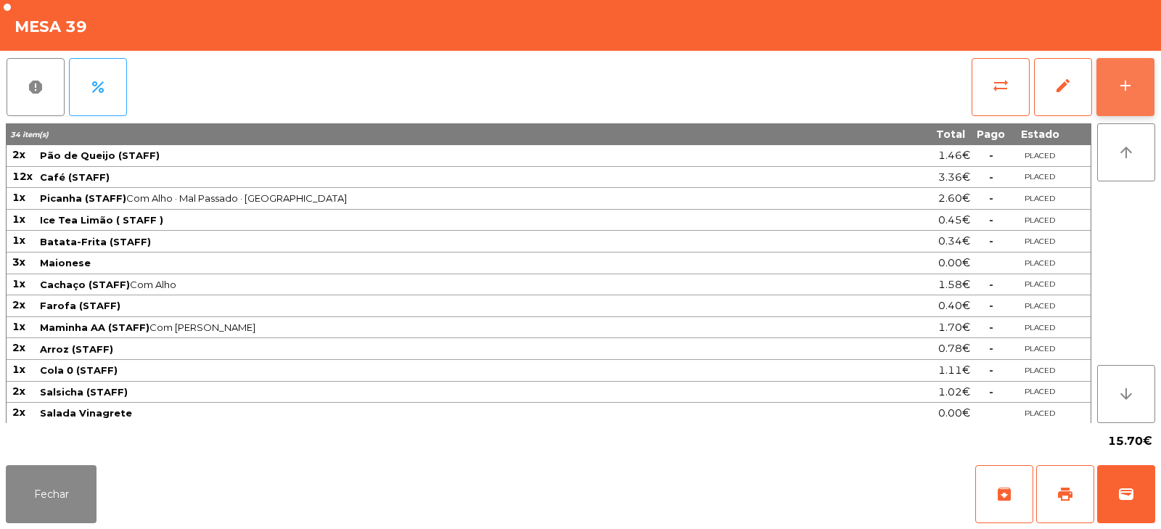
click at [1133, 97] on button "add" at bounding box center [1126, 87] width 58 height 58
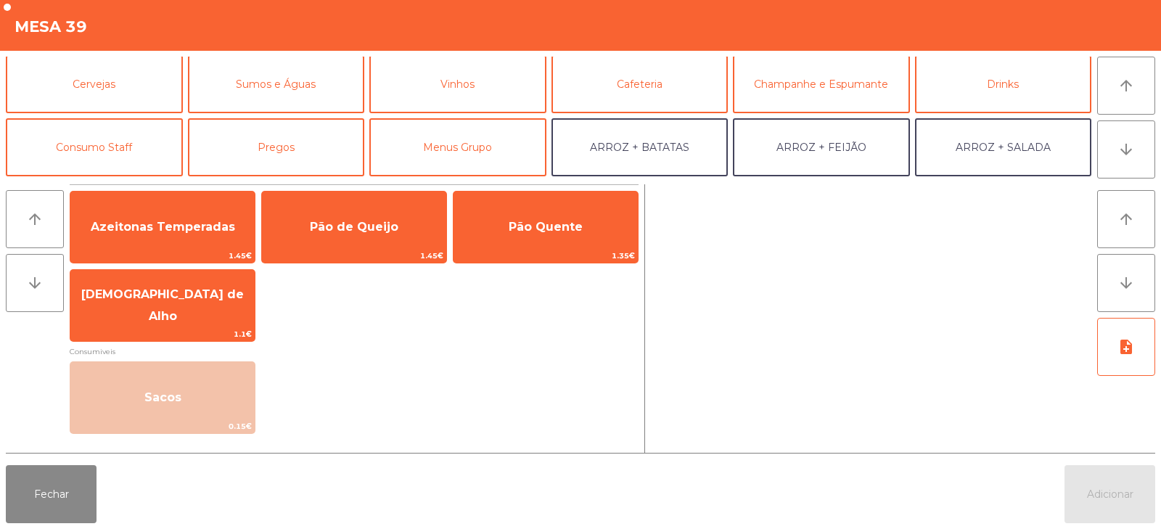
scroll to position [65, 0]
click at [149, 155] on button "Consumo Staff" at bounding box center [94, 147] width 177 height 58
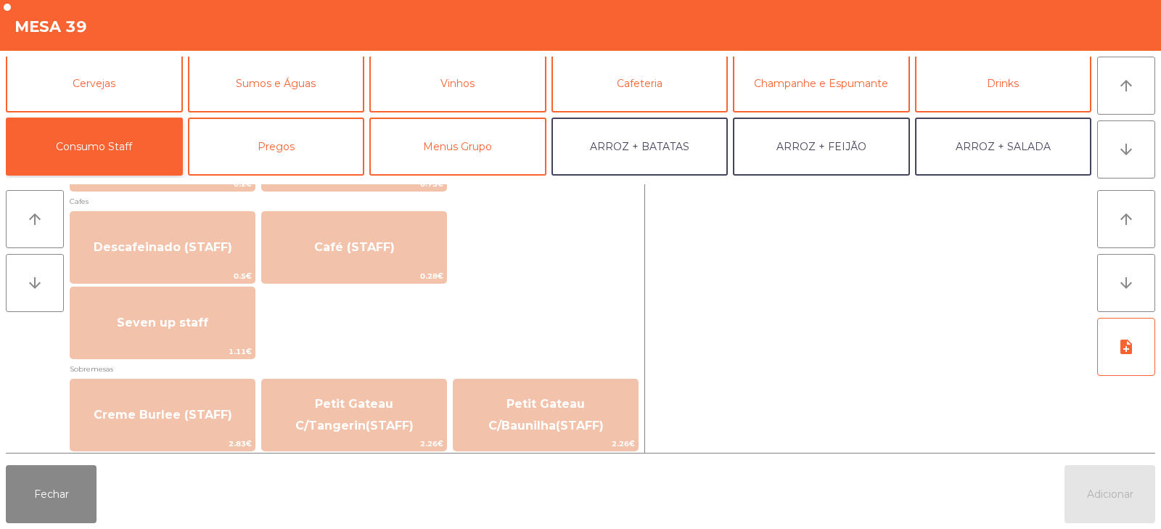
scroll to position [835, 0]
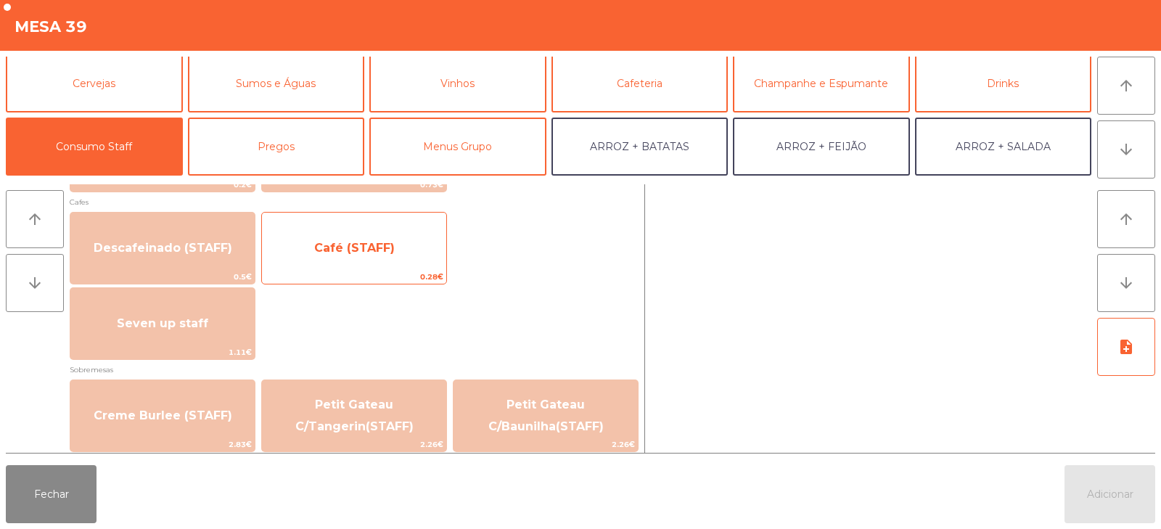
click at [377, 252] on span "Café (STAFF)" at bounding box center [354, 248] width 81 height 14
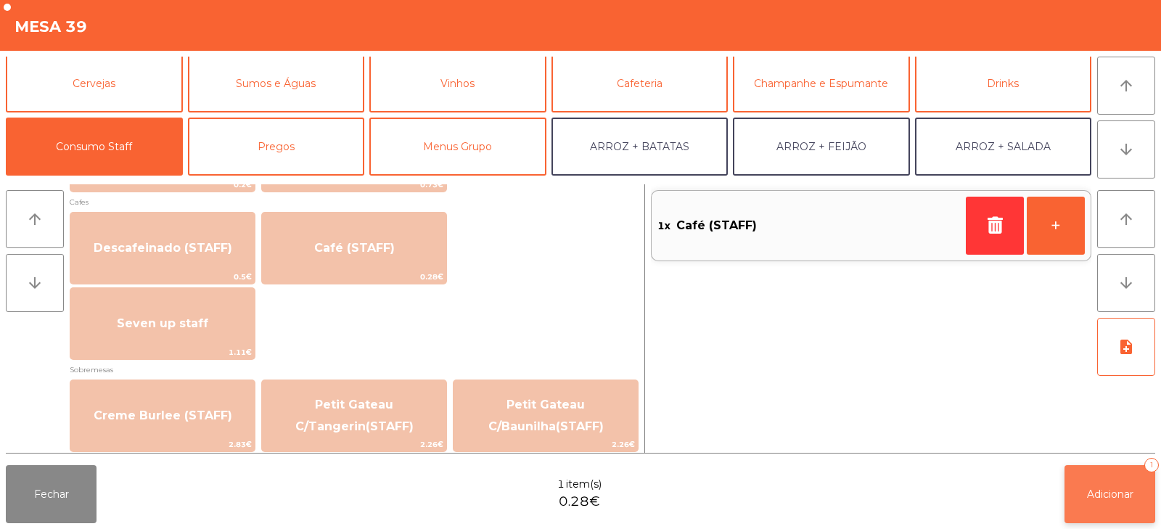
click at [1088, 498] on span "Adicionar" at bounding box center [1110, 494] width 46 height 13
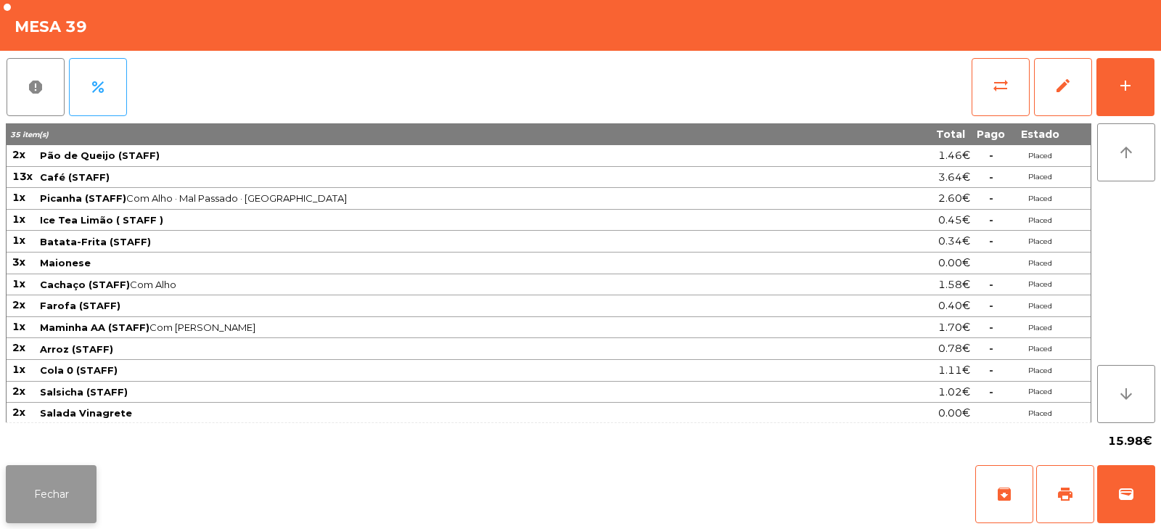
click at [52, 518] on button "Fechar" at bounding box center [51, 494] width 91 height 58
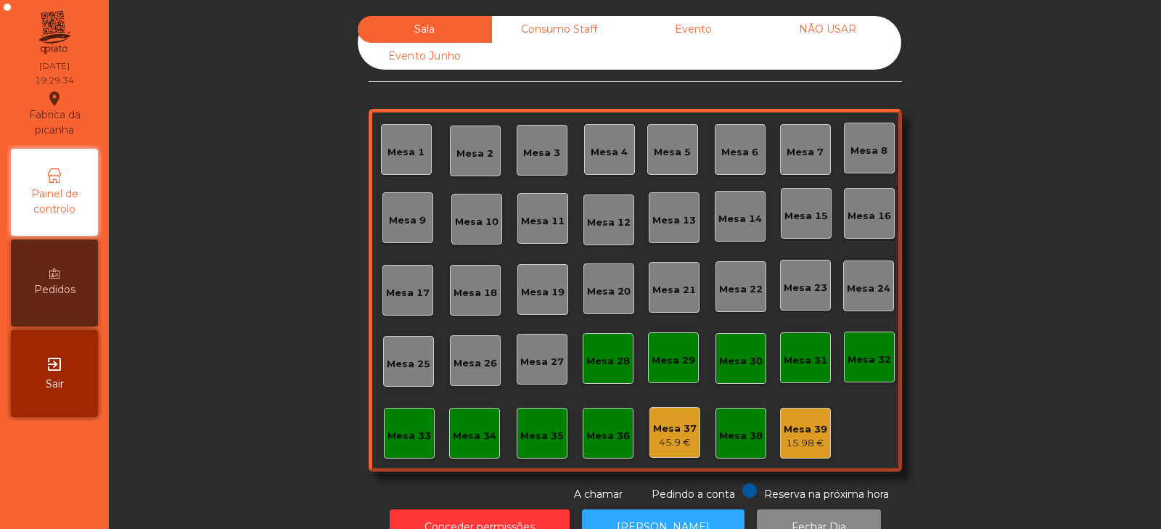
click at [801, 439] on div "15.98 €" at bounding box center [806, 443] width 44 height 15
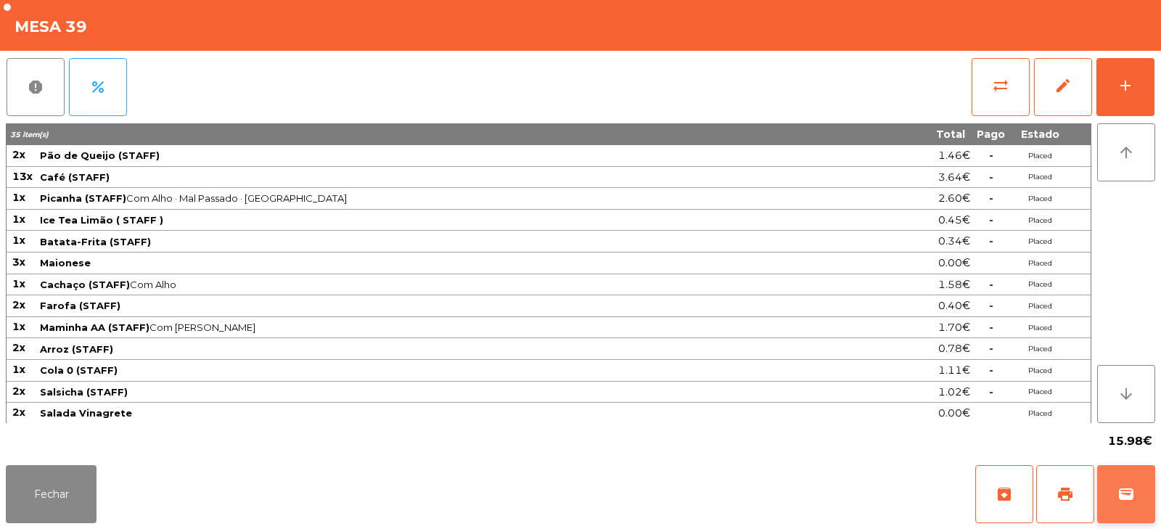
click at [1121, 491] on span "wallet" at bounding box center [1126, 494] width 17 height 17
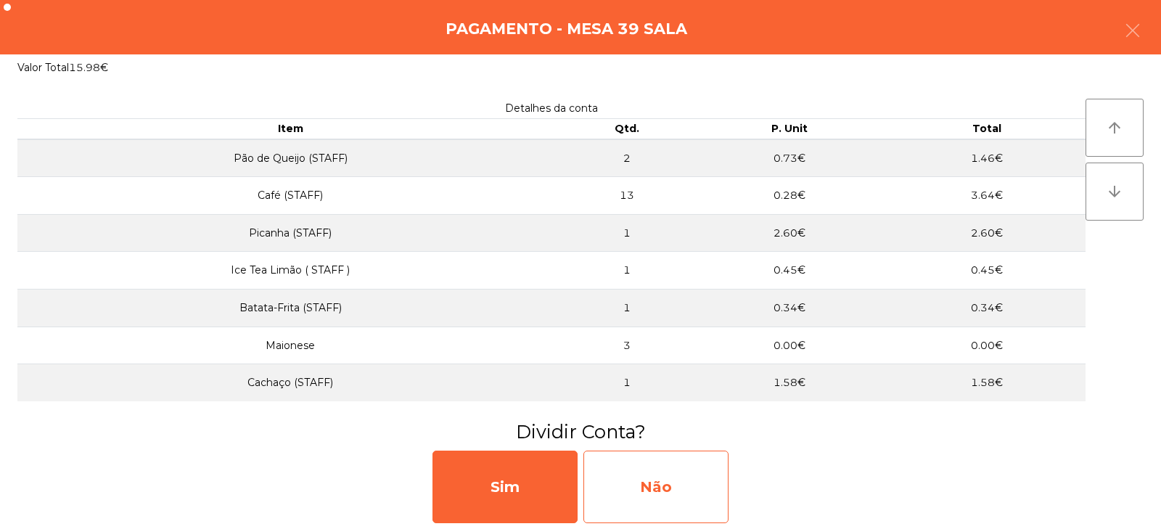
click at [678, 472] on div "Não" at bounding box center [656, 487] width 145 height 73
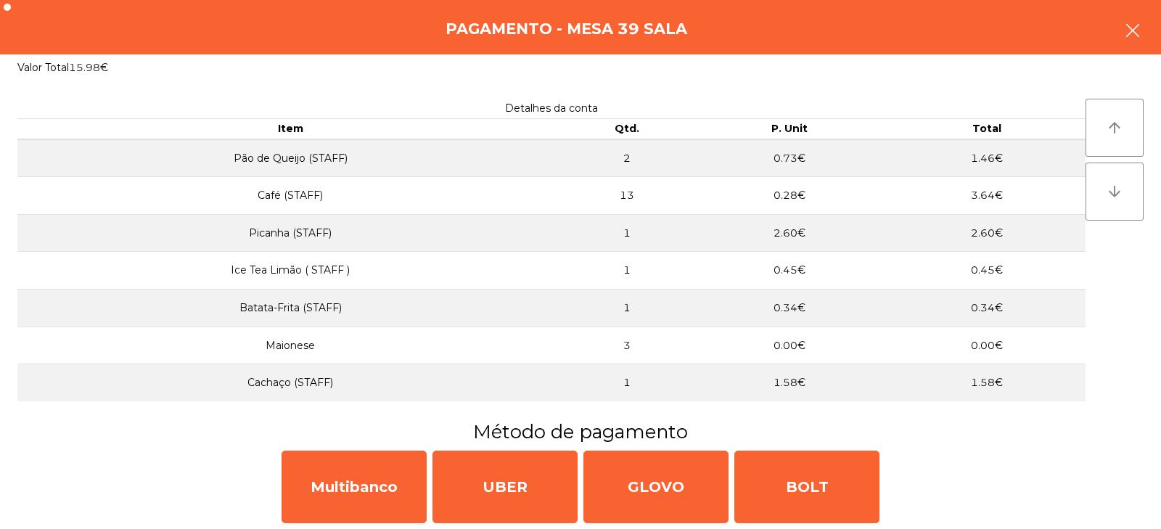
click at [1142, 40] on button "button" at bounding box center [1133, 32] width 41 height 44
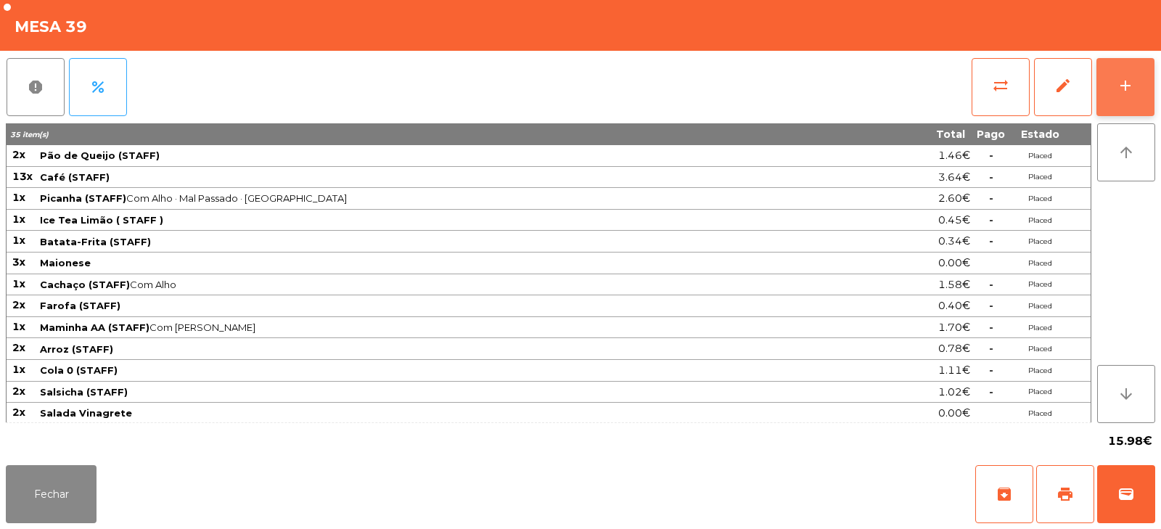
click at [1126, 102] on button "add" at bounding box center [1126, 87] width 58 height 58
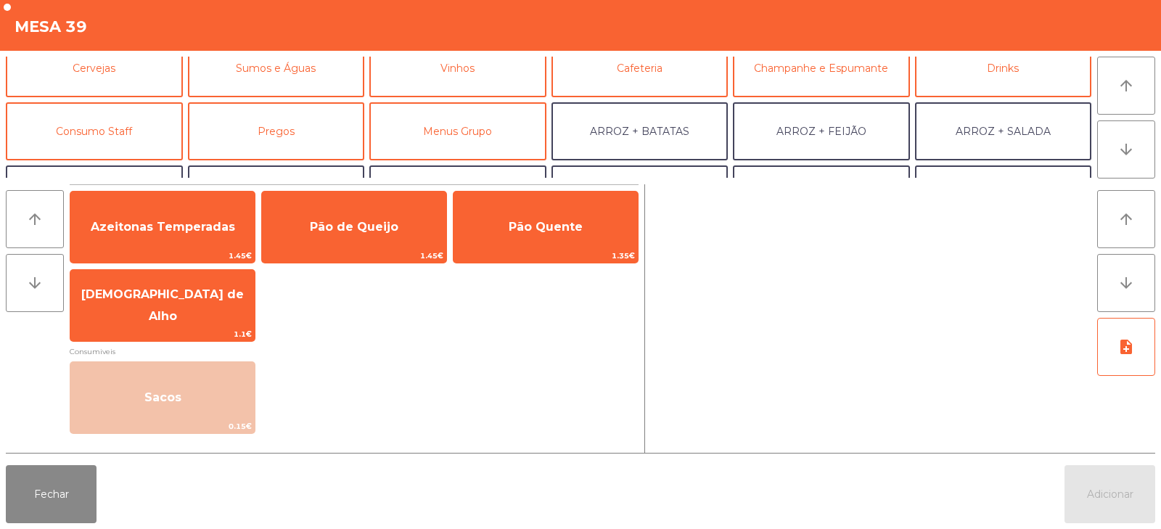
scroll to position [105, 0]
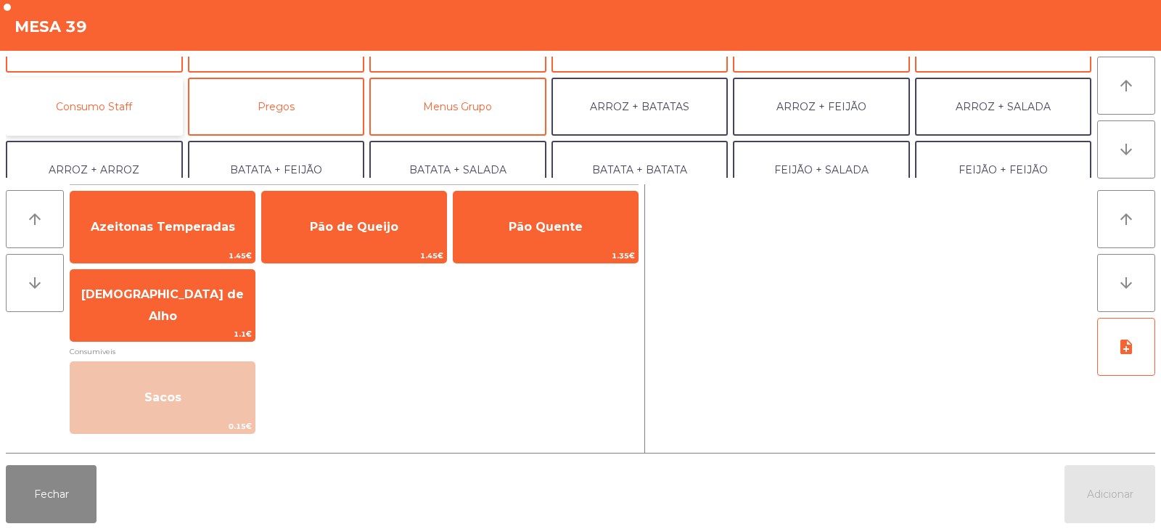
click at [113, 112] on button "Consumo Staff" at bounding box center [94, 107] width 177 height 58
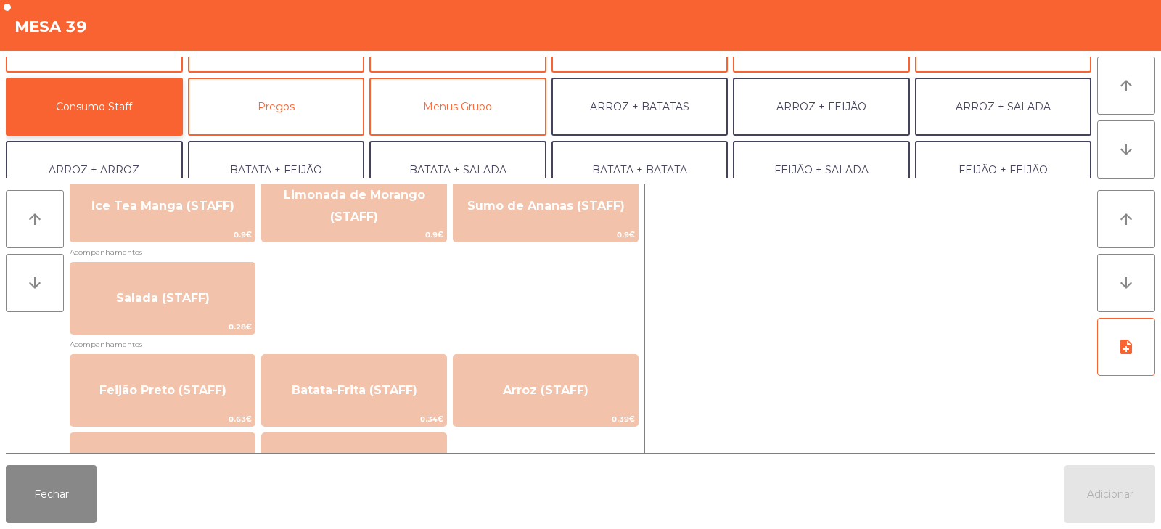
scroll to position [787, 0]
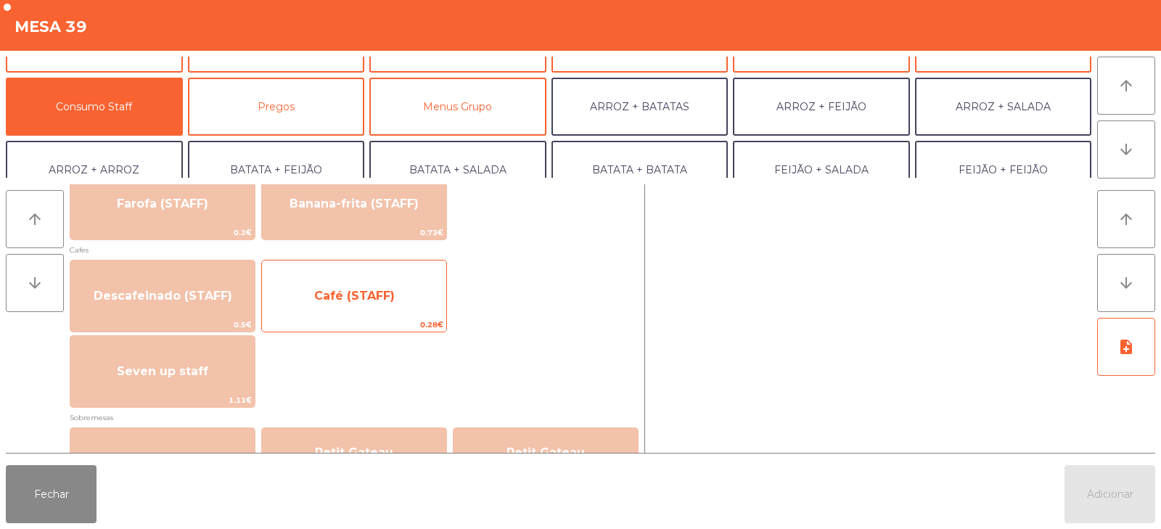
click at [367, 301] on span "Café (STAFF)" at bounding box center [354, 296] width 81 height 14
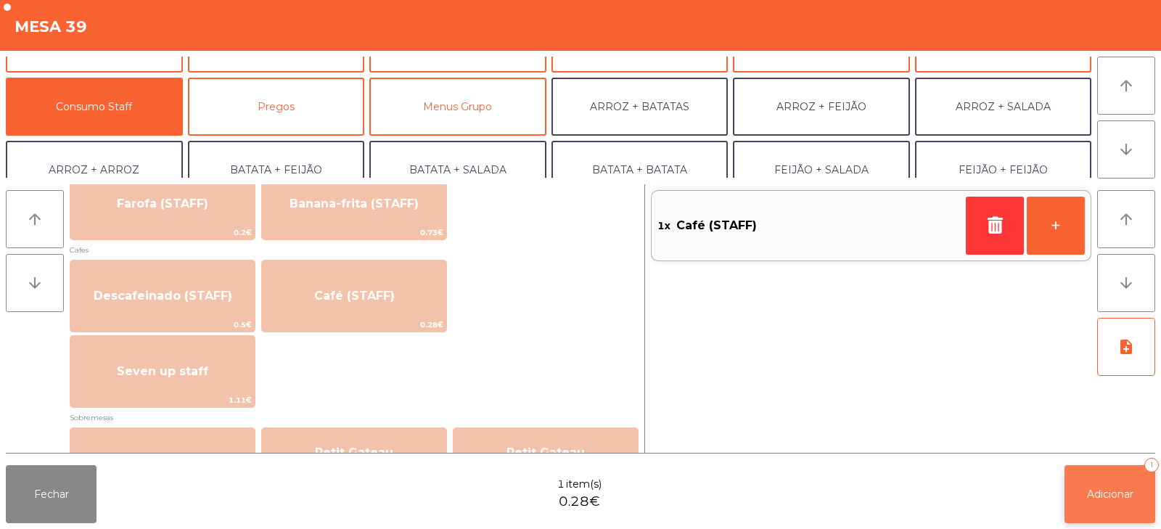
click at [1124, 503] on button "Adicionar 1" at bounding box center [1110, 494] width 91 height 58
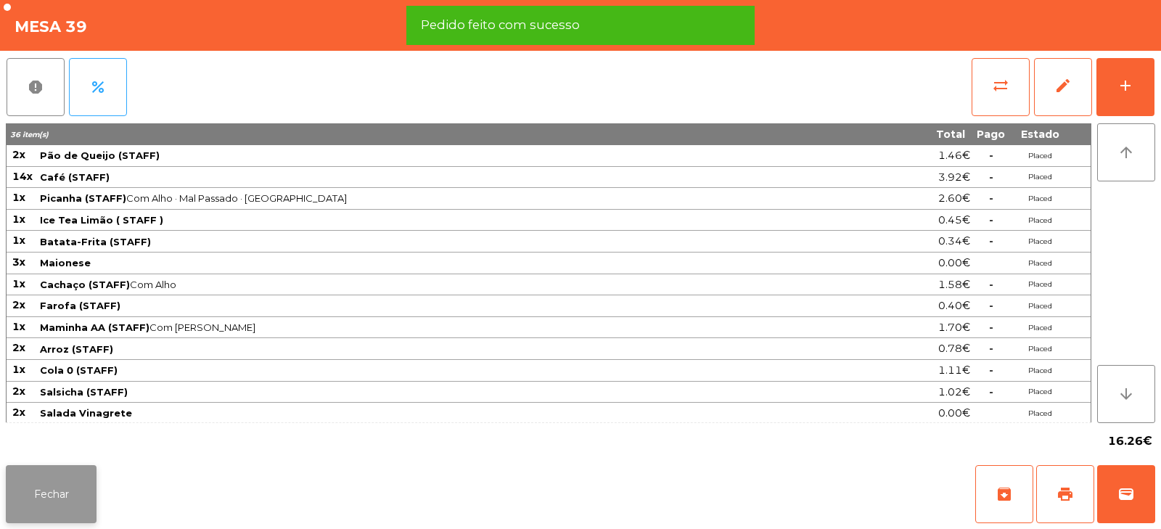
click at [53, 495] on button "Fechar" at bounding box center [51, 494] width 91 height 58
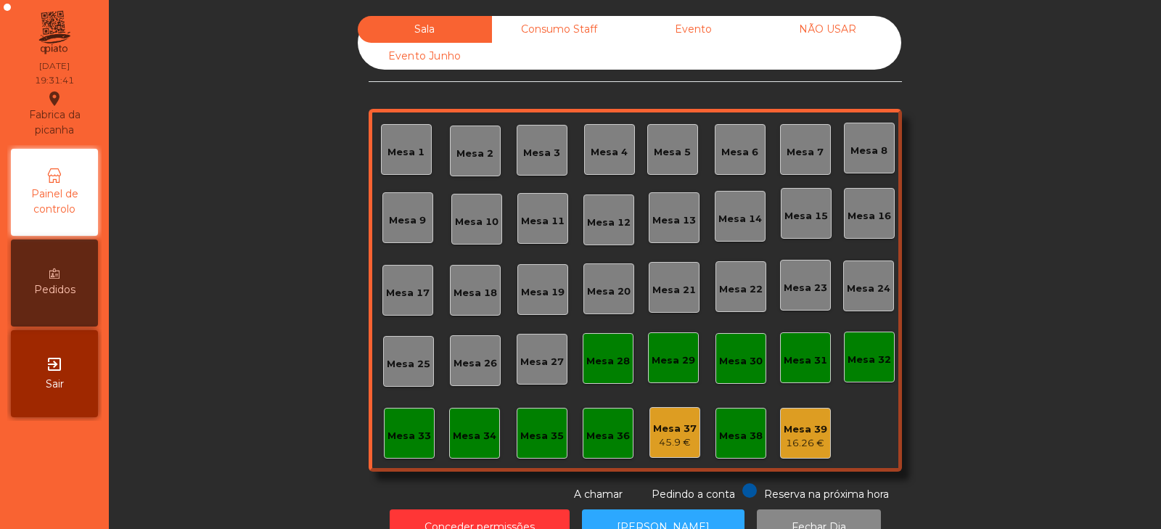
click at [819, 427] on div "Mesa 39" at bounding box center [806, 429] width 44 height 15
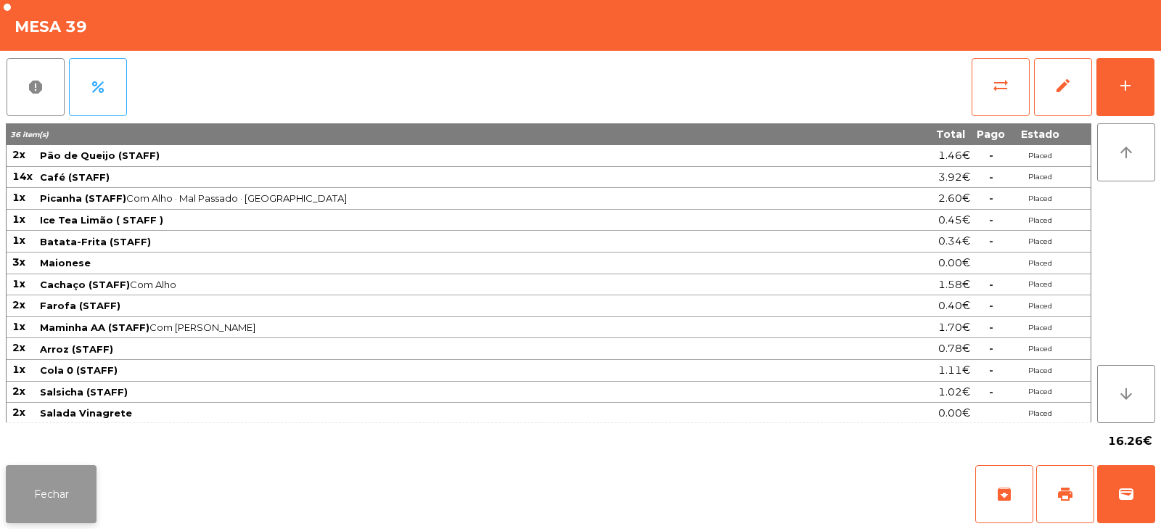
click at [65, 497] on button "Fechar" at bounding box center [51, 494] width 91 height 58
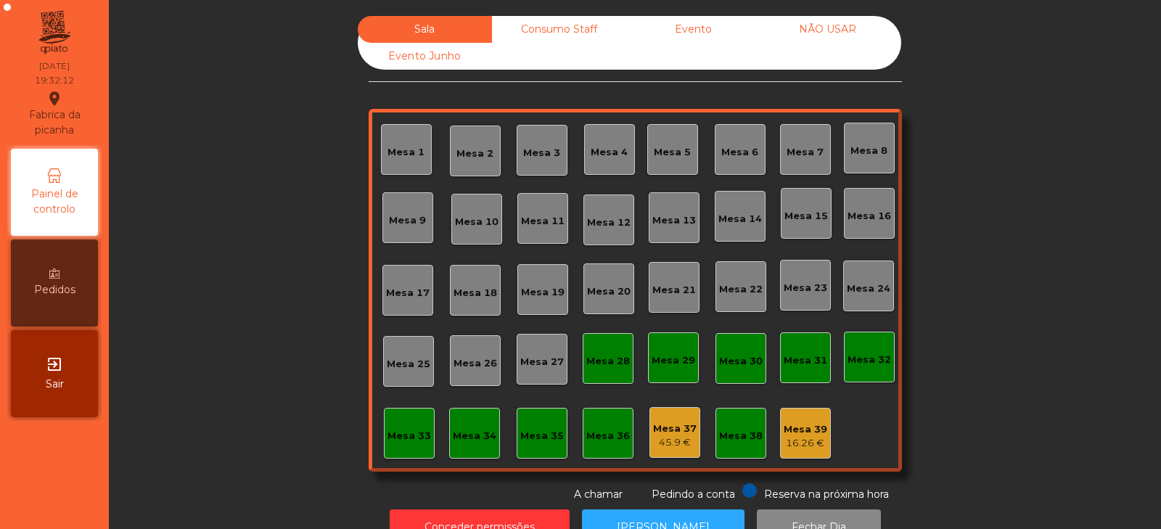
click at [737, 152] on div "Mesa 6" at bounding box center [739, 152] width 37 height 15
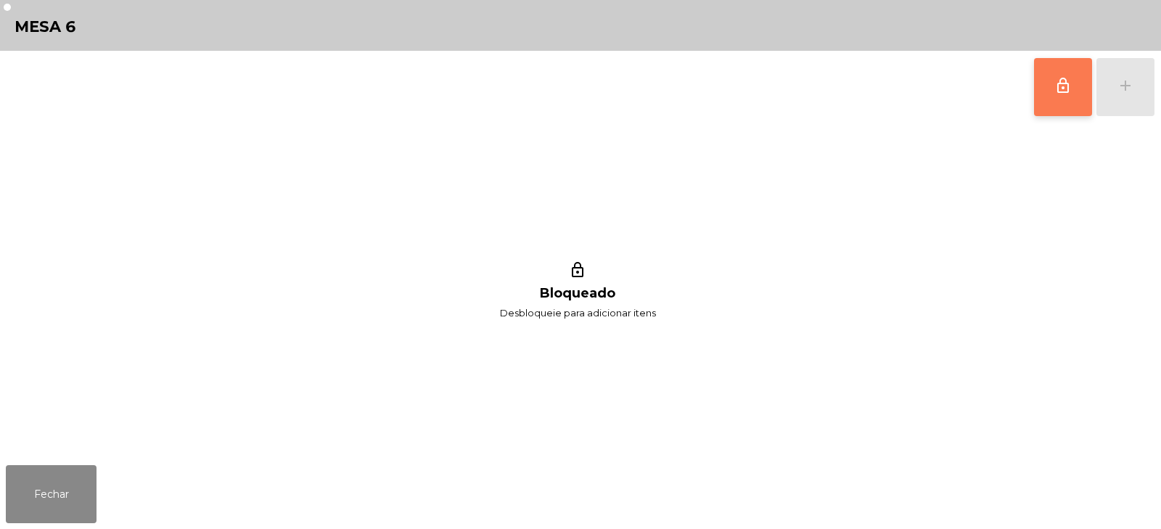
click at [1055, 99] on button "lock_outline" at bounding box center [1063, 87] width 58 height 58
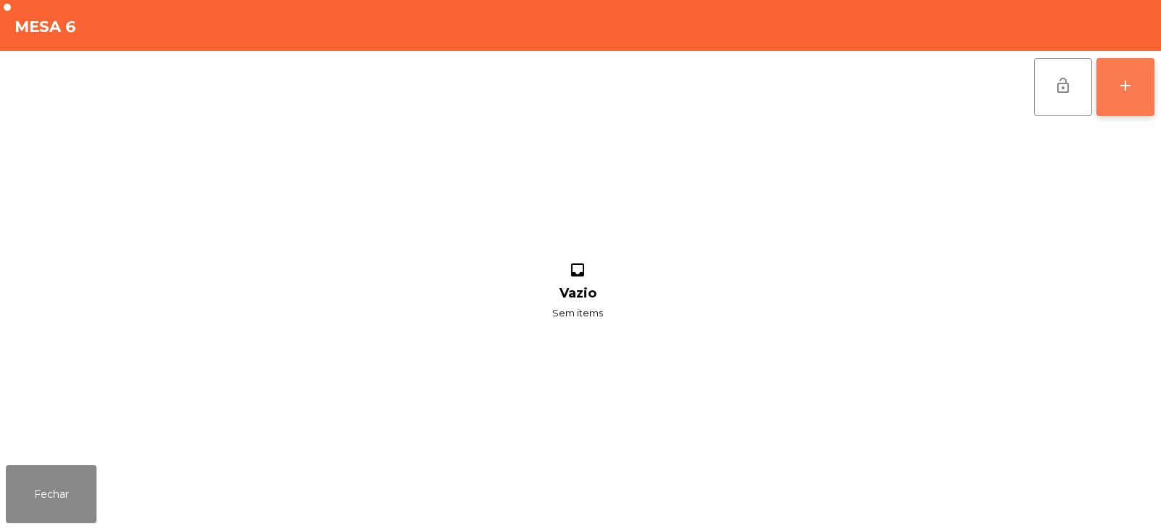
click at [1126, 93] on div "add" at bounding box center [1125, 85] width 17 height 17
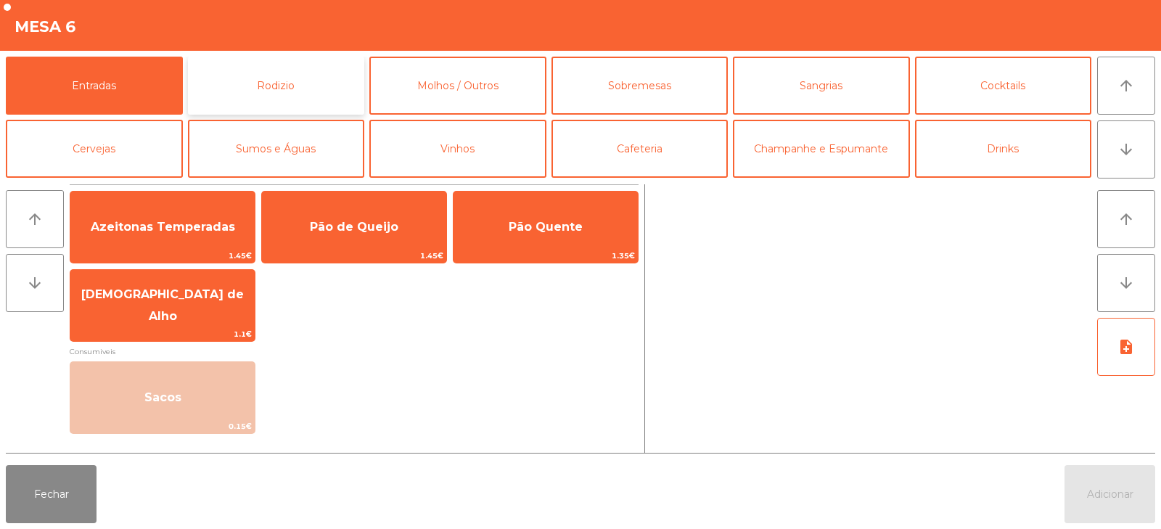
click at [313, 94] on button "Rodizio" at bounding box center [276, 86] width 177 height 58
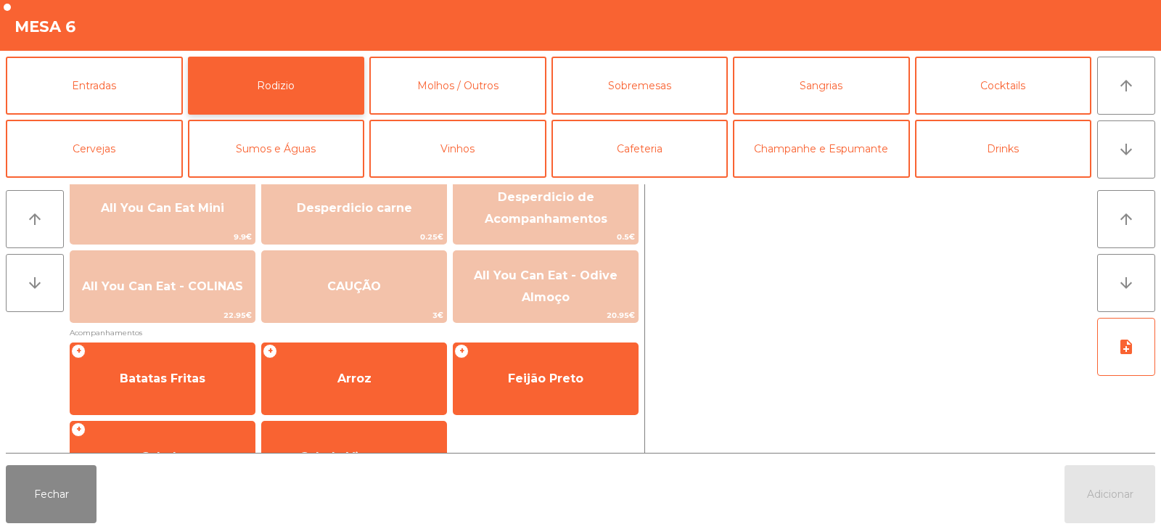
scroll to position [190, 0]
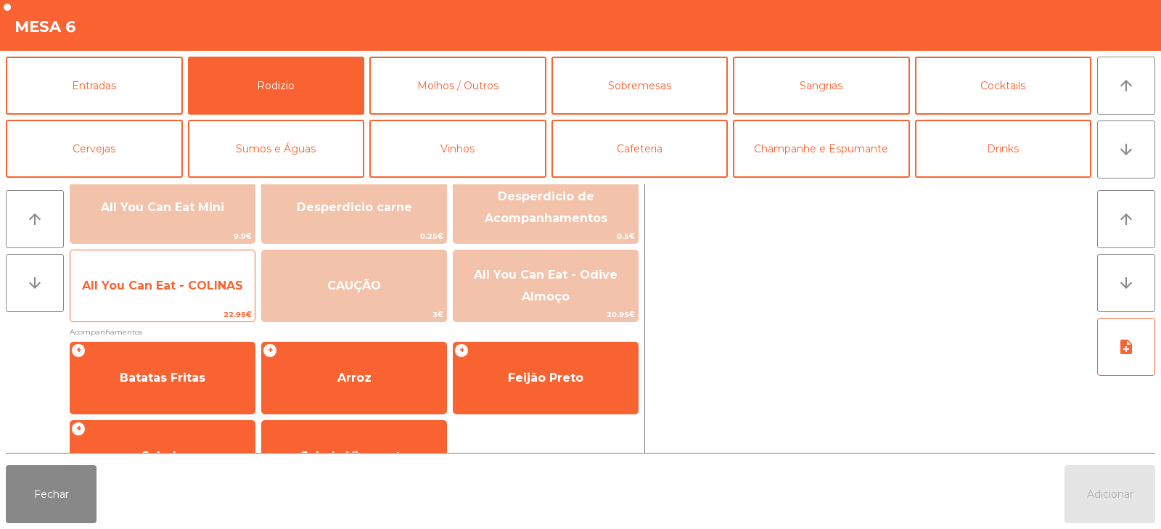
click at [191, 295] on span "All You Can Eat - COLINAS" at bounding box center [162, 285] width 184 height 39
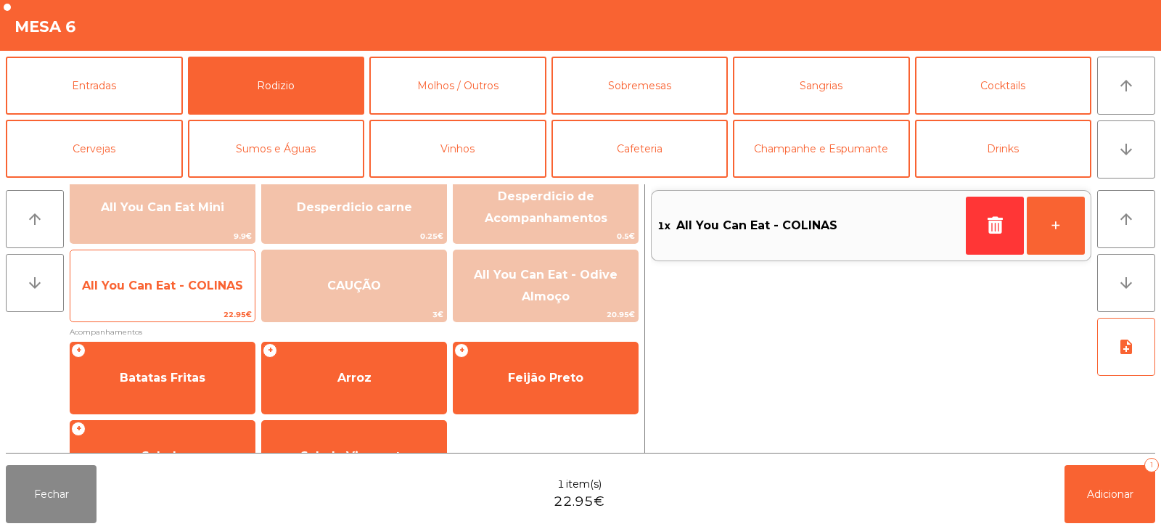
click at [197, 294] on span "All You Can Eat - COLINAS" at bounding box center [162, 285] width 184 height 39
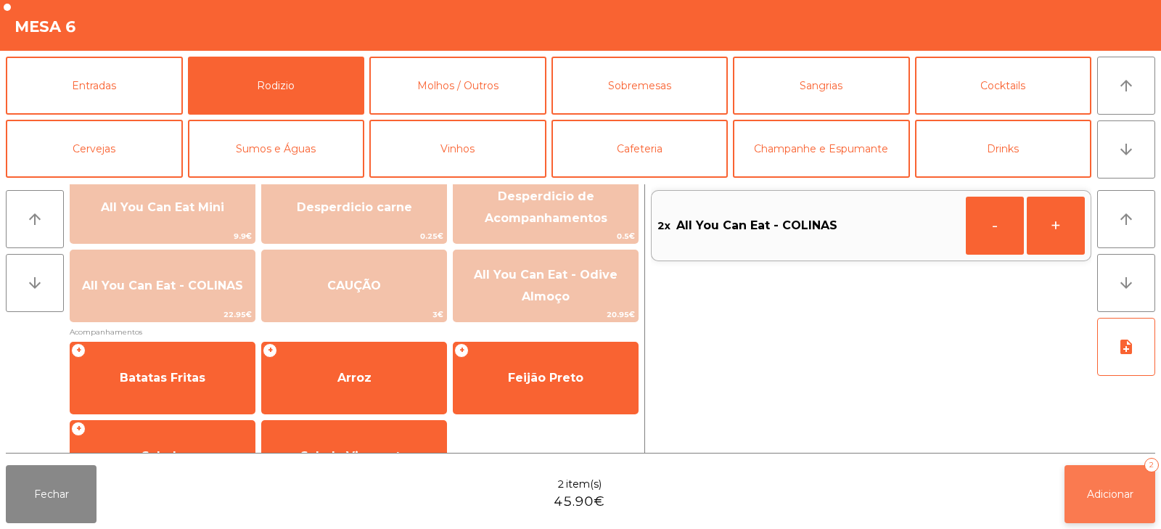
click at [1124, 488] on span "Adicionar" at bounding box center [1110, 494] width 46 height 13
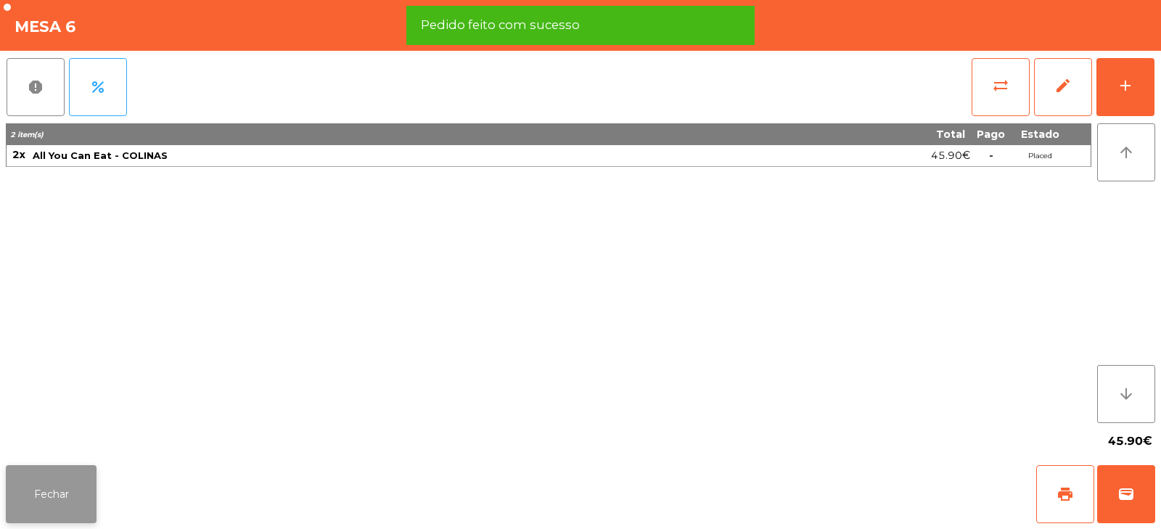
click at [75, 497] on button "Fechar" at bounding box center [51, 494] width 91 height 58
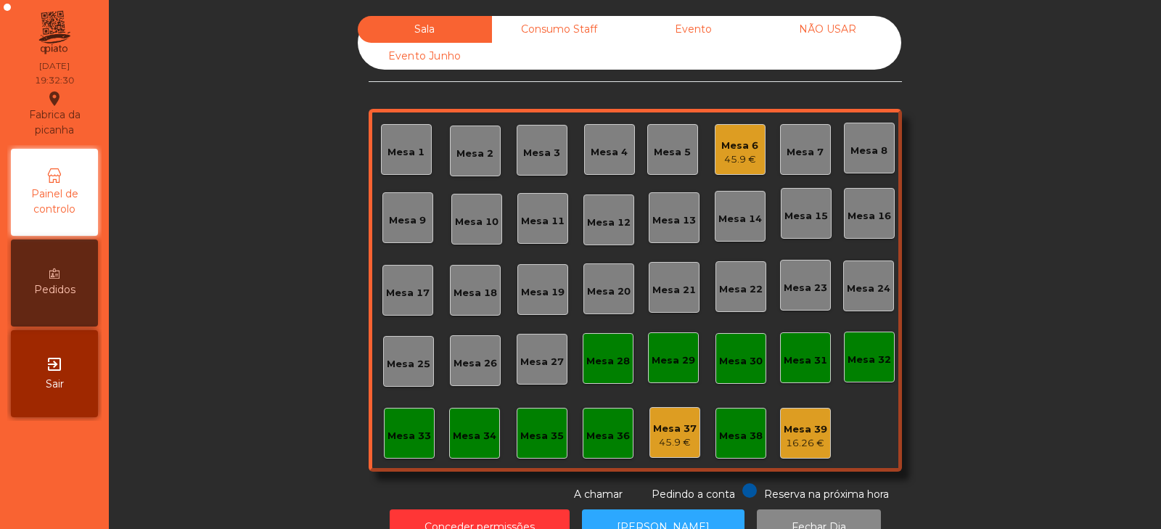
click at [795, 431] on div "Mesa 39" at bounding box center [806, 429] width 44 height 15
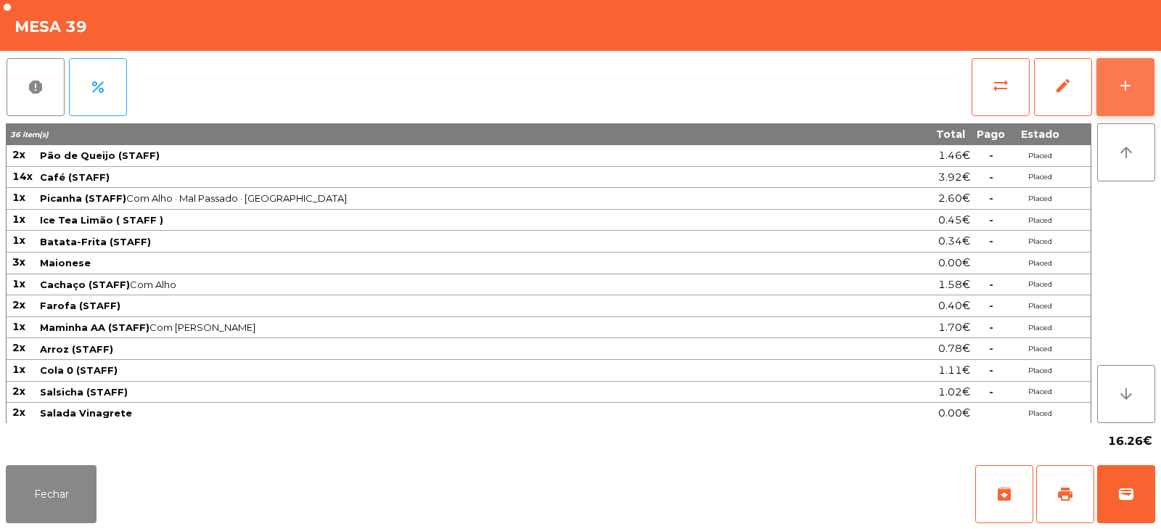
click at [1116, 77] on button "add" at bounding box center [1126, 87] width 58 height 58
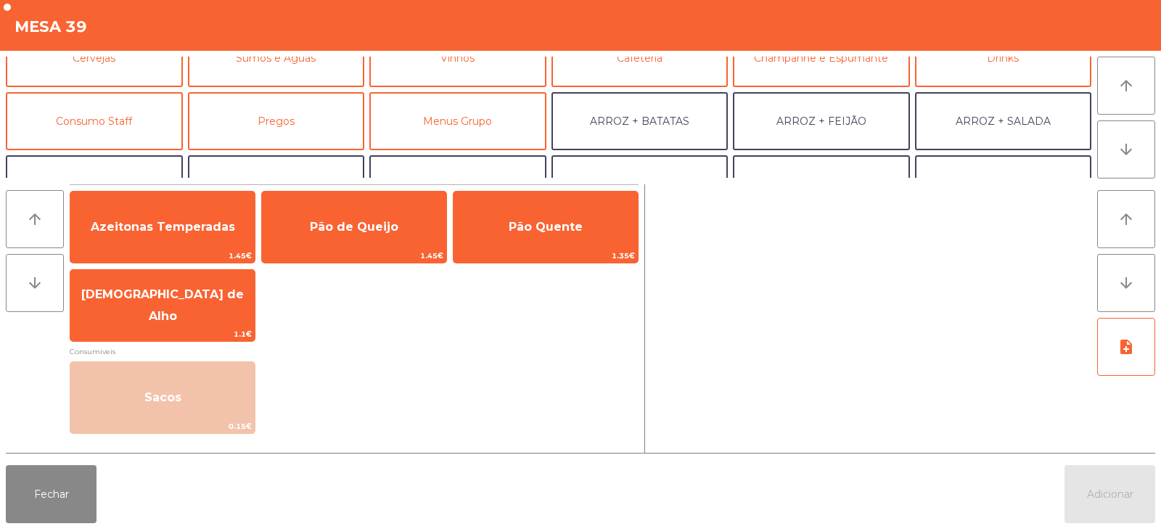
scroll to position [87, 0]
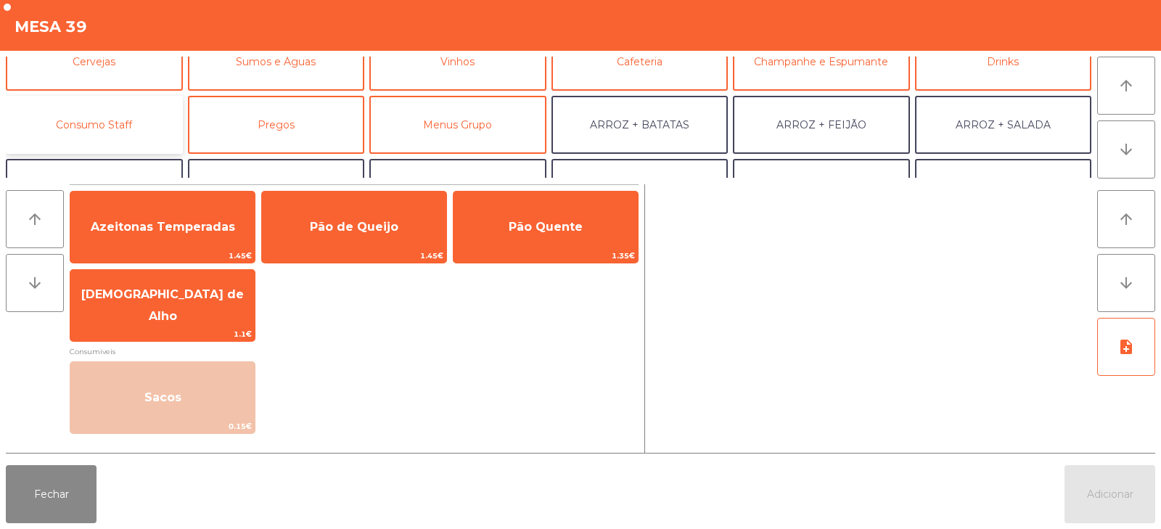
click at [157, 126] on button "Consumo Staff" at bounding box center [94, 125] width 177 height 58
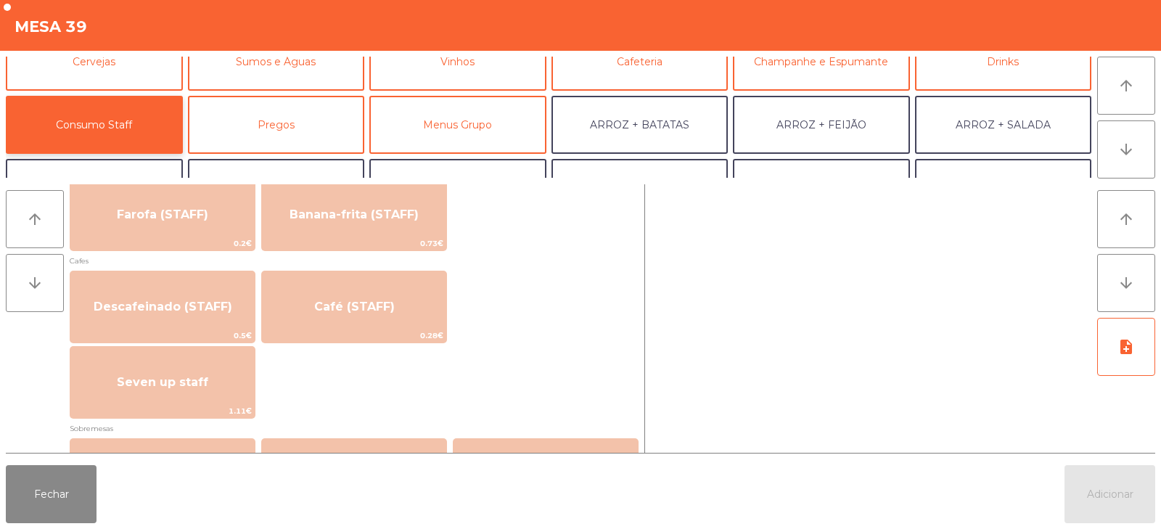
scroll to position [806, 0]
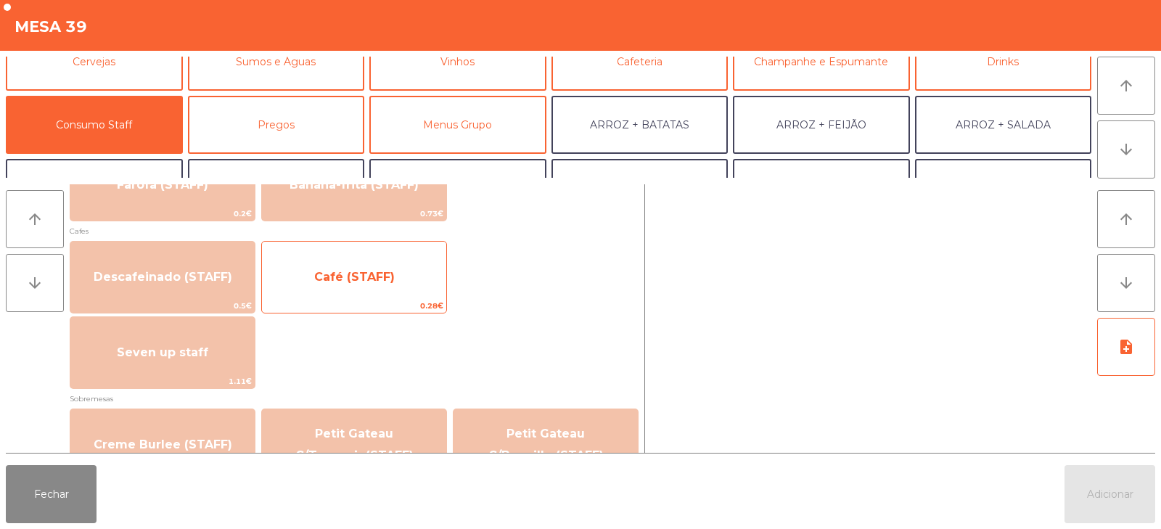
click at [359, 274] on span "Café (STAFF)" at bounding box center [354, 277] width 81 height 14
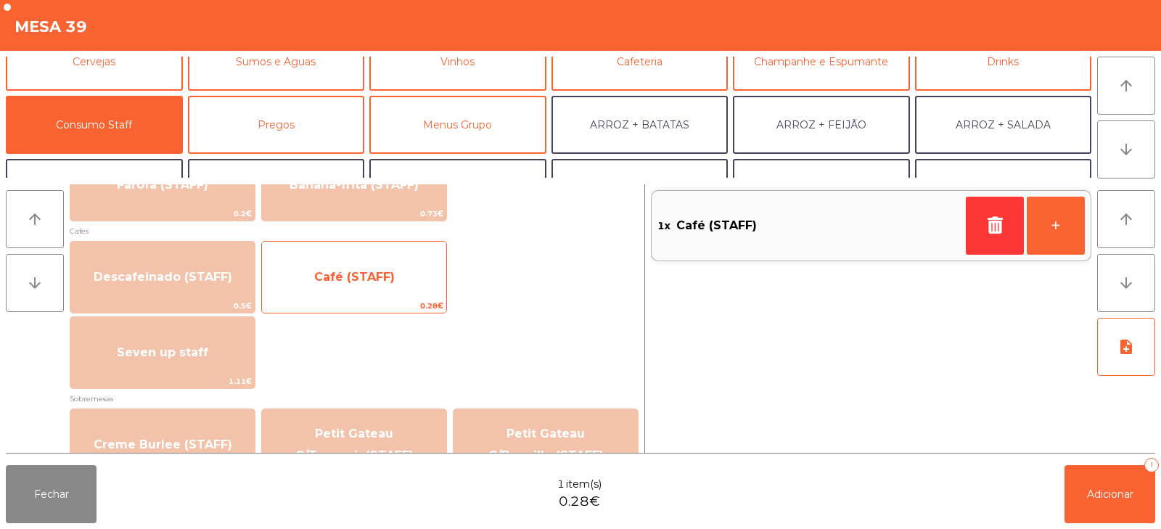
click at [402, 283] on span "Café (STAFF)" at bounding box center [354, 277] width 184 height 39
click at [397, 277] on span "Café (STAFF)" at bounding box center [354, 277] width 184 height 39
click at [389, 275] on span "Café (STAFF)" at bounding box center [354, 277] width 81 height 14
click at [388, 279] on span "Café (STAFF)" at bounding box center [354, 277] width 81 height 14
click at [388, 286] on span "Café (STAFF)" at bounding box center [354, 277] width 184 height 39
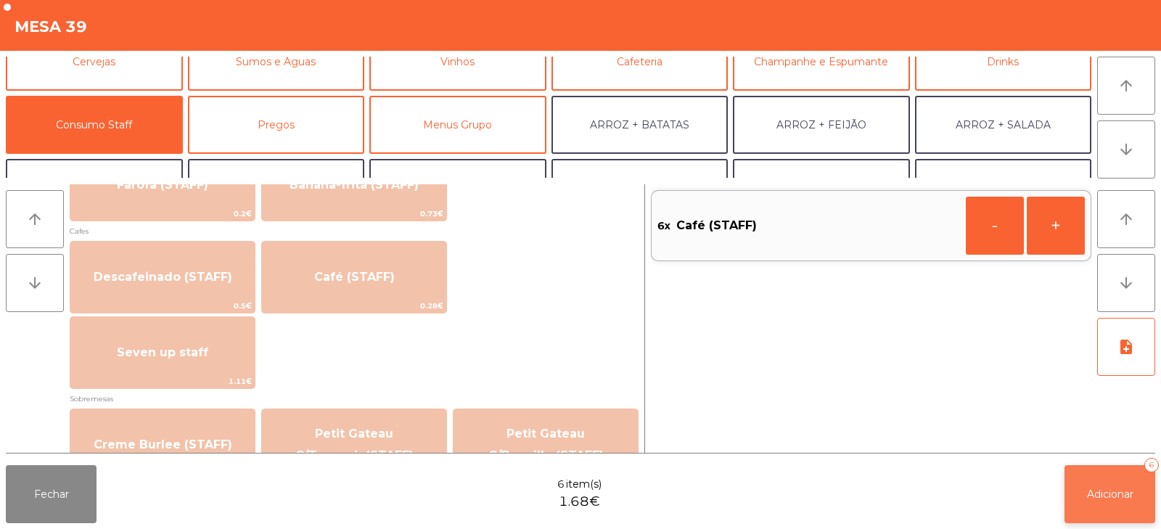
click at [1116, 496] on span "Adicionar" at bounding box center [1110, 494] width 46 height 13
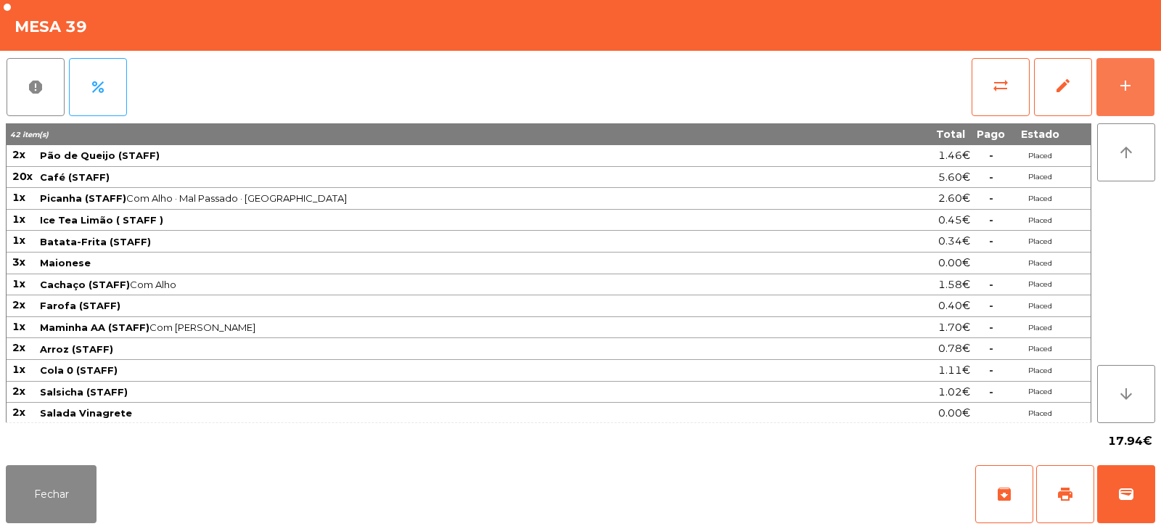
scroll to position [45, 0]
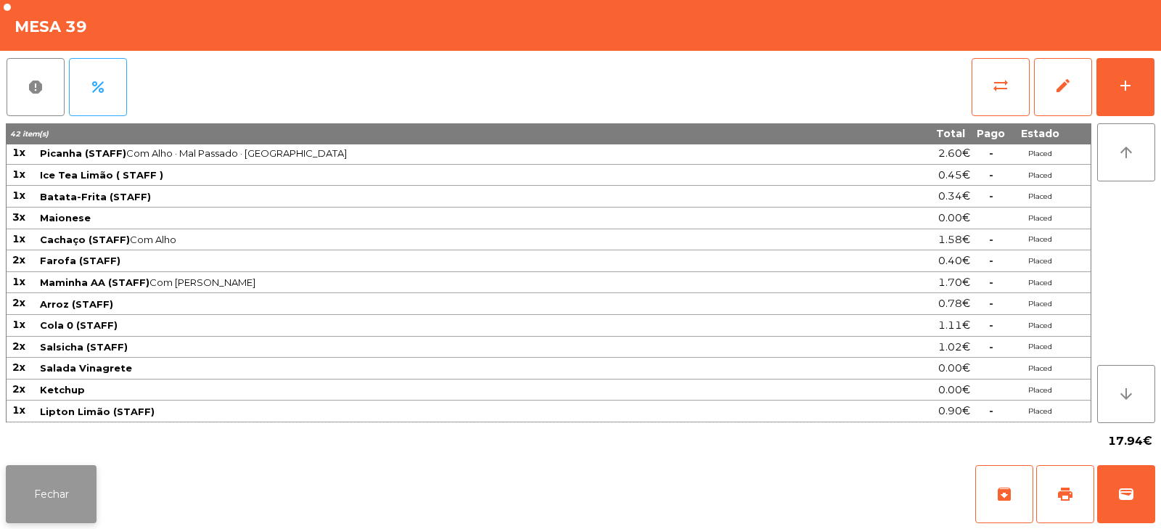
click at [53, 480] on button "Fechar" at bounding box center [51, 494] width 91 height 58
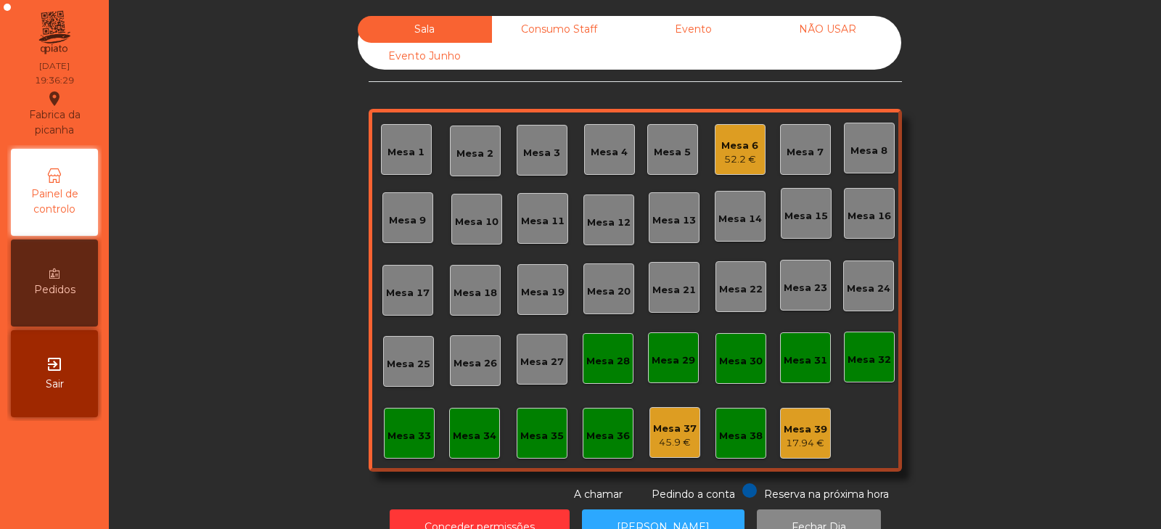
click at [525, 160] on div "Mesa 3" at bounding box center [542, 150] width 51 height 51
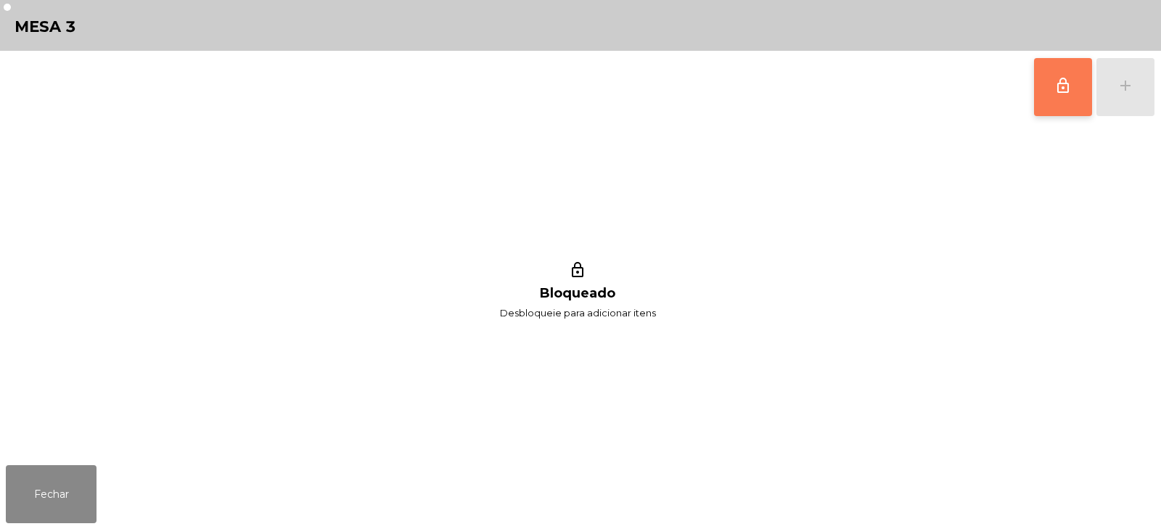
click at [1071, 83] on span "lock_outline" at bounding box center [1063, 85] width 17 height 17
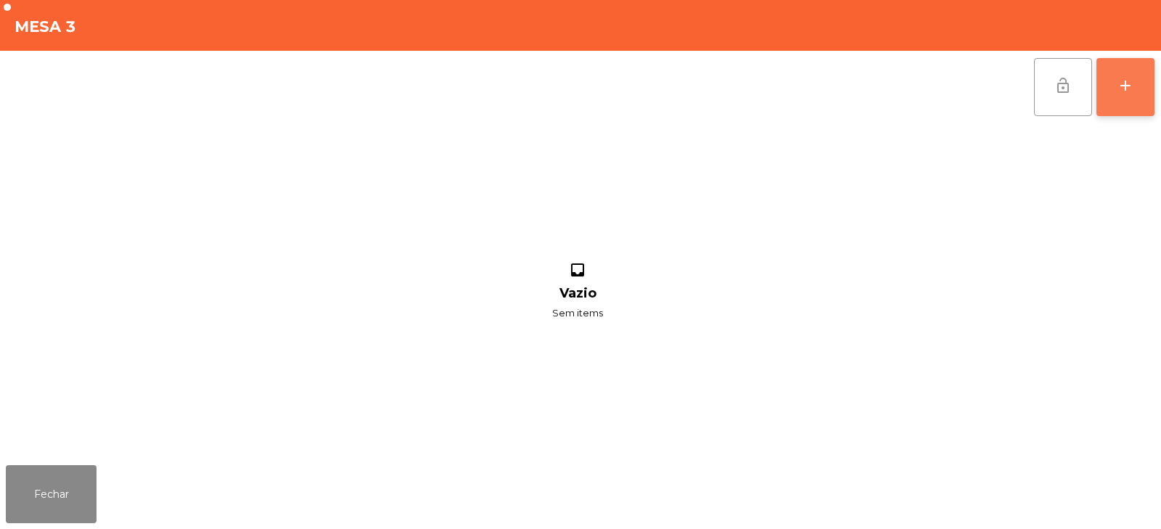
click at [1126, 94] on button "add" at bounding box center [1126, 87] width 58 height 58
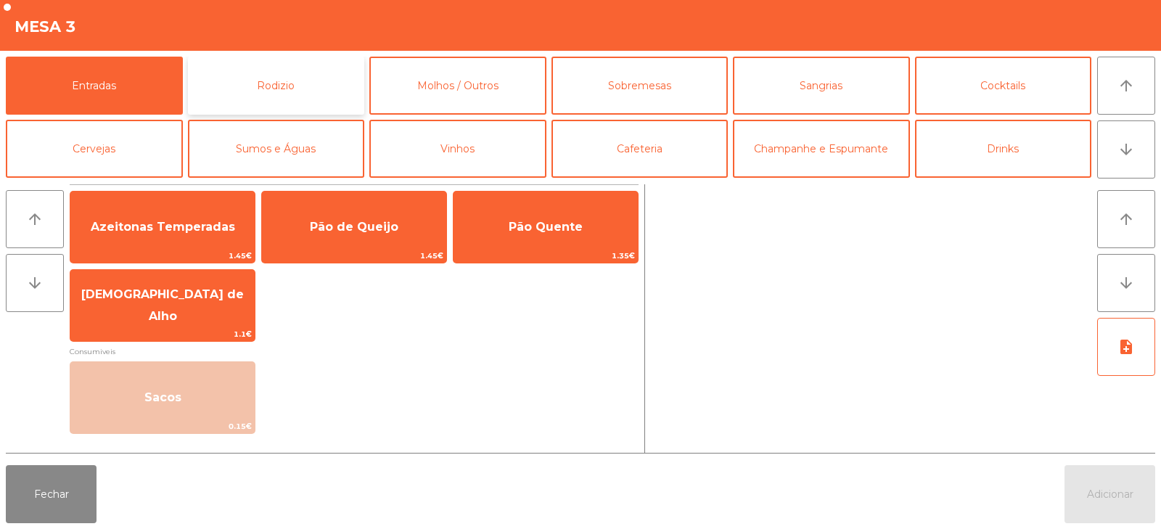
click at [297, 95] on button "Rodizio" at bounding box center [276, 86] width 177 height 58
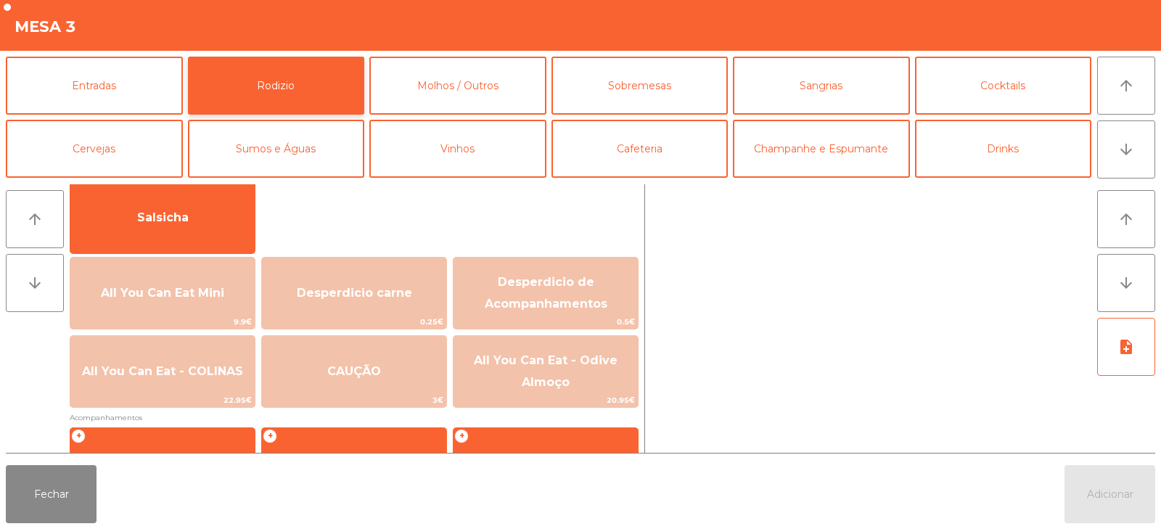
scroll to position [113, 0]
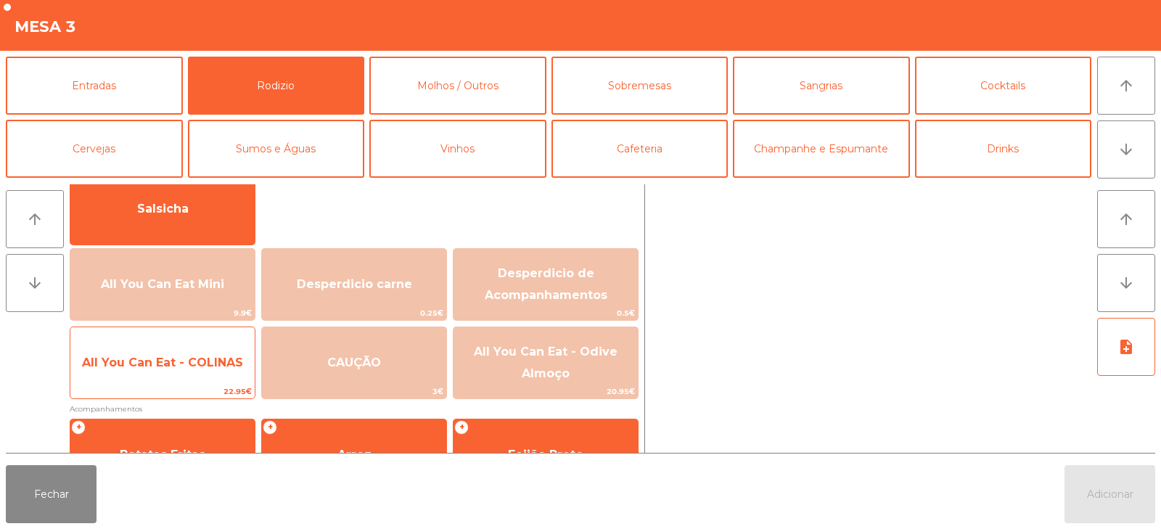
click at [179, 379] on span "All You Can Eat - COLINAS" at bounding box center [162, 362] width 184 height 39
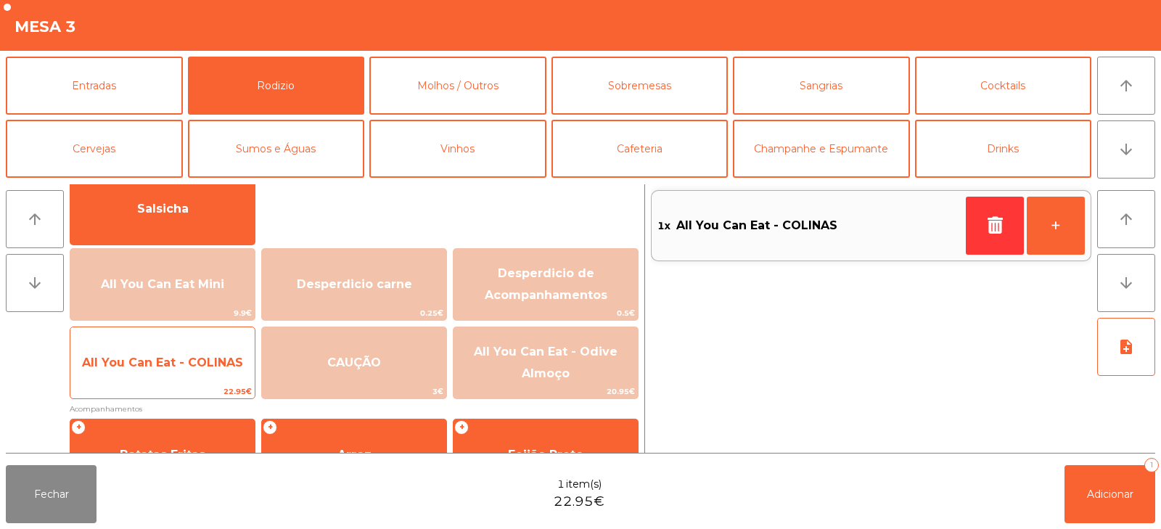
click at [195, 374] on span "All You Can Eat - COLINAS" at bounding box center [162, 362] width 184 height 39
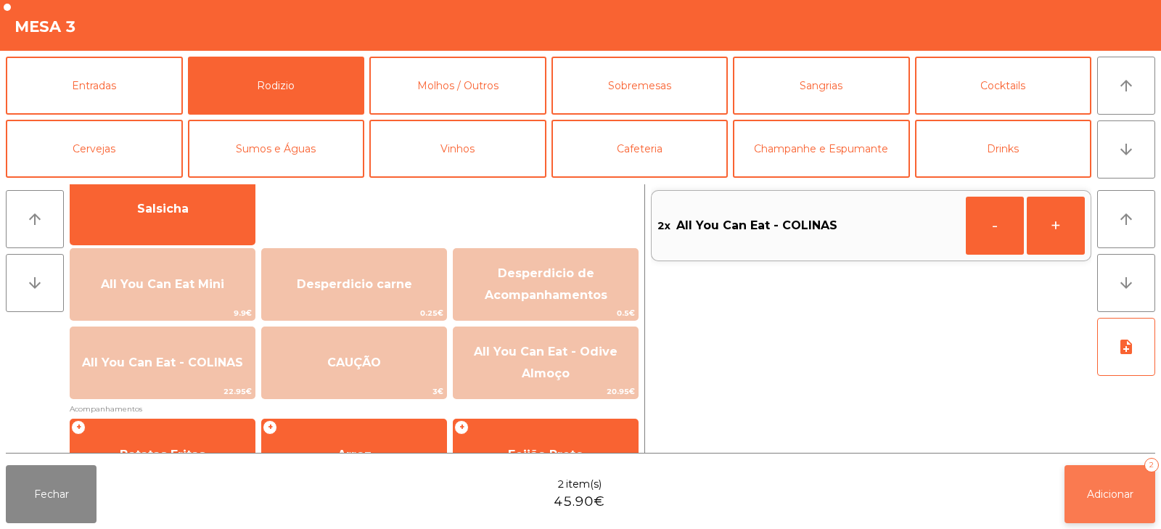
click at [1116, 497] on span "Adicionar" at bounding box center [1110, 494] width 46 height 13
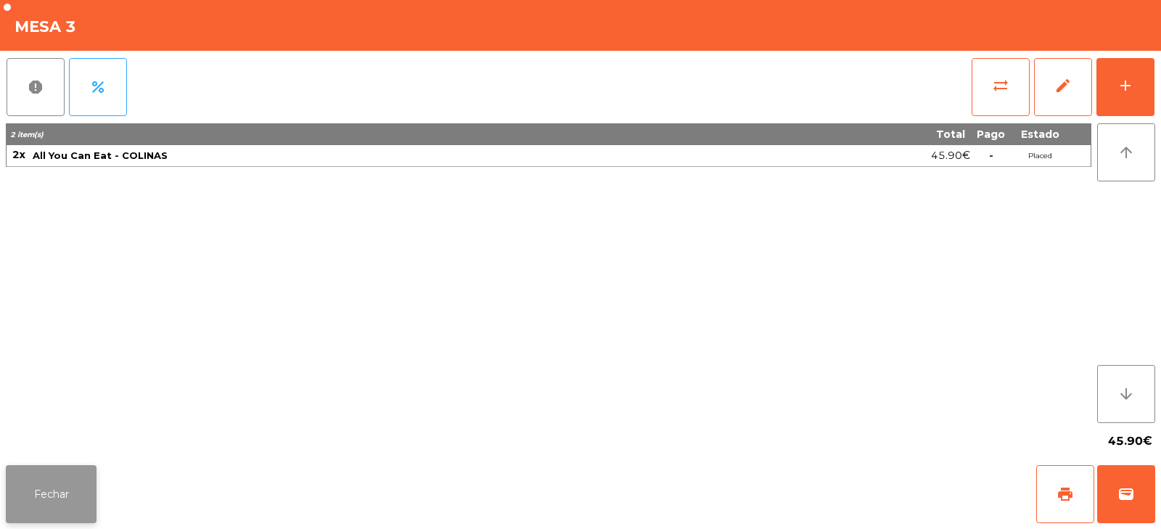
click at [52, 486] on button "Fechar" at bounding box center [51, 494] width 91 height 58
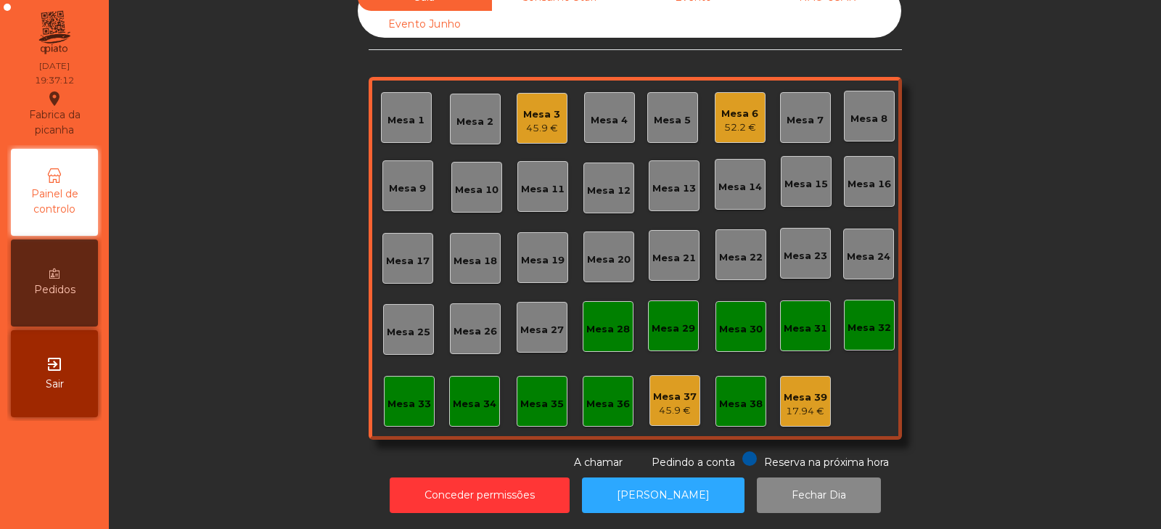
scroll to position [0, 0]
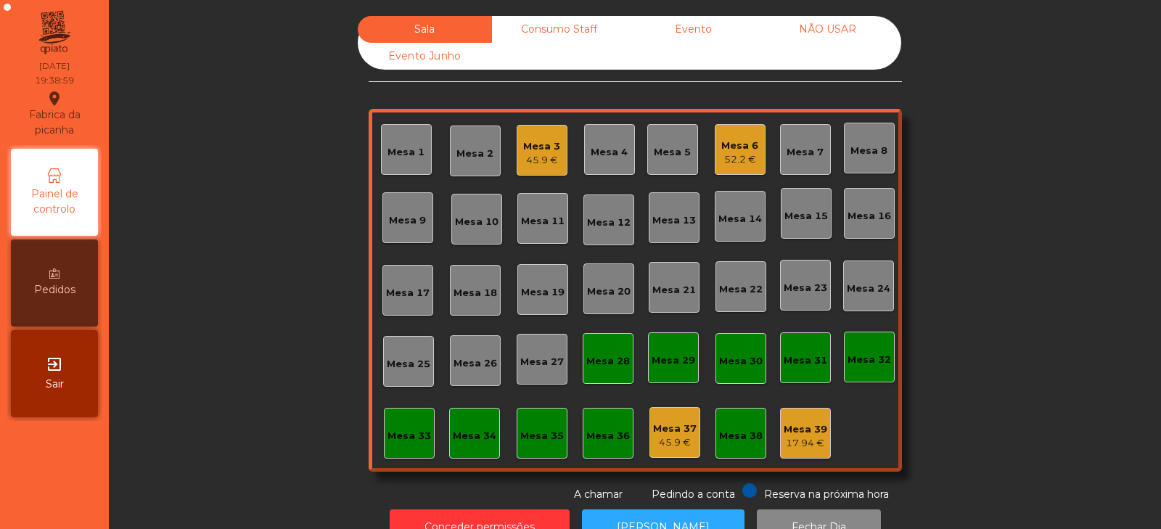
click at [546, 165] on div "45.9 €" at bounding box center [541, 160] width 37 height 15
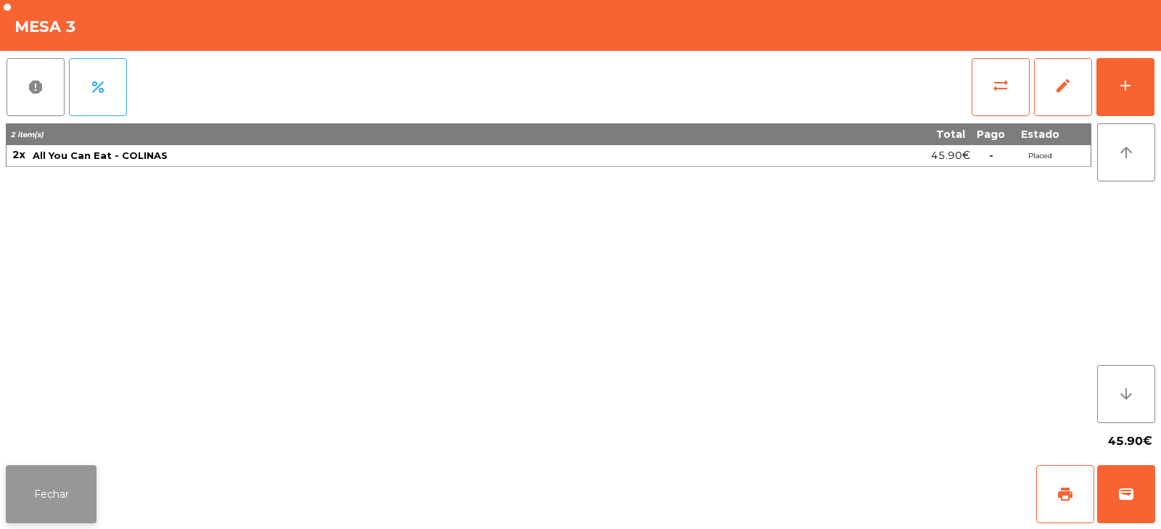
click at [28, 491] on button "Fechar" at bounding box center [51, 494] width 91 height 58
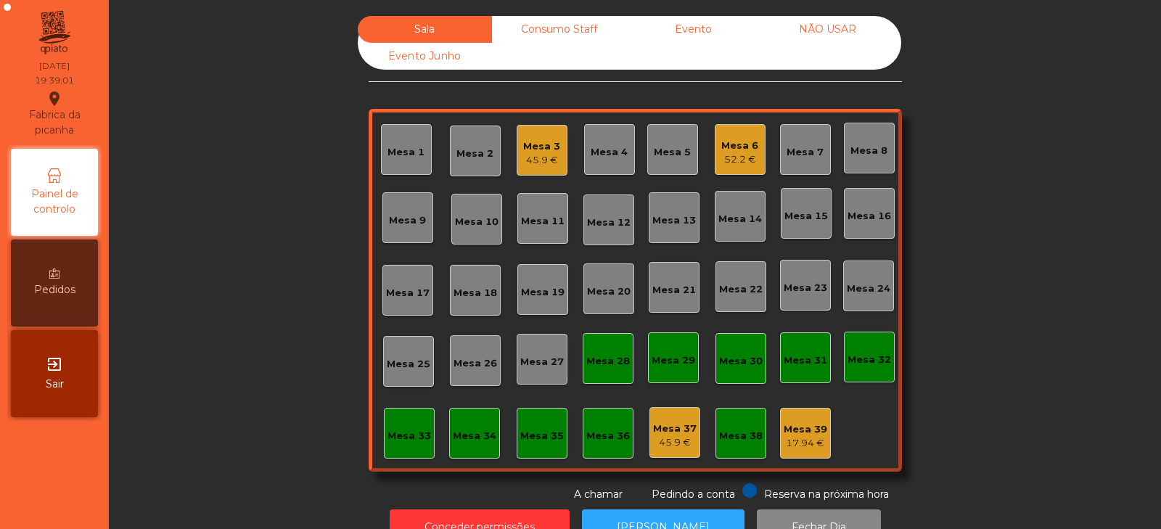
click at [734, 159] on div "52.2 €" at bounding box center [739, 159] width 37 height 15
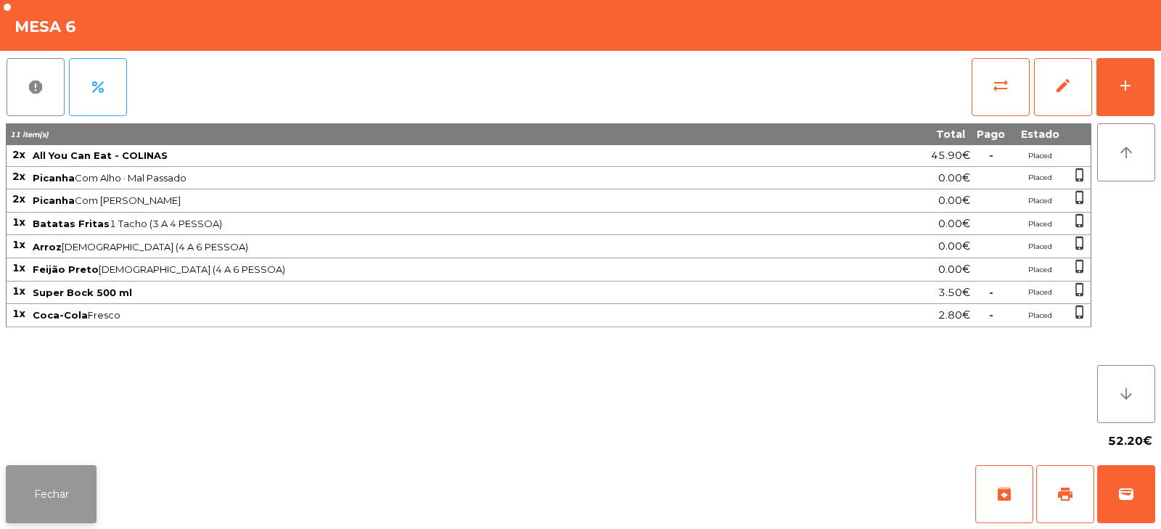
click at [61, 503] on button "Fechar" at bounding box center [51, 494] width 91 height 58
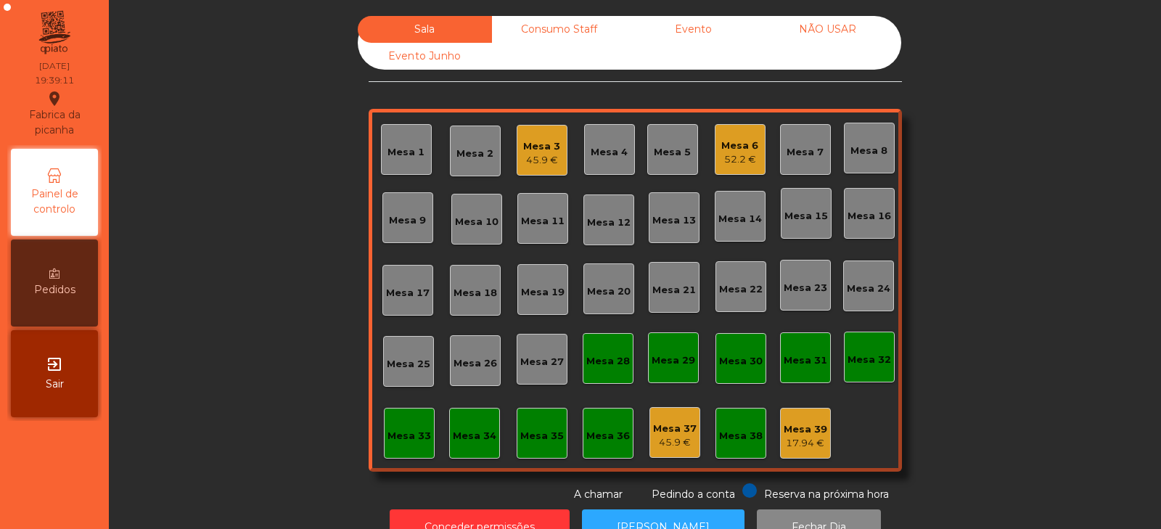
click at [734, 159] on div "52.2 €" at bounding box center [739, 159] width 37 height 15
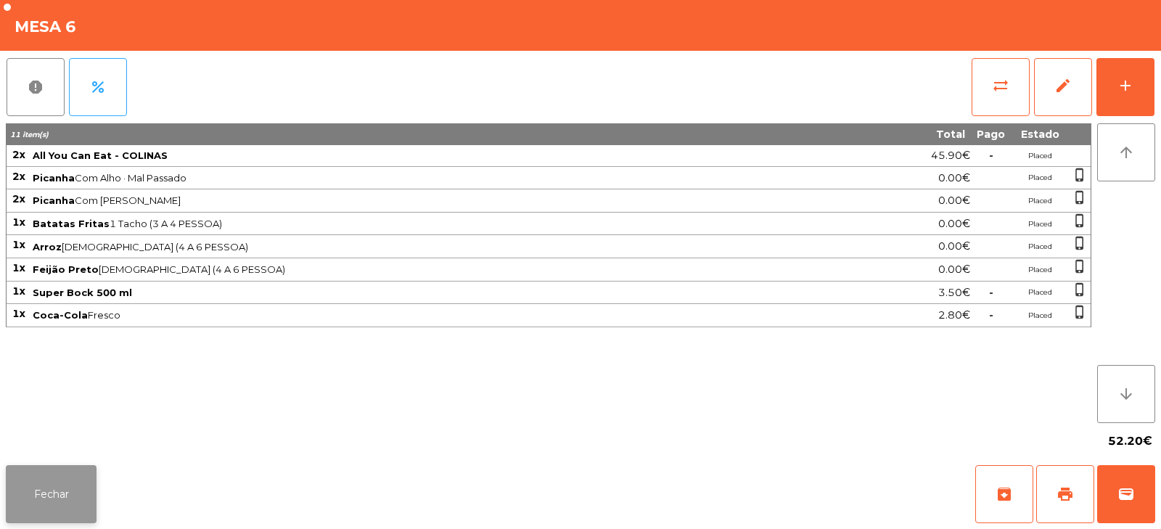
click at [69, 486] on button "Fechar" at bounding box center [51, 494] width 91 height 58
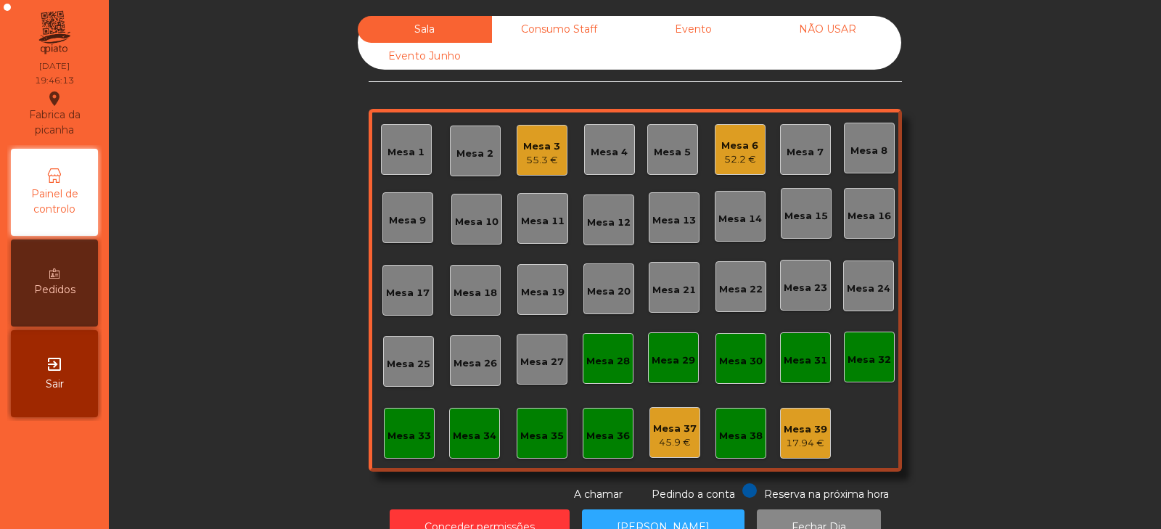
click at [795, 156] on div "Mesa 7" at bounding box center [805, 152] width 37 height 15
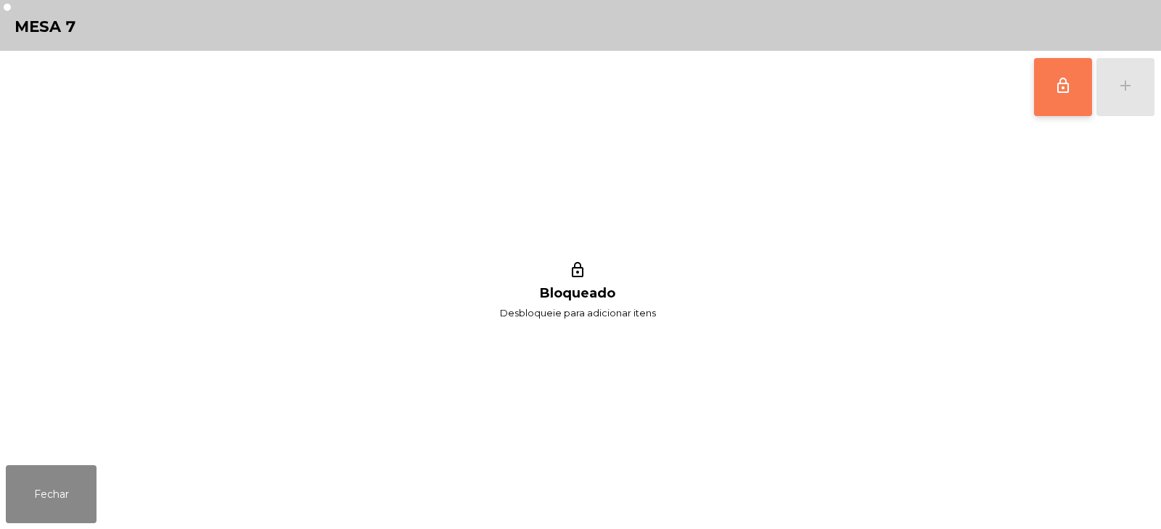
click at [1049, 97] on button "lock_outline" at bounding box center [1063, 87] width 58 height 58
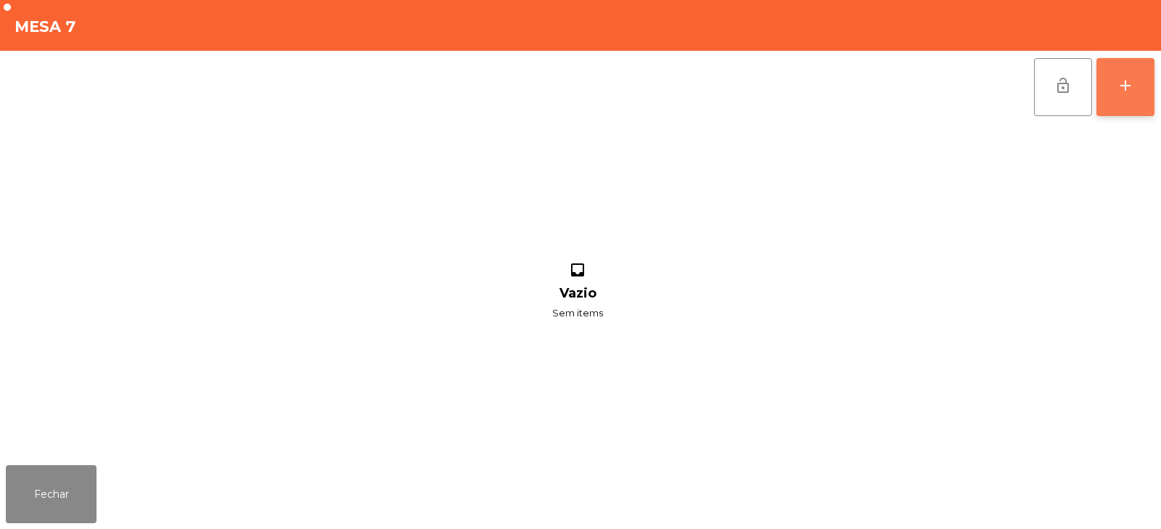
click at [1118, 92] on div "add" at bounding box center [1125, 85] width 17 height 17
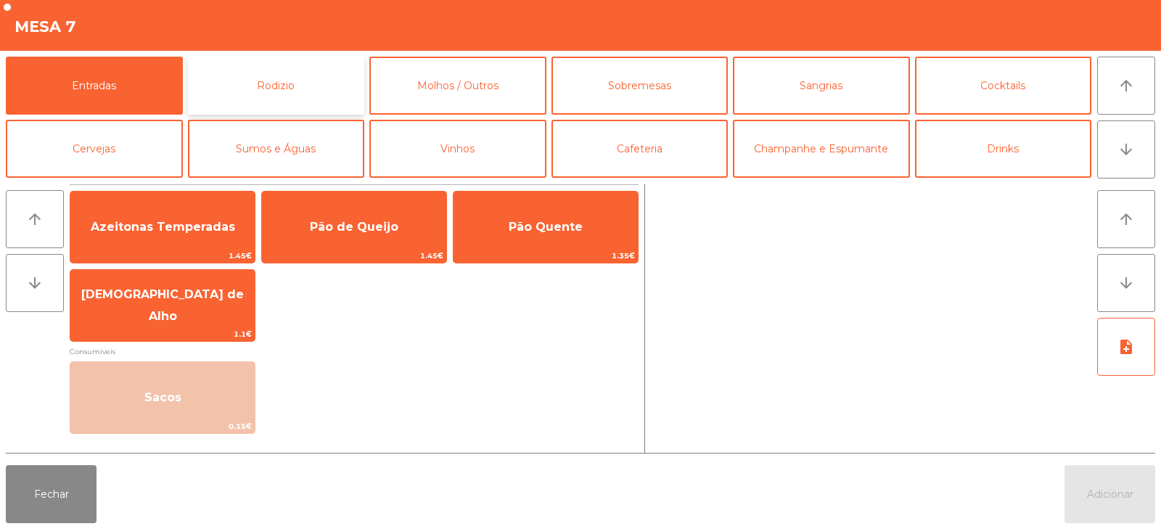
click at [318, 91] on button "Rodizio" at bounding box center [276, 86] width 177 height 58
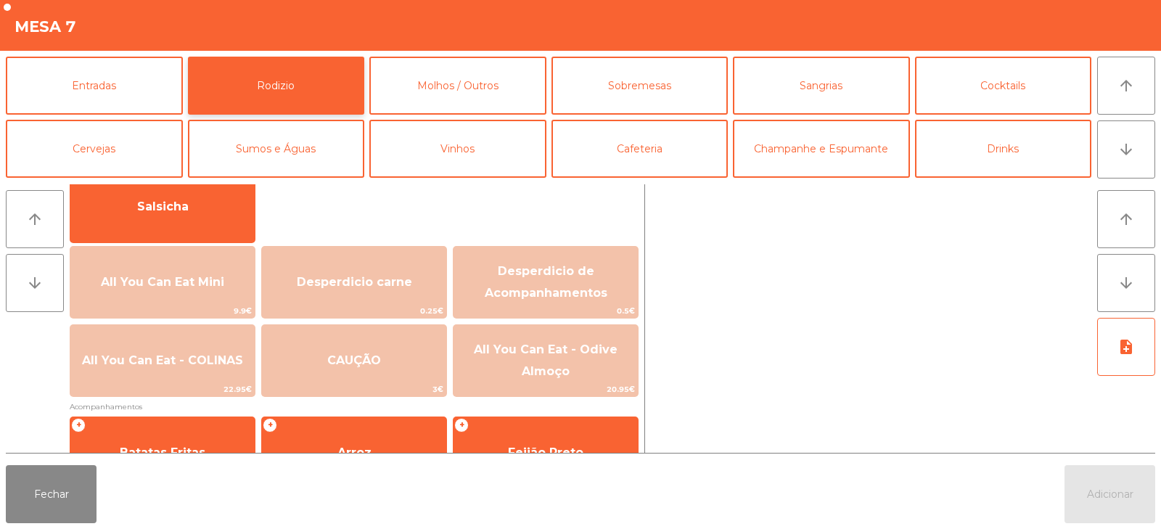
scroll to position [116, 0]
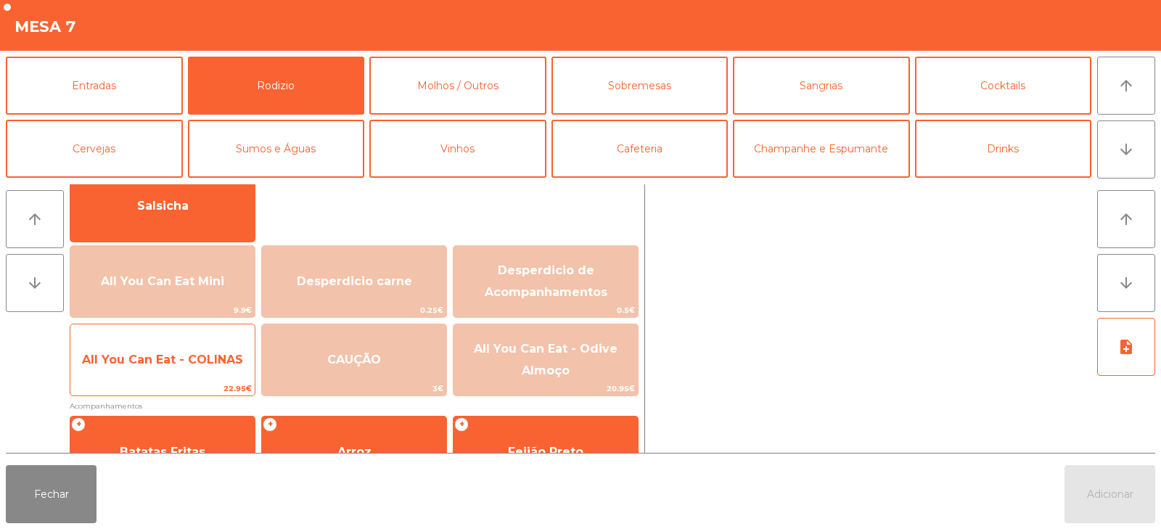
click at [208, 367] on span "All You Can Eat - COLINAS" at bounding box center [162, 359] width 184 height 39
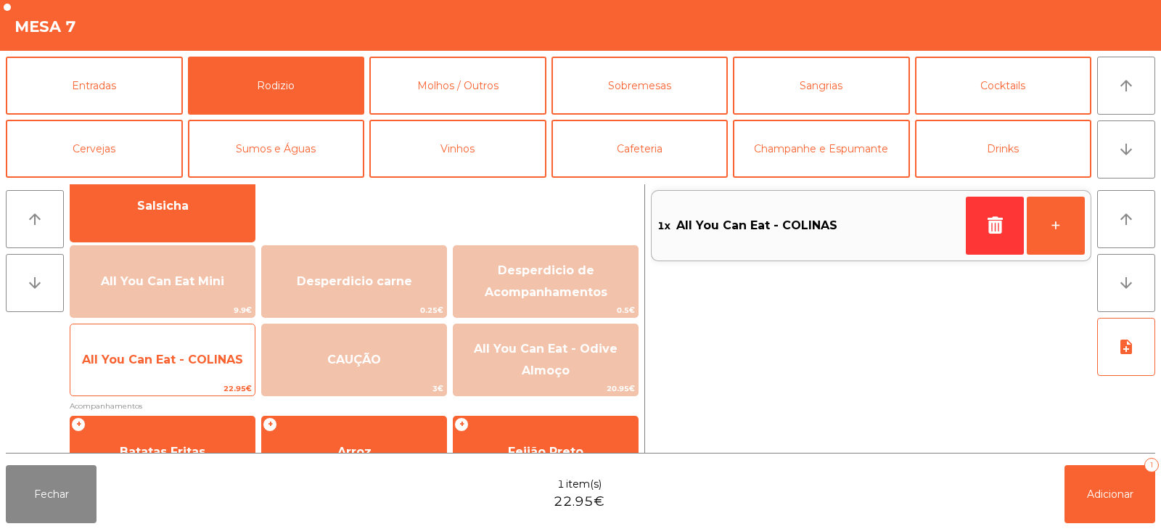
click at [209, 365] on span "All You Can Eat - COLINAS" at bounding box center [162, 360] width 161 height 14
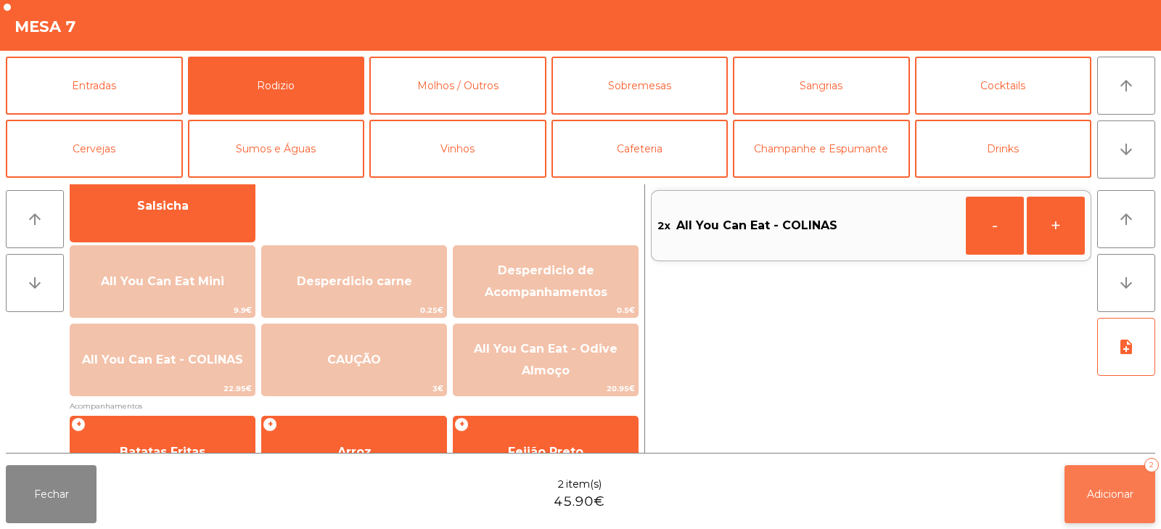
click at [1110, 504] on button "Adicionar 2" at bounding box center [1110, 494] width 91 height 58
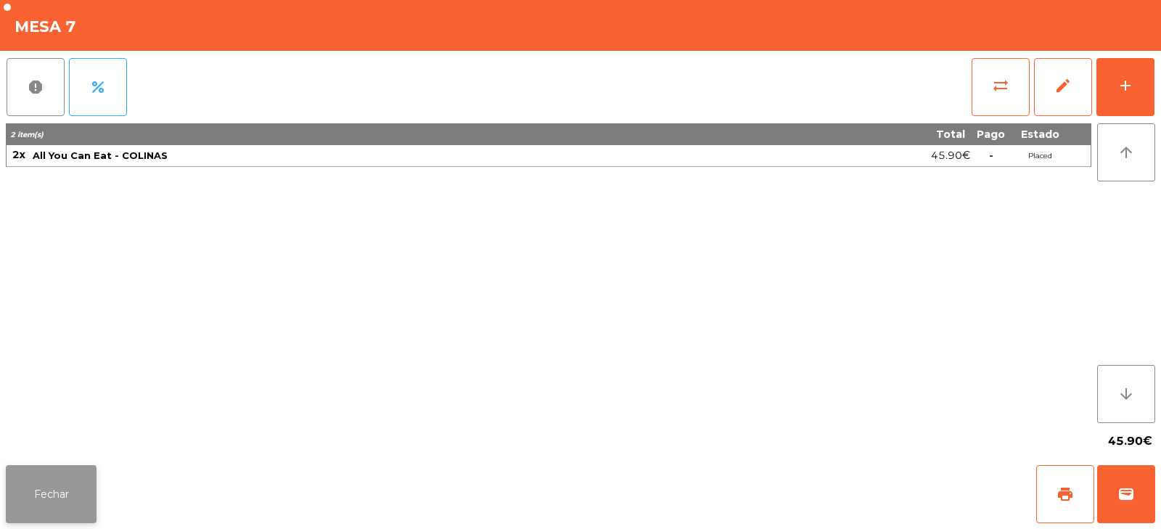
click at [65, 466] on button "Fechar" at bounding box center [51, 494] width 91 height 58
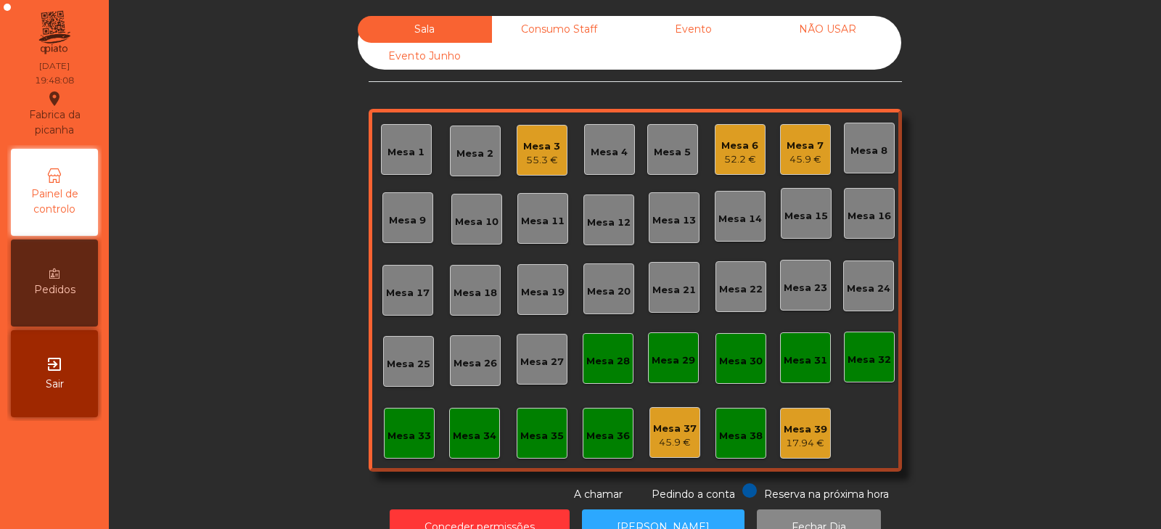
click at [480, 298] on div "Mesa 18" at bounding box center [476, 293] width 44 height 15
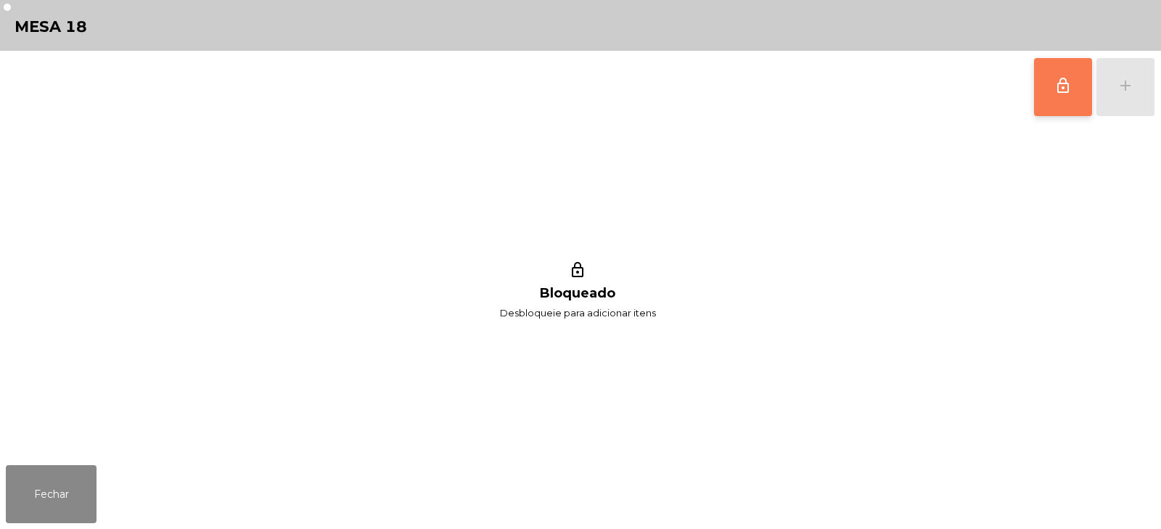
click at [1054, 105] on button "lock_outline" at bounding box center [1063, 87] width 58 height 58
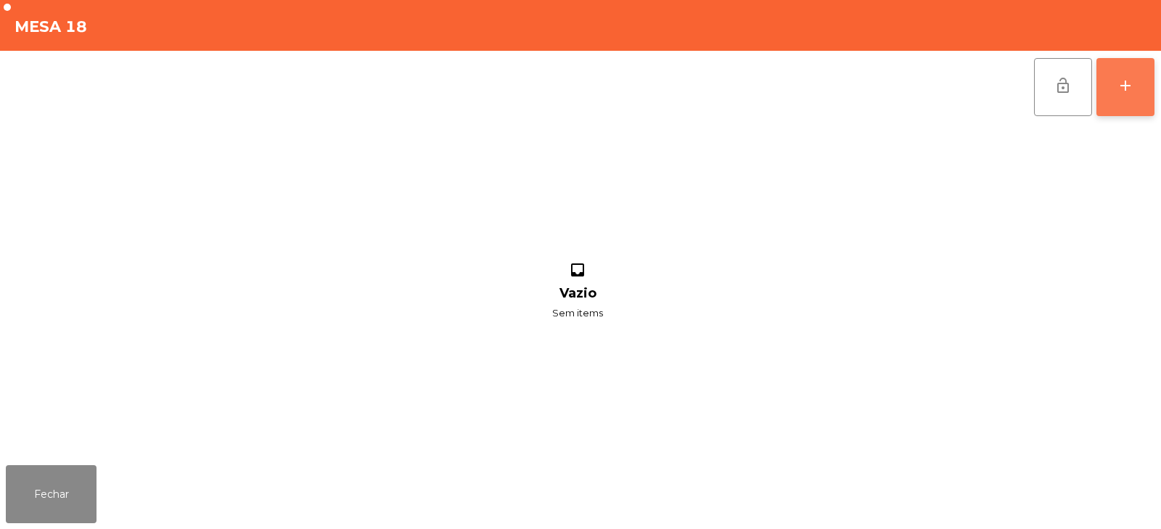
click at [1127, 91] on div "add" at bounding box center [1125, 85] width 17 height 17
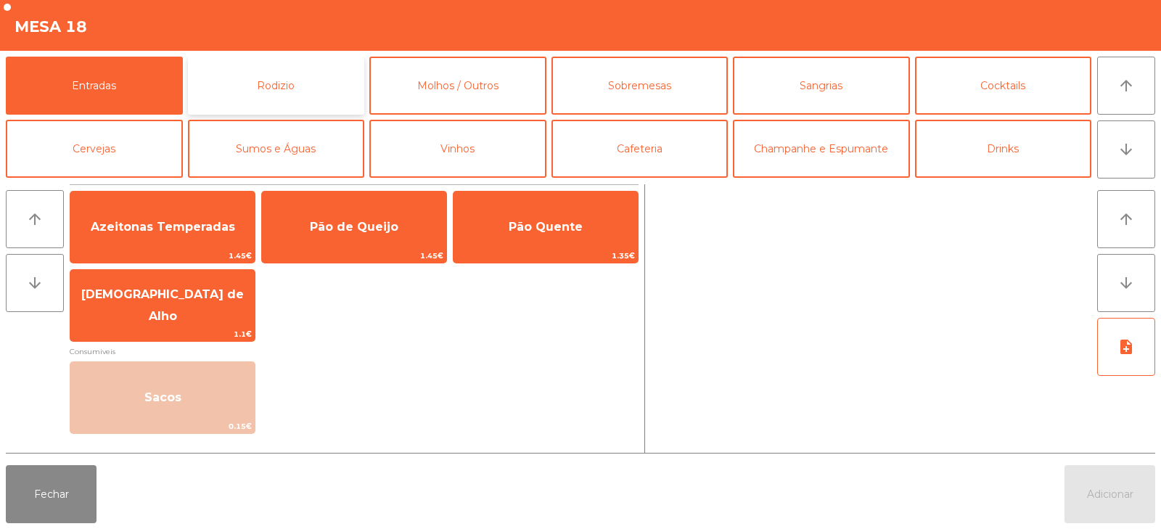
click at [308, 87] on button "Rodizio" at bounding box center [276, 86] width 177 height 58
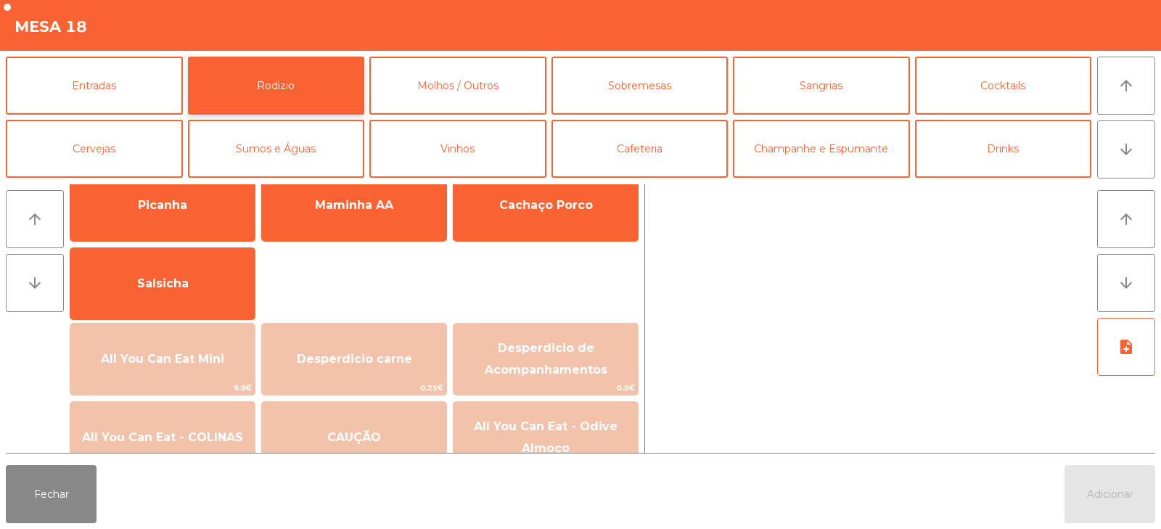
scroll to position [97, 0]
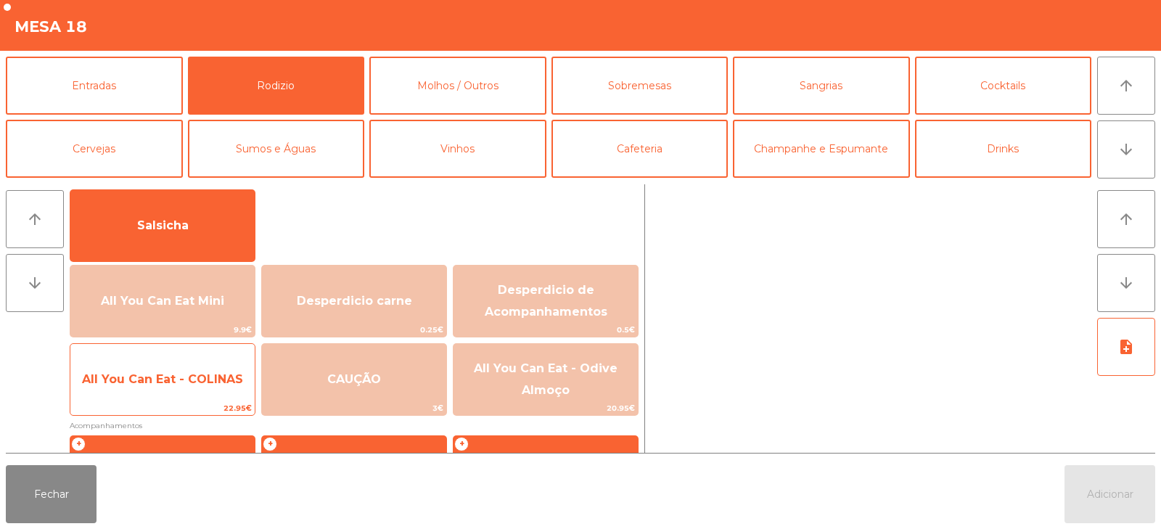
click at [218, 382] on span "All You Can Eat - COLINAS" at bounding box center [162, 379] width 161 height 14
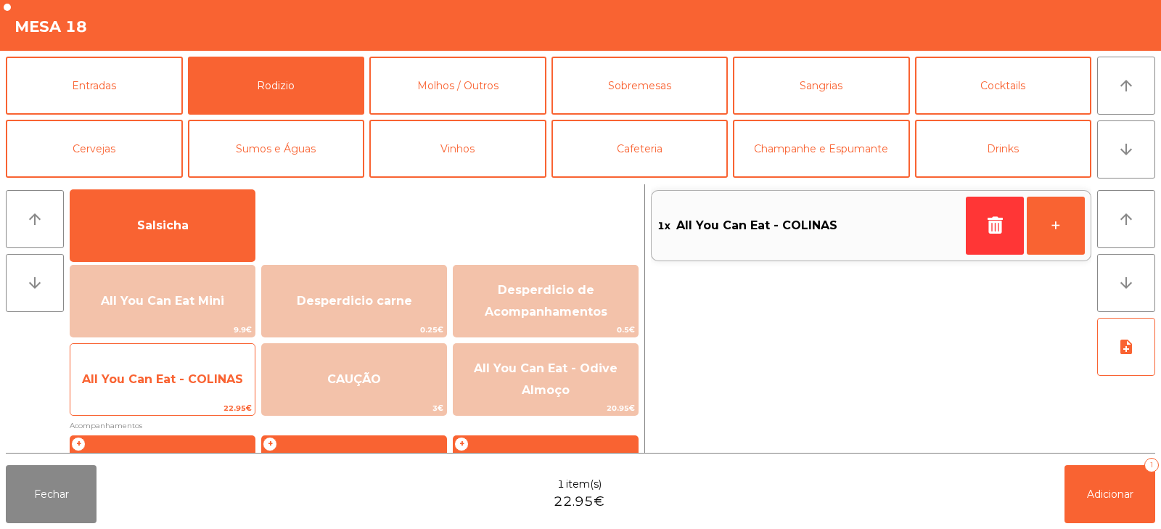
click at [213, 379] on span "All You Can Eat - COLINAS" at bounding box center [162, 379] width 161 height 14
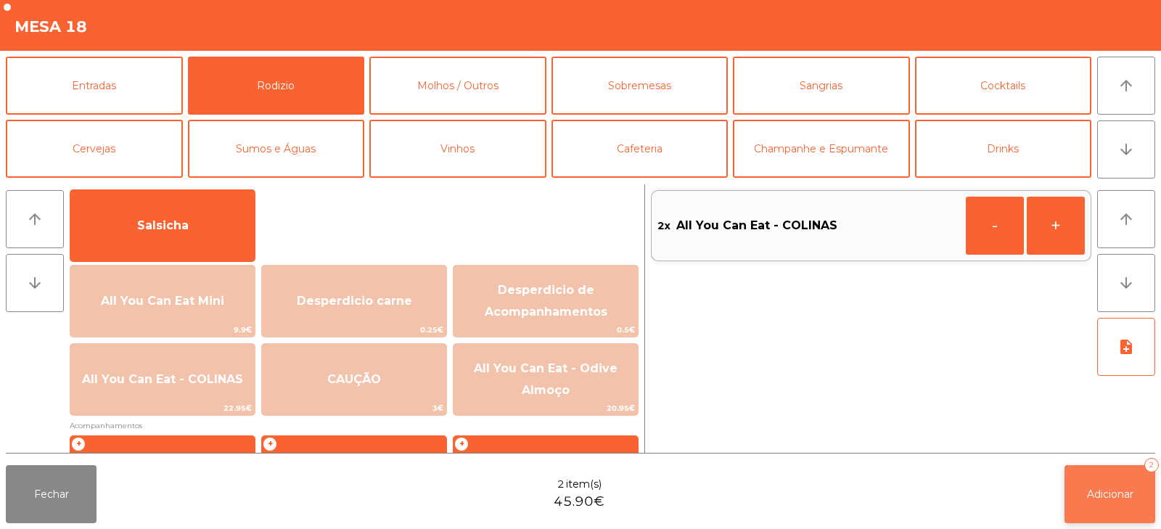
click at [1097, 499] on span "Adicionar" at bounding box center [1110, 494] width 46 height 13
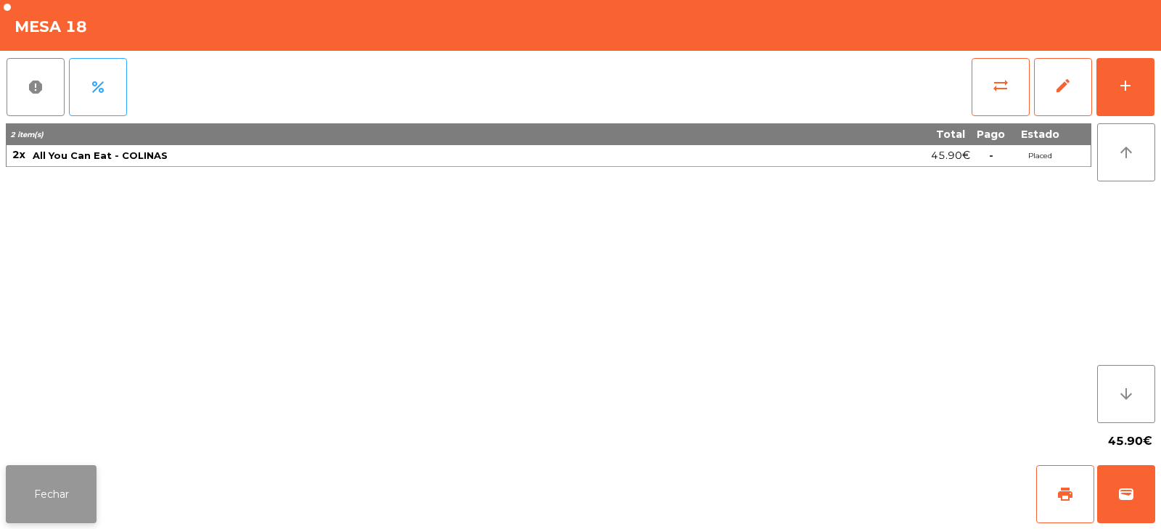
click at [36, 498] on button "Fechar" at bounding box center [51, 494] width 91 height 58
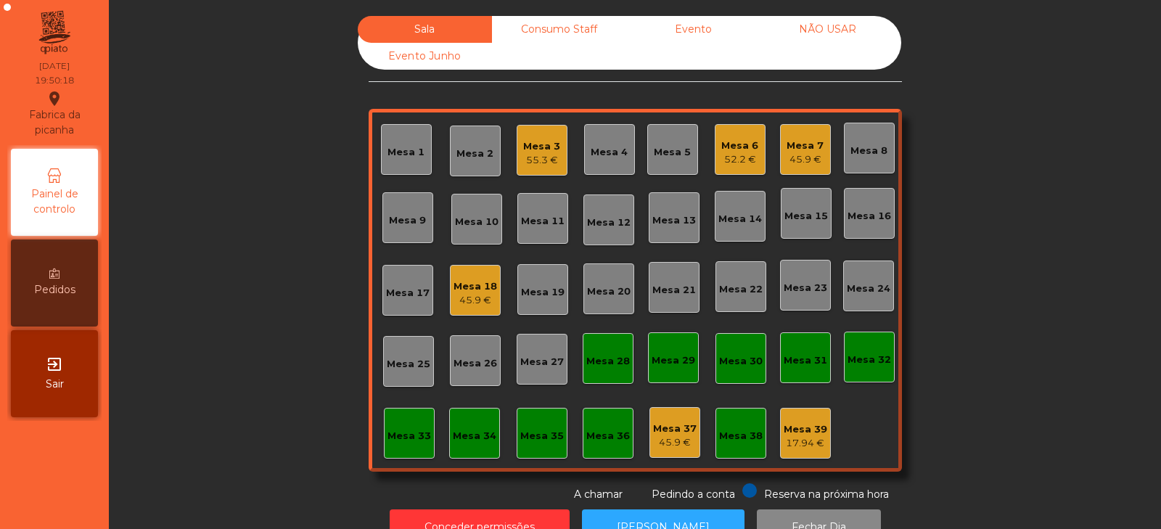
click at [464, 297] on div "45.9 €" at bounding box center [476, 300] width 44 height 15
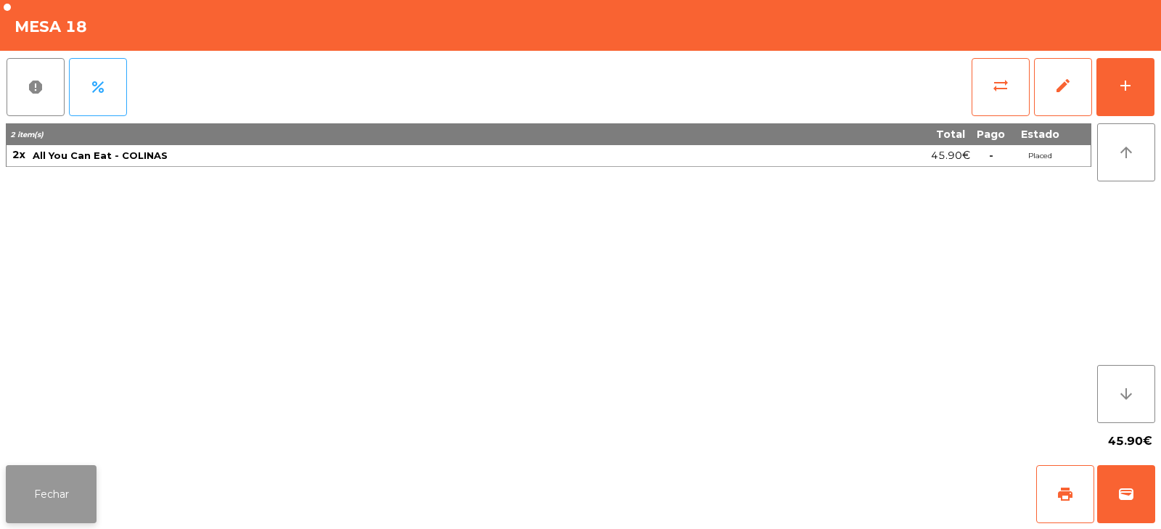
click at [60, 482] on button "Fechar" at bounding box center [51, 494] width 91 height 58
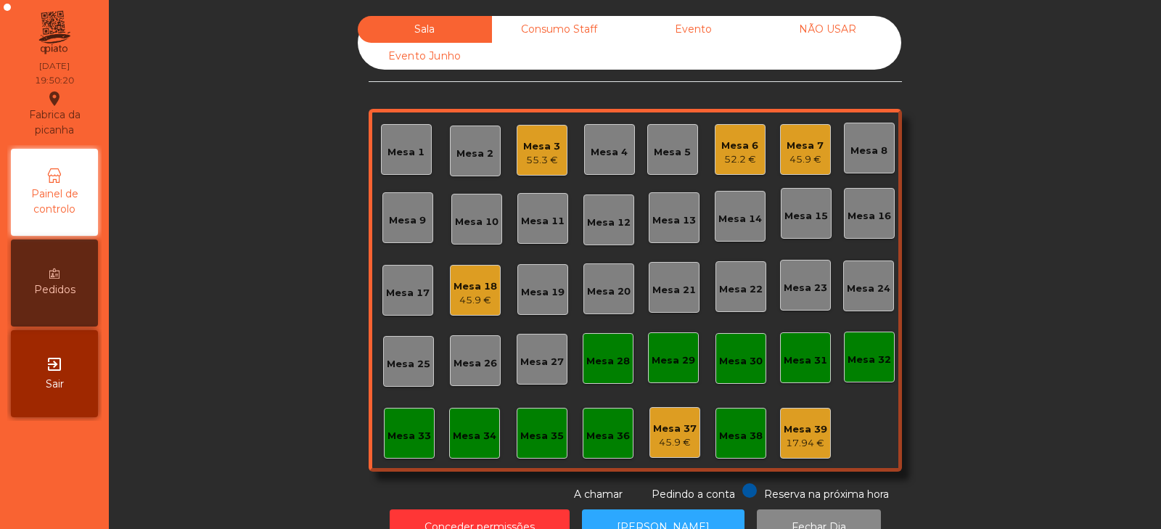
click at [556, 163] on div "Mesa 3 55.3 €" at bounding box center [542, 150] width 51 height 51
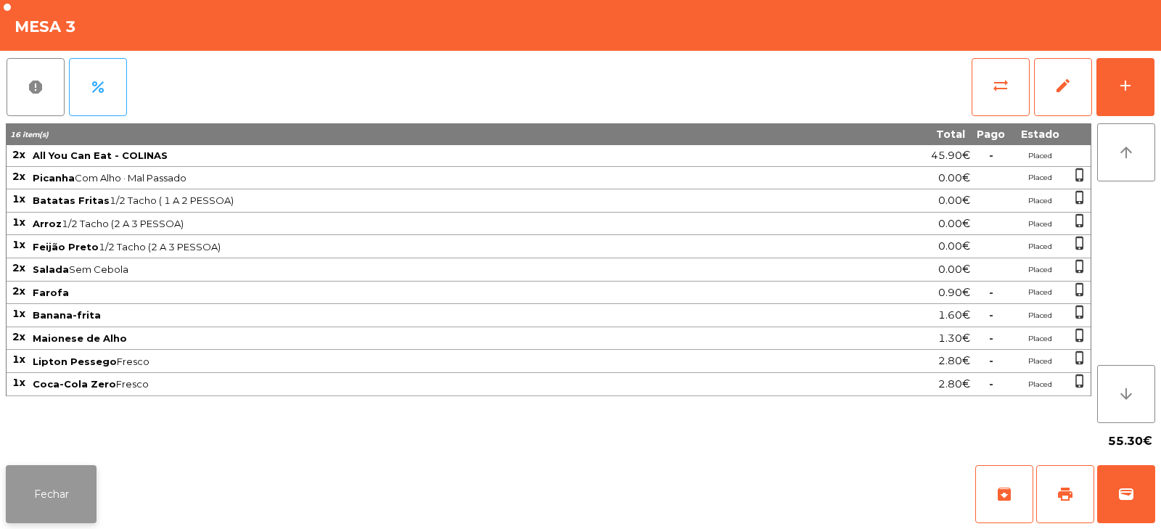
click at [44, 487] on button "Fechar" at bounding box center [51, 494] width 91 height 58
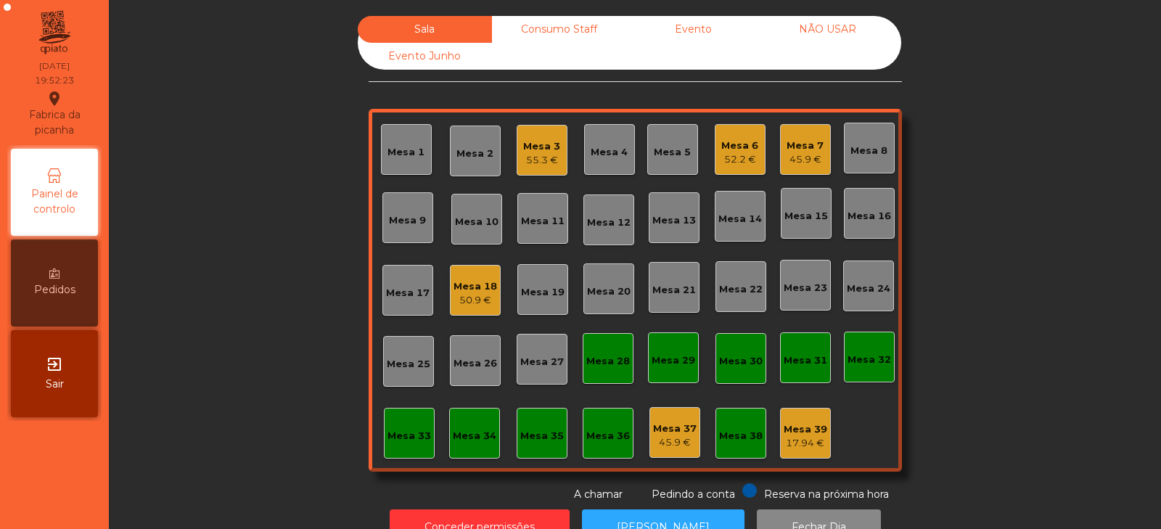
click at [803, 148] on div "Mesa 7" at bounding box center [805, 146] width 37 height 15
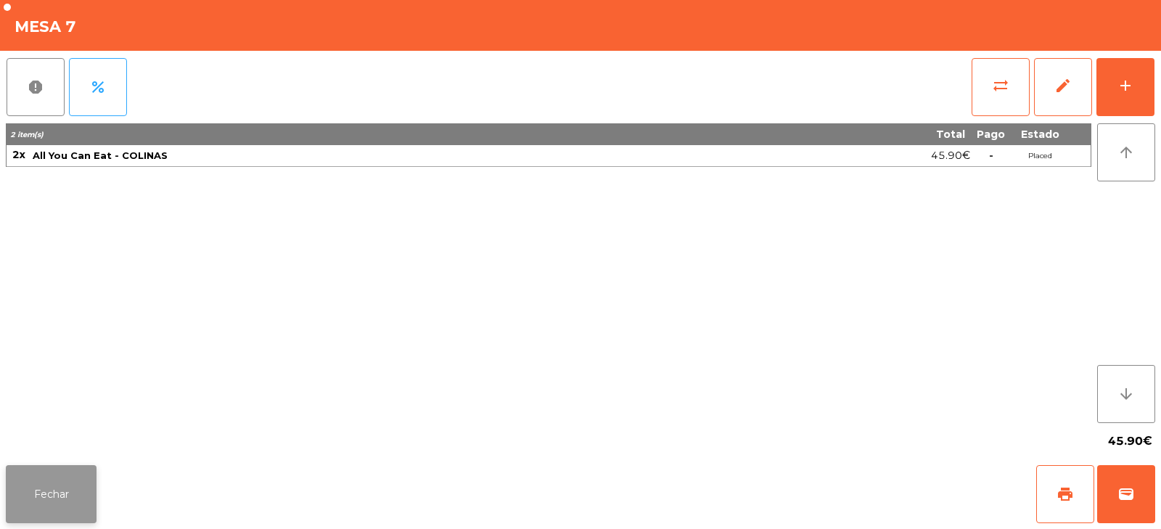
click at [43, 507] on button "Fechar" at bounding box center [51, 494] width 91 height 58
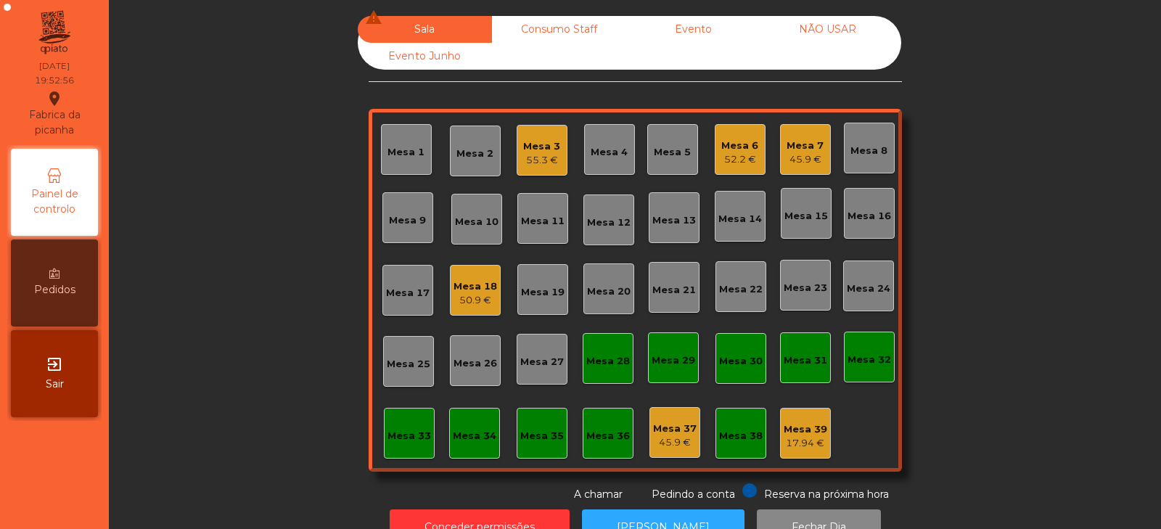
click at [788, 157] on div "45.9 €" at bounding box center [805, 159] width 37 height 15
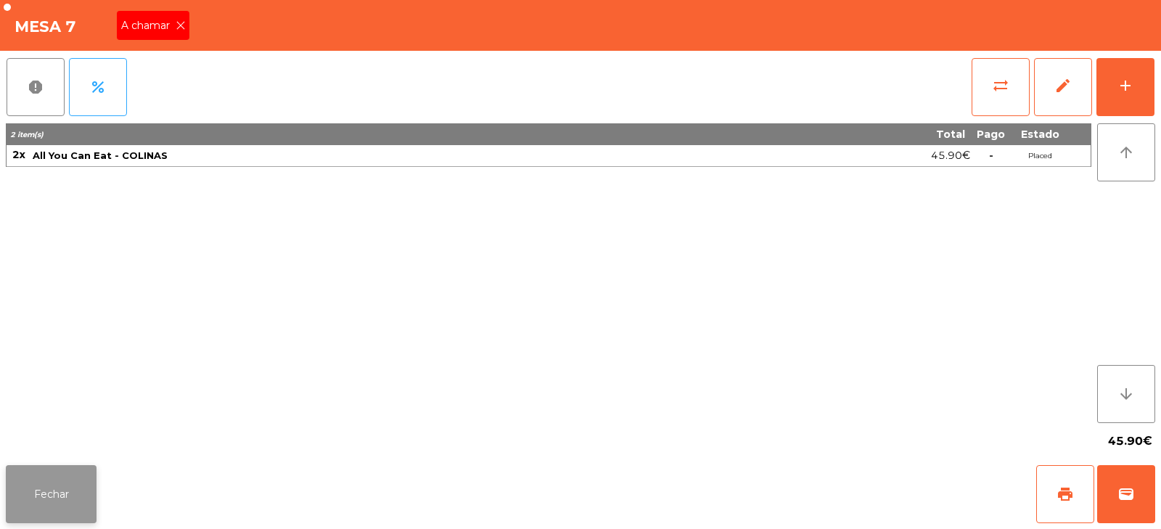
click at [42, 486] on button "Fechar" at bounding box center [51, 494] width 91 height 58
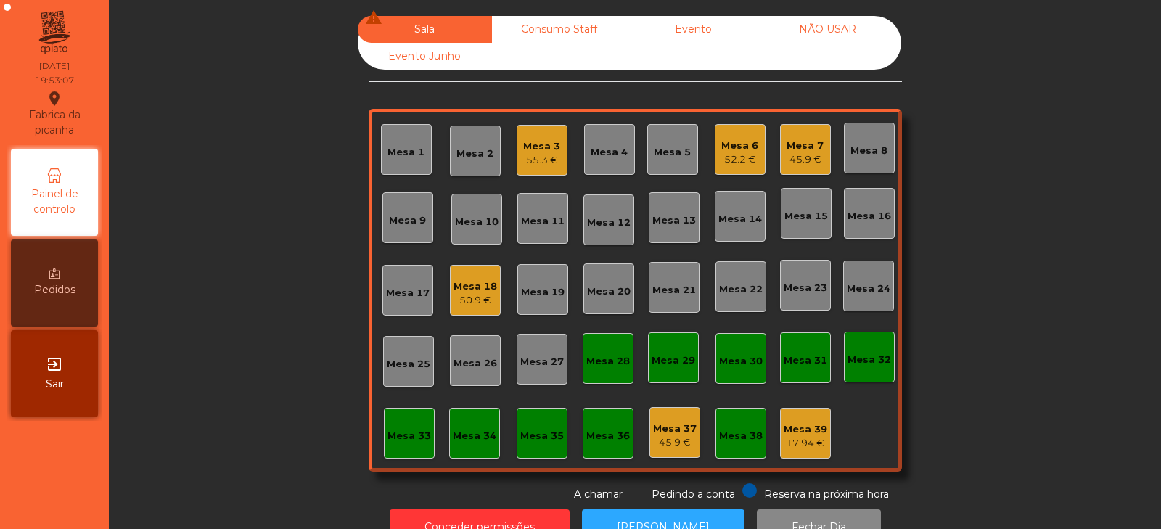
click at [803, 160] on div "45.9 €" at bounding box center [805, 159] width 37 height 15
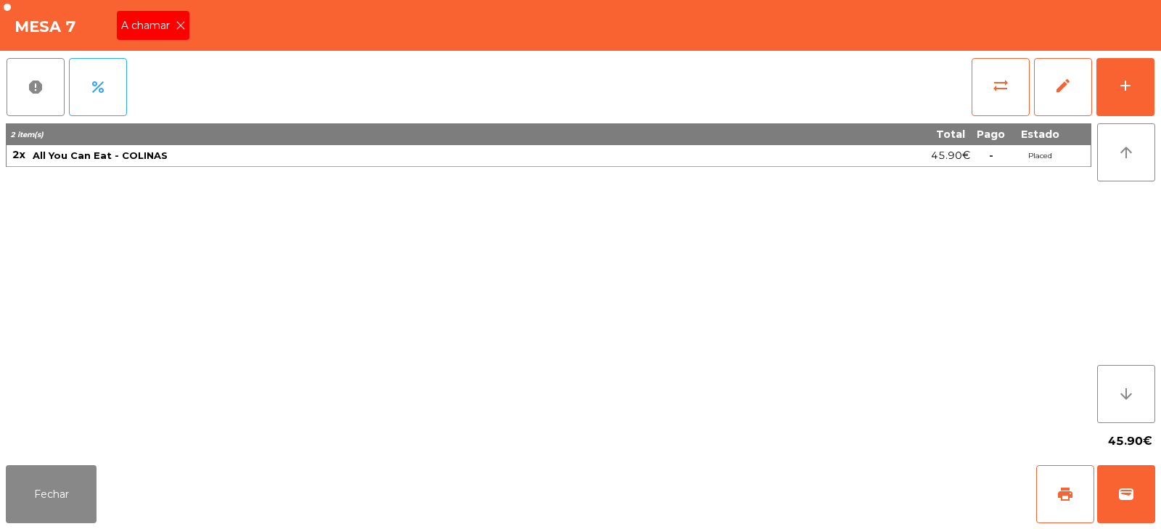
click at [180, 28] on icon at bounding box center [181, 25] width 10 height 10
click at [62, 503] on button "Fechar" at bounding box center [51, 494] width 91 height 58
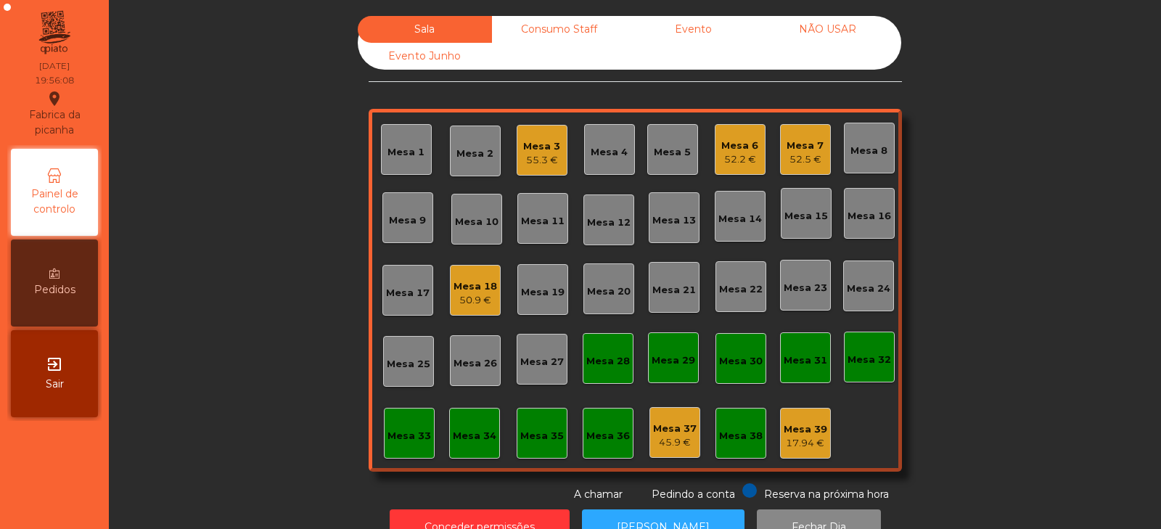
click at [415, 449] on div "Mesa 33" at bounding box center [409, 433] width 51 height 51
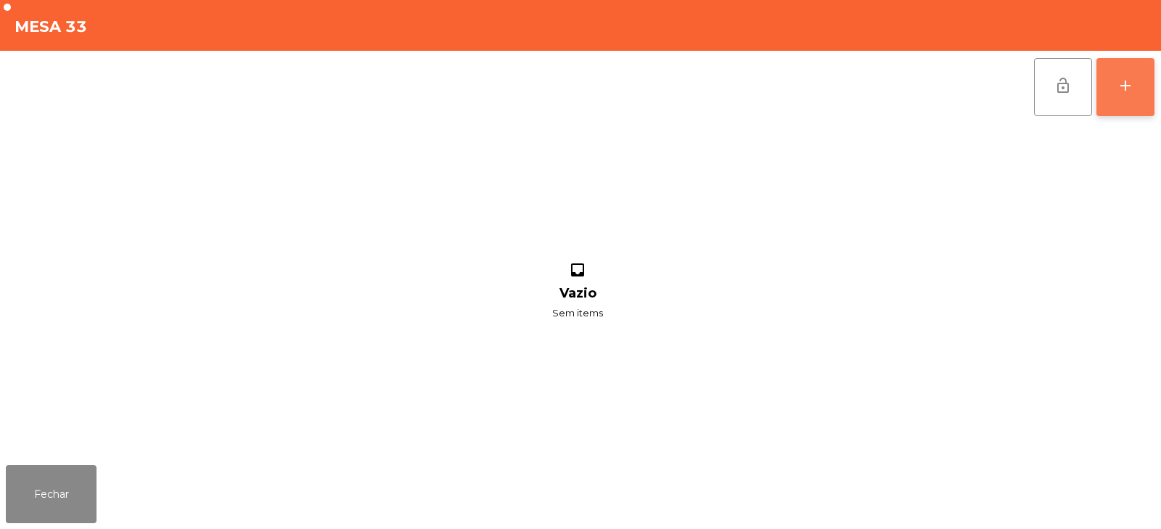
click at [1124, 104] on button "add" at bounding box center [1126, 87] width 58 height 58
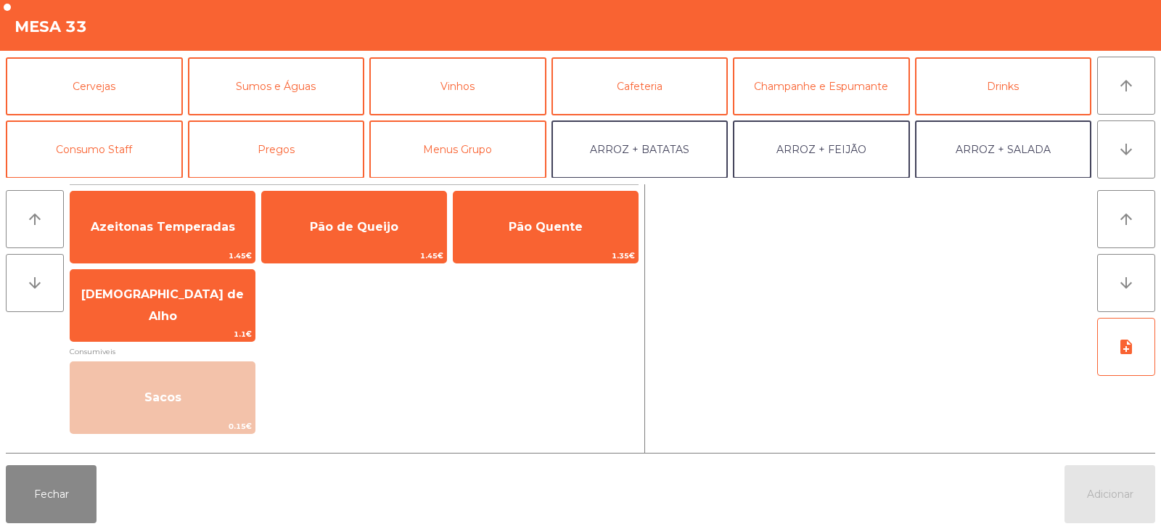
scroll to position [66, 0]
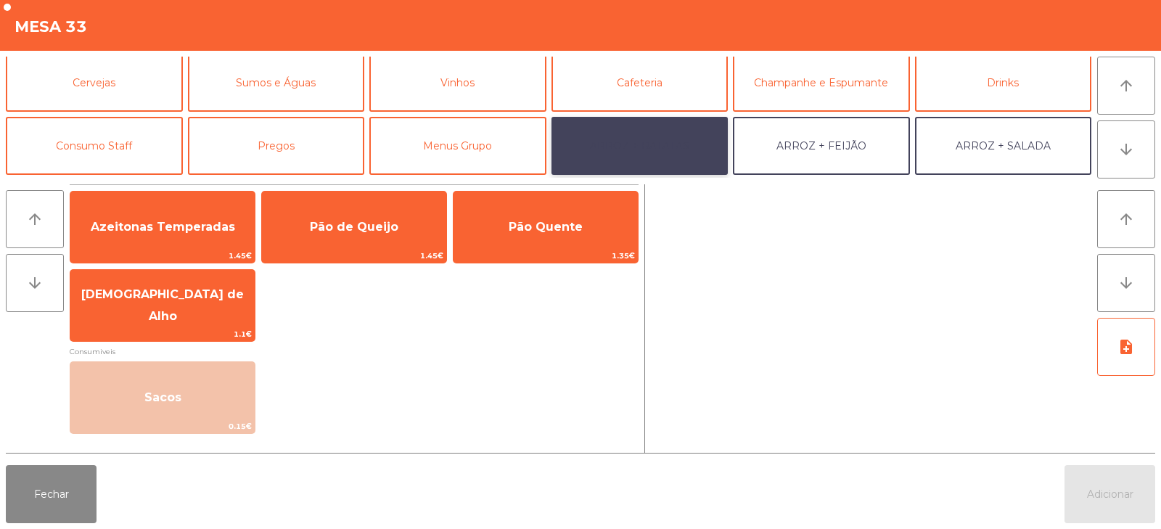
click at [673, 155] on button "ARROZ + BATATAS" at bounding box center [640, 146] width 177 height 58
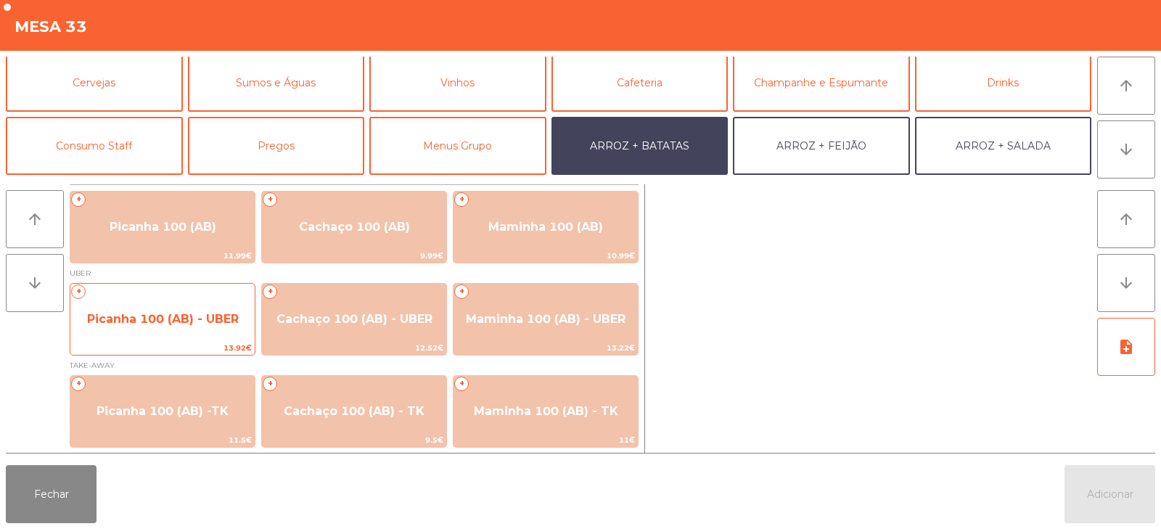
click at [192, 330] on span "Picanha 100 (AB) - UBER" at bounding box center [162, 319] width 184 height 39
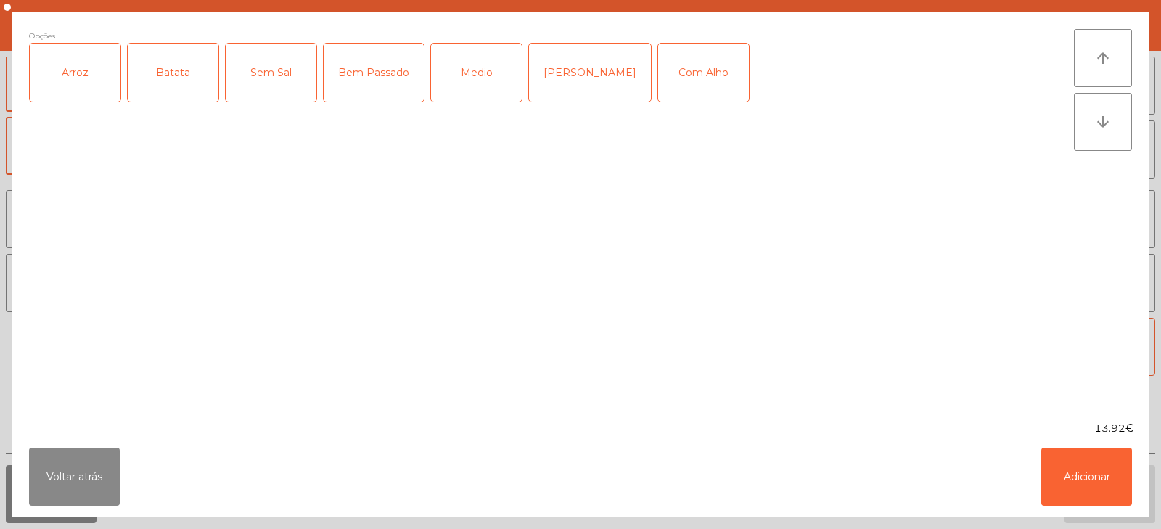
click at [82, 80] on div "Arroz" at bounding box center [75, 73] width 91 height 58
click at [183, 81] on div "Batata" at bounding box center [173, 73] width 91 height 58
click at [468, 80] on div "Medio" at bounding box center [476, 73] width 91 height 58
click at [662, 77] on div "Com Alho" at bounding box center [703, 73] width 91 height 58
click at [1081, 481] on button "Adicionar" at bounding box center [1086, 477] width 91 height 58
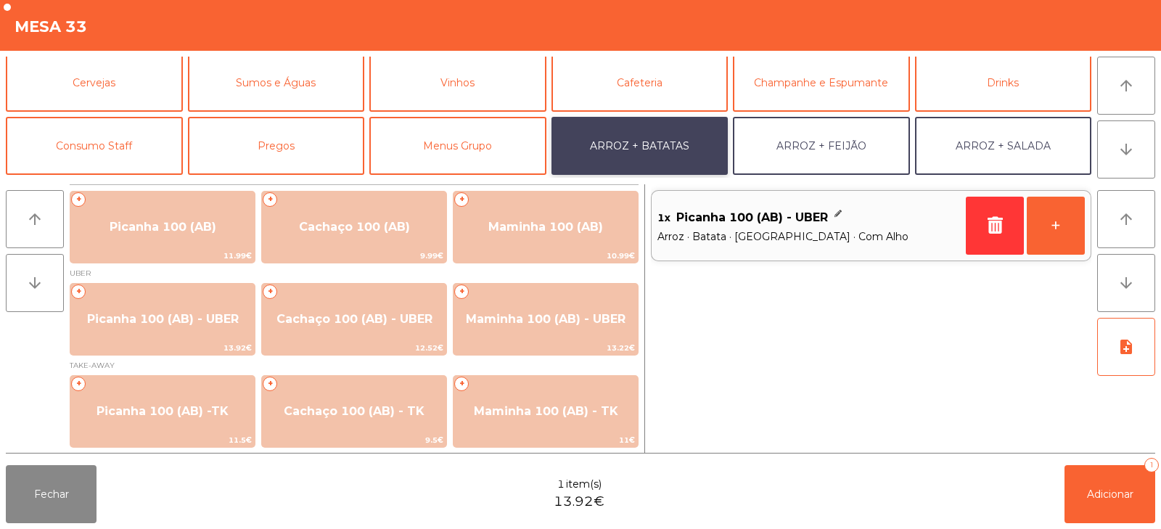
click at [660, 150] on button "ARROZ + BATATAS" at bounding box center [640, 146] width 177 height 58
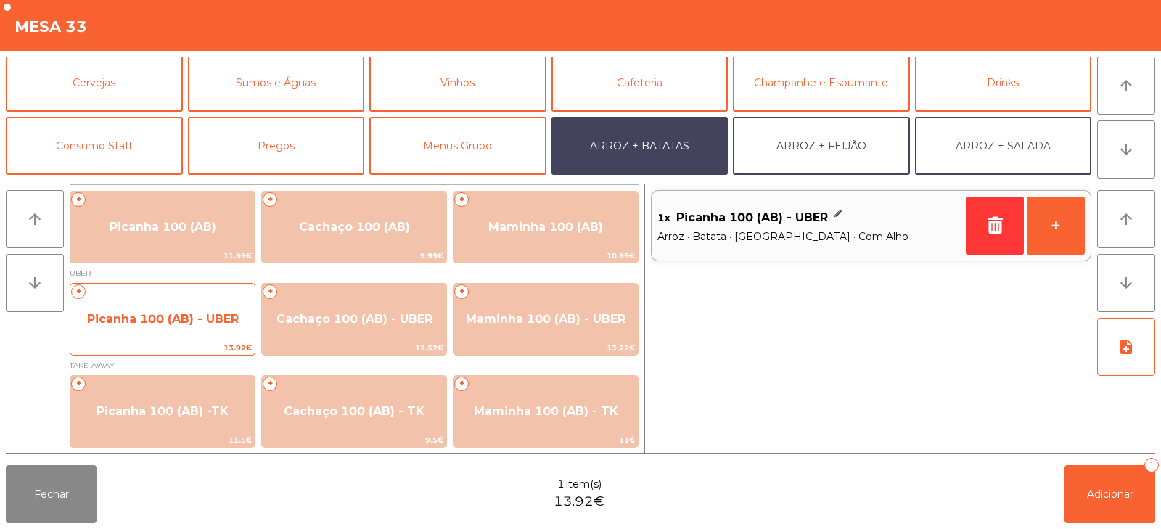
click at [151, 328] on span "Picanha 100 (AB) - UBER" at bounding box center [162, 319] width 184 height 39
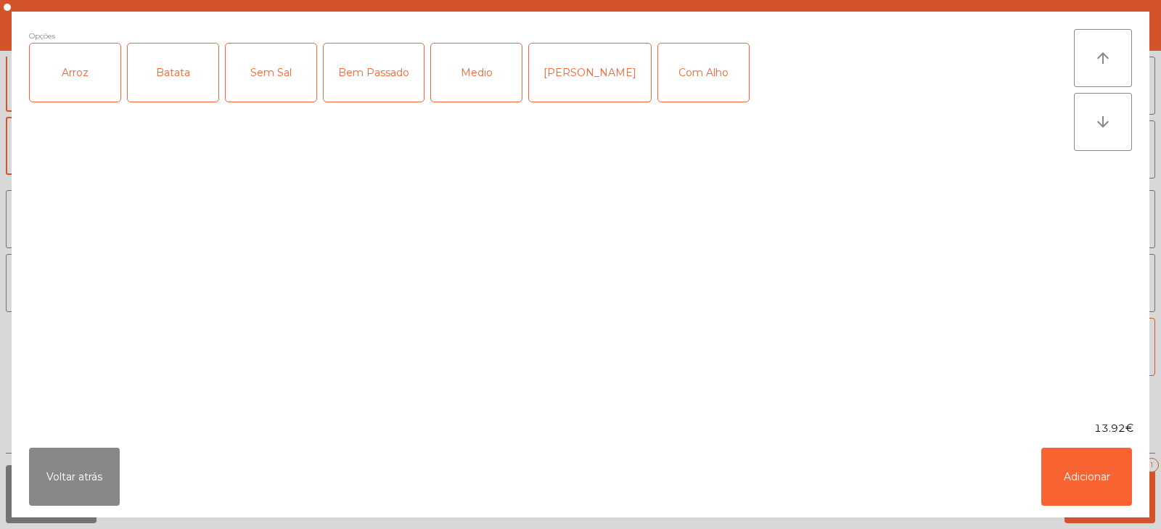
click at [75, 74] on div "Arroz" at bounding box center [75, 73] width 91 height 58
click at [179, 77] on div "Batata" at bounding box center [173, 73] width 91 height 58
click at [377, 72] on div "Bem Passado" at bounding box center [374, 73] width 100 height 58
click at [697, 88] on div "Com Alho" at bounding box center [703, 73] width 91 height 58
click at [1067, 480] on button "Adicionar" at bounding box center [1086, 477] width 91 height 58
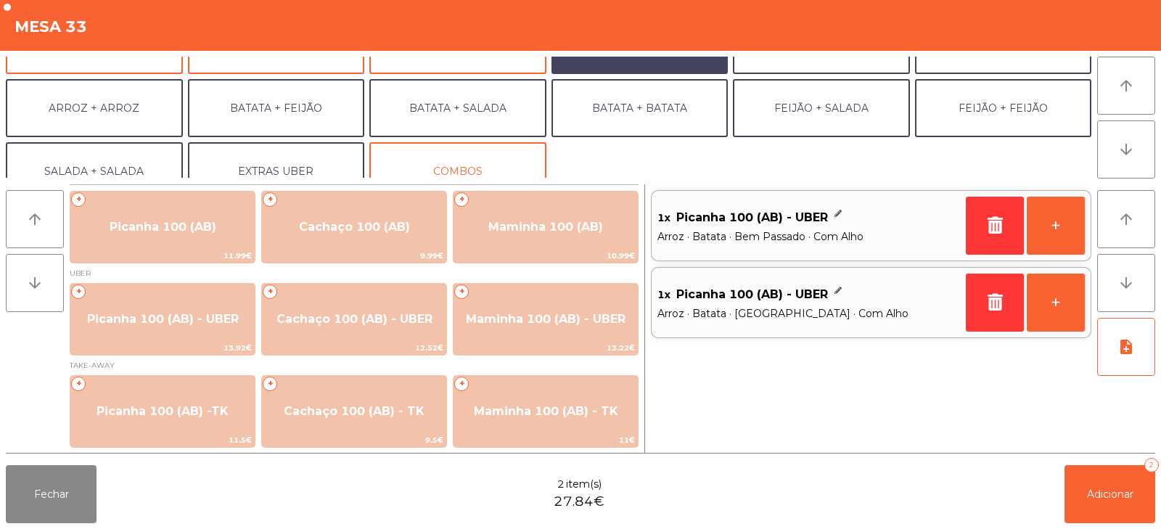
scroll to position [189, 0]
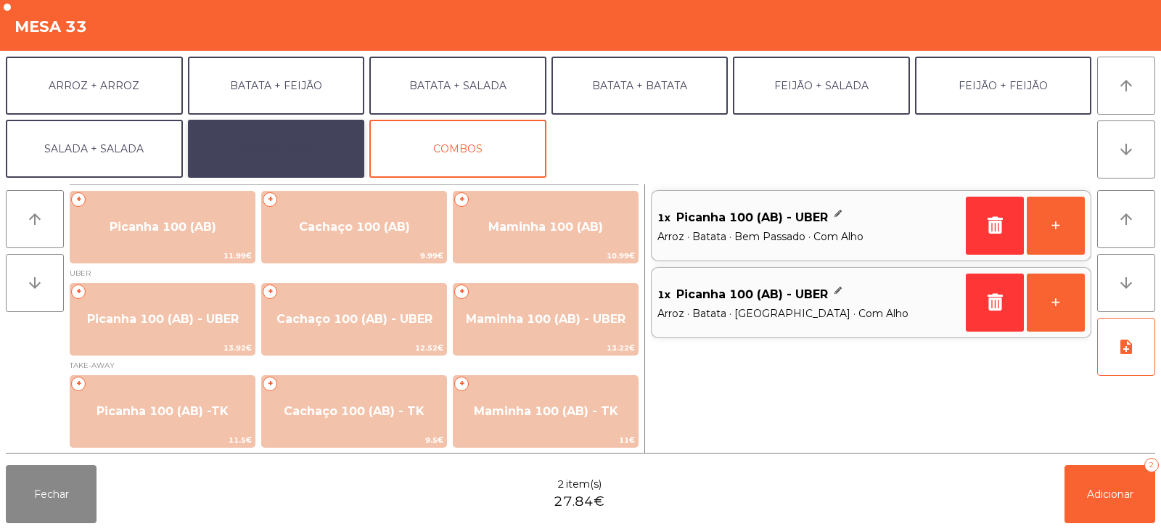
click at [314, 155] on button "EXTRAS UBER" at bounding box center [276, 149] width 177 height 58
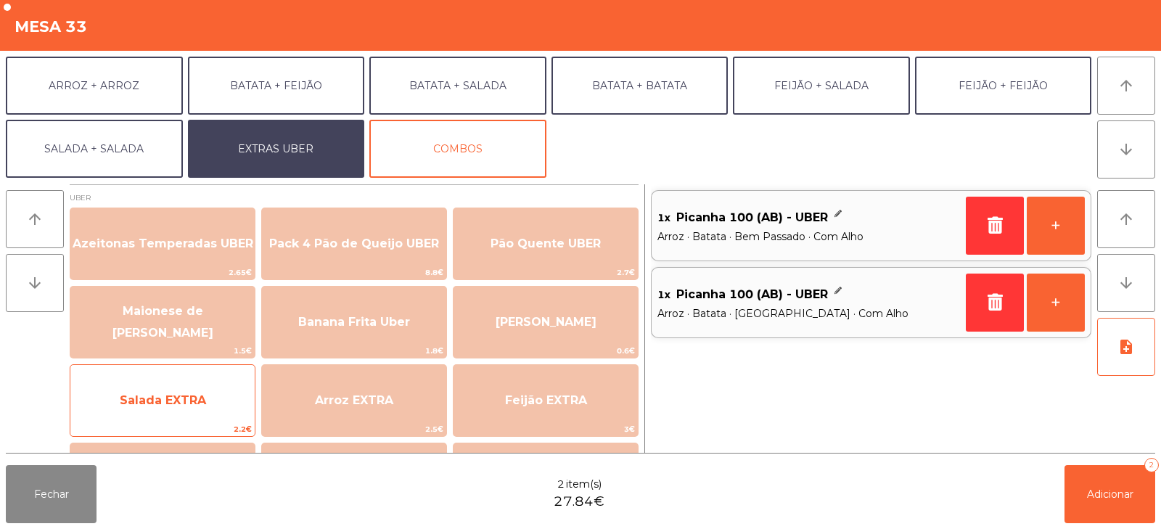
click at [191, 414] on span "Salada EXTRA" at bounding box center [162, 400] width 184 height 39
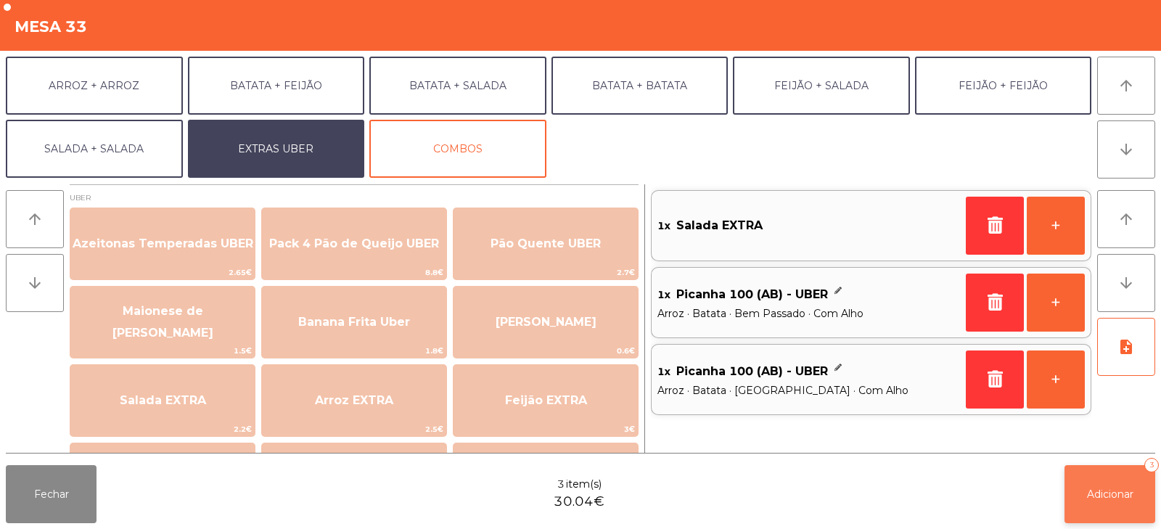
click at [1097, 510] on button "Adicionar 3" at bounding box center [1110, 494] width 91 height 58
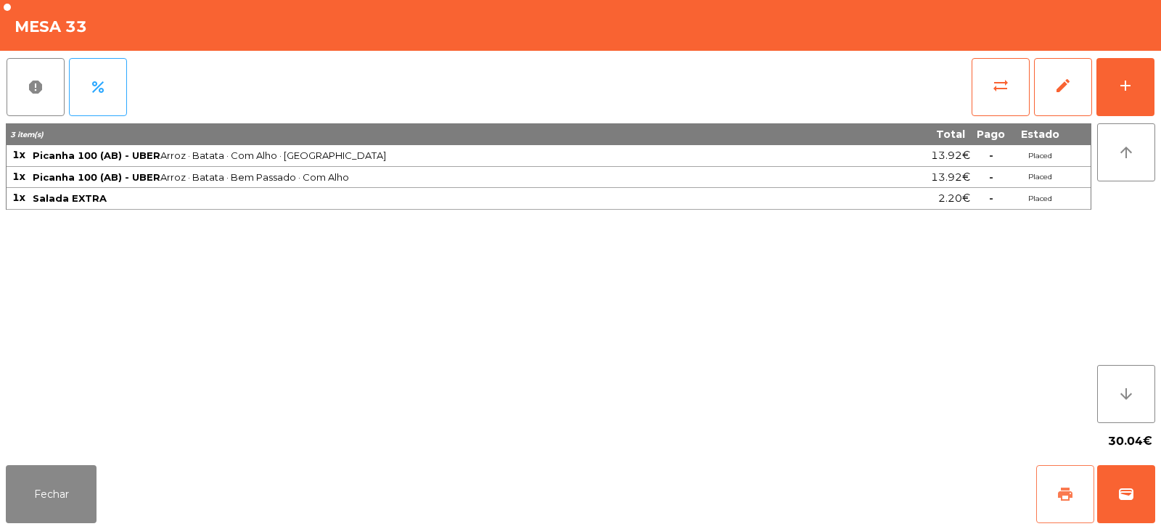
click at [1063, 499] on span "print" at bounding box center [1065, 494] width 17 height 17
click at [1060, 490] on span "print" at bounding box center [1065, 494] width 17 height 17
click at [1128, 502] on span "wallet" at bounding box center [1126, 494] width 17 height 17
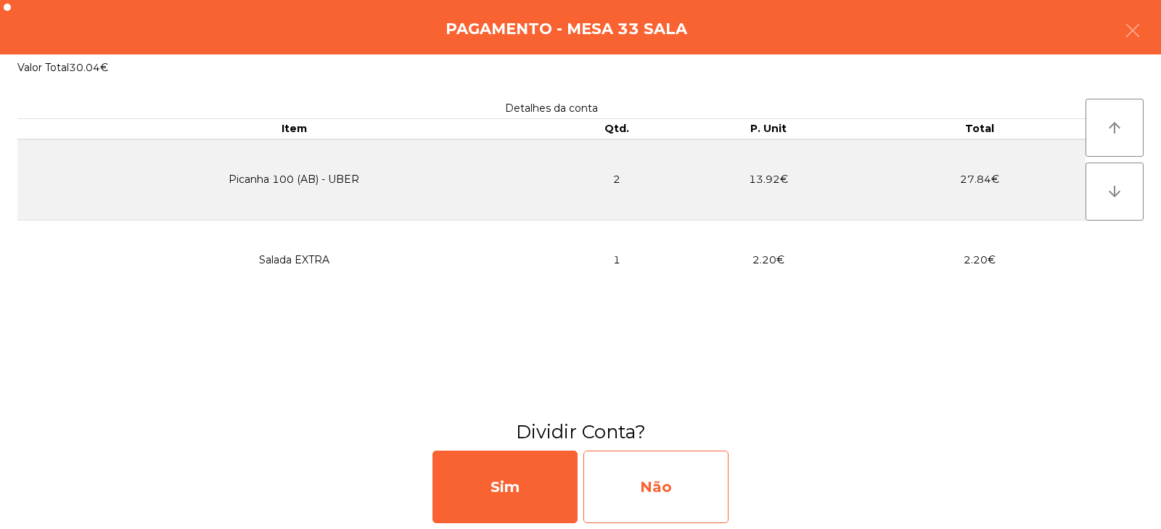
click at [648, 499] on div "Não" at bounding box center [656, 487] width 145 height 73
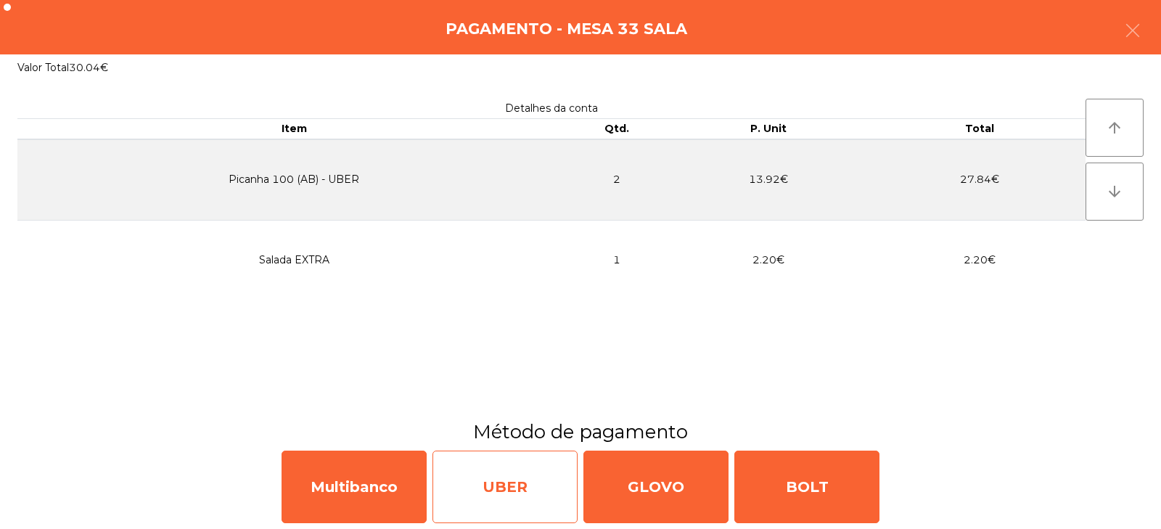
click at [512, 494] on div "UBER" at bounding box center [505, 487] width 145 height 73
select select "**"
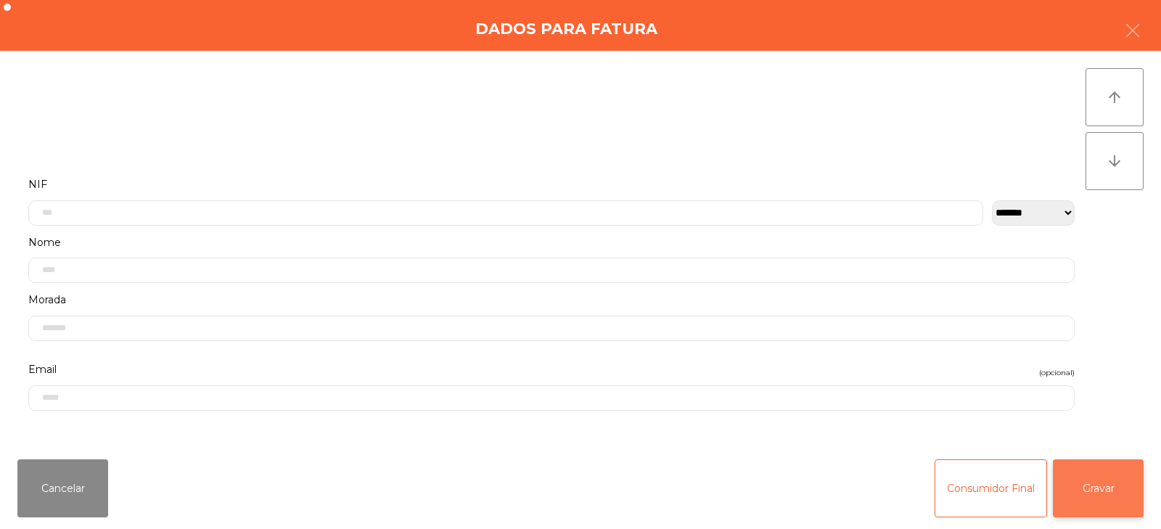
click at [1092, 497] on button "Gravar" at bounding box center [1098, 488] width 91 height 58
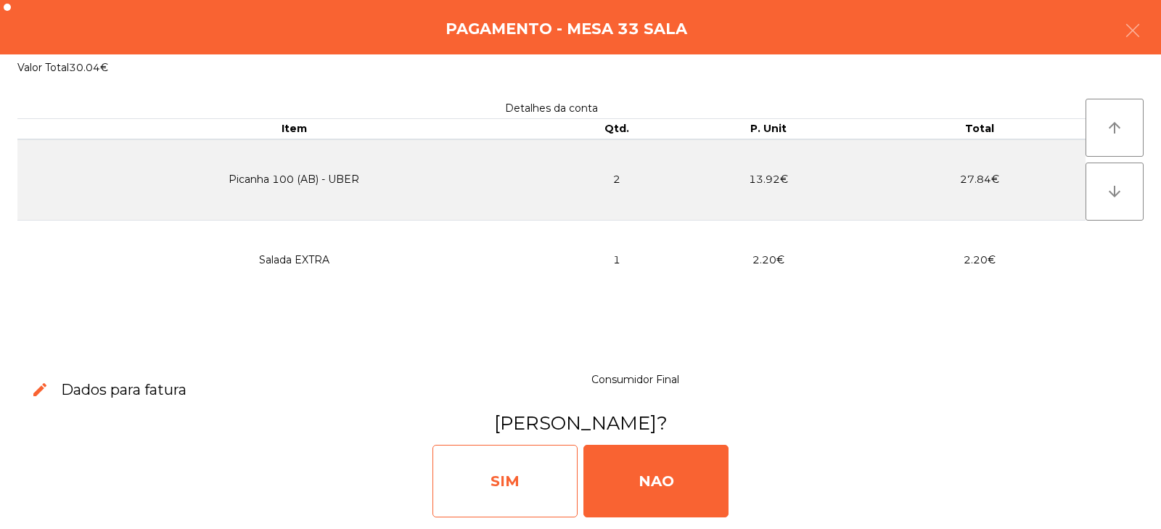
click at [525, 496] on div "SIM" at bounding box center [505, 481] width 145 height 73
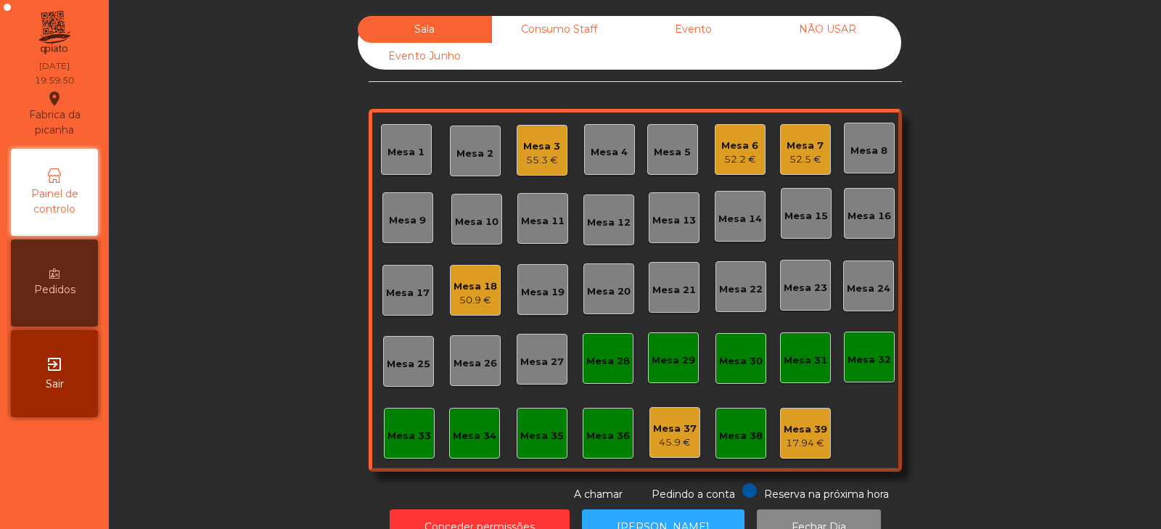
click at [871, 214] on div "Mesa 16" at bounding box center [870, 216] width 44 height 15
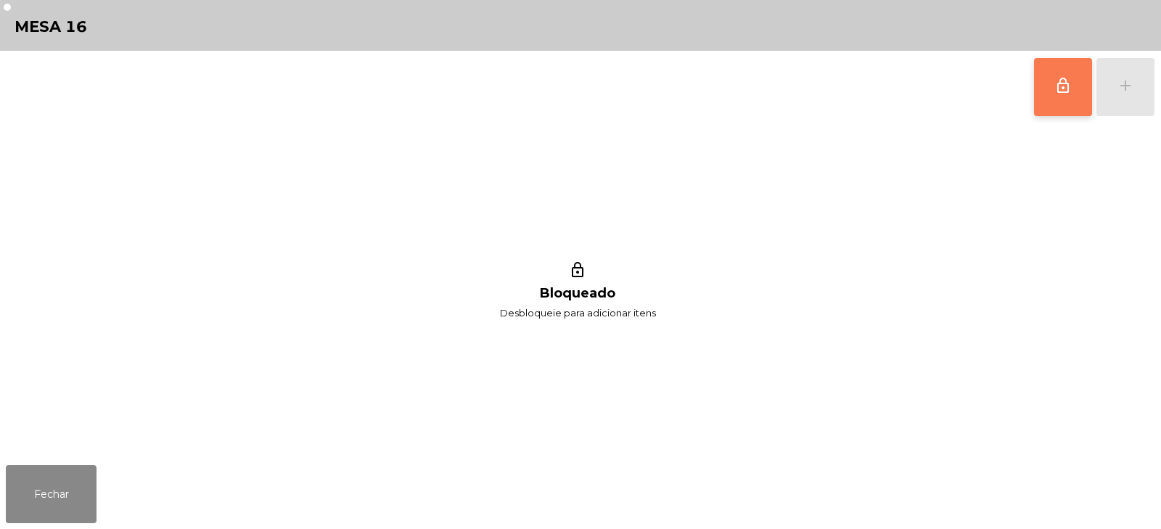
click at [1065, 90] on span "lock_outline" at bounding box center [1063, 85] width 17 height 17
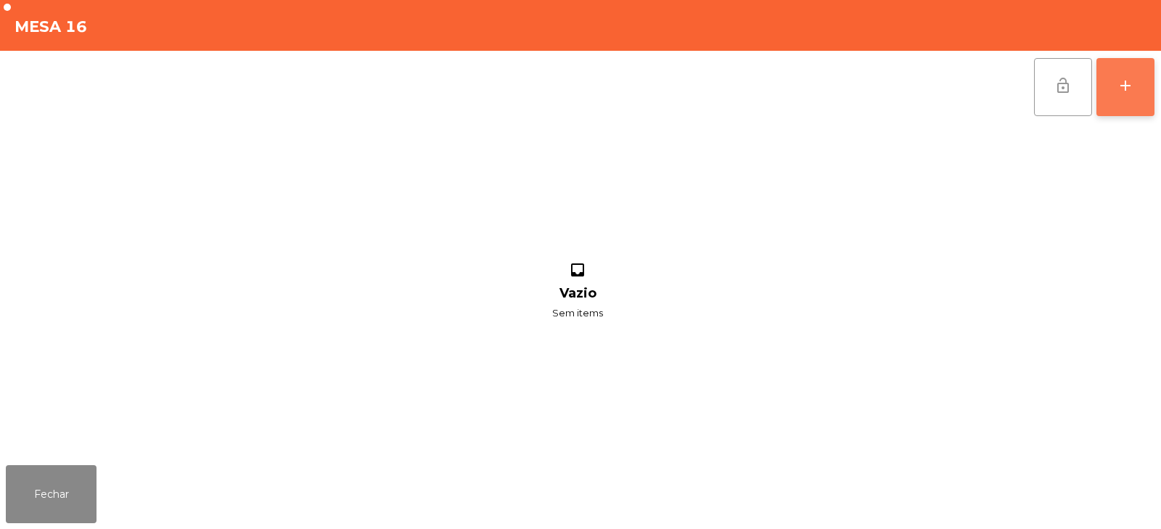
click at [1130, 92] on div "add" at bounding box center [1125, 85] width 17 height 17
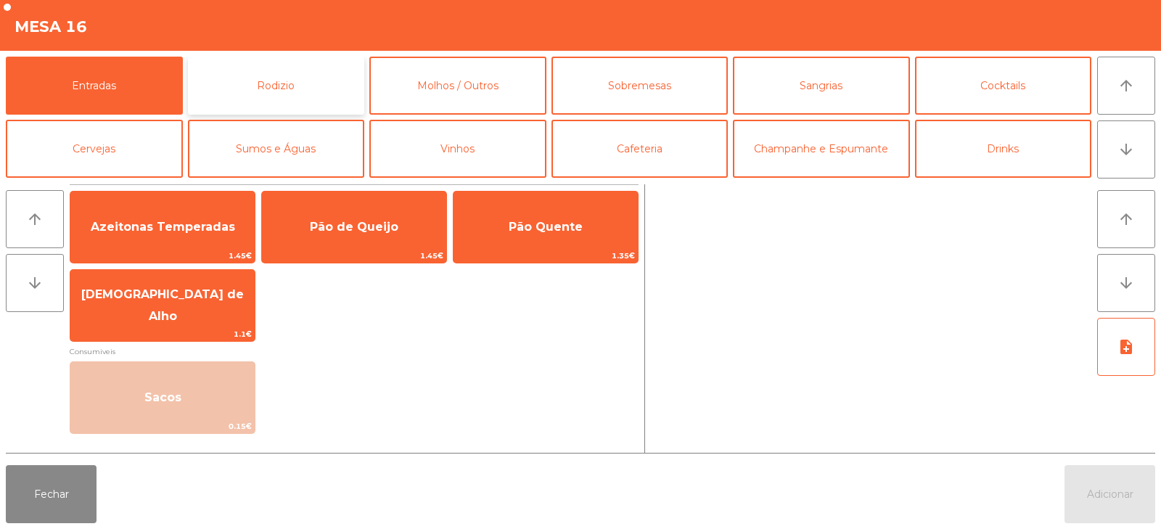
click at [303, 87] on button "Rodizio" at bounding box center [276, 86] width 177 height 58
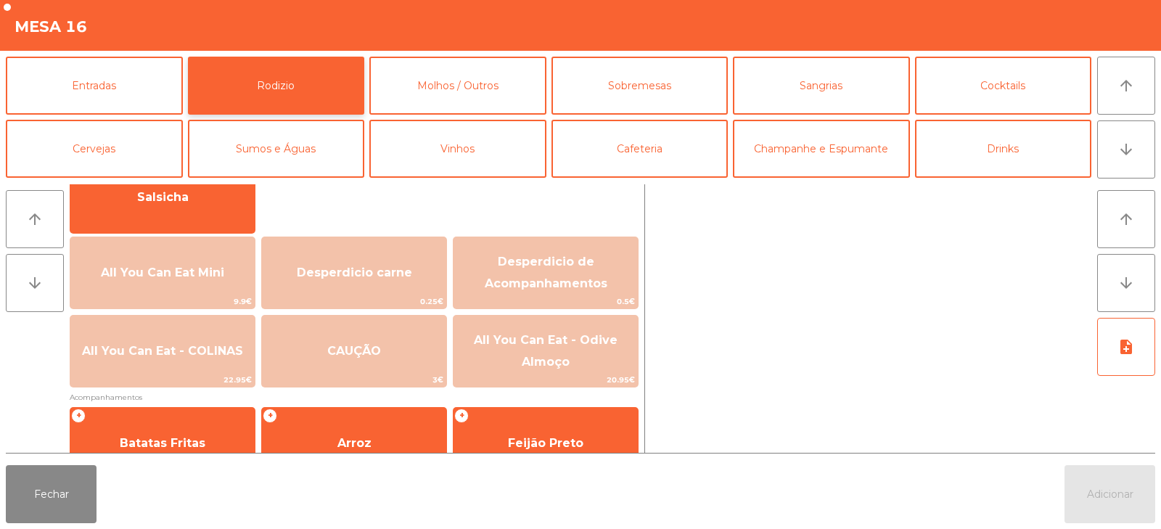
scroll to position [128, 0]
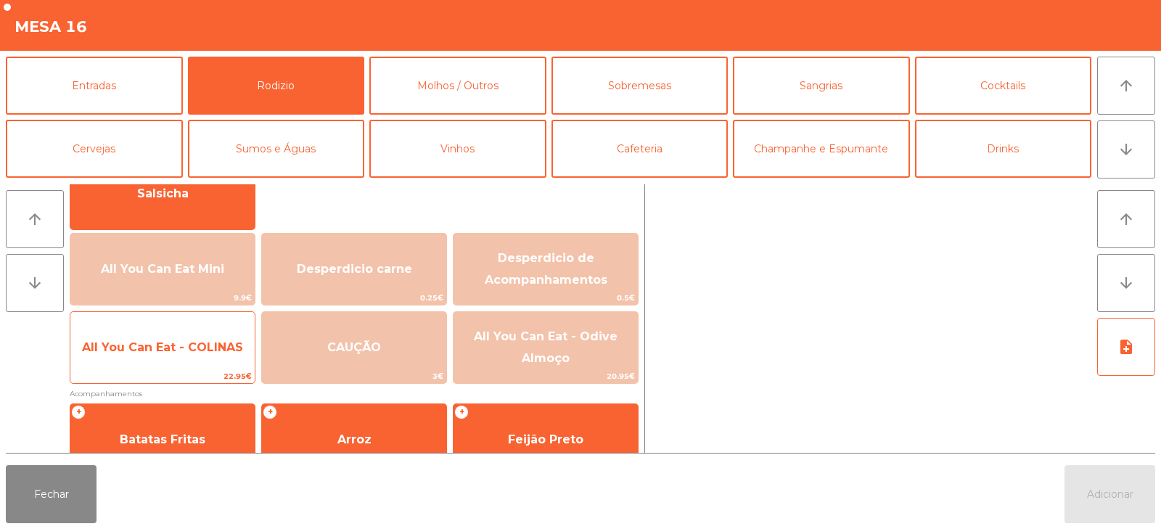
click at [199, 364] on span "All You Can Eat - COLINAS" at bounding box center [162, 347] width 184 height 39
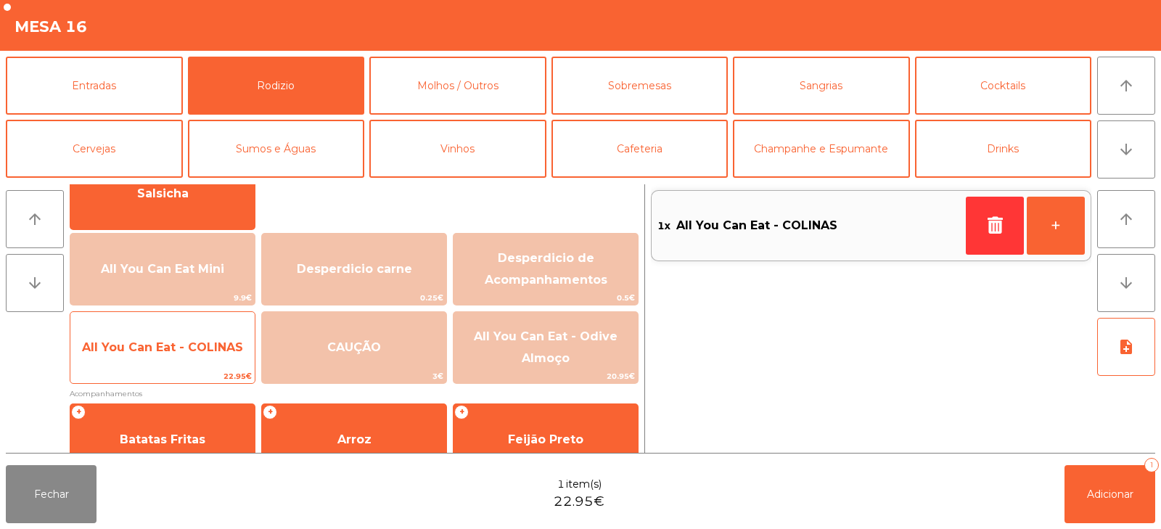
click at [191, 367] on span "All You Can Eat - COLINAS" at bounding box center [162, 347] width 184 height 39
click at [202, 361] on span "All You Can Eat - COLINAS" at bounding box center [162, 347] width 184 height 39
click at [193, 366] on span "All You Can Eat - COLINAS" at bounding box center [162, 347] width 184 height 39
click at [186, 364] on span "All You Can Eat - COLINAS" at bounding box center [162, 347] width 184 height 39
click at [186, 362] on span "All You Can Eat - COLINAS" at bounding box center [162, 347] width 184 height 39
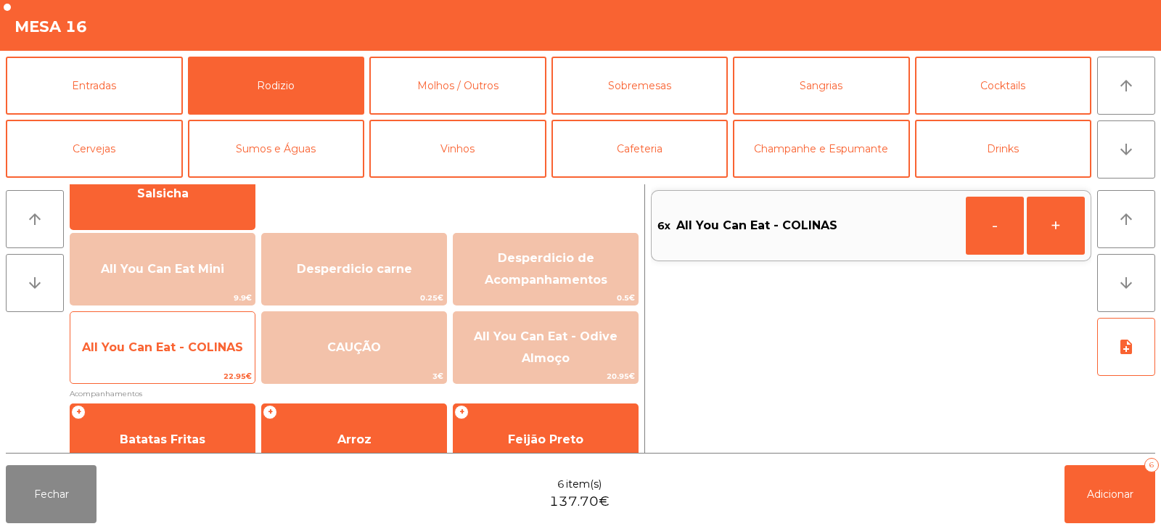
click at [183, 367] on span "All You Can Eat - COLINAS" at bounding box center [162, 347] width 184 height 39
click at [184, 368] on div "All You Can Eat - COLINAS 22.95€" at bounding box center [163, 347] width 186 height 73
click at [178, 367] on span "All You Can Eat - COLINAS" at bounding box center [162, 347] width 184 height 39
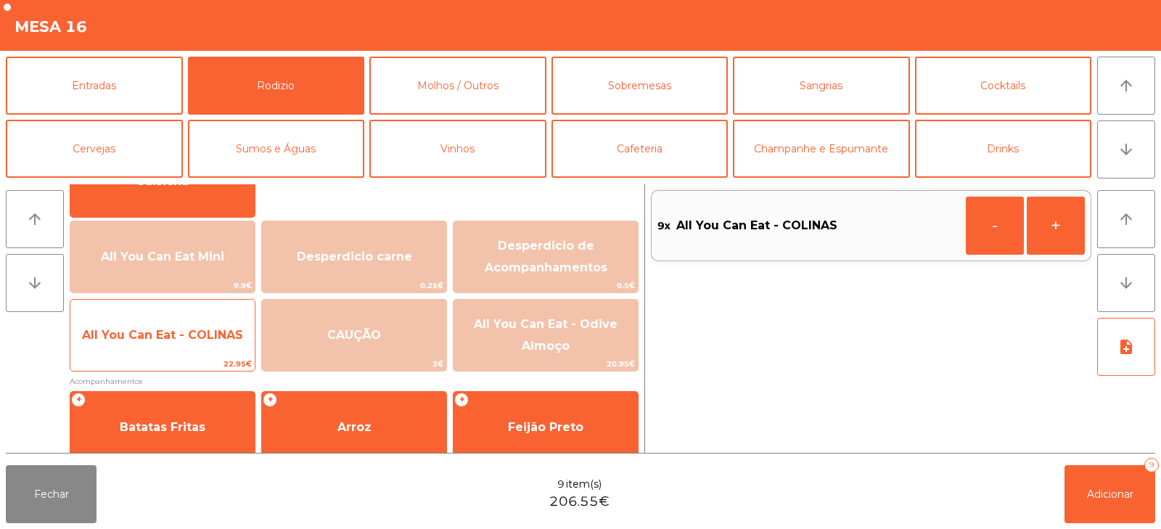
scroll to position [123, 0]
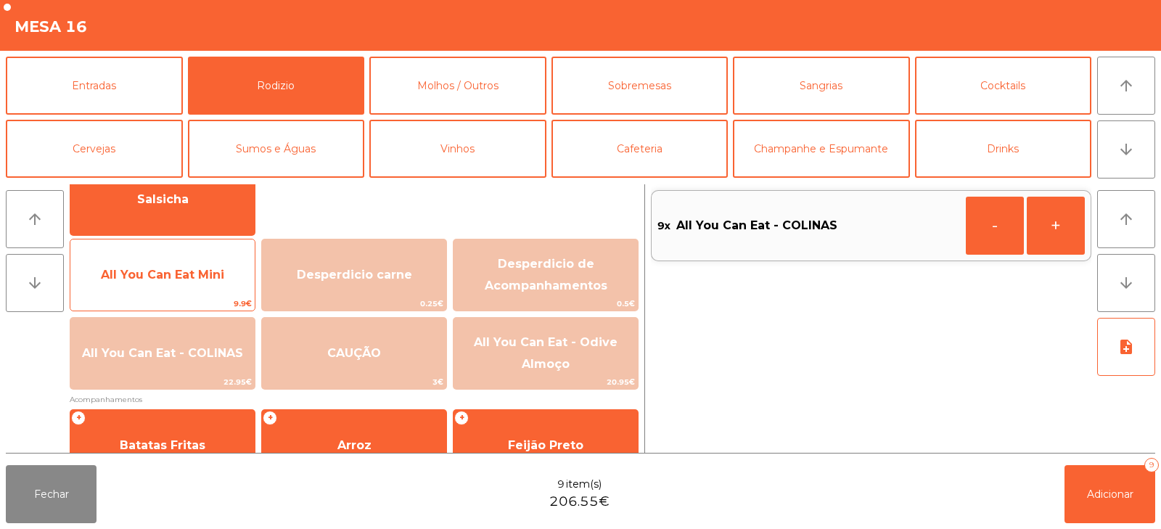
click at [200, 279] on span "All You Can Eat Mini" at bounding box center [162, 275] width 123 height 14
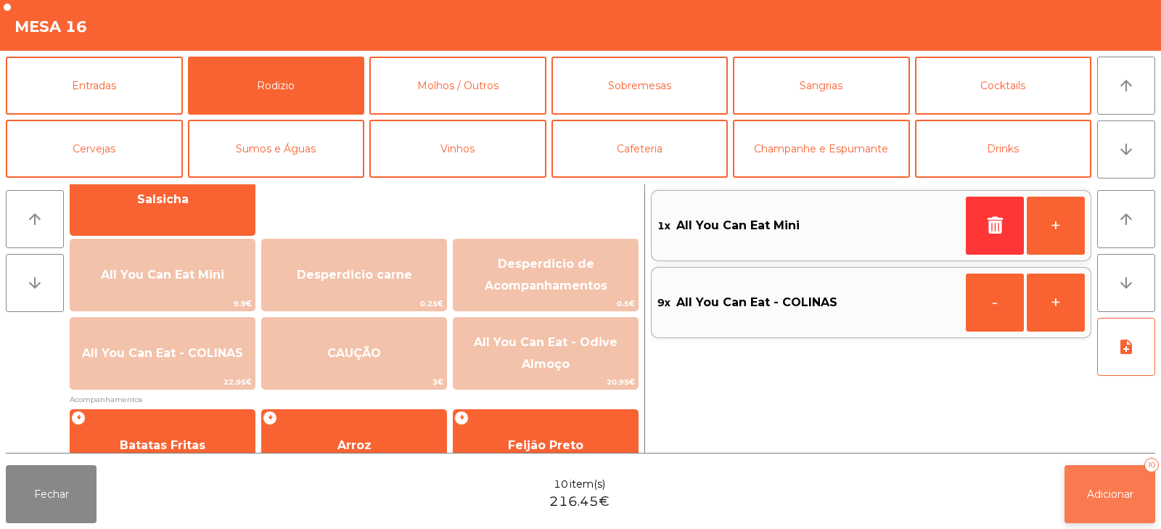
click at [1101, 499] on span "Adicionar" at bounding box center [1110, 494] width 46 height 13
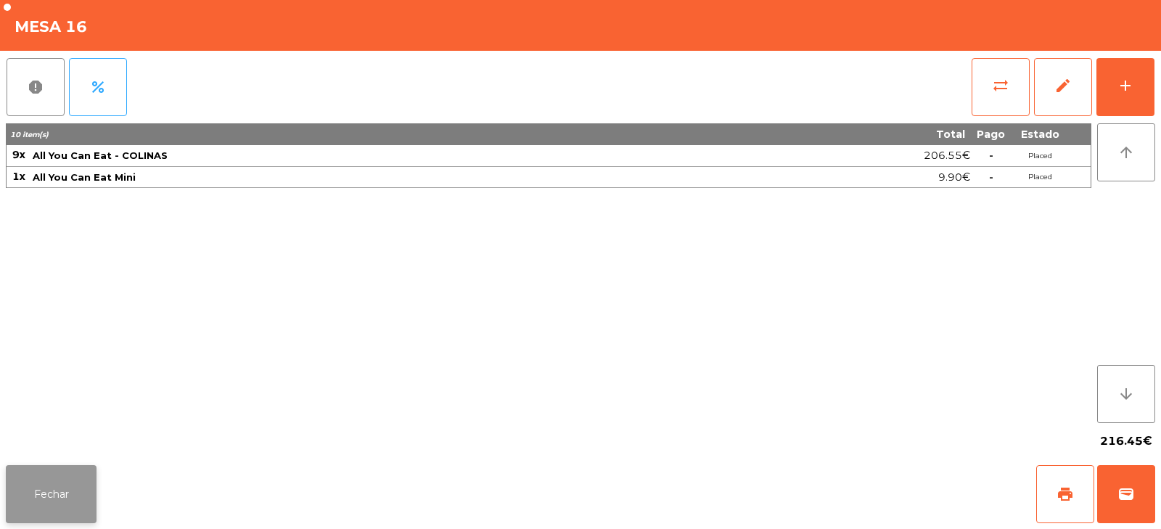
click at [83, 496] on button "Fechar" at bounding box center [51, 494] width 91 height 58
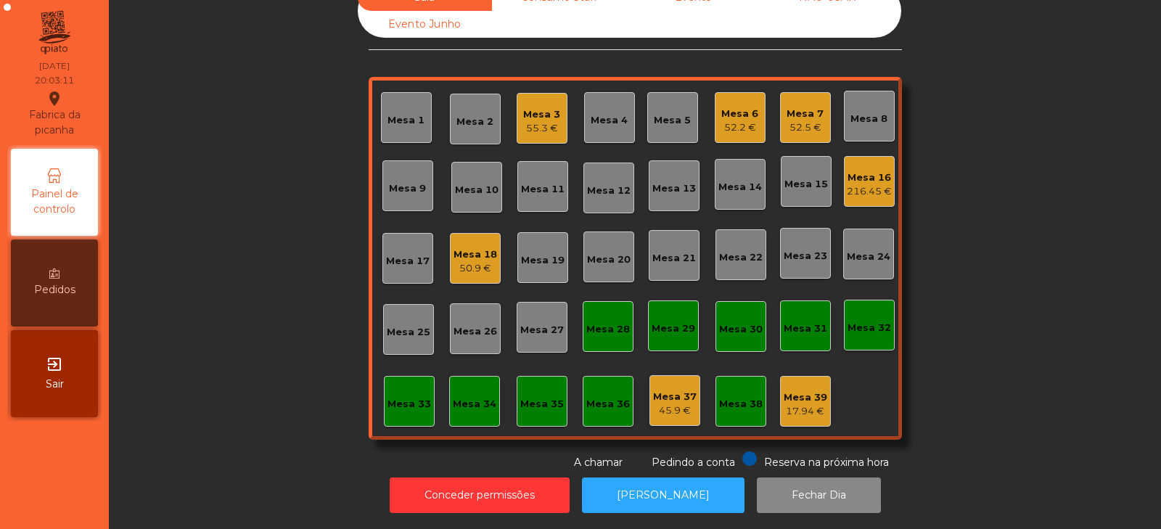
scroll to position [0, 0]
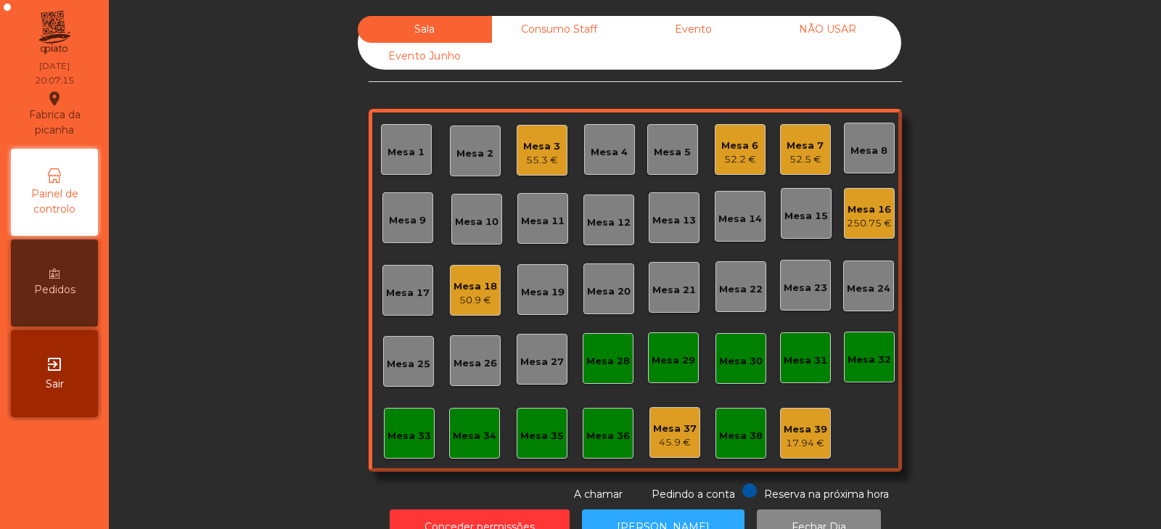
click at [666, 154] on div "Mesa 5" at bounding box center [672, 152] width 37 height 15
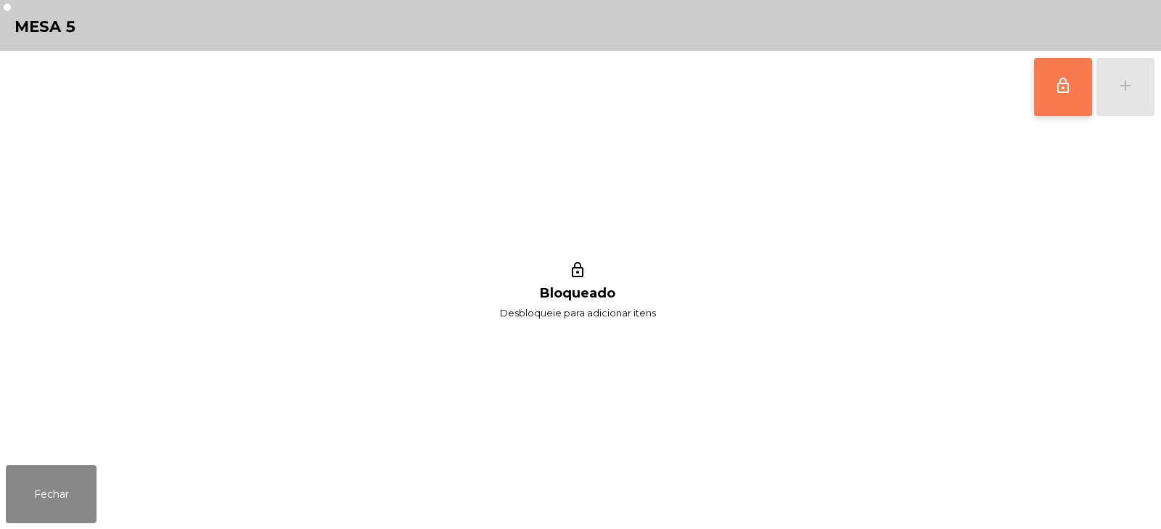
click at [1070, 87] on span "lock_outline" at bounding box center [1063, 85] width 17 height 17
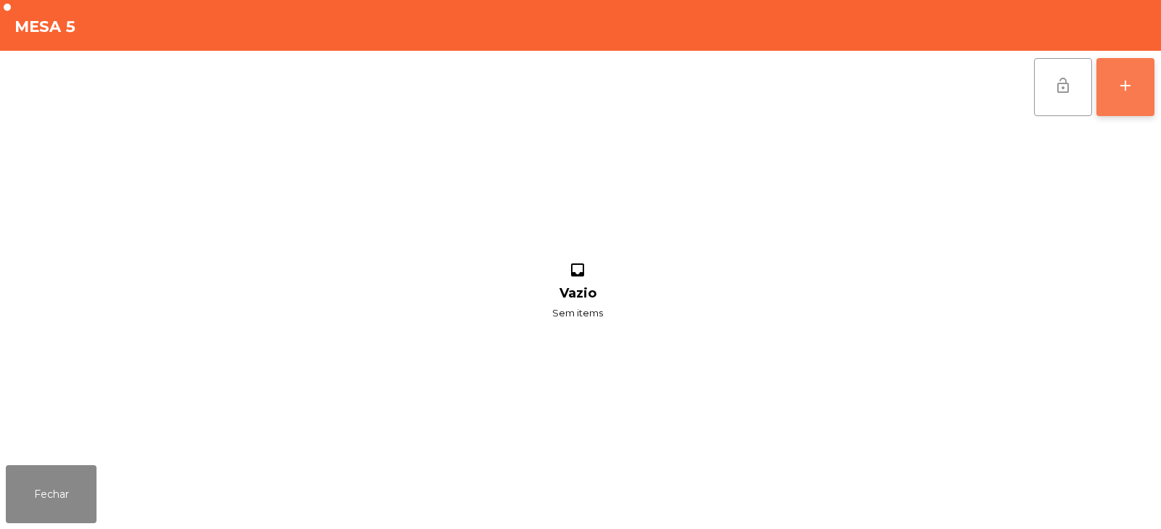
click at [1134, 94] on div "add" at bounding box center [1125, 85] width 17 height 17
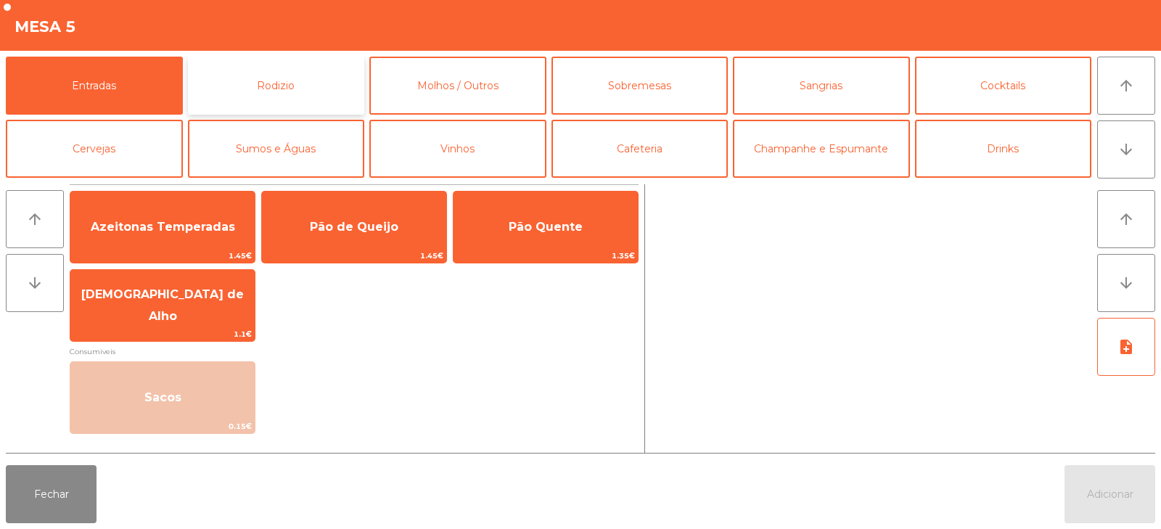
click at [317, 94] on button "Rodizio" at bounding box center [276, 86] width 177 height 58
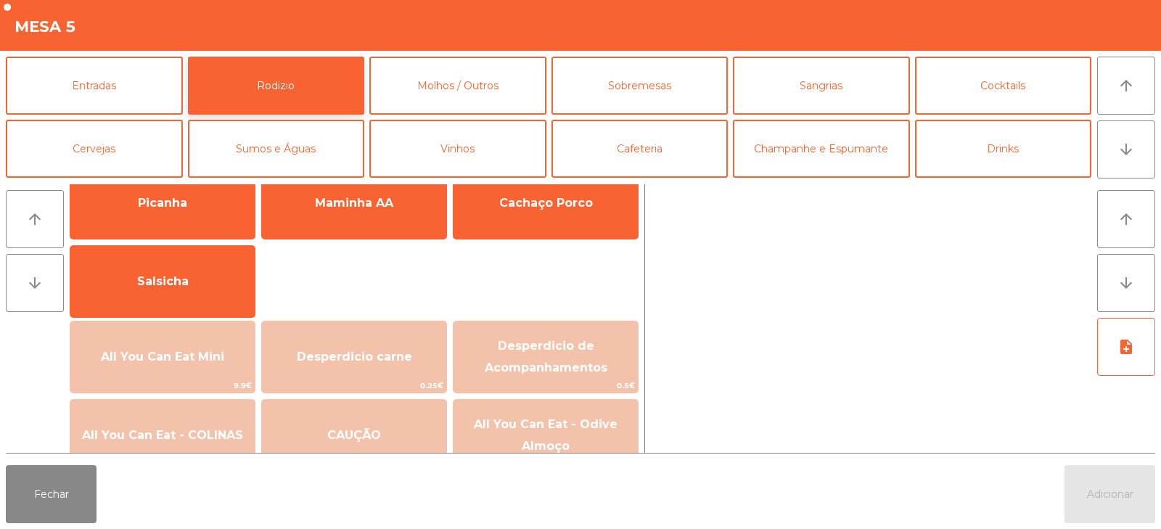
scroll to position [68, 0]
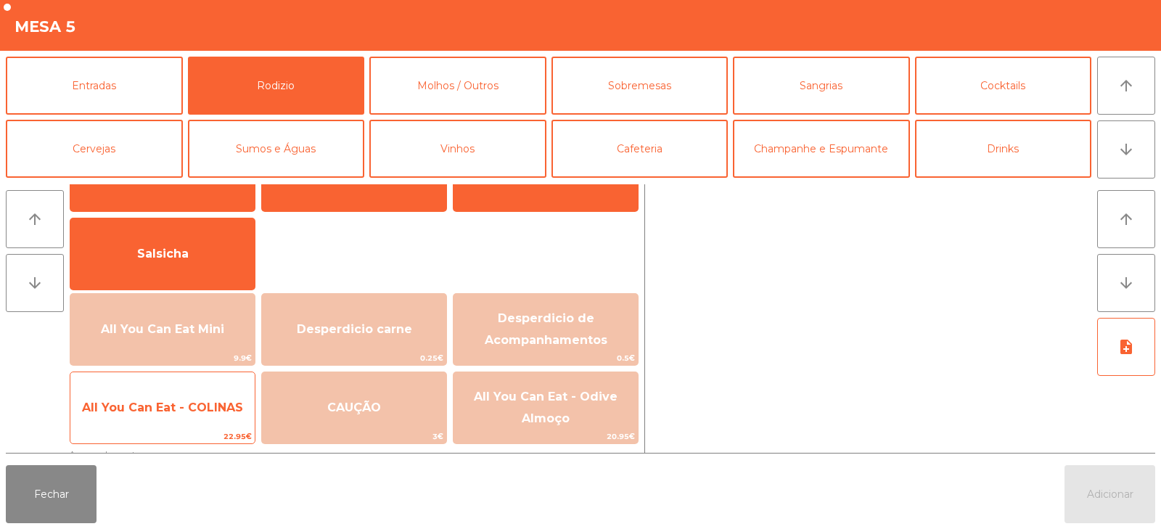
click at [210, 413] on span "All You Can Eat - COLINAS" at bounding box center [162, 408] width 161 height 14
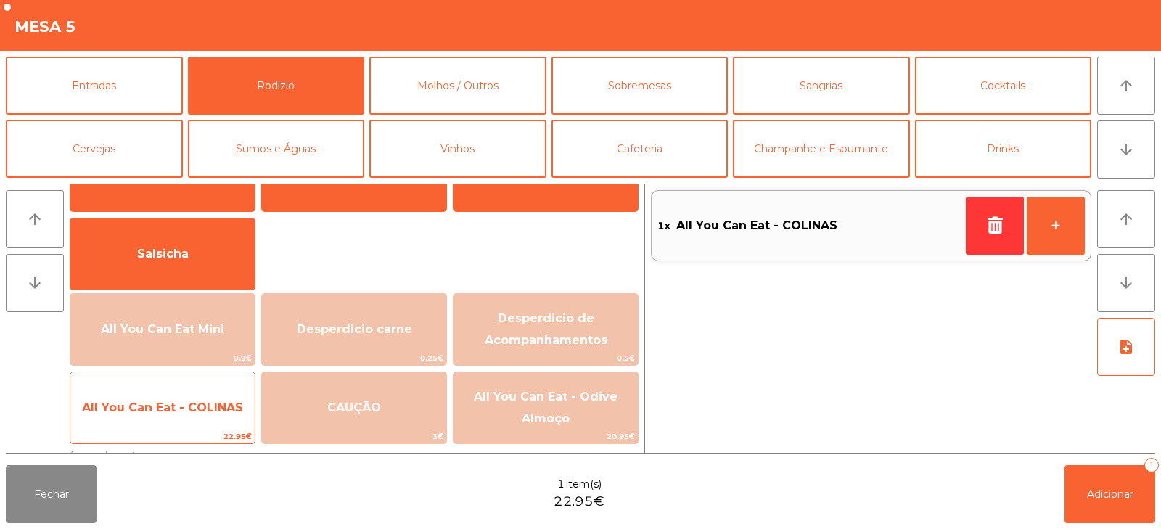
click at [208, 415] on span "All You Can Eat - COLINAS" at bounding box center [162, 407] width 184 height 39
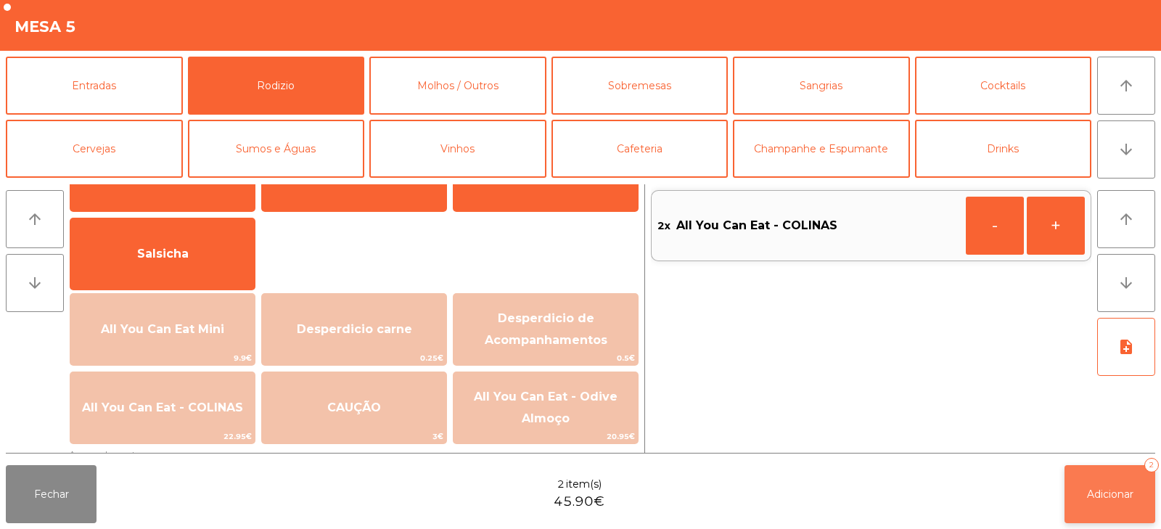
click at [1113, 508] on button "Adicionar 2" at bounding box center [1110, 494] width 91 height 58
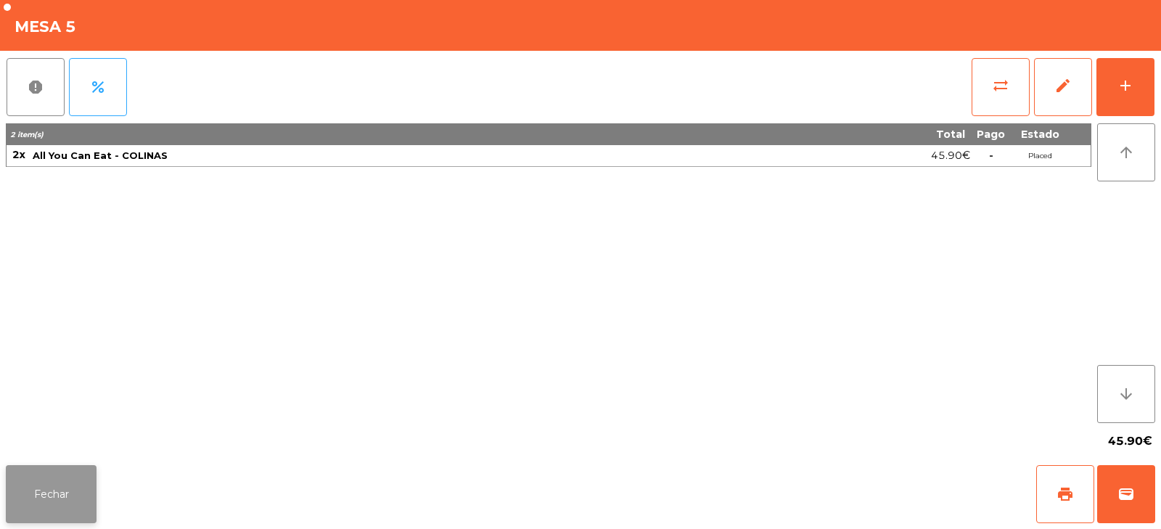
click at [48, 496] on button "Fechar" at bounding box center [51, 494] width 91 height 58
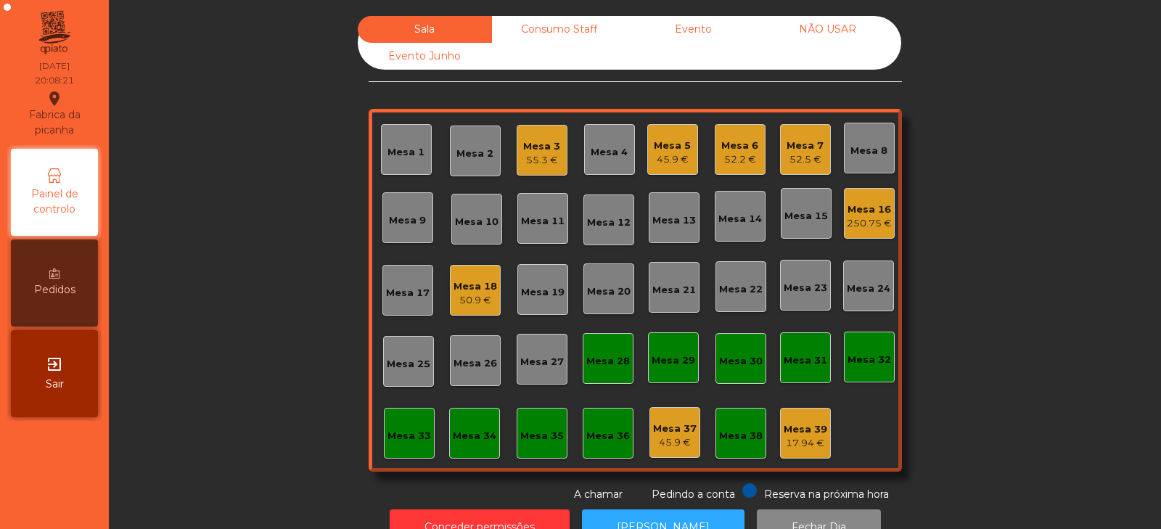
click at [285, 245] on div "Sala Consumo Staff Evento NÃO USAR Evento Junho Mesa 1 Mesa 2 Mesa 3 55.3 € Mes…" at bounding box center [634, 259] width 1013 height 486
click at [611, 293] on div "Mesa 20" at bounding box center [609, 292] width 44 height 15
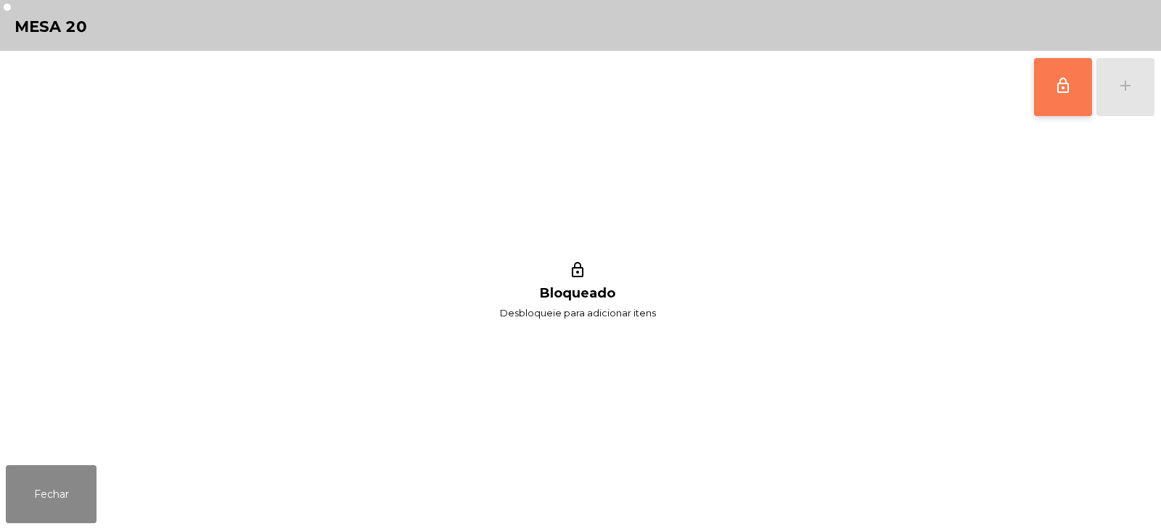
click at [1067, 91] on span "lock_outline" at bounding box center [1063, 85] width 17 height 17
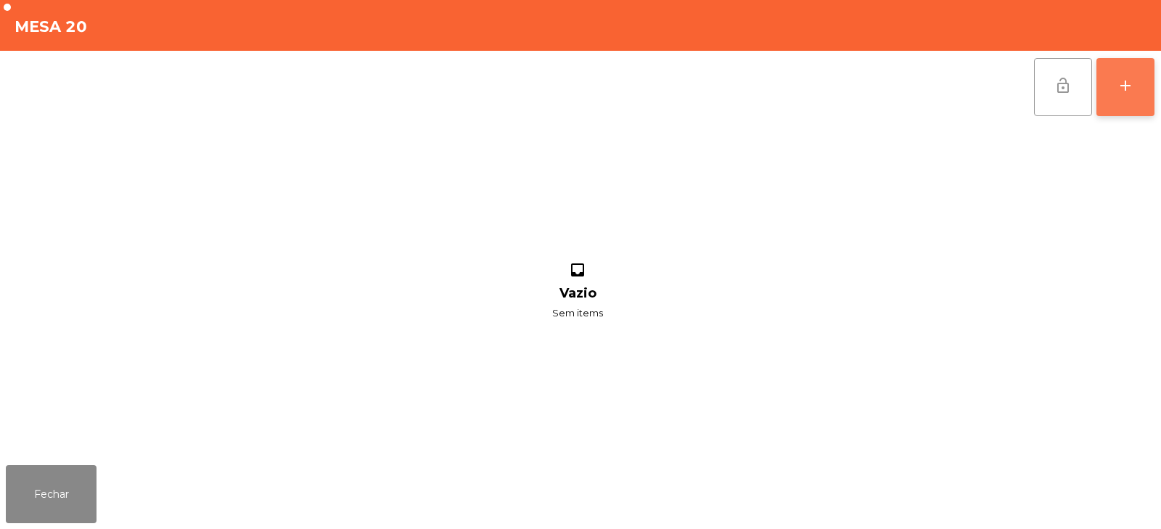
click at [1131, 90] on div "add" at bounding box center [1125, 85] width 17 height 17
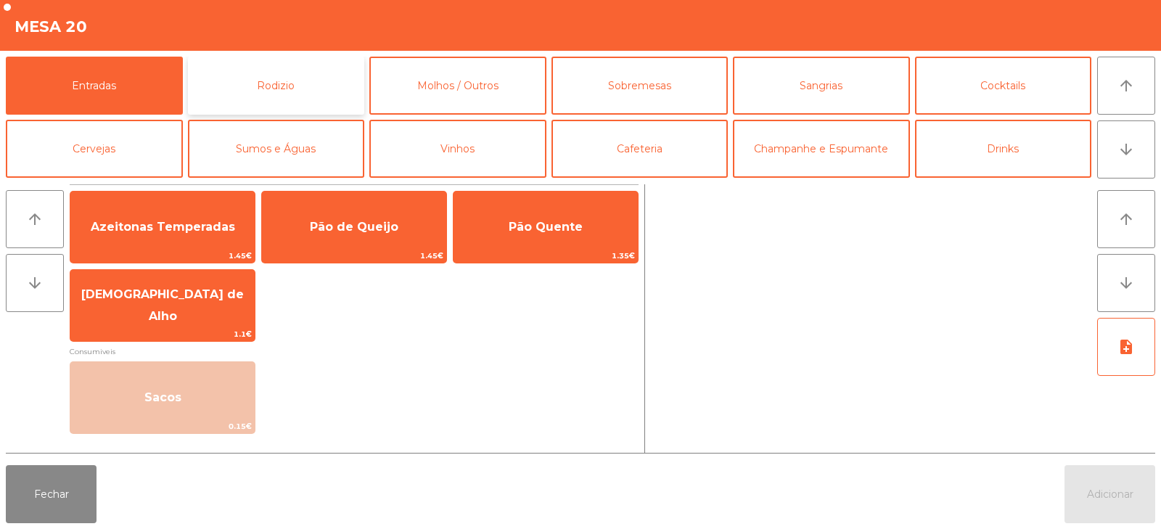
click at [320, 97] on button "Rodizio" at bounding box center [276, 86] width 177 height 58
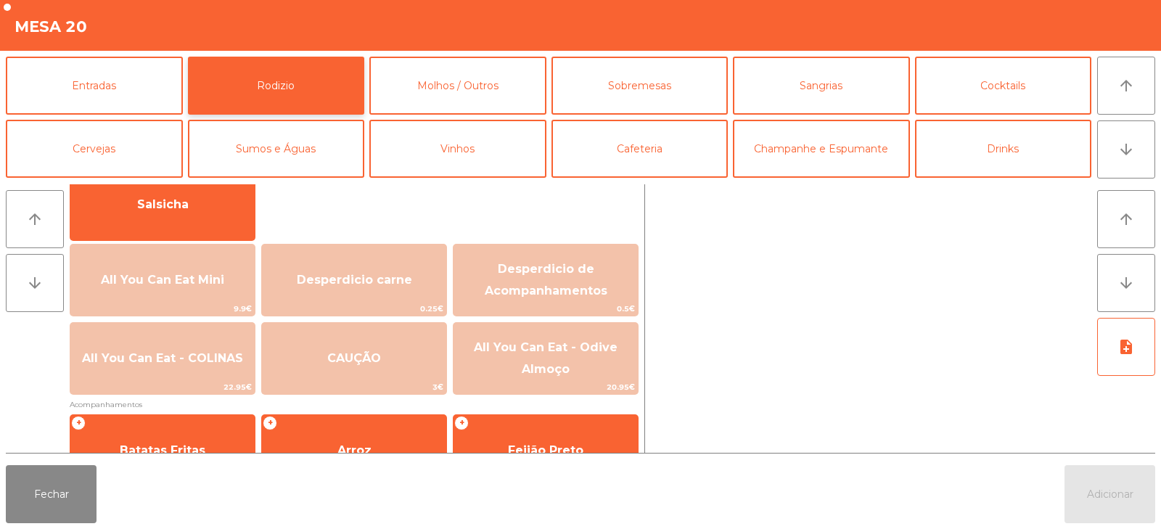
scroll to position [119, 0]
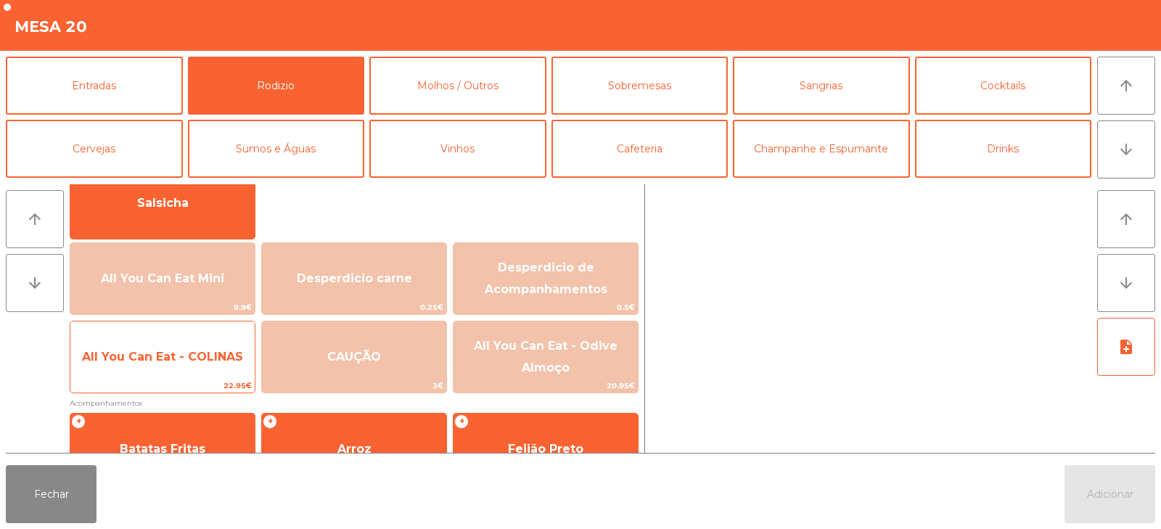
click at [213, 370] on span "All You Can Eat - COLINAS" at bounding box center [162, 356] width 184 height 39
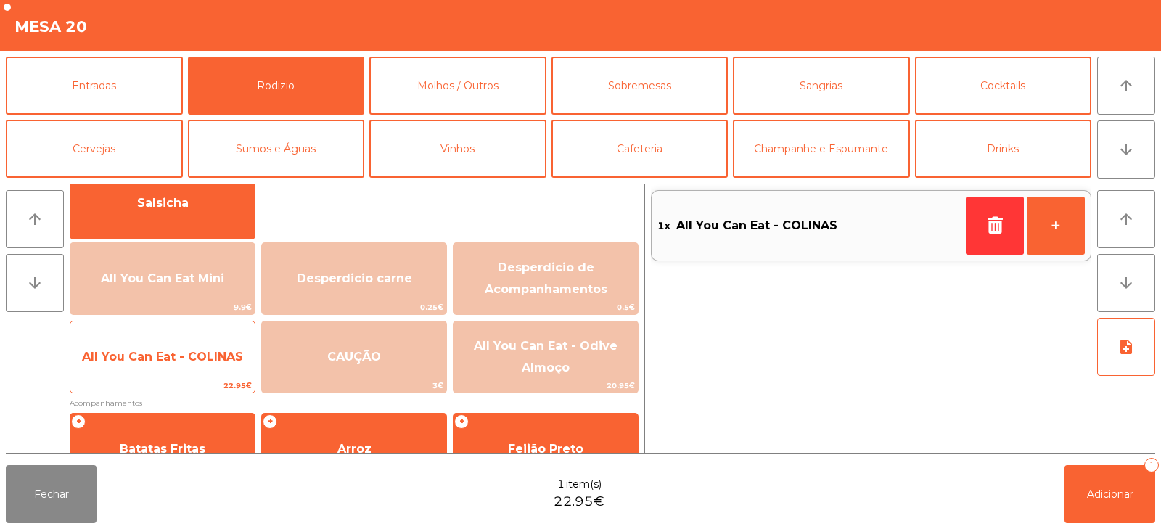
click at [210, 370] on span "All You Can Eat - COLINAS" at bounding box center [162, 356] width 184 height 39
click at [207, 368] on span "All You Can Eat - COLINAS" at bounding box center [162, 356] width 184 height 39
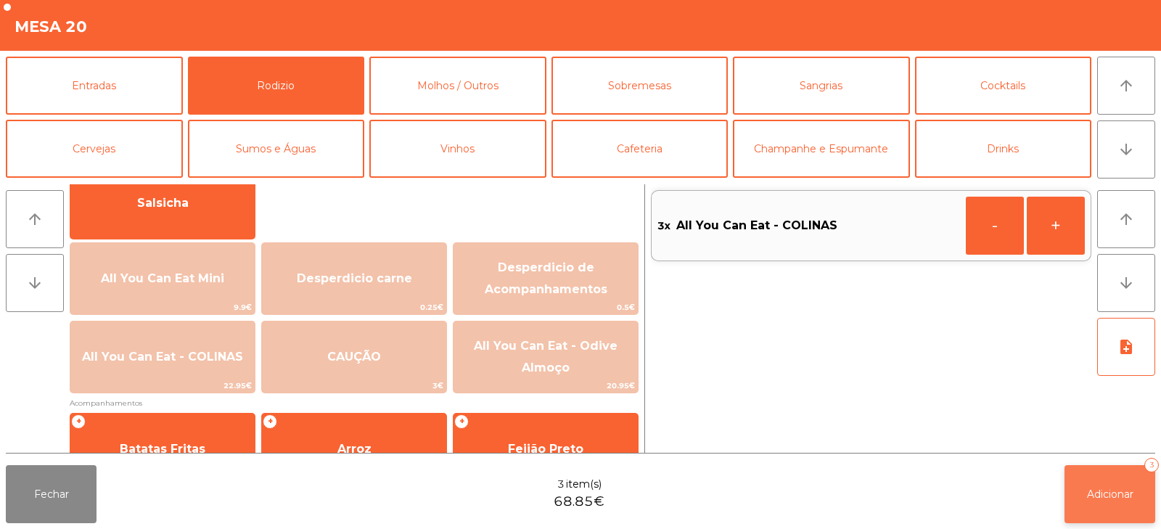
click at [1085, 505] on button "Adicionar 3" at bounding box center [1110, 494] width 91 height 58
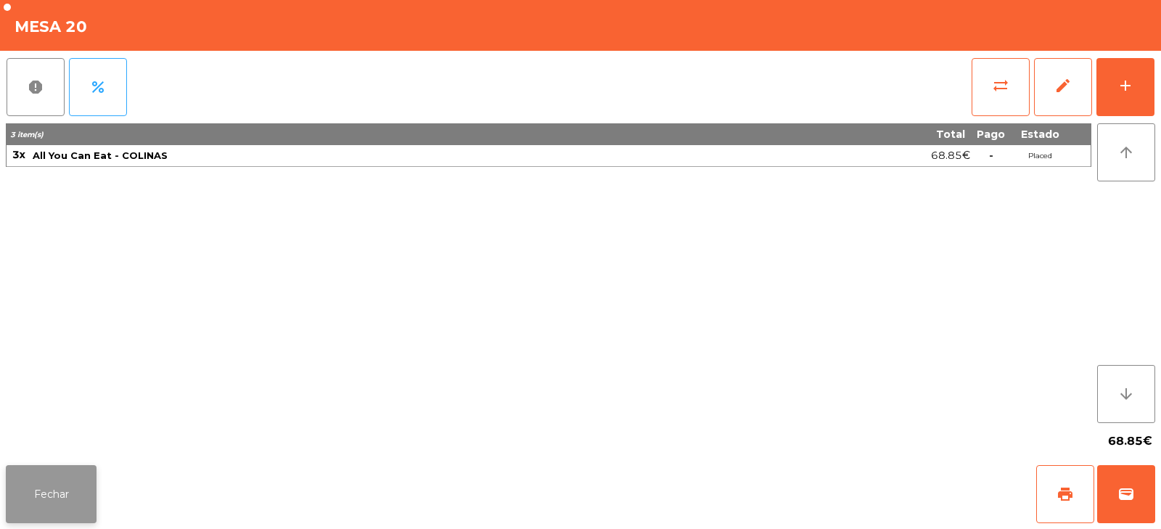
click at [49, 480] on button "Fechar" at bounding box center [51, 494] width 91 height 58
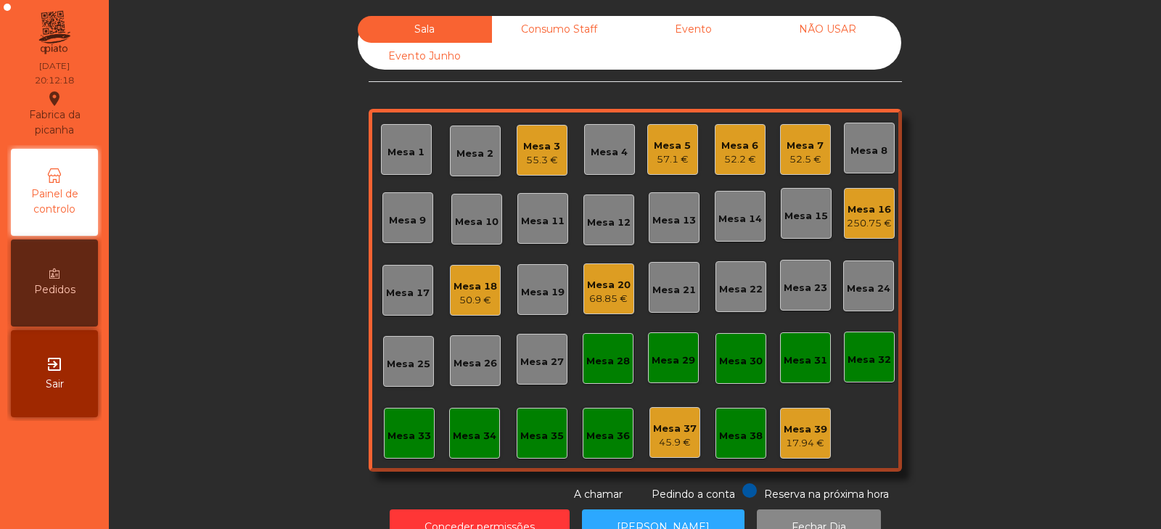
click at [665, 303] on div "Mesa 21" at bounding box center [674, 287] width 51 height 51
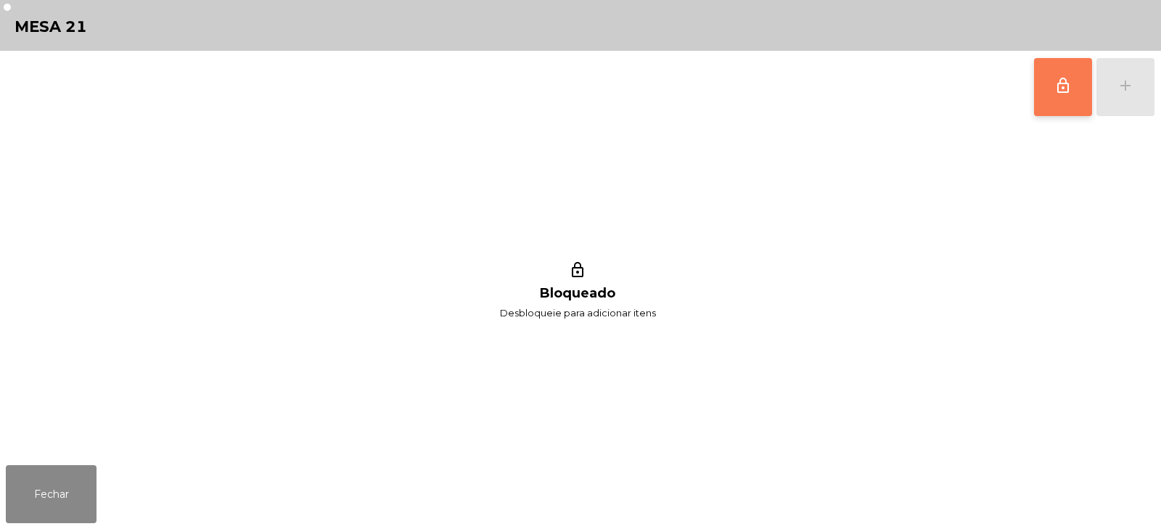
click at [1067, 96] on button "lock_outline" at bounding box center [1063, 87] width 58 height 58
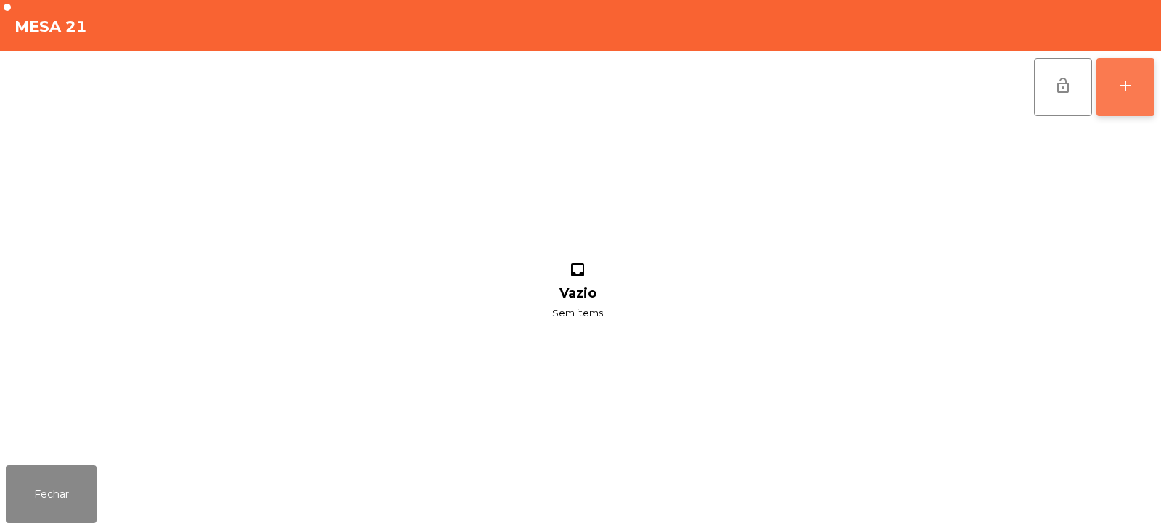
click at [1124, 94] on div "add" at bounding box center [1125, 85] width 17 height 17
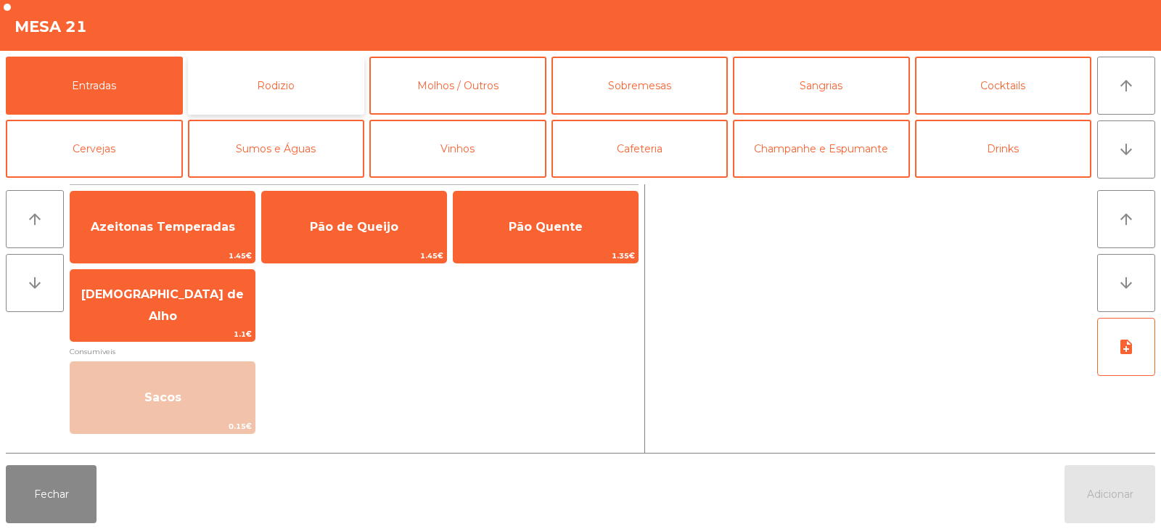
click at [230, 83] on button "Rodizio" at bounding box center [276, 86] width 177 height 58
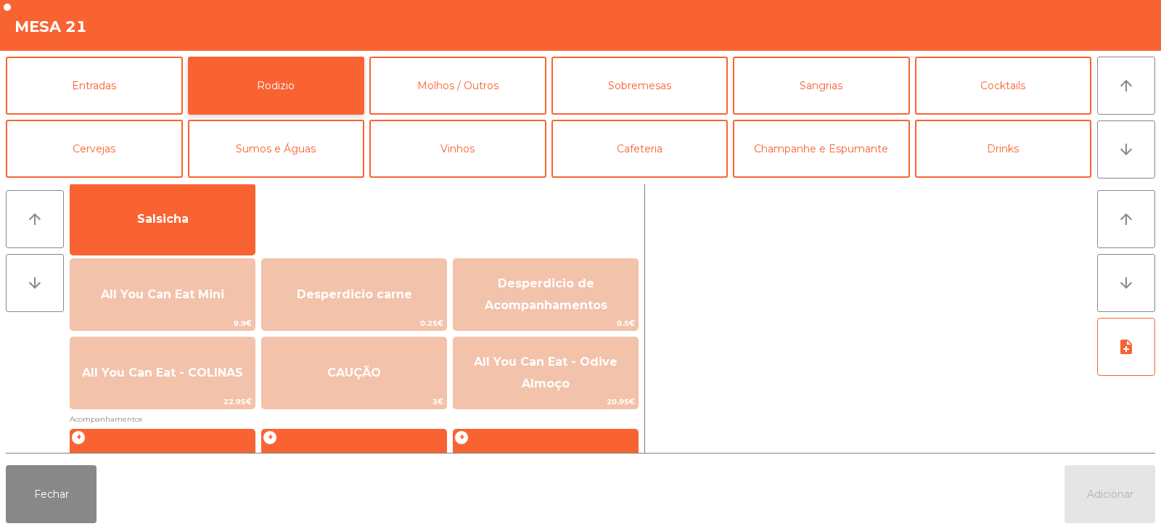
scroll to position [110, 0]
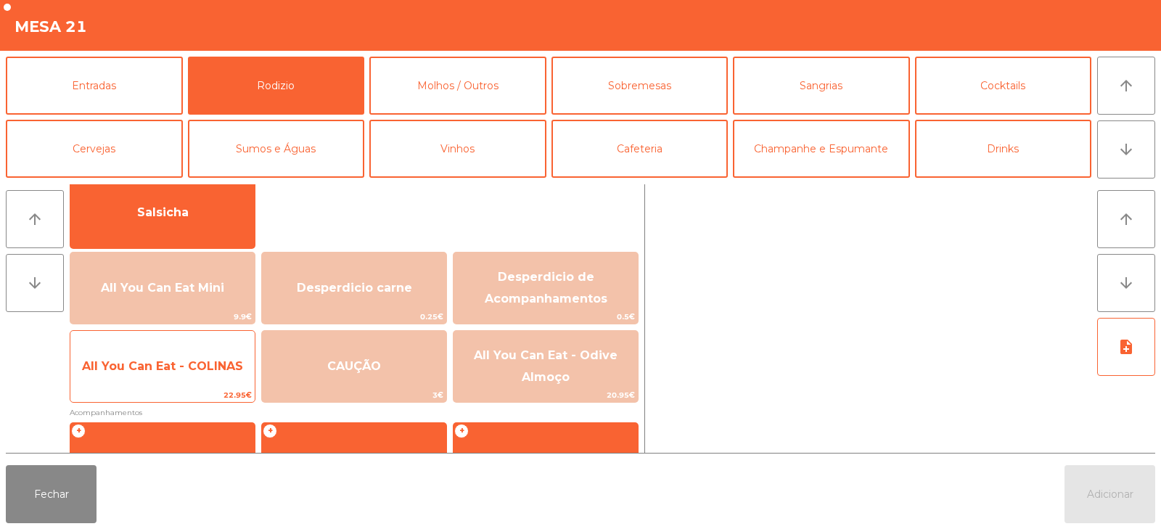
click at [203, 374] on span "All You Can Eat - COLINAS" at bounding box center [162, 366] width 184 height 39
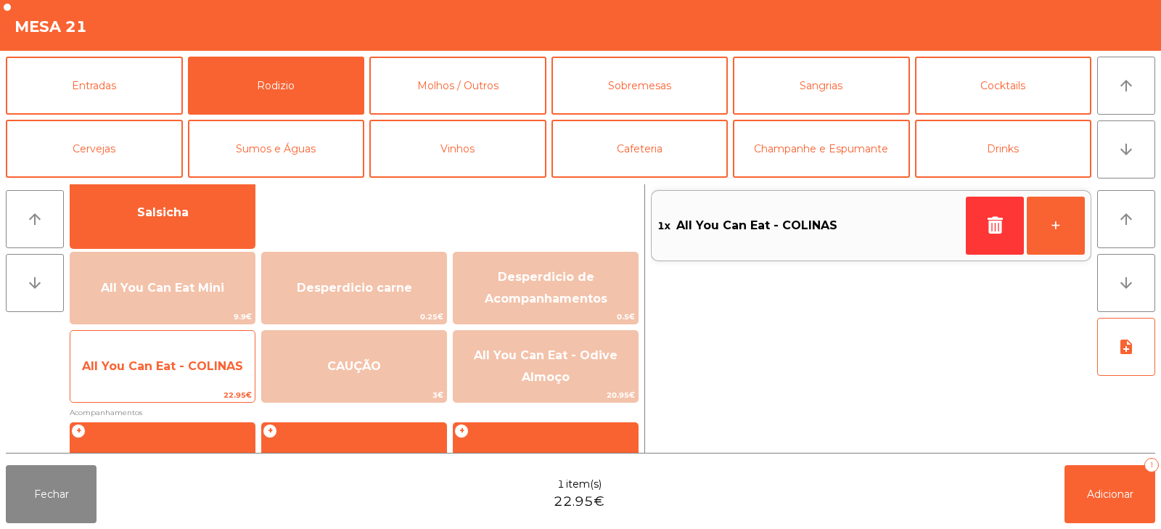
click at [208, 366] on span "All You Can Eat - COLINAS" at bounding box center [162, 366] width 161 height 14
click at [196, 372] on span "All You Can Eat - COLINAS" at bounding box center [162, 366] width 161 height 14
click at [202, 368] on span "All You Can Eat - COLINAS" at bounding box center [162, 366] width 161 height 14
click at [204, 367] on span "All You Can Eat - COLINAS" at bounding box center [162, 366] width 161 height 14
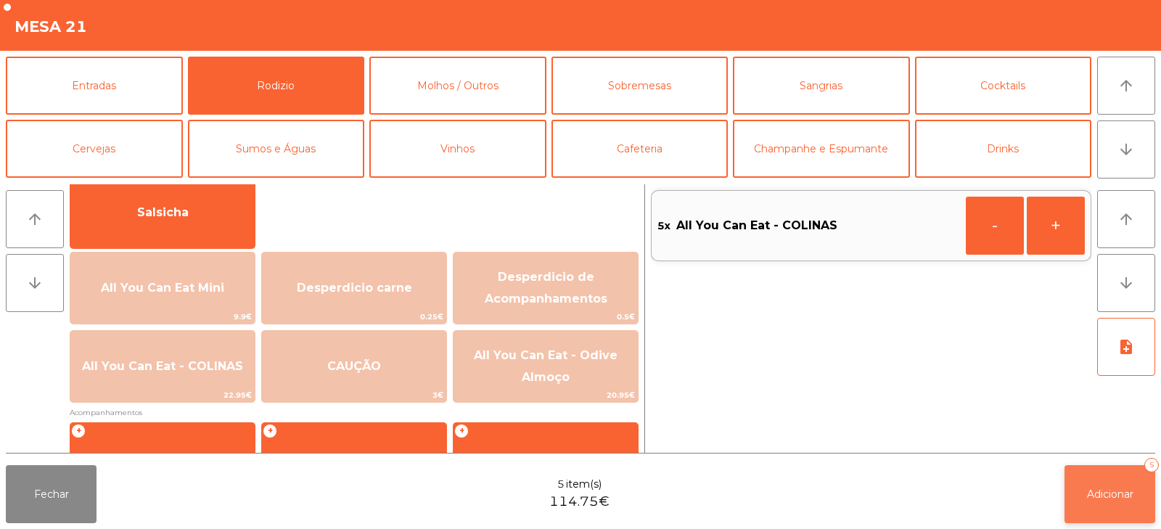
click at [1095, 493] on span "Adicionar" at bounding box center [1110, 494] width 46 height 13
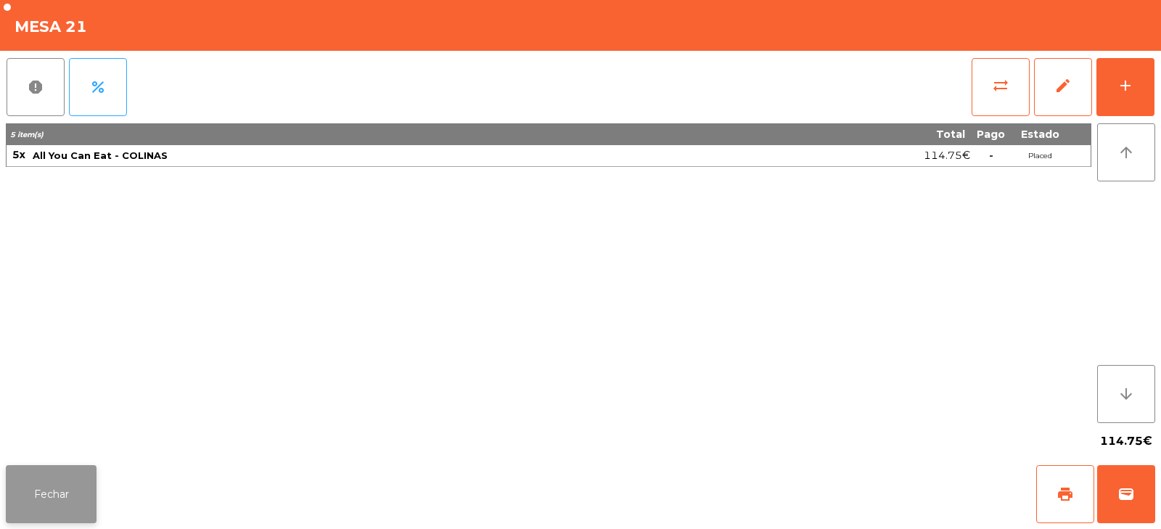
click at [42, 482] on button "Fechar" at bounding box center [51, 494] width 91 height 58
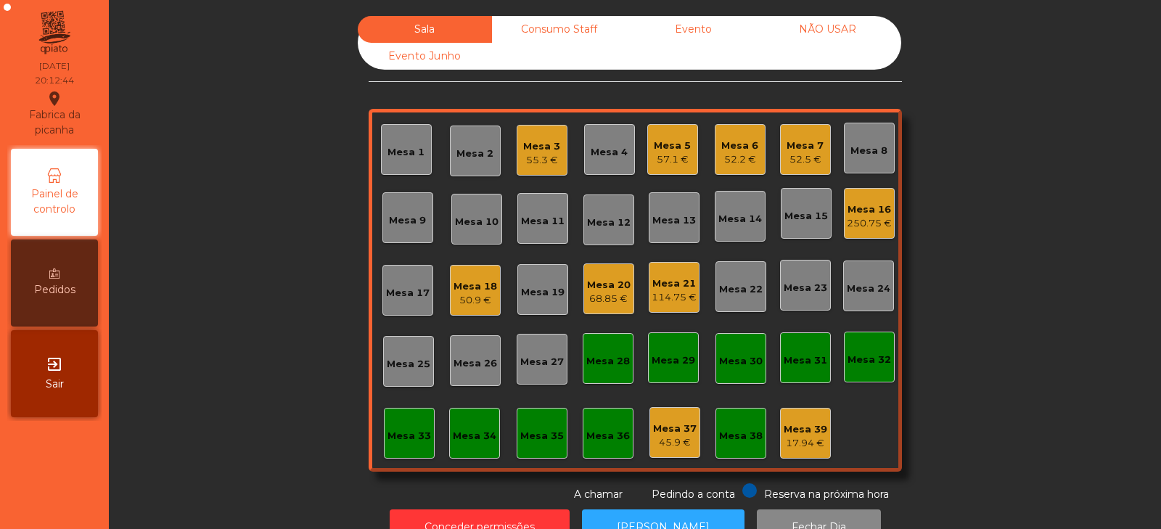
click at [856, 153] on div "Mesa 8" at bounding box center [869, 151] width 37 height 15
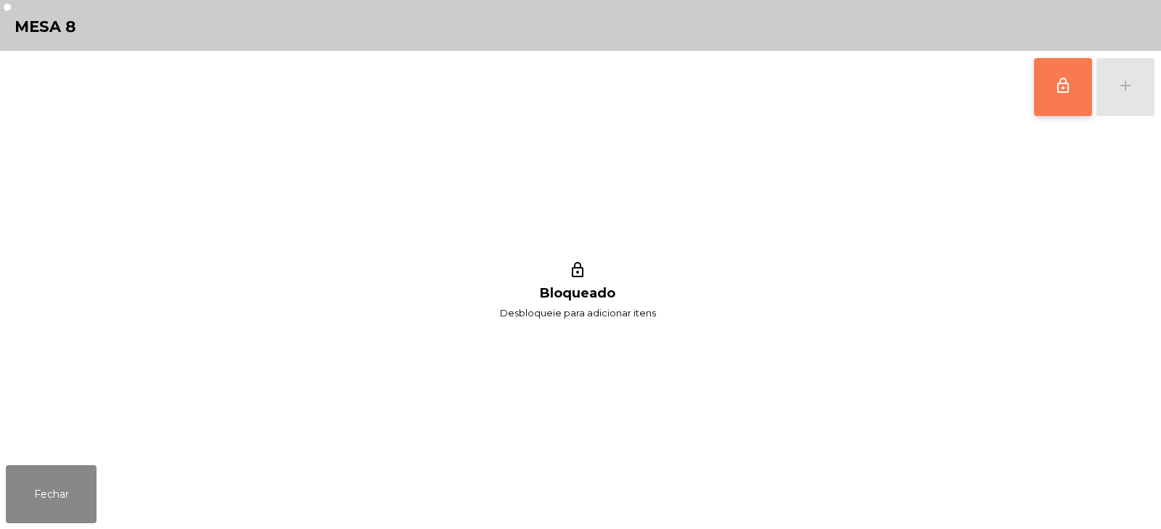
click at [1061, 101] on button "lock_outline" at bounding box center [1063, 87] width 58 height 58
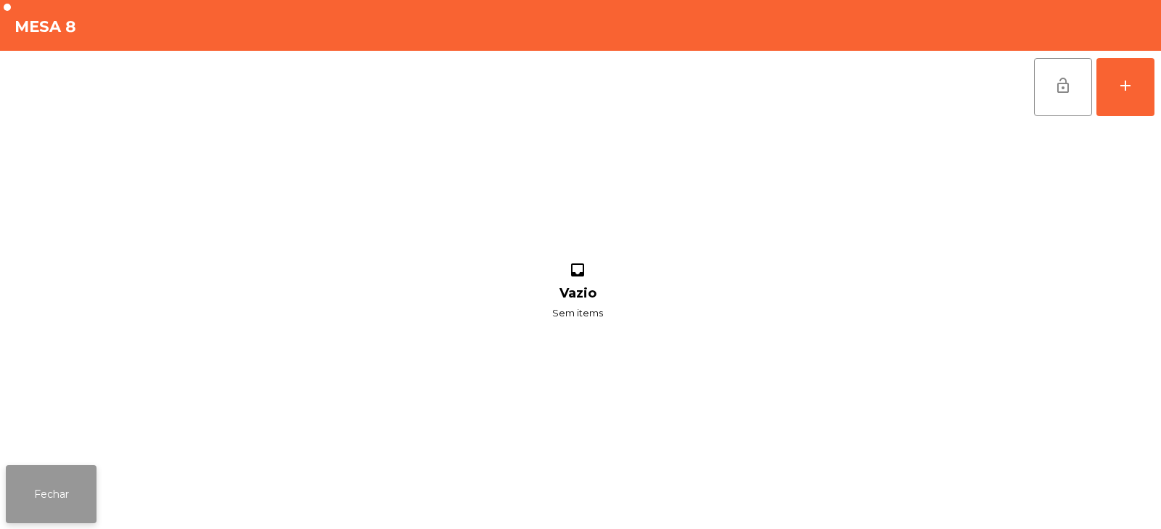
click at [49, 495] on button "Fechar" at bounding box center [51, 494] width 91 height 58
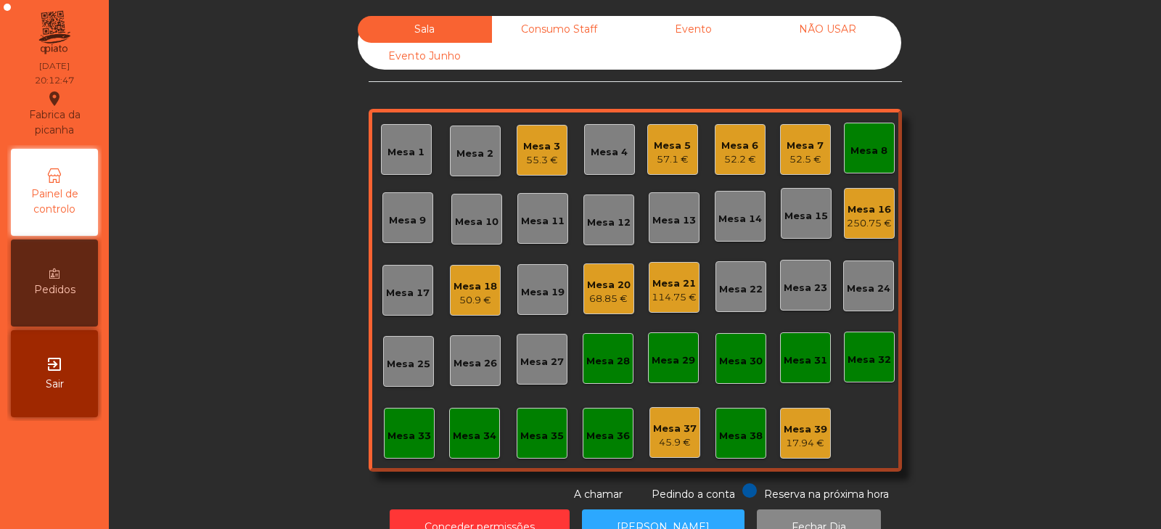
click at [603, 299] on div "68.85 €" at bounding box center [609, 299] width 44 height 15
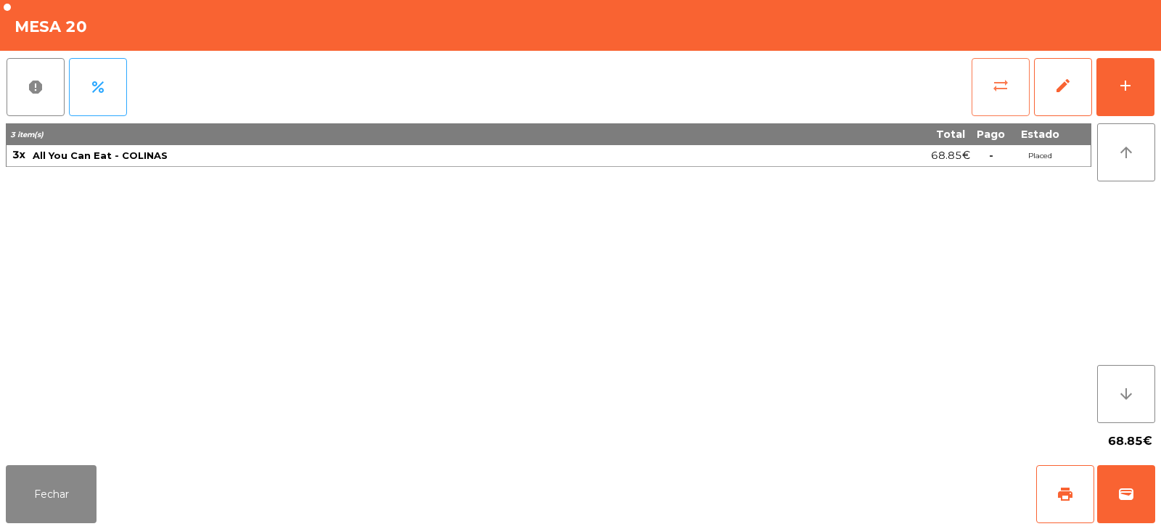
click at [1007, 94] on button "sync_alt" at bounding box center [1001, 87] width 58 height 58
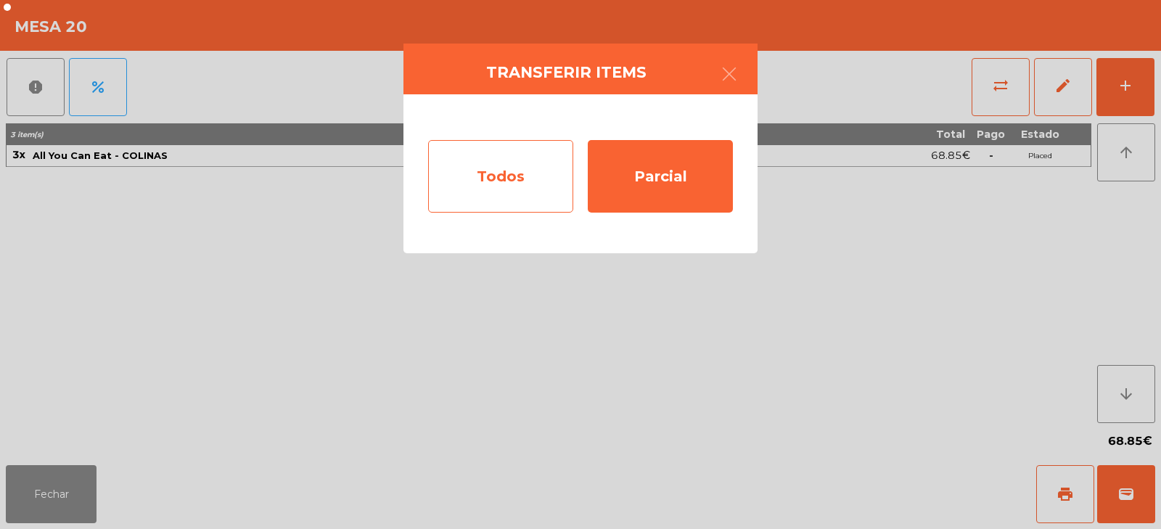
click at [509, 178] on div "Todos" at bounding box center [500, 176] width 145 height 73
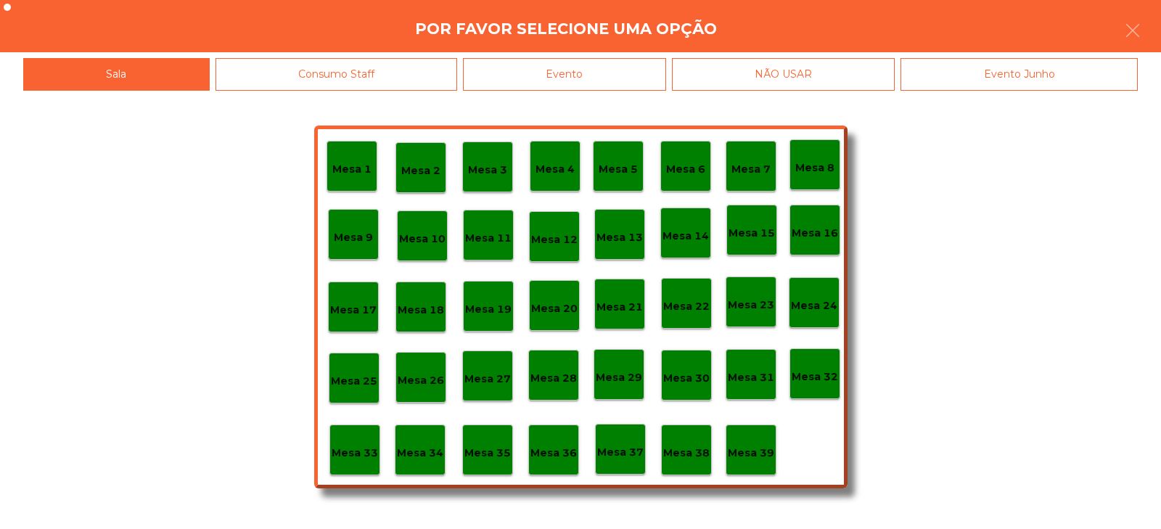
click at [820, 168] on p "Mesa 8" at bounding box center [814, 168] width 39 height 17
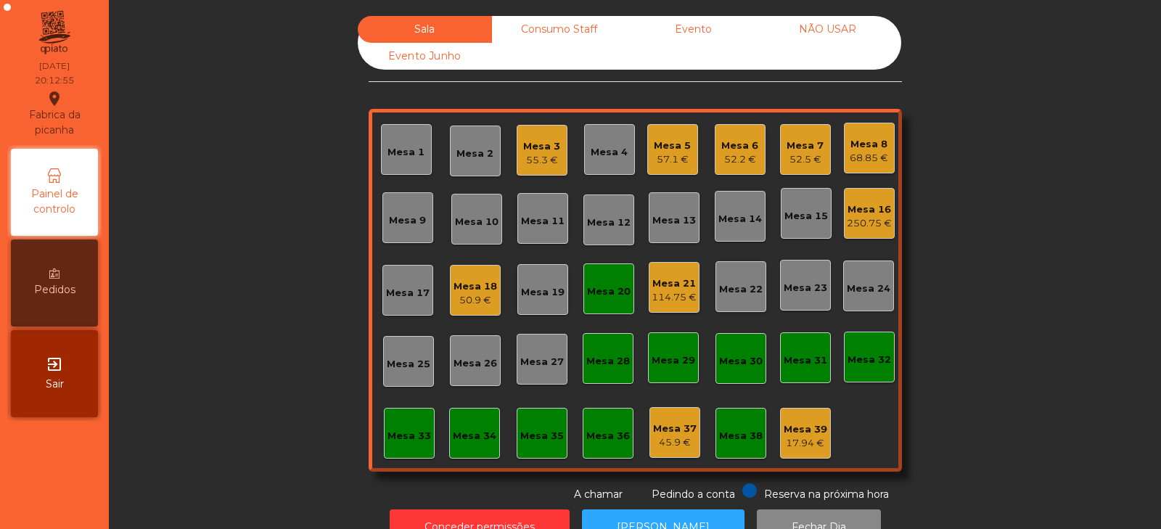
click at [607, 297] on div "Mesa 20" at bounding box center [609, 292] width 44 height 15
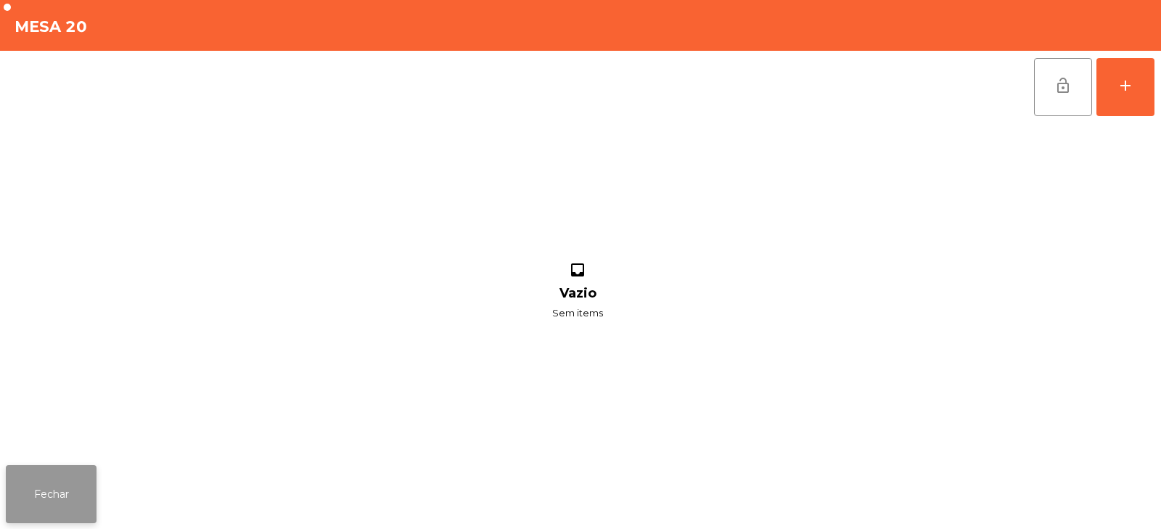
click at [57, 500] on button "Fechar" at bounding box center [51, 494] width 91 height 58
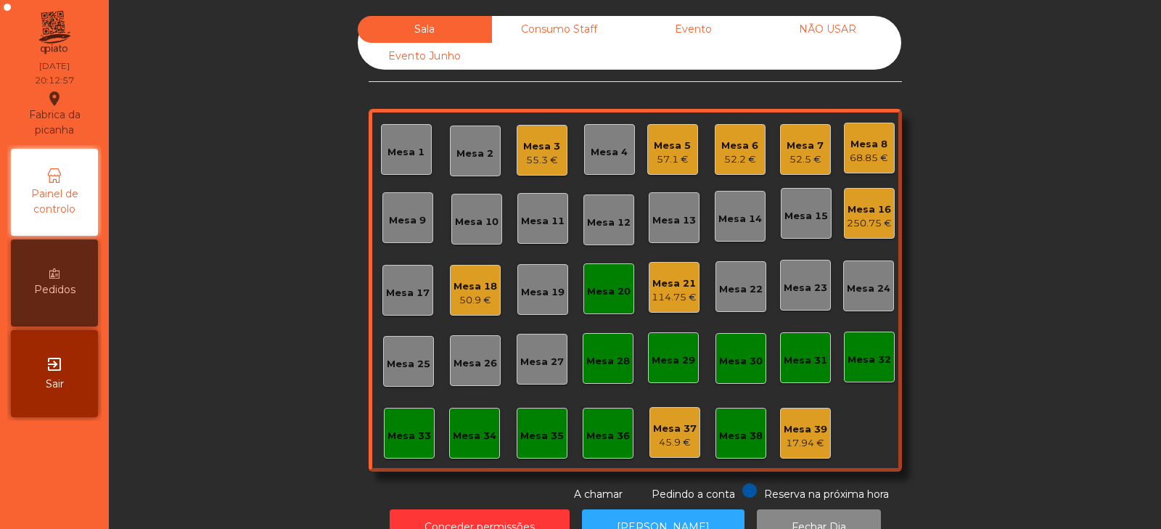
click at [595, 291] on div "Mesa 20" at bounding box center [609, 292] width 44 height 15
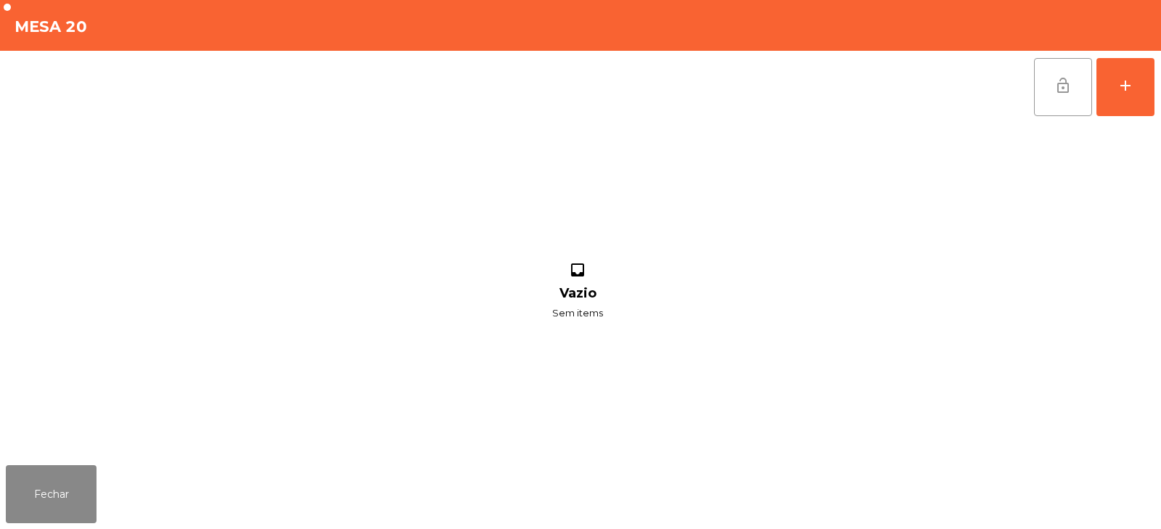
click at [1060, 84] on span "lock_open" at bounding box center [1063, 85] width 17 height 17
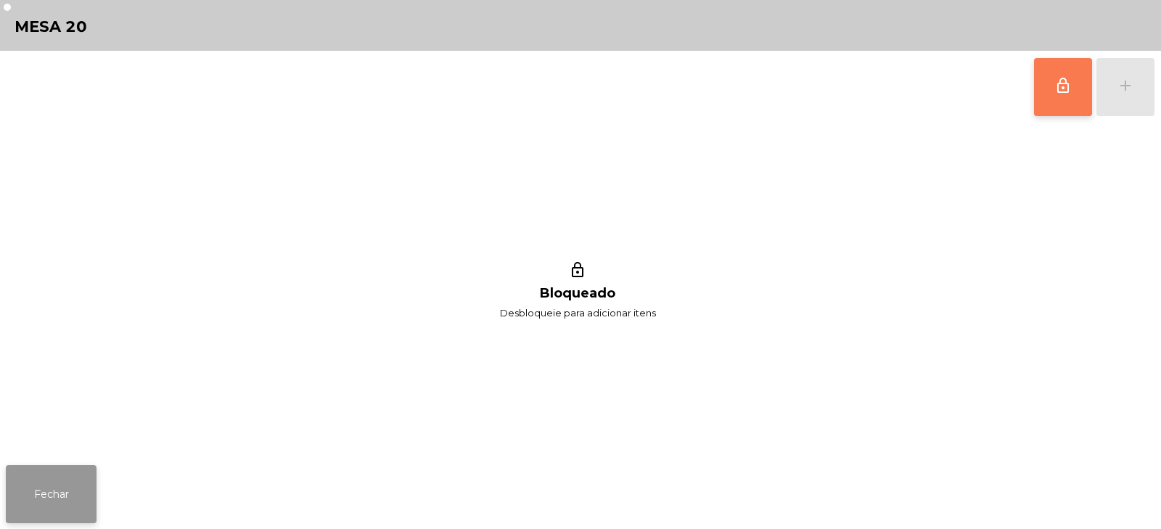
click at [71, 480] on button "Fechar" at bounding box center [51, 494] width 91 height 58
click at [1045, 99] on button "lock_outline" at bounding box center [1063, 87] width 58 height 58
click at [1129, 89] on div "add" at bounding box center [1125, 85] width 17 height 17
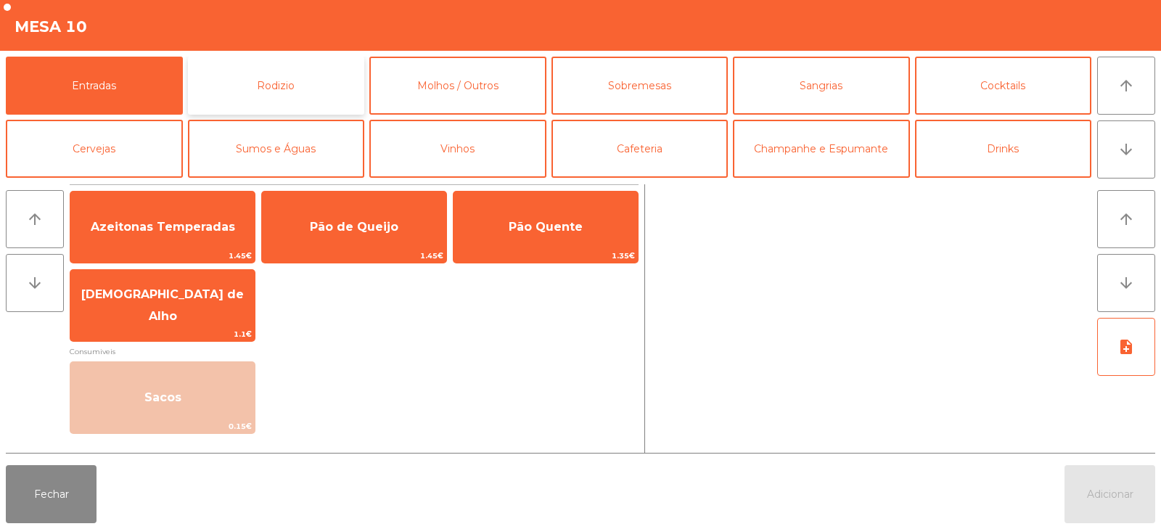
click at [307, 102] on button "Rodizio" at bounding box center [276, 86] width 177 height 58
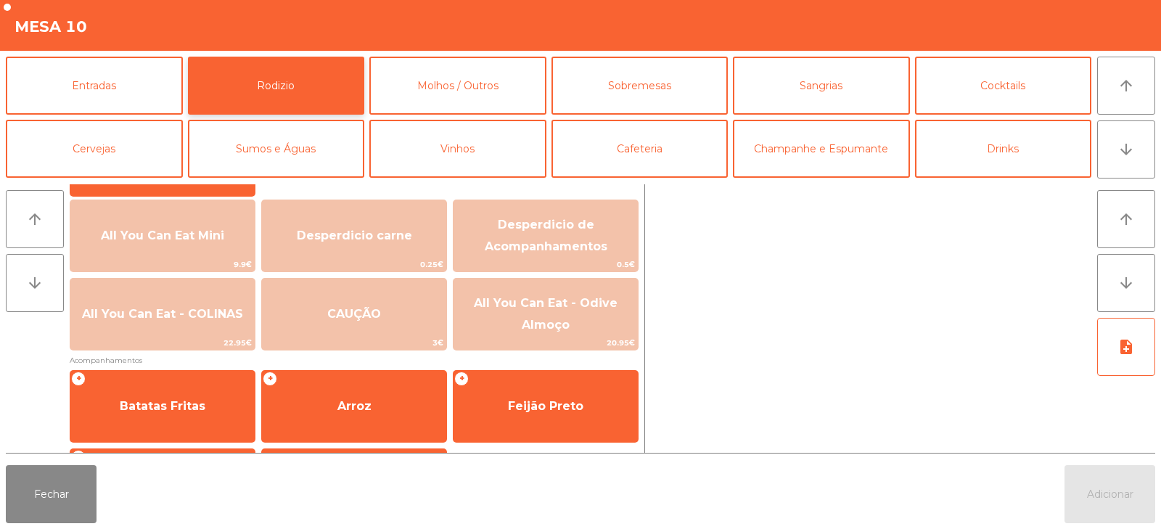
scroll to position [170, 0]
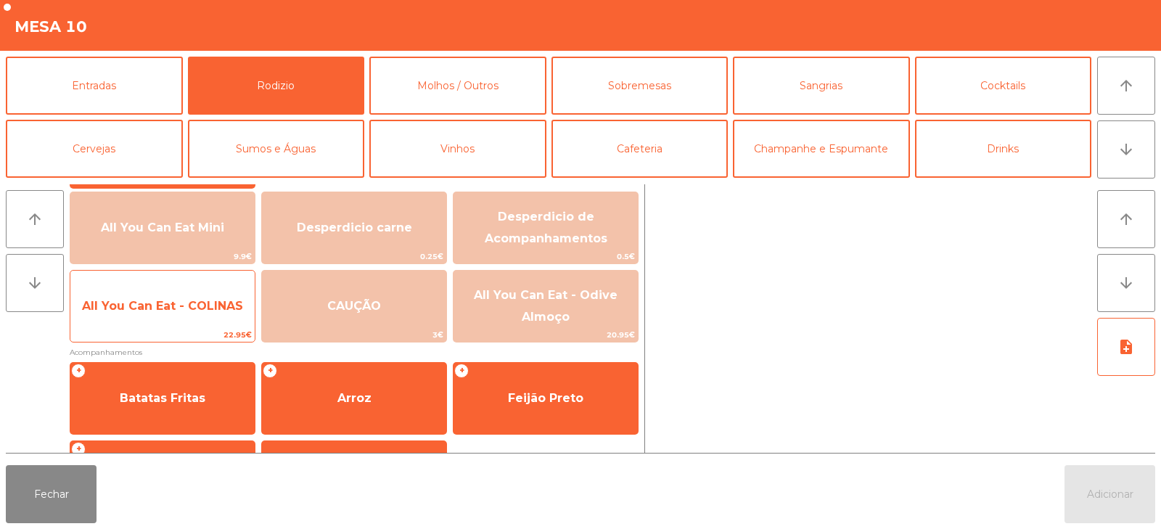
click at [160, 315] on span "All You Can Eat - COLINAS" at bounding box center [162, 306] width 184 height 39
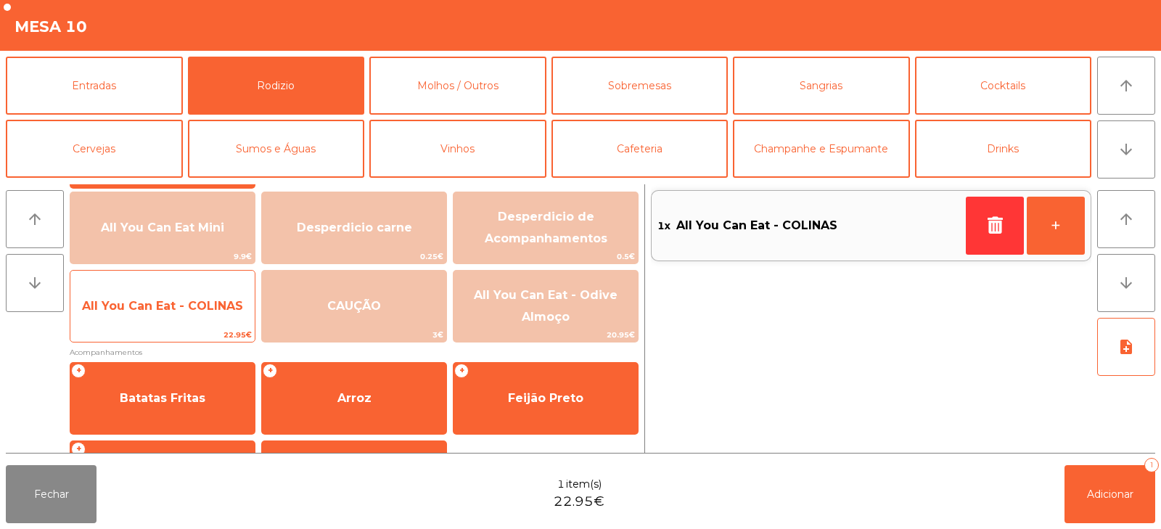
click at [157, 314] on span "All You Can Eat - COLINAS" at bounding box center [162, 306] width 184 height 39
click at [165, 314] on span "All You Can Eat - COLINAS" at bounding box center [162, 306] width 184 height 39
click at [177, 312] on span "All You Can Eat - COLINAS" at bounding box center [162, 306] width 161 height 14
click at [179, 310] on span "All You Can Eat - COLINAS" at bounding box center [162, 306] width 161 height 14
click at [173, 316] on span "All You Can Eat - COLINAS" at bounding box center [162, 306] width 184 height 39
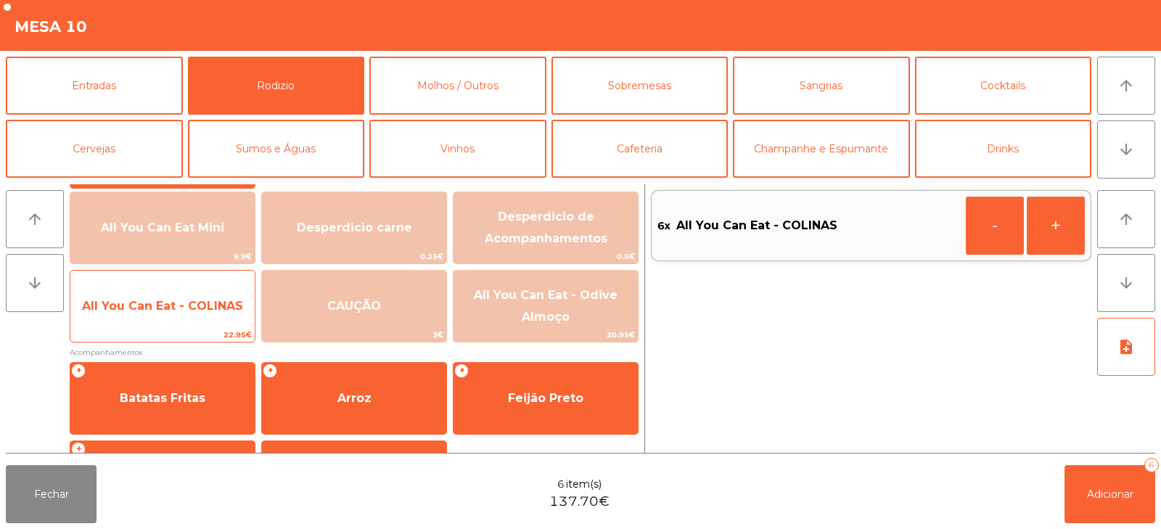
click at [160, 313] on span "All You Can Eat - COLINAS" at bounding box center [162, 306] width 184 height 39
click at [168, 319] on span "All You Can Eat - COLINAS" at bounding box center [162, 306] width 184 height 39
click at [171, 315] on span "All You Can Eat - COLINAS" at bounding box center [162, 306] width 184 height 39
click at [176, 304] on span "All You Can Eat - COLINAS" at bounding box center [162, 306] width 161 height 14
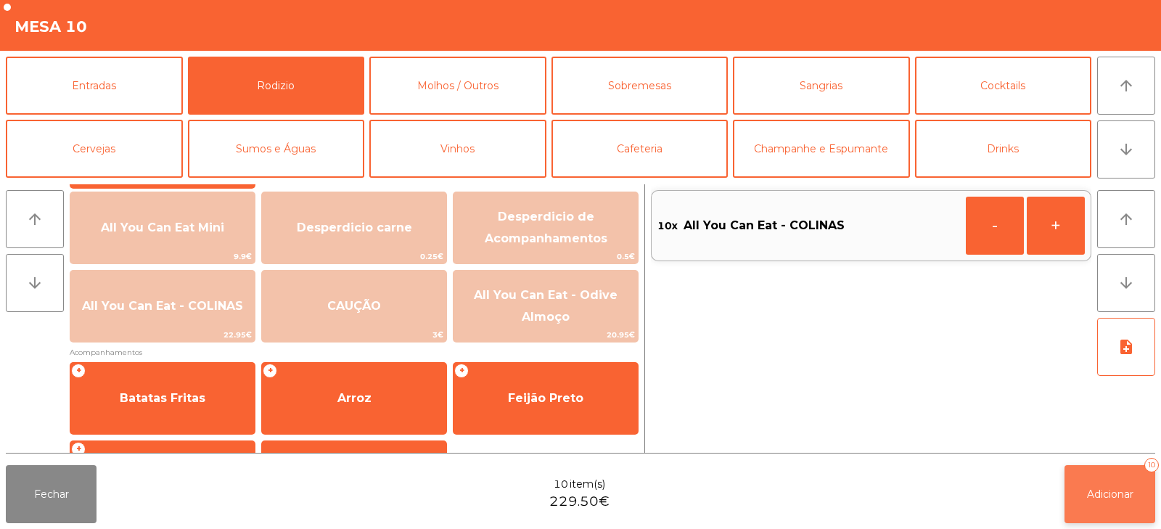
click at [1122, 514] on button "Adicionar 10" at bounding box center [1110, 494] width 91 height 58
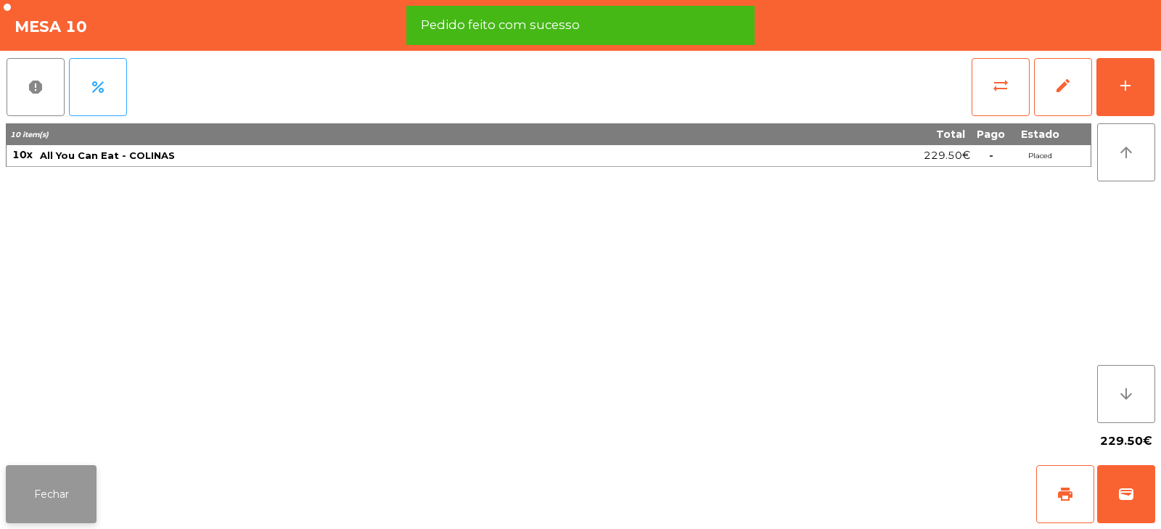
click at [66, 513] on button "Fechar" at bounding box center [51, 494] width 91 height 58
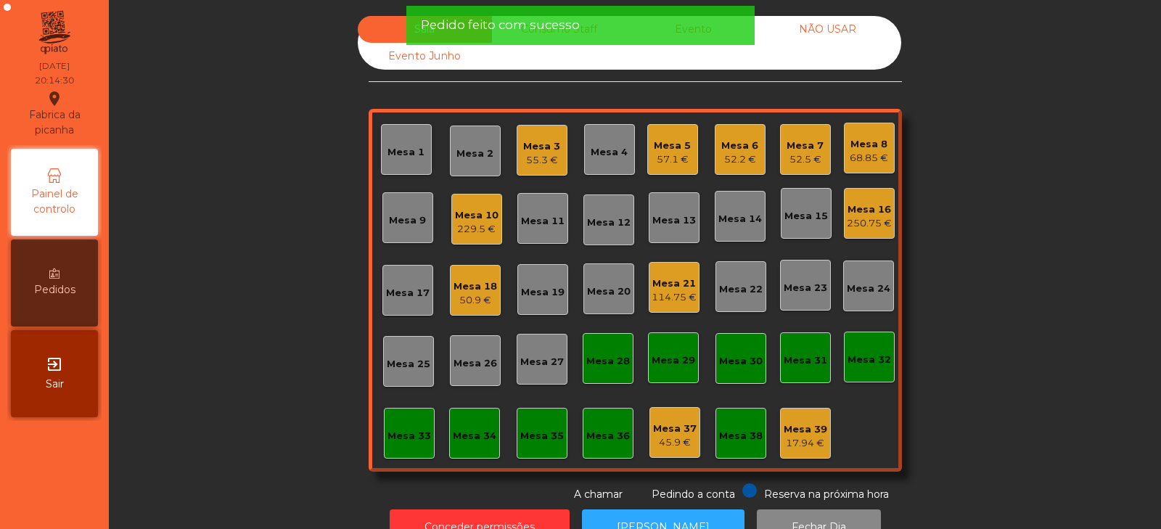
click at [277, 395] on div "Sala Consumo Staff Evento NÃO USAR Evento Junho Mesa 1 Mesa 2 Mesa 3 55.3 € Mes…" at bounding box center [634, 259] width 1013 height 486
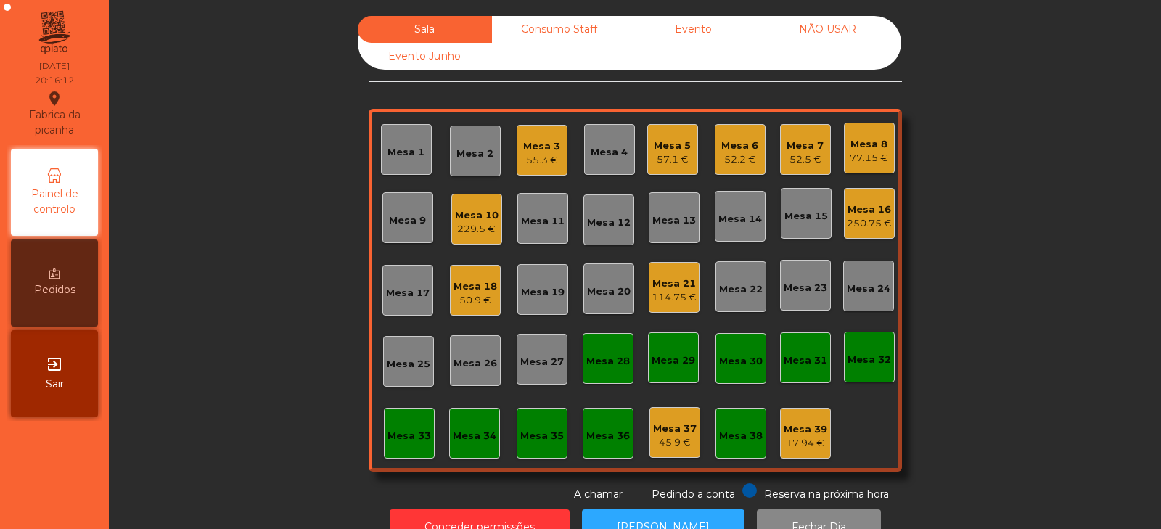
scroll to position [43, 0]
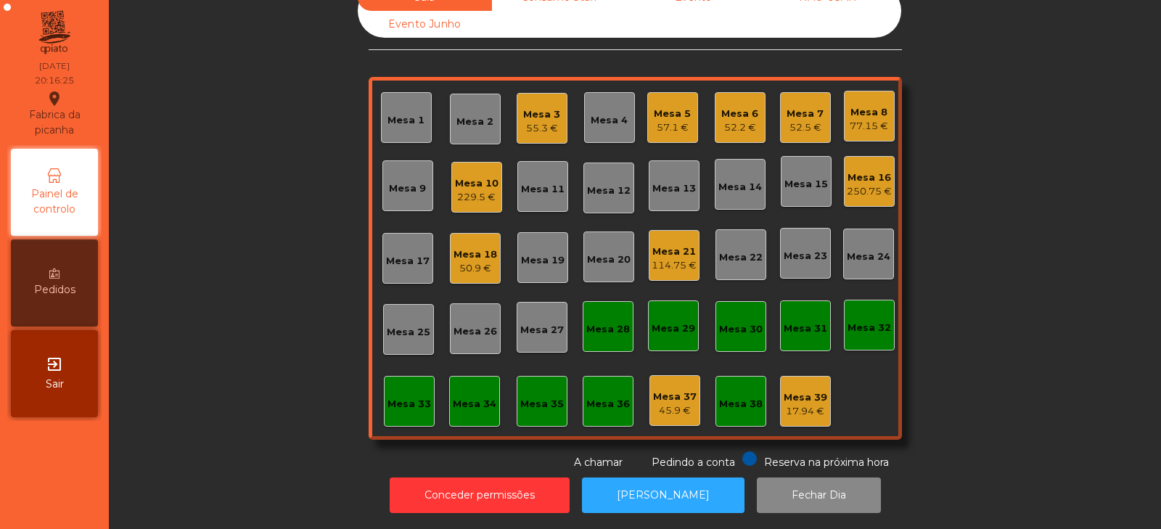
click at [724, 182] on div "Mesa 14" at bounding box center [741, 187] width 44 height 15
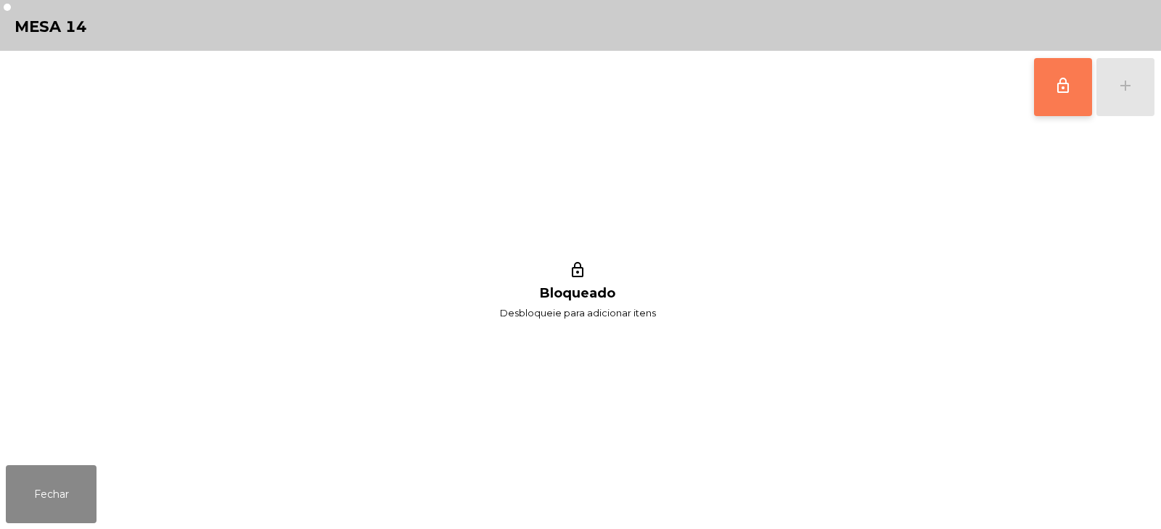
click at [1060, 92] on span "lock_outline" at bounding box center [1063, 85] width 17 height 17
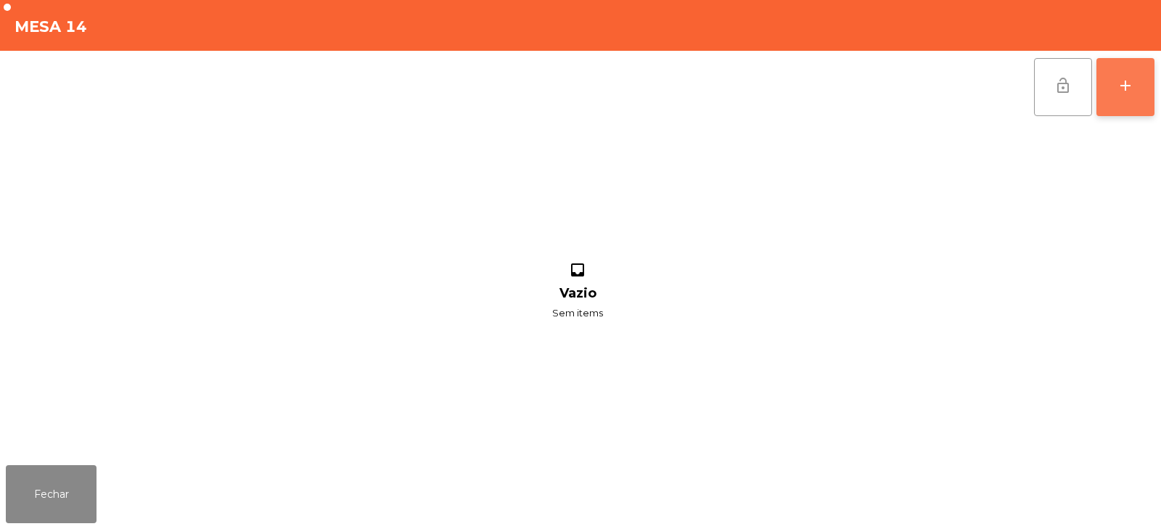
click at [1139, 91] on button "add" at bounding box center [1126, 87] width 58 height 58
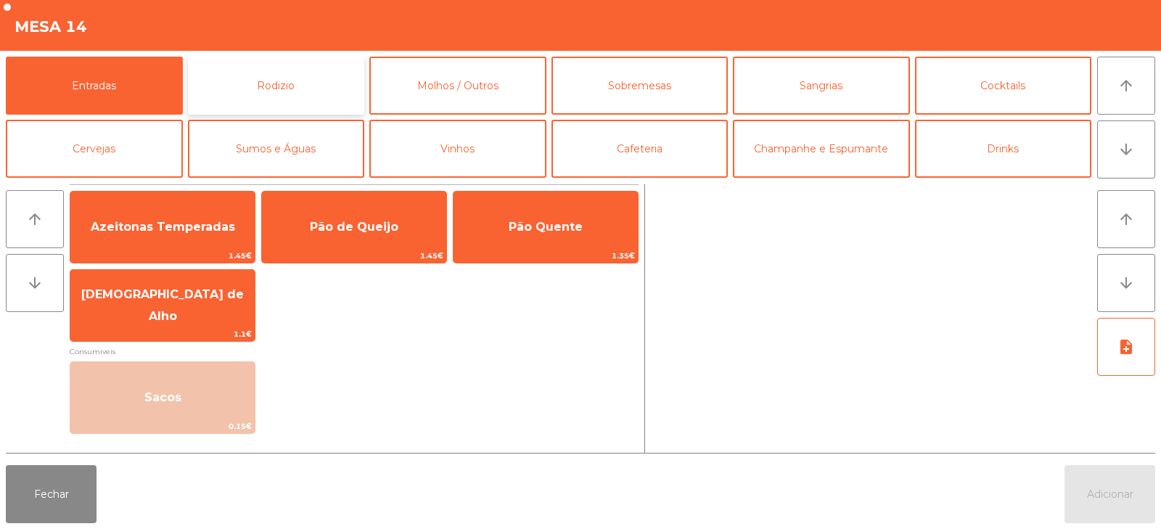
click at [296, 95] on button "Rodizio" at bounding box center [276, 86] width 177 height 58
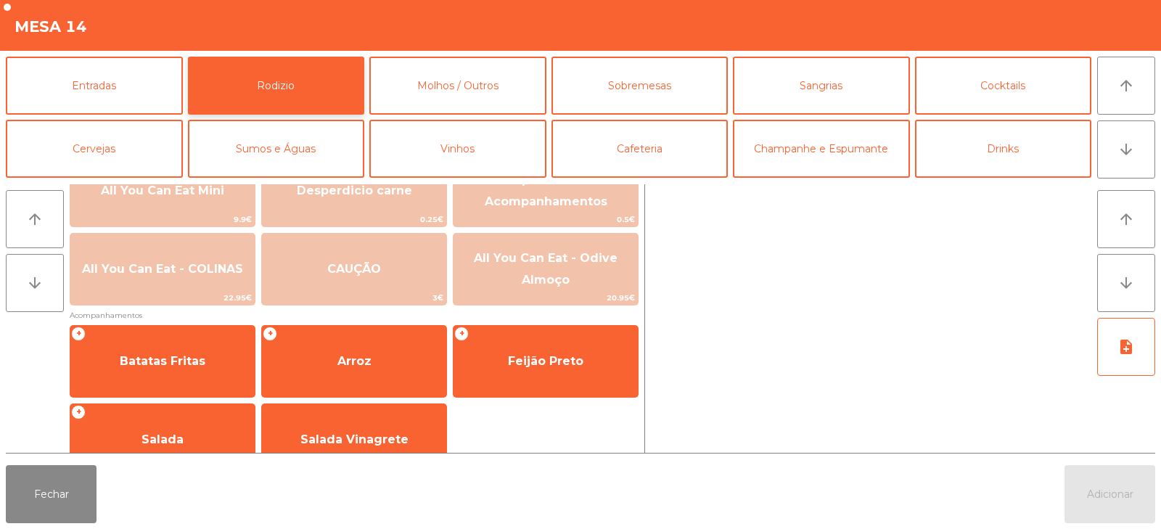
scroll to position [208, 0]
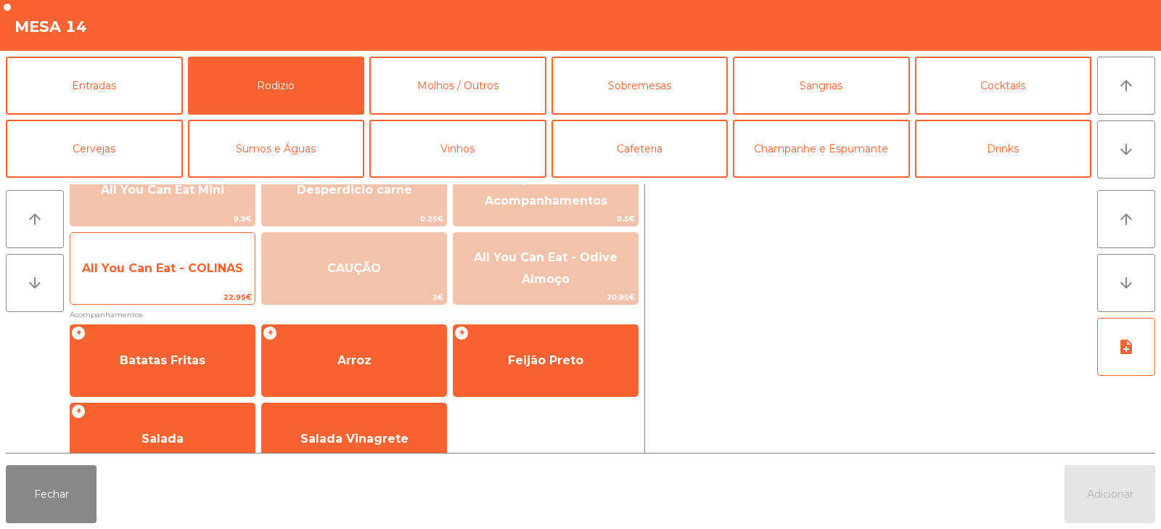
click at [188, 284] on span "All You Can Eat - COLINAS" at bounding box center [162, 268] width 184 height 39
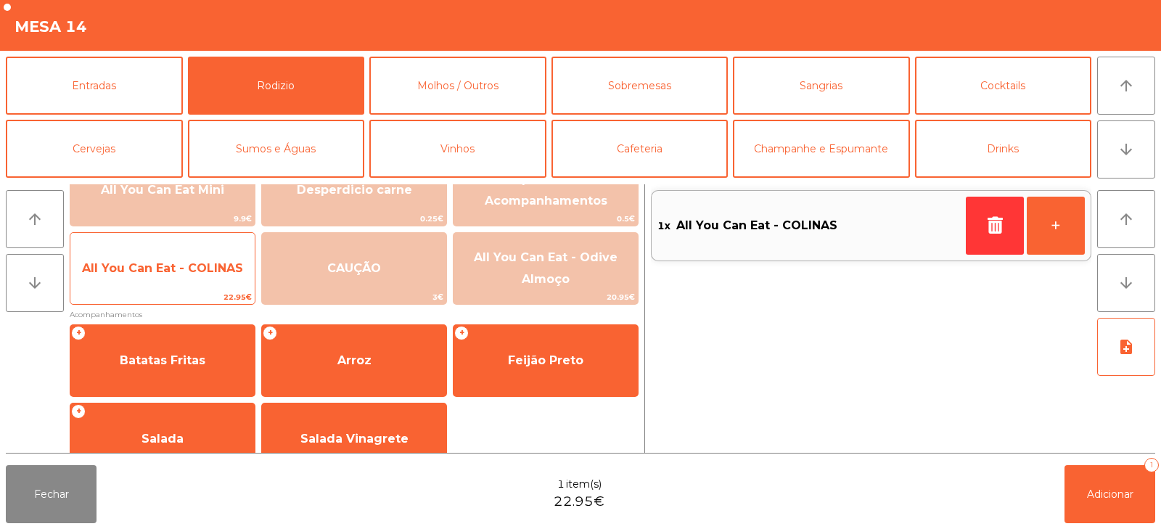
click at [195, 277] on span "All You Can Eat - COLINAS" at bounding box center [162, 268] width 184 height 39
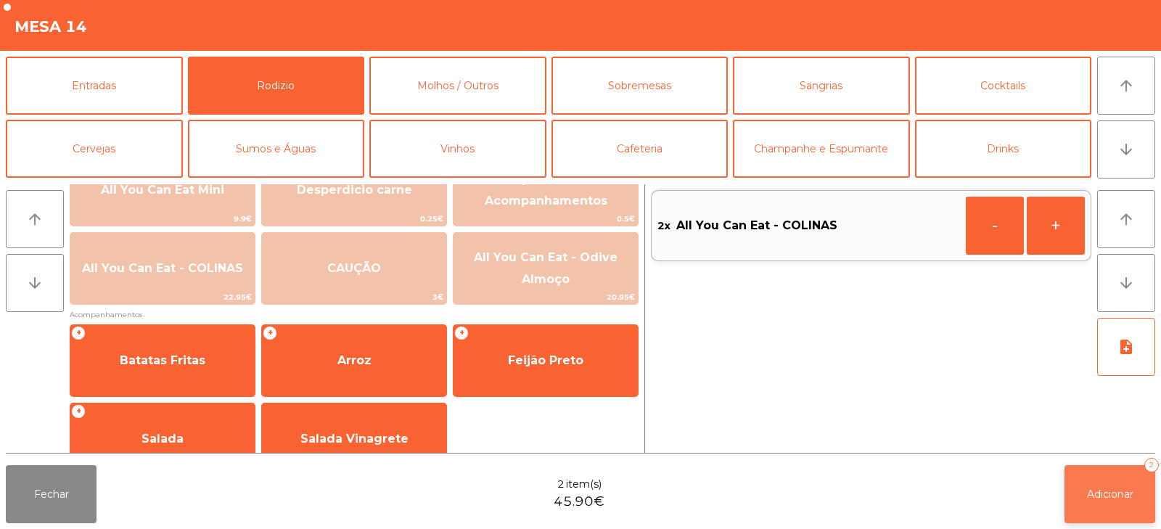
click at [1094, 499] on span "Adicionar" at bounding box center [1110, 494] width 46 height 13
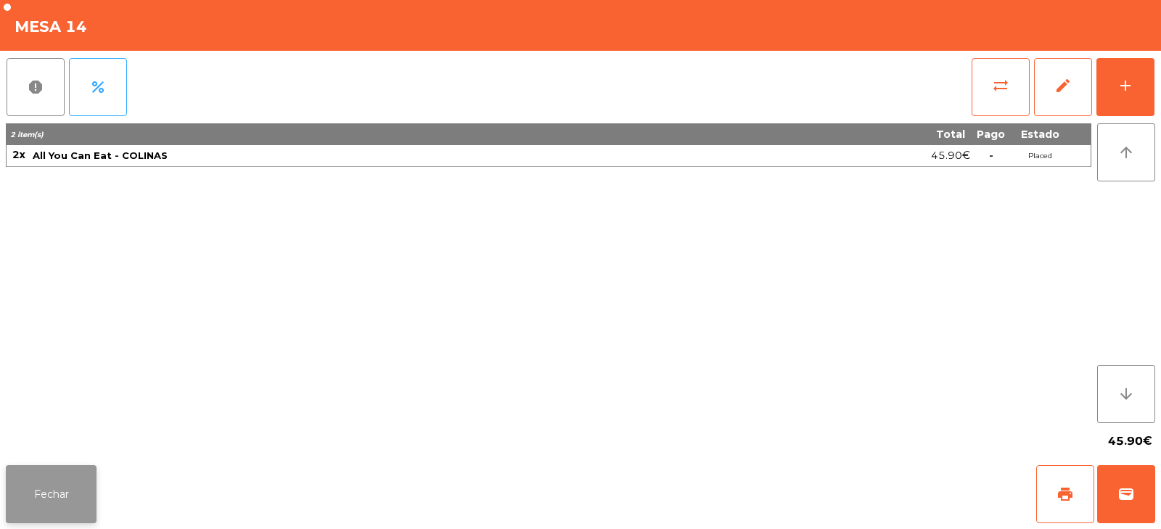
click at [74, 492] on button "Fechar" at bounding box center [51, 494] width 91 height 58
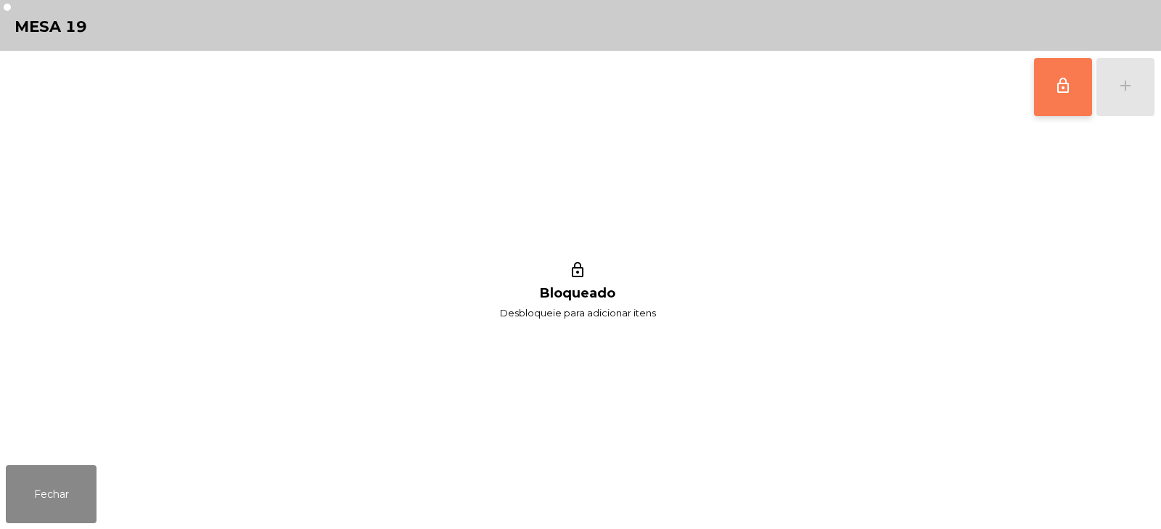
click at [1057, 88] on span "lock_outline" at bounding box center [1063, 85] width 17 height 17
click at [1125, 110] on button "add" at bounding box center [1126, 87] width 58 height 58
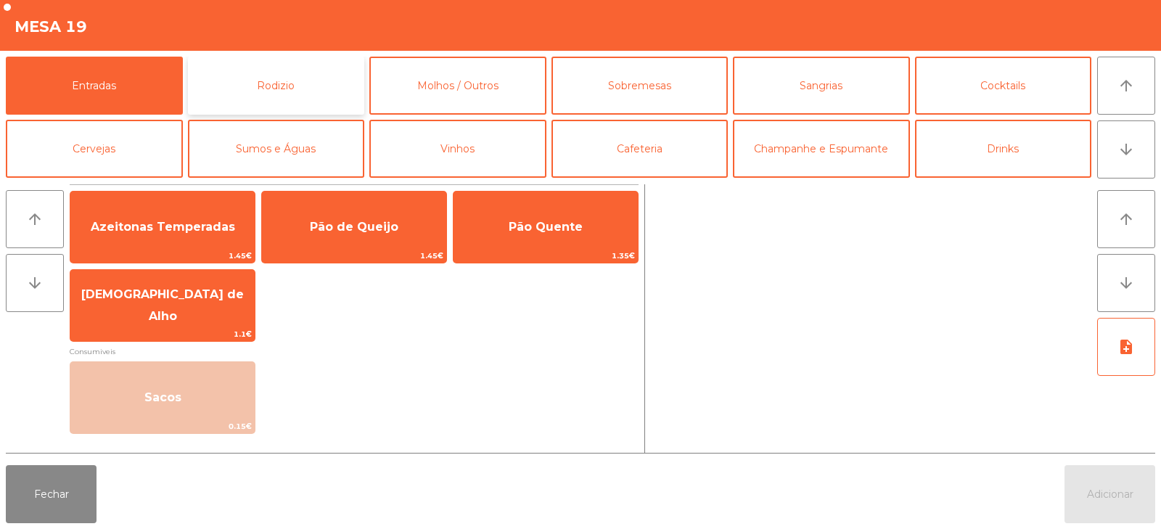
click at [311, 94] on button "Rodizio" at bounding box center [276, 86] width 177 height 58
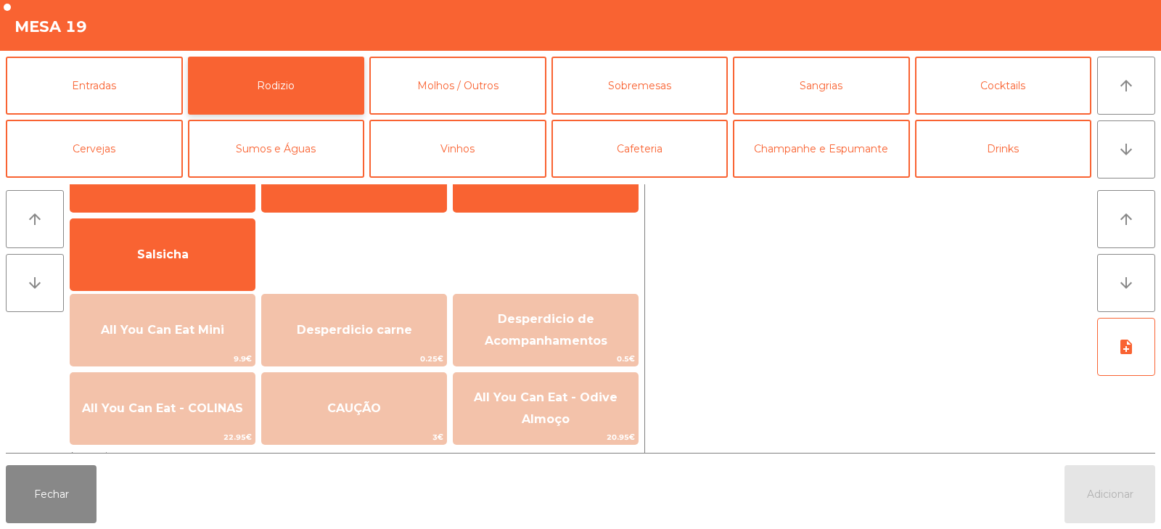
scroll to position [110, 0]
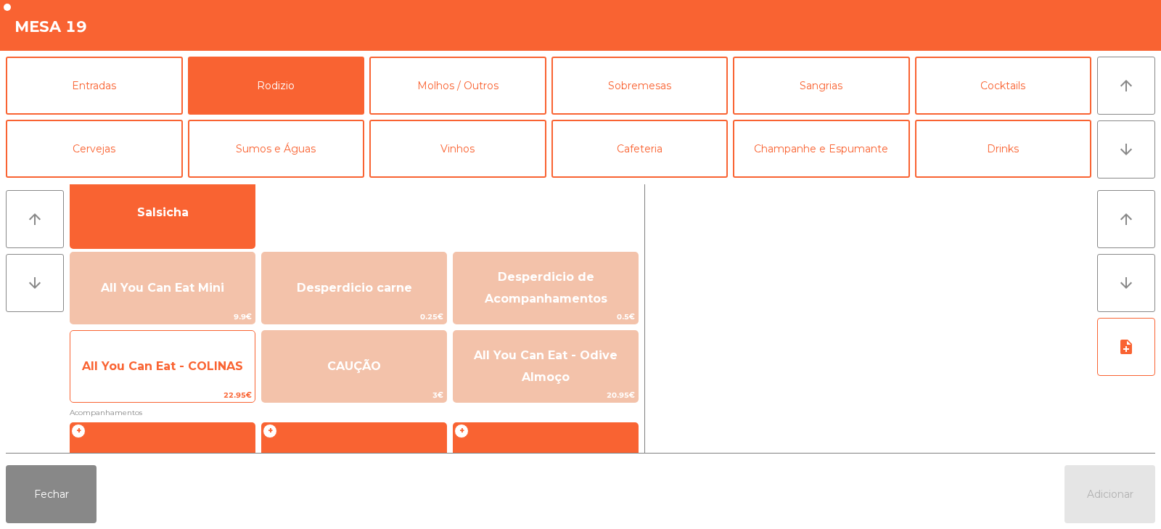
click at [195, 362] on span "All You Can Eat - COLINAS" at bounding box center [162, 366] width 161 height 14
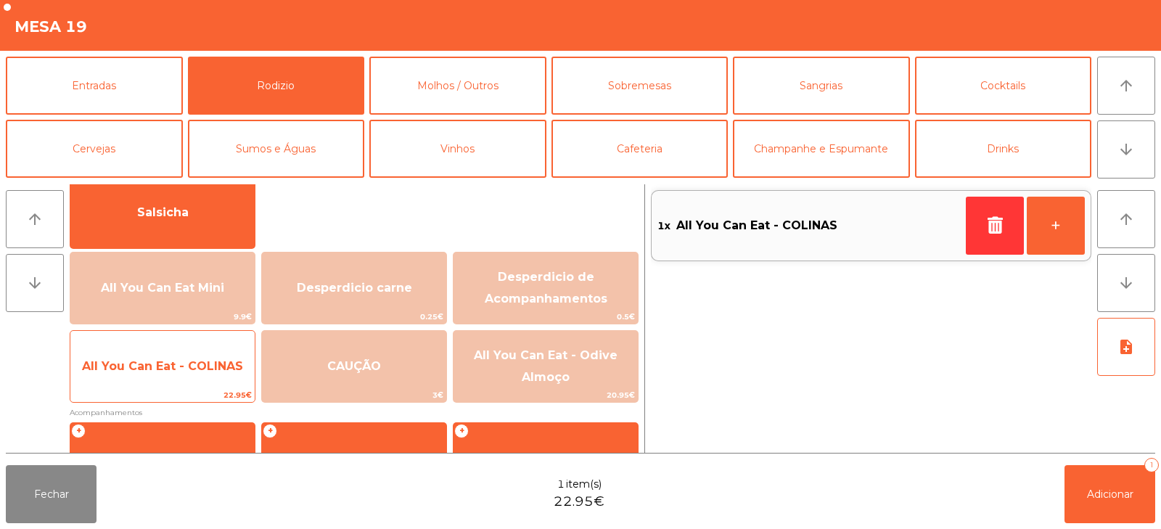
click at [205, 372] on span "All You Can Eat - COLINAS" at bounding box center [162, 366] width 161 height 14
click at [212, 375] on span "All You Can Eat - COLINAS" at bounding box center [162, 366] width 184 height 39
click at [216, 374] on span "All You Can Eat - COLINAS" at bounding box center [162, 366] width 184 height 39
click at [221, 372] on span "All You Can Eat - COLINAS" at bounding box center [162, 366] width 161 height 14
click at [208, 375] on span "All You Can Eat - COLINAS" at bounding box center [162, 366] width 184 height 39
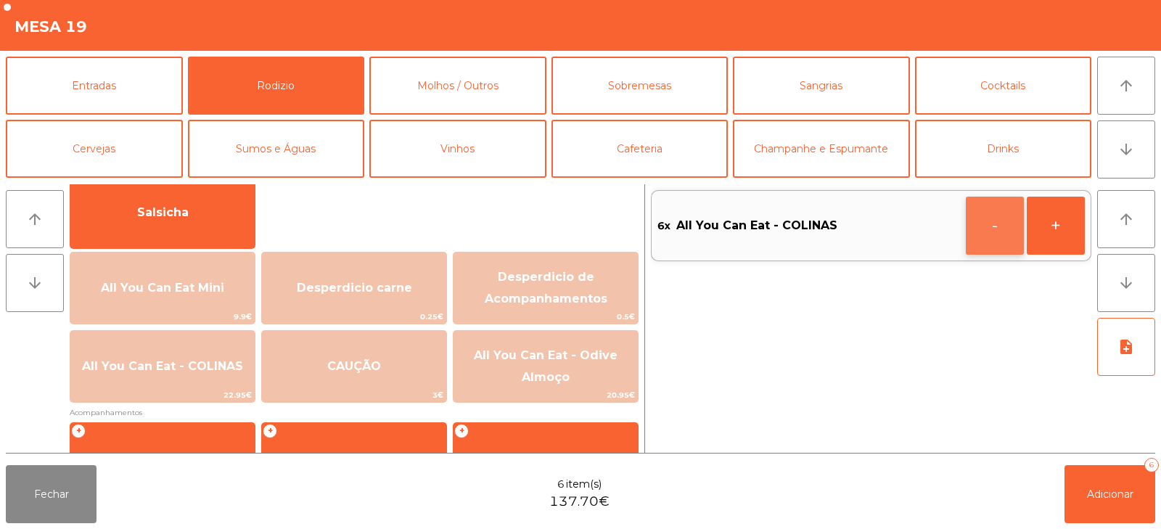
click at [998, 226] on button "-" at bounding box center [995, 226] width 58 height 58
click at [1087, 494] on span "Adicionar" at bounding box center [1110, 494] width 46 height 13
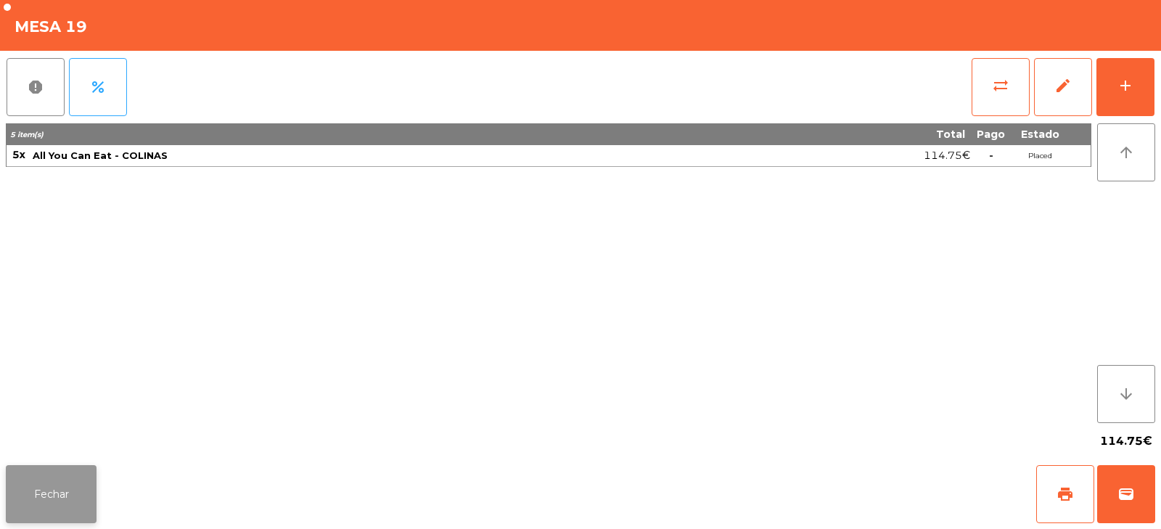
click at [46, 503] on button "Fechar" at bounding box center [51, 494] width 91 height 58
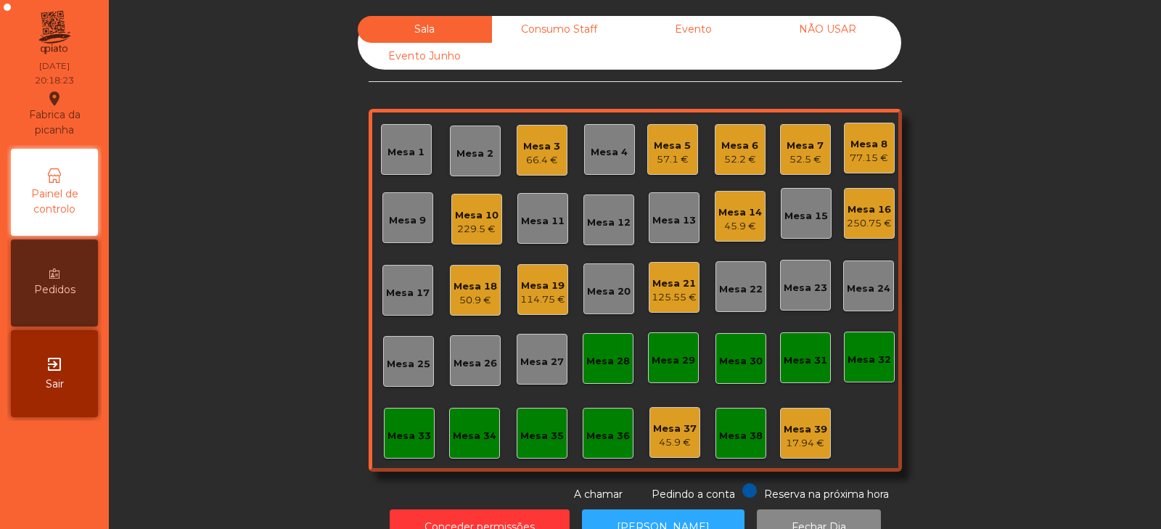
scroll to position [0, 0]
click at [488, 220] on div "Mesa 10" at bounding box center [477, 215] width 44 height 15
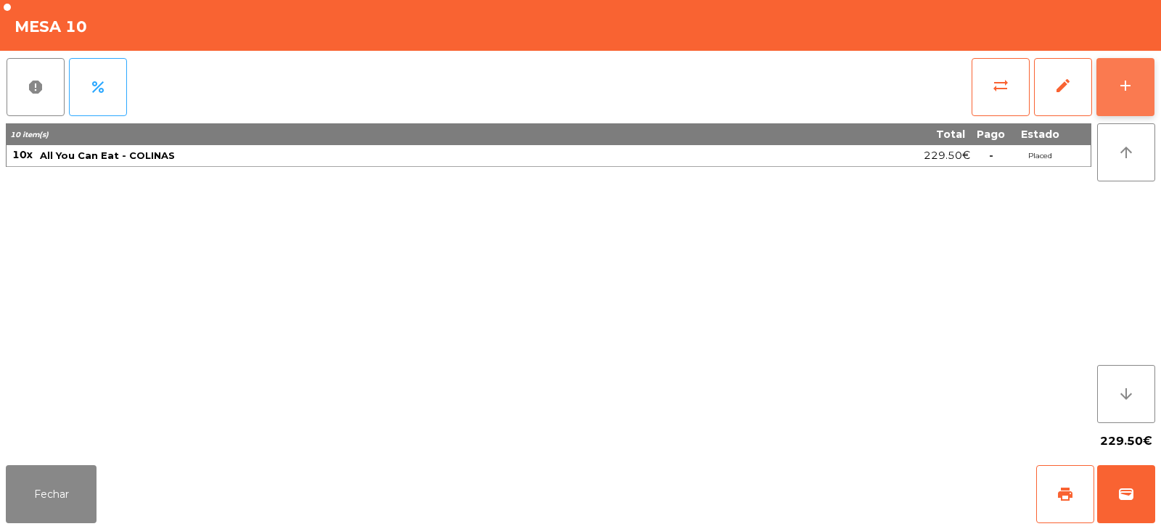
click at [1128, 78] on div "add" at bounding box center [1125, 85] width 17 height 17
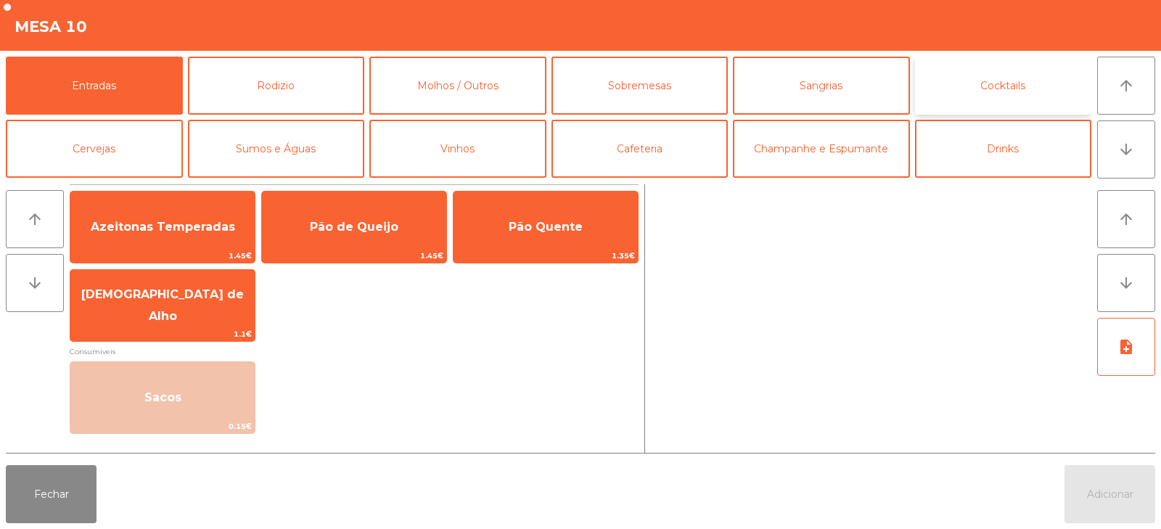
click at [1002, 86] on button "Cocktails" at bounding box center [1003, 86] width 177 height 58
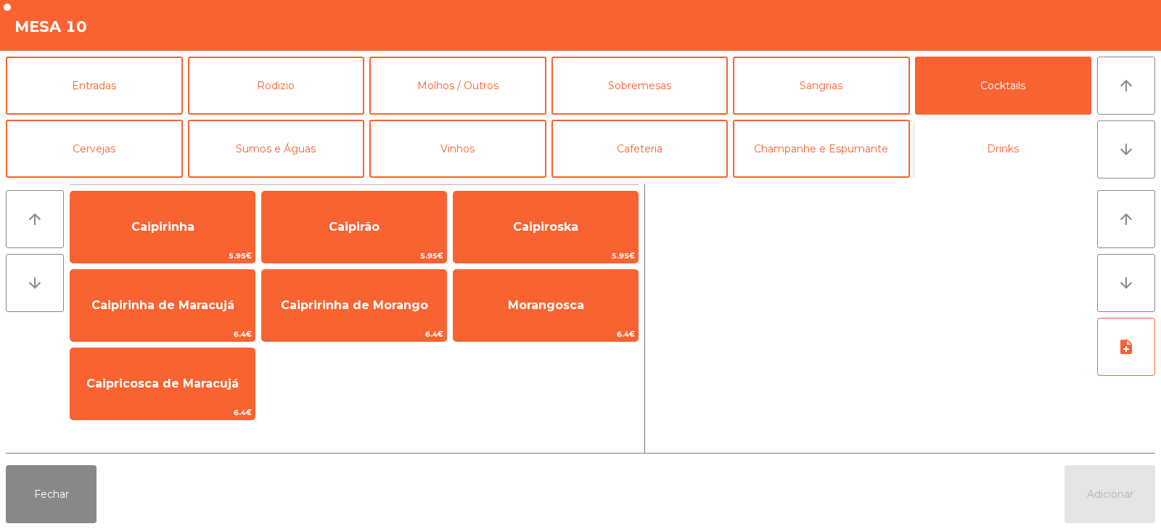
click at [1022, 149] on button "Drinks" at bounding box center [1003, 149] width 177 height 58
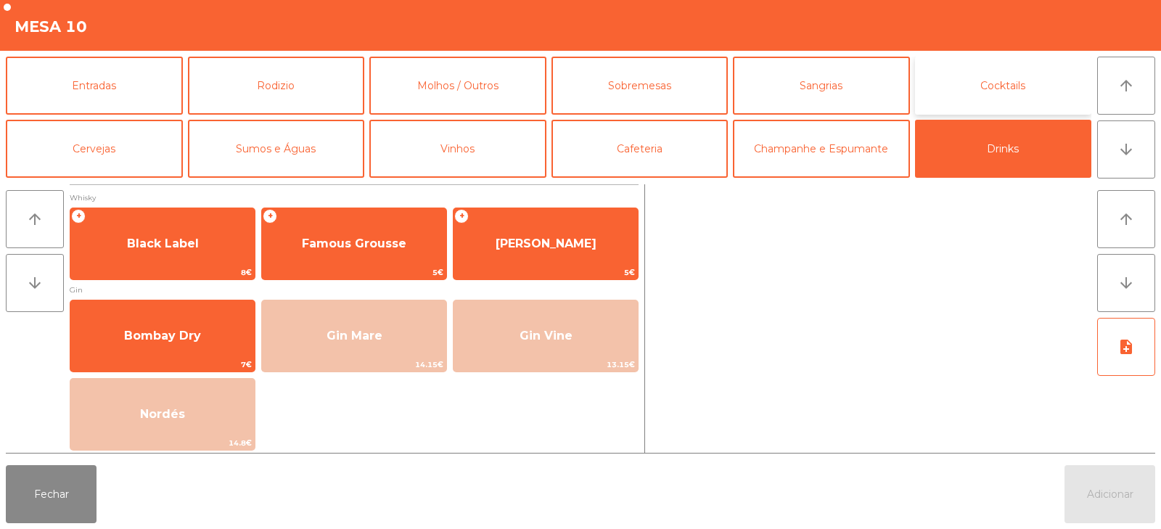
click at [988, 89] on button "Cocktails" at bounding box center [1003, 86] width 177 height 58
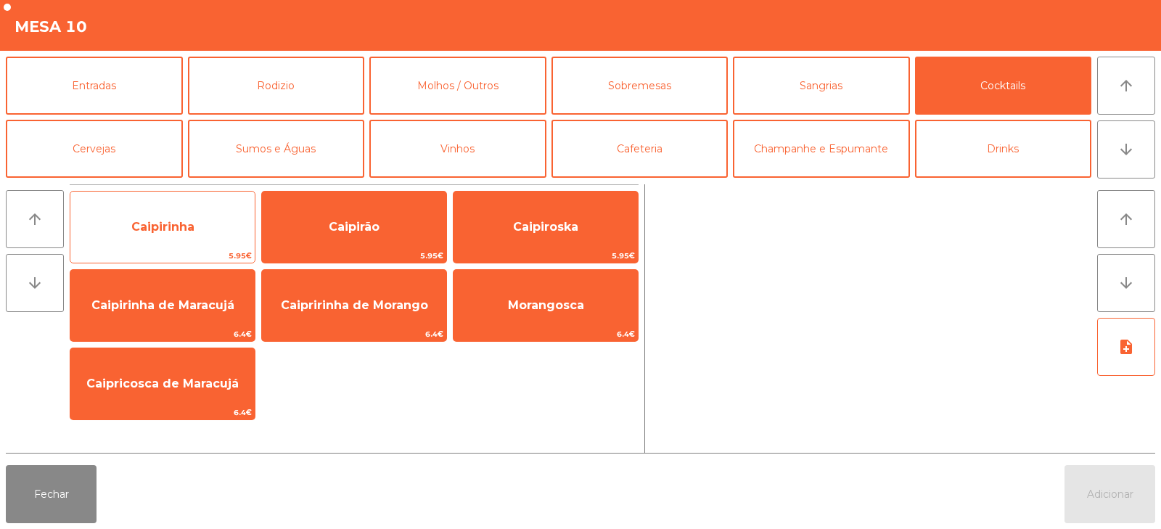
click at [210, 231] on span "Caipirinha" at bounding box center [162, 227] width 184 height 39
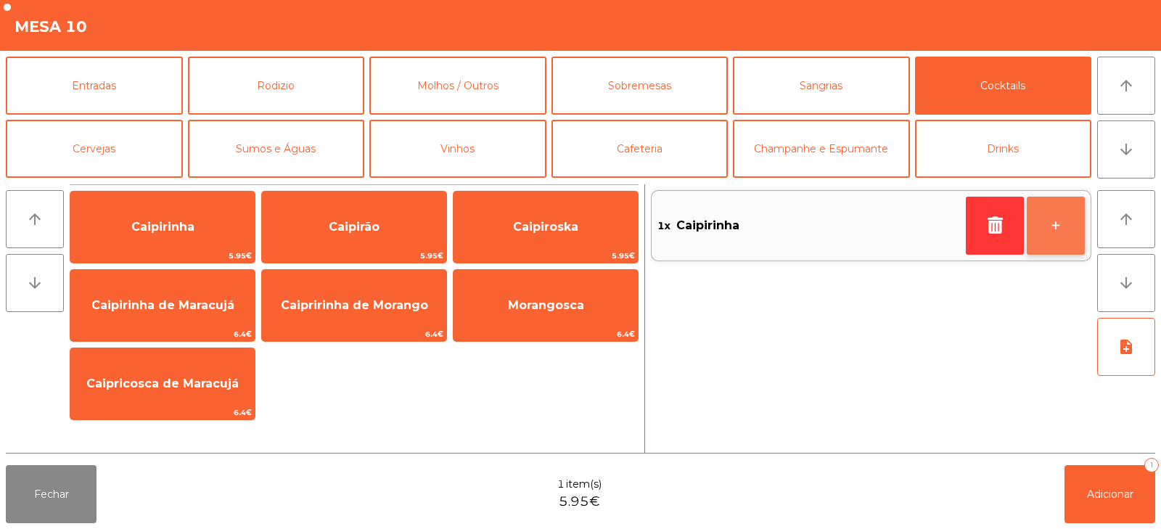
click at [1076, 227] on button "+" at bounding box center [1056, 226] width 58 height 58
click at [1063, 229] on button "+" at bounding box center [1056, 226] width 58 height 58
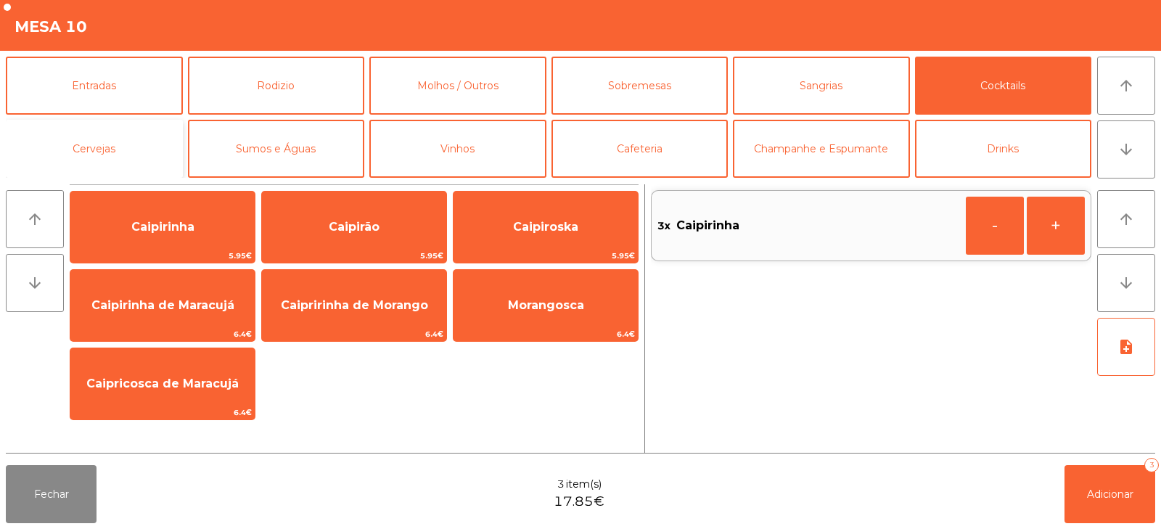
click at [146, 159] on button "Cervejas" at bounding box center [94, 149] width 177 height 58
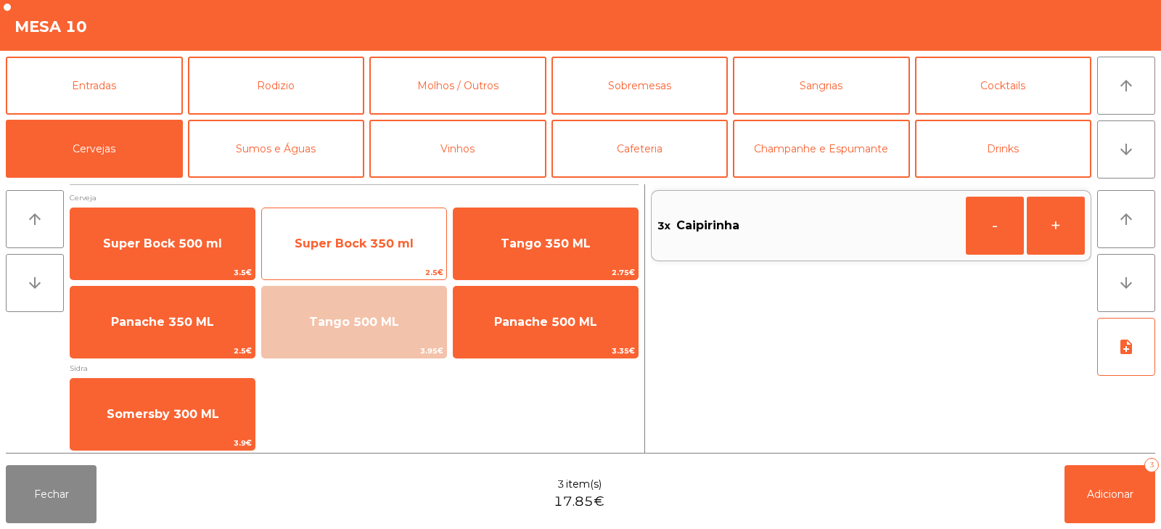
click at [323, 255] on span "Super Bock 350 ml" at bounding box center [354, 243] width 184 height 39
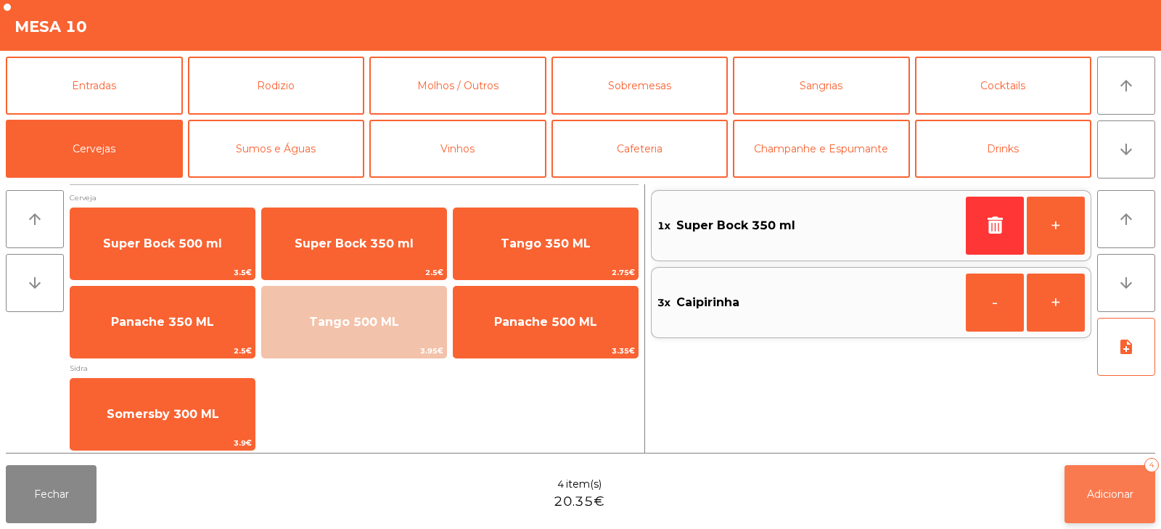
click at [1104, 508] on button "Adicionar 4" at bounding box center [1110, 494] width 91 height 58
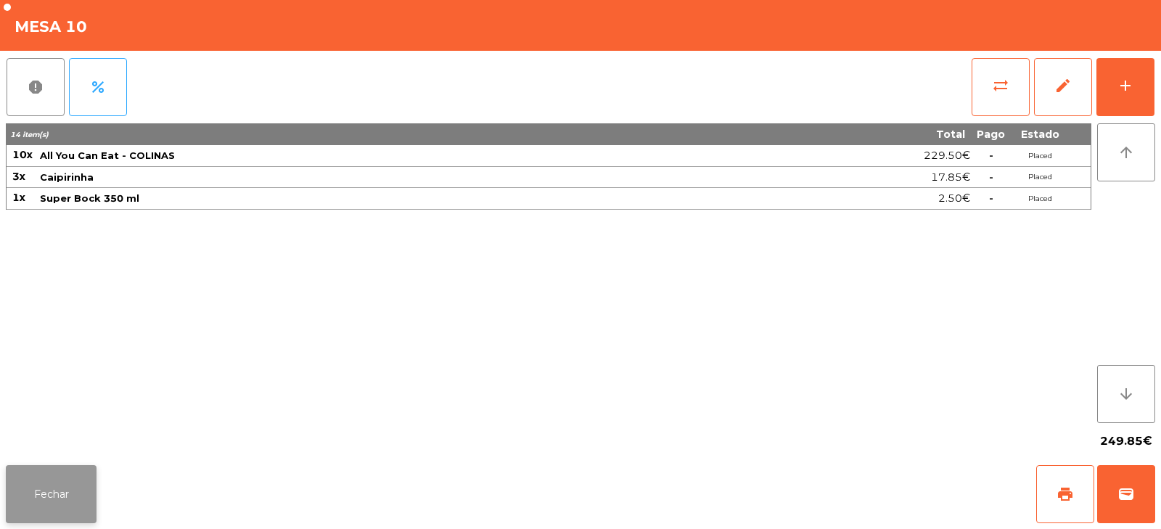
click at [52, 491] on button "Fechar" at bounding box center [51, 494] width 91 height 58
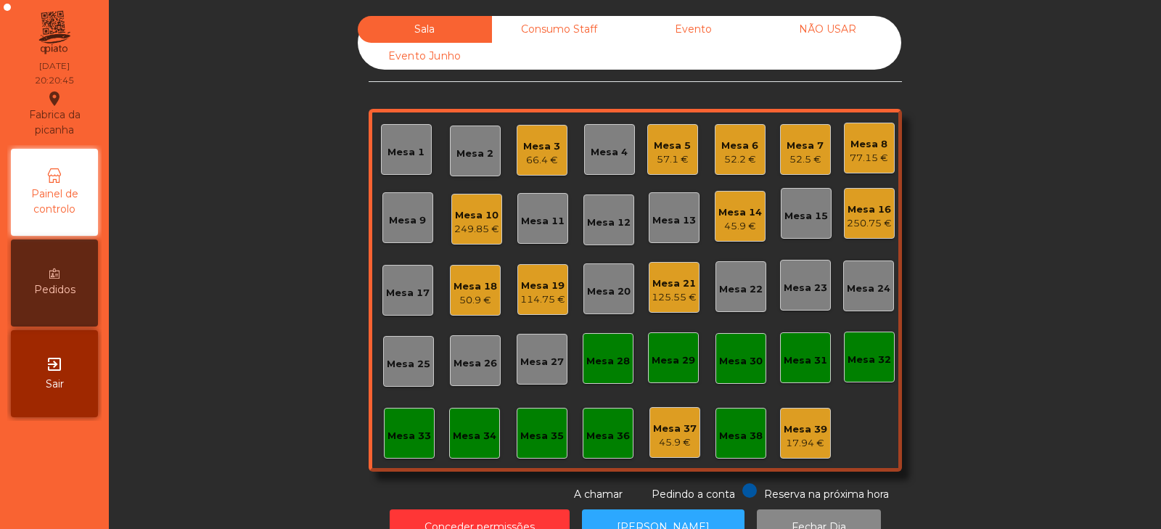
scroll to position [43, 0]
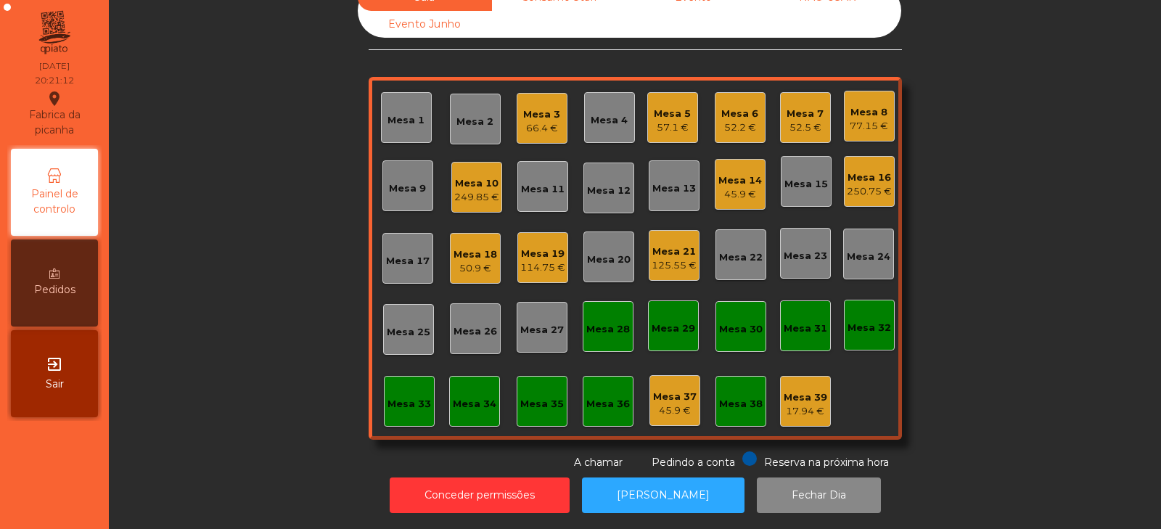
click at [408, 181] on div "Mesa 9" at bounding box center [407, 188] width 37 height 15
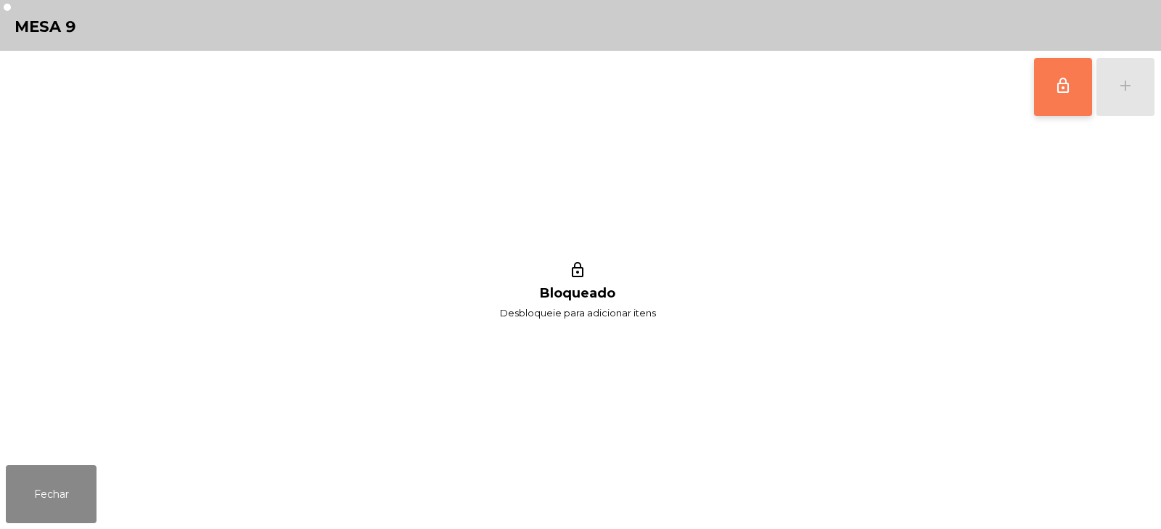
click at [1049, 83] on button "lock_outline" at bounding box center [1063, 87] width 58 height 58
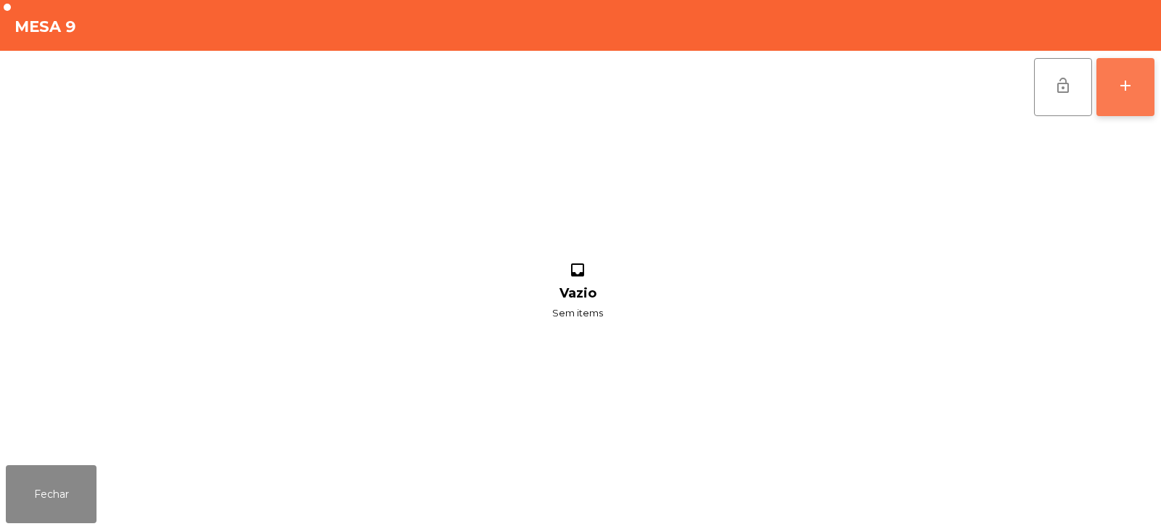
click at [1131, 98] on button "add" at bounding box center [1126, 87] width 58 height 58
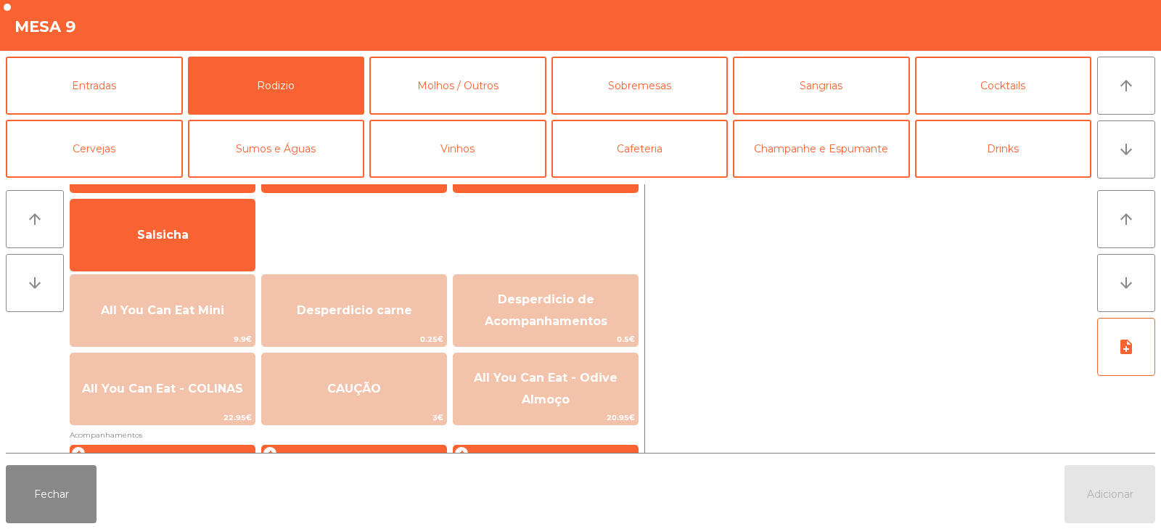
scroll to position [105, 0]
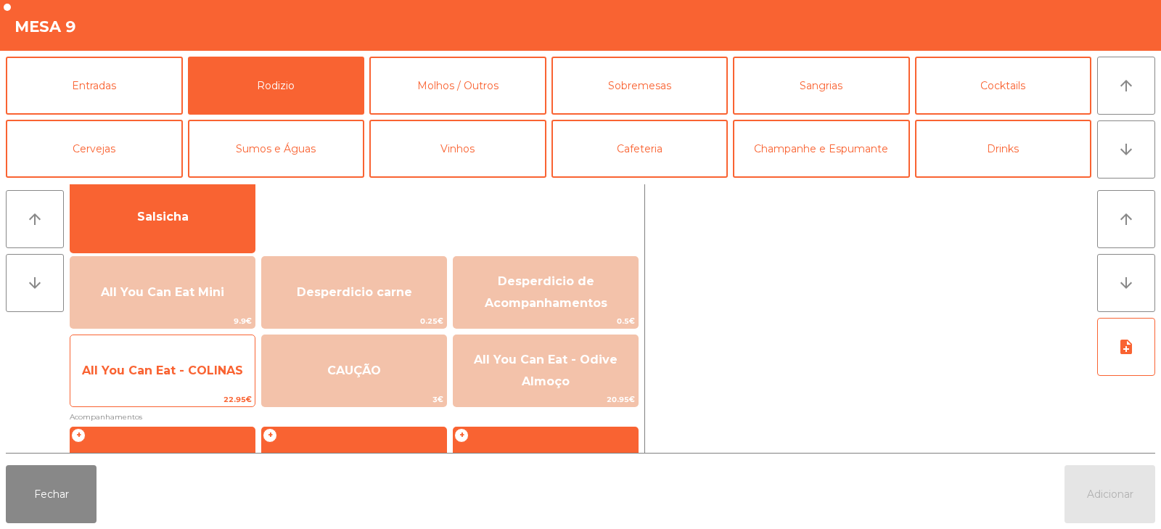
click at [178, 382] on span "All You Can Eat - COLINAS" at bounding box center [162, 370] width 184 height 39
click at [166, 375] on span "All You Can Eat - COLINAS" at bounding box center [162, 371] width 161 height 14
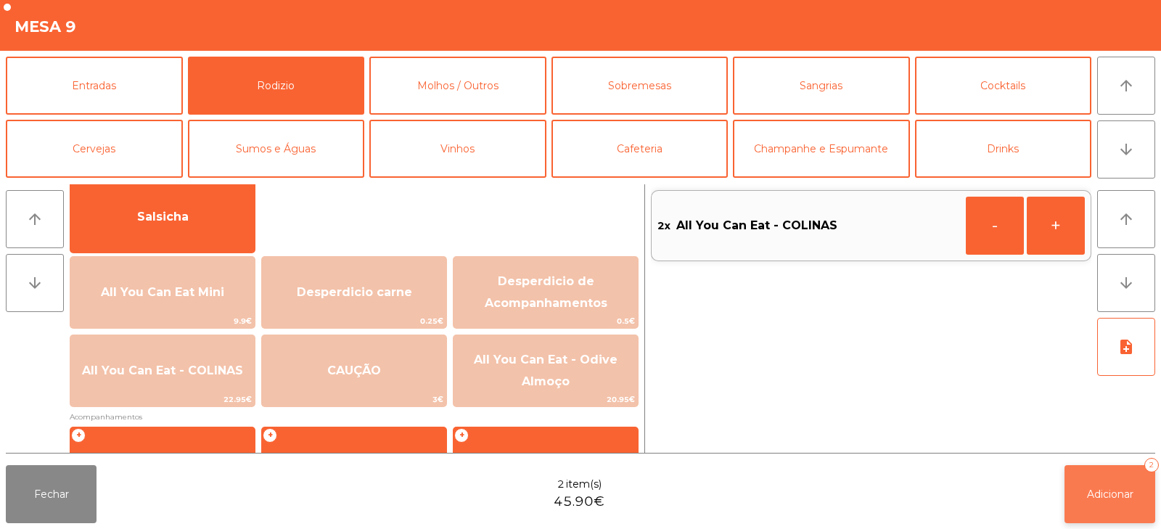
click at [1118, 499] on span "Adicionar" at bounding box center [1110, 494] width 46 height 13
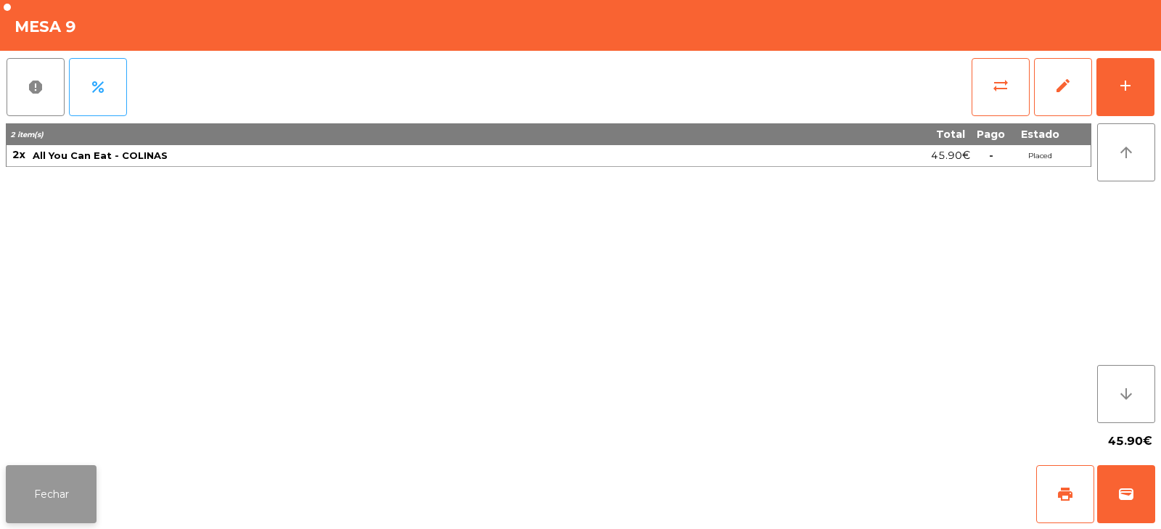
click at [38, 491] on button "Fechar" at bounding box center [51, 494] width 91 height 58
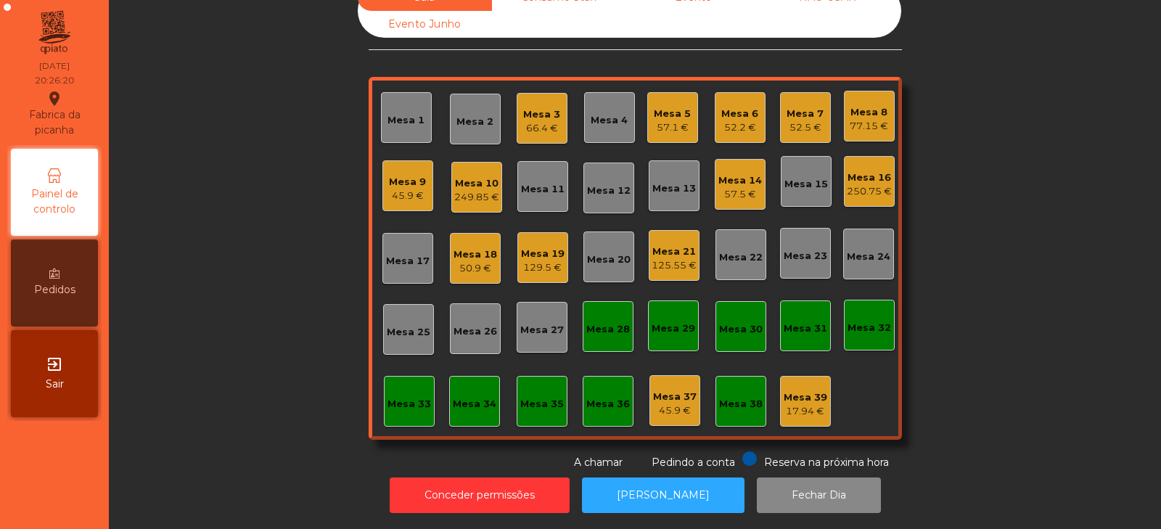
scroll to position [0, 0]
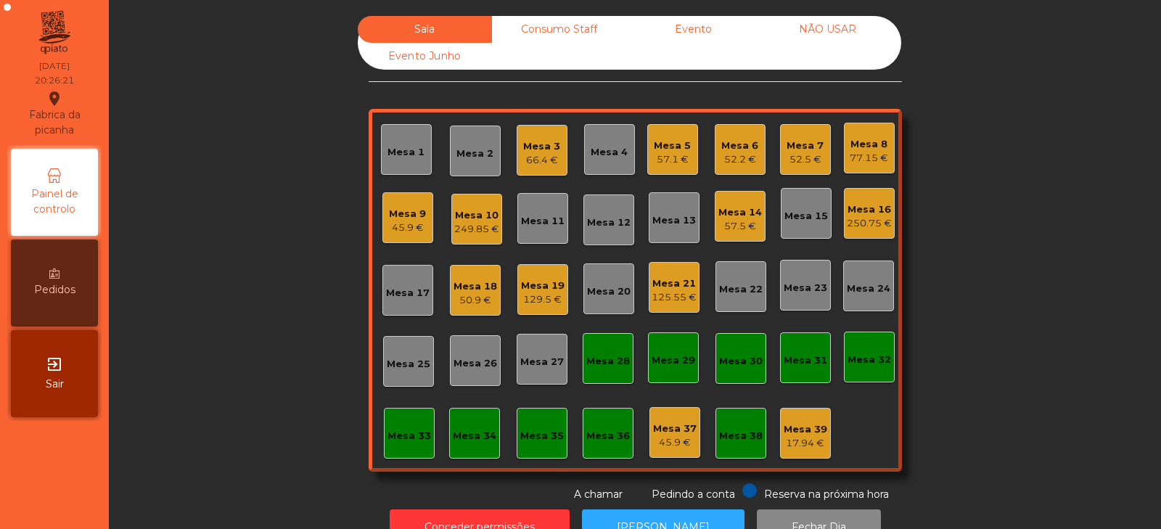
click at [788, 283] on div "Mesa 23" at bounding box center [806, 288] width 44 height 15
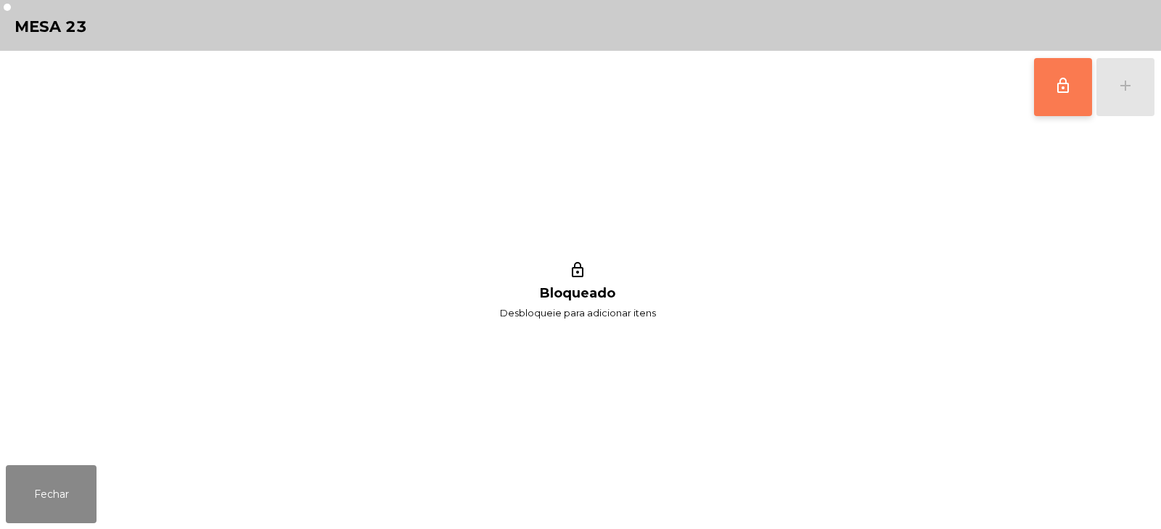
click at [1052, 83] on button "lock_outline" at bounding box center [1063, 87] width 58 height 58
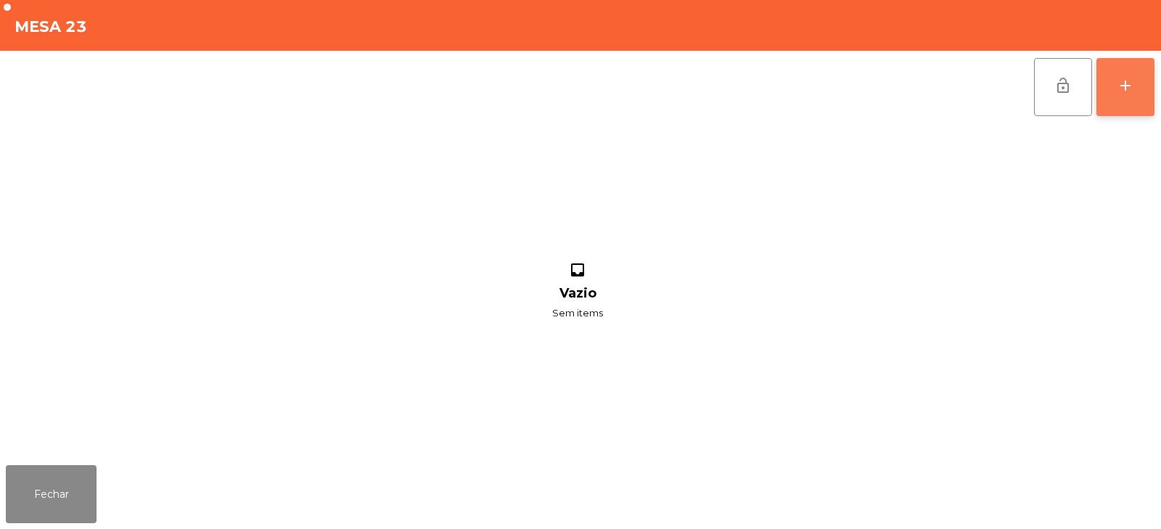
click at [1126, 90] on div "add" at bounding box center [1125, 85] width 17 height 17
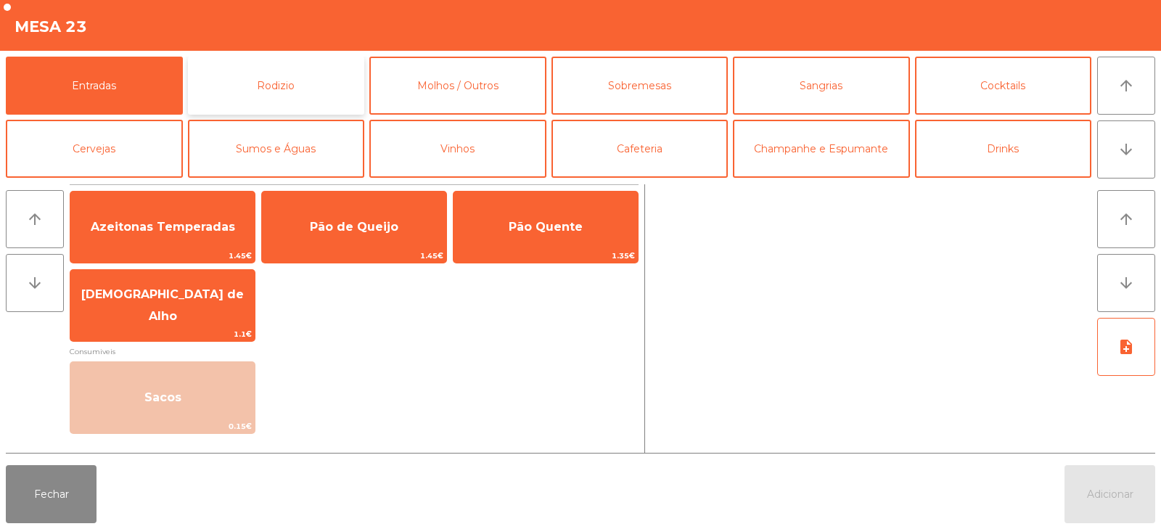
click at [242, 88] on button "Rodizio" at bounding box center [276, 86] width 177 height 58
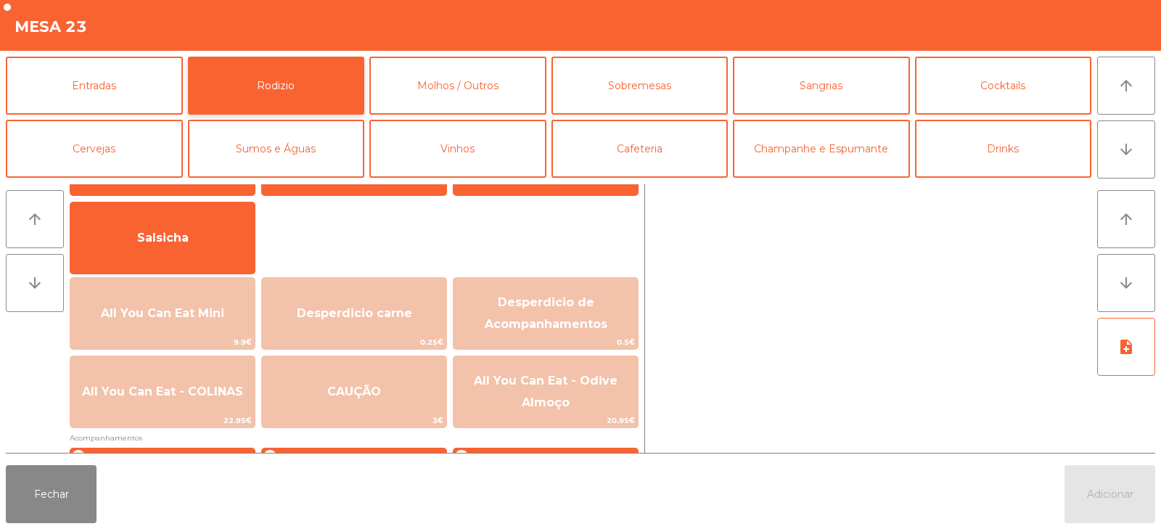
scroll to position [120, 0]
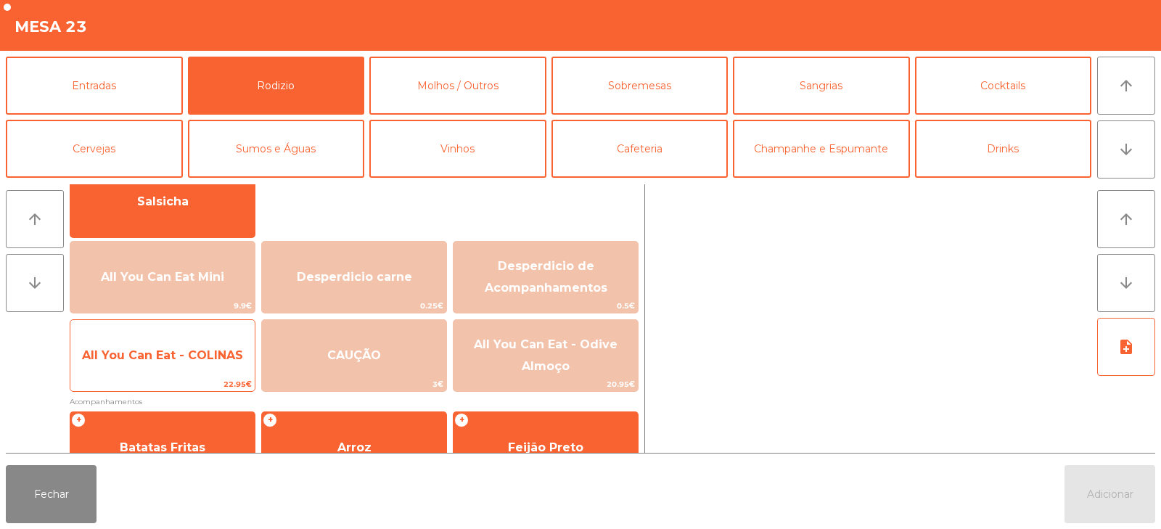
click at [184, 351] on span "All You Can Eat - COLINAS" at bounding box center [162, 355] width 161 height 14
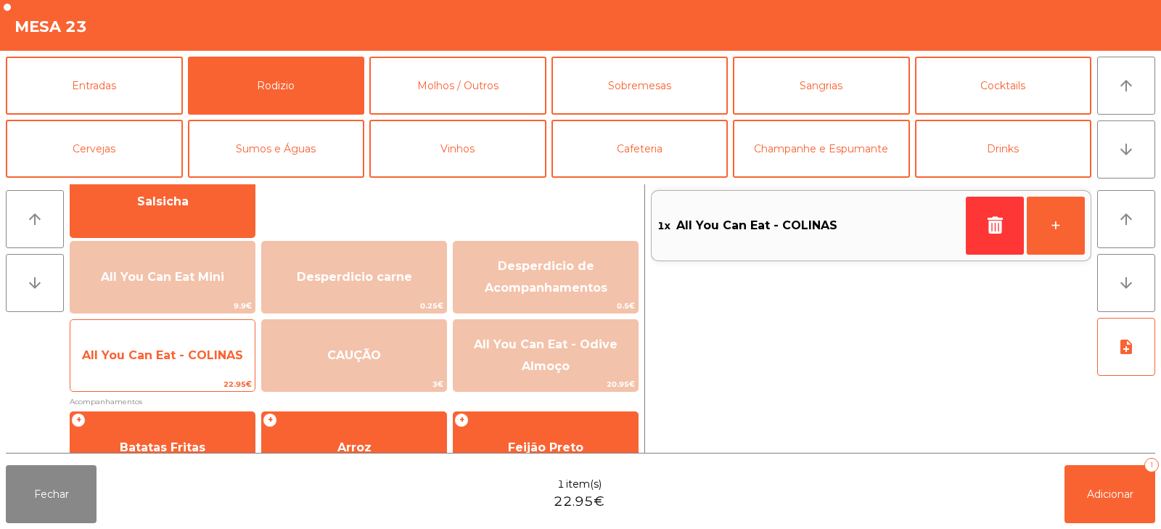
click at [195, 359] on span "All You Can Eat - COLINAS" at bounding box center [162, 355] width 161 height 14
click at [198, 361] on span "All You Can Eat - COLINAS" at bounding box center [162, 355] width 161 height 14
click at [192, 357] on span "All You Can Eat - COLINAS" at bounding box center [162, 355] width 161 height 14
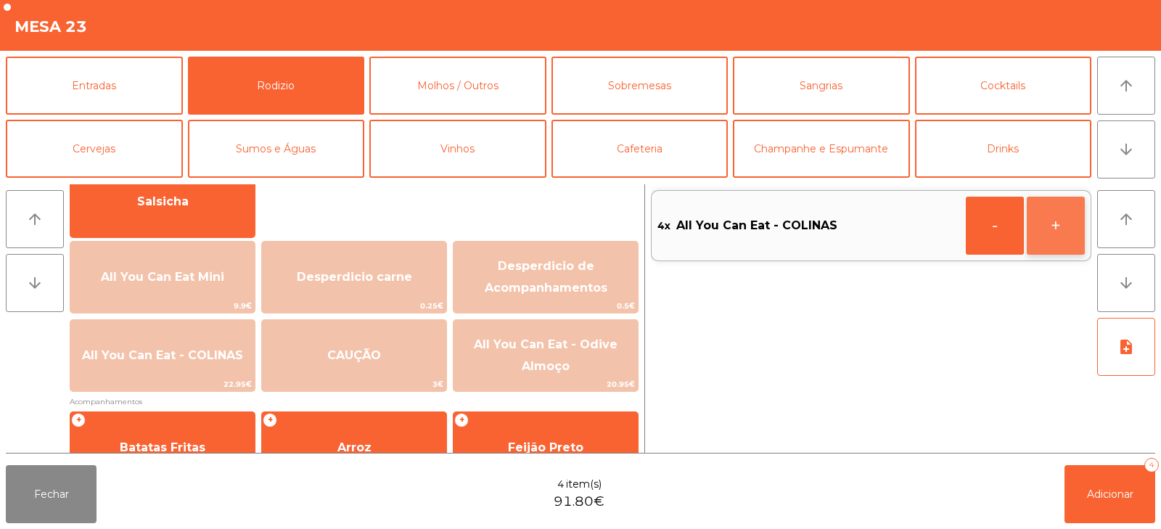
click at [1067, 230] on button "+" at bounding box center [1056, 226] width 58 height 58
click at [1067, 237] on button "+" at bounding box center [1056, 226] width 58 height 58
click at [994, 232] on button "-" at bounding box center [995, 226] width 58 height 58
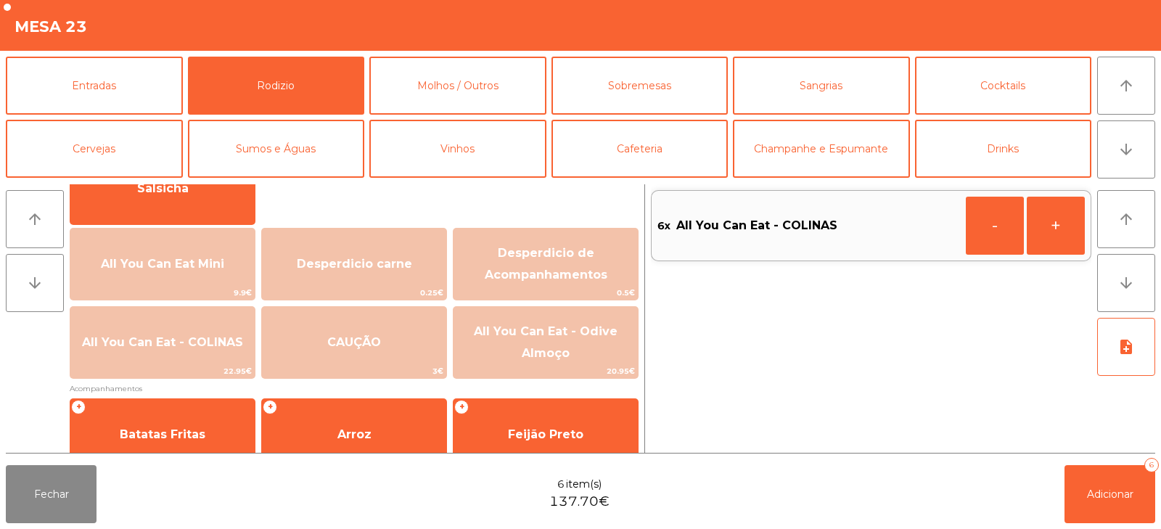
scroll to position [139, 0]
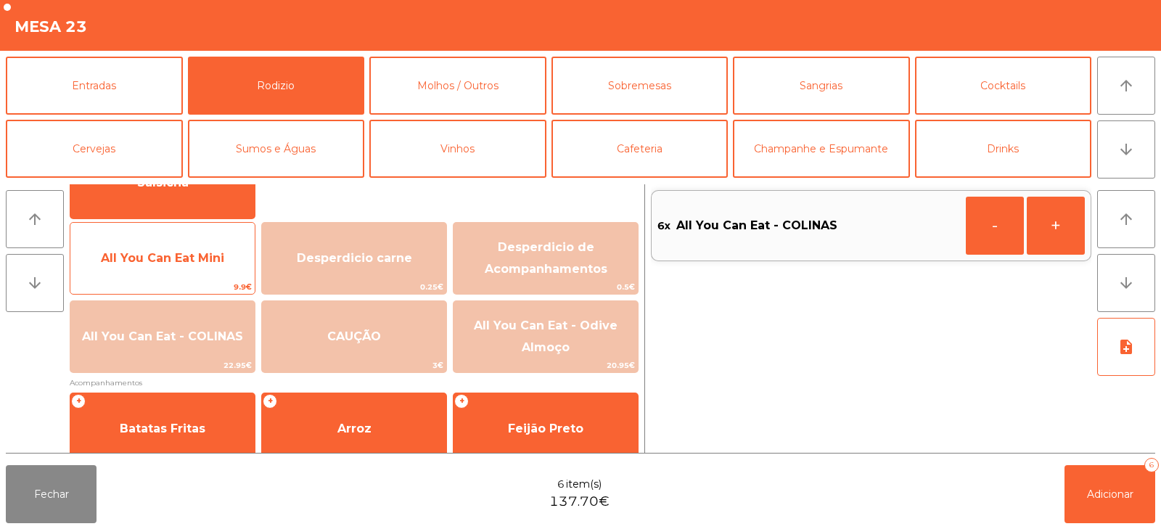
click at [177, 271] on span "All You Can Eat Mini" at bounding box center [162, 258] width 184 height 39
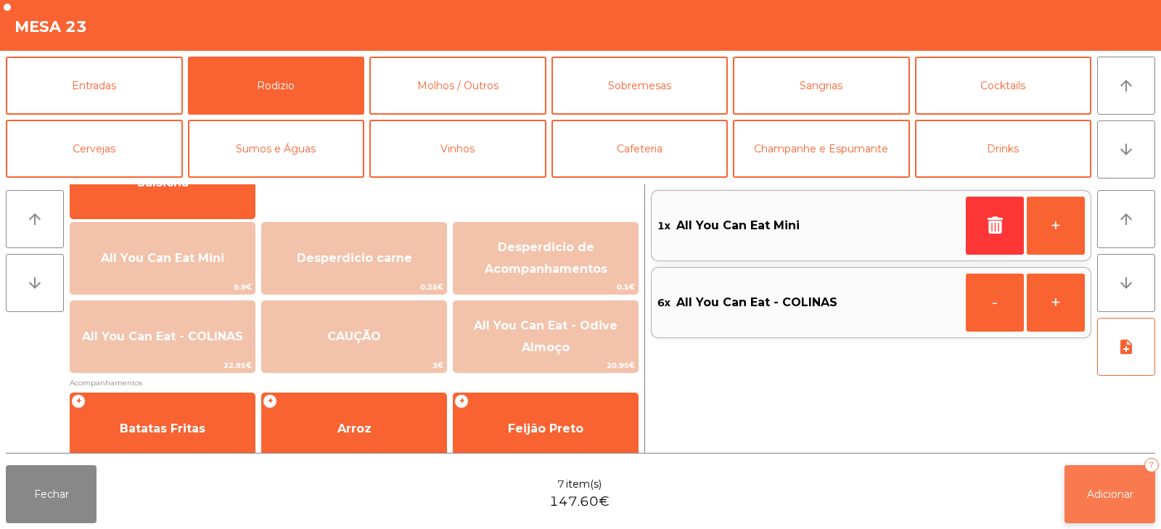
click at [1092, 504] on button "Adicionar 7" at bounding box center [1110, 494] width 91 height 58
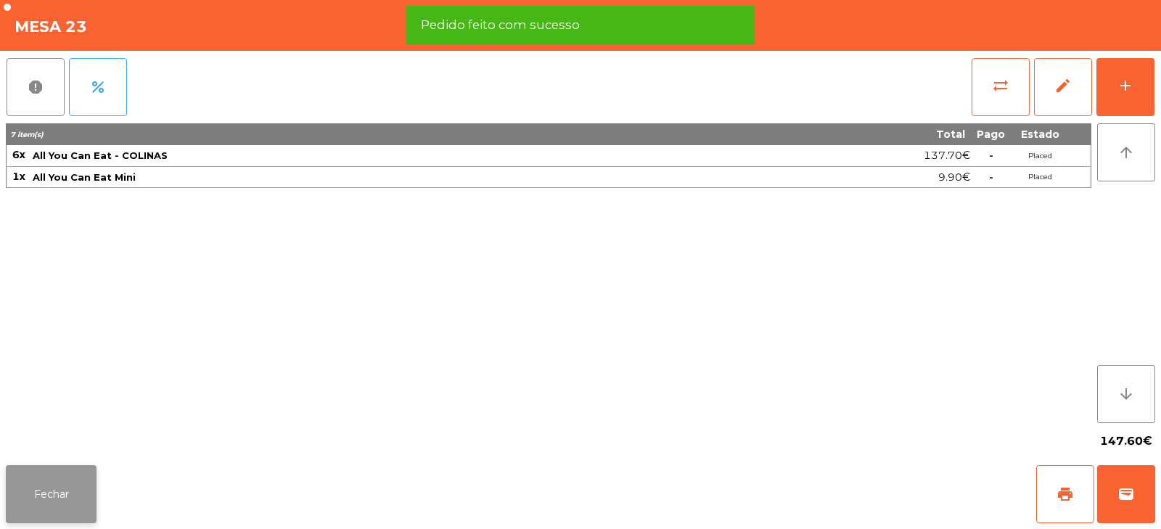
click at [64, 513] on button "Fechar" at bounding box center [51, 494] width 91 height 58
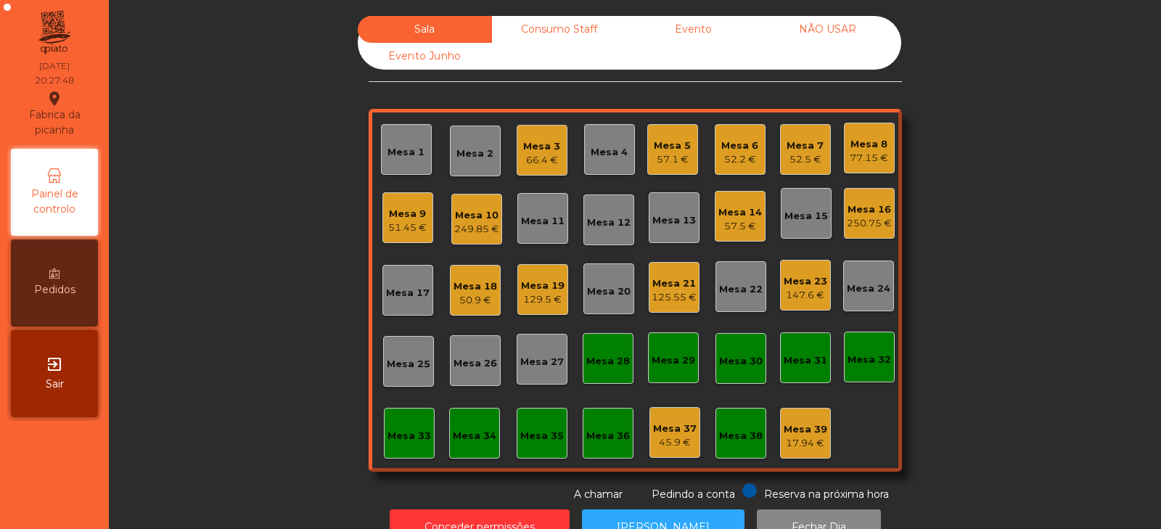
click at [467, 285] on div "Mesa 18" at bounding box center [476, 286] width 44 height 15
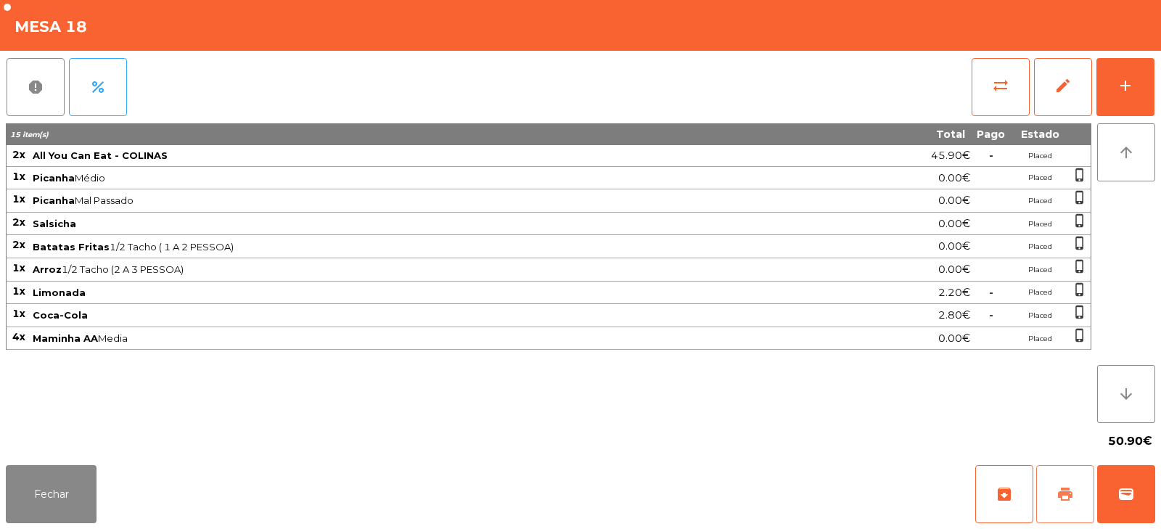
click at [1068, 491] on span "print" at bounding box center [1065, 494] width 17 height 17
click at [990, 78] on button "sync_alt" at bounding box center [1001, 87] width 58 height 58
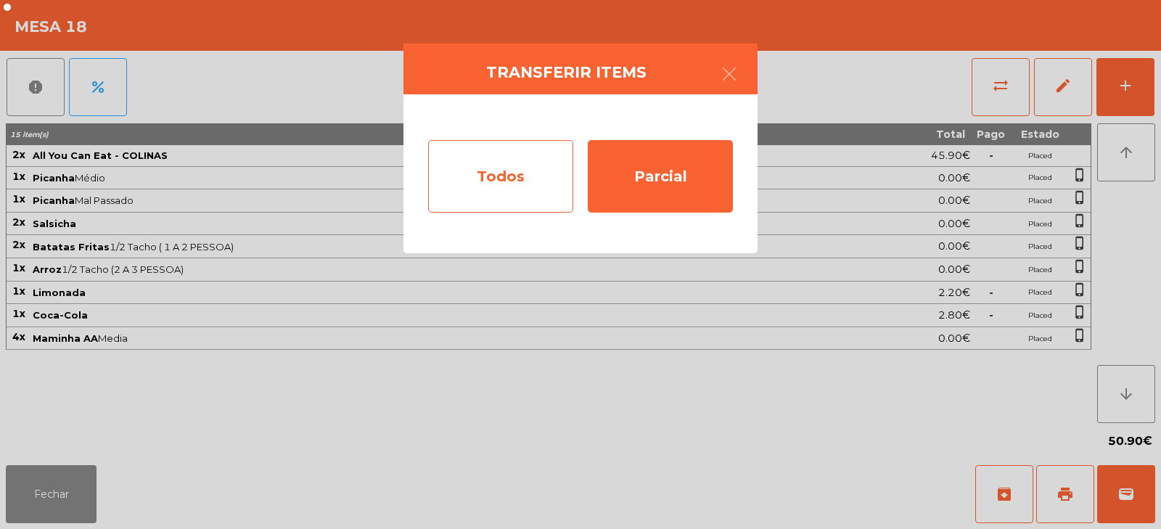
click at [506, 172] on div "Todos" at bounding box center [500, 176] width 145 height 73
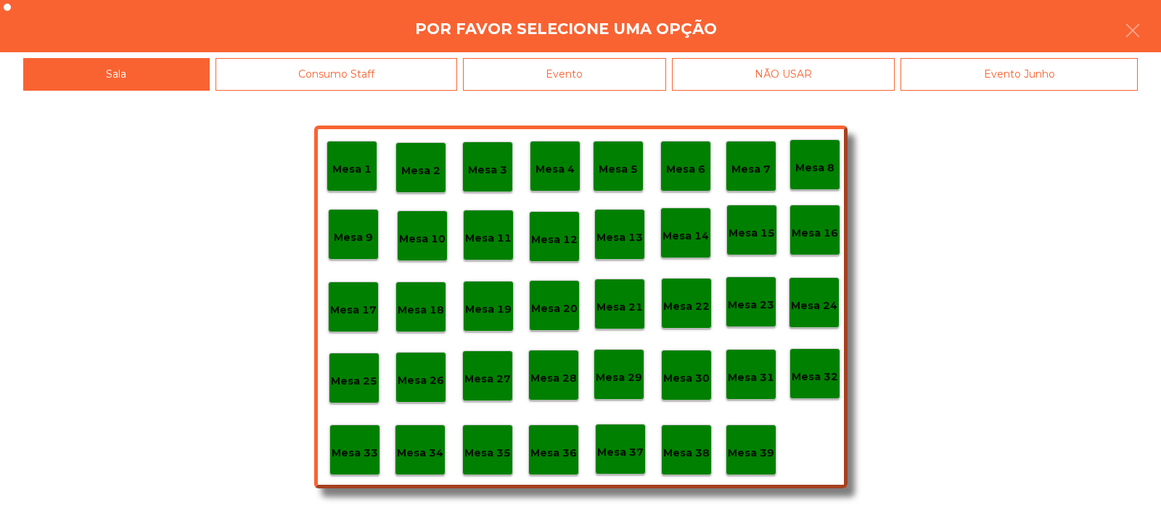
click at [619, 68] on div "Evento" at bounding box center [564, 74] width 203 height 33
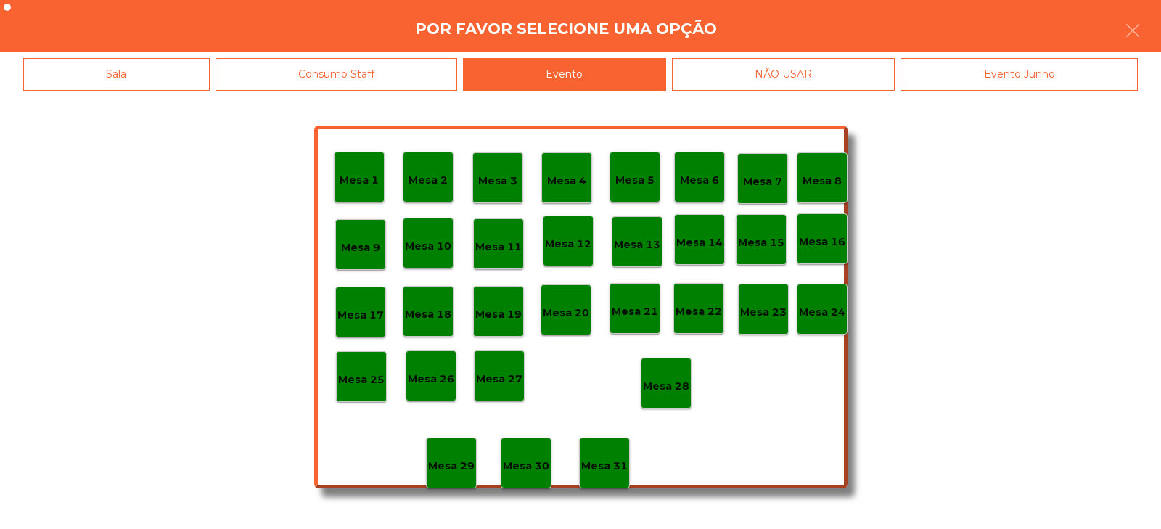
click at [673, 377] on div "Mesa 28" at bounding box center [666, 383] width 46 height 22
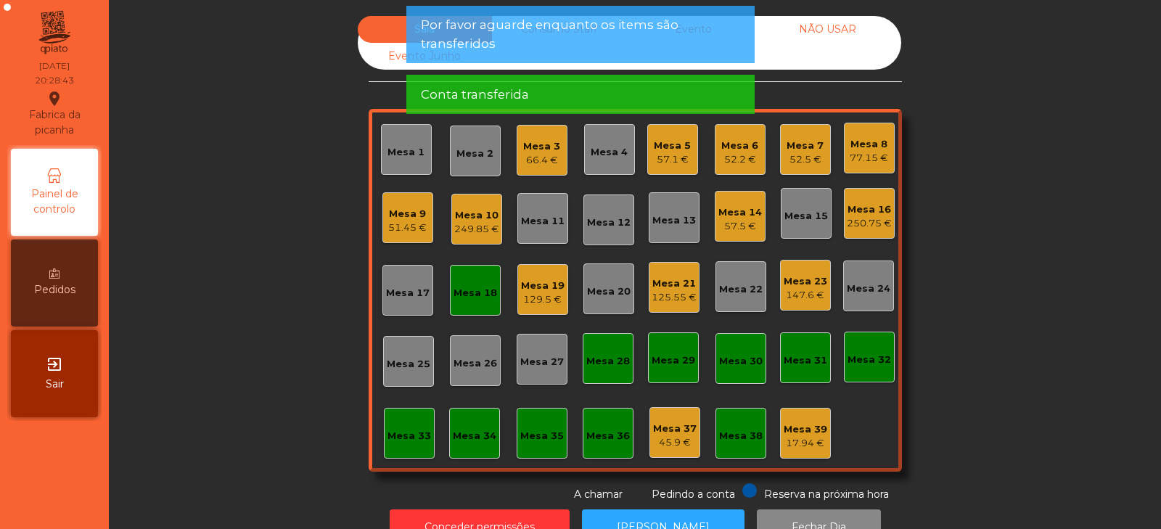
click at [472, 291] on div "Mesa 18" at bounding box center [476, 293] width 44 height 15
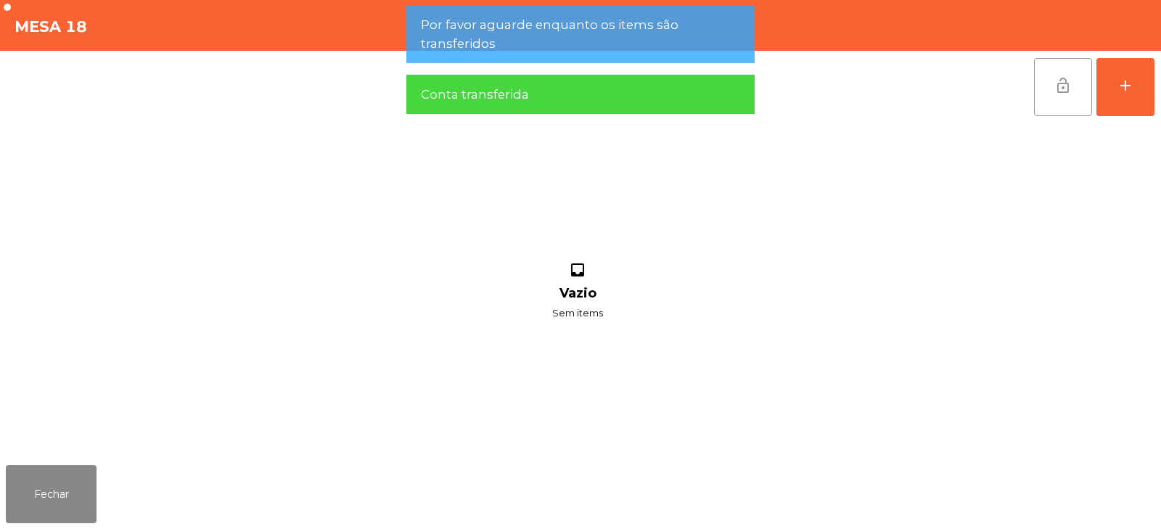
click at [1049, 82] on button "lock_open" at bounding box center [1063, 87] width 58 height 58
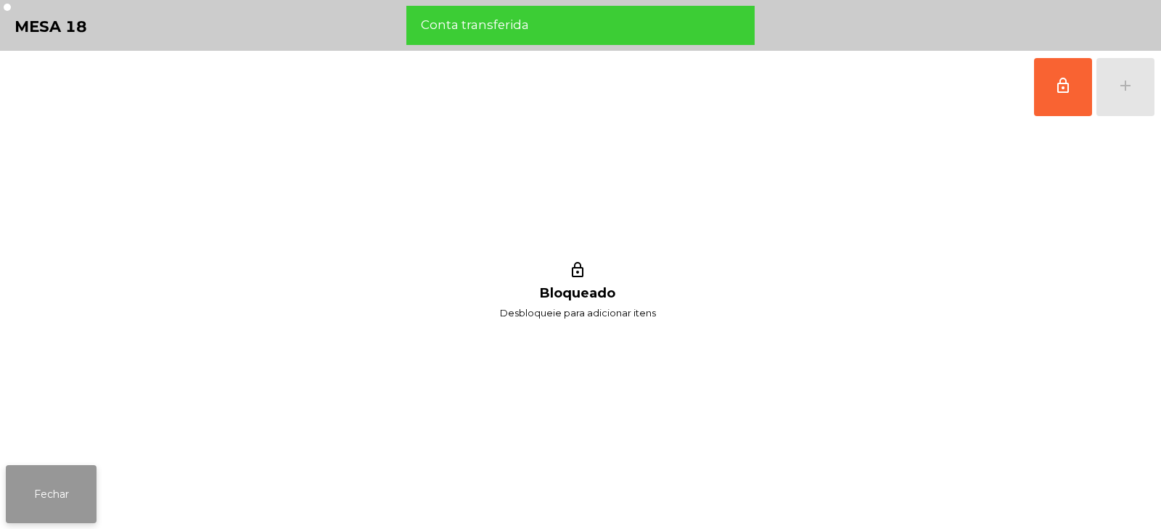
click at [53, 491] on button "Fechar" at bounding box center [51, 494] width 91 height 58
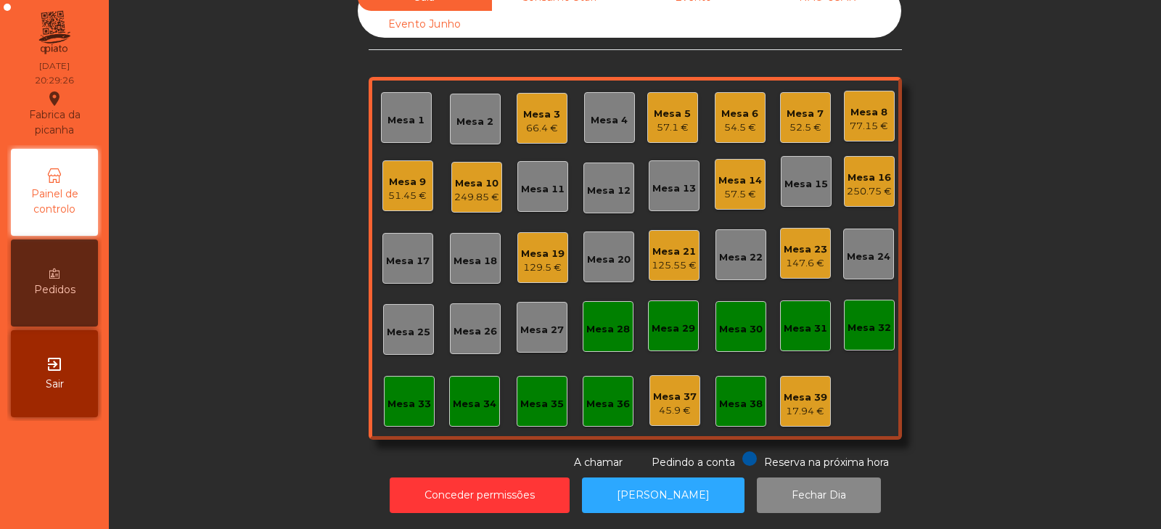
scroll to position [0, 0]
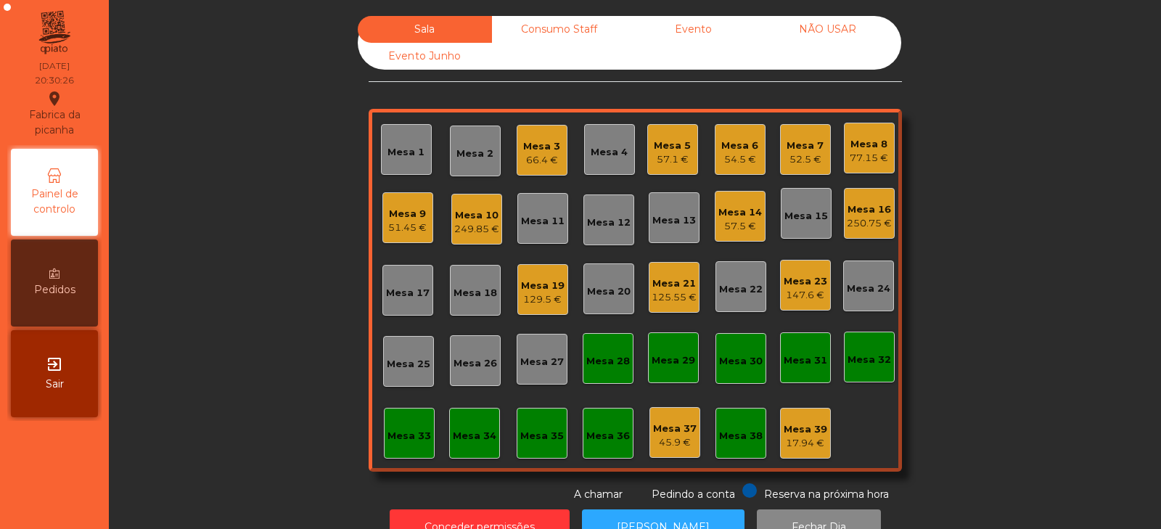
click at [404, 150] on div "Mesa 1" at bounding box center [406, 152] width 37 height 15
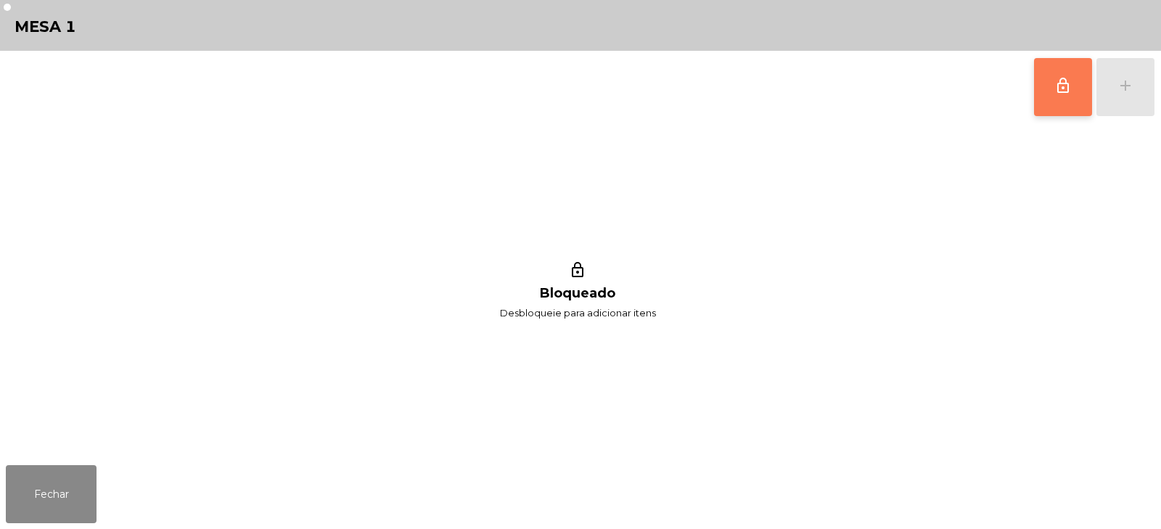
click at [1044, 83] on button "lock_outline" at bounding box center [1063, 87] width 58 height 58
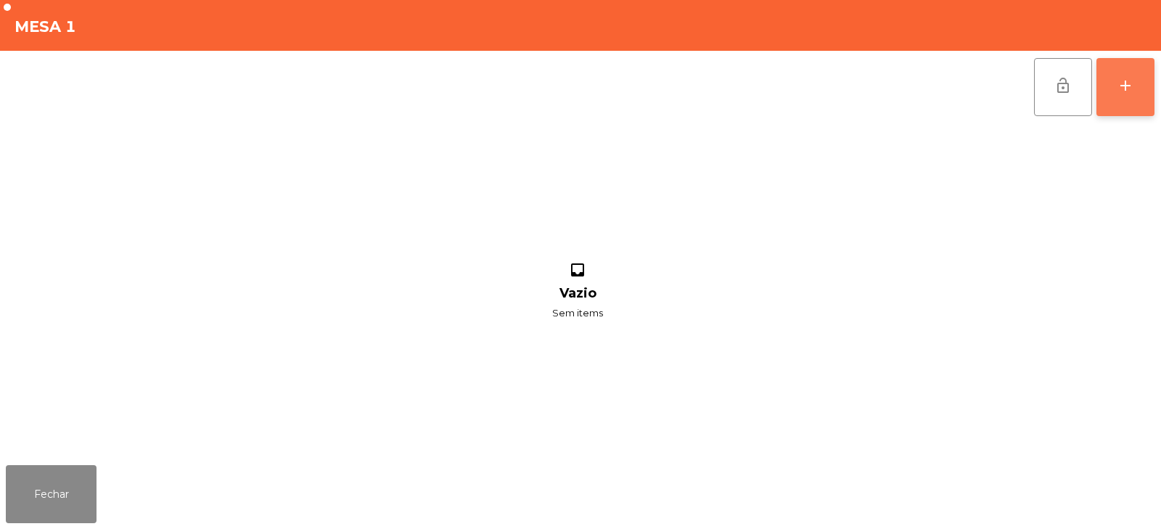
click at [1120, 102] on button "add" at bounding box center [1126, 87] width 58 height 58
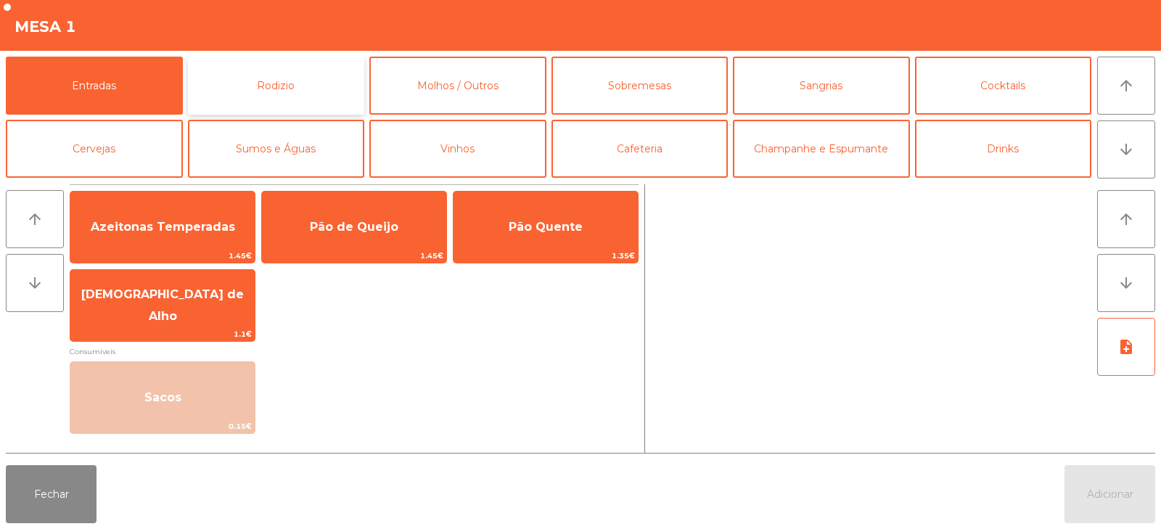
click at [257, 97] on button "Rodizio" at bounding box center [276, 86] width 177 height 58
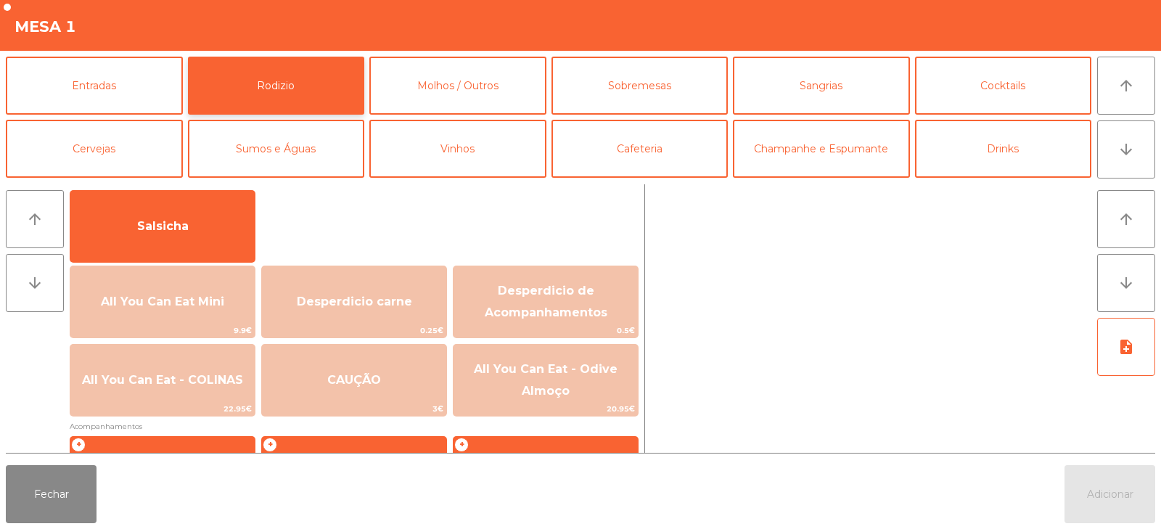
scroll to position [99, 0]
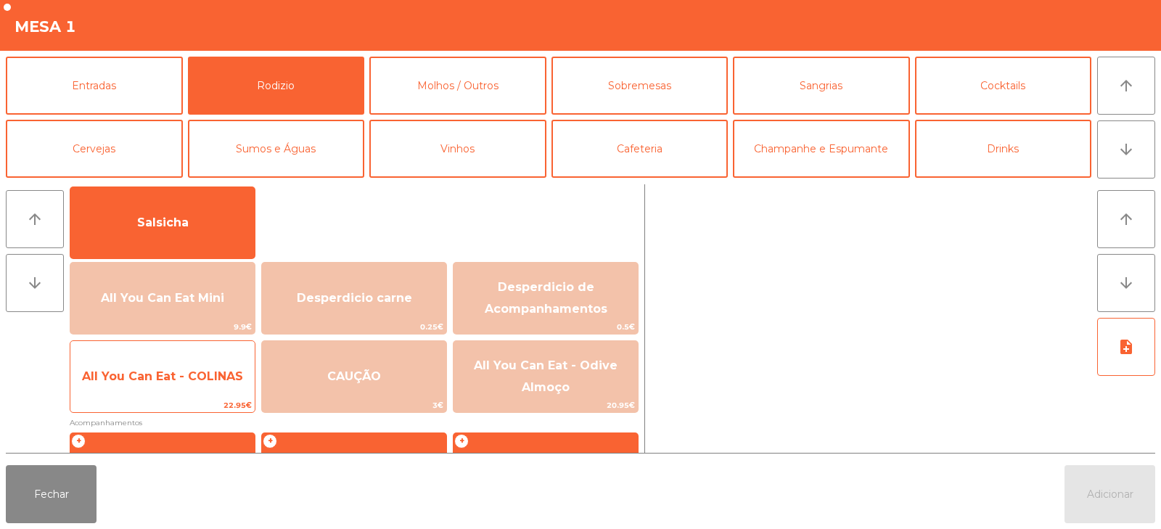
click at [173, 385] on span "All You Can Eat - COLINAS" at bounding box center [162, 376] width 184 height 39
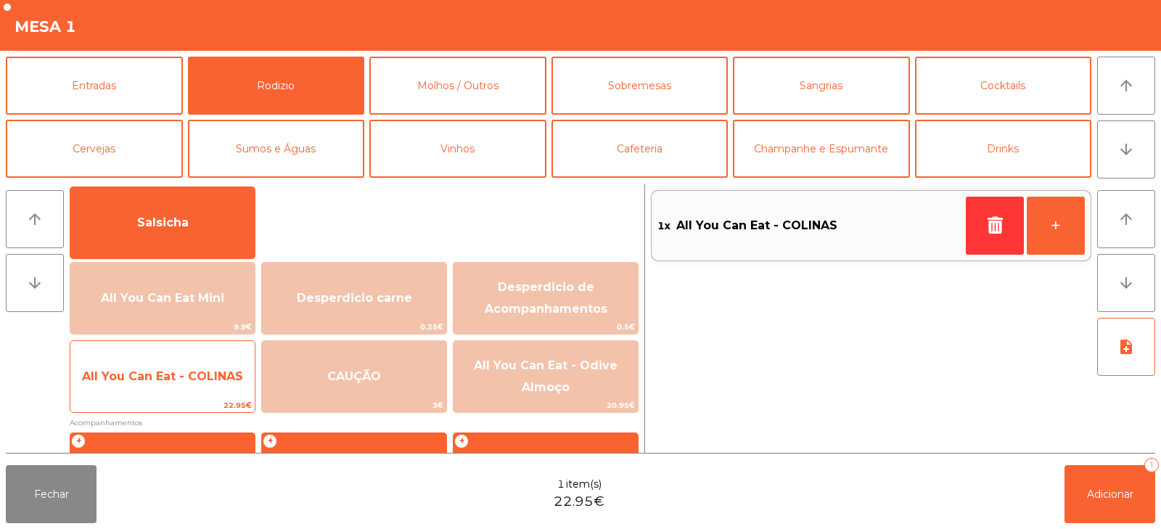
click at [181, 393] on span "All You Can Eat - COLINAS" at bounding box center [162, 376] width 184 height 39
click at [191, 393] on span "All You Can Eat - COLINAS" at bounding box center [162, 376] width 184 height 39
click at [197, 389] on span "All You Can Eat - COLINAS" at bounding box center [162, 376] width 184 height 39
click at [203, 391] on span "All You Can Eat - COLINAS" at bounding box center [162, 376] width 184 height 39
click at [193, 385] on span "All You Can Eat - COLINAS" at bounding box center [162, 376] width 184 height 39
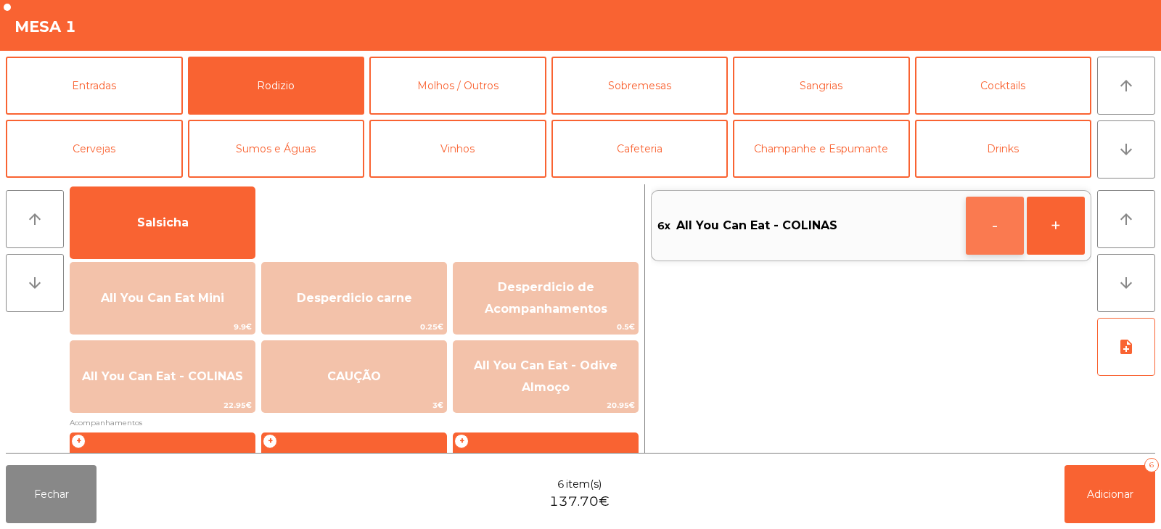
click at [989, 232] on button "-" at bounding box center [995, 226] width 58 height 58
click at [1100, 508] on button "Adicionar 5" at bounding box center [1110, 494] width 91 height 58
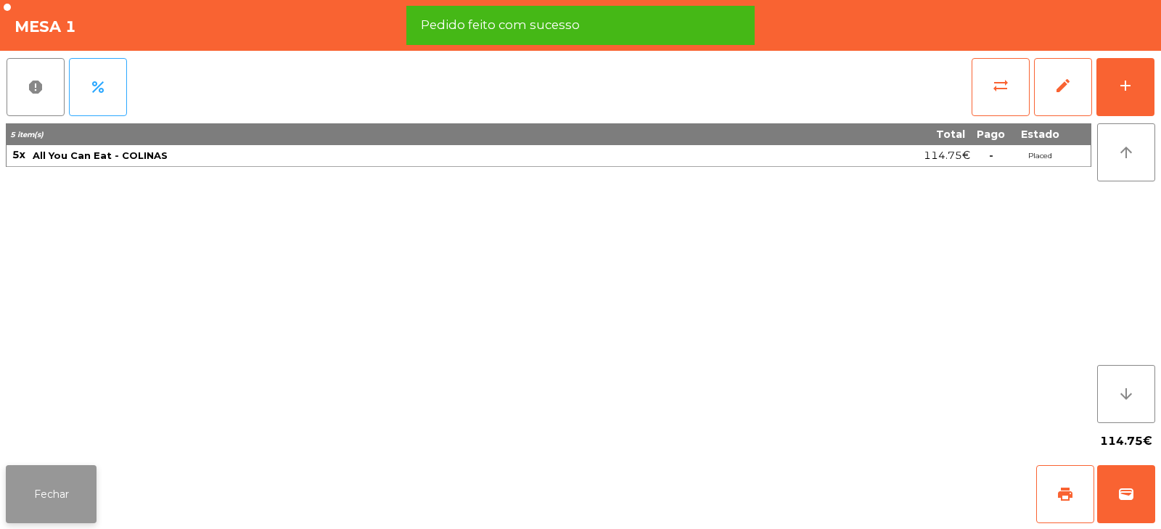
click at [54, 500] on button "Fechar" at bounding box center [51, 494] width 91 height 58
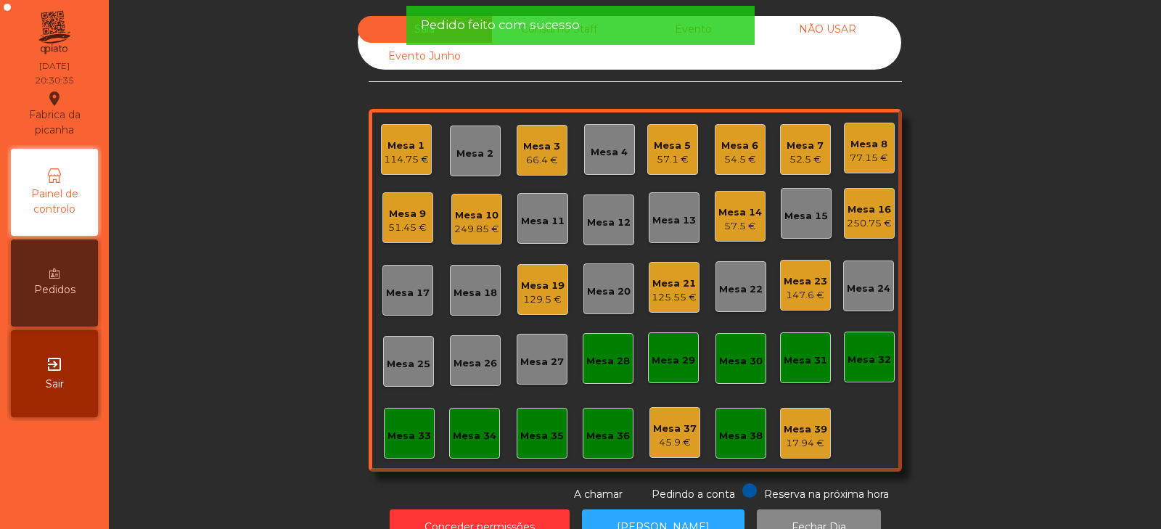
click at [467, 298] on div "Mesa 18" at bounding box center [476, 293] width 44 height 15
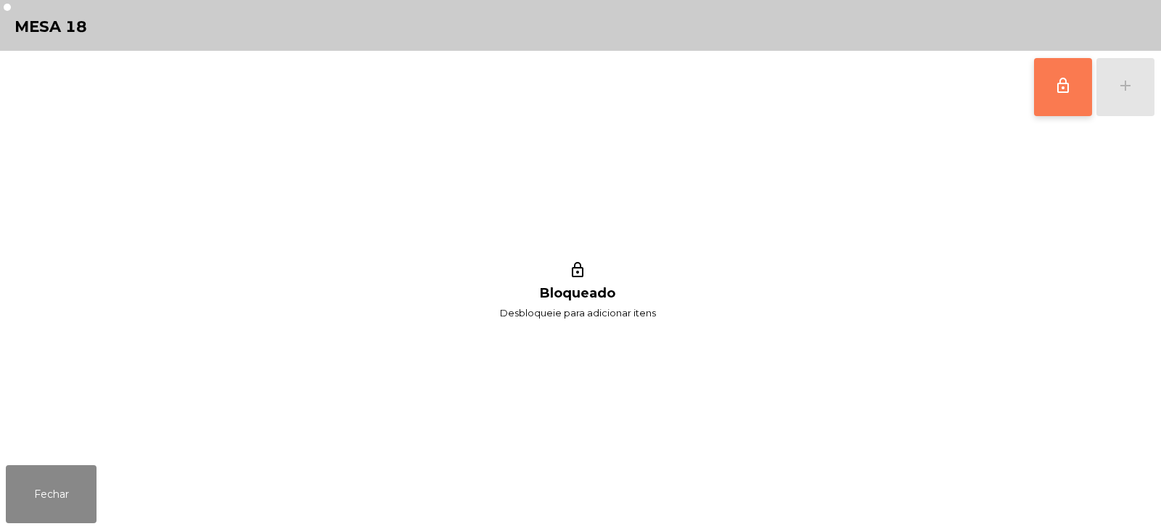
click at [1052, 99] on button "lock_outline" at bounding box center [1063, 87] width 58 height 58
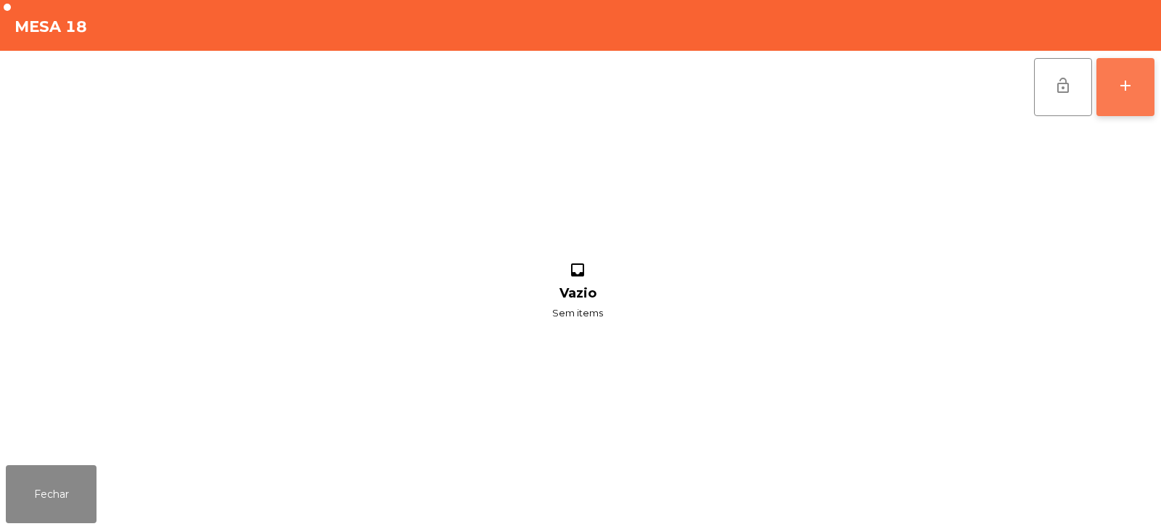
click at [1130, 94] on div "add" at bounding box center [1125, 85] width 17 height 17
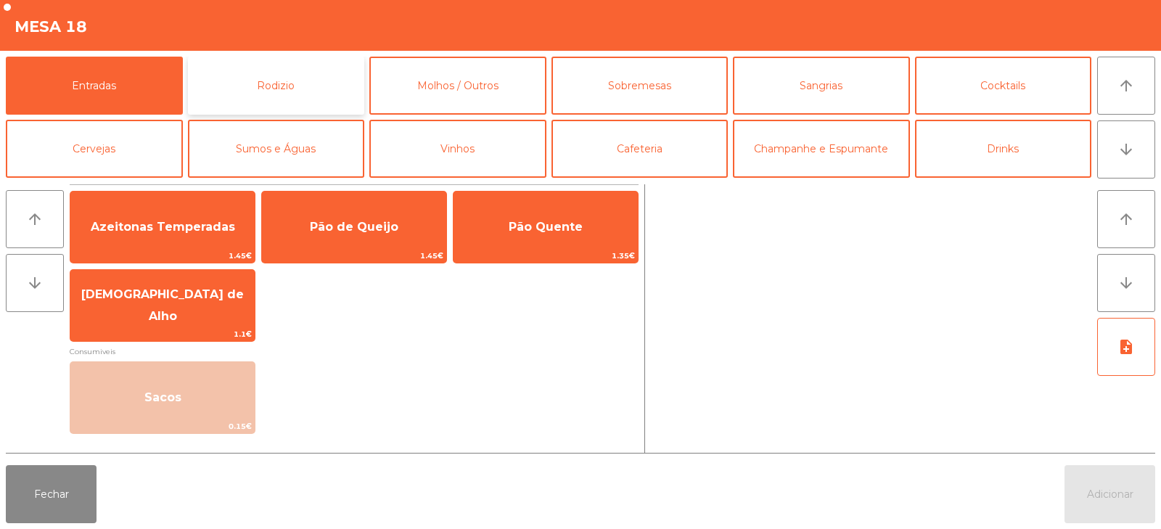
click at [266, 91] on button "Rodizio" at bounding box center [276, 86] width 177 height 58
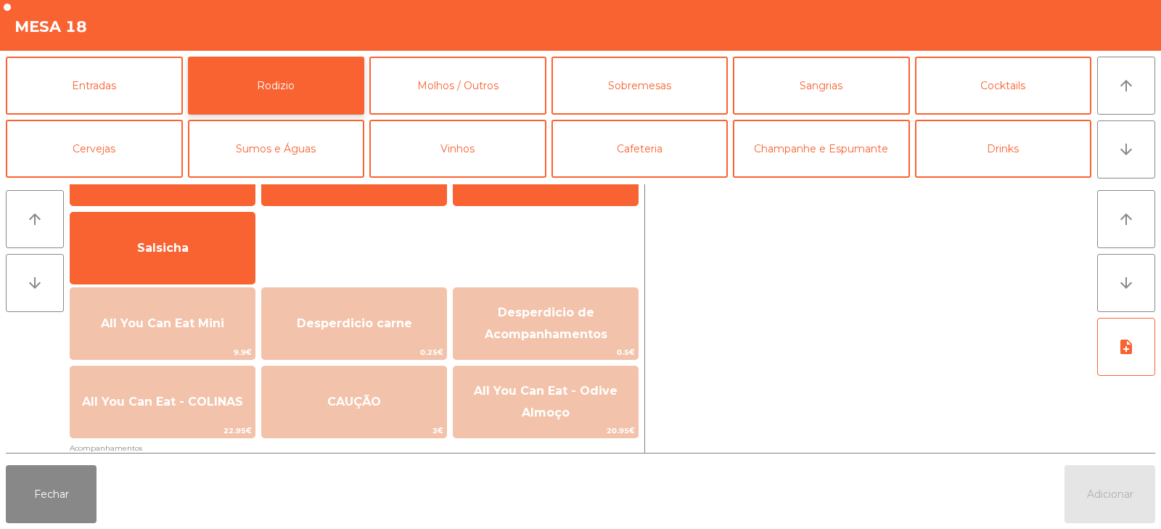
scroll to position [98, 0]
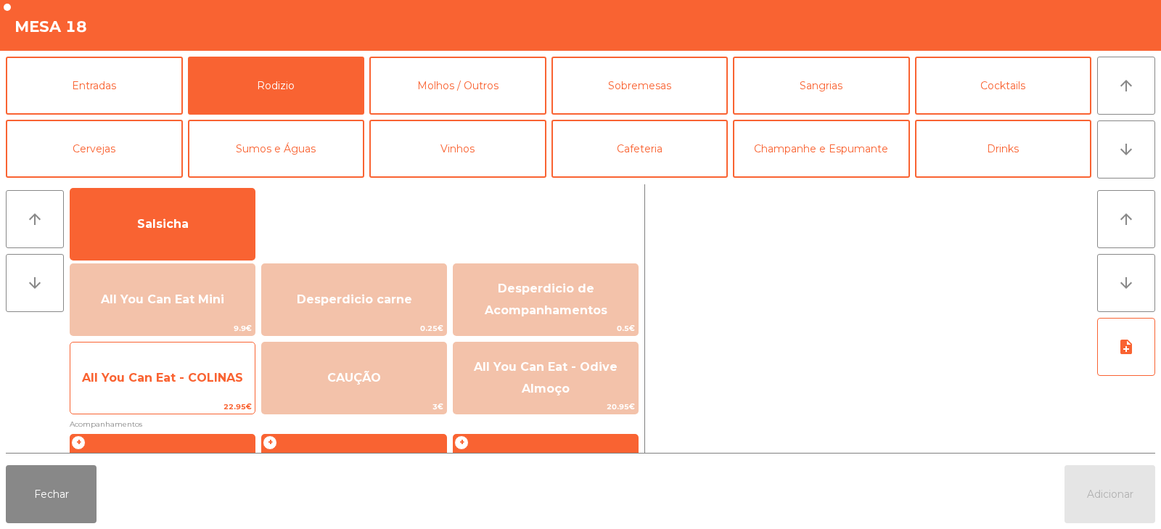
click at [171, 383] on span "All You Can Eat - COLINAS" at bounding box center [162, 378] width 161 height 14
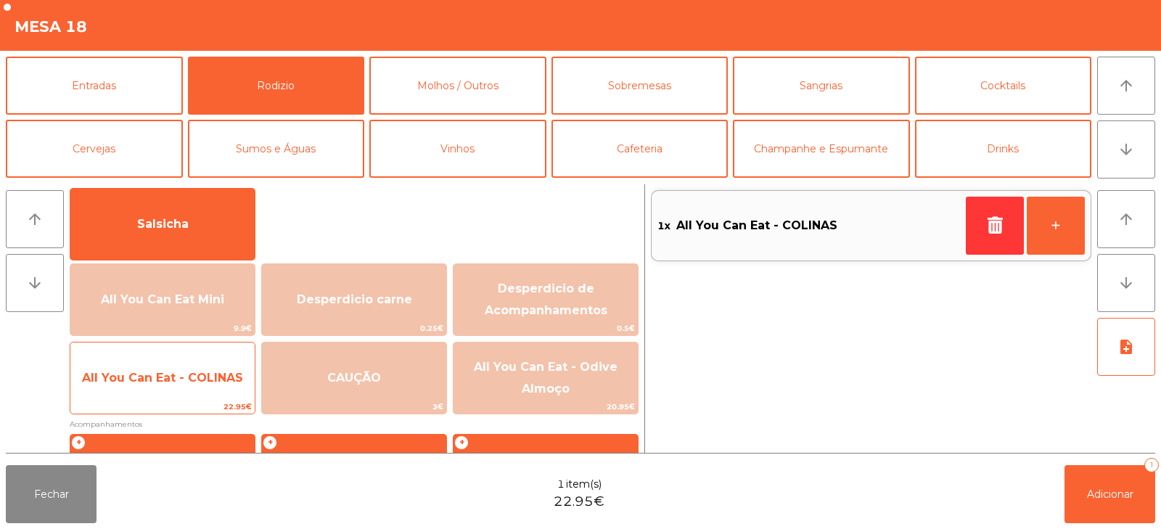
click at [176, 380] on span "All You Can Eat - COLINAS" at bounding box center [162, 378] width 161 height 14
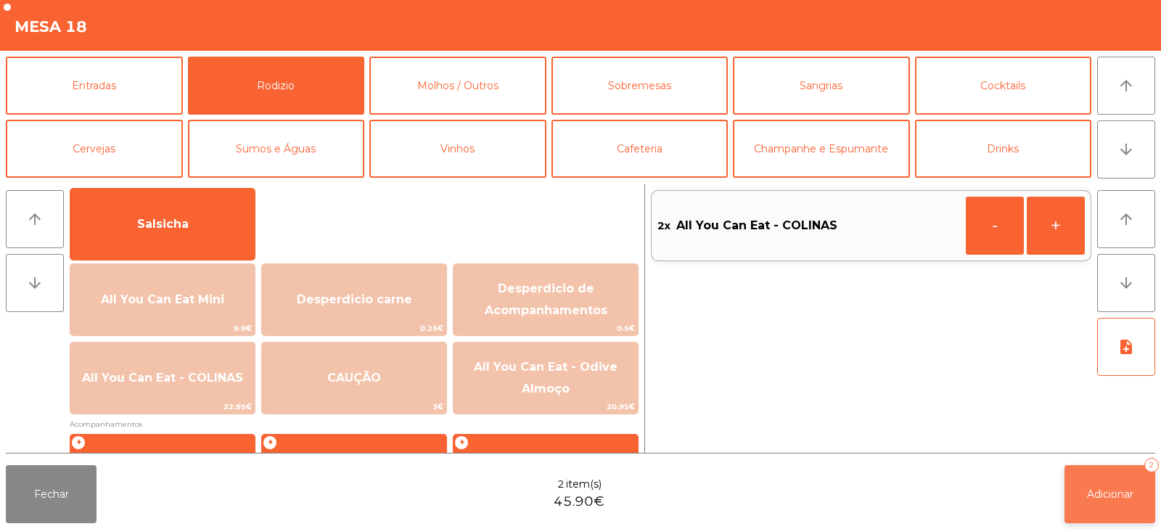
click at [1094, 503] on button "Adicionar 2" at bounding box center [1110, 494] width 91 height 58
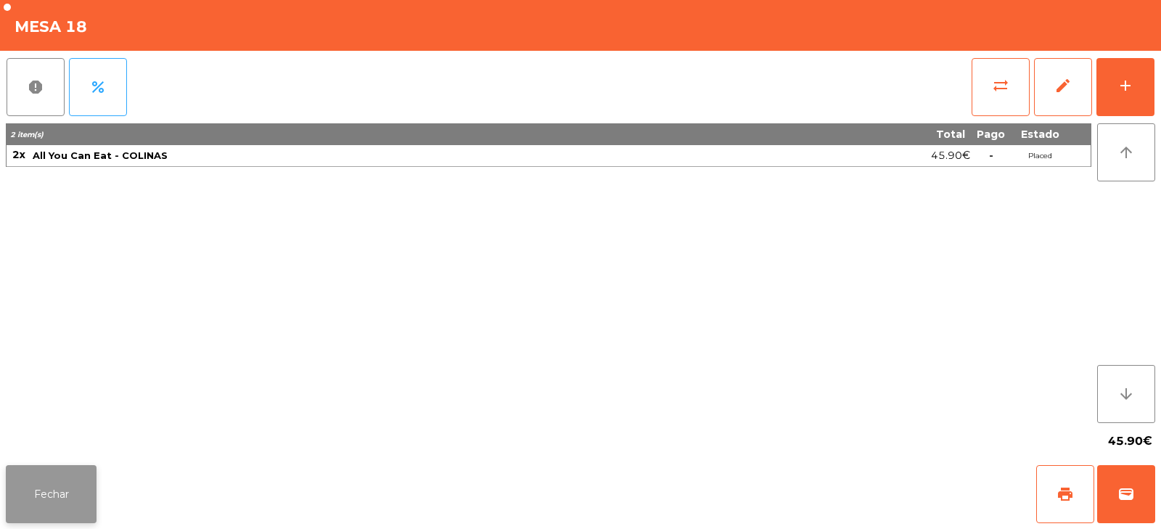
click at [58, 489] on button "Fechar" at bounding box center [51, 494] width 91 height 58
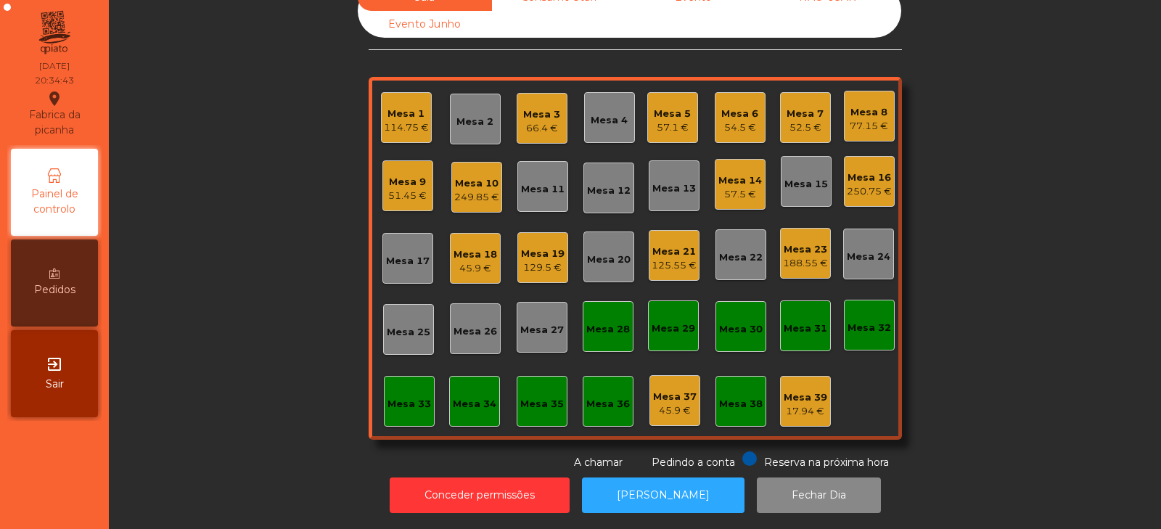
scroll to position [0, 0]
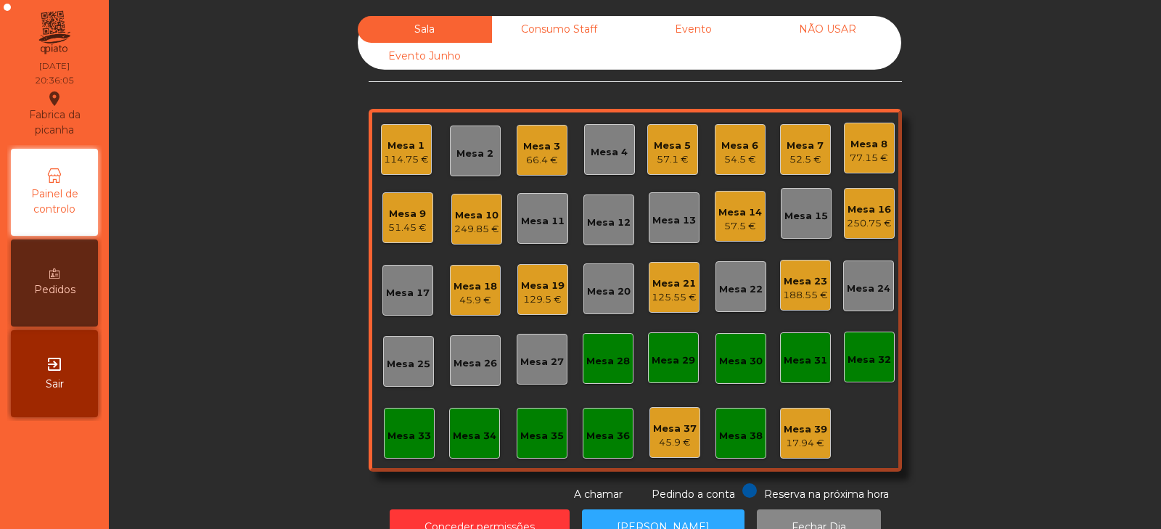
click at [478, 454] on div "Mesa 34" at bounding box center [474, 433] width 51 height 51
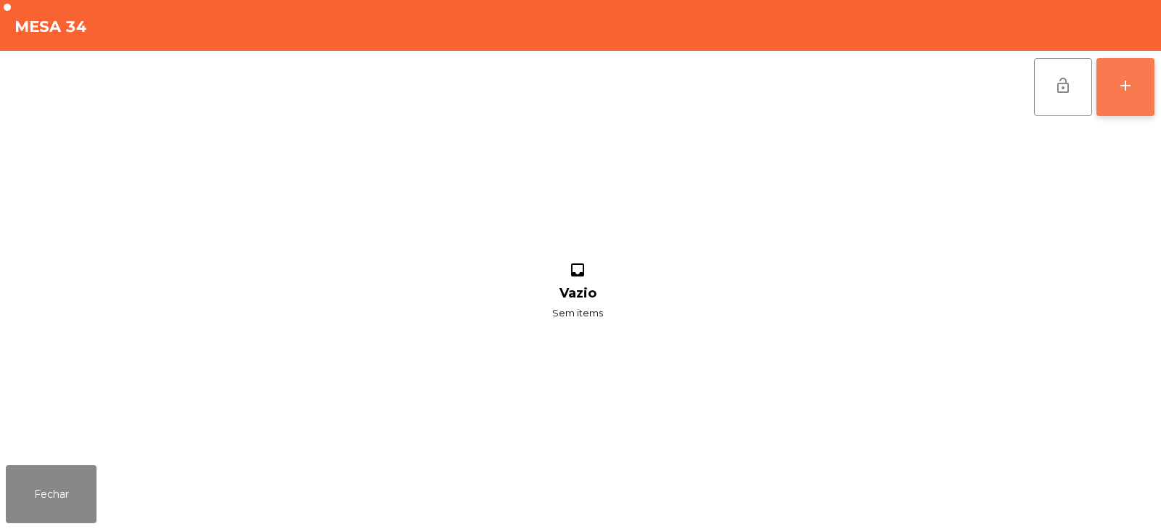
click at [1126, 89] on div "add" at bounding box center [1125, 85] width 17 height 17
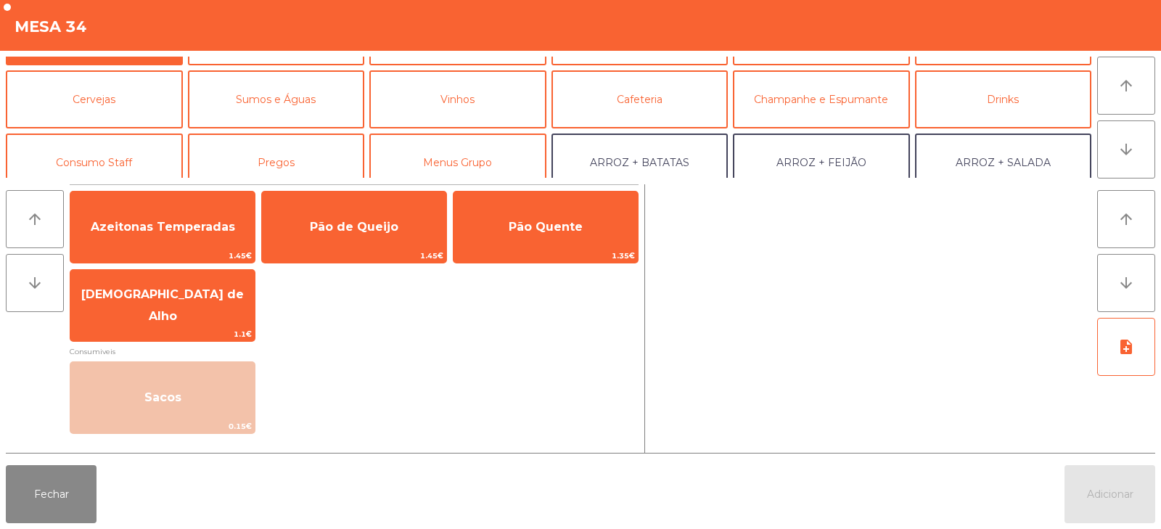
scroll to position [118, 0]
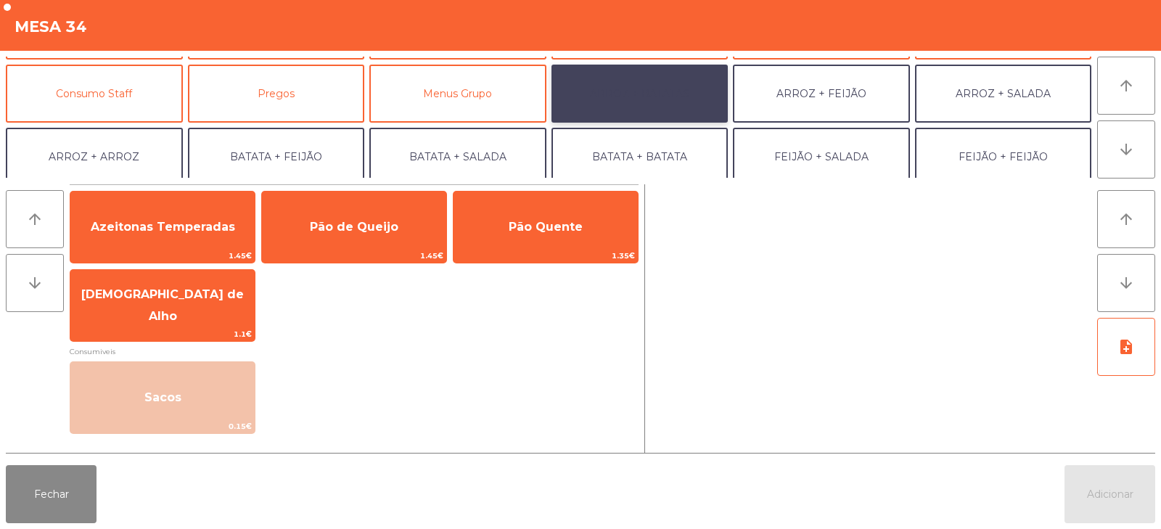
click at [629, 83] on button "ARROZ + BATATAS" at bounding box center [640, 94] width 177 height 58
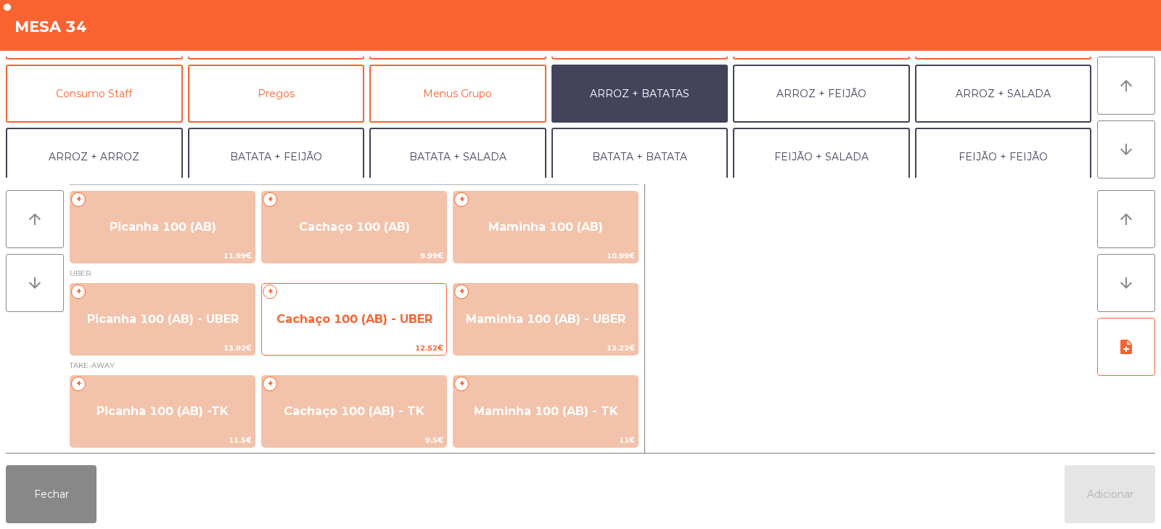
click at [330, 322] on span "Cachaço 100 (AB) - UBER" at bounding box center [355, 319] width 156 height 14
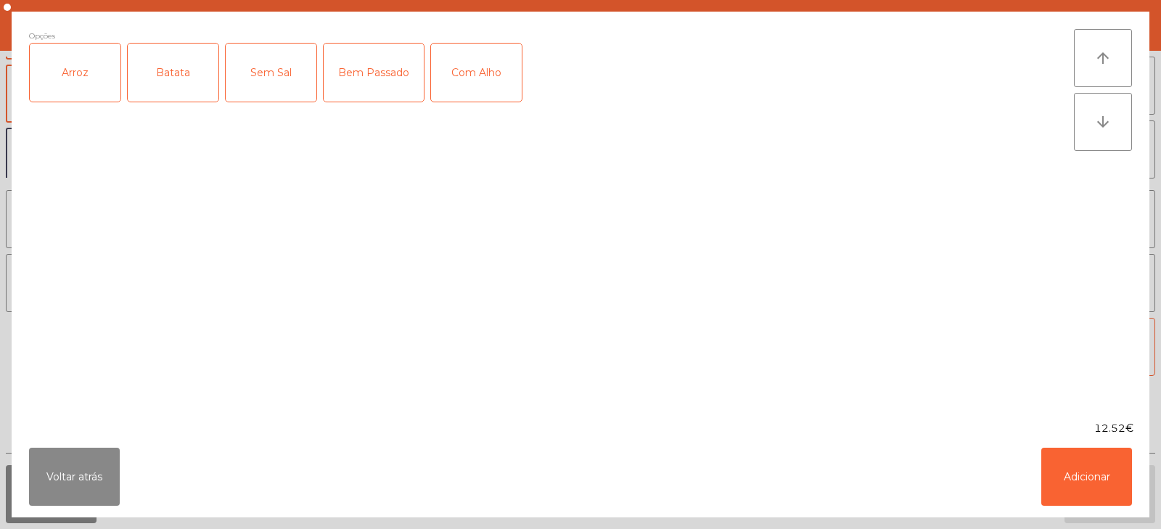
click at [74, 64] on div "Arroz" at bounding box center [75, 73] width 91 height 58
click at [179, 77] on div "Batata" at bounding box center [173, 73] width 91 height 58
click at [396, 83] on div "Bem Passado" at bounding box center [374, 73] width 100 height 58
click at [1081, 484] on button "Adicionar" at bounding box center [1086, 477] width 91 height 58
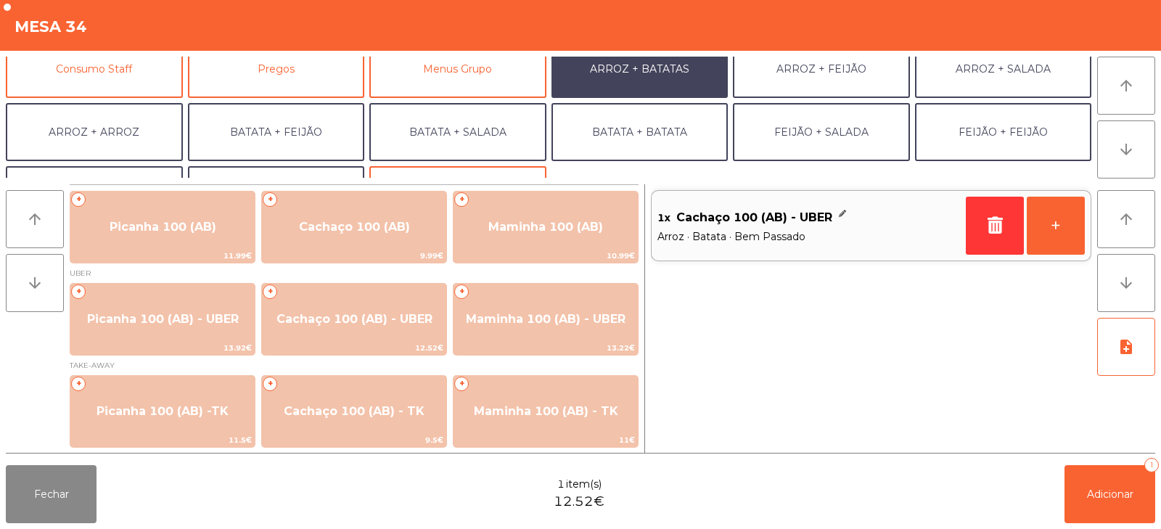
scroll to position [152, 0]
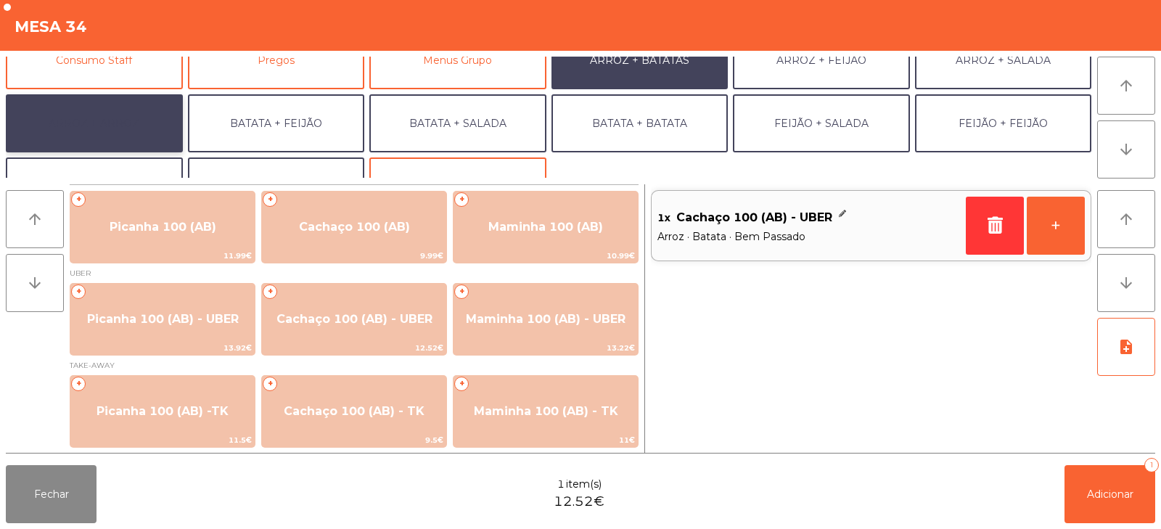
click at [74, 135] on button "ARROZ + ARROZ" at bounding box center [94, 123] width 177 height 58
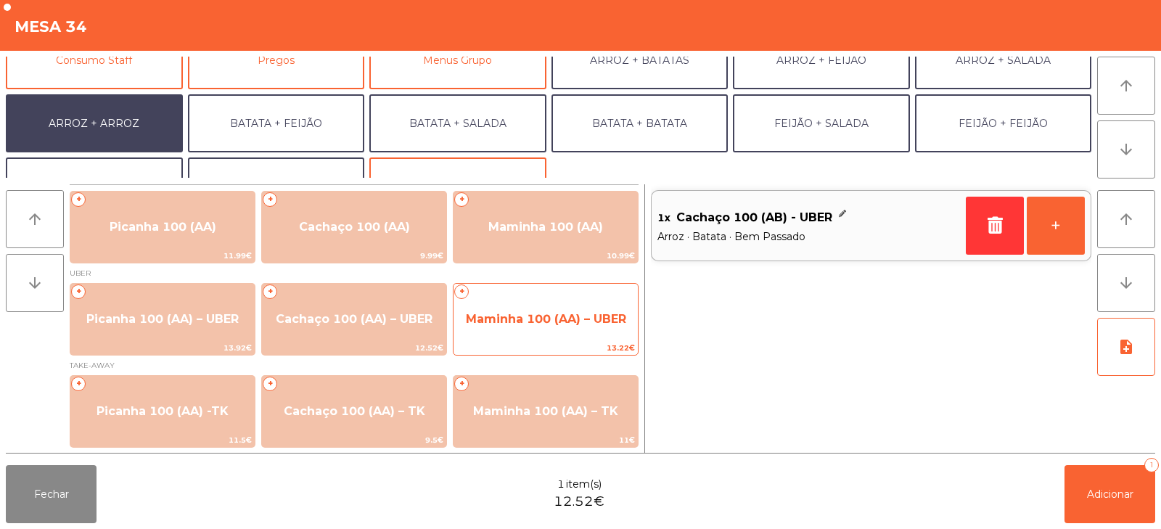
click at [515, 312] on span "Maminha 100 (AA) – UBER" at bounding box center [546, 319] width 160 height 14
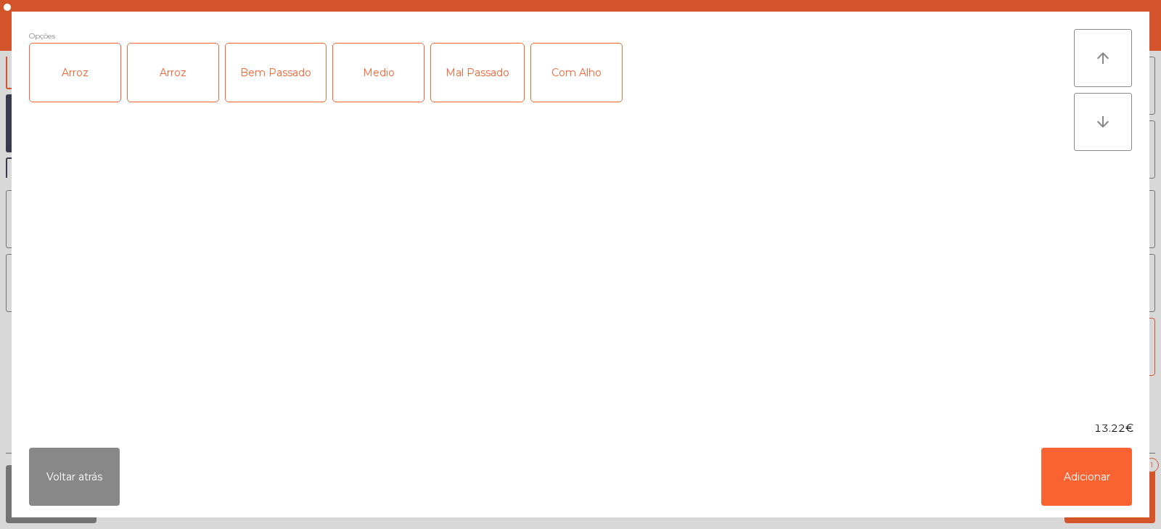
click at [100, 78] on div "Arroz" at bounding box center [75, 73] width 91 height 58
click at [170, 75] on div "Arroz" at bounding box center [173, 73] width 91 height 58
click at [166, 86] on div "Arroz" at bounding box center [173, 73] width 91 height 58
click at [393, 67] on div "Medio" at bounding box center [378, 73] width 91 height 58
click at [1068, 482] on button "Adicionar" at bounding box center [1086, 477] width 91 height 58
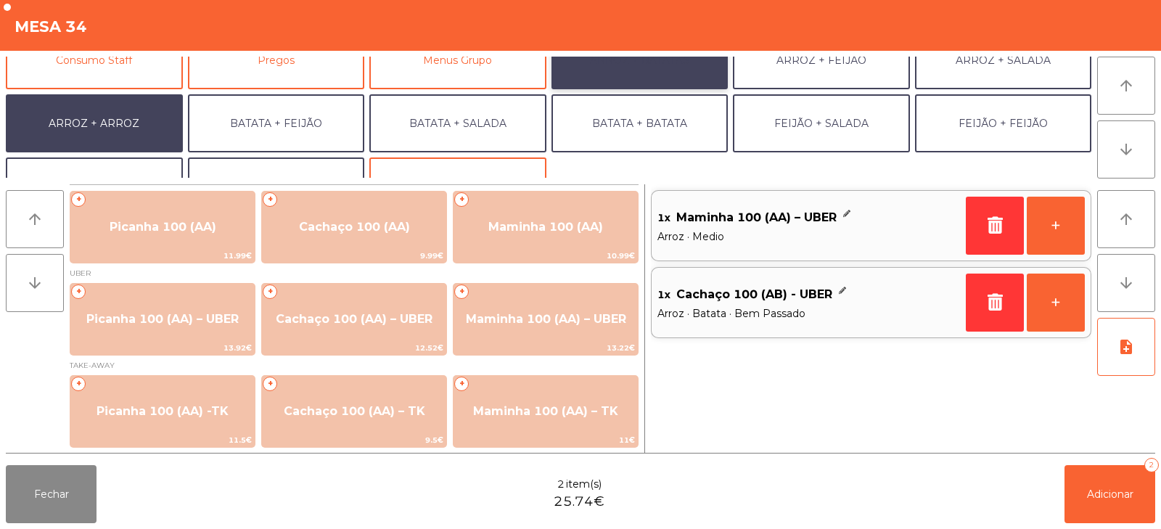
click at [650, 71] on button "ARROZ + BATATAS" at bounding box center [640, 60] width 177 height 58
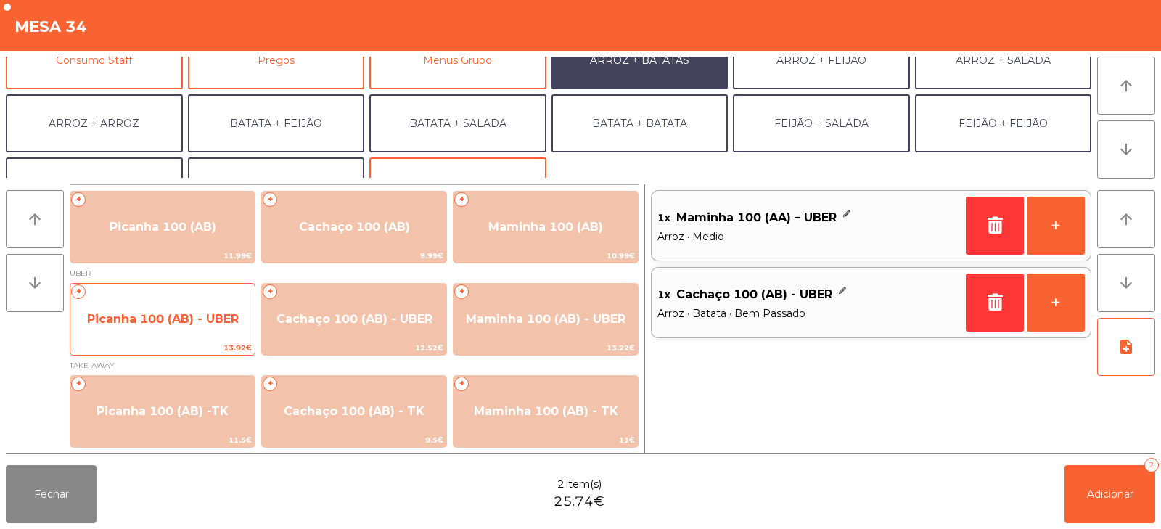
click at [154, 300] on span "Picanha 100 (AB) - UBER" at bounding box center [162, 319] width 184 height 39
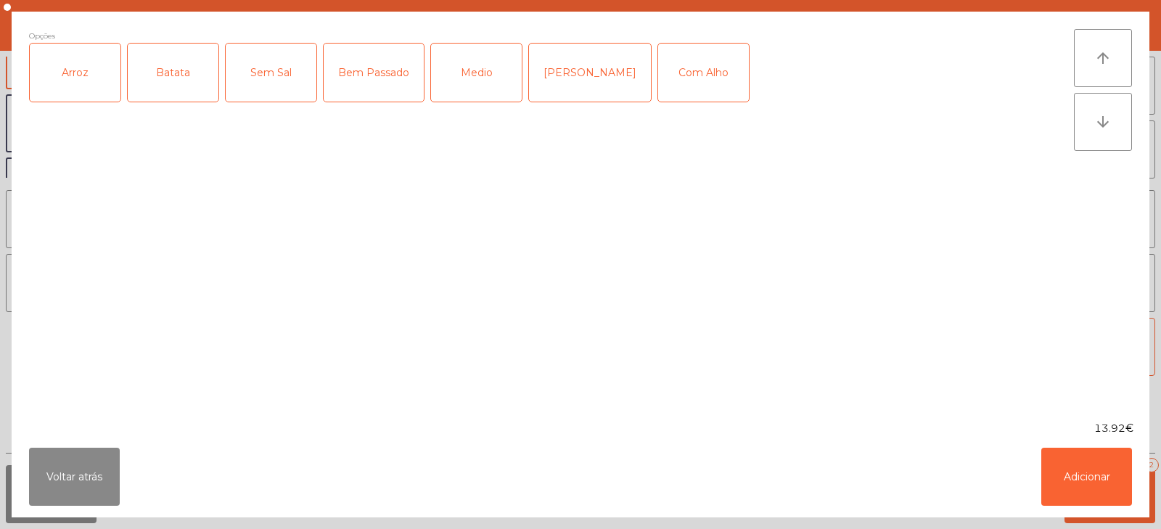
click at [100, 66] on div "Arroz" at bounding box center [75, 73] width 91 height 58
click at [192, 65] on div "Batata" at bounding box center [173, 73] width 91 height 58
click at [477, 94] on div "Medio" at bounding box center [476, 73] width 91 height 58
click at [475, 72] on div "Medio" at bounding box center [476, 73] width 91 height 58
click at [384, 78] on div "Bem Passado" at bounding box center [374, 73] width 100 height 58
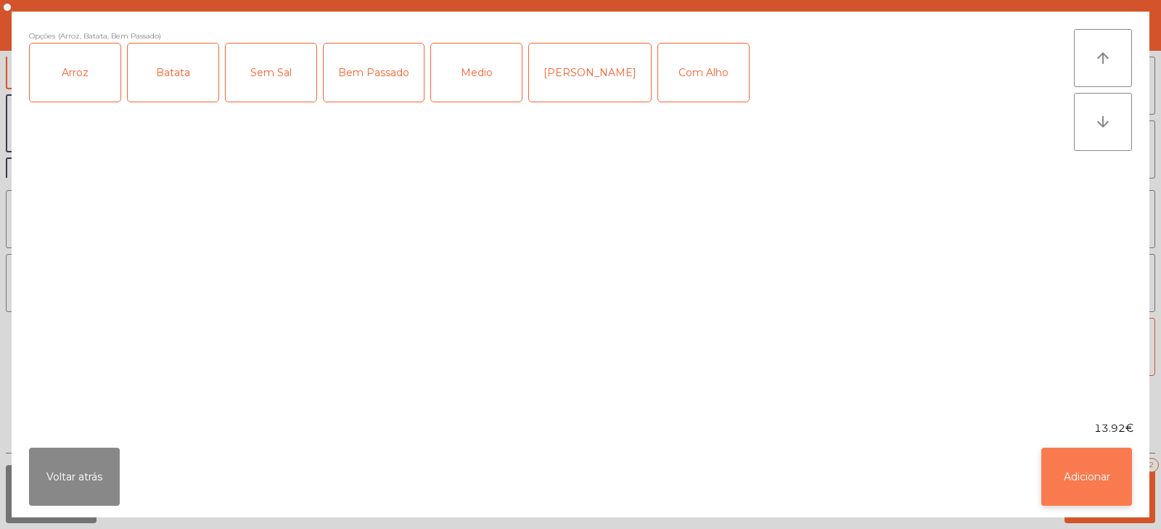
click at [1073, 477] on button "Adicionar" at bounding box center [1086, 477] width 91 height 58
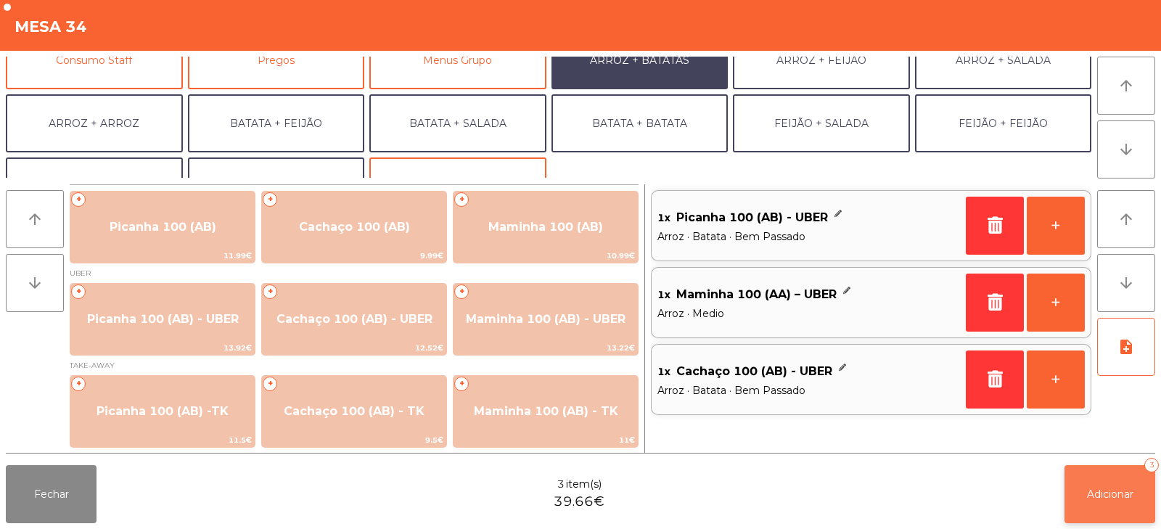
click at [1109, 496] on span "Adicionar" at bounding box center [1110, 494] width 46 height 13
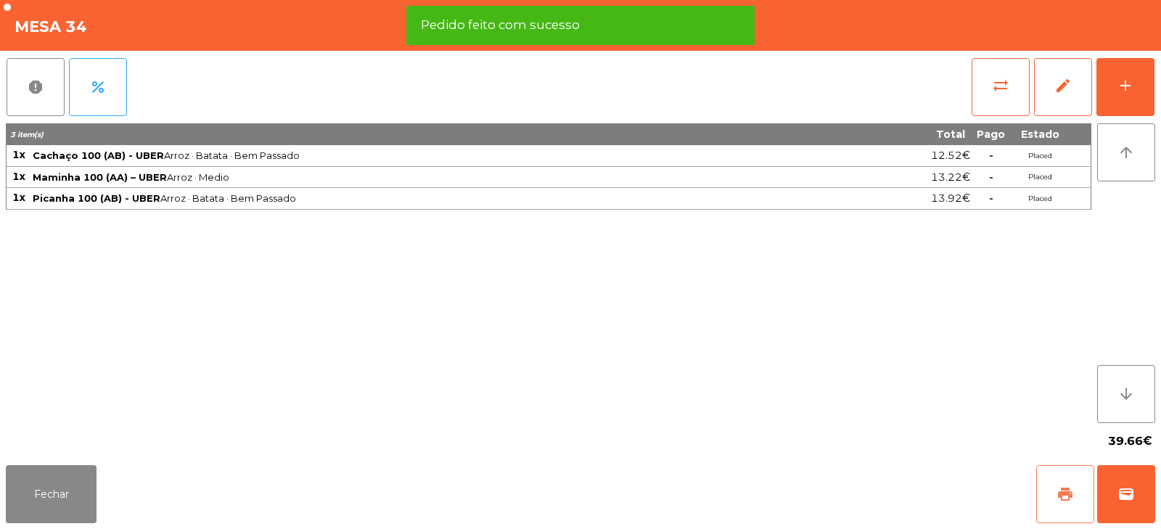
click at [1060, 491] on span "print" at bounding box center [1065, 494] width 17 height 17
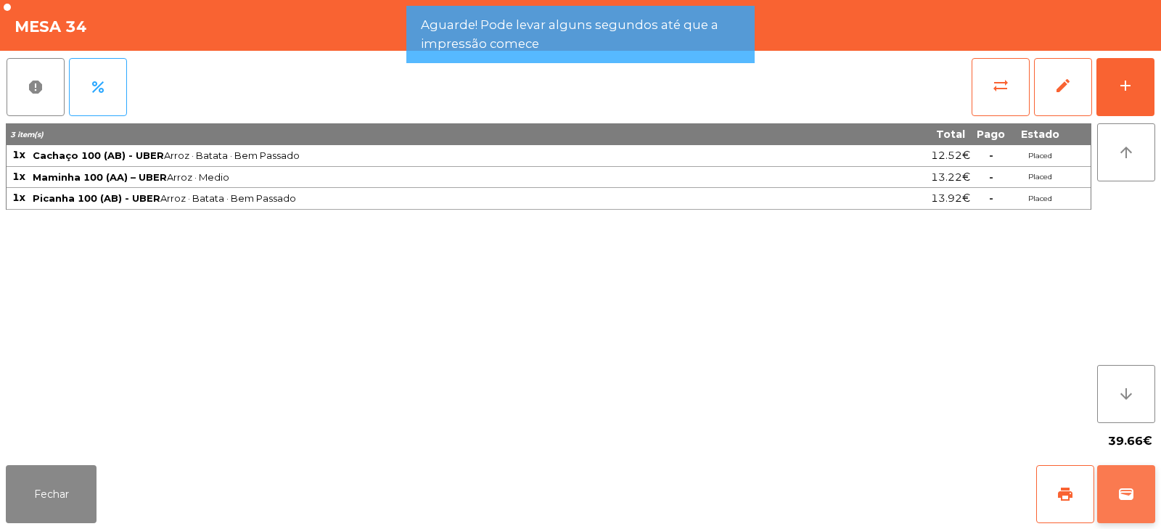
click at [1131, 488] on span "wallet" at bounding box center [1126, 494] width 17 height 17
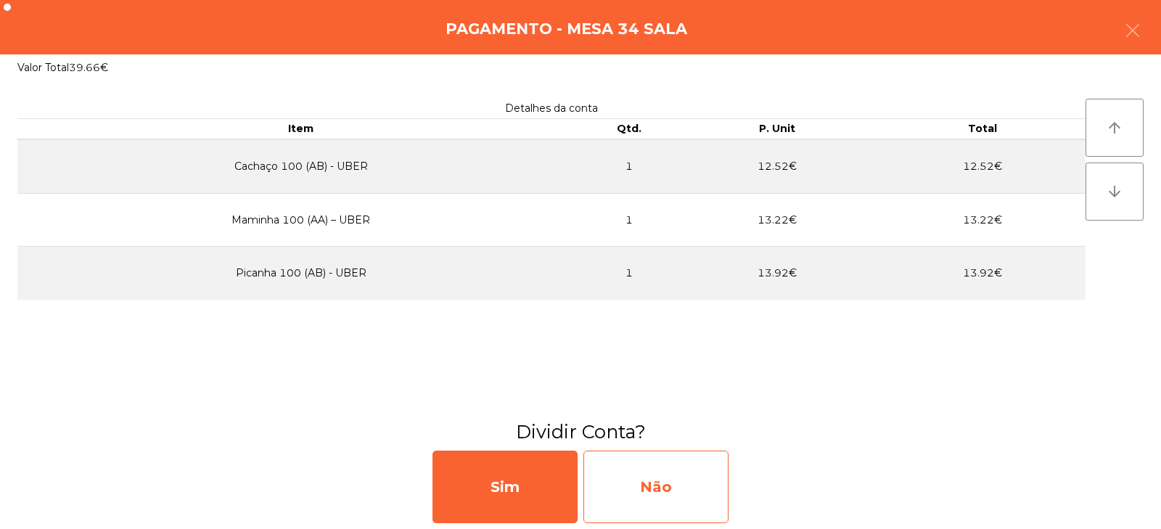
click at [679, 481] on div "Não" at bounding box center [656, 487] width 145 height 73
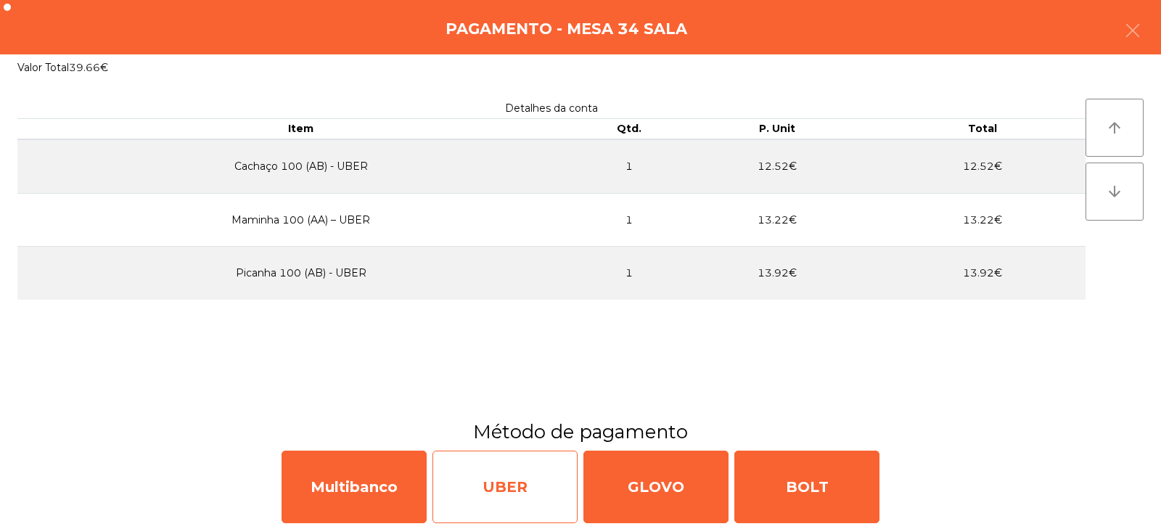
click at [501, 478] on div "UBER" at bounding box center [505, 487] width 145 height 73
select select "**"
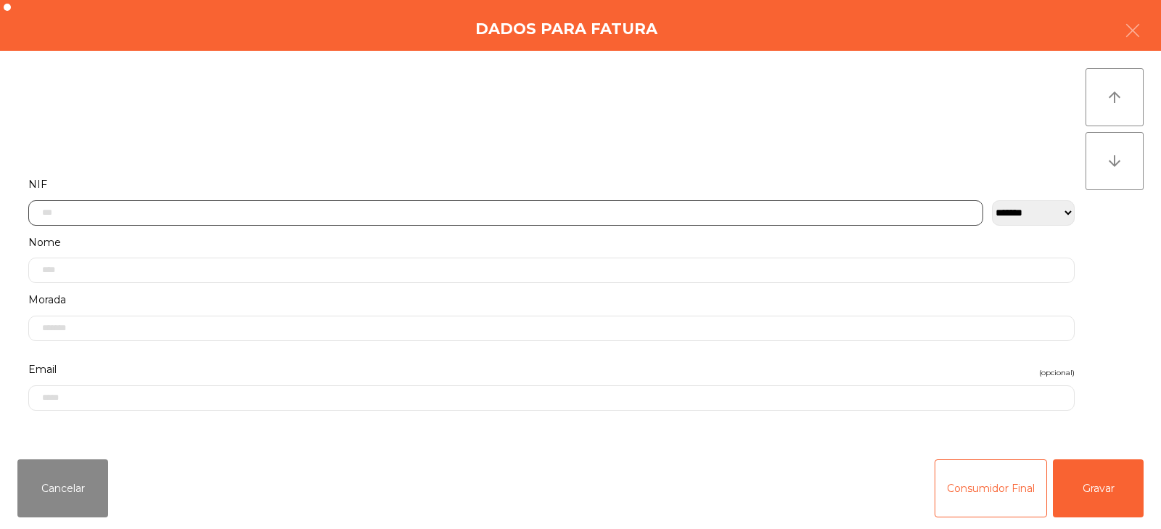
click at [557, 211] on input "text" at bounding box center [505, 212] width 955 height 25
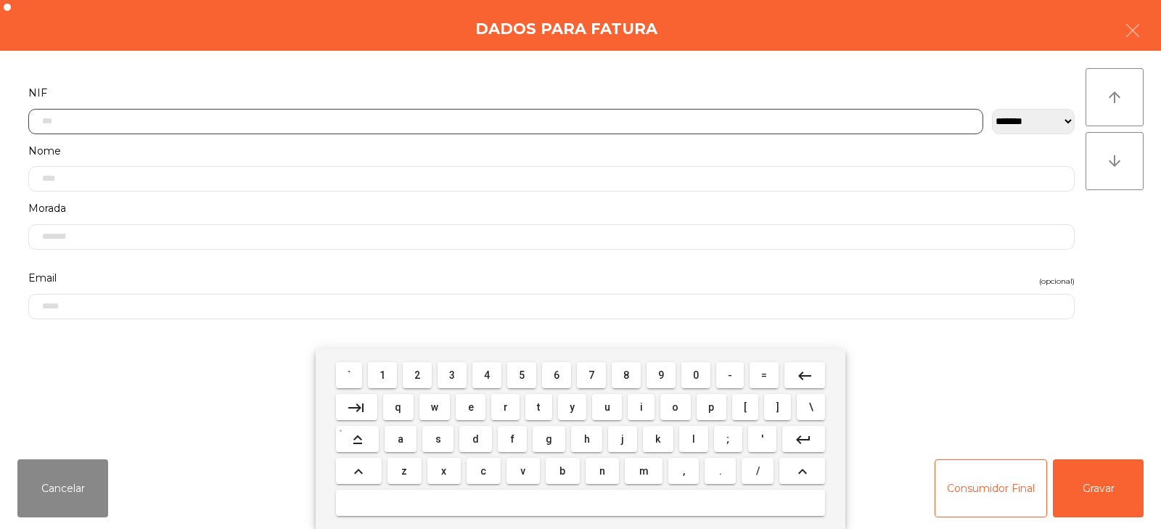
scroll to position [106, 0]
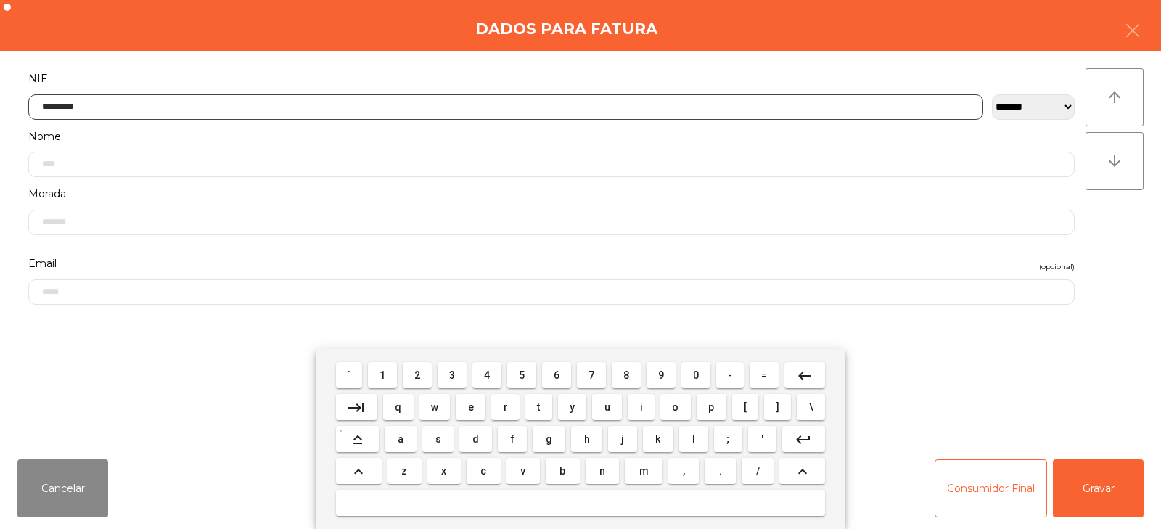
type input "*********"
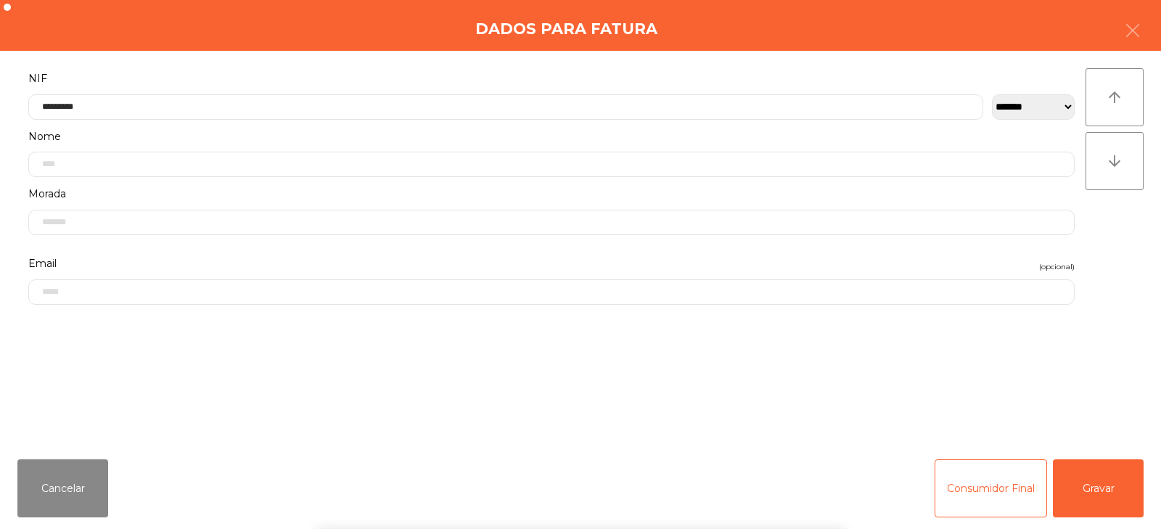
click at [1109, 236] on div "arrow_upward arrow_downward" at bounding box center [1115, 249] width 58 height 362
click at [1091, 475] on button "Gravar" at bounding box center [1098, 488] width 91 height 58
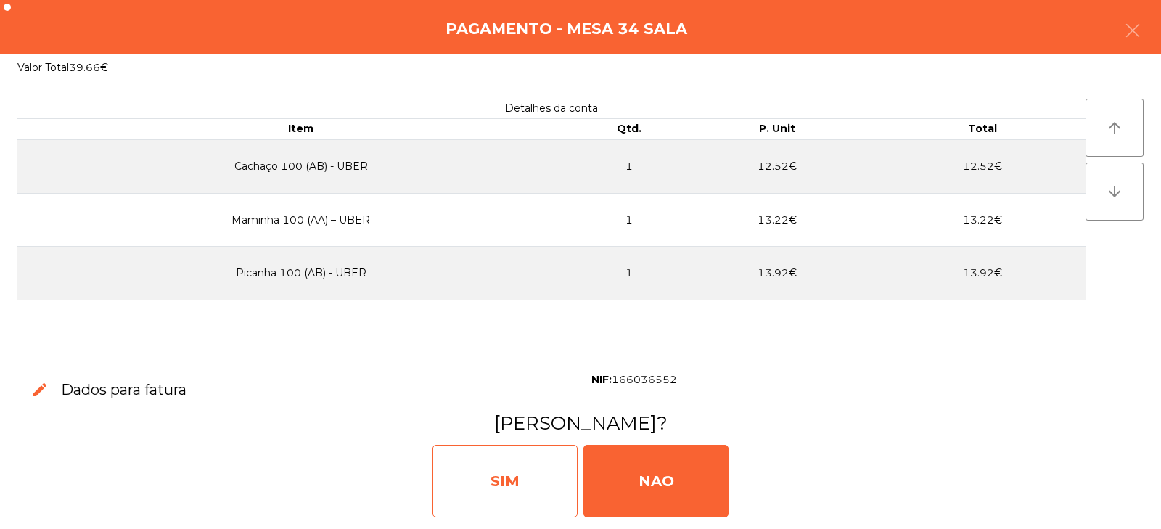
click at [484, 478] on div "SIM" at bounding box center [505, 481] width 145 height 73
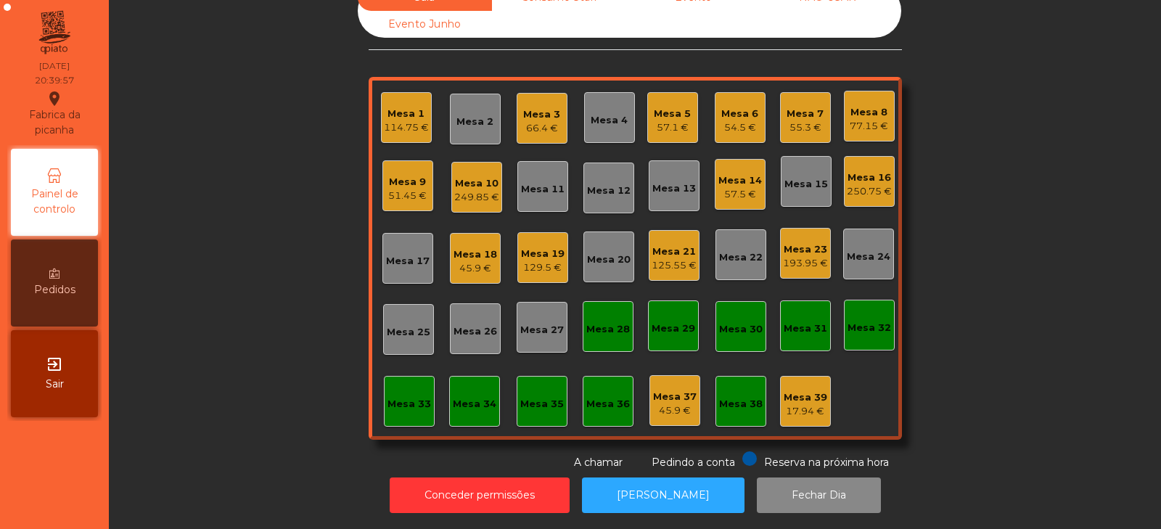
scroll to position [0, 0]
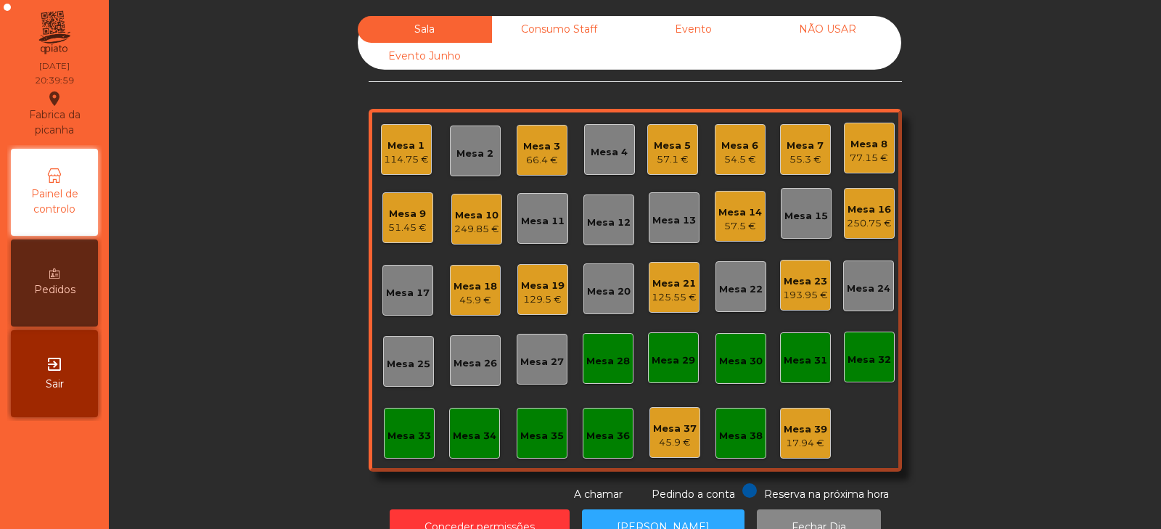
click at [805, 288] on div "193.95 €" at bounding box center [805, 295] width 45 height 15
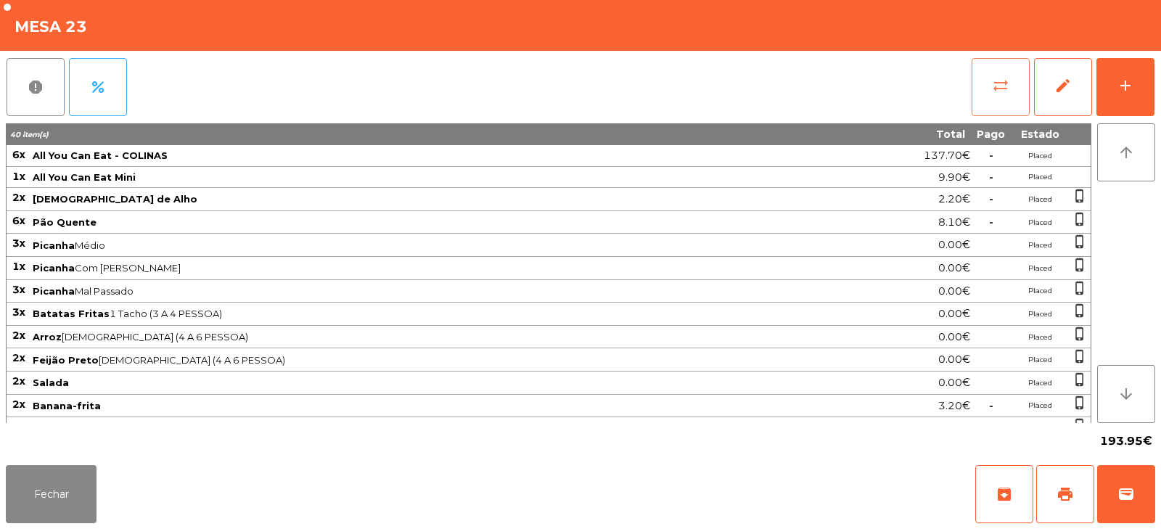
click at [996, 80] on span "sync_alt" at bounding box center [1000, 85] width 17 height 17
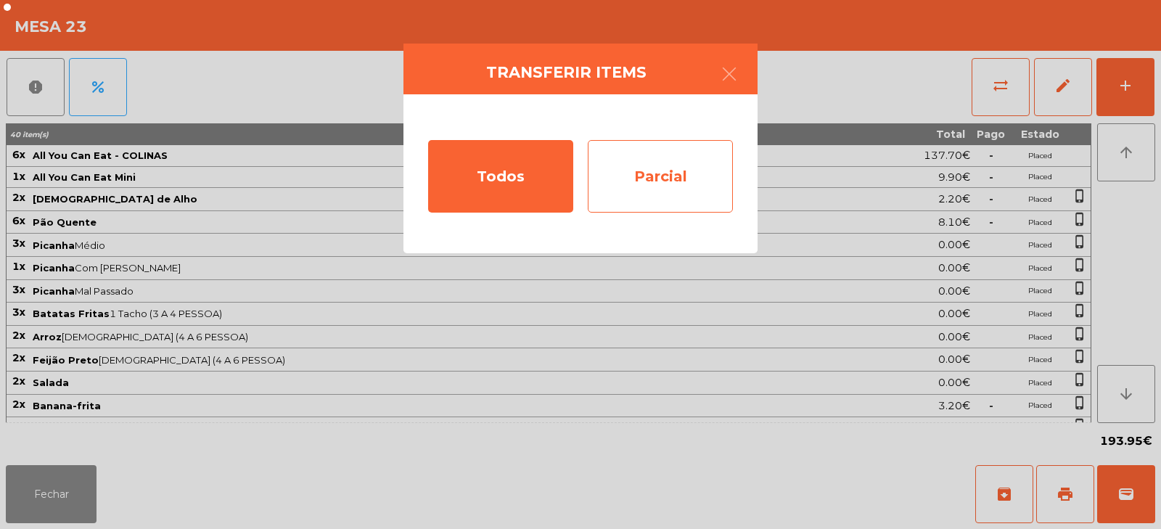
click at [662, 173] on div "Parcial" at bounding box center [660, 176] width 145 height 73
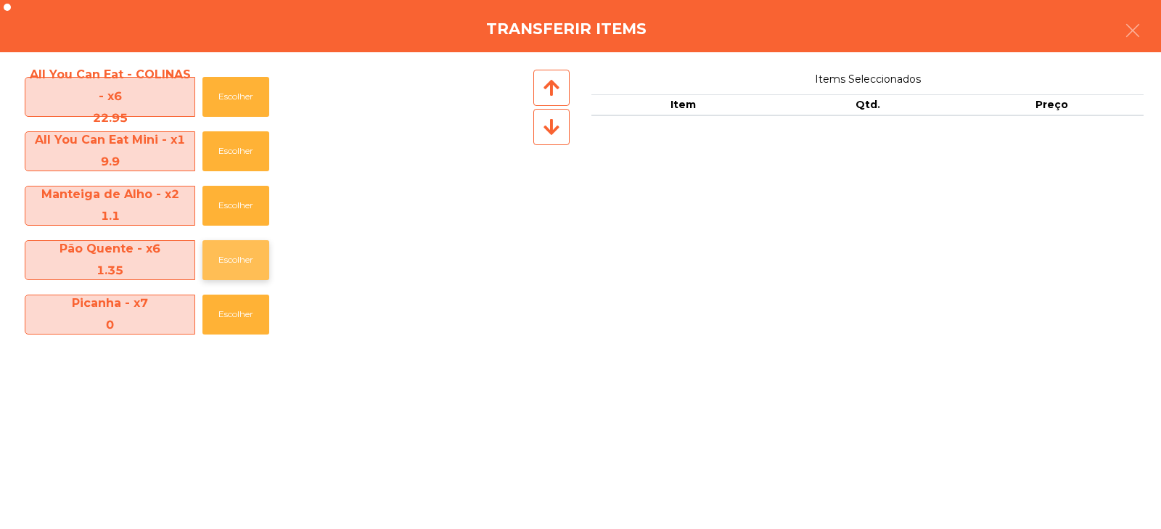
click at [234, 269] on button "Escolher" at bounding box center [235, 260] width 67 height 40
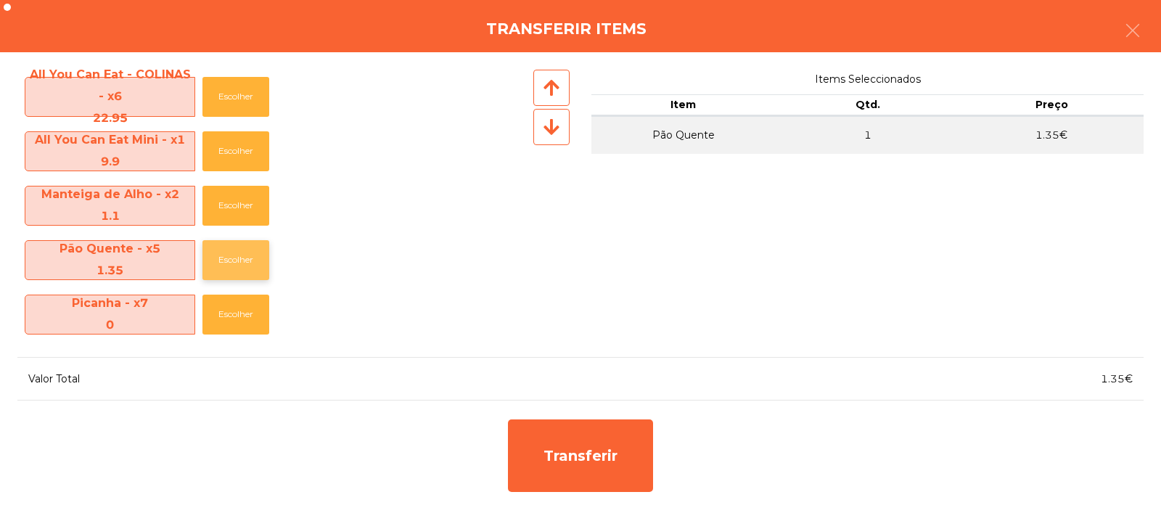
click at [233, 271] on button "Escolher" at bounding box center [235, 260] width 67 height 40
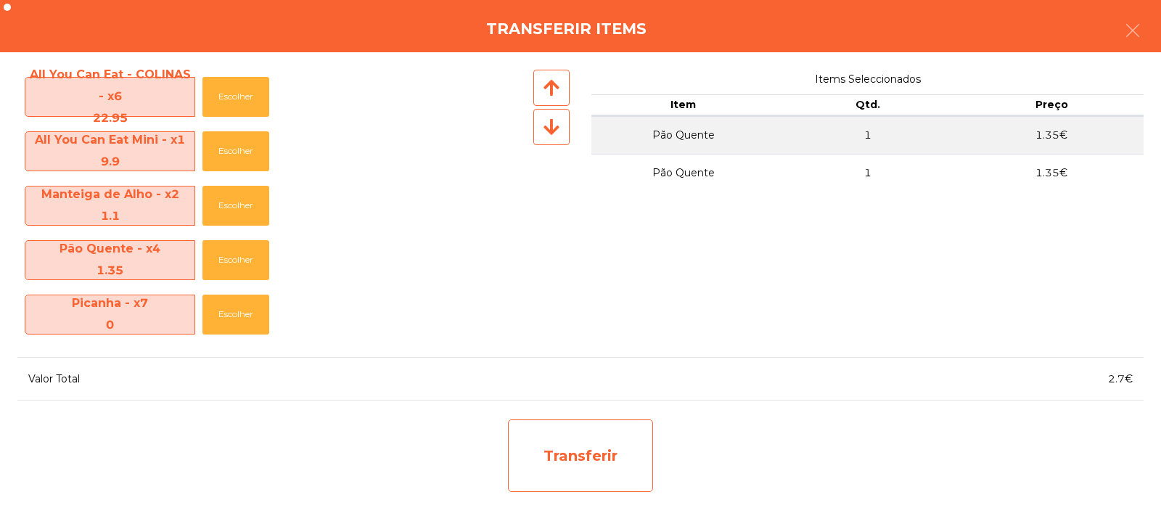
click at [554, 455] on div "Transferir" at bounding box center [580, 456] width 145 height 73
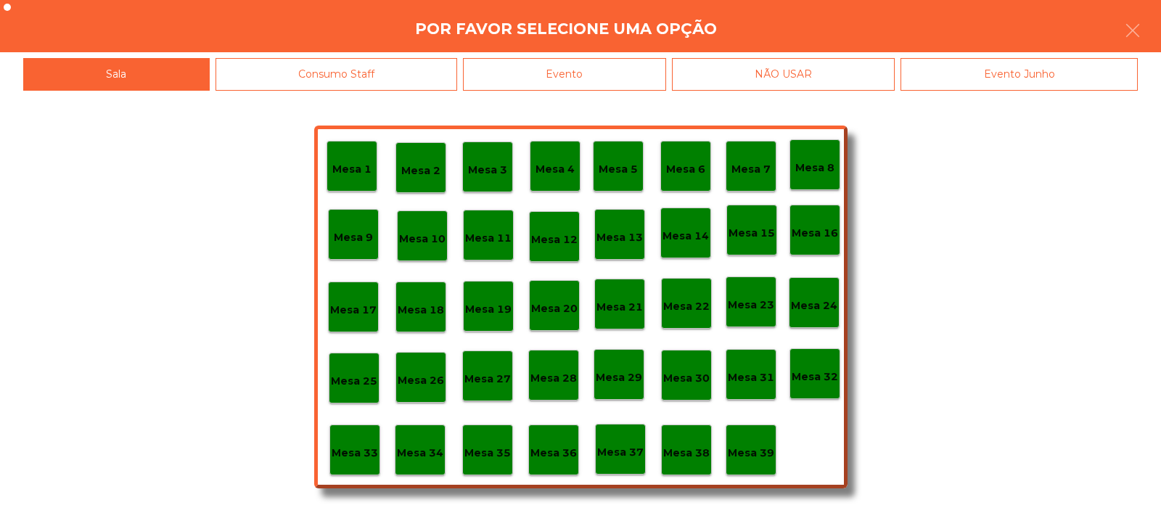
click at [613, 448] on p "Mesa 37" at bounding box center [620, 452] width 46 height 17
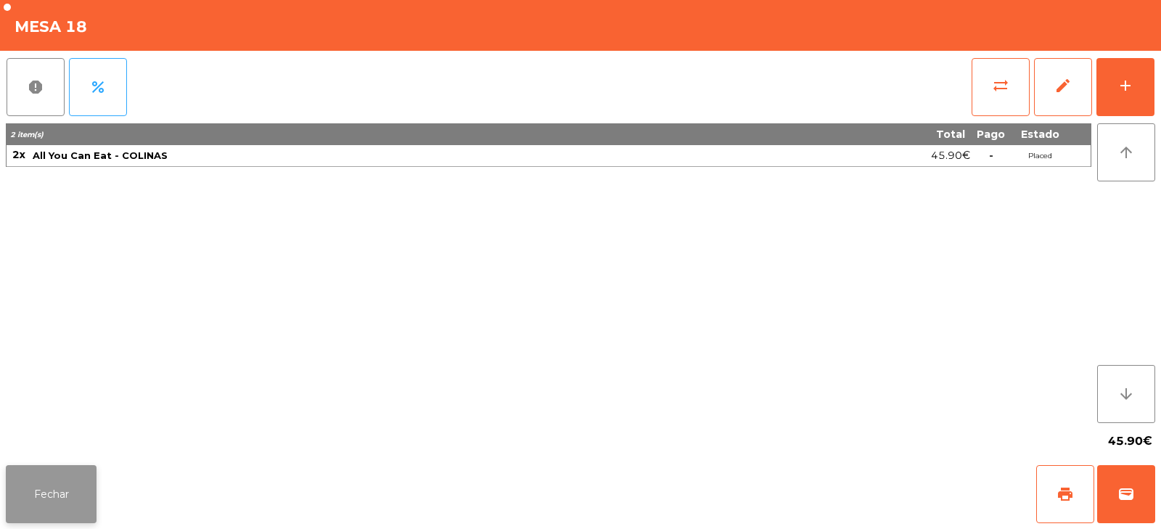
click at [91, 498] on button "Fechar" at bounding box center [51, 494] width 91 height 58
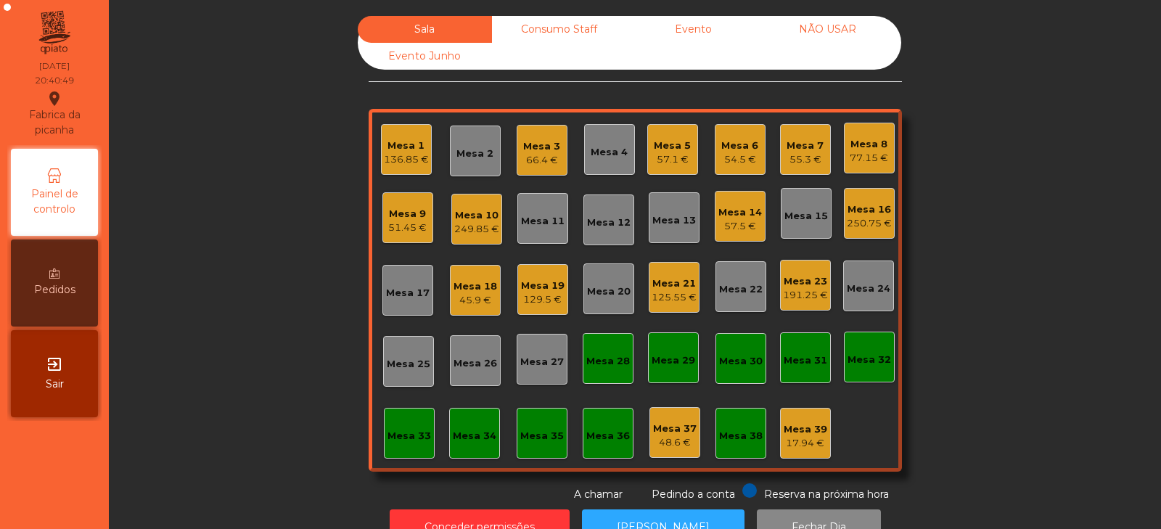
click at [483, 240] on div "Mesa 10 249.85 €" at bounding box center [476, 219] width 51 height 51
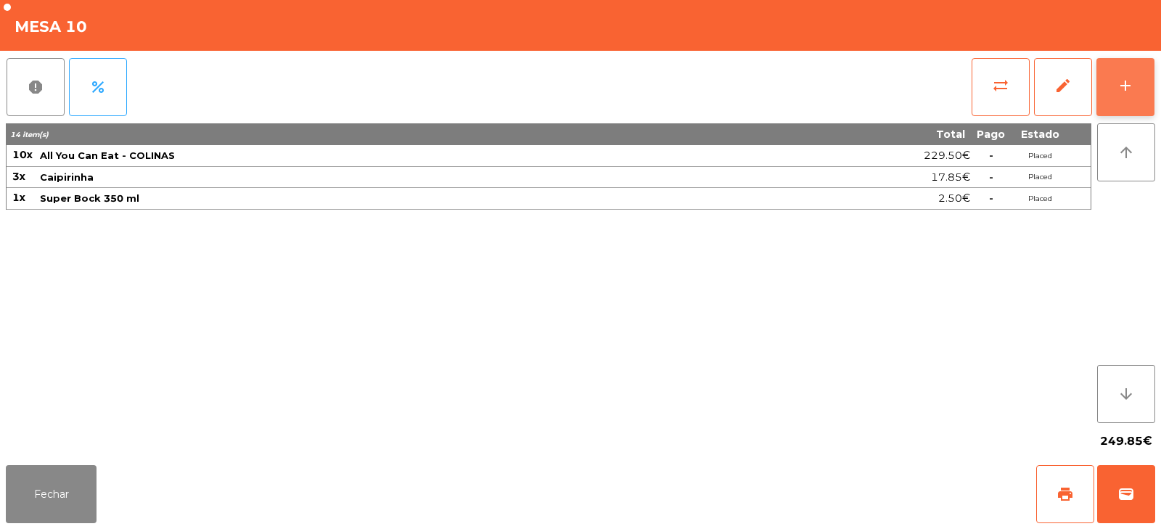
click at [1124, 86] on div "add" at bounding box center [1125, 85] width 17 height 17
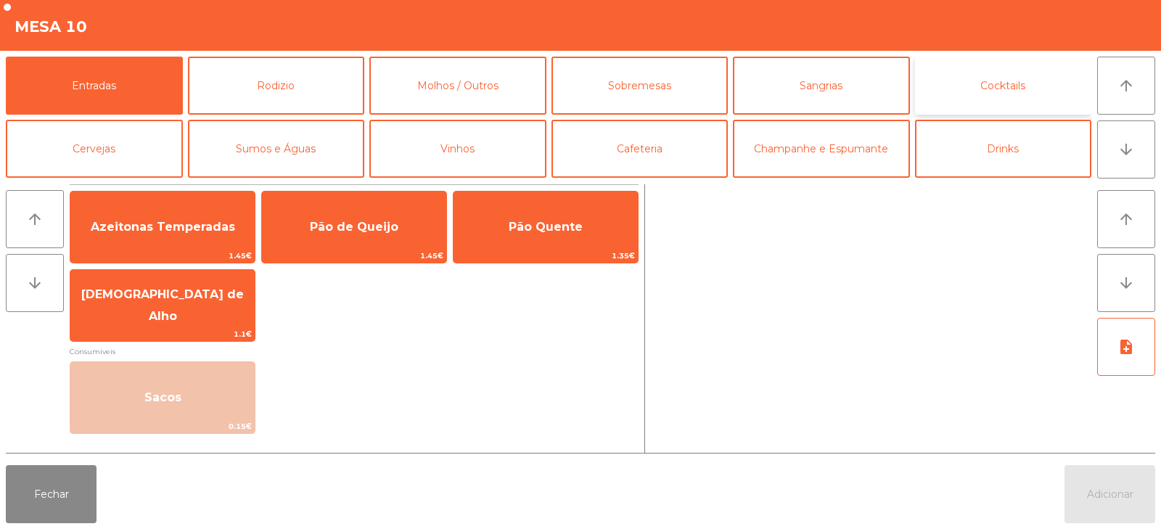
click at [990, 81] on button "Cocktails" at bounding box center [1003, 86] width 177 height 58
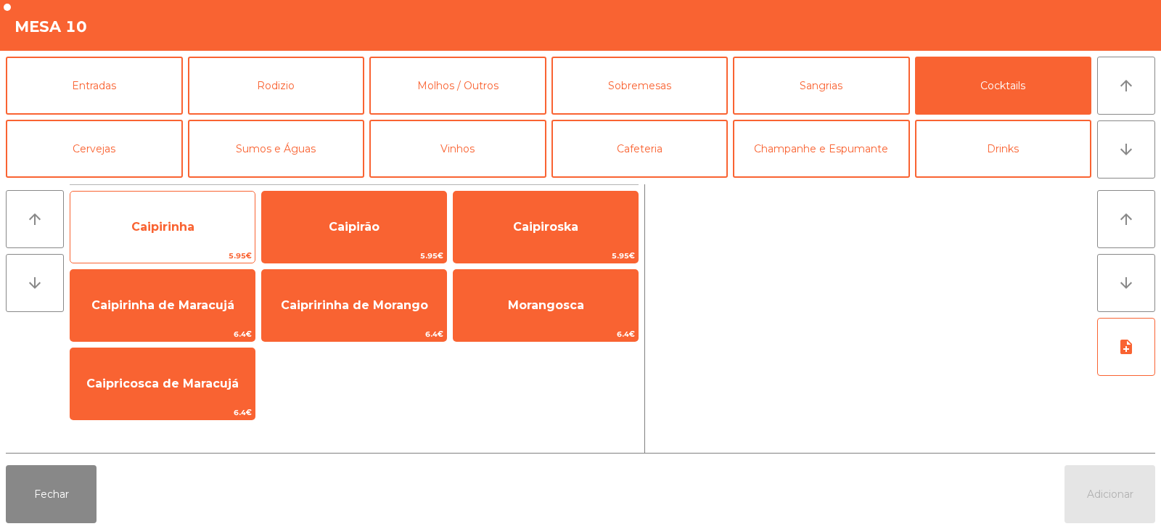
click at [219, 230] on span "Caipirinha" at bounding box center [162, 227] width 184 height 39
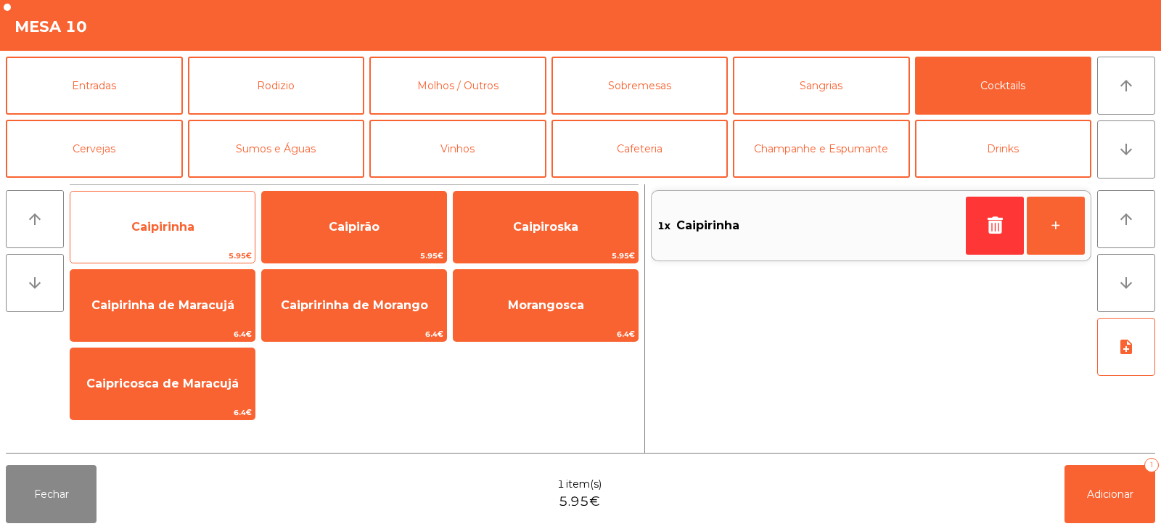
click at [208, 226] on span "Caipirinha" at bounding box center [162, 227] width 184 height 39
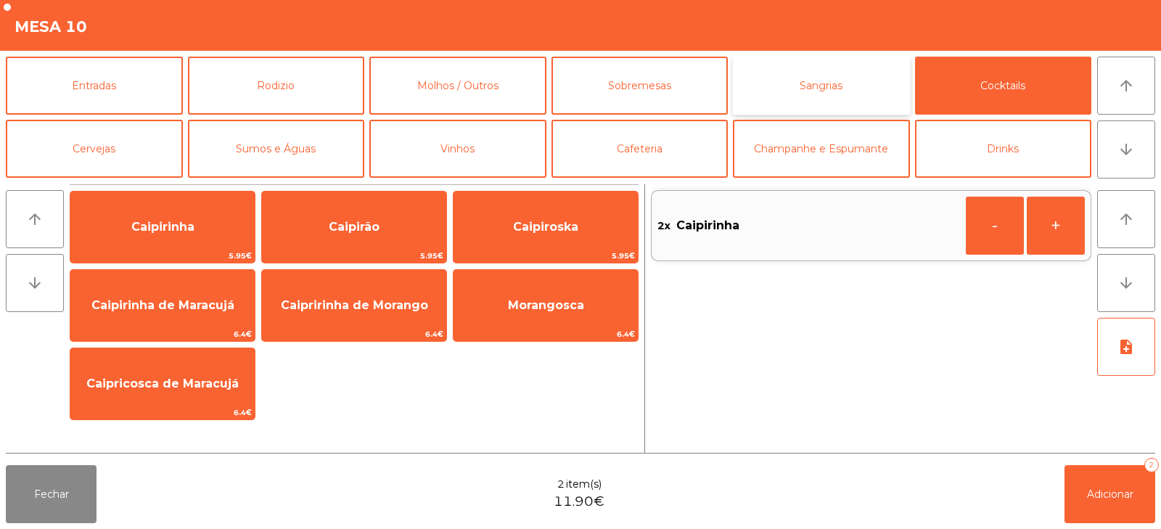
click at [866, 86] on button "Sangrias" at bounding box center [821, 86] width 177 height 58
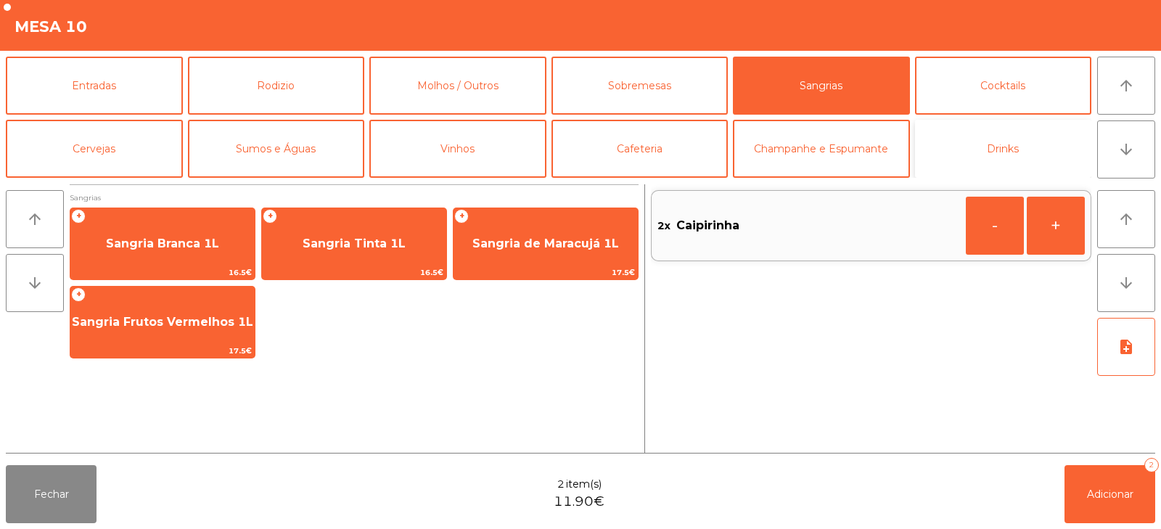
click at [1008, 145] on button "Drinks" at bounding box center [1003, 149] width 177 height 58
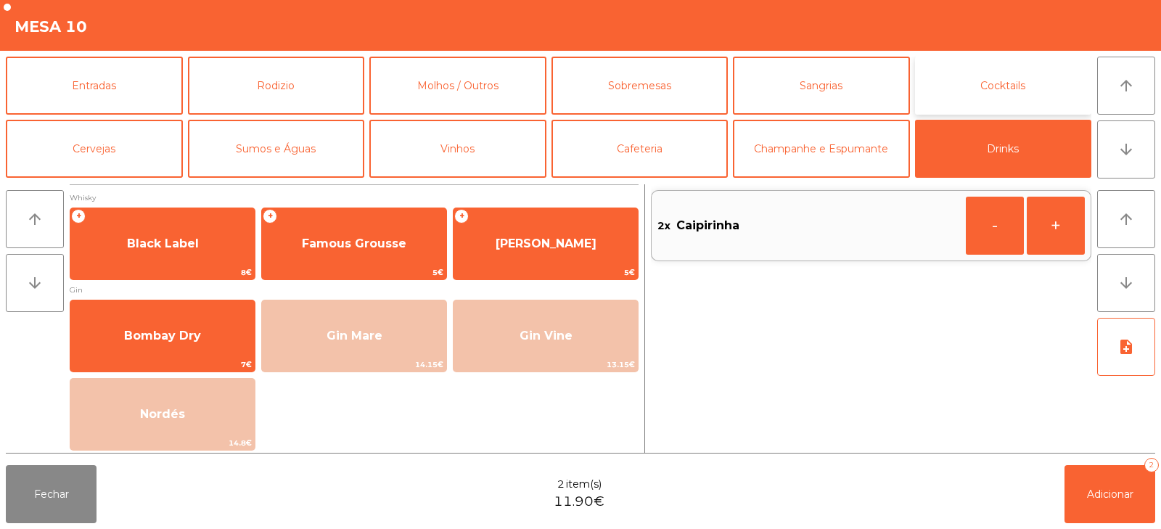
click at [1024, 97] on button "Cocktails" at bounding box center [1003, 86] width 177 height 58
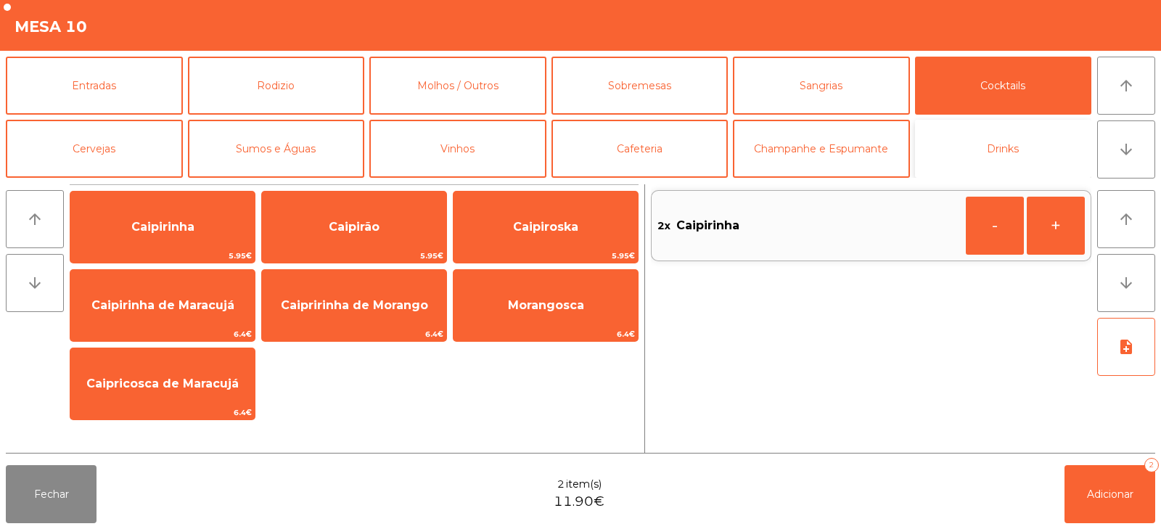
click at [975, 139] on button "Drinks" at bounding box center [1003, 149] width 177 height 58
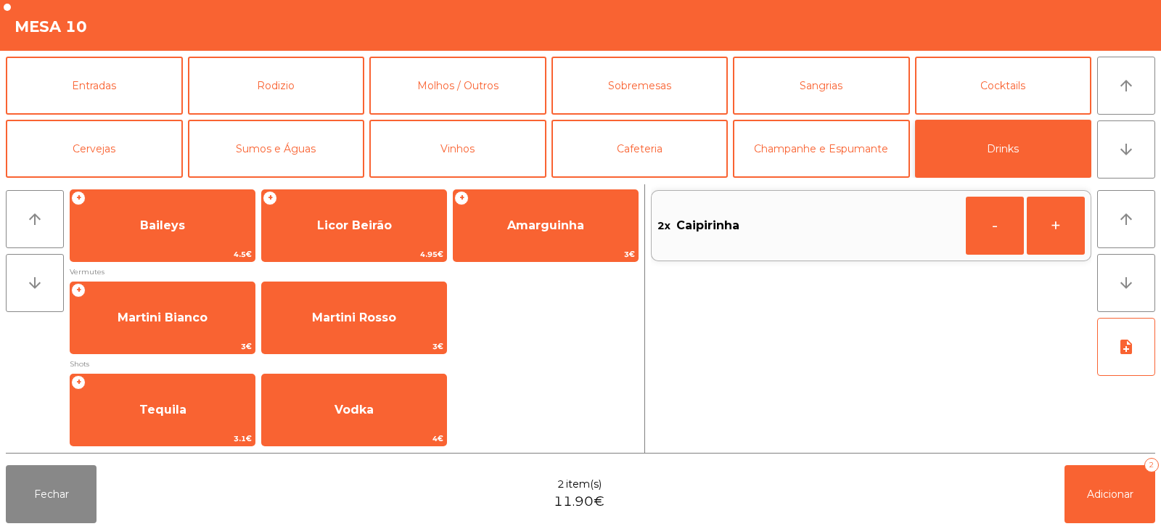
scroll to position [310, 0]
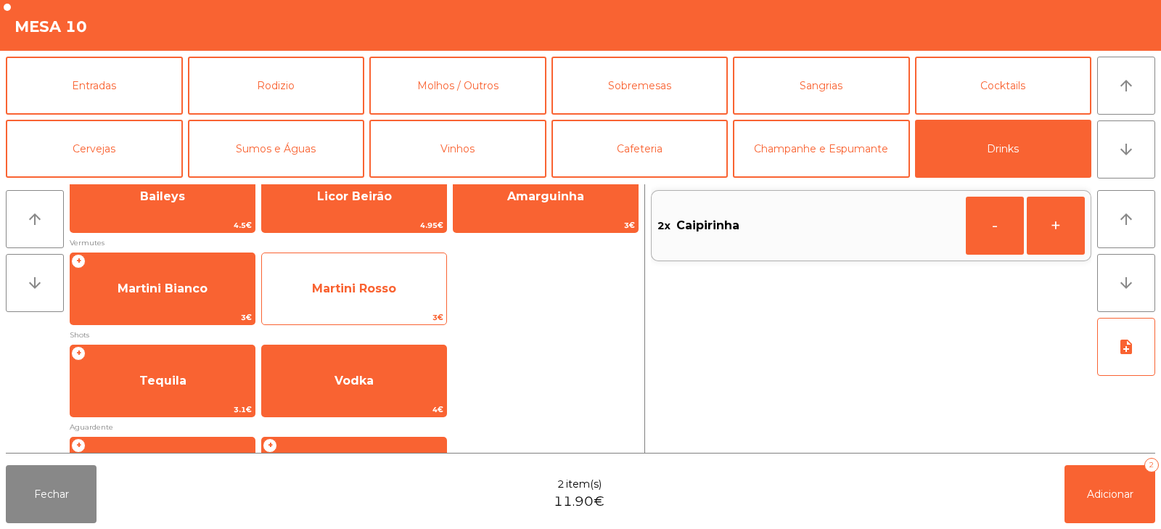
click at [365, 293] on span "Martini Rosso" at bounding box center [354, 289] width 84 height 14
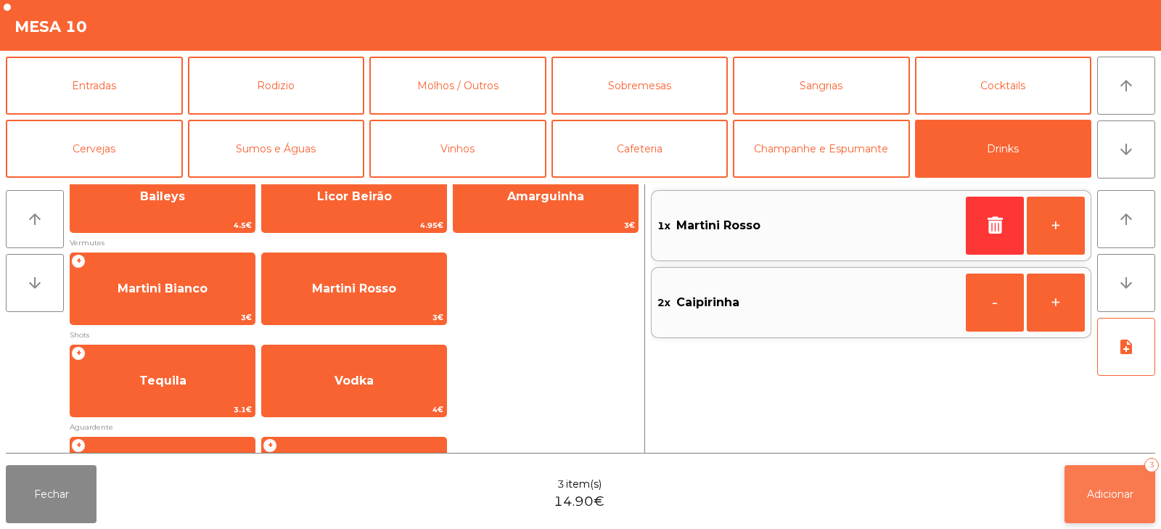
click at [1105, 499] on span "Adicionar" at bounding box center [1110, 494] width 46 height 13
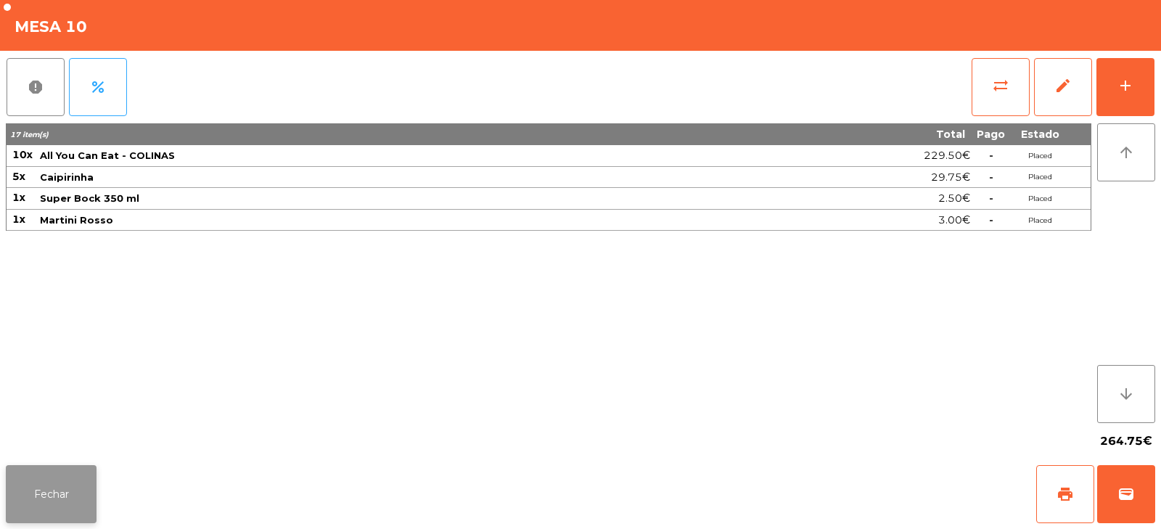
click at [46, 499] on button "Fechar" at bounding box center [51, 494] width 91 height 58
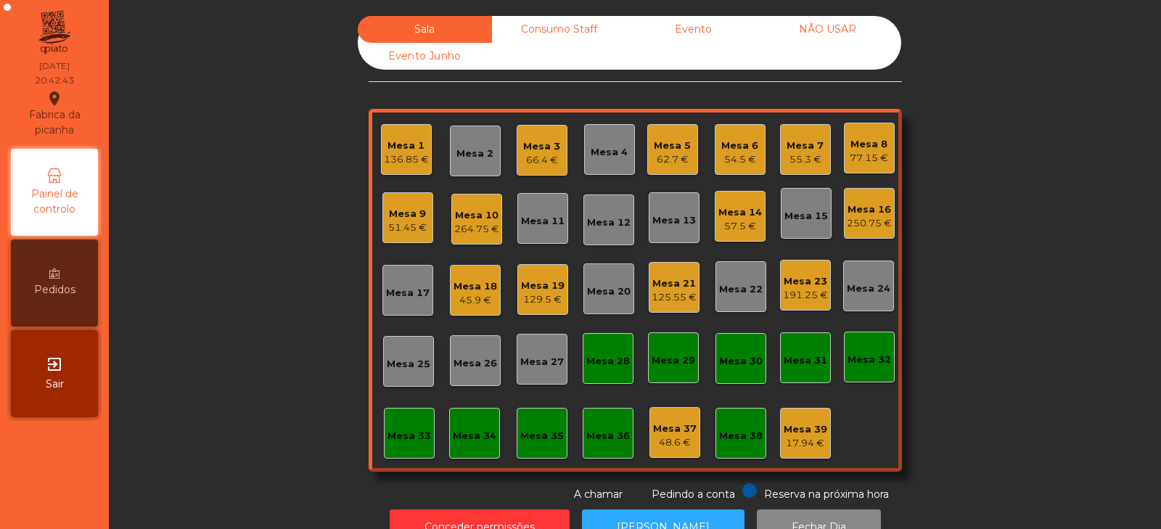
click at [539, 156] on div "66.4 €" at bounding box center [541, 160] width 37 height 15
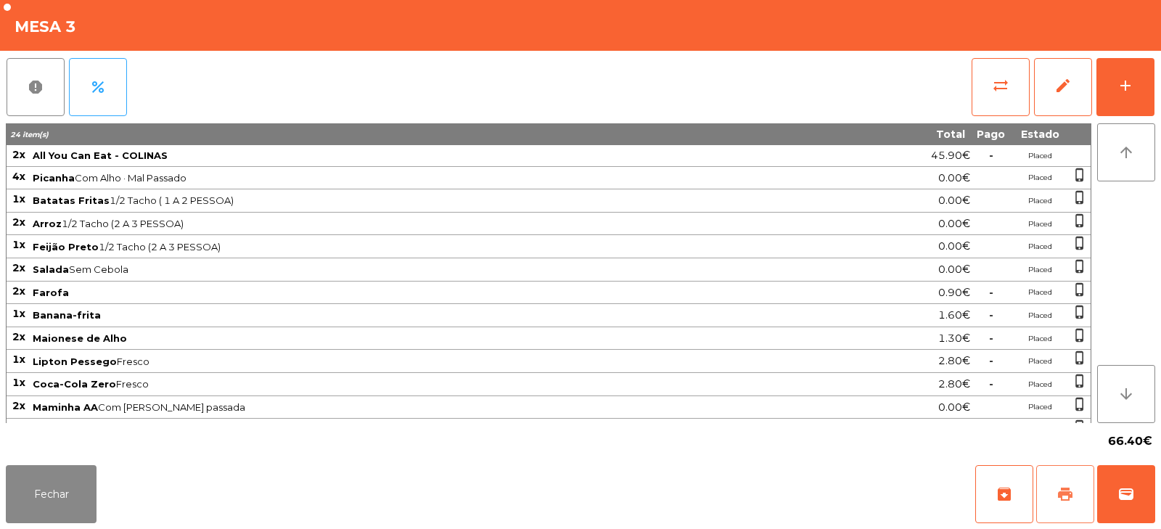
click at [1072, 495] on span "print" at bounding box center [1065, 494] width 17 height 17
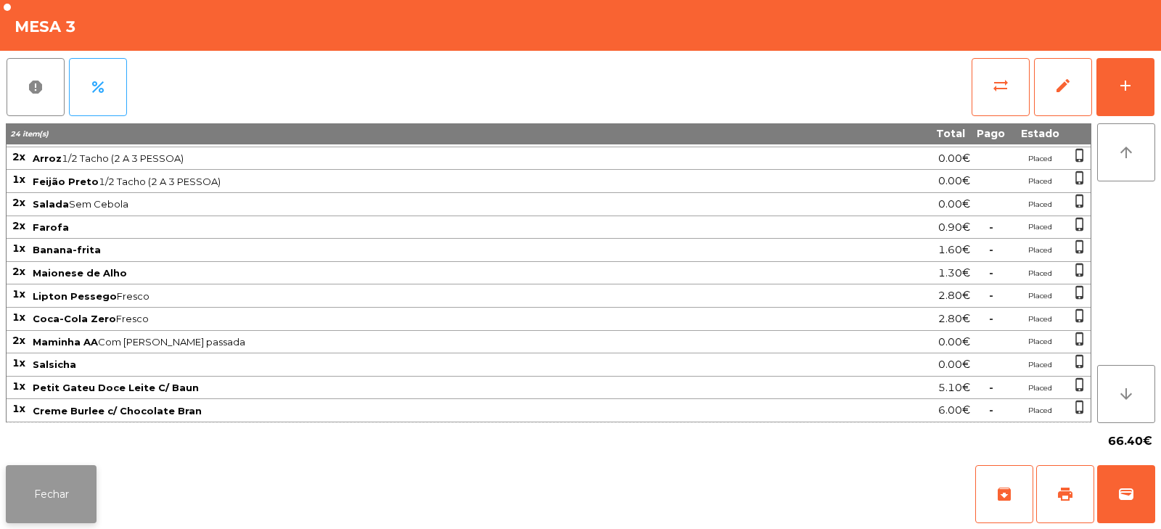
click at [73, 496] on button "Fechar" at bounding box center [51, 494] width 91 height 58
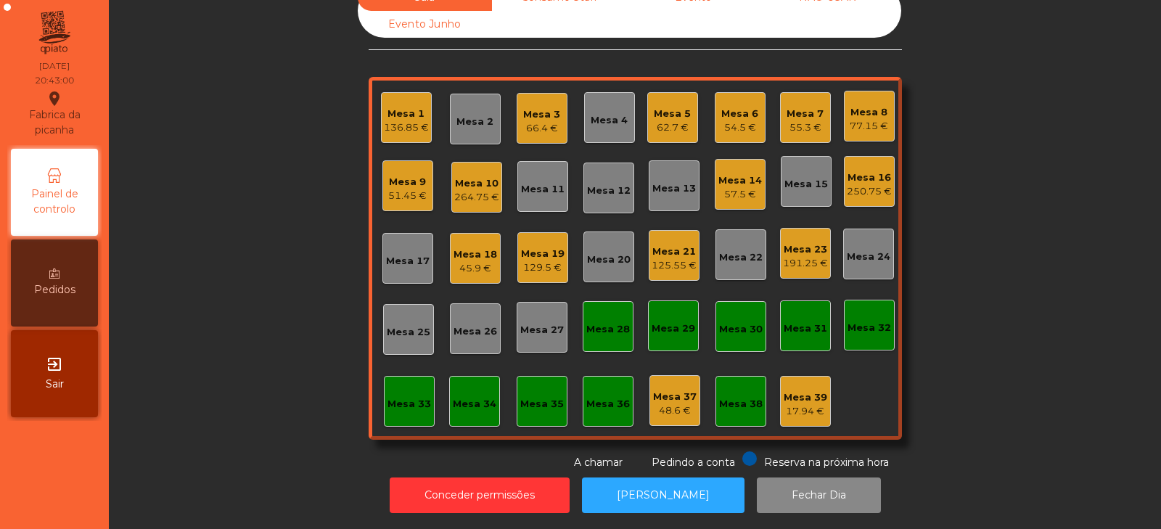
scroll to position [0, 0]
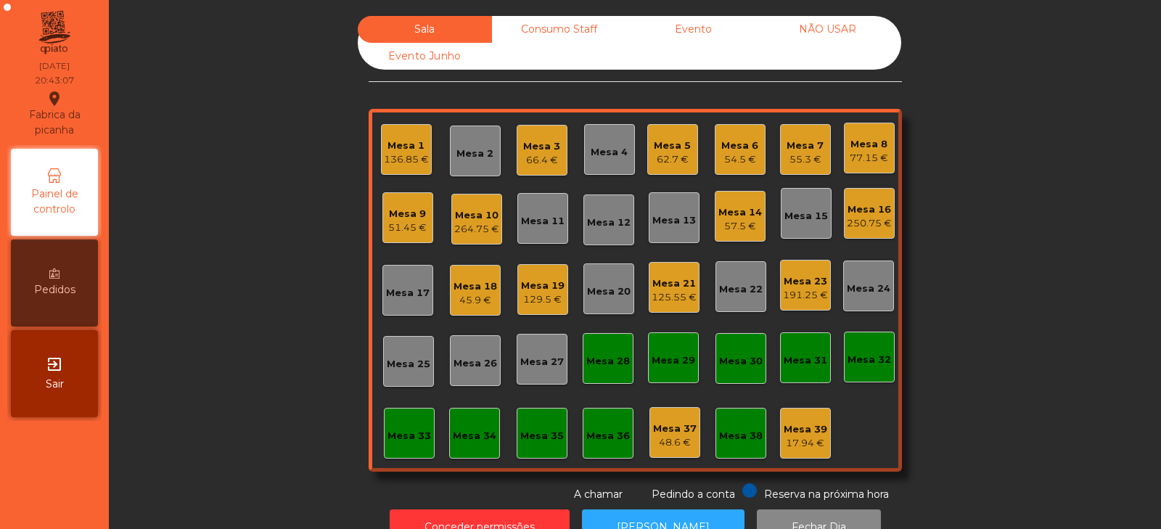
click at [475, 224] on div "264.75 €" at bounding box center [476, 229] width 45 height 15
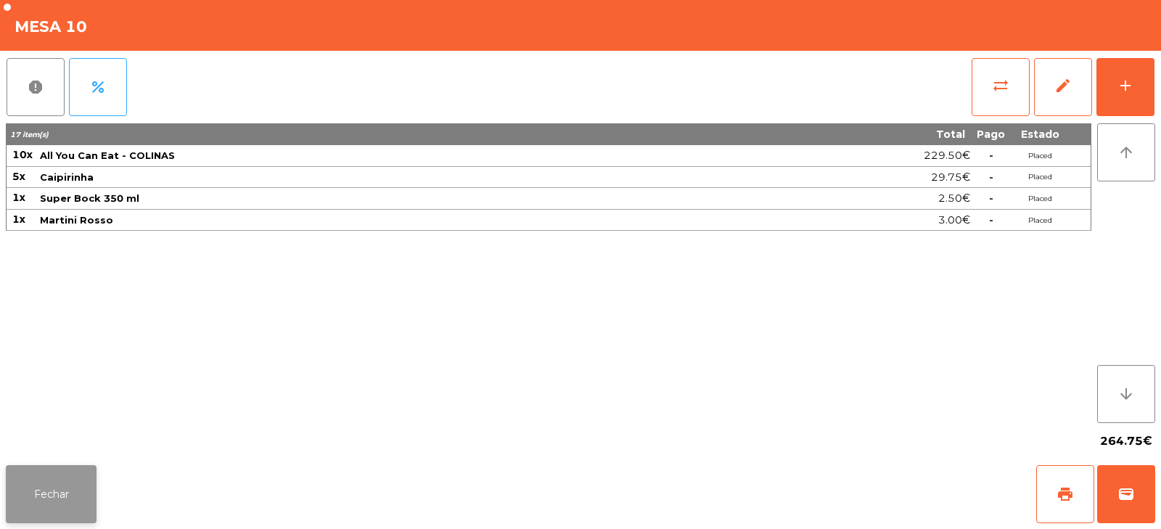
click at [49, 500] on button "Fechar" at bounding box center [51, 494] width 91 height 58
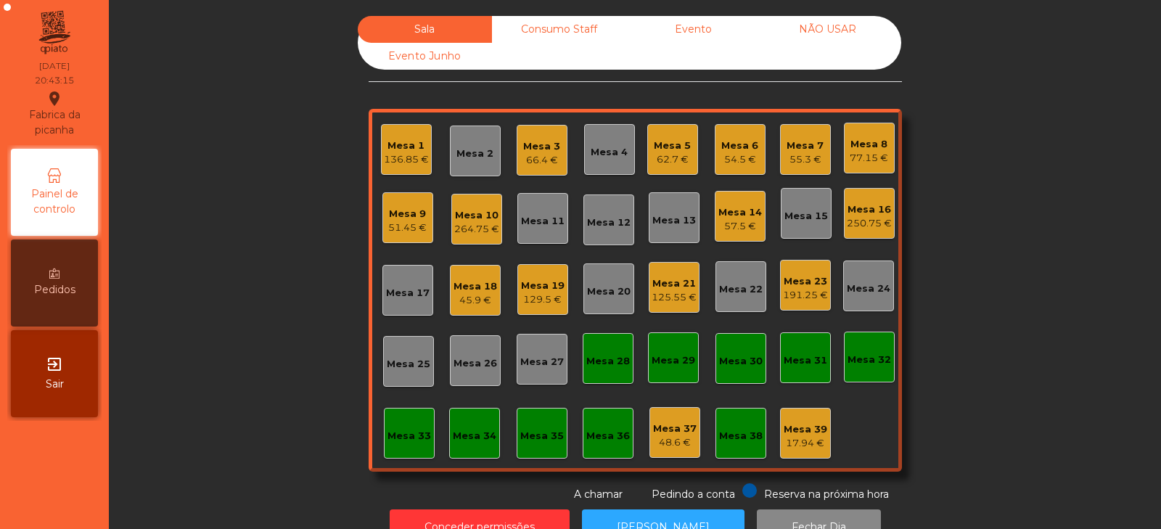
click at [538, 152] on div "Mesa 3" at bounding box center [541, 146] width 37 height 15
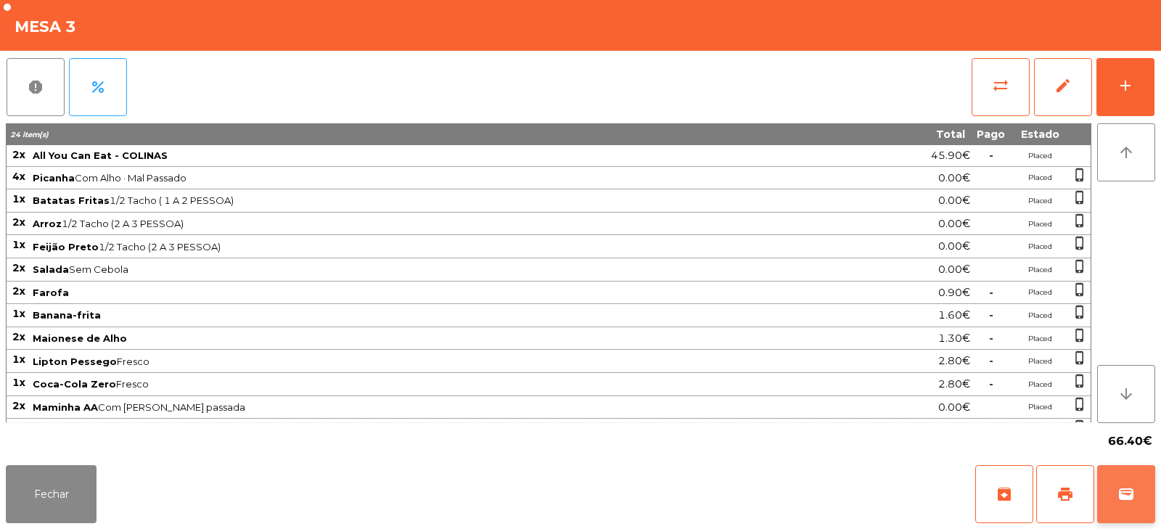
click at [1143, 502] on button "wallet" at bounding box center [1126, 494] width 58 height 58
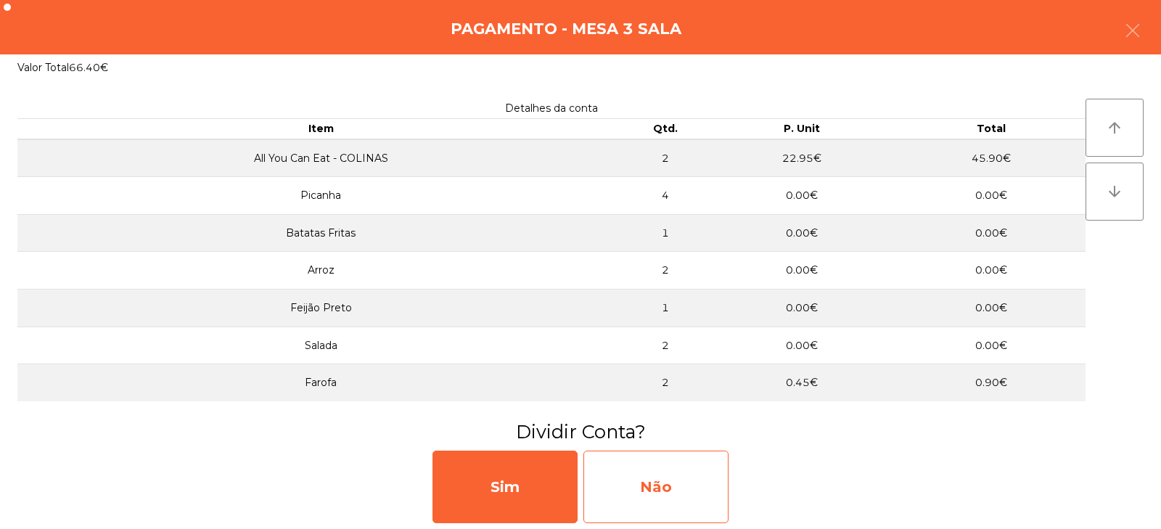
click at [687, 482] on div "Não" at bounding box center [656, 487] width 145 height 73
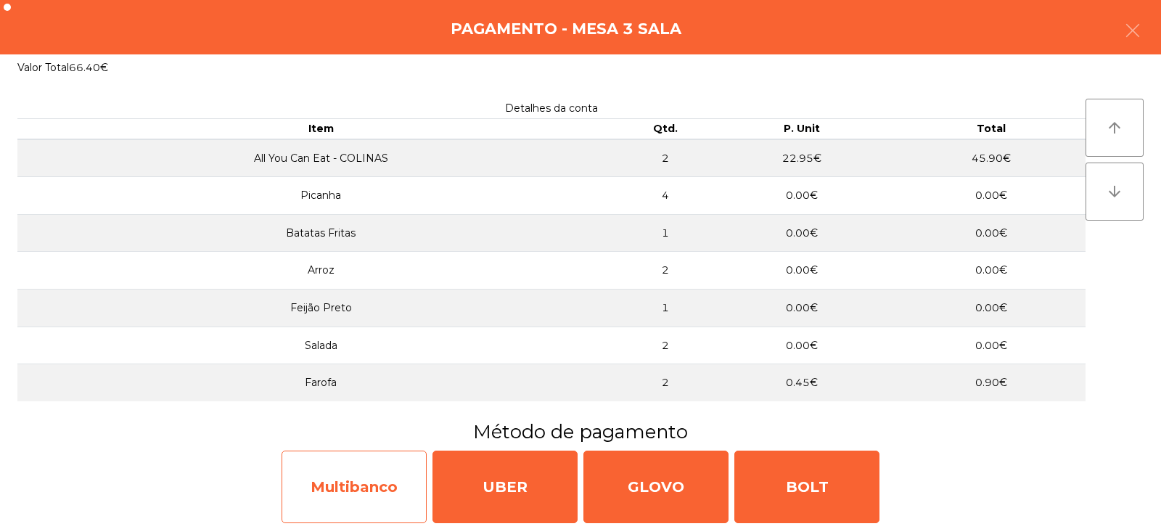
click at [323, 496] on div "Multibanco" at bounding box center [354, 487] width 145 height 73
select select "**"
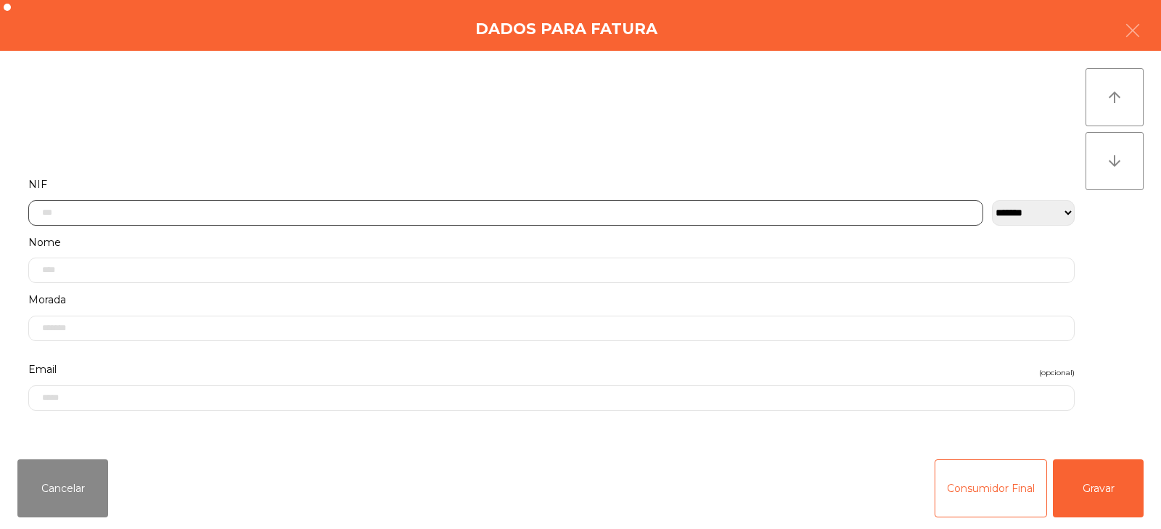
click at [644, 210] on input "text" at bounding box center [505, 212] width 955 height 25
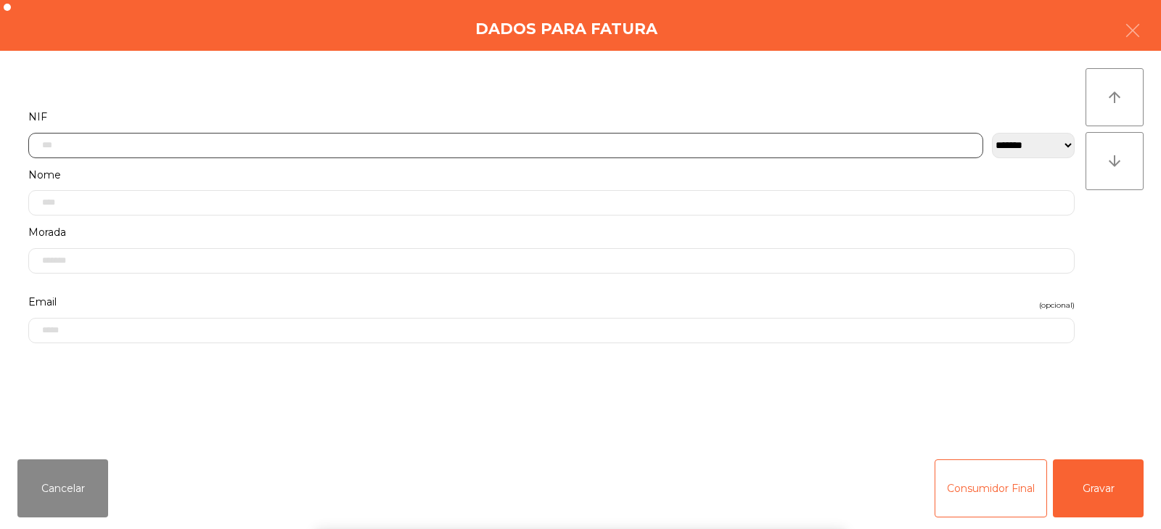
scroll to position [106, 0]
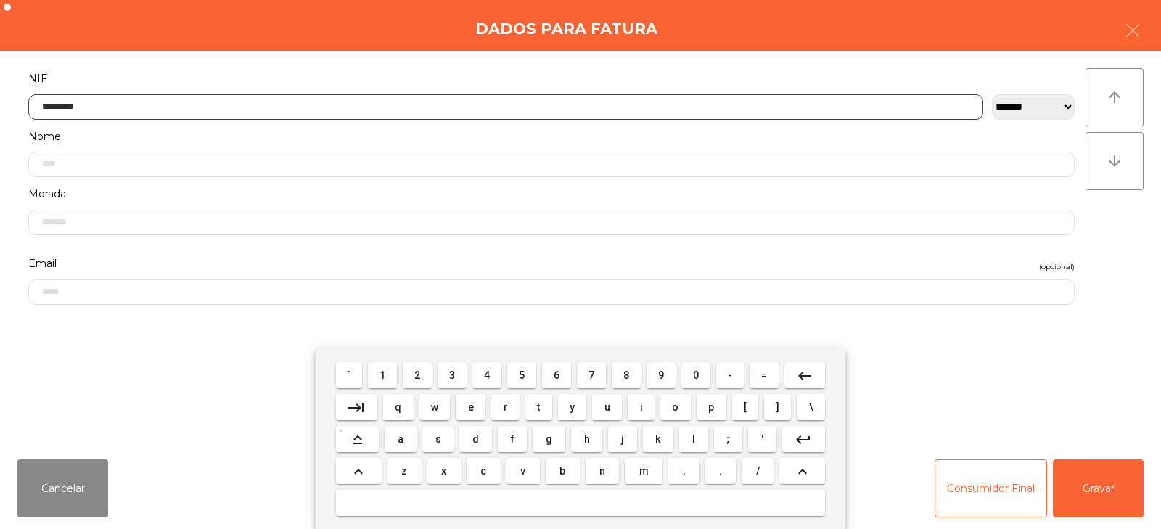
type input "*********"
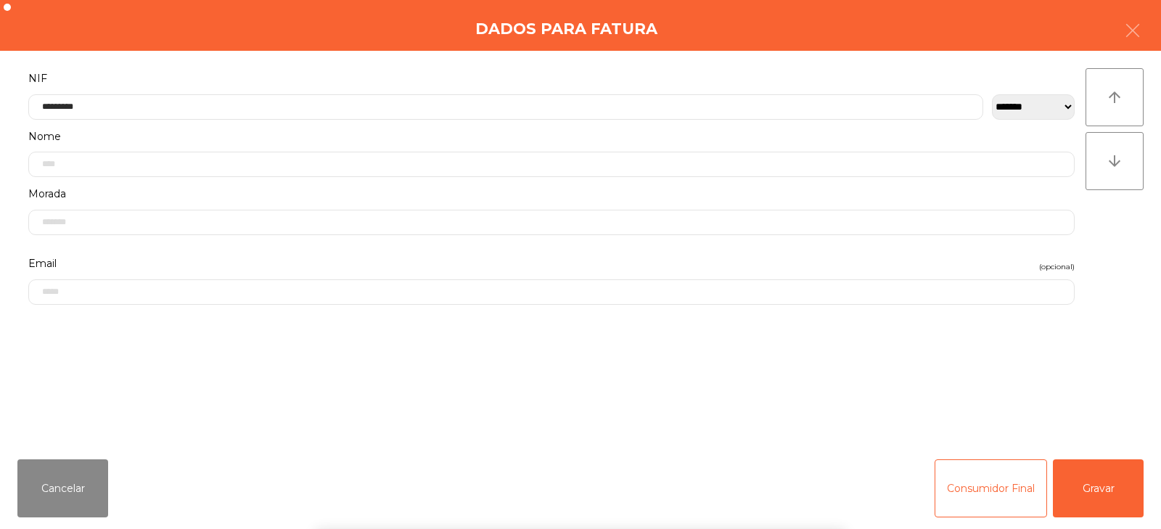
click at [1085, 491] on div "` 1 2 3 4 5 6 7 8 9 0 - = keyboard_backspace keyboard_tab q w e r t y u i o p […" at bounding box center [580, 439] width 1161 height 180
click at [1098, 493] on button "Gravar" at bounding box center [1098, 488] width 91 height 58
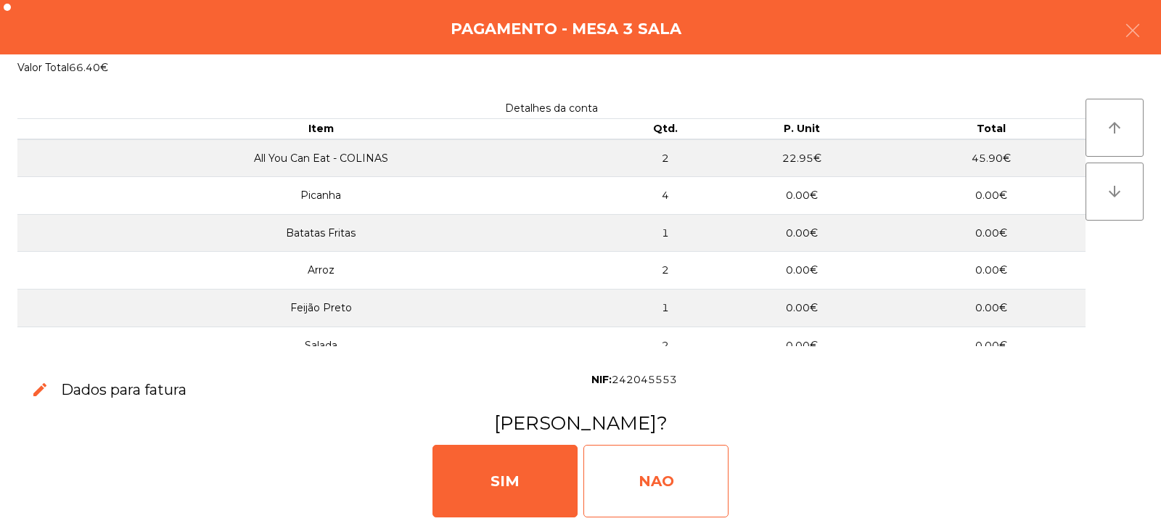
click at [650, 492] on div "NAO" at bounding box center [656, 481] width 145 height 73
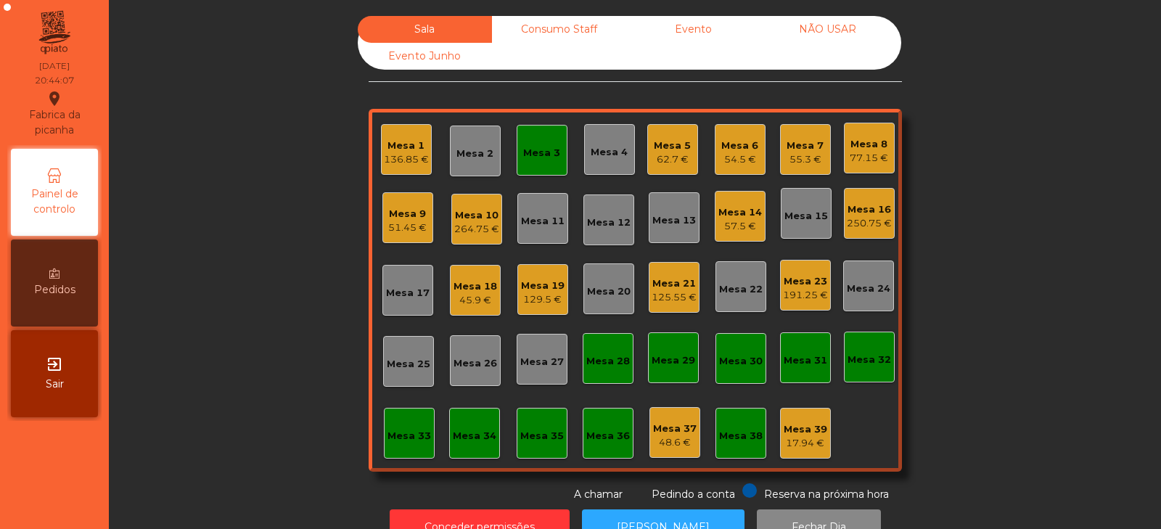
click at [534, 165] on div "Mesa 3" at bounding box center [542, 150] width 51 height 51
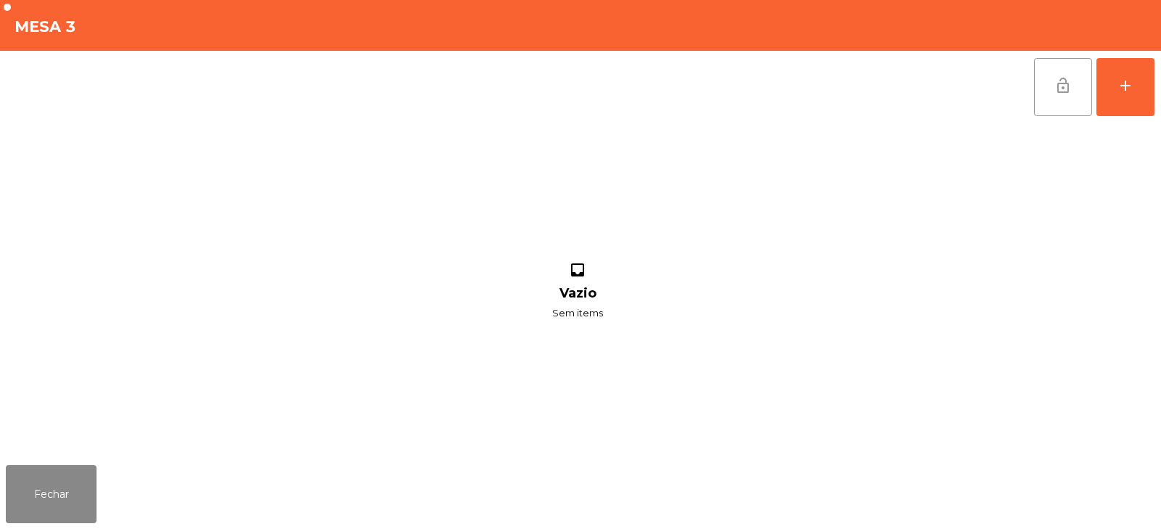
click at [1055, 93] on span "lock_open" at bounding box center [1063, 85] width 17 height 17
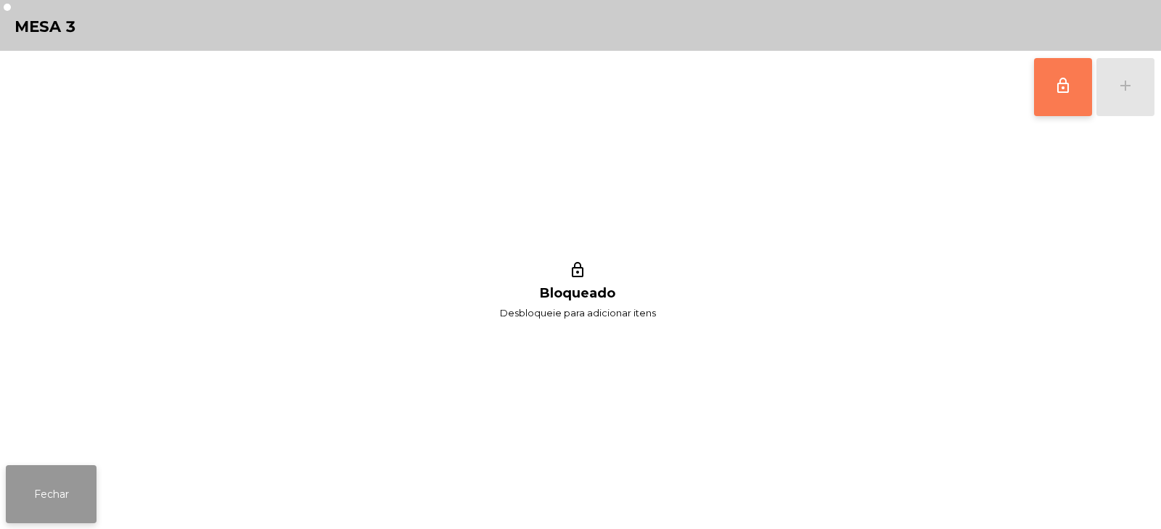
click at [67, 492] on button "Fechar" at bounding box center [51, 494] width 91 height 58
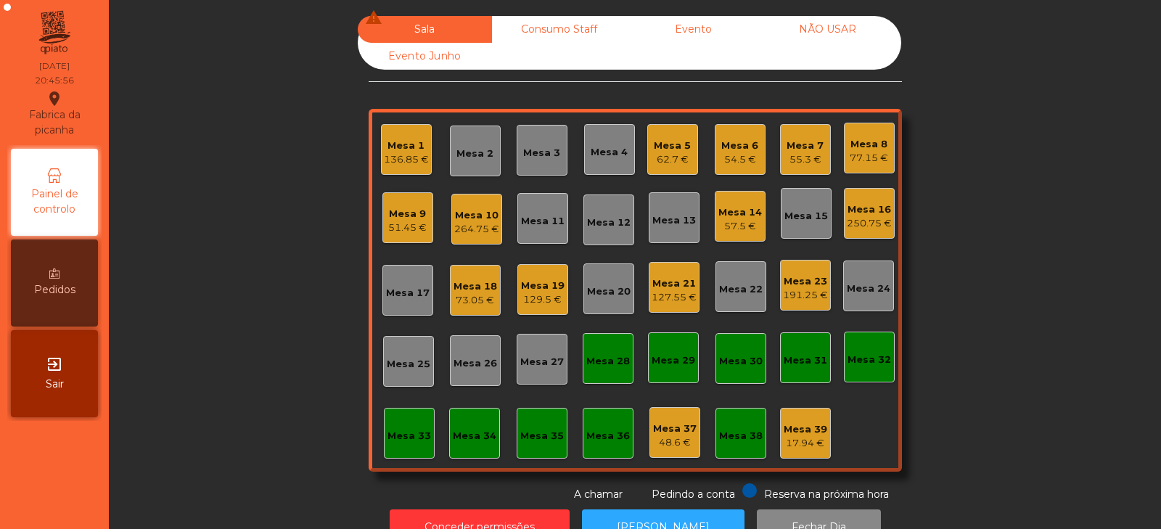
scroll to position [43, 0]
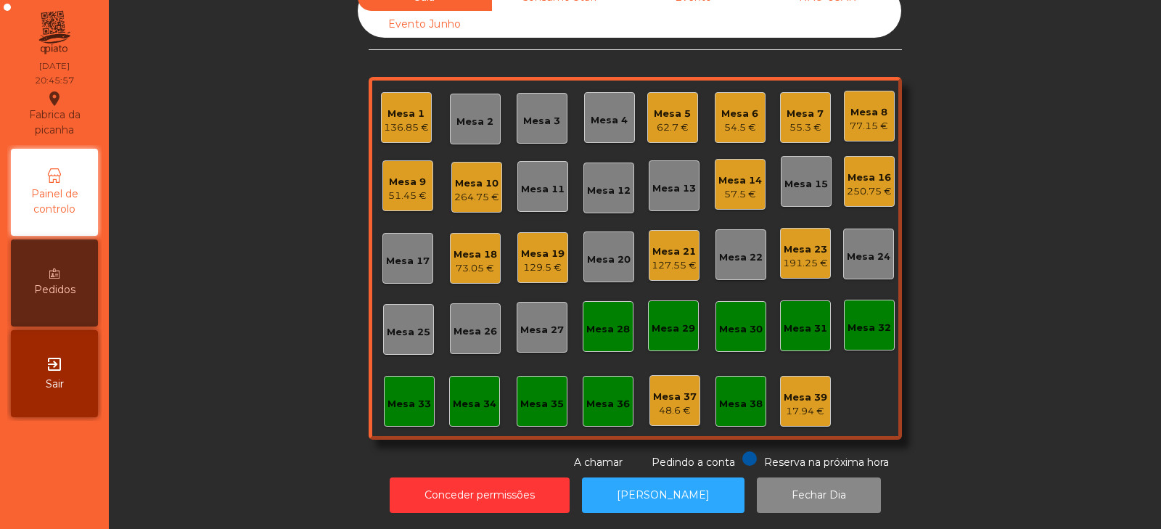
click at [732, 107] on div "Mesa 6" at bounding box center [739, 114] width 37 height 15
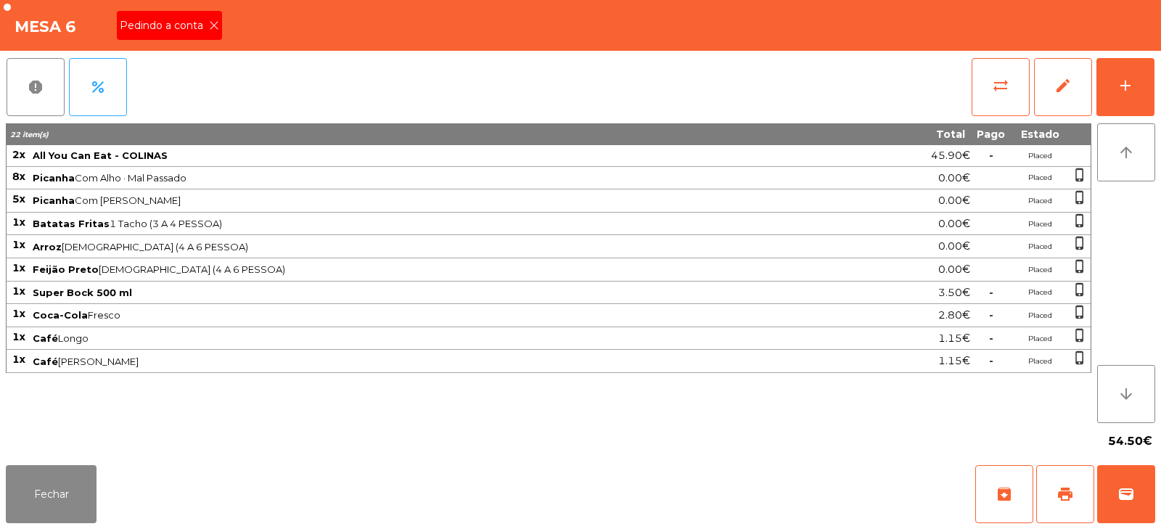
click at [213, 25] on icon at bounding box center [214, 25] width 10 height 10
click at [1074, 487] on button "print" at bounding box center [1065, 494] width 58 height 58
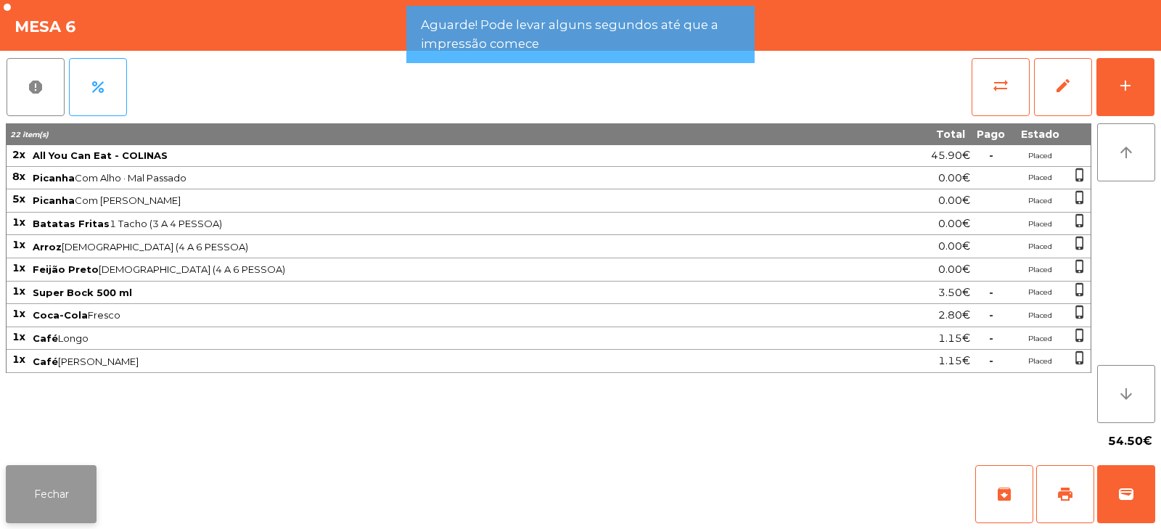
click at [48, 488] on button "Fechar" at bounding box center [51, 494] width 91 height 58
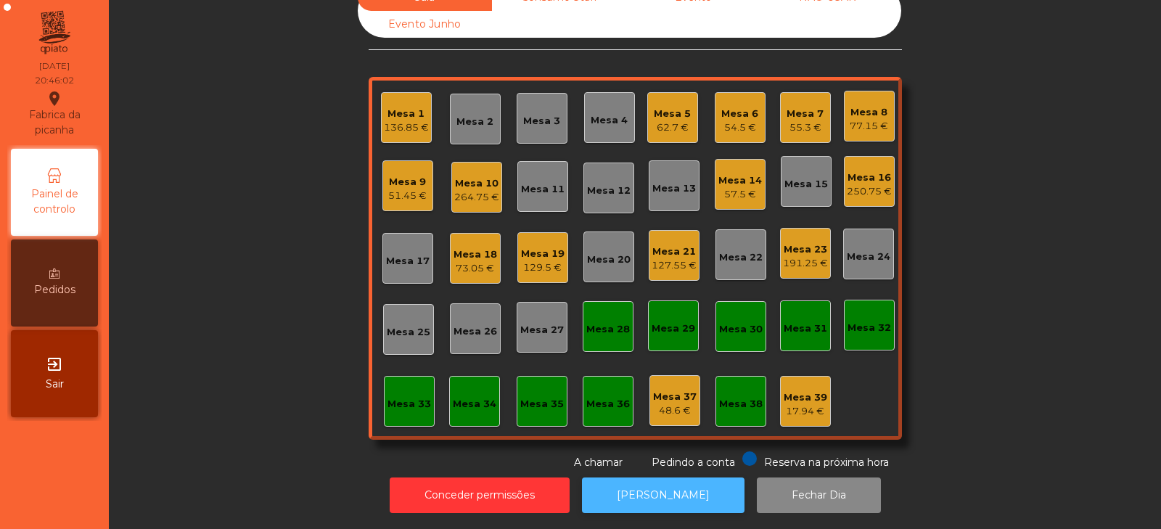
click at [643, 490] on button "[PERSON_NAME]" at bounding box center [663, 496] width 163 height 36
click at [732, 120] on div "54.5 €" at bounding box center [739, 127] width 37 height 15
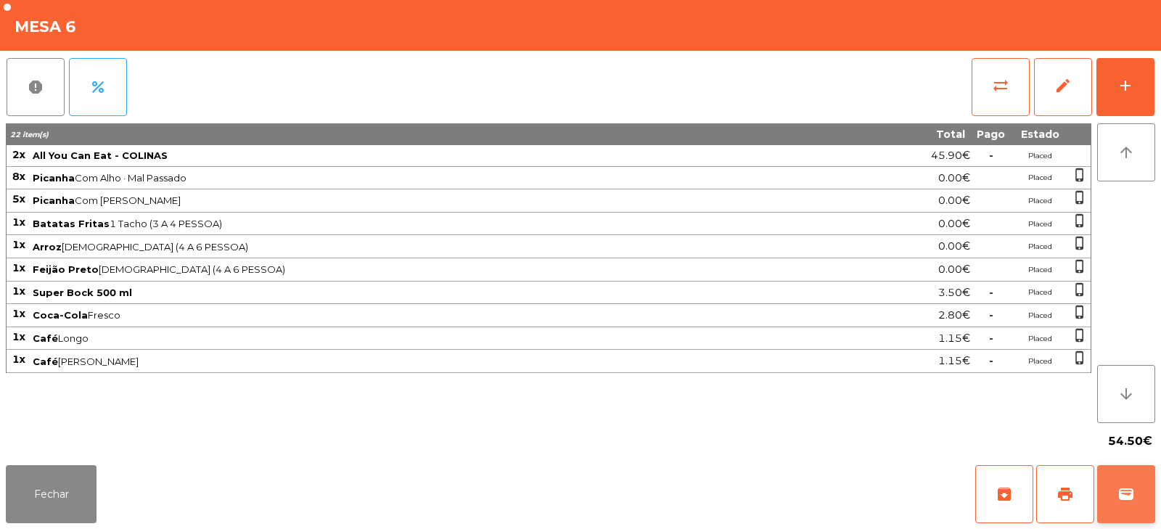
click at [1130, 500] on span "wallet" at bounding box center [1126, 494] width 17 height 17
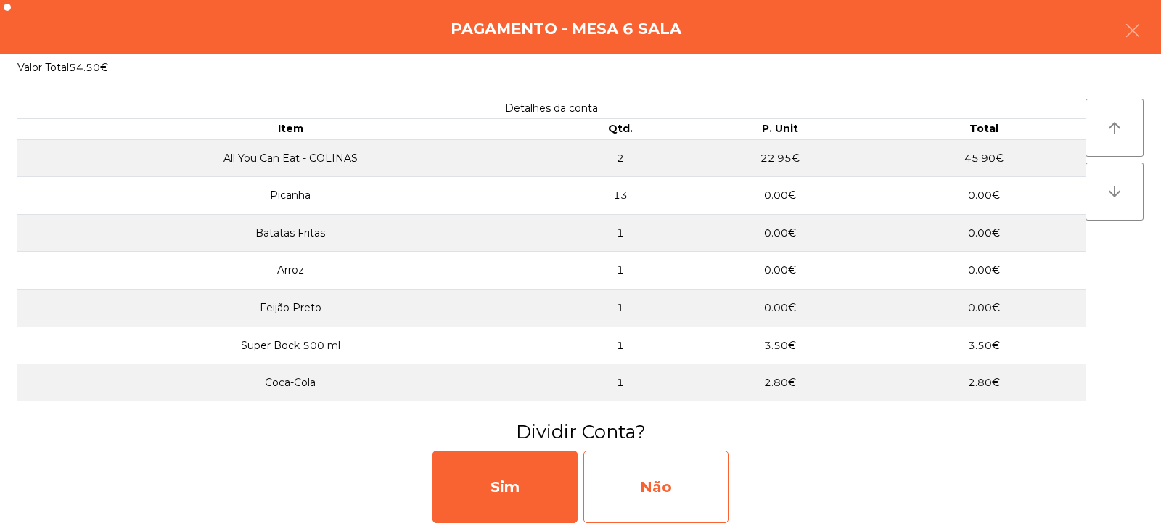
click at [671, 488] on div "Não" at bounding box center [656, 487] width 145 height 73
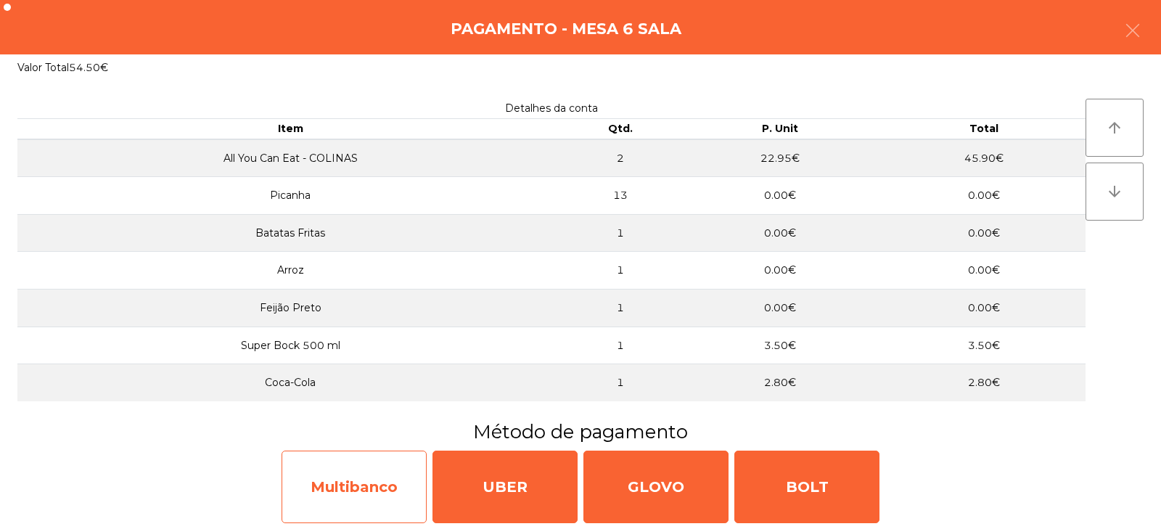
click at [380, 488] on div "Multibanco" at bounding box center [354, 487] width 145 height 73
select select "**"
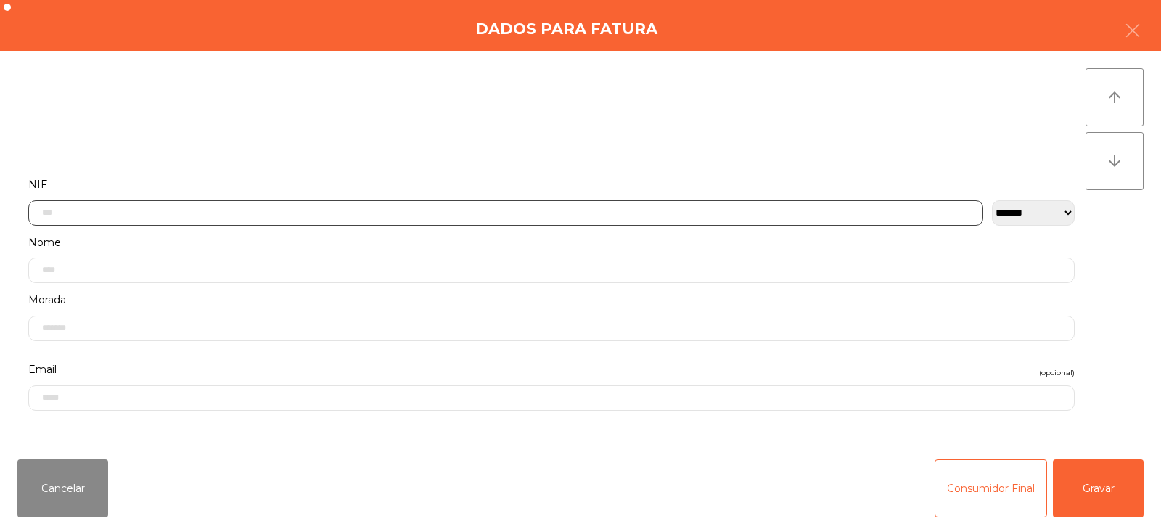
click at [583, 200] on input "text" at bounding box center [505, 212] width 955 height 25
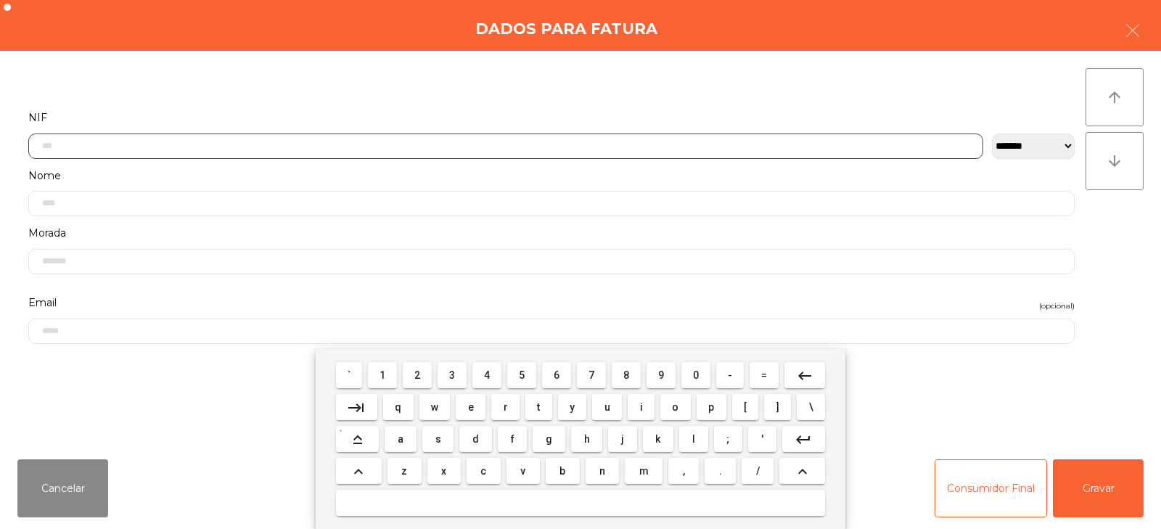
scroll to position [106, 0]
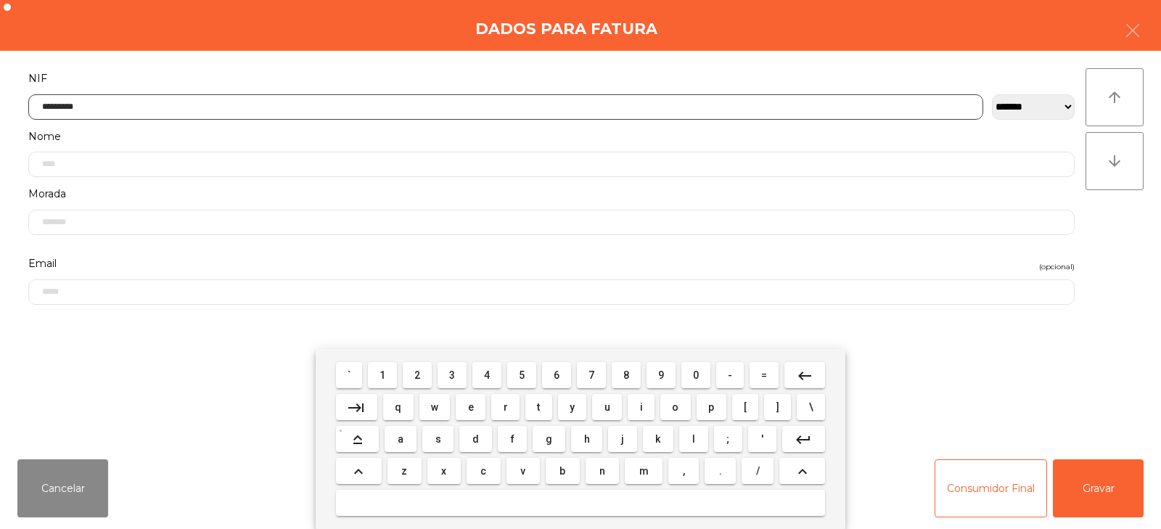
type input "*********"
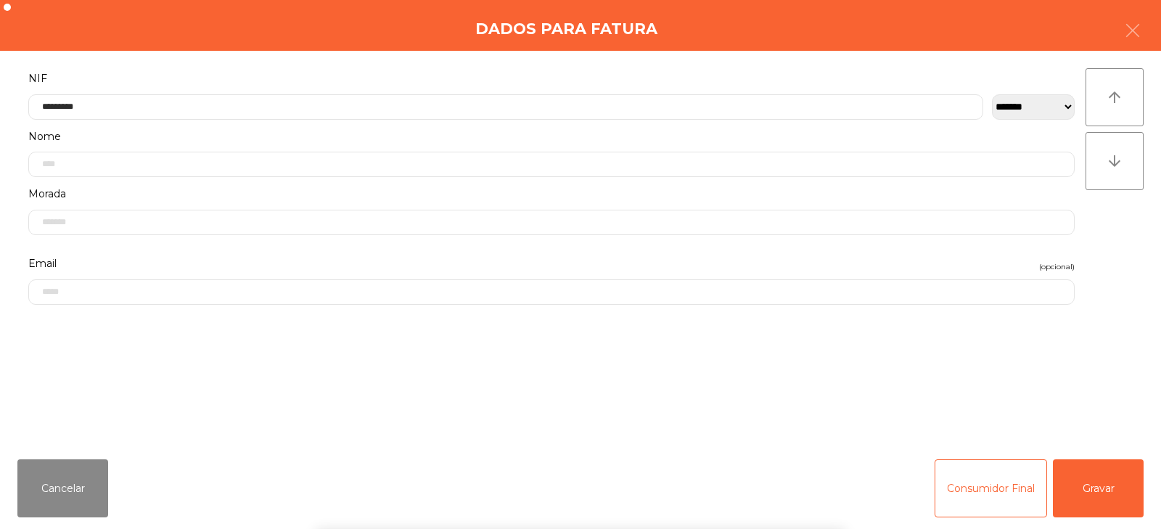
click at [1105, 483] on div "` 1 2 3 4 5 6 7 8 9 0 - = keyboard_backspace keyboard_tab q w e r t y u i o p […" at bounding box center [580, 439] width 1161 height 180
click at [1094, 487] on button "Gravar" at bounding box center [1098, 488] width 91 height 58
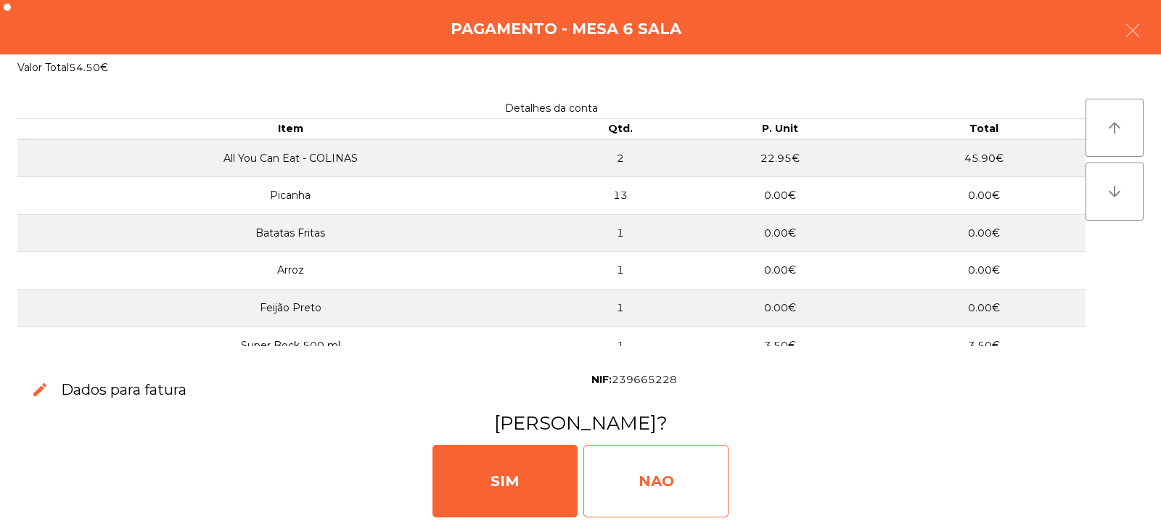
click at [666, 481] on div "NAO" at bounding box center [656, 481] width 145 height 73
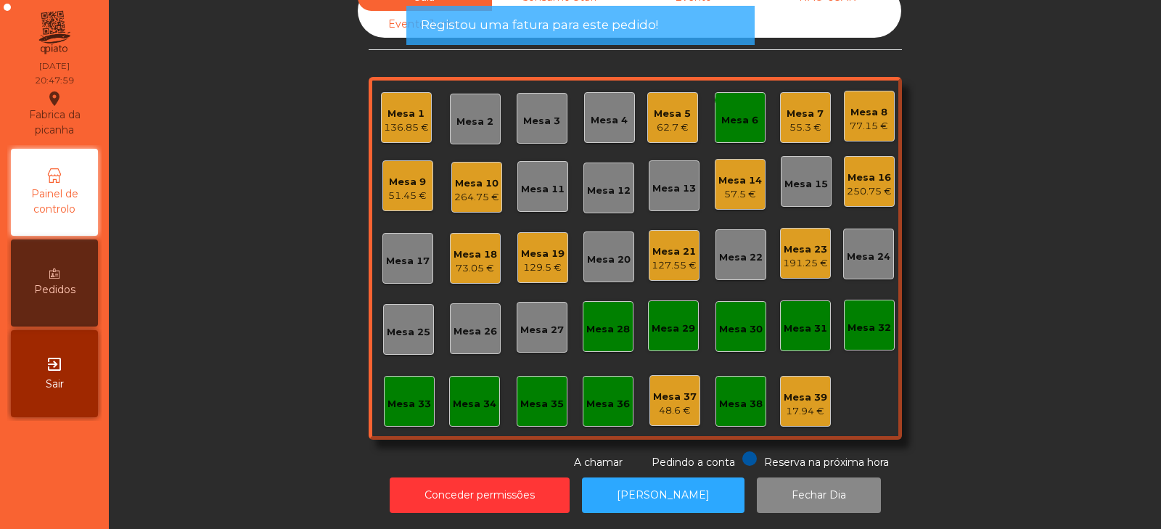
click at [739, 114] on div "Mesa 6" at bounding box center [739, 120] width 37 height 15
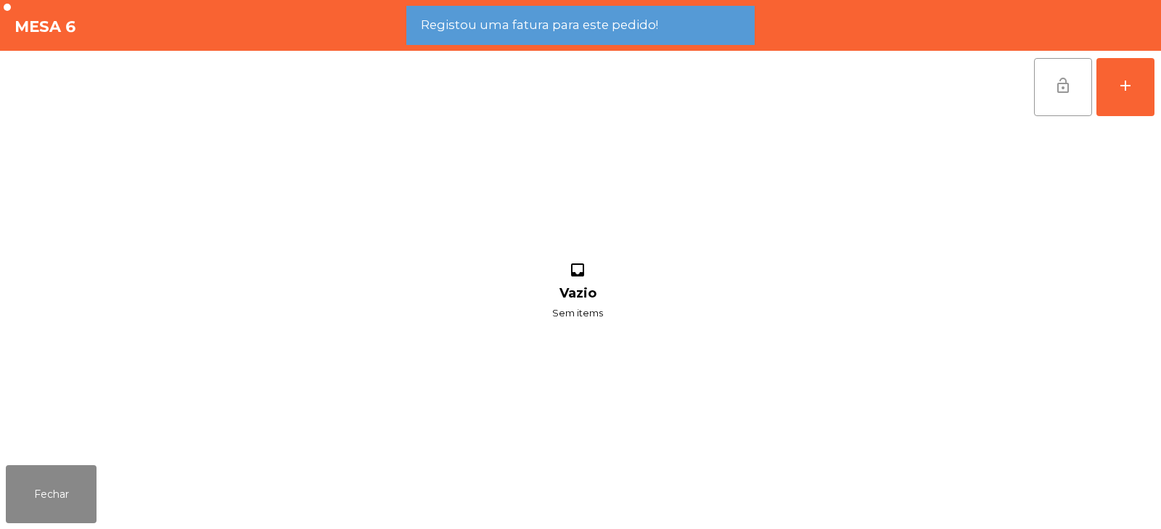
click at [1051, 81] on button "lock_open" at bounding box center [1063, 87] width 58 height 58
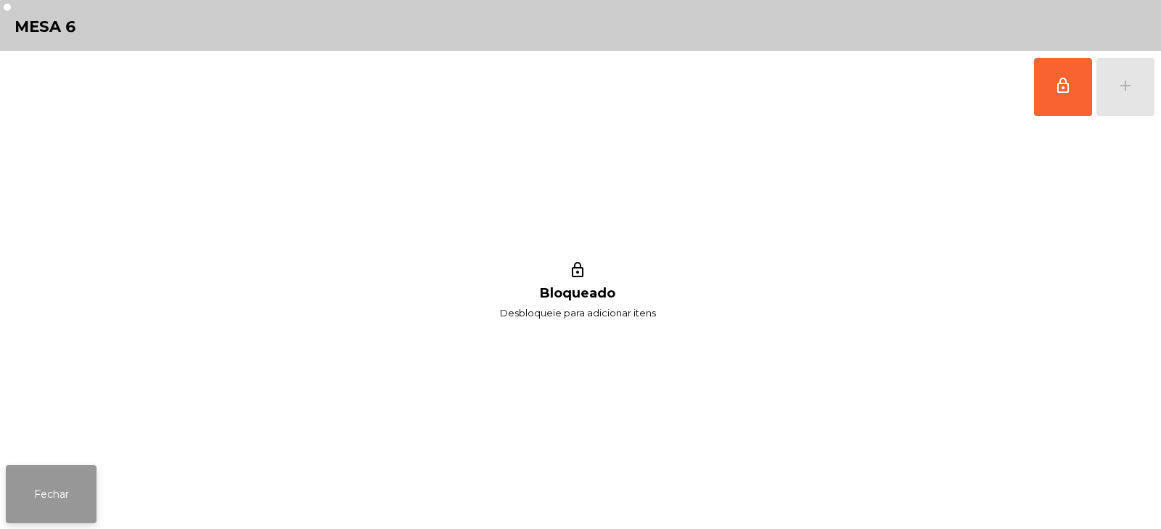
click at [78, 481] on button "Fechar" at bounding box center [51, 494] width 91 height 58
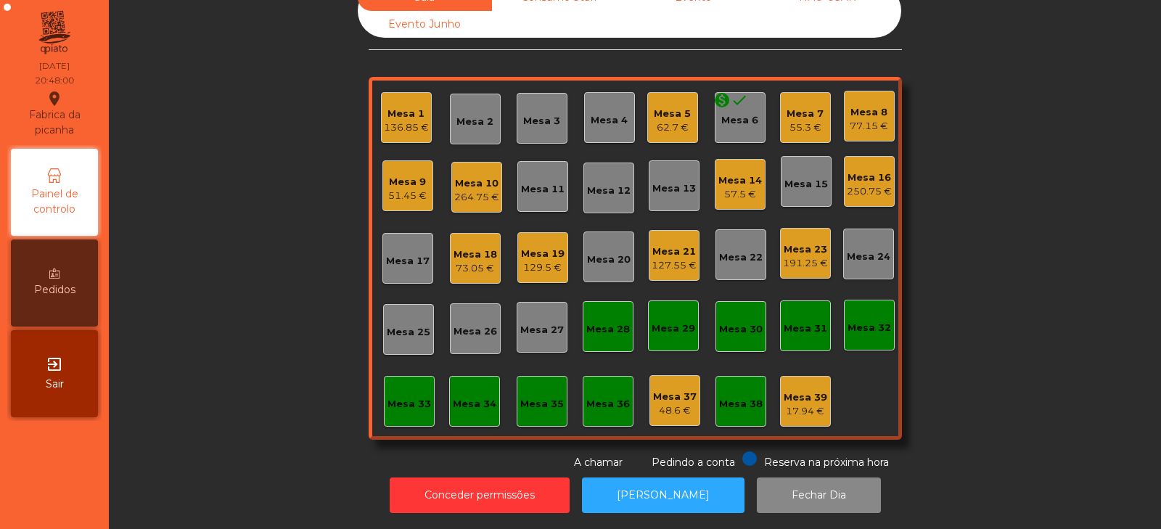
scroll to position [0, 0]
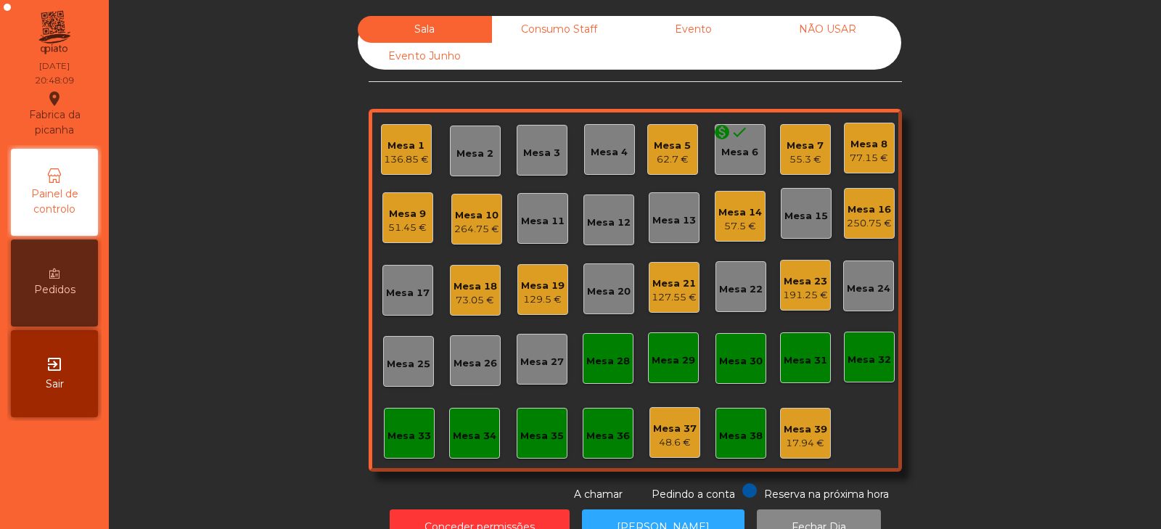
click at [861, 221] on div "250.75 €" at bounding box center [869, 223] width 45 height 15
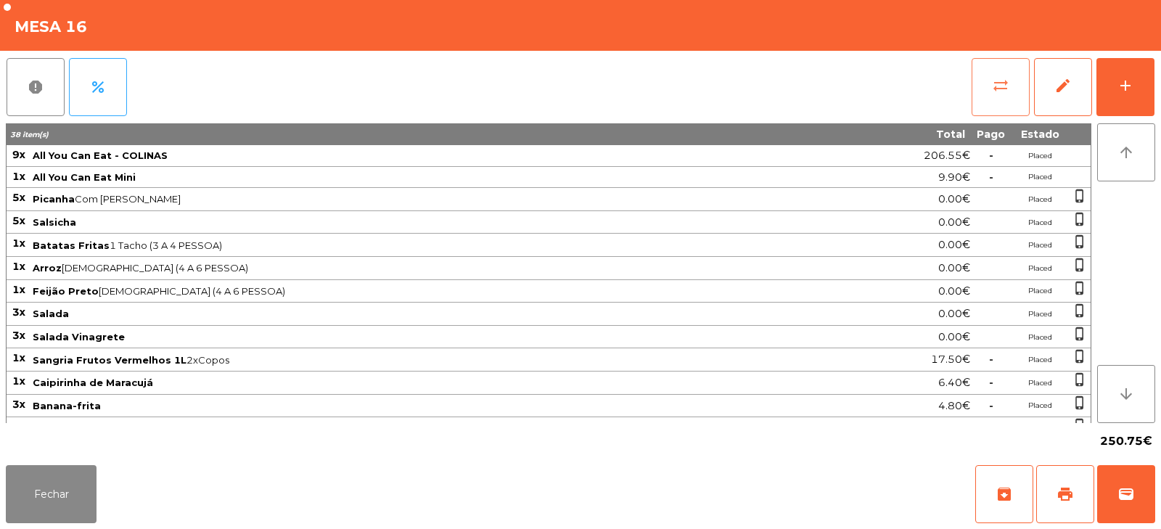
click at [999, 89] on span "sync_alt" at bounding box center [1000, 85] width 17 height 17
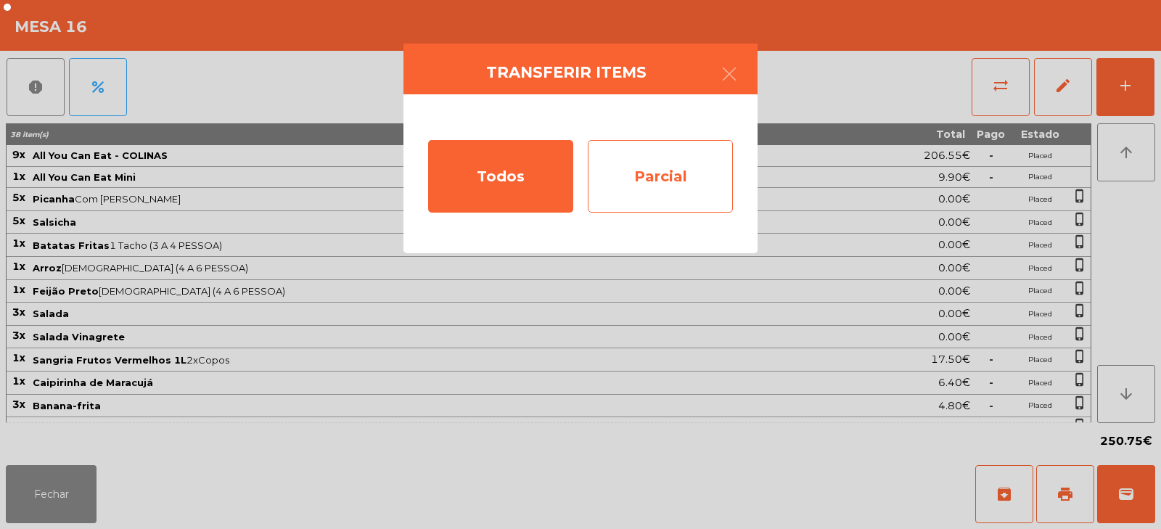
click at [658, 179] on div "Parcial" at bounding box center [660, 176] width 145 height 73
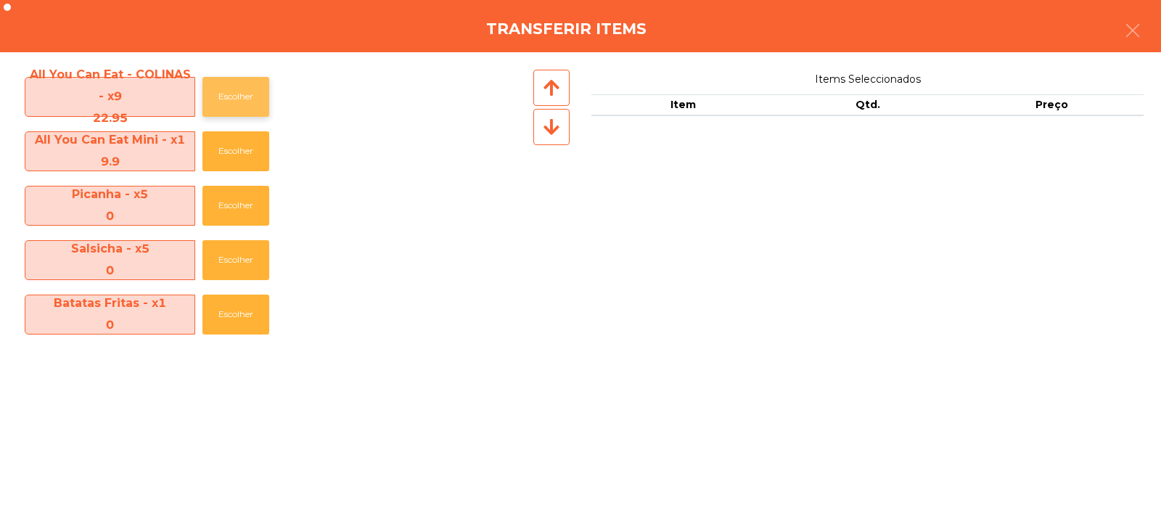
click at [244, 98] on button "Escolher" at bounding box center [235, 97] width 67 height 40
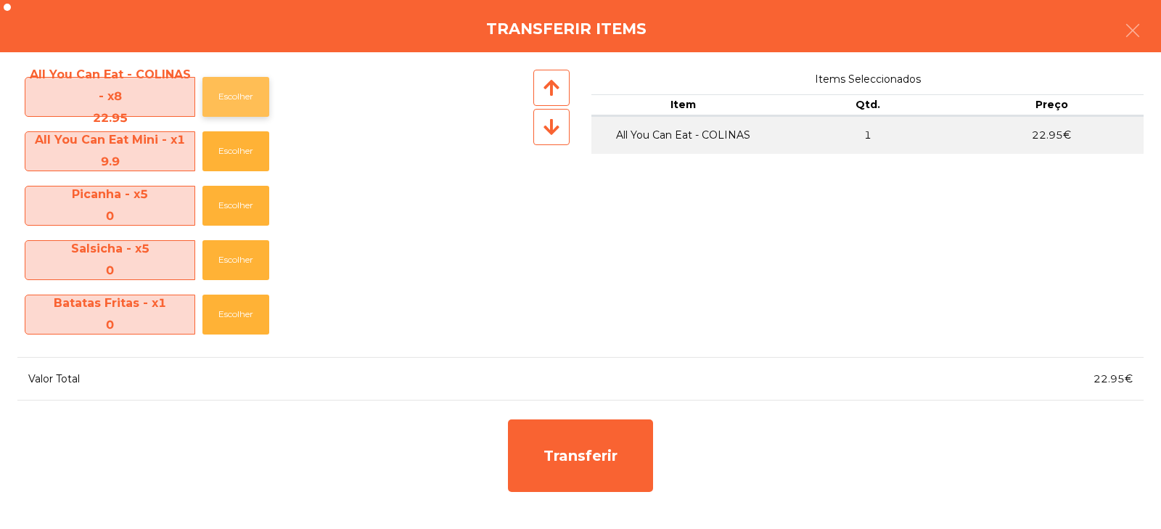
click at [240, 99] on button "Escolher" at bounding box center [235, 97] width 67 height 40
click at [236, 101] on button "Escolher" at bounding box center [235, 97] width 67 height 40
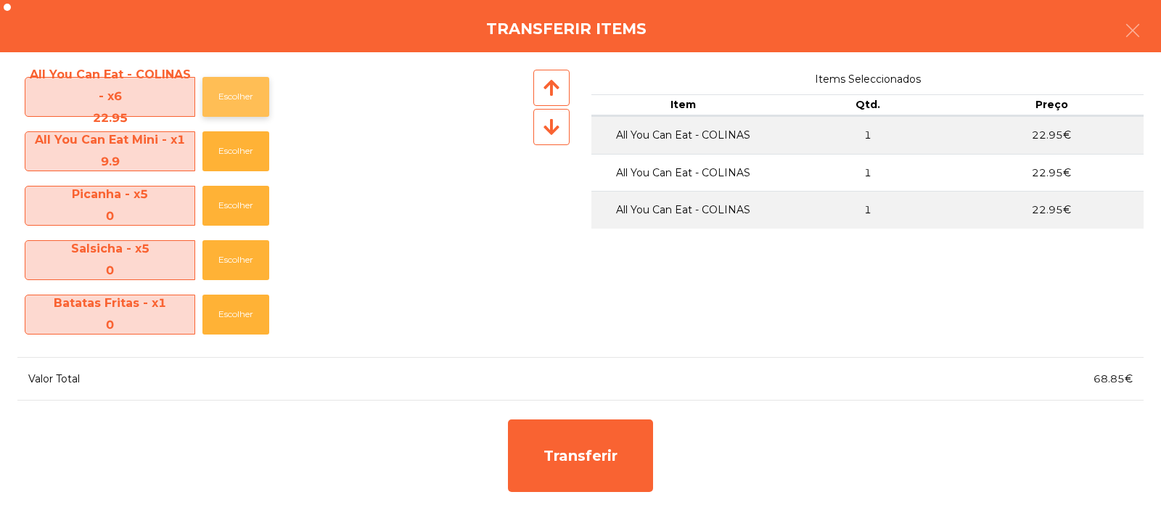
click at [239, 103] on button "Escolher" at bounding box center [235, 97] width 67 height 40
click at [241, 97] on button "Escolher" at bounding box center [235, 97] width 67 height 40
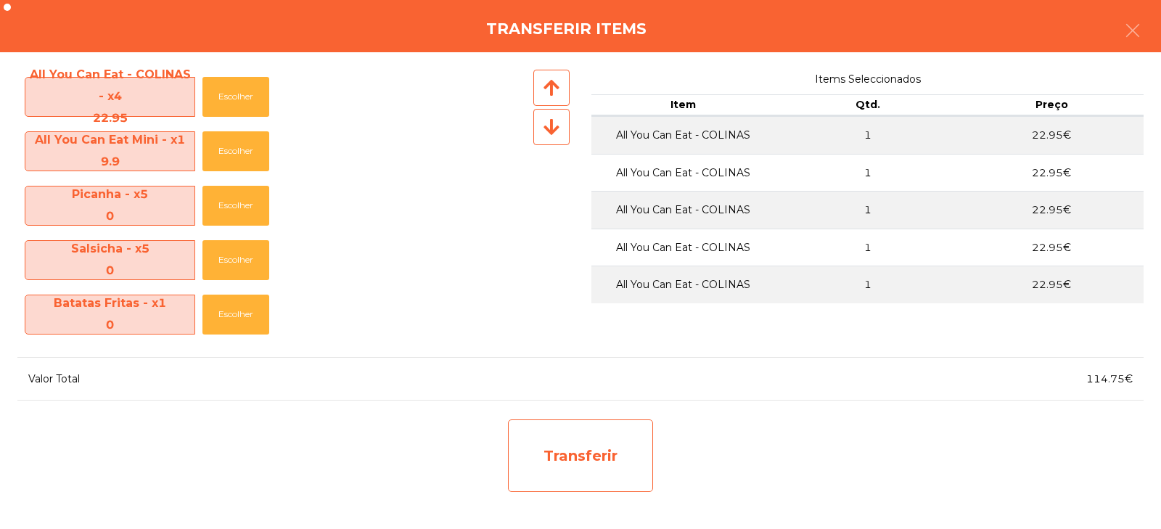
click at [591, 463] on div "Transferir" at bounding box center [580, 456] width 145 height 73
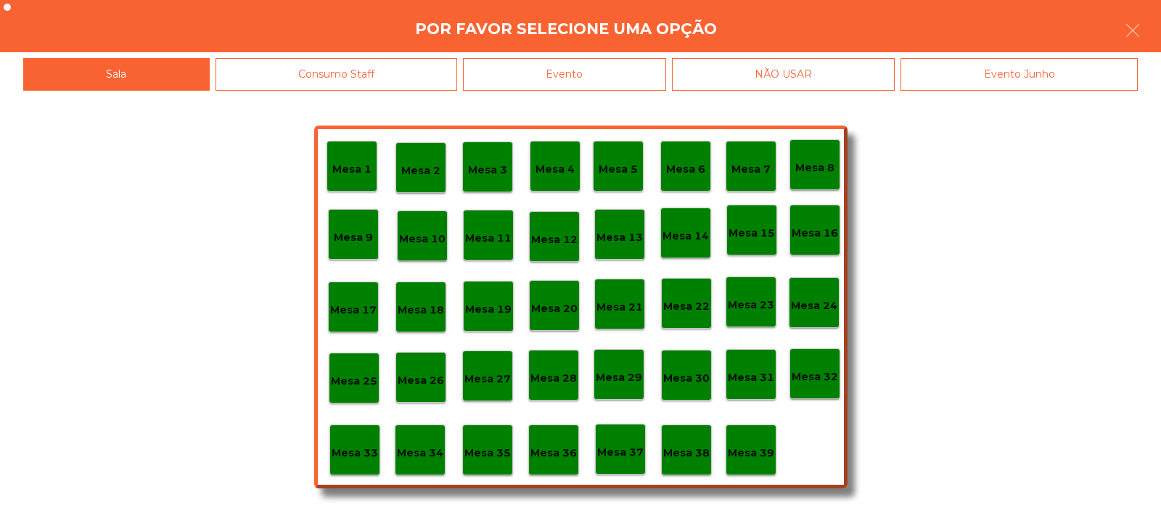
click at [626, 459] on p "Mesa 37" at bounding box center [620, 452] width 46 height 17
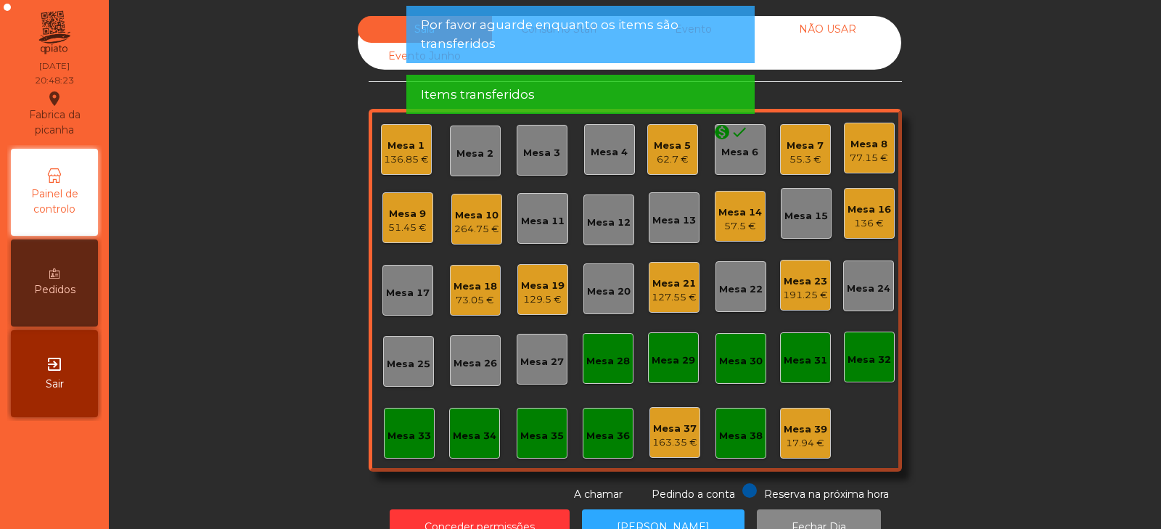
click at [867, 211] on div "Mesa 16" at bounding box center [870, 209] width 44 height 15
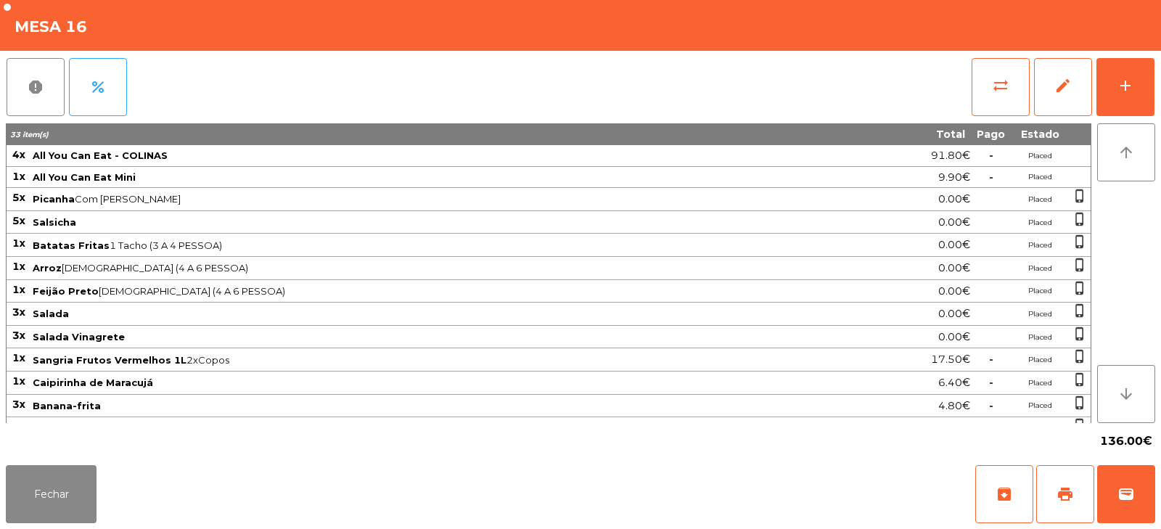
scroll to position [63, 0]
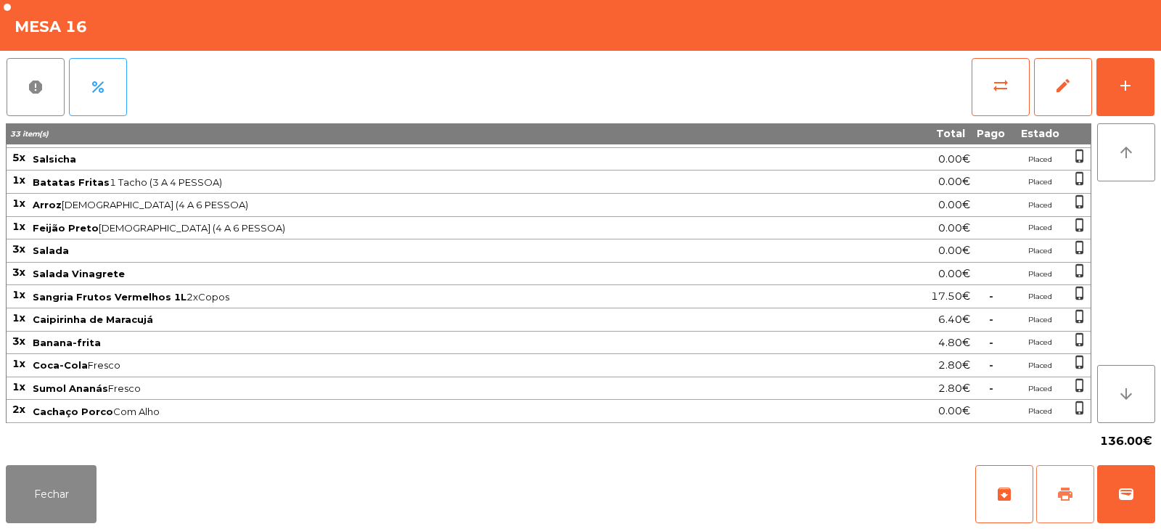
click at [1066, 491] on span "print" at bounding box center [1065, 494] width 17 height 17
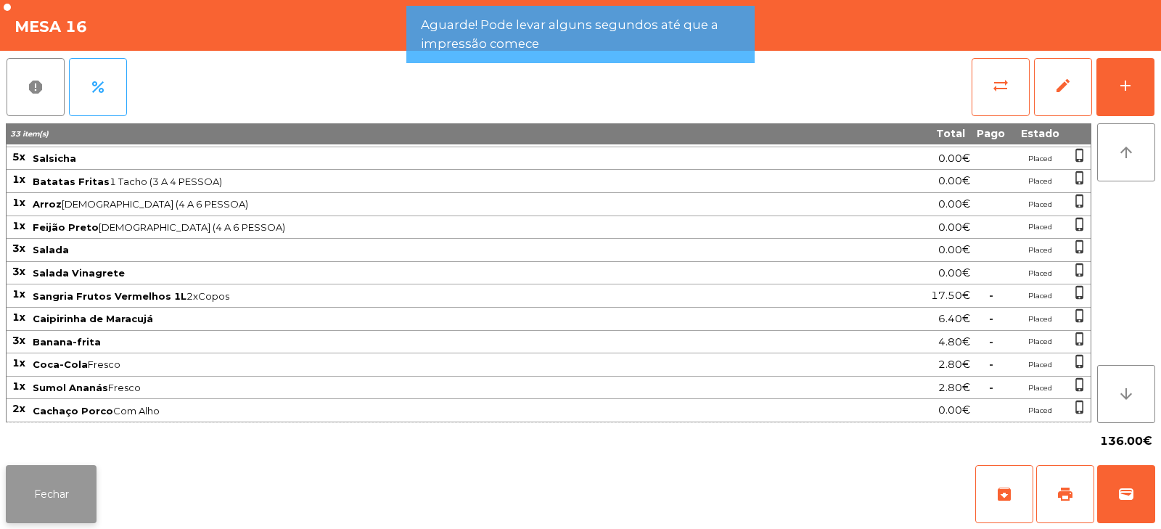
click at [83, 500] on button "Fechar" at bounding box center [51, 494] width 91 height 58
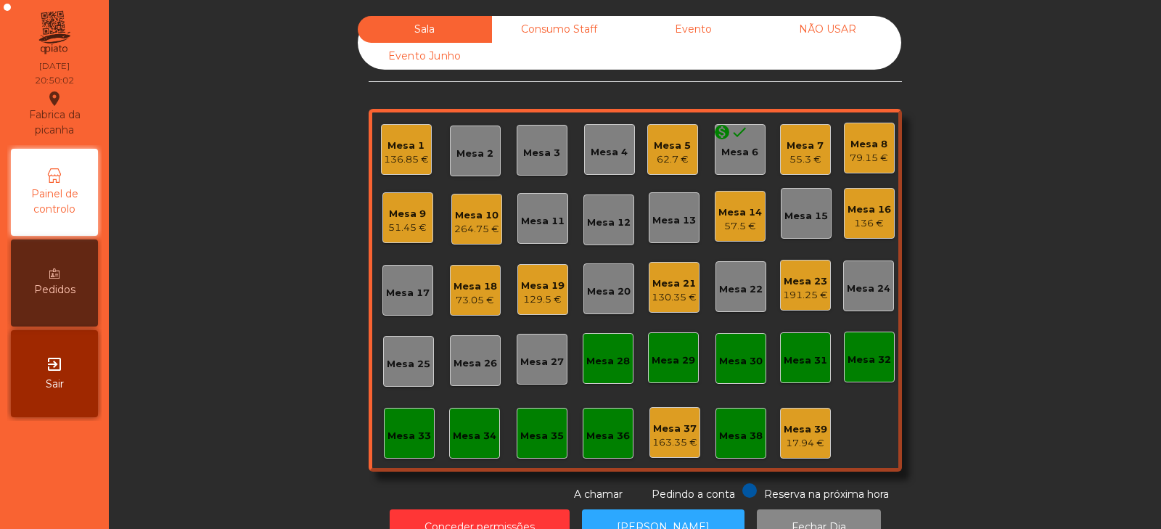
click at [851, 216] on div "Mesa 16" at bounding box center [870, 209] width 44 height 15
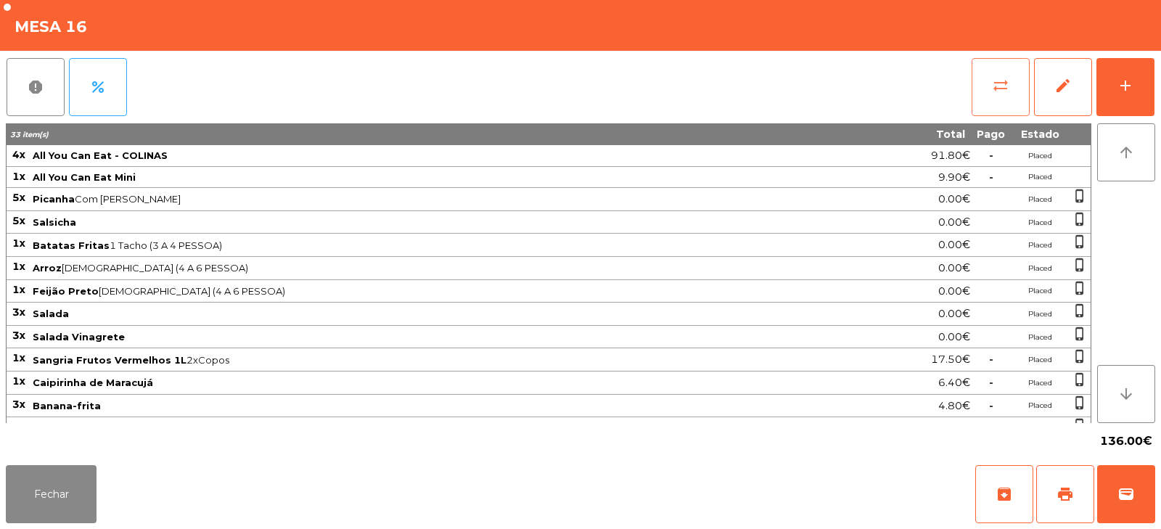
click at [1006, 69] on button "sync_alt" at bounding box center [1001, 87] width 58 height 58
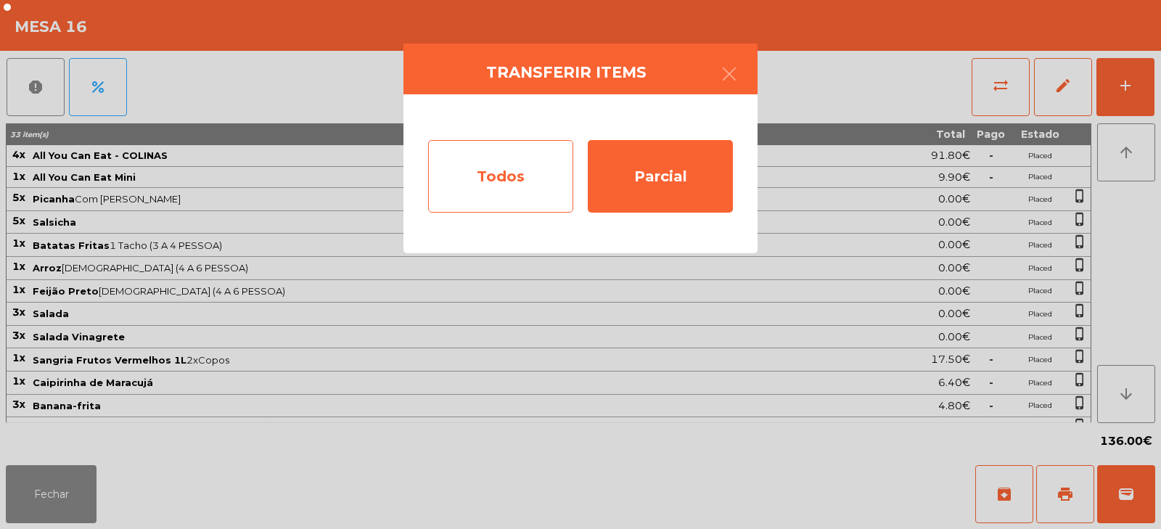
click at [529, 176] on div "Todos" at bounding box center [500, 176] width 145 height 73
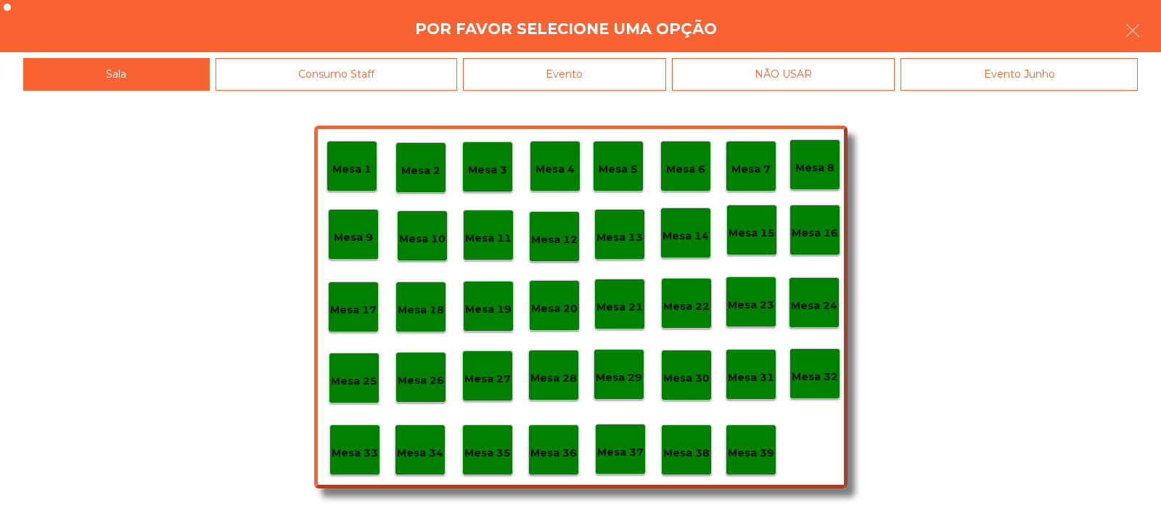
click at [618, 77] on div "Evento" at bounding box center [564, 74] width 203 height 33
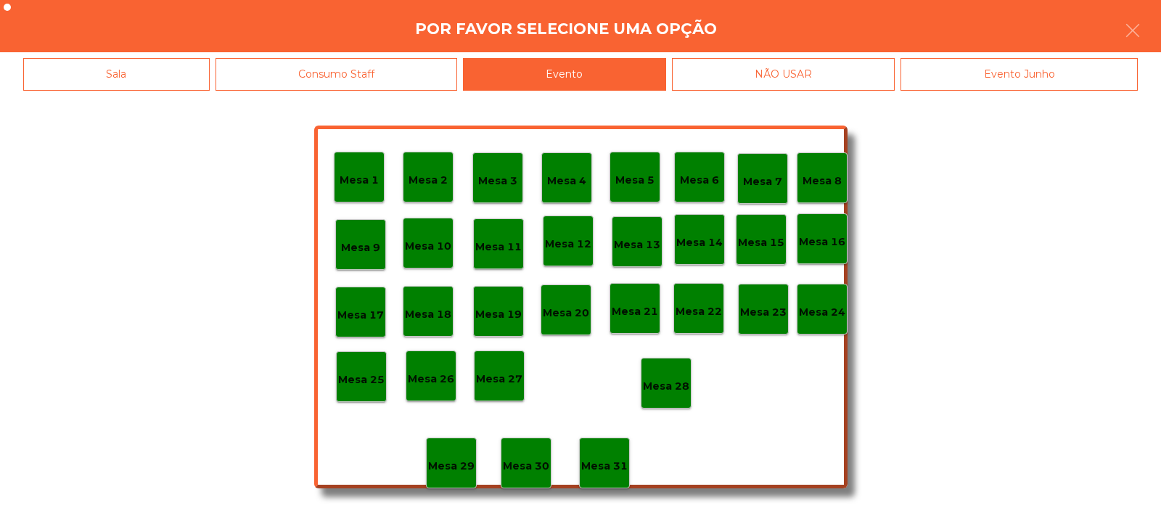
click at [667, 369] on div "Mesa 28" at bounding box center [666, 383] width 51 height 51
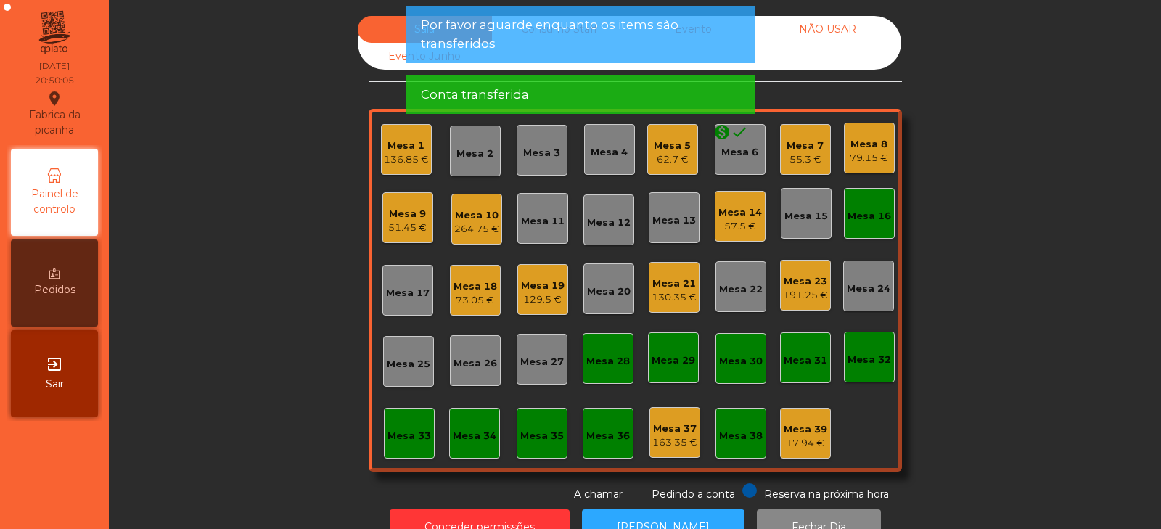
click at [862, 218] on div "Mesa 16" at bounding box center [870, 216] width 44 height 15
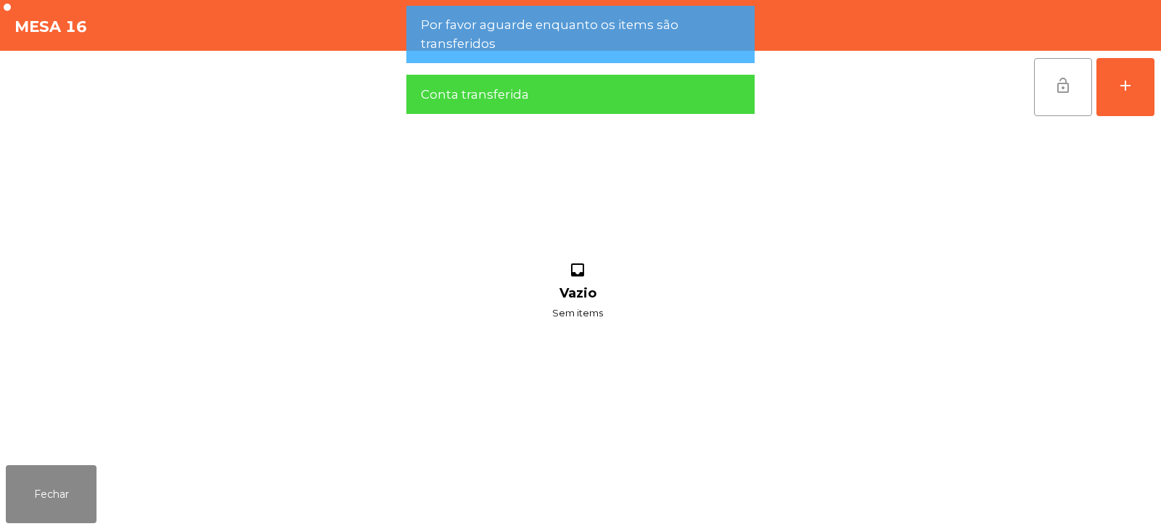
click at [1060, 84] on span "lock_open" at bounding box center [1063, 85] width 17 height 17
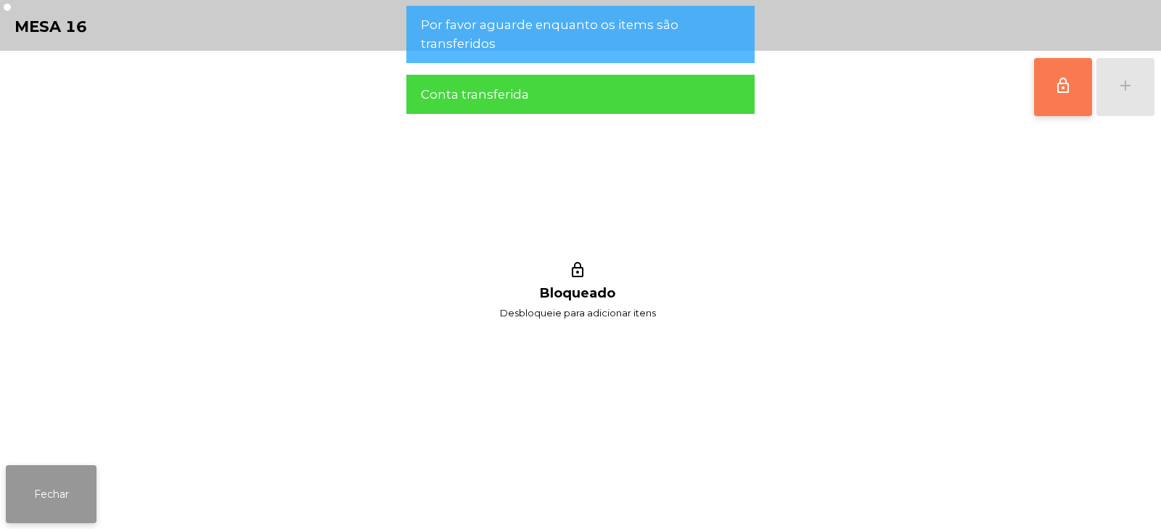
click at [44, 496] on button "Fechar" at bounding box center [51, 494] width 91 height 58
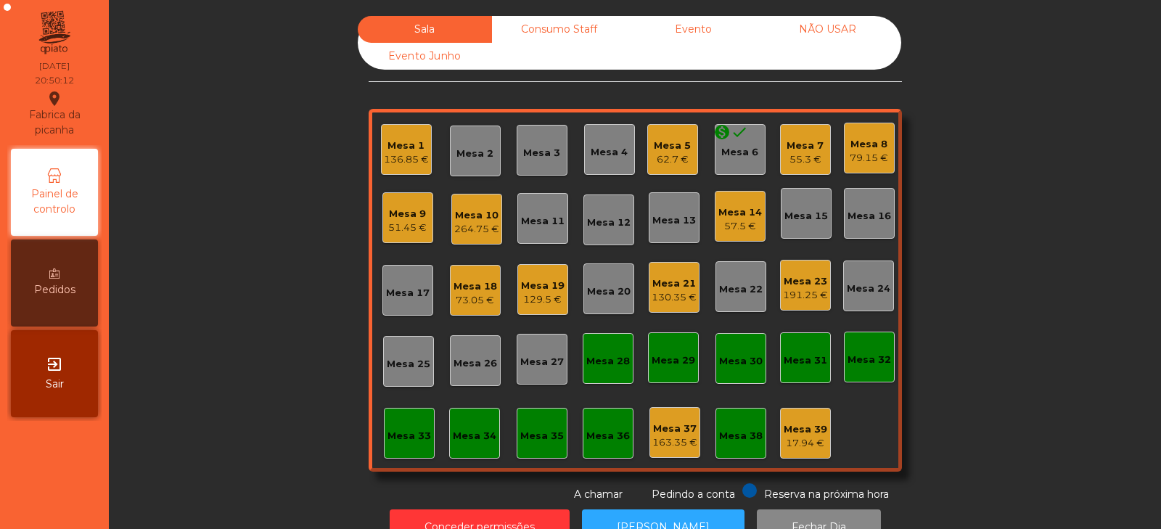
click at [526, 138] on div "Mesa 3" at bounding box center [542, 150] width 51 height 51
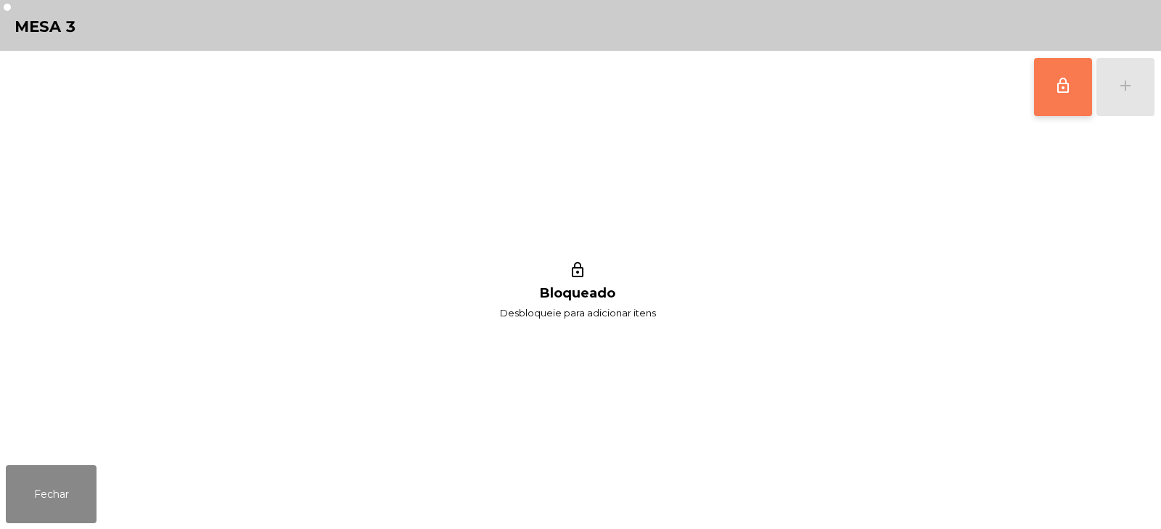
click at [1068, 91] on span "lock_outline" at bounding box center [1063, 85] width 17 height 17
click at [1130, 97] on button "add" at bounding box center [1126, 87] width 58 height 58
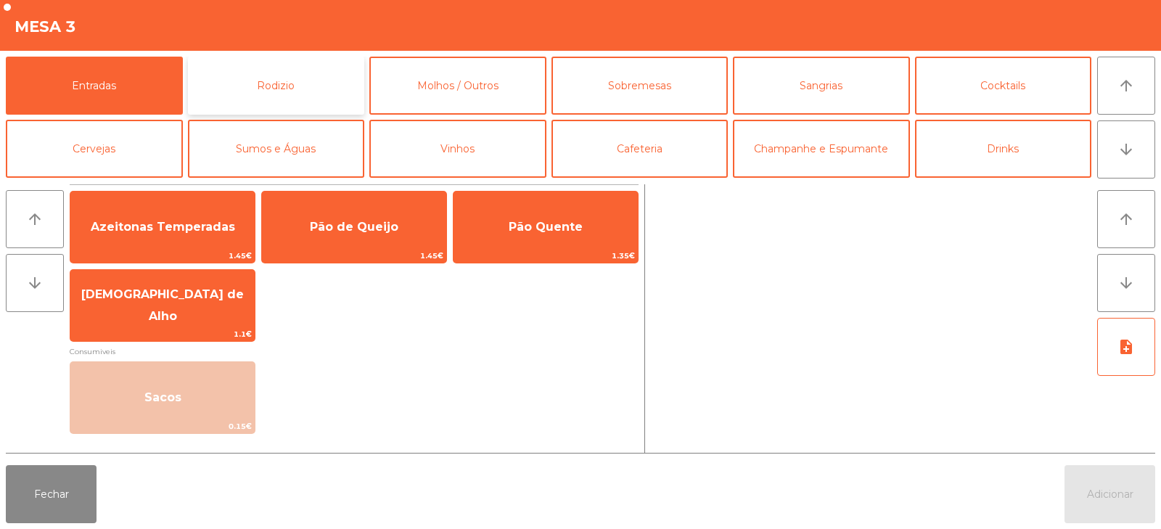
click at [302, 84] on button "Rodizio" at bounding box center [276, 86] width 177 height 58
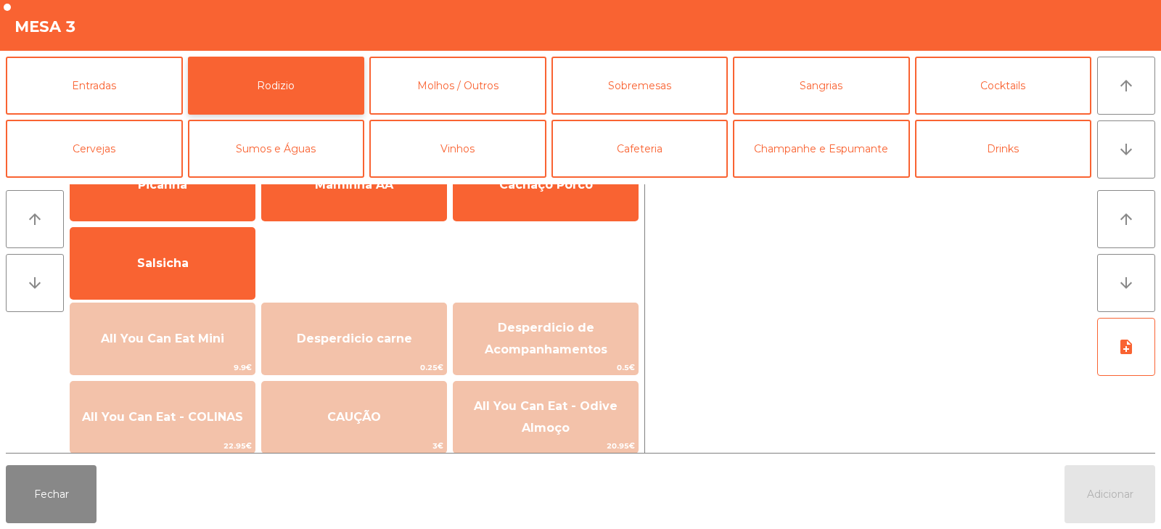
scroll to position [80, 0]
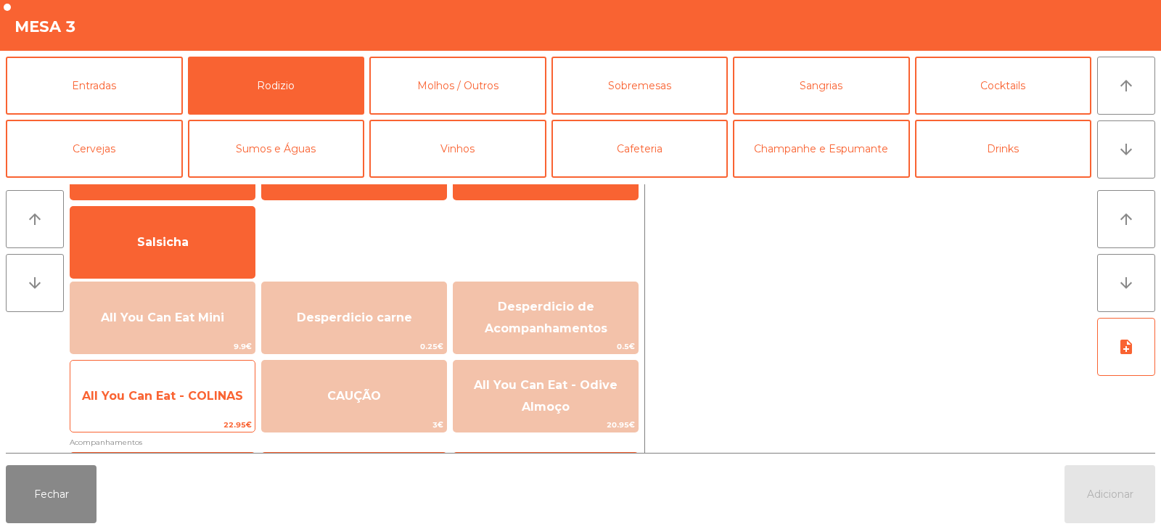
click at [211, 401] on span "All You Can Eat - COLINAS" at bounding box center [162, 396] width 161 height 14
click at [208, 400] on span "All You Can Eat - COLINAS" at bounding box center [162, 396] width 161 height 14
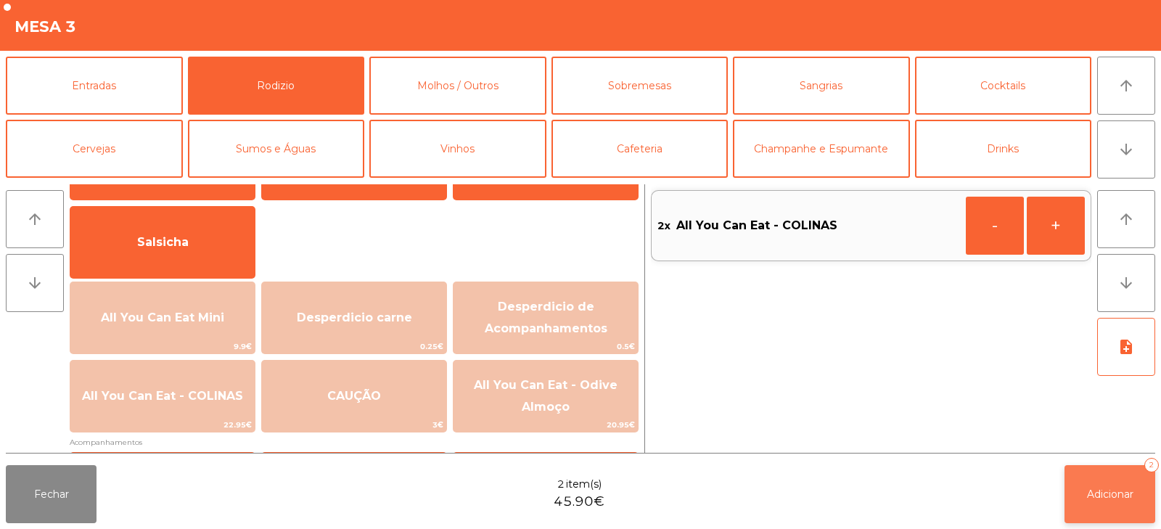
click at [1104, 489] on span "Adicionar" at bounding box center [1110, 494] width 46 height 13
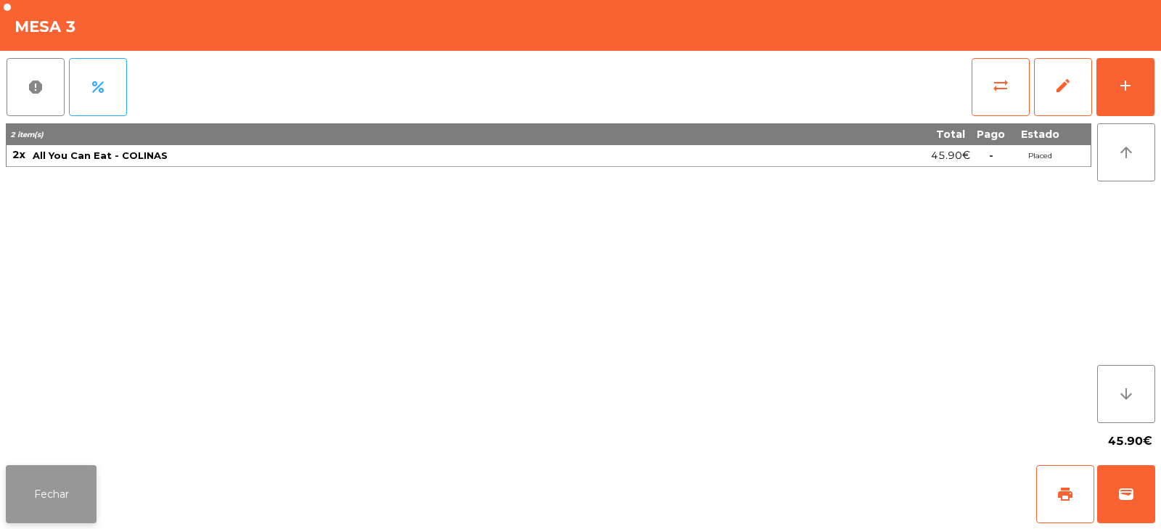
click at [52, 517] on button "Fechar" at bounding box center [51, 494] width 91 height 58
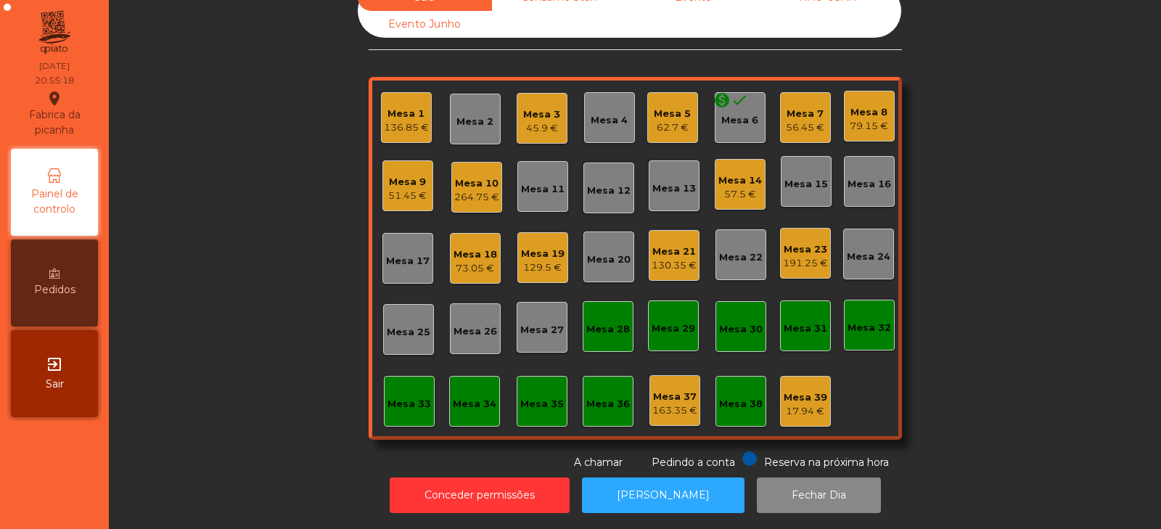
scroll to position [0, 0]
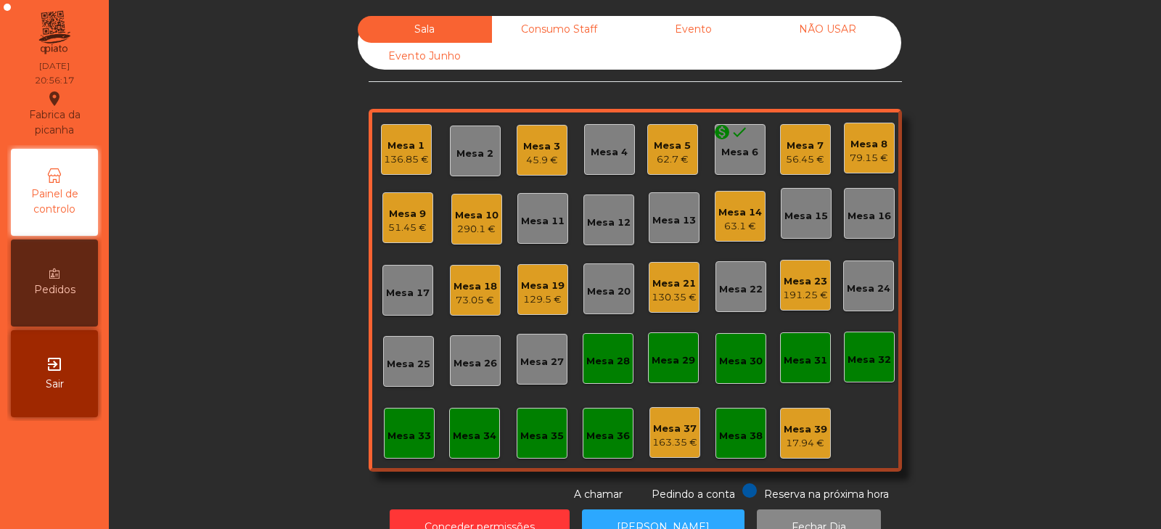
click at [610, 148] on div "Mesa 4" at bounding box center [609, 152] width 37 height 15
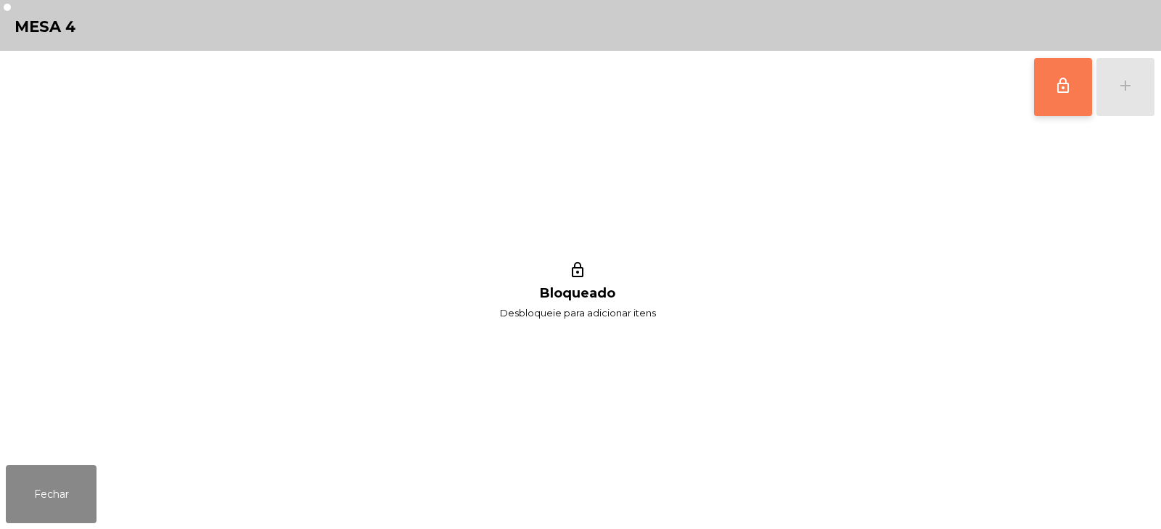
click at [1062, 98] on button "lock_outline" at bounding box center [1063, 87] width 58 height 58
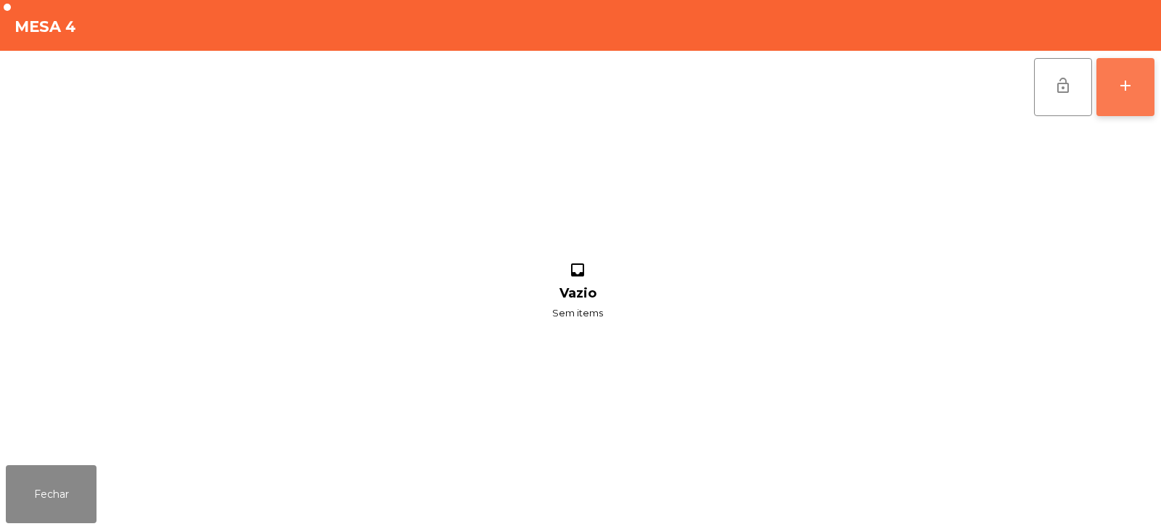
click at [1116, 89] on button "add" at bounding box center [1126, 87] width 58 height 58
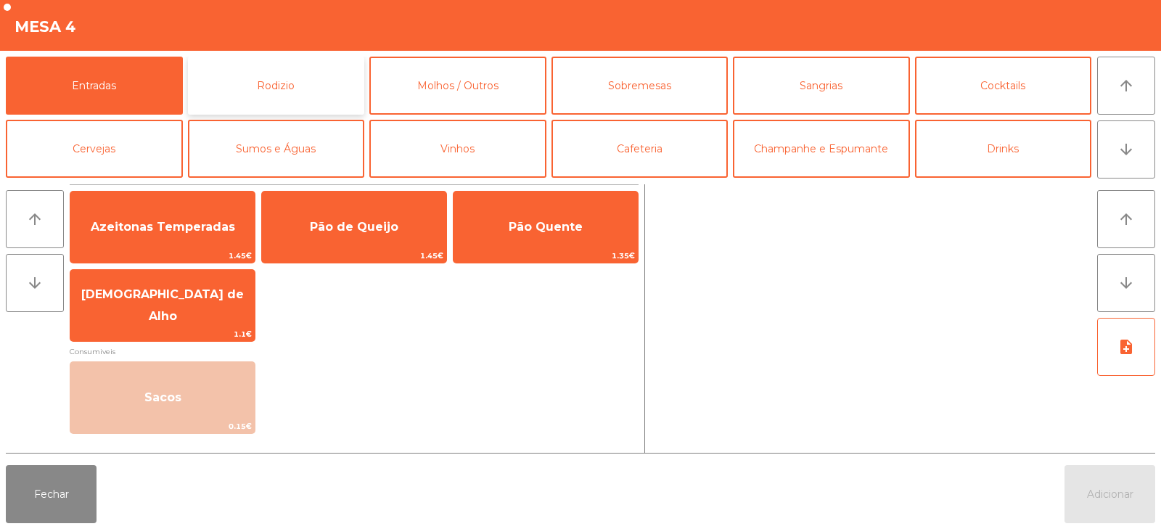
click at [278, 92] on button "Rodizio" at bounding box center [276, 86] width 177 height 58
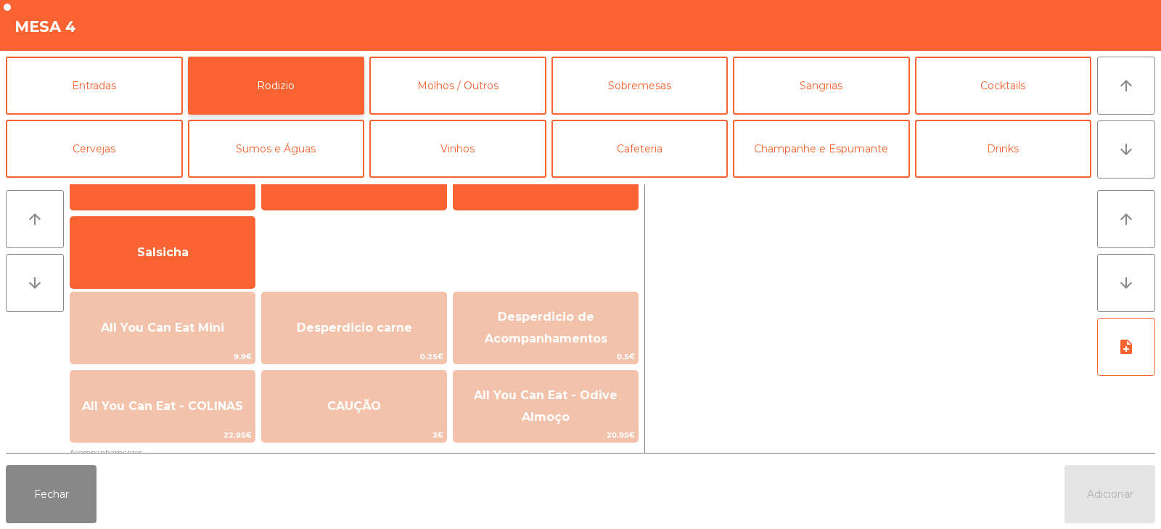
scroll to position [90, 0]
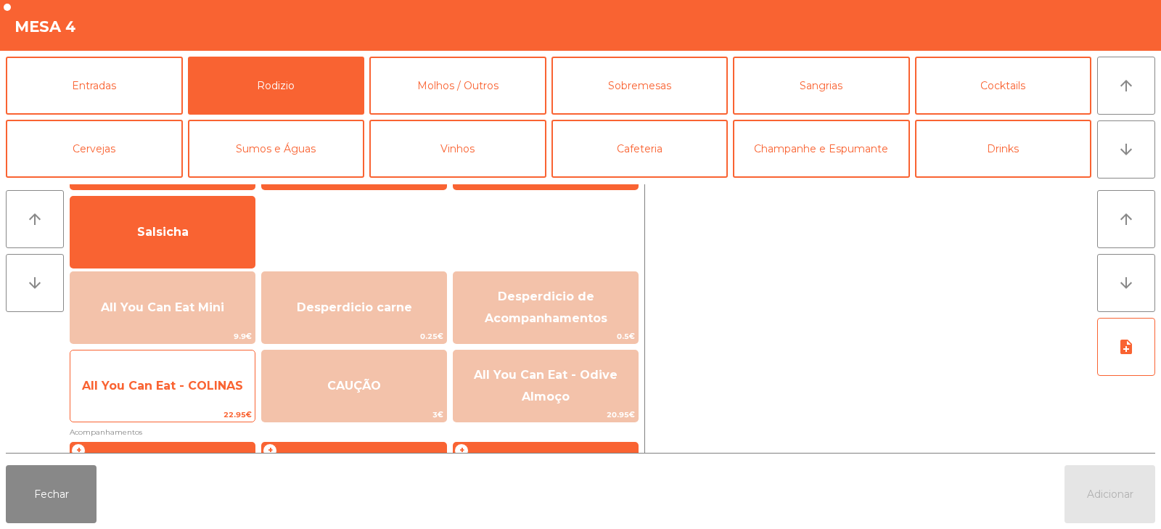
click at [203, 381] on span "All You Can Eat - COLINAS" at bounding box center [162, 386] width 161 height 14
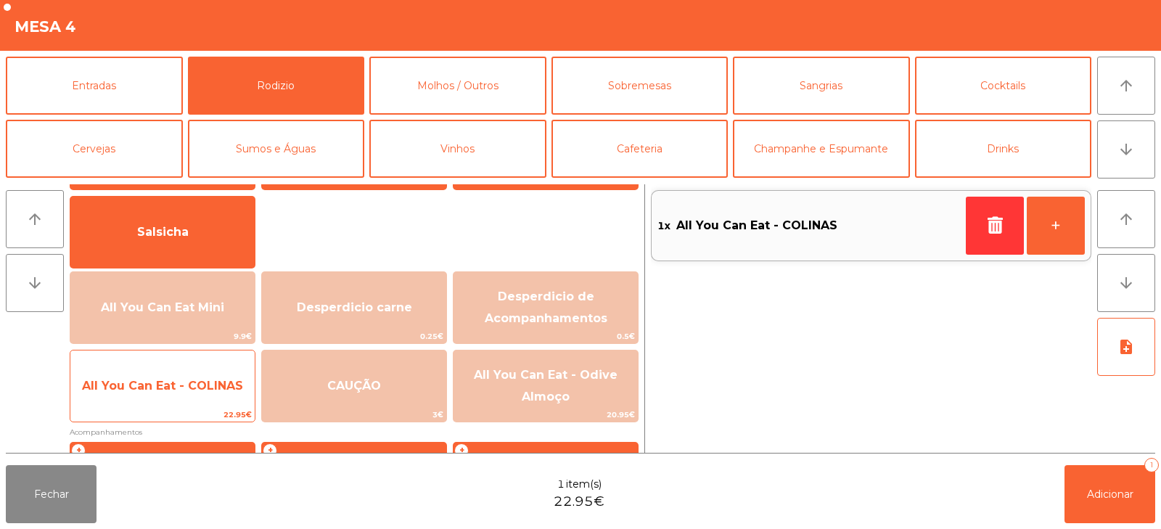
click at [205, 383] on span "All You Can Eat - COLINAS" at bounding box center [162, 386] width 161 height 14
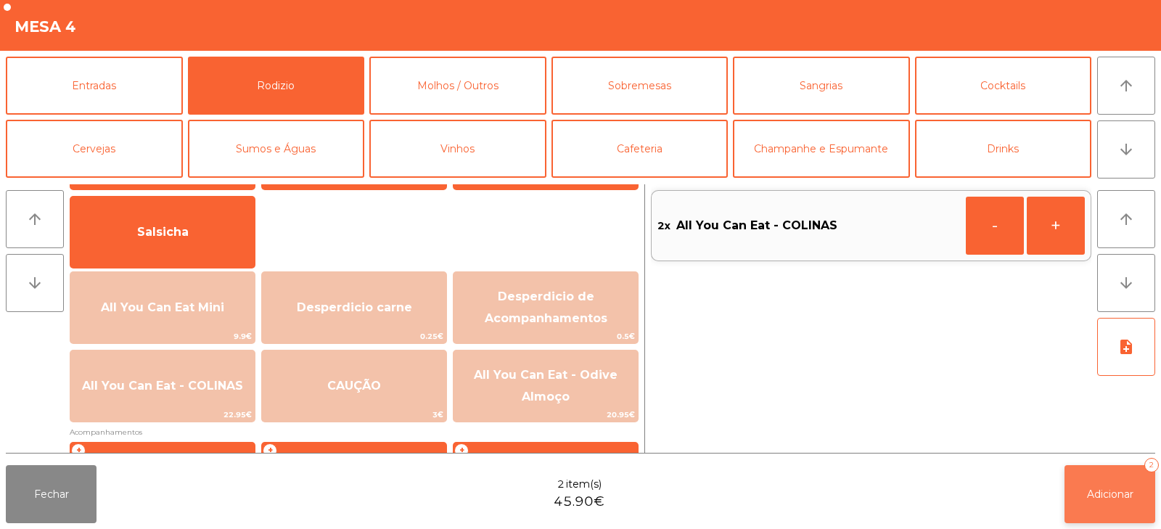
click at [1107, 491] on span "Adicionar" at bounding box center [1110, 494] width 46 height 13
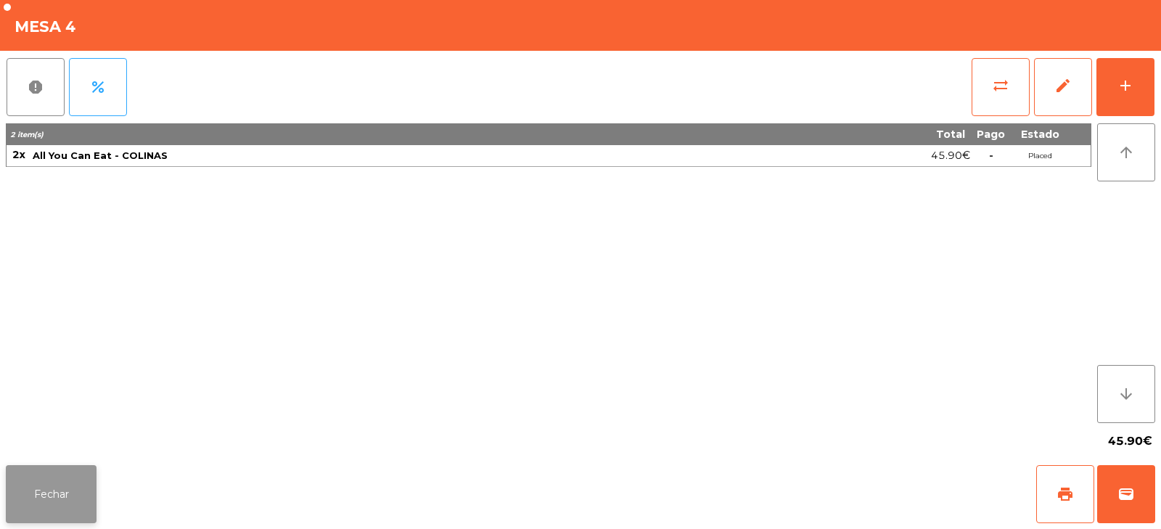
click at [39, 478] on button "Fechar" at bounding box center [51, 494] width 91 height 58
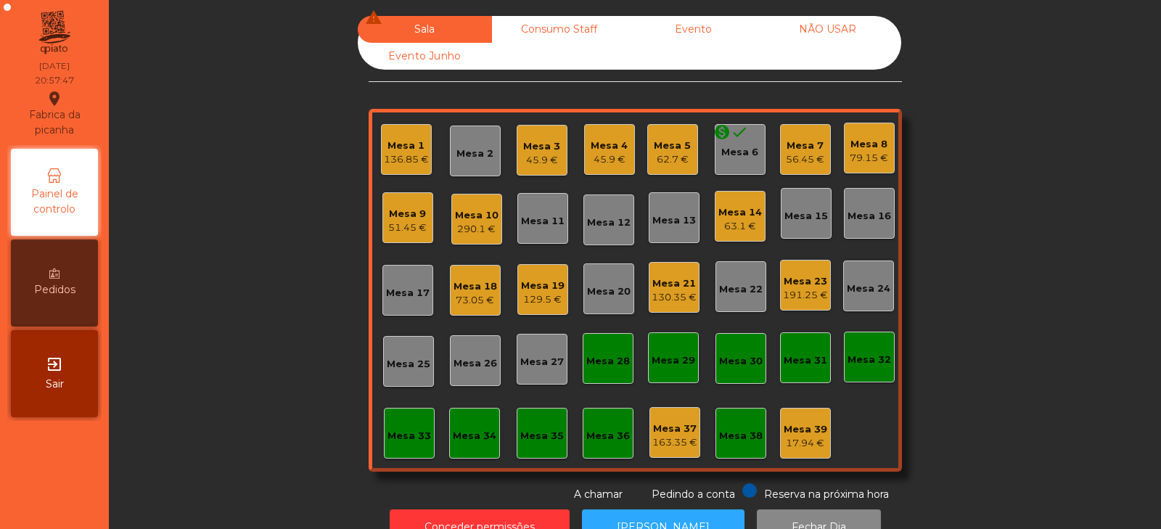
click at [462, 225] on div "290.1 €" at bounding box center [477, 229] width 44 height 15
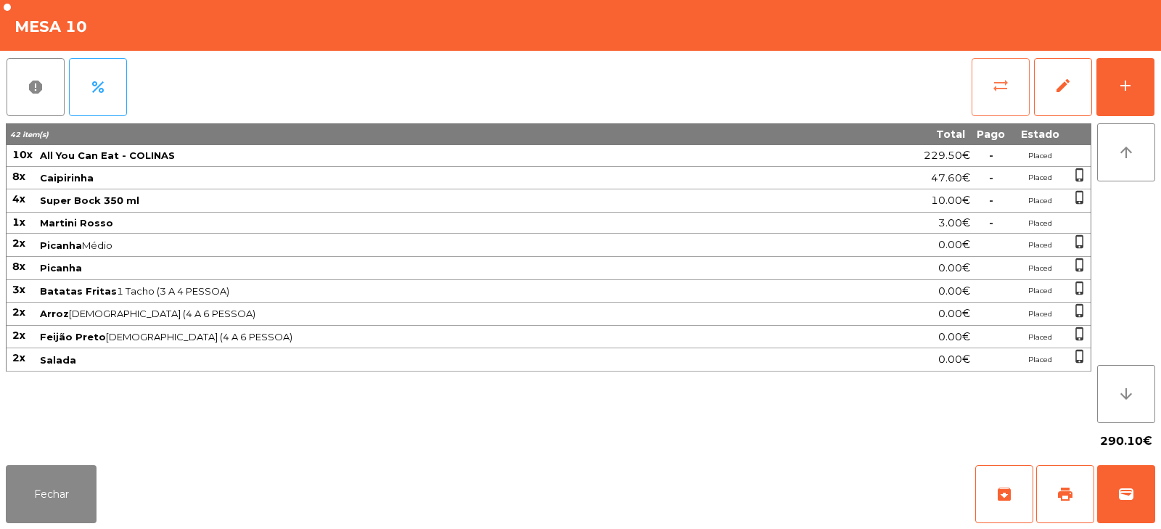
click at [994, 83] on span "sync_alt" at bounding box center [1000, 85] width 17 height 17
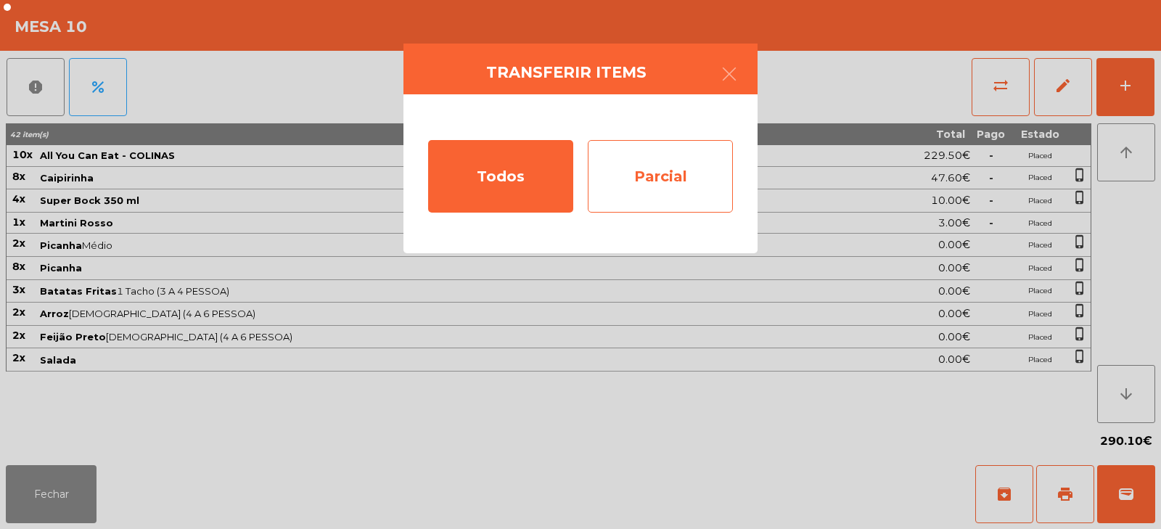
click at [654, 183] on div "Parcial" at bounding box center [660, 176] width 145 height 73
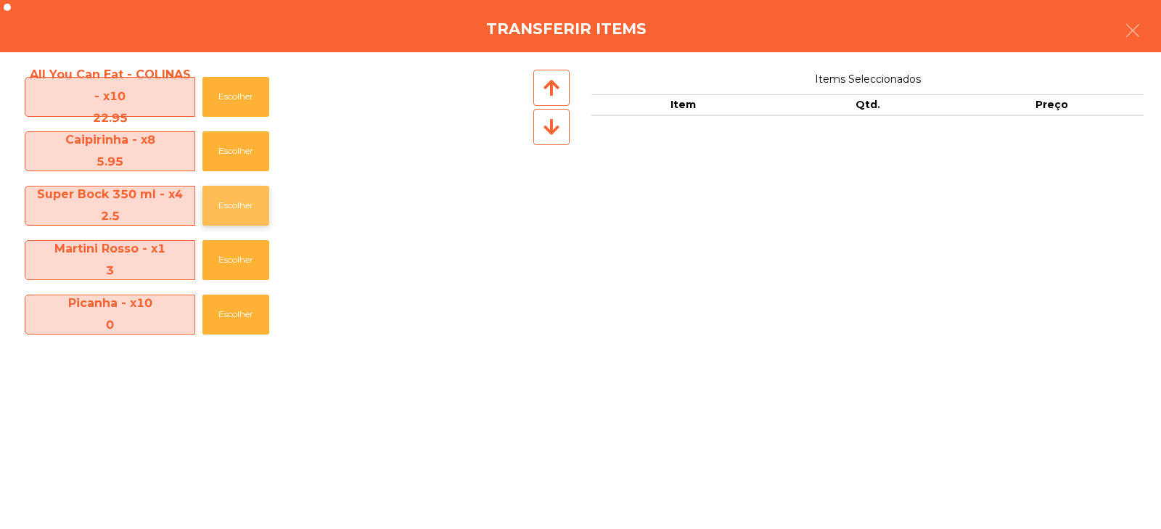
click at [237, 202] on button "Escolher" at bounding box center [235, 206] width 67 height 40
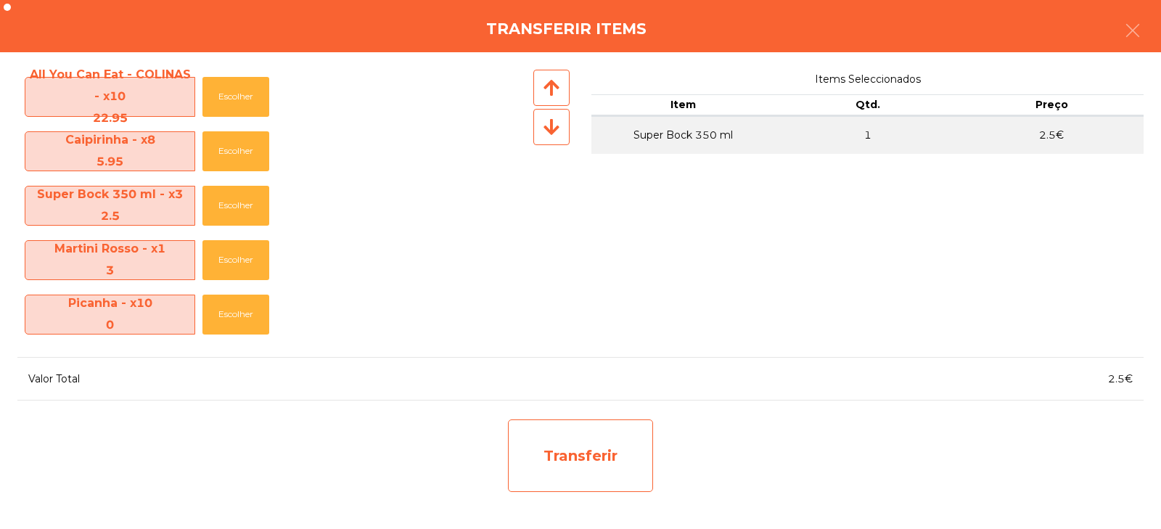
click at [589, 456] on div "Transferir" at bounding box center [580, 456] width 145 height 73
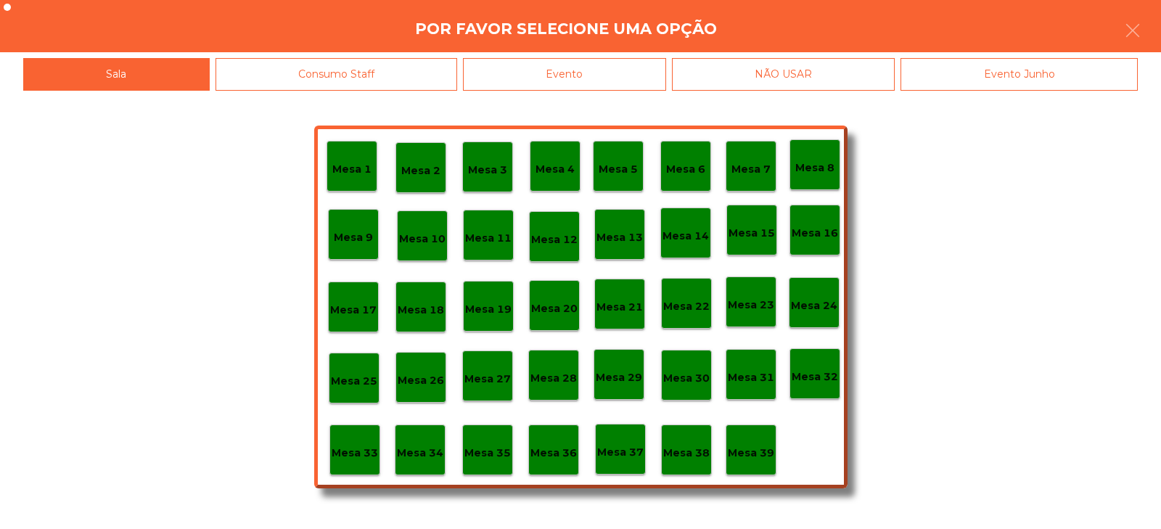
click at [619, 443] on div "Mesa 37" at bounding box center [620, 449] width 46 height 22
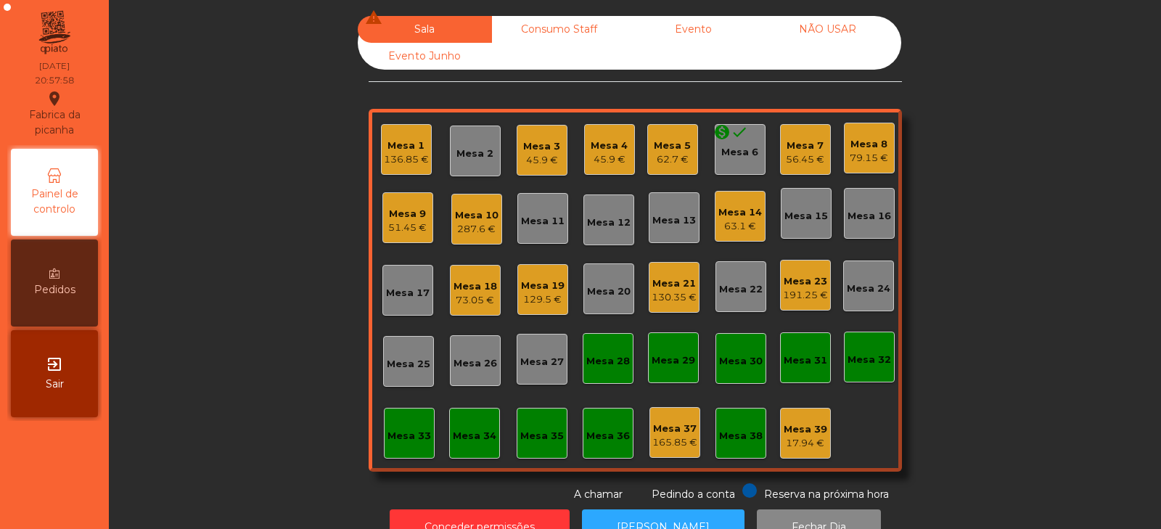
click at [469, 222] on div "287.6 €" at bounding box center [477, 229] width 44 height 15
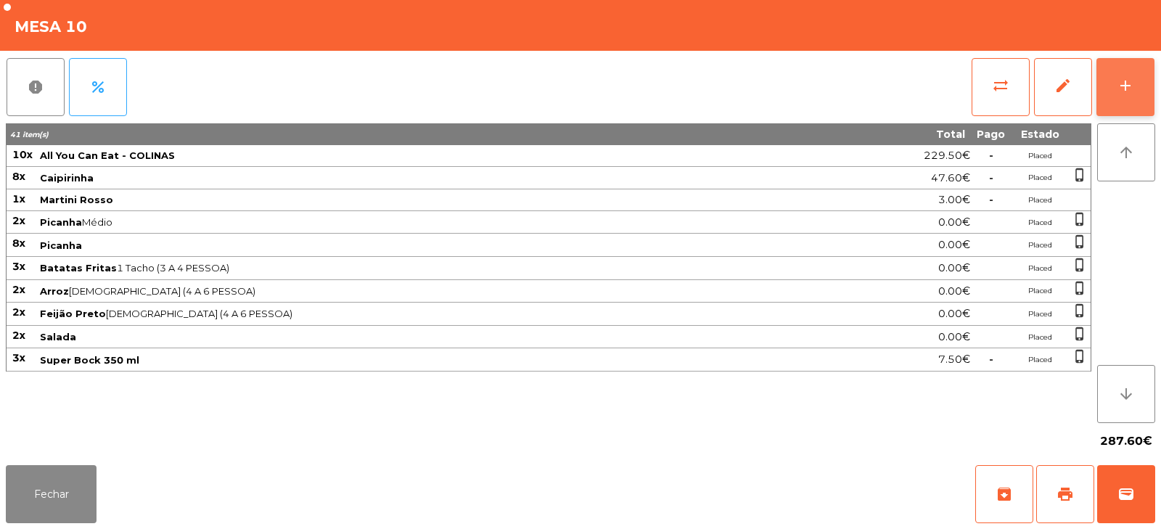
click at [1125, 92] on div "add" at bounding box center [1125, 85] width 17 height 17
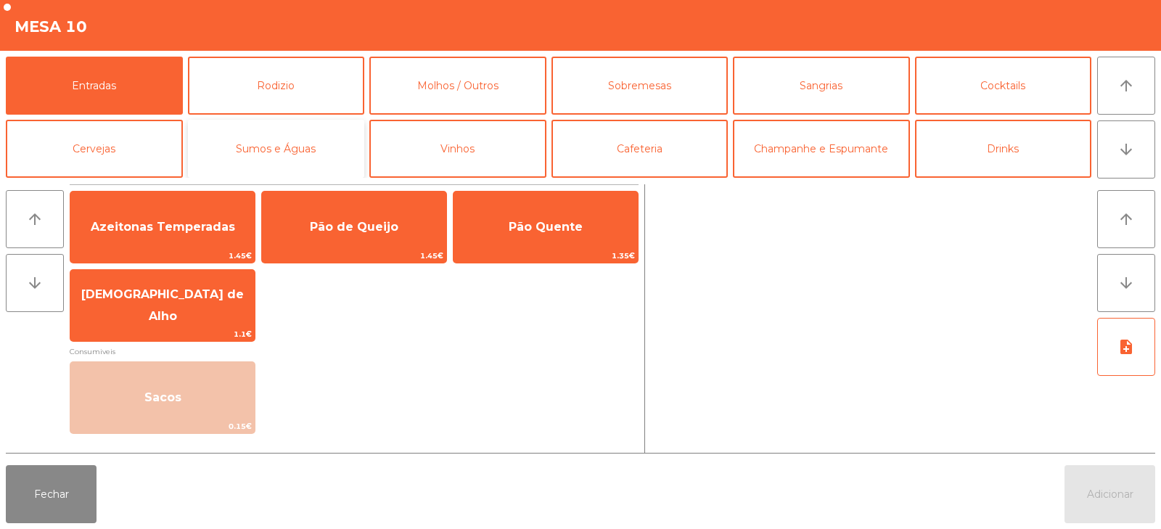
click at [259, 157] on button "Sumos e Águas" at bounding box center [276, 149] width 177 height 58
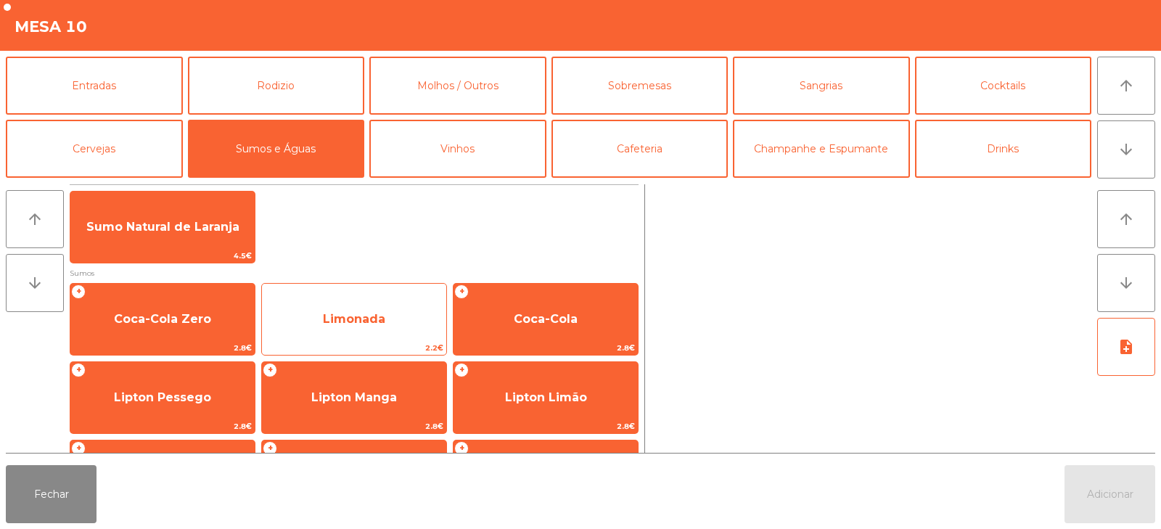
click at [352, 311] on span "Limonada" at bounding box center [354, 319] width 184 height 39
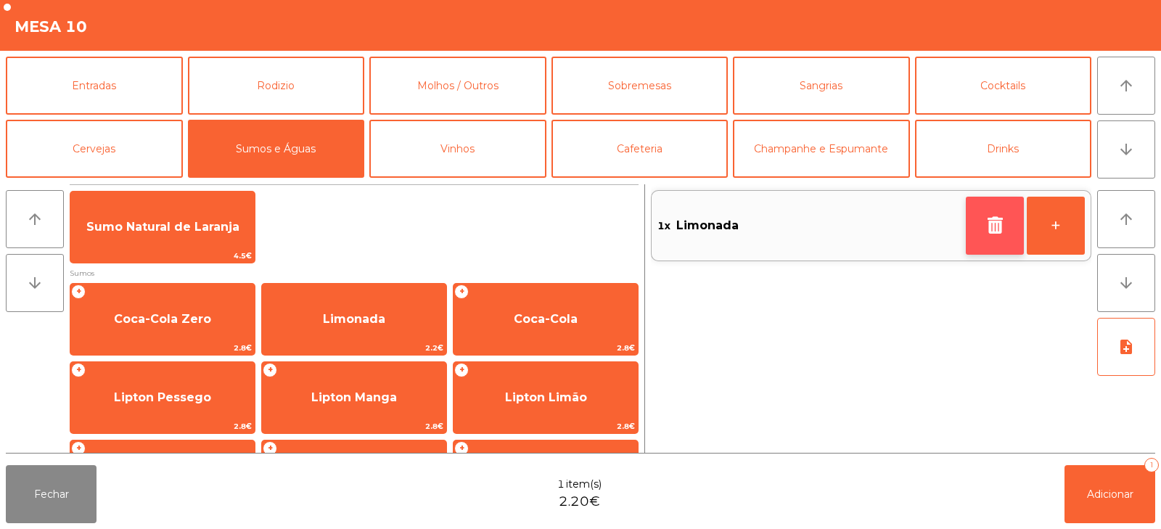
click at [994, 231] on icon "button" at bounding box center [995, 224] width 22 height 17
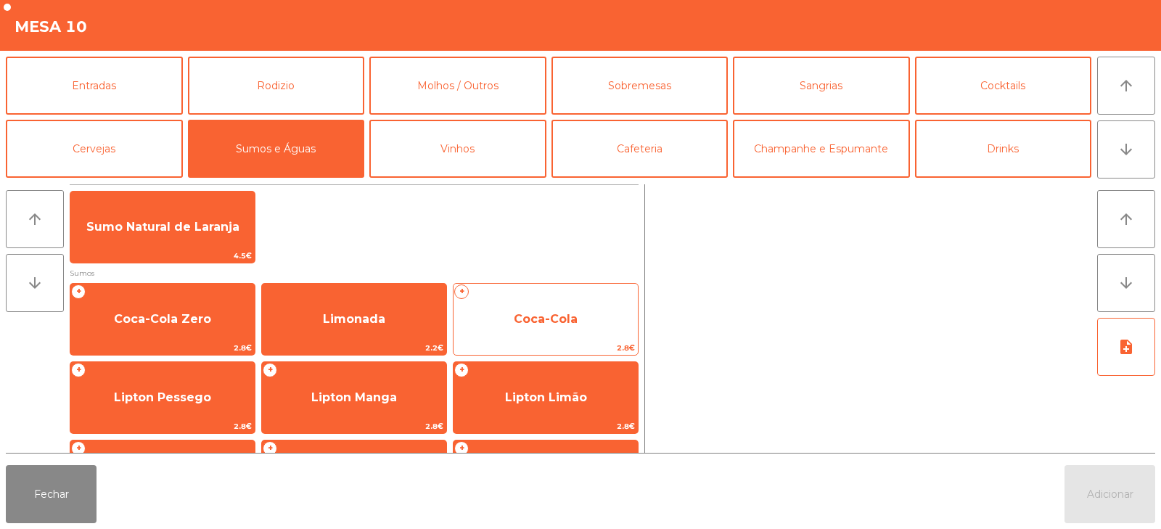
click at [547, 304] on span "Coca-Cola" at bounding box center [546, 319] width 184 height 39
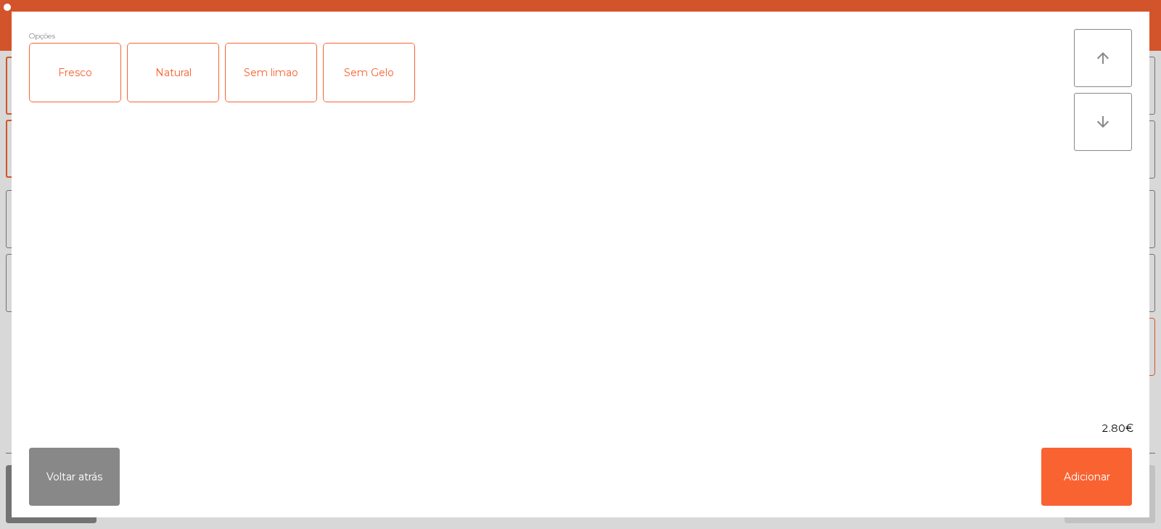
click at [81, 78] on div "Fresco" at bounding box center [75, 73] width 91 height 58
click at [1073, 478] on button "Adicionar" at bounding box center [1086, 477] width 91 height 58
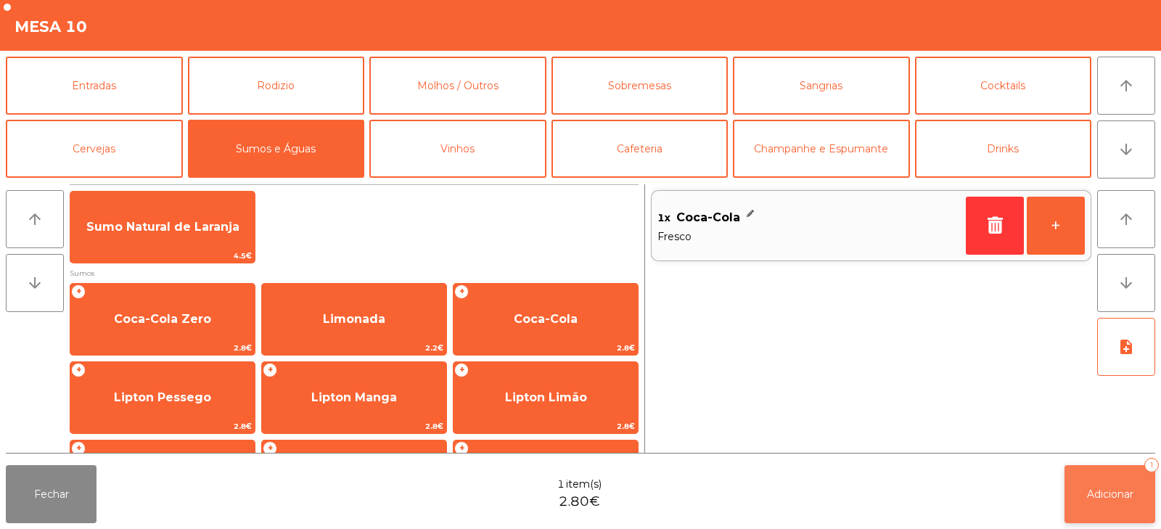
click at [1101, 498] on span "Adicionar" at bounding box center [1110, 494] width 46 height 13
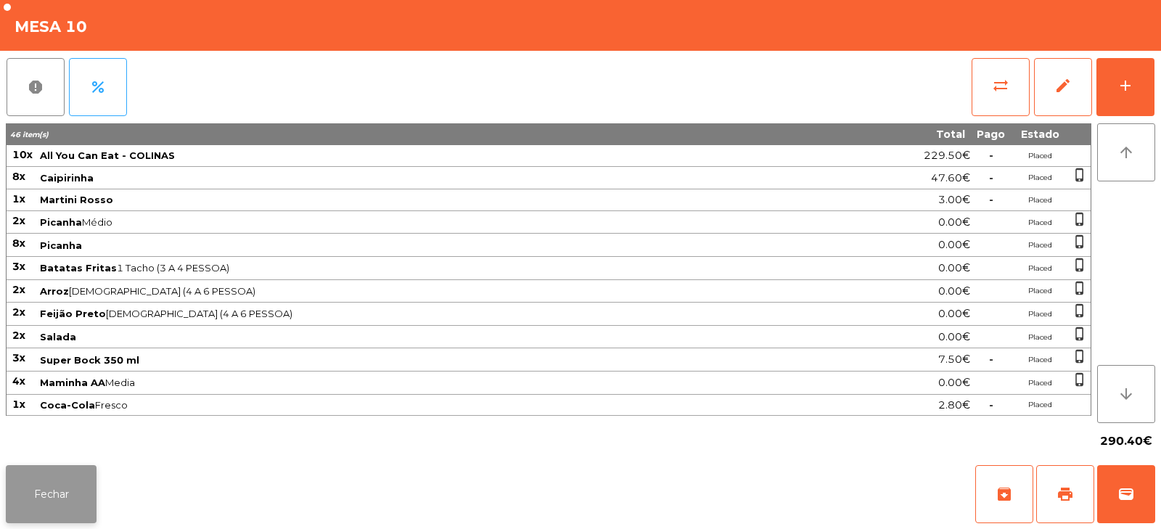
click at [48, 502] on button "Fechar" at bounding box center [51, 494] width 91 height 58
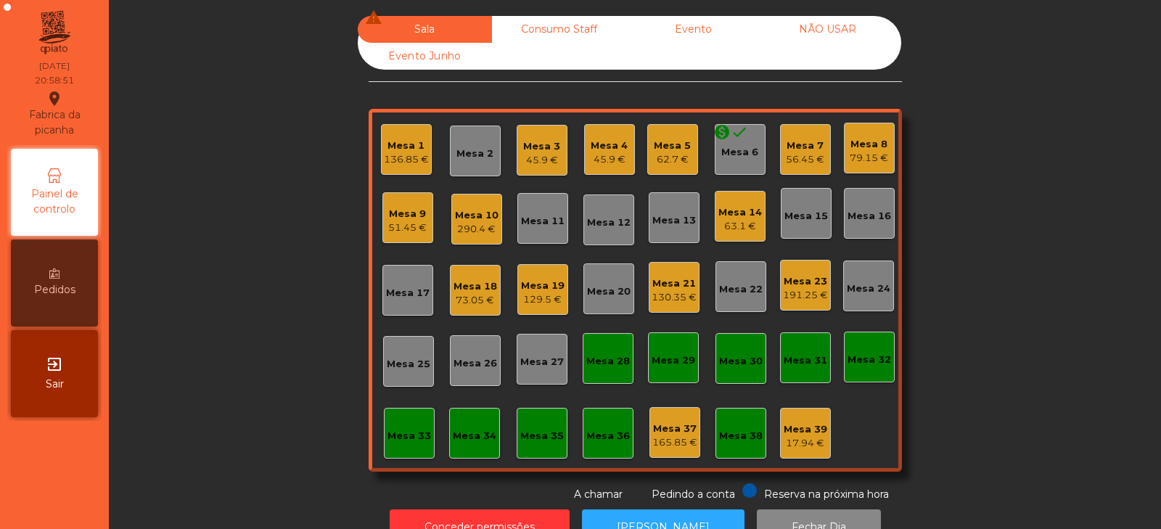
click at [856, 148] on div "Mesa 8" at bounding box center [869, 144] width 38 height 15
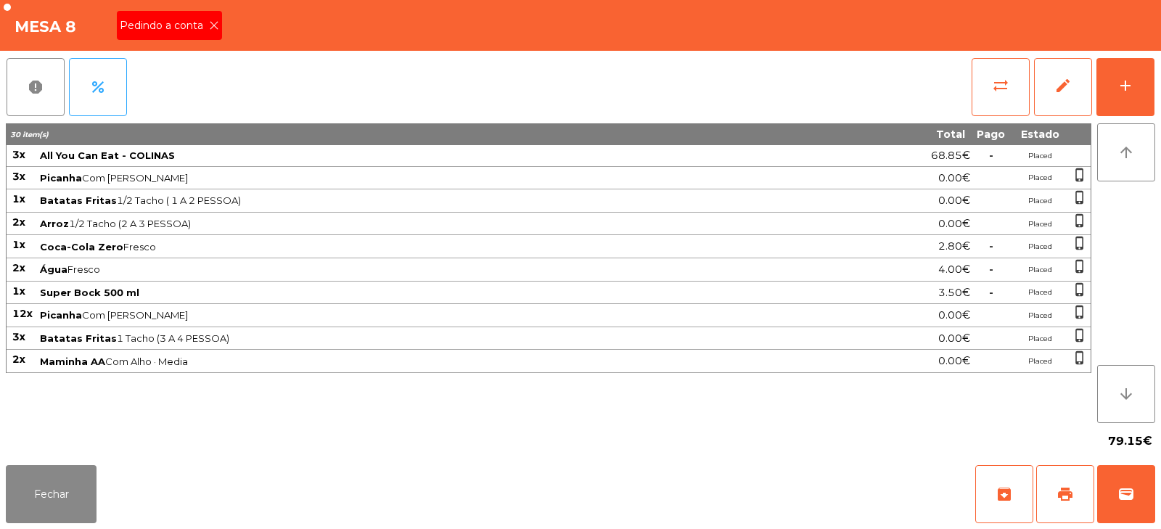
click at [213, 29] on icon at bounding box center [214, 25] width 10 height 10
click at [1071, 487] on span "print" at bounding box center [1065, 494] width 17 height 17
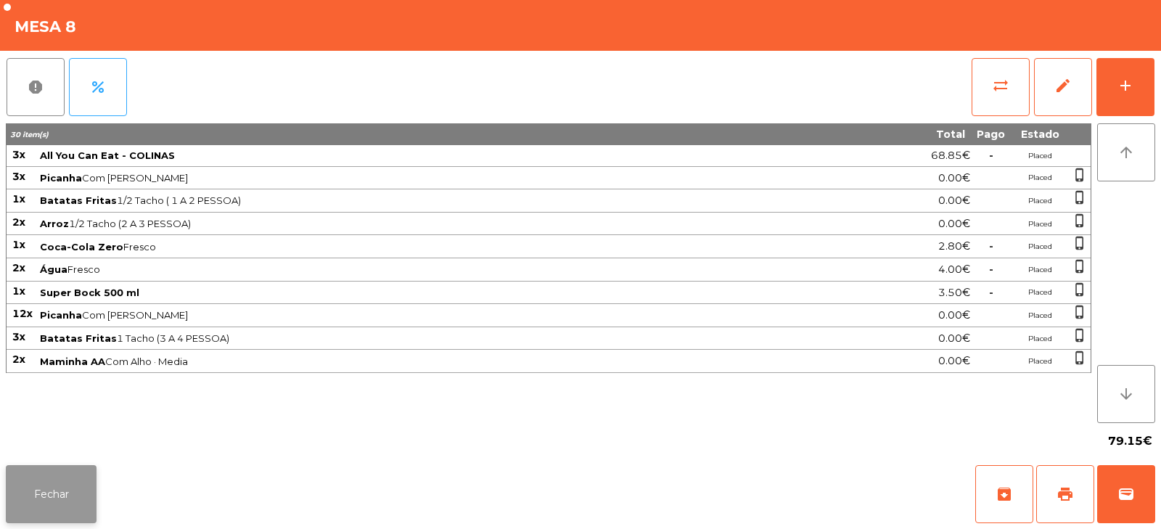
click at [62, 480] on button "Fechar" at bounding box center [51, 494] width 91 height 58
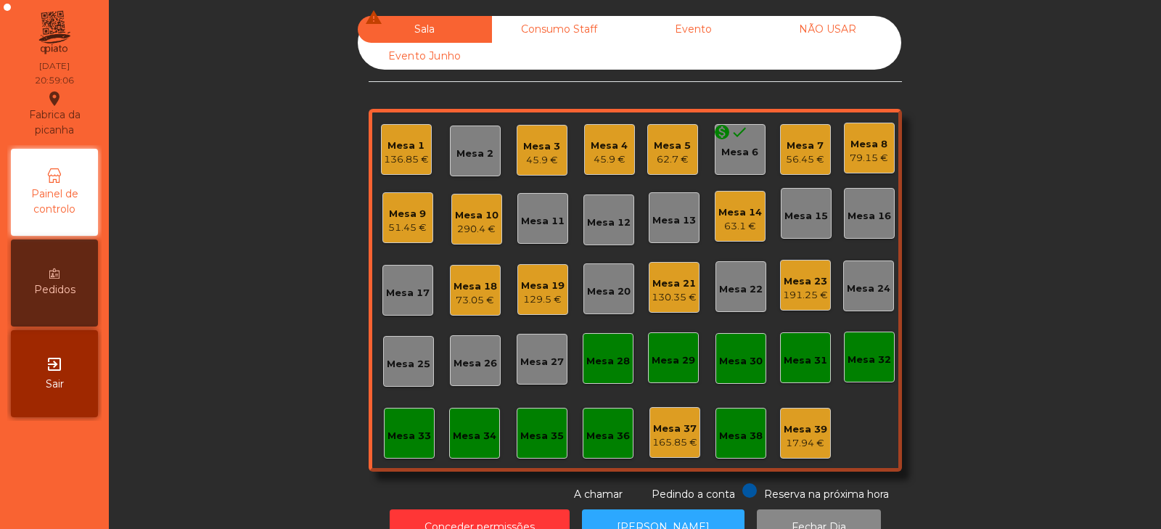
click at [470, 217] on div "Mesa 10" at bounding box center [477, 215] width 44 height 15
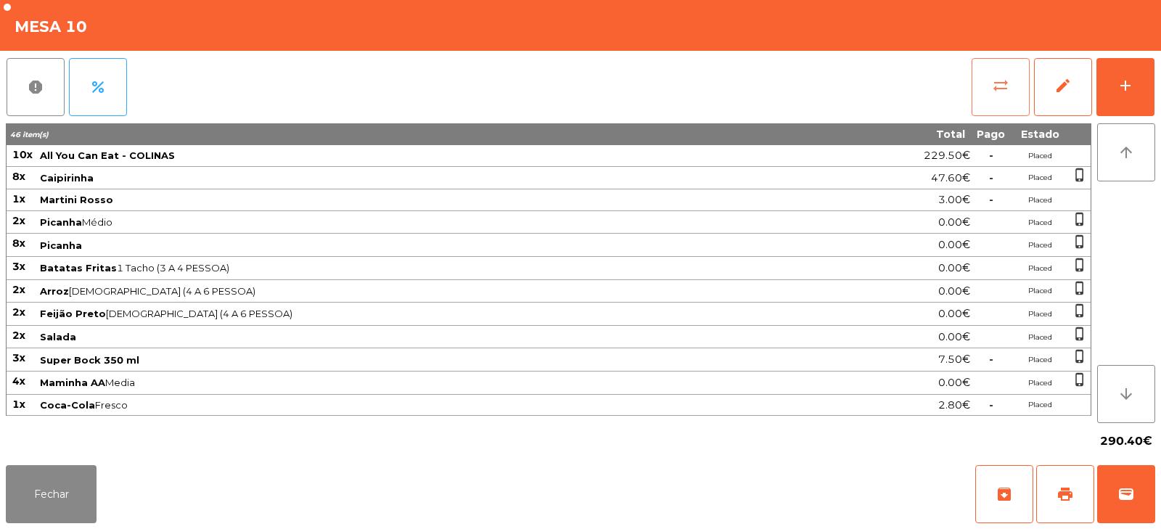
click at [1004, 73] on button "sync_alt" at bounding box center [1001, 87] width 58 height 58
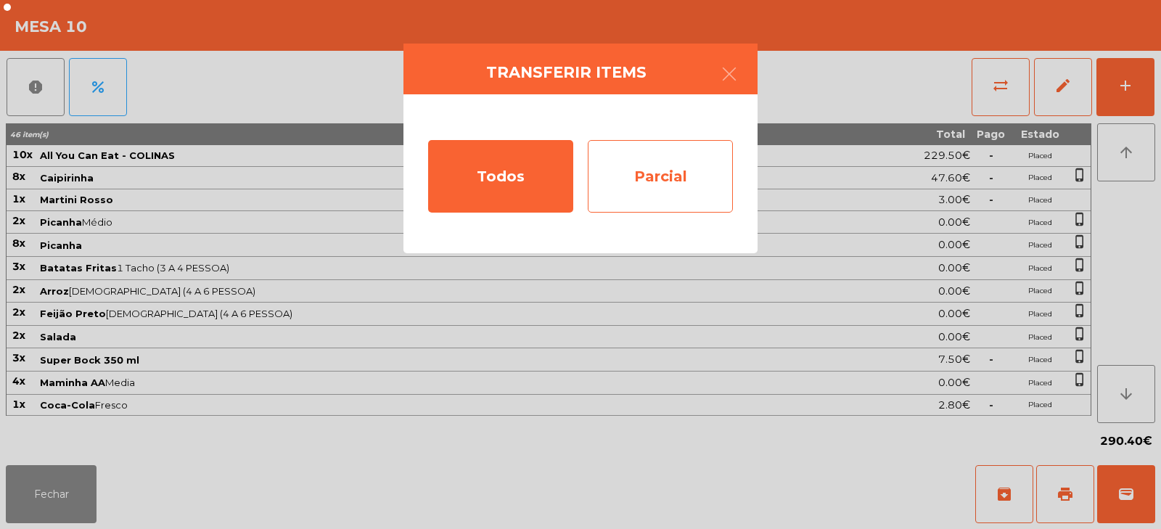
click at [705, 175] on div "Parcial" at bounding box center [660, 176] width 145 height 73
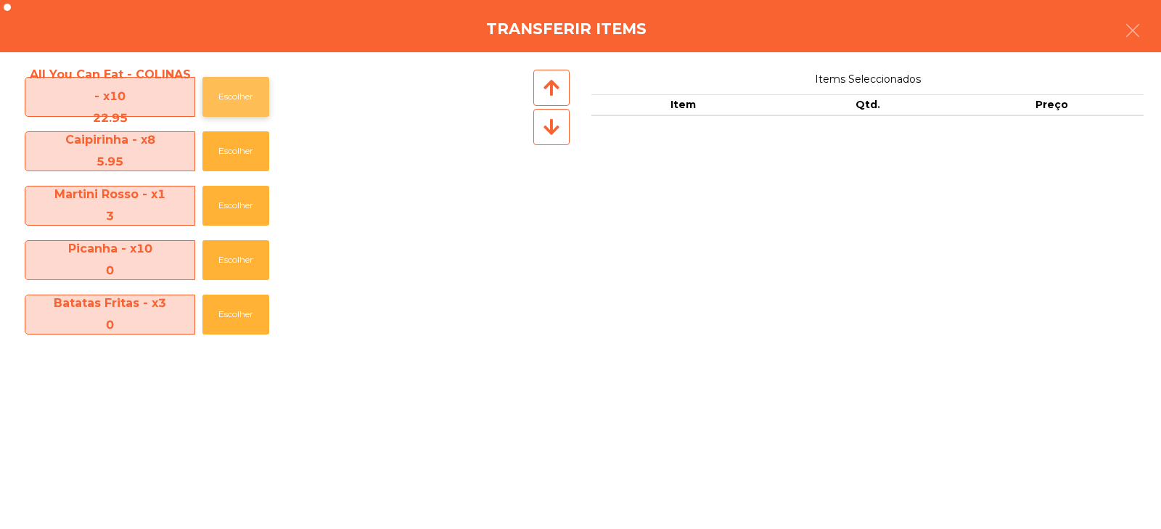
click at [241, 94] on button "Escolher" at bounding box center [235, 97] width 67 height 40
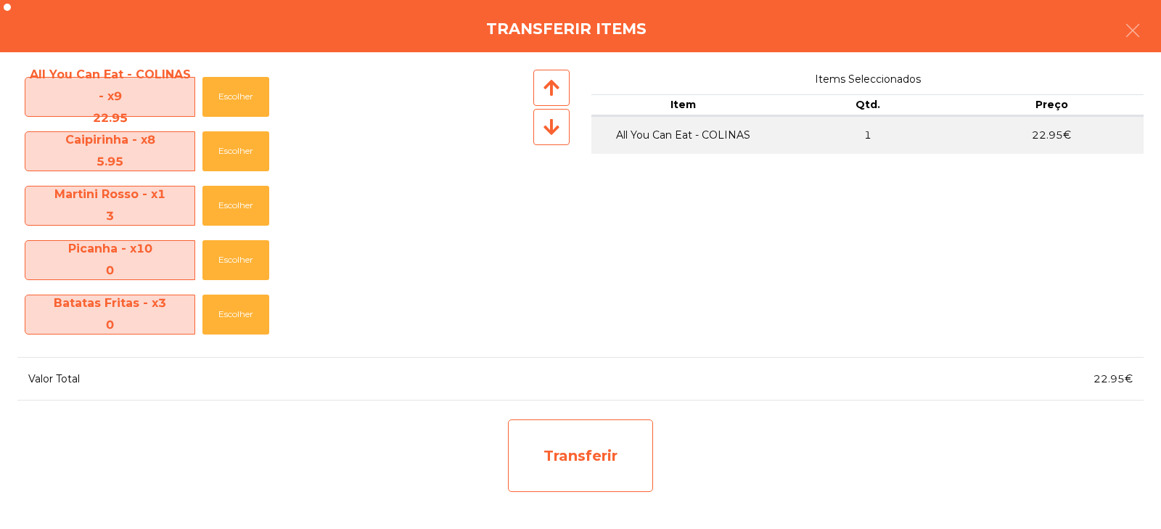
click at [573, 443] on div "Transferir" at bounding box center [580, 456] width 145 height 73
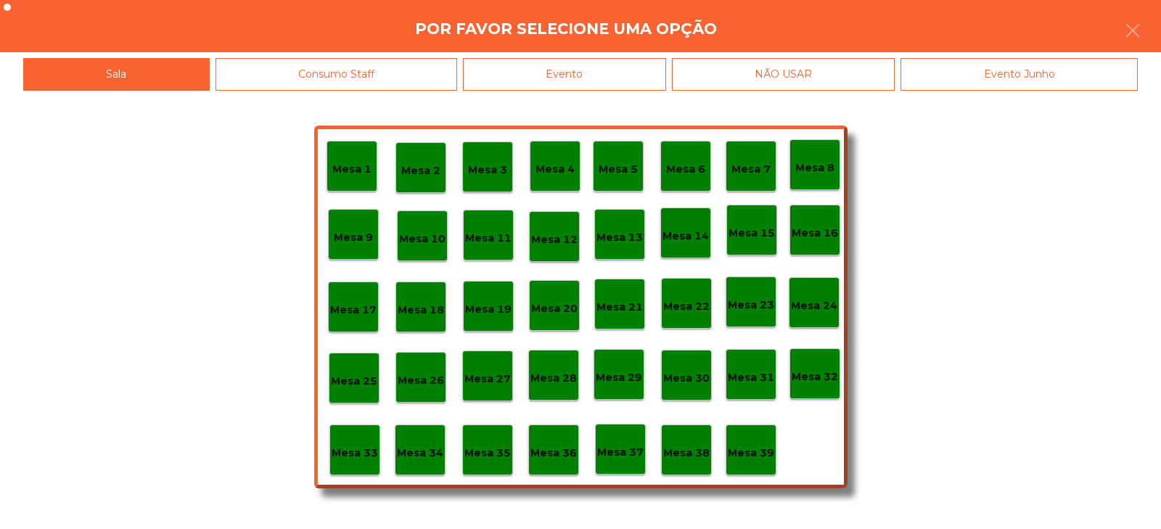
click at [625, 449] on p "Mesa 37" at bounding box center [620, 452] width 46 height 17
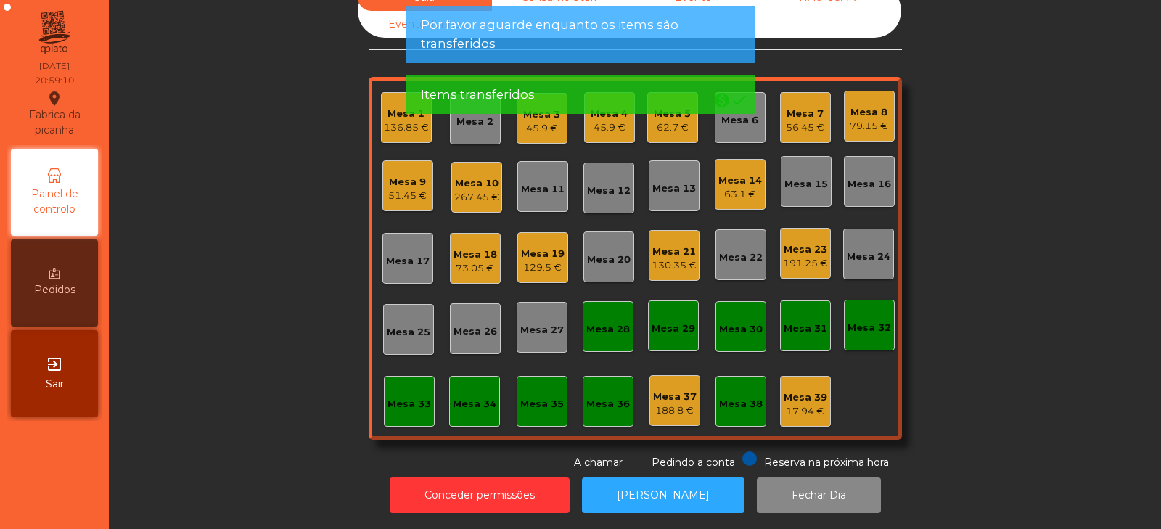
scroll to position [0, 0]
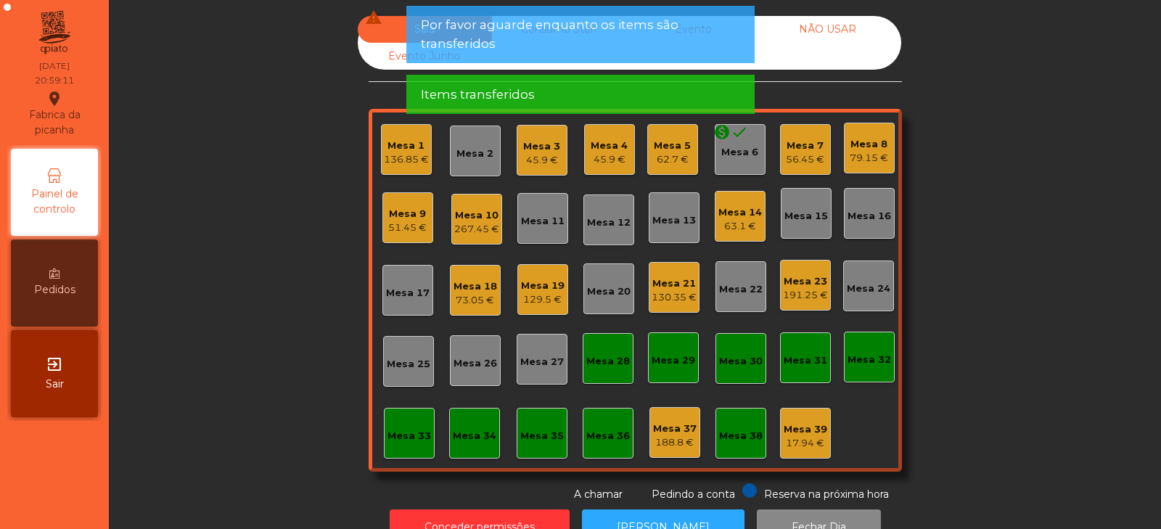
click at [805, 167] on div "Mesa 7 56.45 €" at bounding box center [805, 149] width 51 height 51
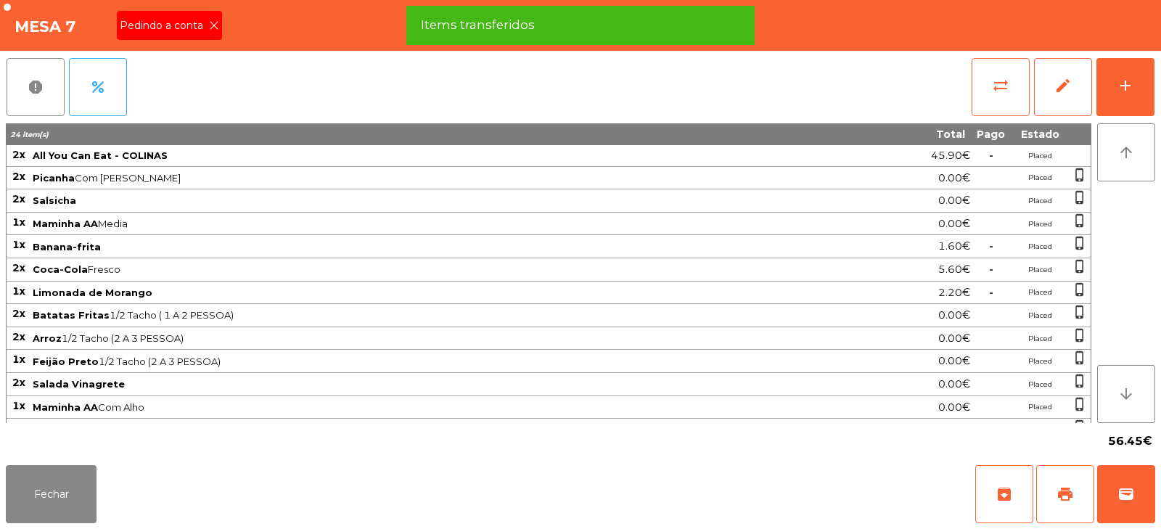
click at [210, 27] on icon at bounding box center [214, 25] width 10 height 10
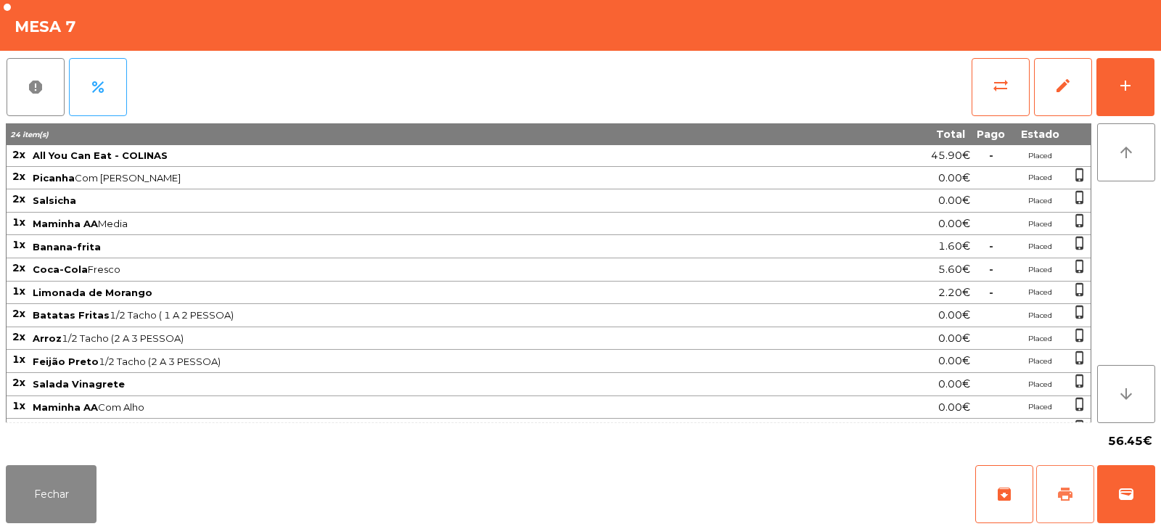
click at [1060, 488] on span "print" at bounding box center [1065, 494] width 17 height 17
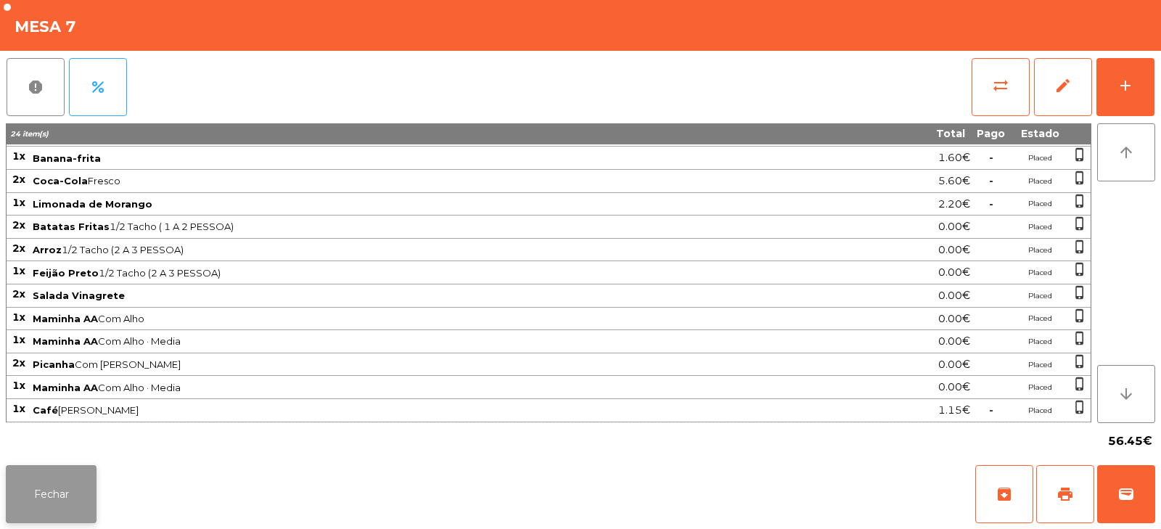
click at [56, 497] on button "Fechar" at bounding box center [51, 494] width 91 height 58
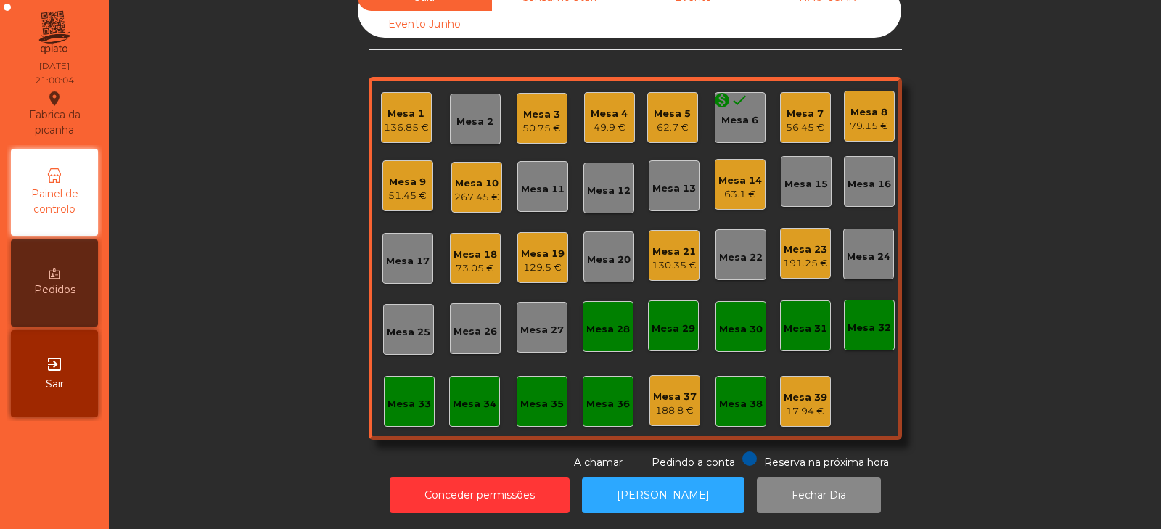
scroll to position [0, 0]
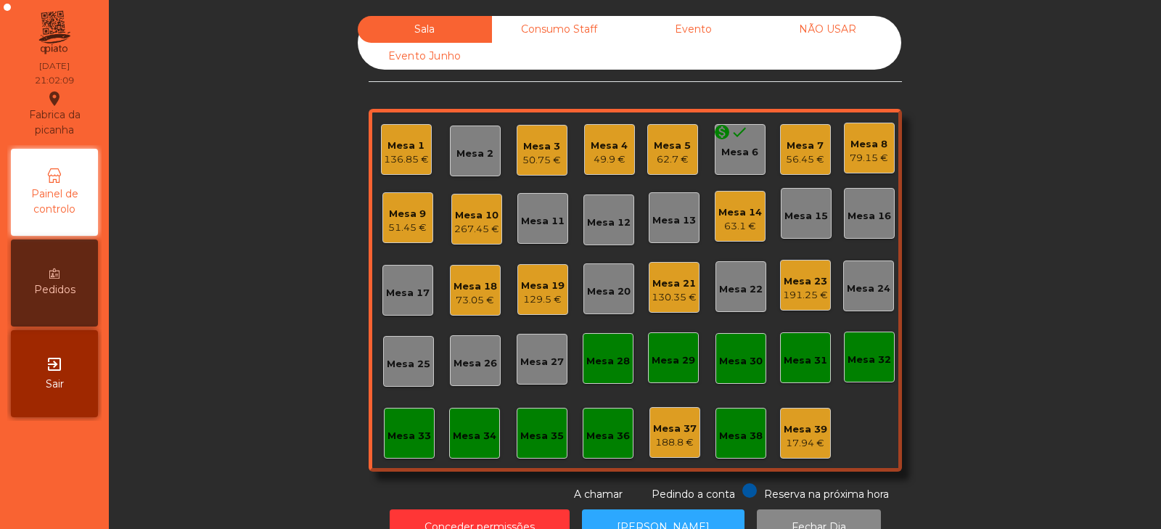
click at [861, 148] on div "Mesa 8" at bounding box center [869, 144] width 38 height 15
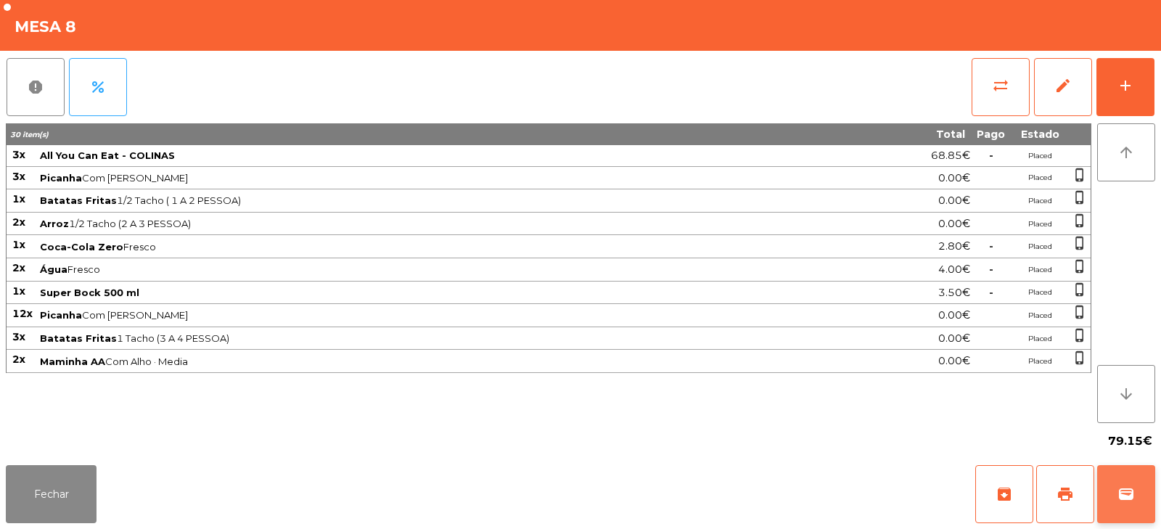
click at [1129, 505] on button "wallet" at bounding box center [1126, 494] width 58 height 58
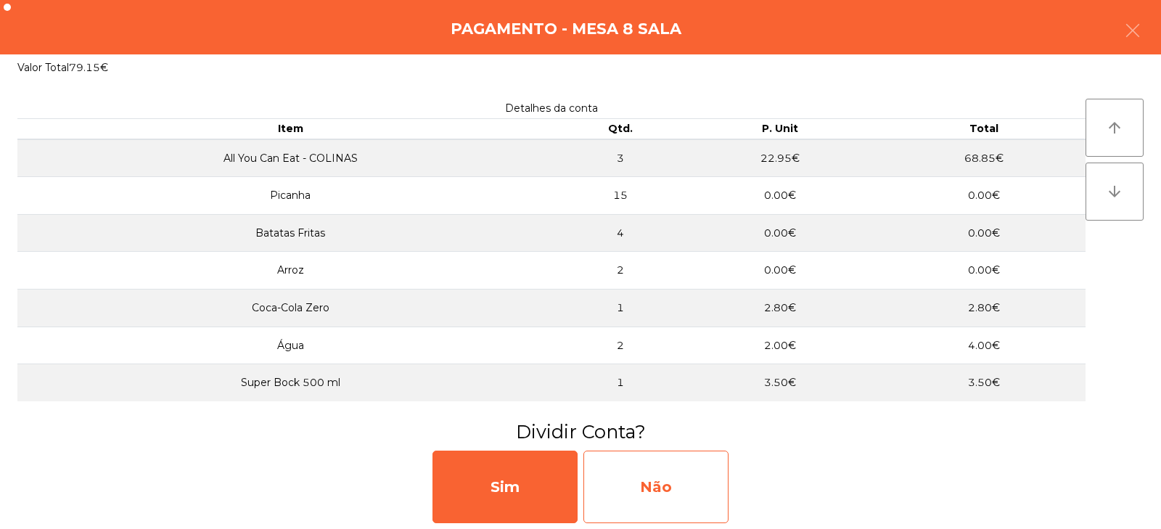
click at [686, 470] on div "Não" at bounding box center [656, 487] width 145 height 73
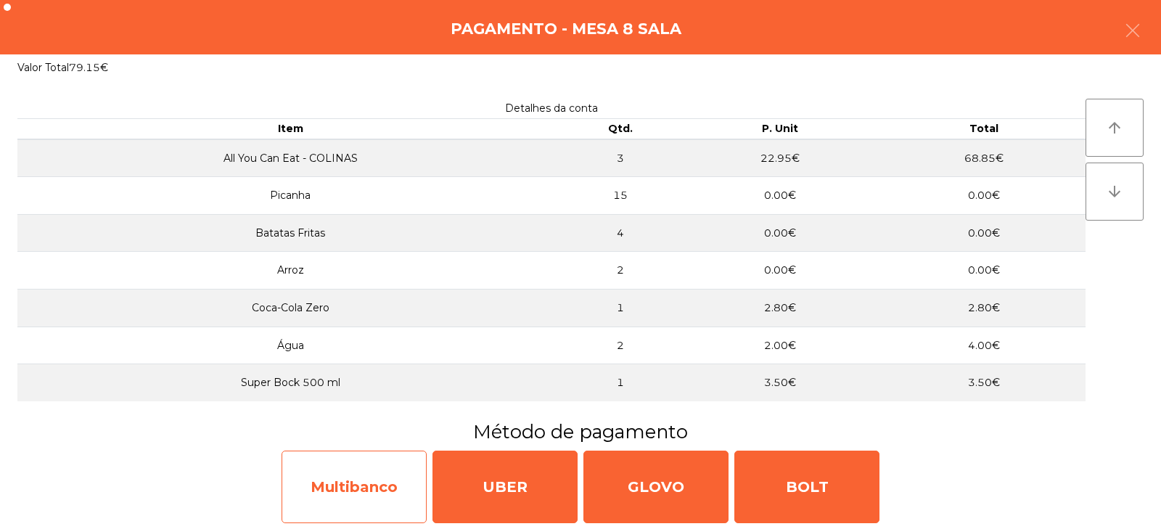
click at [362, 494] on div "Multibanco" at bounding box center [354, 487] width 145 height 73
select select "**"
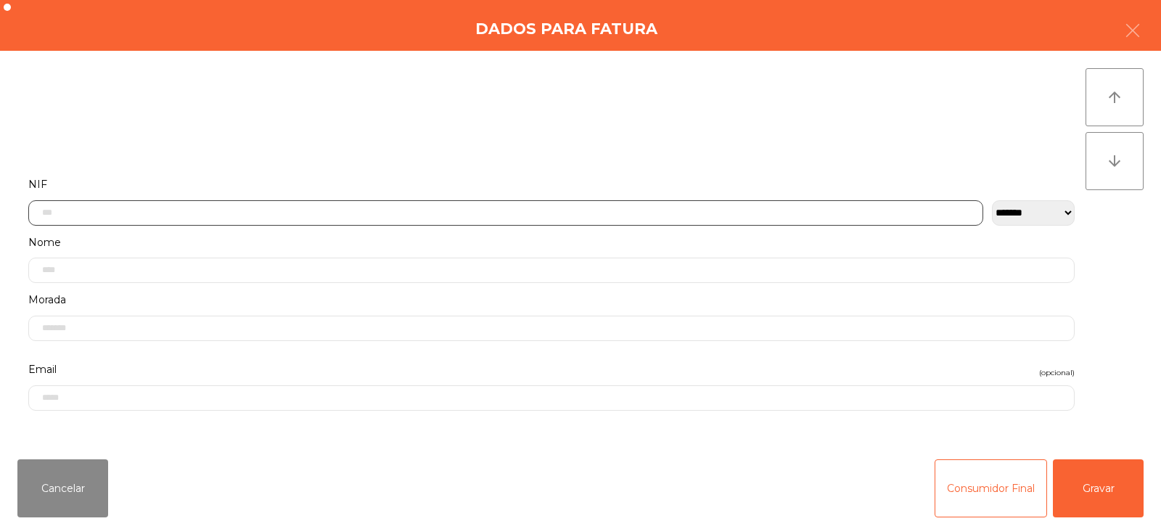
click at [607, 210] on input "text" at bounding box center [505, 212] width 955 height 25
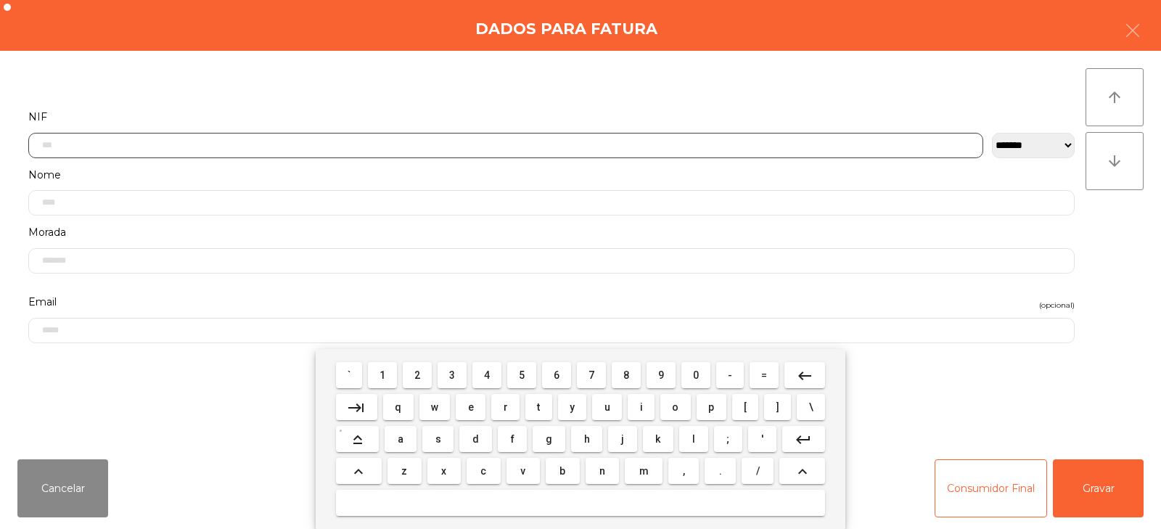
scroll to position [106, 0]
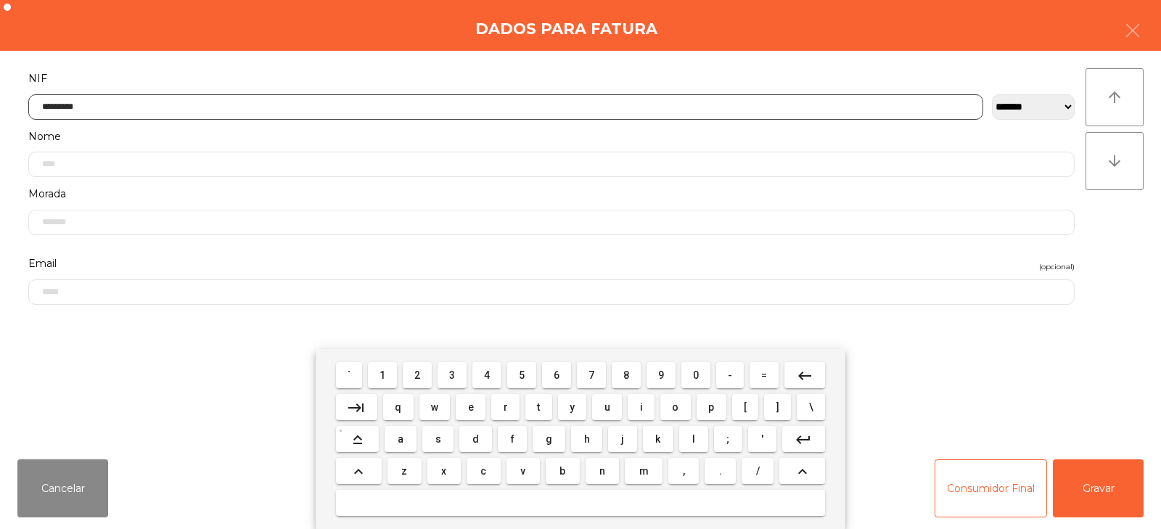
type input "*********"
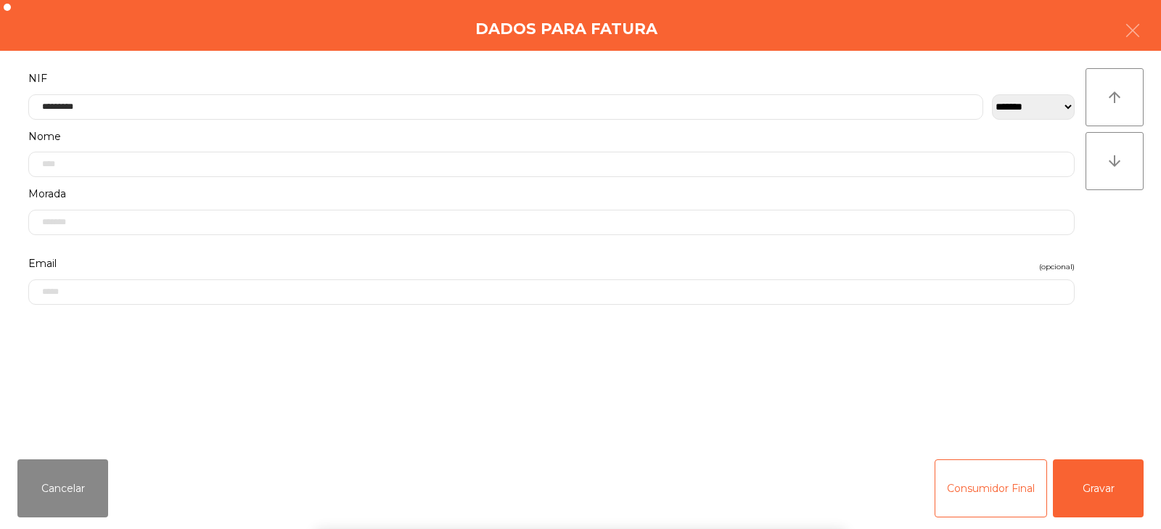
click at [1100, 476] on div "` 1 2 3 4 5 6 7 8 9 0 - = keyboard_backspace keyboard_tab q w e r t y u i o p […" at bounding box center [580, 439] width 1161 height 180
click at [1107, 491] on button "Gravar" at bounding box center [1098, 488] width 91 height 58
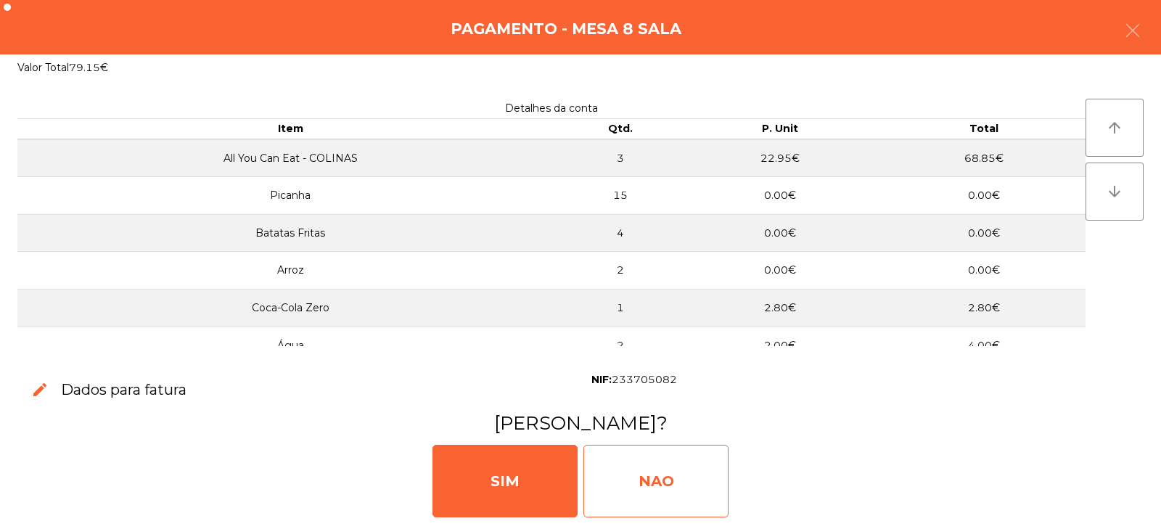
click at [664, 465] on div "NAO" at bounding box center [656, 481] width 145 height 73
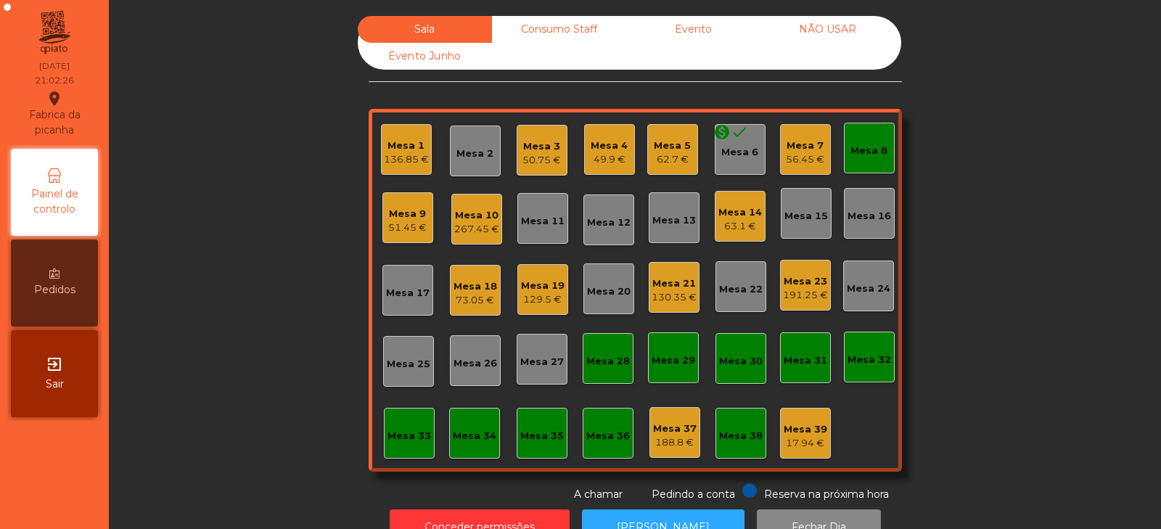
click at [861, 151] on div "Mesa 8" at bounding box center [869, 151] width 37 height 15
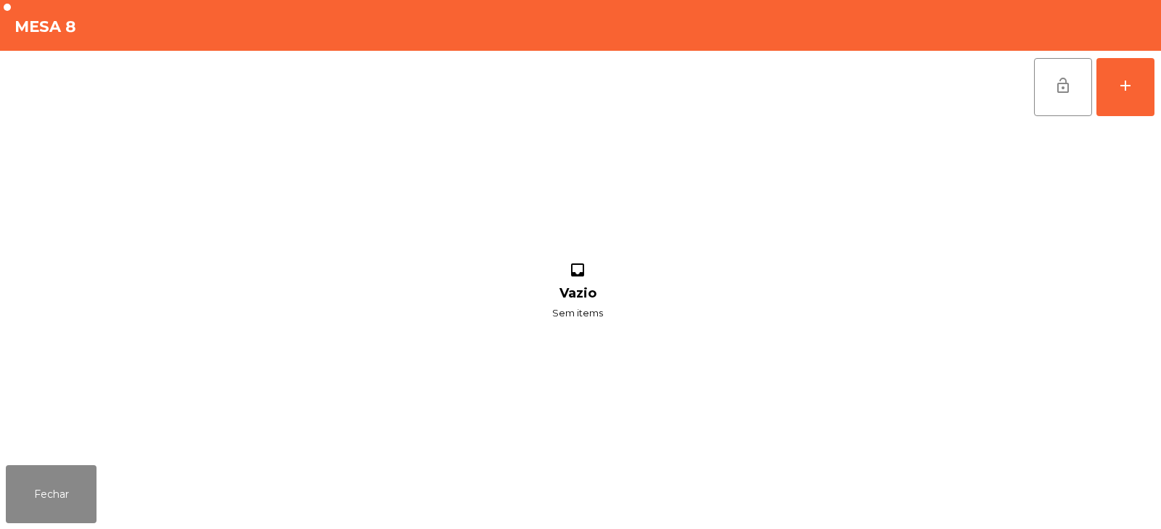
click at [1057, 95] on button "lock_open" at bounding box center [1063, 87] width 58 height 58
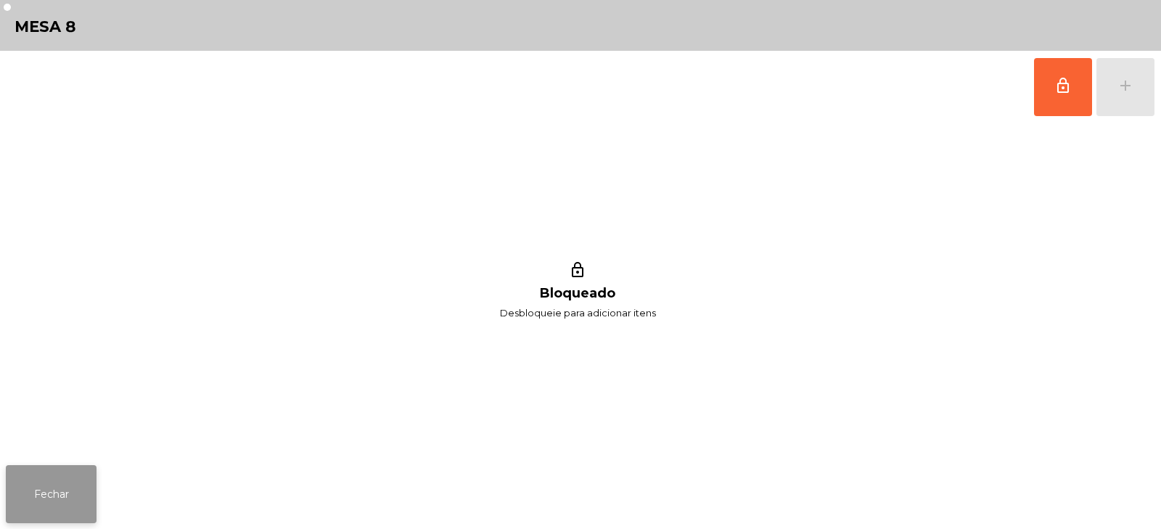
click at [73, 482] on button "Fechar" at bounding box center [51, 494] width 91 height 58
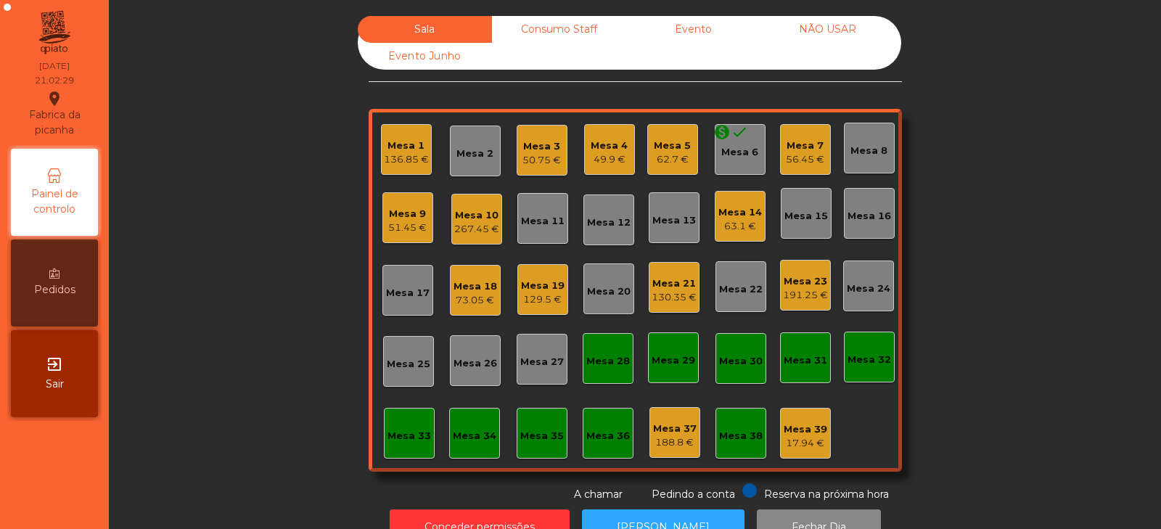
click at [797, 155] on div "56.45 €" at bounding box center [805, 159] width 38 height 15
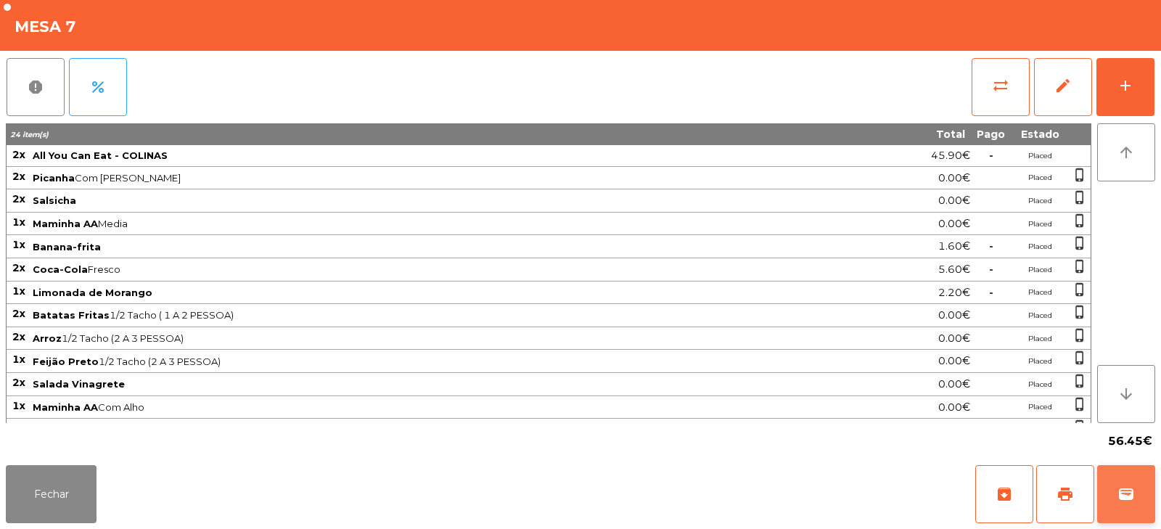
click at [1122, 493] on span "wallet" at bounding box center [1126, 494] width 17 height 17
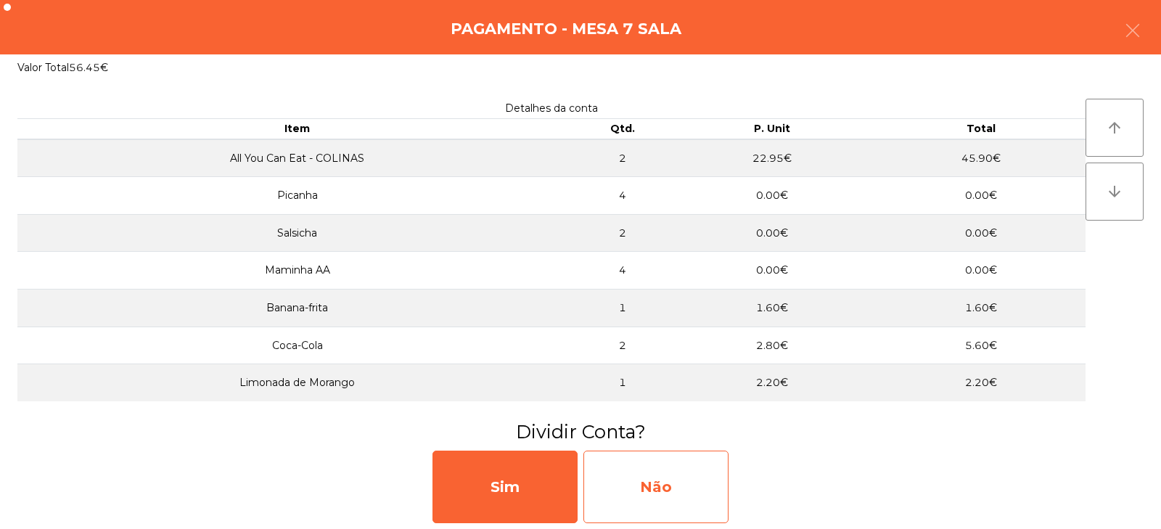
click at [713, 483] on div "Não" at bounding box center [656, 487] width 145 height 73
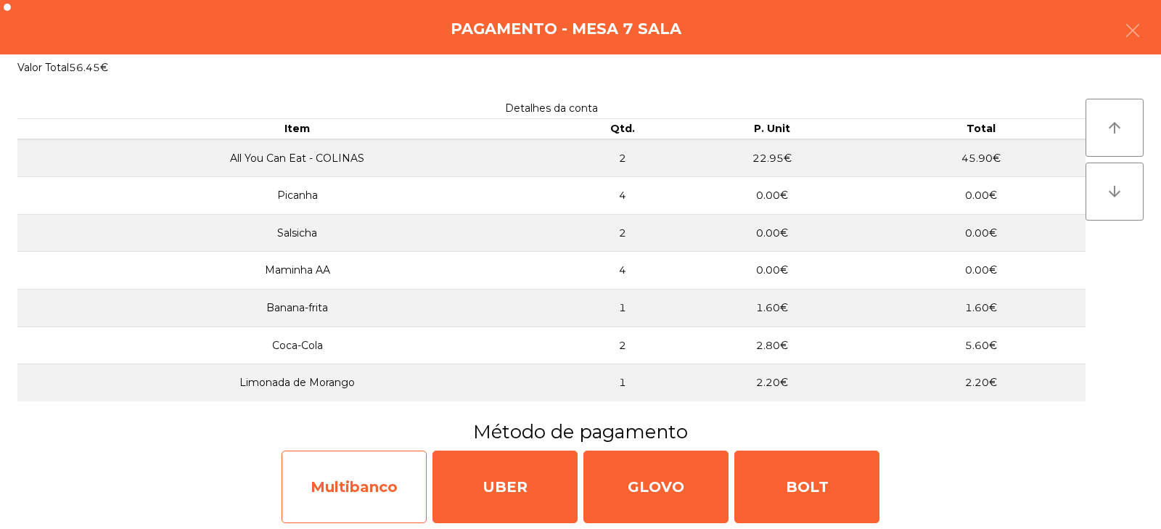
click at [398, 474] on div "Multibanco" at bounding box center [354, 487] width 145 height 73
select select "**"
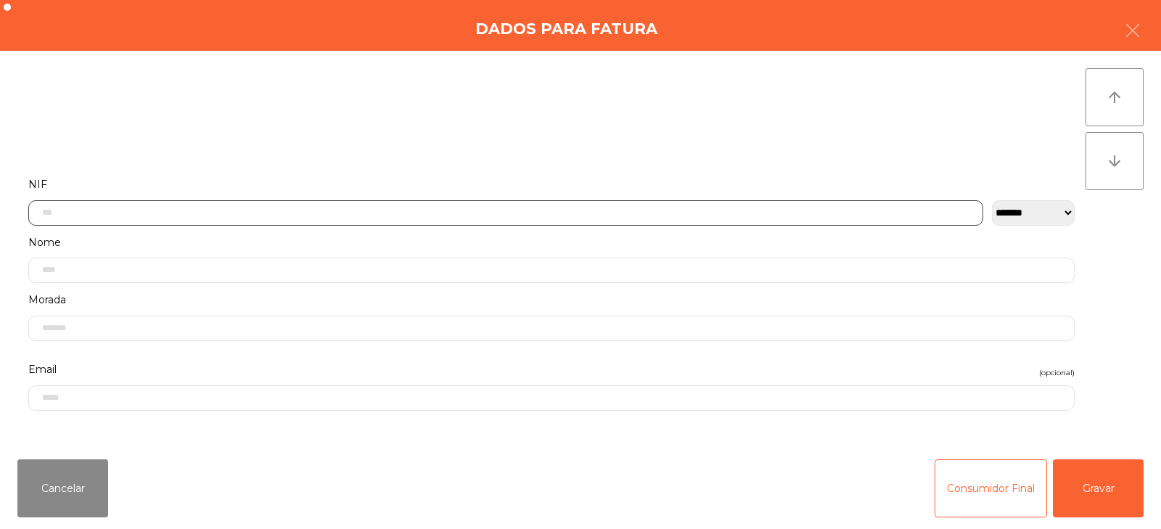
click at [676, 213] on input "text" at bounding box center [505, 212] width 955 height 25
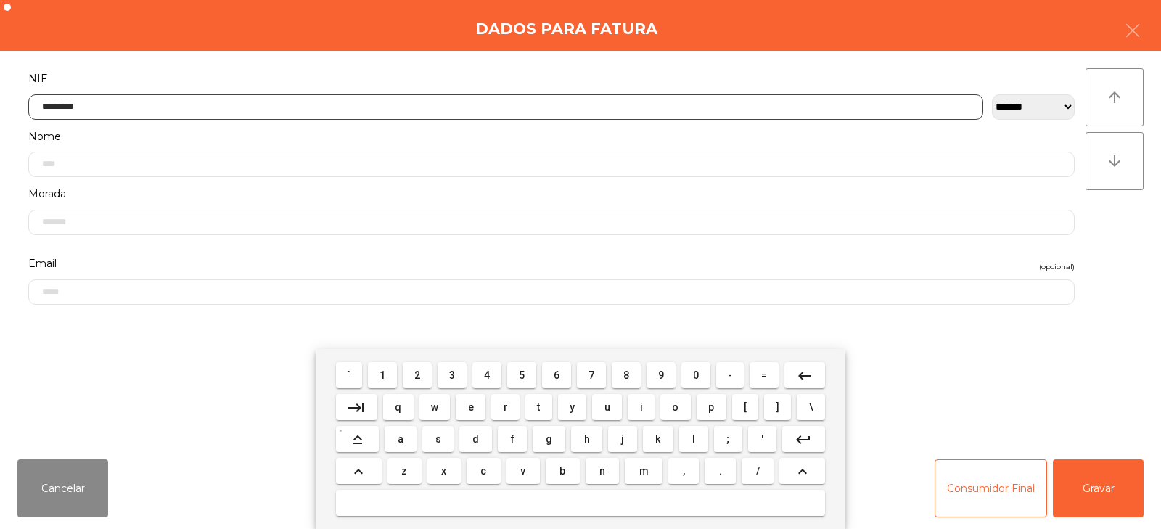
type input "*********"
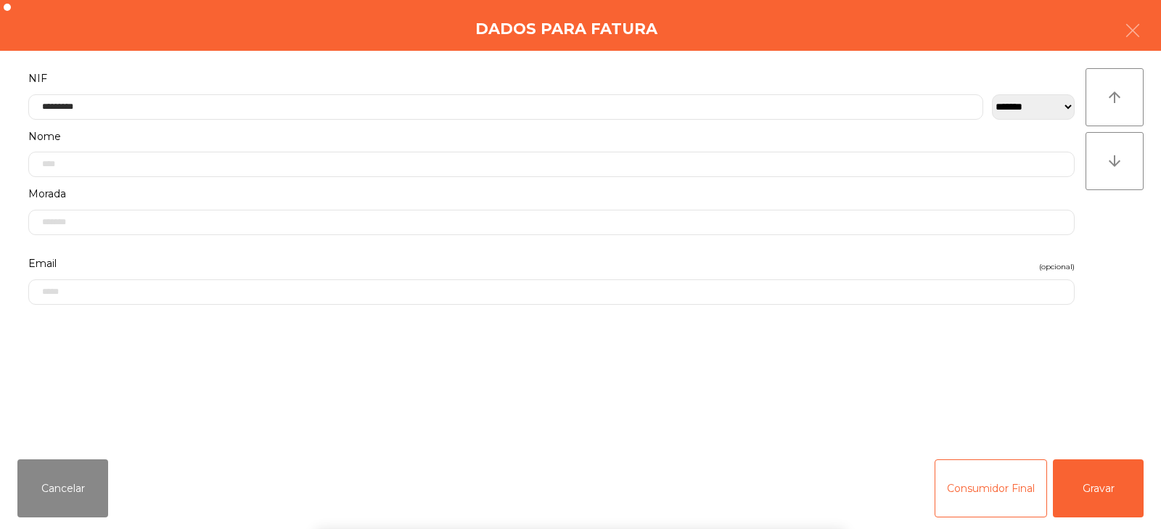
click at [1097, 479] on div "` 1 2 3 4 5 6 7 8 9 0 - = keyboard_backspace keyboard_tab q w e r t y u i o p […" at bounding box center [580, 439] width 1161 height 180
click at [1099, 484] on button "Gravar" at bounding box center [1098, 488] width 91 height 58
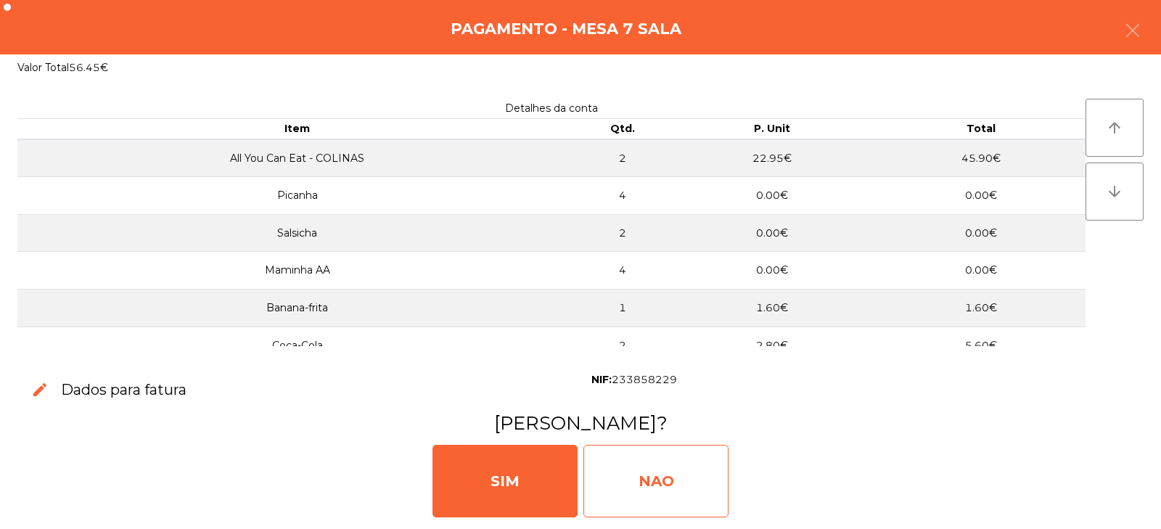
click at [655, 489] on div "NAO" at bounding box center [656, 481] width 145 height 73
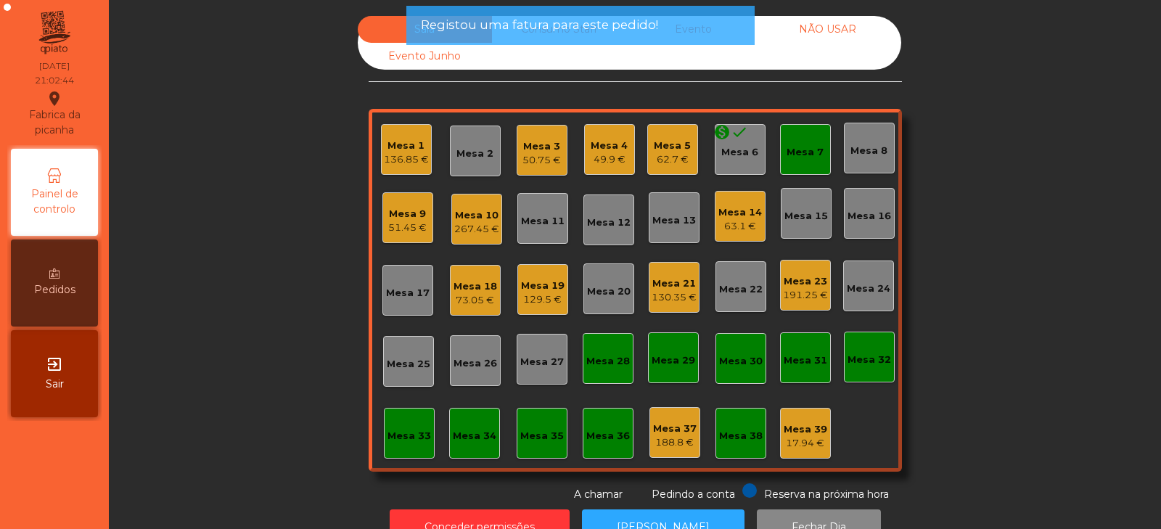
click at [803, 156] on div "Mesa 7" at bounding box center [805, 152] width 37 height 15
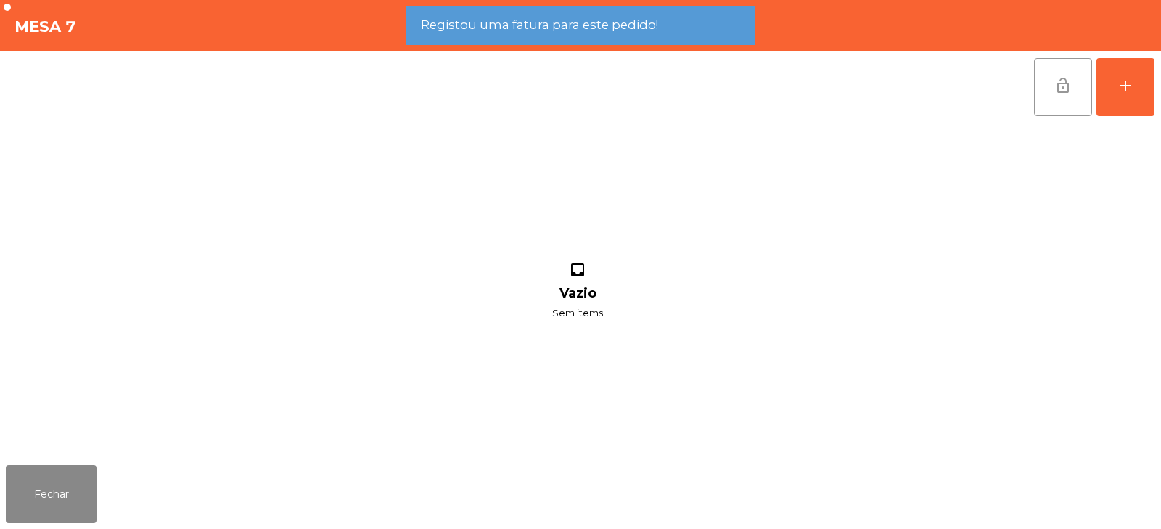
click at [1065, 93] on span "lock_open" at bounding box center [1063, 85] width 17 height 17
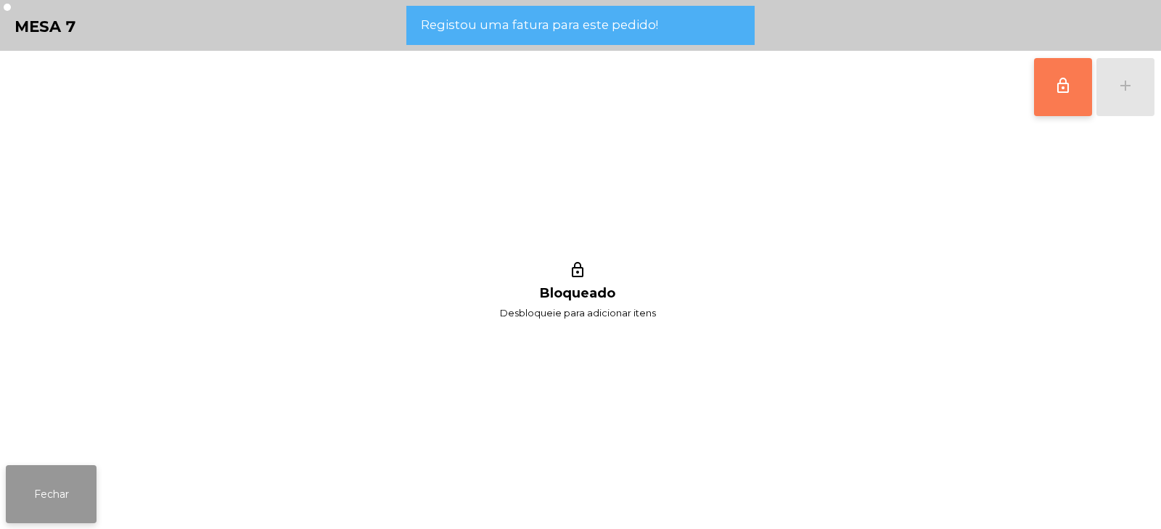
click at [70, 468] on button "Fechar" at bounding box center [51, 494] width 91 height 58
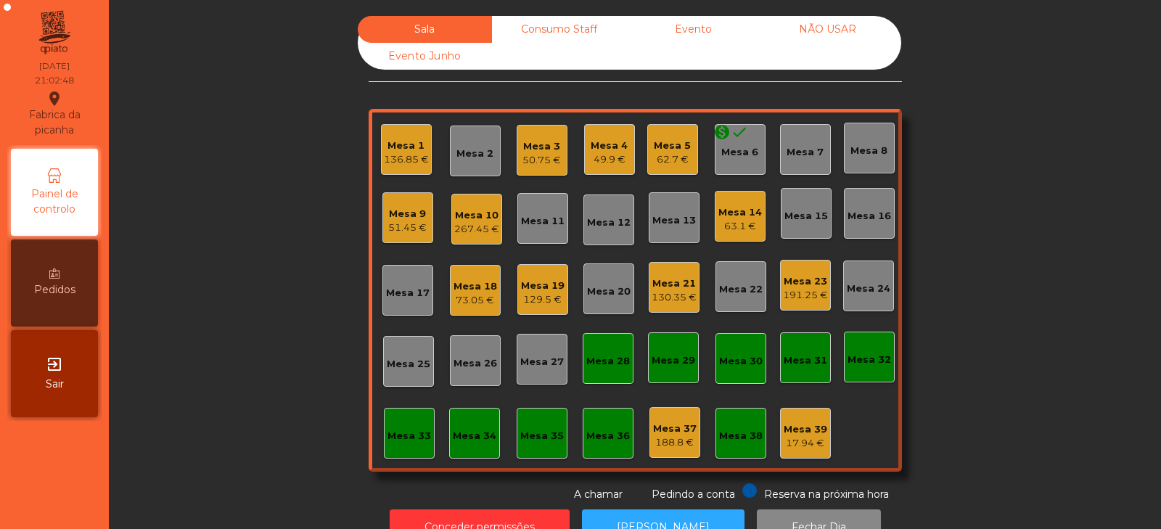
scroll to position [43, 0]
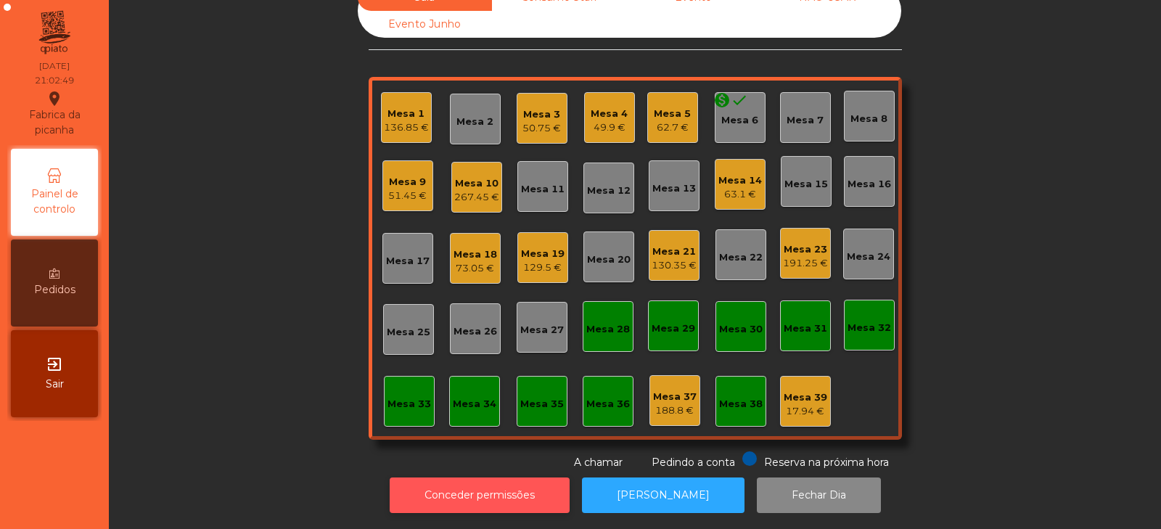
click at [517, 484] on button "Conceder permissões" at bounding box center [480, 496] width 180 height 36
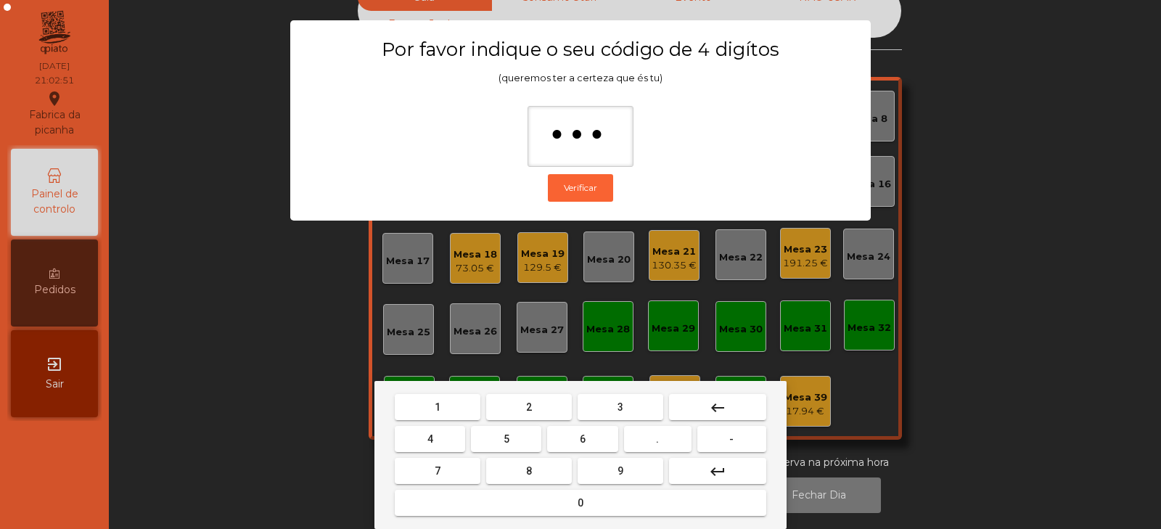
type input "****"
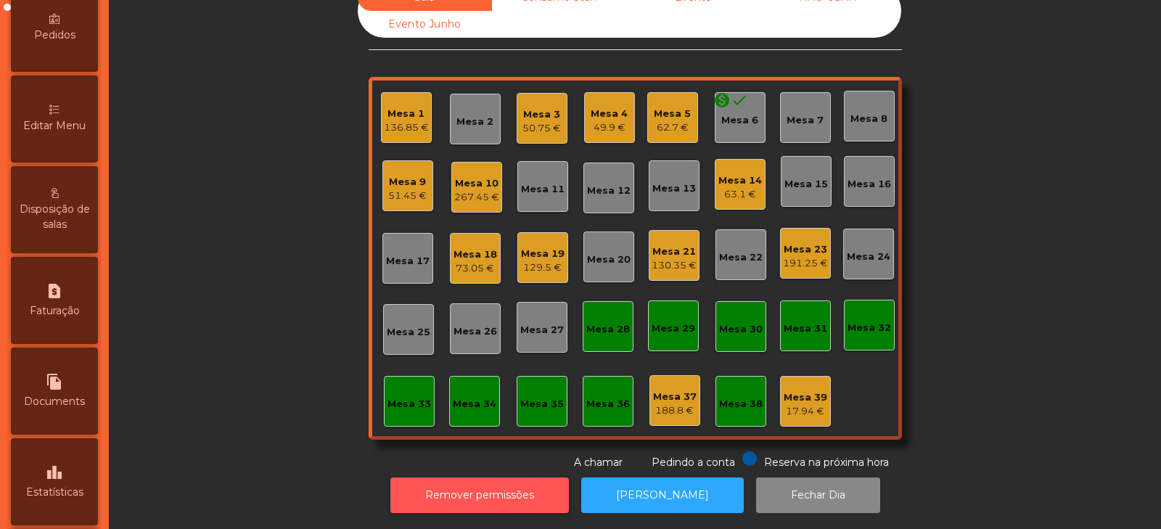
scroll to position [260, 0]
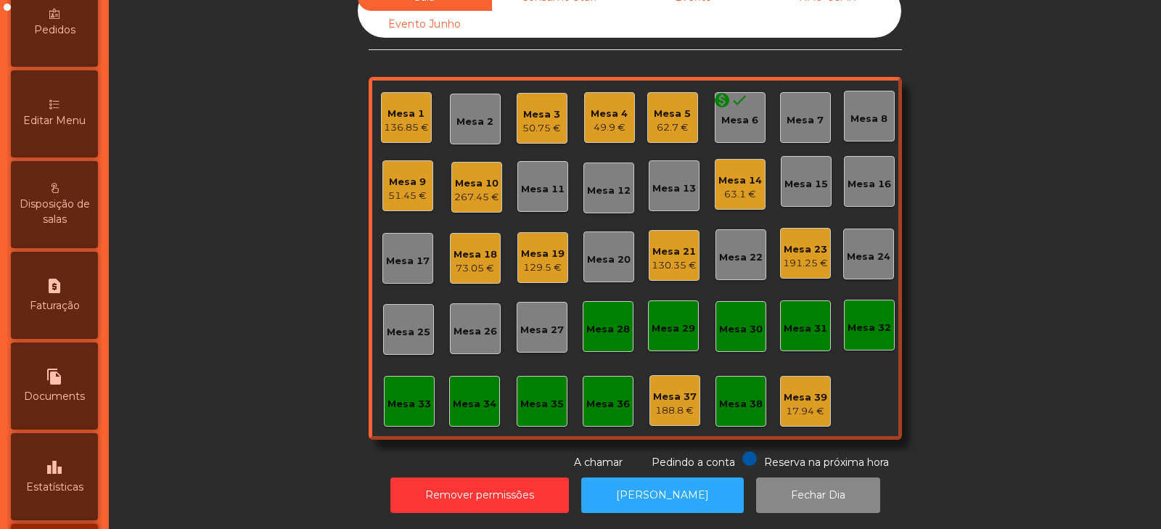
click at [54, 290] on icon "request_page" at bounding box center [54, 285] width 17 height 17
select select "*"
select select "****"
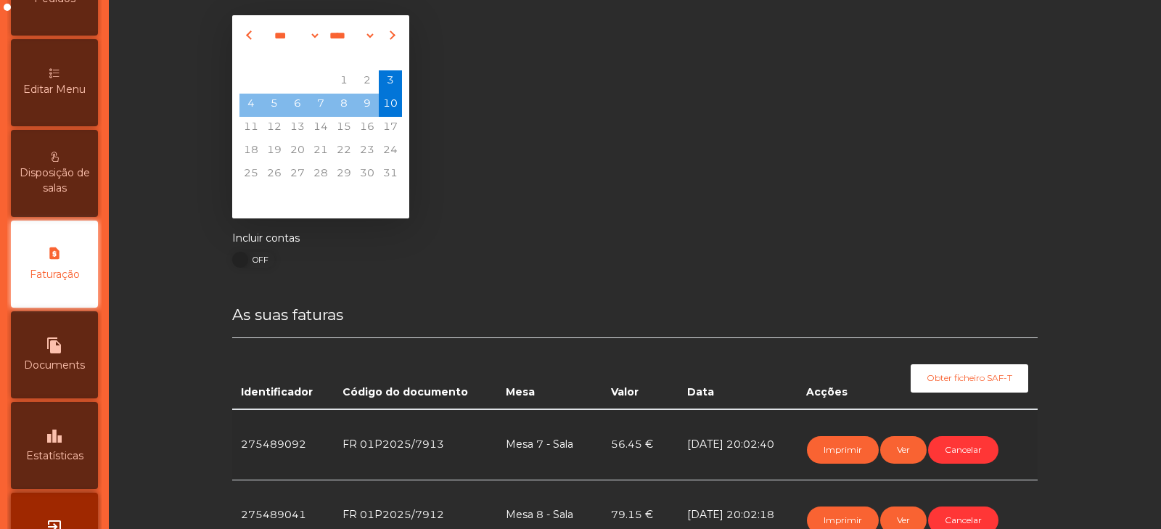
scroll to position [43, 0]
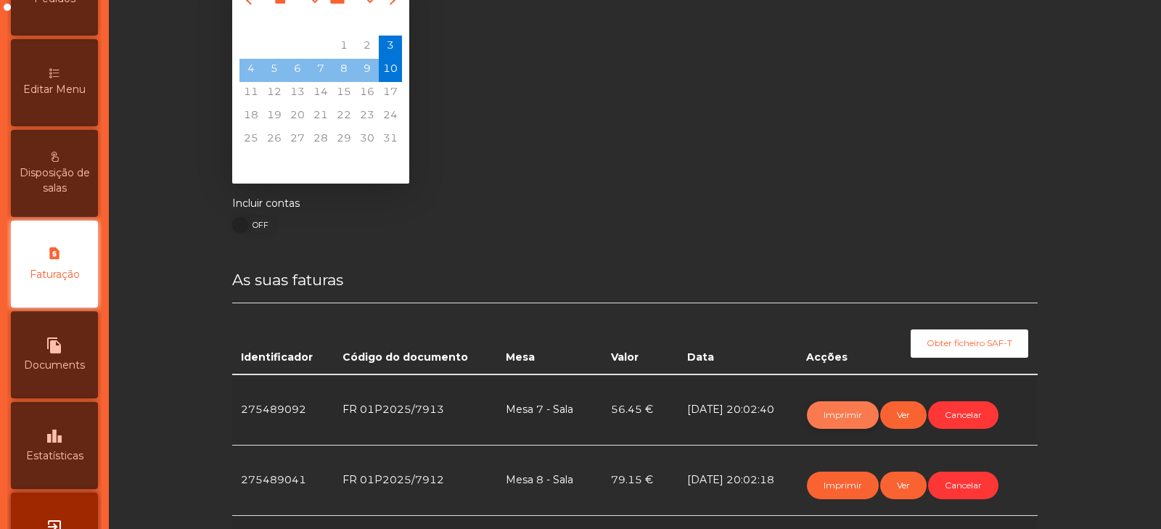
click at [835, 415] on button "Imprimir" at bounding box center [843, 415] width 72 height 28
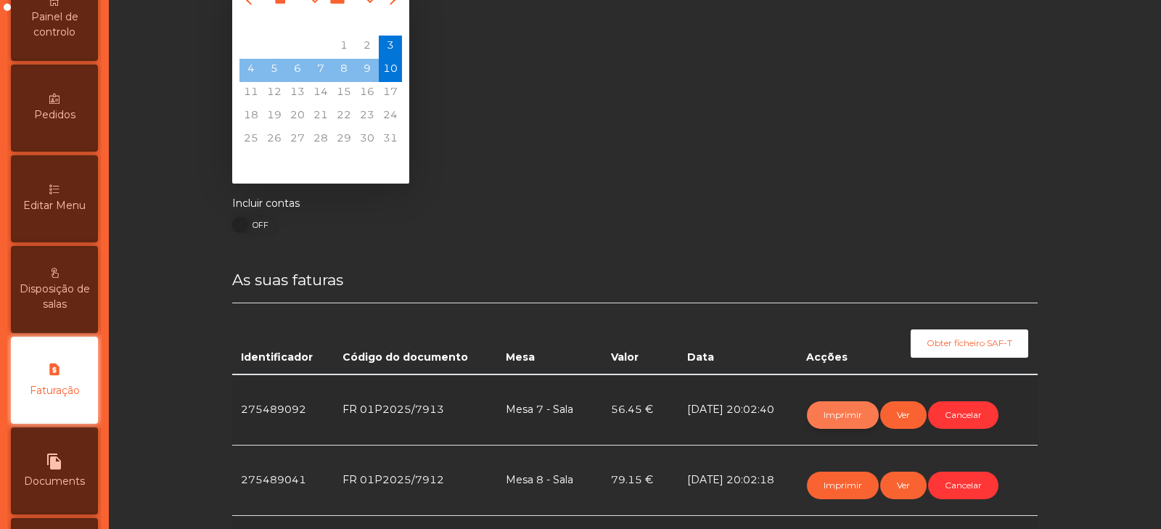
scroll to position [0, 0]
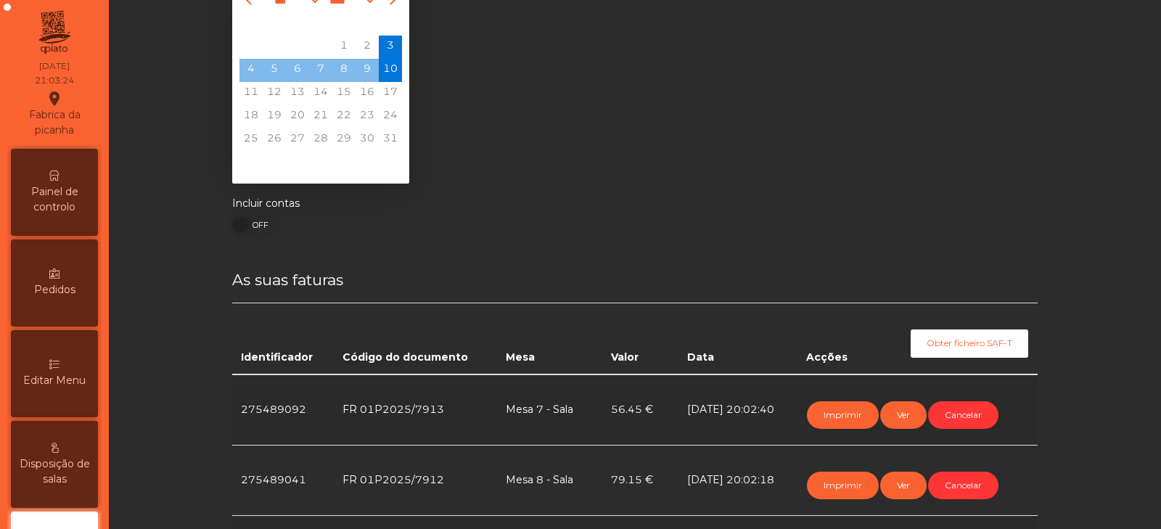
click at [67, 195] on span "Painel de controlo" at bounding box center [55, 199] width 80 height 30
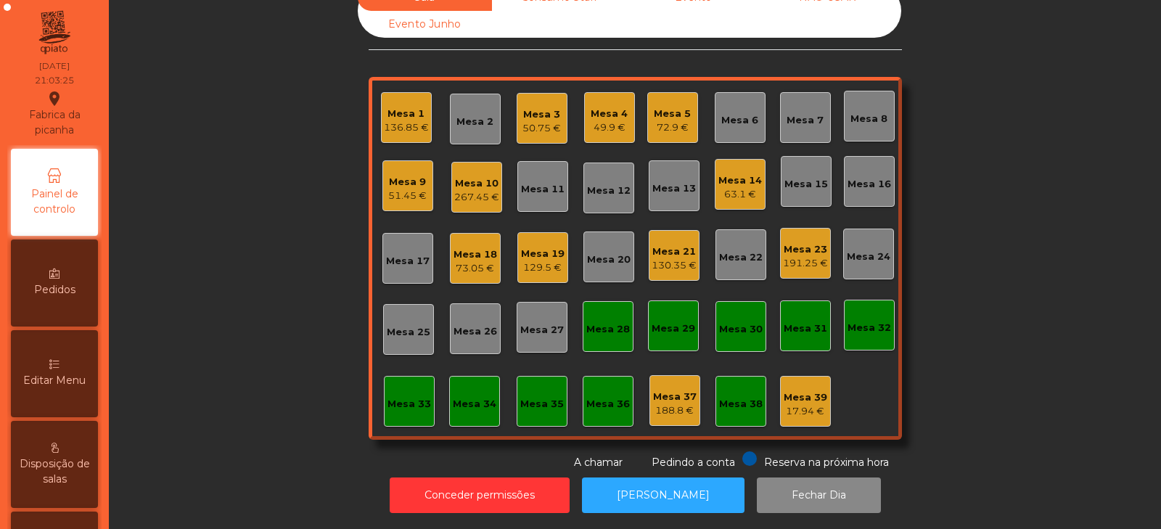
click at [871, 121] on div "Mesa 8" at bounding box center [869, 116] width 51 height 51
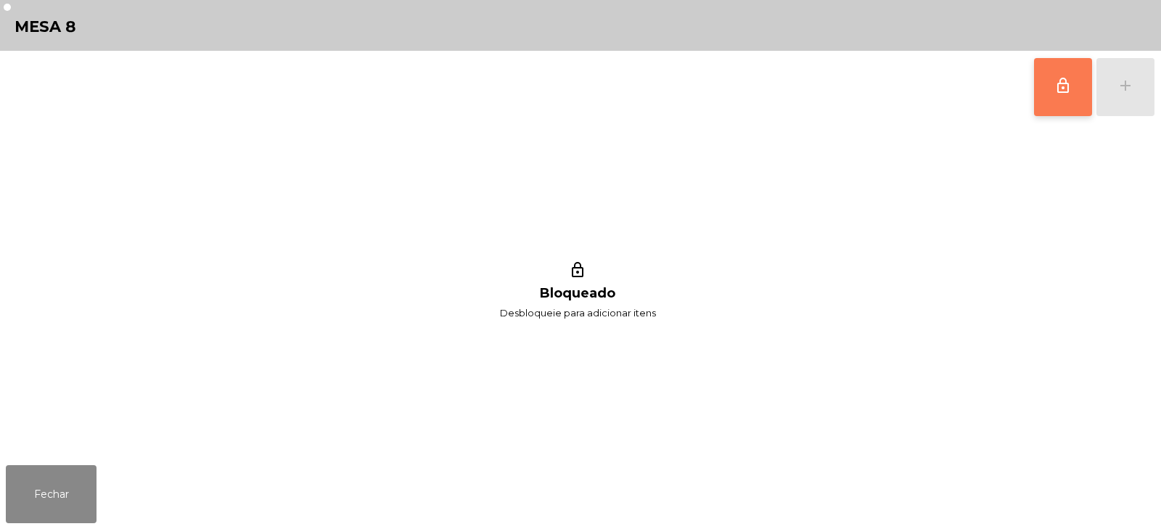
click at [1060, 85] on span "lock_outline" at bounding box center [1063, 85] width 17 height 17
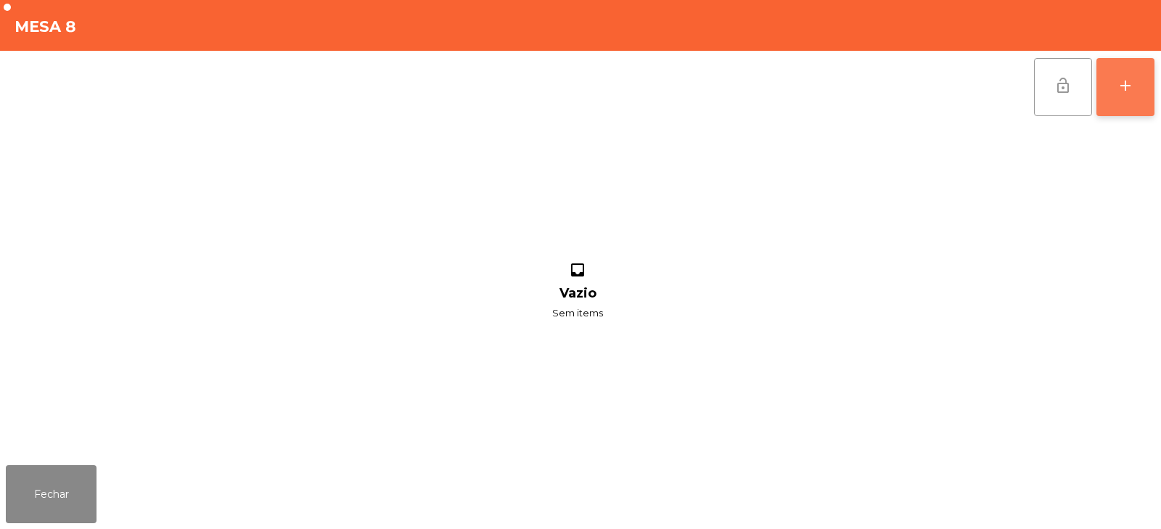
click at [1126, 83] on div "add" at bounding box center [1125, 85] width 17 height 17
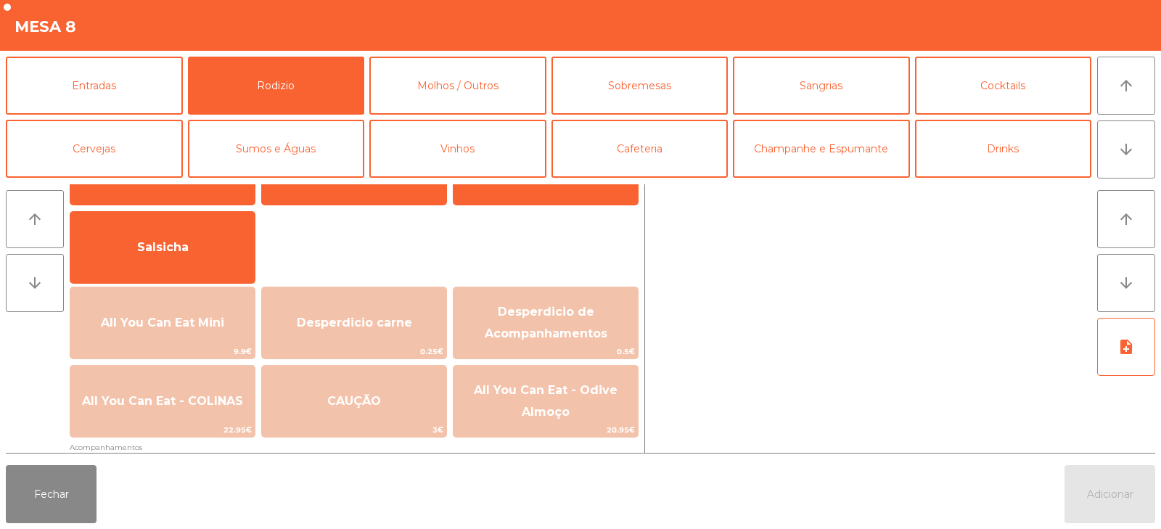
scroll to position [100, 0]
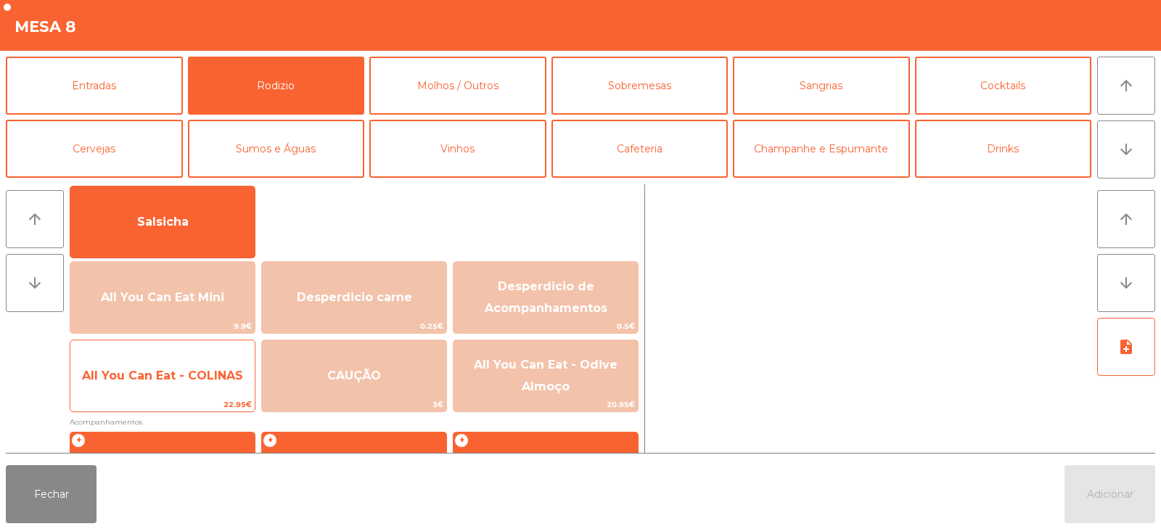
click at [181, 373] on span "All You Can Eat - COLINAS" at bounding box center [162, 376] width 161 height 14
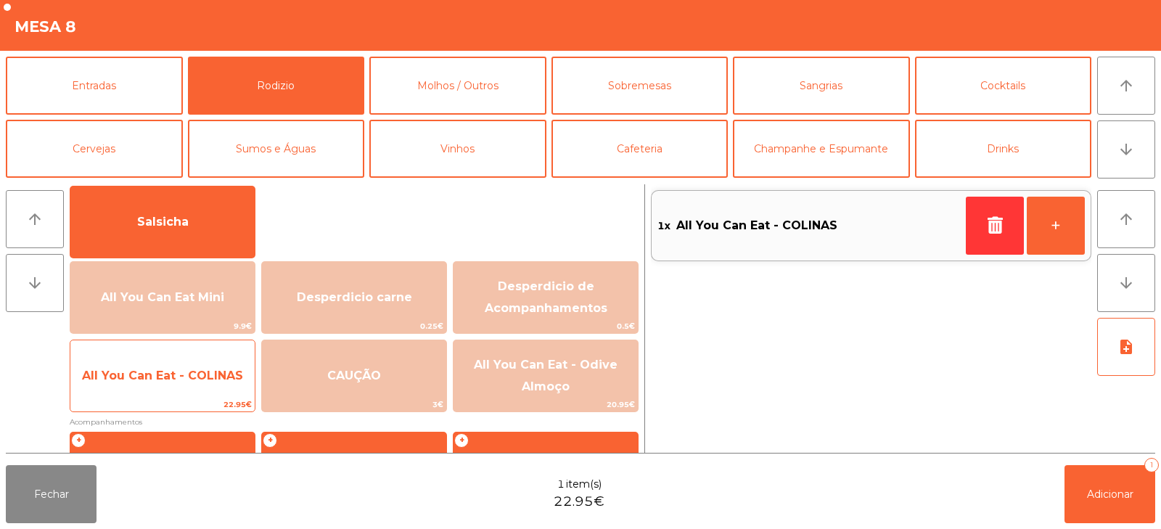
click at [180, 375] on span "All You Can Eat - COLINAS" at bounding box center [162, 376] width 161 height 14
click at [187, 375] on span "All You Can Eat - COLINAS" at bounding box center [162, 376] width 161 height 14
click at [185, 380] on span "All You Can Eat - COLINAS" at bounding box center [162, 376] width 161 height 14
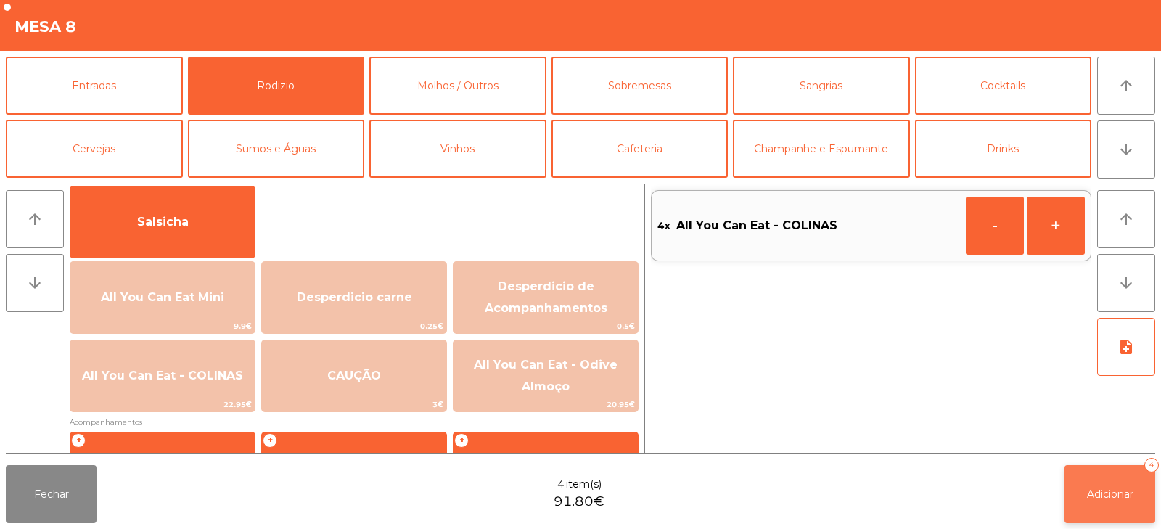
click at [1086, 484] on button "Adicionar 4" at bounding box center [1110, 494] width 91 height 58
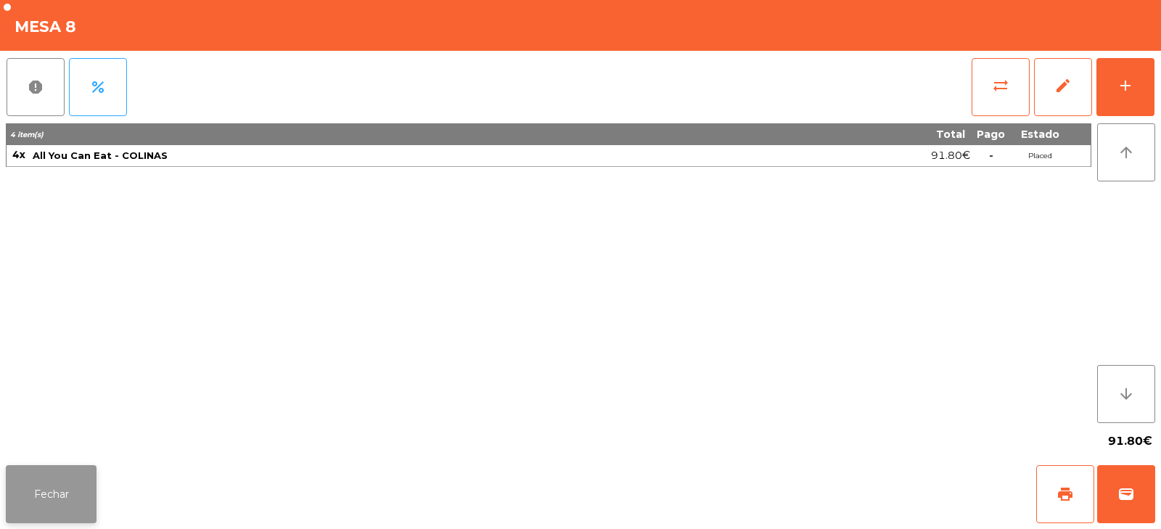
click at [31, 503] on button "Fechar" at bounding box center [51, 494] width 91 height 58
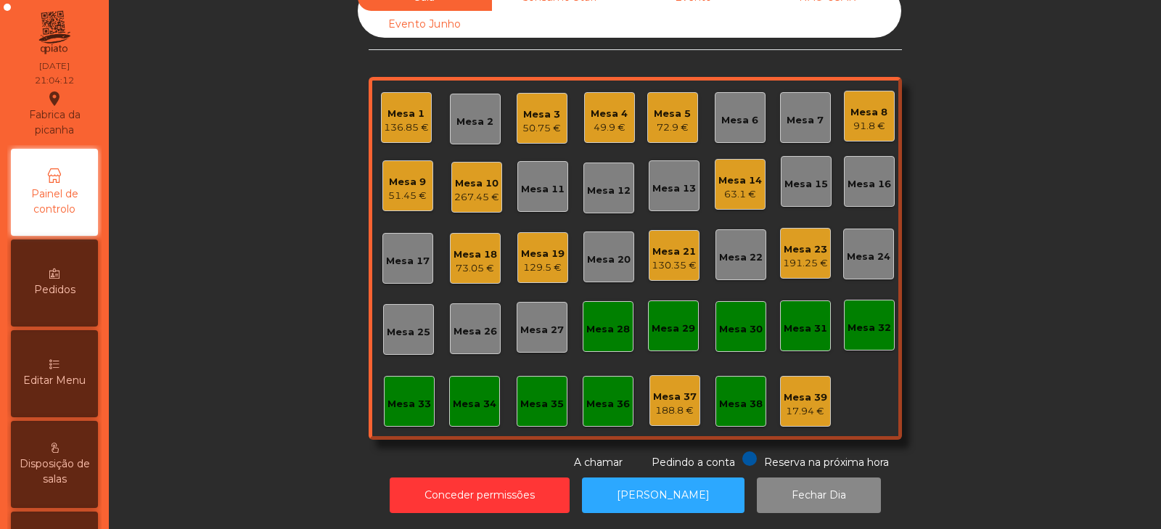
click at [398, 248] on div "Mesa 17" at bounding box center [408, 258] width 44 height 20
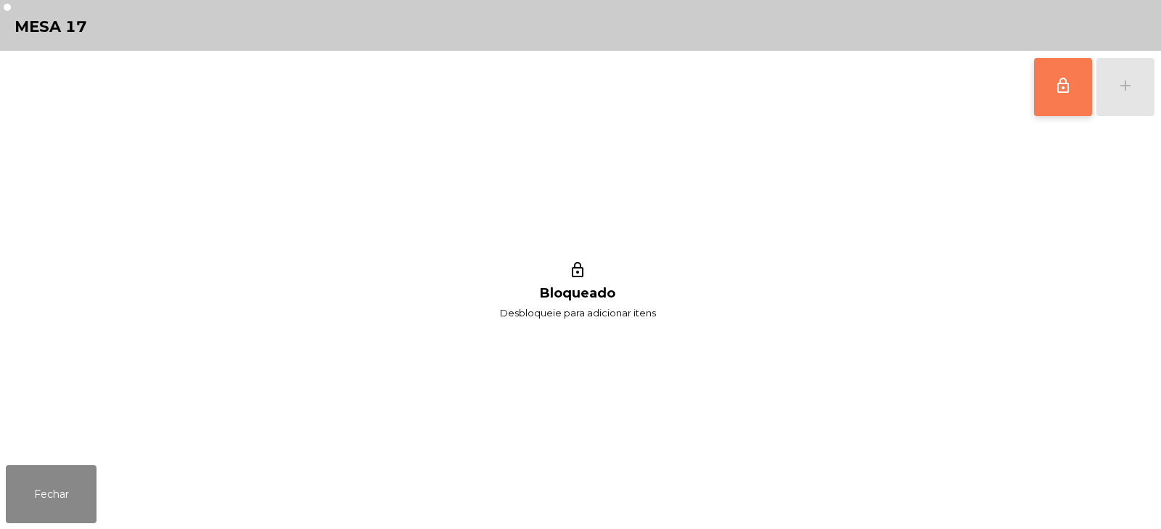
click at [1059, 87] on span "lock_outline" at bounding box center [1063, 85] width 17 height 17
click at [1120, 95] on button "add" at bounding box center [1126, 87] width 58 height 58
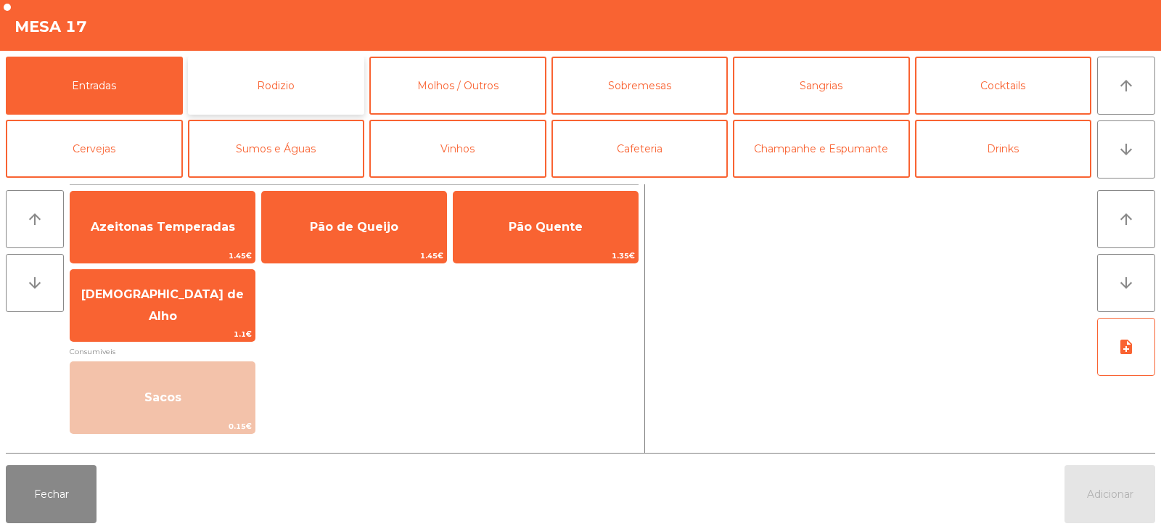
click at [302, 77] on button "Rodizio" at bounding box center [276, 86] width 177 height 58
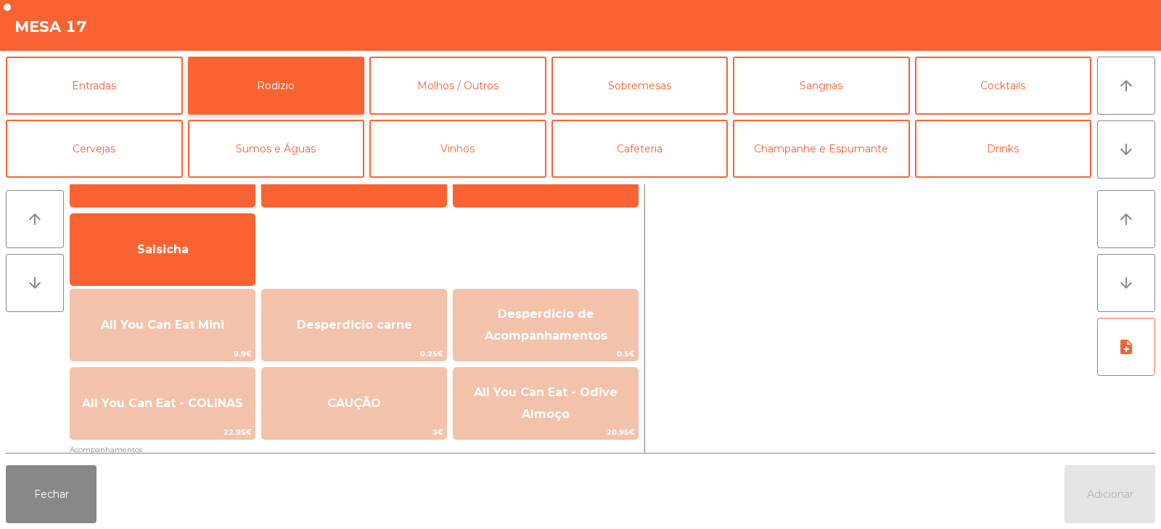
scroll to position [90, 0]
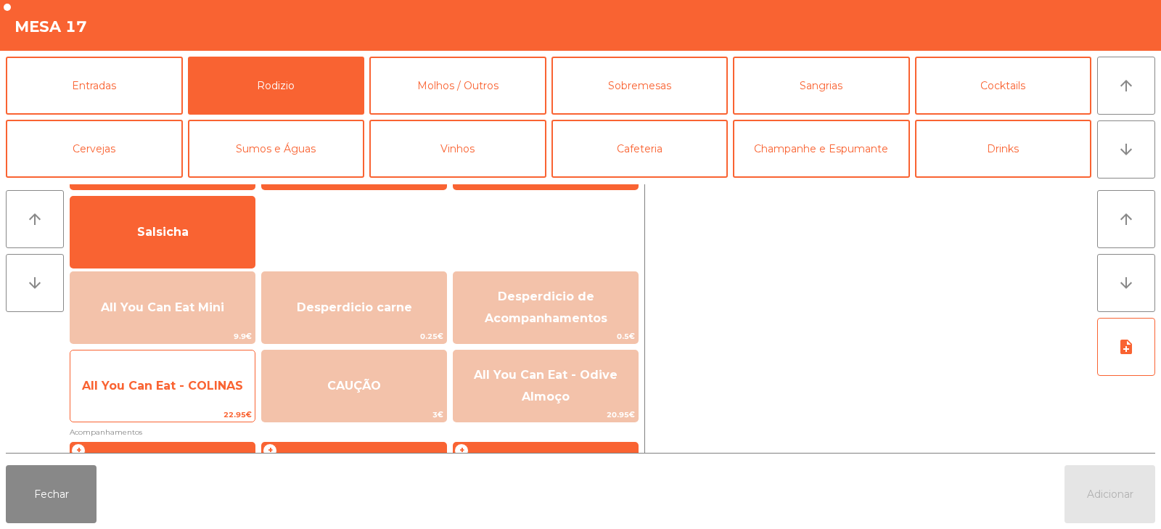
click at [225, 380] on span "All You Can Eat - COLINAS" at bounding box center [162, 386] width 161 height 14
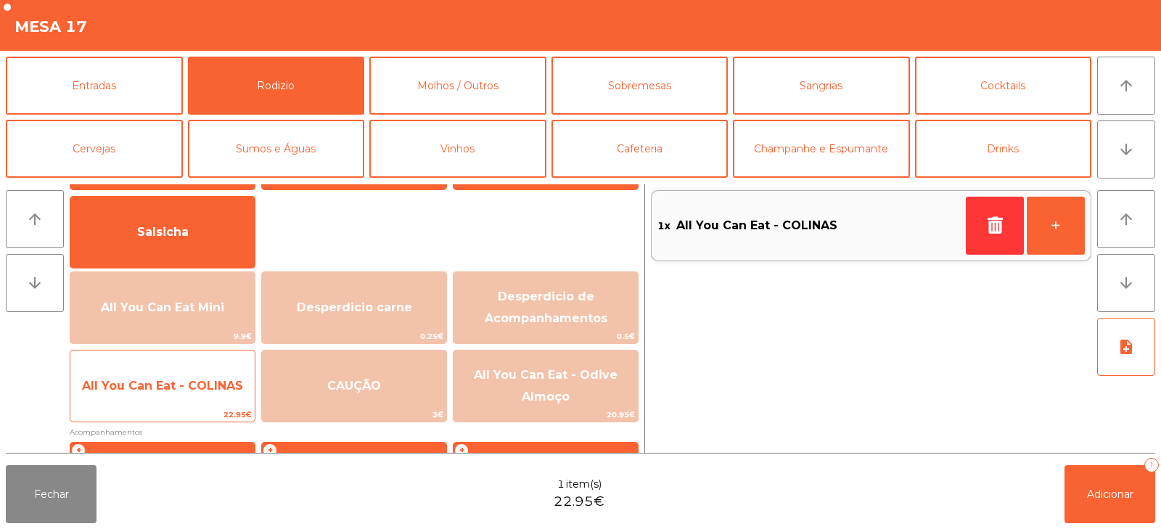
click at [221, 382] on span "All You Can Eat - COLINAS" at bounding box center [162, 386] width 161 height 14
click at [224, 392] on span "All You Can Eat - COLINAS" at bounding box center [162, 386] width 161 height 14
click at [221, 393] on span "All You Can Eat - COLINAS" at bounding box center [162, 386] width 184 height 39
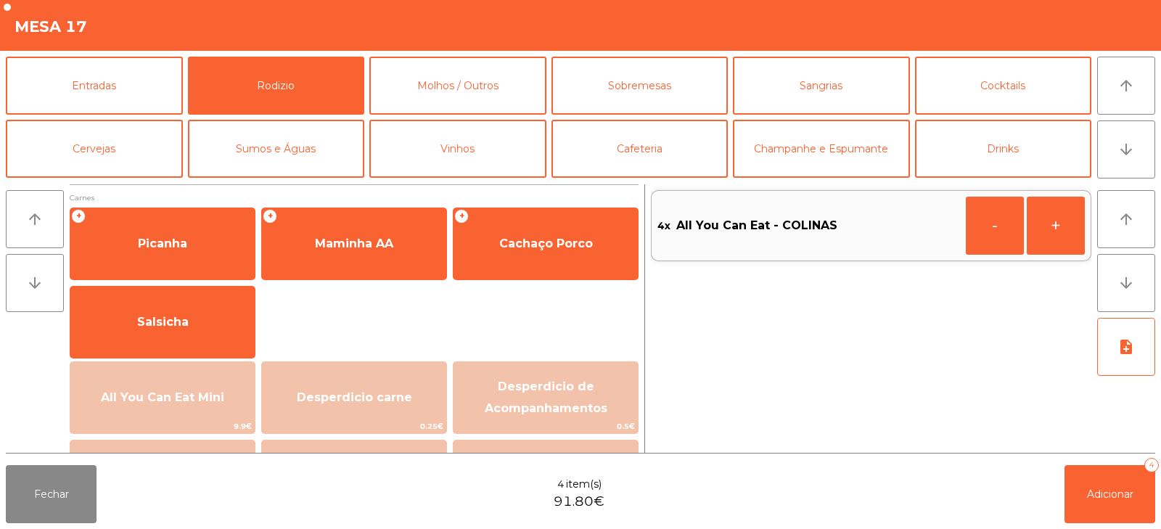
scroll to position [90, 0]
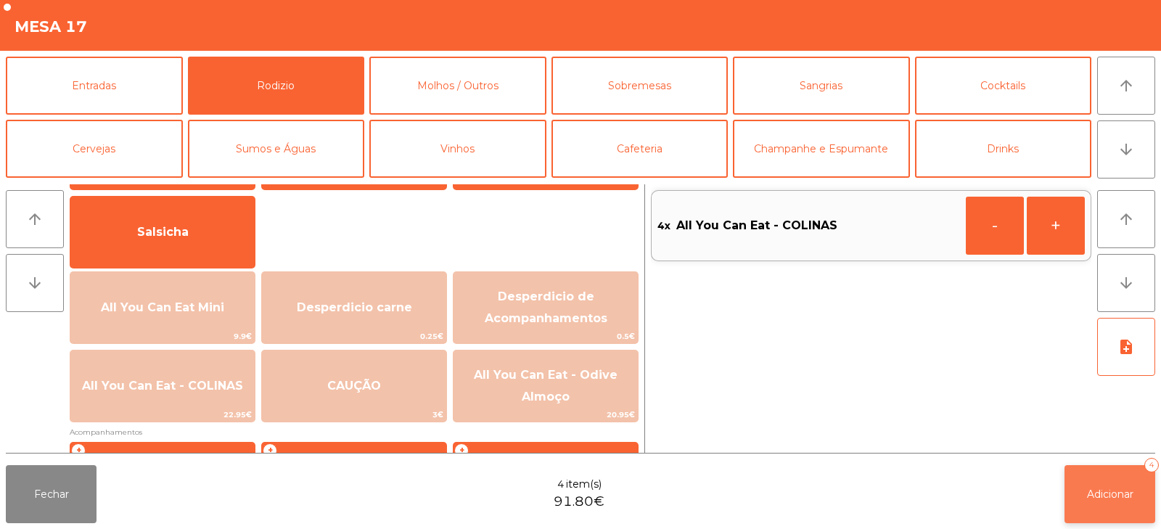
click at [1113, 489] on span "Adicionar" at bounding box center [1110, 494] width 46 height 13
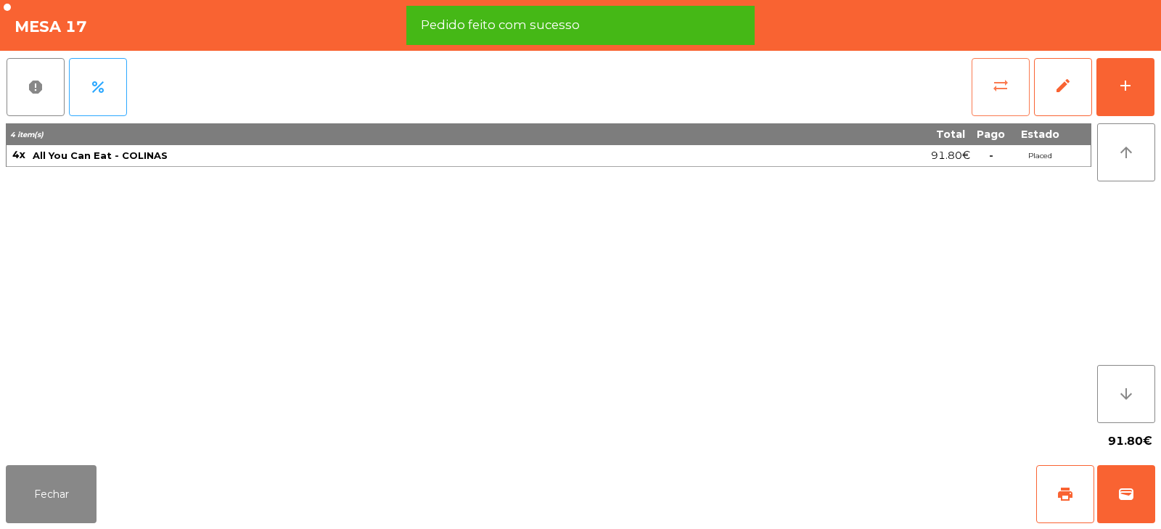
click at [994, 91] on span "sync_alt" at bounding box center [1000, 85] width 17 height 17
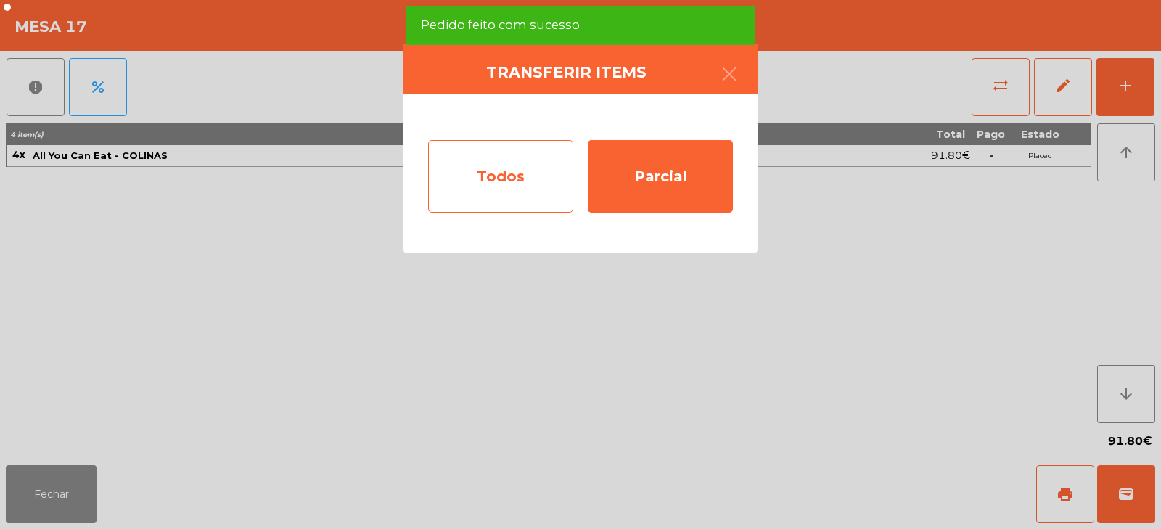
click at [523, 172] on div "Todos" at bounding box center [500, 176] width 145 height 73
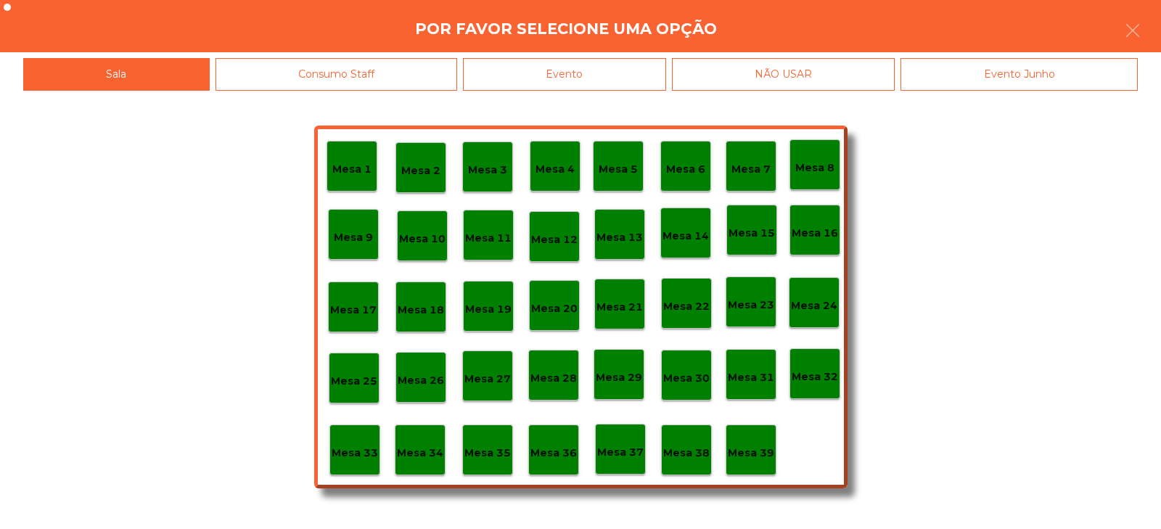
click at [615, 453] on p "Mesa 37" at bounding box center [620, 452] width 46 height 17
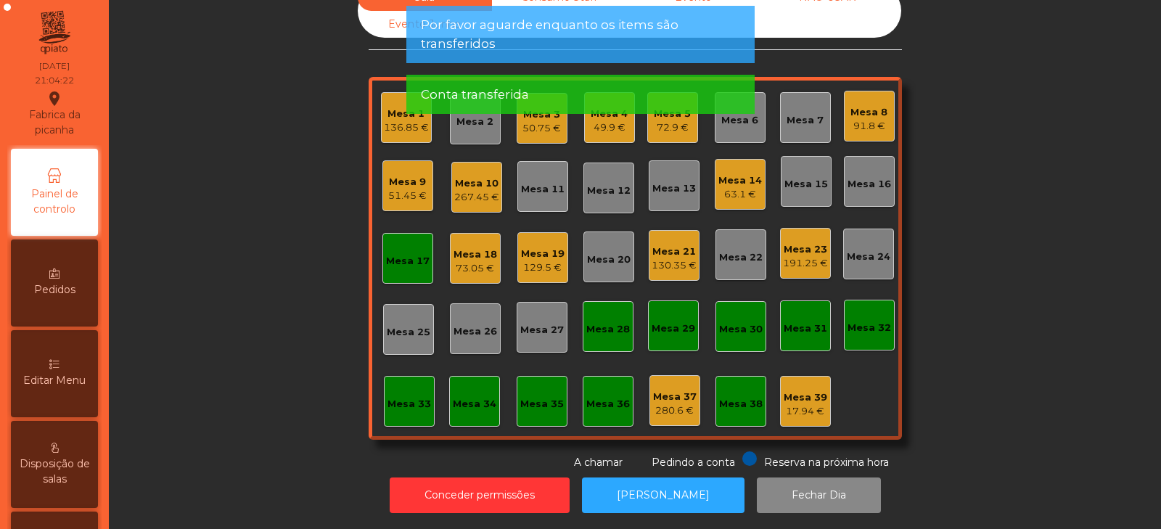
click at [861, 119] on div "91.8 €" at bounding box center [869, 126] width 37 height 15
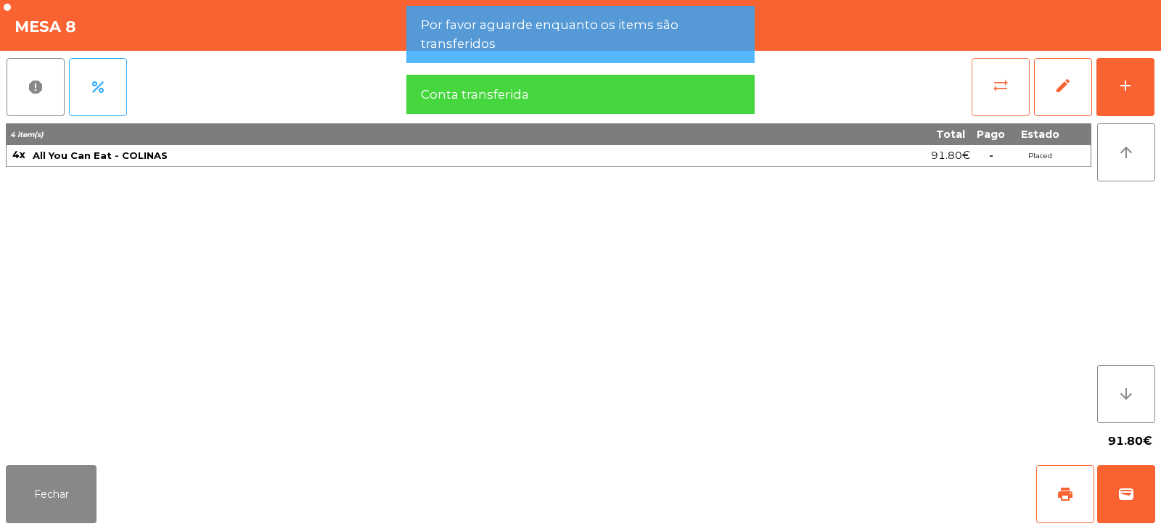
click at [1004, 89] on span "sync_alt" at bounding box center [1000, 85] width 17 height 17
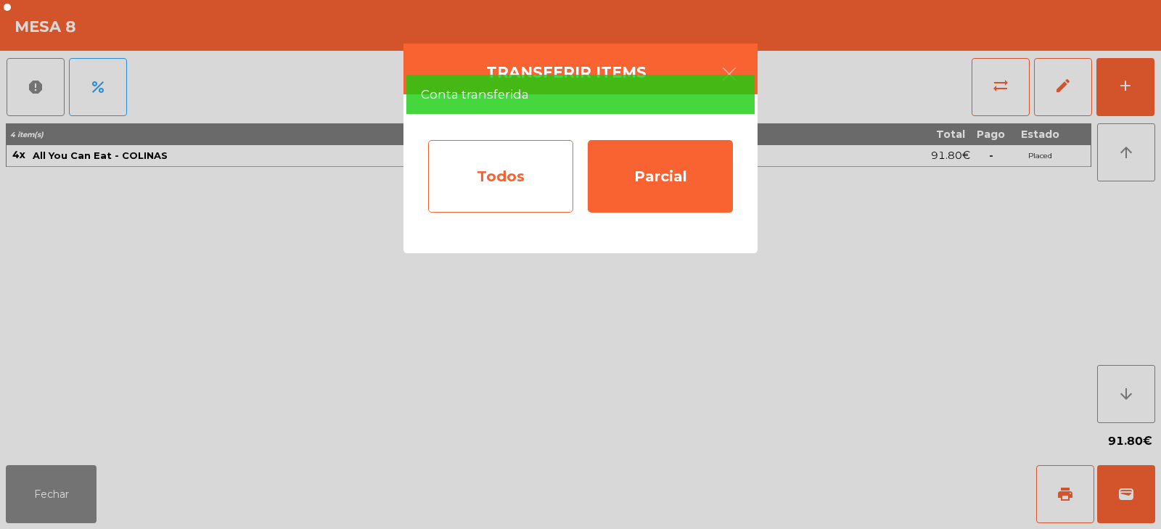
click at [515, 187] on div "Todos" at bounding box center [500, 176] width 145 height 73
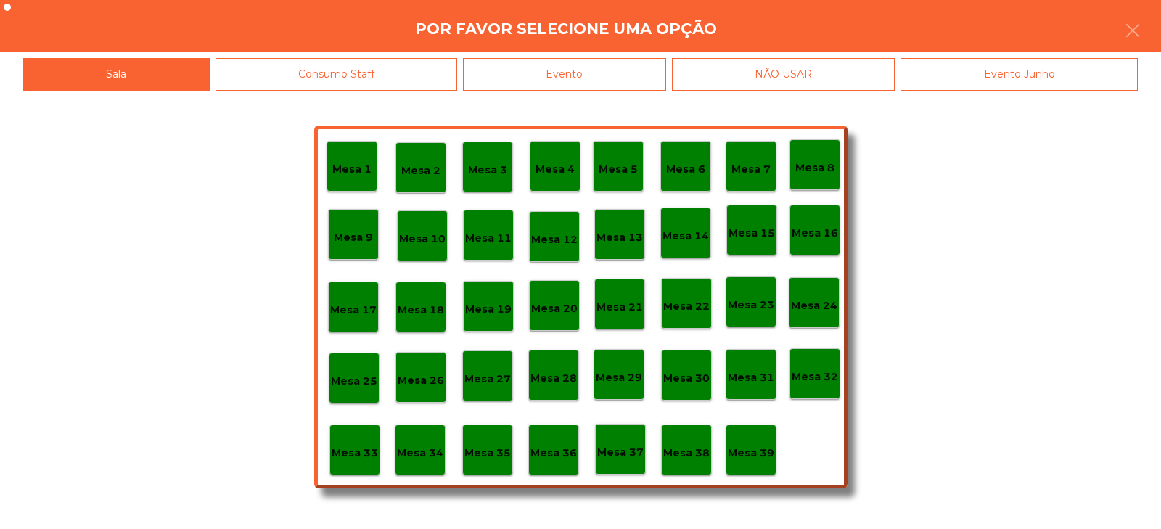
click at [364, 306] on p "Mesa 17" at bounding box center [353, 310] width 46 height 17
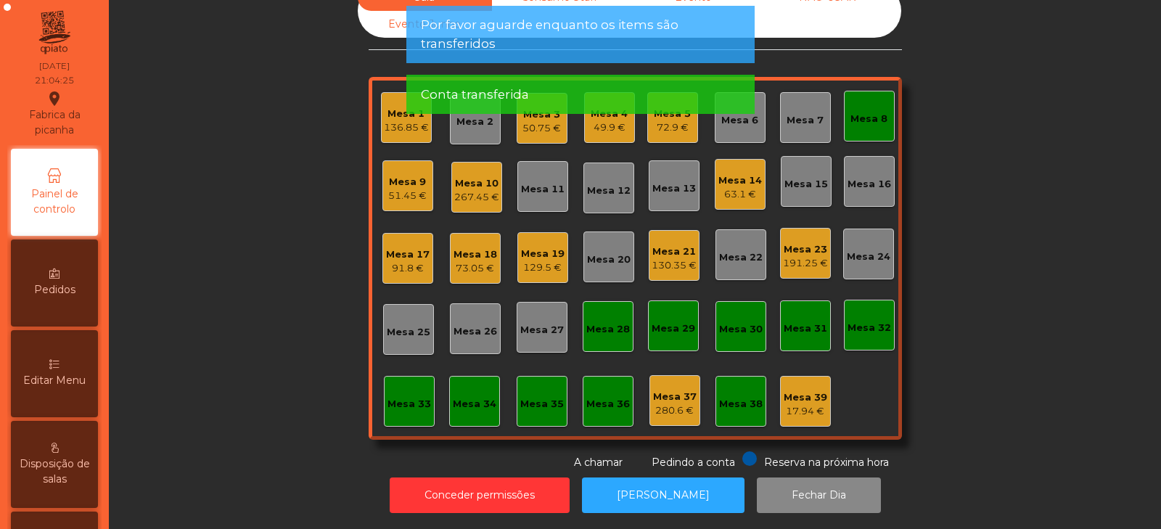
click at [658, 258] on div "130.35 €" at bounding box center [674, 265] width 45 height 15
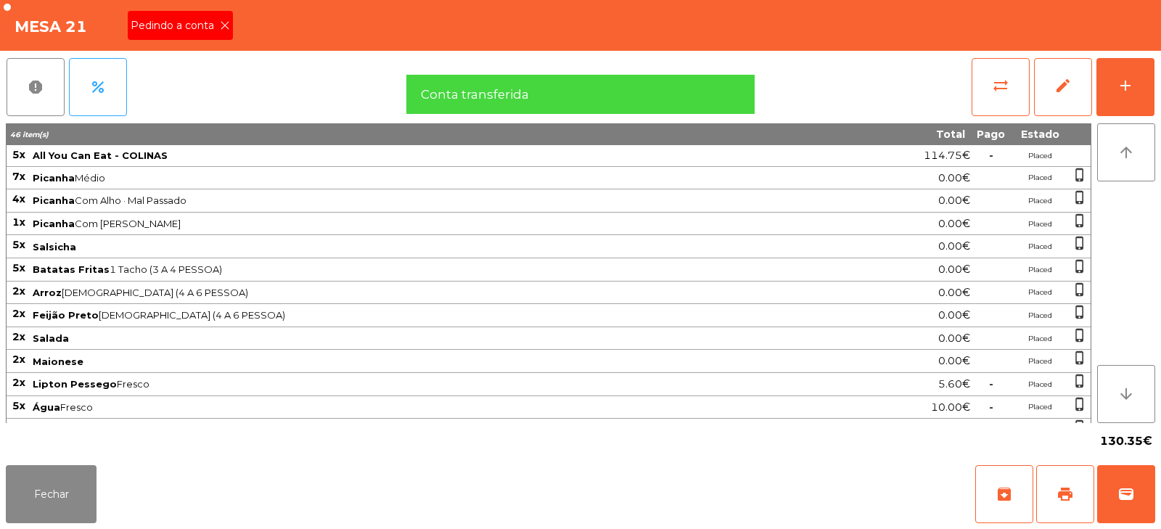
click at [224, 25] on icon at bounding box center [225, 25] width 10 height 10
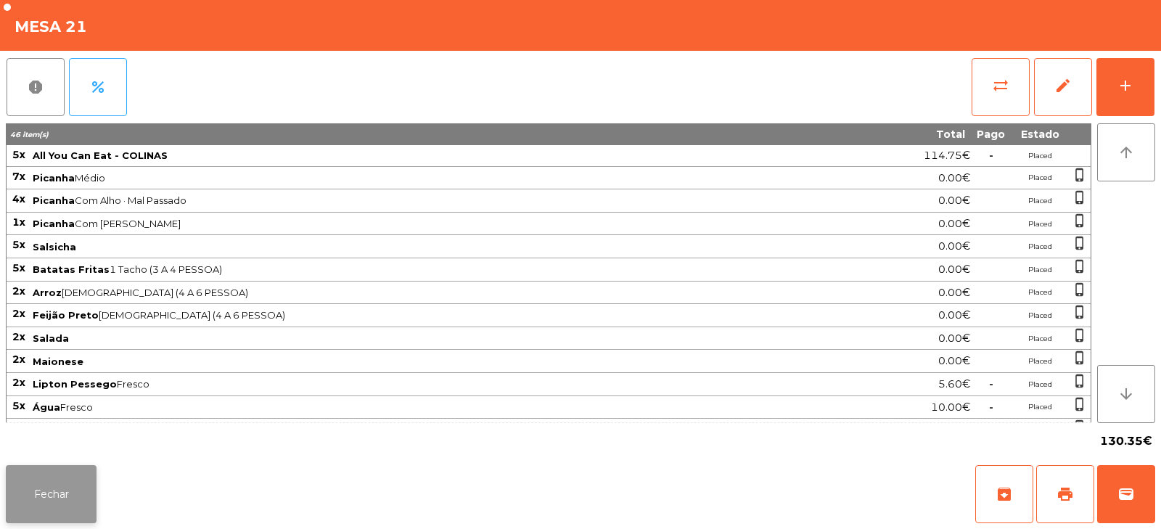
click at [80, 486] on button "Fechar" at bounding box center [51, 494] width 91 height 58
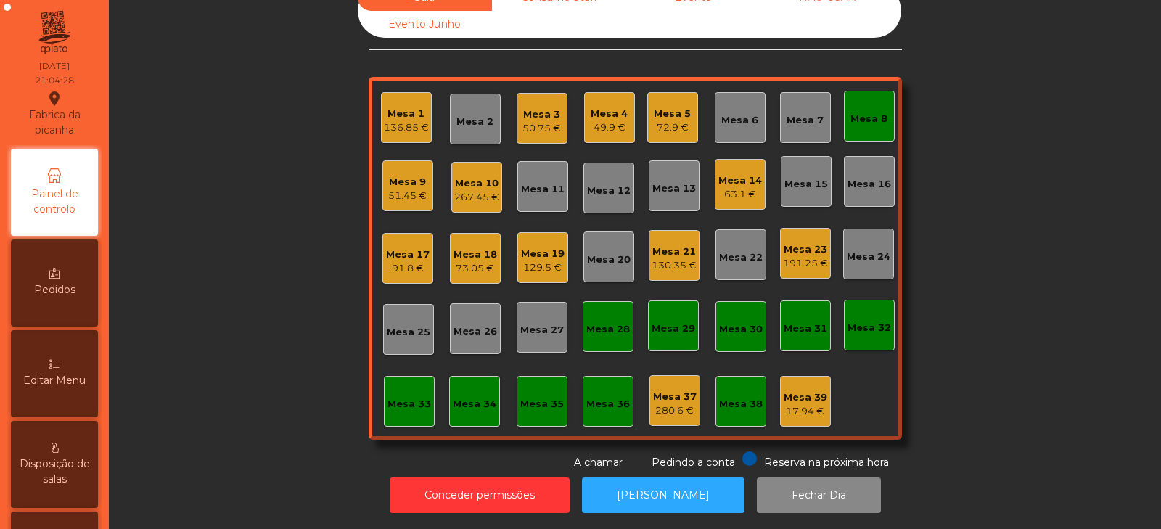
click at [671, 258] on div "130.35 €" at bounding box center [674, 265] width 45 height 15
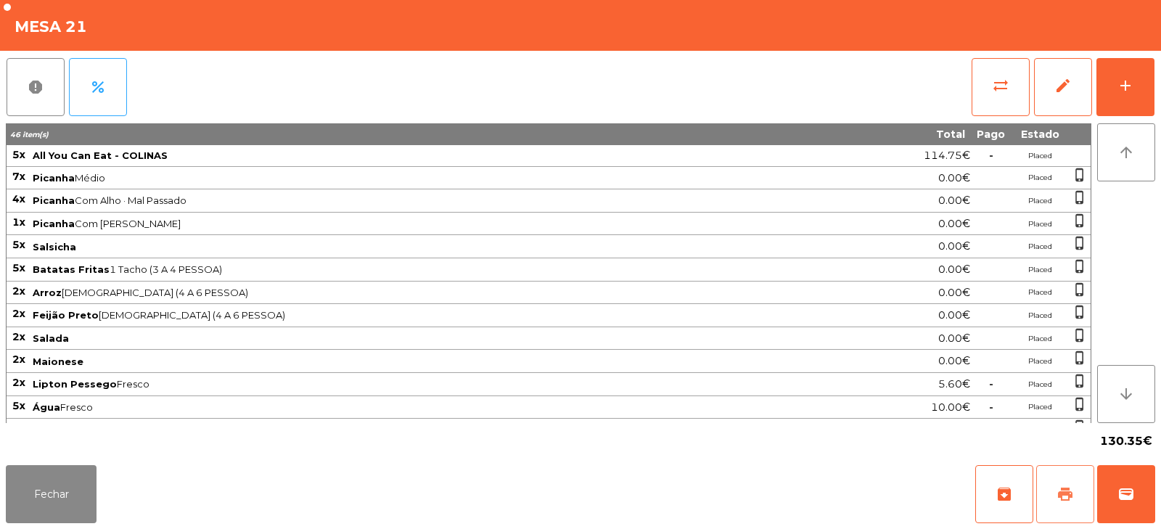
click at [1063, 494] on span "print" at bounding box center [1065, 494] width 17 height 17
click at [73, 501] on button "Fechar" at bounding box center [51, 494] width 91 height 58
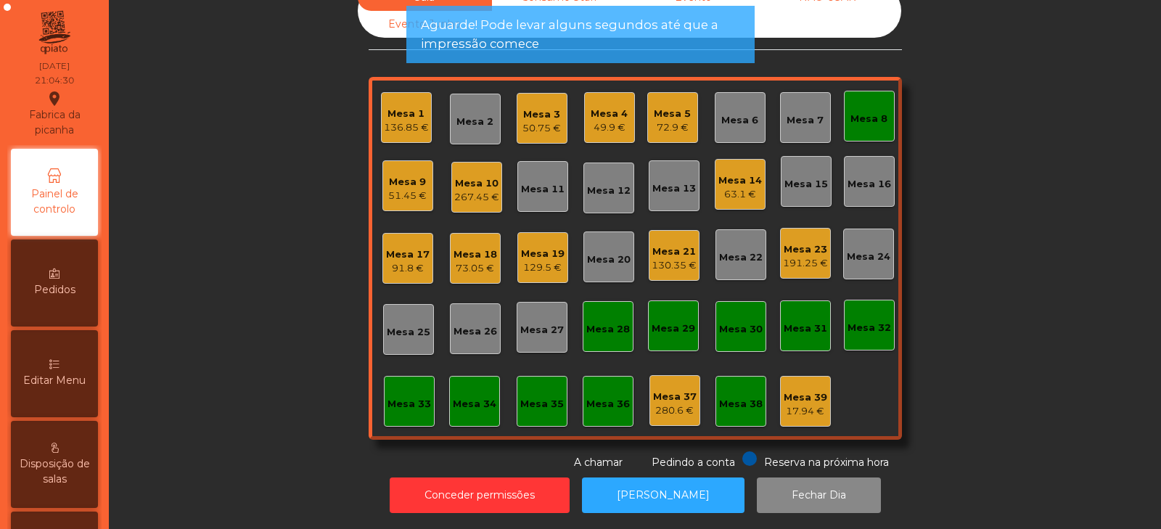
click at [854, 112] on div "Mesa 8" at bounding box center [869, 119] width 37 height 15
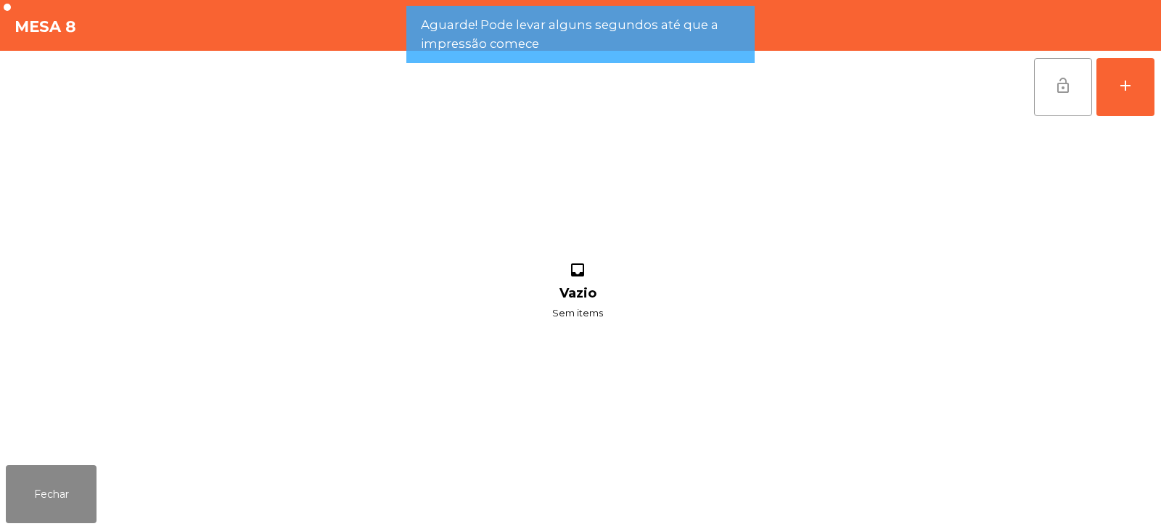
click at [1055, 78] on span "lock_open" at bounding box center [1063, 85] width 17 height 17
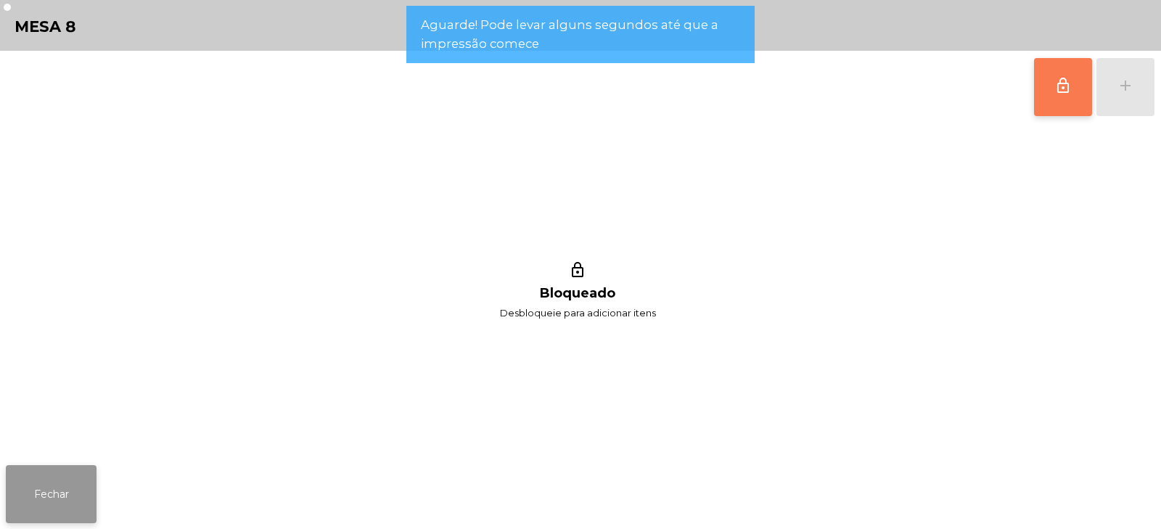
click at [64, 485] on button "Fechar" at bounding box center [51, 494] width 91 height 58
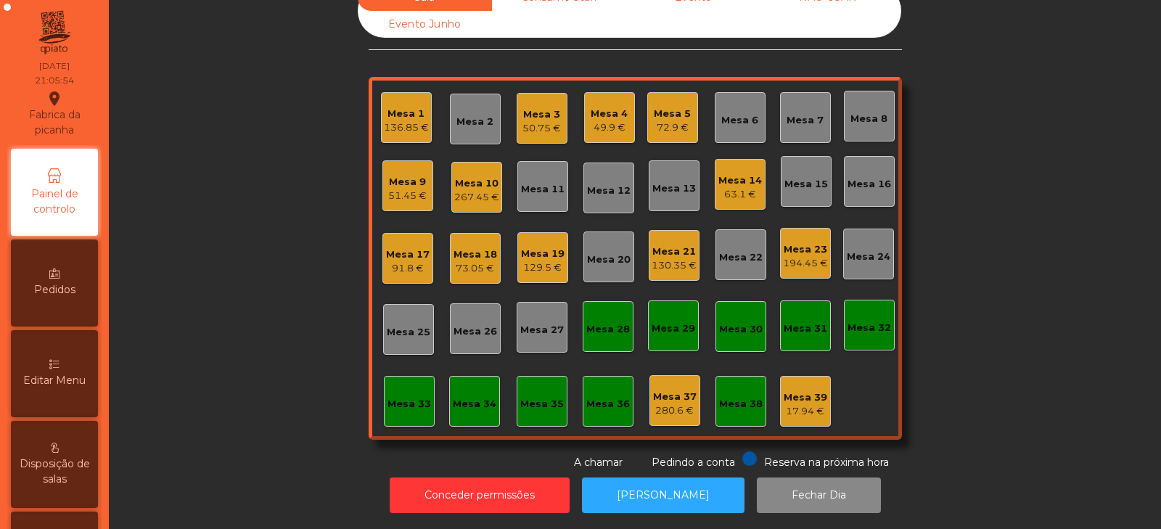
scroll to position [0, 0]
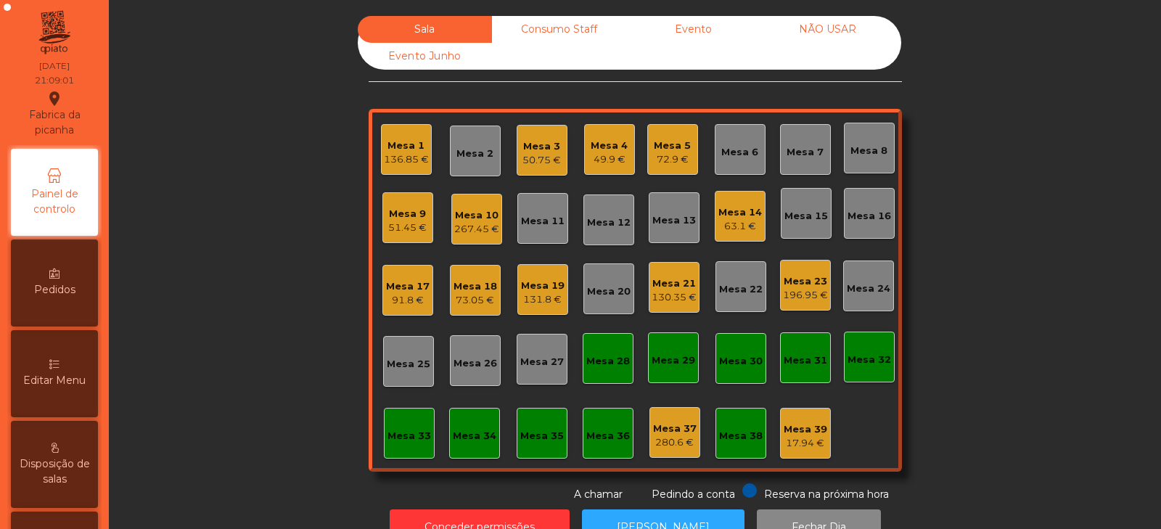
click at [665, 288] on div "Mesa 21" at bounding box center [674, 284] width 45 height 15
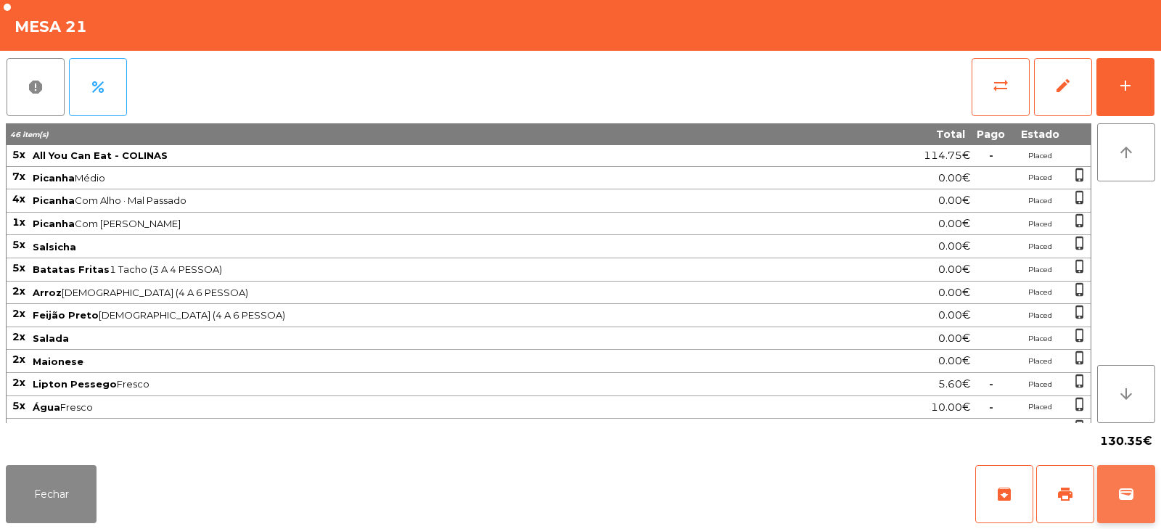
click at [1116, 501] on button "wallet" at bounding box center [1126, 494] width 58 height 58
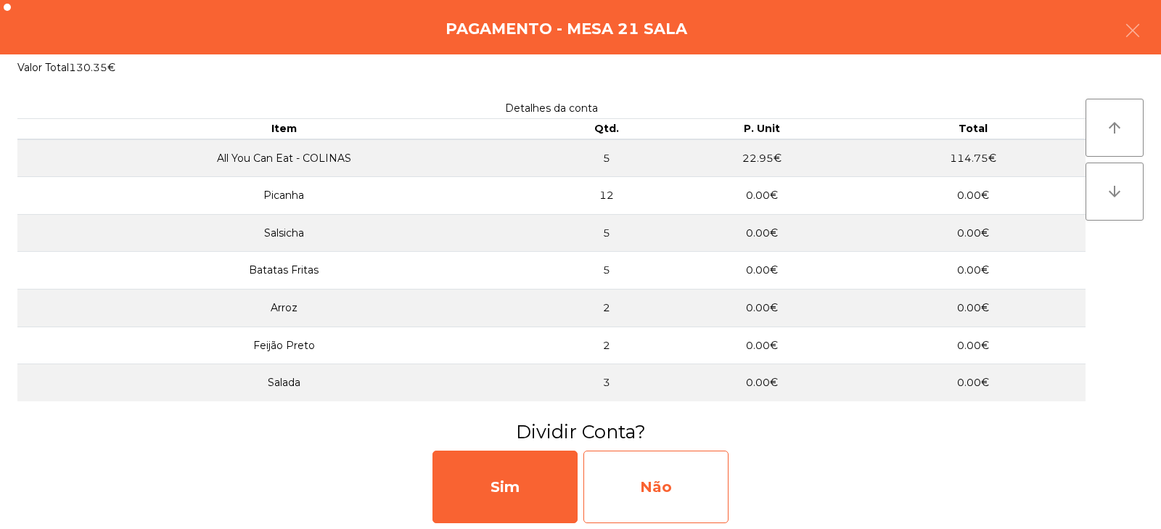
click at [626, 484] on div "Não" at bounding box center [656, 487] width 145 height 73
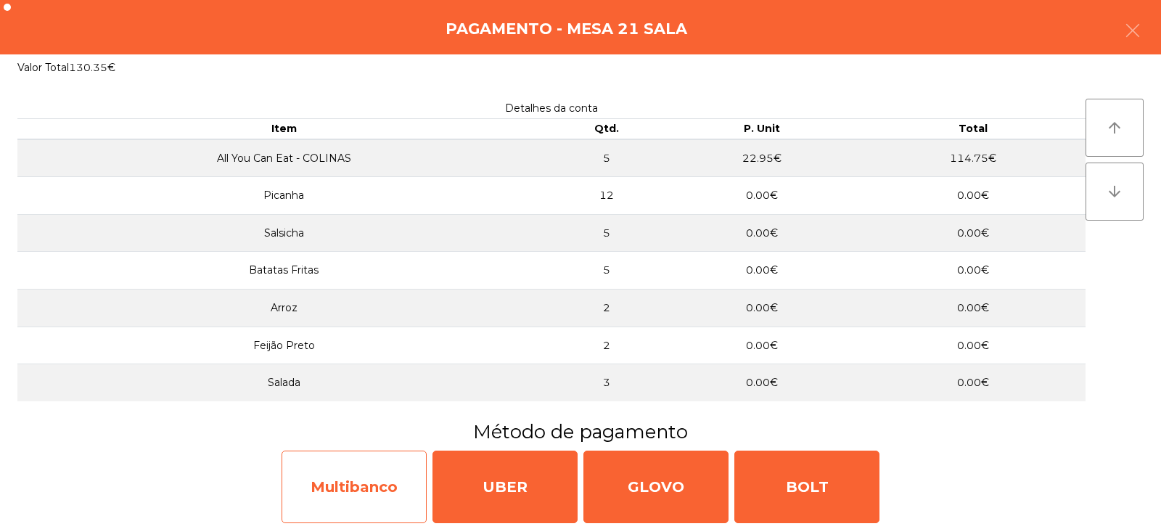
click at [388, 486] on div "Multibanco" at bounding box center [354, 487] width 145 height 73
select select "**"
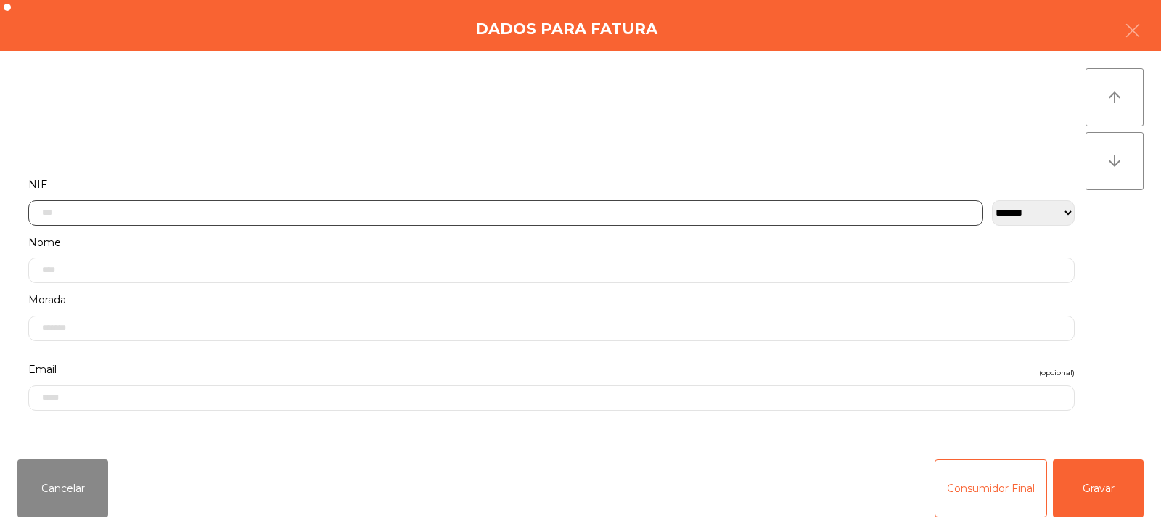
click at [565, 208] on input "text" at bounding box center [505, 212] width 955 height 25
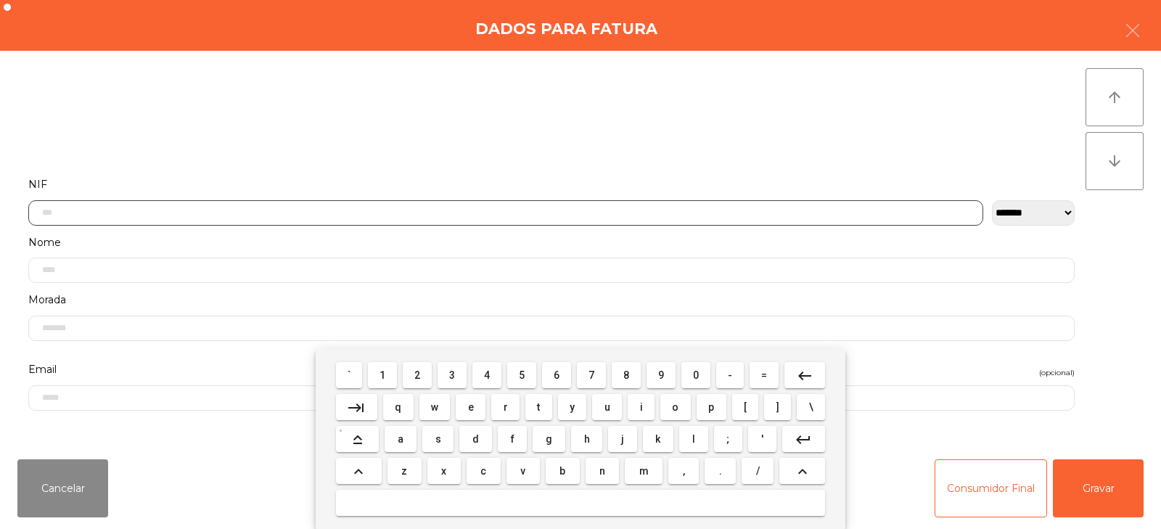
scroll to position [106, 0]
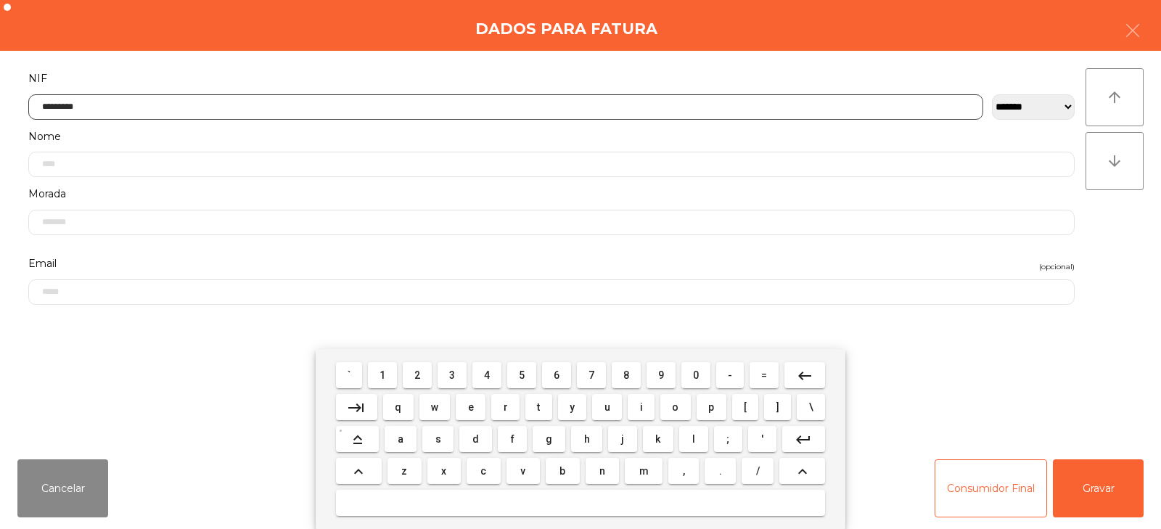
type input "*********"
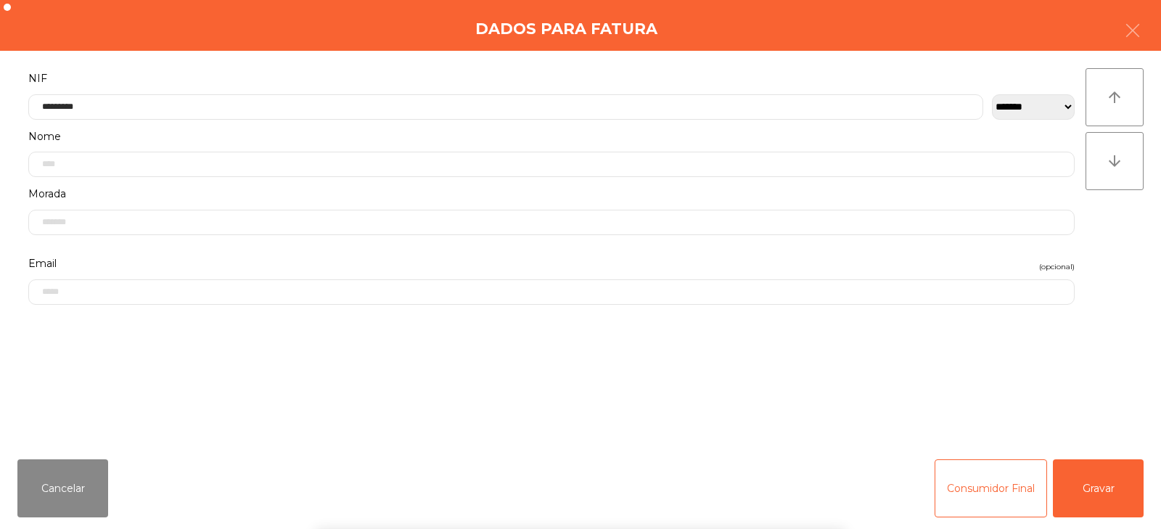
click at [1092, 476] on div "` 1 2 3 4 5 6 7 8 9 0 - = keyboard_backspace keyboard_tab q w e r t y u i o p […" at bounding box center [580, 439] width 1161 height 180
click at [1102, 488] on button "Gravar" at bounding box center [1098, 488] width 91 height 58
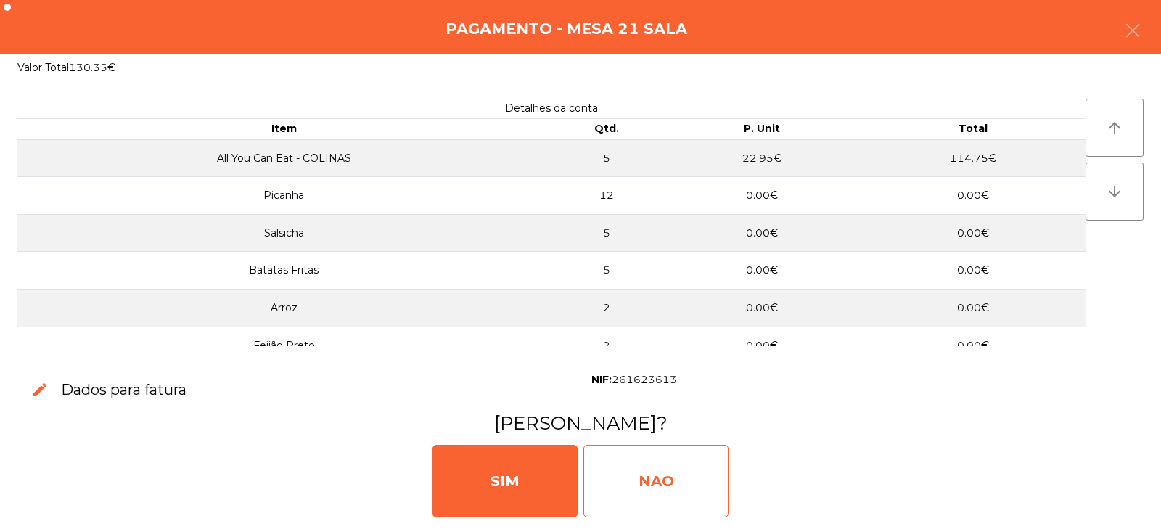
click at [651, 472] on div "NAO" at bounding box center [656, 481] width 145 height 73
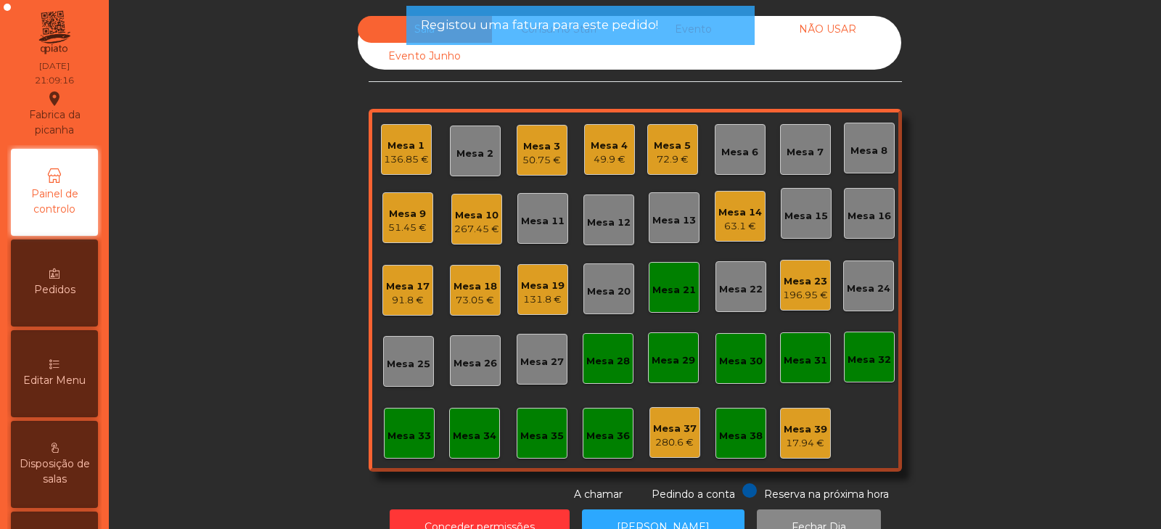
click at [671, 283] on div "Mesa 21" at bounding box center [674, 290] width 44 height 15
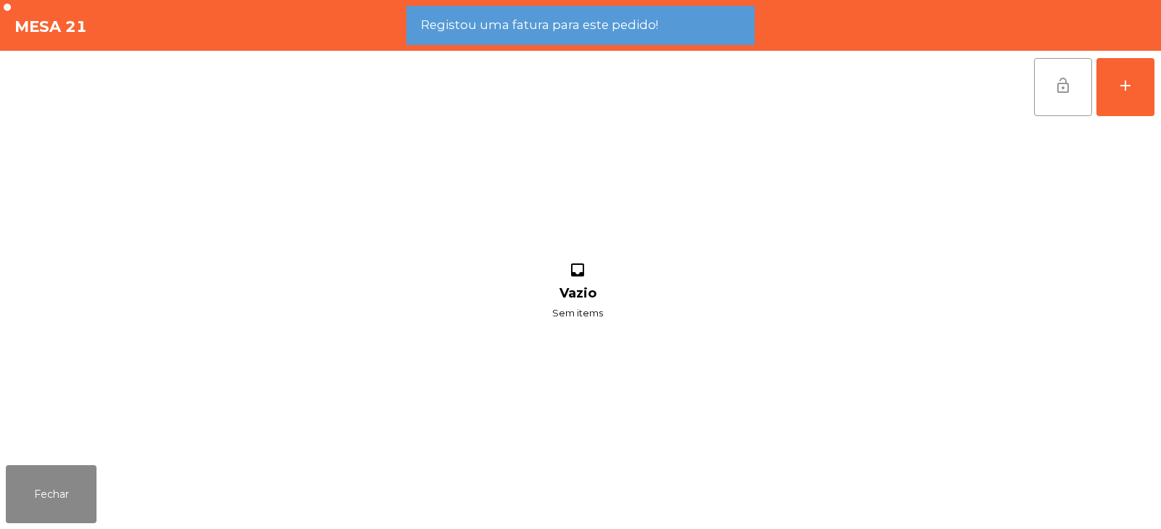
click at [1052, 82] on button "lock_open" at bounding box center [1063, 87] width 58 height 58
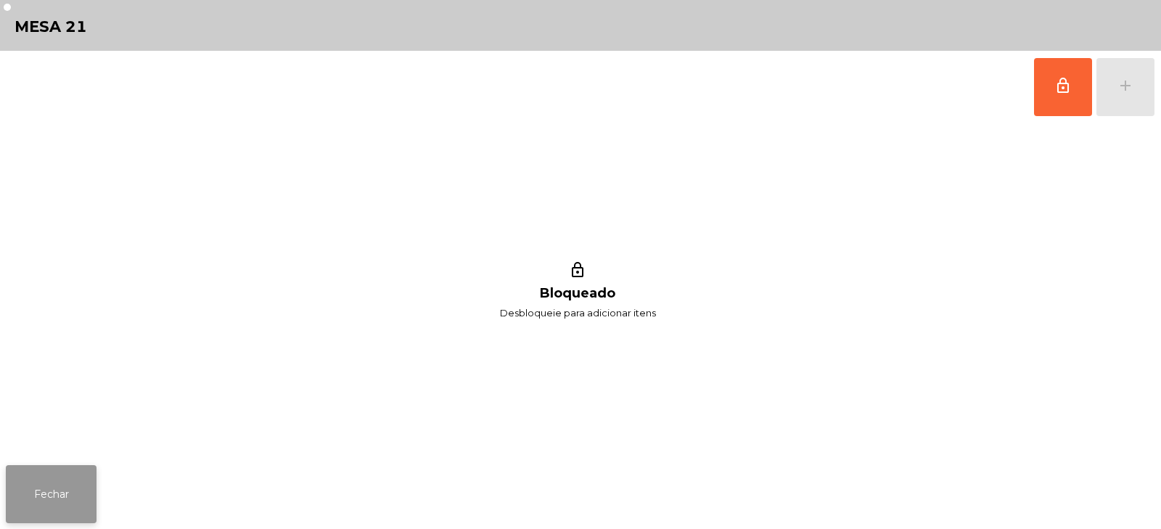
click at [60, 481] on button "Fechar" at bounding box center [51, 494] width 91 height 58
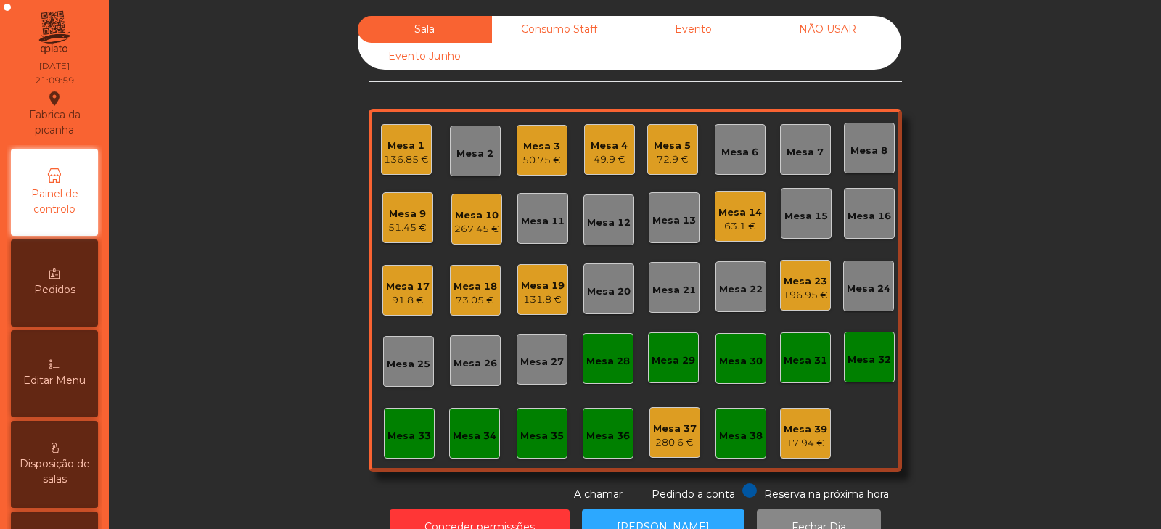
click at [865, 224] on div "Mesa 16" at bounding box center [869, 213] width 51 height 51
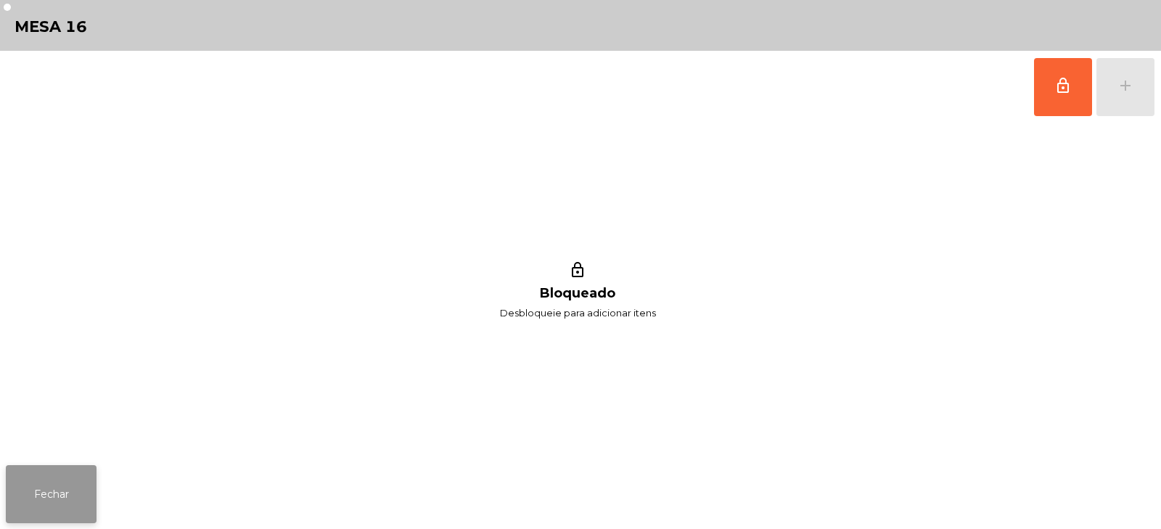
click at [88, 483] on button "Fechar" at bounding box center [51, 494] width 91 height 58
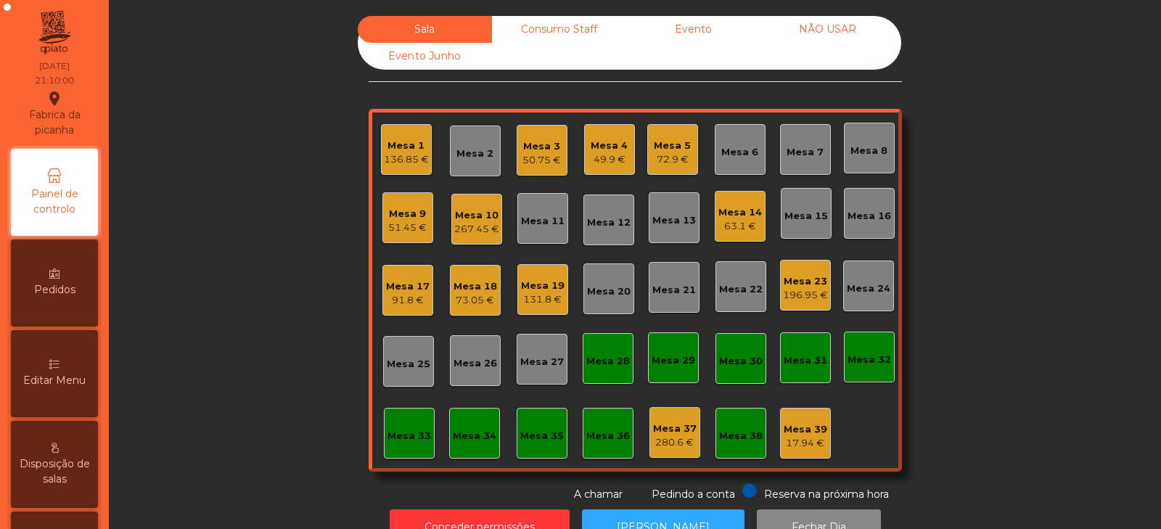
click at [810, 223] on div "Mesa 15" at bounding box center [807, 216] width 44 height 15
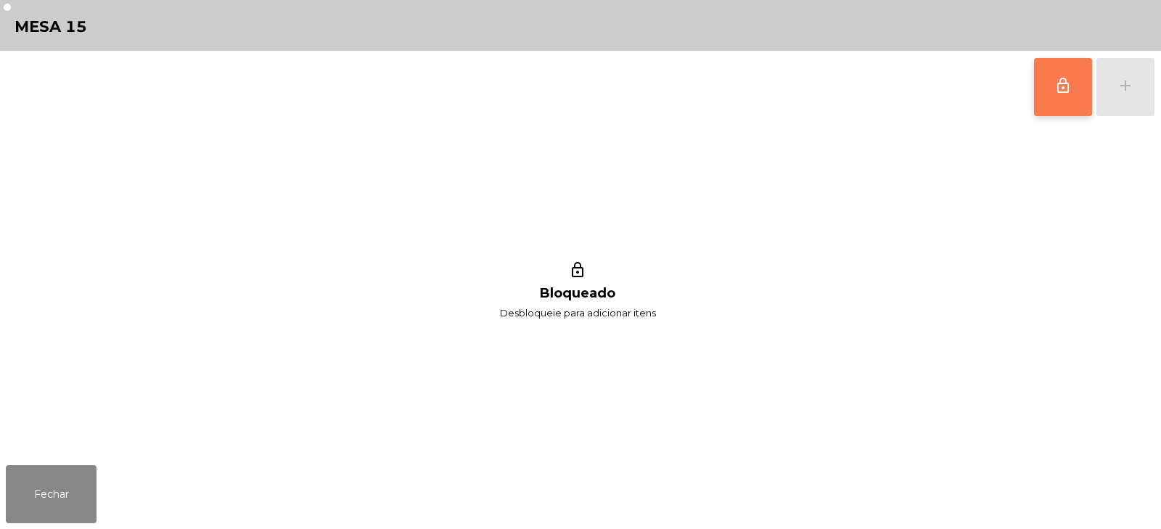
click at [1063, 98] on button "lock_outline" at bounding box center [1063, 87] width 58 height 58
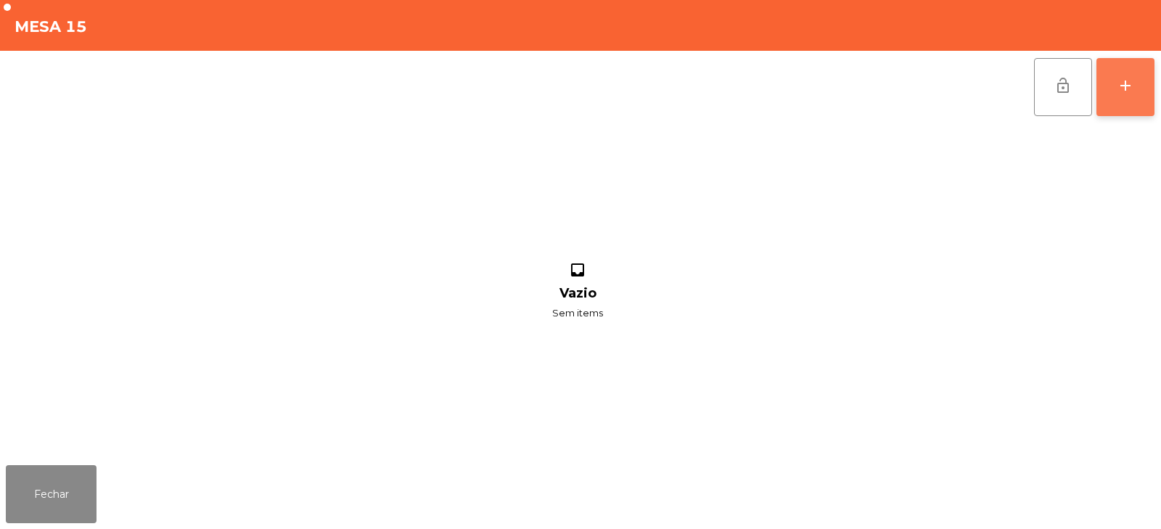
click at [1131, 97] on button "add" at bounding box center [1126, 87] width 58 height 58
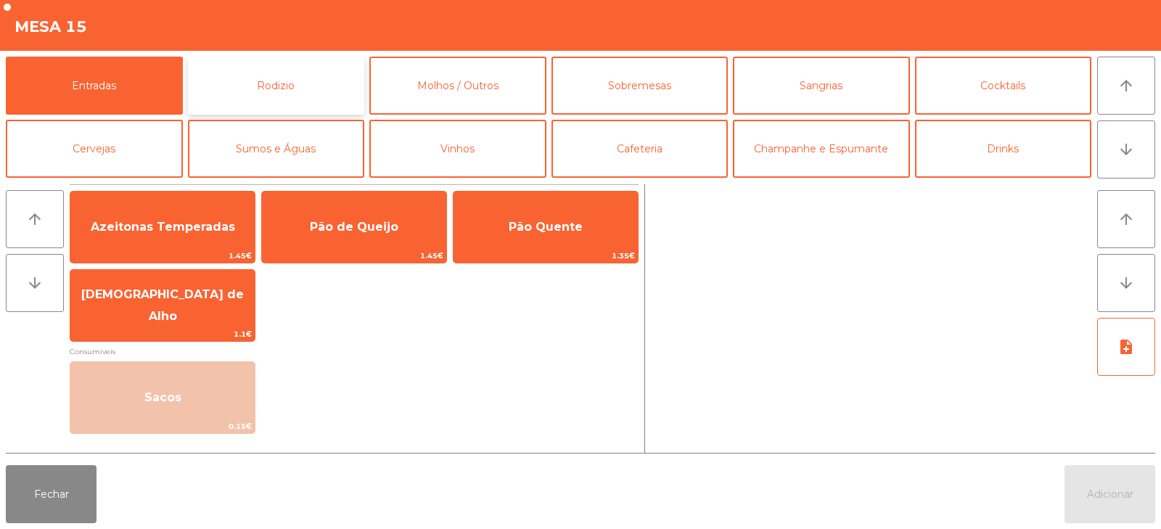
click at [306, 86] on button "Rodizio" at bounding box center [276, 86] width 177 height 58
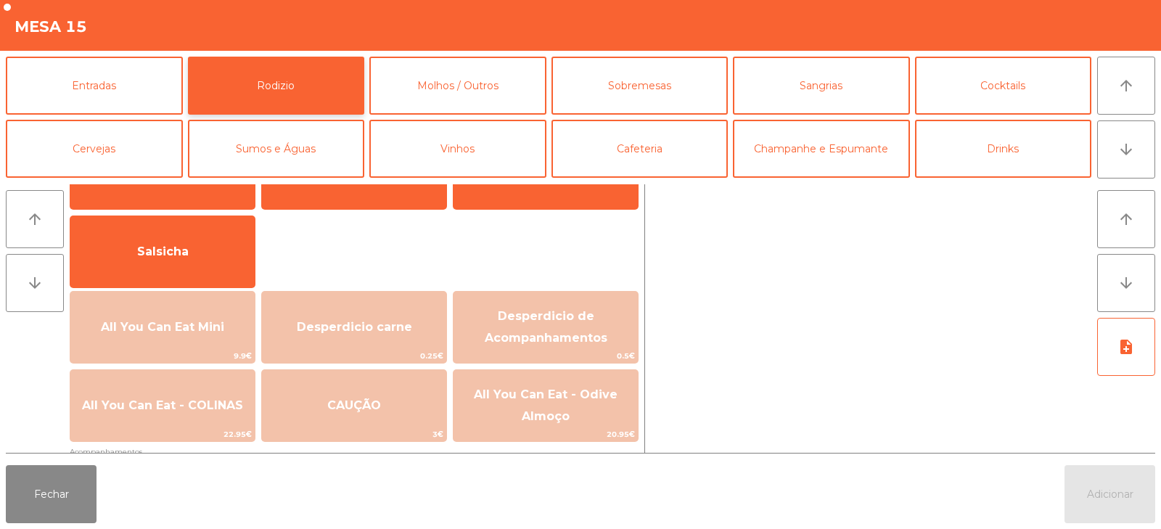
scroll to position [81, 0]
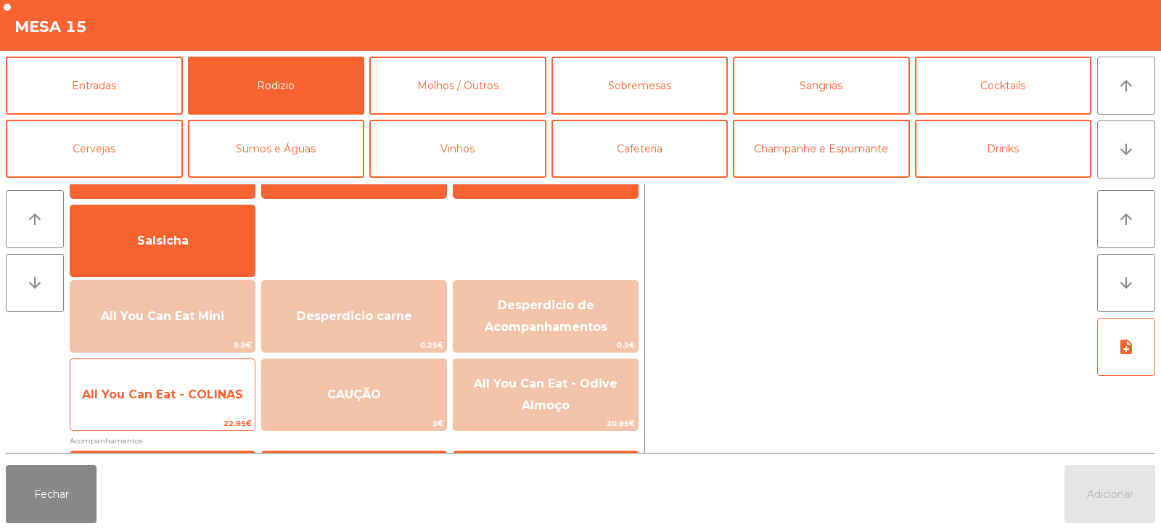
click at [214, 382] on span "All You Can Eat - COLINAS" at bounding box center [162, 394] width 184 height 39
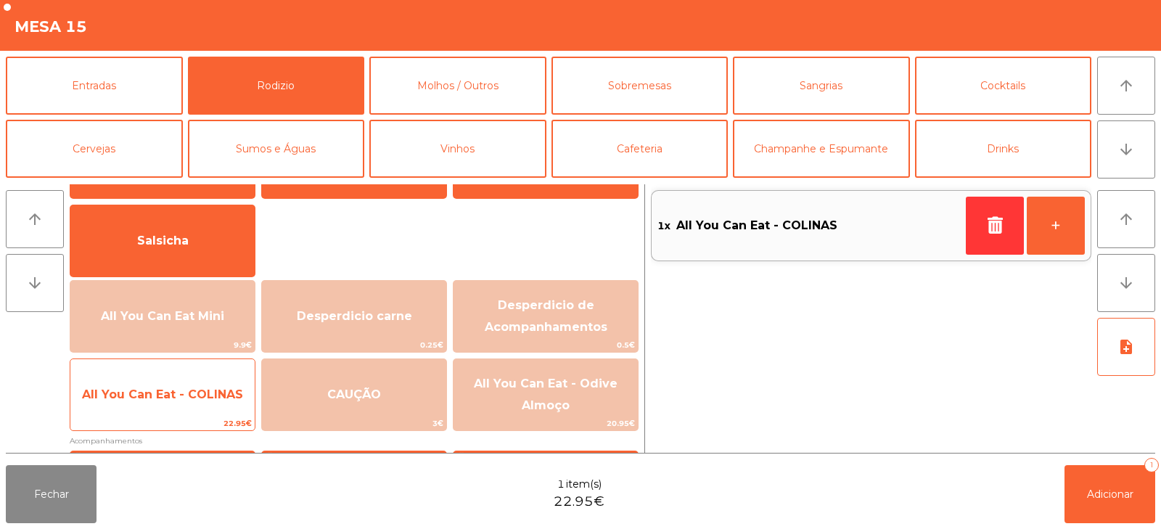
click at [220, 388] on span "All You Can Eat - COLINAS" at bounding box center [162, 395] width 161 height 14
click at [218, 396] on span "All You Can Eat - COLINAS" at bounding box center [162, 395] width 161 height 14
click at [223, 411] on span "All You Can Eat - COLINAS" at bounding box center [162, 394] width 184 height 39
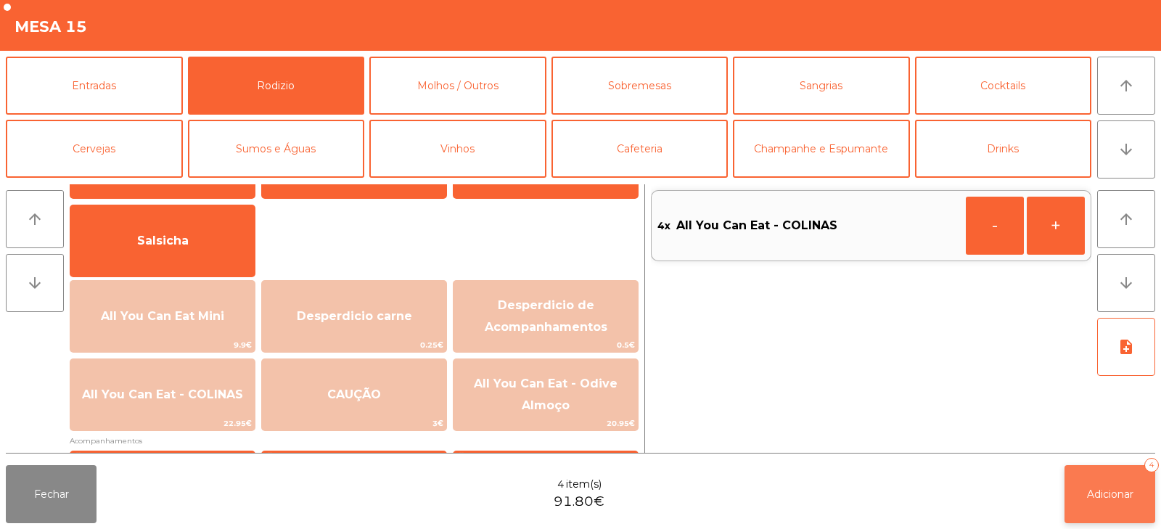
click at [1108, 502] on button "Adicionar 4" at bounding box center [1110, 494] width 91 height 58
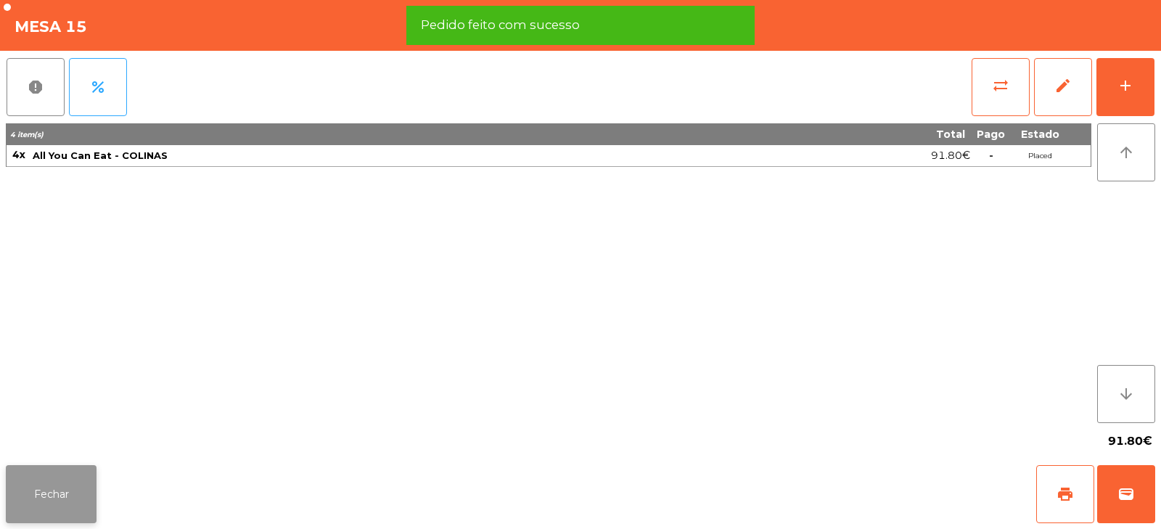
click at [70, 497] on button "Fechar" at bounding box center [51, 494] width 91 height 58
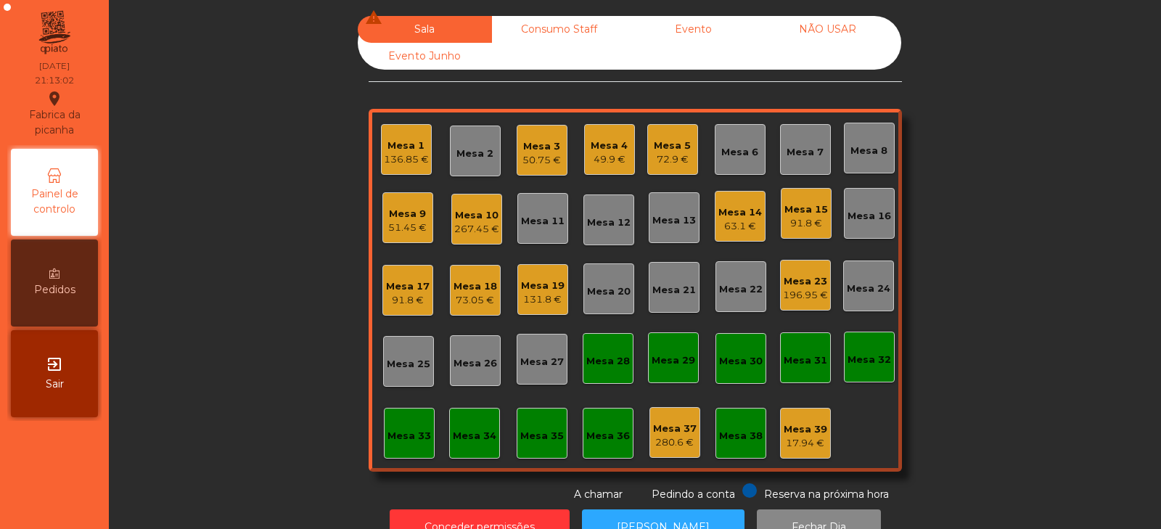
click at [425, 229] on div "Mesa 9 51.45 €" at bounding box center [407, 217] width 51 height 51
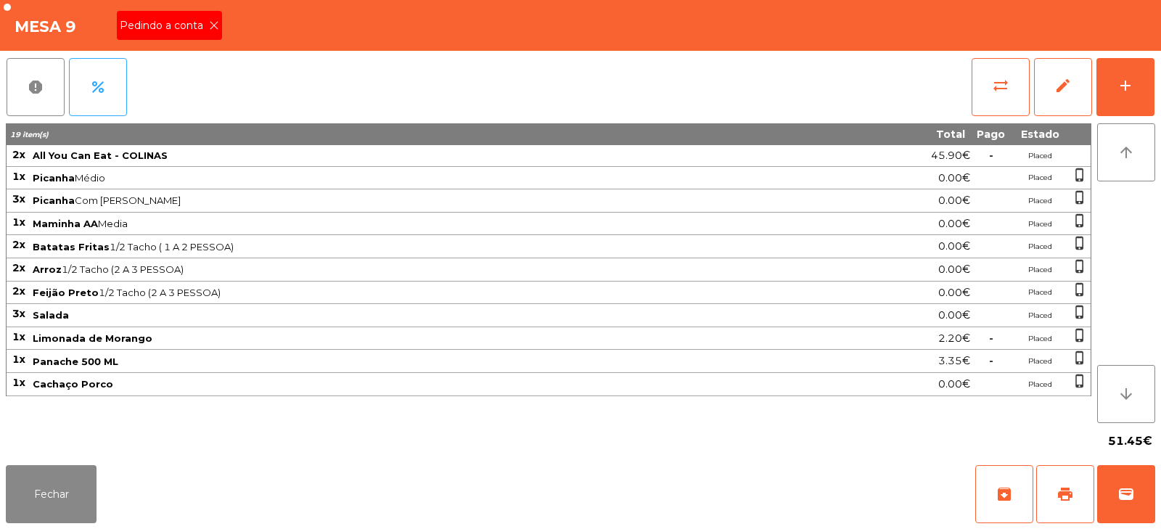
click at [209, 26] on icon at bounding box center [214, 25] width 10 height 10
click at [1074, 492] on button "print" at bounding box center [1065, 494] width 58 height 58
click at [926, 240] on div "0.00€" at bounding box center [893, 247] width 155 height 20
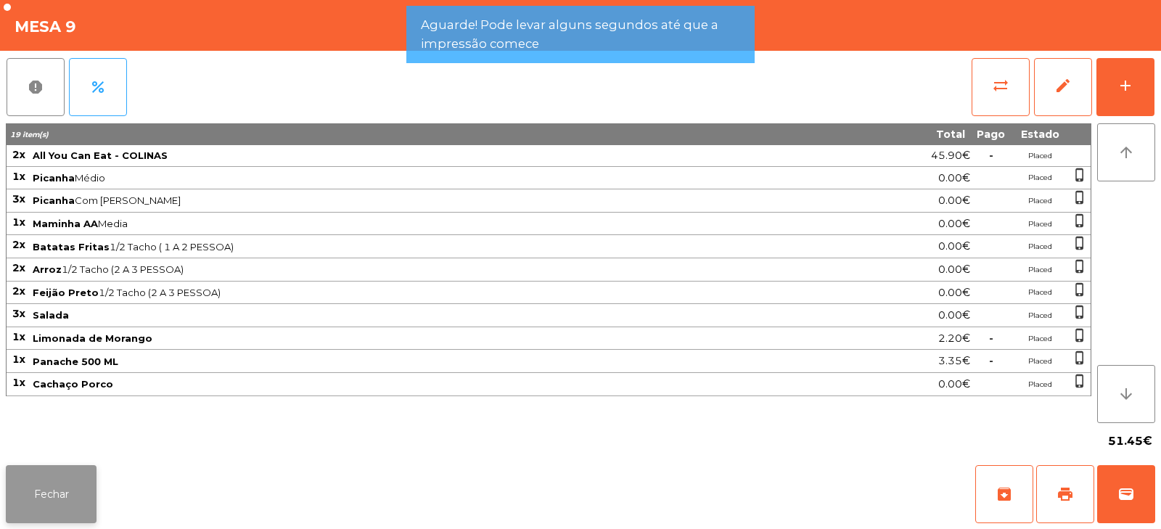
click at [66, 496] on button "Fechar" at bounding box center [51, 494] width 91 height 58
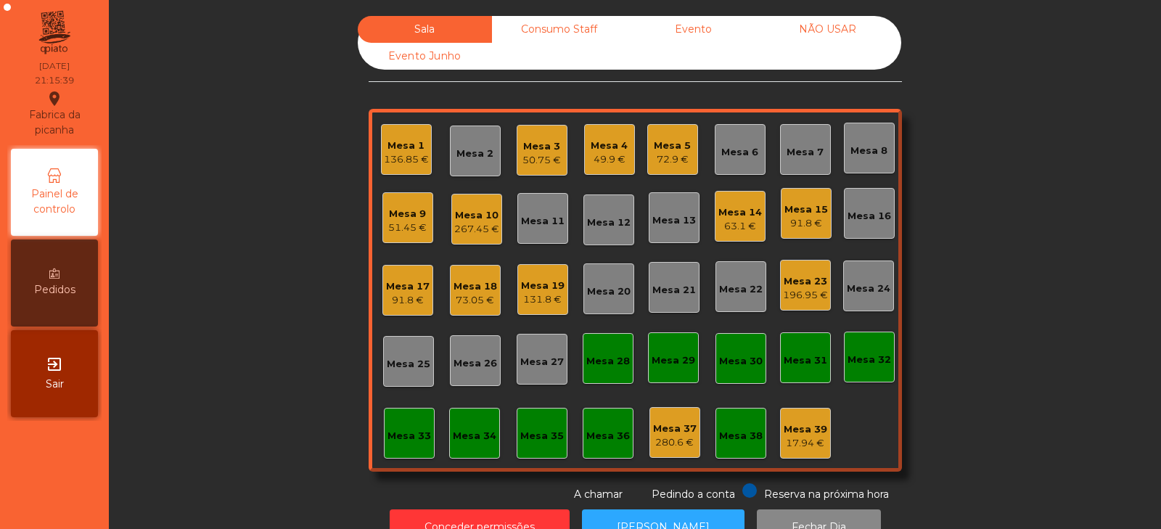
click at [666, 229] on div "Mesa 13" at bounding box center [674, 217] width 51 height 51
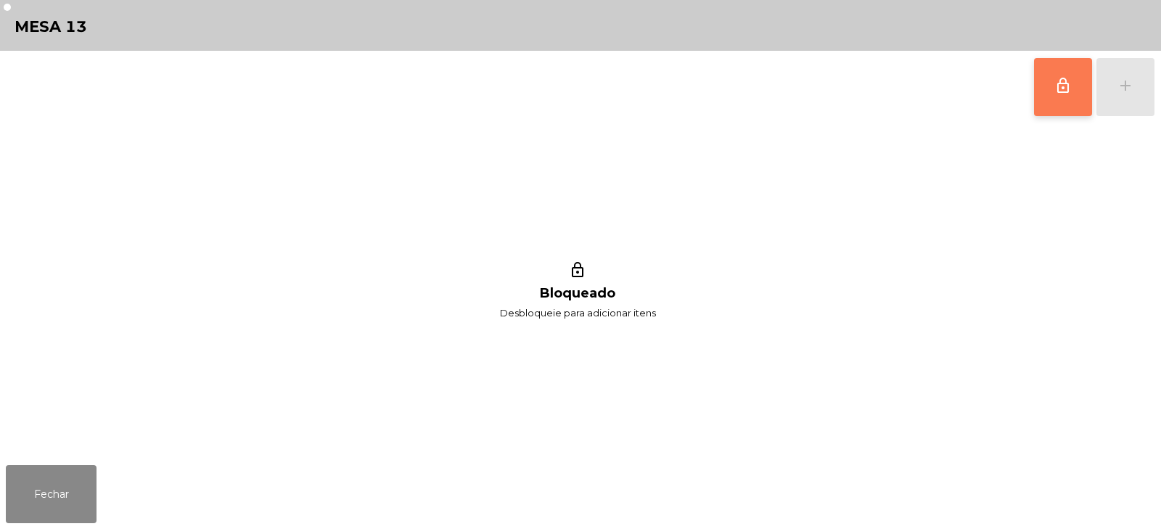
click at [1067, 93] on span "lock_outline" at bounding box center [1063, 85] width 17 height 17
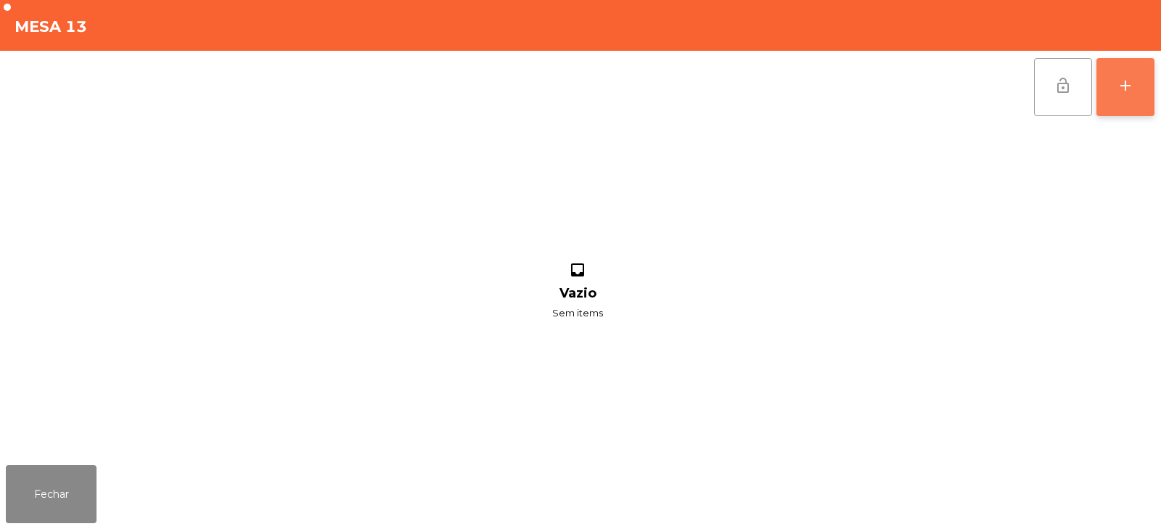
click at [1125, 89] on div "add" at bounding box center [1125, 85] width 17 height 17
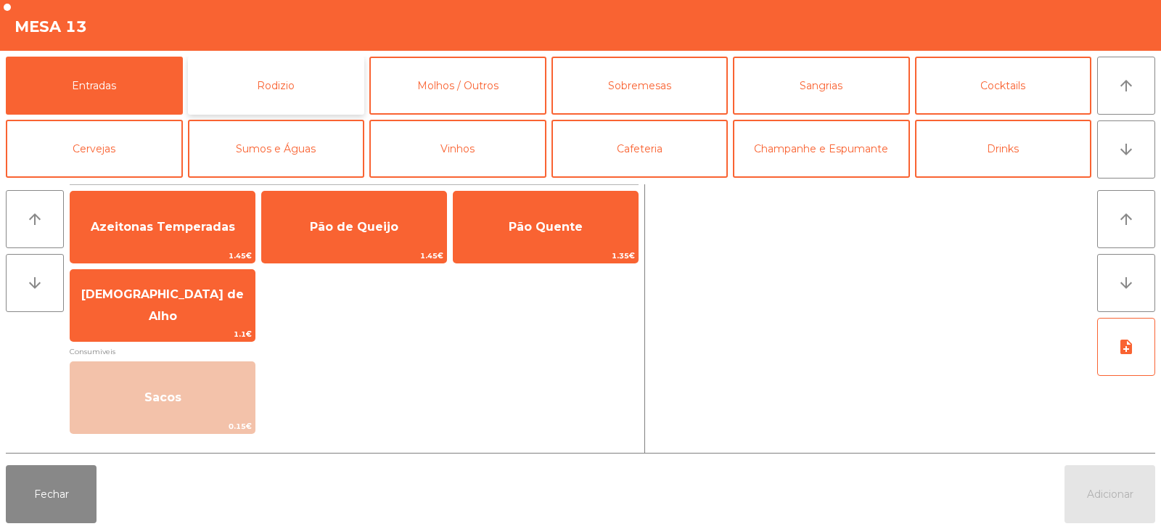
click at [325, 83] on button "Rodizio" at bounding box center [276, 86] width 177 height 58
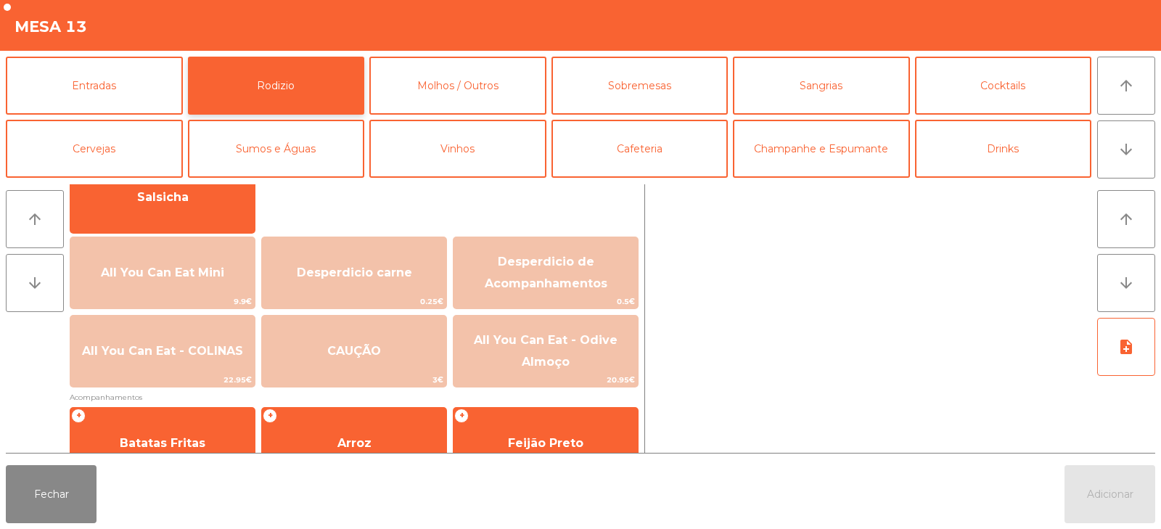
scroll to position [126, 0]
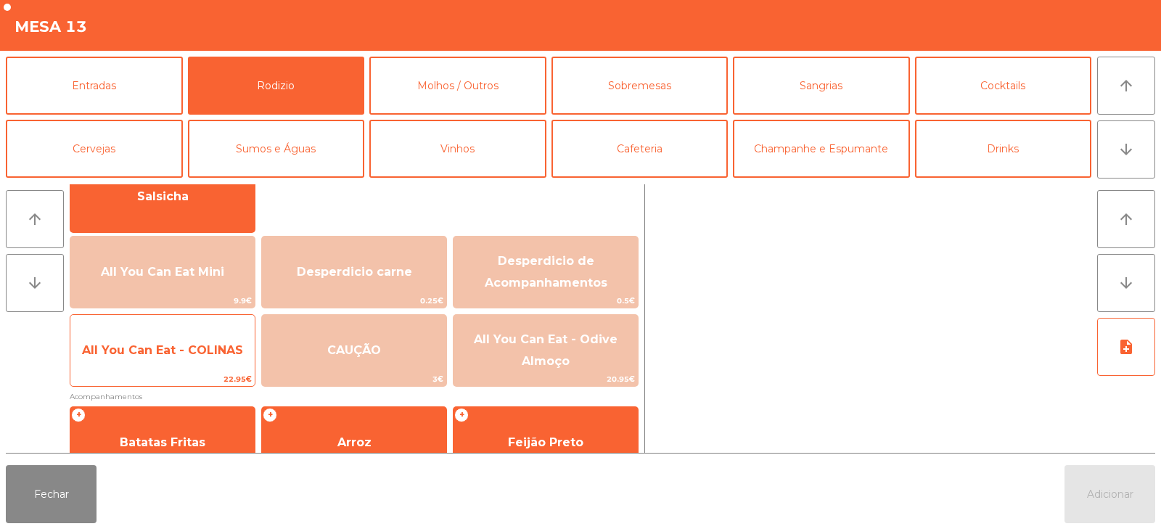
click at [216, 351] on span "All You Can Eat - COLINAS" at bounding box center [162, 350] width 161 height 14
click at [217, 351] on span "All You Can Eat - COLINAS" at bounding box center [162, 350] width 161 height 14
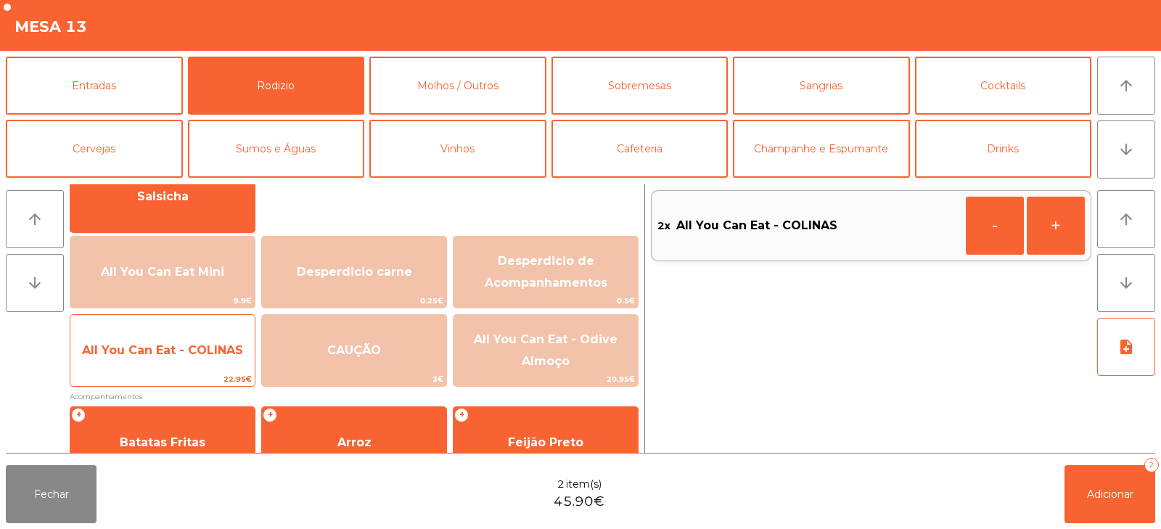
click at [217, 350] on span "All You Can Eat - COLINAS" at bounding box center [162, 350] width 161 height 14
click at [220, 348] on span "All You Can Eat - COLINAS" at bounding box center [162, 350] width 161 height 14
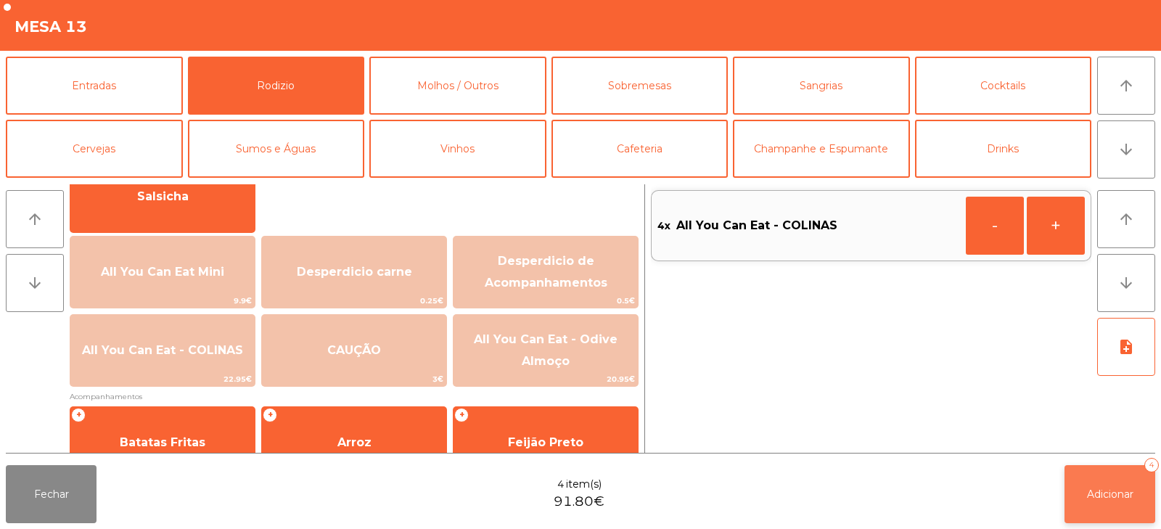
click at [1100, 494] on span "Adicionar" at bounding box center [1110, 494] width 46 height 13
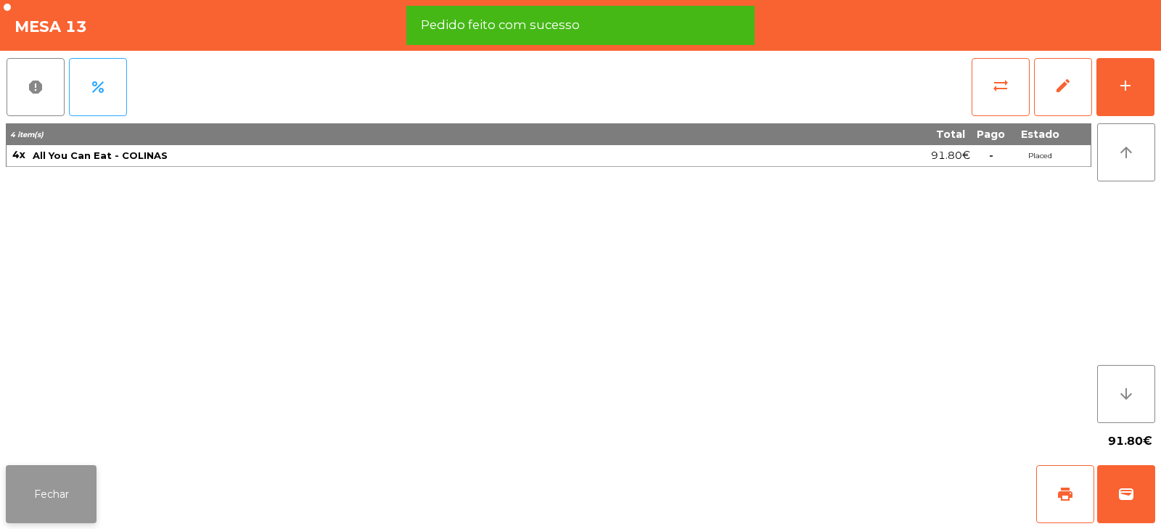
click at [45, 515] on button "Fechar" at bounding box center [51, 494] width 91 height 58
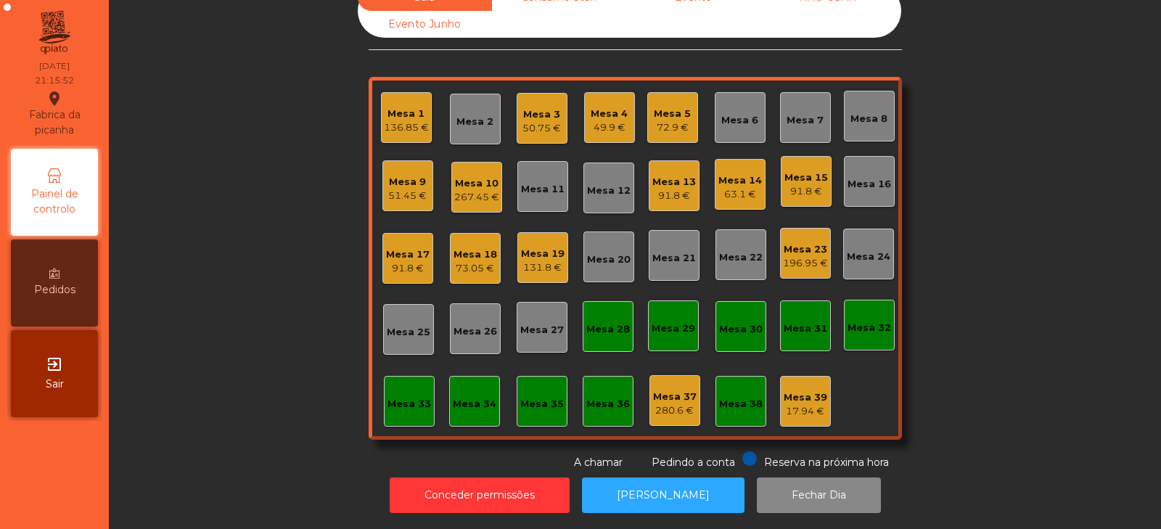
scroll to position [0, 0]
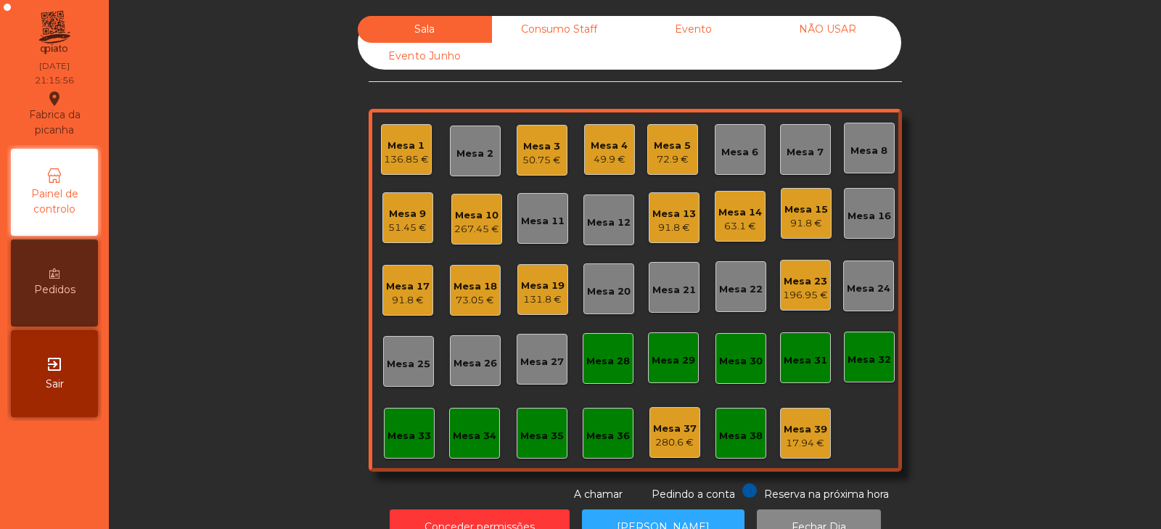
click at [412, 213] on div "Mesa 9" at bounding box center [407, 214] width 38 height 15
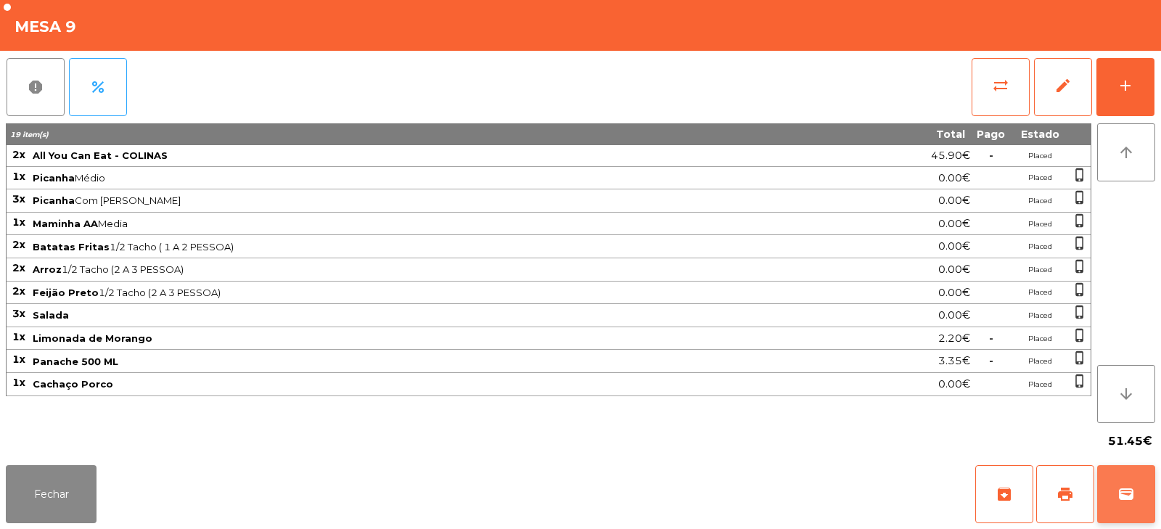
click at [1133, 504] on button "wallet" at bounding box center [1126, 494] width 58 height 58
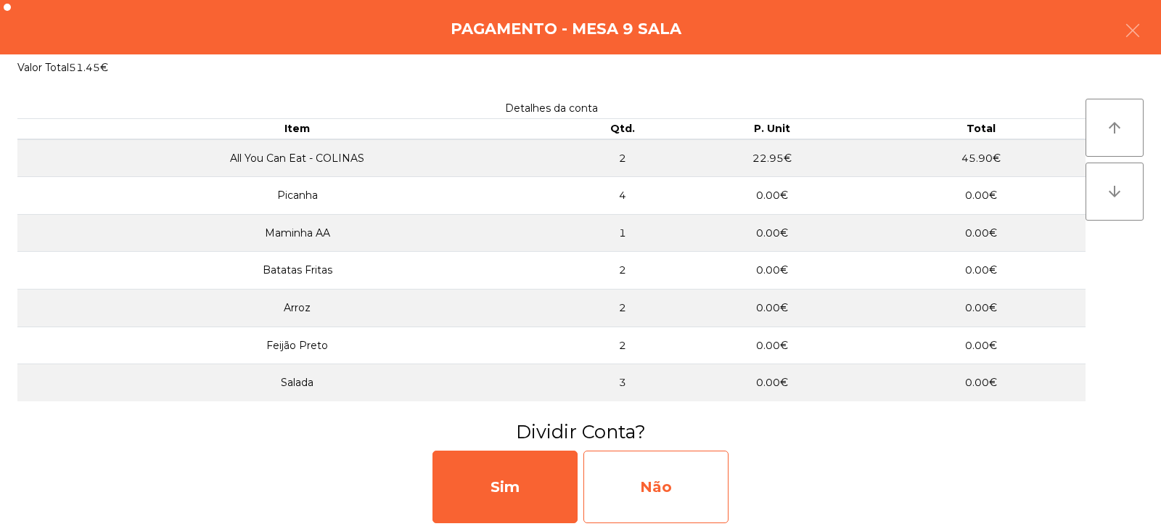
click at [680, 480] on div "Não" at bounding box center [656, 487] width 145 height 73
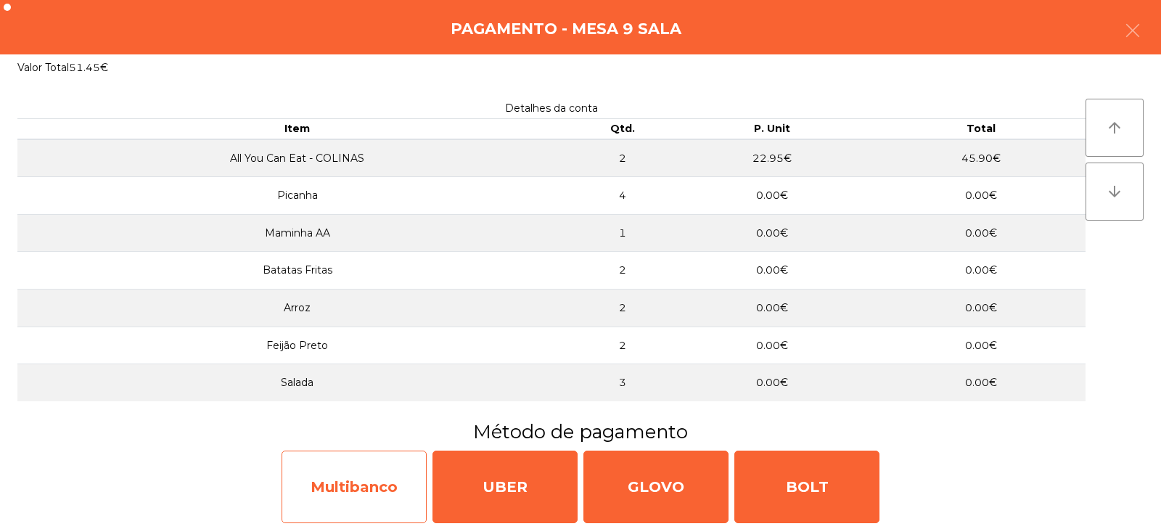
click at [391, 483] on div "Multibanco" at bounding box center [354, 487] width 145 height 73
select select "**"
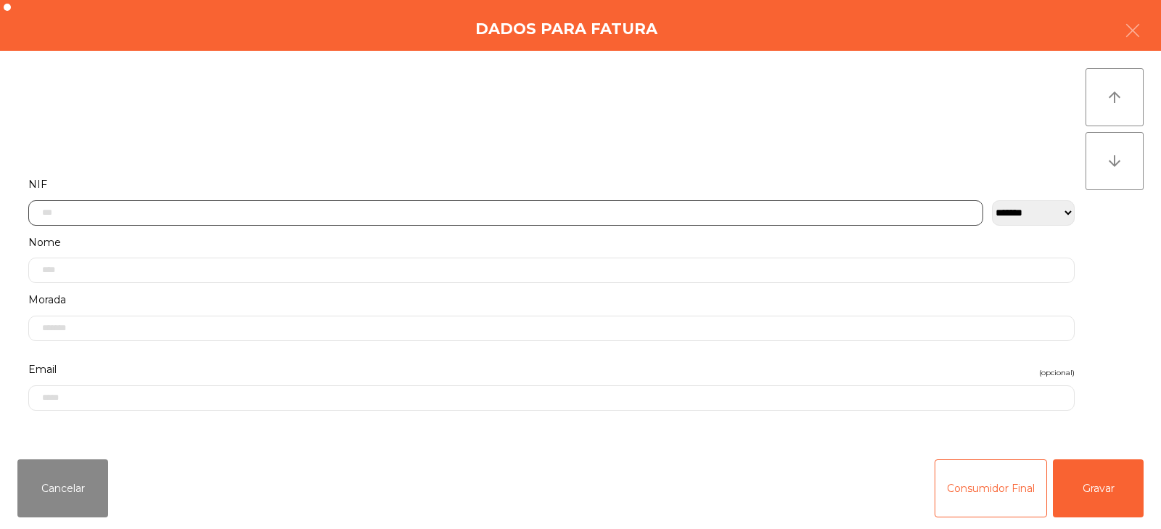
click at [633, 208] on input "text" at bounding box center [505, 212] width 955 height 25
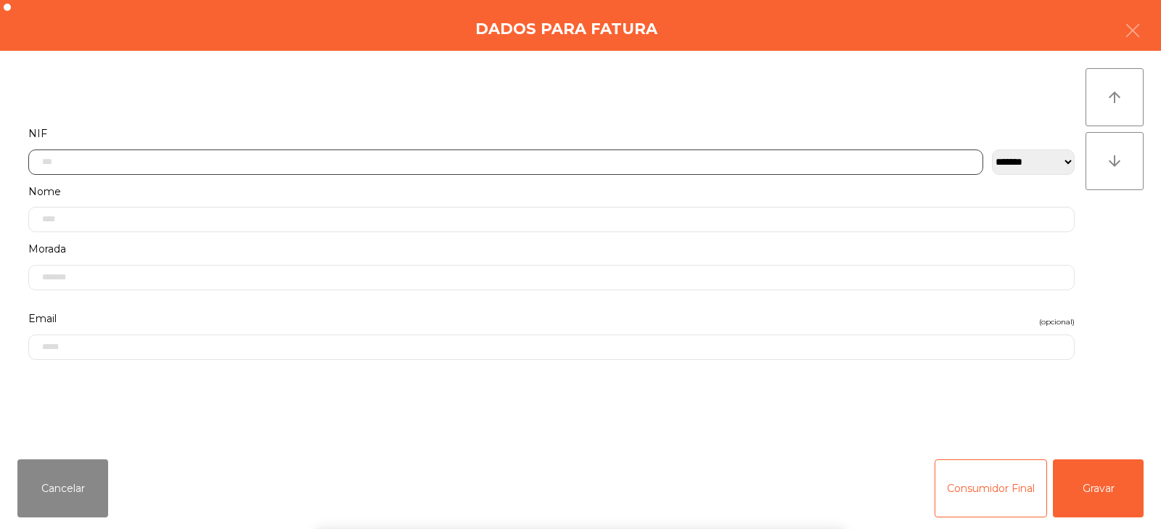
scroll to position [106, 0]
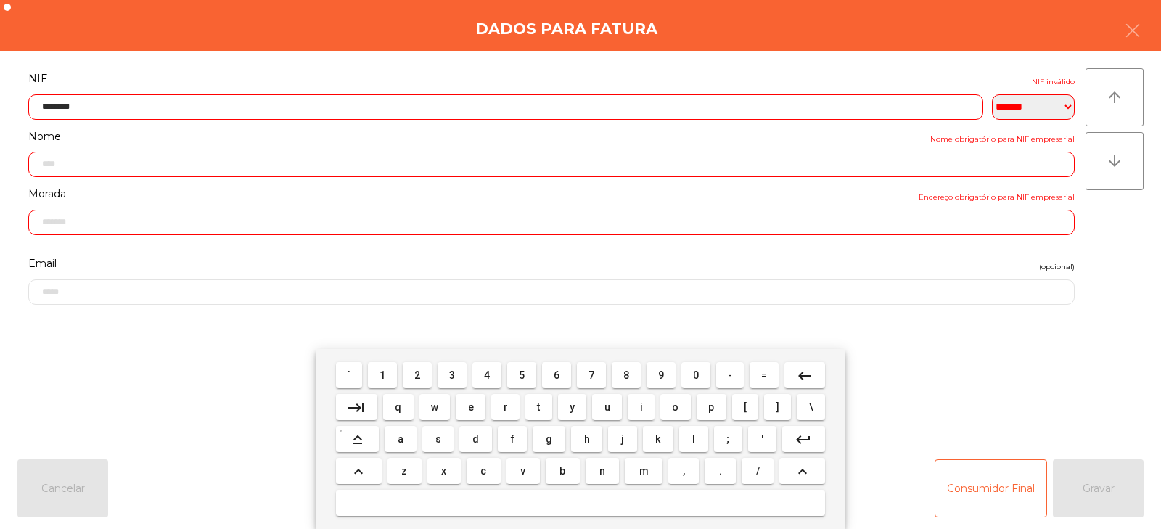
type input "*********"
type input "**********"
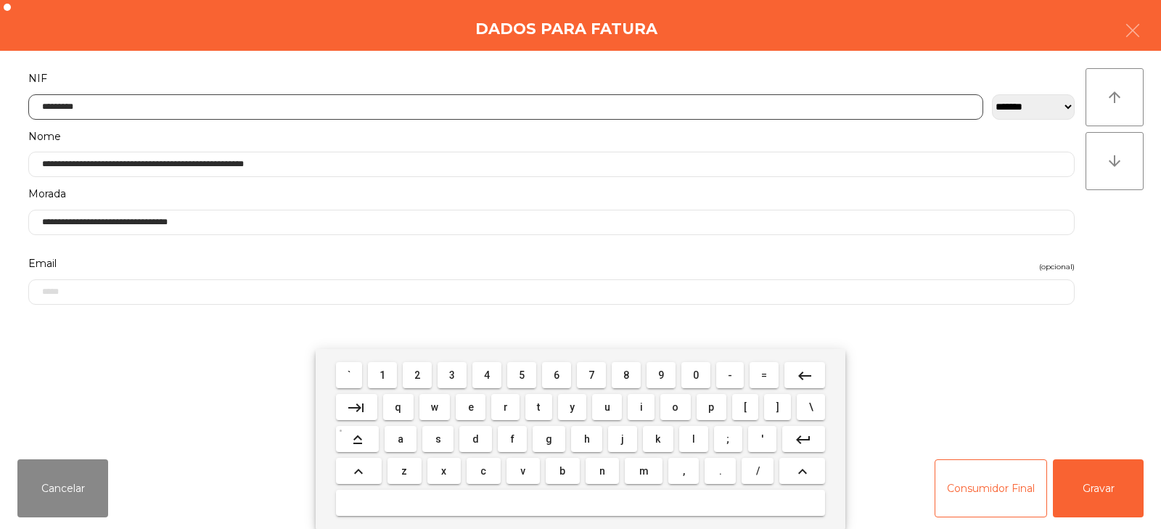
type input "*********"
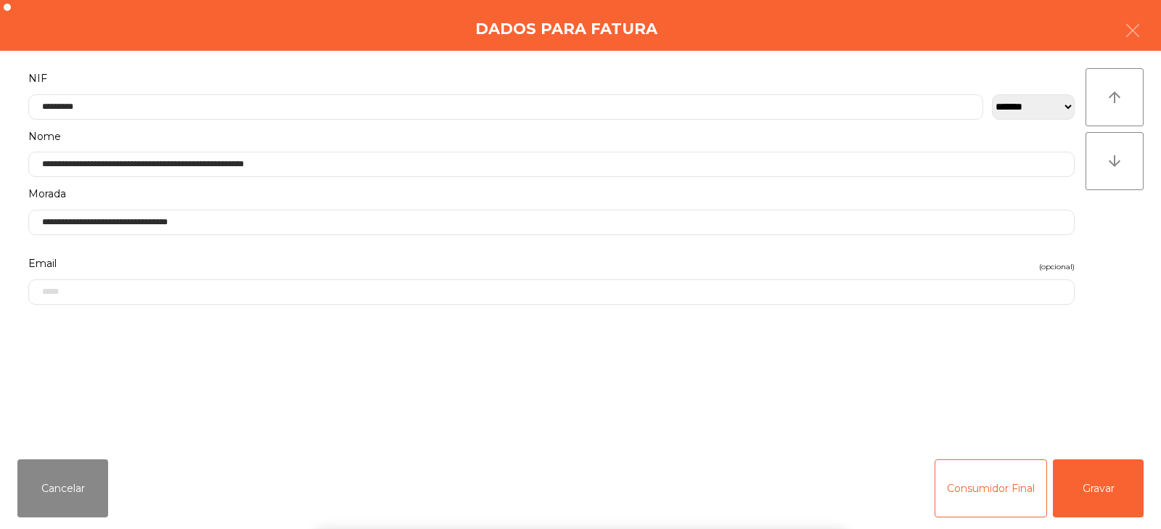
click at [1117, 487] on div "` 1 2 3 4 5 6 7 8 9 0 - = keyboard_backspace keyboard_tab q w e r t y u i o p […" at bounding box center [580, 439] width 1161 height 180
click at [1118, 488] on button "Gravar" at bounding box center [1098, 488] width 91 height 58
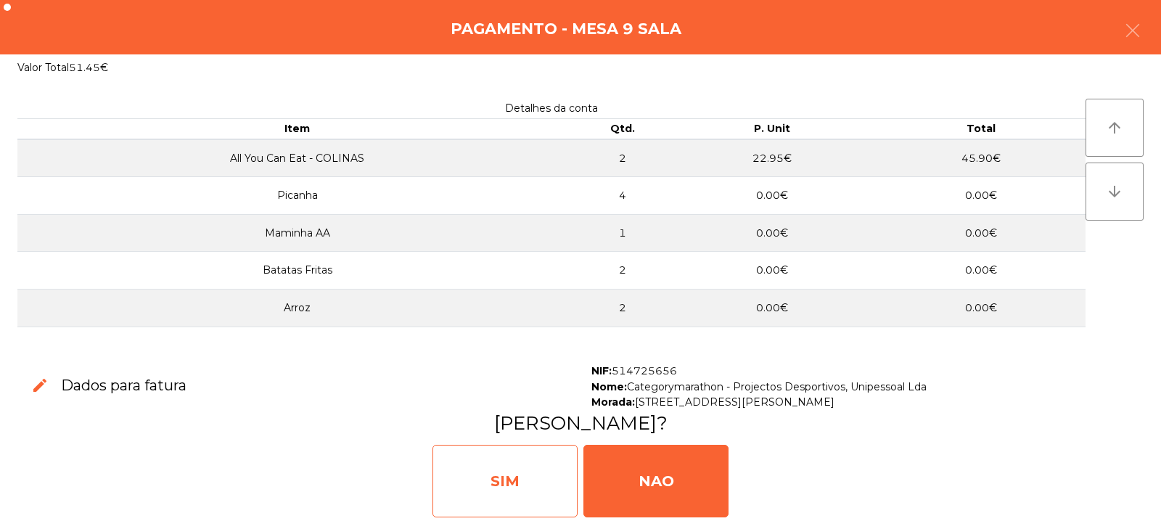
click at [493, 471] on div "SIM" at bounding box center [505, 481] width 145 height 73
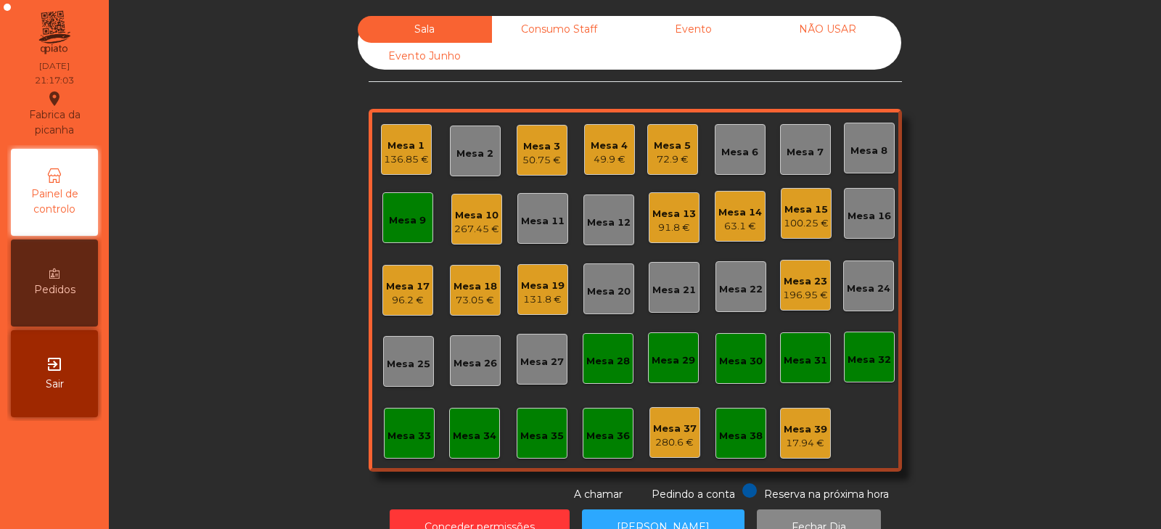
click at [405, 225] on div "Mesa 9" at bounding box center [407, 220] width 37 height 15
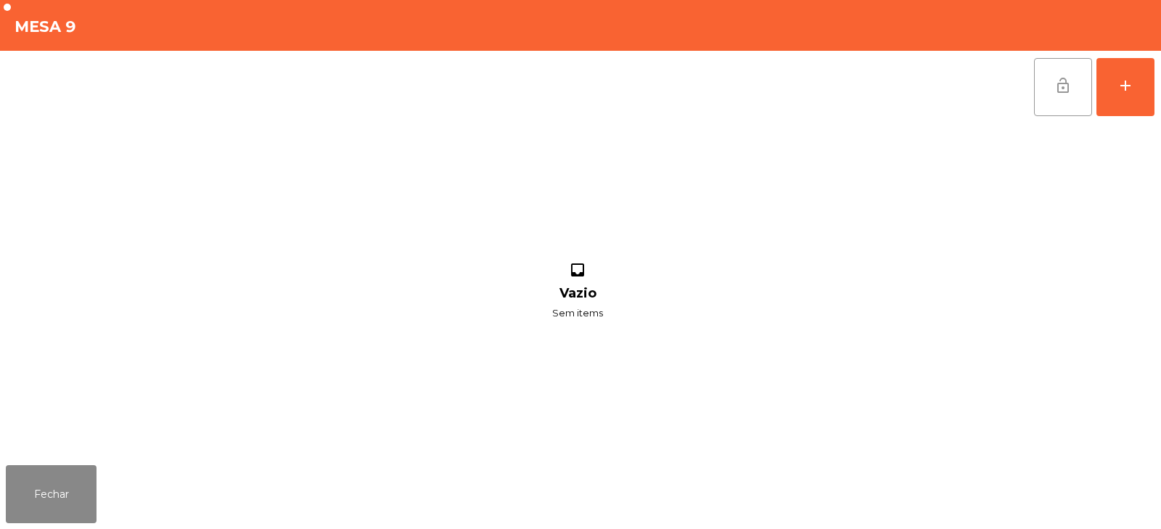
click at [1055, 86] on span "lock_open" at bounding box center [1063, 85] width 17 height 17
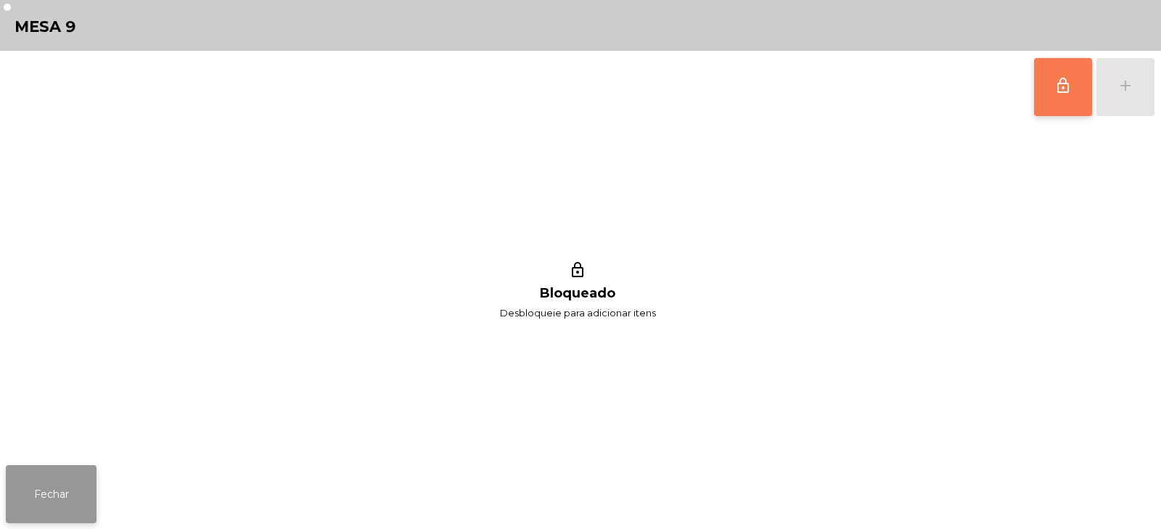
click at [81, 472] on button "Fechar" at bounding box center [51, 494] width 91 height 58
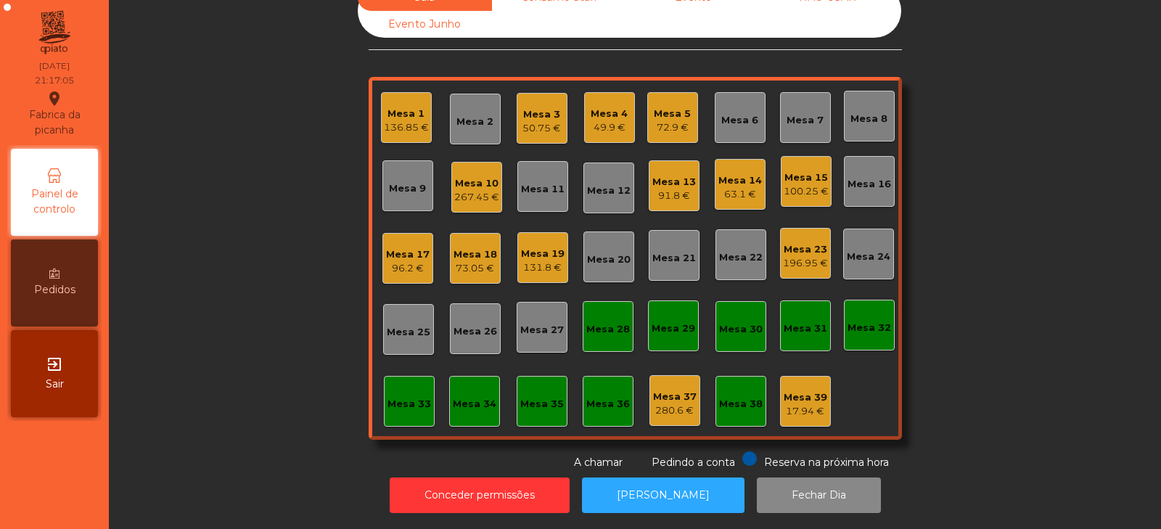
scroll to position [0, 0]
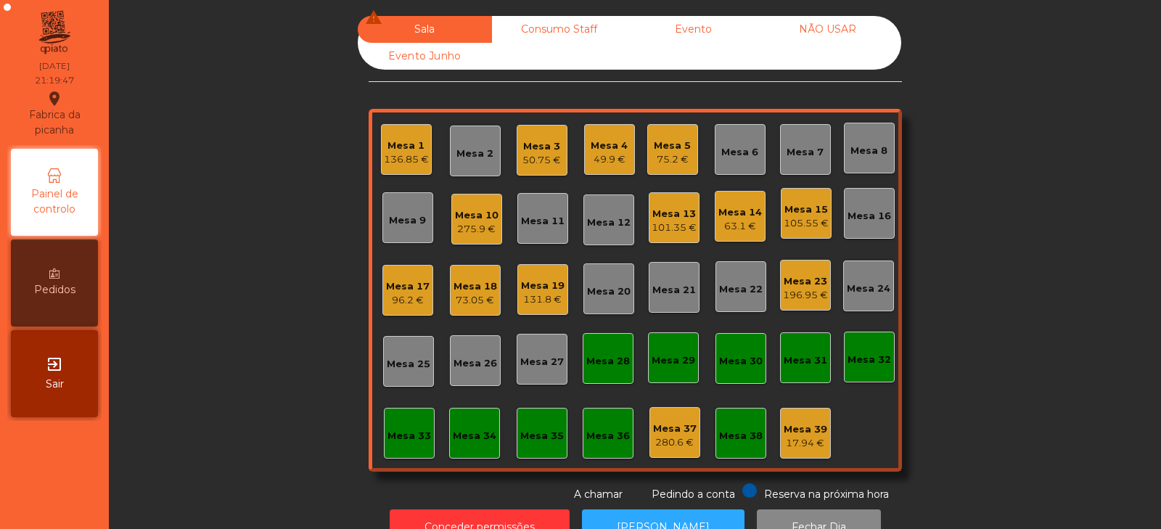
click at [539, 297] on div "131.8 €" at bounding box center [543, 299] width 44 height 15
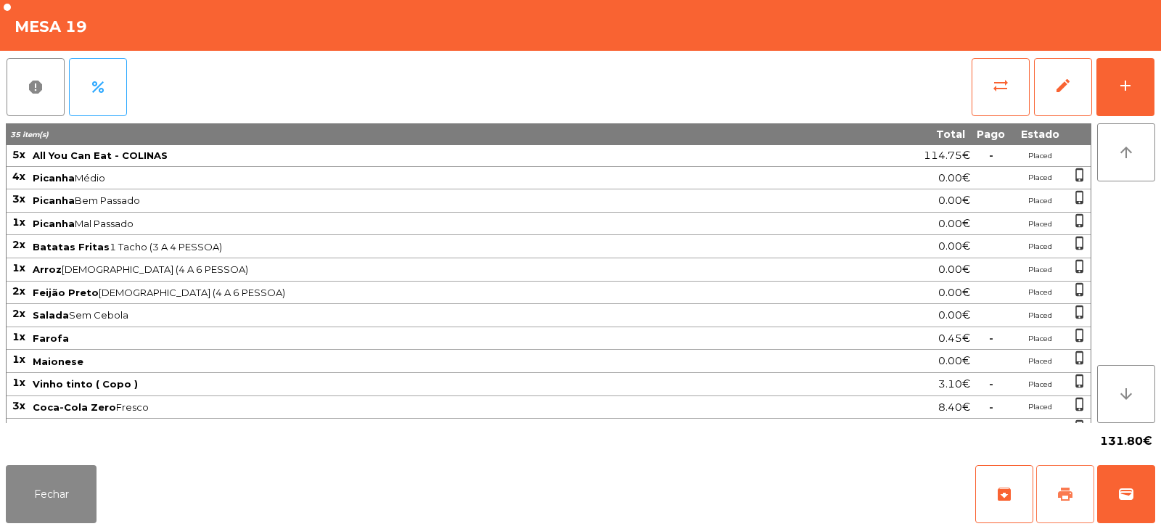
click at [1061, 483] on button "print" at bounding box center [1065, 494] width 58 height 58
click at [1135, 478] on button "wallet" at bounding box center [1126, 494] width 58 height 58
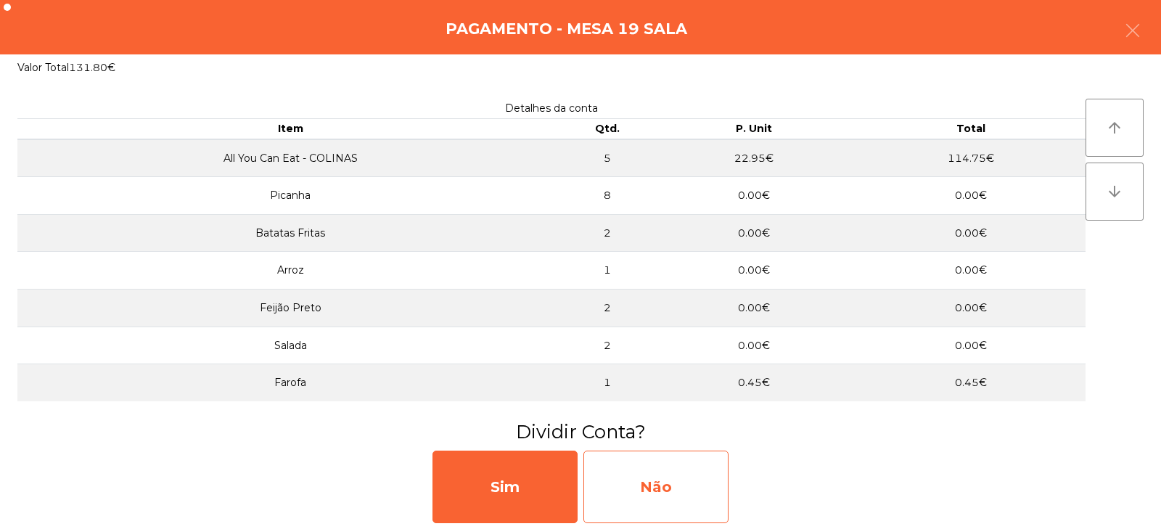
click at [683, 489] on div "Não" at bounding box center [656, 487] width 145 height 73
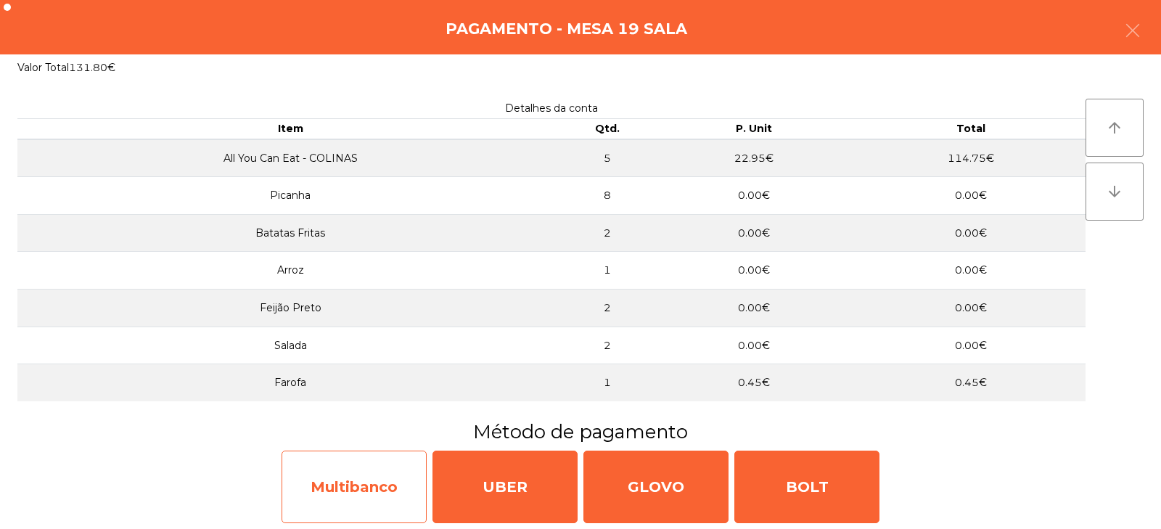
click at [390, 491] on div "Multibanco" at bounding box center [354, 487] width 145 height 73
select select "**"
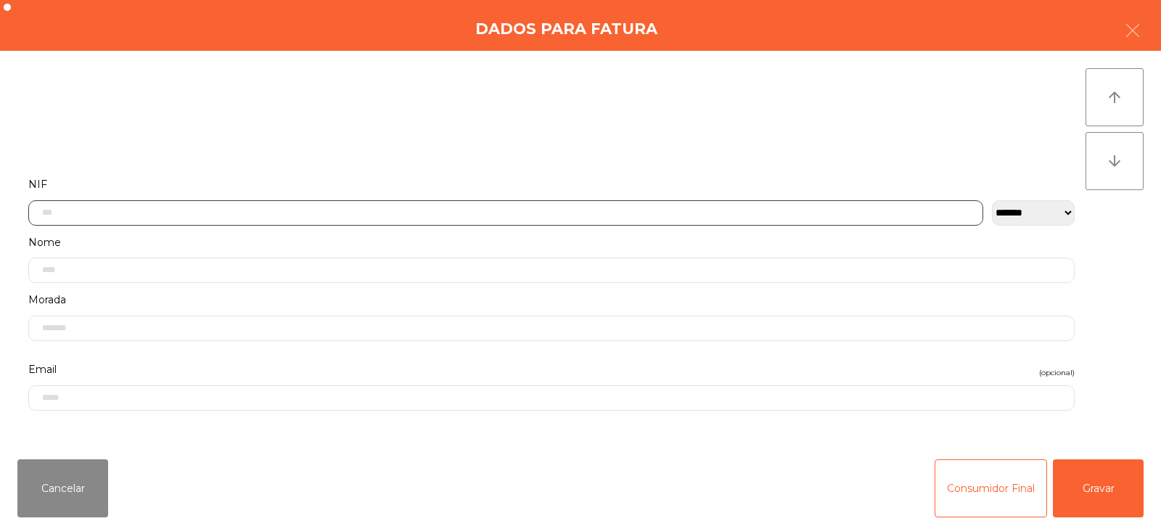
click at [529, 211] on input "text" at bounding box center [505, 212] width 955 height 25
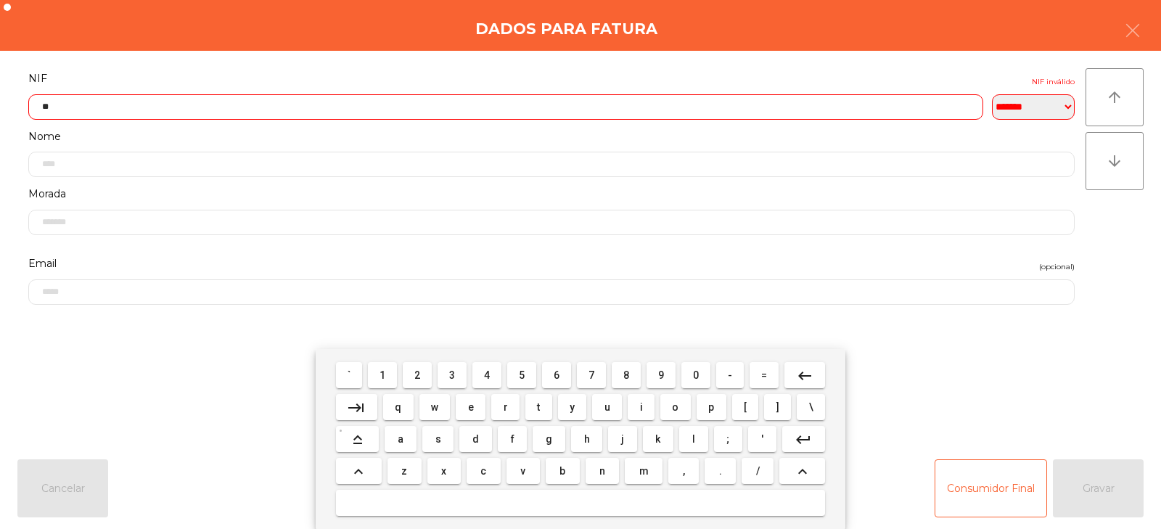
type input "*"
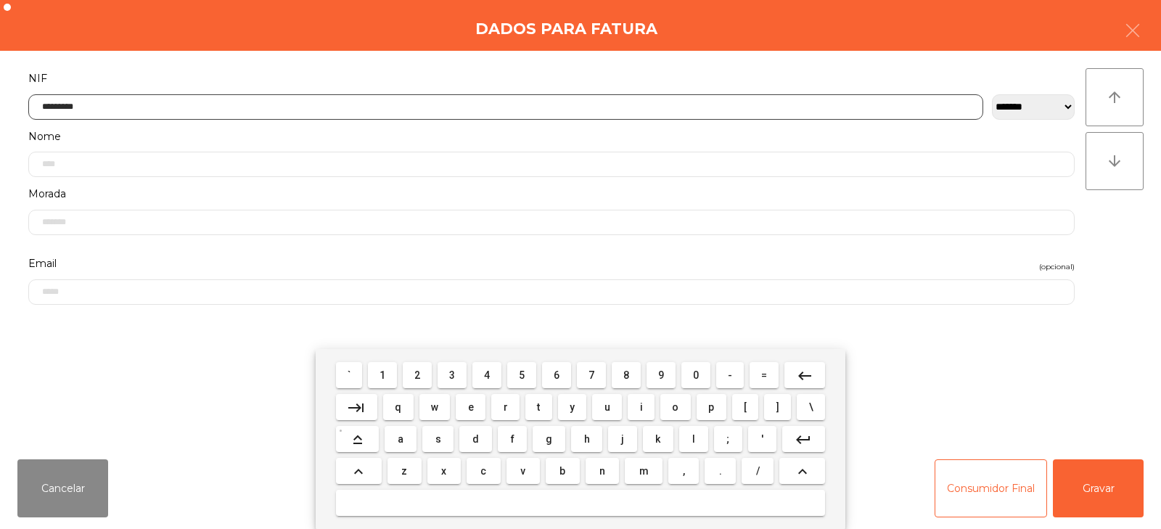
type input "*********"
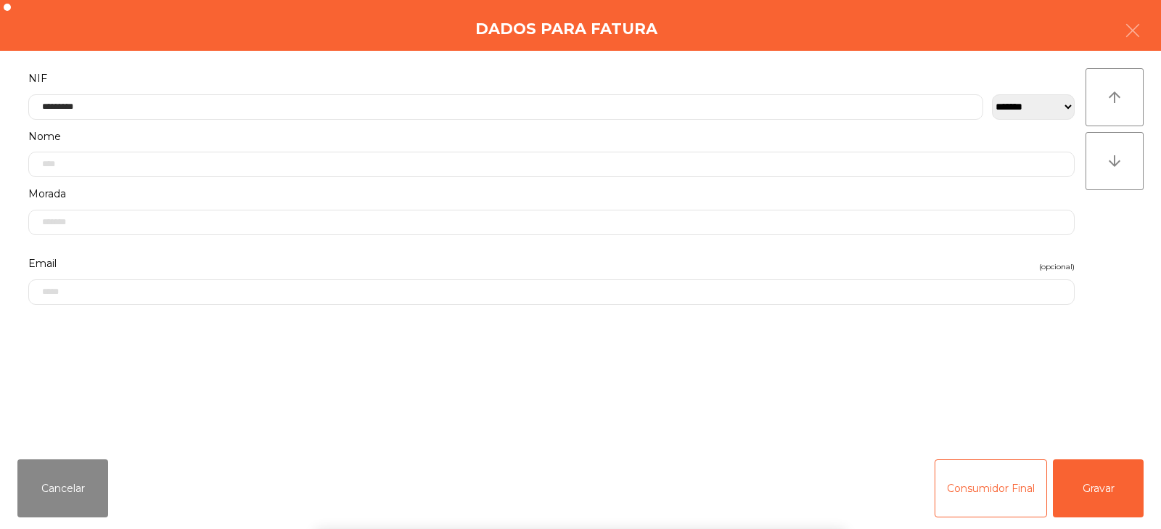
click at [1107, 246] on div "arrow_upward arrow_downward" at bounding box center [1115, 249] width 58 height 362
click at [1099, 485] on button "Gravar" at bounding box center [1098, 488] width 91 height 58
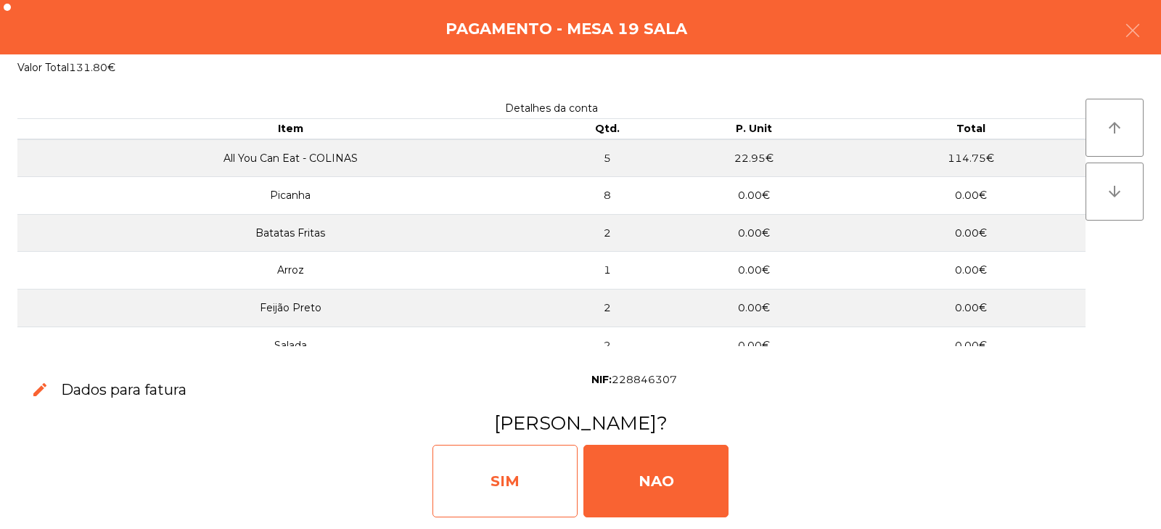
click at [494, 478] on div "SIM" at bounding box center [505, 481] width 145 height 73
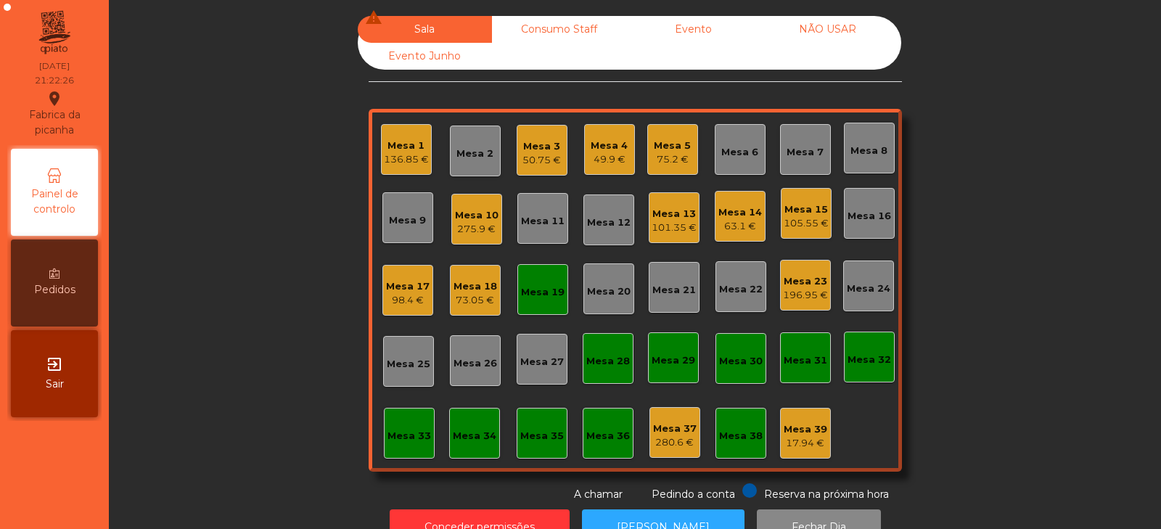
click at [675, 215] on div "Mesa 13" at bounding box center [674, 214] width 45 height 15
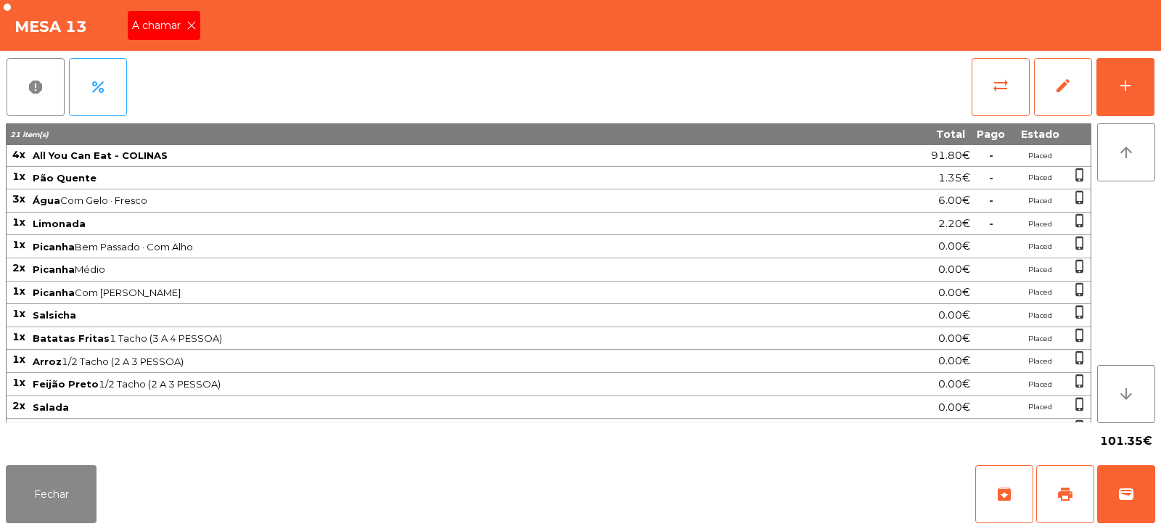
click at [187, 24] on icon at bounding box center [192, 25] width 10 height 10
click at [49, 482] on button "Fechar" at bounding box center [51, 494] width 91 height 58
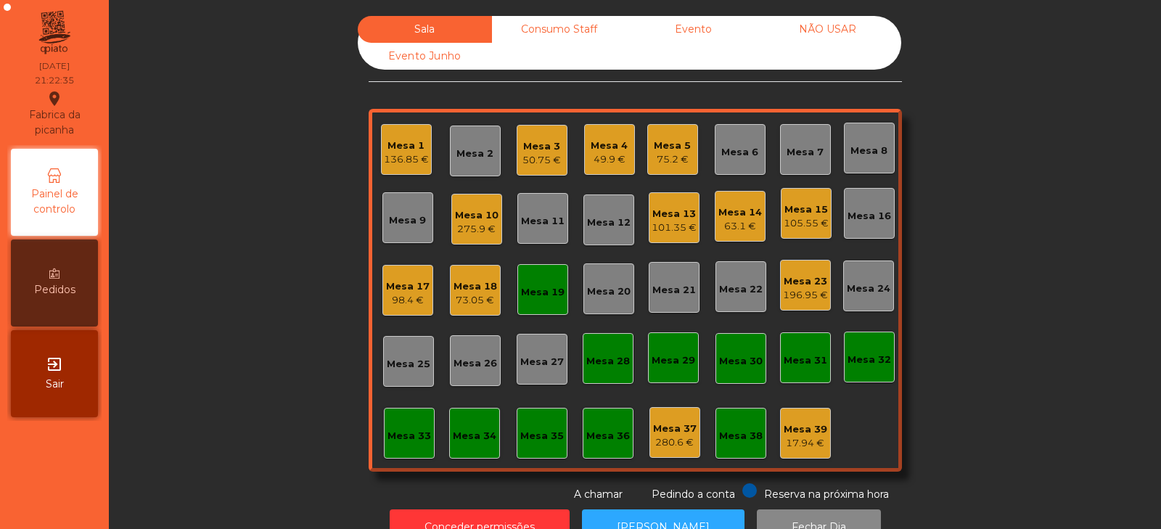
click at [544, 303] on div "Mesa 19" at bounding box center [542, 289] width 51 height 51
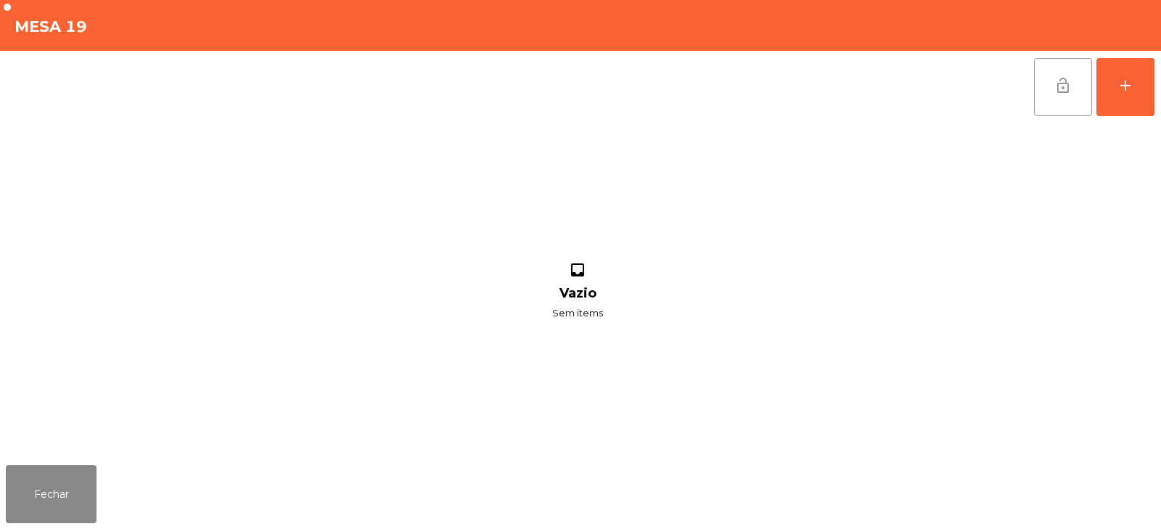
click at [1073, 95] on button "lock_open" at bounding box center [1063, 87] width 58 height 58
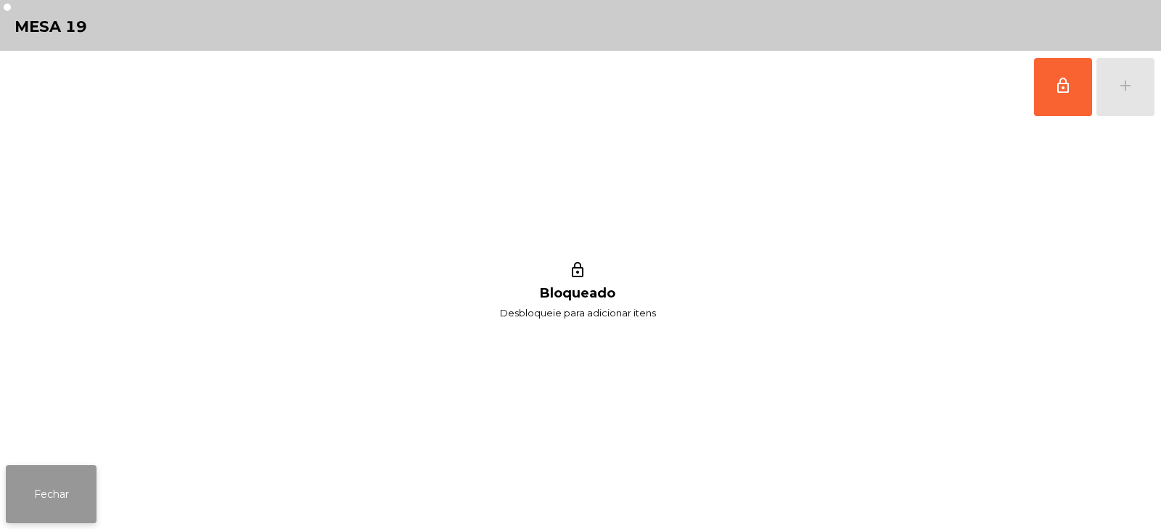
click at [43, 485] on button "Fechar" at bounding box center [51, 494] width 91 height 58
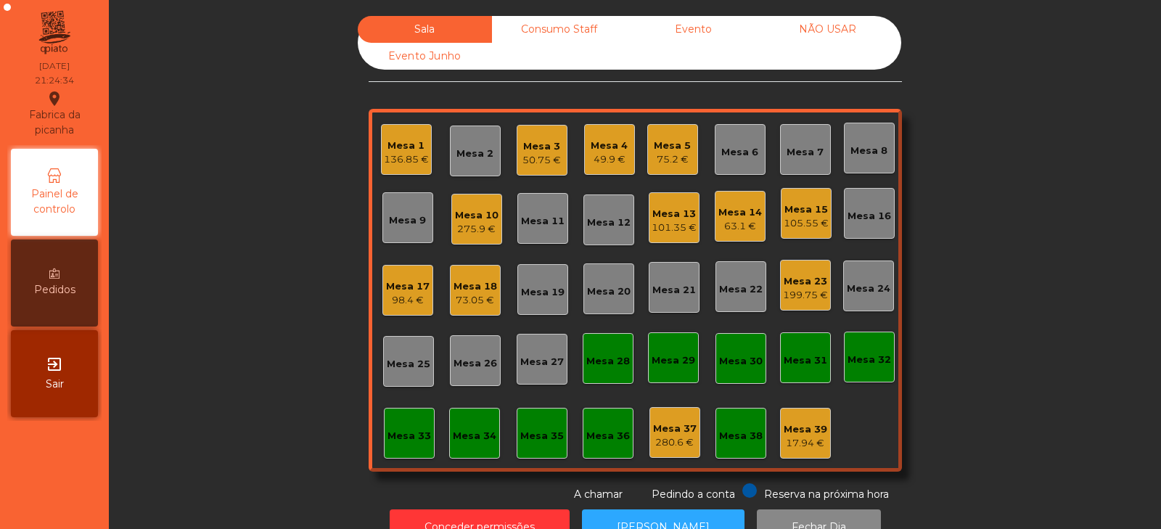
click at [464, 307] on div "73.05 €" at bounding box center [476, 300] width 44 height 15
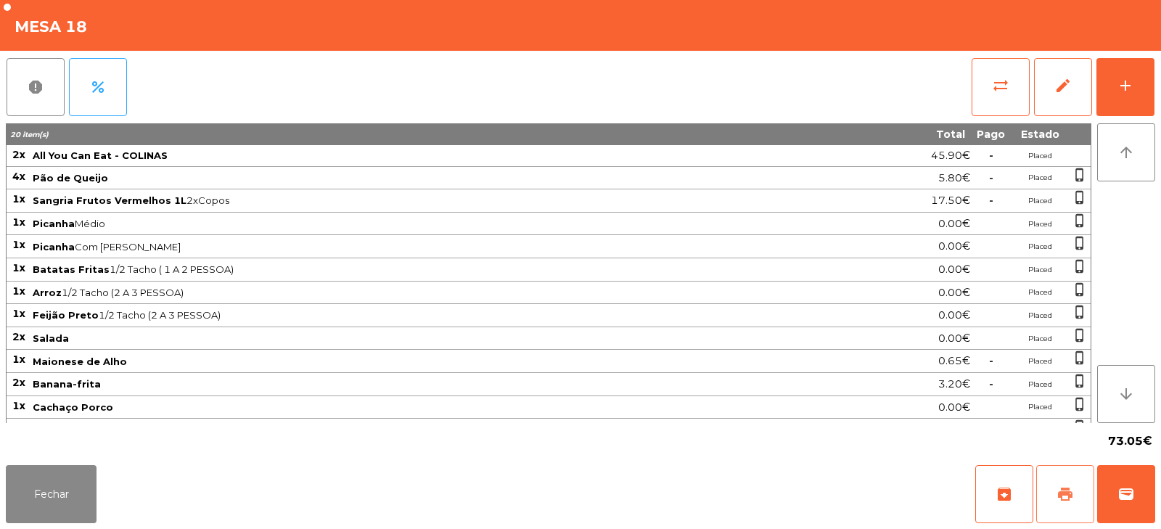
click at [1046, 500] on button "print" at bounding box center [1065, 494] width 58 height 58
click at [51, 487] on button "Fechar" at bounding box center [51, 494] width 91 height 58
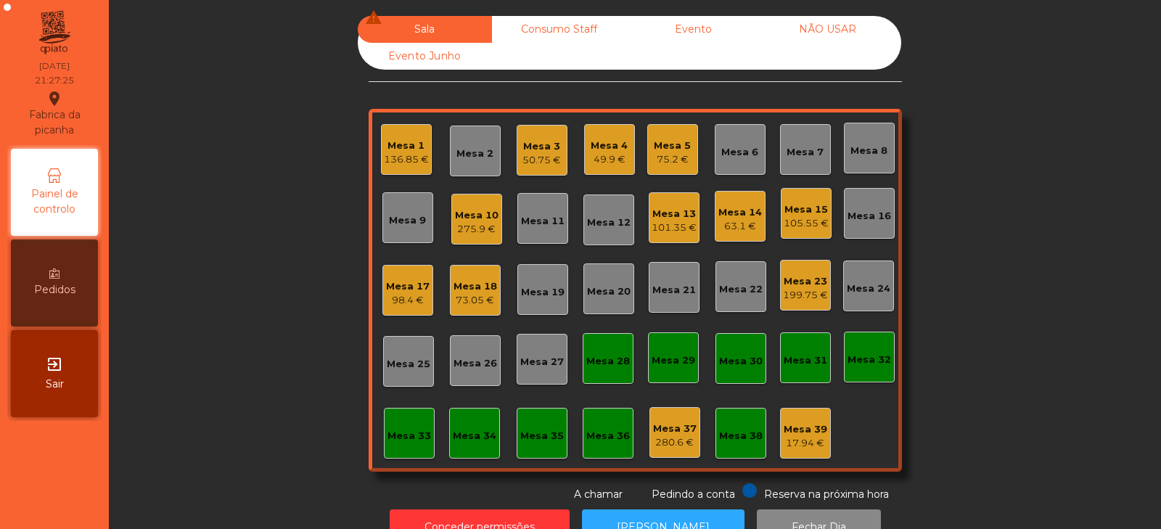
click at [533, 369] on div "Mesa 27" at bounding box center [542, 362] width 44 height 15
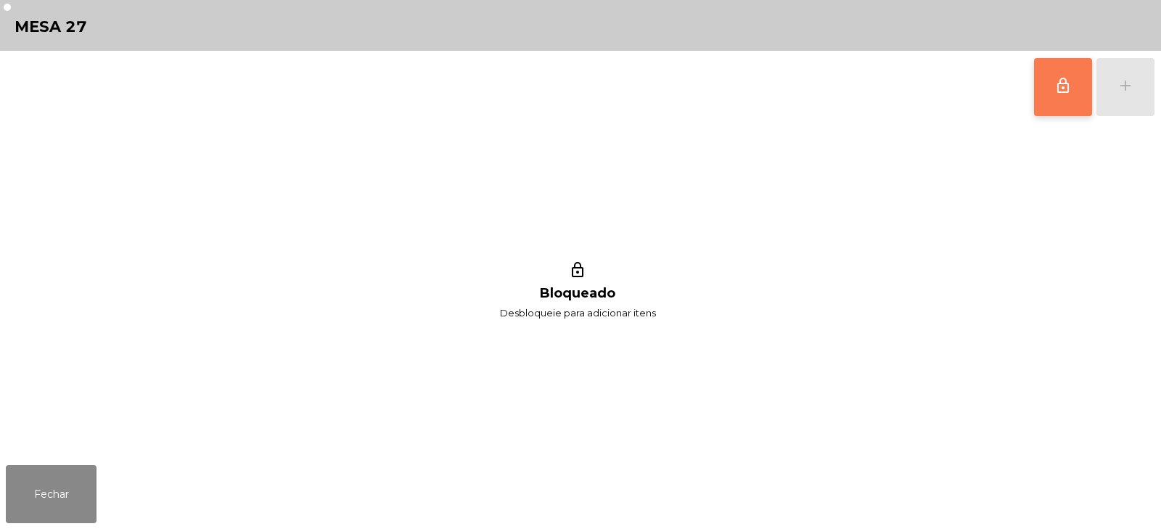
click at [1063, 84] on span "lock_outline" at bounding box center [1063, 85] width 17 height 17
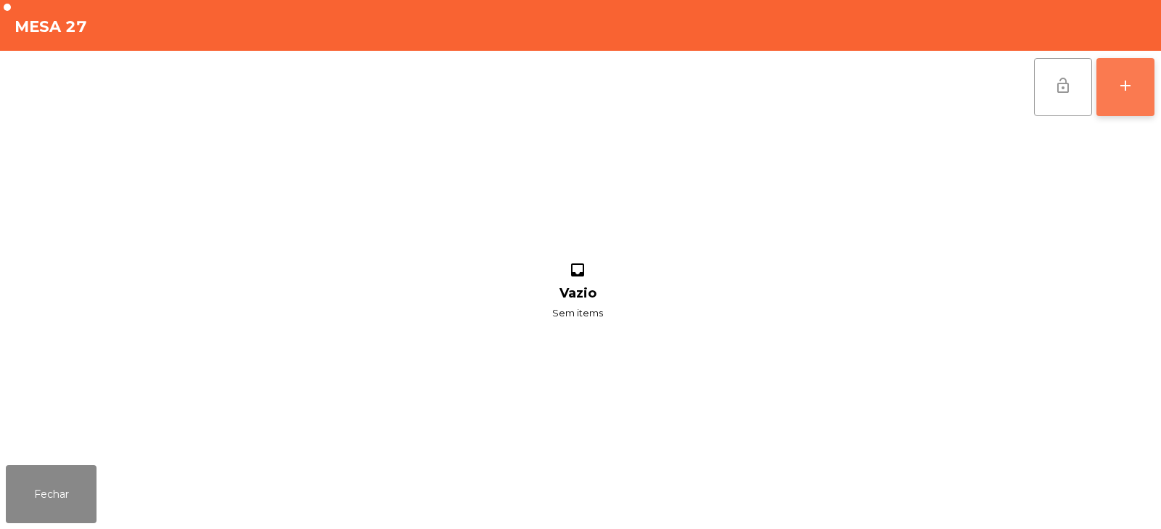
click at [1131, 87] on div "add" at bounding box center [1125, 85] width 17 height 17
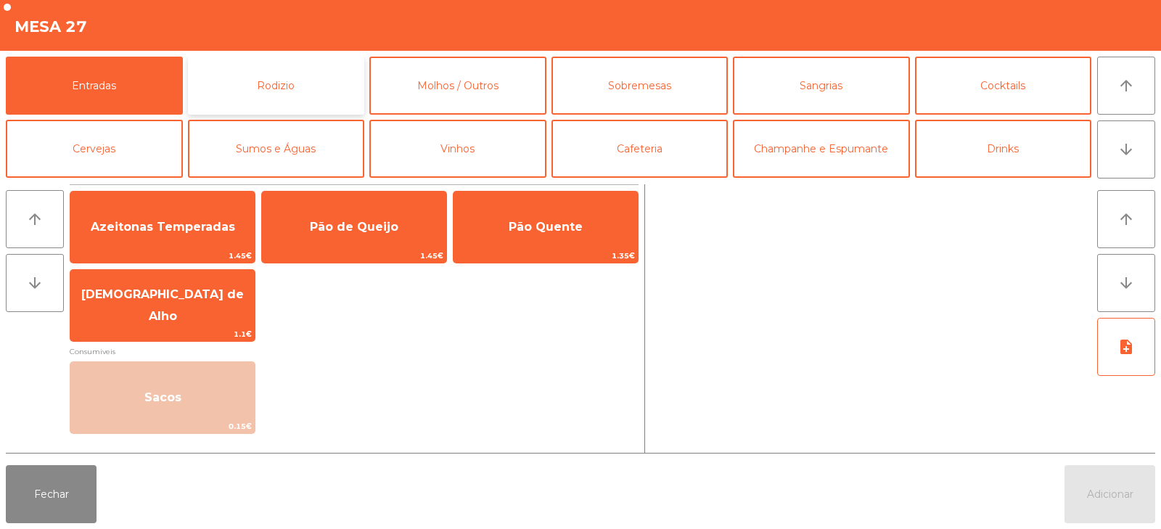
click at [265, 62] on button "Rodizio" at bounding box center [276, 86] width 177 height 58
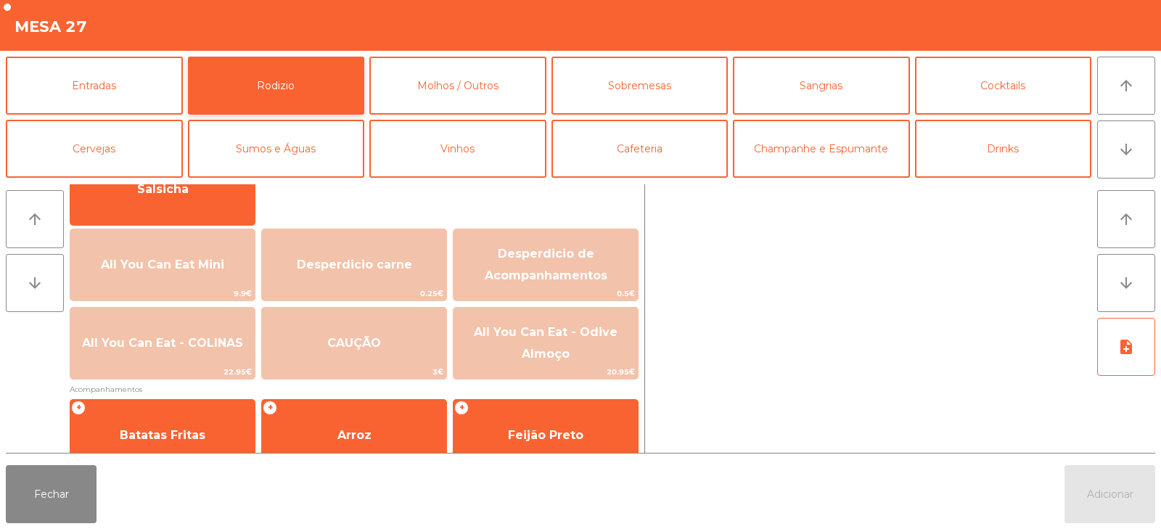
scroll to position [153, 0]
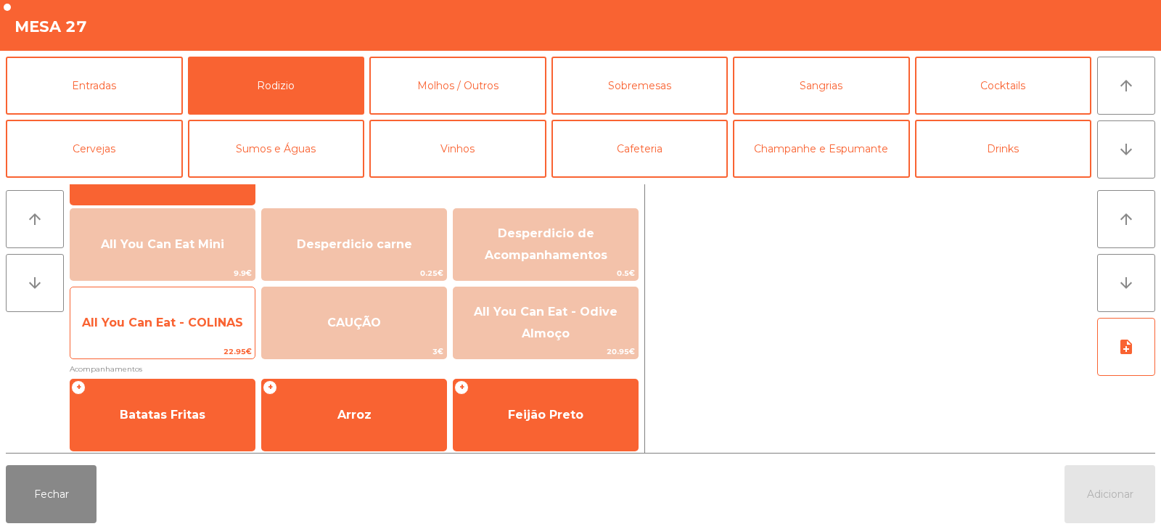
click at [187, 348] on span "22.95€" at bounding box center [162, 352] width 184 height 14
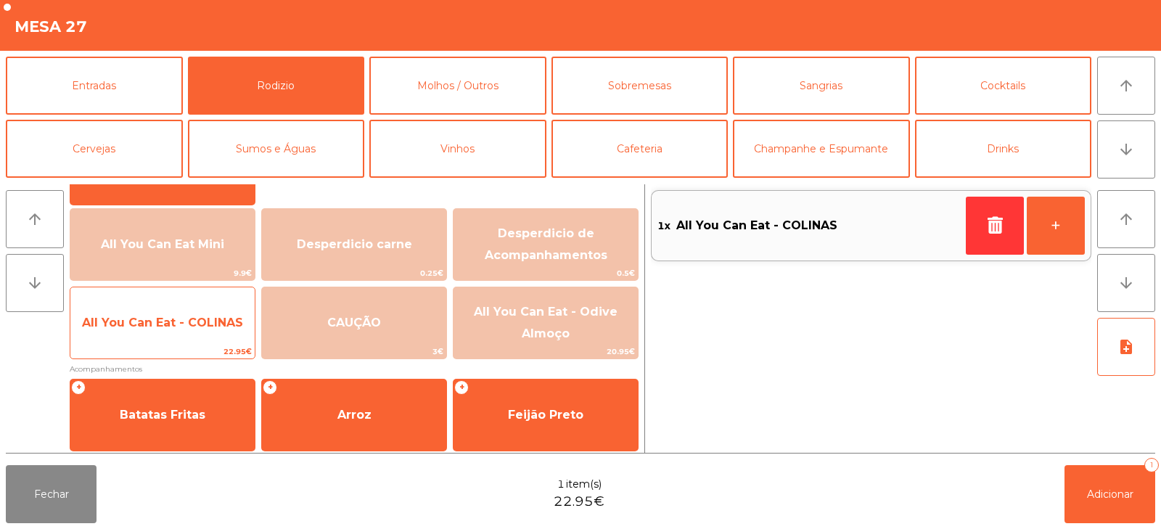
click at [193, 335] on span "All You Can Eat - COLINAS" at bounding box center [162, 322] width 184 height 39
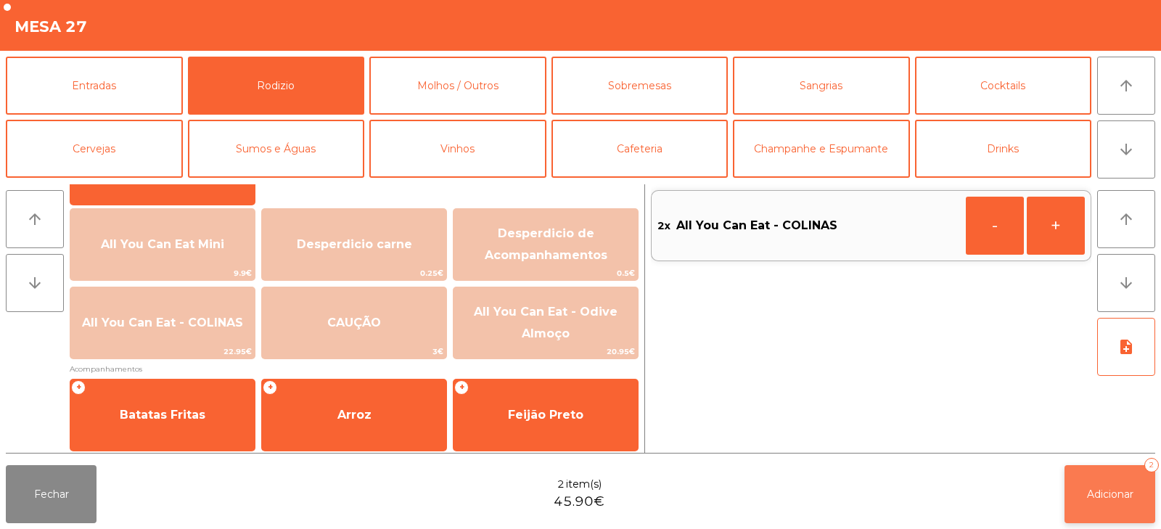
click at [1099, 490] on span "Adicionar" at bounding box center [1110, 494] width 46 height 13
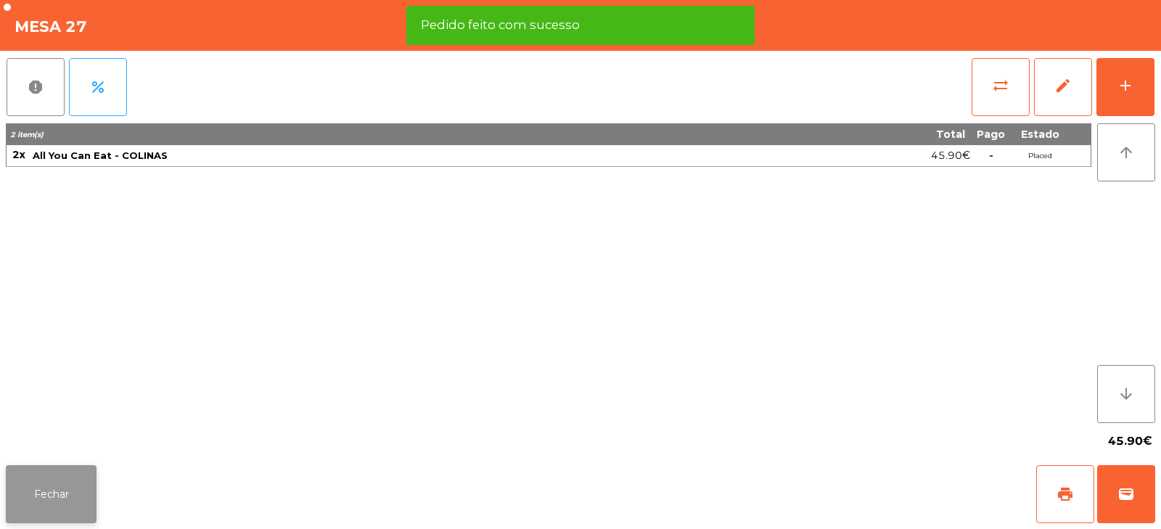
click at [42, 493] on button "Fechar" at bounding box center [51, 494] width 91 height 58
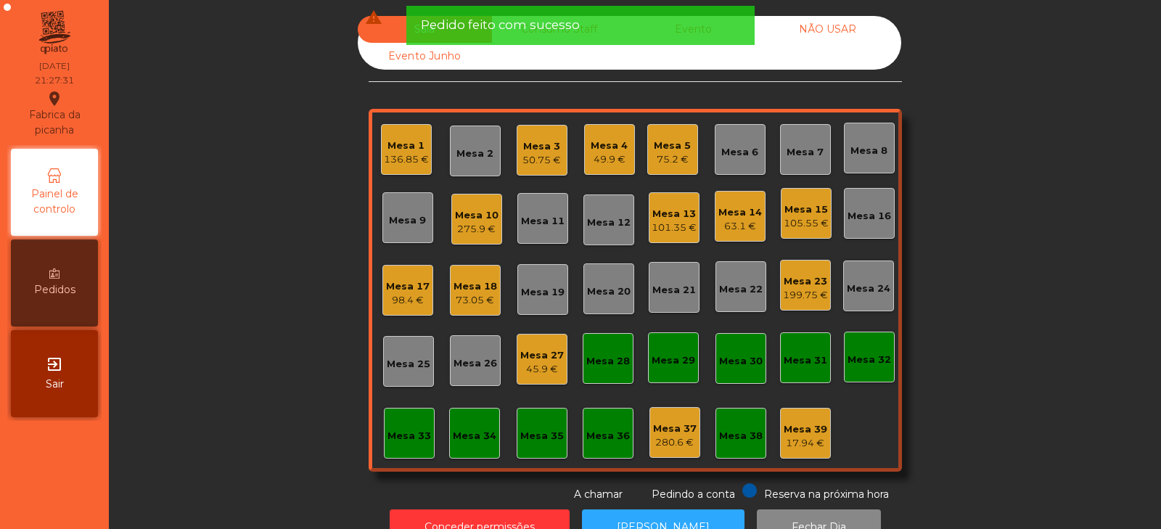
click at [40, 492] on nav "Fabrica da picanha location_on 10/08/2025 21:27:31 Painel de controlo Pedidos e…" at bounding box center [54, 264] width 109 height 529
click at [462, 295] on div "73.05 €" at bounding box center [476, 300] width 44 height 15
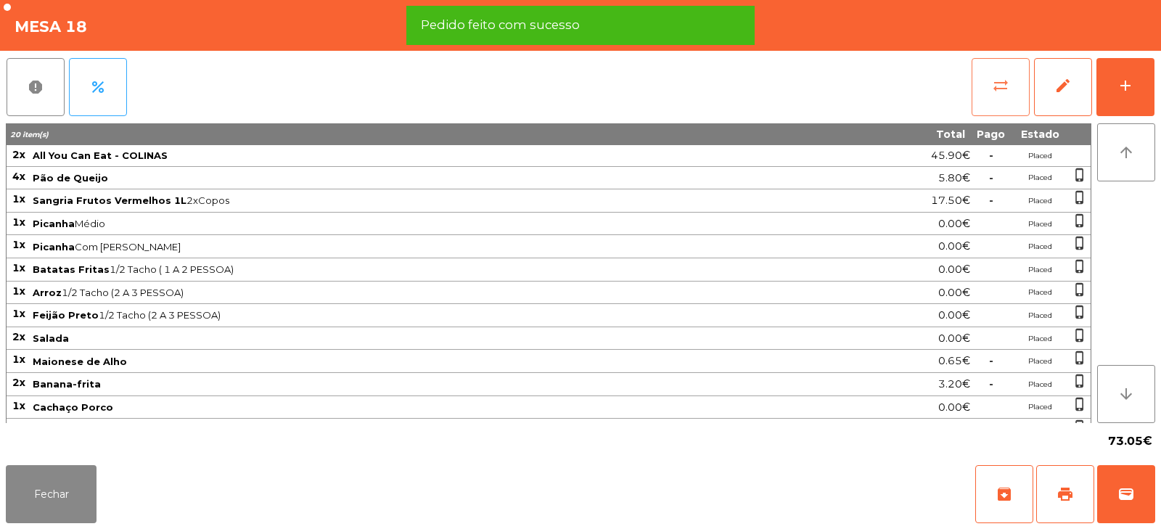
click at [975, 89] on button "sync_alt" at bounding box center [1001, 87] width 58 height 58
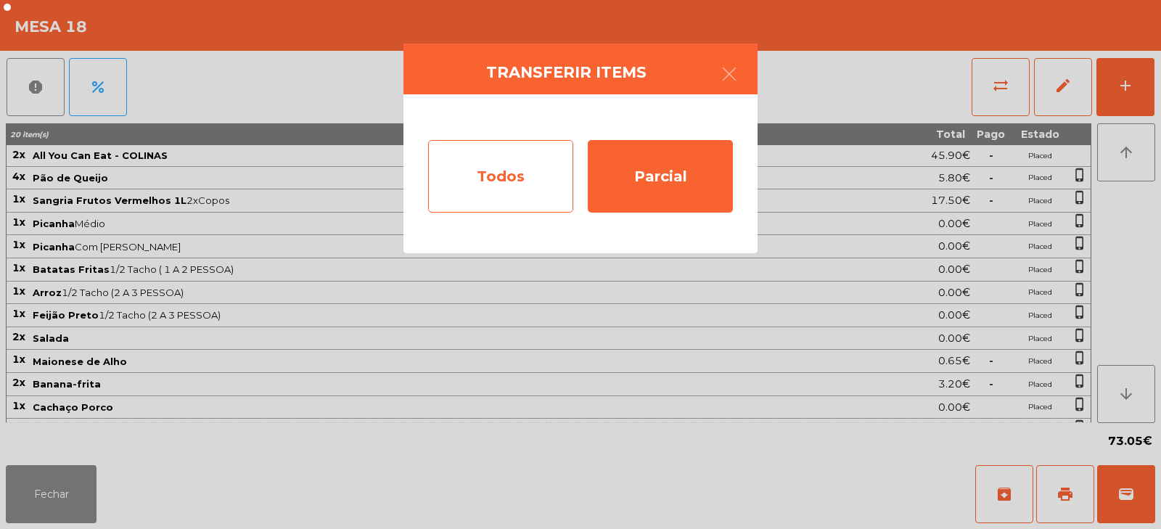
click at [497, 181] on div "Todos" at bounding box center [500, 176] width 145 height 73
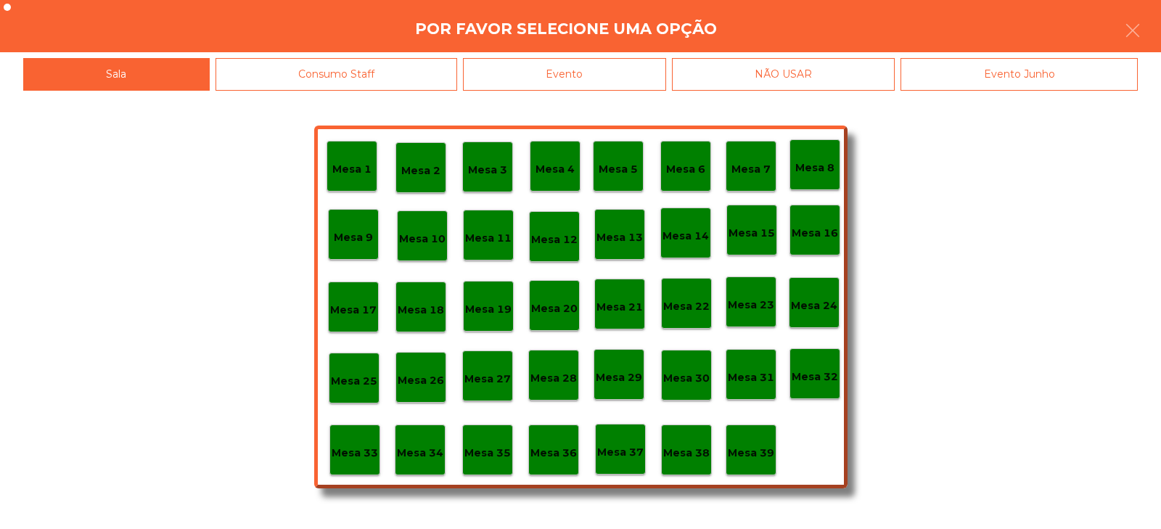
click at [608, 75] on div "Evento" at bounding box center [564, 74] width 203 height 33
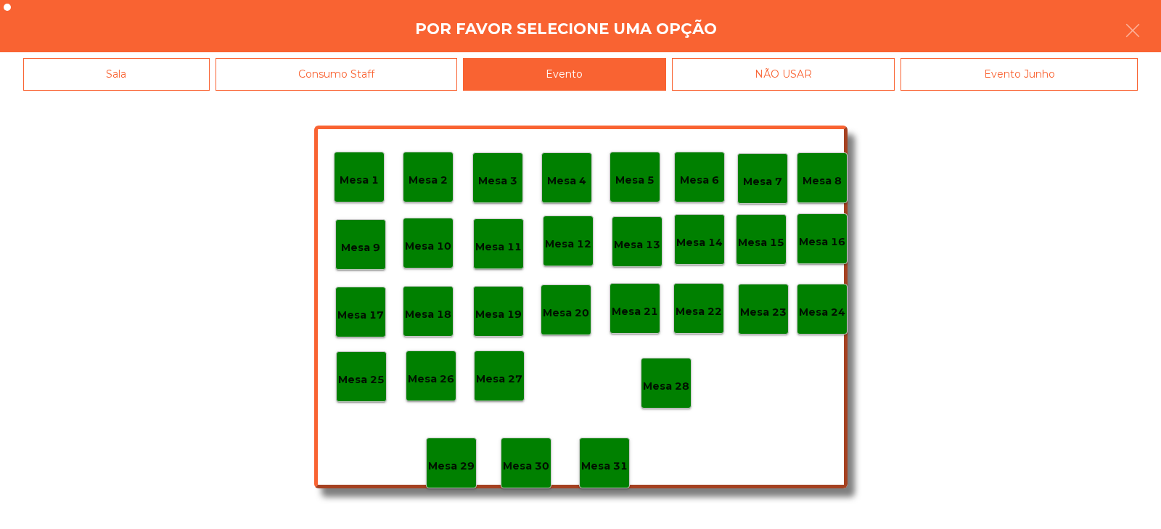
click at [658, 380] on p "Mesa 28" at bounding box center [666, 386] width 46 height 17
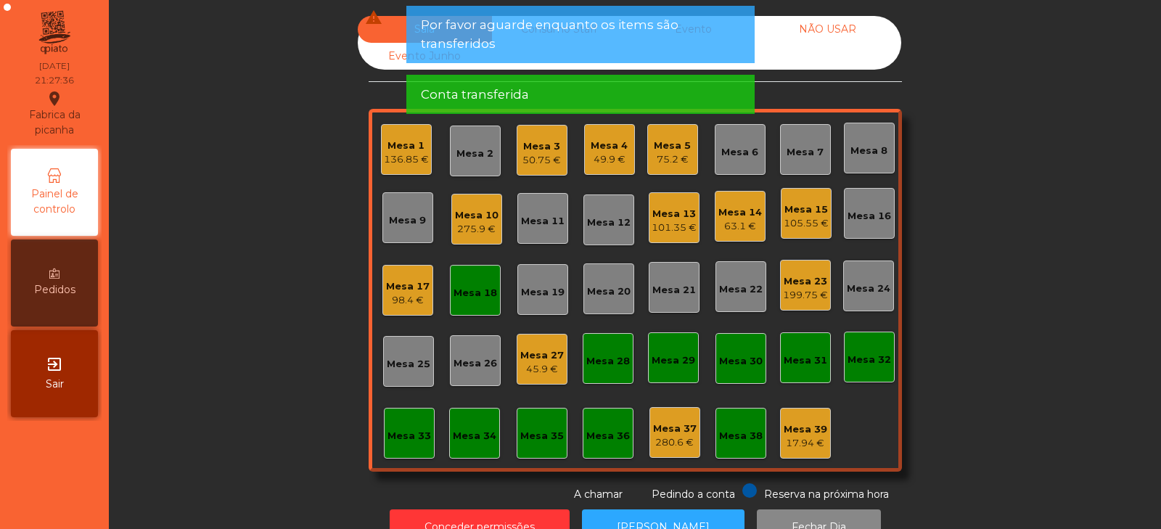
click at [402, 147] on div "Mesa 1" at bounding box center [406, 146] width 45 height 15
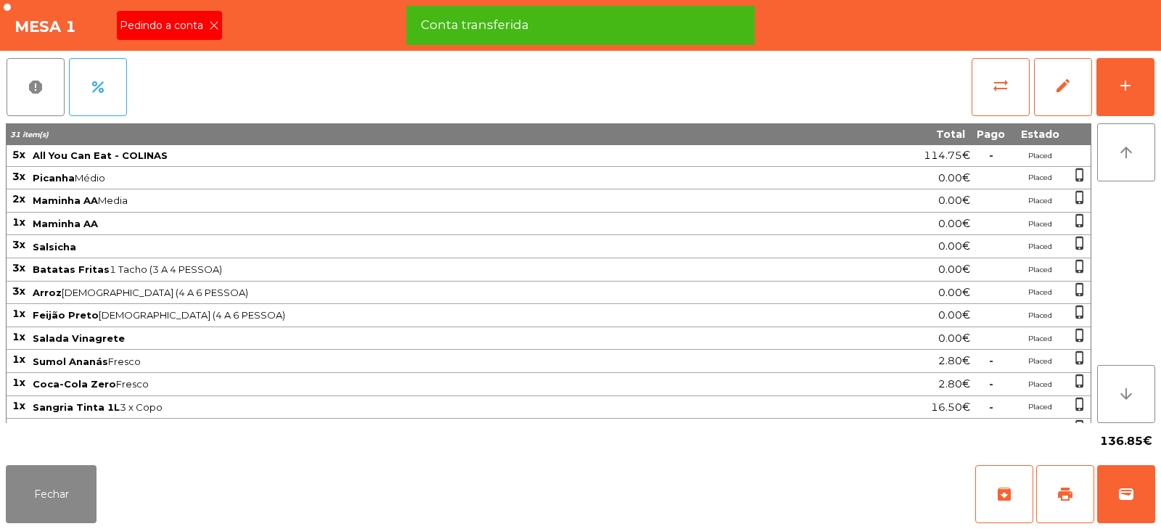
click at [210, 27] on icon at bounding box center [214, 25] width 10 height 10
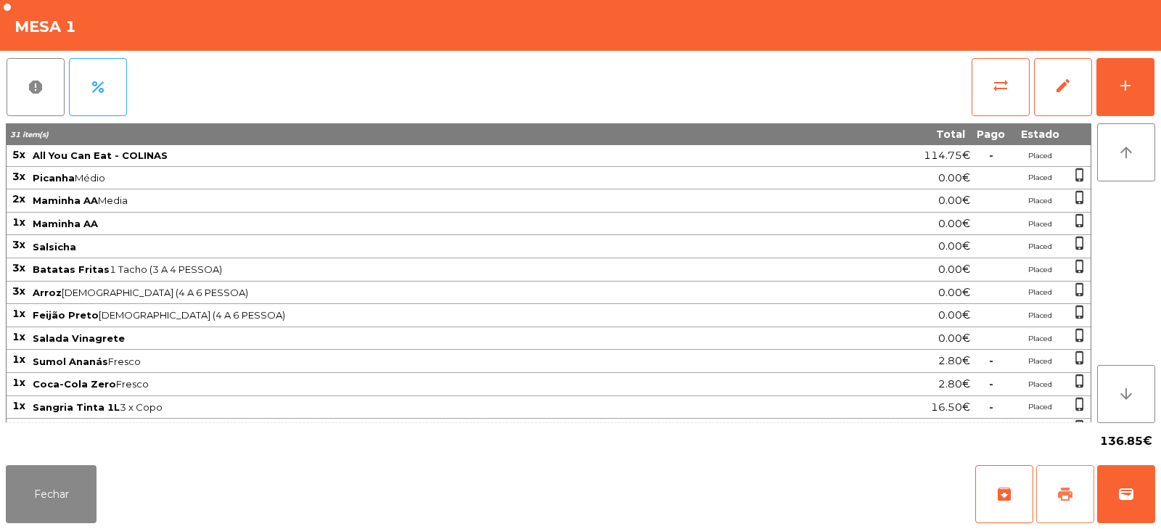
click at [1076, 484] on button "print" at bounding box center [1065, 494] width 58 height 58
click at [62, 499] on button "Fechar" at bounding box center [51, 494] width 91 height 58
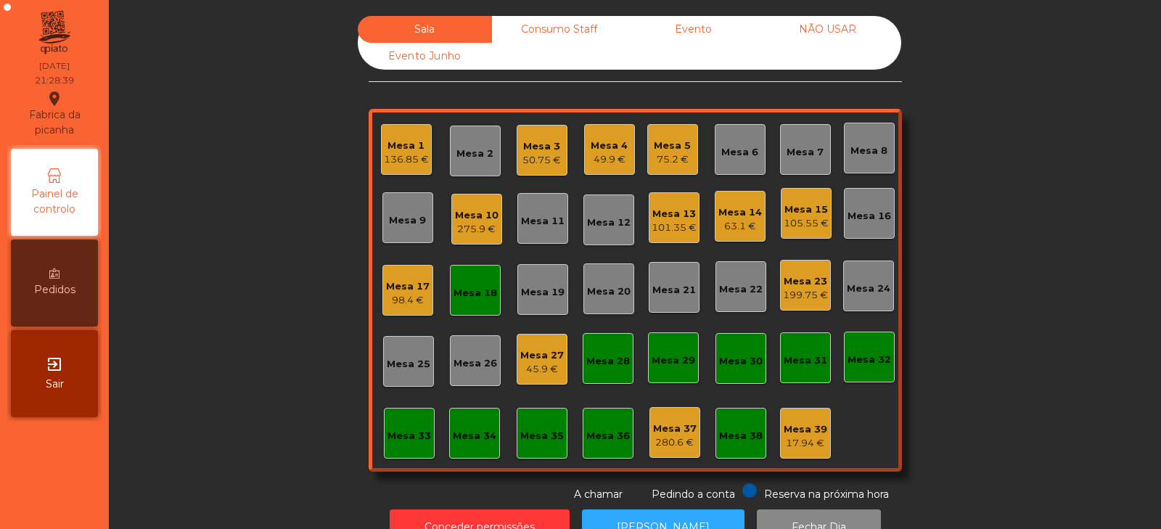
click at [666, 160] on div "75.2 €" at bounding box center [672, 159] width 37 height 15
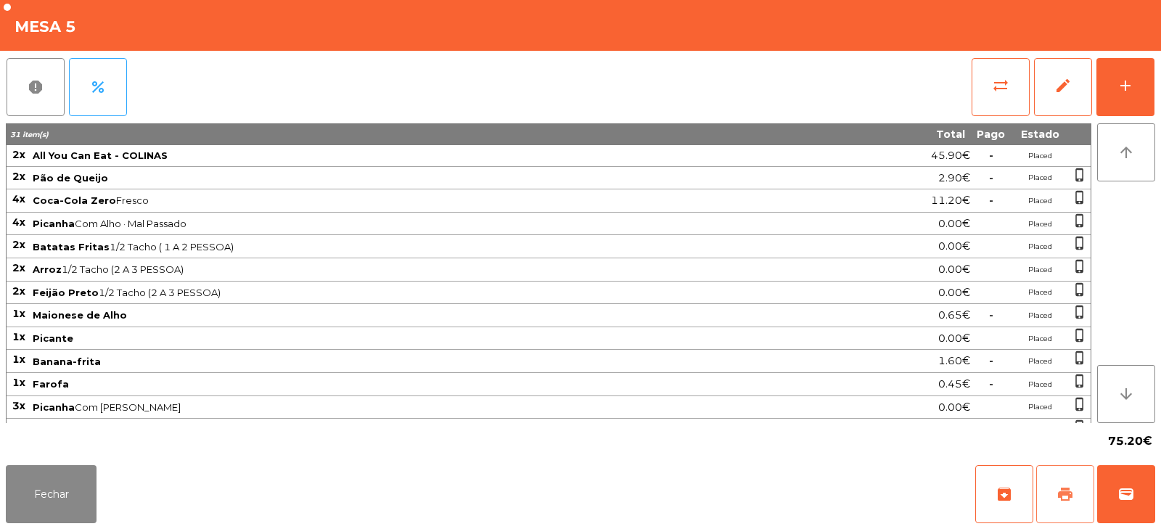
click at [1060, 486] on span "print" at bounding box center [1065, 494] width 17 height 17
click at [1134, 488] on span "wallet" at bounding box center [1126, 494] width 17 height 17
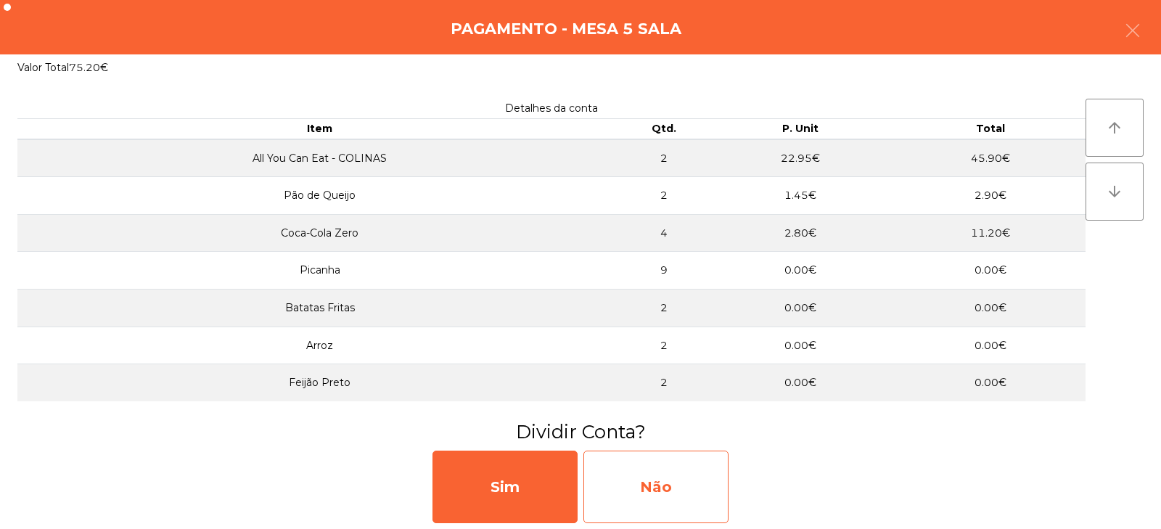
click at [684, 490] on div "Não" at bounding box center [656, 487] width 145 height 73
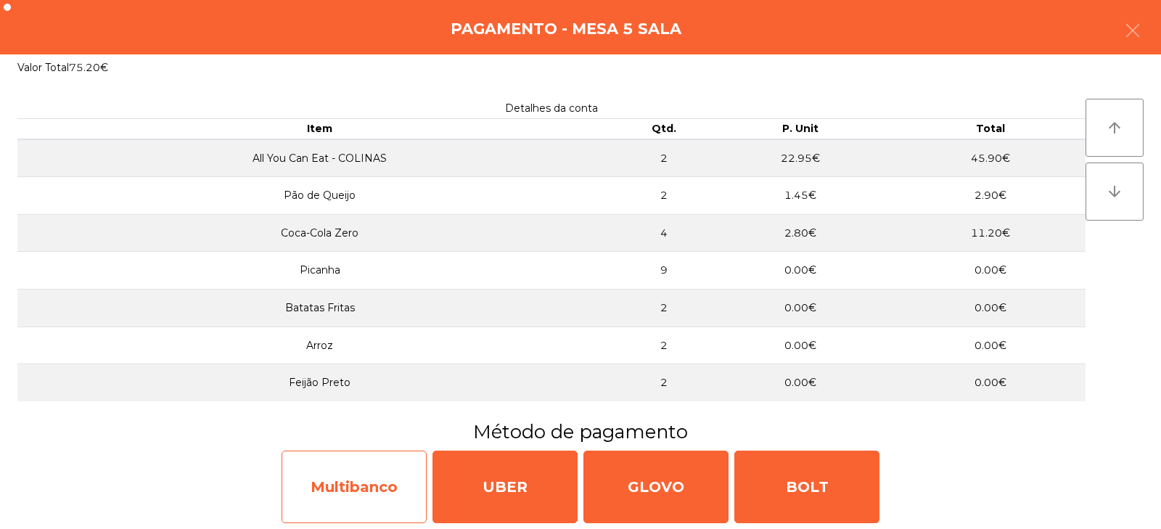
click at [374, 491] on div "Multibanco" at bounding box center [354, 487] width 145 height 73
select select "**"
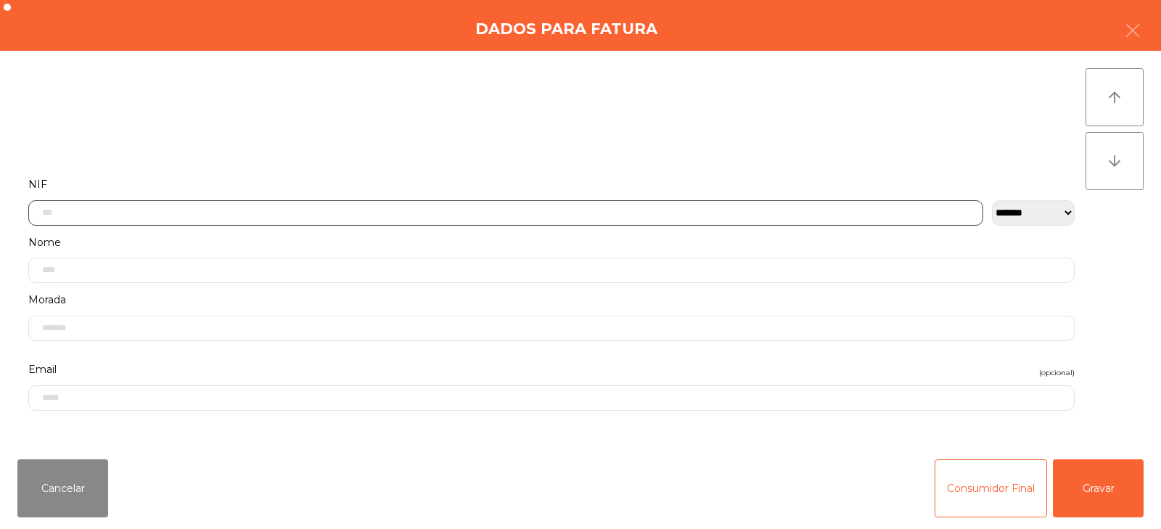
click at [459, 208] on input "text" at bounding box center [505, 212] width 955 height 25
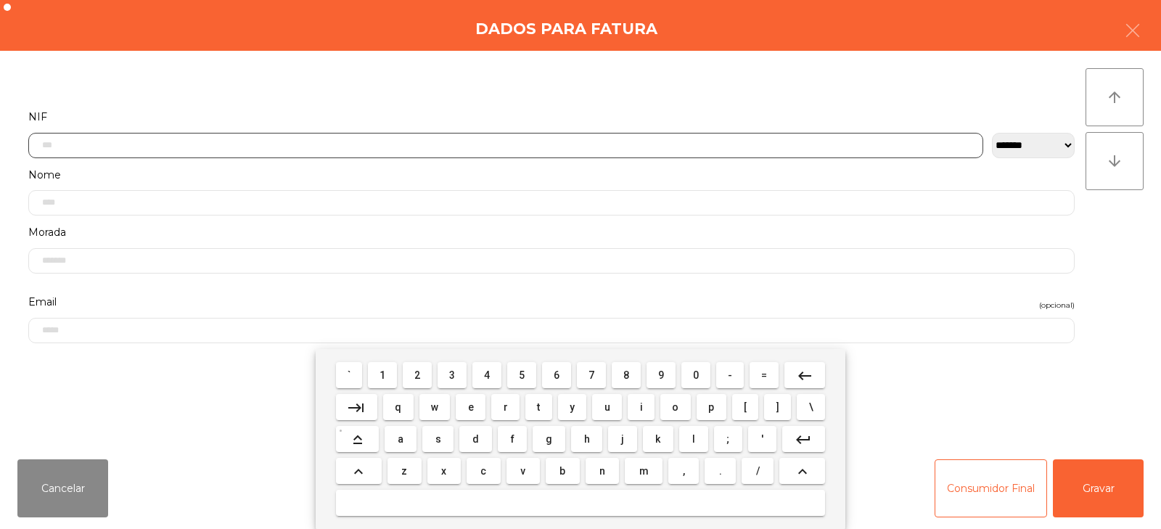
scroll to position [106, 0]
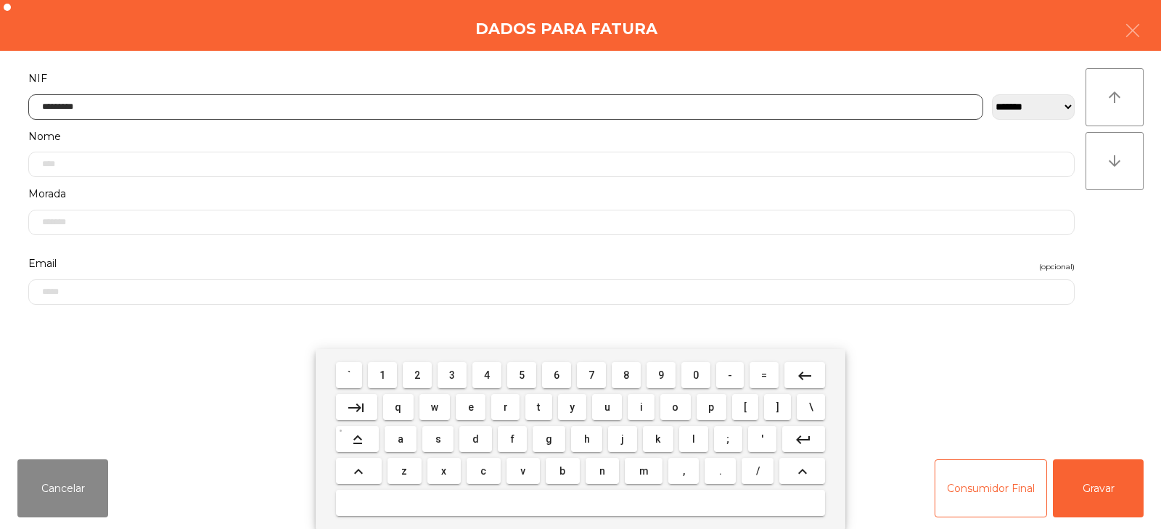
type input "*********"
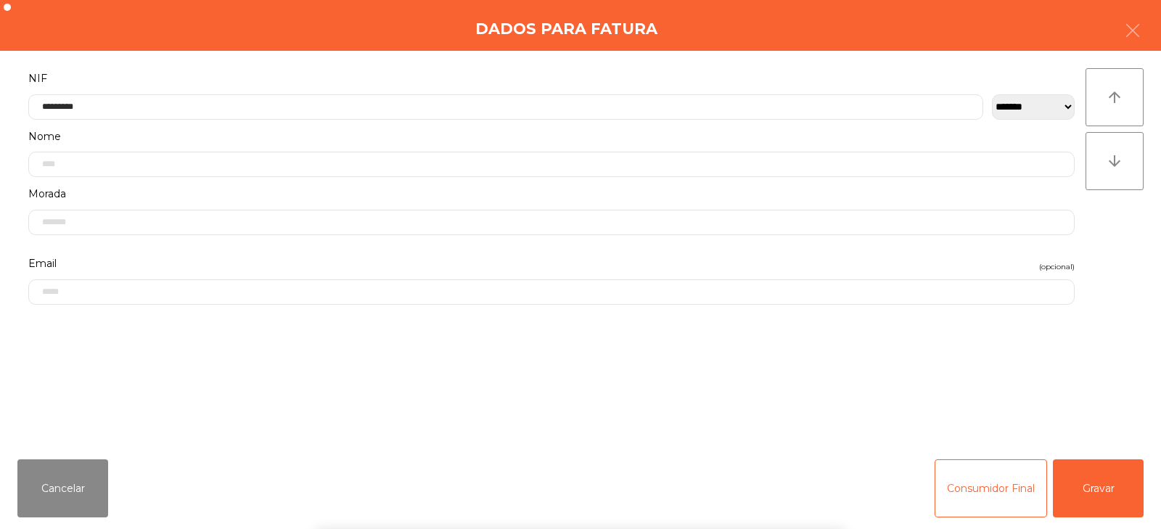
click at [1105, 264] on div "arrow_upward arrow_downward" at bounding box center [1115, 249] width 58 height 362
click at [1116, 487] on button "Gravar" at bounding box center [1098, 488] width 91 height 58
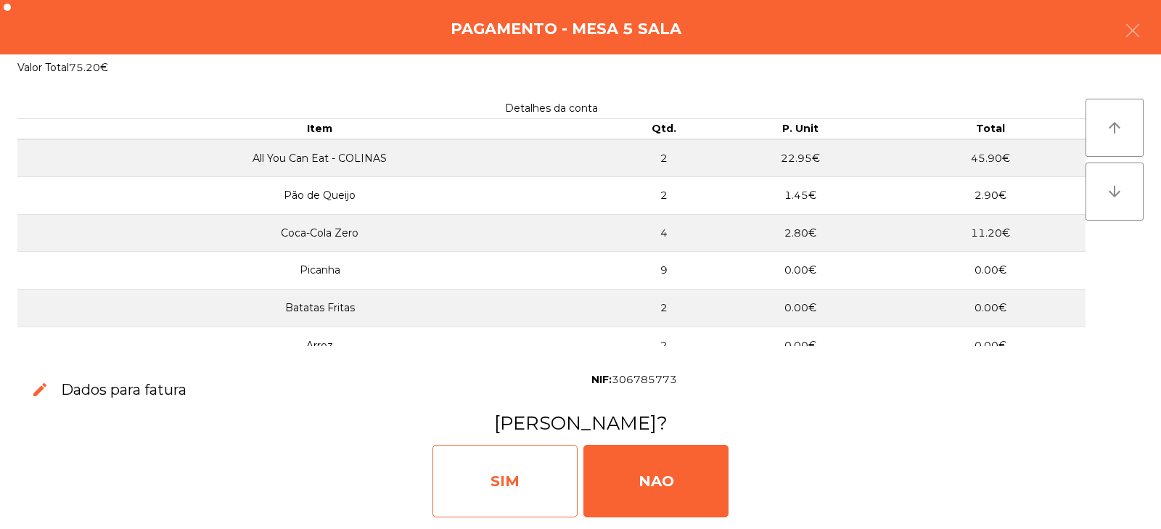
click at [493, 481] on div "SIM" at bounding box center [505, 481] width 145 height 73
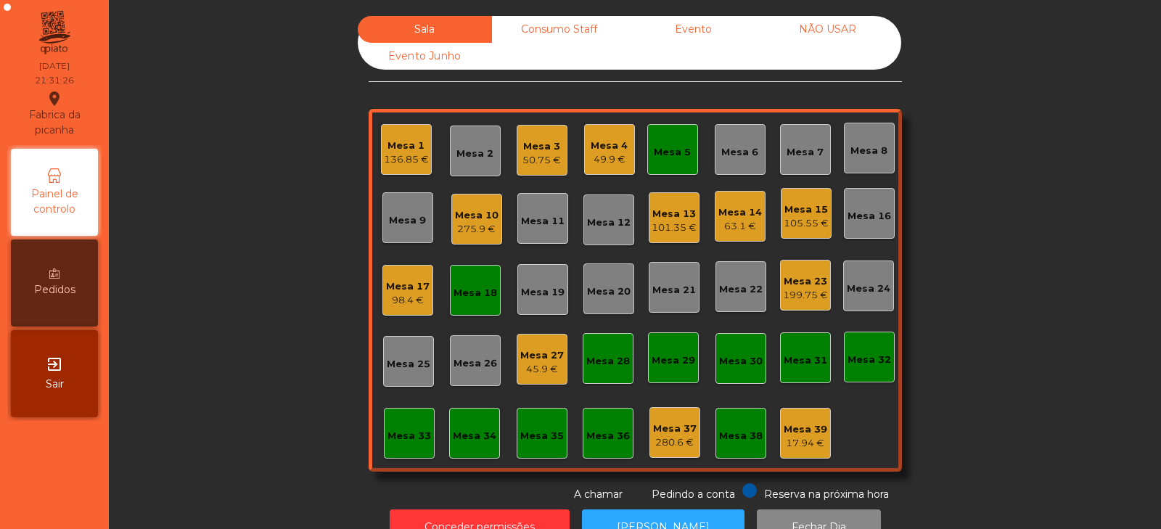
click at [401, 156] on div "136.85 €" at bounding box center [406, 159] width 45 height 15
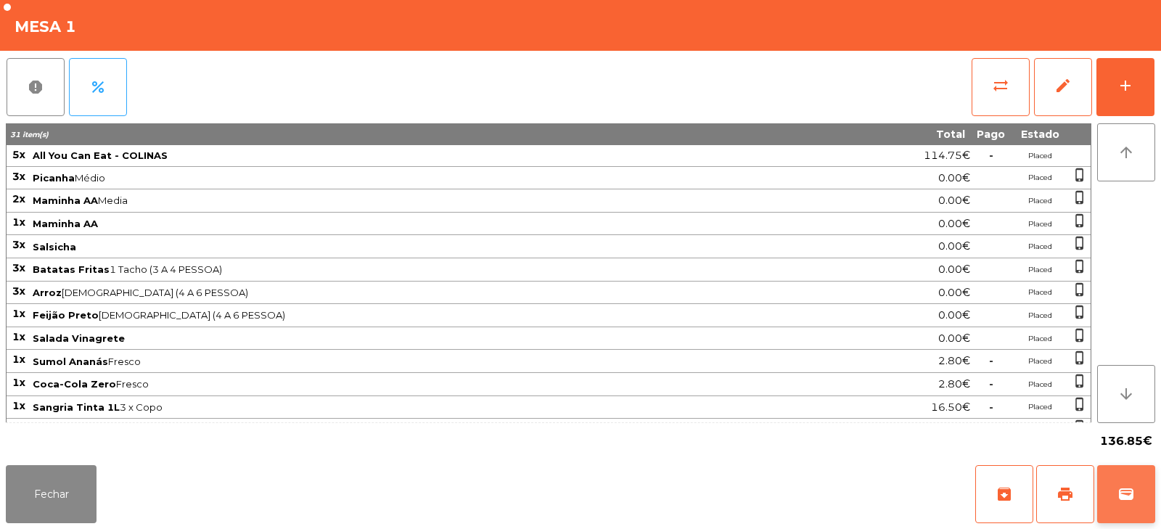
click at [1127, 496] on span "wallet" at bounding box center [1126, 494] width 17 height 17
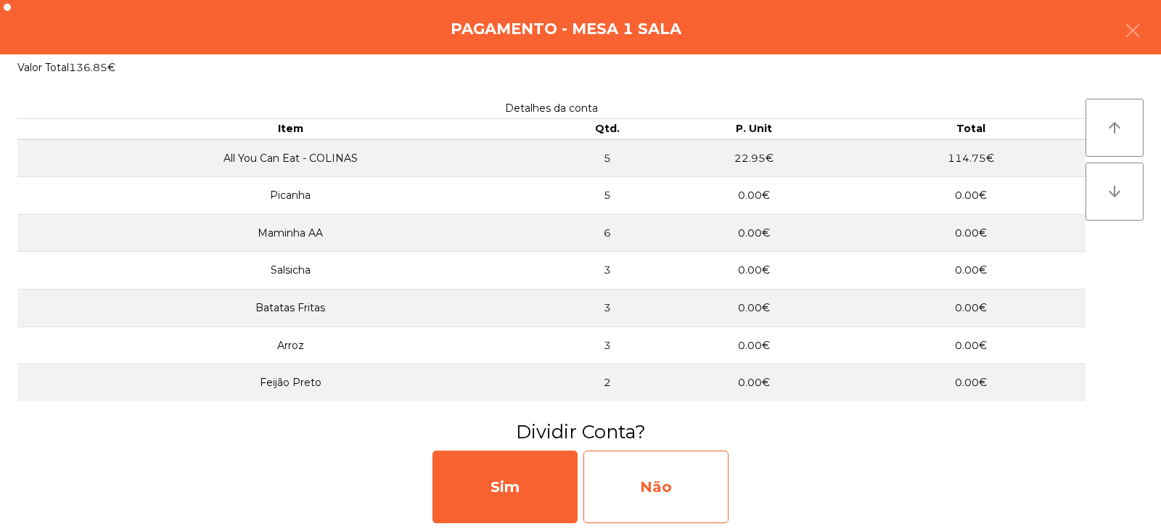
click at [666, 502] on div "Não" at bounding box center [656, 487] width 145 height 73
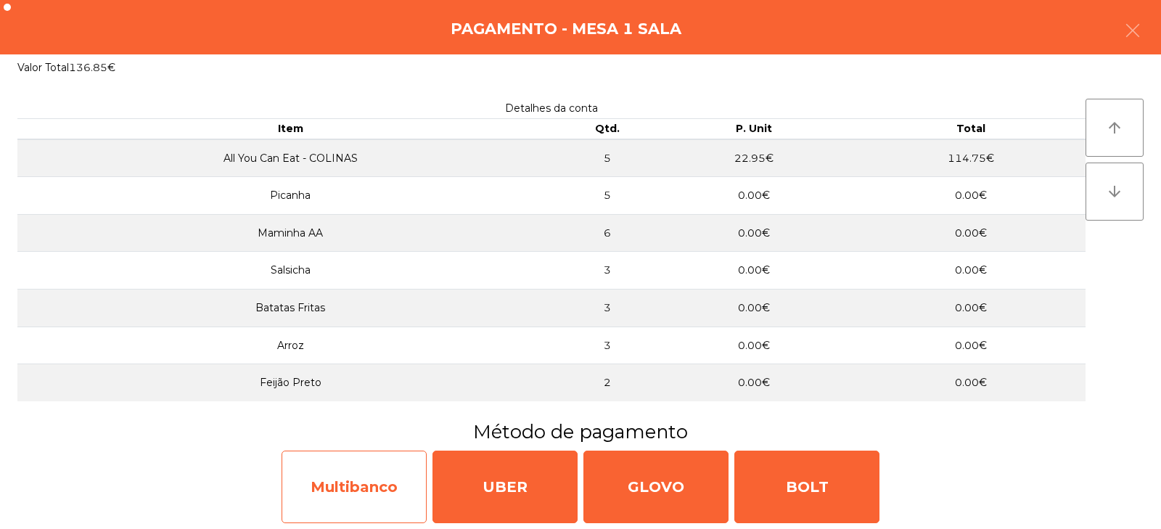
click at [351, 497] on div "Multibanco" at bounding box center [354, 487] width 145 height 73
select select "**"
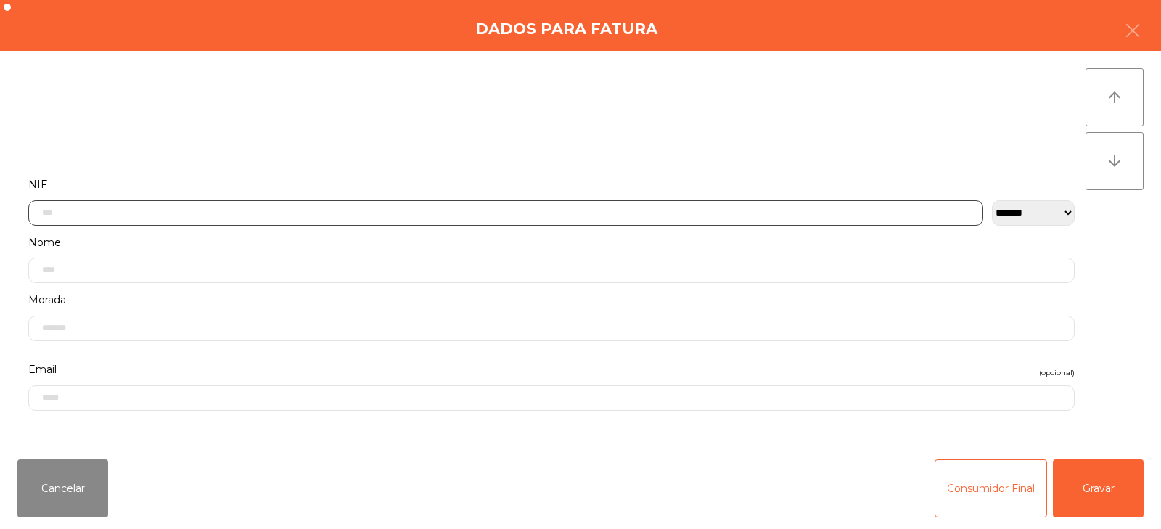
click at [428, 209] on input "text" at bounding box center [505, 212] width 955 height 25
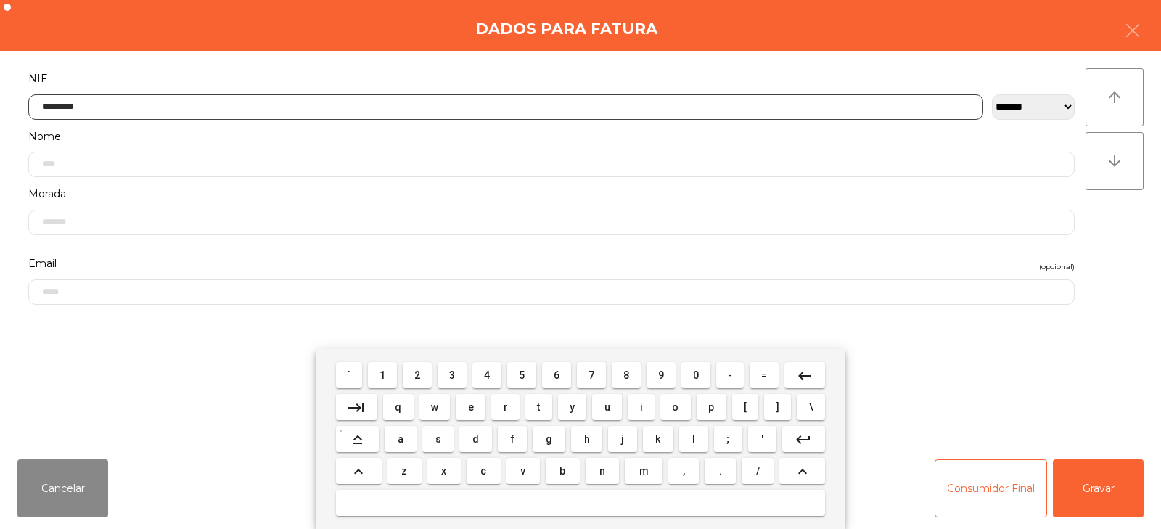
type input "*********"
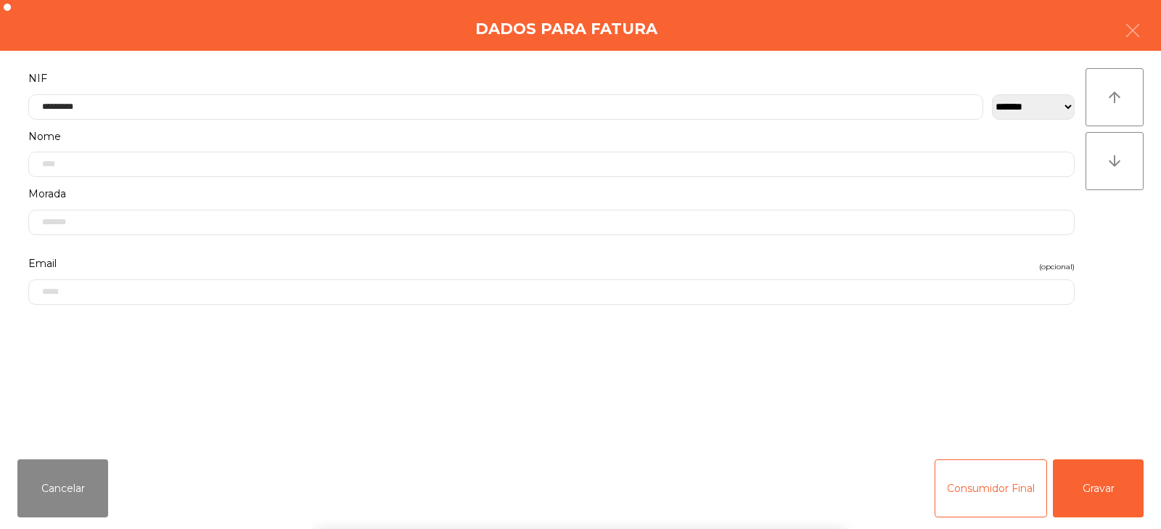
click at [1100, 251] on div "arrow_upward arrow_downward" at bounding box center [1115, 249] width 58 height 362
click at [1087, 494] on button "Gravar" at bounding box center [1098, 488] width 91 height 58
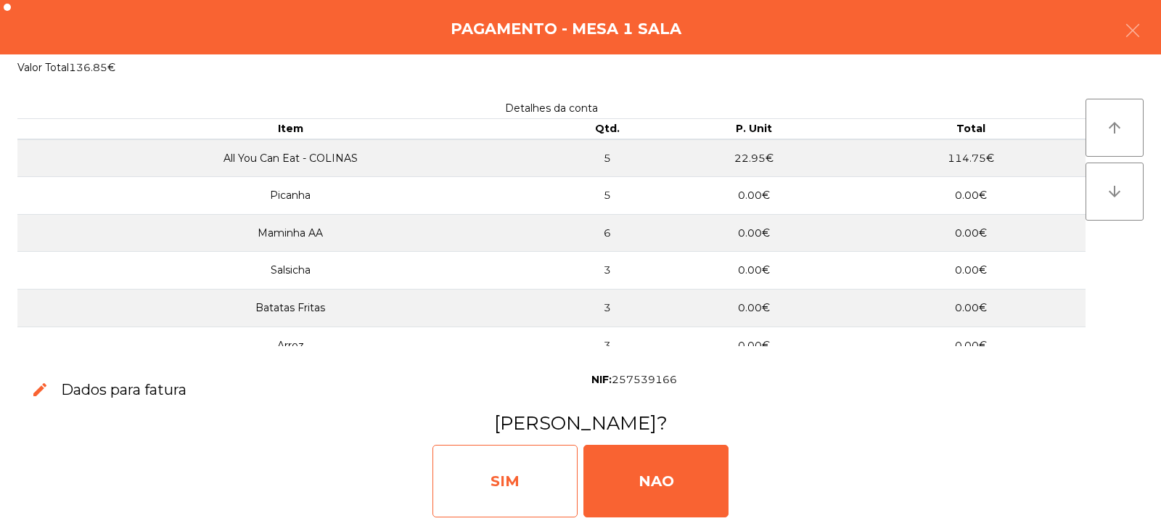
click at [499, 475] on div "SIM" at bounding box center [505, 481] width 145 height 73
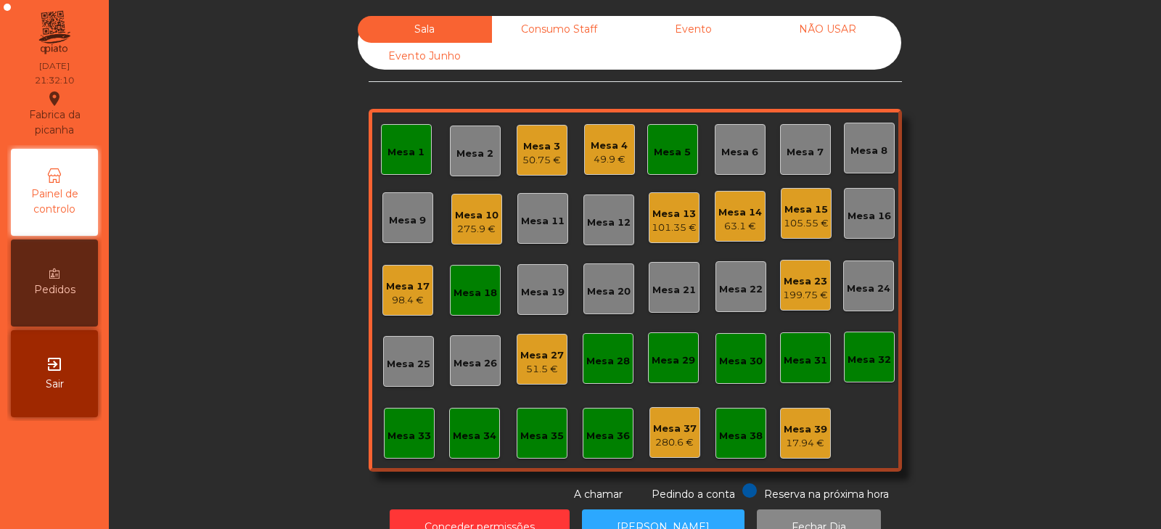
click at [414, 164] on div "Mesa 1" at bounding box center [406, 149] width 51 height 51
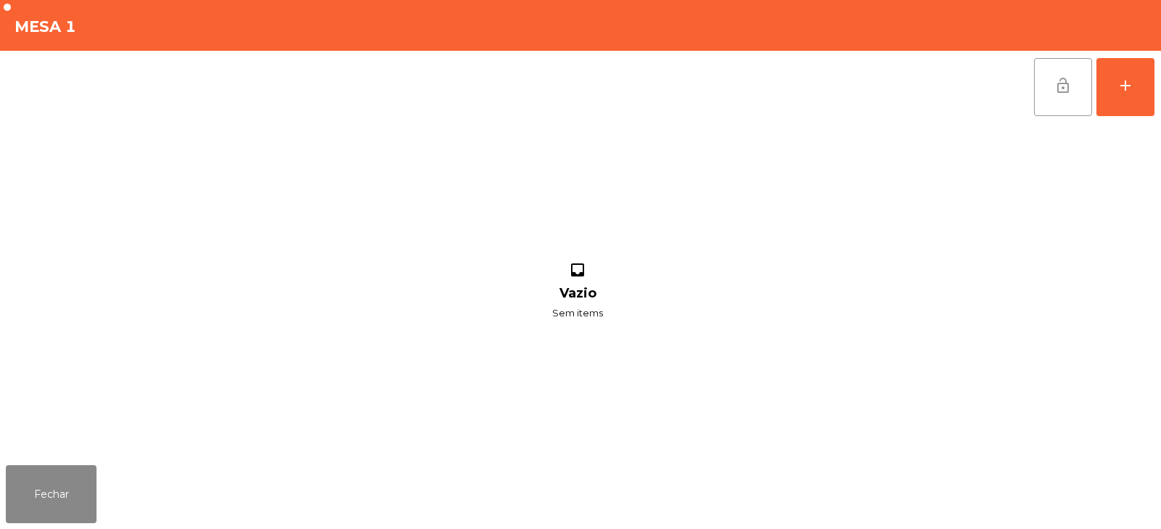
click at [1060, 86] on span "lock_open" at bounding box center [1063, 85] width 17 height 17
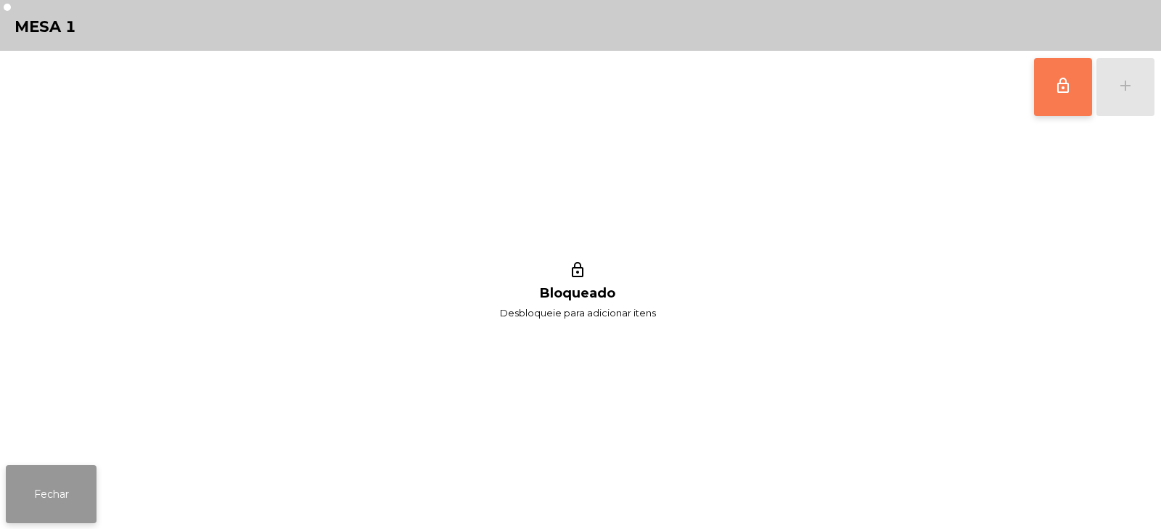
click at [56, 498] on button "Fechar" at bounding box center [51, 494] width 91 height 58
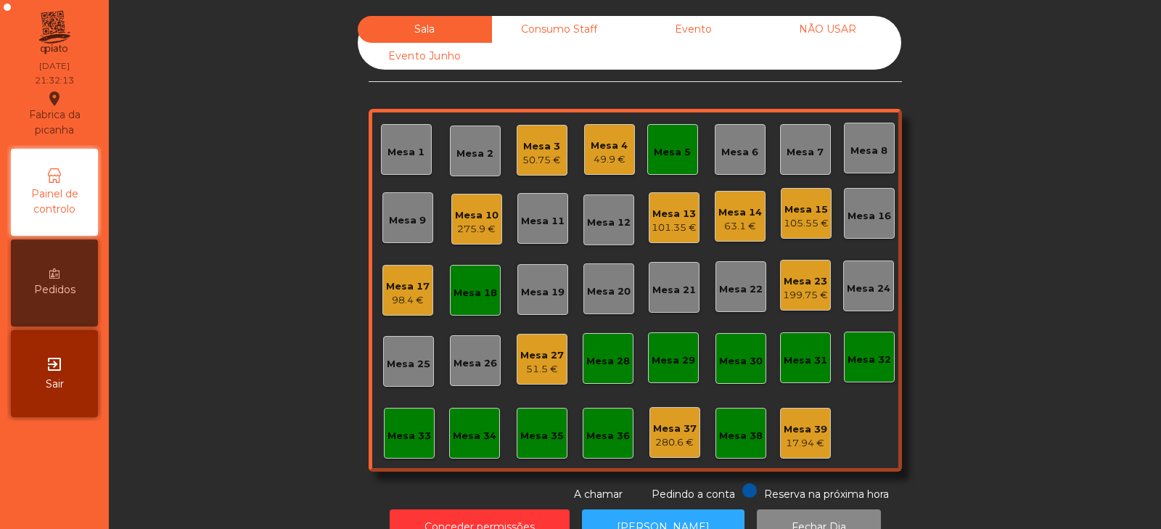
click at [667, 149] on div "Mesa 5" at bounding box center [672, 152] width 37 height 15
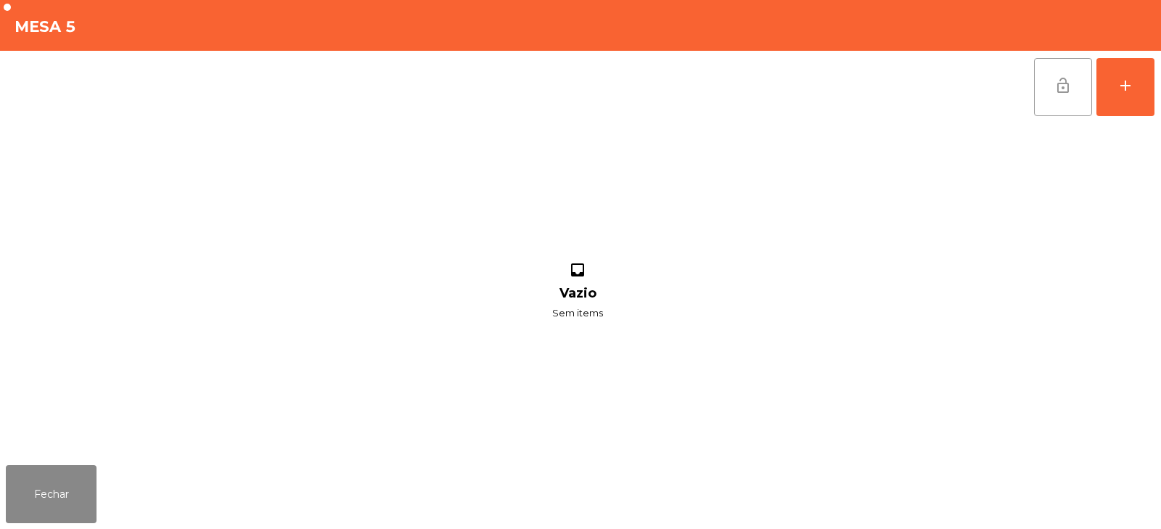
click at [1075, 86] on button "lock_open" at bounding box center [1063, 87] width 58 height 58
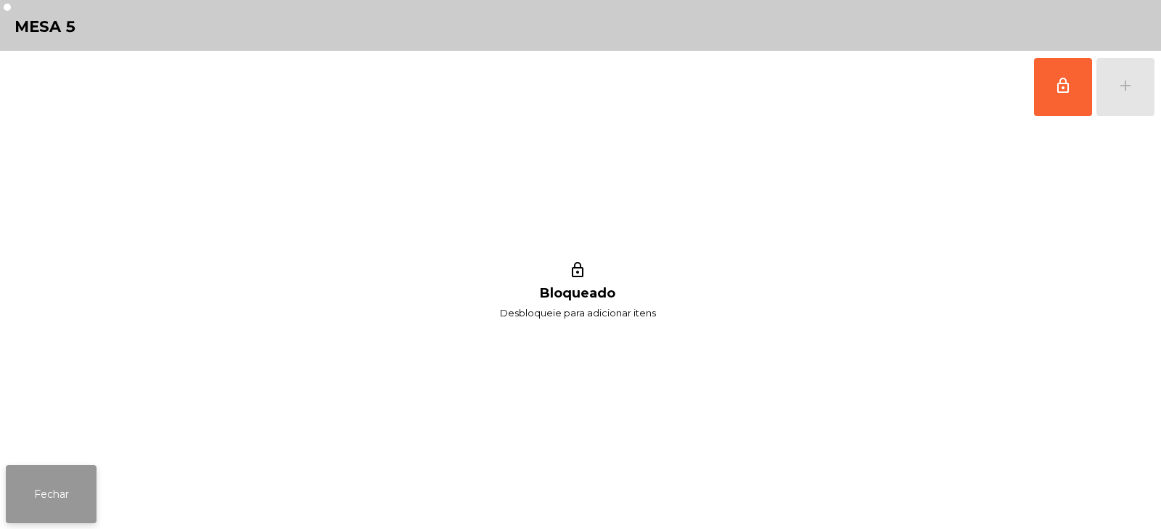
click at [68, 488] on button "Fechar" at bounding box center [51, 494] width 91 height 58
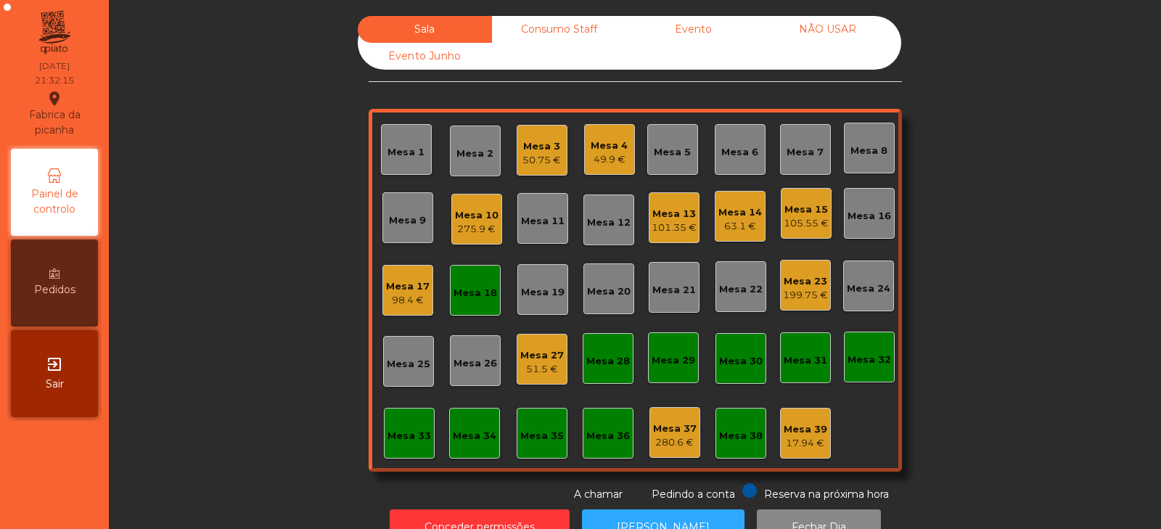
click at [461, 300] on div "Mesa 18" at bounding box center [476, 293] width 44 height 15
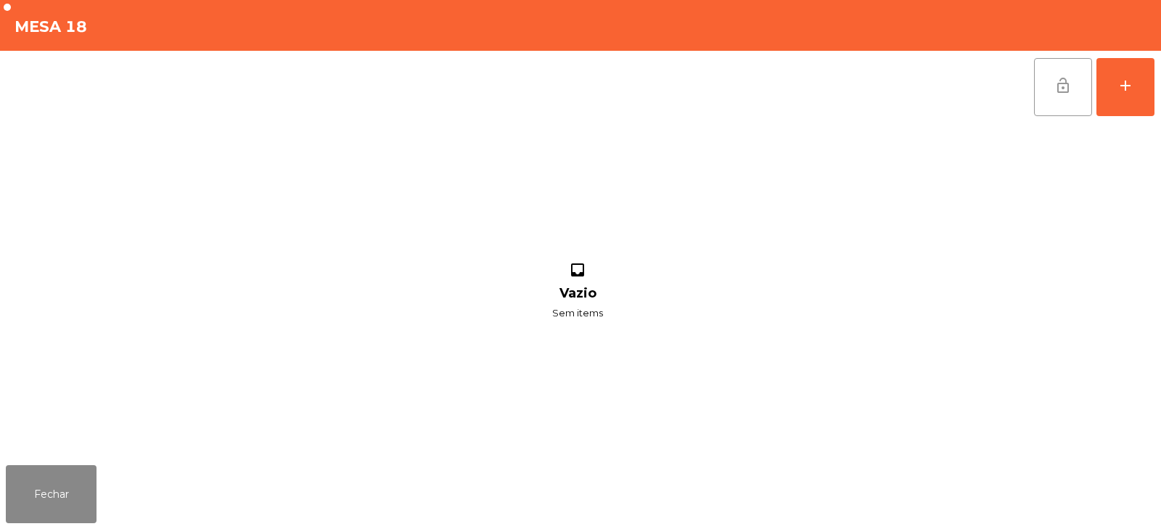
click at [1061, 78] on span "lock_open" at bounding box center [1063, 85] width 17 height 17
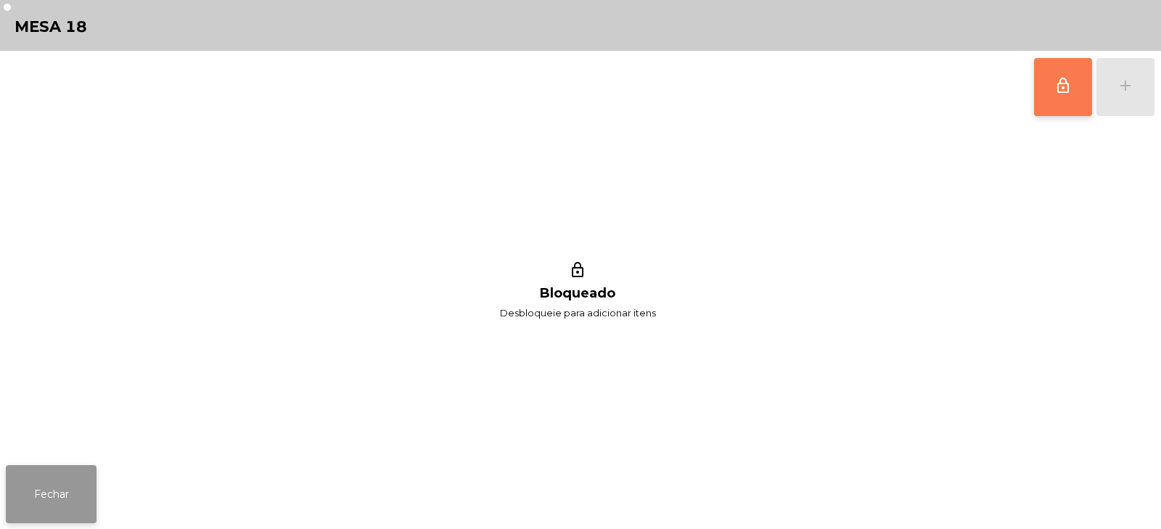
click at [45, 490] on button "Fechar" at bounding box center [51, 494] width 91 height 58
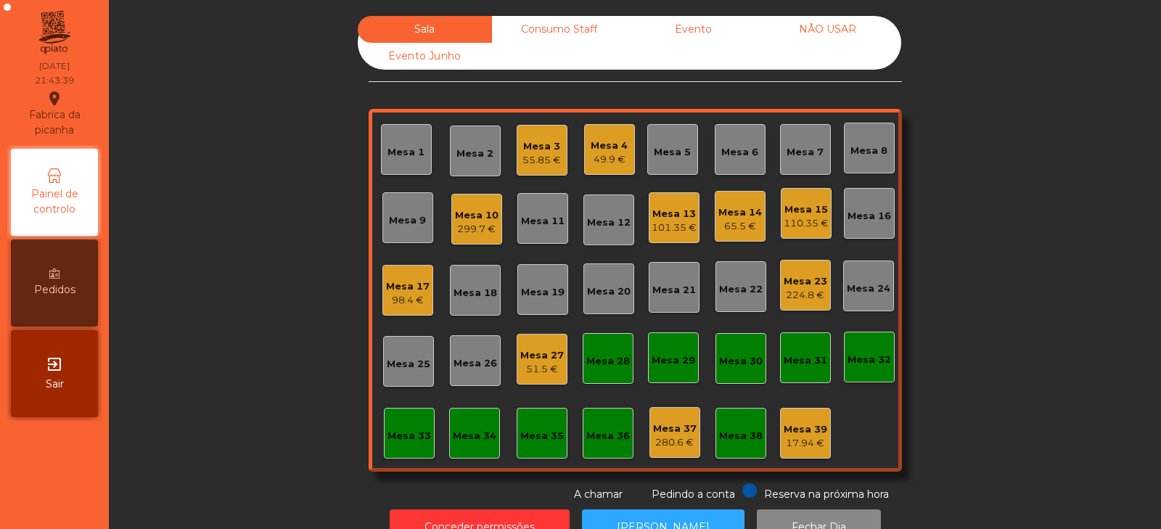
click at [859, 281] on div "Mesa 24" at bounding box center [869, 286] width 44 height 20
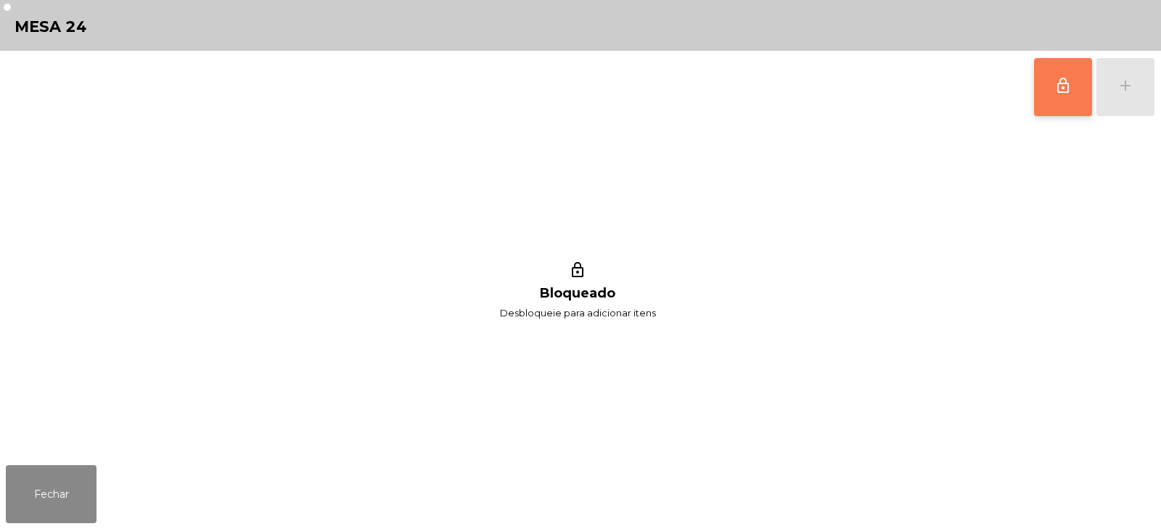
click at [1057, 92] on span "lock_outline" at bounding box center [1063, 85] width 17 height 17
click at [1126, 91] on div "add" at bounding box center [1125, 85] width 17 height 17
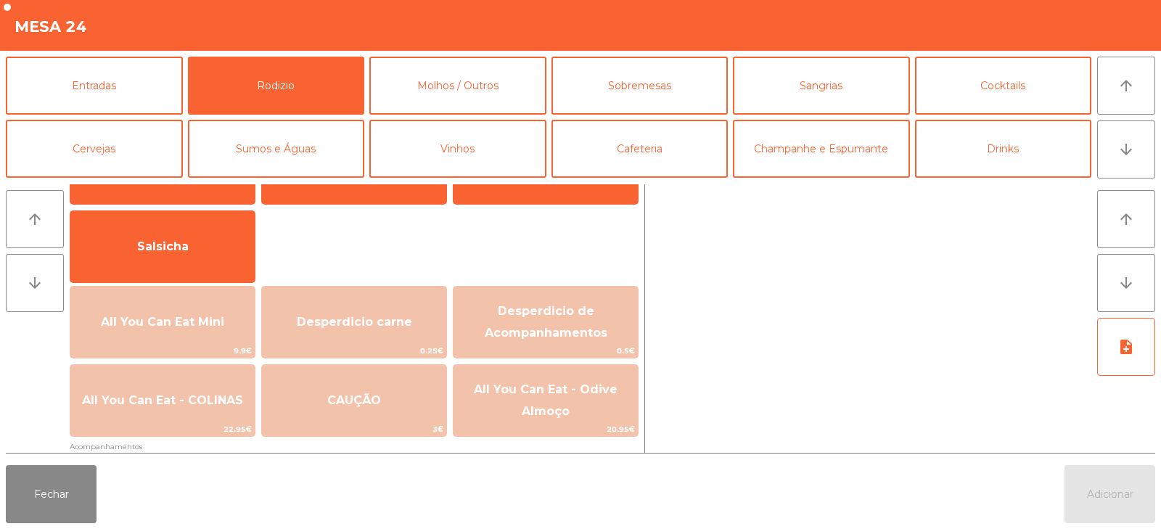
scroll to position [93, 0]
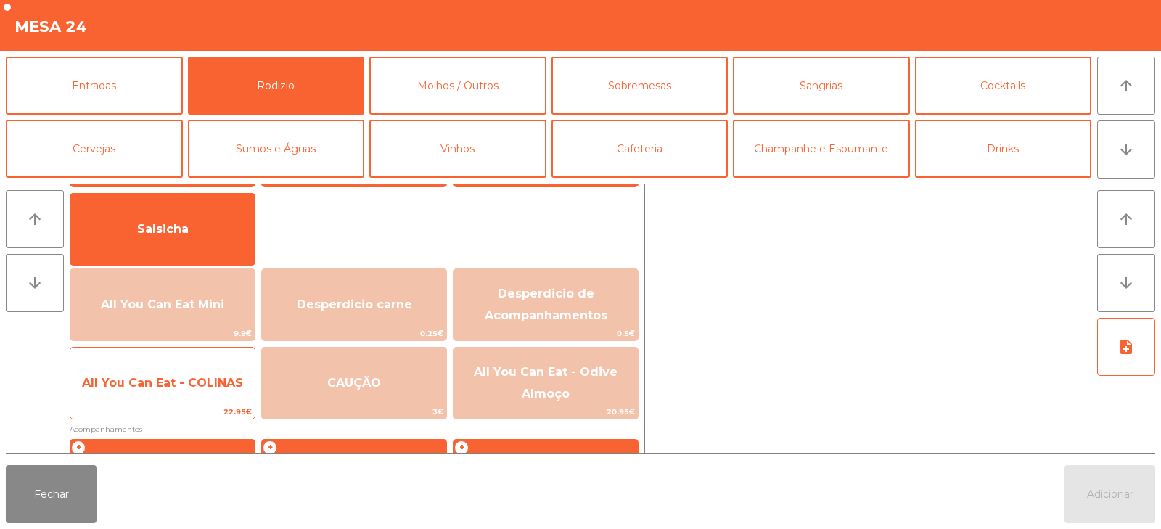
click at [182, 404] on div "All You Can Eat - COLINAS 22.95€" at bounding box center [163, 383] width 186 height 73
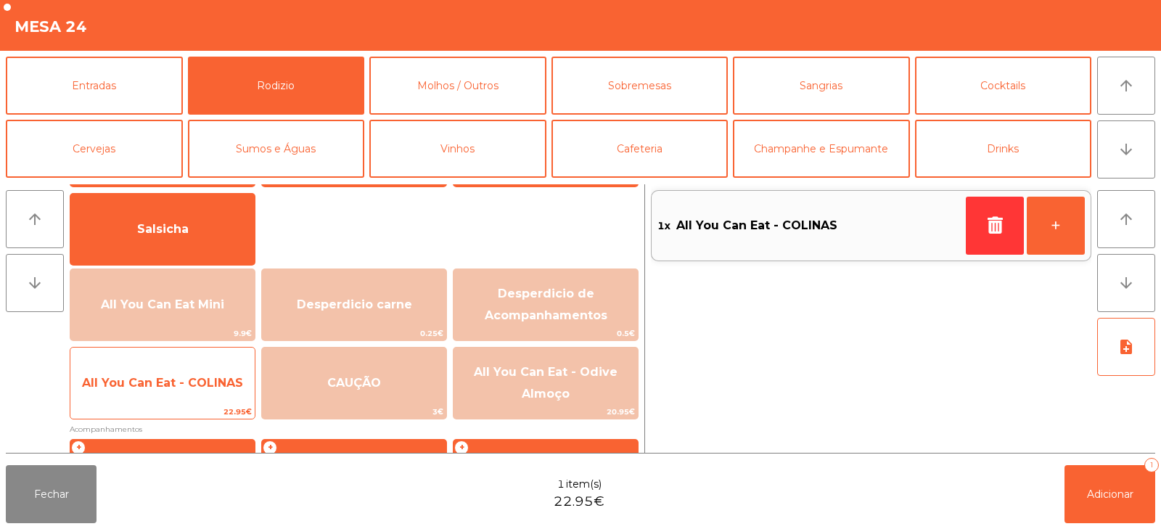
click at [176, 400] on span "All You Can Eat - COLINAS" at bounding box center [162, 383] width 184 height 39
click at [181, 401] on span "All You Can Eat - COLINAS" at bounding box center [162, 383] width 184 height 39
click at [183, 401] on span "All You Can Eat - COLINAS" at bounding box center [162, 383] width 184 height 39
click at [191, 399] on span "All You Can Eat - COLINAS" at bounding box center [162, 383] width 184 height 39
click at [183, 403] on span "All You Can Eat - COLINAS" at bounding box center [162, 383] width 184 height 39
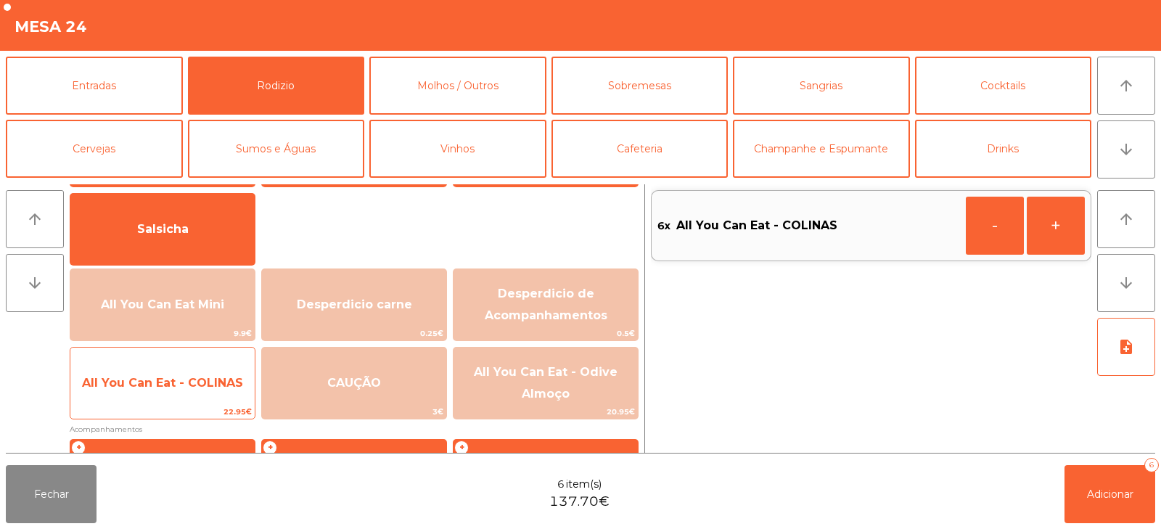
click at [184, 404] on div "All You Can Eat - COLINAS 22.95€" at bounding box center [163, 383] width 186 height 73
click at [189, 397] on span "All You Can Eat - COLINAS" at bounding box center [162, 383] width 184 height 39
click at [189, 408] on span "22.95€" at bounding box center [162, 412] width 184 height 14
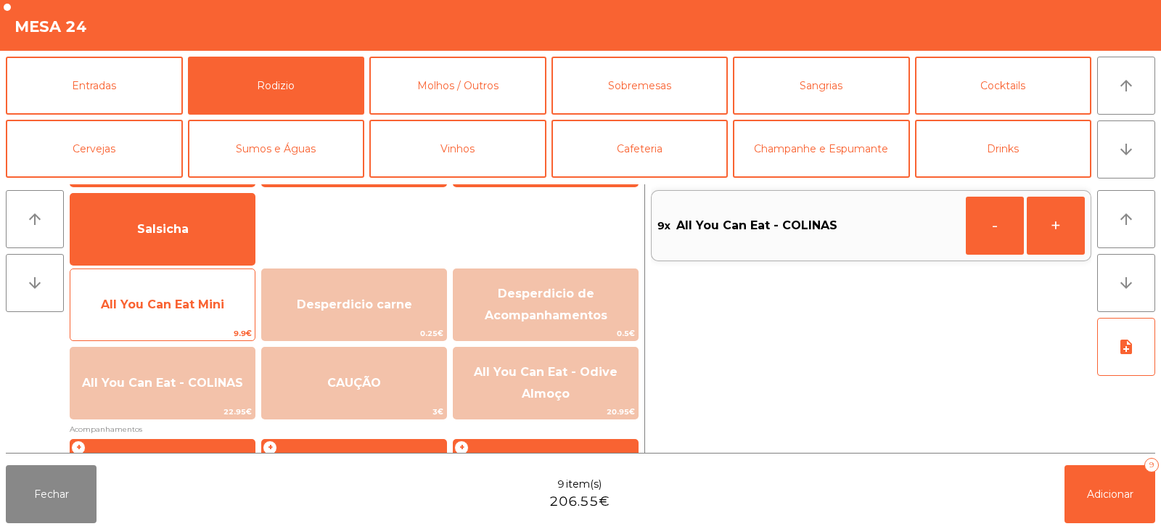
click at [155, 319] on span "All You Can Eat Mini" at bounding box center [162, 304] width 184 height 39
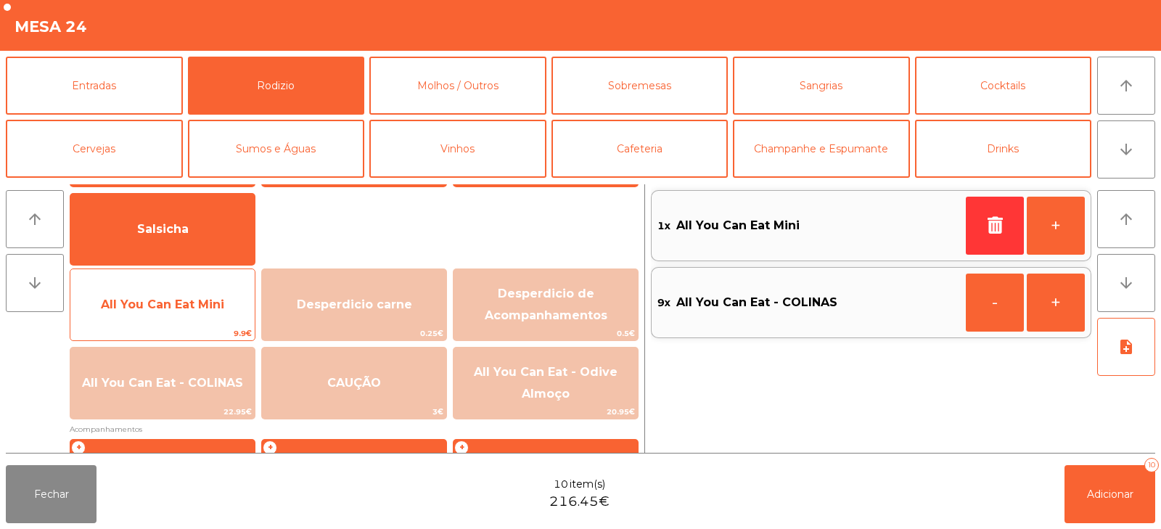
click at [155, 319] on span "All You Can Eat Mini" at bounding box center [162, 304] width 184 height 39
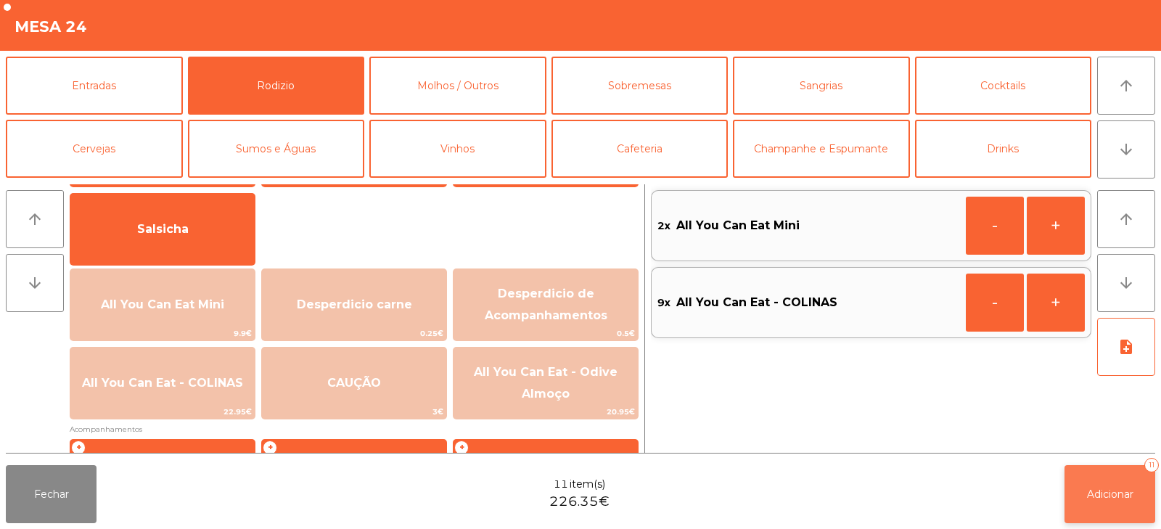
click at [1104, 507] on button "Adicionar 11" at bounding box center [1110, 494] width 91 height 58
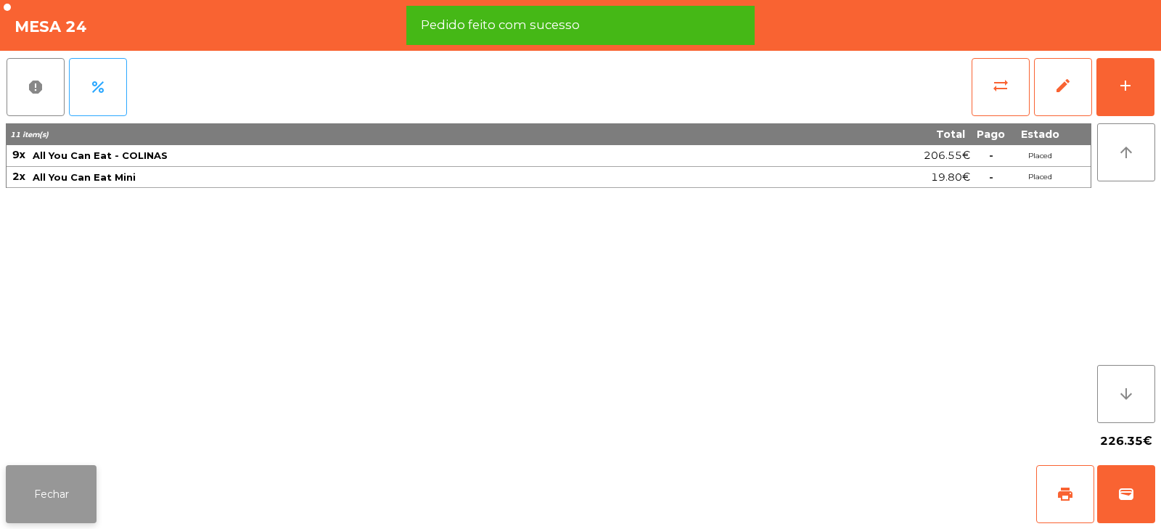
click at [60, 494] on button "Fechar" at bounding box center [51, 494] width 91 height 58
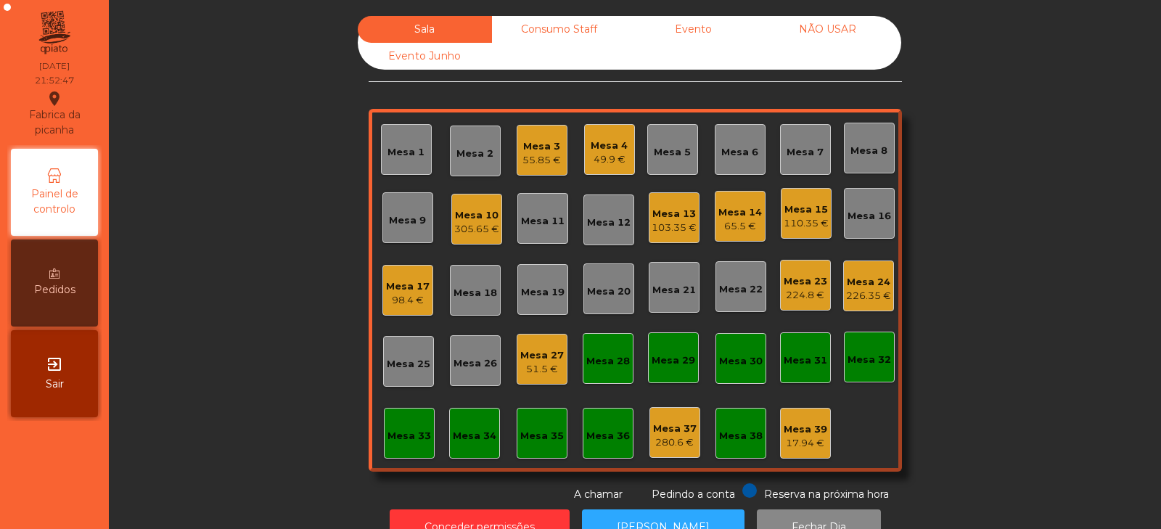
scroll to position [43, 0]
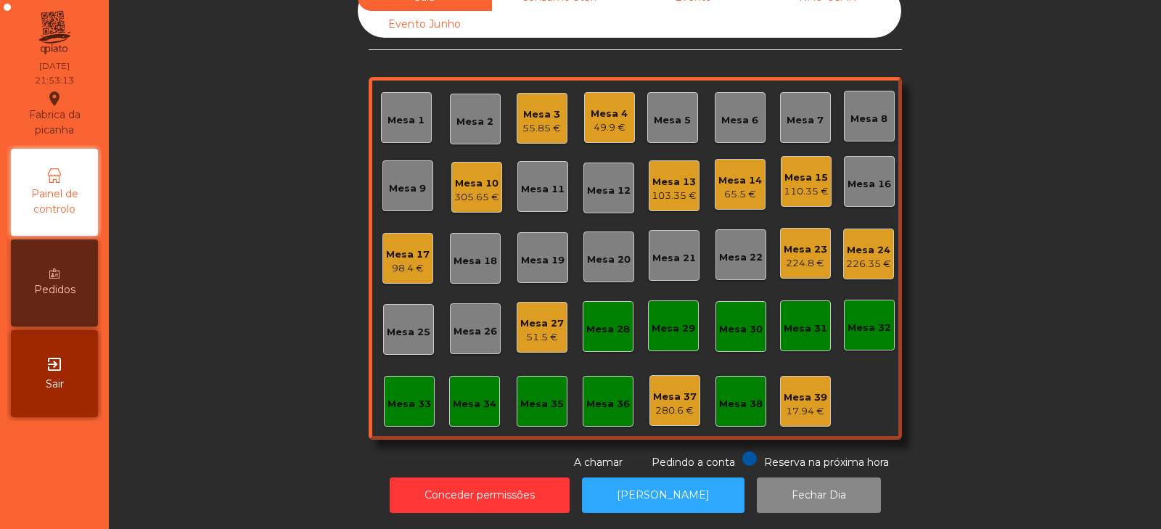
click at [593, 253] on div "Mesa 20" at bounding box center [609, 260] width 44 height 15
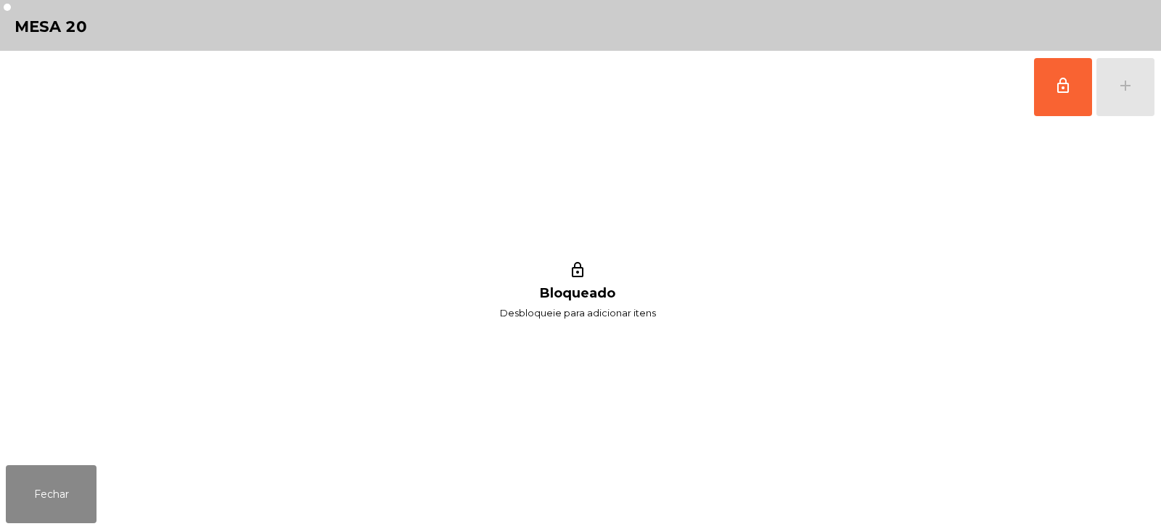
click at [528, 255] on div "lock_outline Bloqueado Desbloqueie para adicionar itens" at bounding box center [578, 291] width 1144 height 336
click at [46, 470] on button "Fechar" at bounding box center [51, 494] width 91 height 58
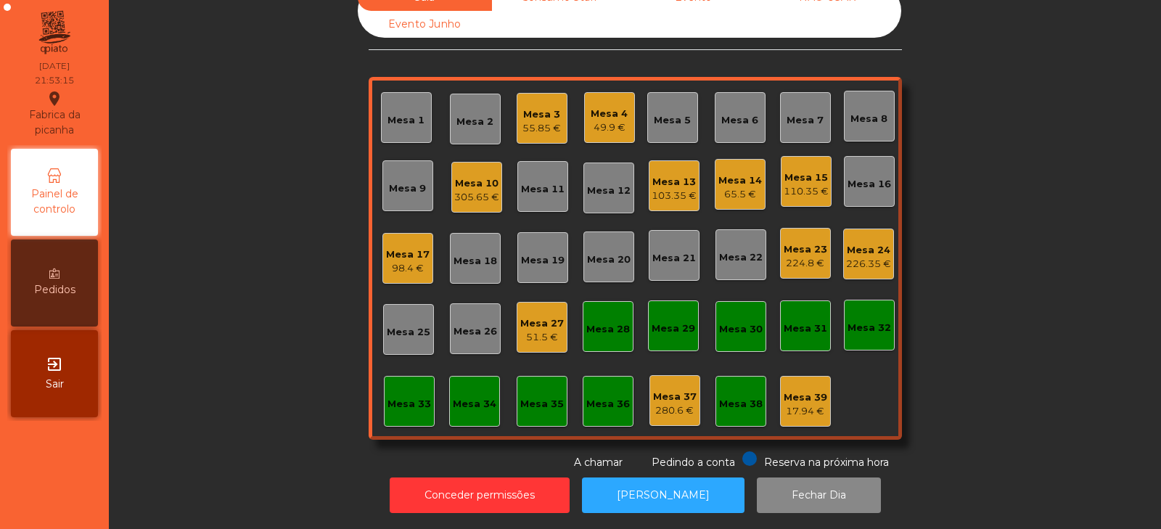
click at [544, 247] on div "Mesa 19" at bounding box center [543, 257] width 44 height 20
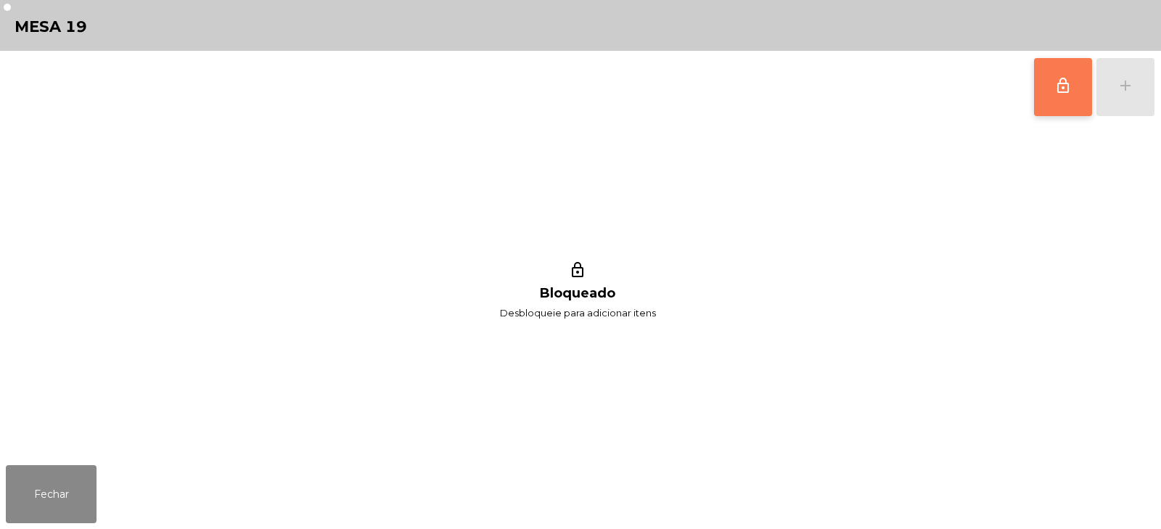
click at [1052, 80] on button "lock_outline" at bounding box center [1063, 87] width 58 height 58
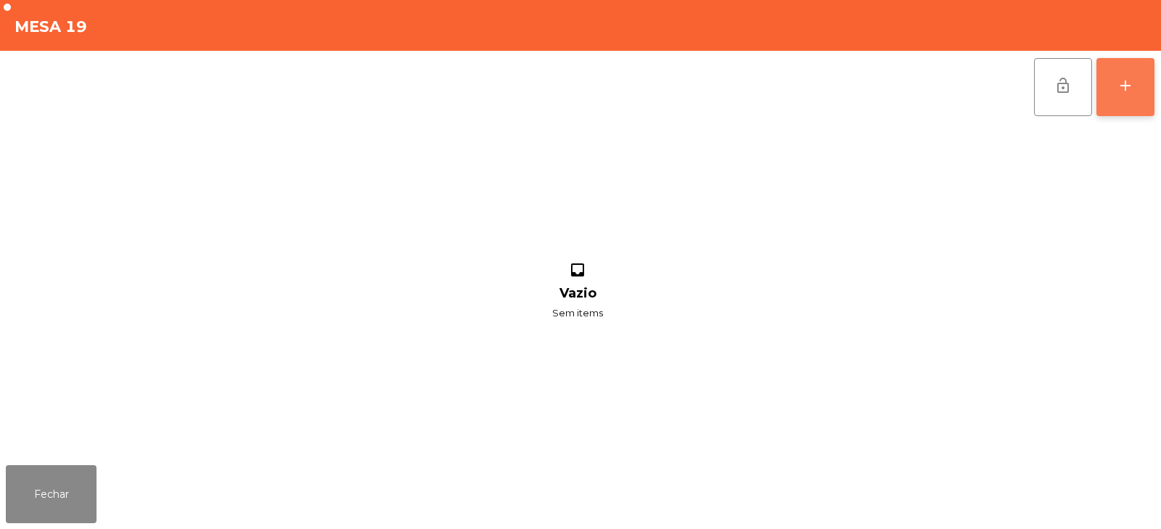
click at [1120, 84] on div "add" at bounding box center [1125, 85] width 17 height 17
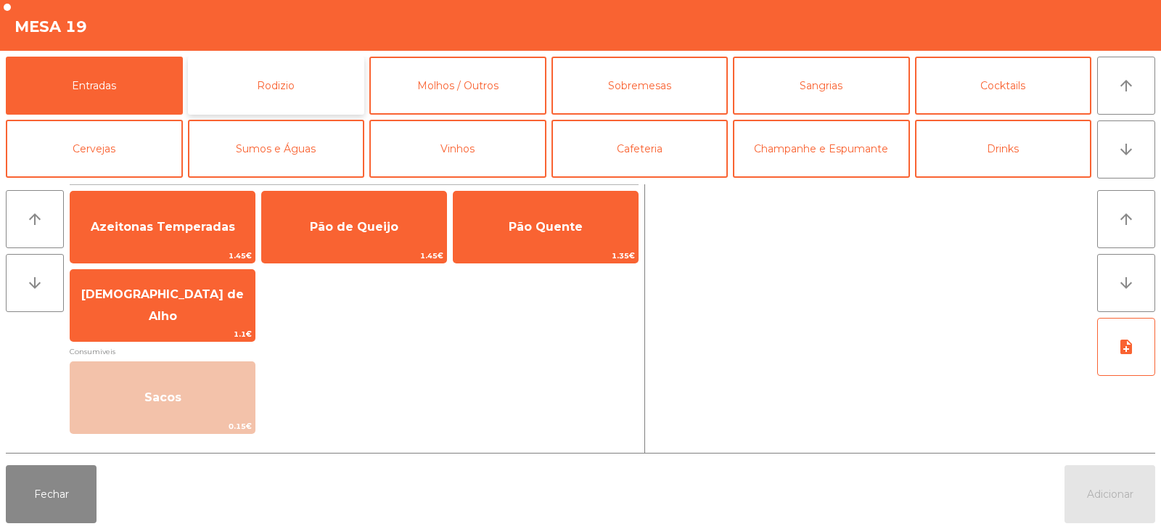
click at [282, 101] on button "Rodizio" at bounding box center [276, 86] width 177 height 58
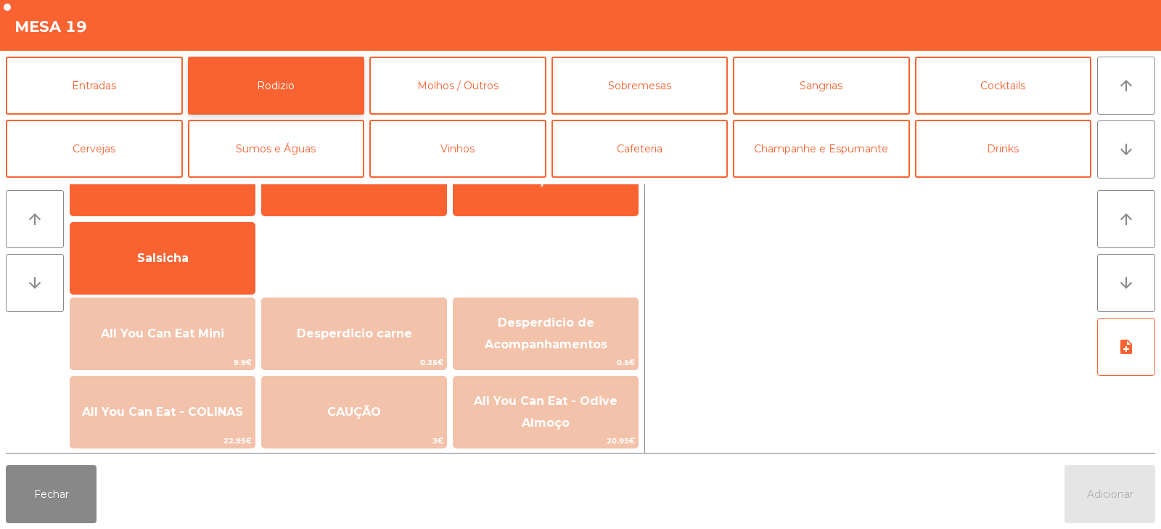
scroll to position [108, 0]
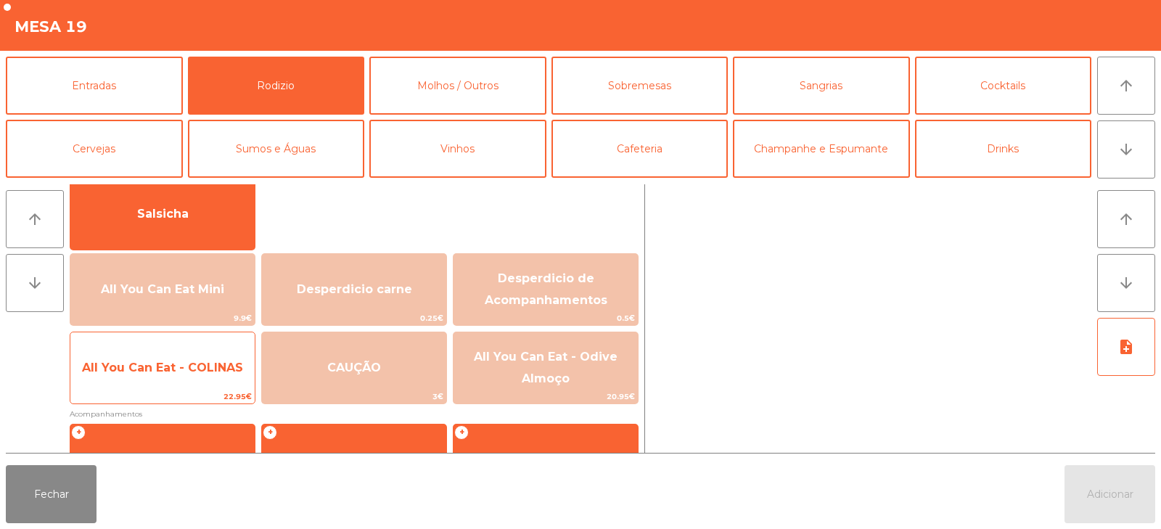
click at [189, 376] on span "All You Can Eat - COLINAS" at bounding box center [162, 367] width 184 height 39
click at [194, 375] on span "All You Can Eat - COLINAS" at bounding box center [162, 367] width 184 height 39
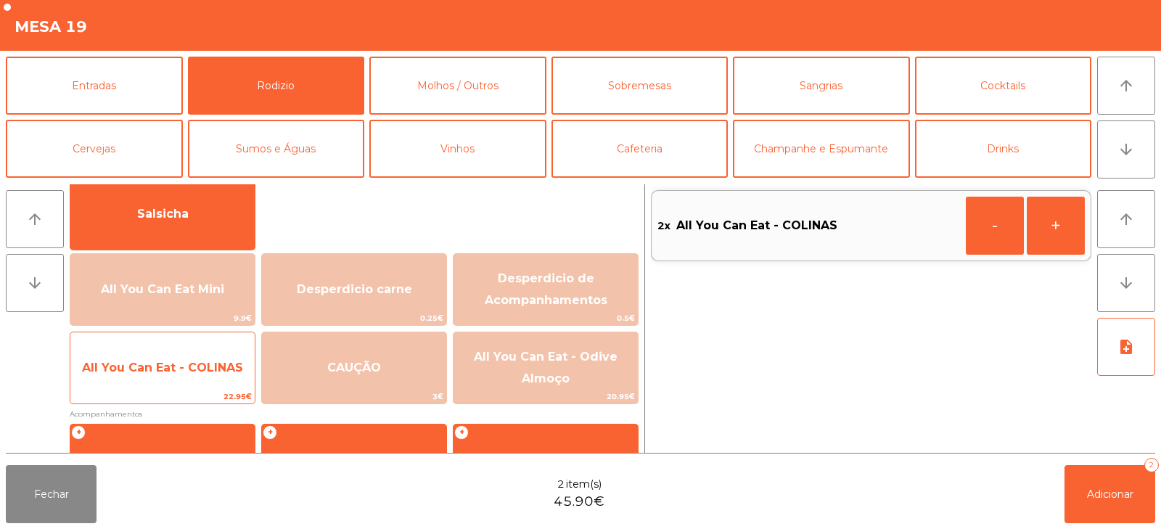
click at [195, 371] on span "All You Can Eat - COLINAS" at bounding box center [162, 368] width 161 height 14
click at [179, 374] on span "All You Can Eat - COLINAS" at bounding box center [162, 368] width 161 height 14
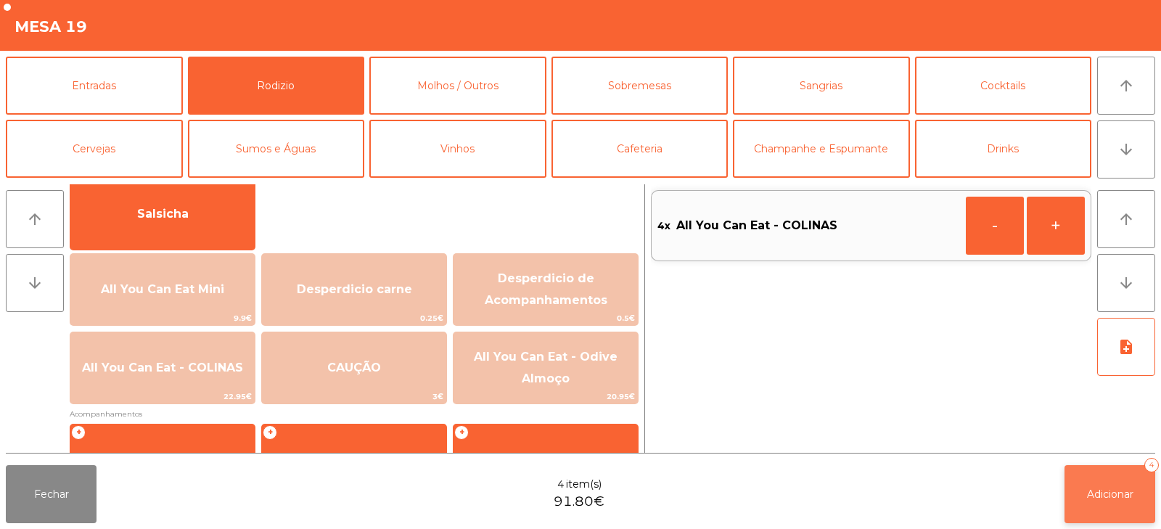
click at [1094, 500] on span "Adicionar" at bounding box center [1110, 494] width 46 height 13
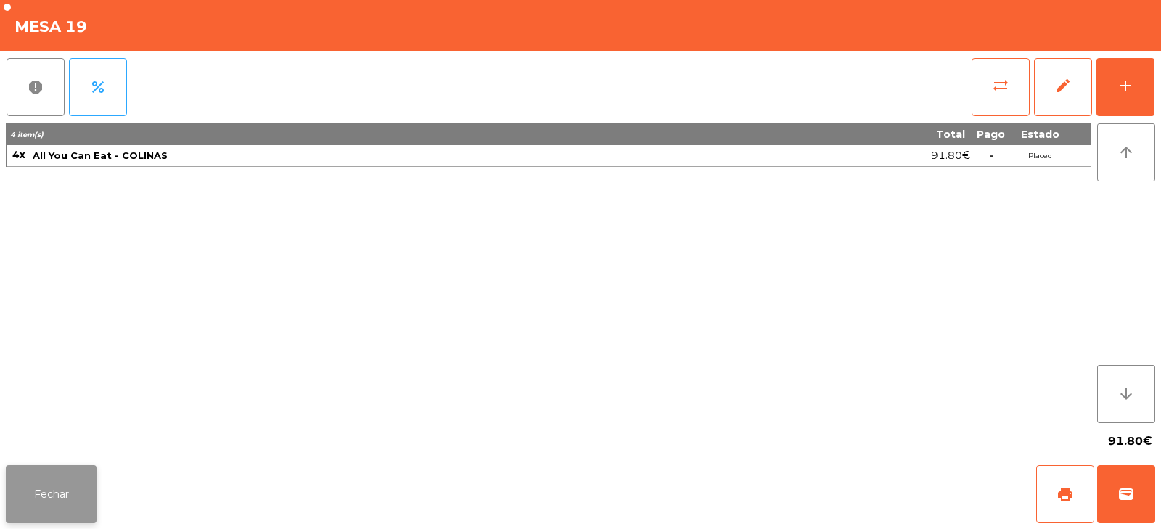
click at [46, 517] on button "Fechar" at bounding box center [51, 494] width 91 height 58
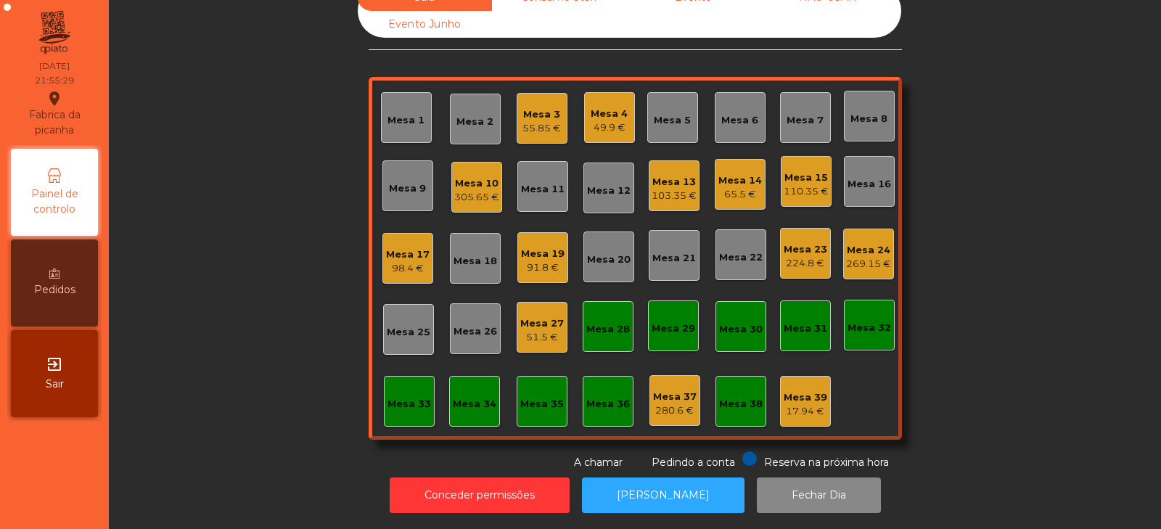
click at [727, 187] on div "65.5 €" at bounding box center [741, 194] width 44 height 15
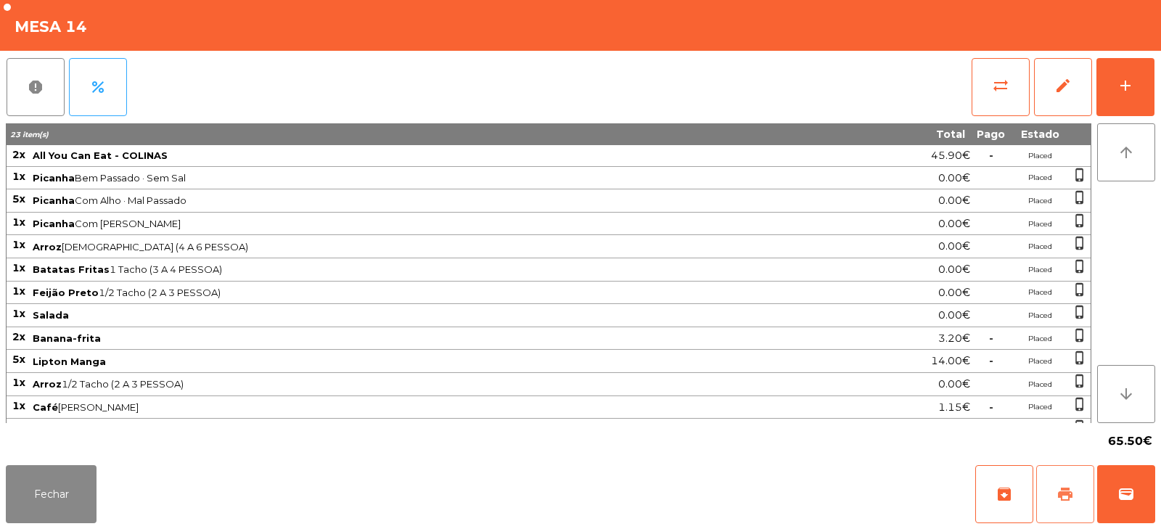
click at [1070, 499] on span "print" at bounding box center [1065, 494] width 17 height 17
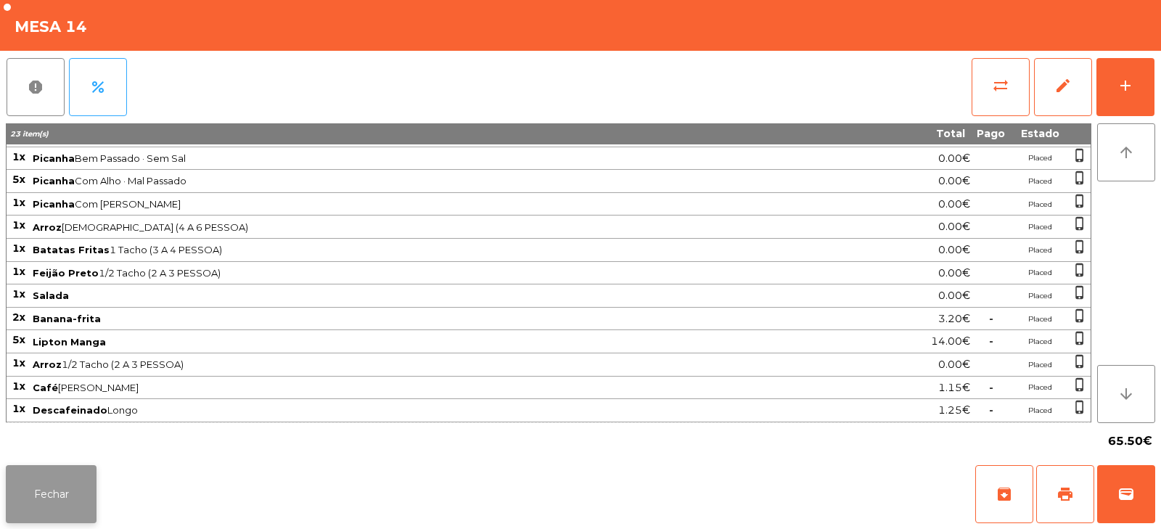
click at [59, 501] on button "Fechar" at bounding box center [51, 494] width 91 height 58
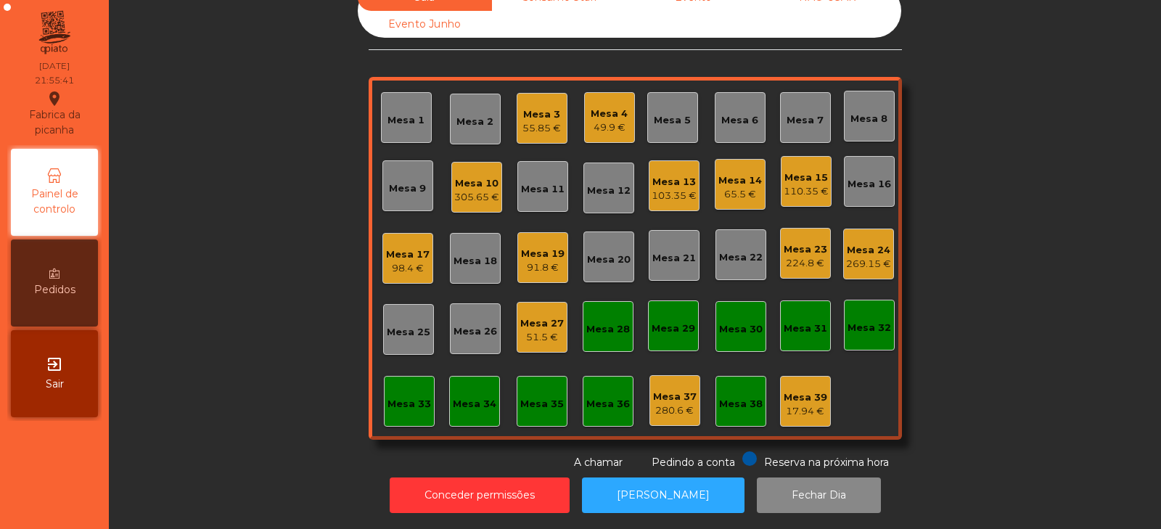
click at [745, 187] on div "65.5 €" at bounding box center [741, 194] width 44 height 15
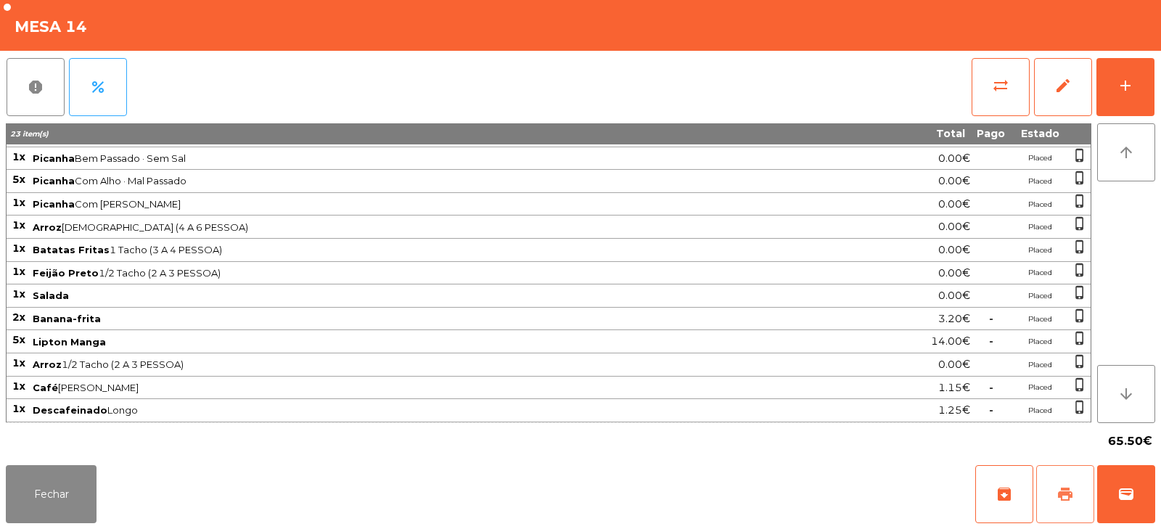
click at [1079, 484] on button "print" at bounding box center [1065, 494] width 58 height 58
click at [1008, 99] on button "sync_alt" at bounding box center [1001, 87] width 58 height 58
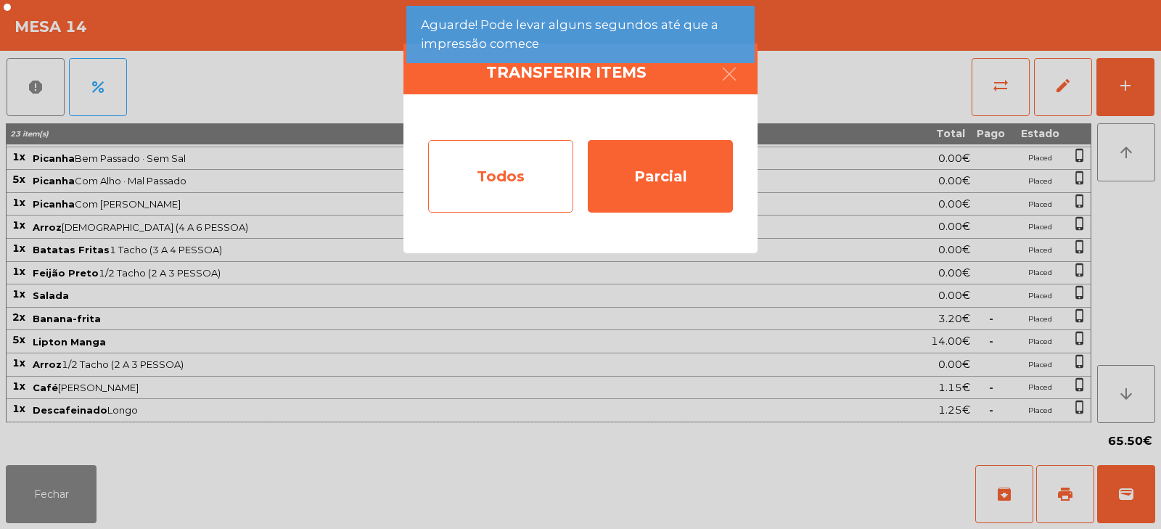
click at [523, 165] on div "Todos" at bounding box center [500, 176] width 145 height 73
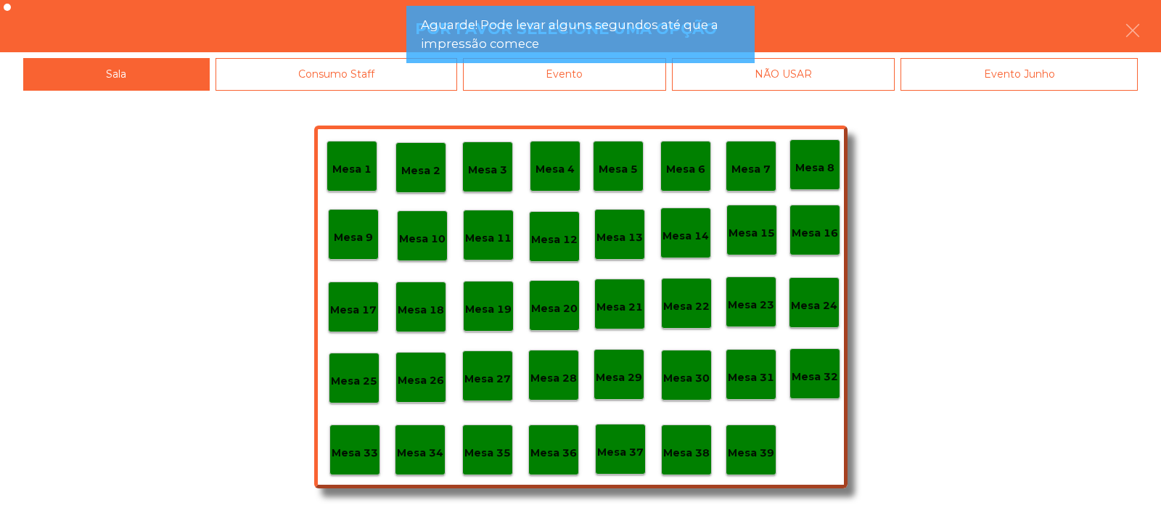
click at [628, 82] on div "Evento" at bounding box center [564, 74] width 203 height 33
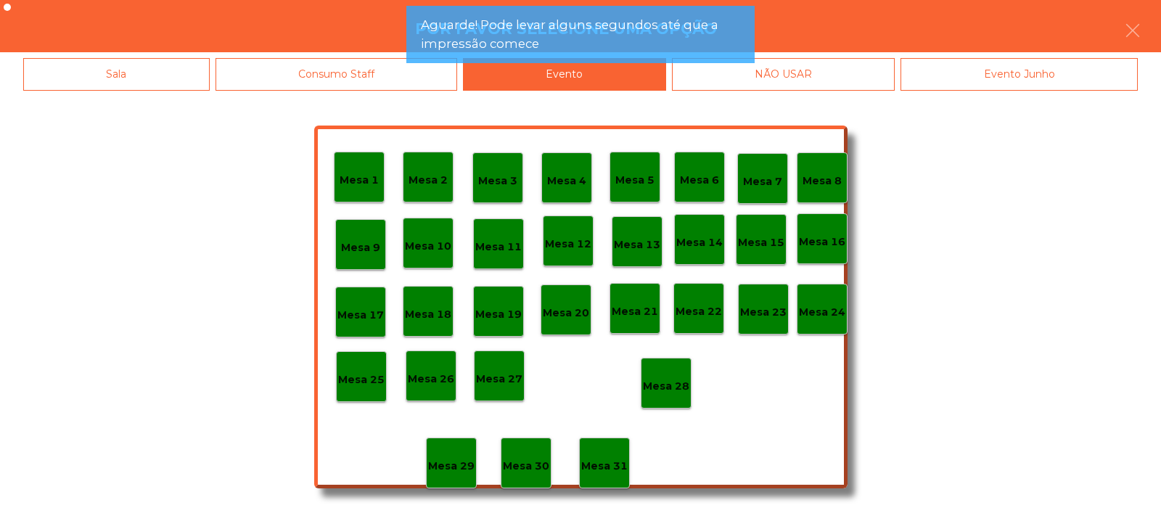
click at [668, 390] on p "Mesa 28" at bounding box center [666, 386] width 46 height 17
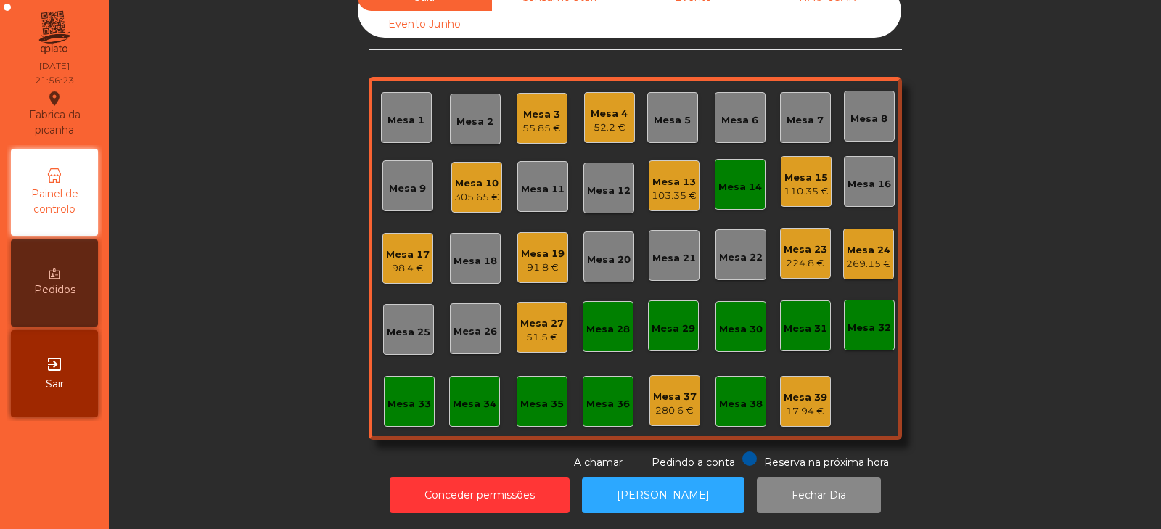
click at [737, 180] on div "Mesa 14" at bounding box center [741, 187] width 44 height 15
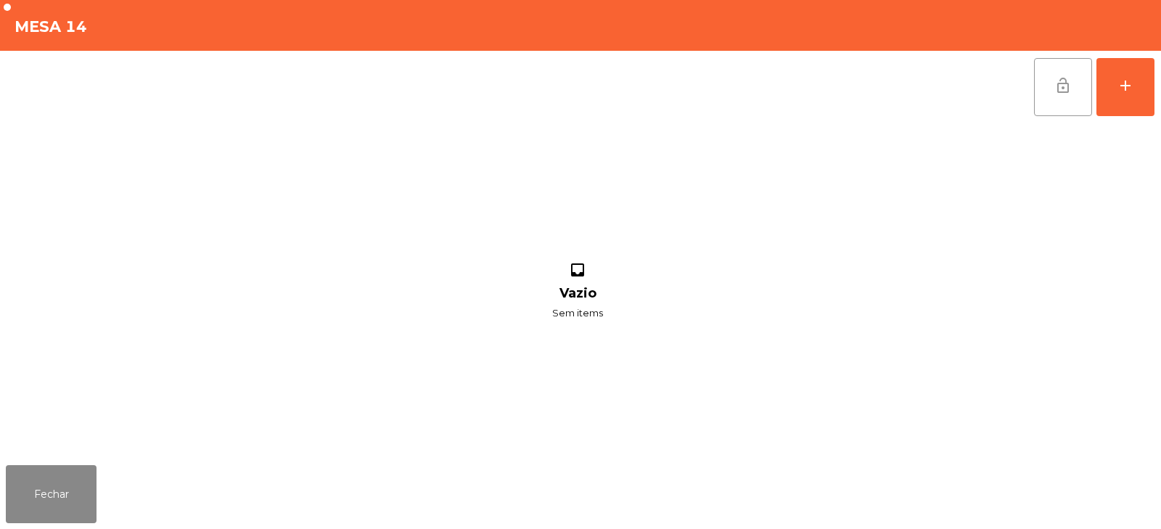
click at [1049, 92] on button "lock_open" at bounding box center [1063, 87] width 58 height 58
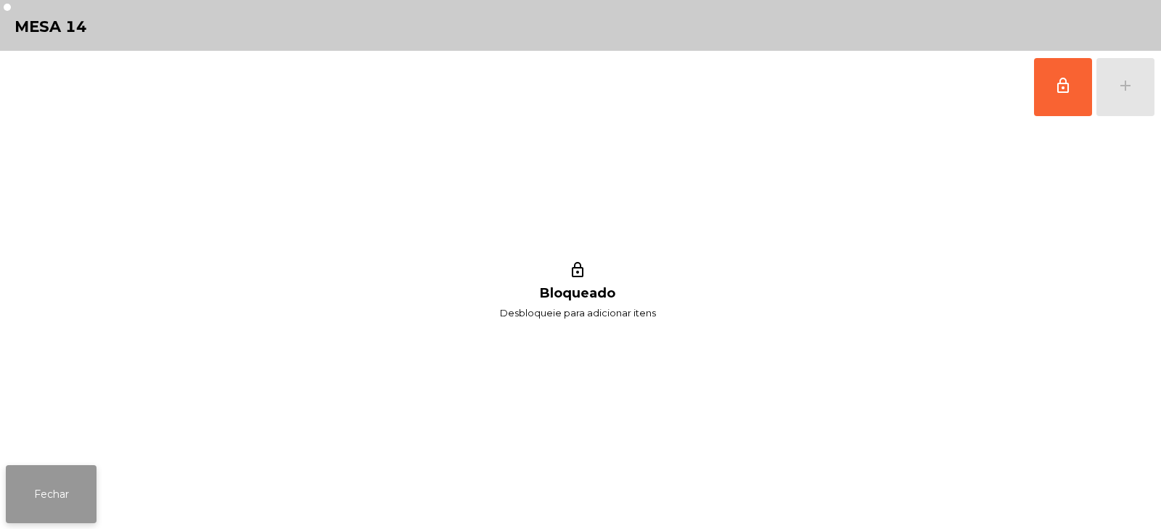
click at [44, 503] on button "Fechar" at bounding box center [51, 494] width 91 height 58
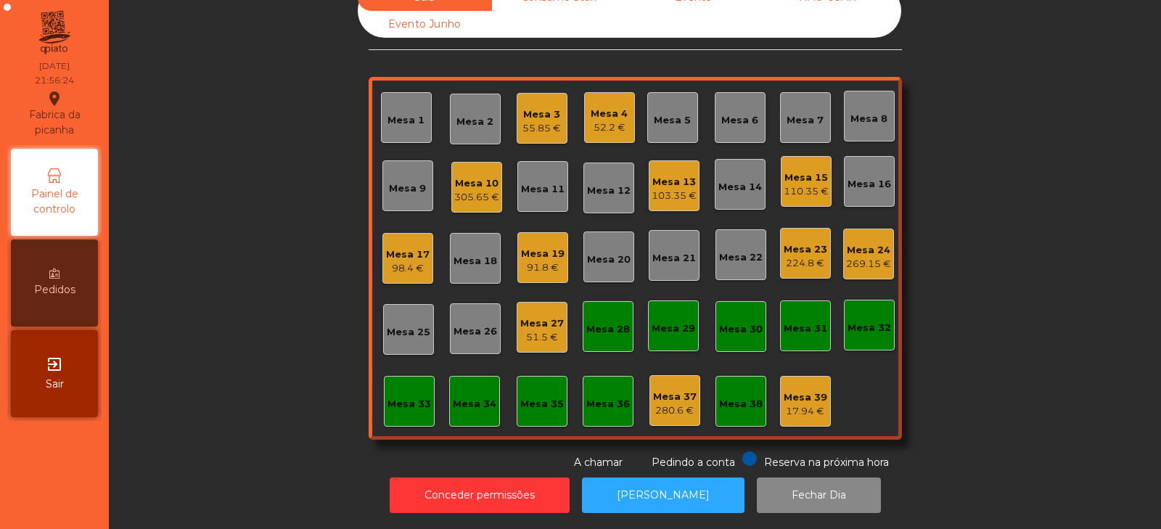
scroll to position [0, 0]
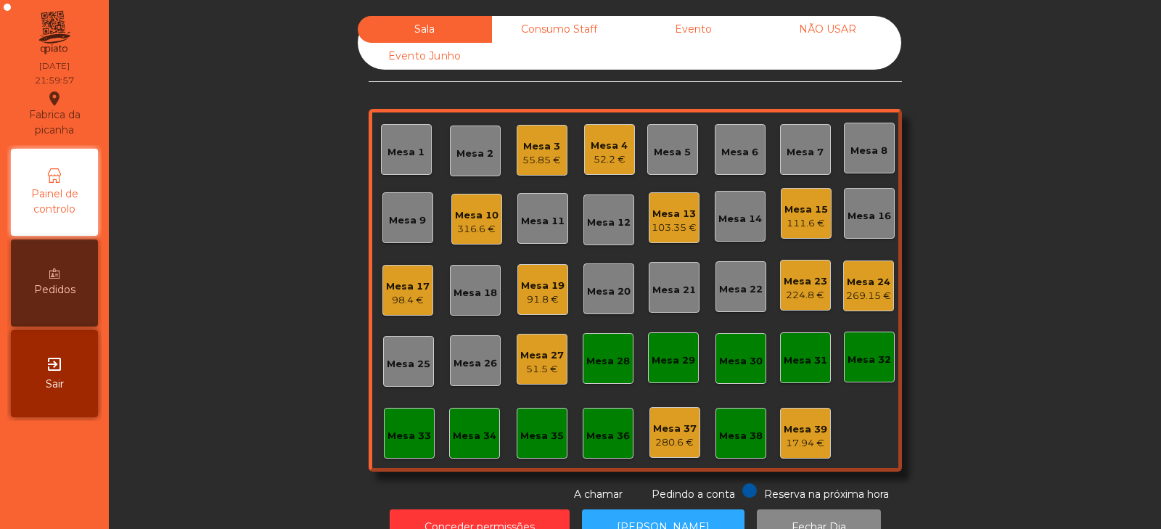
click at [475, 220] on div "Mesa 10" at bounding box center [477, 215] width 44 height 15
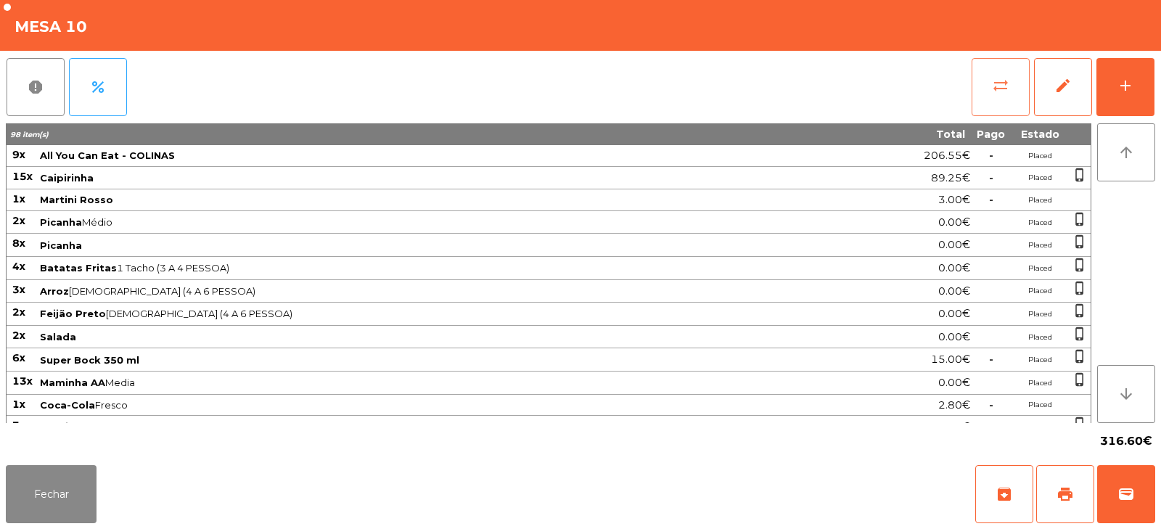
click at [1003, 85] on span "sync_alt" at bounding box center [1000, 85] width 17 height 17
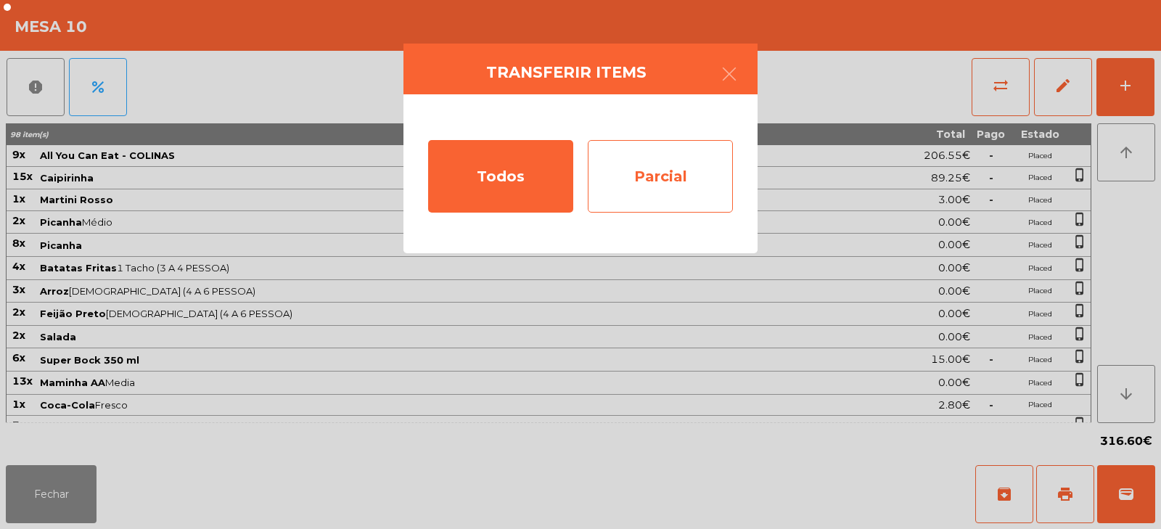
click at [642, 181] on div "Parcial" at bounding box center [660, 176] width 145 height 73
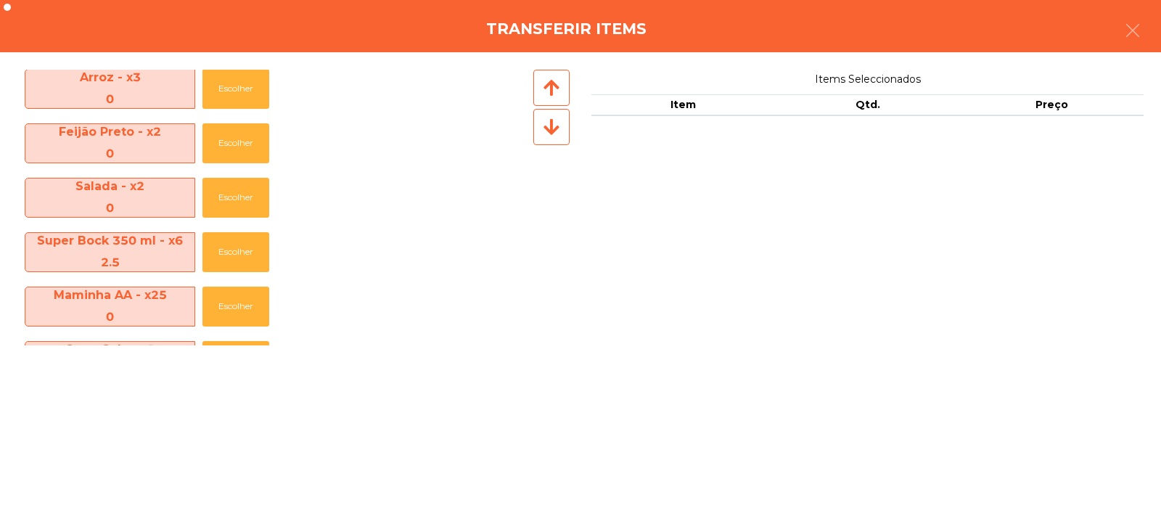
scroll to position [290, 0]
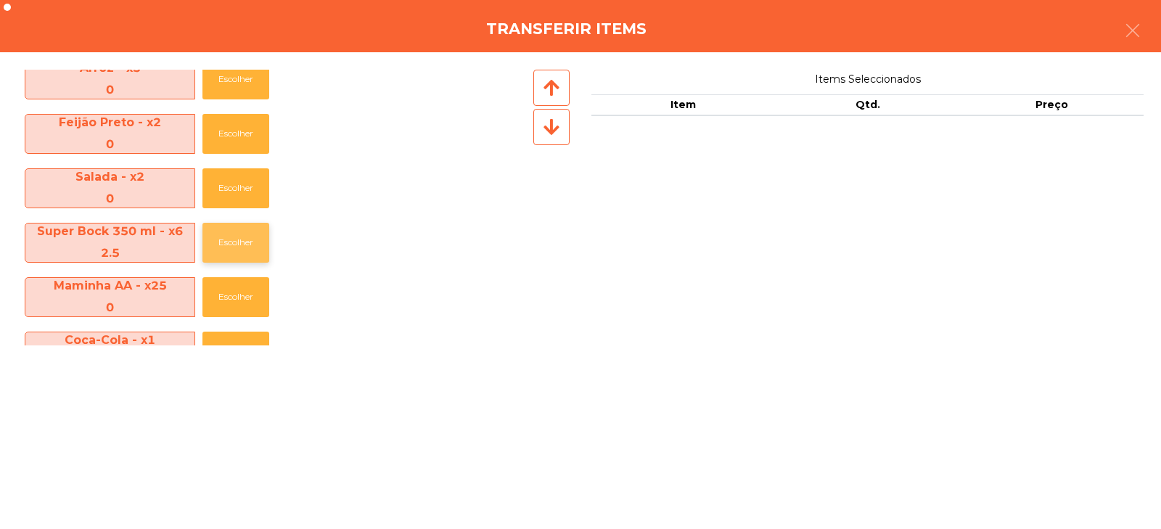
click at [240, 253] on button "Escolher" at bounding box center [235, 243] width 67 height 40
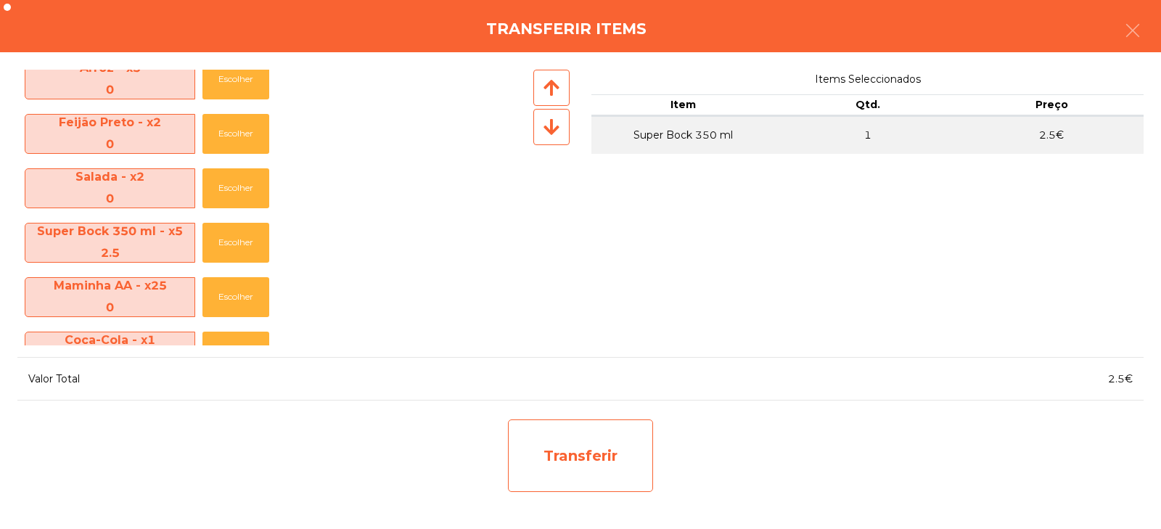
click at [597, 458] on div "Transferir" at bounding box center [580, 456] width 145 height 73
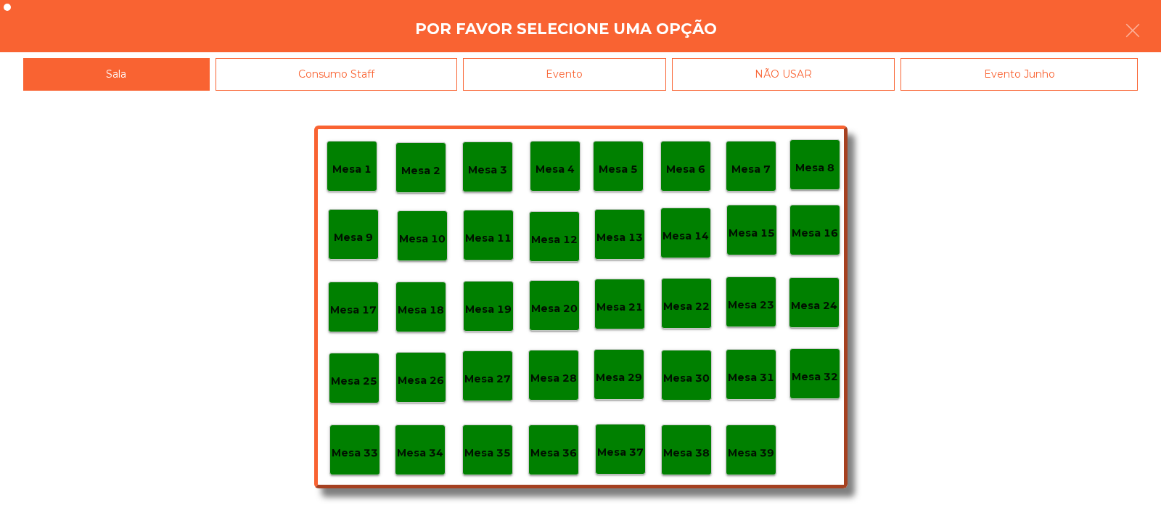
click at [617, 450] on p "Mesa 37" at bounding box center [620, 452] width 46 height 17
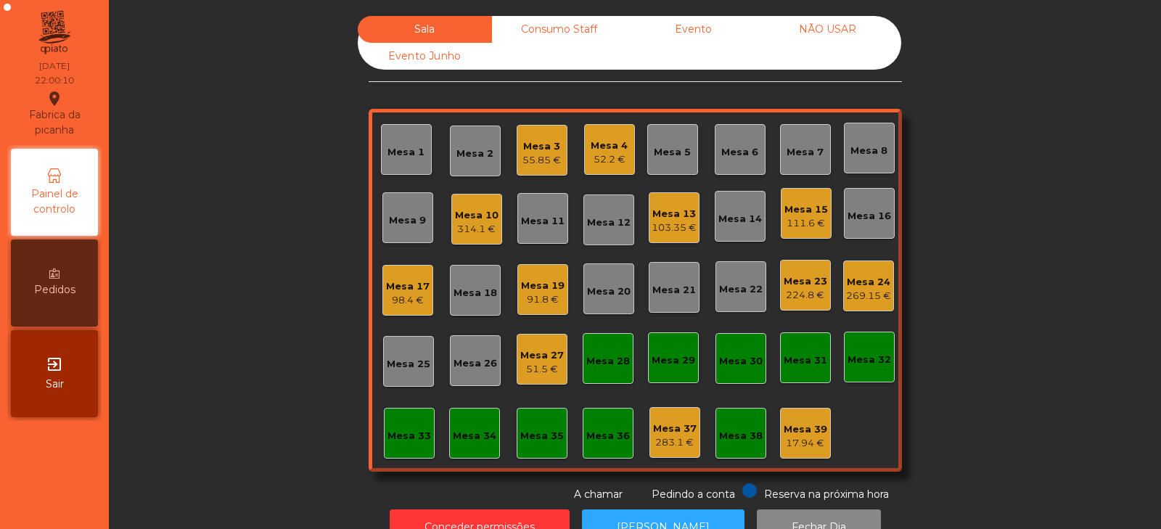
click at [465, 228] on div "314.1 €" at bounding box center [477, 229] width 44 height 15
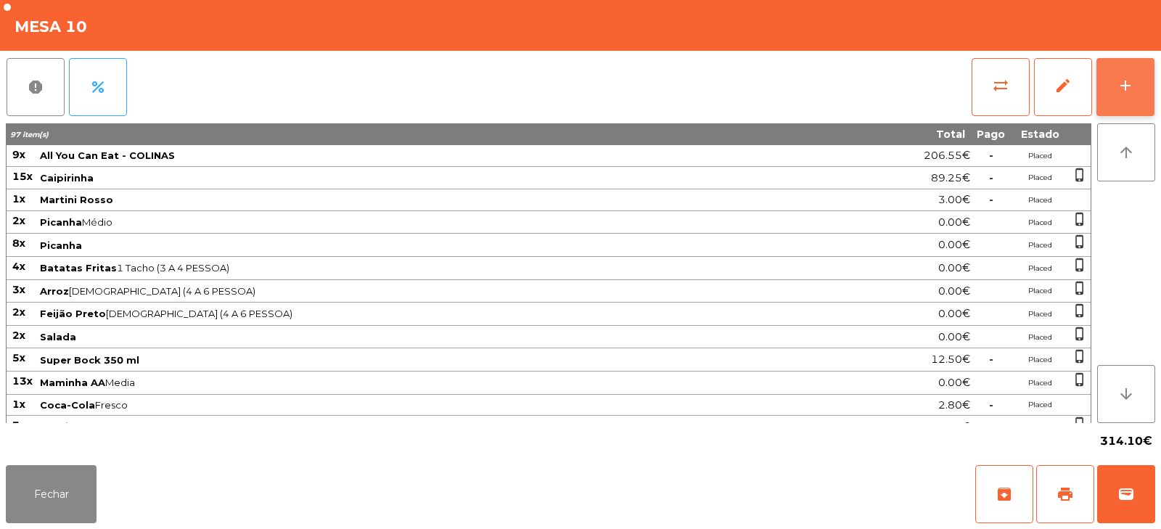
click at [1130, 92] on div "add" at bounding box center [1125, 85] width 17 height 17
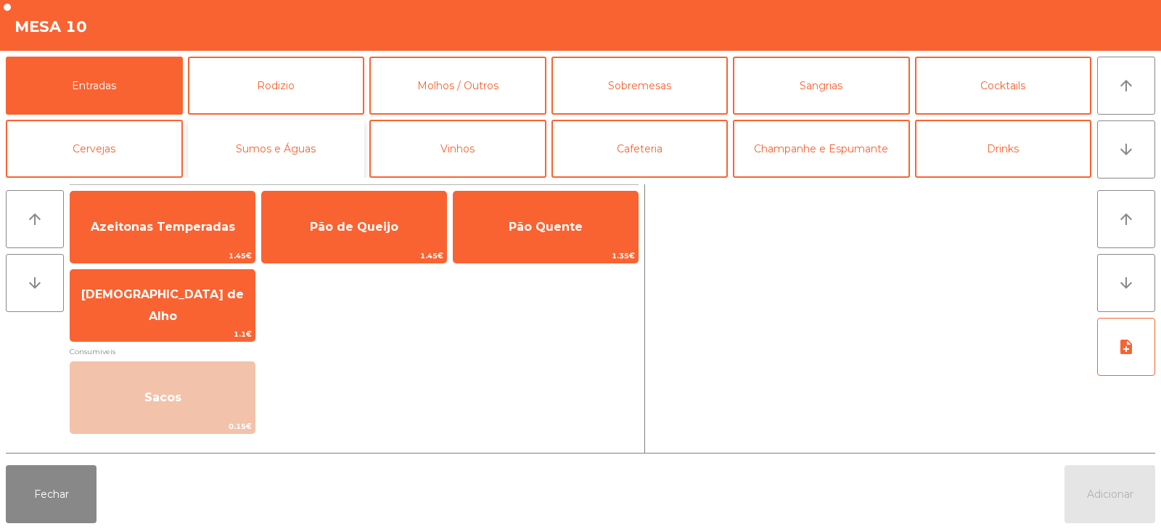
click at [256, 173] on button "Sumos e Águas" at bounding box center [276, 149] width 177 height 58
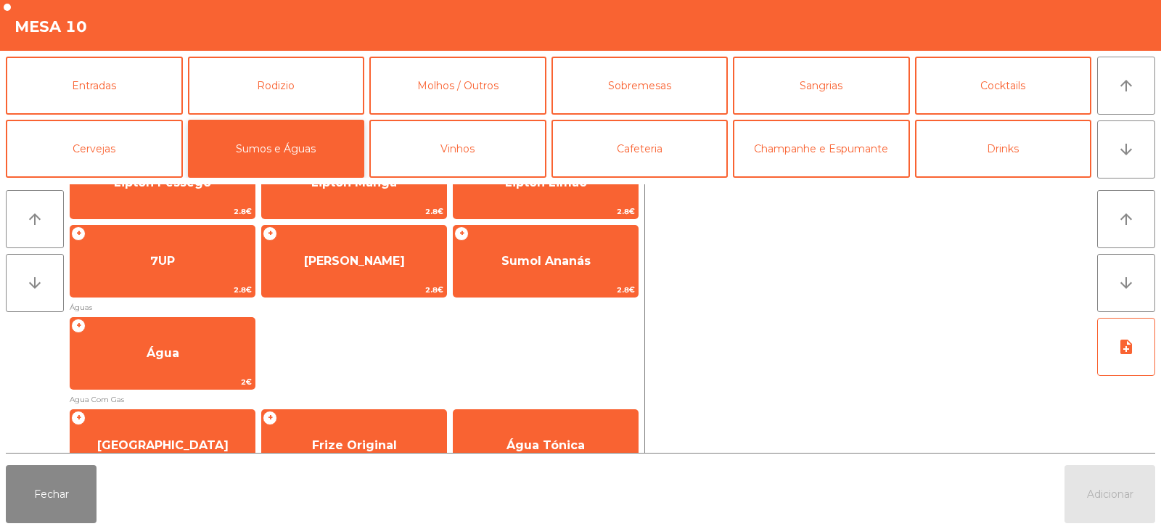
scroll to position [221, 0]
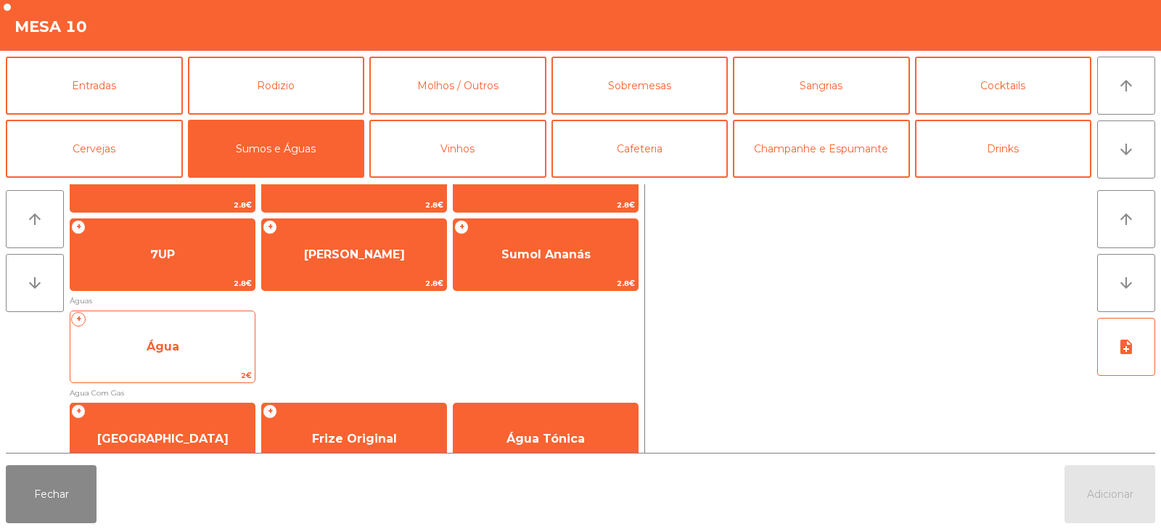
click at [142, 351] on span "Água" at bounding box center [162, 346] width 184 height 39
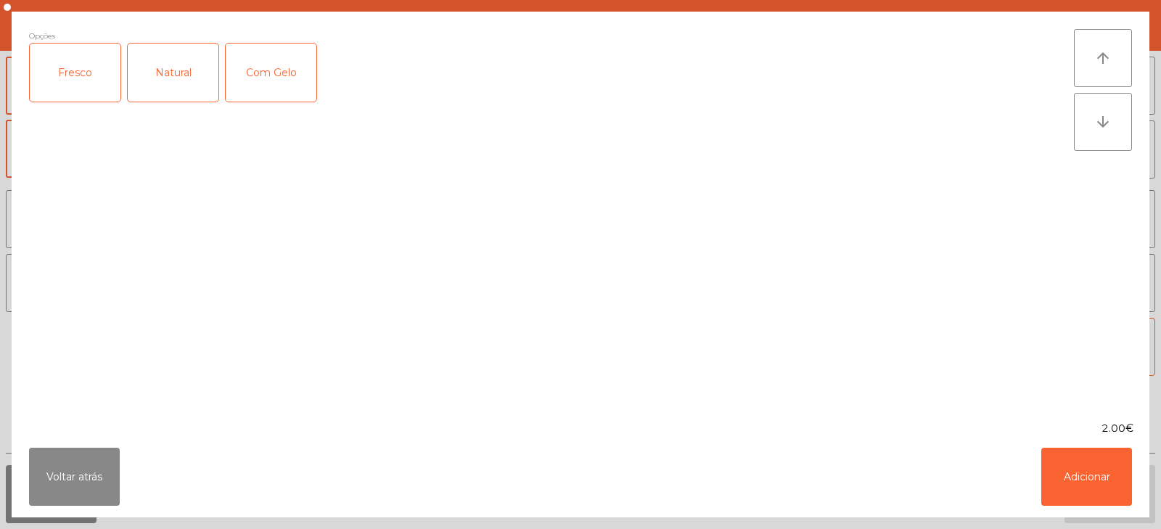
click at [71, 70] on div "Fresco" at bounding box center [75, 73] width 91 height 58
click at [1089, 479] on button "Adicionar" at bounding box center [1086, 477] width 91 height 58
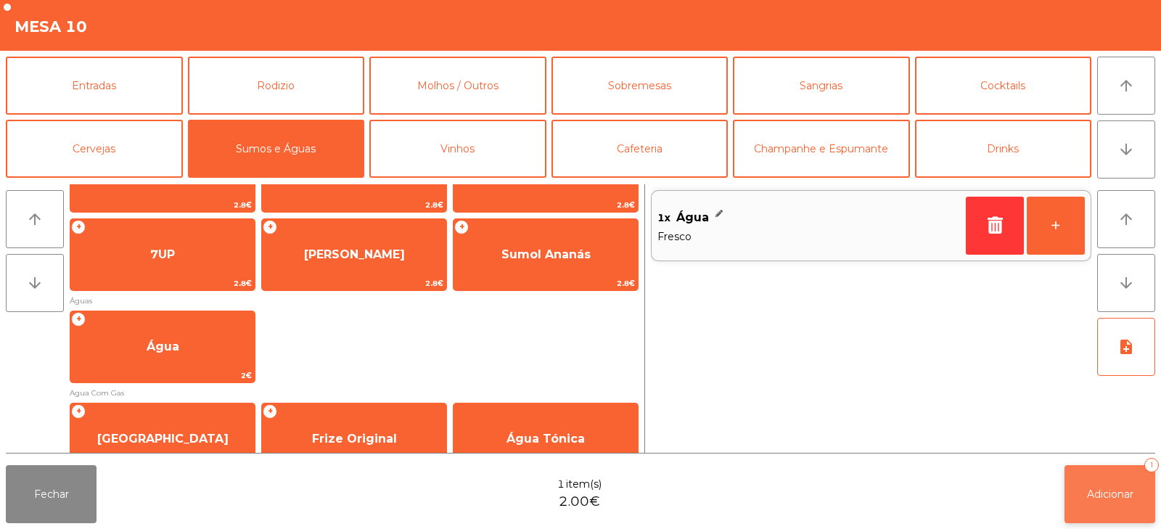
click at [1081, 495] on button "Adicionar 1" at bounding box center [1110, 494] width 91 height 58
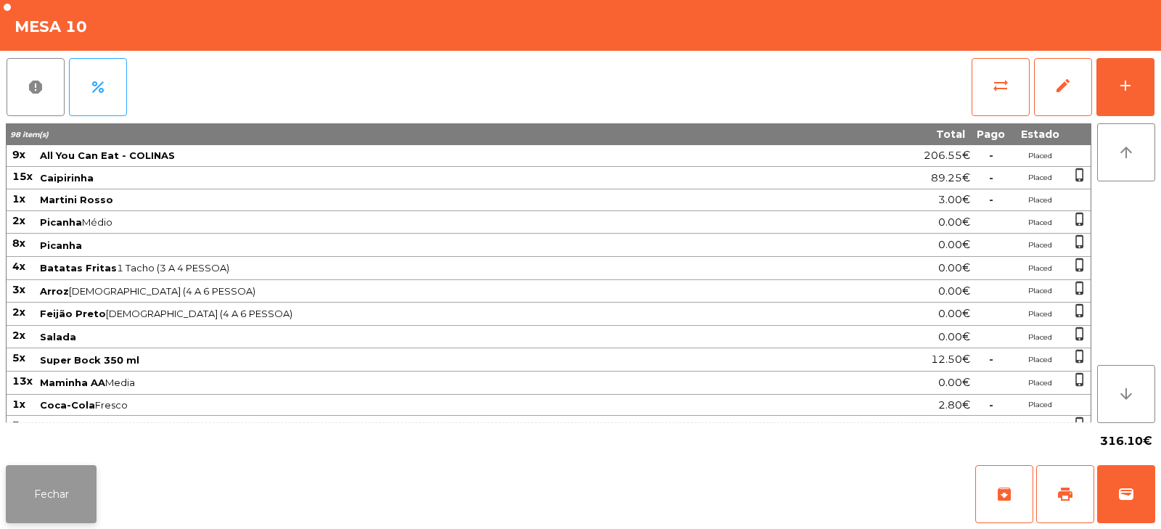
click at [54, 500] on button "Fechar" at bounding box center [51, 494] width 91 height 58
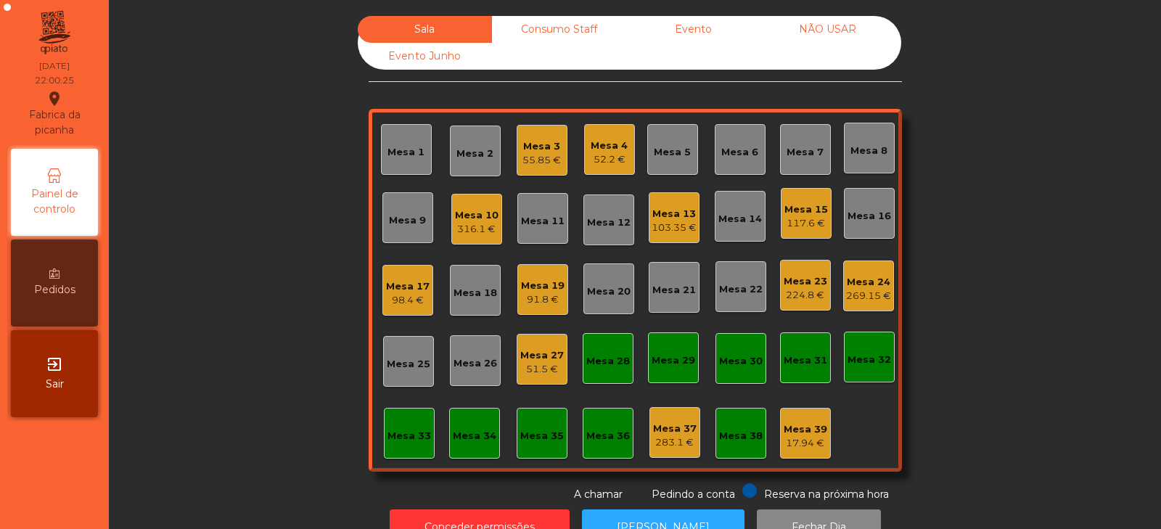
click at [869, 149] on div "Mesa 8" at bounding box center [869, 151] width 37 height 15
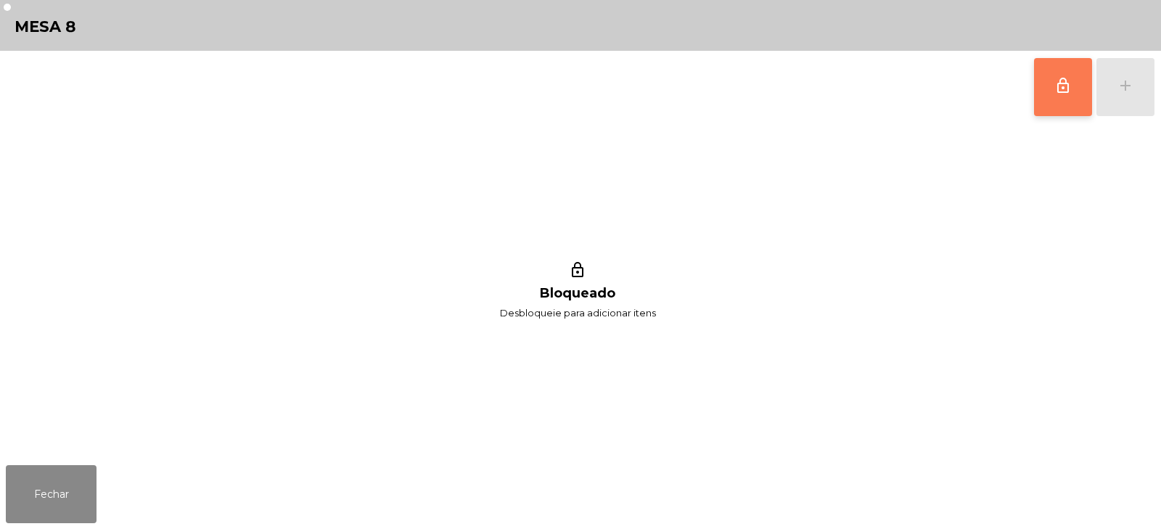
click at [1057, 91] on span "lock_outline" at bounding box center [1063, 85] width 17 height 17
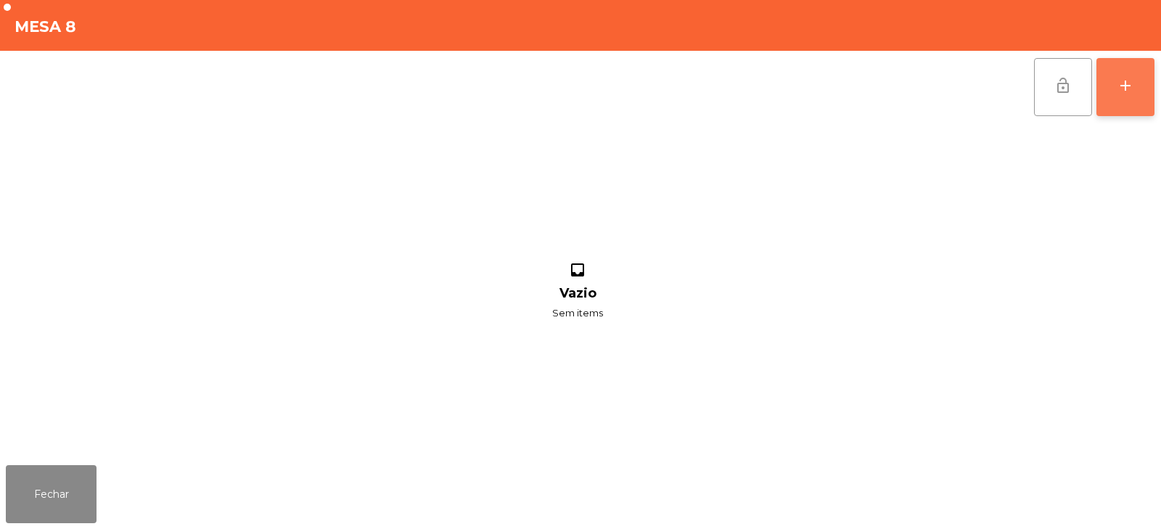
click at [1110, 89] on button "add" at bounding box center [1126, 87] width 58 height 58
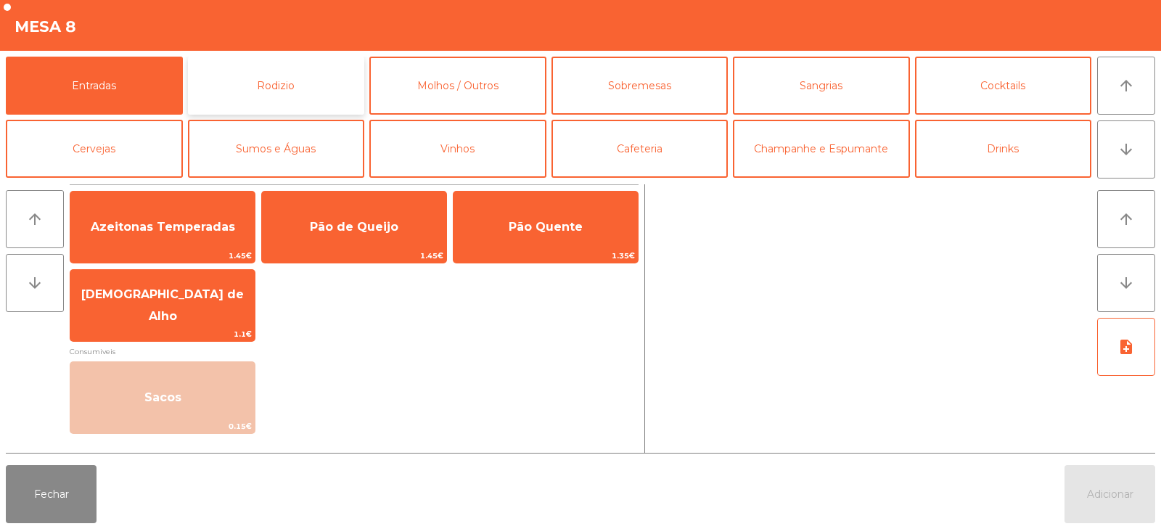
click at [271, 99] on button "Rodizio" at bounding box center [276, 86] width 177 height 58
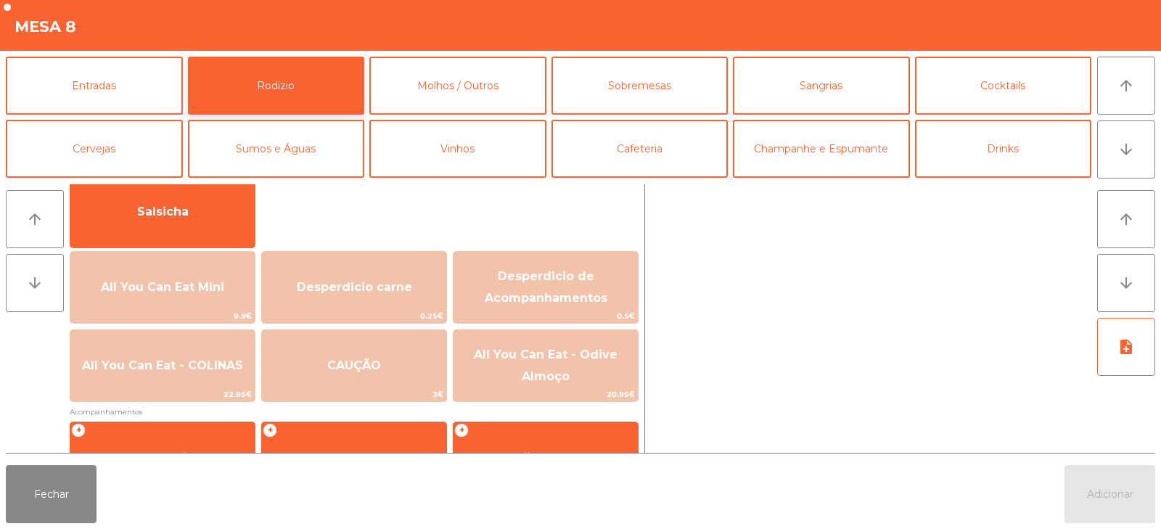
scroll to position [136, 0]
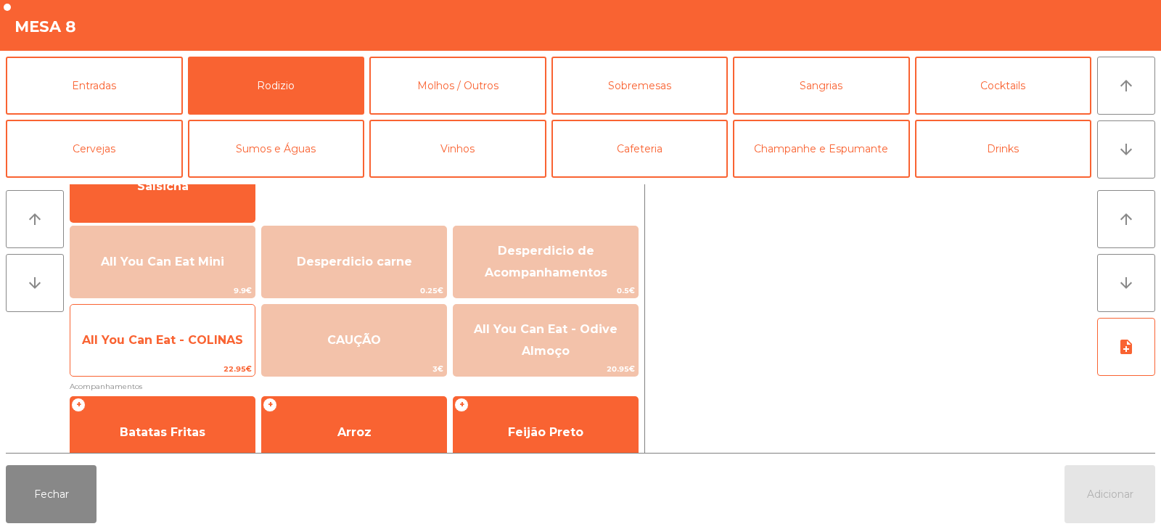
click at [176, 366] on span "22.95€" at bounding box center [162, 369] width 184 height 14
click at [183, 362] on span "22.95€" at bounding box center [162, 369] width 184 height 14
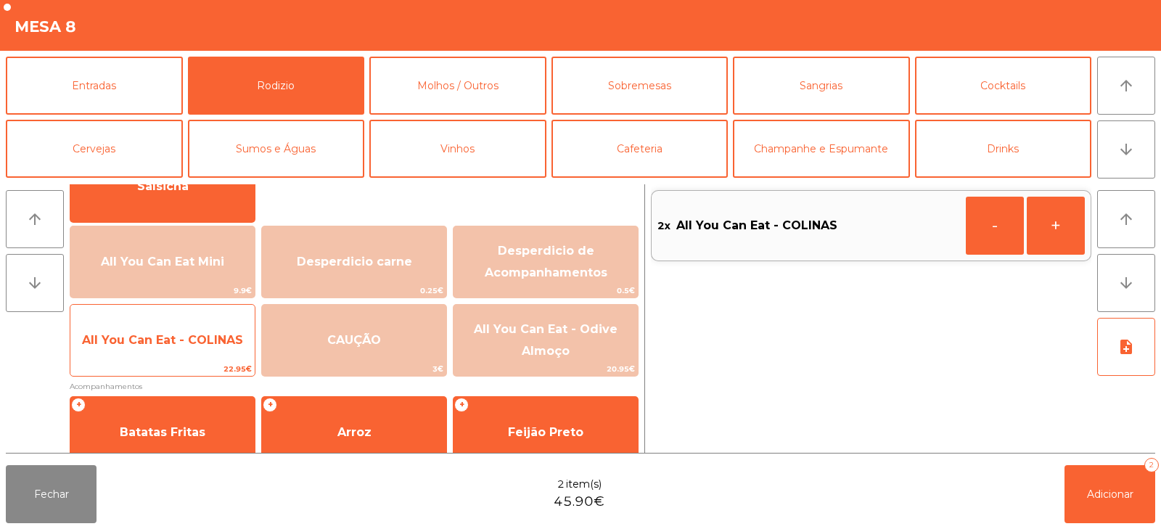
click at [192, 351] on span "All You Can Eat - COLINAS" at bounding box center [162, 340] width 184 height 39
click at [198, 349] on span "All You Can Eat - COLINAS" at bounding box center [162, 340] width 184 height 39
click at [198, 350] on span "All You Can Eat - COLINAS" at bounding box center [162, 340] width 184 height 39
click at [199, 349] on span "All You Can Eat - COLINAS" at bounding box center [162, 340] width 184 height 39
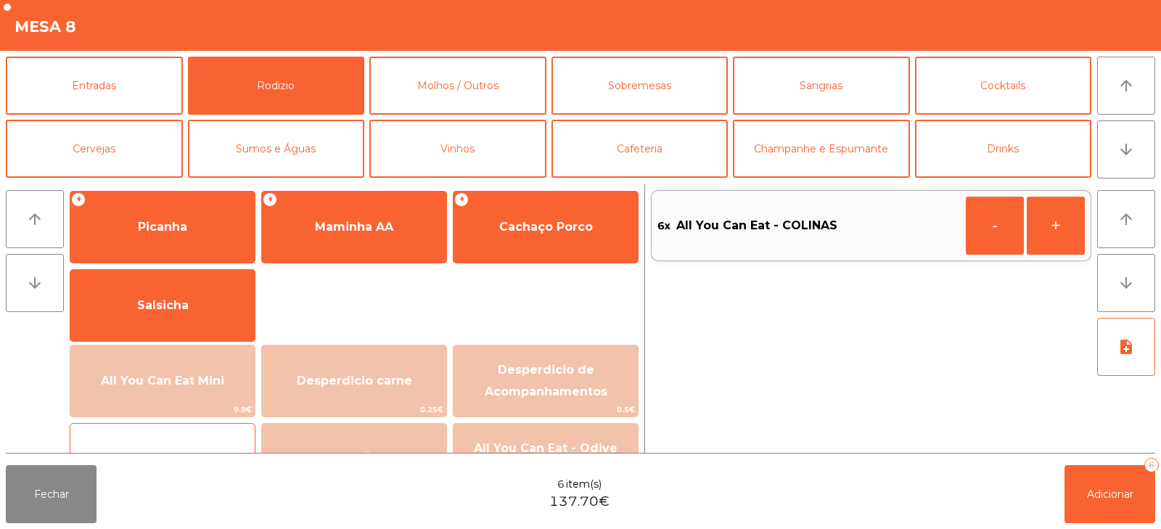
scroll to position [0, 0]
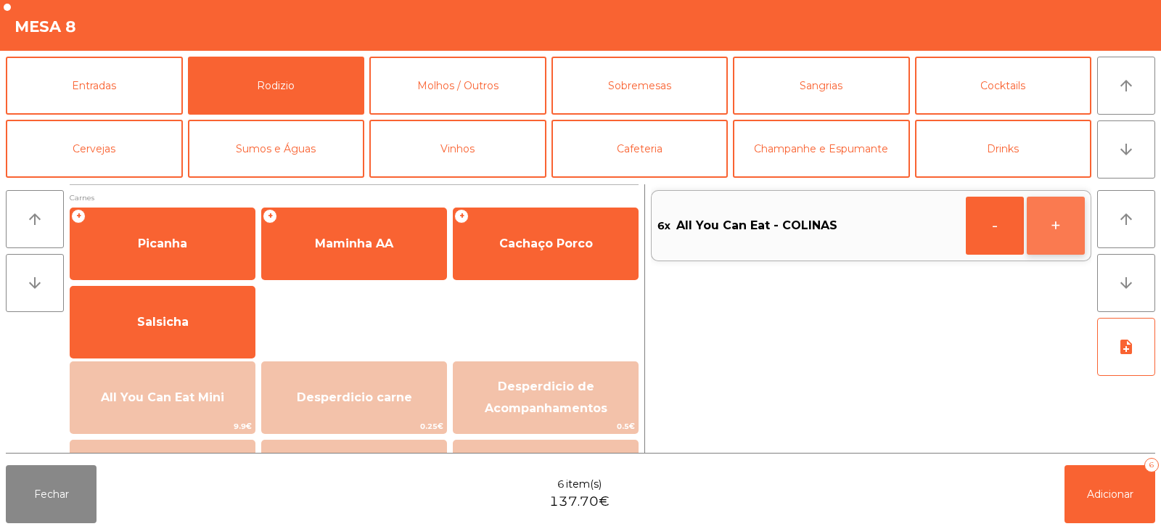
click at [1058, 236] on button "+" at bounding box center [1056, 226] width 58 height 58
click at [1110, 496] on span "Adicionar" at bounding box center [1110, 494] width 46 height 13
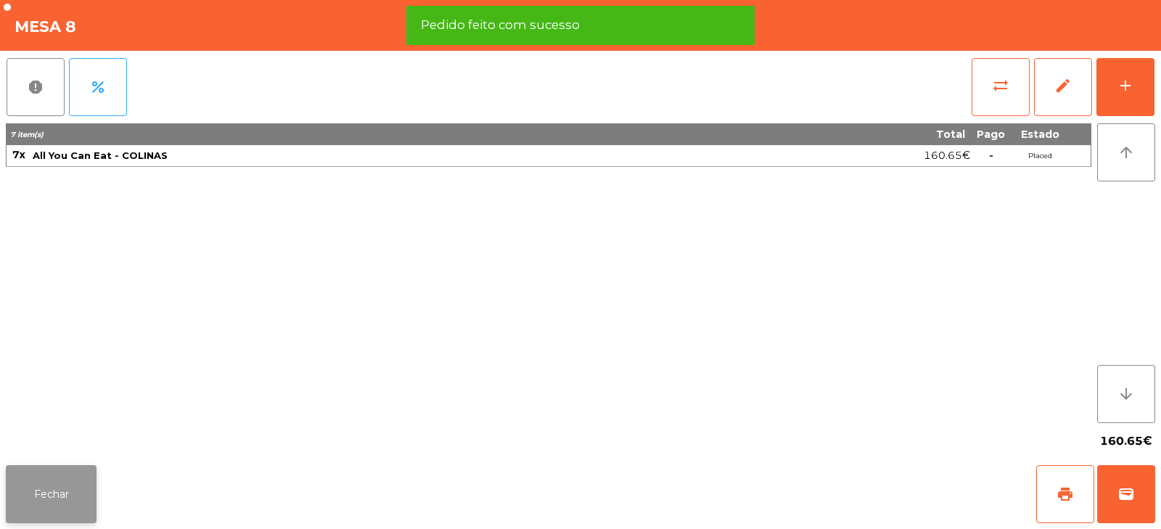
click at [68, 487] on button "Fechar" at bounding box center [51, 494] width 91 height 58
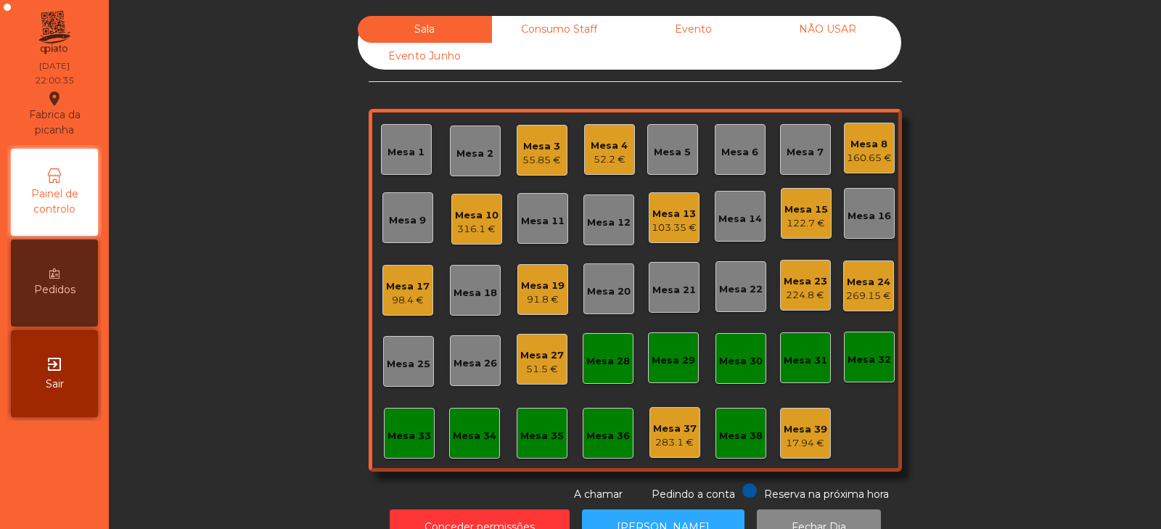
click at [792, 292] on div "224.8 €" at bounding box center [806, 295] width 44 height 15
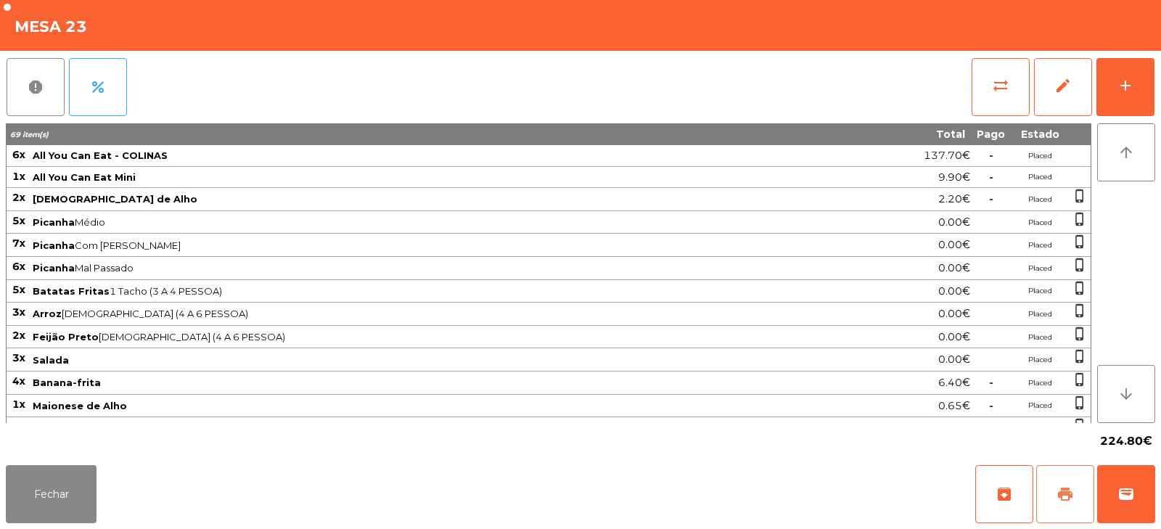
click at [1076, 496] on button "print" at bounding box center [1065, 494] width 58 height 58
click at [1115, 496] on button "wallet" at bounding box center [1126, 494] width 58 height 58
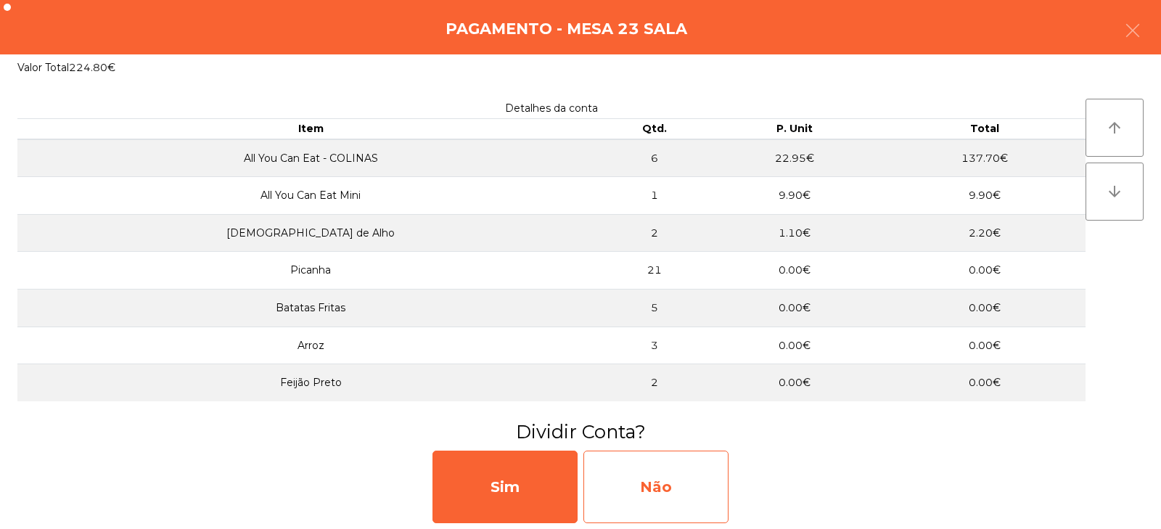
click at [639, 483] on div "Não" at bounding box center [656, 487] width 145 height 73
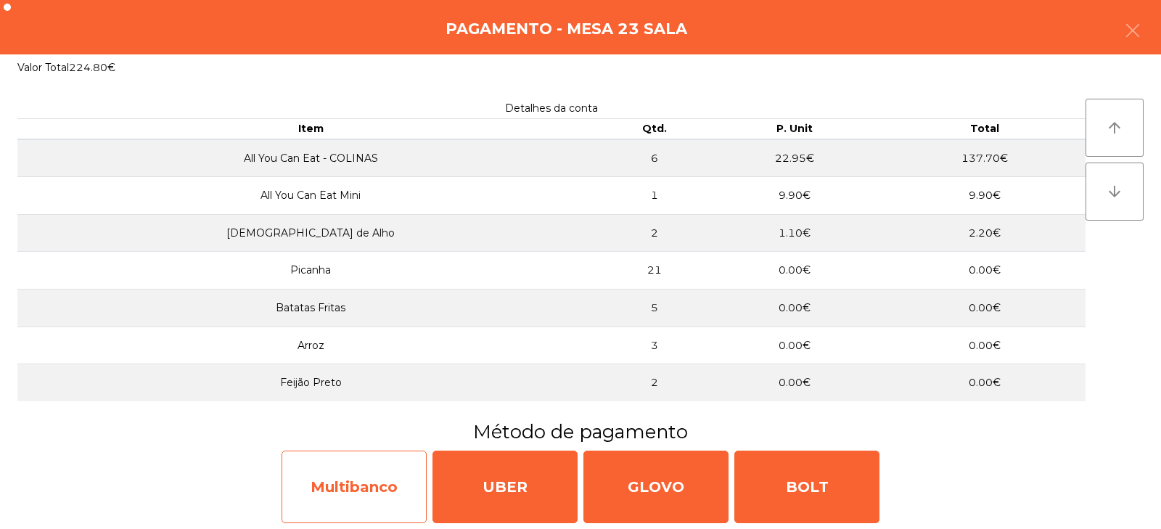
click at [380, 484] on div "Multibanco" at bounding box center [354, 487] width 145 height 73
select select "**"
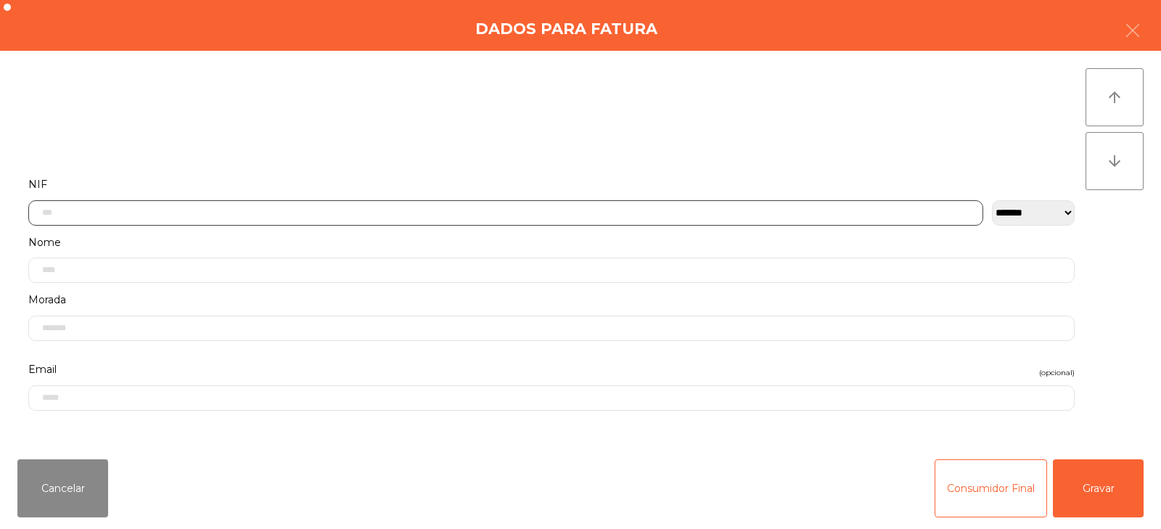
click at [496, 212] on input "text" at bounding box center [505, 212] width 955 height 25
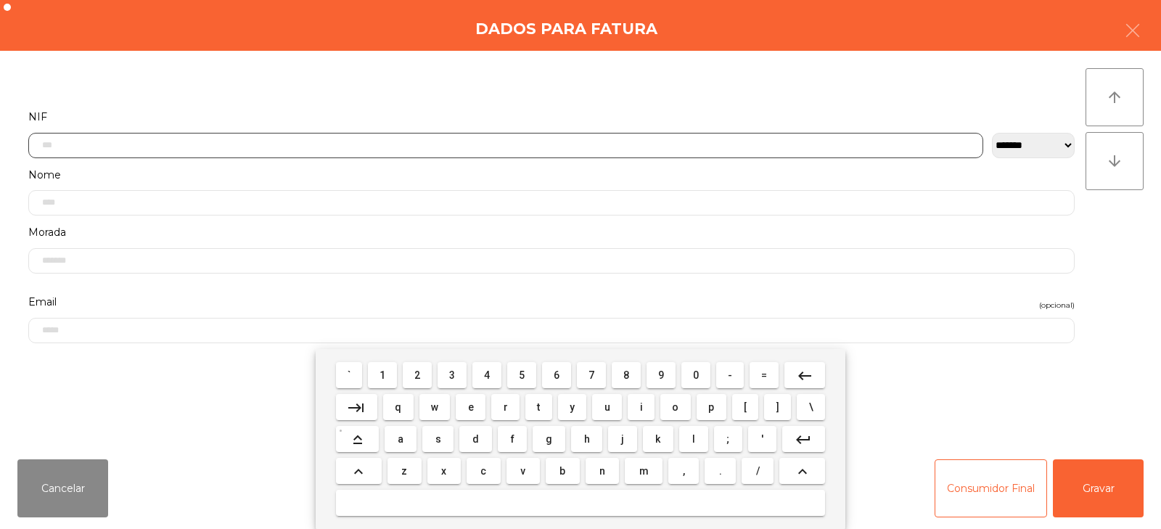
scroll to position [106, 0]
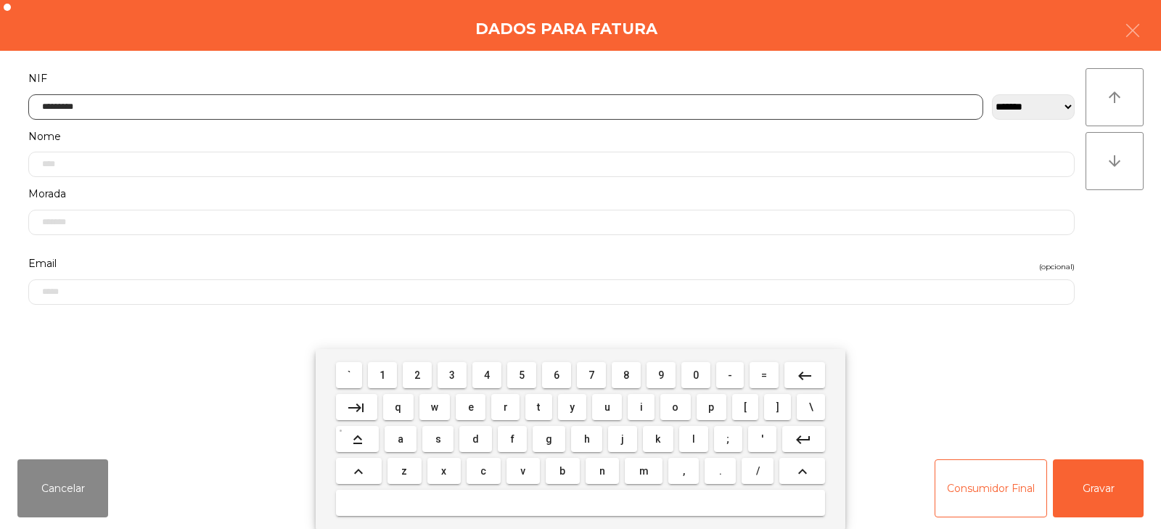
type input "*********"
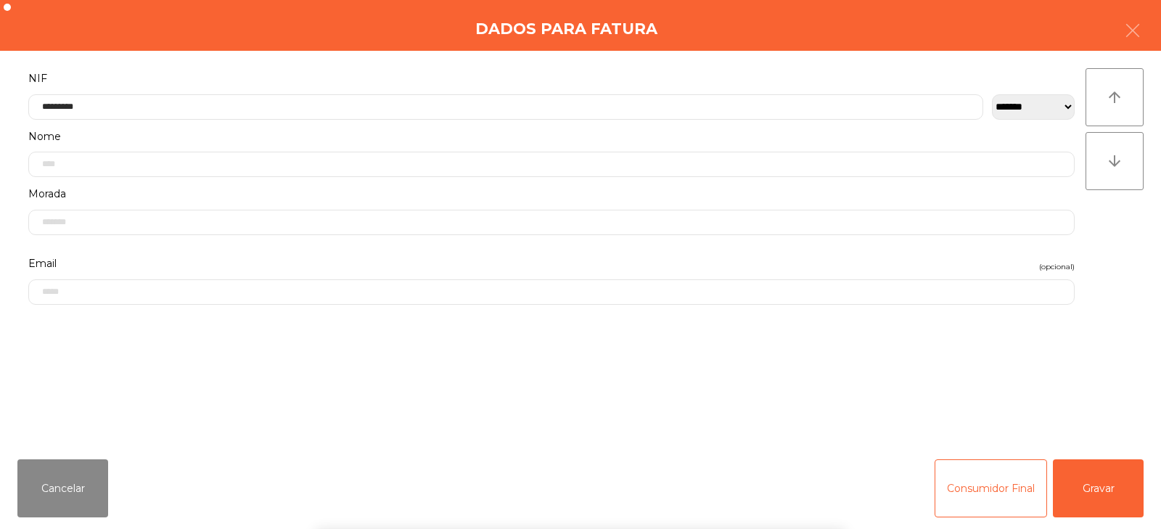
click at [1094, 493] on div "` 1 2 3 4 5 6 7 8 9 0 - = keyboard_backspace keyboard_tab q w e r t y u i o p […" at bounding box center [580, 439] width 1161 height 180
click at [1092, 499] on button "Gravar" at bounding box center [1098, 488] width 91 height 58
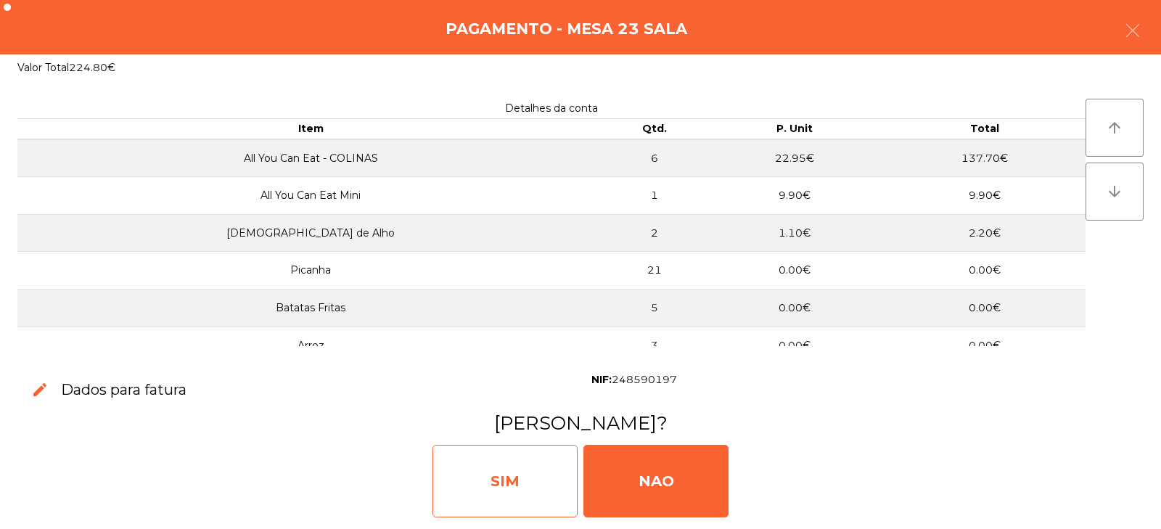
click at [517, 488] on div "SIM" at bounding box center [505, 481] width 145 height 73
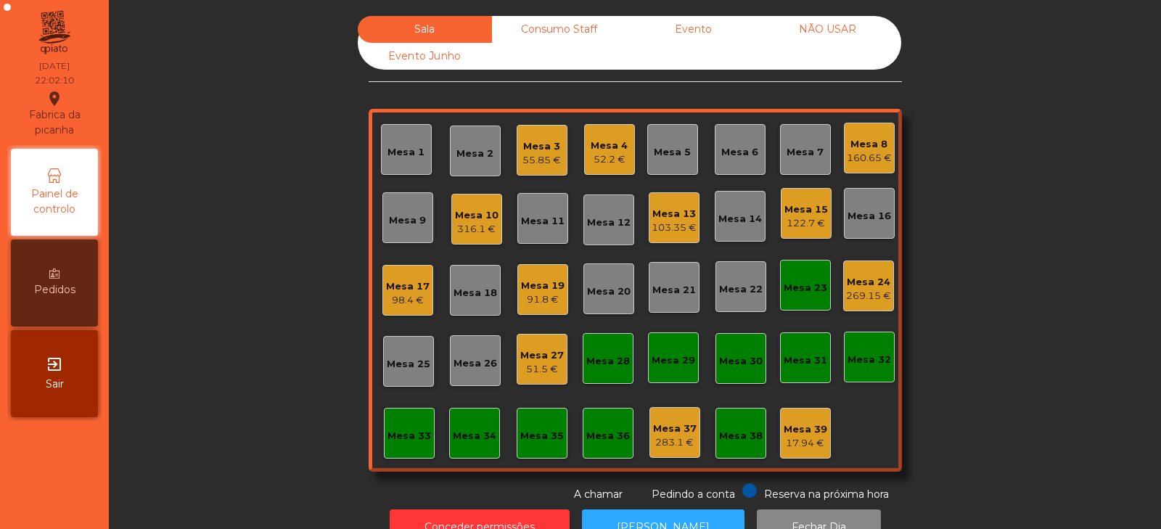
click at [798, 301] on div "Mesa 23" at bounding box center [805, 285] width 51 height 51
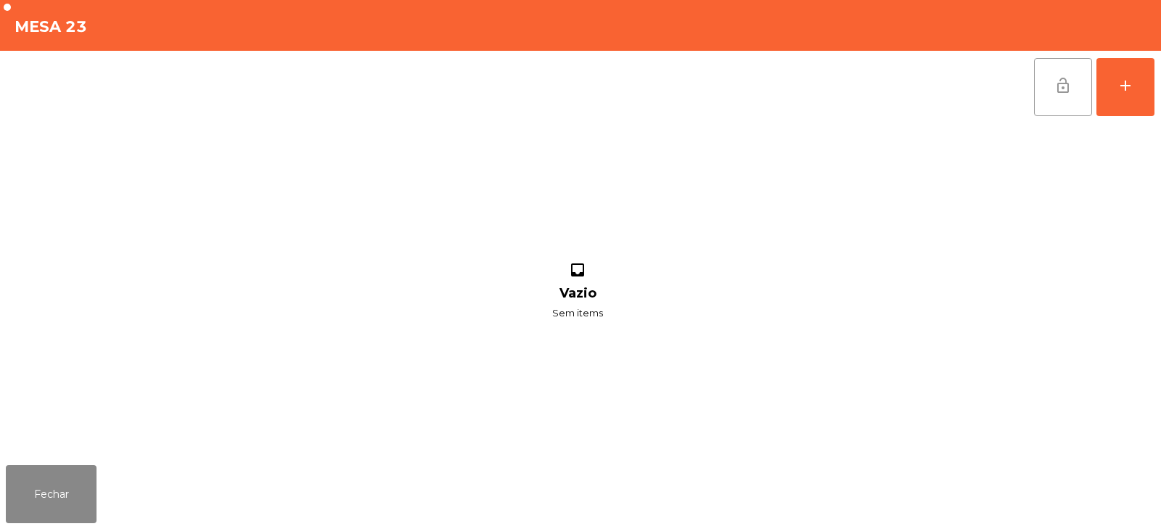
click at [1057, 86] on span "lock_open" at bounding box center [1063, 85] width 17 height 17
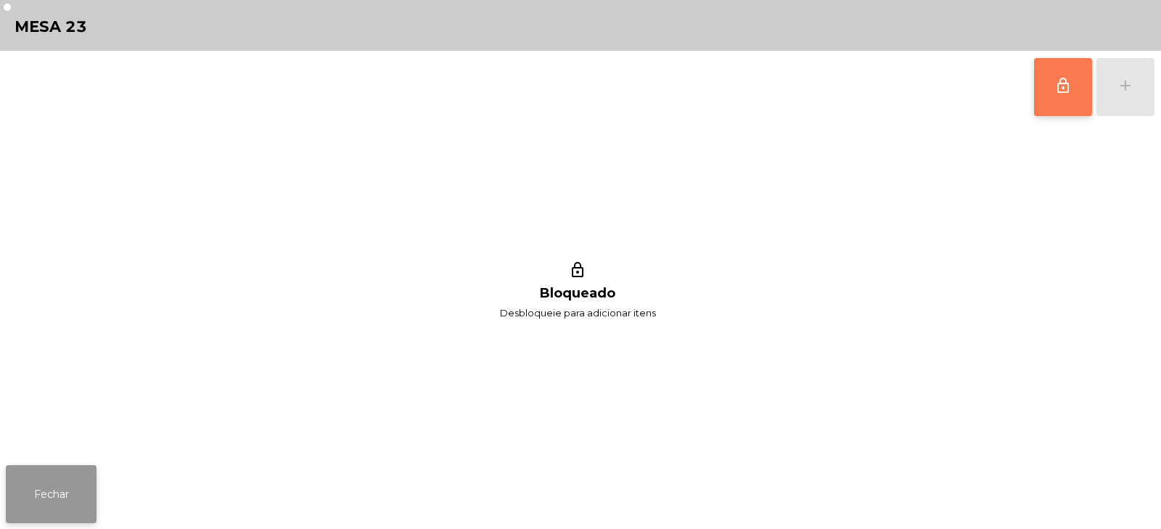
click at [67, 489] on button "Fechar" at bounding box center [51, 494] width 91 height 58
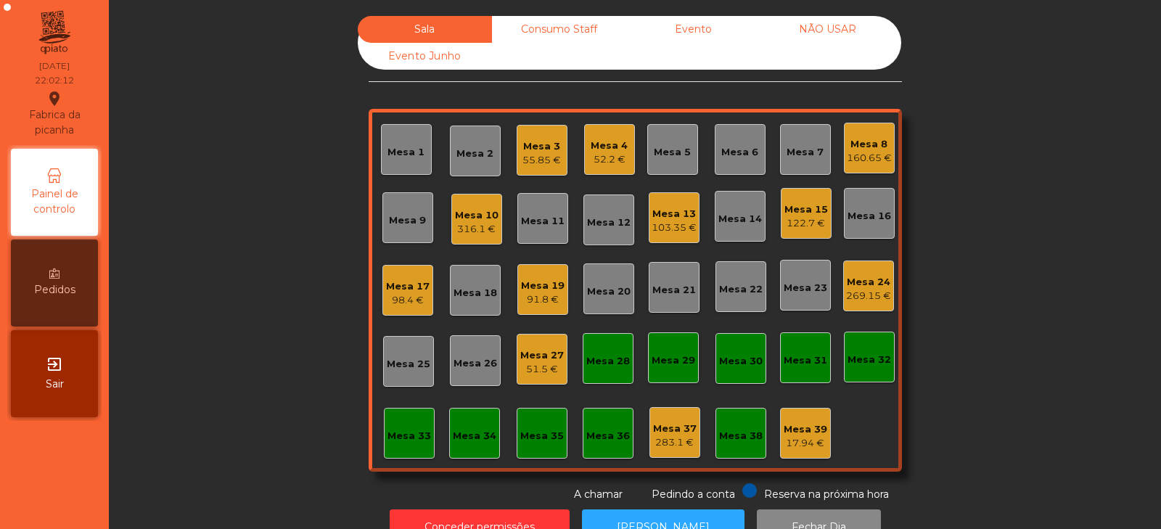
scroll to position [43, 0]
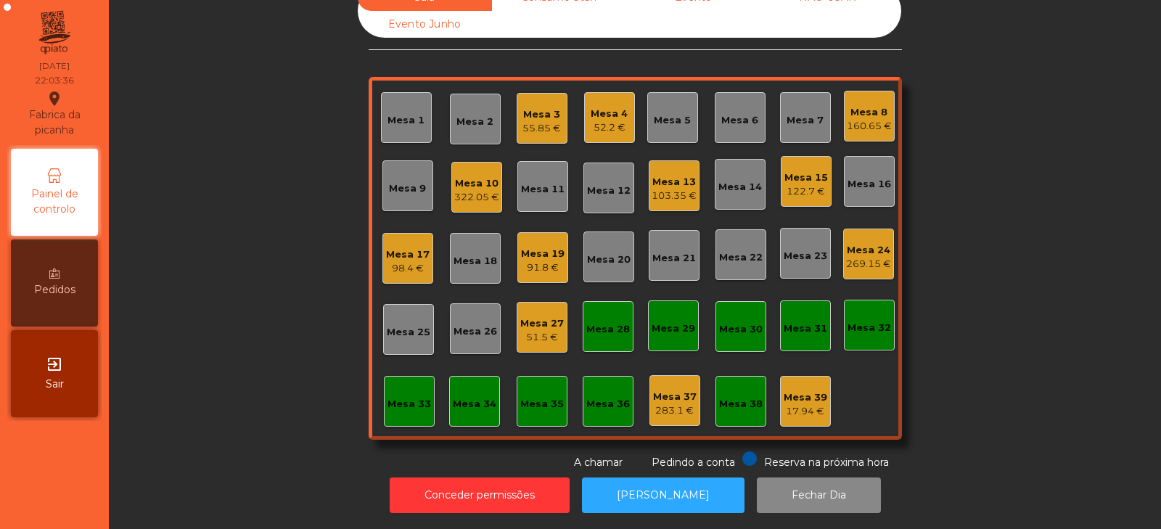
click at [538, 107] on div "Mesa 3" at bounding box center [542, 114] width 38 height 15
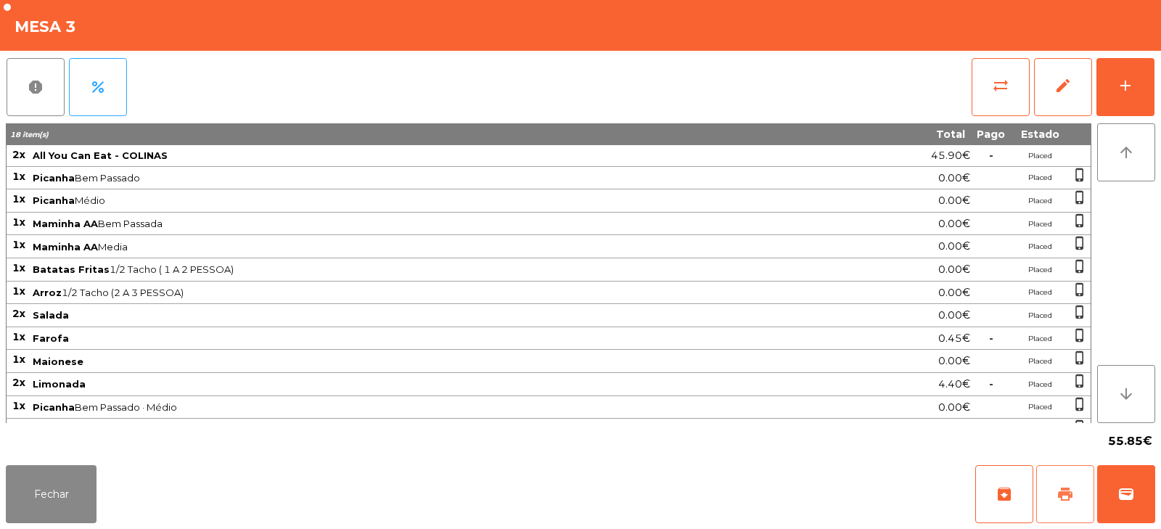
click at [1064, 479] on button "print" at bounding box center [1065, 494] width 58 height 58
click at [989, 94] on button "sync_alt" at bounding box center [1001, 87] width 58 height 58
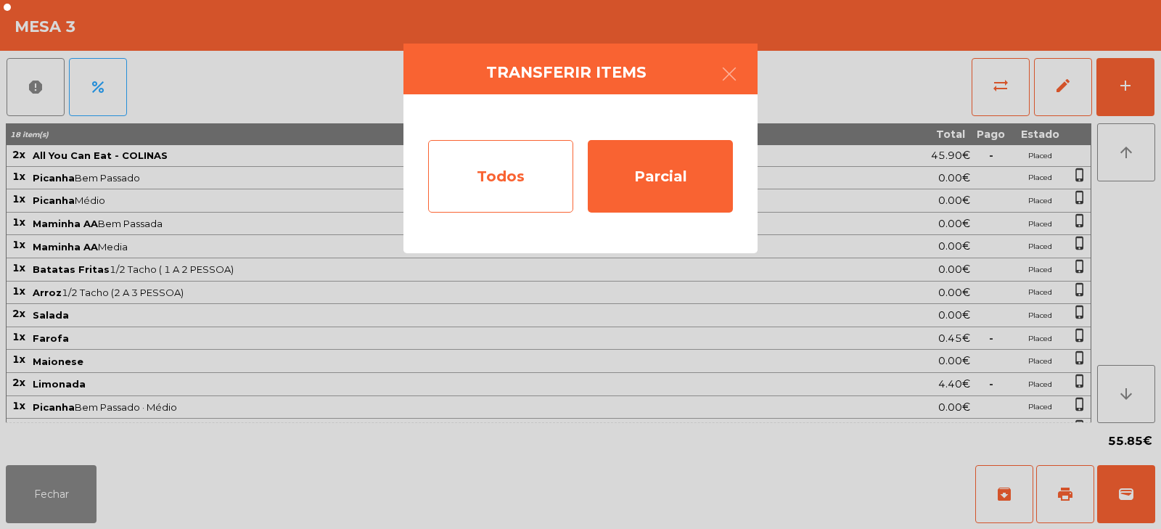
click at [520, 177] on div "Todos" at bounding box center [500, 176] width 145 height 73
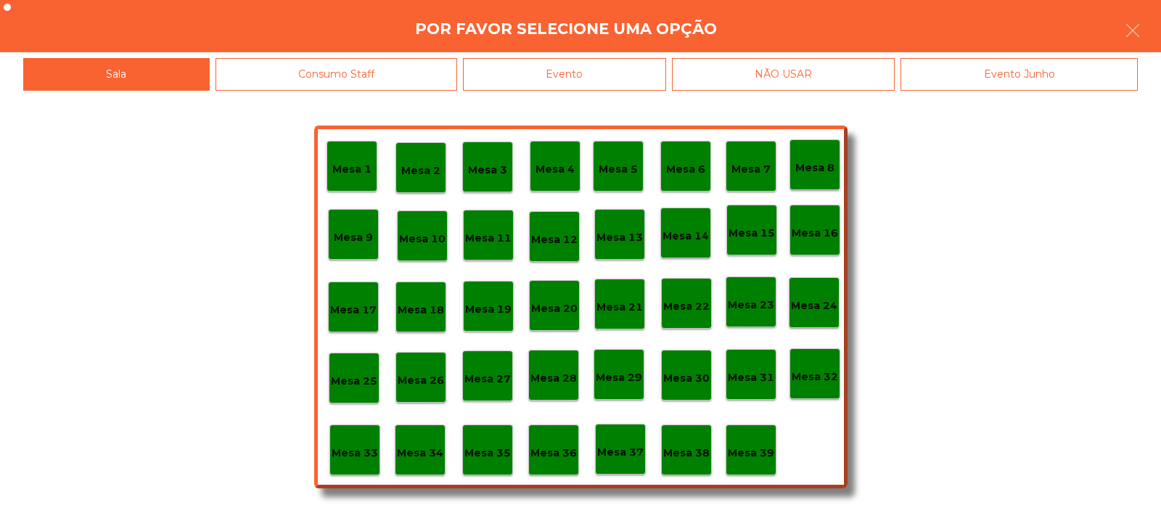
click at [613, 67] on div "Evento" at bounding box center [564, 74] width 203 height 33
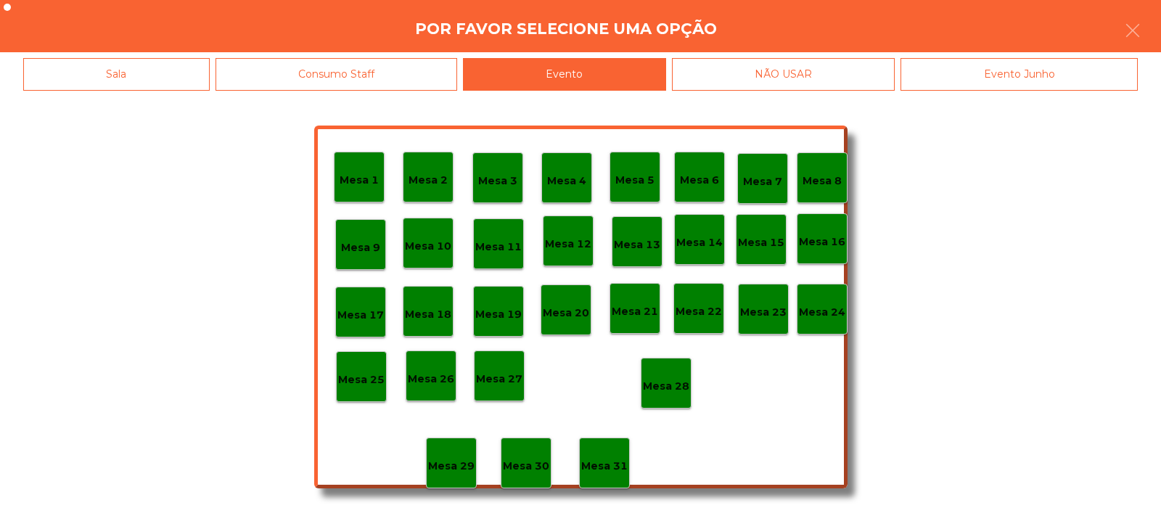
click at [661, 388] on p "Mesa 28" at bounding box center [666, 386] width 46 height 17
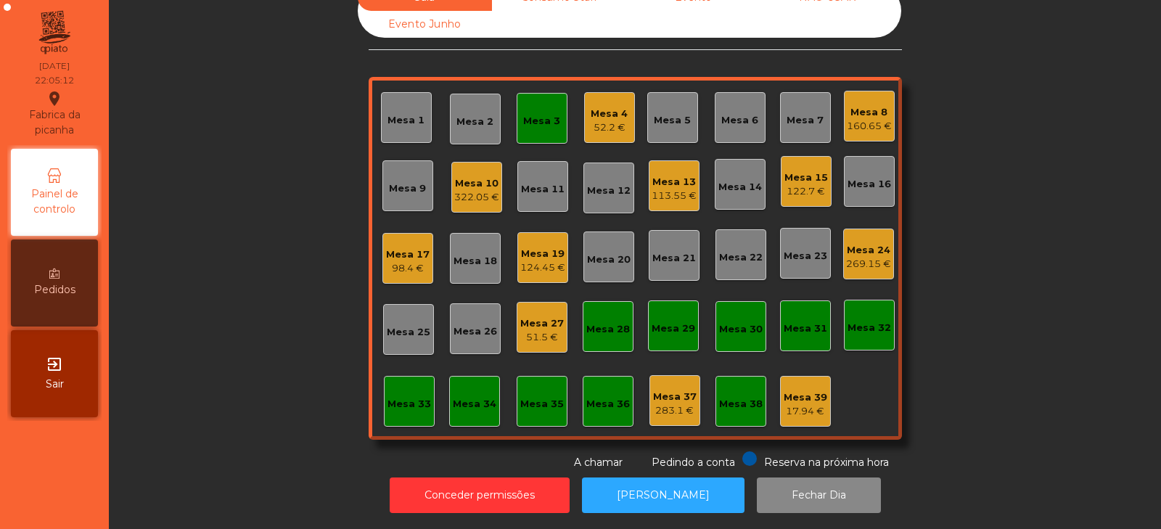
click at [584, 106] on div "Mesa 4 52.2 €" at bounding box center [609, 117] width 51 height 51
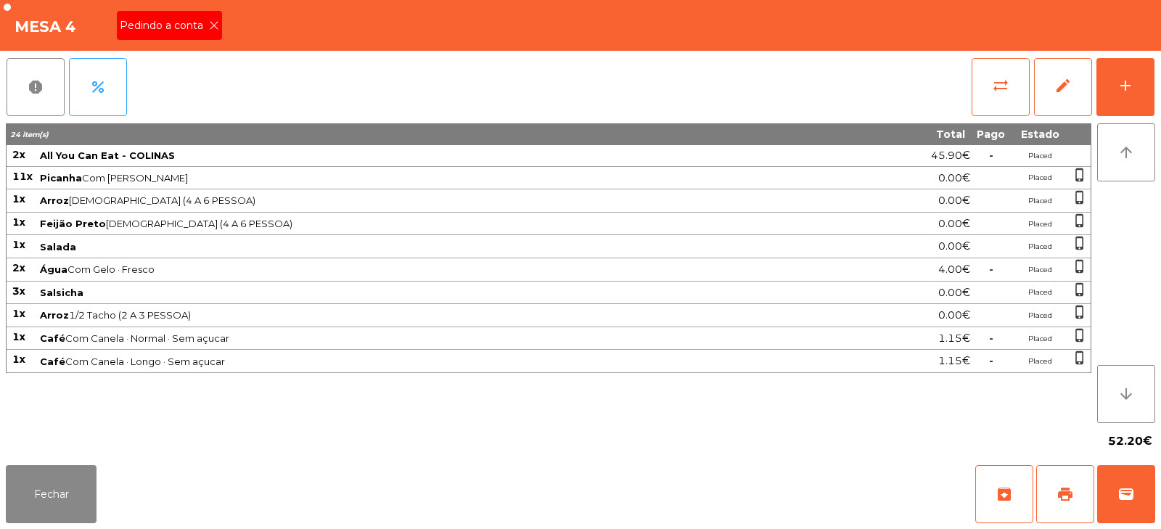
click at [211, 22] on icon at bounding box center [214, 25] width 10 height 10
click at [1064, 495] on span "print" at bounding box center [1065, 494] width 17 height 17
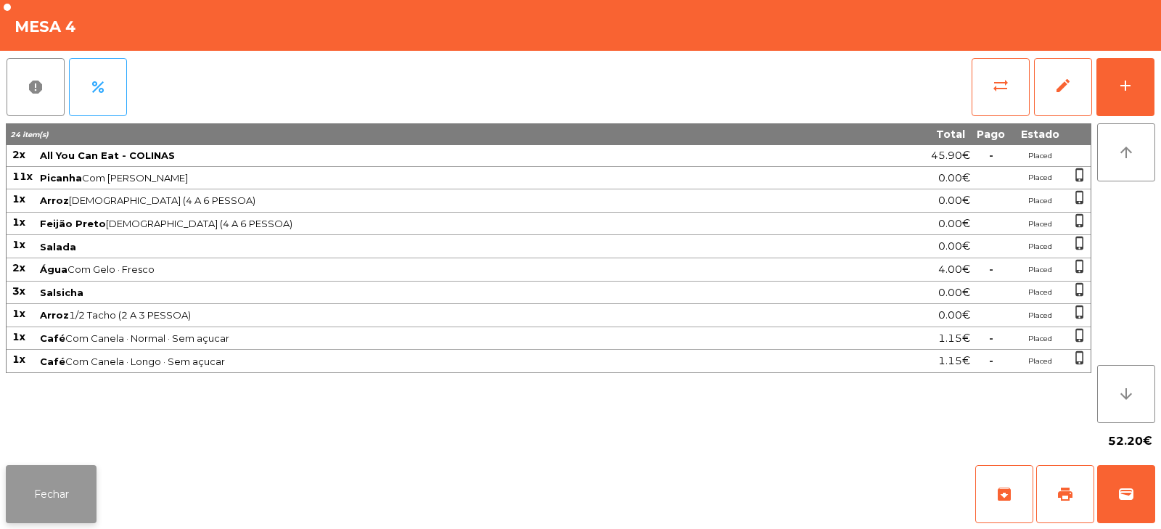
click at [60, 504] on button "Fechar" at bounding box center [51, 494] width 91 height 58
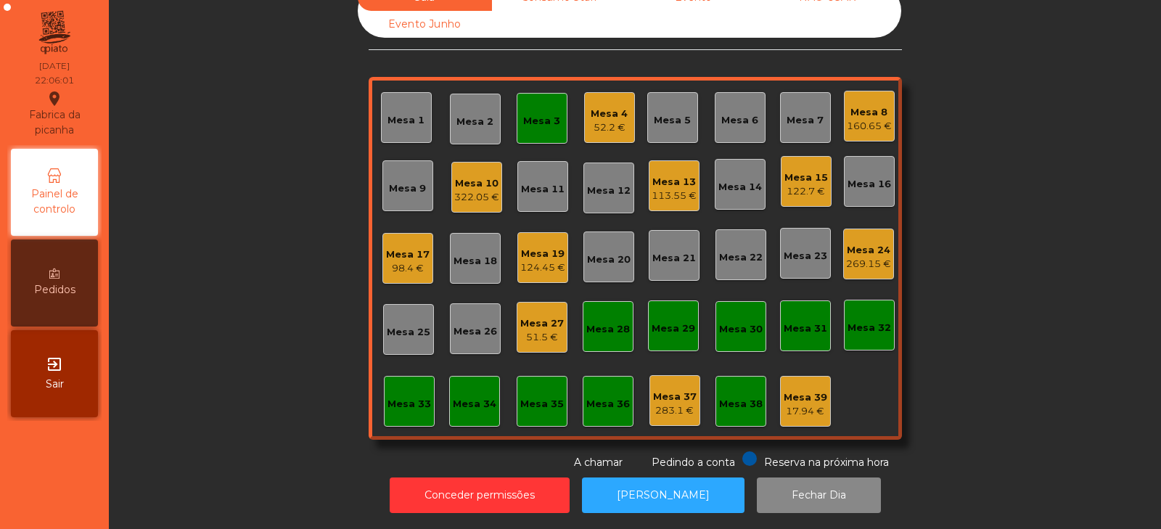
click at [525, 114] on div "Mesa 3" at bounding box center [541, 121] width 37 height 15
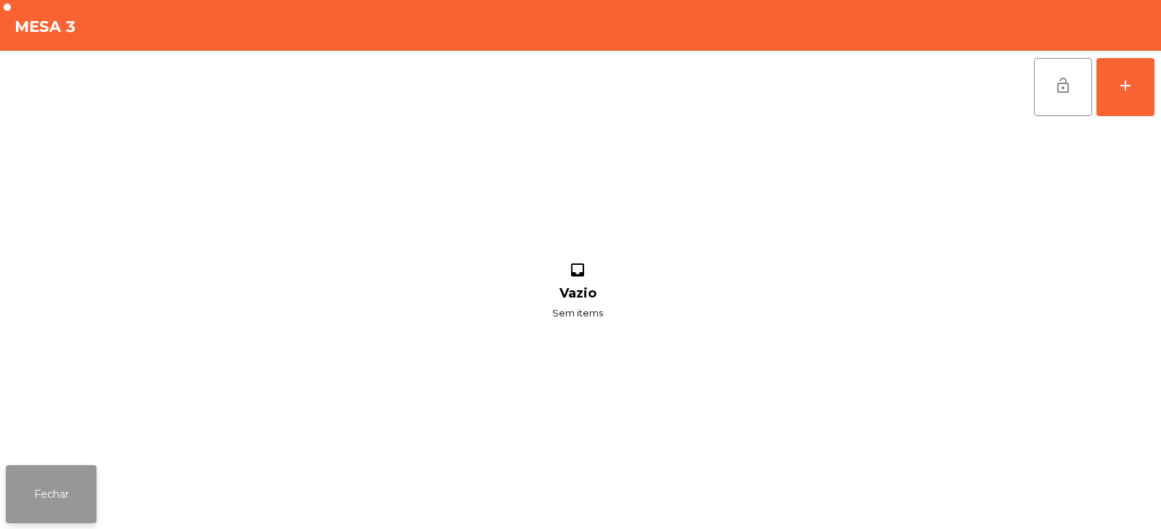
click at [66, 483] on button "Fechar" at bounding box center [51, 494] width 91 height 58
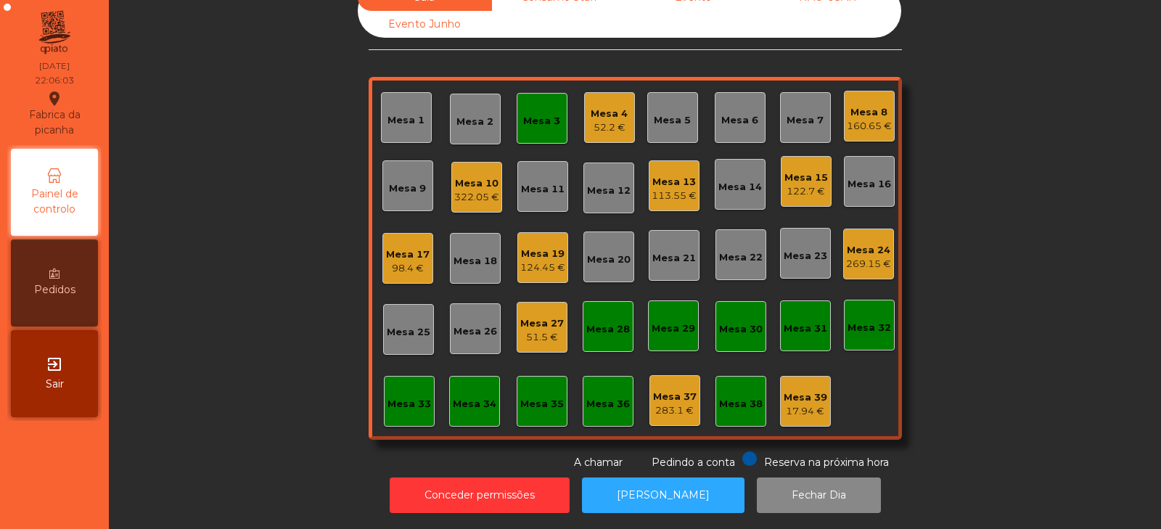
click at [523, 115] on div "Mesa 3" at bounding box center [541, 121] width 37 height 15
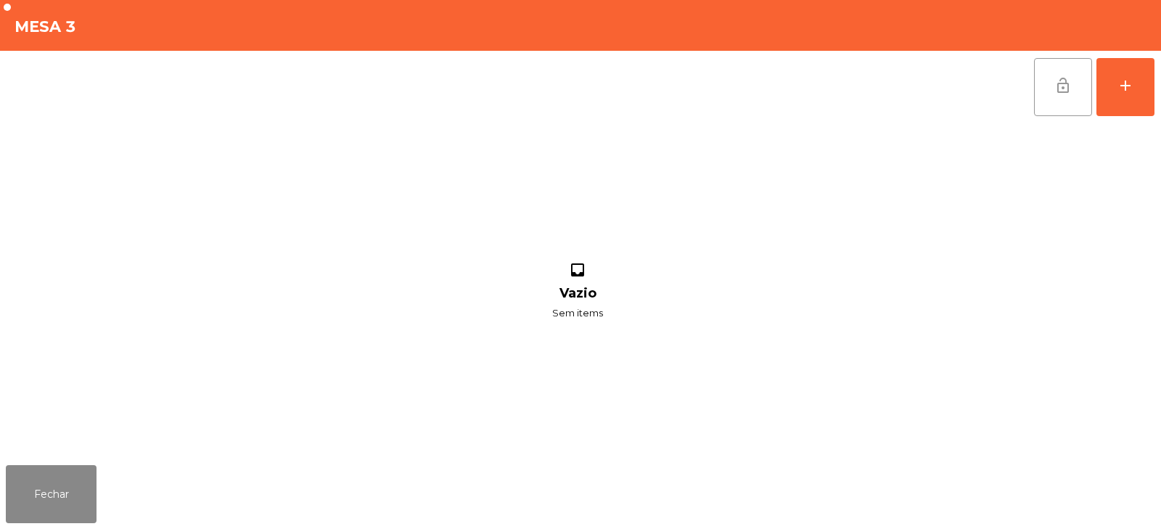
click at [1065, 88] on span "lock_open" at bounding box center [1063, 85] width 17 height 17
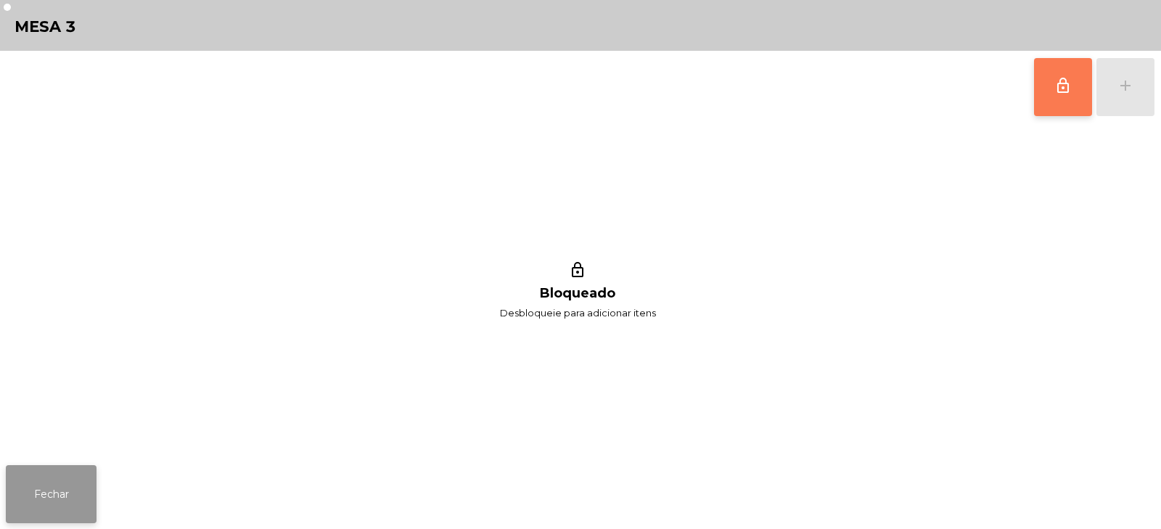
click at [67, 494] on button "Fechar" at bounding box center [51, 494] width 91 height 58
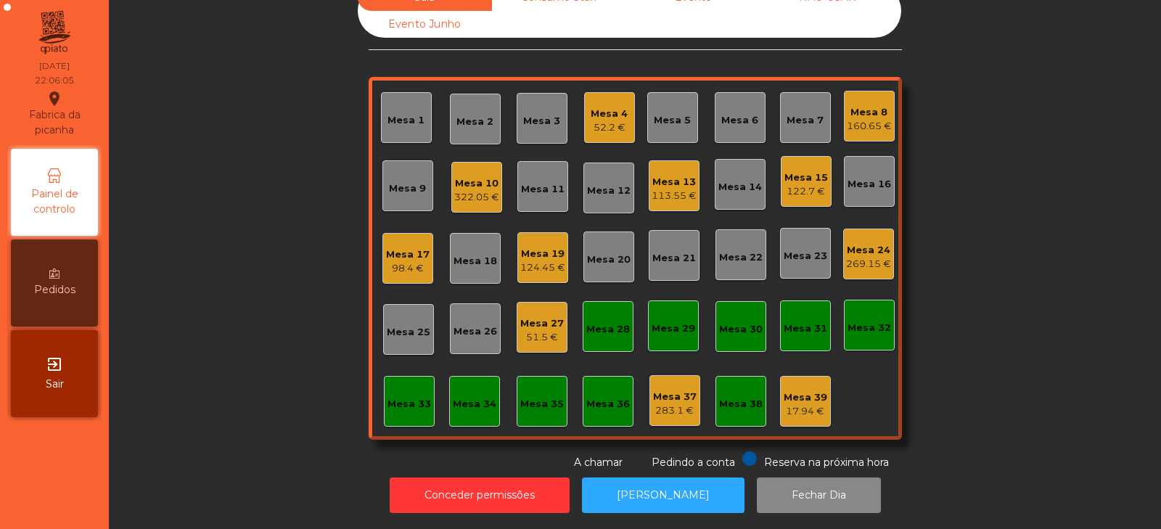
scroll to position [0, 0]
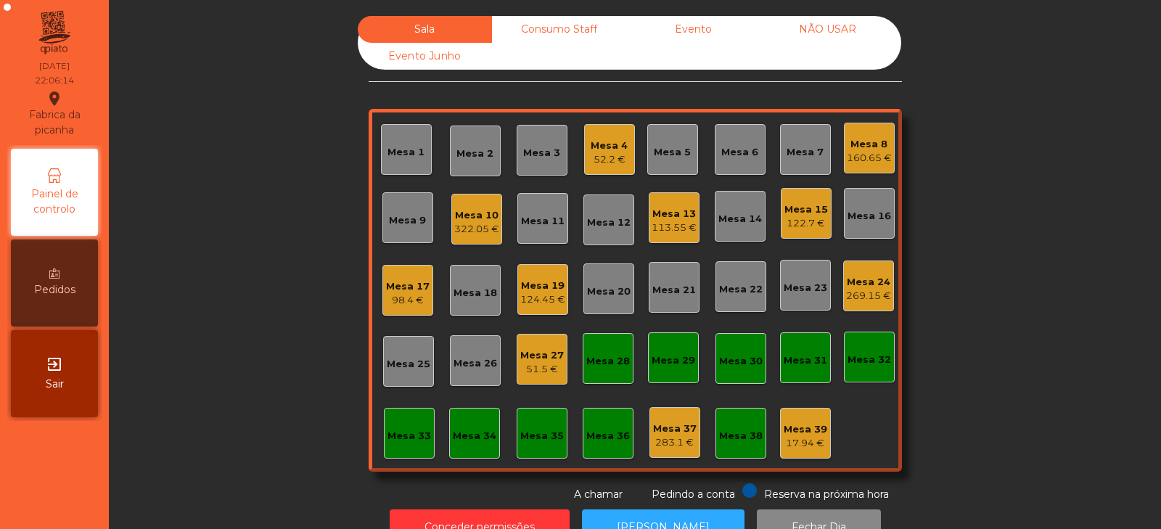
click at [475, 156] on div "Mesa 2" at bounding box center [475, 154] width 37 height 15
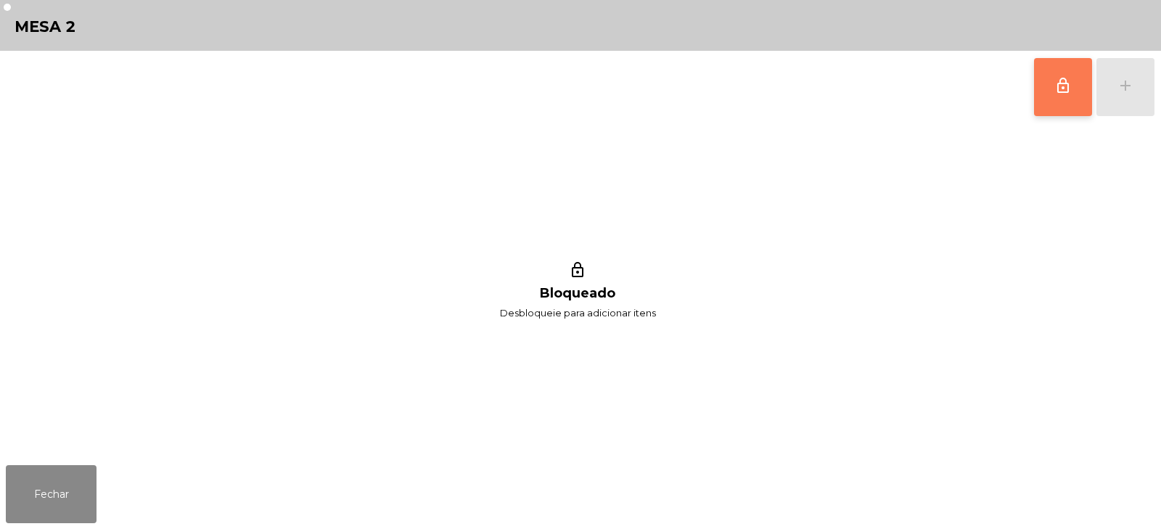
click at [1069, 91] on span "lock_outline" at bounding box center [1063, 85] width 17 height 17
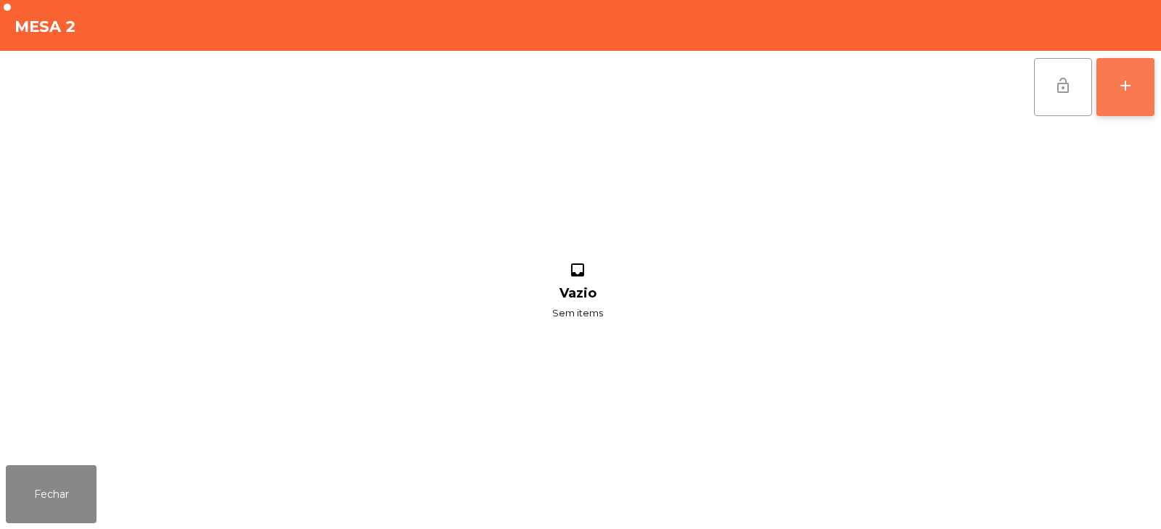
click at [1112, 86] on button "add" at bounding box center [1126, 87] width 58 height 58
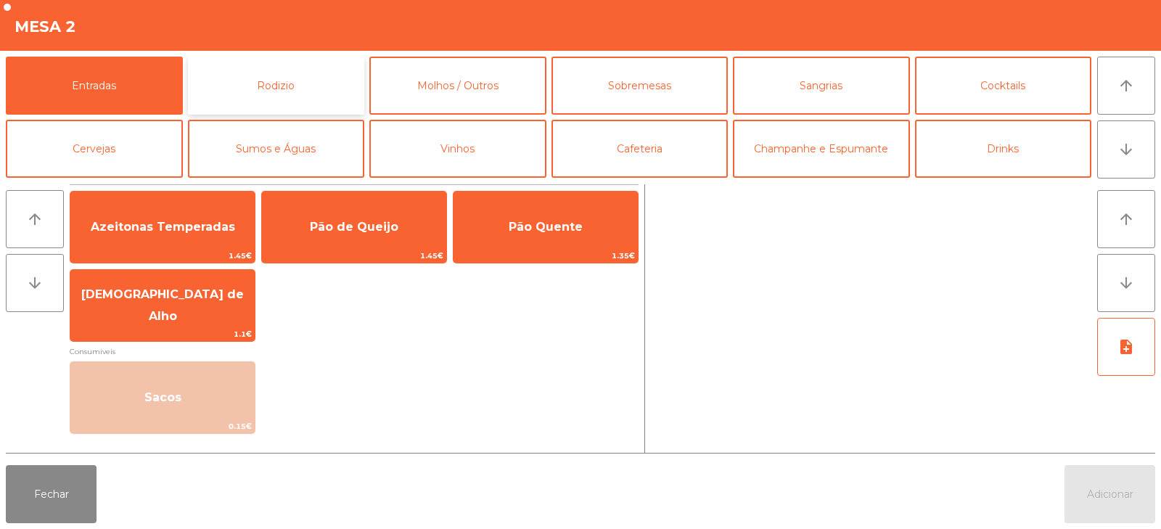
click at [309, 83] on button "Rodizio" at bounding box center [276, 86] width 177 height 58
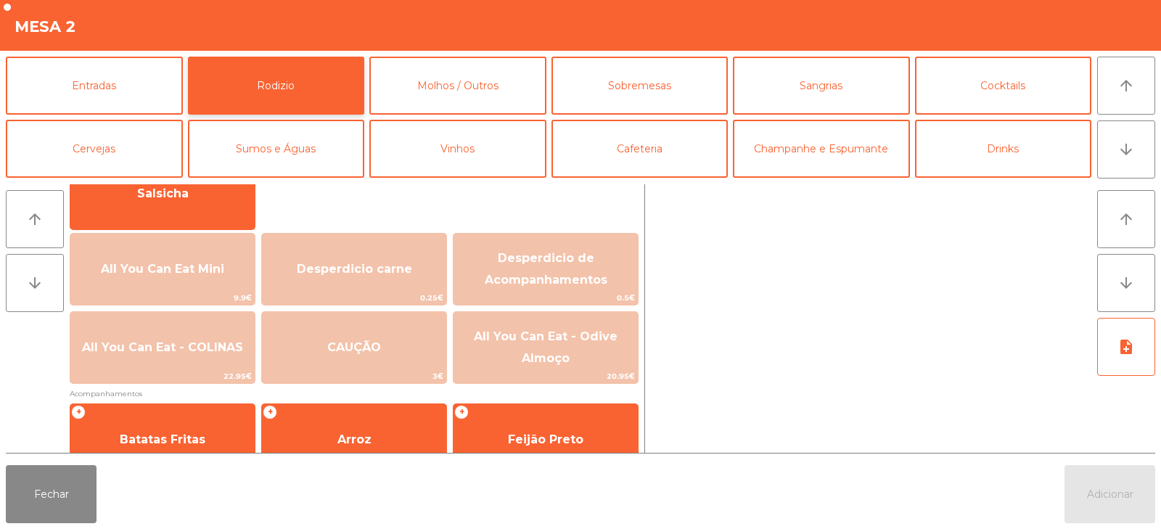
scroll to position [129, 0]
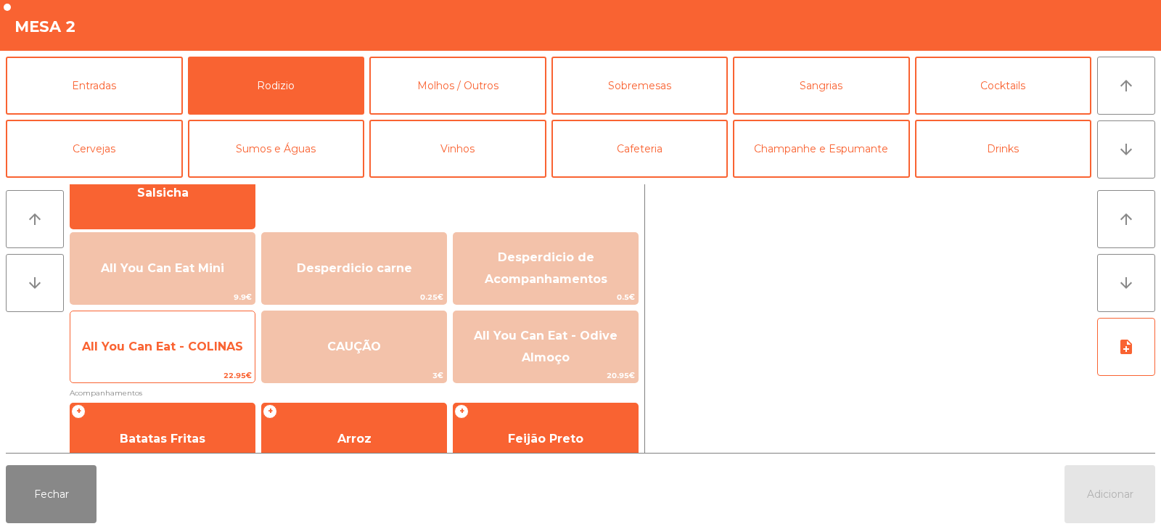
click at [227, 355] on span "All You Can Eat - COLINAS" at bounding box center [162, 346] width 184 height 39
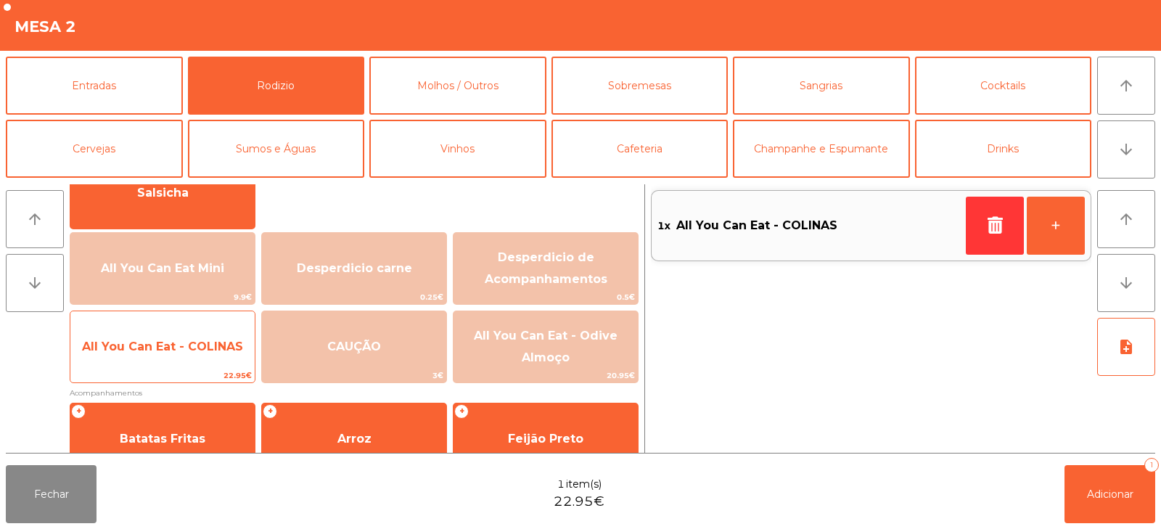
click at [234, 351] on span "All You Can Eat - COLINAS" at bounding box center [162, 347] width 161 height 14
click at [232, 353] on span "All You Can Eat - COLINAS" at bounding box center [162, 347] width 161 height 14
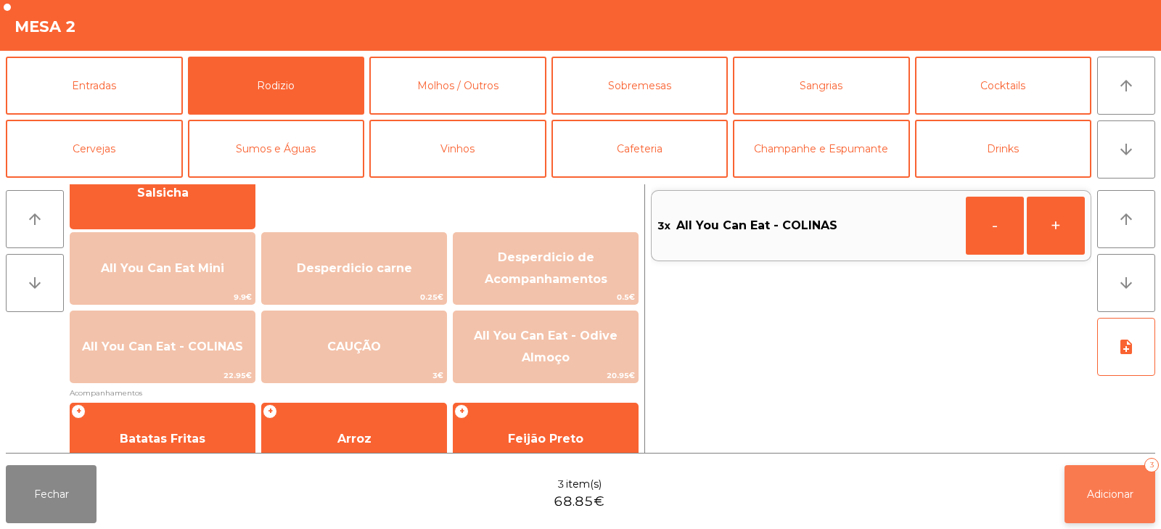
click at [1106, 473] on button "Adicionar 3" at bounding box center [1110, 494] width 91 height 58
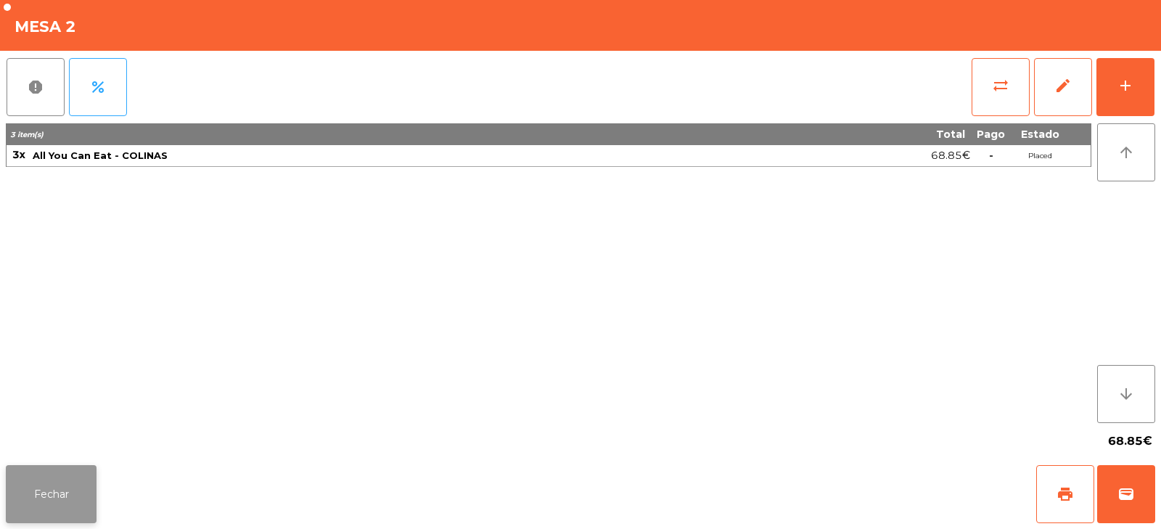
click at [44, 484] on button "Fechar" at bounding box center [51, 494] width 91 height 58
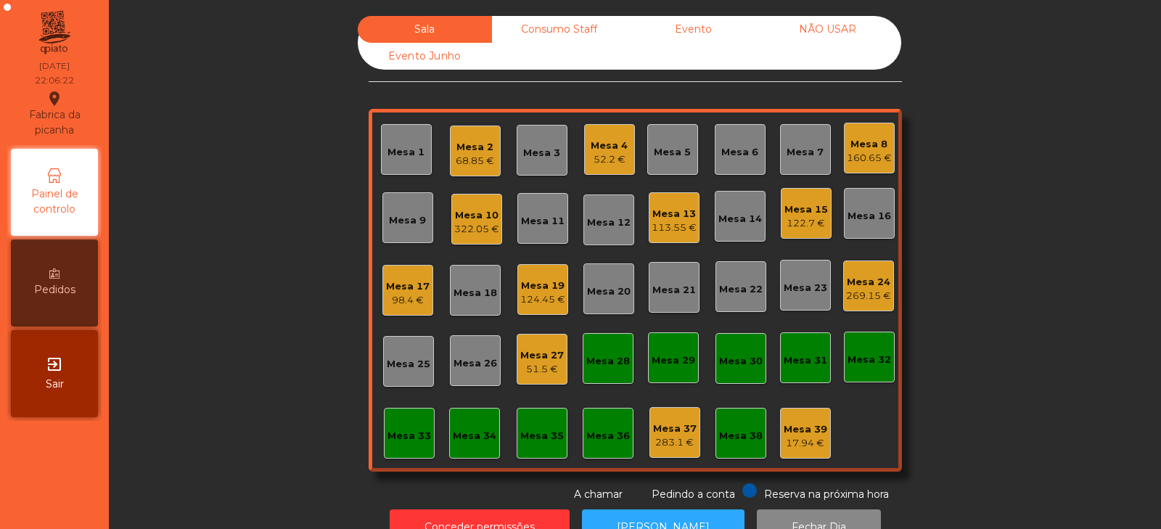
click at [606, 150] on div "Mesa 4" at bounding box center [609, 146] width 37 height 15
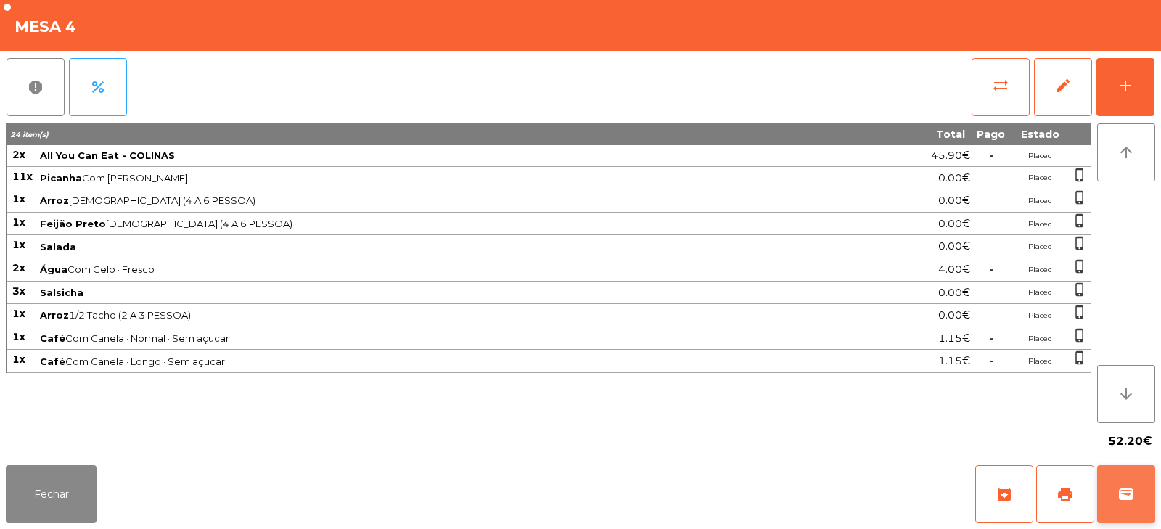
click at [1124, 486] on span "wallet" at bounding box center [1126, 494] width 17 height 17
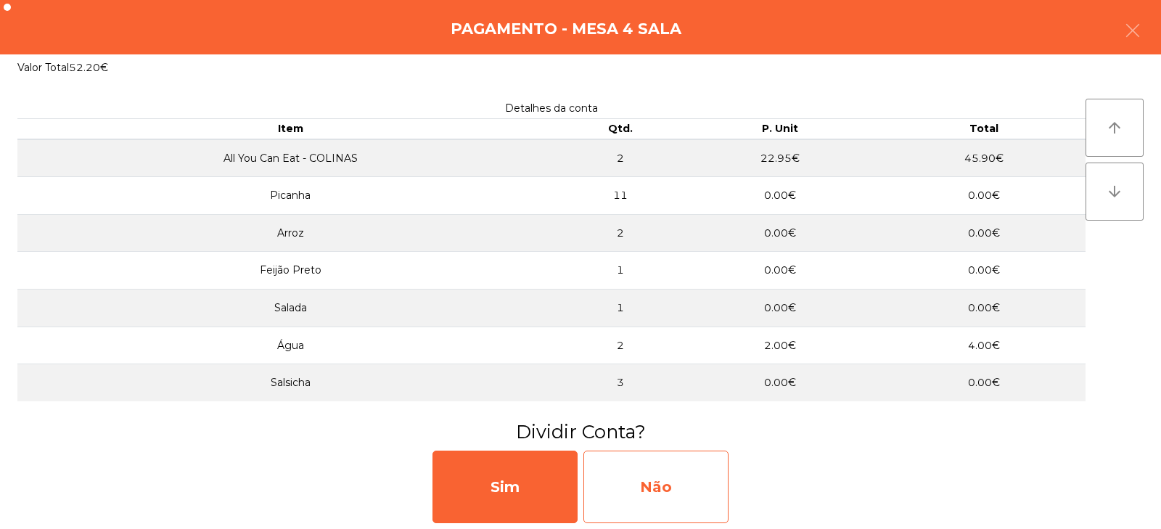
click at [672, 491] on div "Não" at bounding box center [656, 487] width 145 height 73
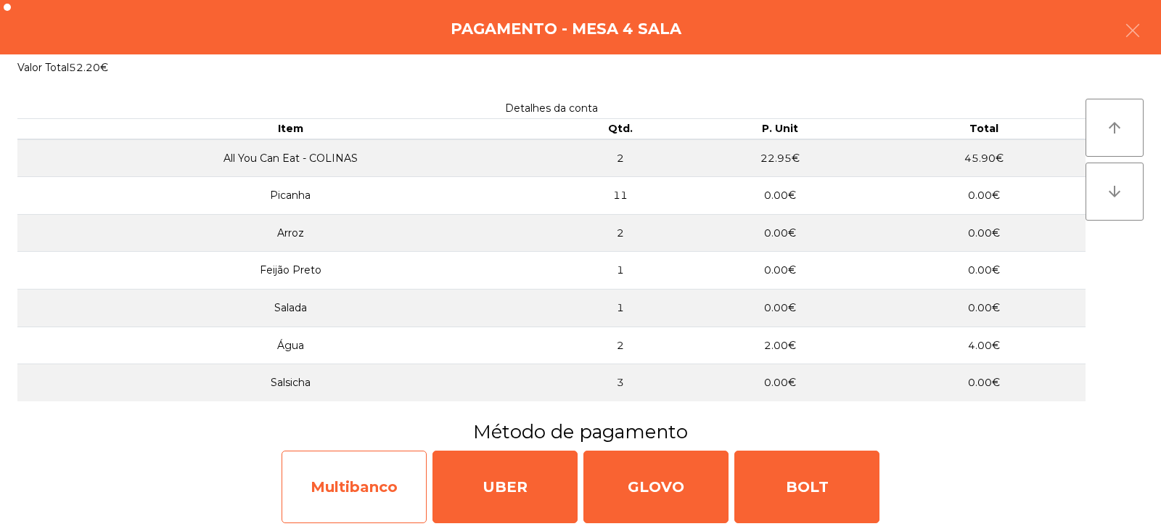
click at [354, 473] on div "Multibanco" at bounding box center [354, 487] width 145 height 73
select select "**"
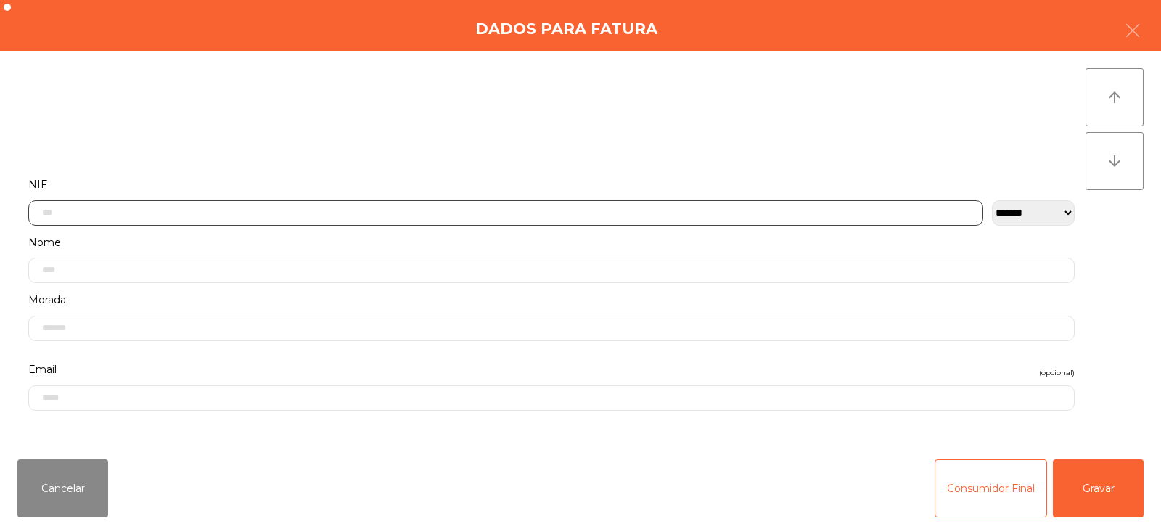
click at [484, 209] on input "text" at bounding box center [505, 212] width 955 height 25
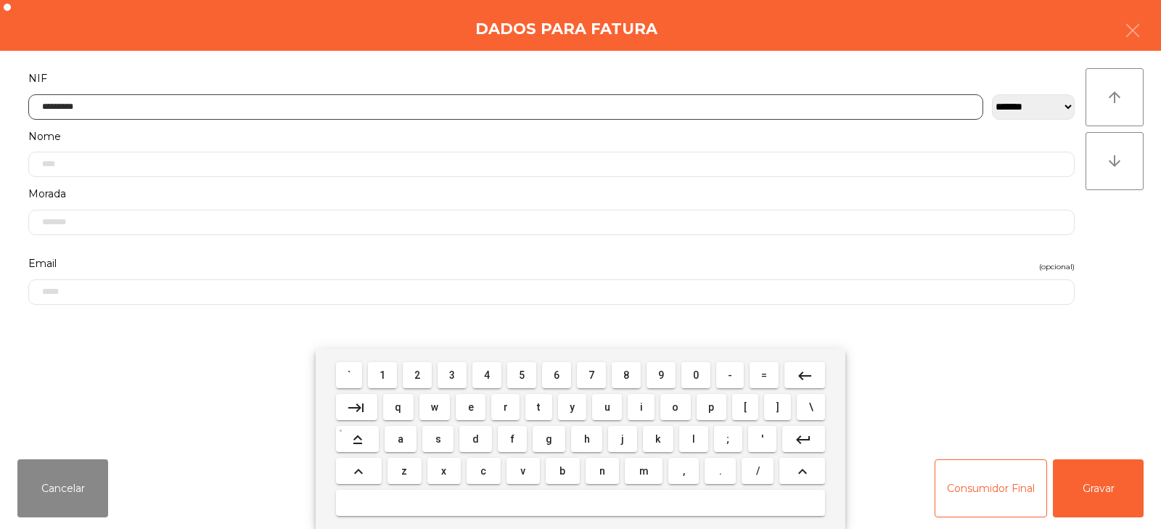
type input "*********"
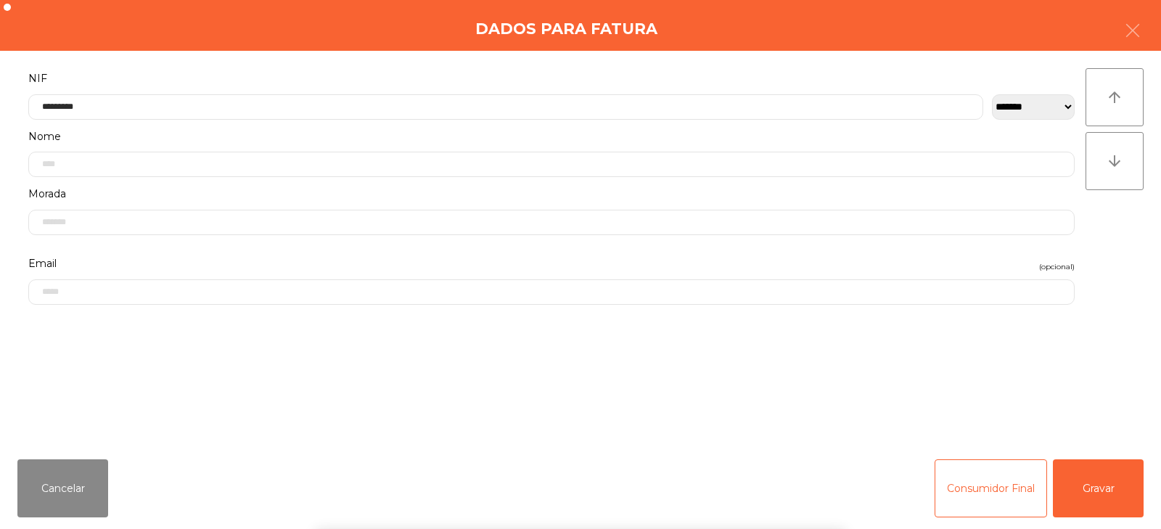
click at [1121, 246] on div "arrow_upward arrow_downward" at bounding box center [1115, 249] width 58 height 362
click at [1127, 494] on button "Gravar" at bounding box center [1098, 488] width 91 height 58
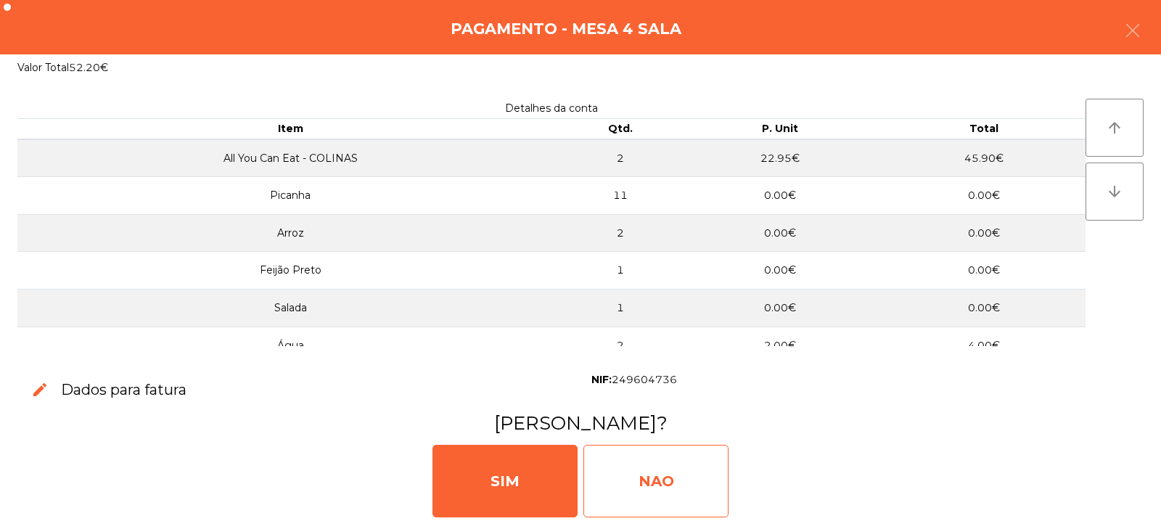
click at [660, 483] on div "NAO" at bounding box center [656, 481] width 145 height 73
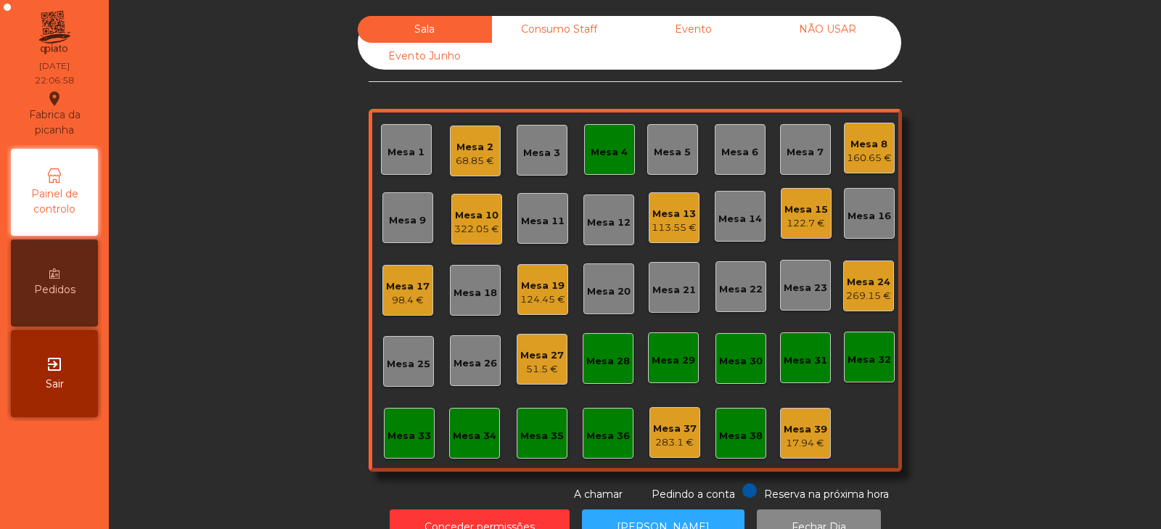
click at [618, 138] on div "Mesa 4" at bounding box center [609, 149] width 51 height 51
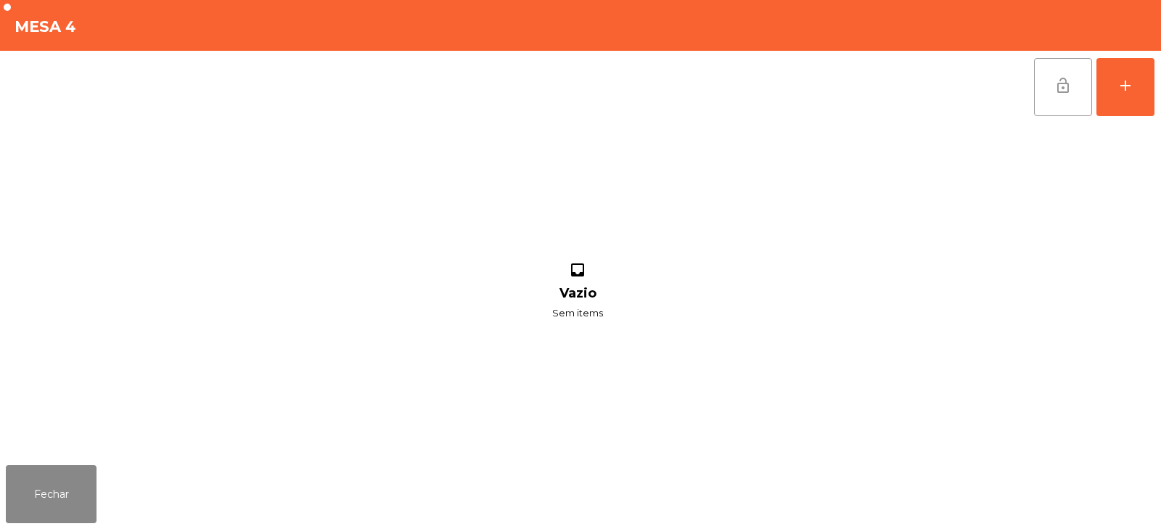
click at [1060, 73] on button "lock_open" at bounding box center [1063, 87] width 58 height 58
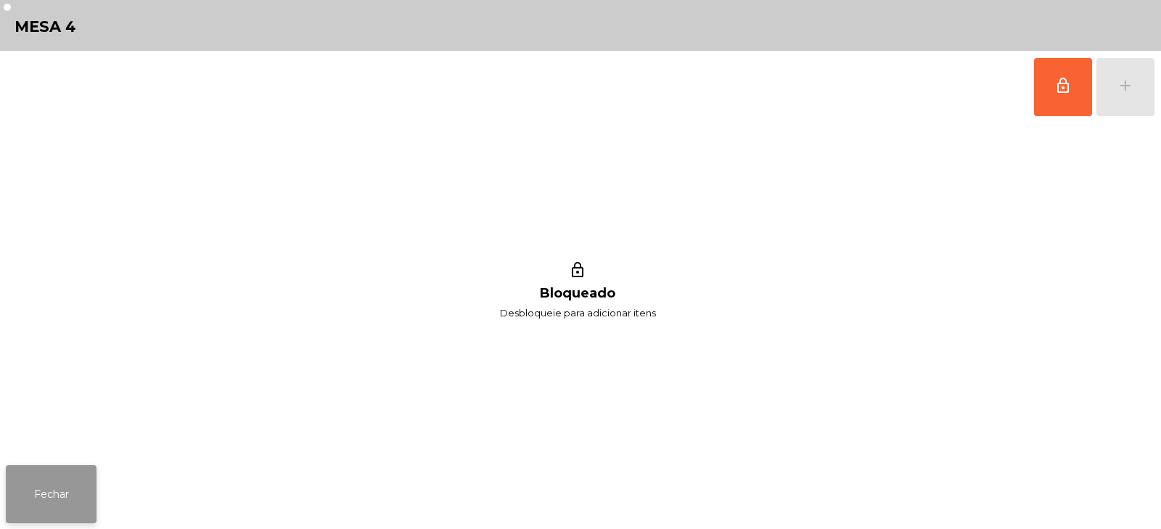
click at [30, 503] on button "Fechar" at bounding box center [51, 494] width 91 height 58
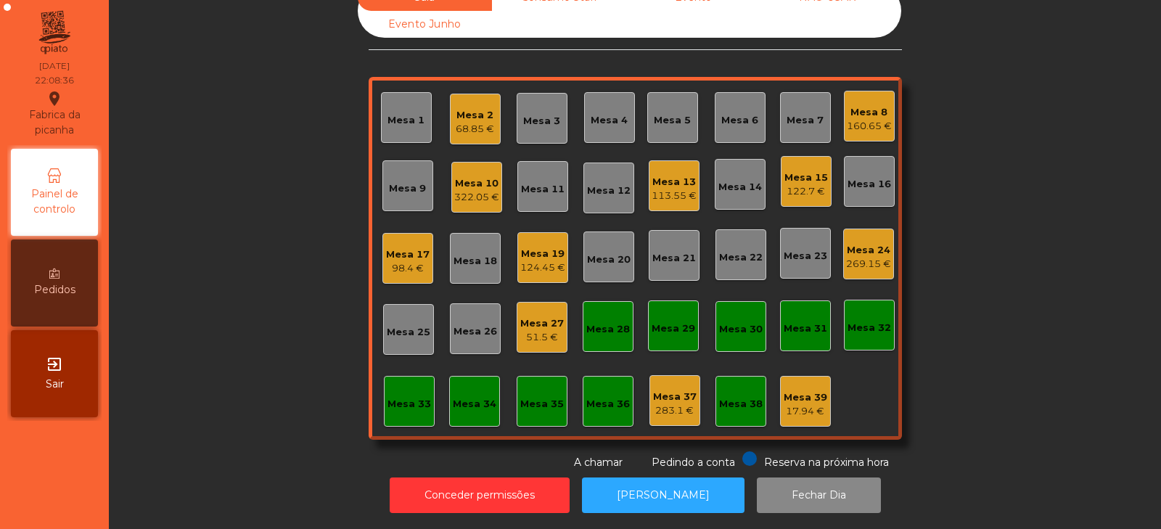
scroll to position [0, 0]
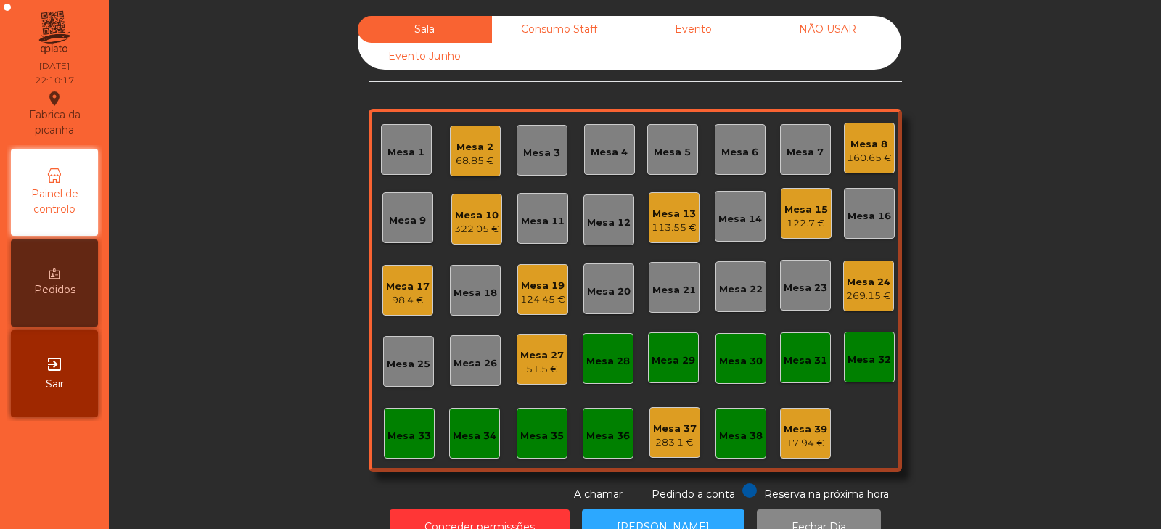
click at [801, 223] on div "122.7 €" at bounding box center [807, 223] width 44 height 15
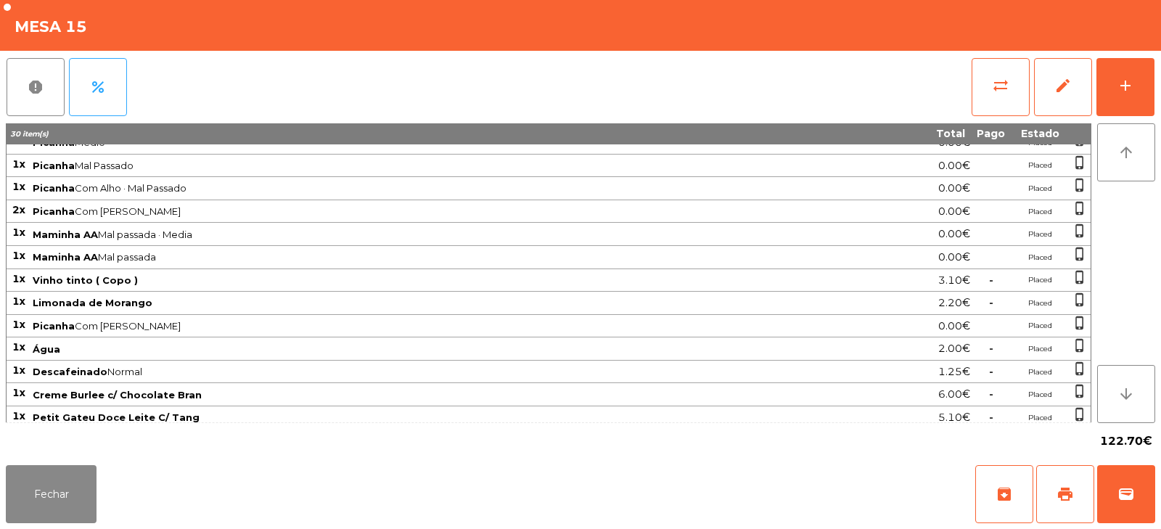
scroll to position [249, 0]
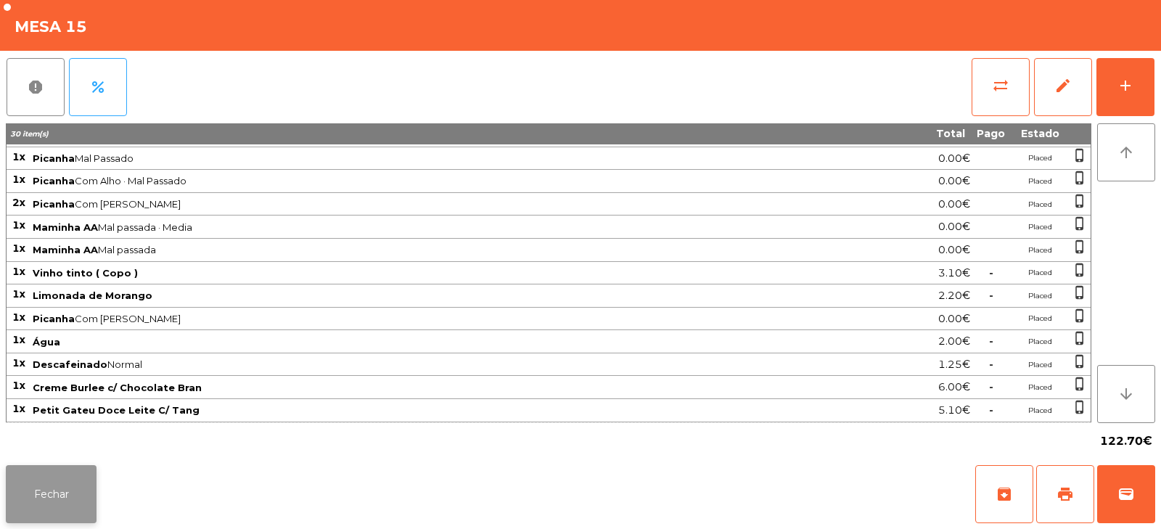
click at [62, 504] on button "Fechar" at bounding box center [51, 494] width 91 height 58
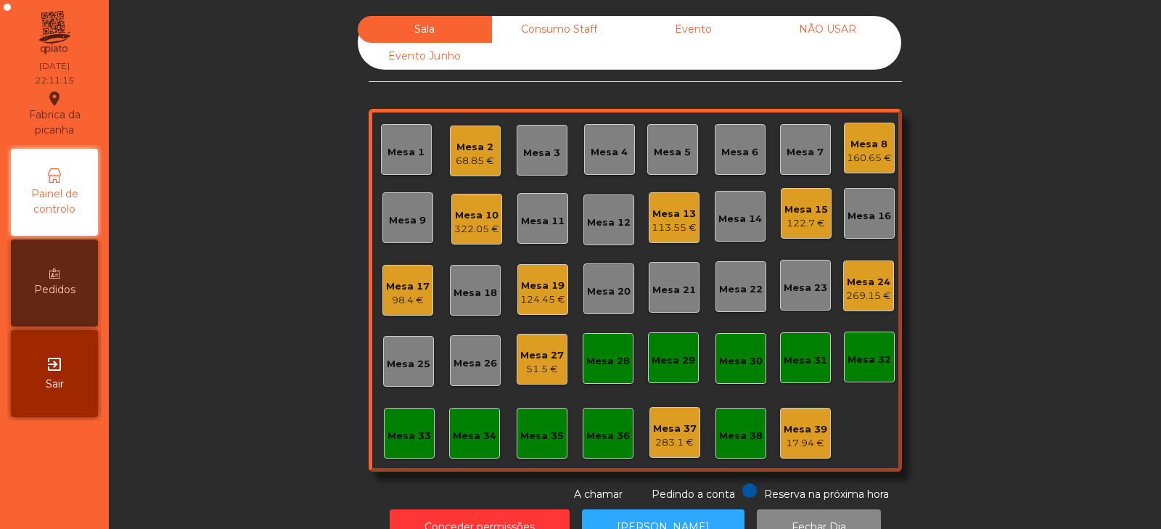
click at [856, 152] on div "160.65 €" at bounding box center [869, 158] width 45 height 15
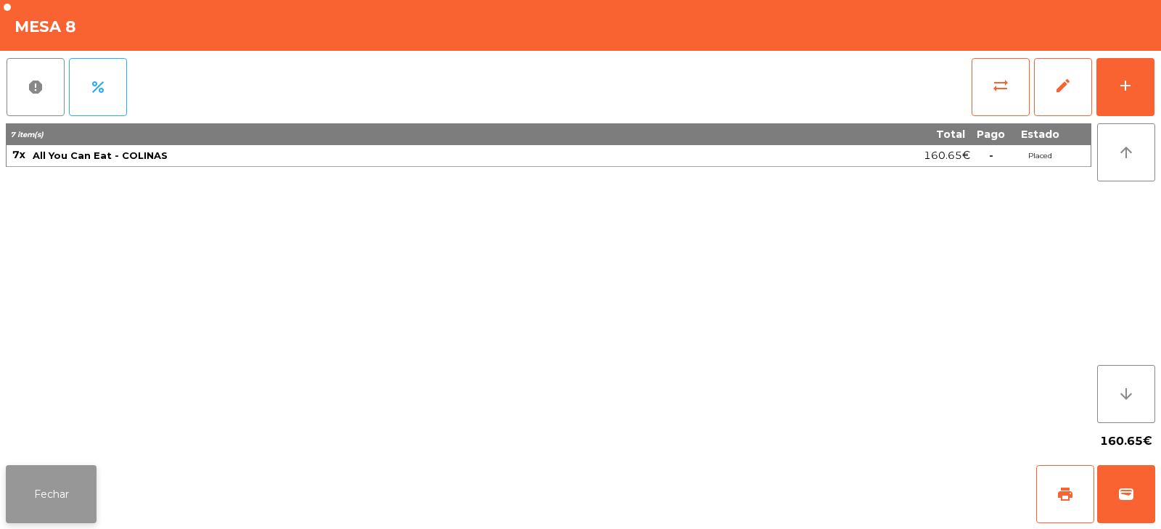
click at [25, 483] on button "Fechar" at bounding box center [51, 494] width 91 height 58
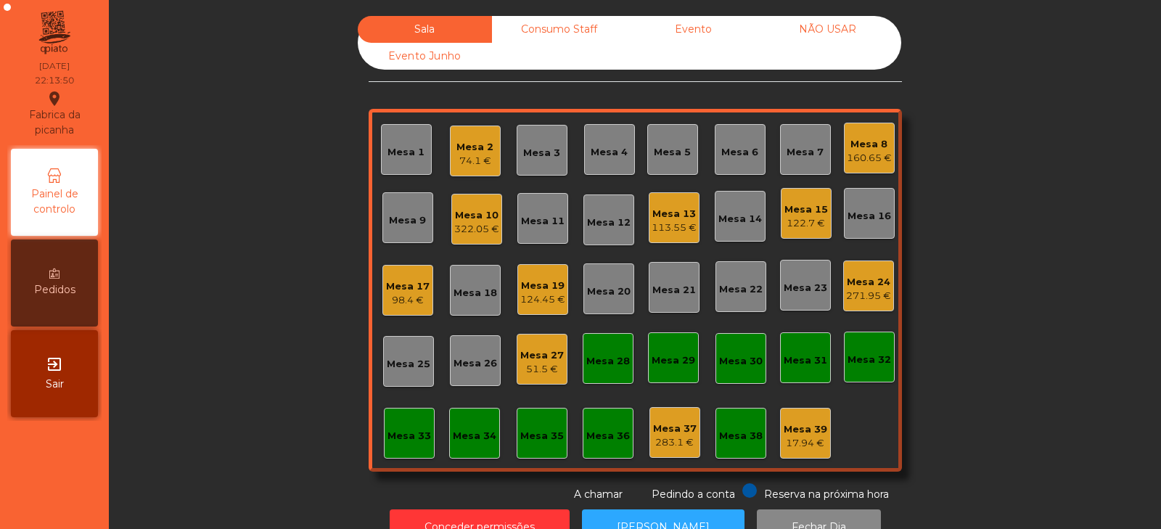
click at [531, 300] on div "124.45 €" at bounding box center [542, 299] width 45 height 15
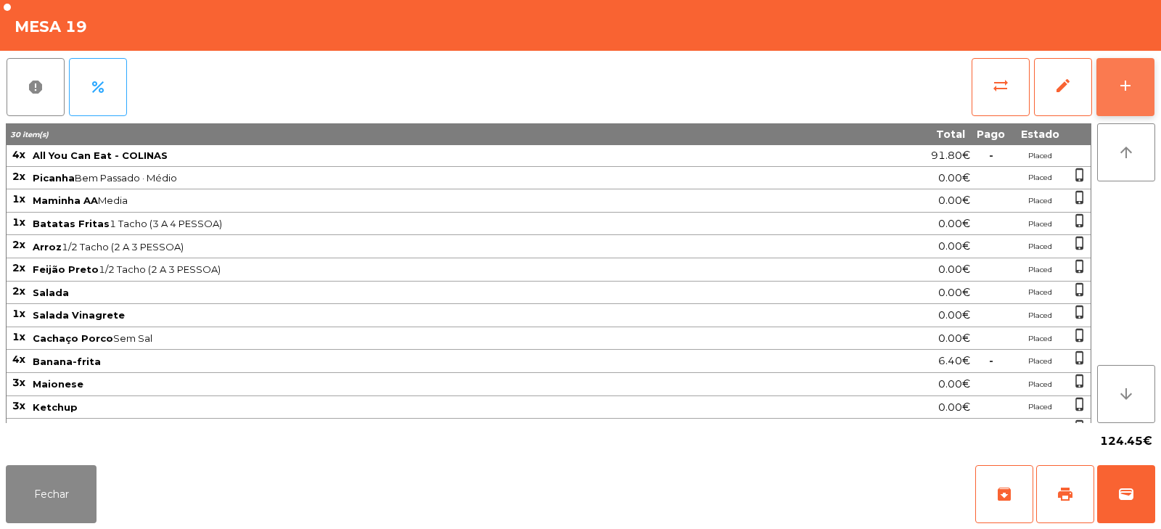
click at [1127, 92] on div "add" at bounding box center [1125, 85] width 17 height 17
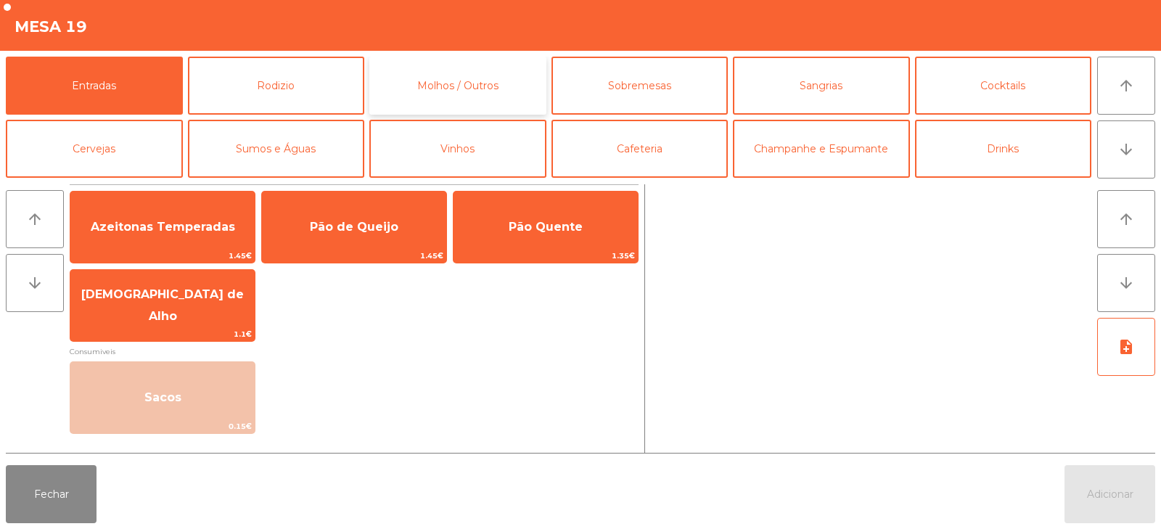
click at [427, 91] on button "Molhos / Outros" at bounding box center [457, 86] width 177 height 58
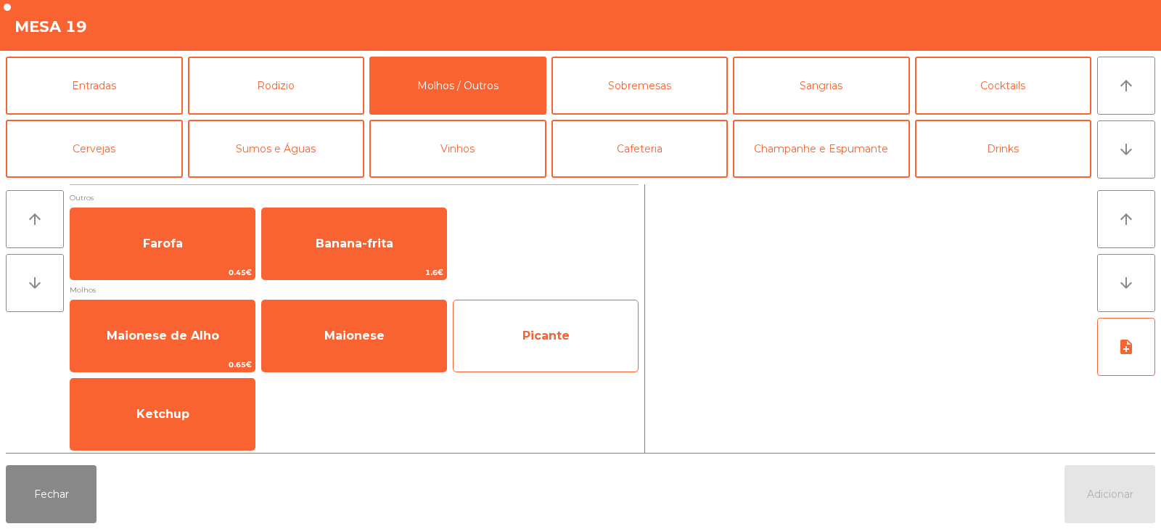
click at [573, 341] on span "Picante" at bounding box center [546, 335] width 184 height 39
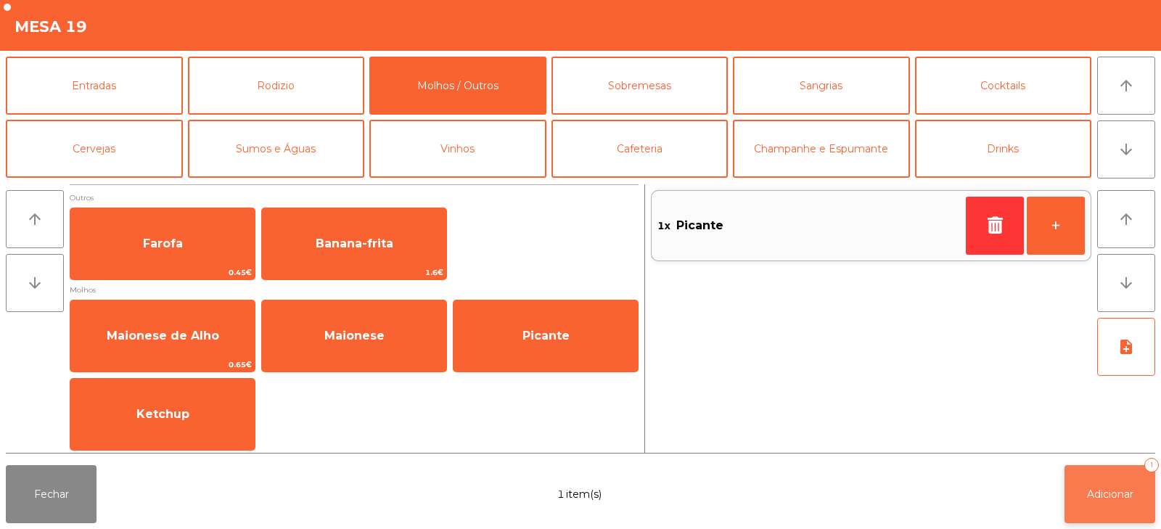
click at [1099, 497] on span "Adicionar" at bounding box center [1110, 494] width 46 height 13
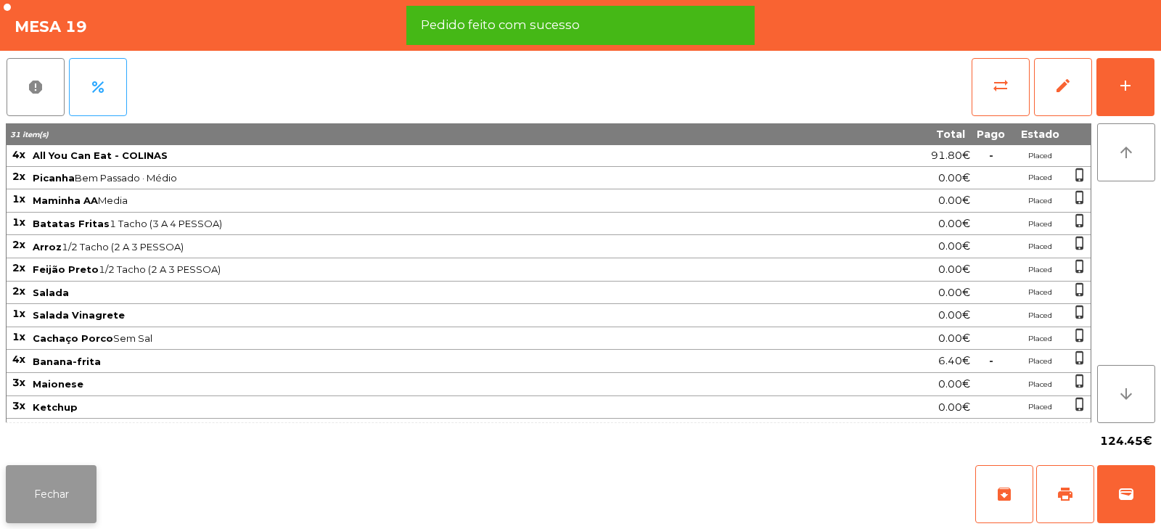
click at [66, 505] on button "Fechar" at bounding box center [51, 494] width 91 height 58
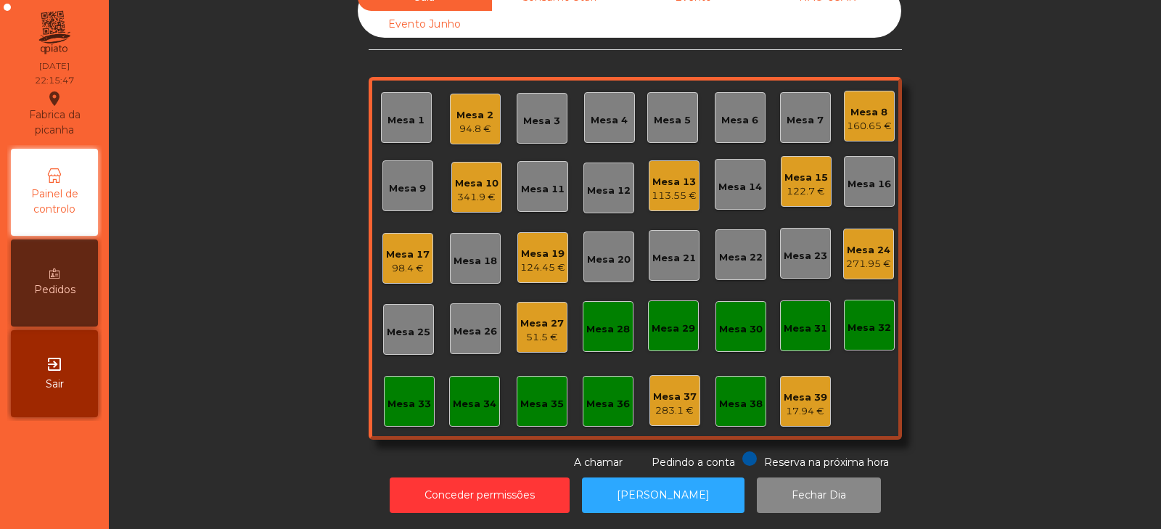
scroll to position [0, 0]
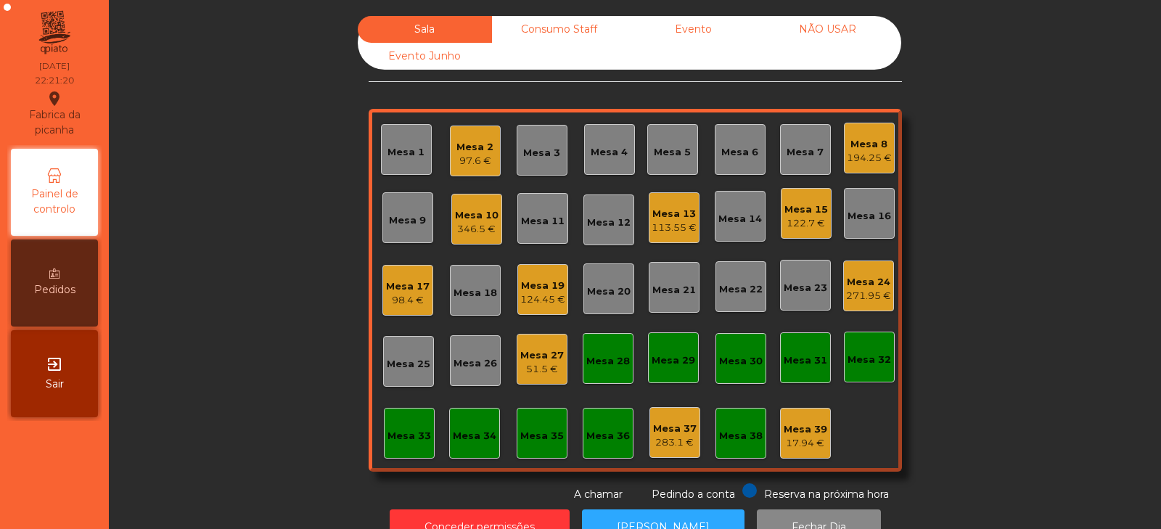
click at [660, 238] on div "Mesa 13 113.55 €" at bounding box center [674, 217] width 51 height 51
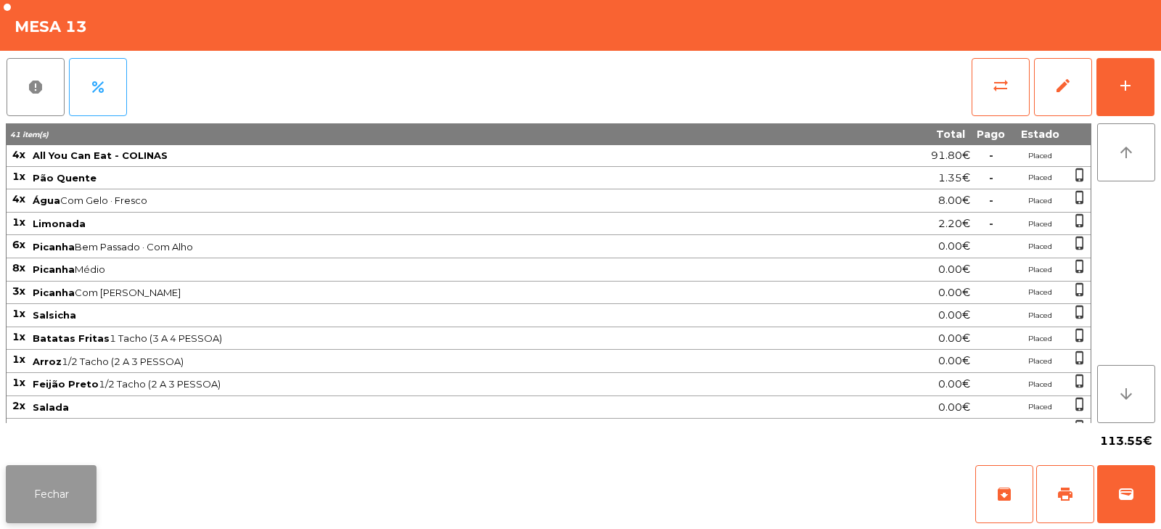
click at [41, 477] on button "Fechar" at bounding box center [51, 494] width 91 height 58
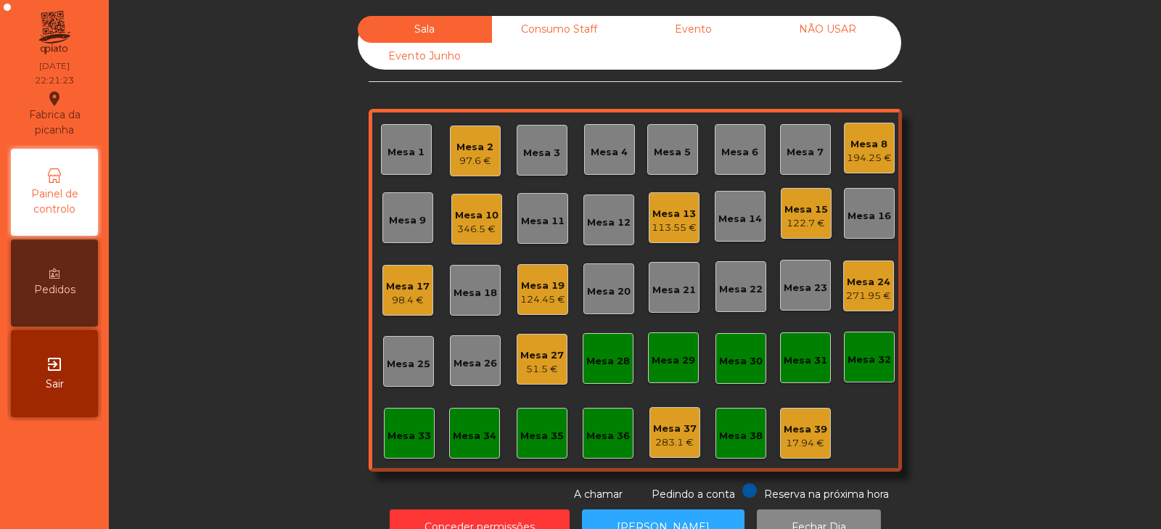
click at [555, 275] on div "Mesa 19 124.45 €" at bounding box center [542, 290] width 45 height 34
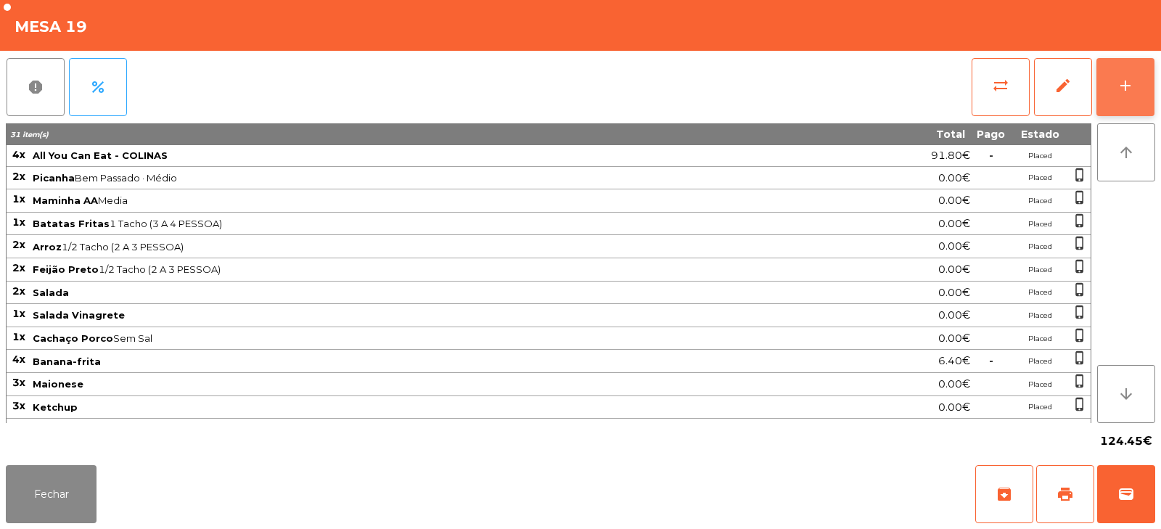
click at [1128, 90] on div "add" at bounding box center [1125, 85] width 17 height 17
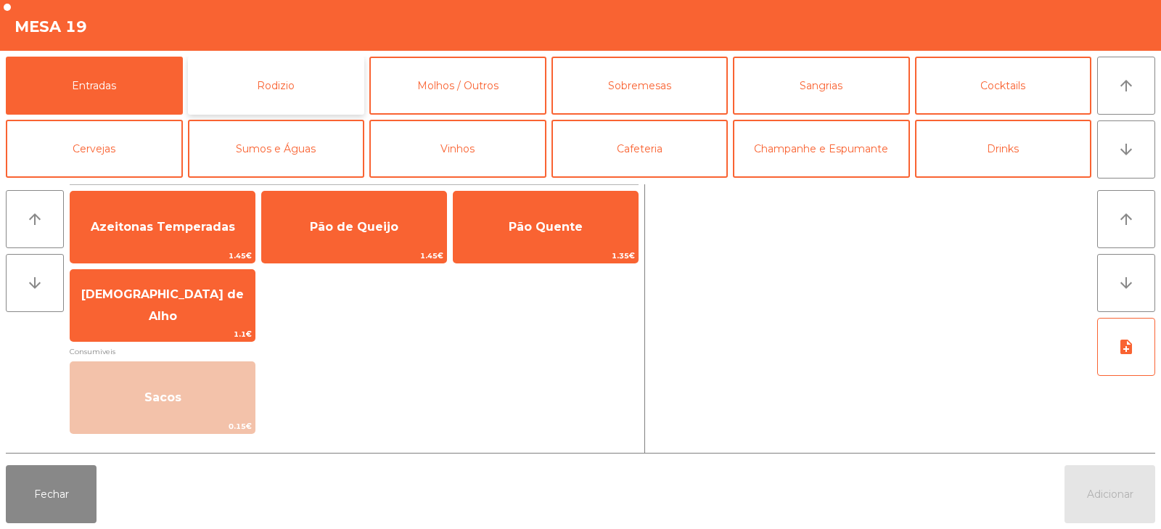
click at [318, 84] on button "Rodizio" at bounding box center [276, 86] width 177 height 58
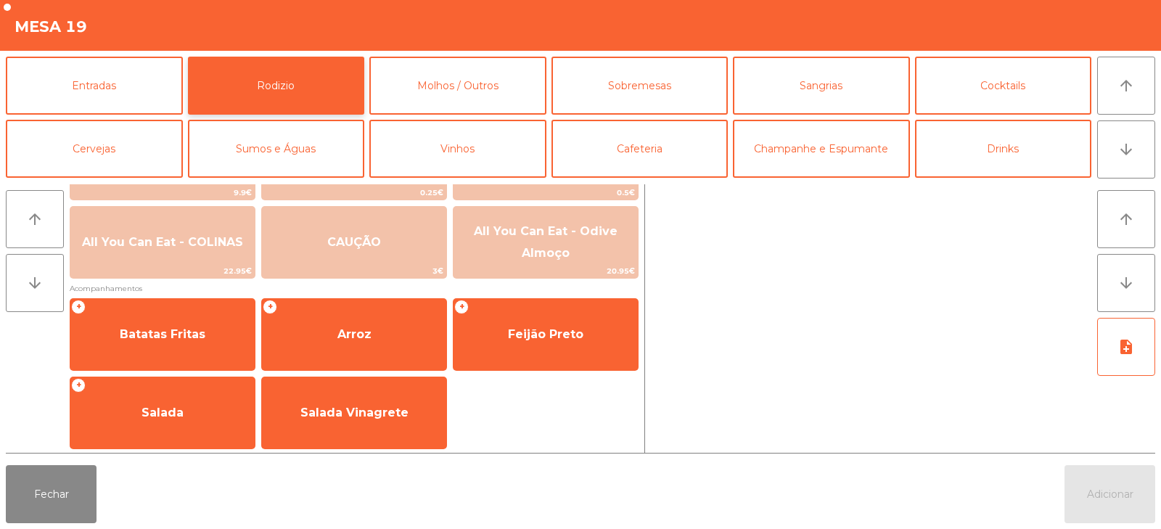
scroll to position [236, 0]
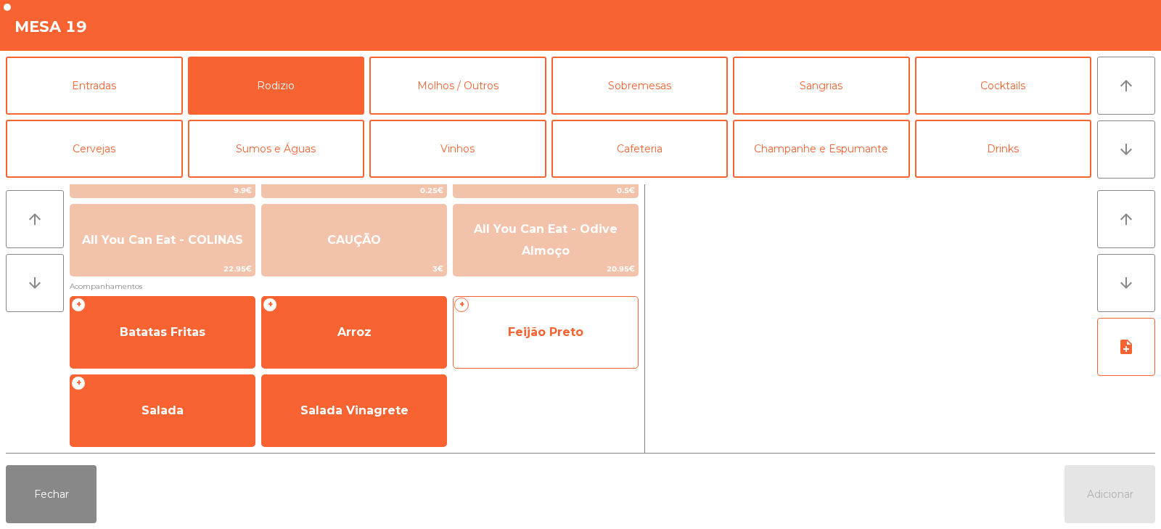
click at [519, 325] on span "Feijão Preto" at bounding box center [545, 332] width 75 height 14
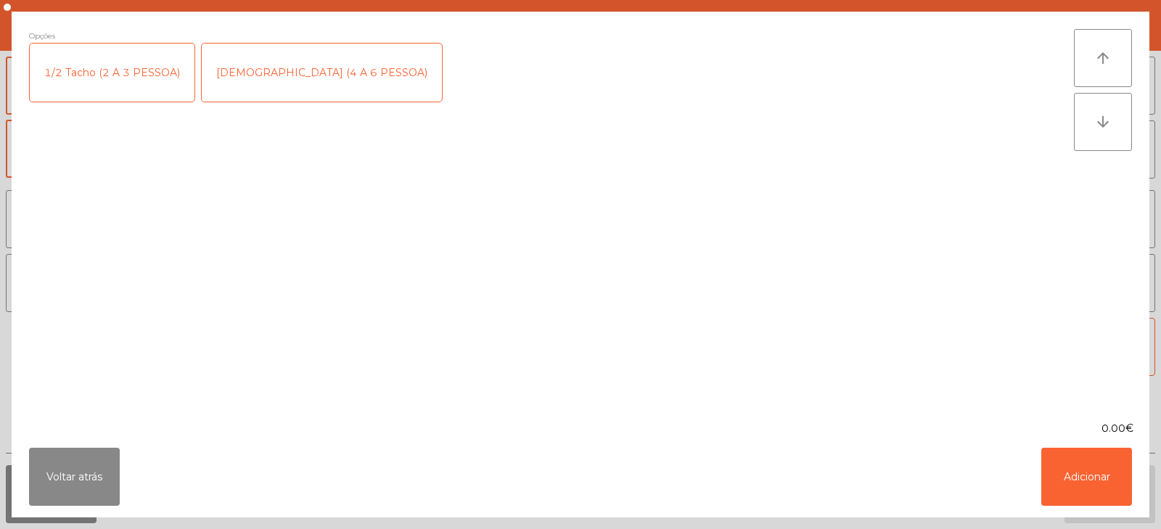
click at [291, 83] on div "[DEMOGRAPHIC_DATA] (4 A 6 PESSOA)" at bounding box center [322, 73] width 240 height 58
click at [1089, 475] on button "Adicionar" at bounding box center [1086, 477] width 91 height 58
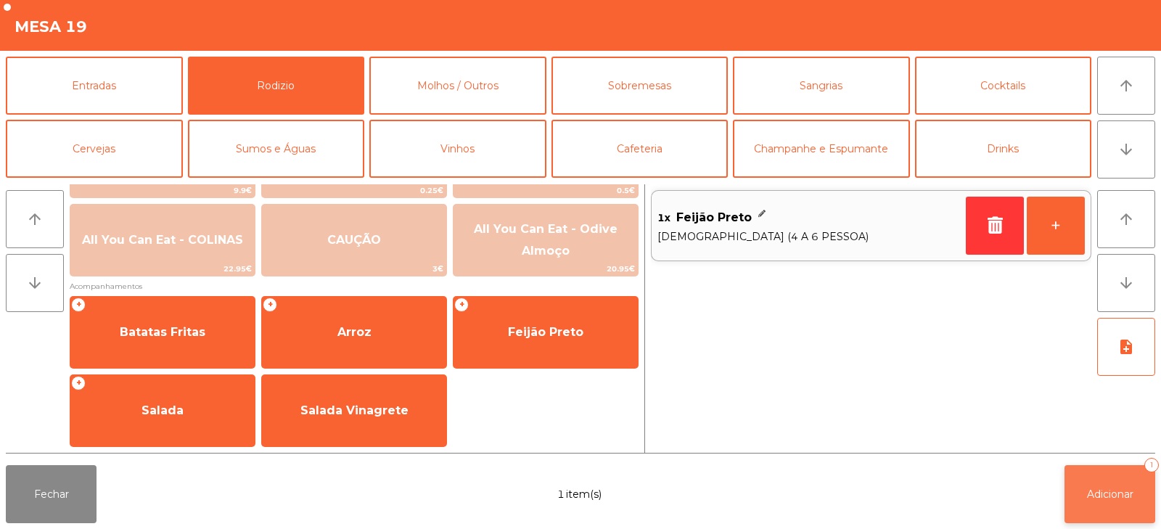
click at [1125, 495] on span "Adicionar" at bounding box center [1110, 494] width 46 height 13
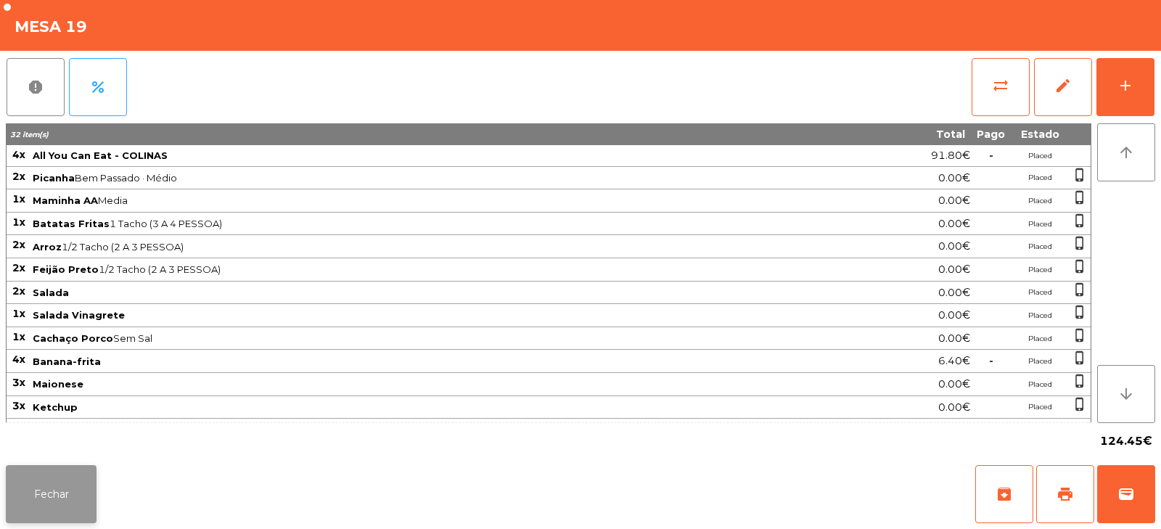
click at [43, 503] on button "Fechar" at bounding box center [51, 494] width 91 height 58
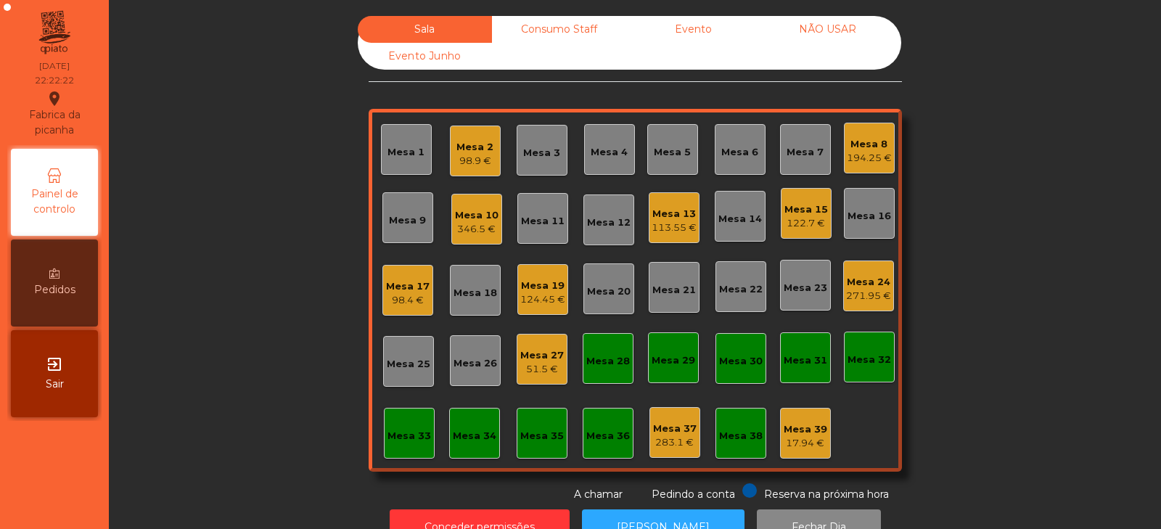
click at [475, 147] on div "Mesa 2" at bounding box center [475, 147] width 37 height 15
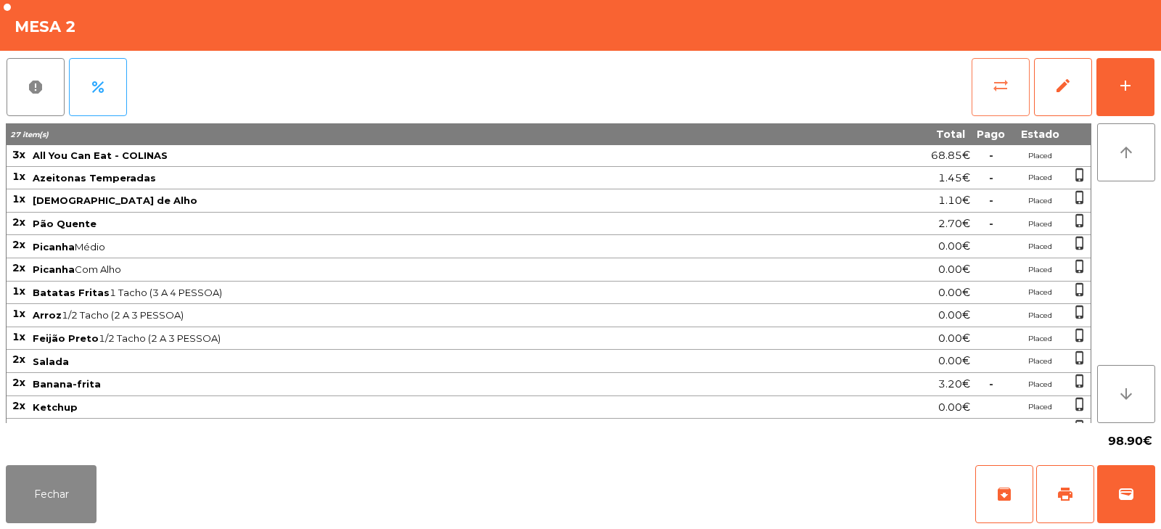
click at [1010, 81] on button "sync_alt" at bounding box center [1001, 87] width 58 height 58
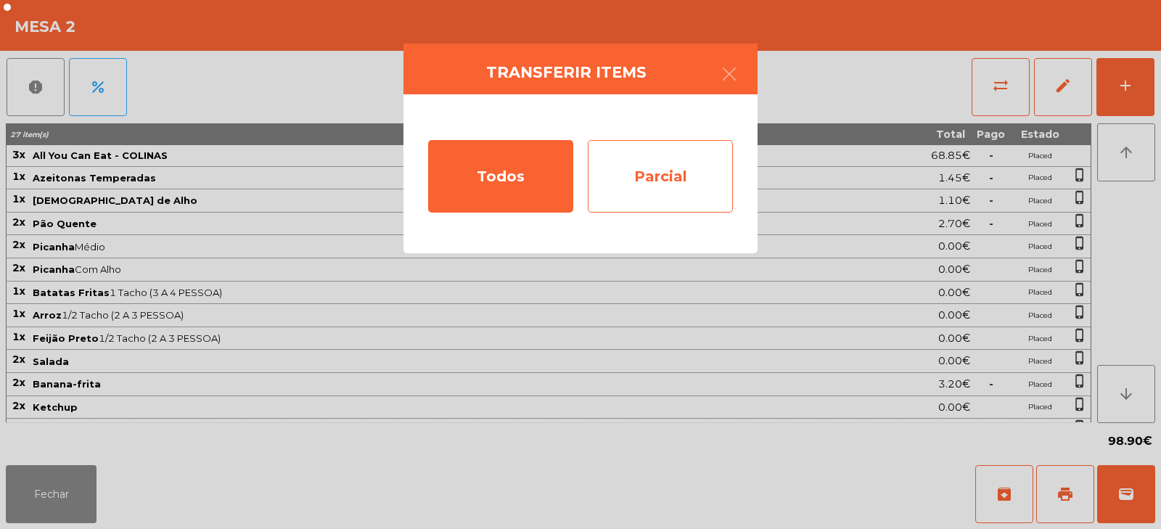
click at [698, 168] on div "Parcial" at bounding box center [660, 176] width 145 height 73
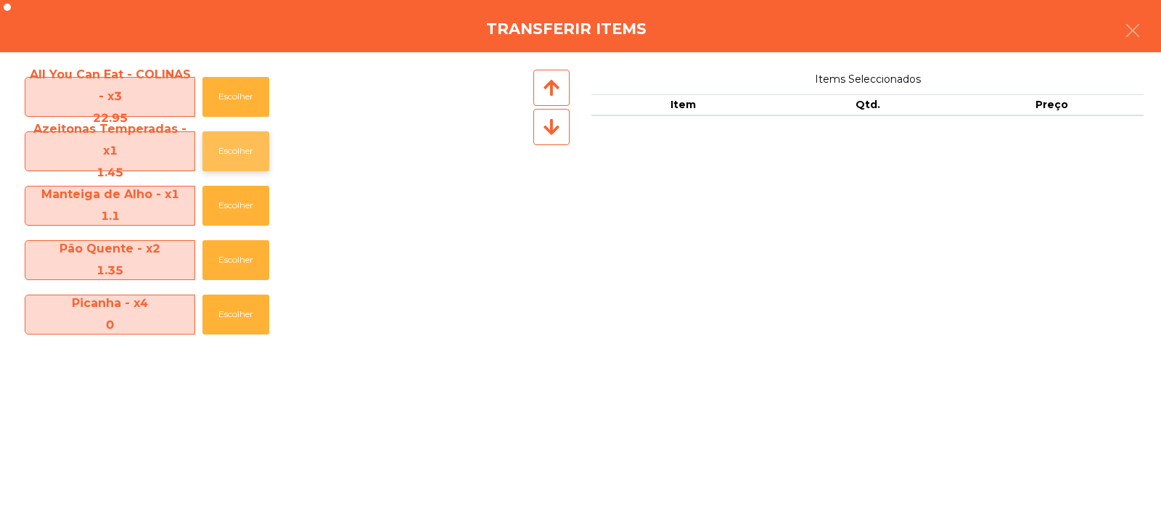
click at [242, 147] on button "Escolher" at bounding box center [235, 151] width 67 height 40
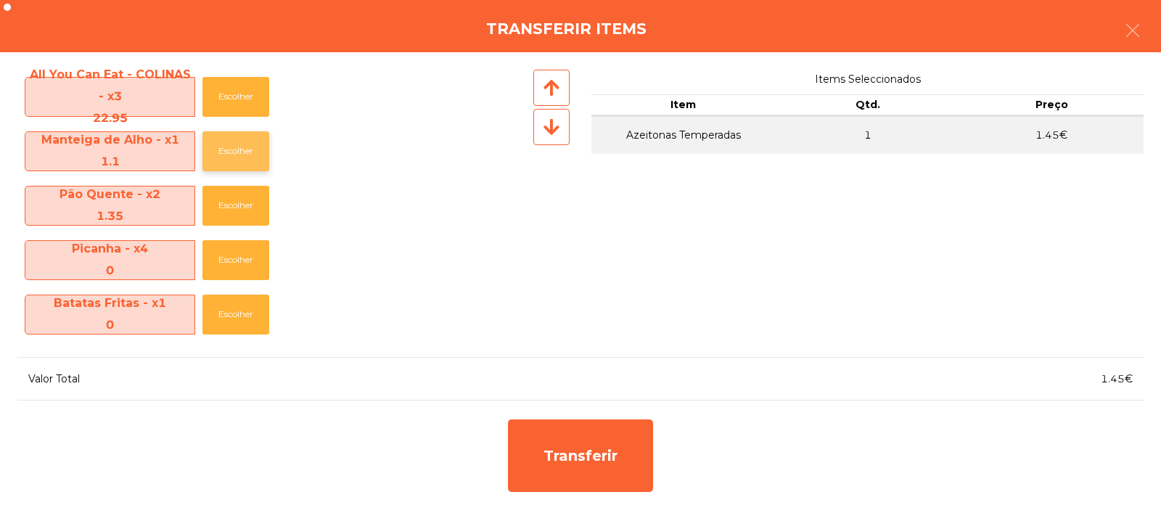
click at [241, 148] on button "Escolher" at bounding box center [235, 151] width 67 height 40
click at [247, 154] on button "Escolher" at bounding box center [235, 151] width 67 height 40
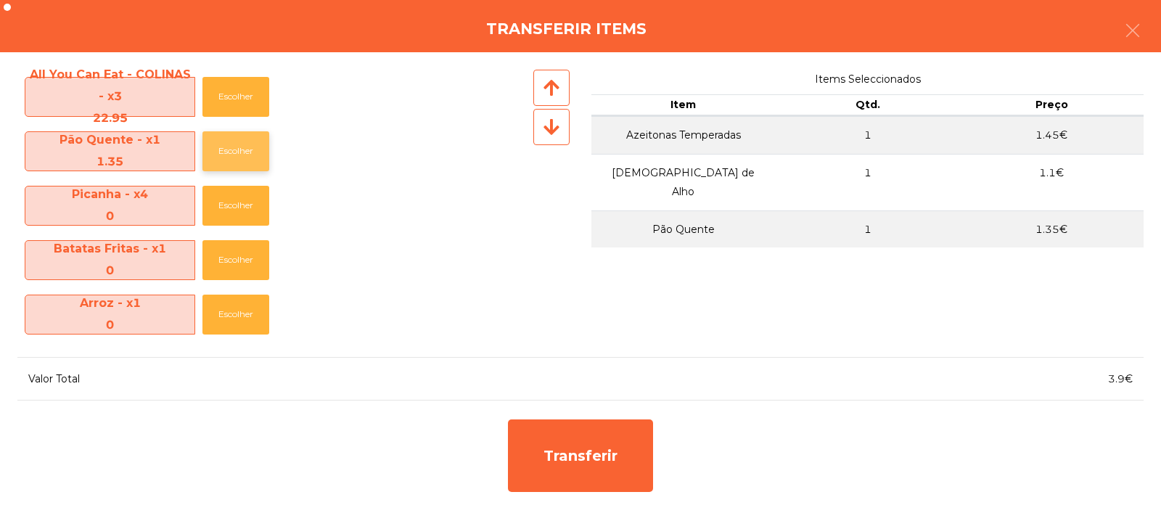
click at [245, 157] on button "Escolher" at bounding box center [235, 151] width 67 height 40
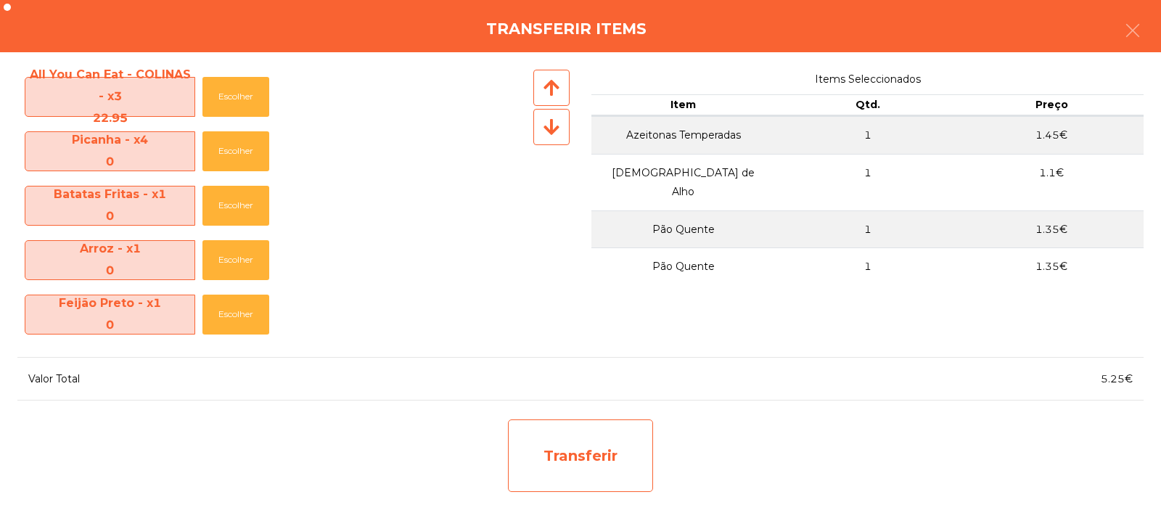
click at [604, 442] on div "Transferir" at bounding box center [580, 456] width 145 height 73
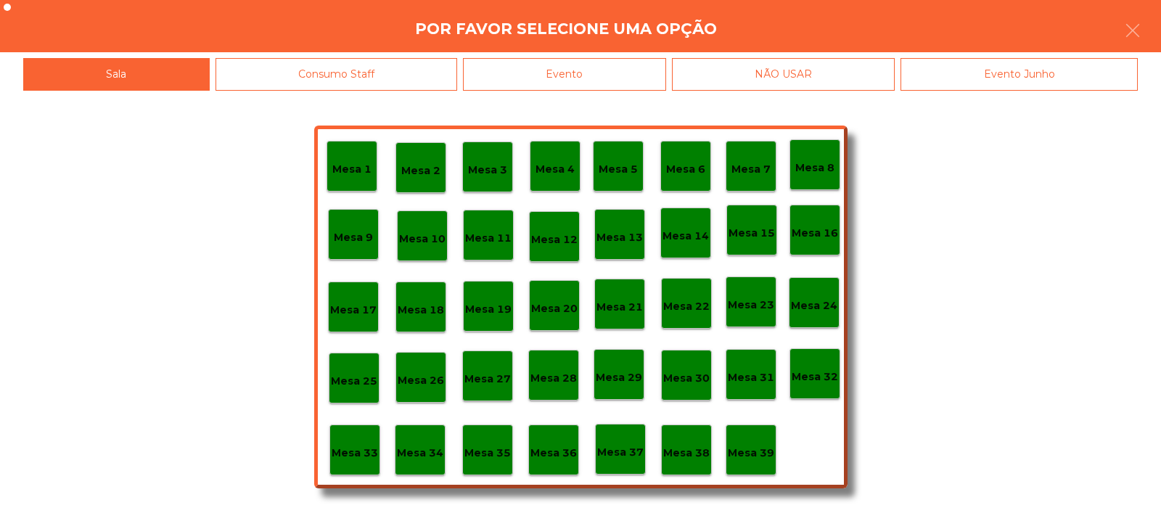
click at [697, 450] on p "Mesa 38" at bounding box center [686, 453] width 46 height 17
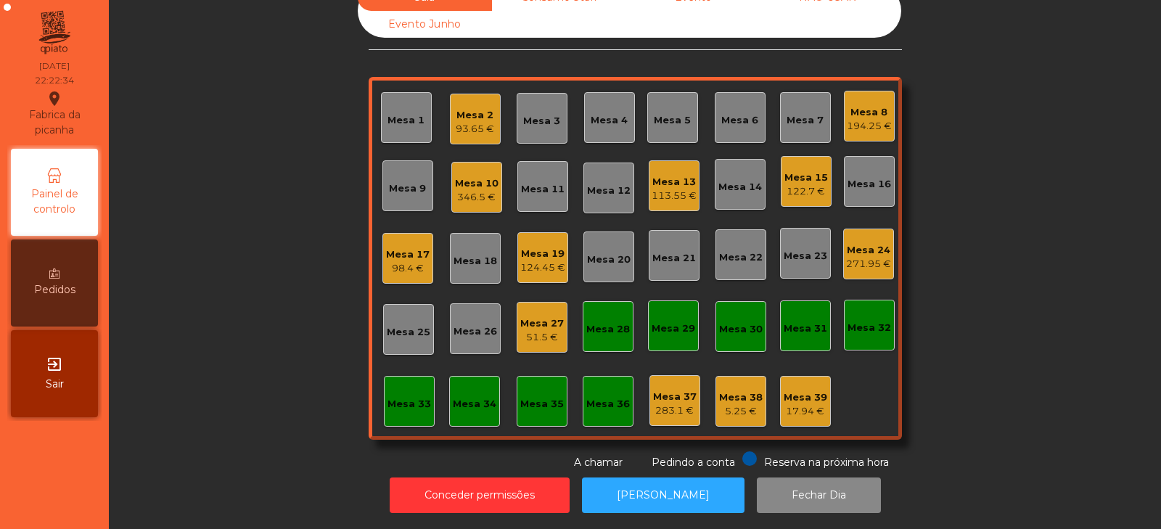
scroll to position [0, 0]
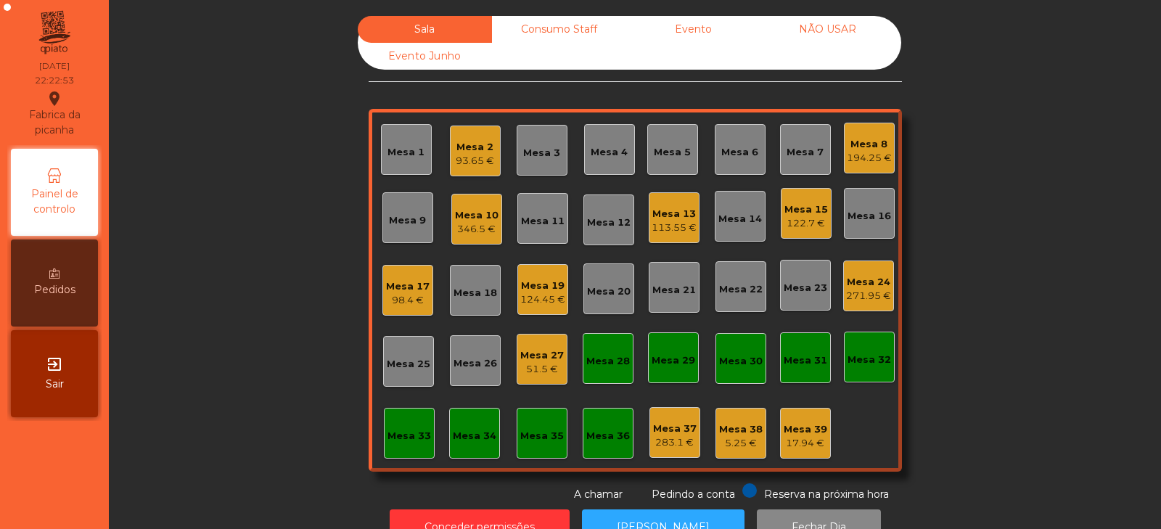
click at [743, 419] on div "Mesa 38 5.25 €" at bounding box center [741, 434] width 44 height 34
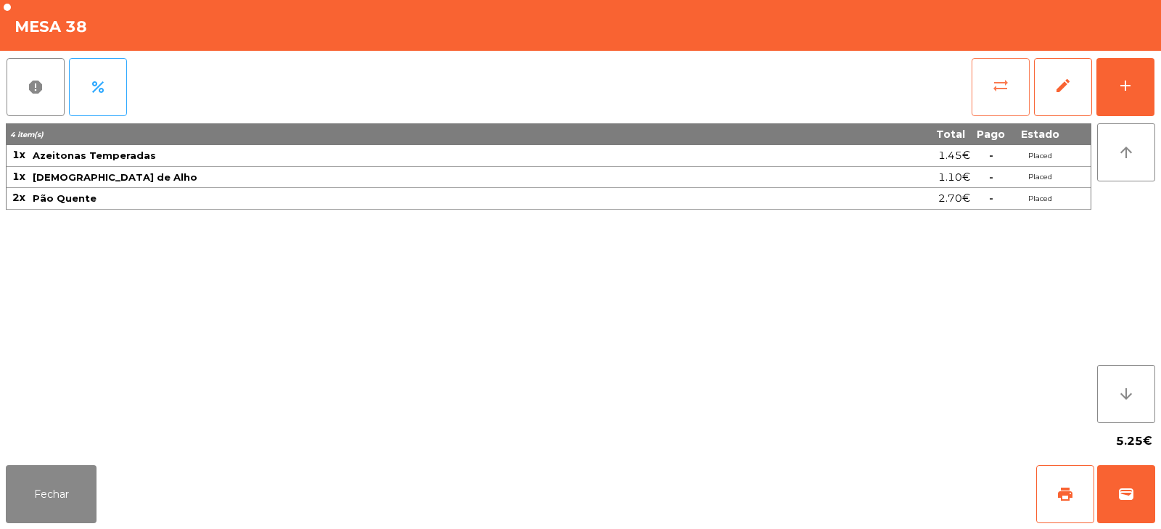
click at [993, 89] on span "sync_alt" at bounding box center [1000, 85] width 17 height 17
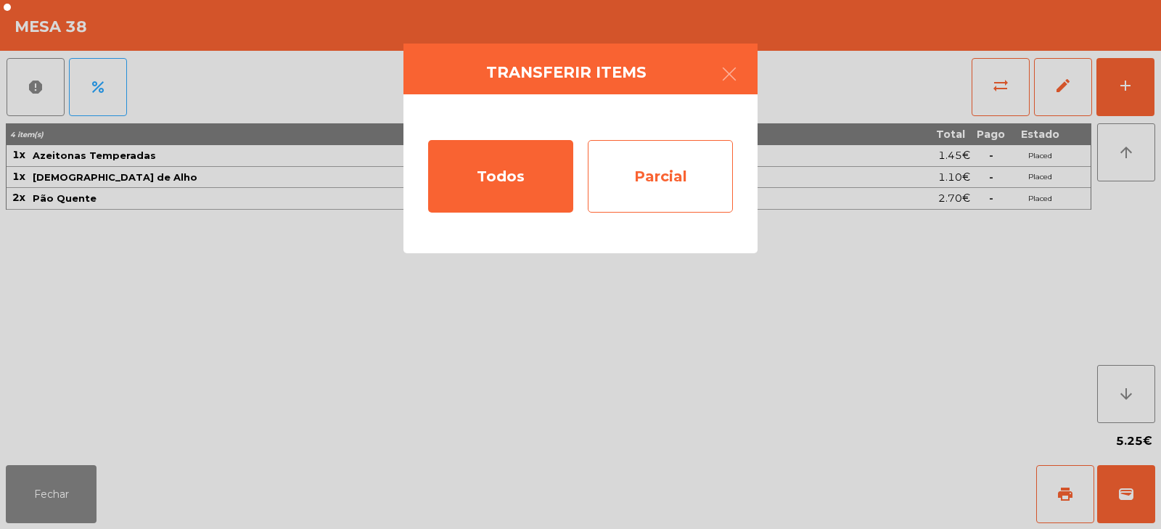
click at [652, 181] on div "Parcial" at bounding box center [660, 176] width 145 height 73
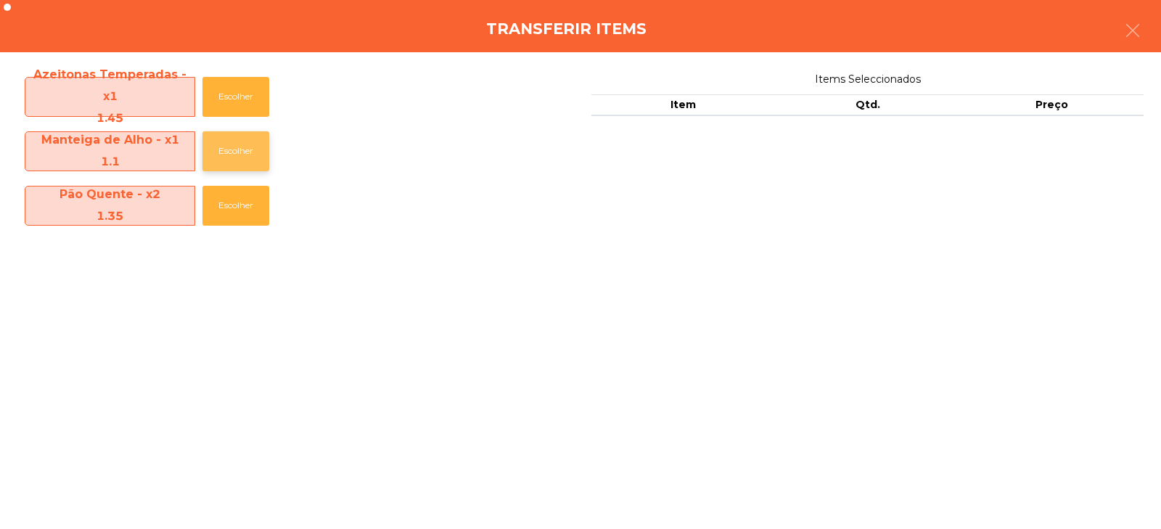
click at [238, 142] on button "Escolher" at bounding box center [235, 151] width 67 height 40
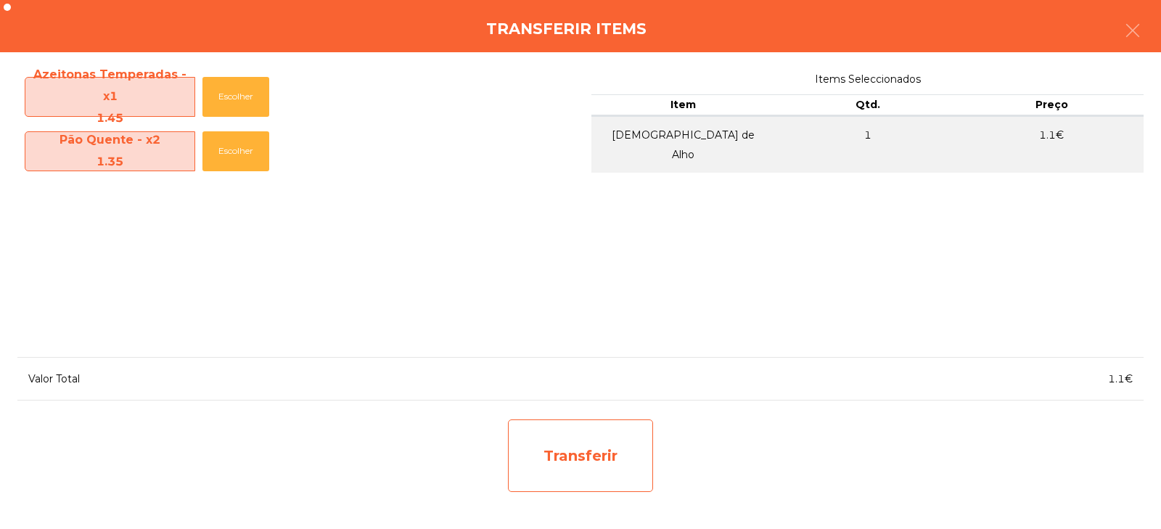
click at [586, 454] on div "Transferir" at bounding box center [580, 456] width 145 height 73
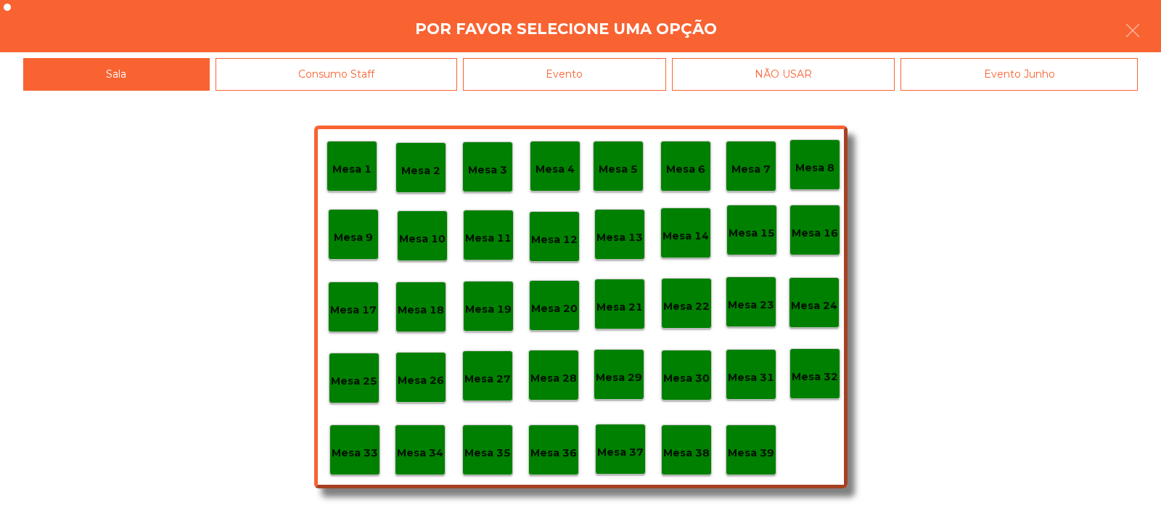
click at [631, 454] on p "Mesa 37" at bounding box center [620, 452] width 46 height 17
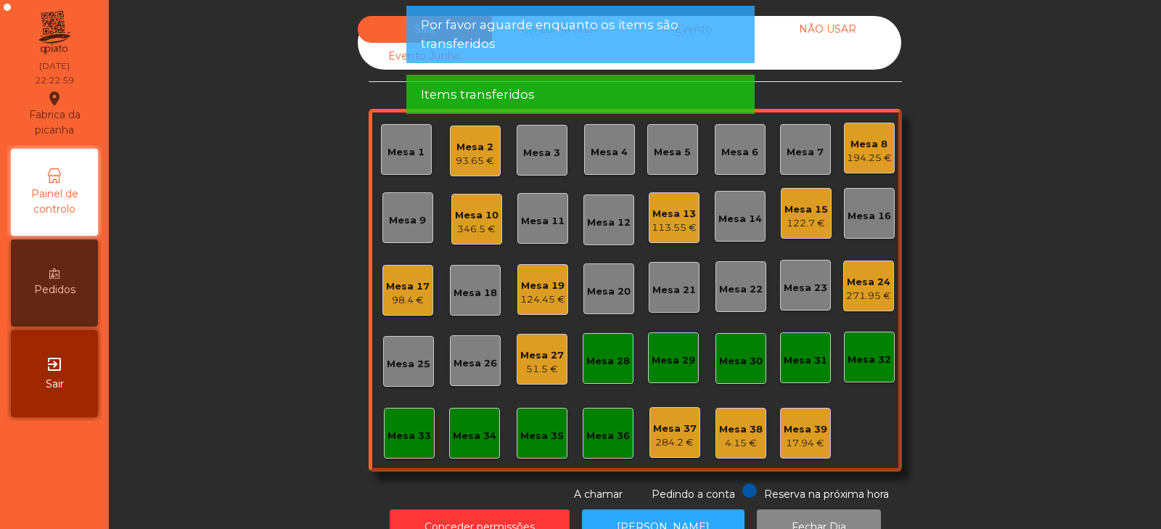
click at [734, 428] on div "Mesa 38" at bounding box center [741, 429] width 44 height 15
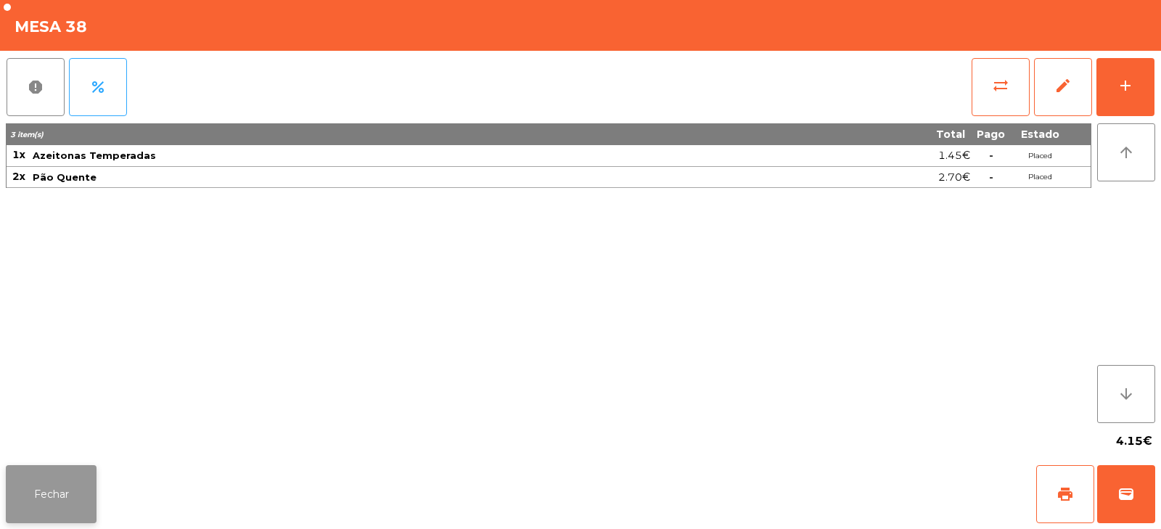
click at [59, 479] on button "Fechar" at bounding box center [51, 494] width 91 height 58
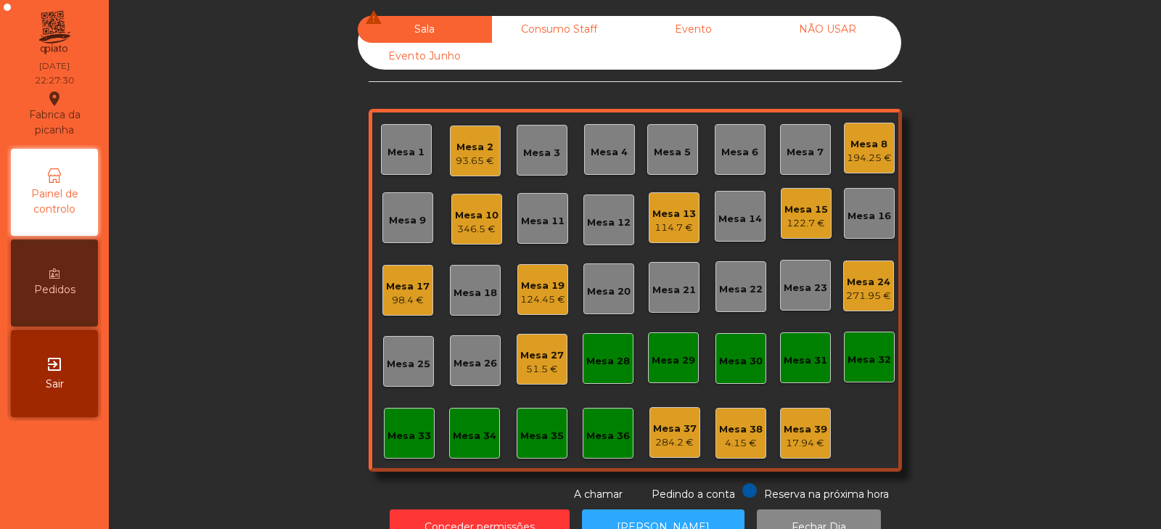
click at [813, 208] on div "Mesa 15" at bounding box center [807, 209] width 44 height 15
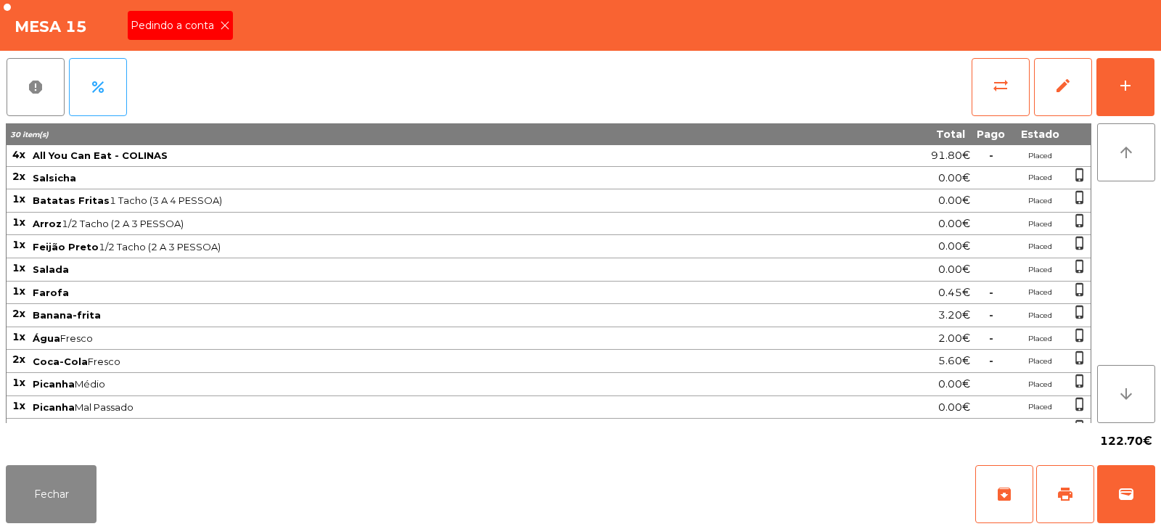
click at [213, 28] on span "Pedindo a conta" at bounding box center [175, 25] width 89 height 15
click at [1064, 496] on span "print" at bounding box center [1065, 494] width 17 height 17
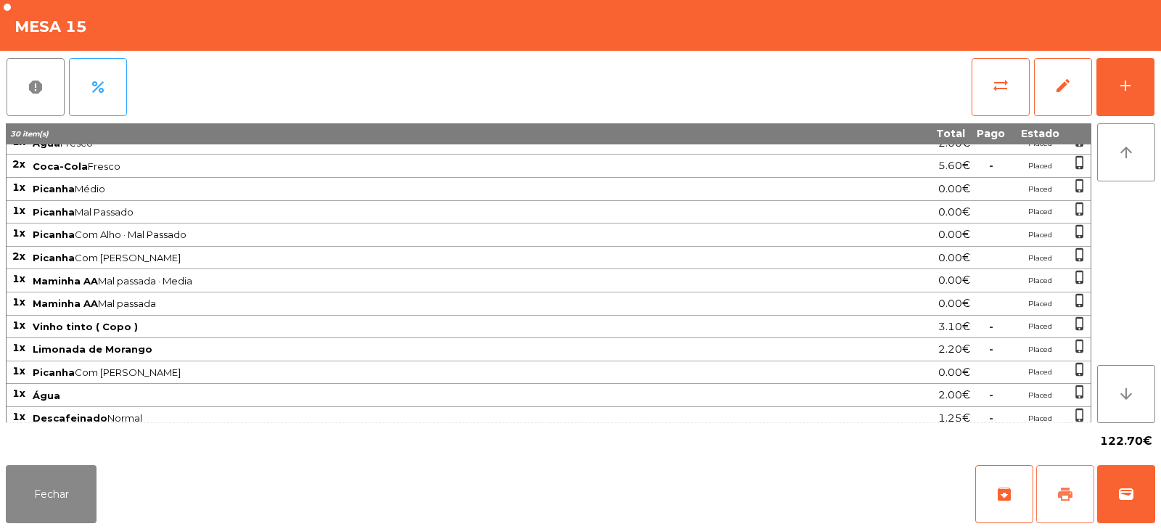
scroll to position [249, 0]
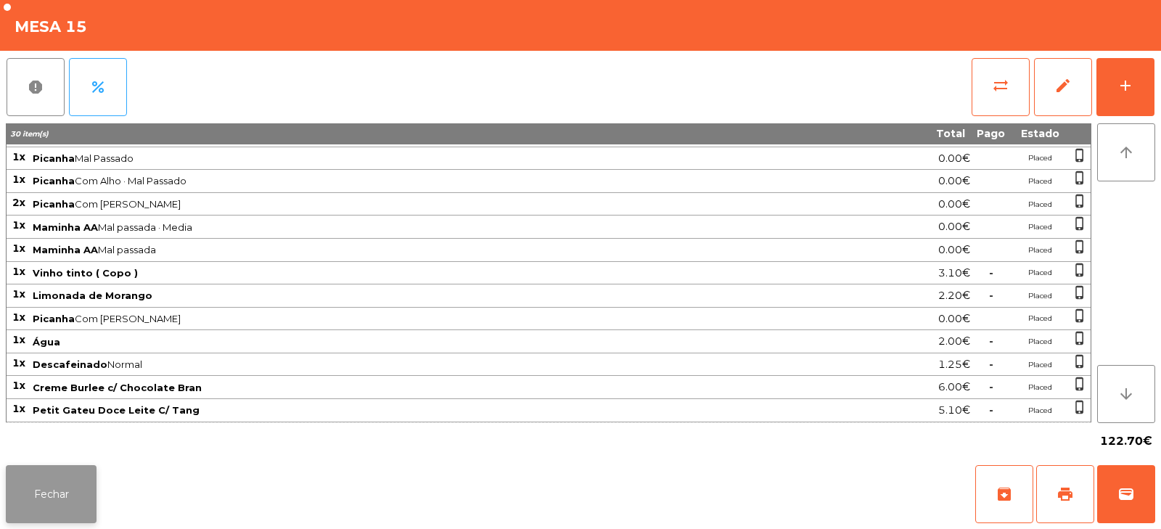
click at [70, 496] on button "Fechar" at bounding box center [51, 494] width 91 height 58
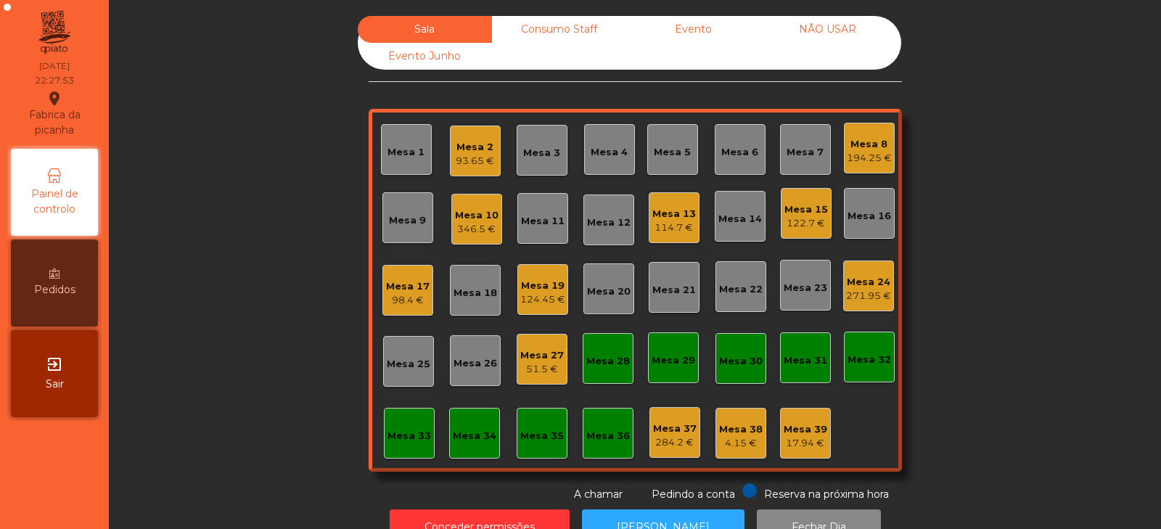
scroll to position [43, 0]
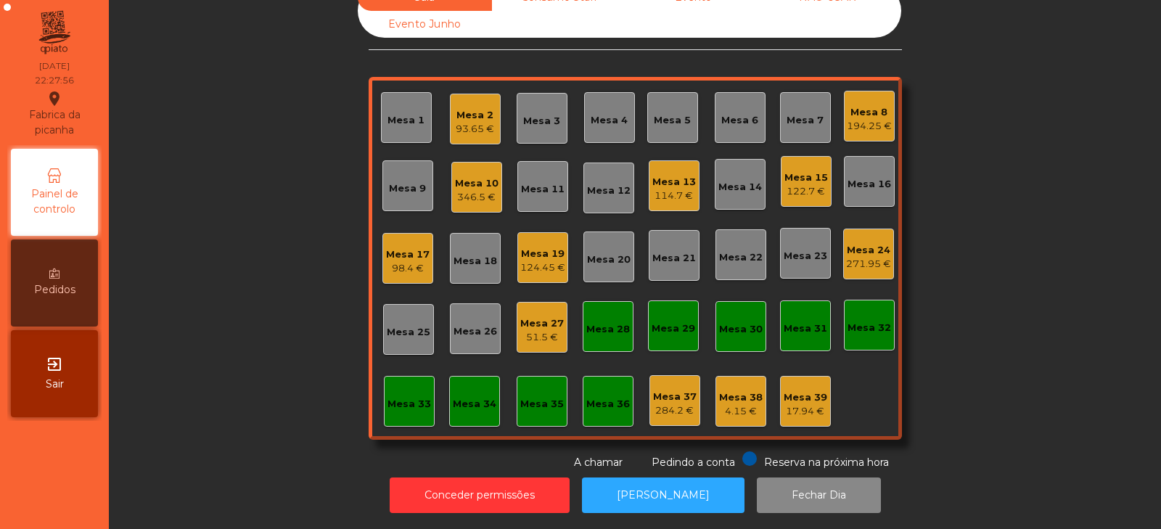
click at [663, 251] on div "Mesa 21" at bounding box center [674, 258] width 44 height 15
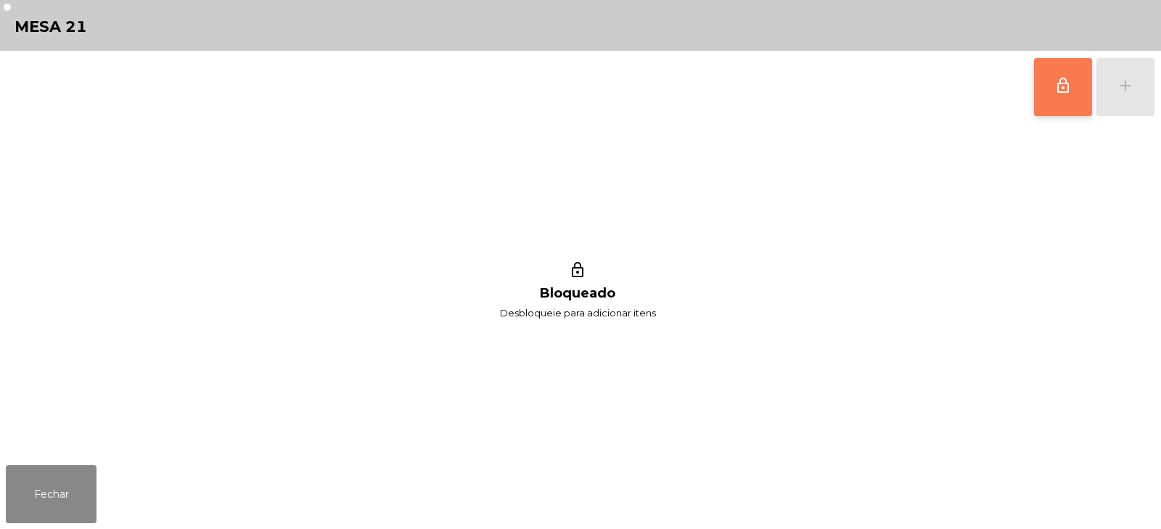
click at [1045, 94] on button "lock_outline" at bounding box center [1063, 87] width 58 height 58
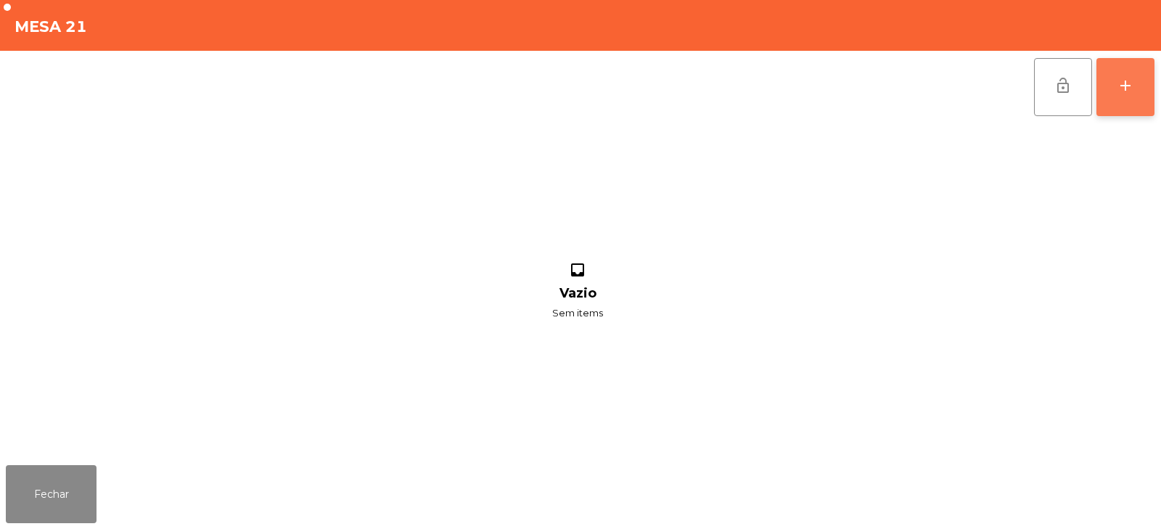
click at [1119, 99] on button "add" at bounding box center [1126, 87] width 58 height 58
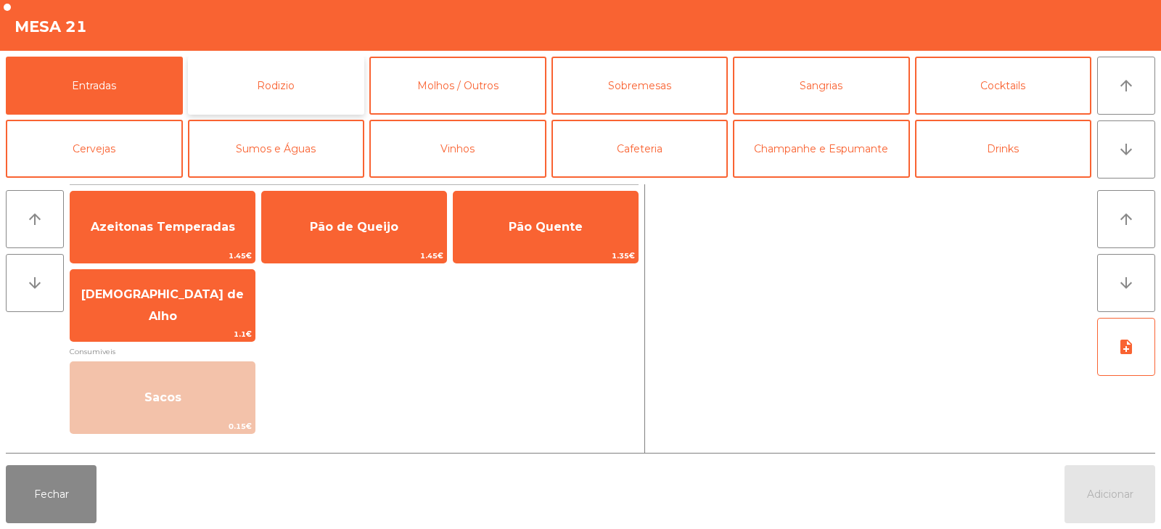
click at [295, 101] on button "Rodizio" at bounding box center [276, 86] width 177 height 58
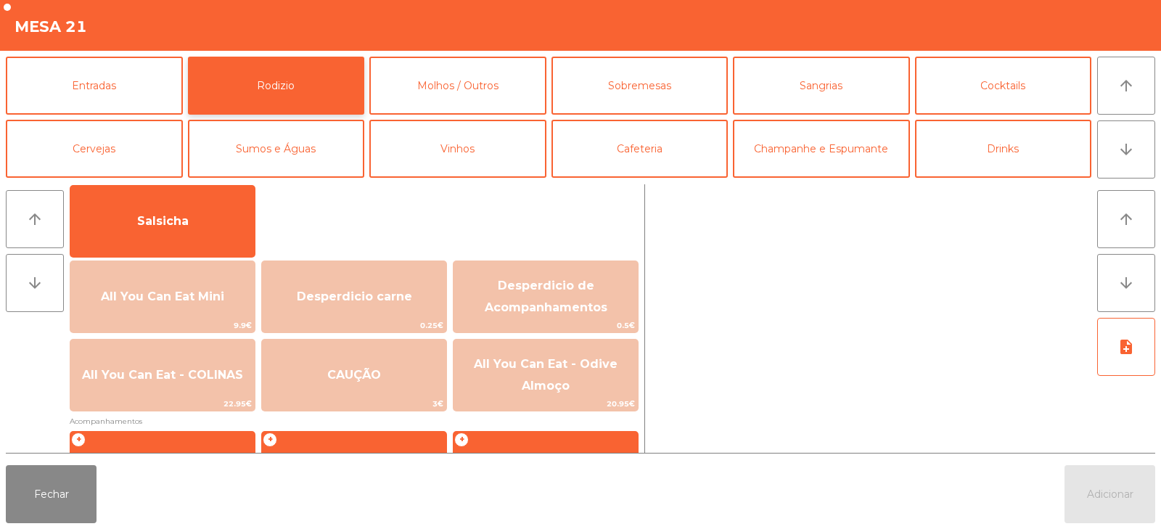
scroll to position [120, 0]
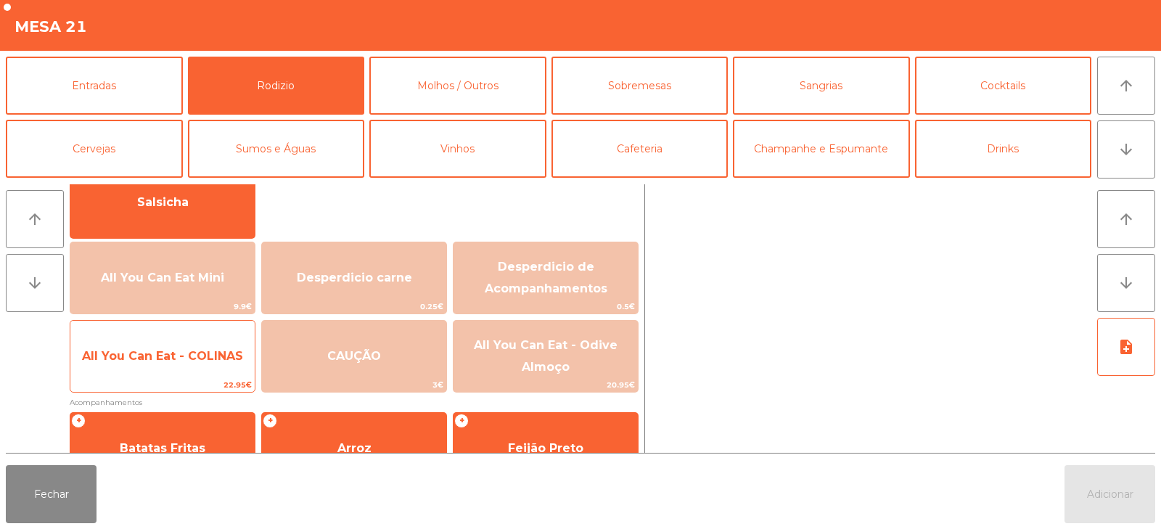
click at [233, 352] on span "All You Can Eat - COLINAS" at bounding box center [162, 356] width 161 height 14
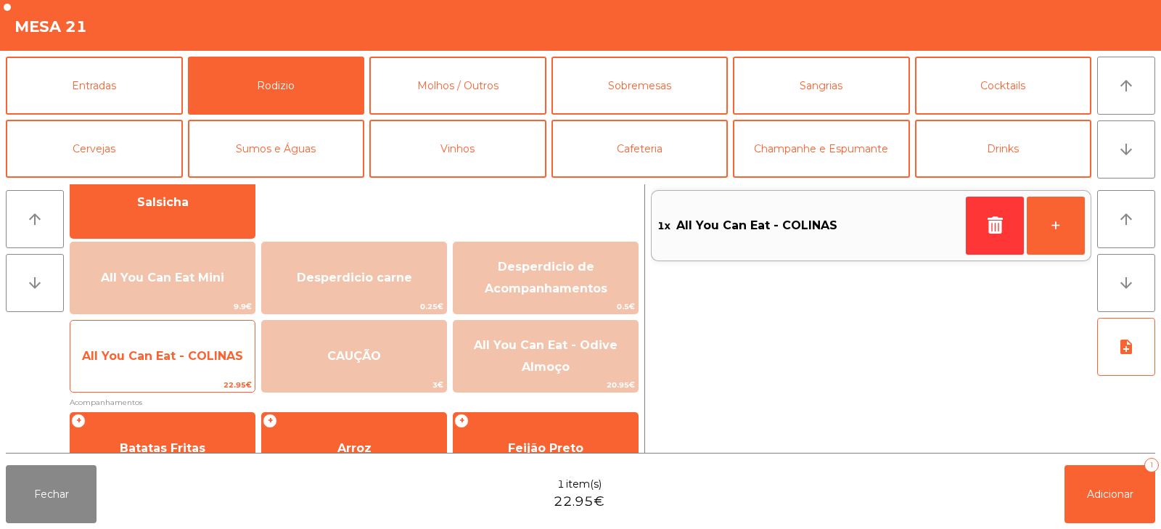
click at [232, 353] on span "All You Can Eat - COLINAS" at bounding box center [162, 356] width 161 height 14
click at [237, 349] on span "All You Can Eat - COLINAS" at bounding box center [162, 356] width 161 height 14
click at [237, 348] on span "All You Can Eat - COLINAS" at bounding box center [162, 356] width 184 height 39
click at [236, 361] on span "All You Can Eat - COLINAS" at bounding box center [162, 356] width 161 height 14
click at [209, 359] on span "All You Can Eat - COLINAS" at bounding box center [162, 356] width 161 height 14
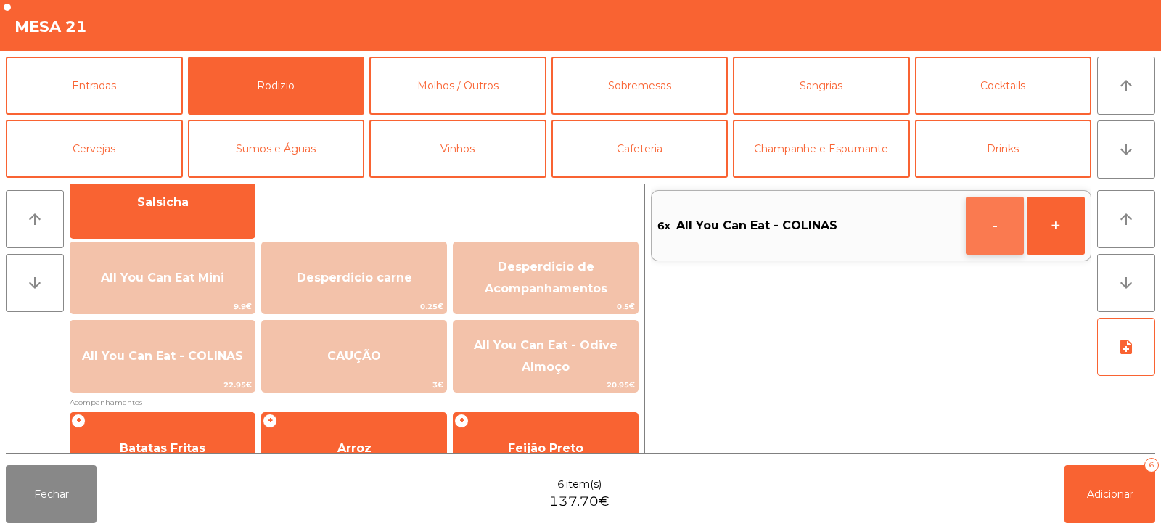
click at [974, 225] on button "-" at bounding box center [995, 226] width 58 height 58
click at [1107, 497] on span "Adicionar" at bounding box center [1110, 494] width 46 height 13
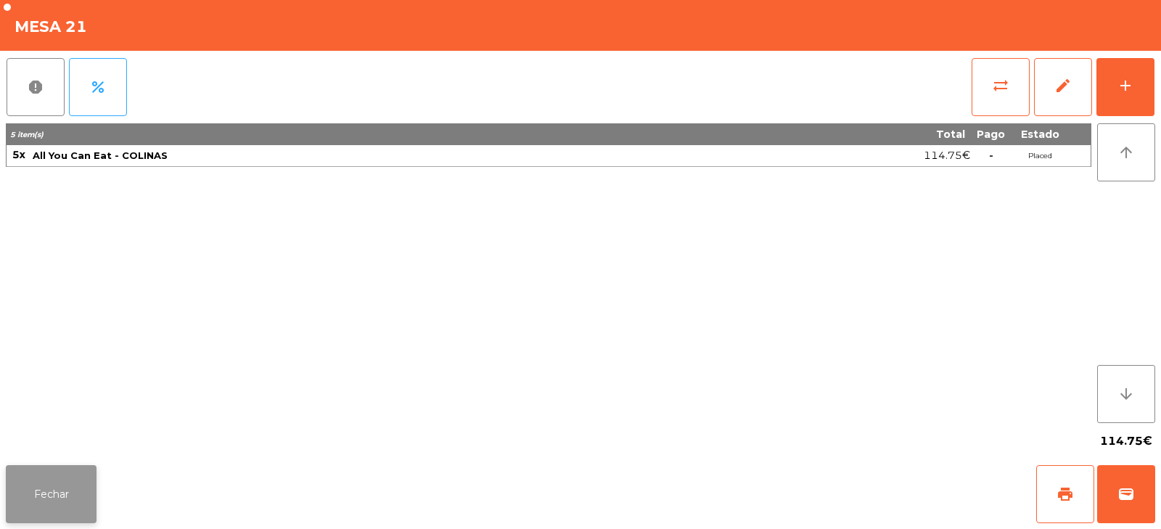
click at [73, 484] on button "Fechar" at bounding box center [51, 494] width 91 height 58
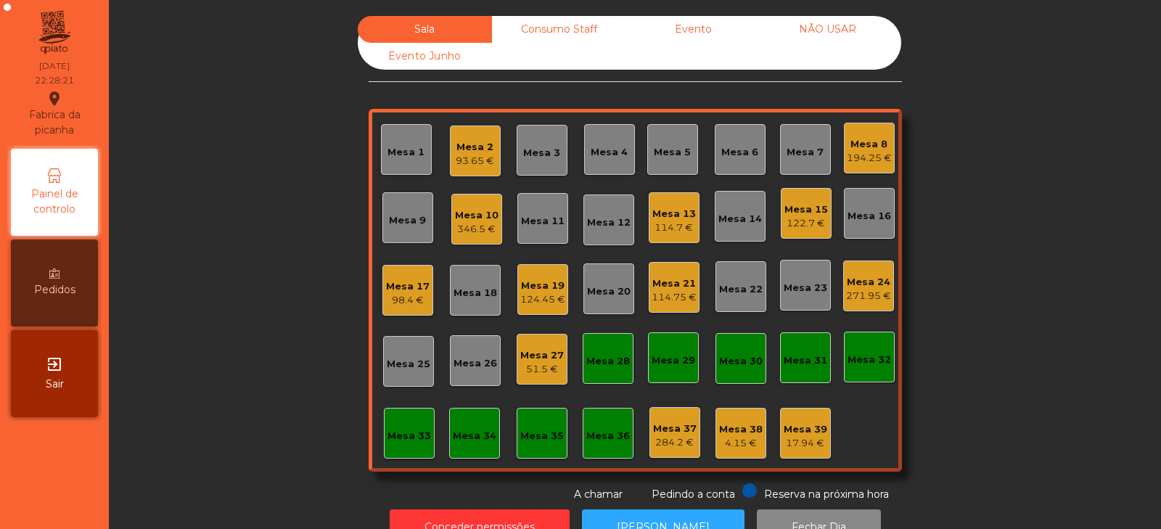
scroll to position [43, 0]
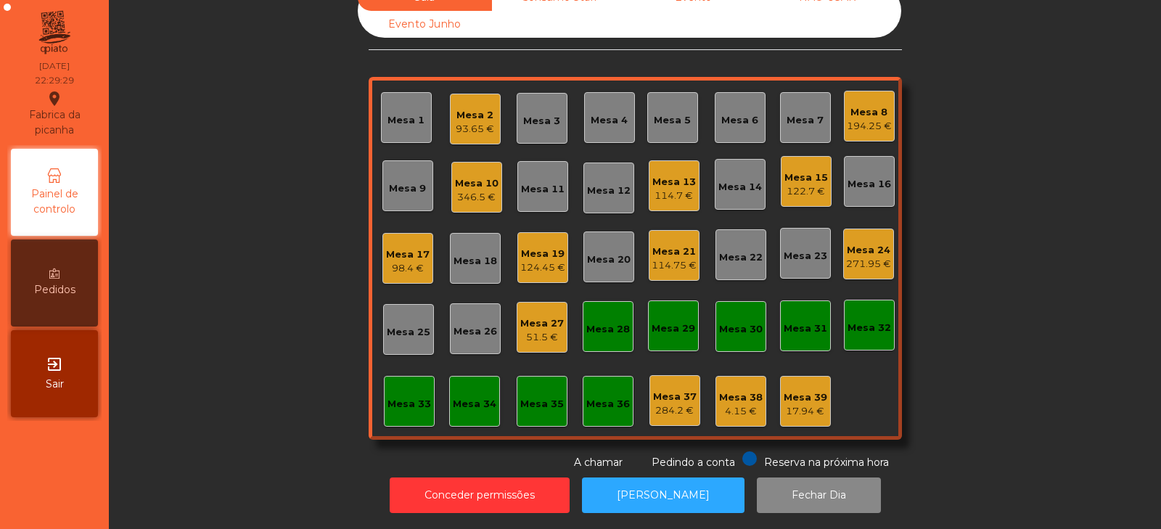
click at [535, 261] on div "124.45 €" at bounding box center [542, 268] width 45 height 15
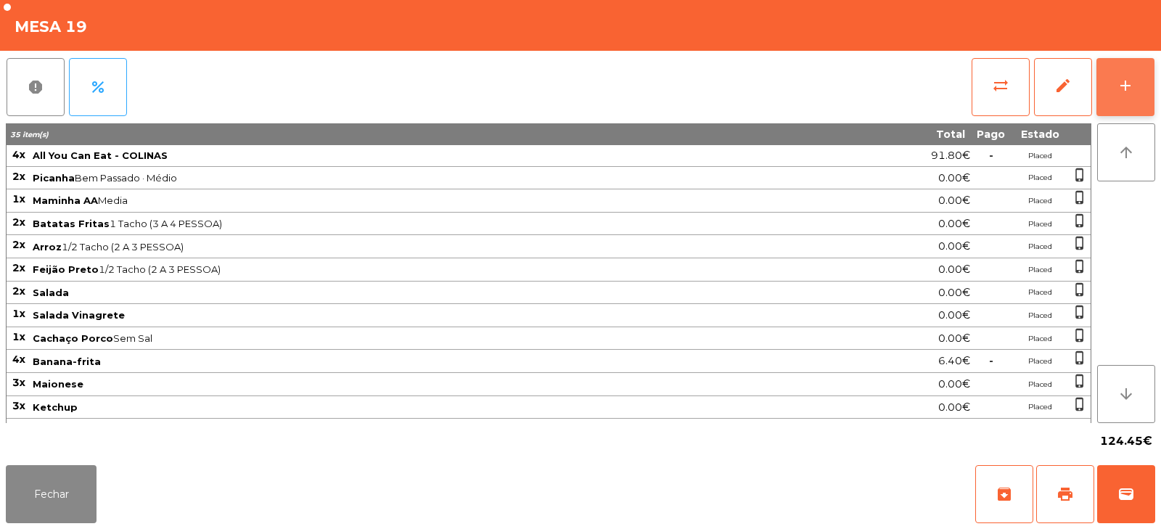
click at [1139, 86] on button "add" at bounding box center [1126, 87] width 58 height 58
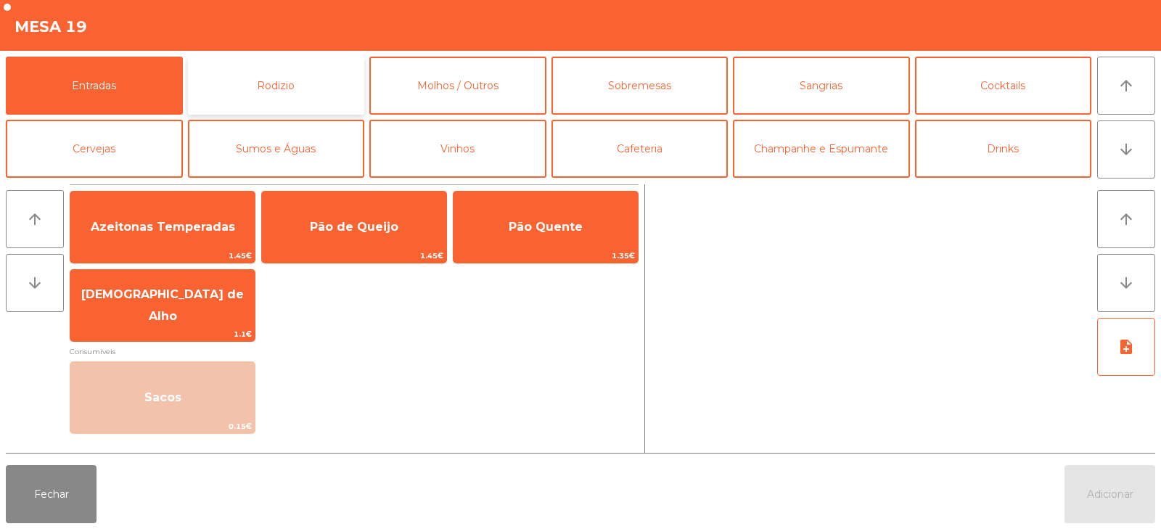
click at [307, 99] on button "Rodizio" at bounding box center [276, 86] width 177 height 58
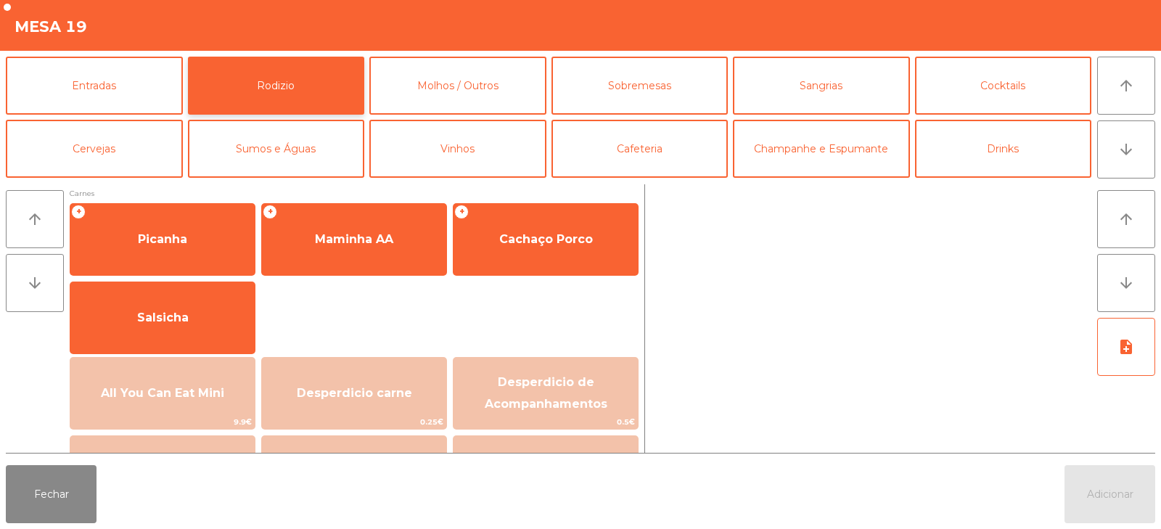
scroll to position [2, 0]
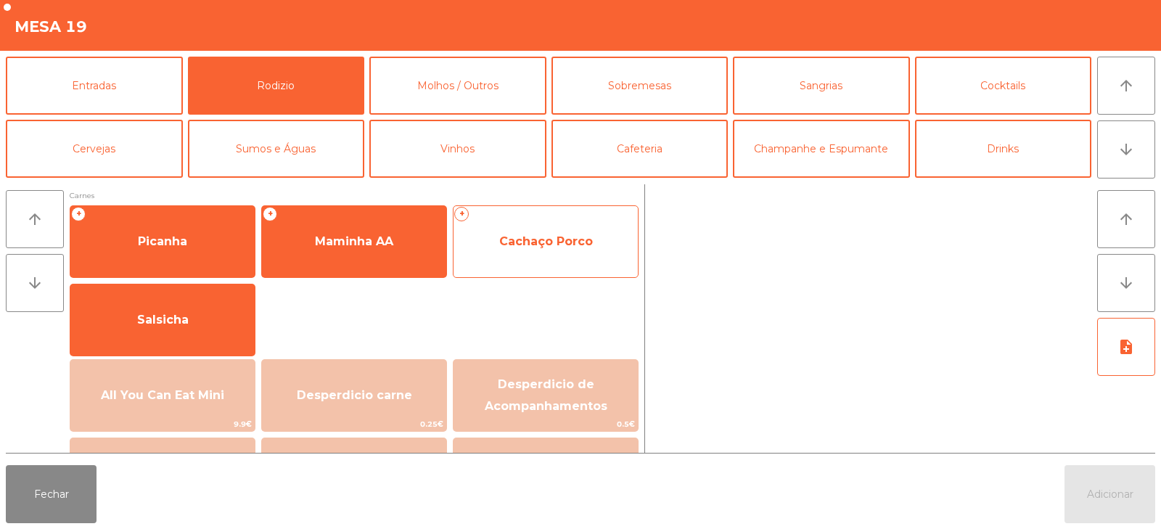
click at [540, 243] on span "Cachaço Porco" at bounding box center [546, 241] width 94 height 14
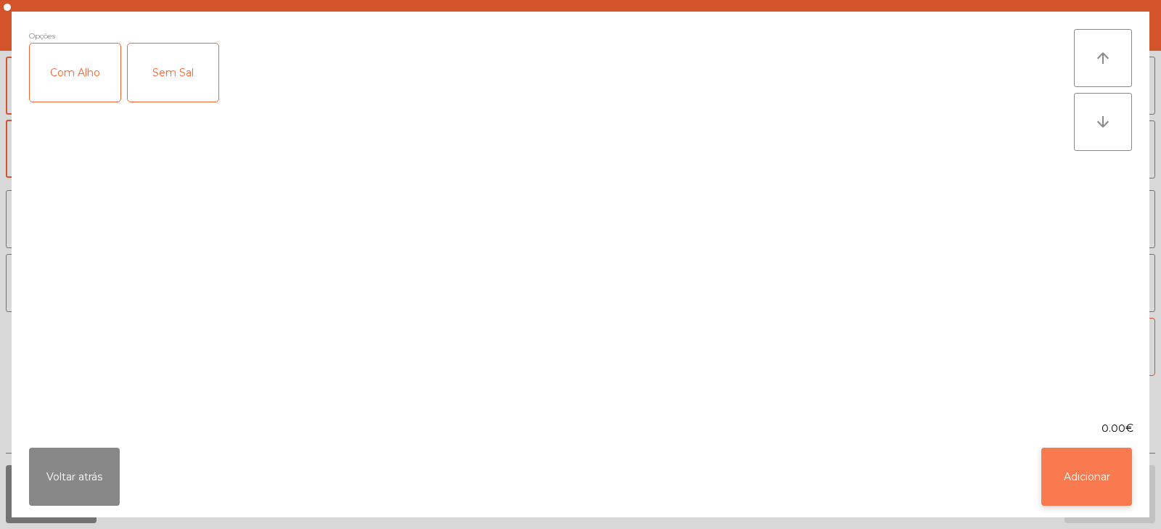
click at [1065, 474] on button "Adicionar" at bounding box center [1086, 477] width 91 height 58
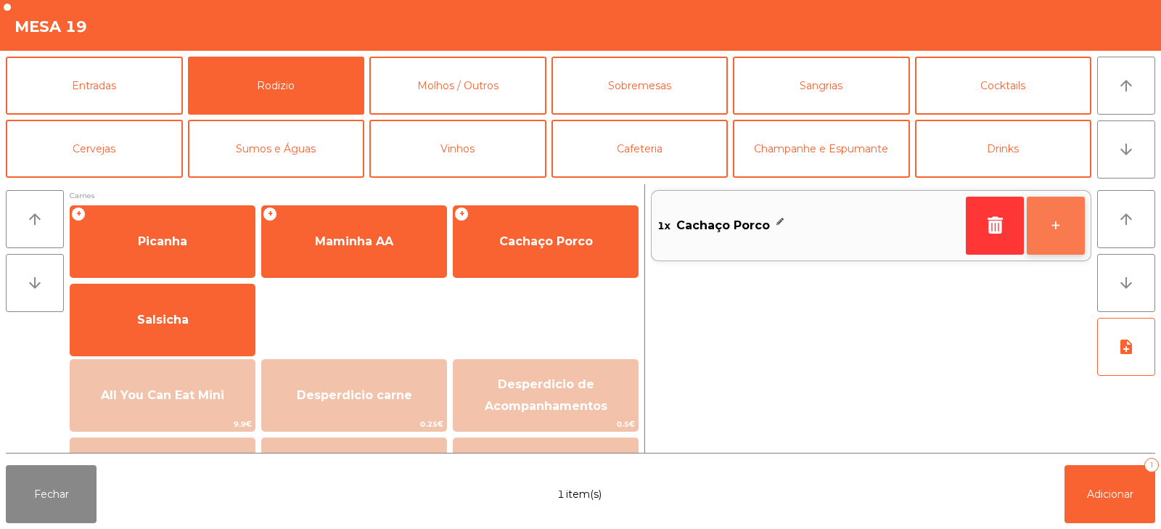
click at [1059, 237] on button "+" at bounding box center [1056, 226] width 58 height 58
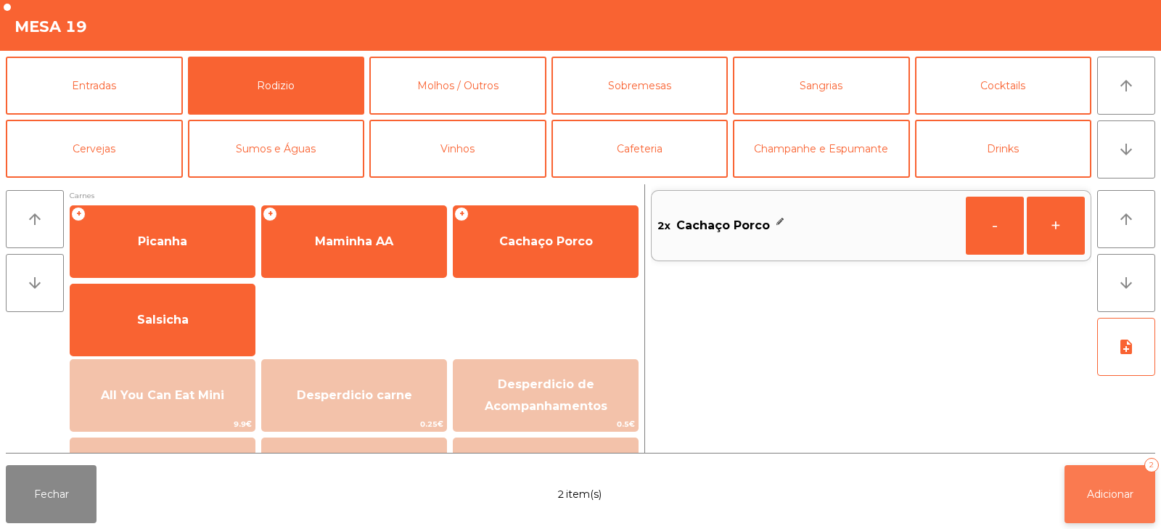
click at [1097, 504] on button "Adicionar 2" at bounding box center [1110, 494] width 91 height 58
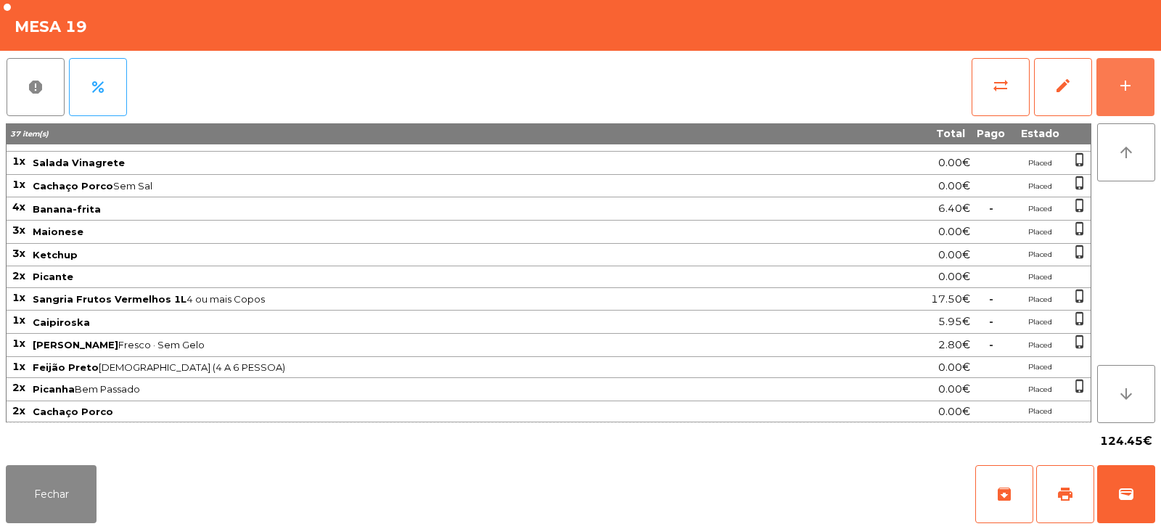
scroll to position [0, 0]
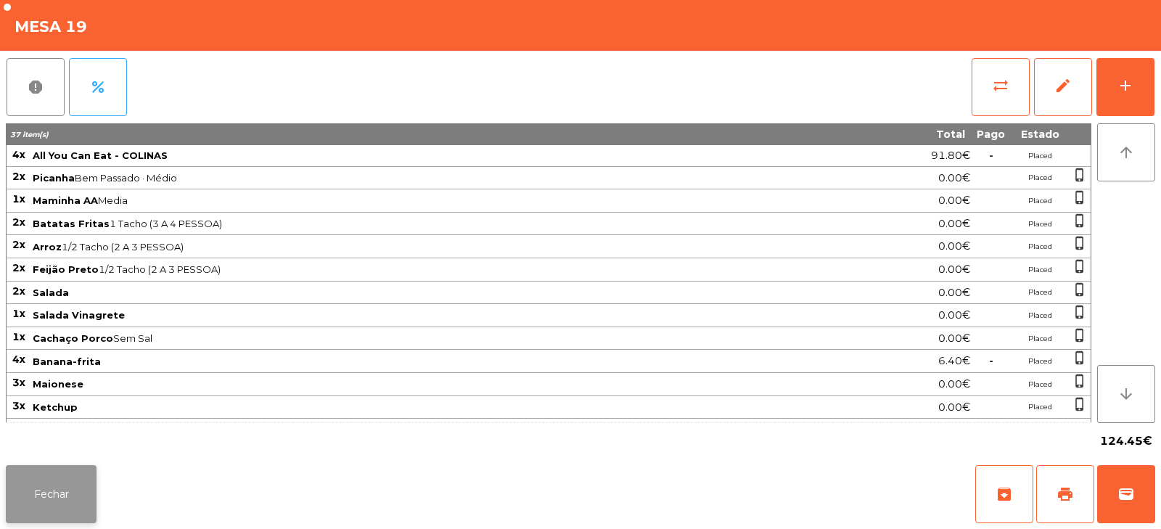
click at [83, 499] on button "Fechar" at bounding box center [51, 494] width 91 height 58
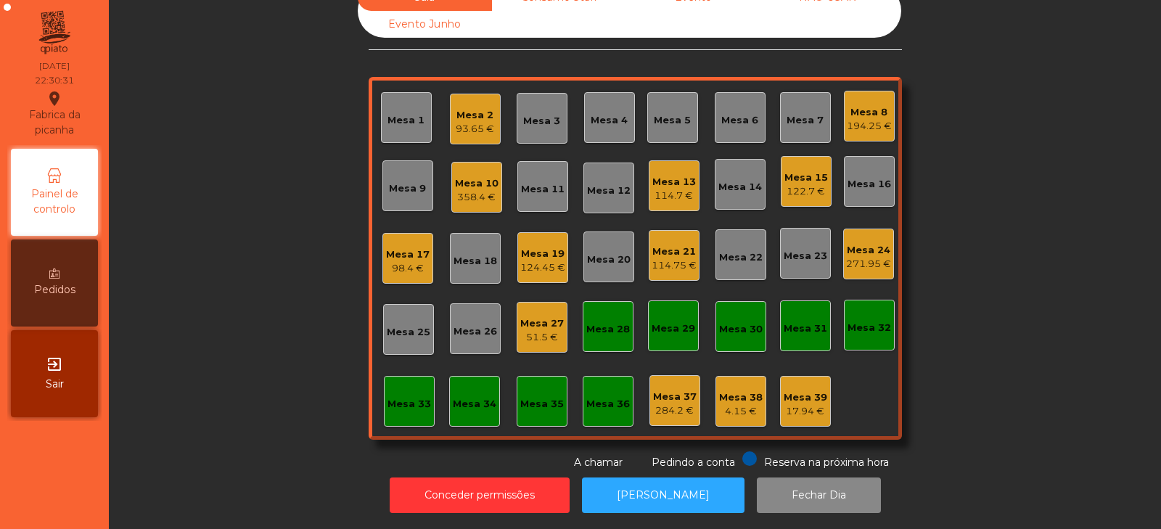
click at [810, 184] on div "122.7 €" at bounding box center [807, 191] width 44 height 15
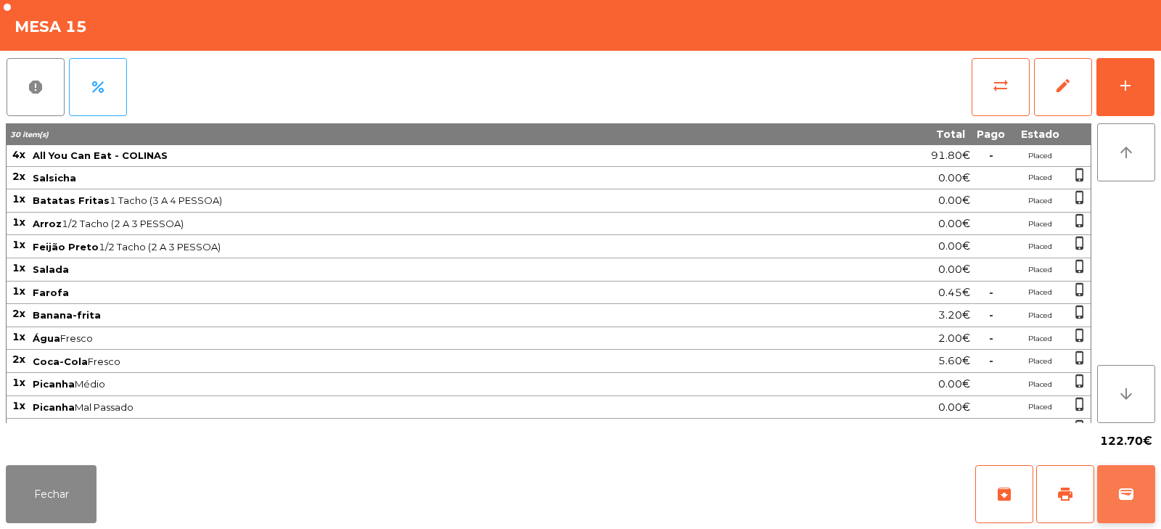
click at [1142, 486] on button "wallet" at bounding box center [1126, 494] width 58 height 58
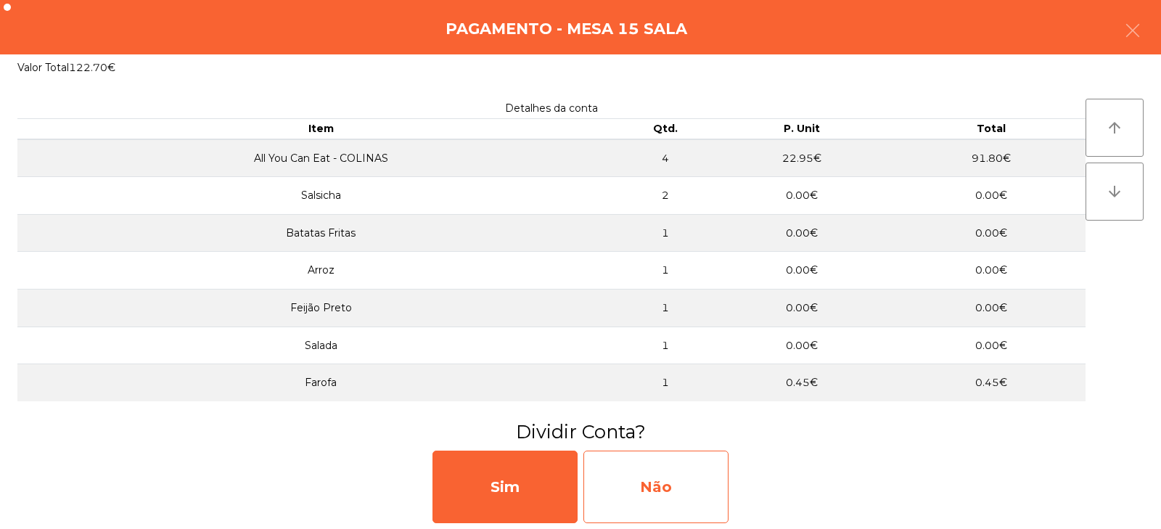
click at [684, 494] on div "Não" at bounding box center [656, 487] width 145 height 73
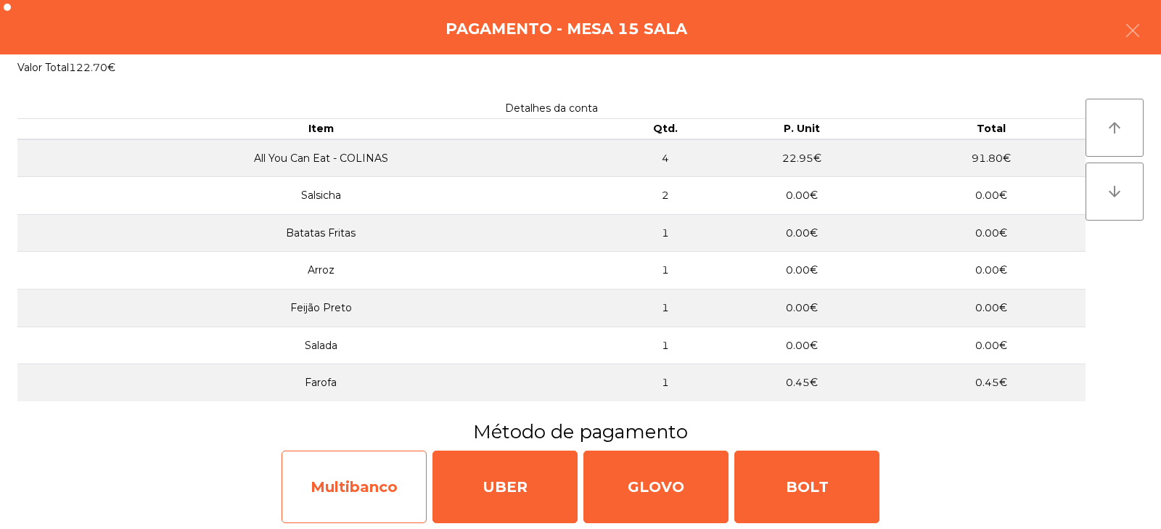
click at [406, 486] on div "Multibanco" at bounding box center [354, 487] width 145 height 73
select select "**"
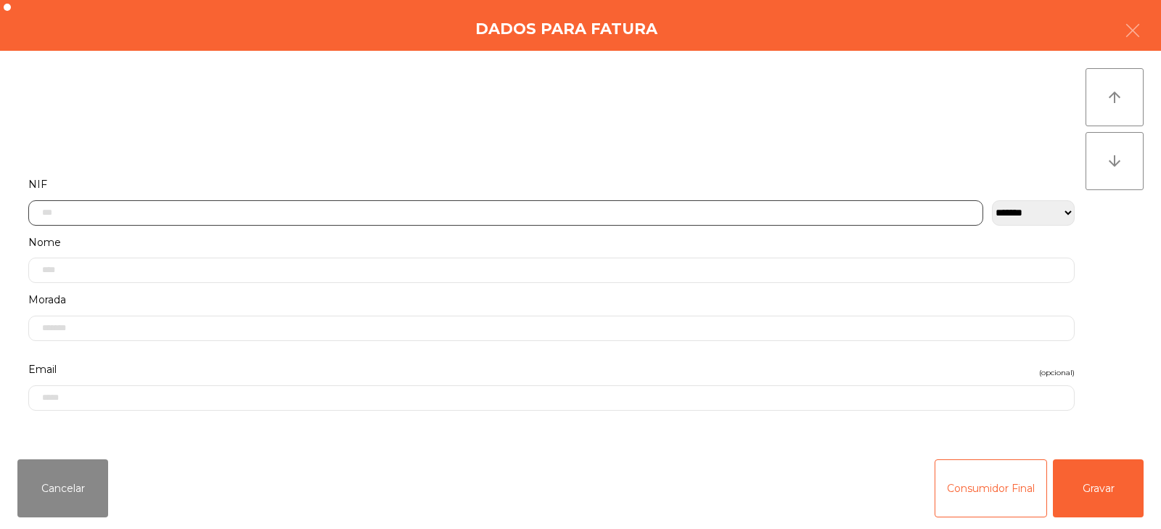
click at [618, 208] on input "text" at bounding box center [505, 212] width 955 height 25
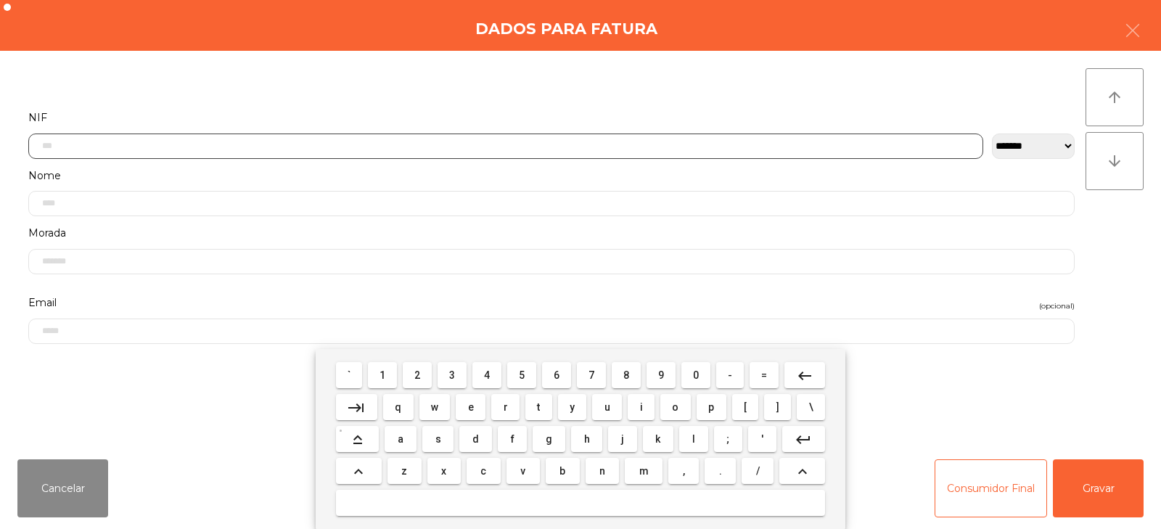
scroll to position [106, 0]
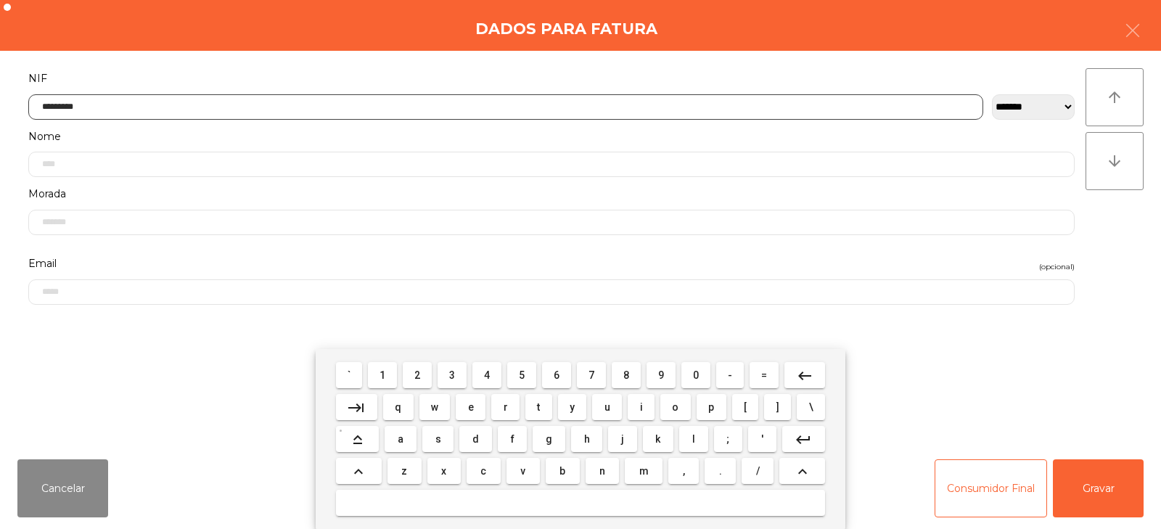
type input "*********"
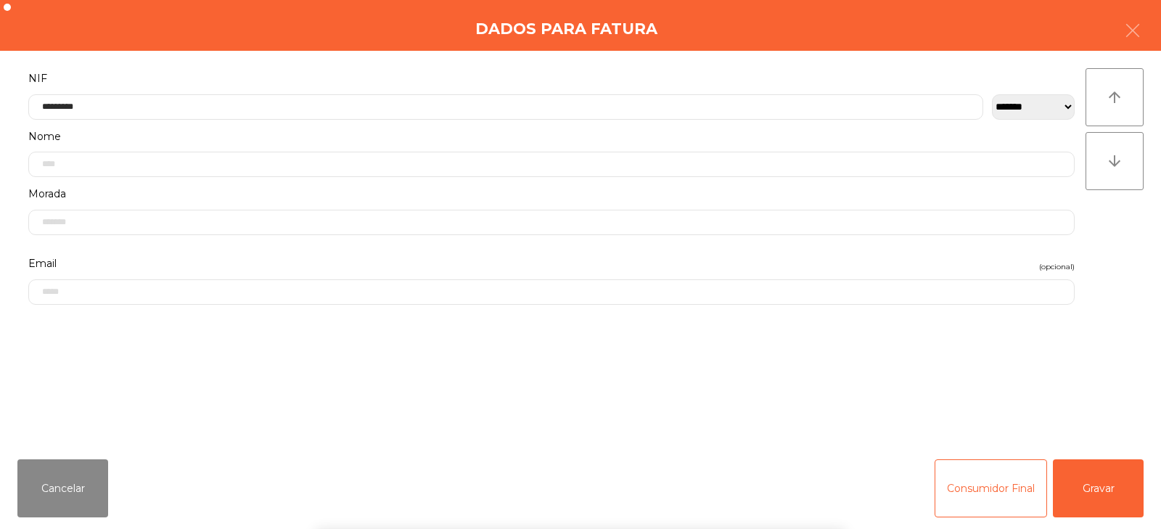
click at [1108, 484] on div "` 1 2 3 4 5 6 7 8 9 0 - = keyboard_backspace keyboard_tab q w e r t y u i o p […" at bounding box center [580, 439] width 1161 height 180
click at [1099, 489] on button "Gravar" at bounding box center [1098, 488] width 91 height 58
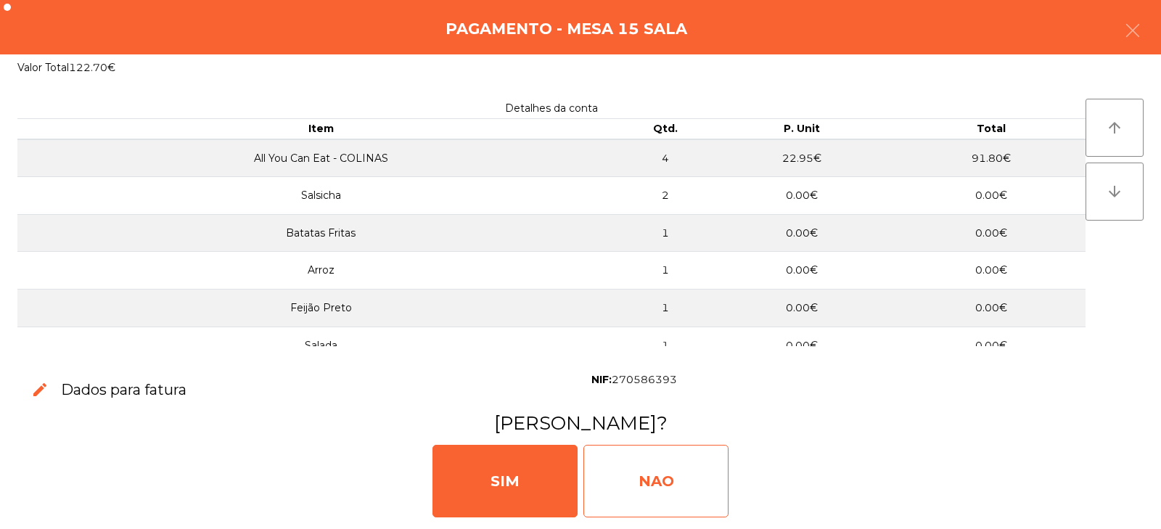
click at [660, 483] on div "NAO" at bounding box center [656, 481] width 145 height 73
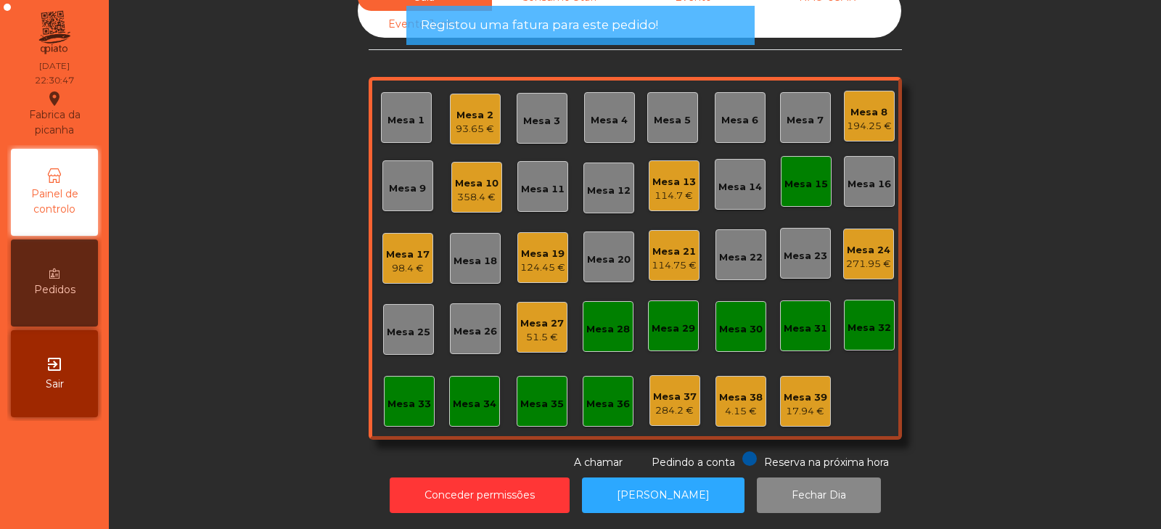
click at [809, 177] on div "Mesa 15" at bounding box center [807, 184] width 44 height 15
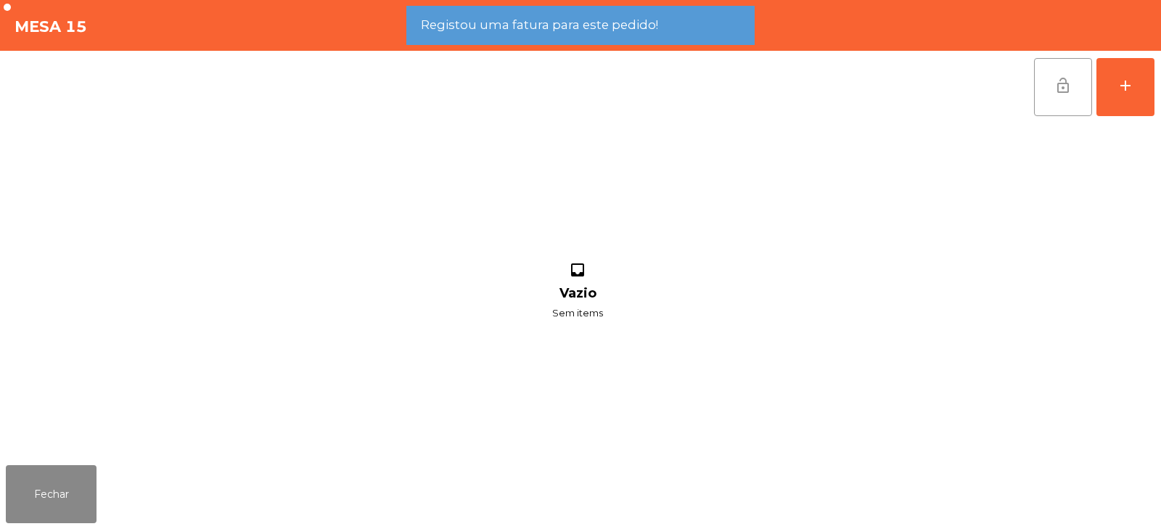
click at [1056, 91] on span "lock_open" at bounding box center [1063, 85] width 17 height 17
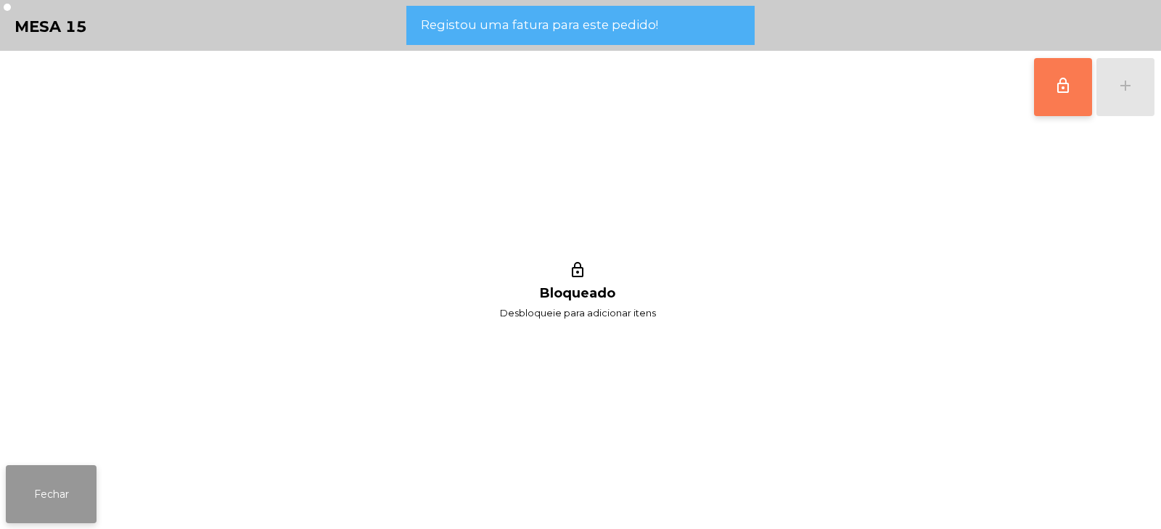
click at [47, 487] on button "Fechar" at bounding box center [51, 494] width 91 height 58
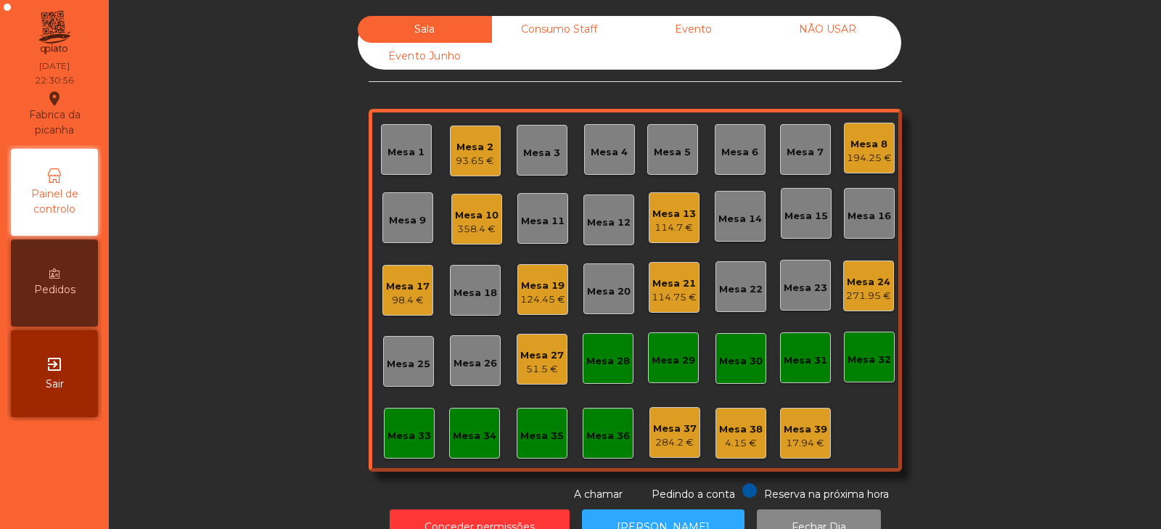
scroll to position [43, 0]
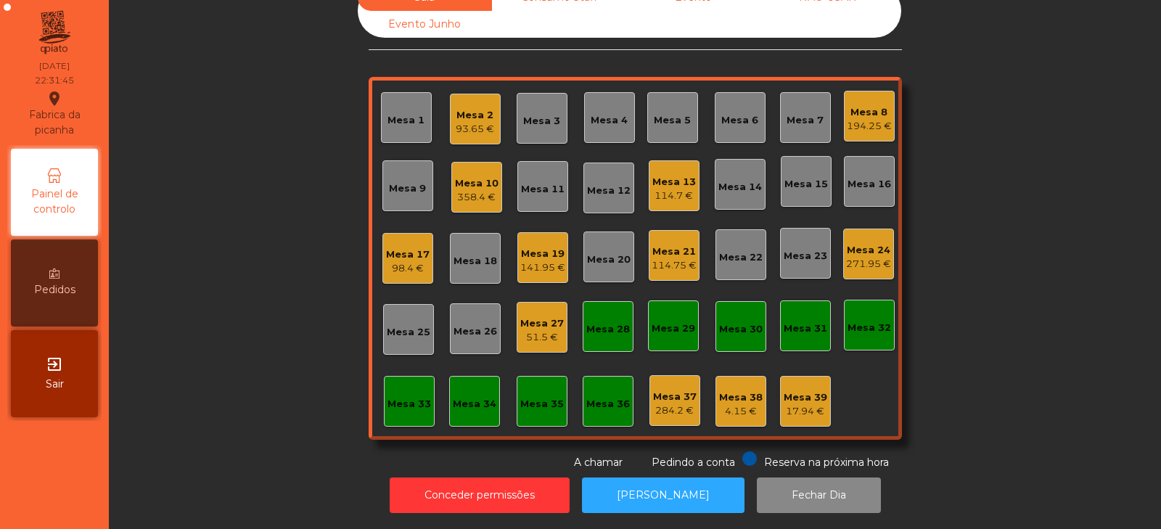
click at [478, 122] on div "93.65 €" at bounding box center [475, 129] width 38 height 15
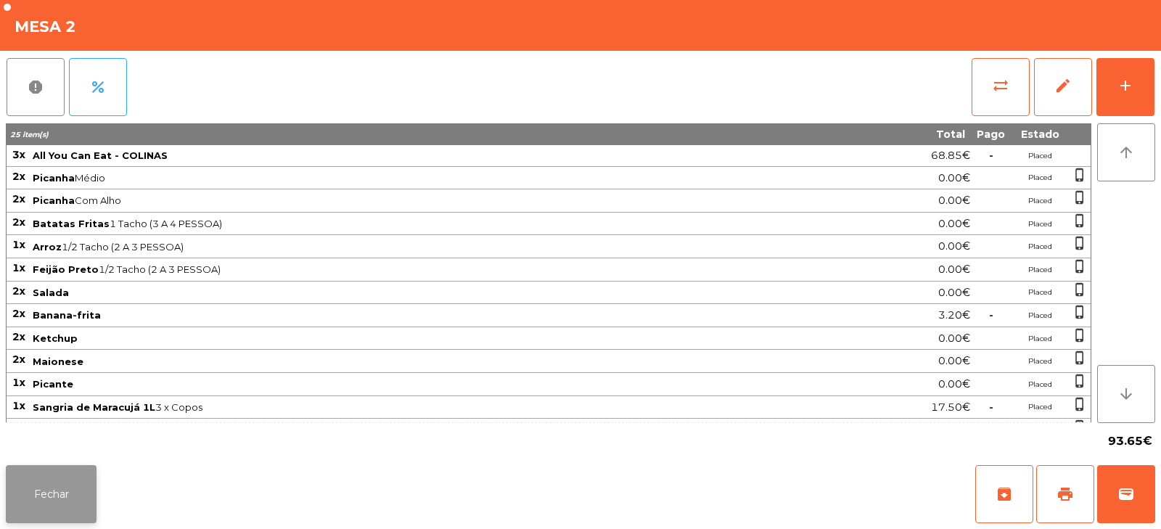
click at [48, 484] on button "Fechar" at bounding box center [51, 494] width 91 height 58
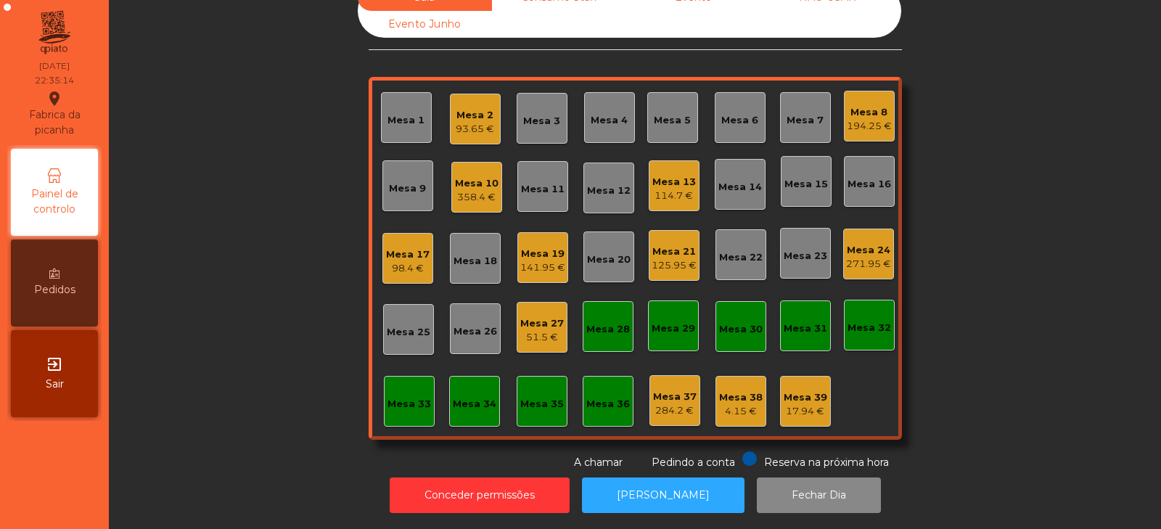
click at [475, 190] on div "358.4 €" at bounding box center [477, 197] width 44 height 15
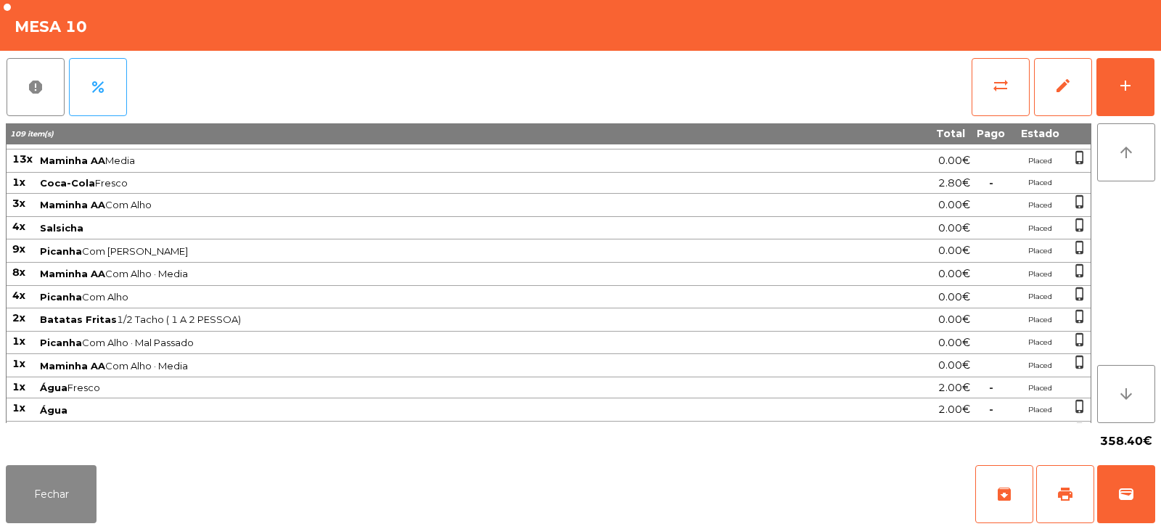
scroll to position [266, 0]
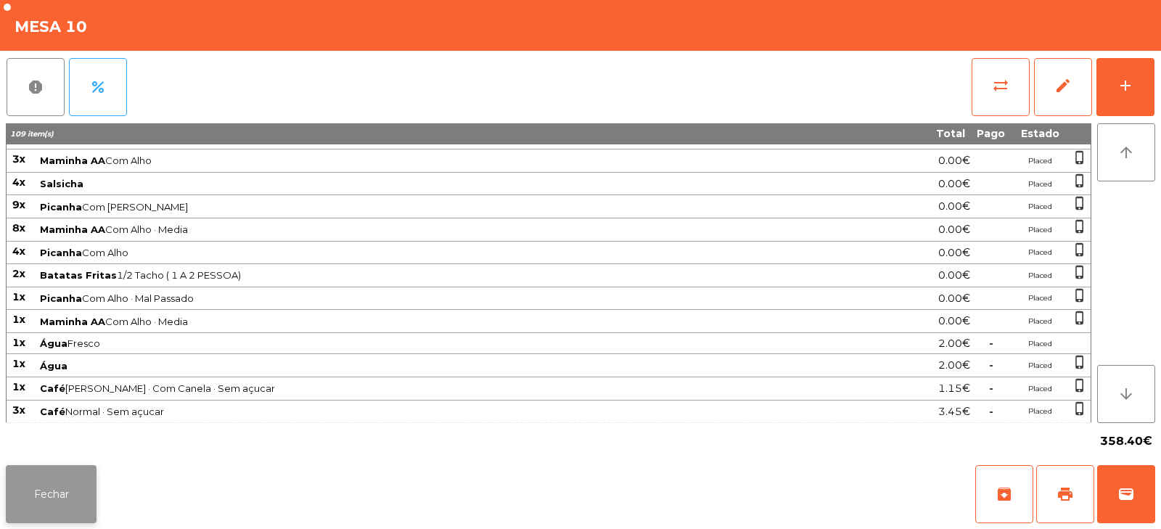
click at [61, 483] on button "Fechar" at bounding box center [51, 494] width 91 height 58
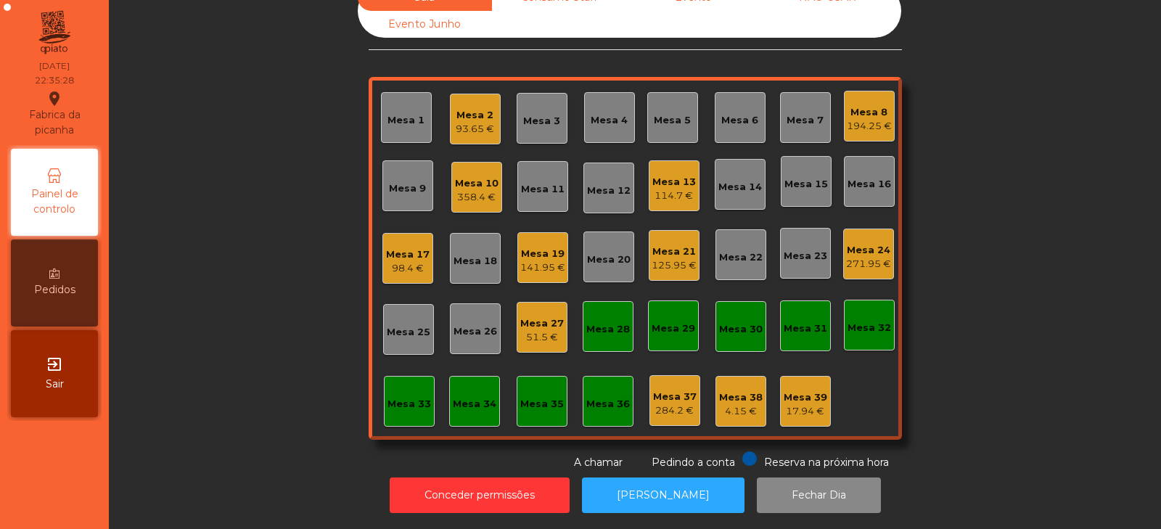
click at [536, 330] on div "51.5 €" at bounding box center [542, 337] width 44 height 15
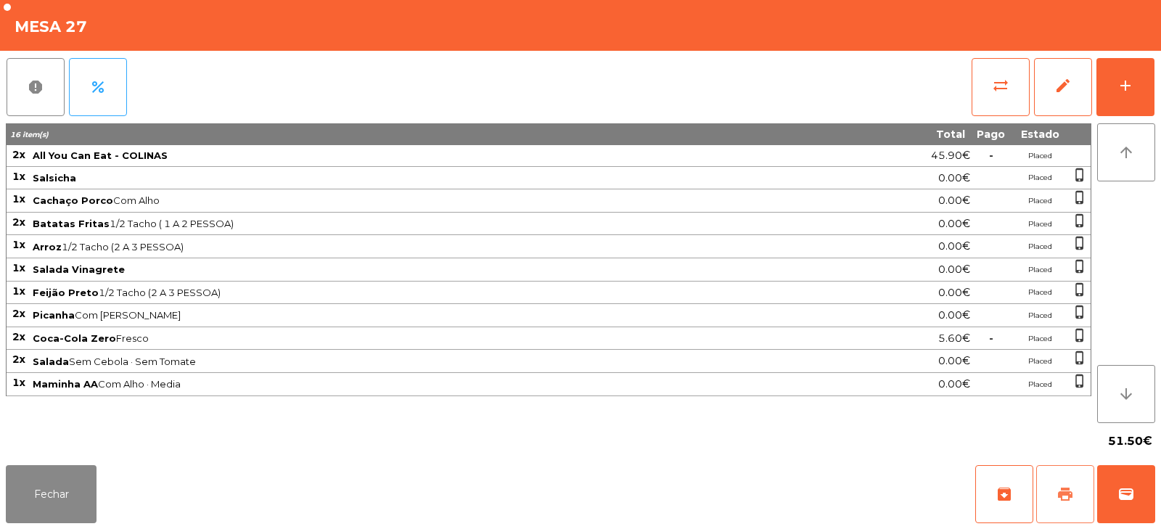
click at [1071, 491] on span "print" at bounding box center [1065, 494] width 17 height 17
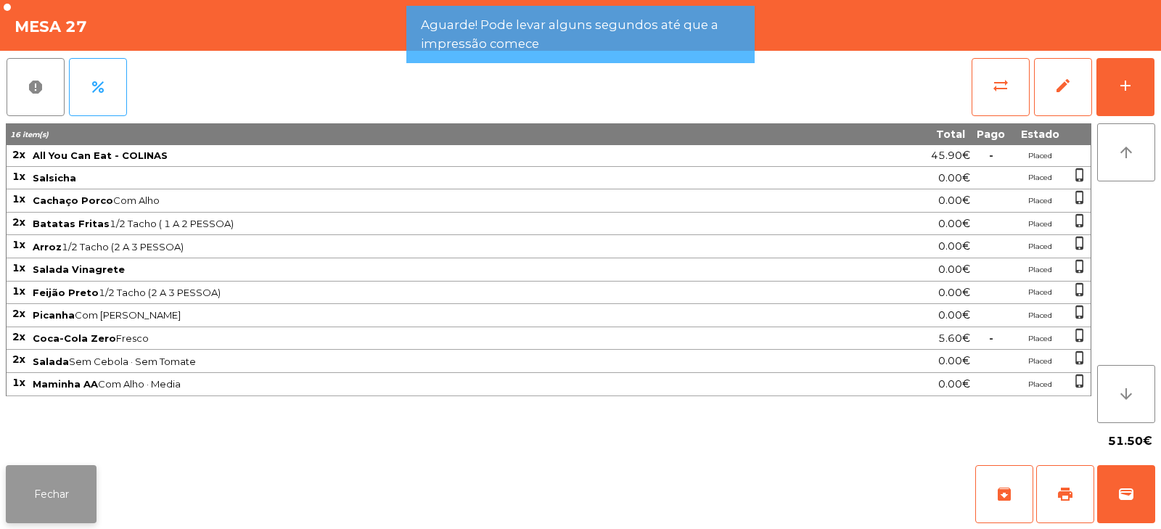
click at [48, 487] on button "Fechar" at bounding box center [51, 494] width 91 height 58
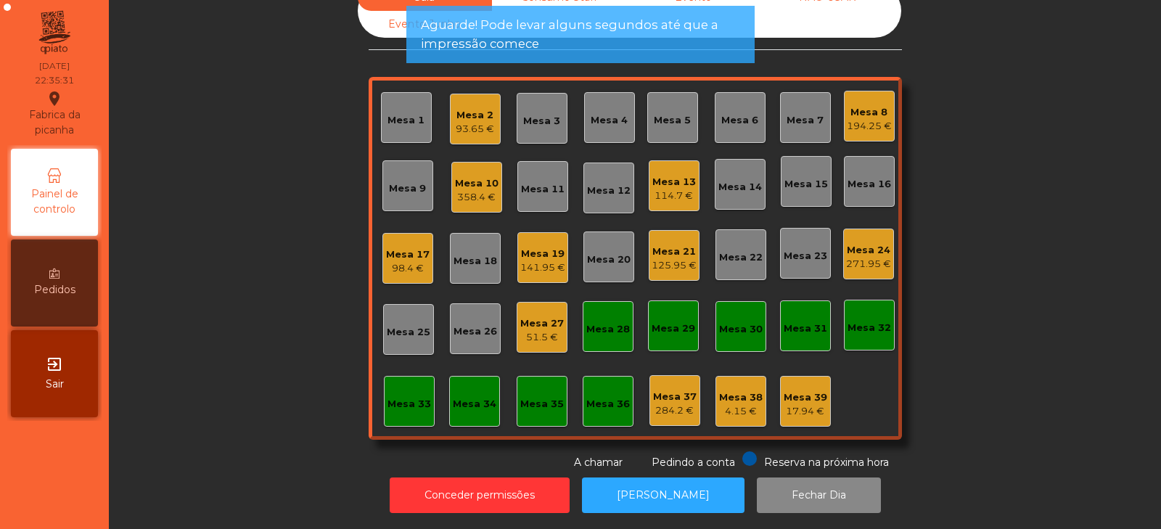
scroll to position [0, 0]
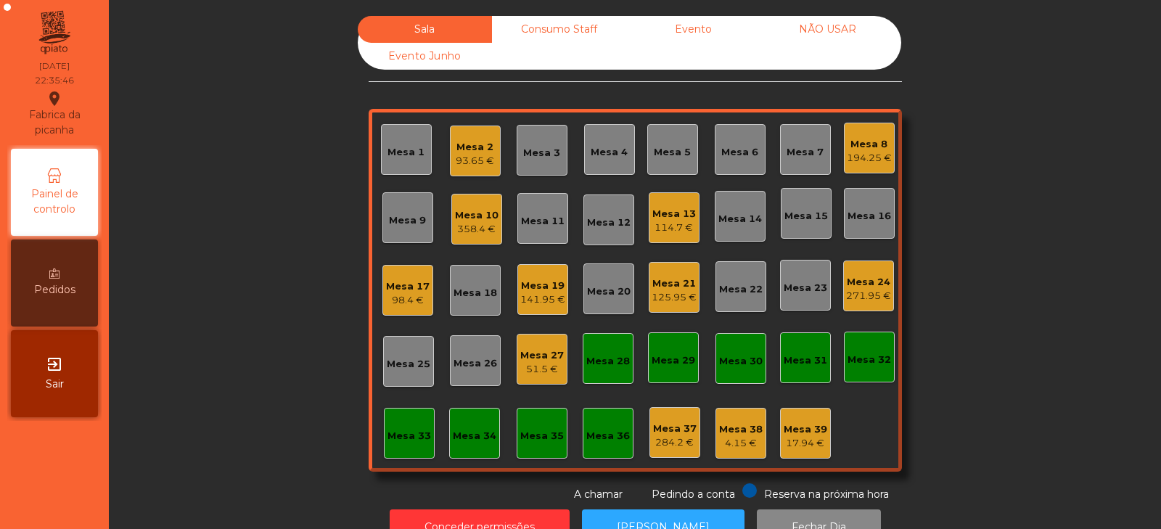
click at [540, 364] on div "51.5 €" at bounding box center [542, 369] width 44 height 15
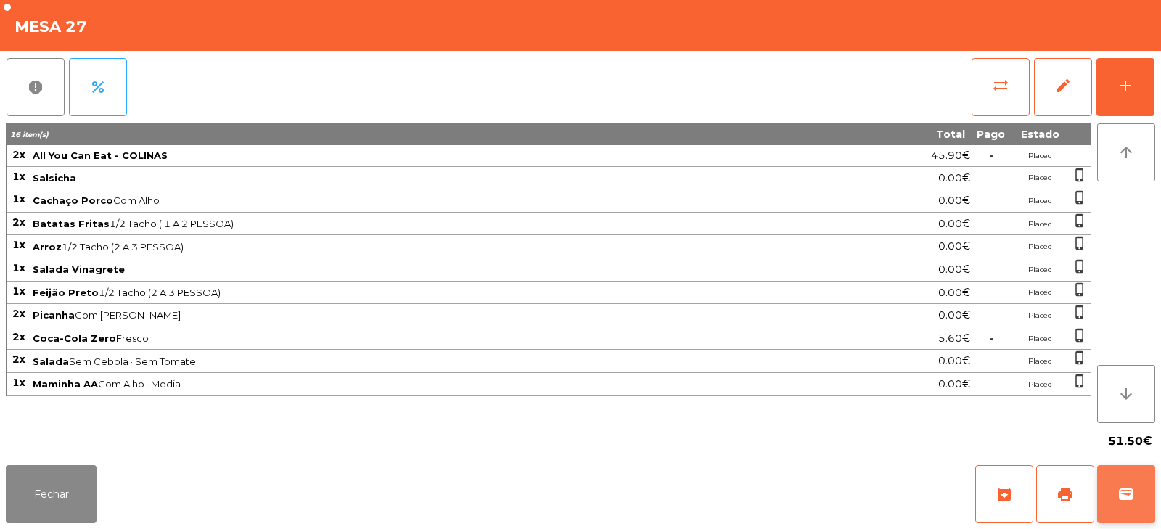
click at [1122, 483] on button "wallet" at bounding box center [1126, 494] width 58 height 58
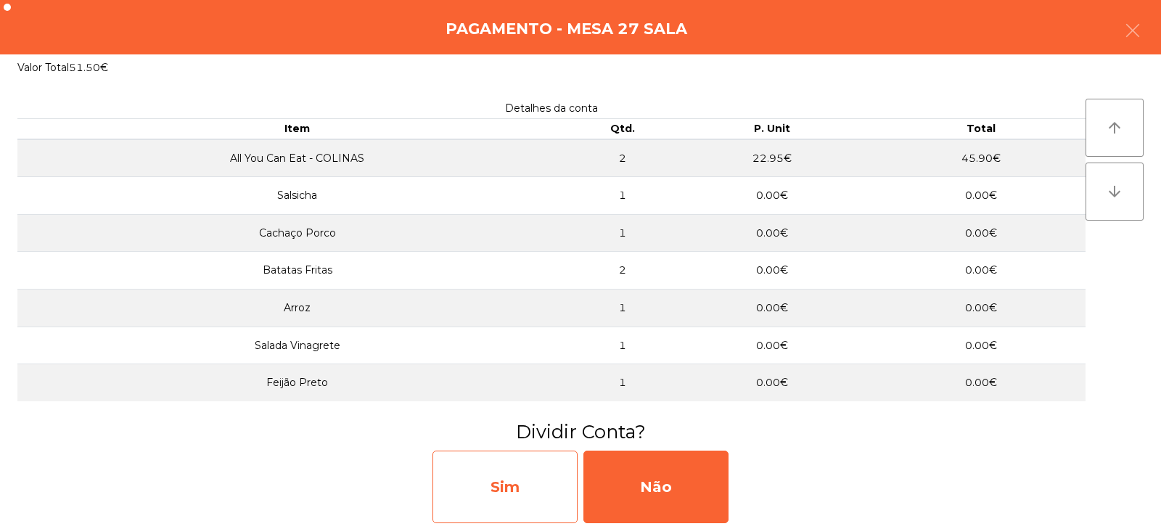
click at [513, 502] on div "Sim" at bounding box center [505, 487] width 145 height 73
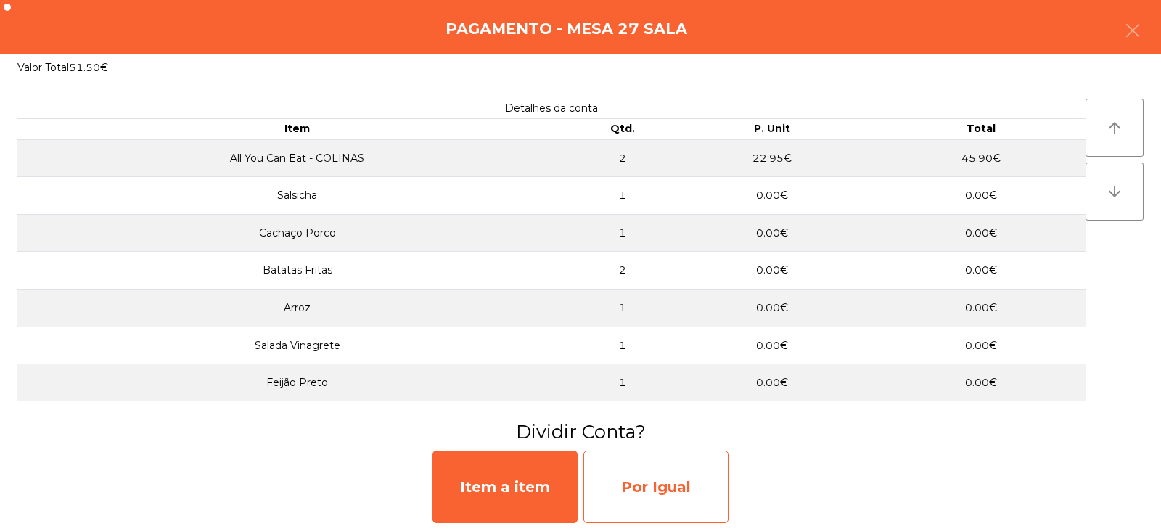
click at [642, 493] on div "Por Igual" at bounding box center [656, 487] width 145 height 73
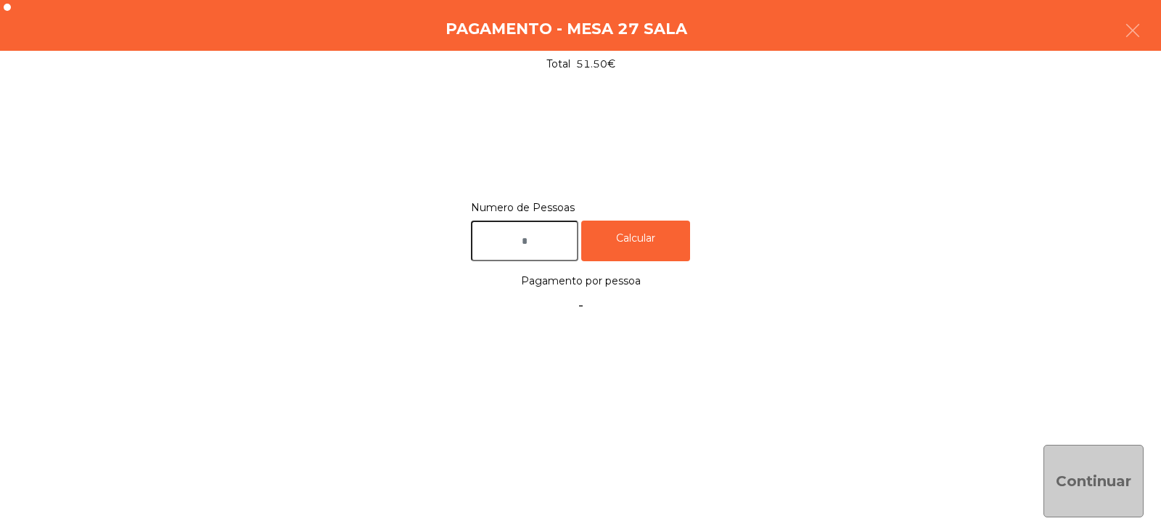
click at [557, 237] on input "text" at bounding box center [524, 241] width 107 height 41
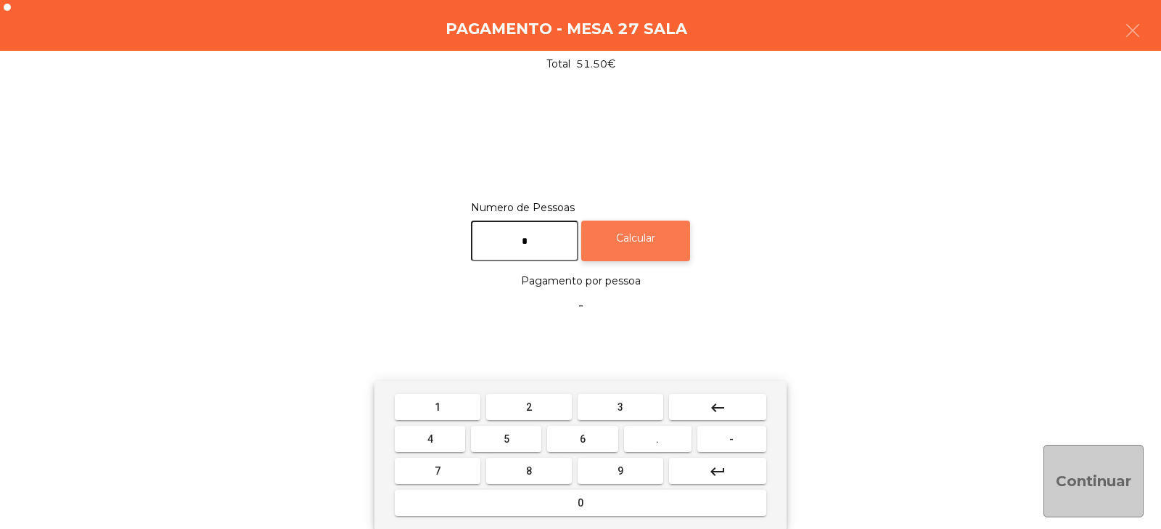
type input "*"
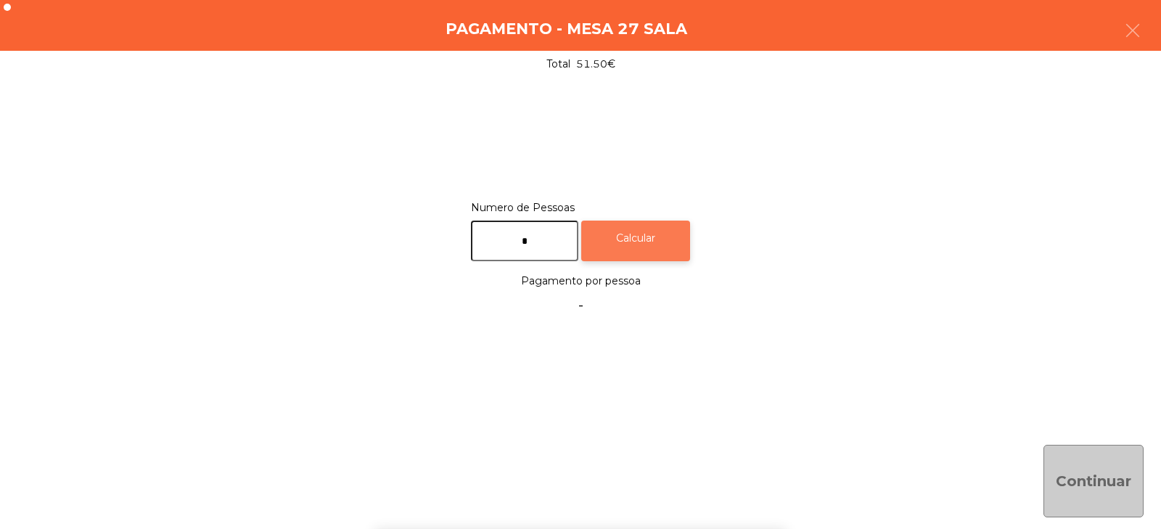
click at [658, 234] on div "Calcular" at bounding box center [635, 241] width 109 height 41
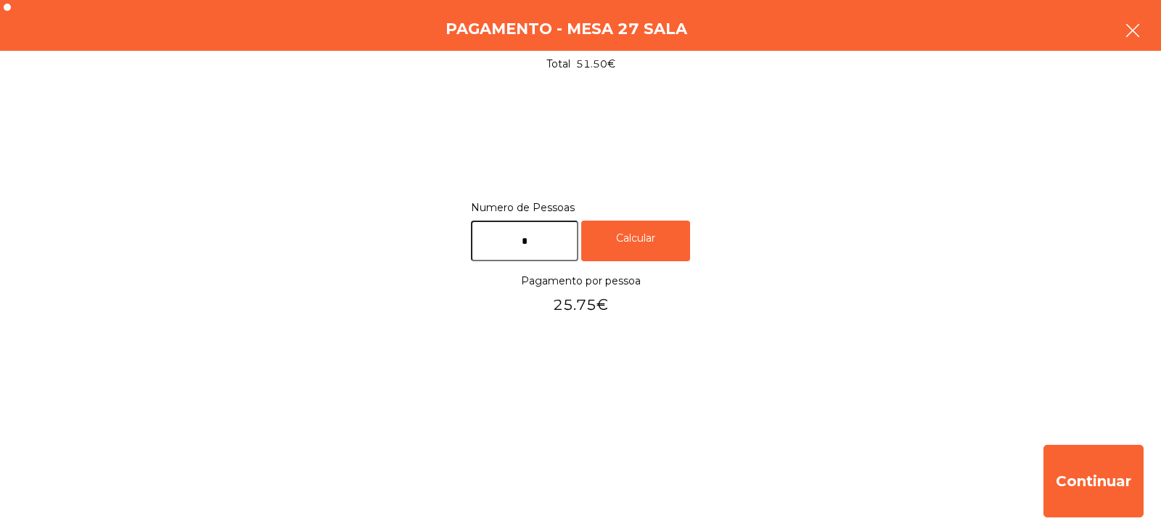
click at [1147, 12] on button "button" at bounding box center [1133, 32] width 41 height 44
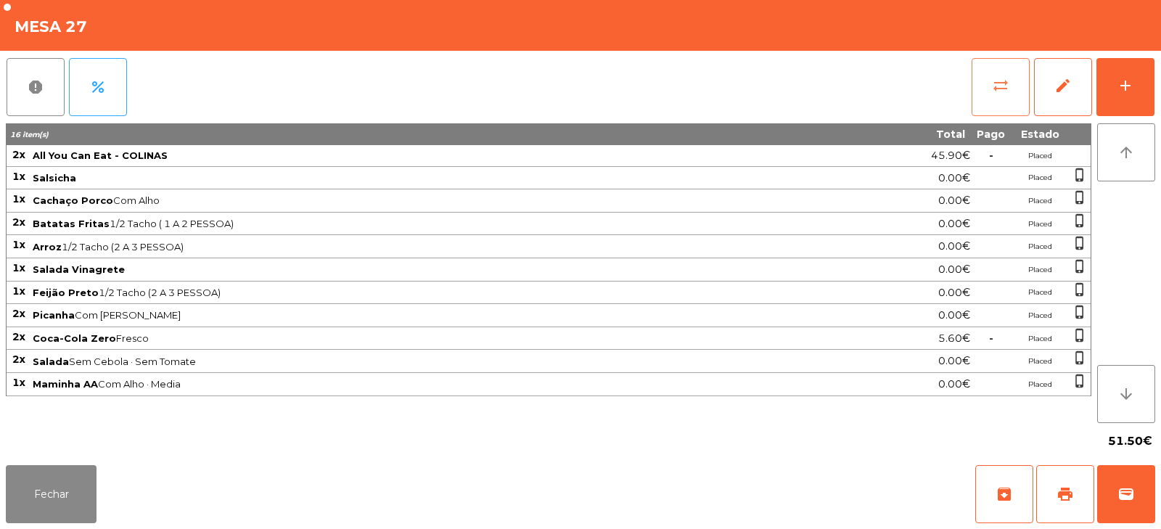
click at [985, 78] on button "sync_alt" at bounding box center [1001, 87] width 58 height 58
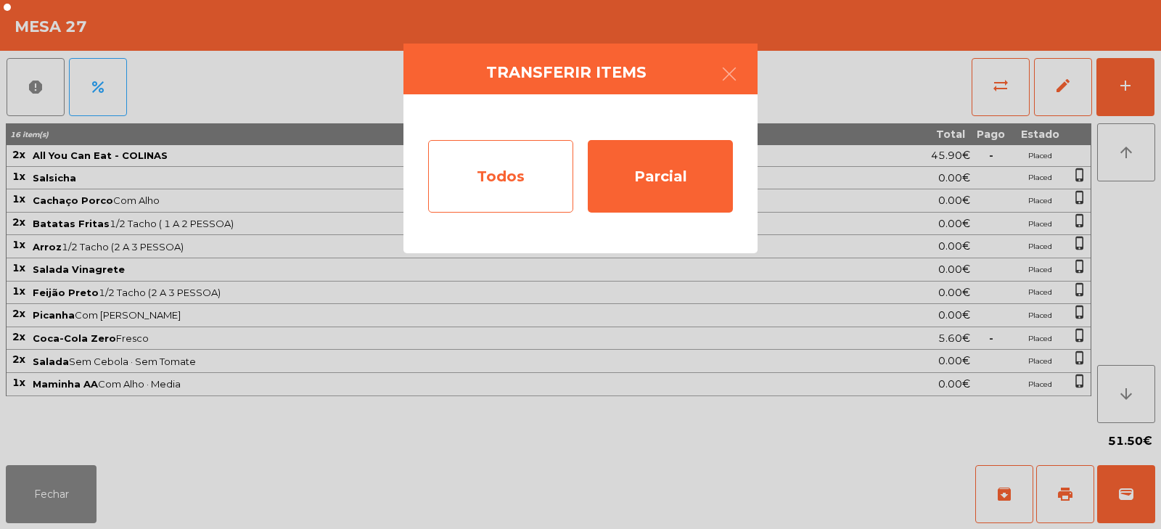
click at [481, 171] on div "Todos" at bounding box center [500, 176] width 145 height 73
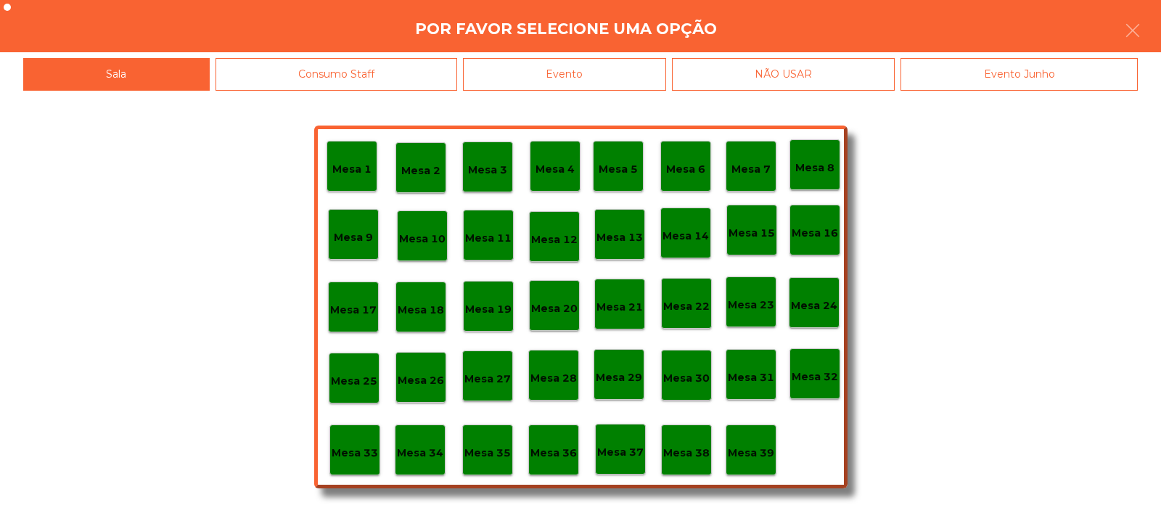
click at [578, 73] on div "Evento" at bounding box center [564, 74] width 203 height 33
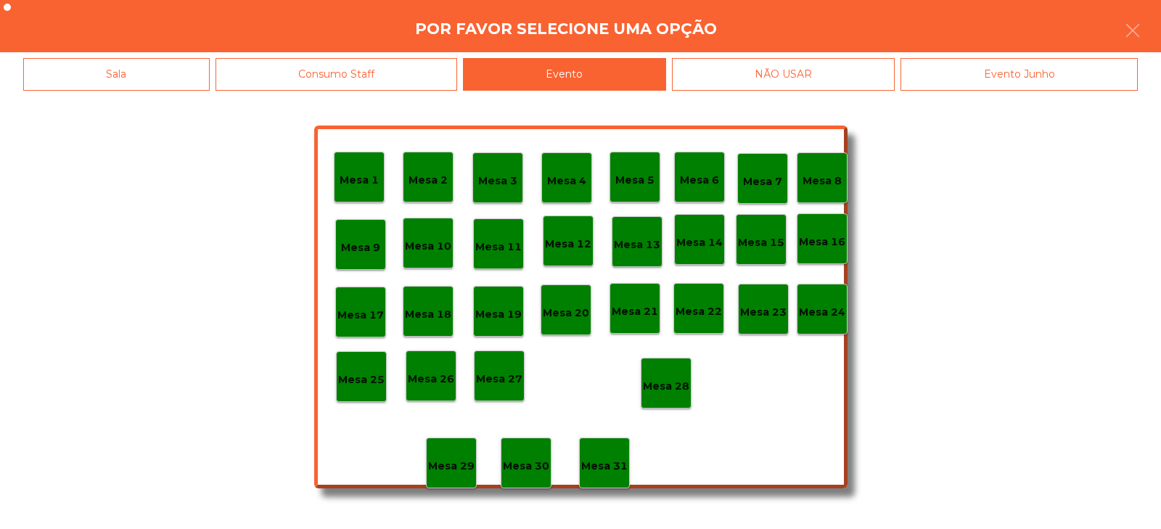
click at [671, 386] on p "Mesa 28" at bounding box center [666, 386] width 46 height 17
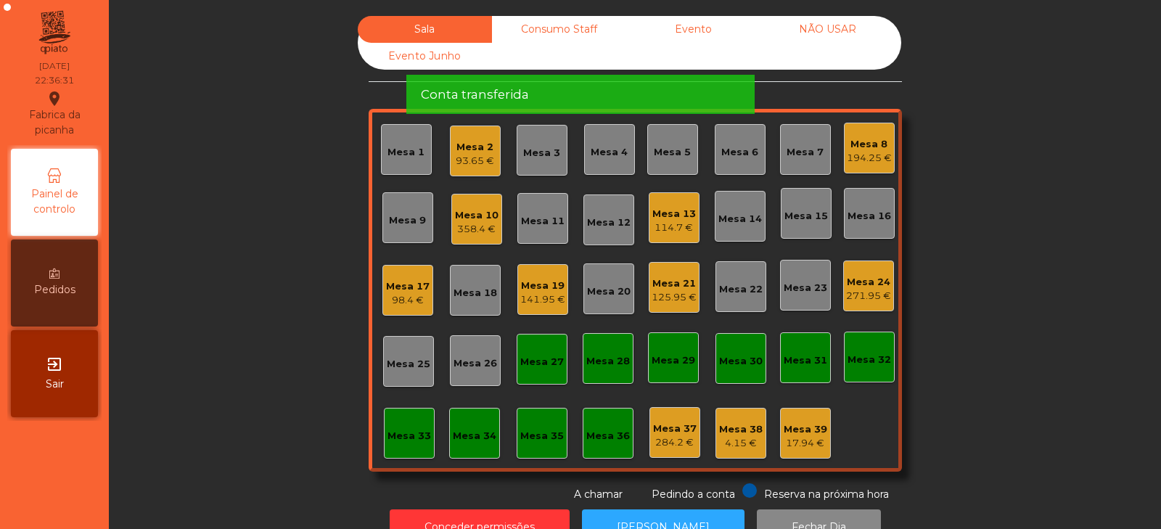
click at [541, 359] on div "Mesa 27" at bounding box center [542, 362] width 44 height 15
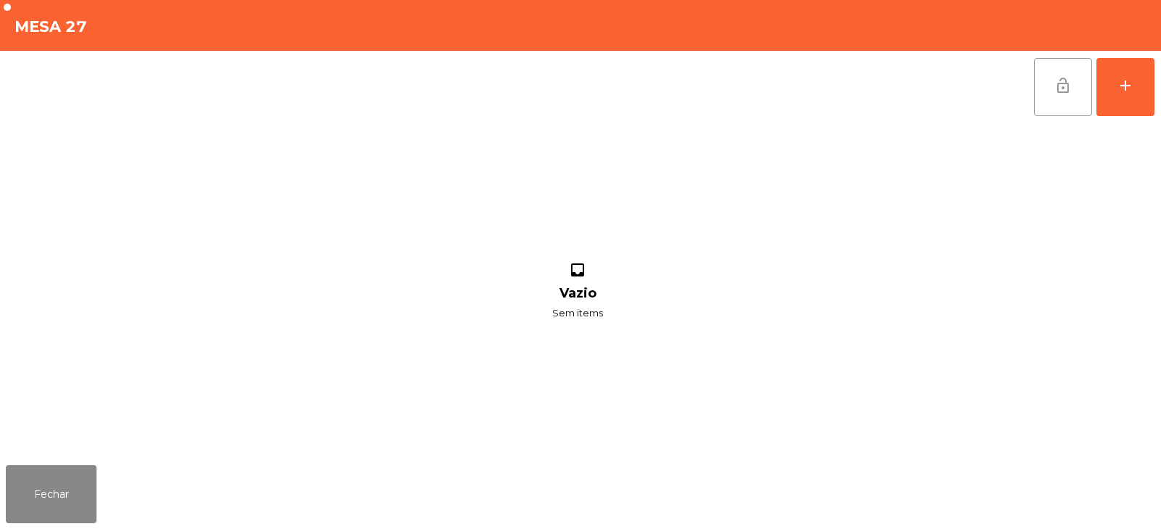
click at [1047, 97] on button "lock_open" at bounding box center [1063, 87] width 58 height 58
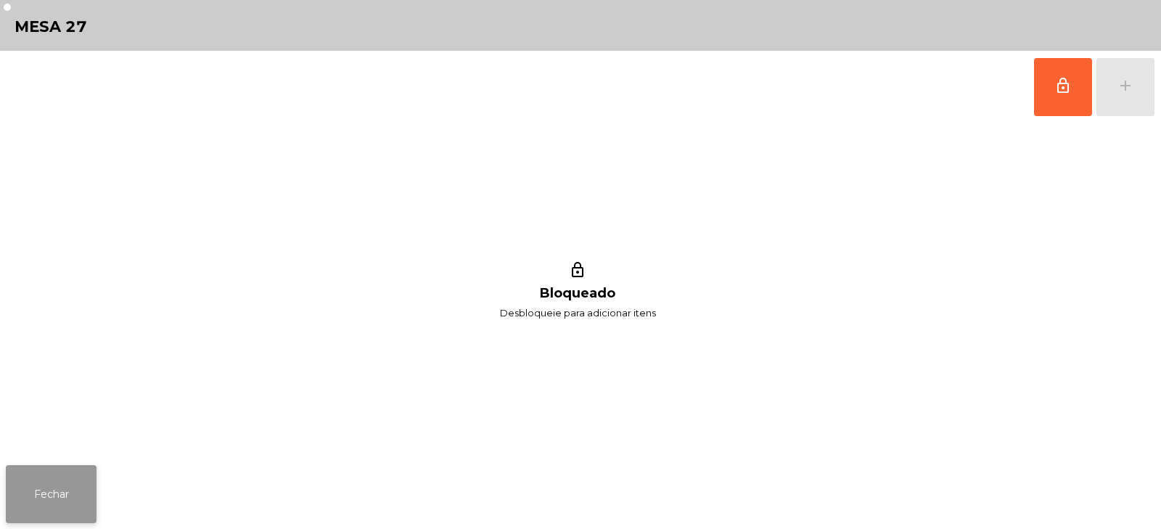
click at [73, 504] on button "Fechar" at bounding box center [51, 494] width 91 height 58
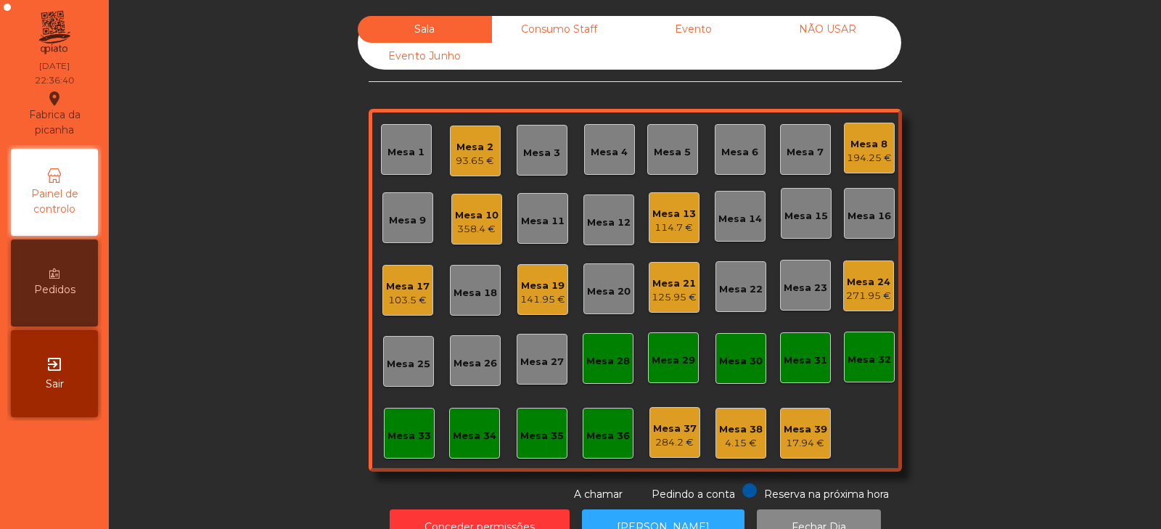
click at [668, 213] on div "Mesa 13" at bounding box center [674, 214] width 44 height 15
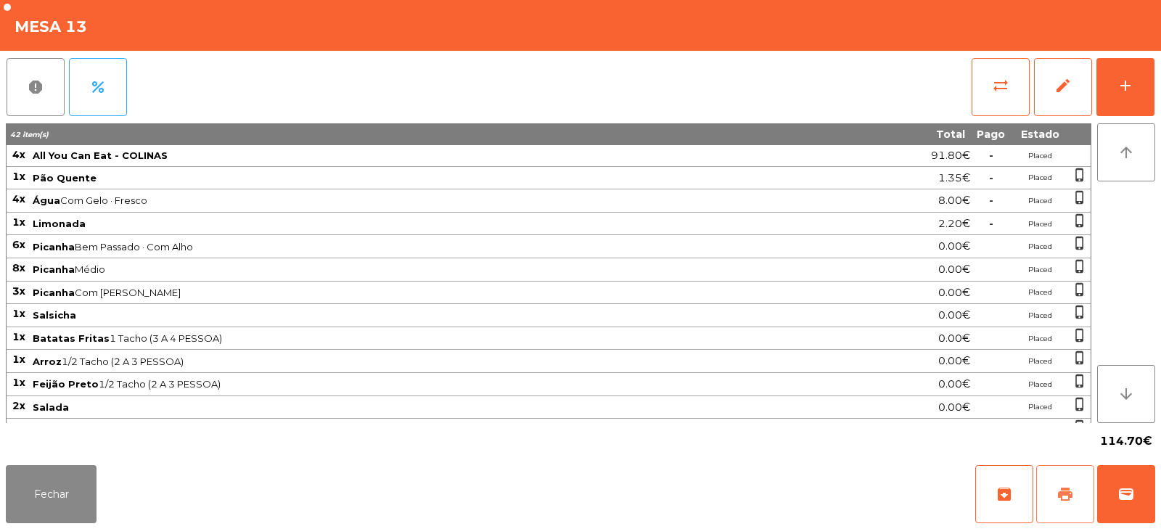
click at [1071, 506] on button "print" at bounding box center [1065, 494] width 58 height 58
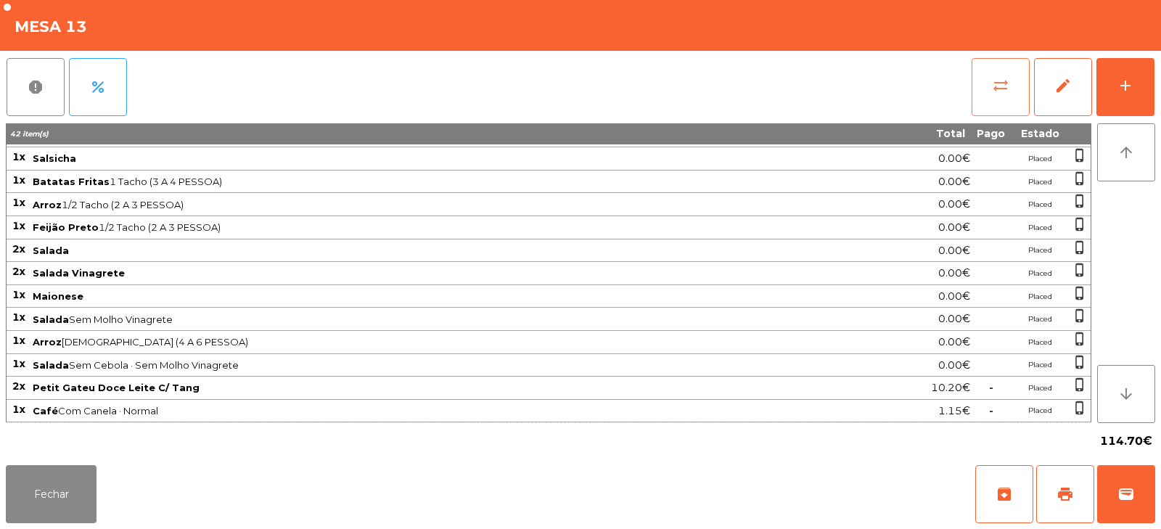
click at [990, 93] on button "sync_alt" at bounding box center [1001, 87] width 58 height 58
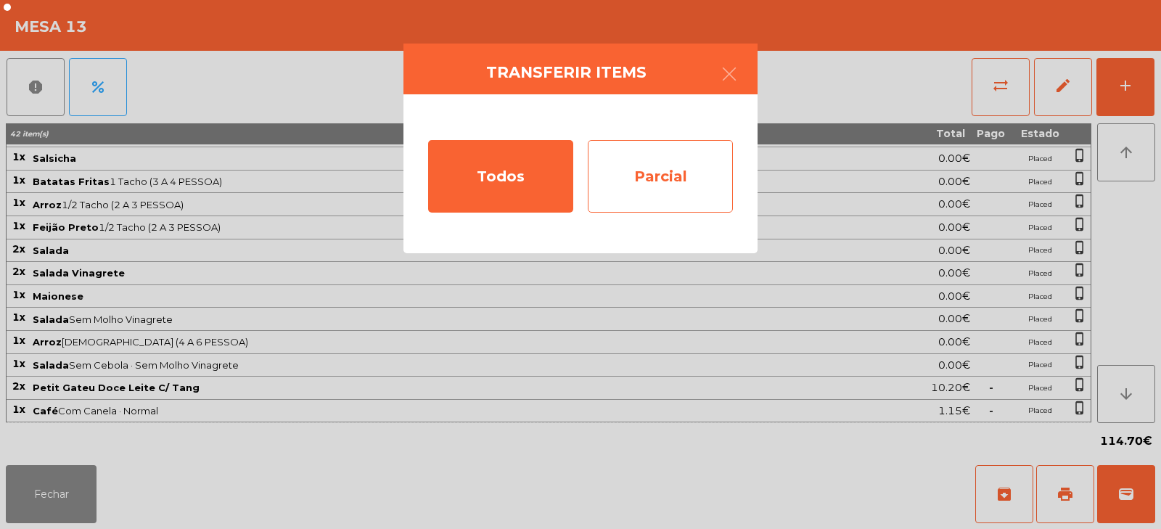
click at [686, 184] on div "Parcial" at bounding box center [660, 176] width 145 height 73
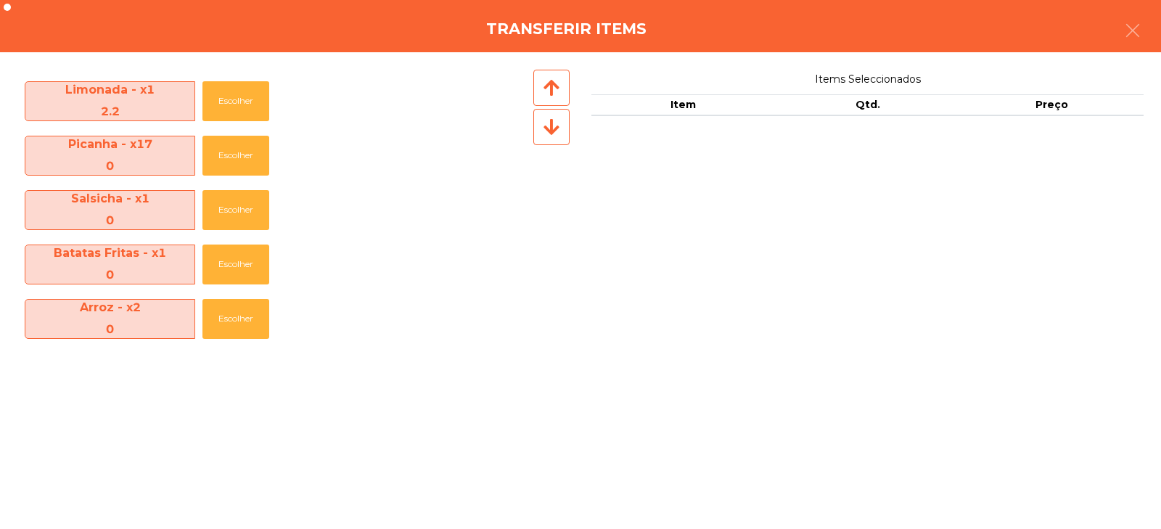
scroll to position [486, 0]
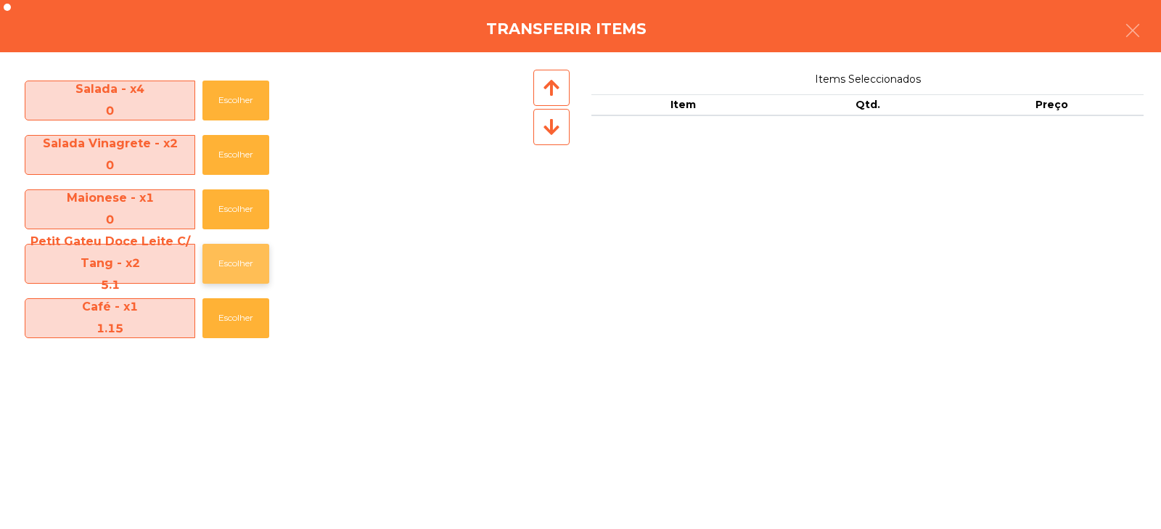
click at [238, 264] on button "Escolher" at bounding box center [235, 264] width 67 height 40
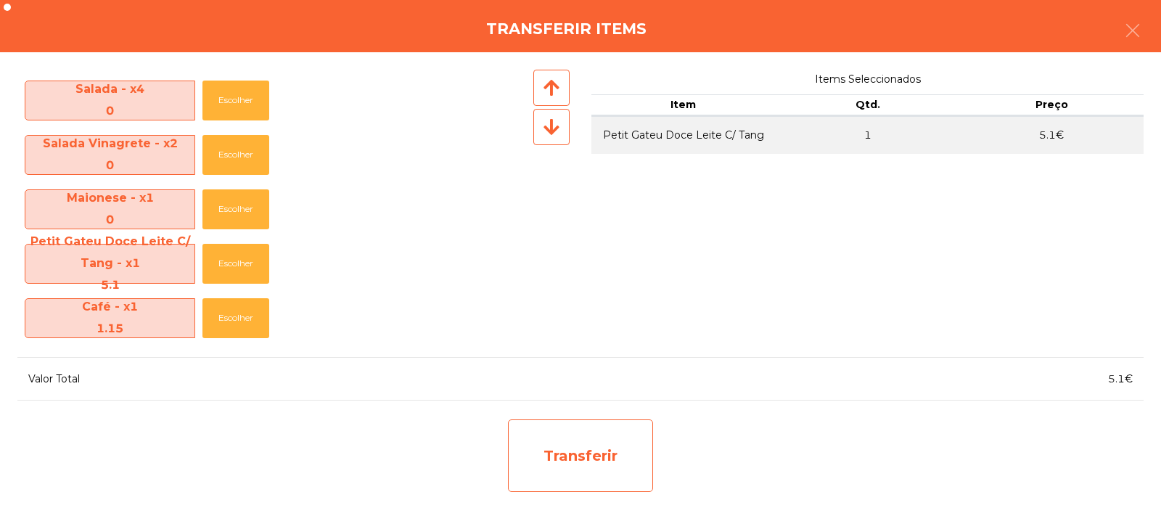
click at [594, 467] on div "Transferir" at bounding box center [580, 456] width 145 height 73
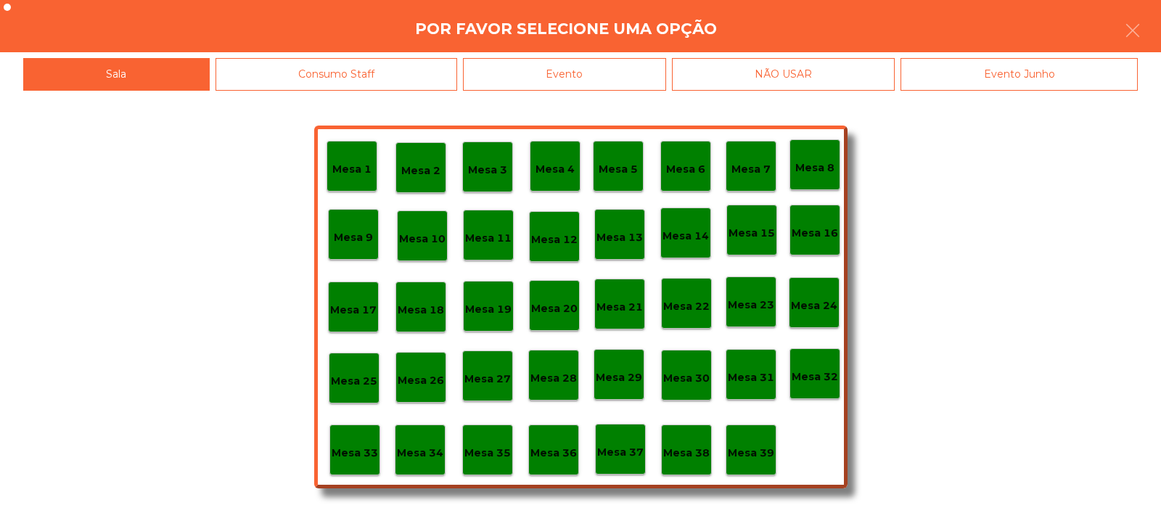
click at [749, 454] on p "Mesa 39" at bounding box center [751, 453] width 46 height 17
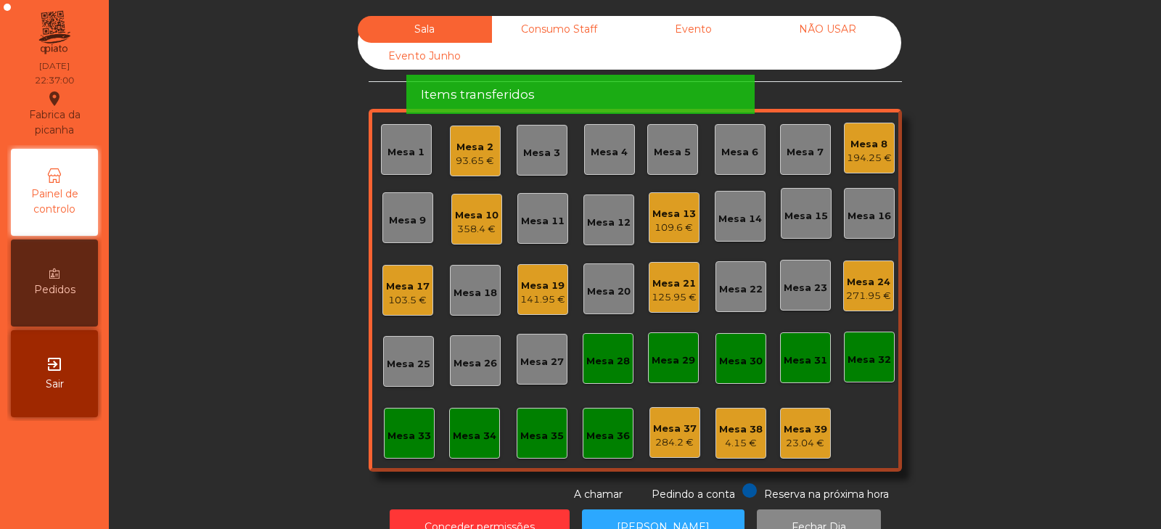
click at [667, 212] on div "Mesa 13" at bounding box center [674, 214] width 44 height 15
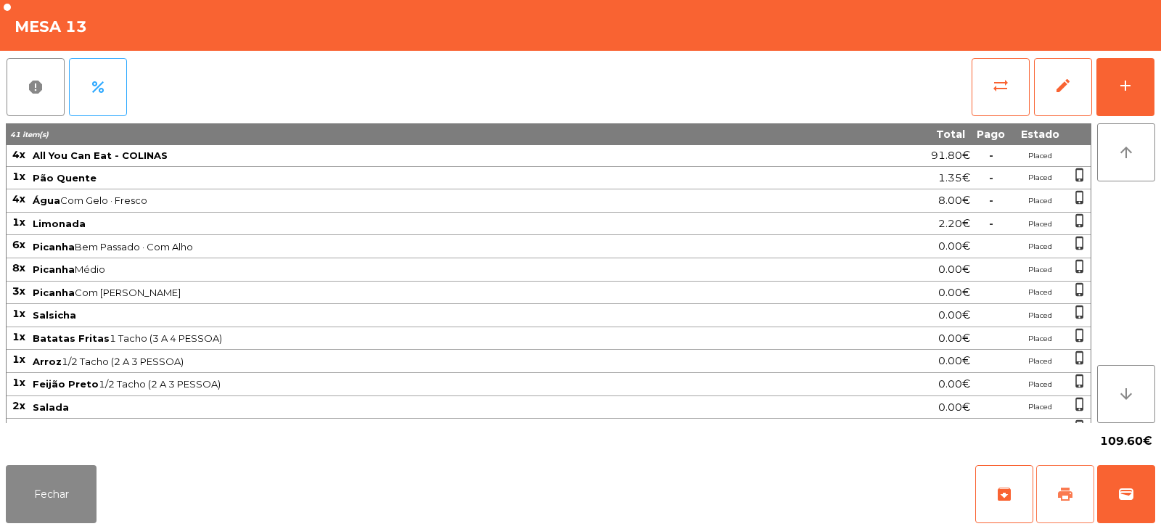
click at [1074, 494] on button "print" at bounding box center [1065, 494] width 58 height 58
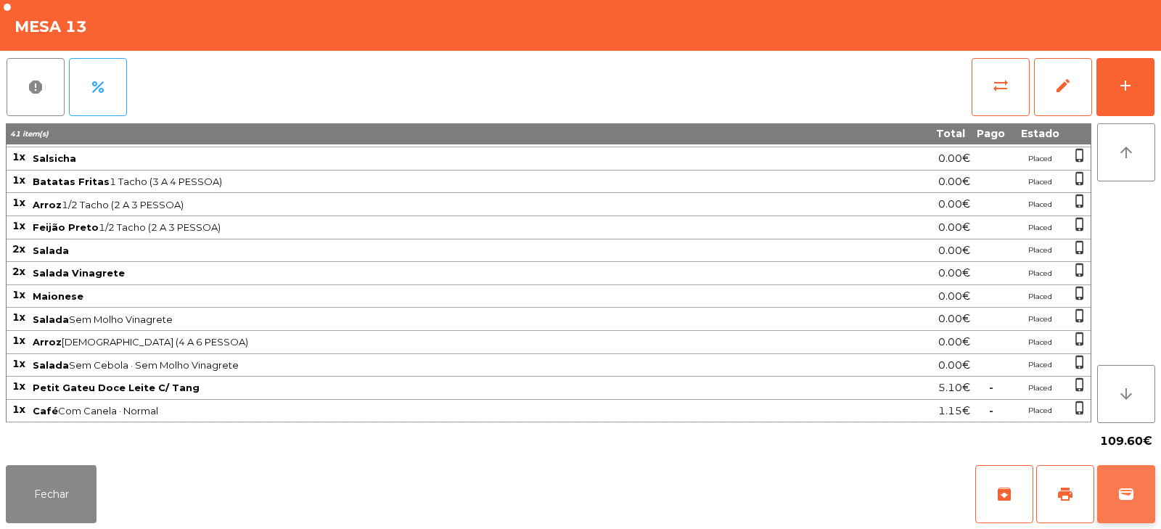
click at [1139, 501] on button "wallet" at bounding box center [1126, 494] width 58 height 58
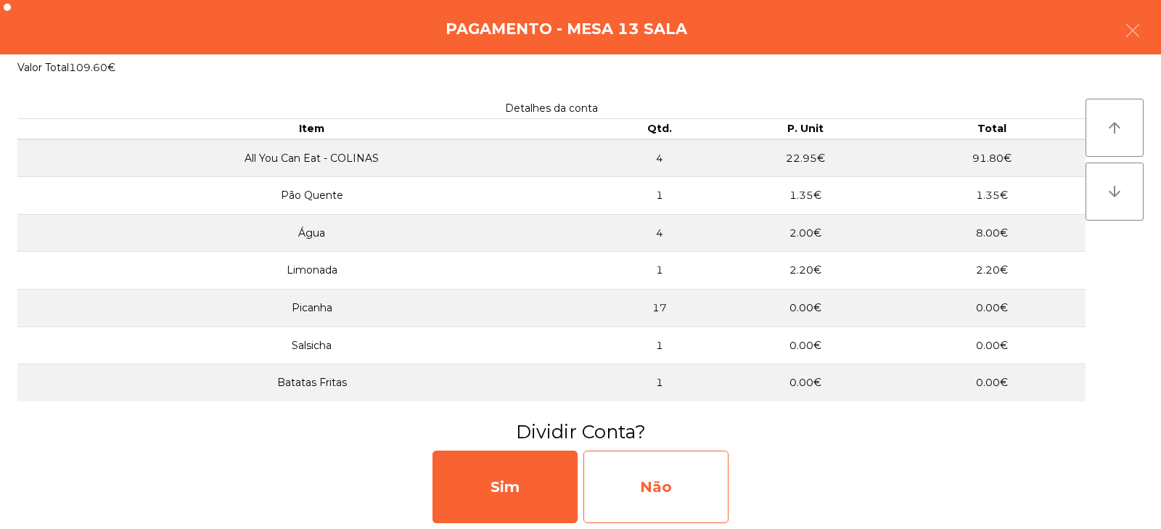
click at [666, 491] on div "Não" at bounding box center [656, 487] width 145 height 73
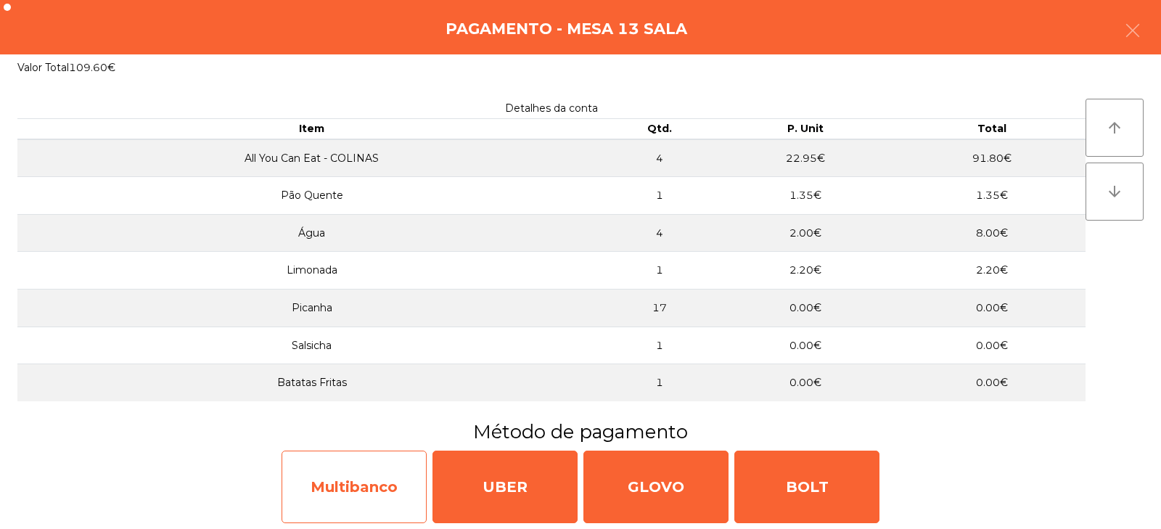
click at [371, 490] on div "Multibanco" at bounding box center [354, 487] width 145 height 73
select select "**"
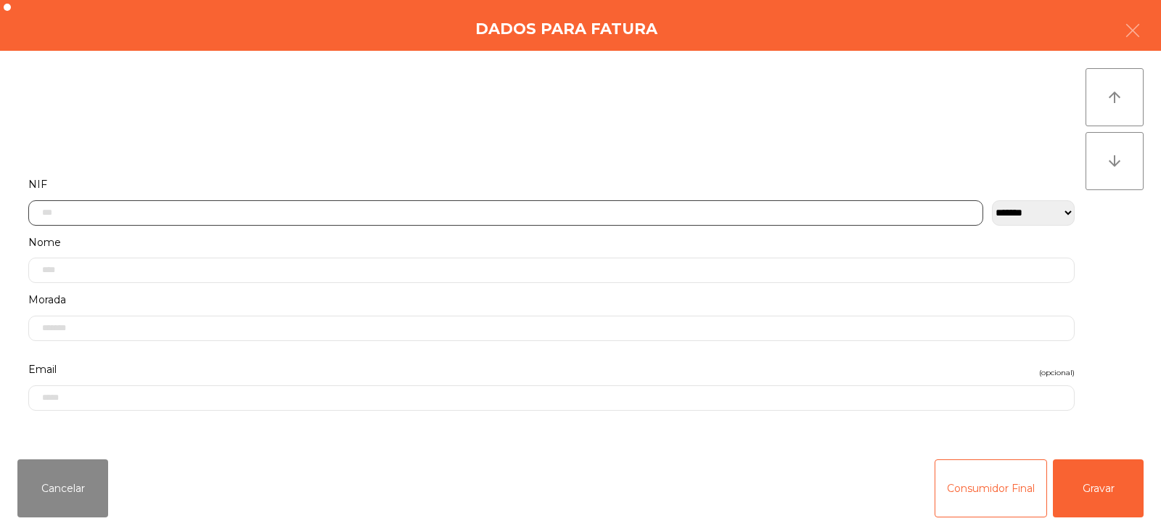
click at [531, 210] on input "text" at bounding box center [505, 212] width 955 height 25
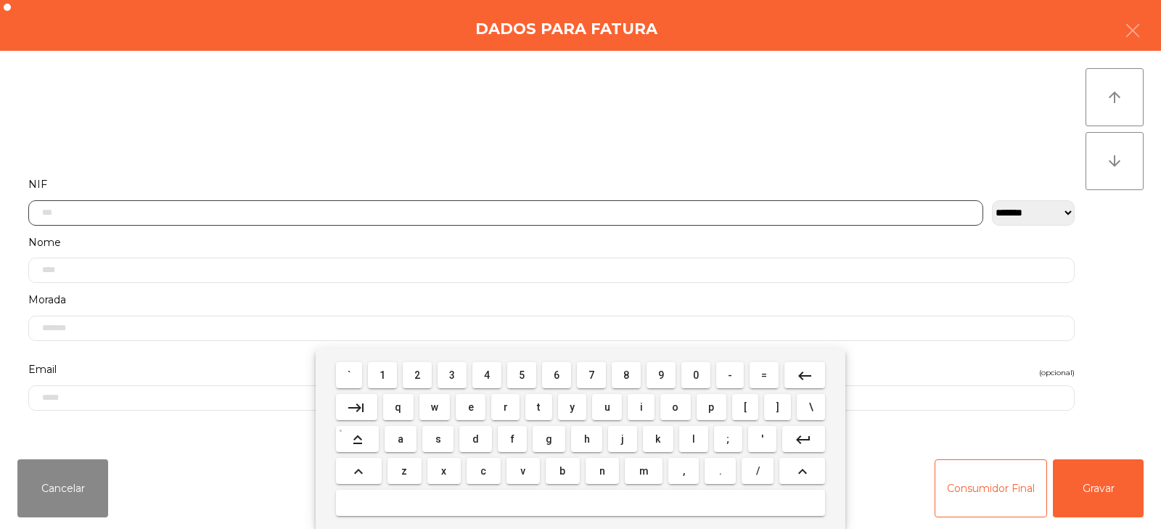
scroll to position [106, 0]
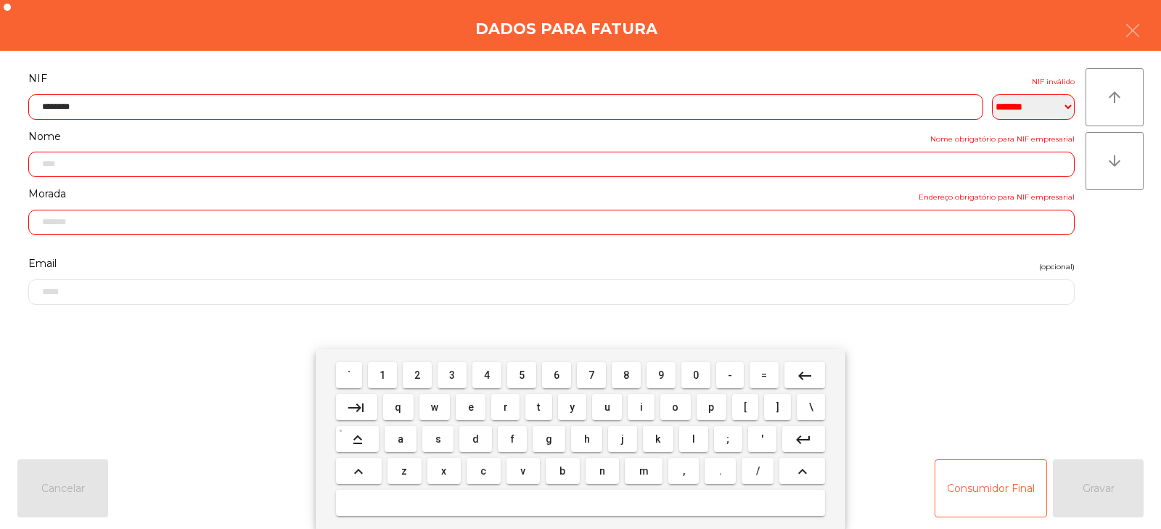
type input "*********"
type input "**********"
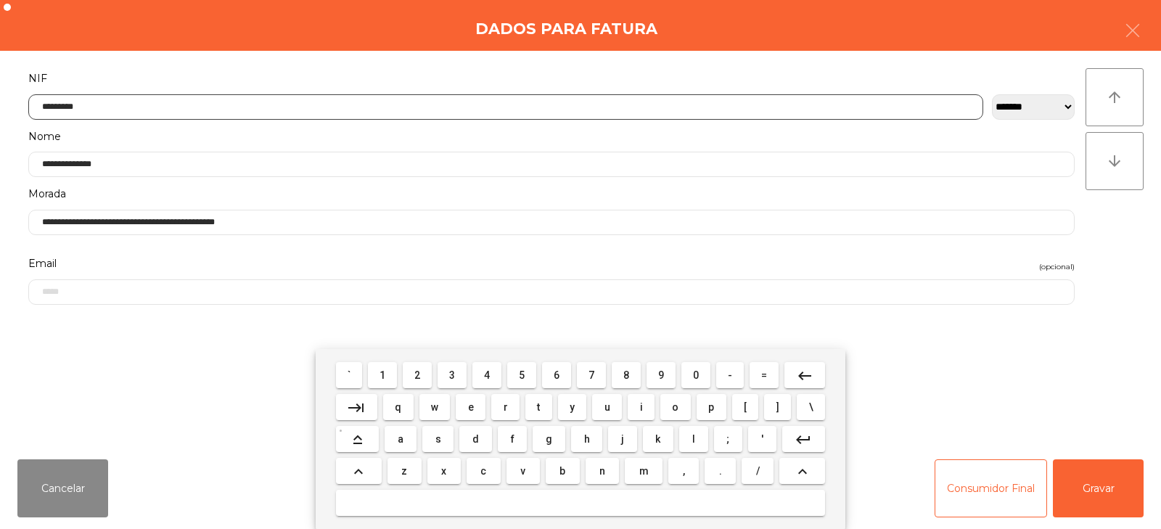
type input "*********"
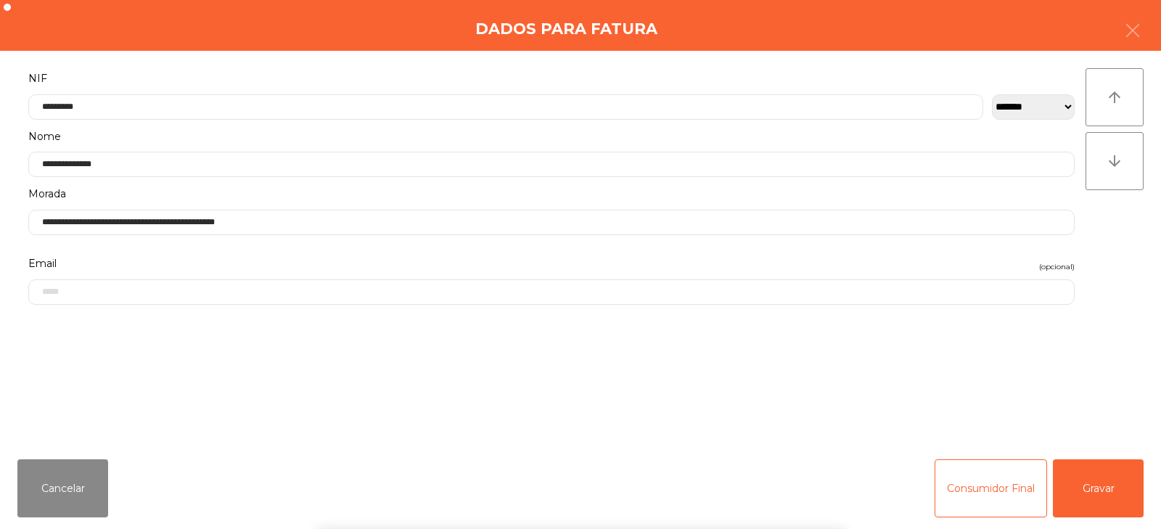
click at [1100, 495] on div "` 1 2 3 4 5 6 7 8 9 0 - = keyboard_backspace keyboard_tab q w e r t y u i o p […" at bounding box center [580, 439] width 1161 height 180
click at [1104, 491] on button "Gravar" at bounding box center [1098, 488] width 91 height 58
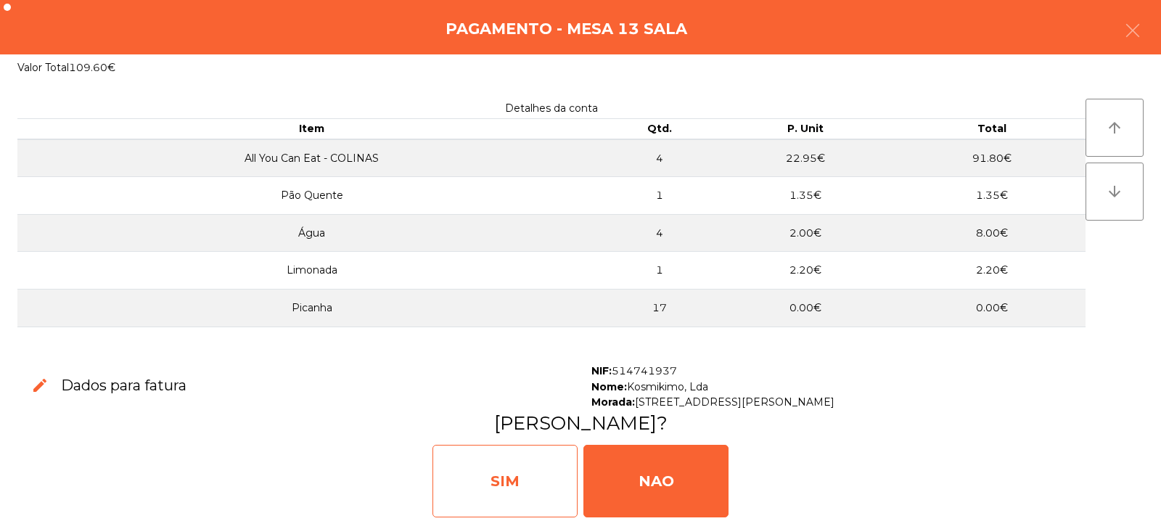
click at [505, 485] on div "SIM" at bounding box center [505, 481] width 145 height 73
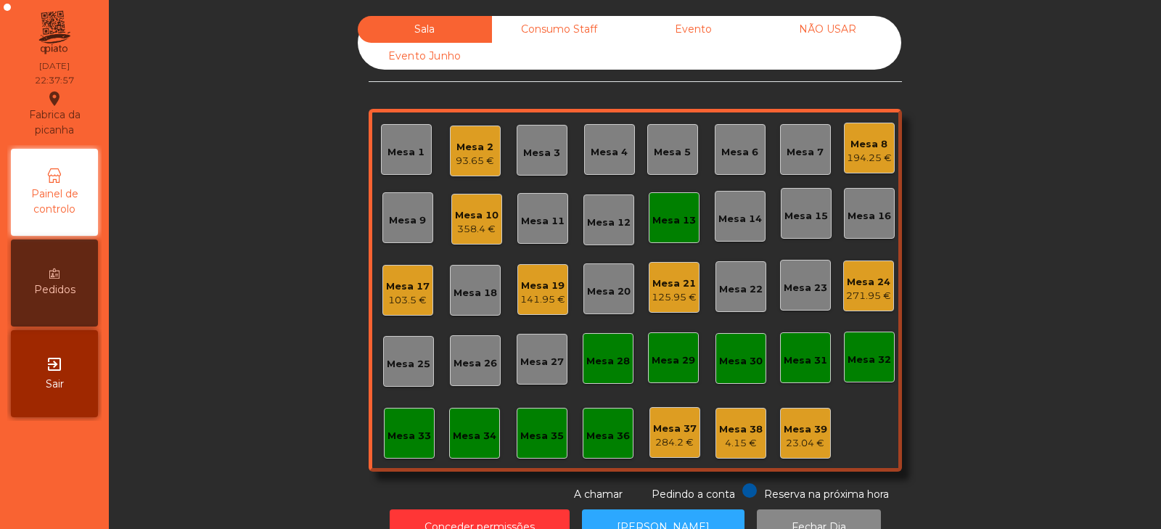
click at [663, 218] on div "Mesa 13" at bounding box center [674, 220] width 44 height 15
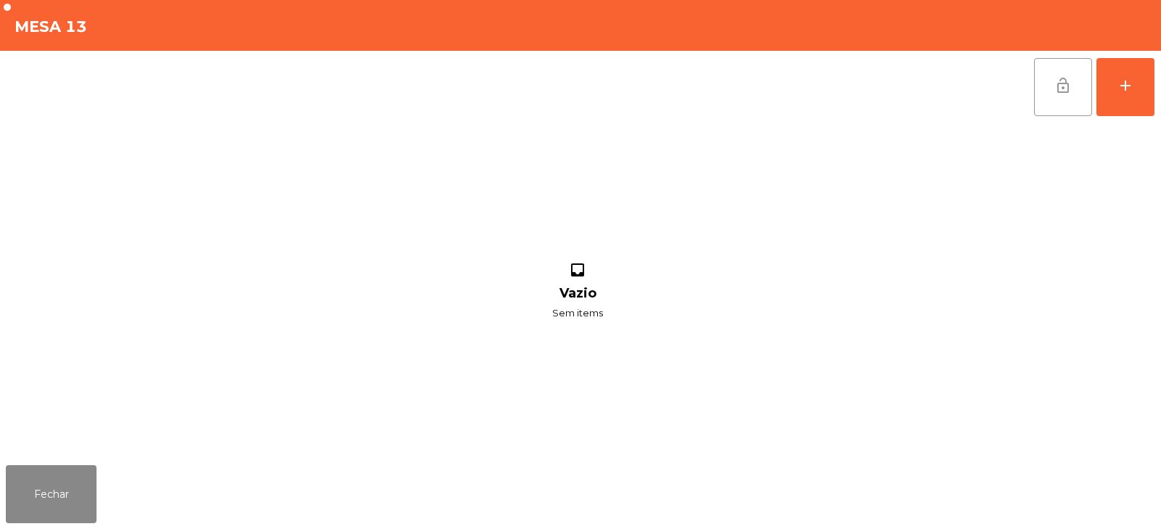
click at [1061, 89] on span "lock_open" at bounding box center [1063, 85] width 17 height 17
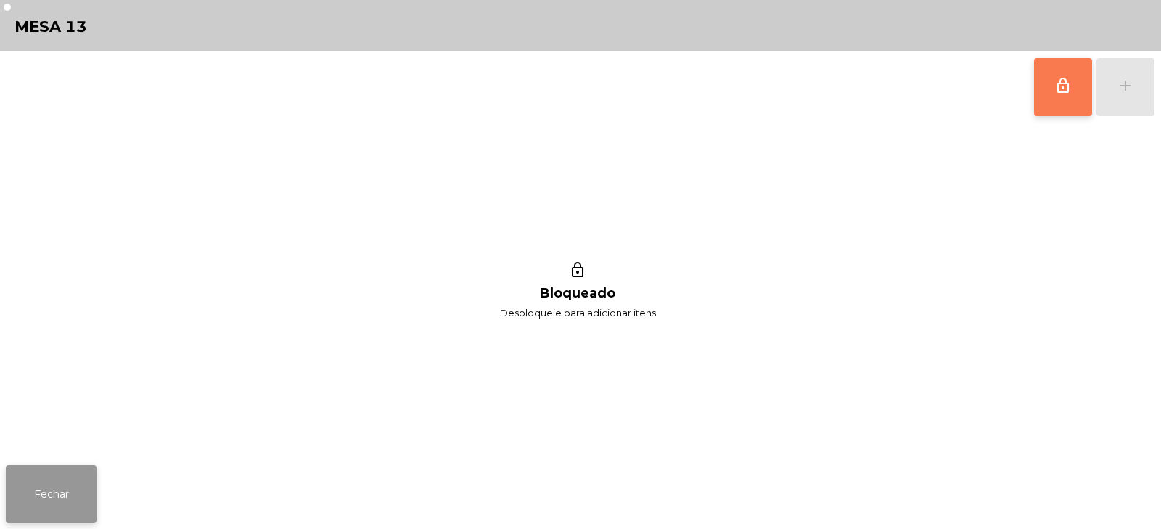
click at [54, 515] on button "Fechar" at bounding box center [51, 494] width 91 height 58
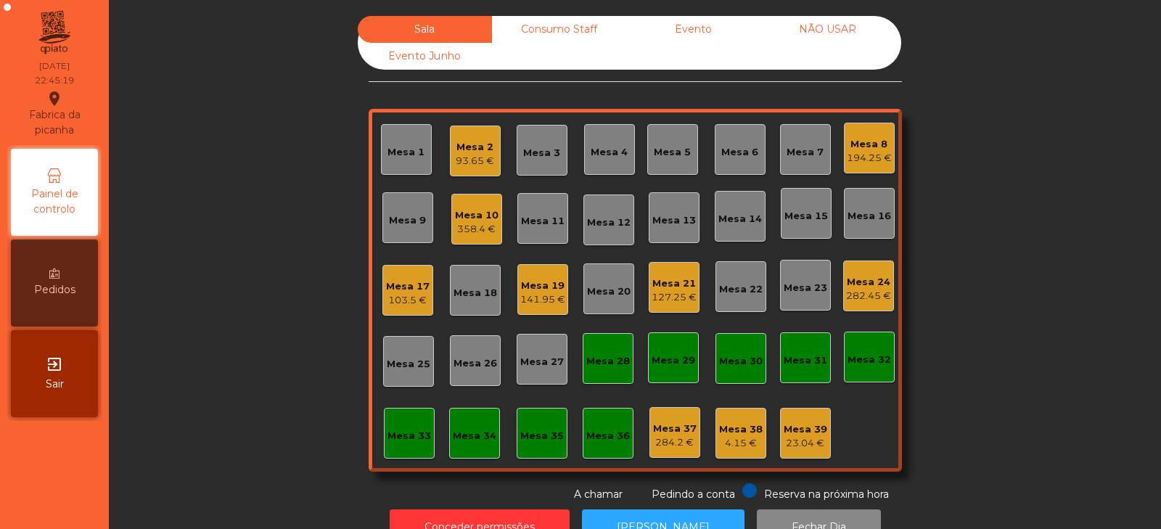
scroll to position [43, 0]
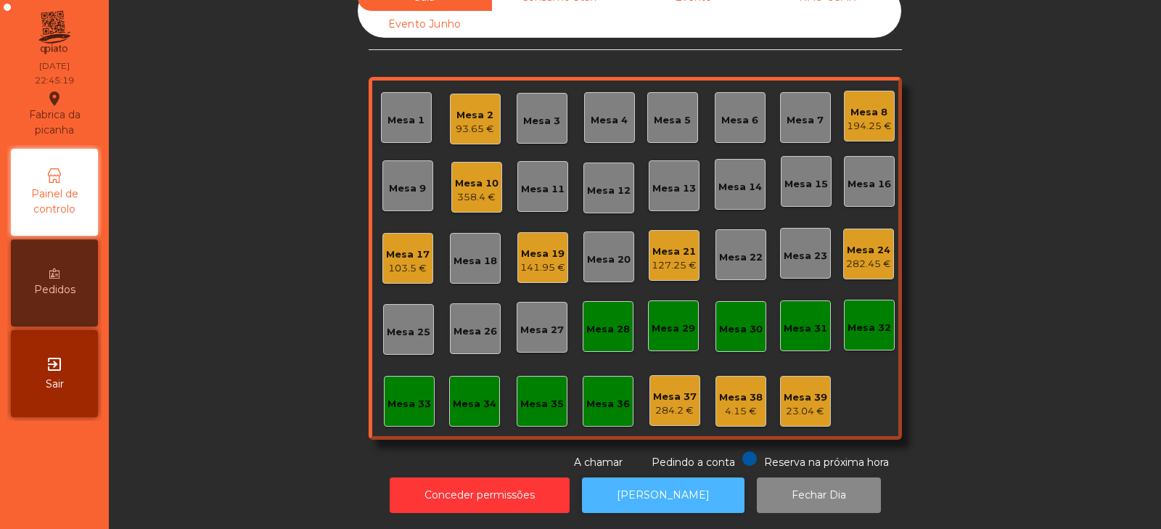
click at [632, 478] on button "[PERSON_NAME]" at bounding box center [663, 496] width 163 height 36
click at [467, 122] on div "93.65 €" at bounding box center [475, 129] width 38 height 15
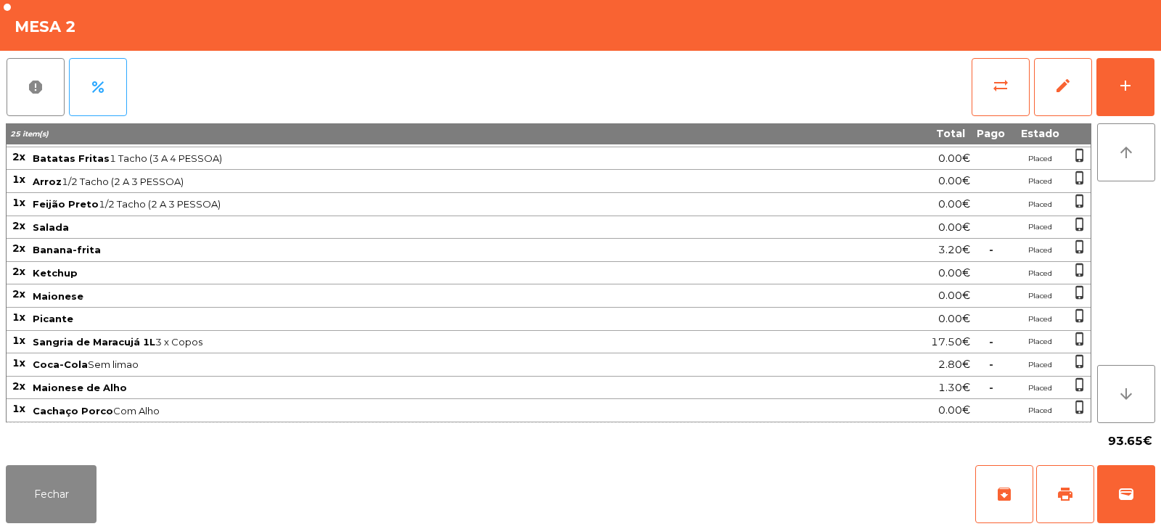
scroll to position [0, 0]
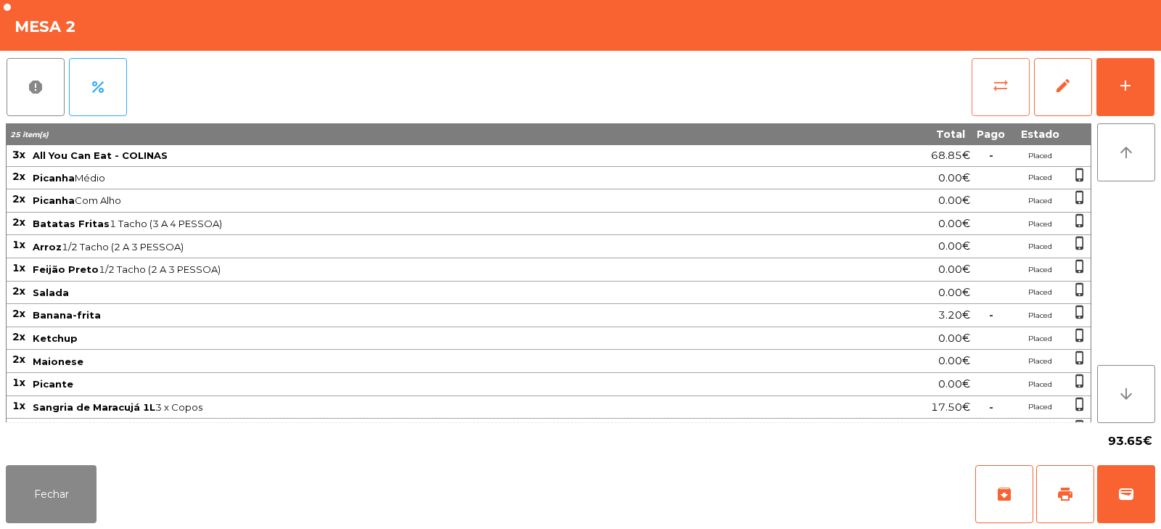
click at [991, 86] on button "sync_alt" at bounding box center [1001, 87] width 58 height 58
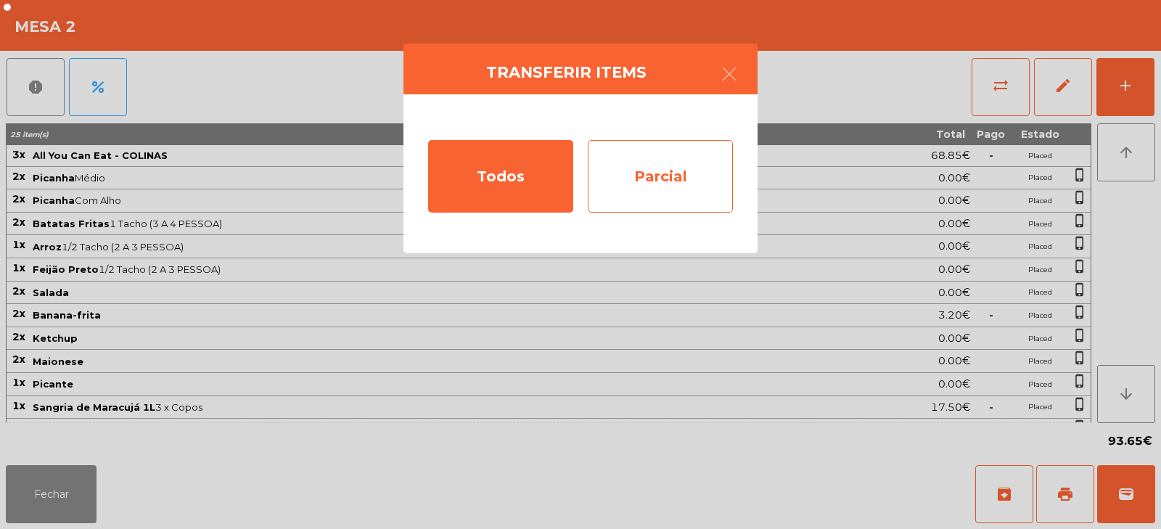
click at [692, 168] on div "Parcial" at bounding box center [660, 176] width 145 height 73
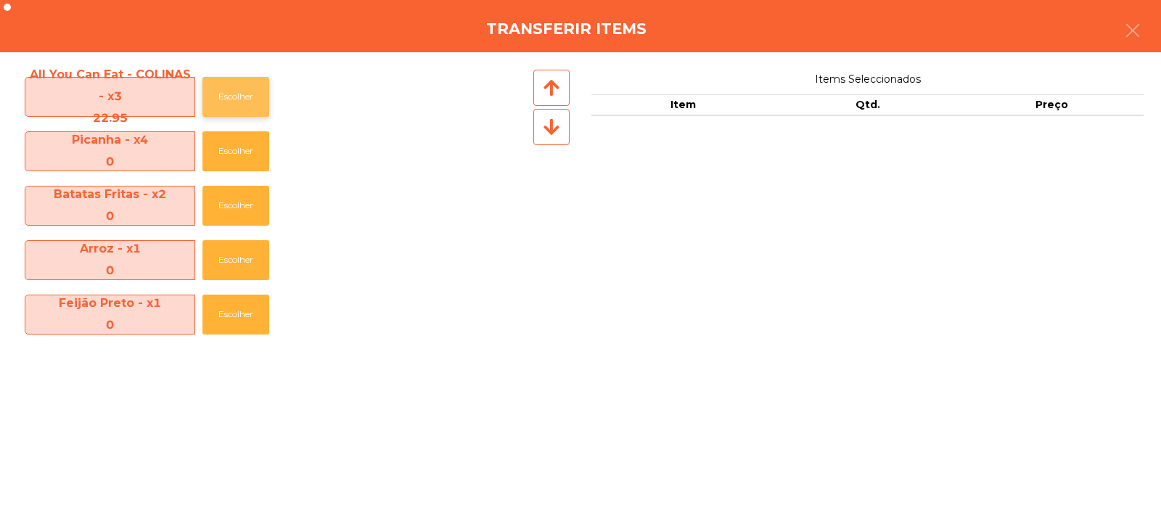
click at [227, 97] on button "Escolher" at bounding box center [235, 97] width 67 height 40
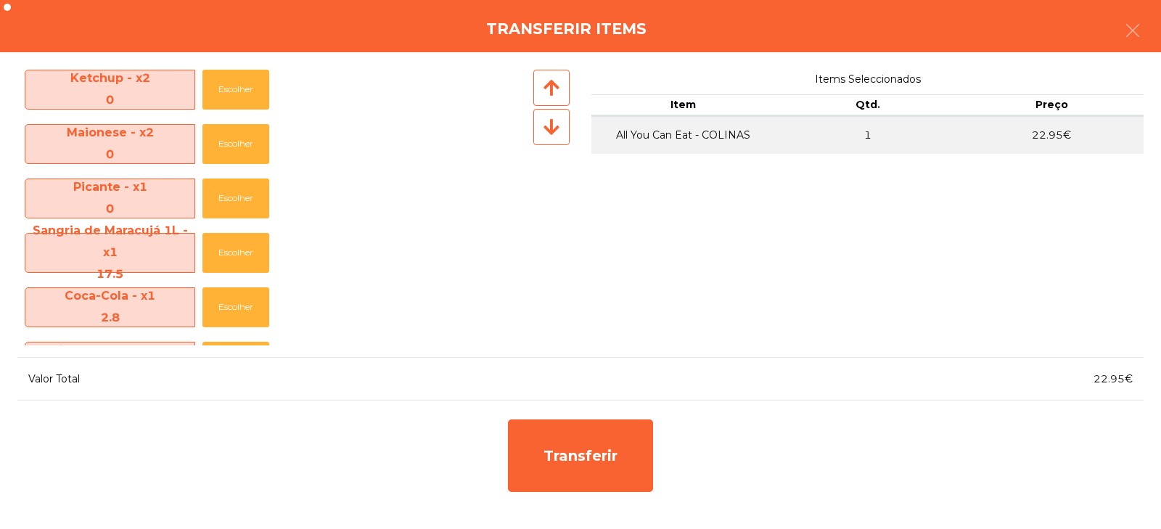
scroll to position [486, 0]
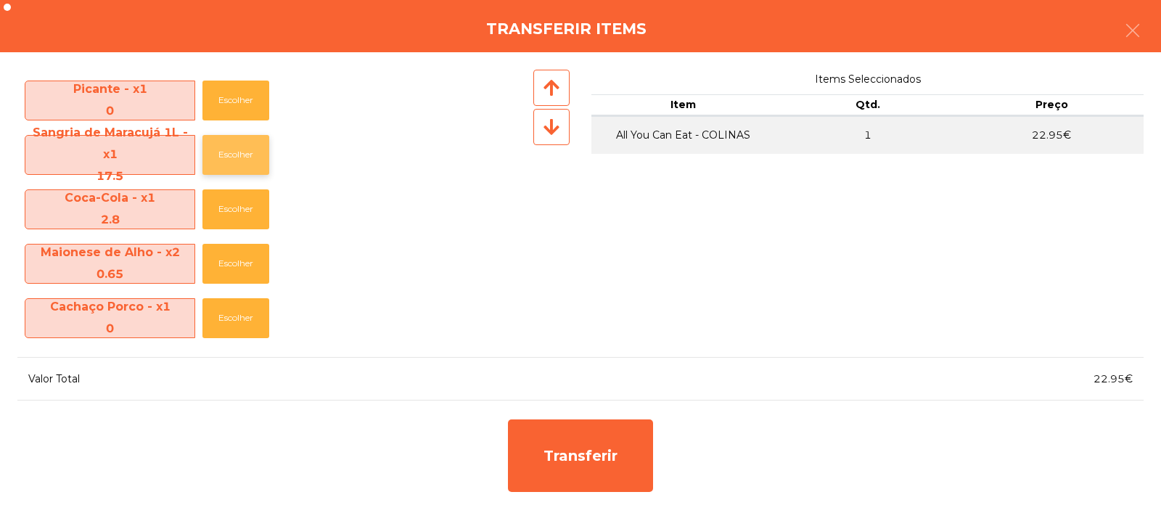
click at [249, 160] on button "Escolher" at bounding box center [235, 155] width 67 height 40
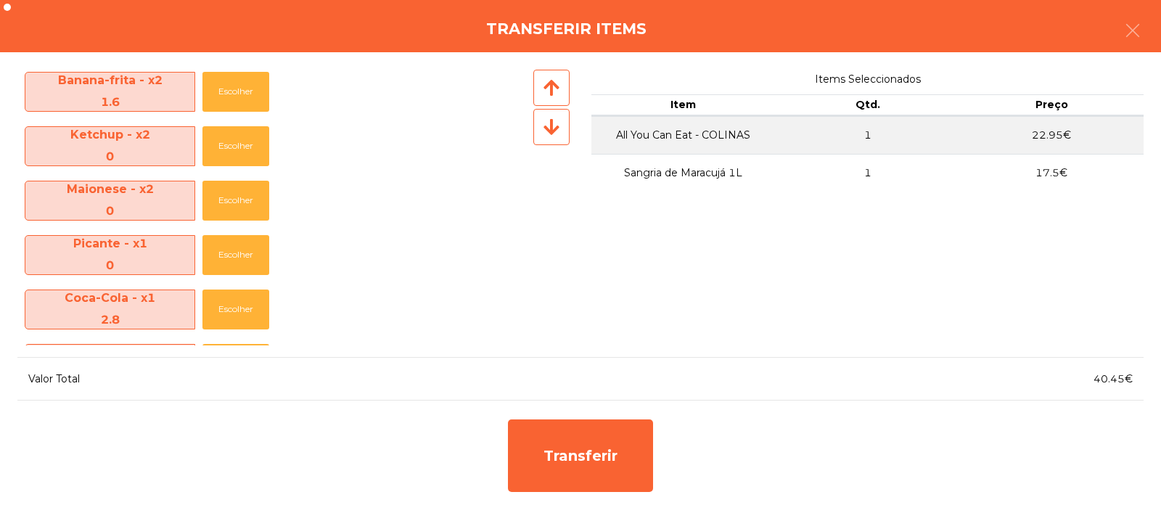
scroll to position [432, 0]
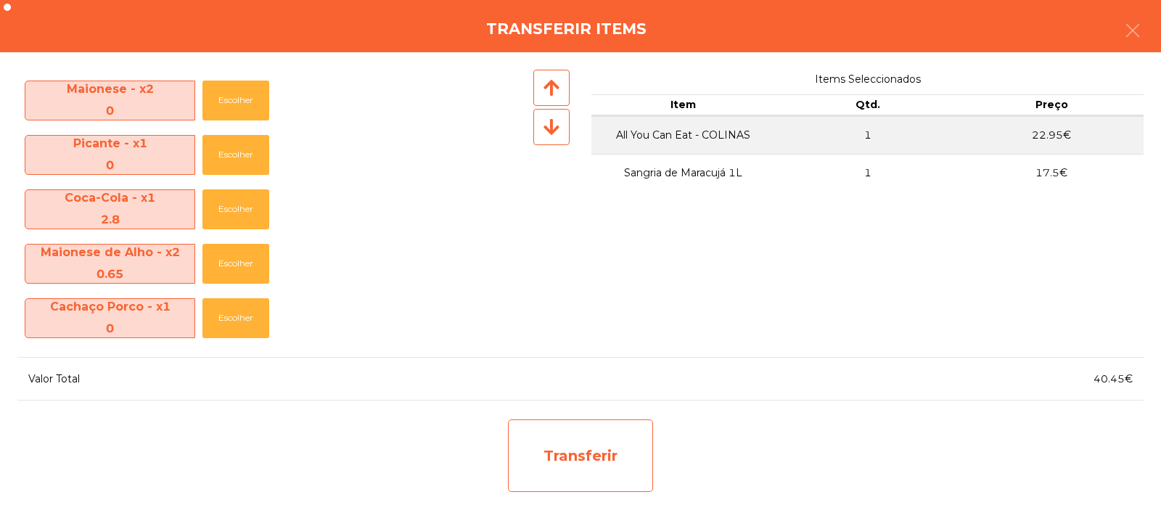
click at [618, 466] on div "Transferir" at bounding box center [580, 456] width 145 height 73
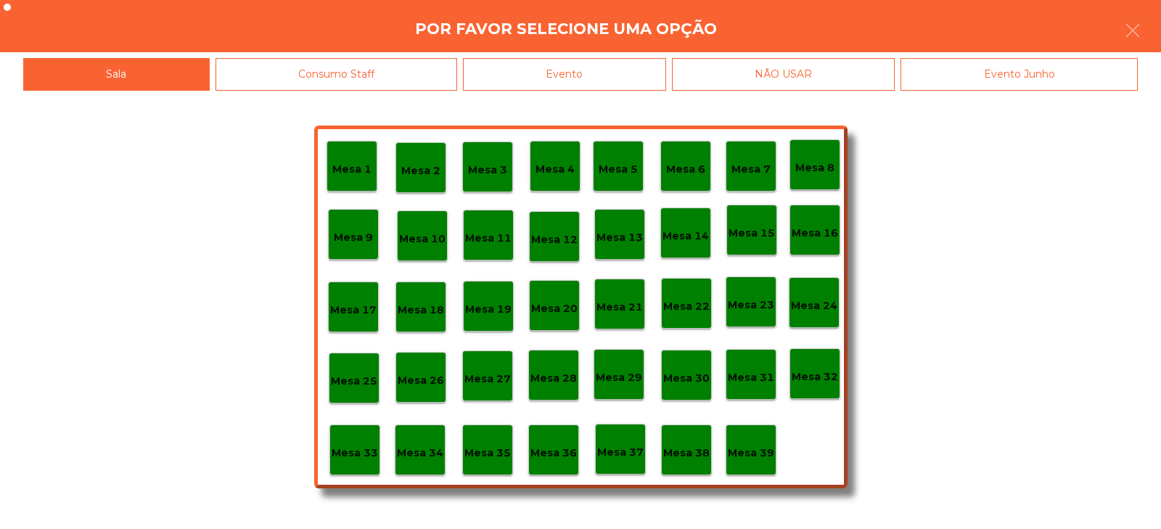
click at [362, 449] on p "Mesa 33" at bounding box center [355, 453] width 46 height 17
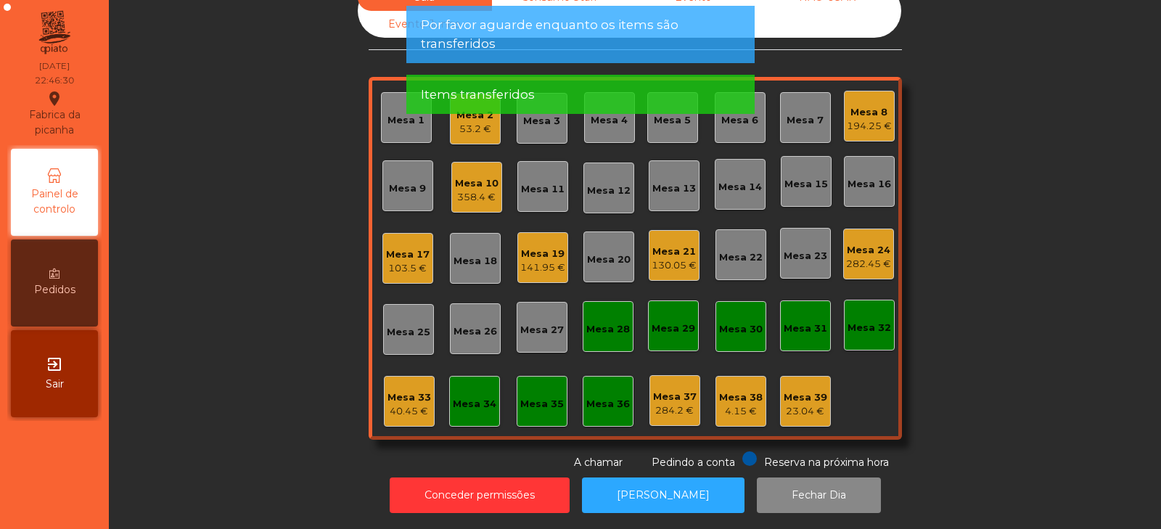
scroll to position [0, 0]
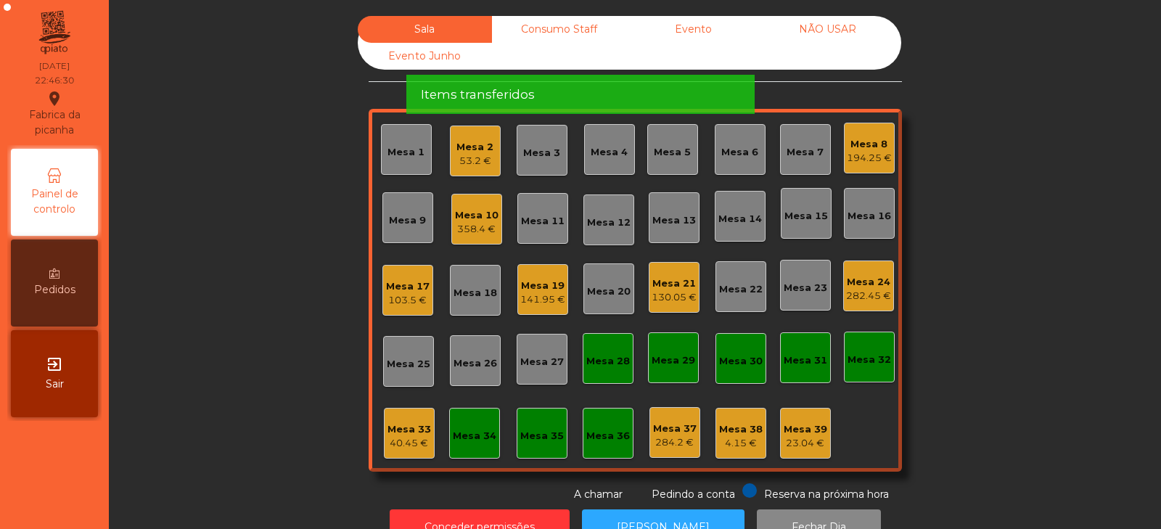
click at [798, 410] on div "Mesa 39 23.04 €" at bounding box center [805, 433] width 51 height 51
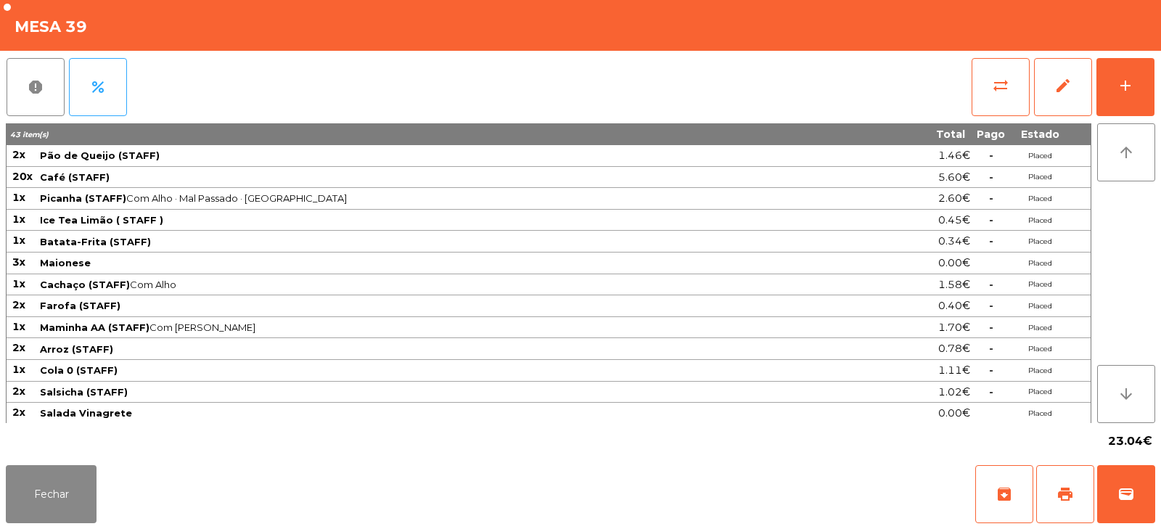
scroll to position [66, 0]
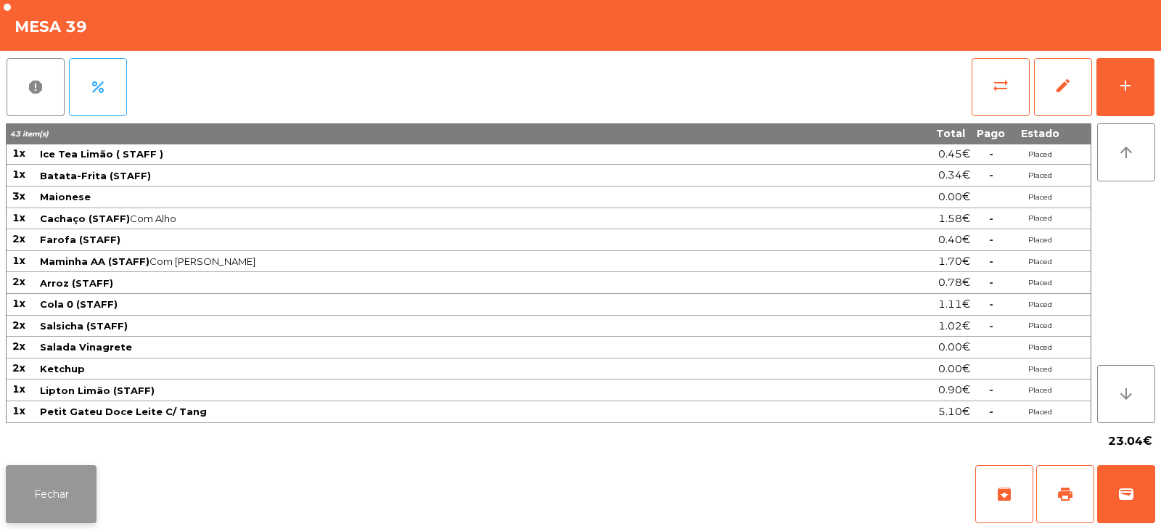
click at [65, 506] on button "Fechar" at bounding box center [51, 494] width 91 height 58
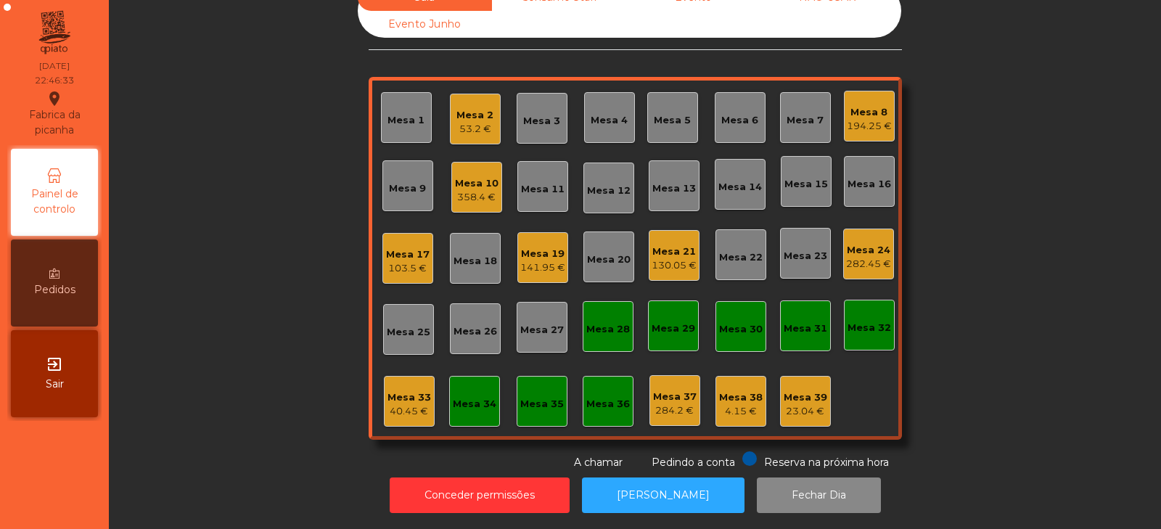
scroll to position [0, 0]
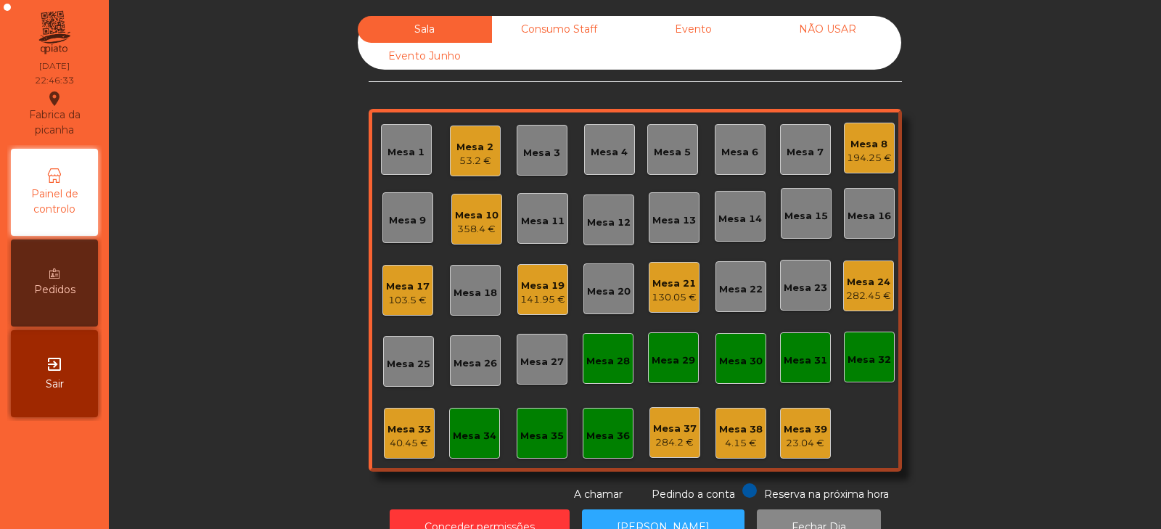
click at [478, 155] on div "53.2 €" at bounding box center [475, 161] width 37 height 15
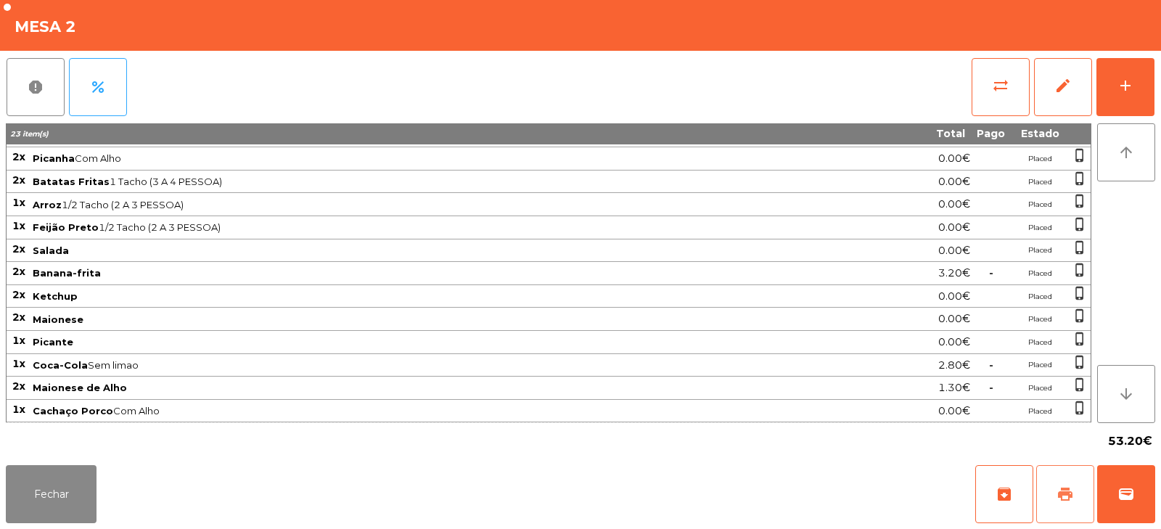
click at [1068, 498] on span "print" at bounding box center [1065, 494] width 17 height 17
click at [911, 281] on div "3.20€" at bounding box center [889, 273] width 163 height 20
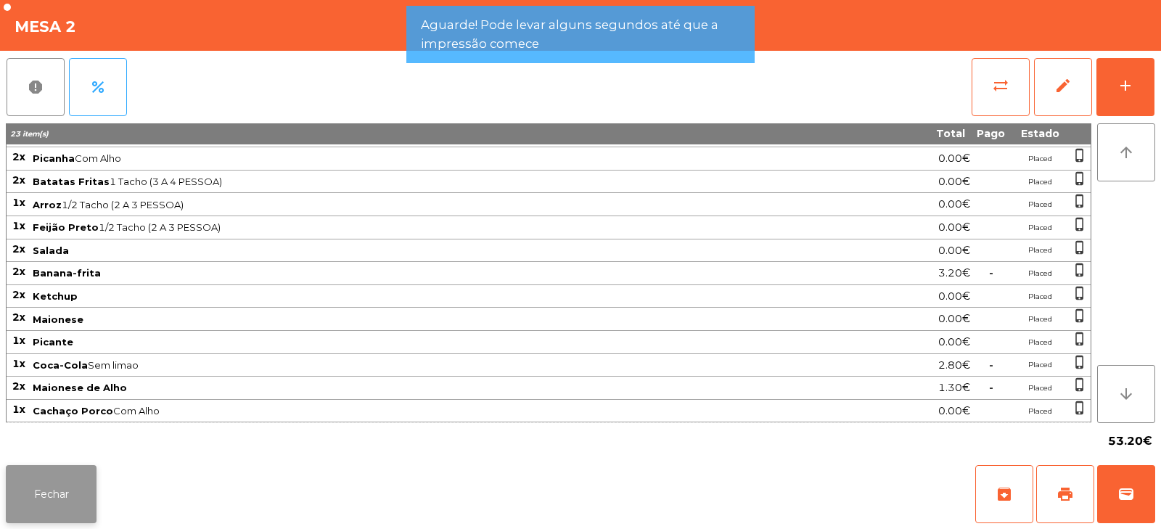
click at [63, 492] on button "Fechar" at bounding box center [51, 494] width 91 height 58
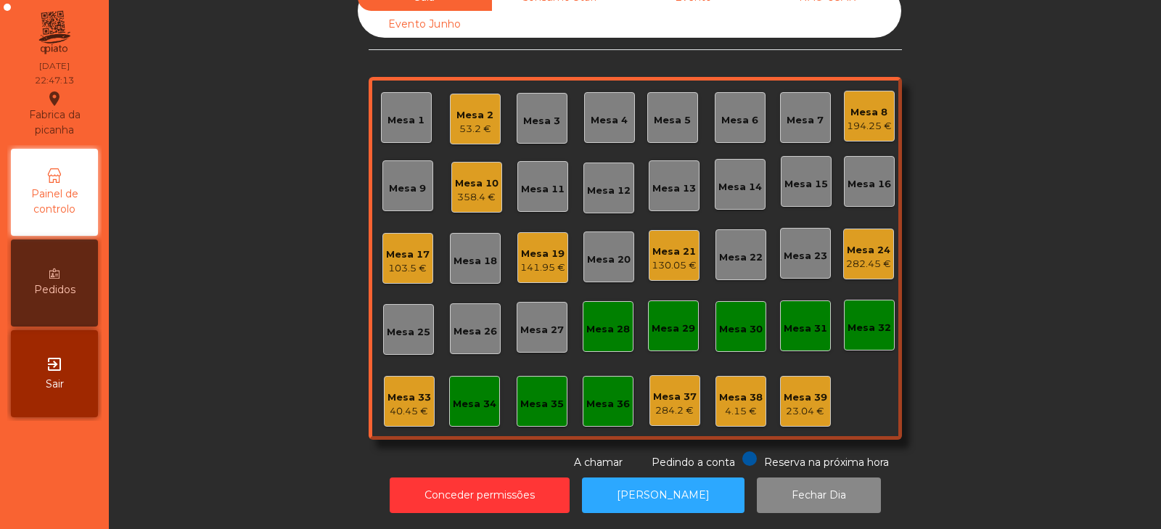
click at [406, 404] on div "40.45 €" at bounding box center [410, 411] width 44 height 15
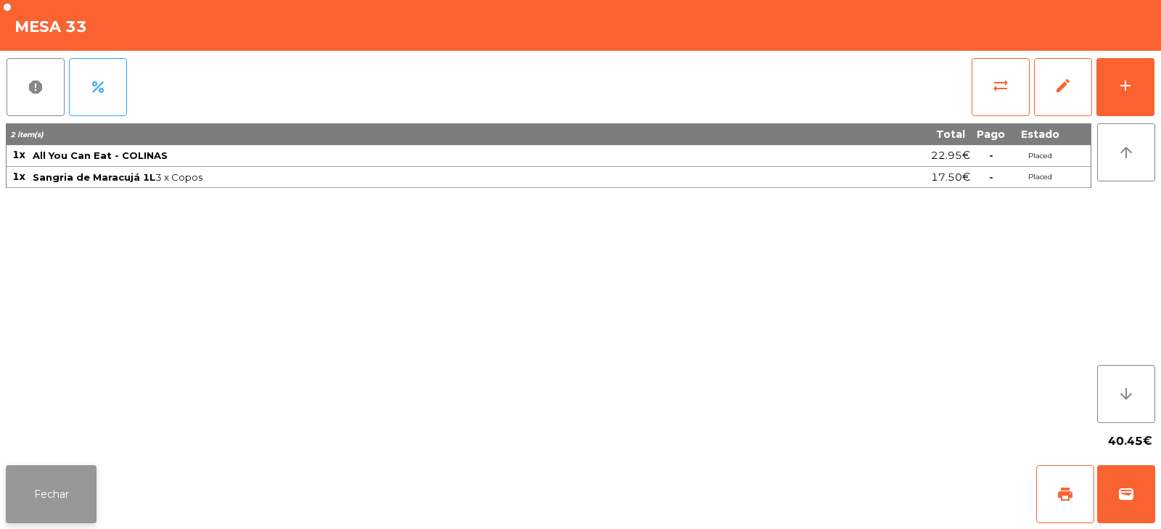
click at [83, 487] on button "Fechar" at bounding box center [51, 494] width 91 height 58
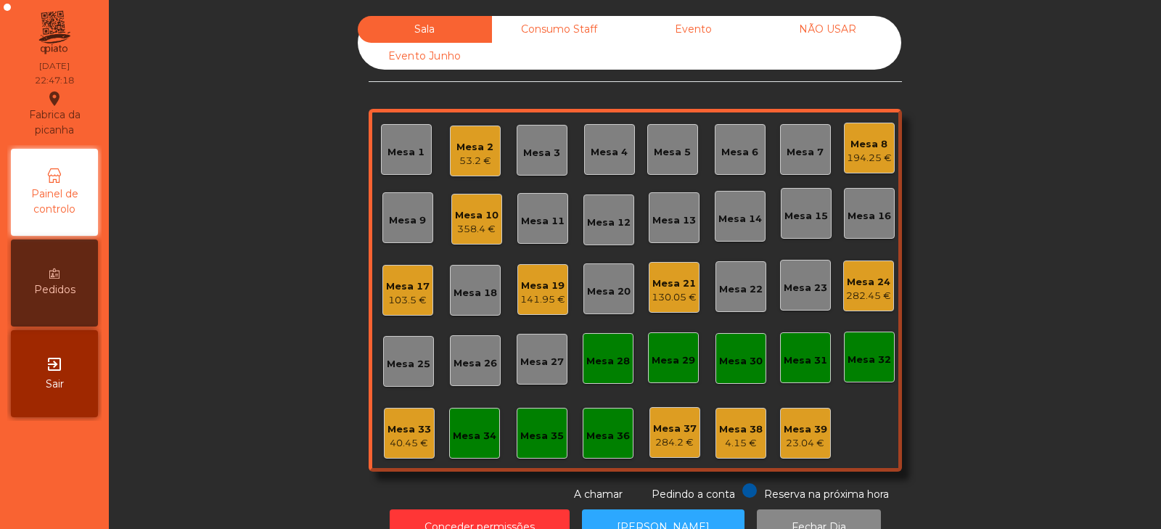
click at [450, 162] on div "Mesa 2 53.2 €" at bounding box center [475, 151] width 51 height 51
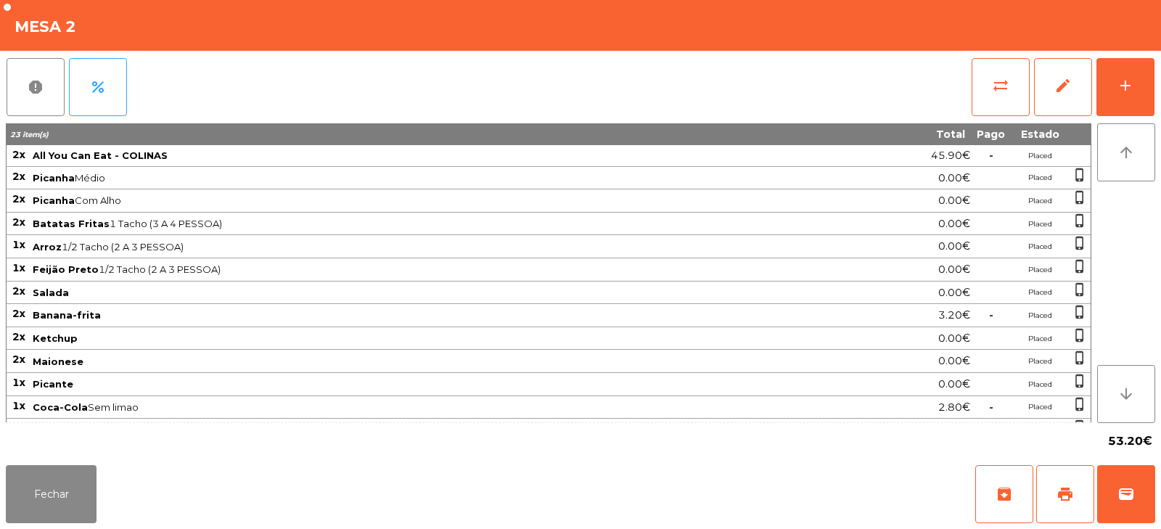
scroll to position [42, 0]
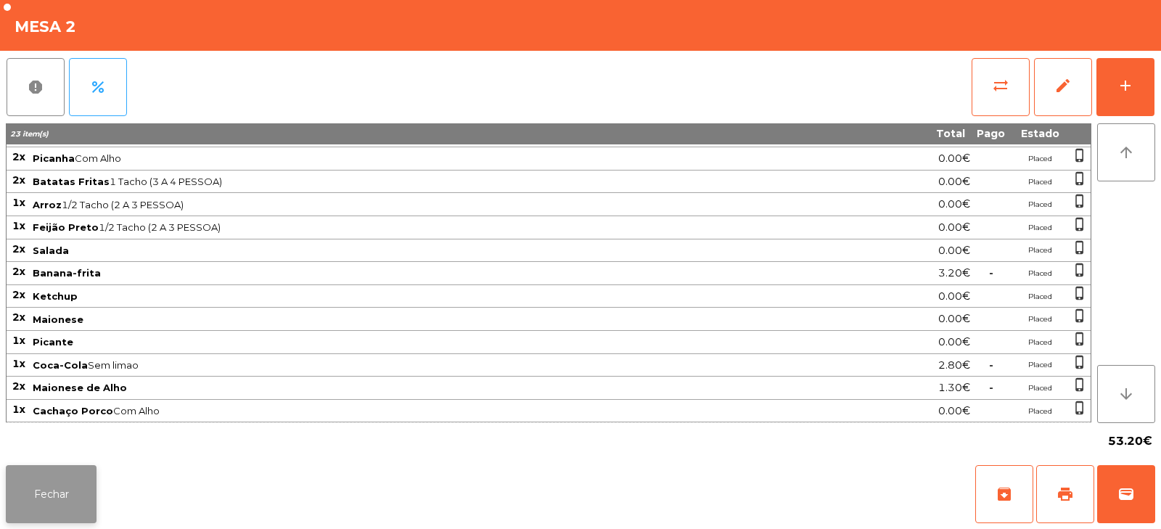
click at [53, 483] on button "Fechar" at bounding box center [51, 494] width 91 height 58
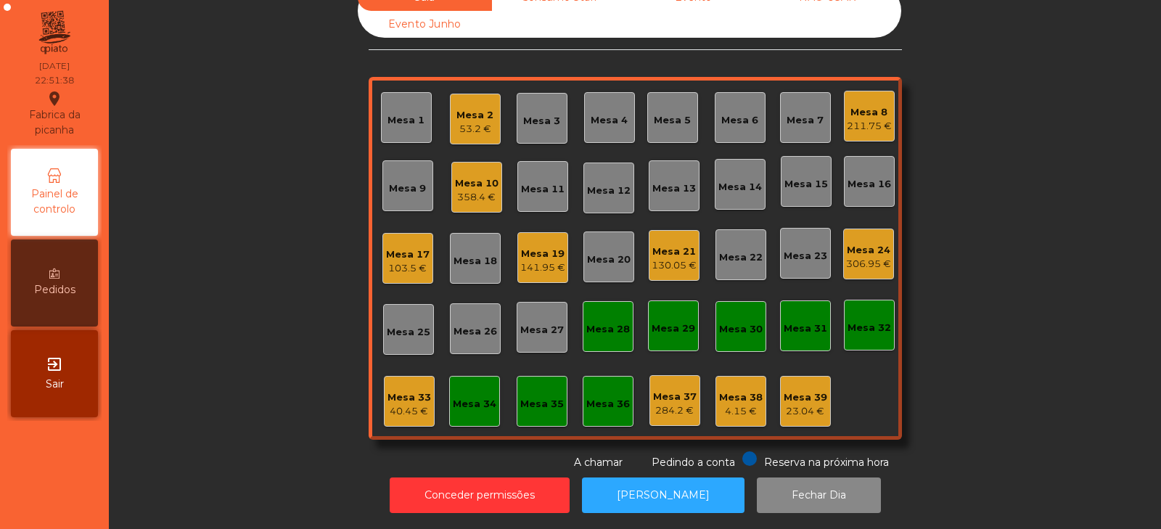
scroll to position [0, 0]
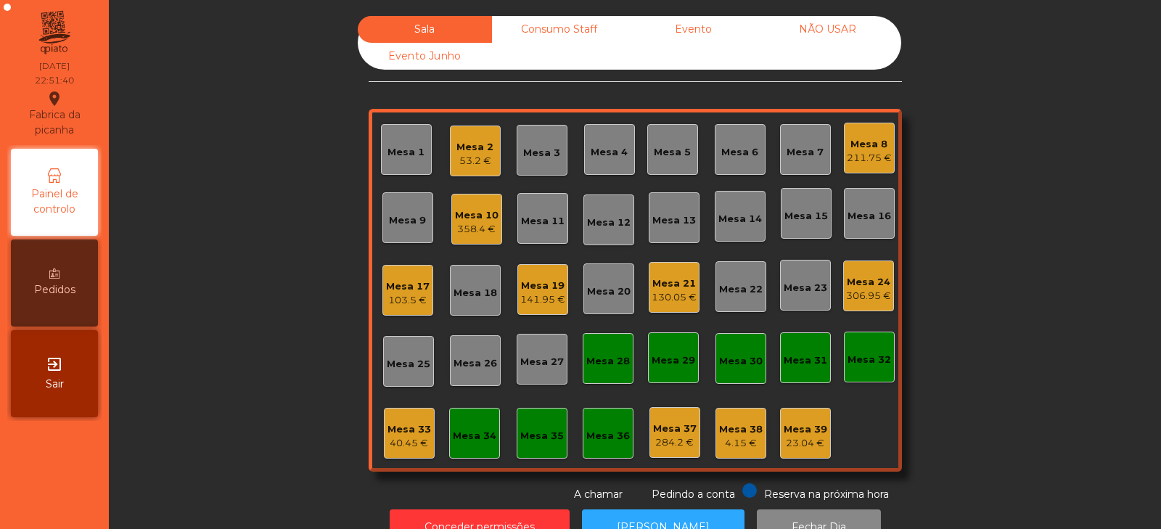
click at [469, 159] on div "53.2 €" at bounding box center [475, 161] width 37 height 15
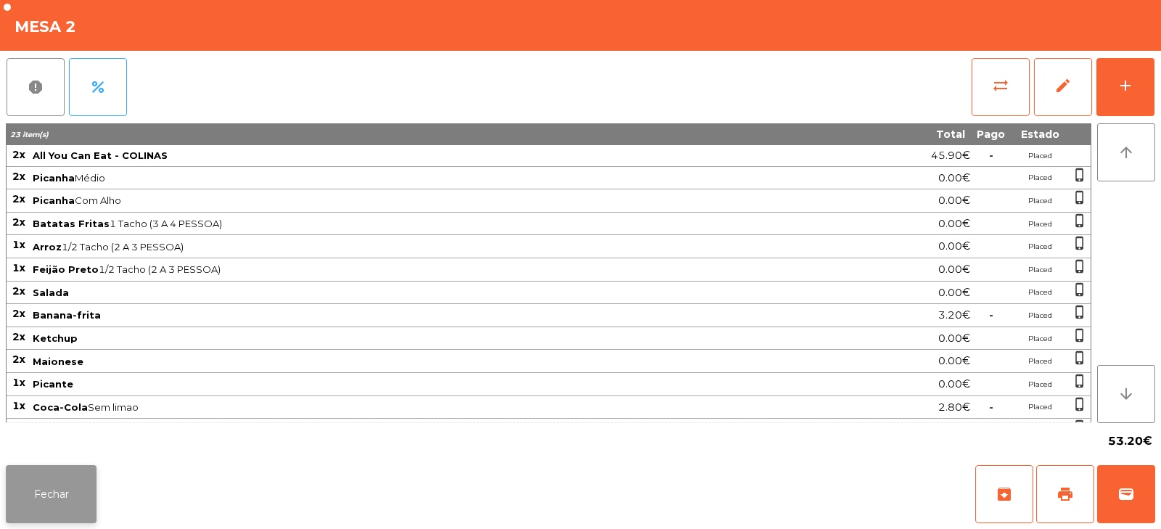
click at [57, 488] on button "Fechar" at bounding box center [51, 494] width 91 height 58
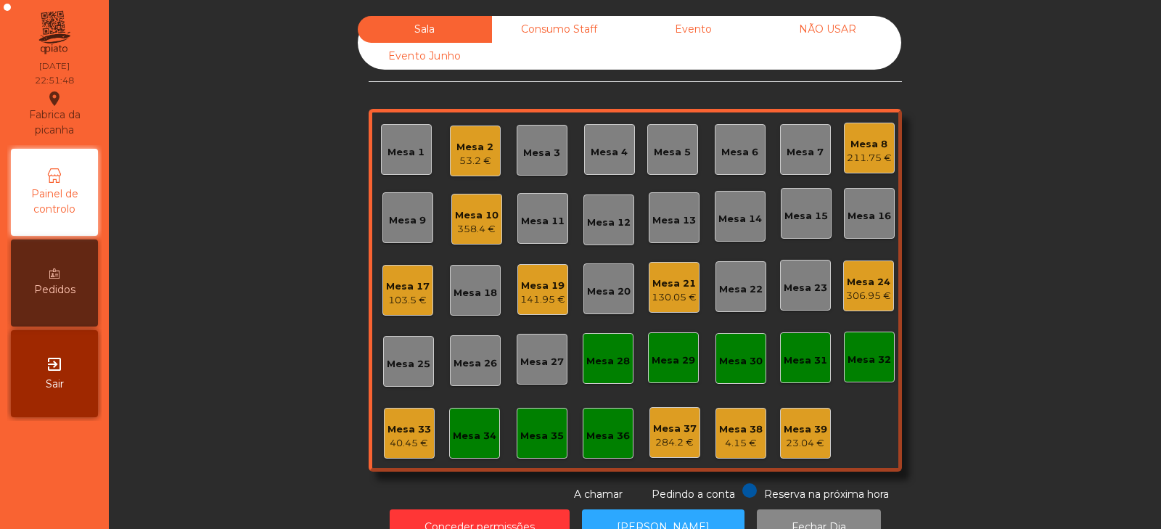
scroll to position [43, 0]
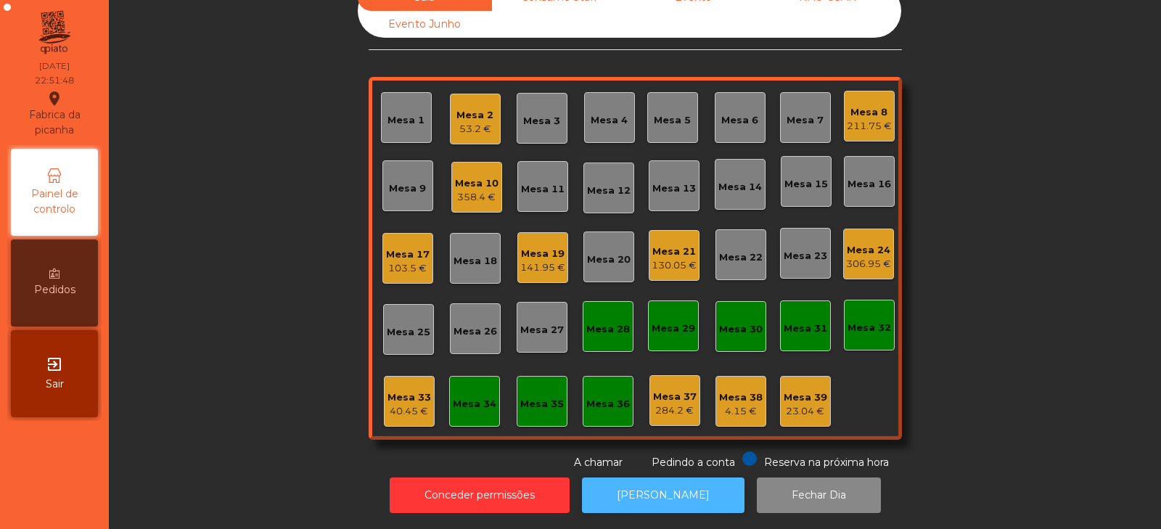
click at [668, 479] on button "[PERSON_NAME]" at bounding box center [663, 496] width 163 height 36
click at [637, 496] on button "[PERSON_NAME]" at bounding box center [663, 496] width 163 height 36
click at [466, 122] on div "53.2 €" at bounding box center [475, 129] width 37 height 15
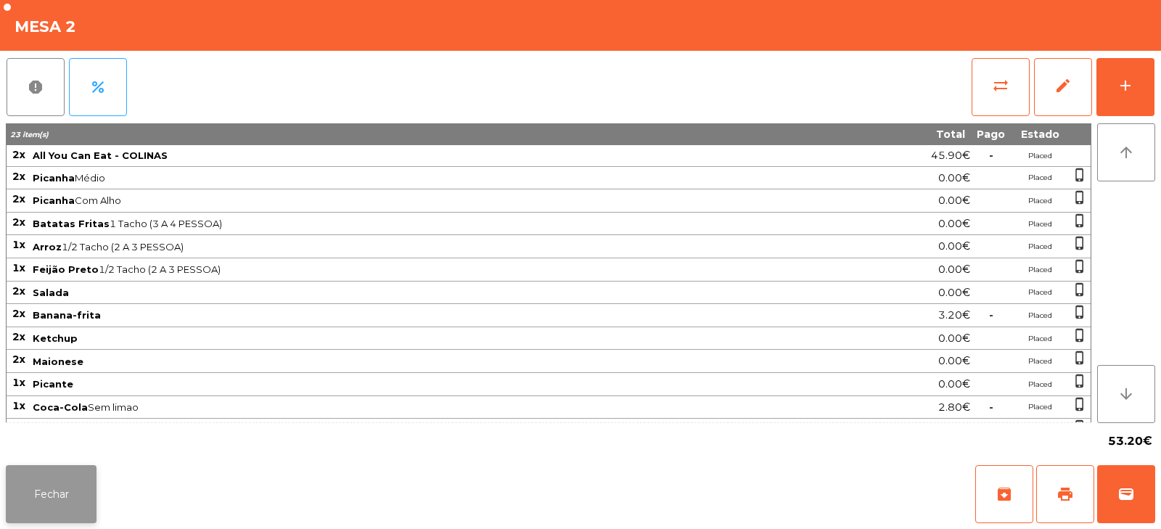
click at [44, 499] on button "Fechar" at bounding box center [51, 494] width 91 height 58
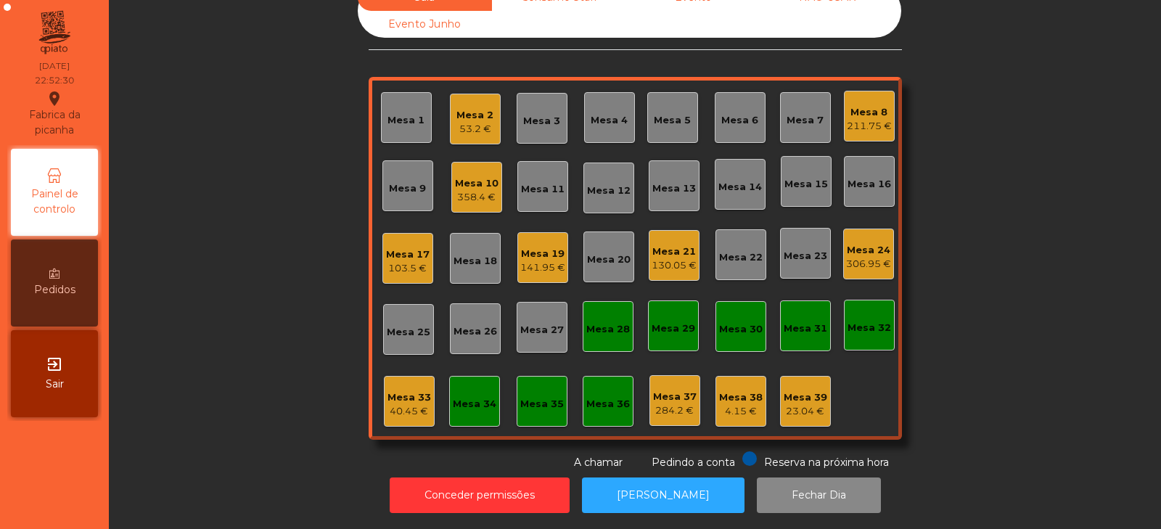
click at [478, 108] on div "Mesa 2" at bounding box center [475, 115] width 37 height 15
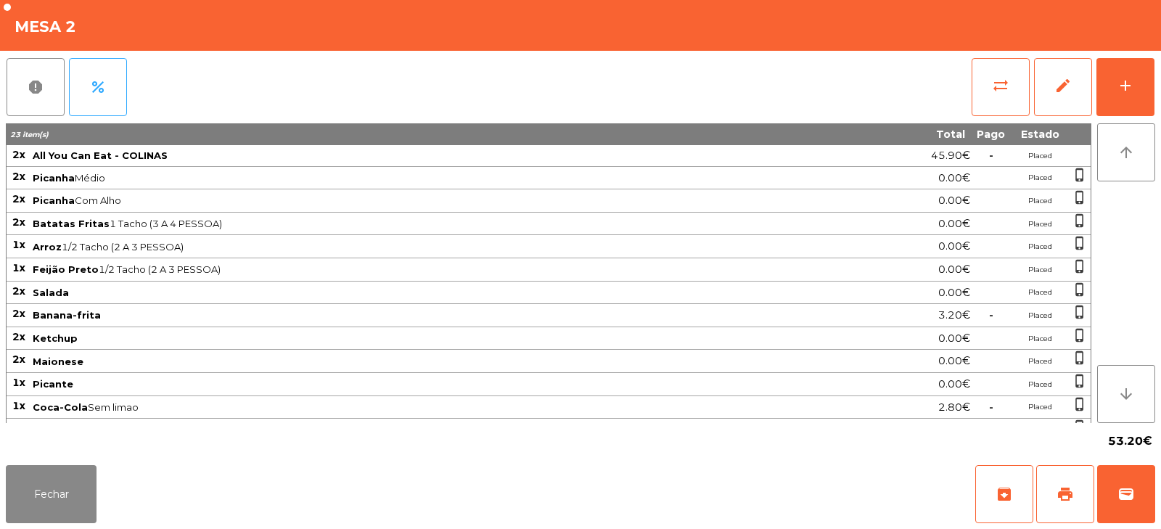
scroll to position [41, 0]
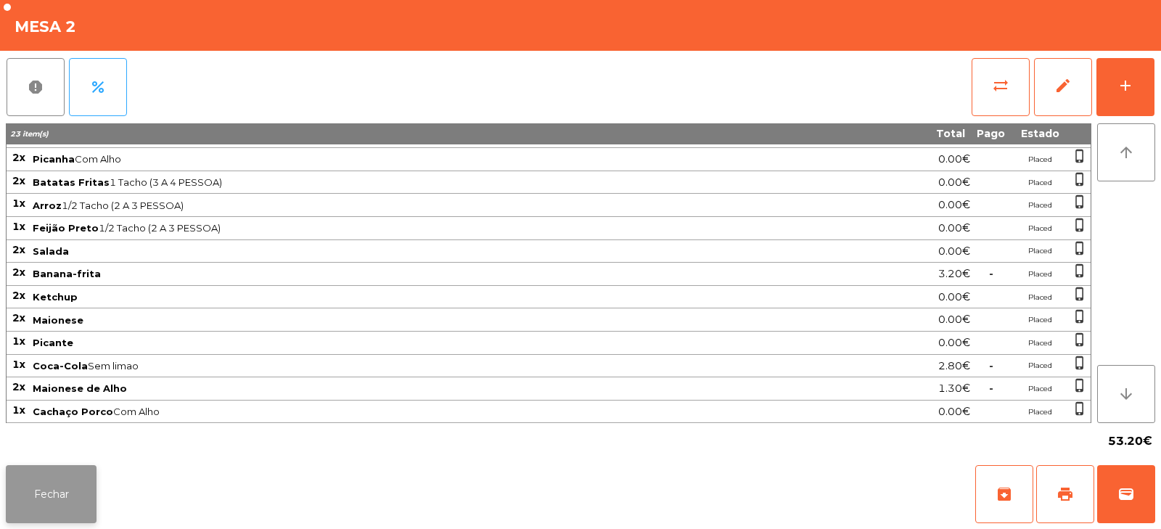
click at [57, 491] on button "Fechar" at bounding box center [51, 494] width 91 height 58
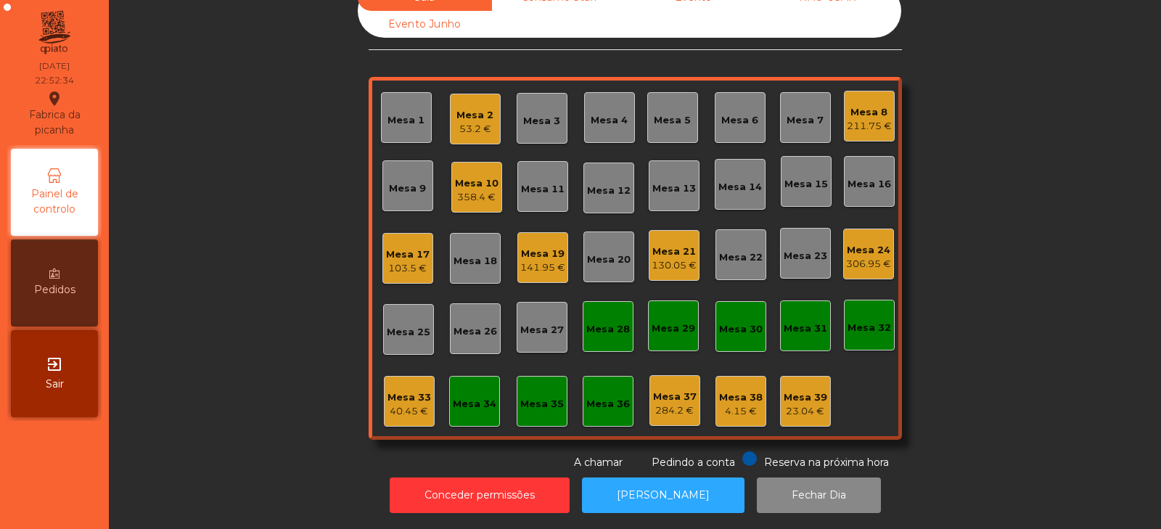
scroll to position [0, 0]
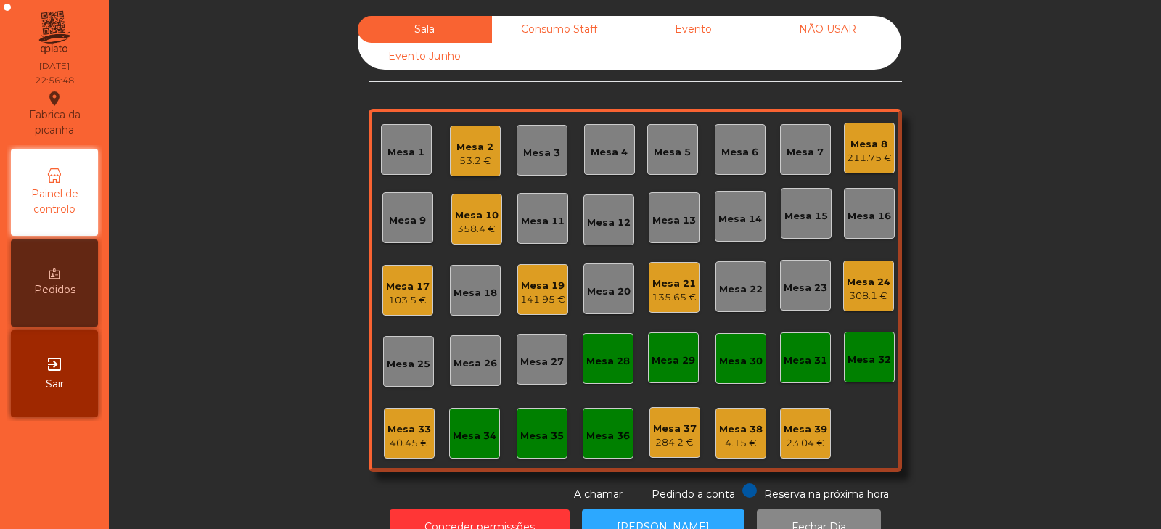
click at [474, 150] on div "Mesa 2" at bounding box center [475, 147] width 37 height 15
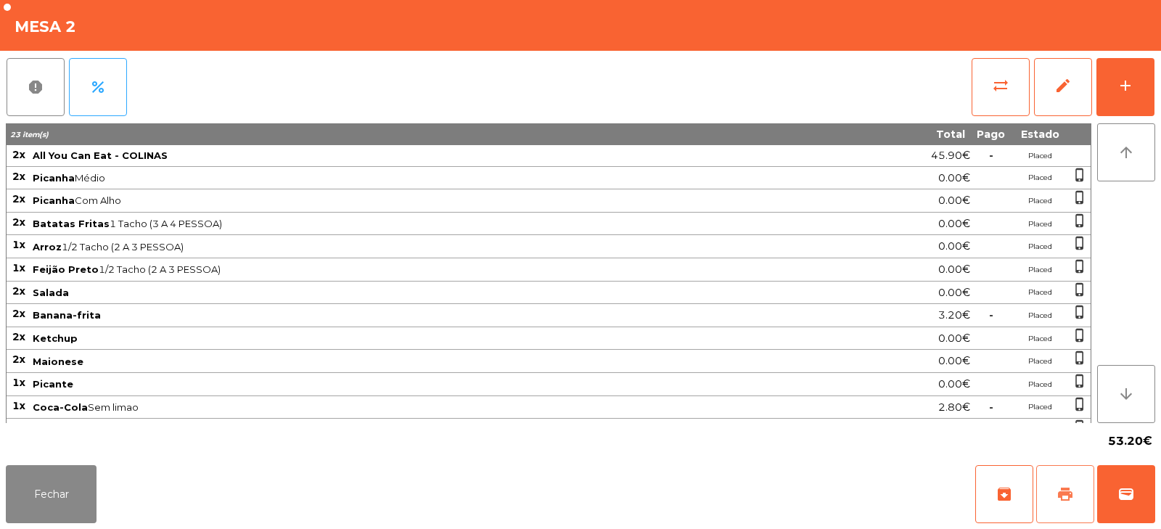
click at [1077, 496] on button "print" at bounding box center [1065, 494] width 58 height 58
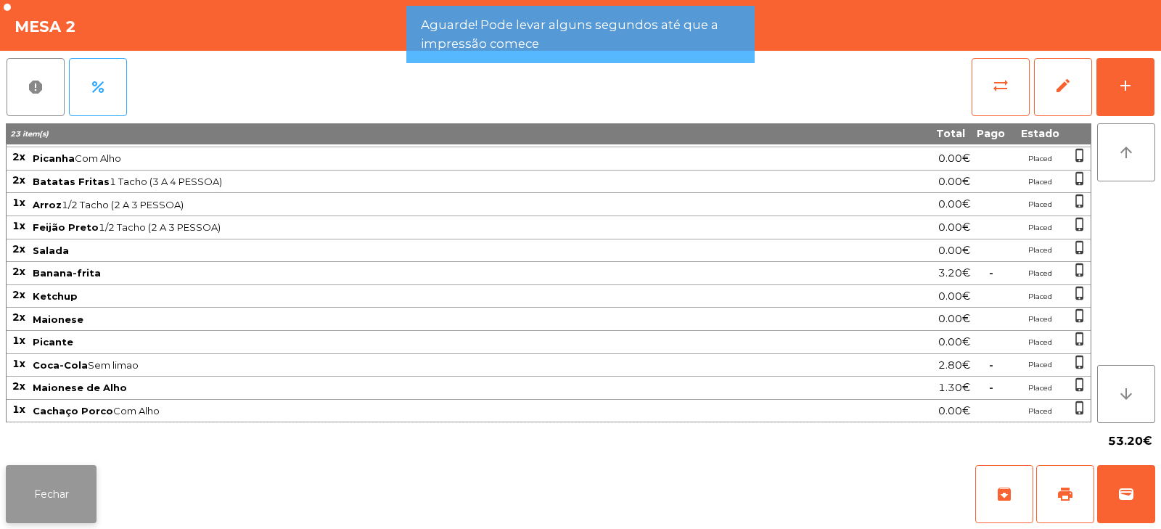
click at [76, 511] on button "Fechar" at bounding box center [51, 494] width 91 height 58
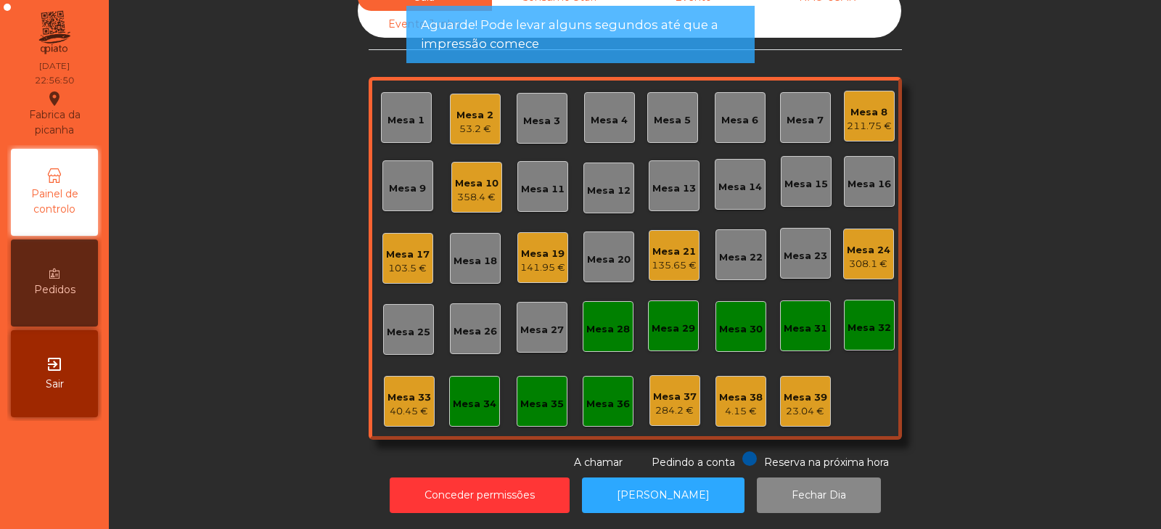
scroll to position [0, 0]
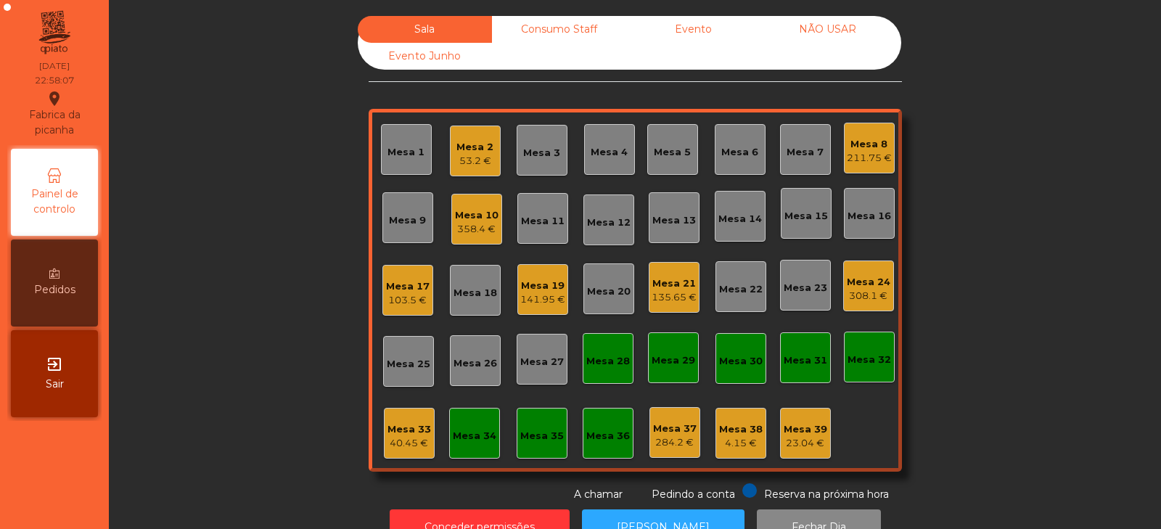
click at [477, 171] on div "Mesa 2 53.2 €" at bounding box center [475, 151] width 51 height 51
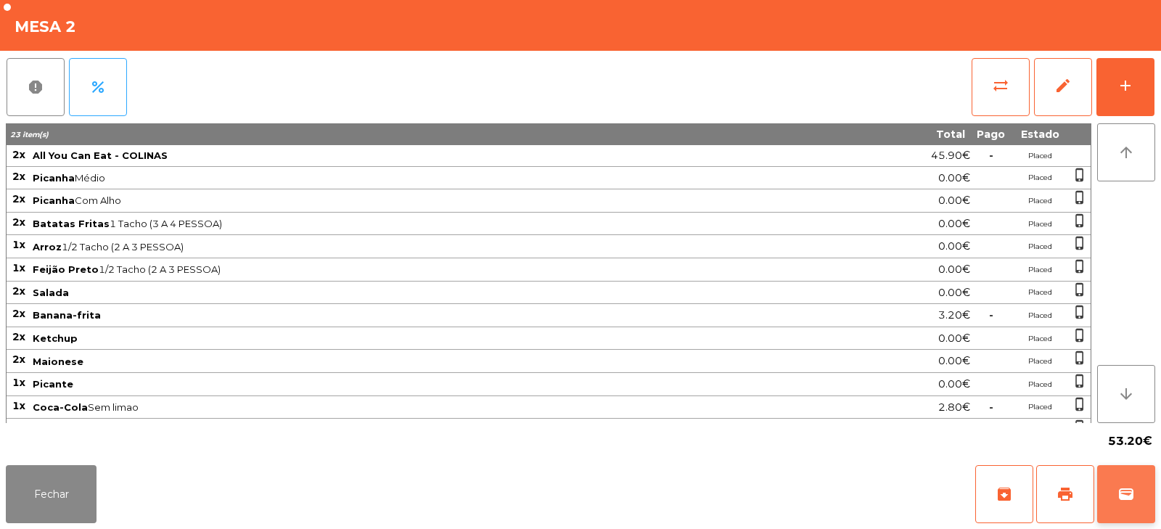
click at [1129, 496] on span "wallet" at bounding box center [1126, 494] width 17 height 17
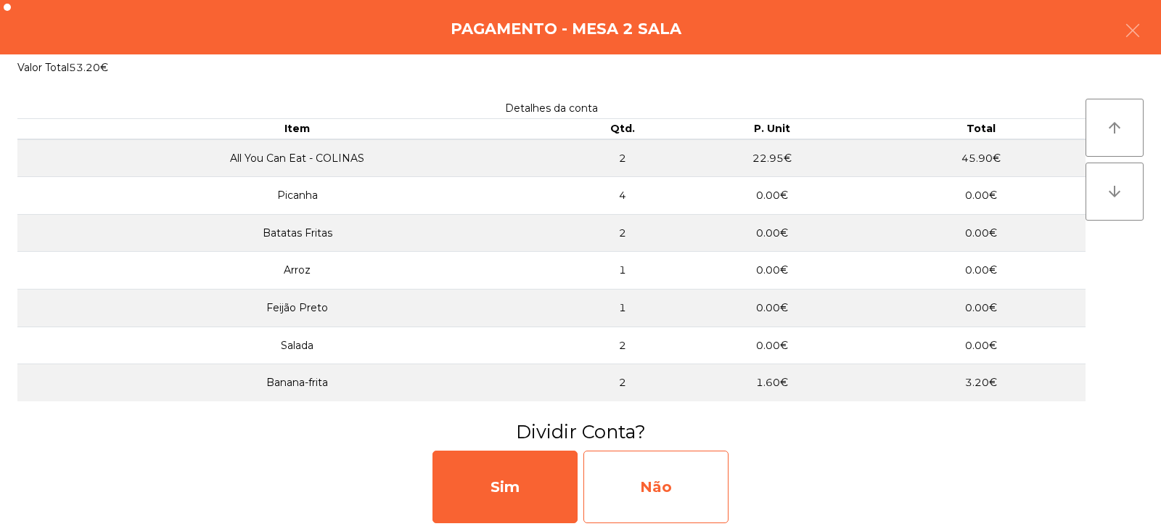
click at [717, 479] on div "Não" at bounding box center [656, 487] width 145 height 73
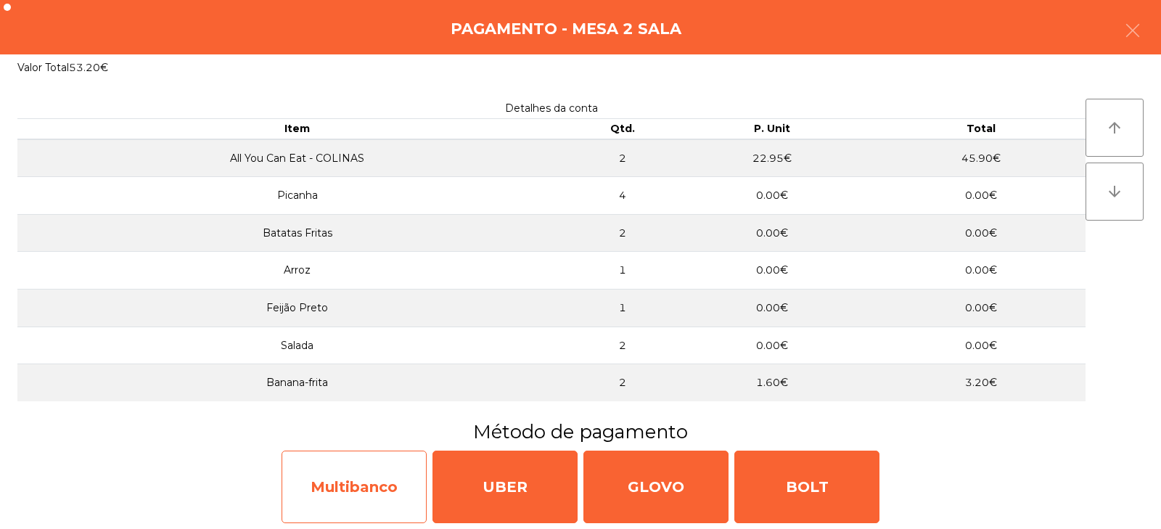
click at [369, 502] on div "Multibanco" at bounding box center [354, 487] width 145 height 73
select select "**"
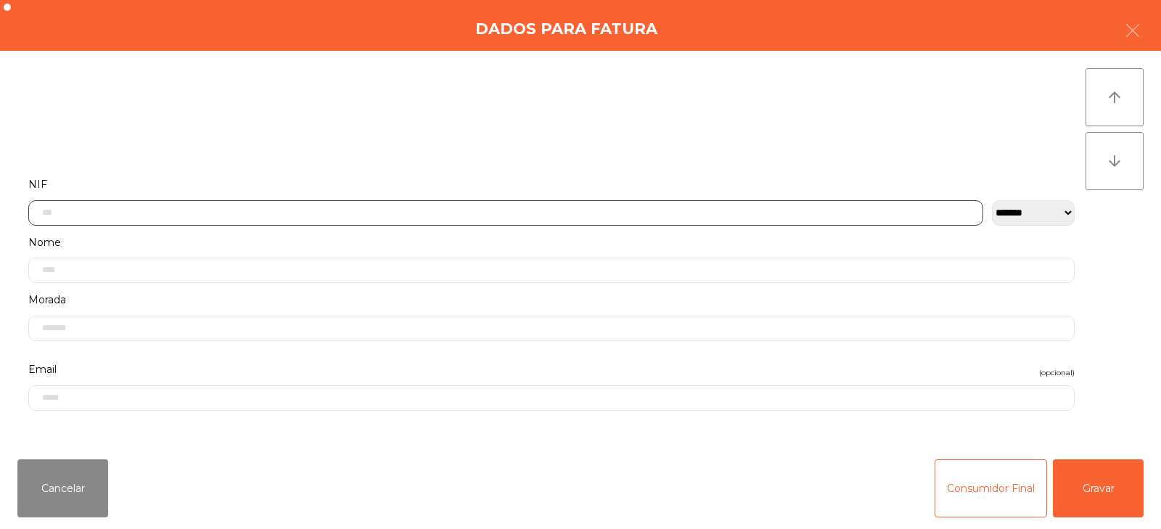
click at [527, 208] on input "text" at bounding box center [505, 212] width 955 height 25
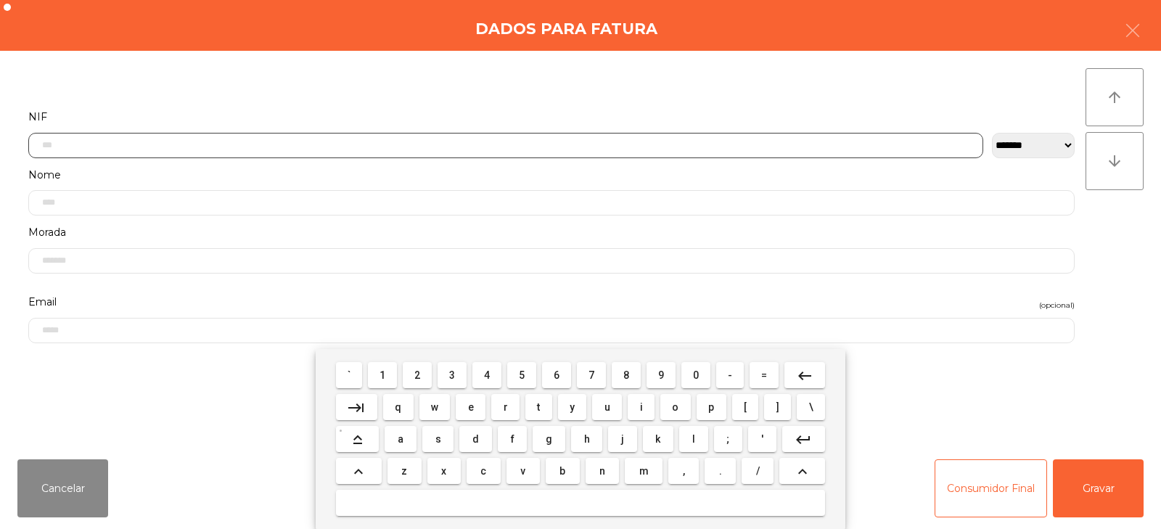
scroll to position [106, 0]
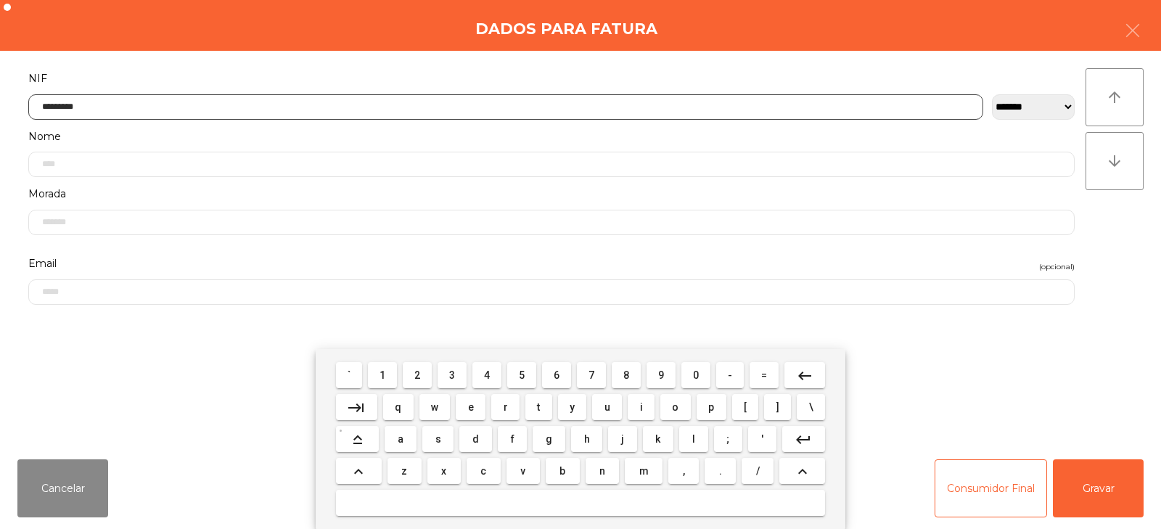
type input "*********"
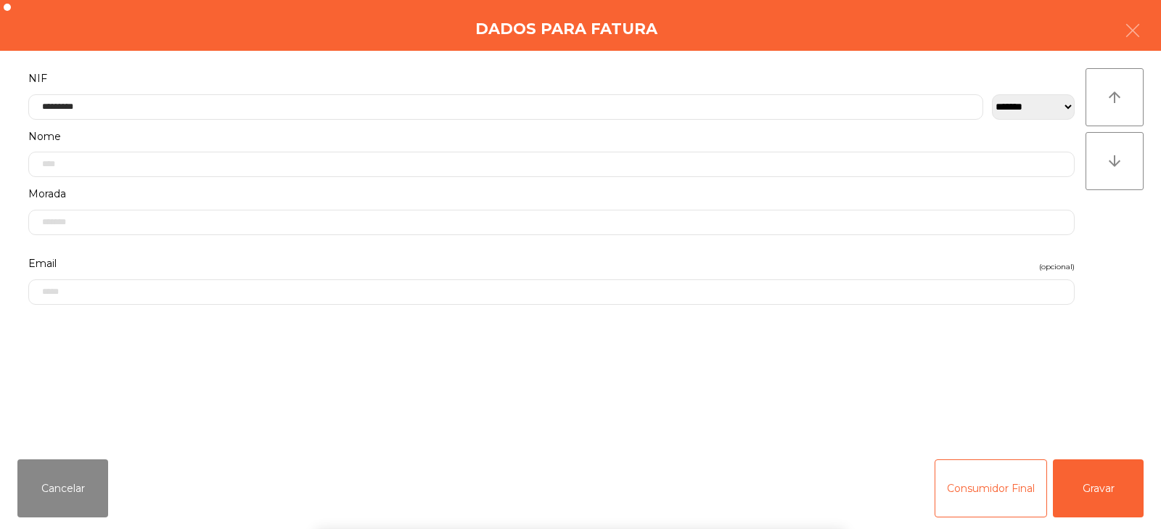
click at [1113, 486] on div "` 1 2 3 4 5 6 7 8 9 0 - = keyboard_backspace keyboard_tab q w e r t y u i o p […" at bounding box center [580, 439] width 1161 height 180
click at [1108, 488] on button "Gravar" at bounding box center [1098, 488] width 91 height 58
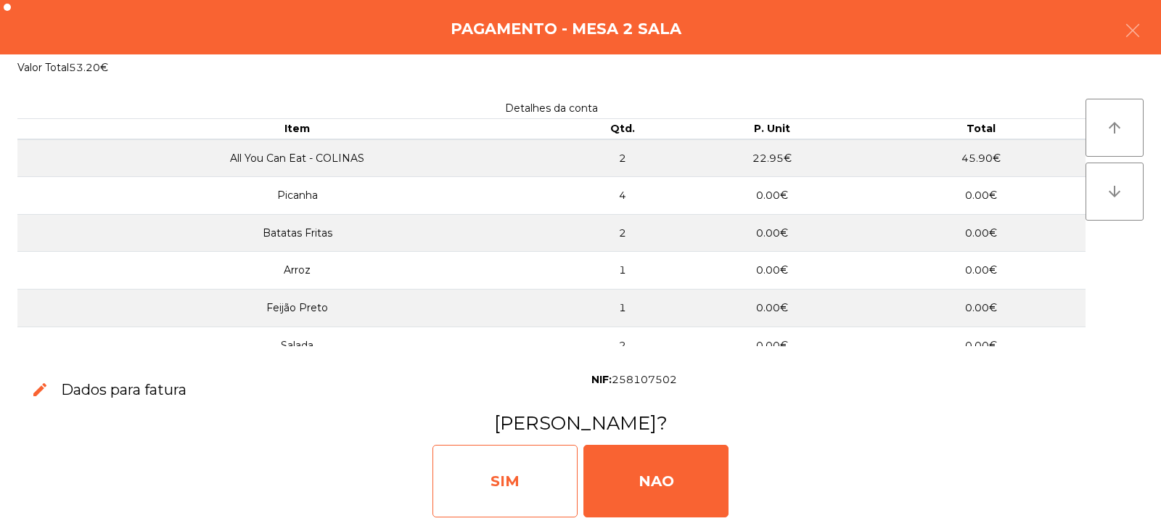
click at [520, 480] on div "SIM" at bounding box center [505, 481] width 145 height 73
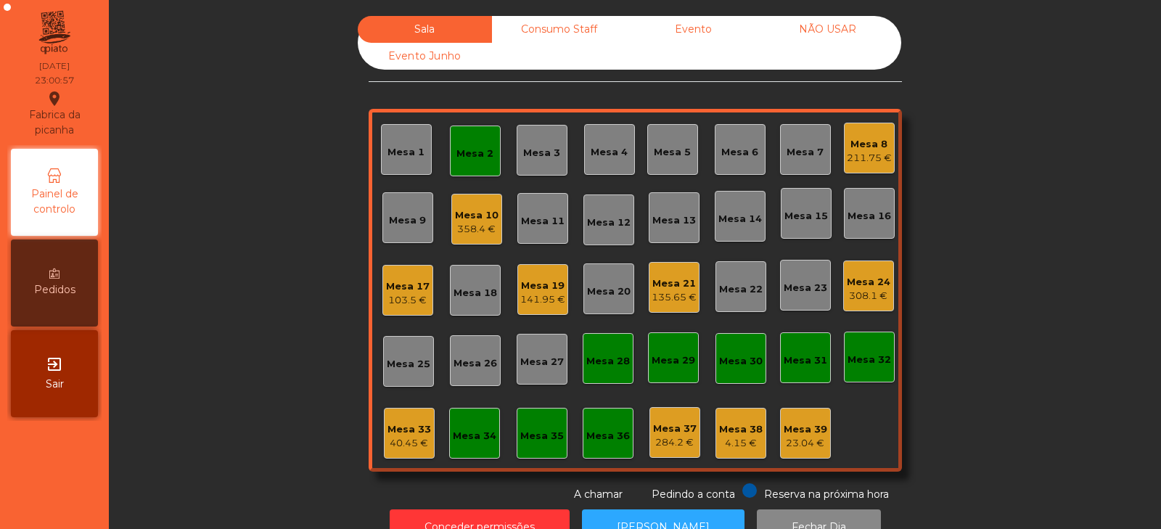
click at [675, 302] on div "135.65 €" at bounding box center [674, 297] width 45 height 15
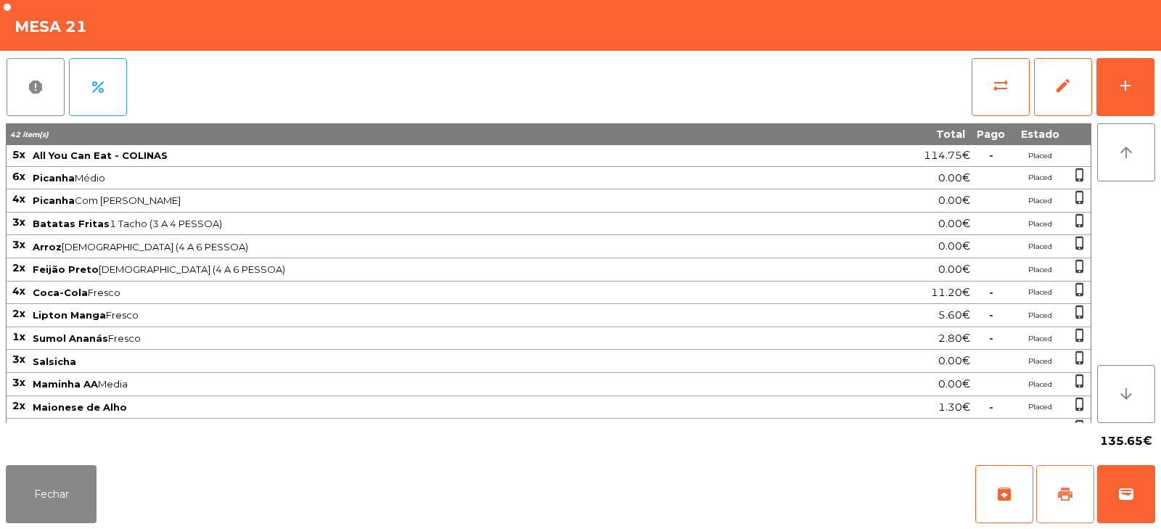
click at [1056, 497] on button "print" at bounding box center [1065, 494] width 58 height 58
click at [54, 496] on button "Fechar" at bounding box center [51, 494] width 91 height 58
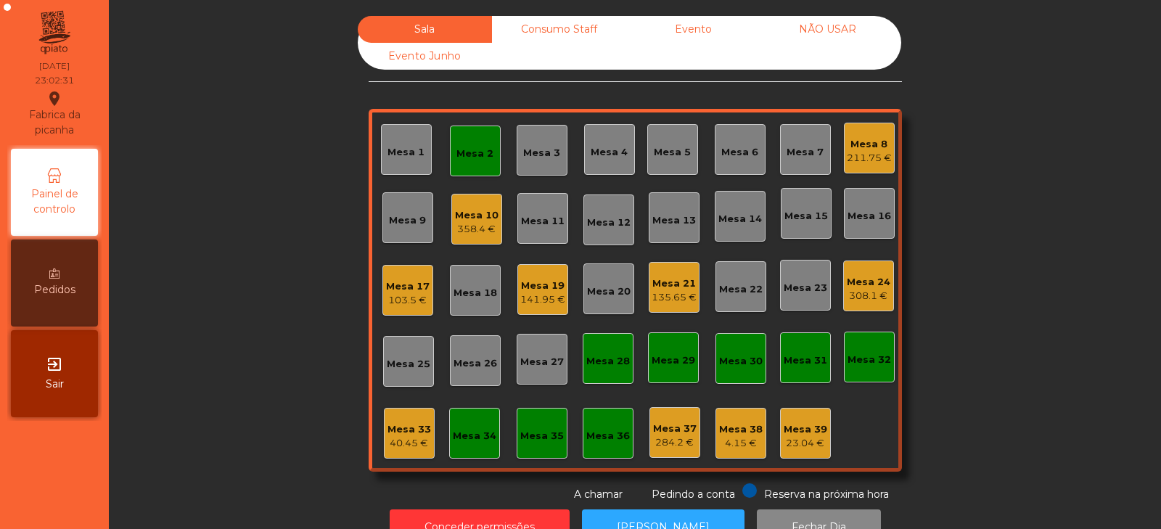
click at [480, 156] on div "Mesa 2" at bounding box center [475, 154] width 37 height 15
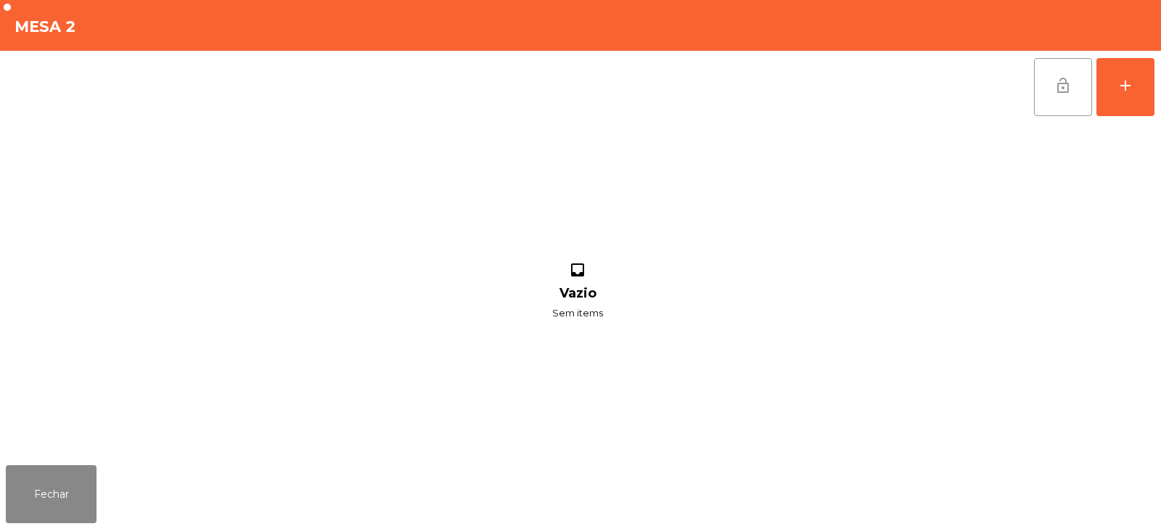
click at [1050, 89] on button "lock_open" at bounding box center [1063, 87] width 58 height 58
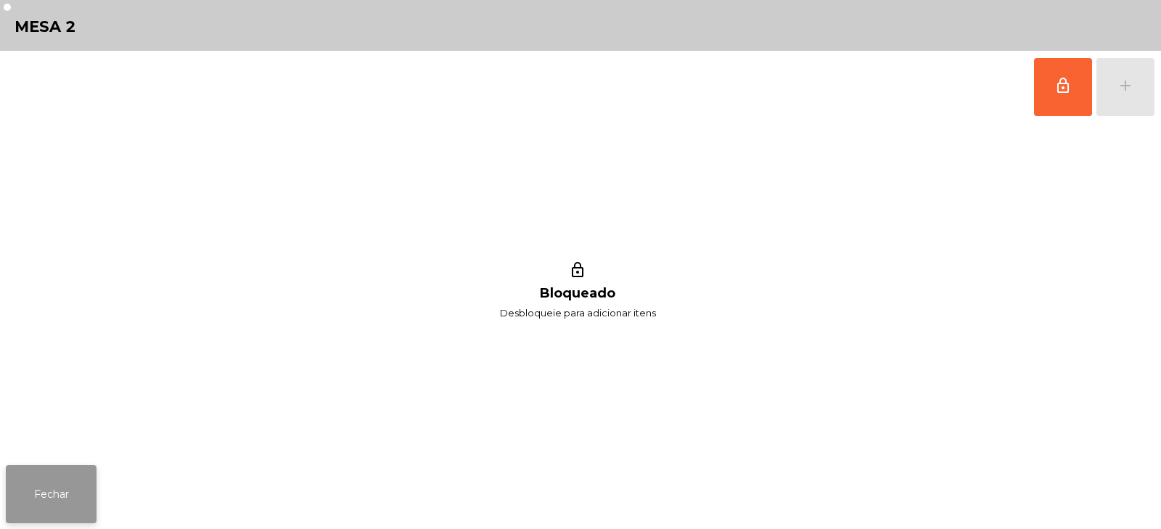
click at [46, 483] on button "Fechar" at bounding box center [51, 494] width 91 height 58
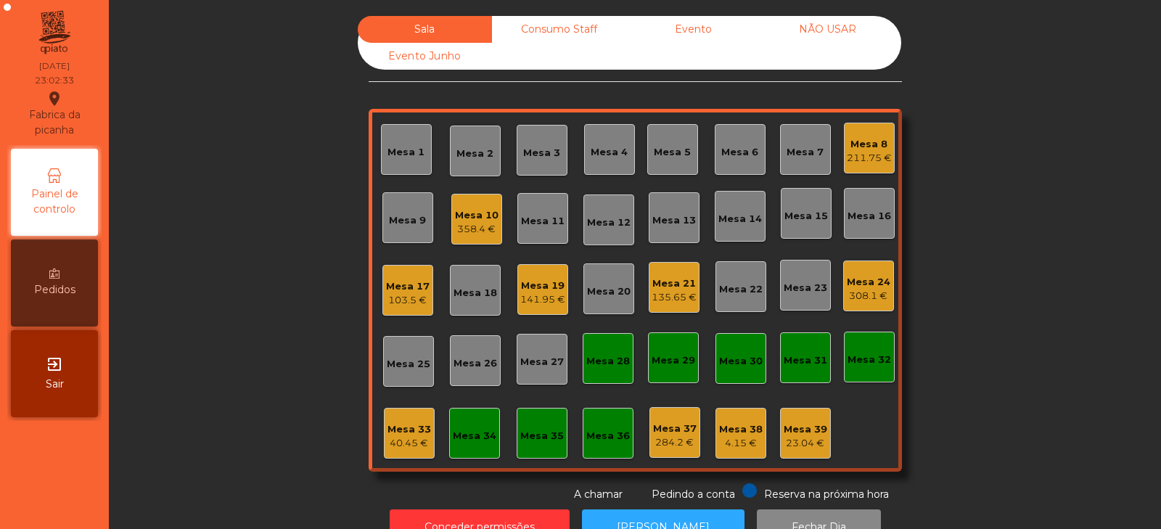
scroll to position [43, 0]
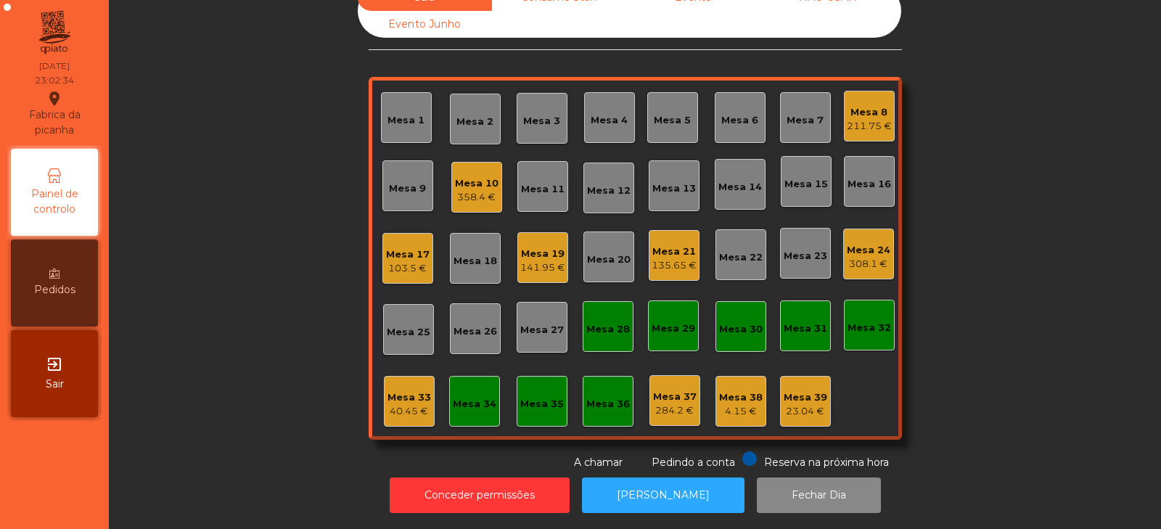
click at [869, 322] on div "Mesa 32" at bounding box center [870, 328] width 44 height 15
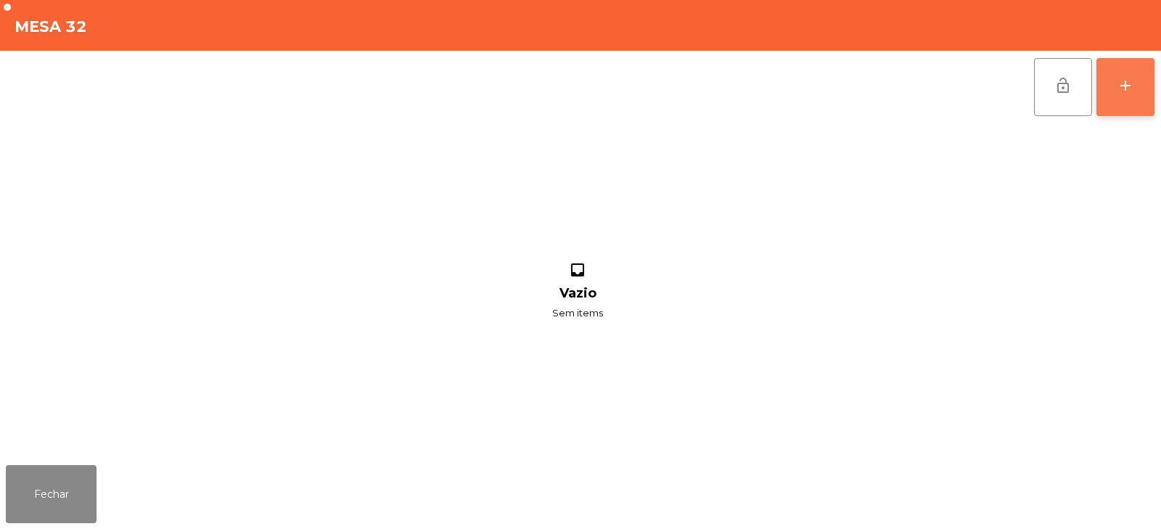
click at [1122, 91] on div "add" at bounding box center [1125, 85] width 17 height 17
click at [1129, 88] on div "add" at bounding box center [1125, 85] width 17 height 17
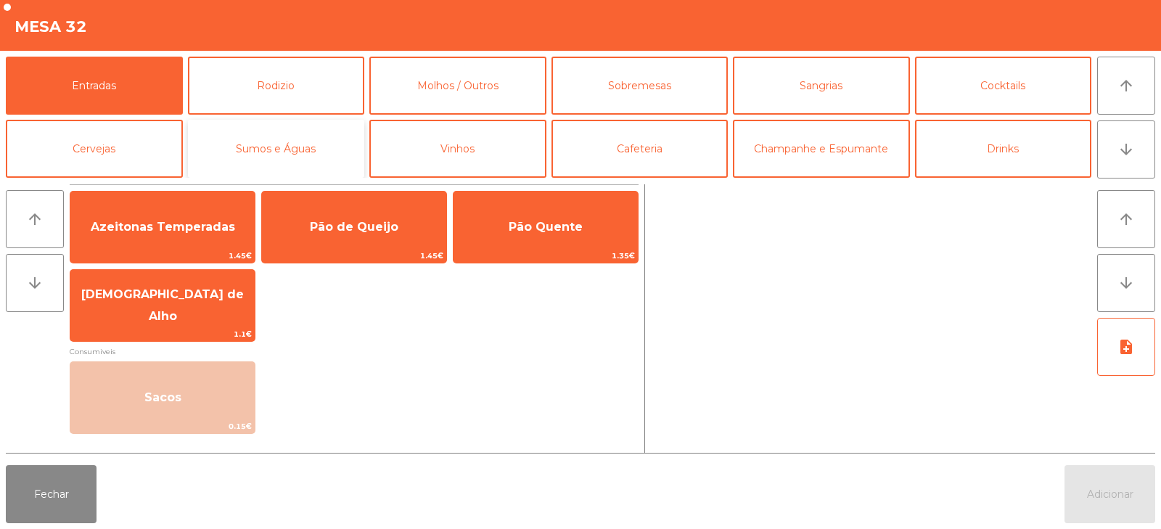
click at [268, 151] on button "Sumos e Águas" at bounding box center [276, 149] width 177 height 58
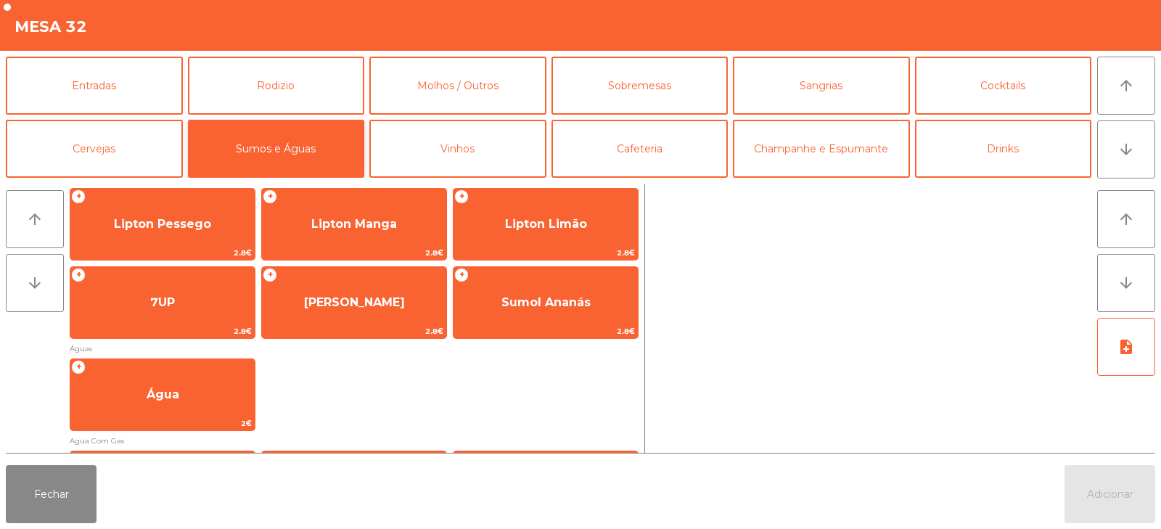
scroll to position [172, 0]
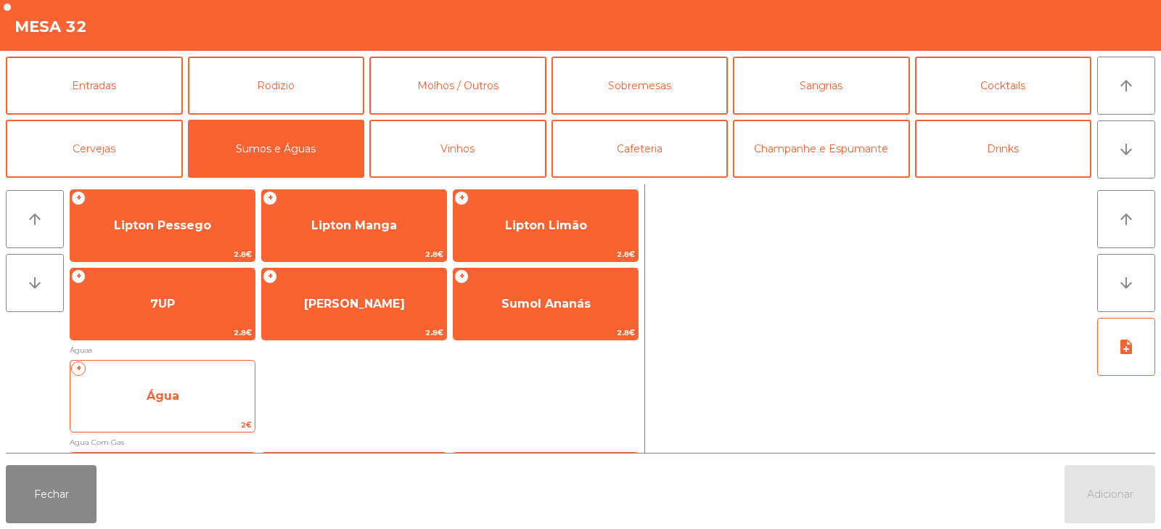
click at [205, 399] on span "Água" at bounding box center [162, 396] width 184 height 39
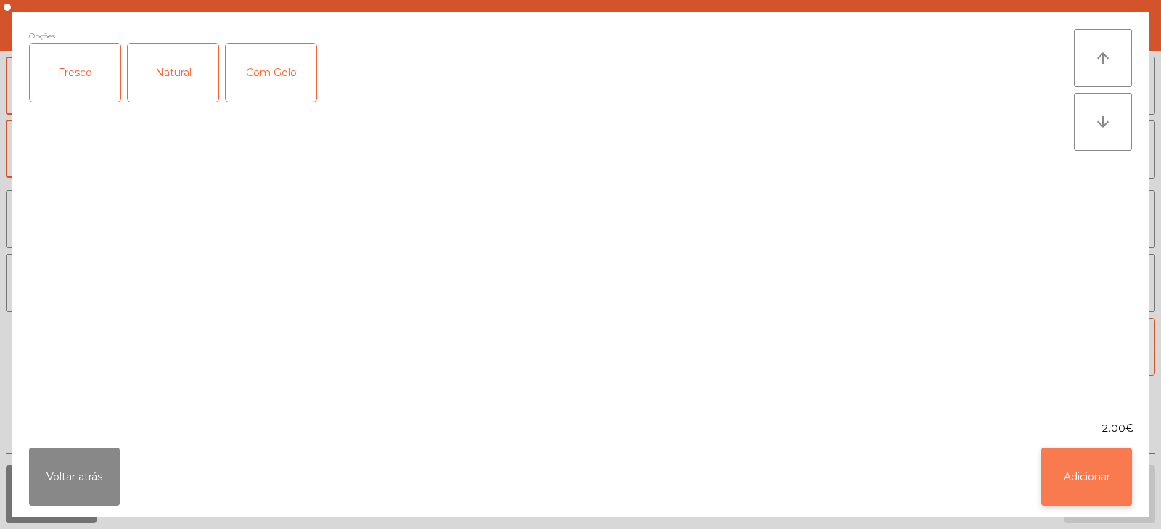
click at [1081, 485] on button "Adicionar" at bounding box center [1086, 477] width 91 height 58
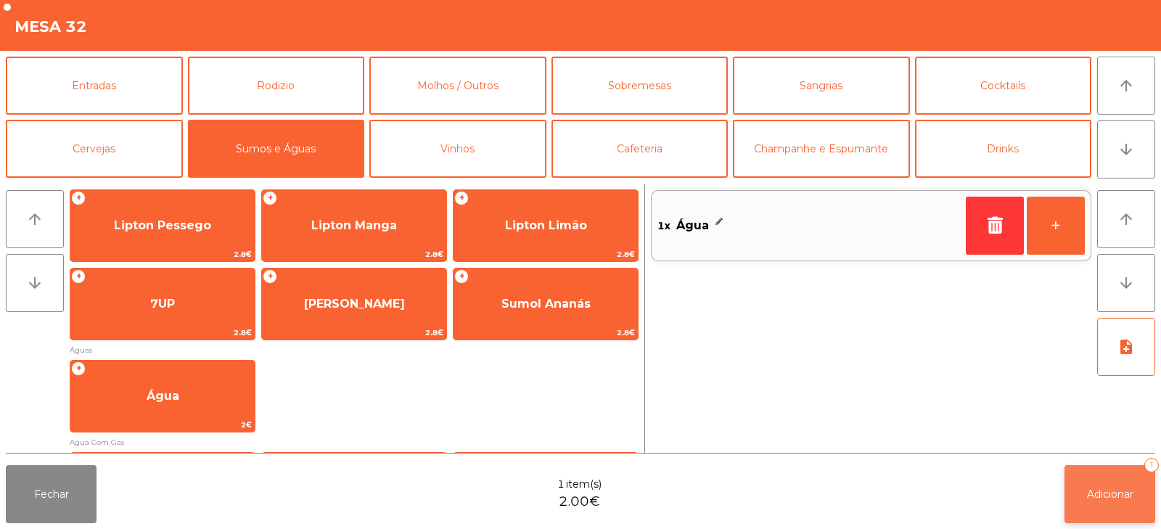
click at [1105, 507] on button "Adicionar 1" at bounding box center [1110, 494] width 91 height 58
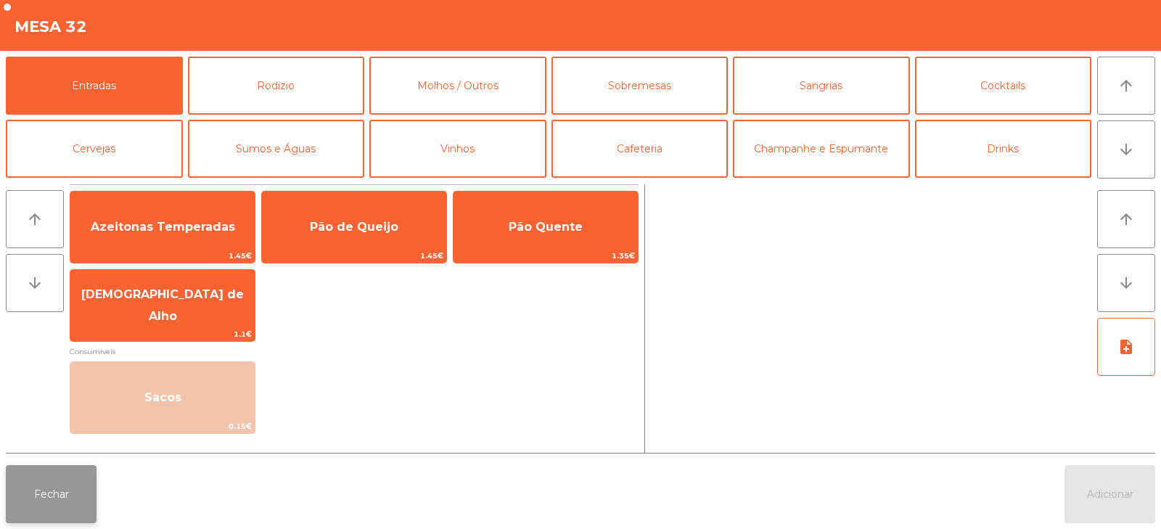
click at [56, 497] on button "Fechar" at bounding box center [51, 494] width 91 height 58
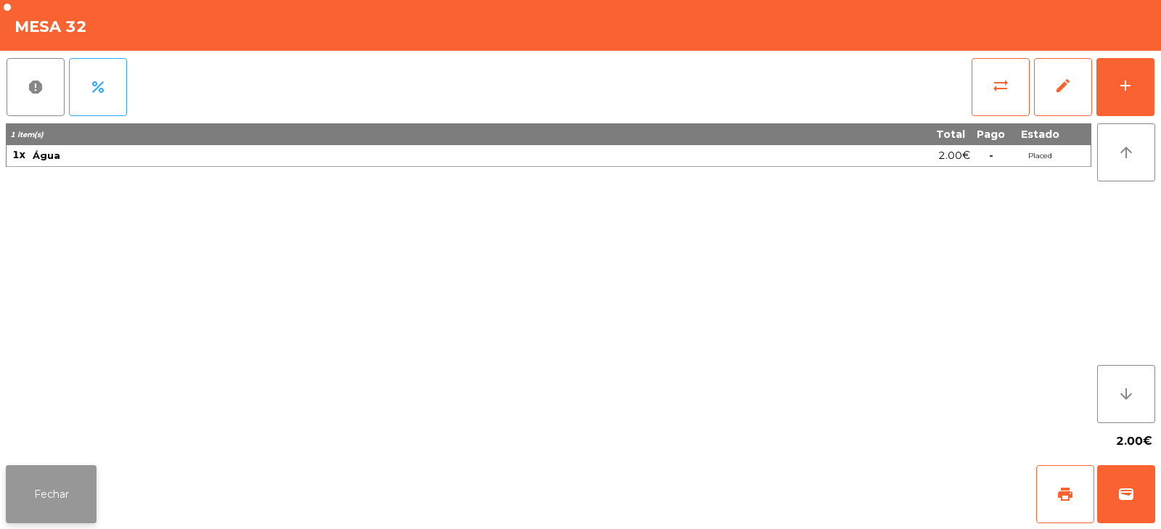
click at [70, 492] on button "Fechar" at bounding box center [51, 494] width 91 height 58
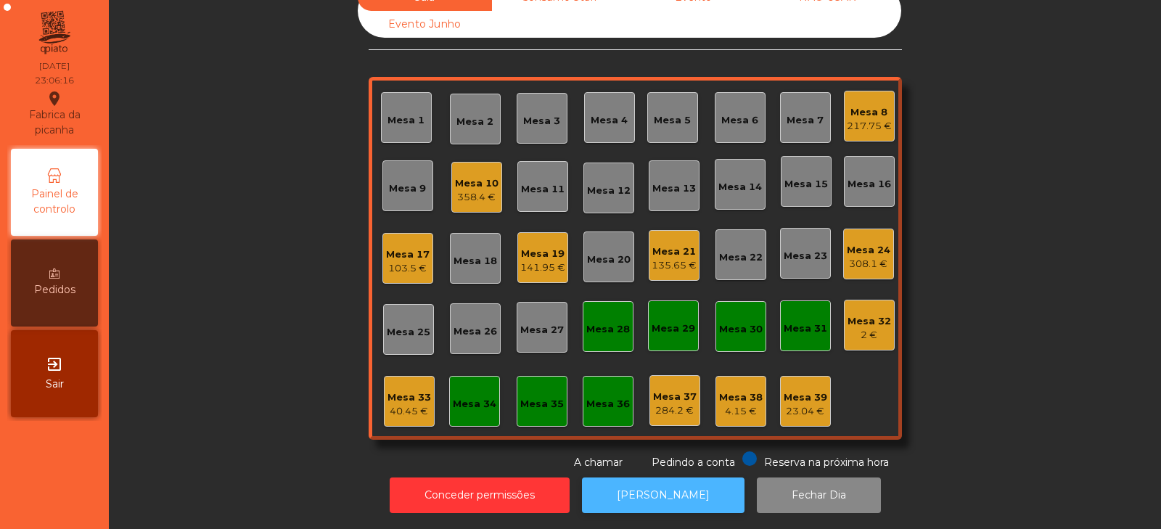
click at [652, 484] on button "[PERSON_NAME]" at bounding box center [663, 496] width 163 height 36
click at [407, 262] on div "103.5 €" at bounding box center [408, 268] width 44 height 15
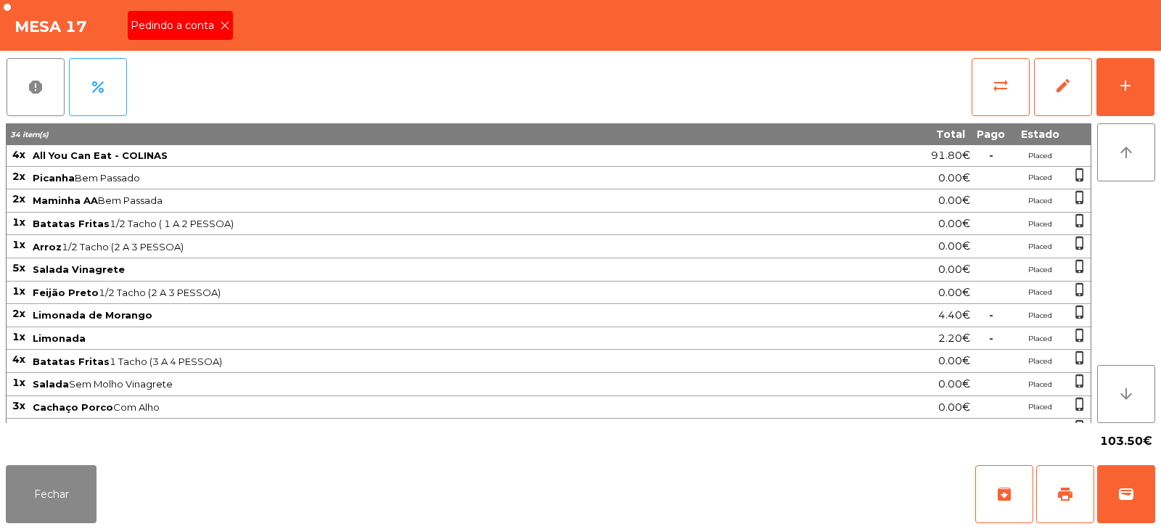
click at [216, 30] on span "Pedindo a conta" at bounding box center [175, 25] width 89 height 15
click at [1046, 502] on button "print" at bounding box center [1065, 494] width 58 height 58
click at [987, 70] on button "sync_alt" at bounding box center [1001, 87] width 58 height 58
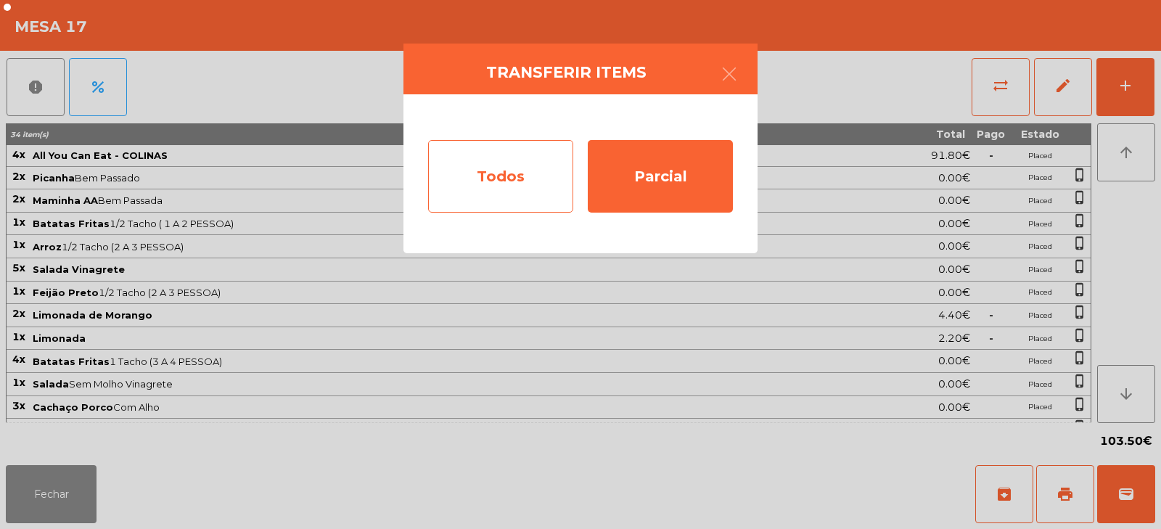
click at [509, 193] on div "Todos" at bounding box center [500, 176] width 145 height 73
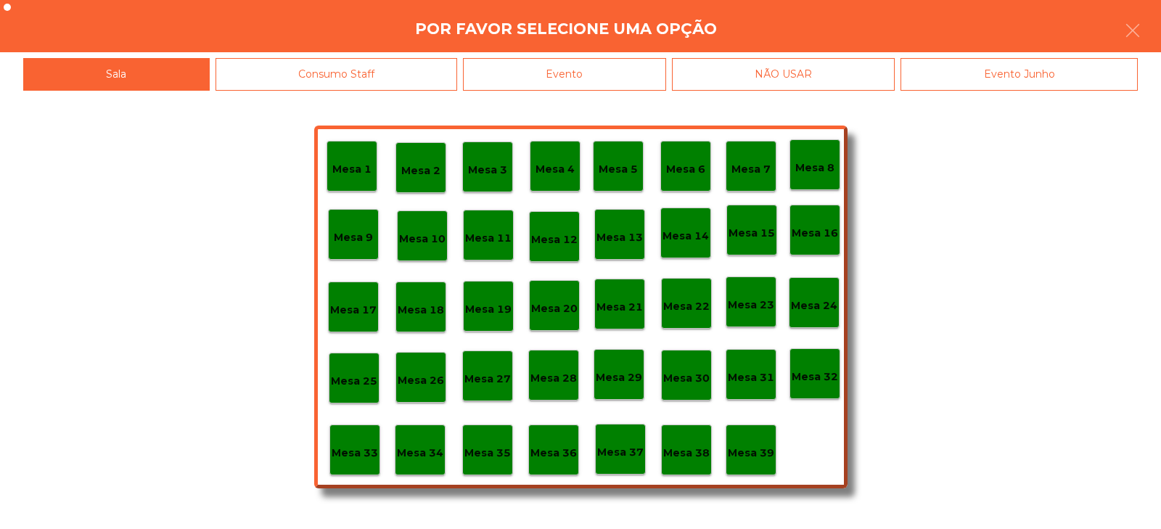
click at [609, 76] on div "Evento" at bounding box center [564, 74] width 203 height 33
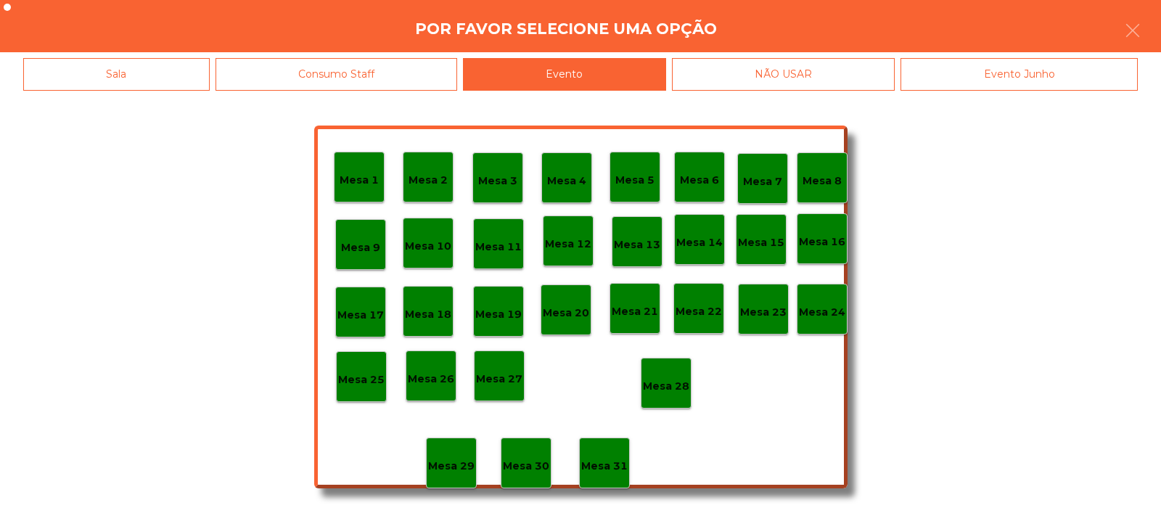
click at [662, 388] on p "Mesa 28" at bounding box center [666, 386] width 46 height 17
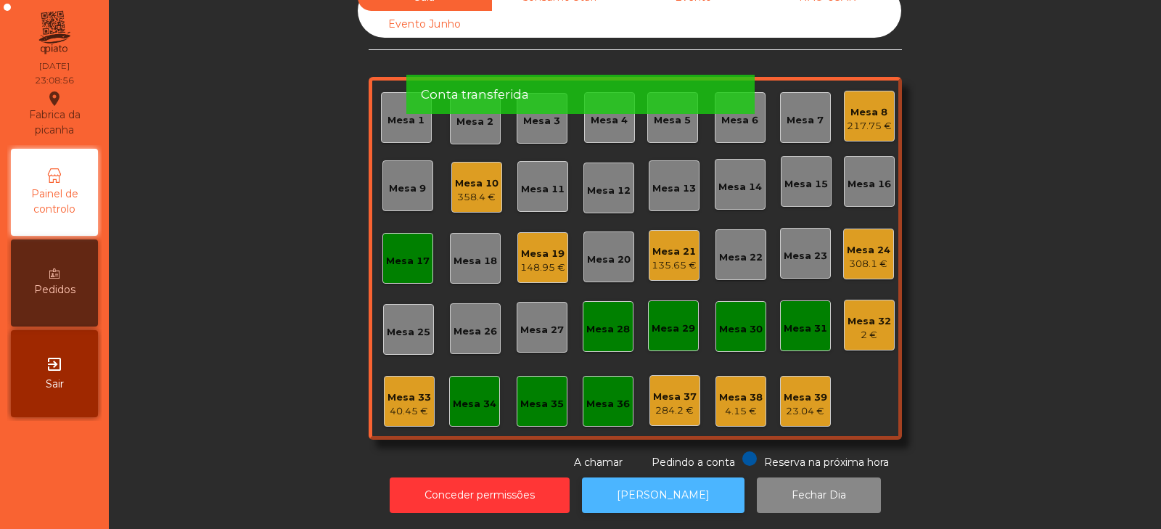
click at [679, 493] on button "[PERSON_NAME]" at bounding box center [663, 496] width 163 height 36
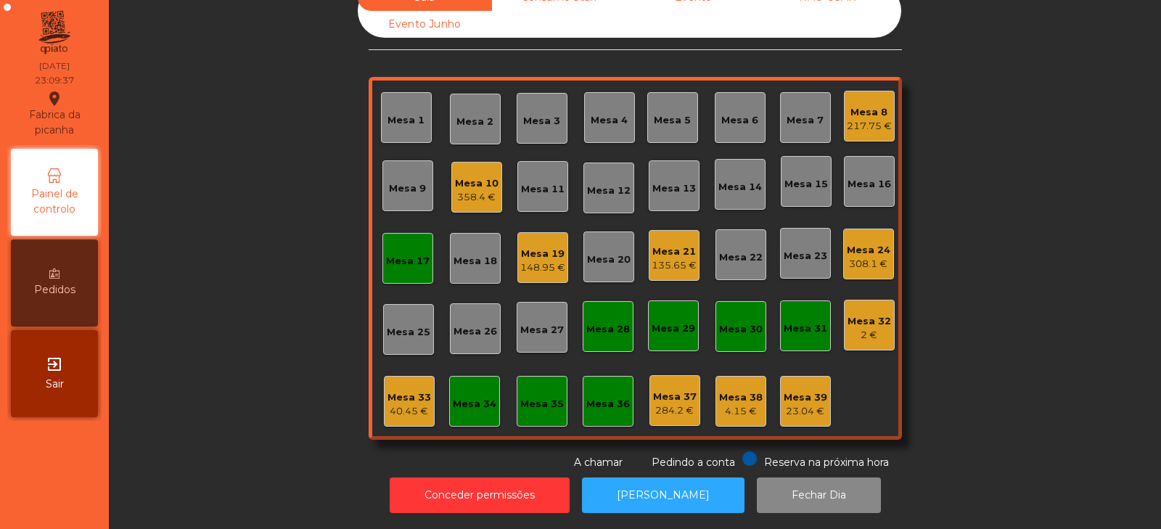
click at [409, 254] on div "Mesa 17" at bounding box center [408, 261] width 44 height 15
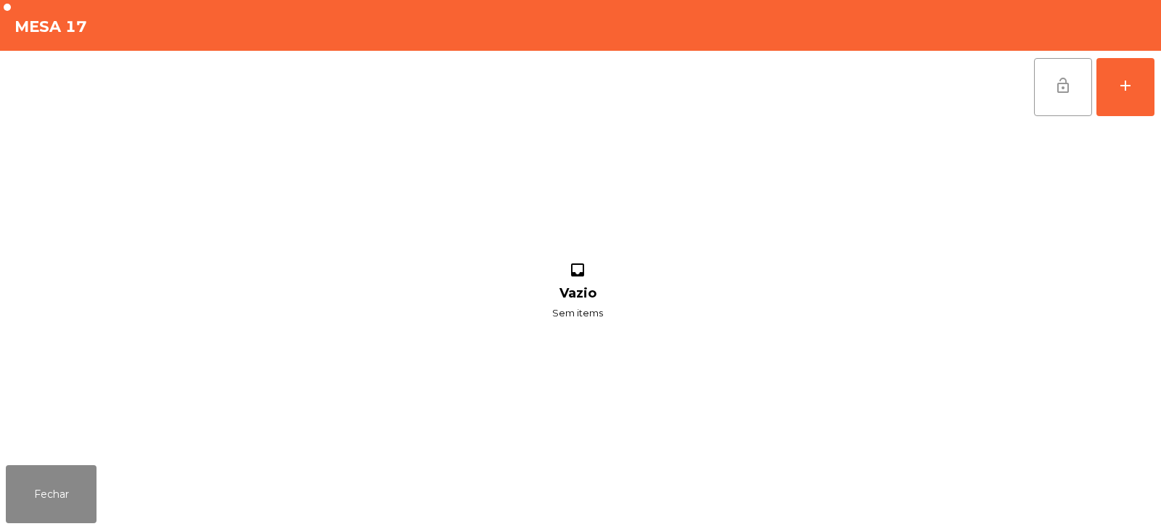
click at [1058, 93] on span "lock_open" at bounding box center [1063, 85] width 17 height 17
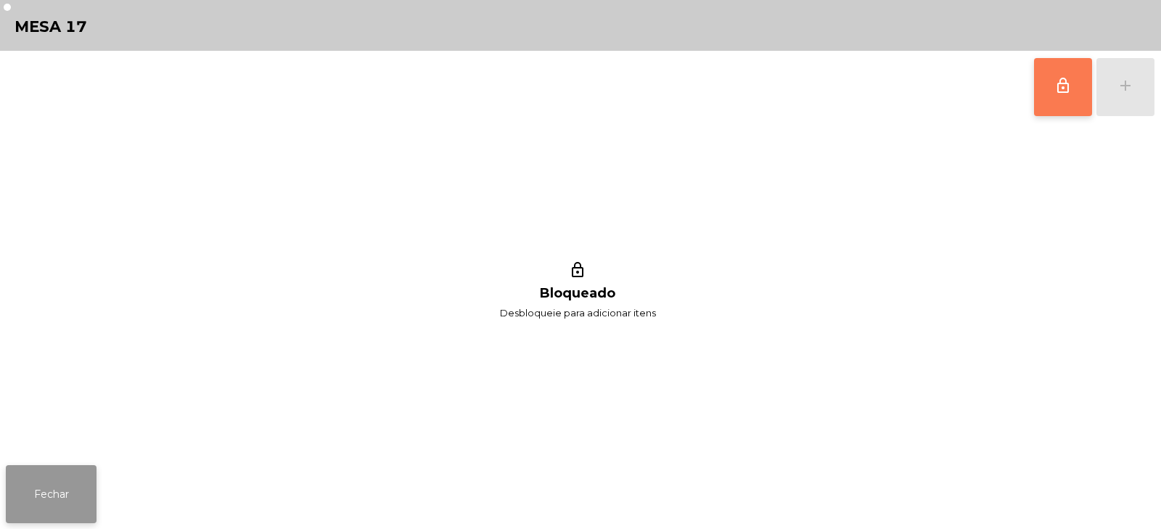
click at [62, 505] on button "Fechar" at bounding box center [51, 494] width 91 height 58
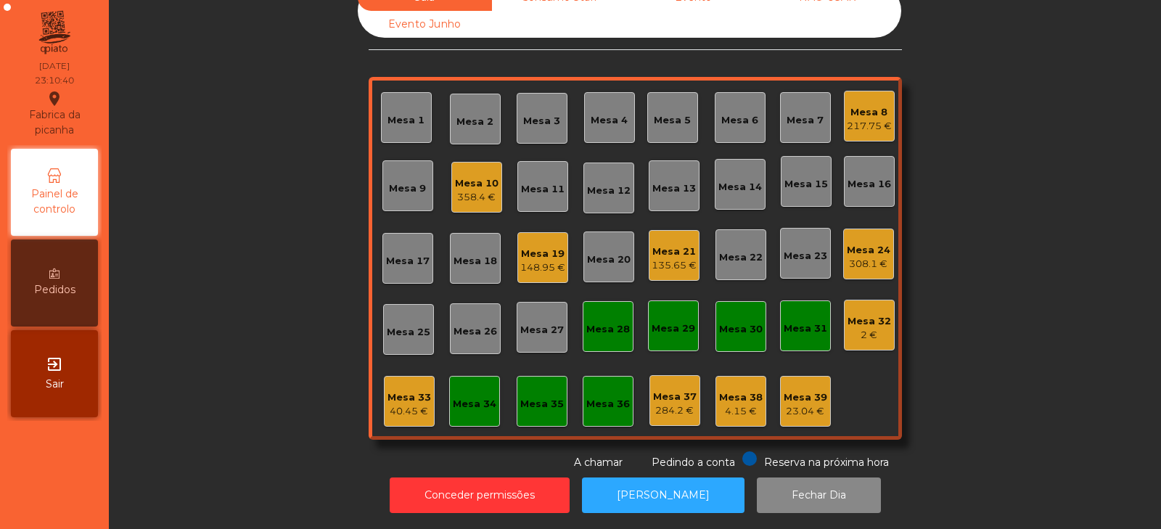
click at [668, 259] on div "135.65 €" at bounding box center [674, 265] width 45 height 15
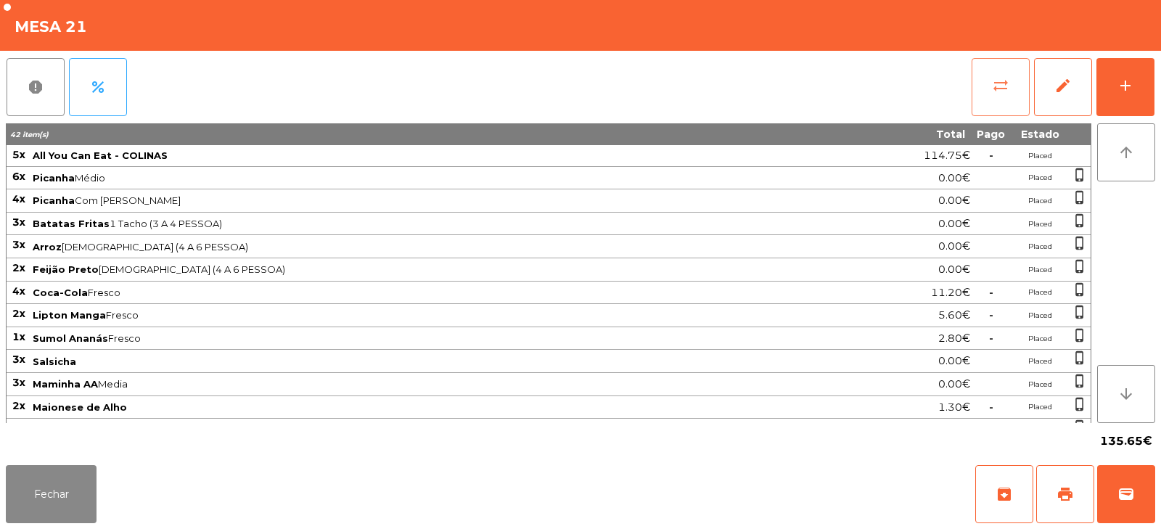
click at [1007, 100] on button "sync_alt" at bounding box center [1001, 87] width 58 height 58
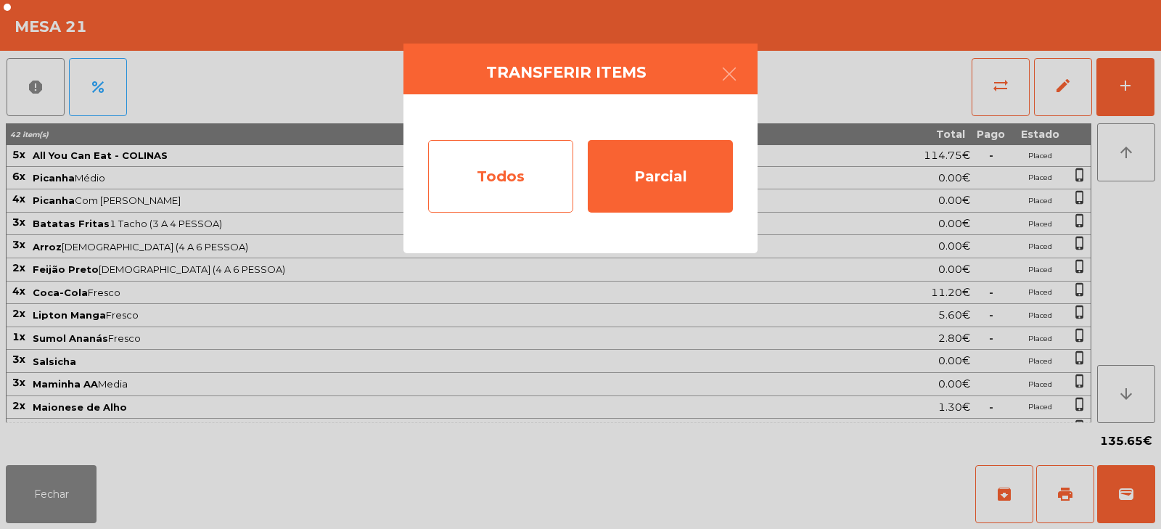
click at [517, 175] on div "Todos" at bounding box center [500, 176] width 145 height 73
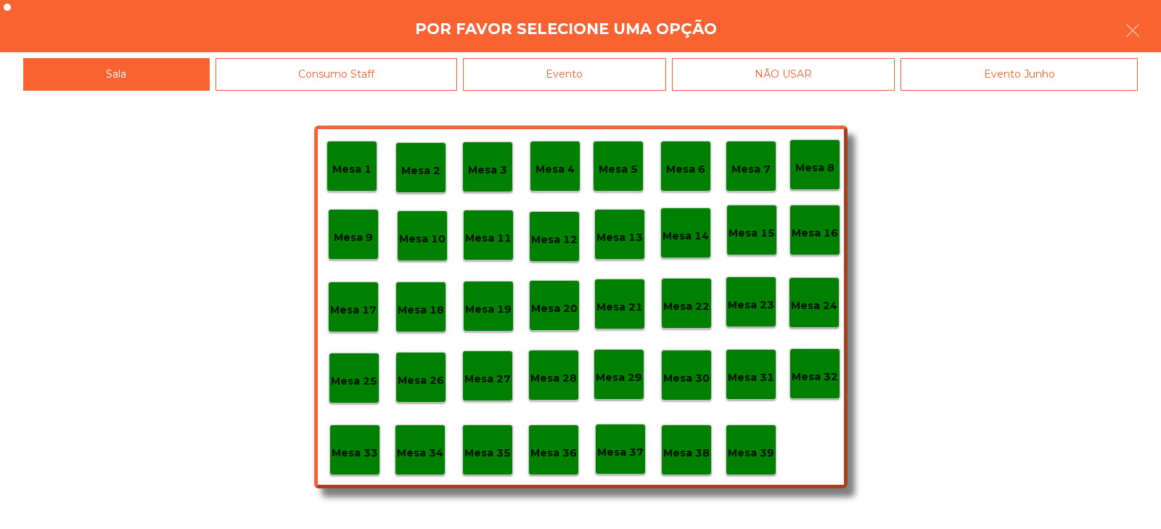
click at [561, 72] on div "Evento" at bounding box center [564, 74] width 203 height 33
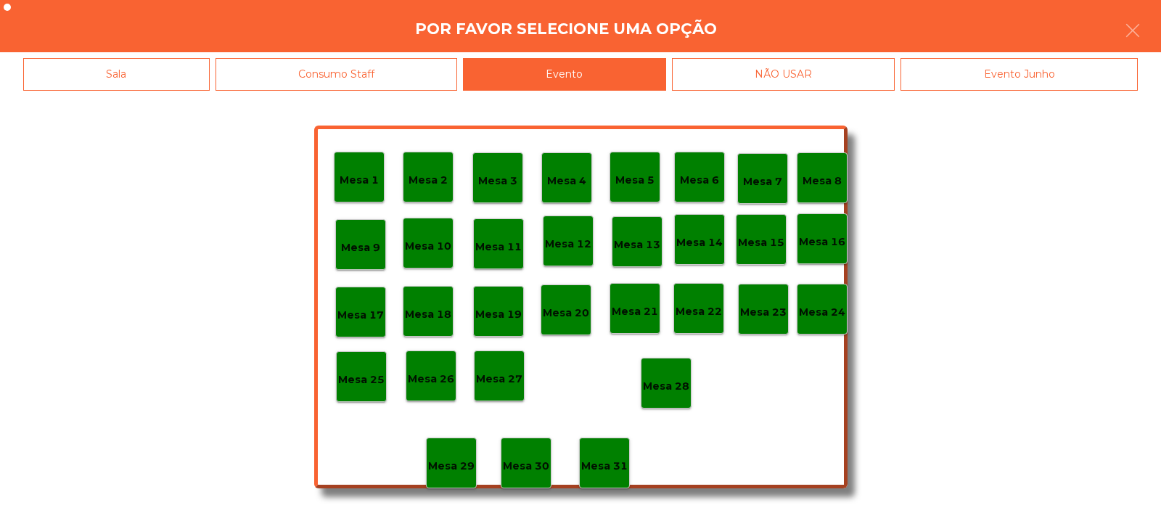
click at [666, 385] on p "Mesa 28" at bounding box center [666, 386] width 46 height 17
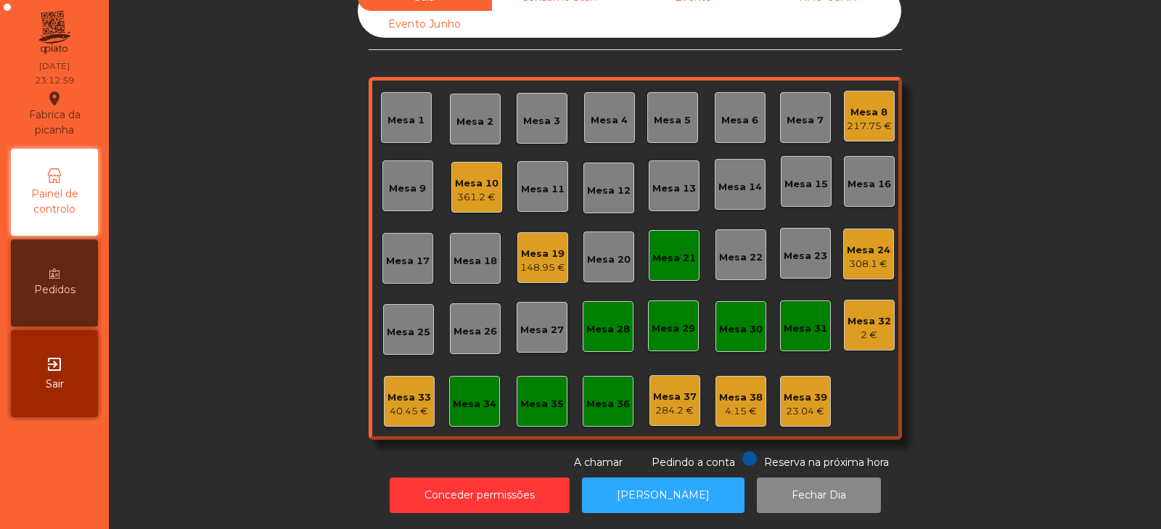
click at [668, 245] on div "Mesa 21" at bounding box center [674, 255] width 44 height 20
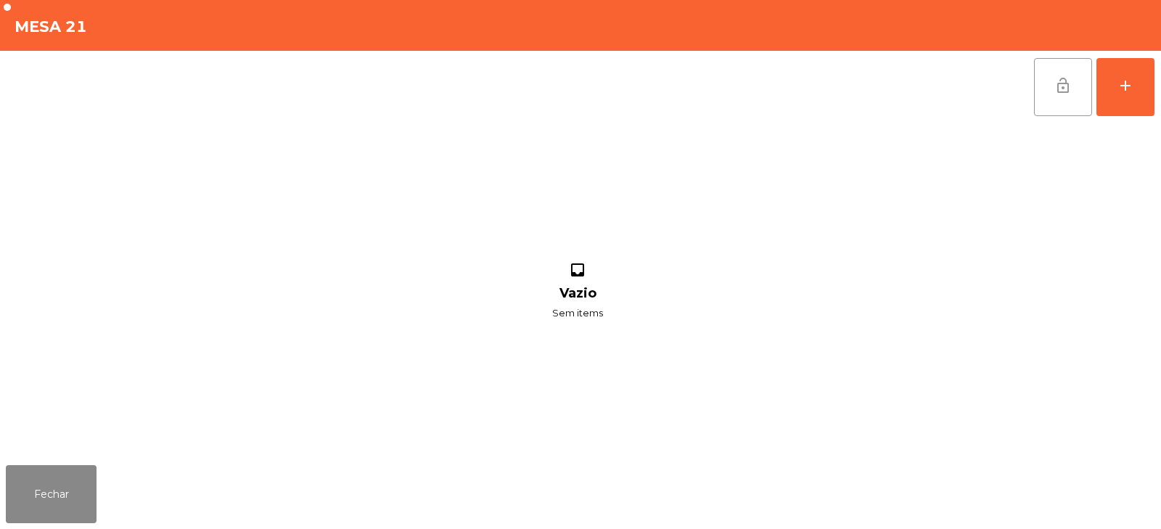
click at [1052, 83] on button "lock_open" at bounding box center [1063, 87] width 58 height 58
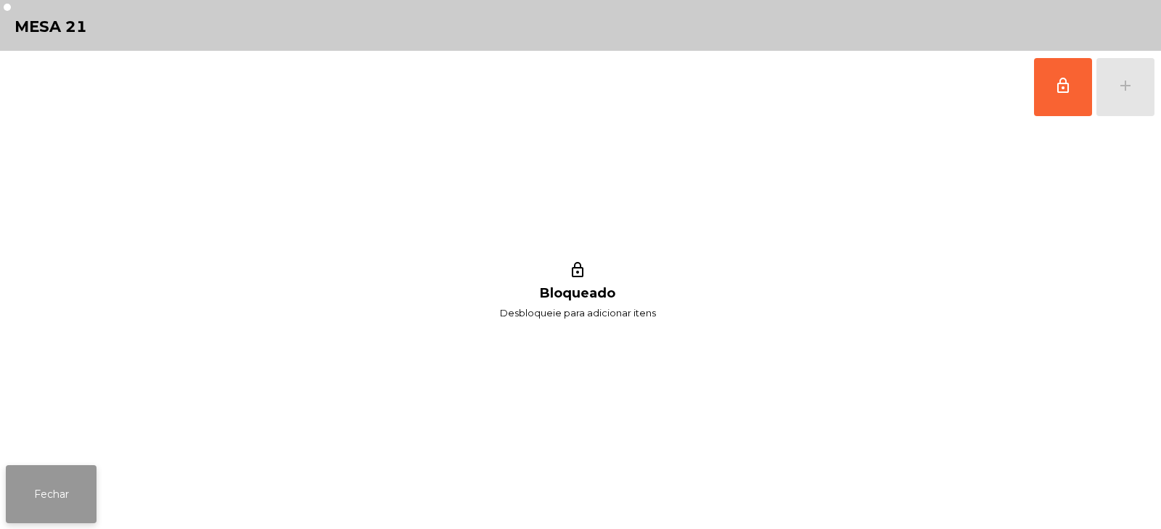
click at [62, 471] on button "Fechar" at bounding box center [51, 494] width 91 height 58
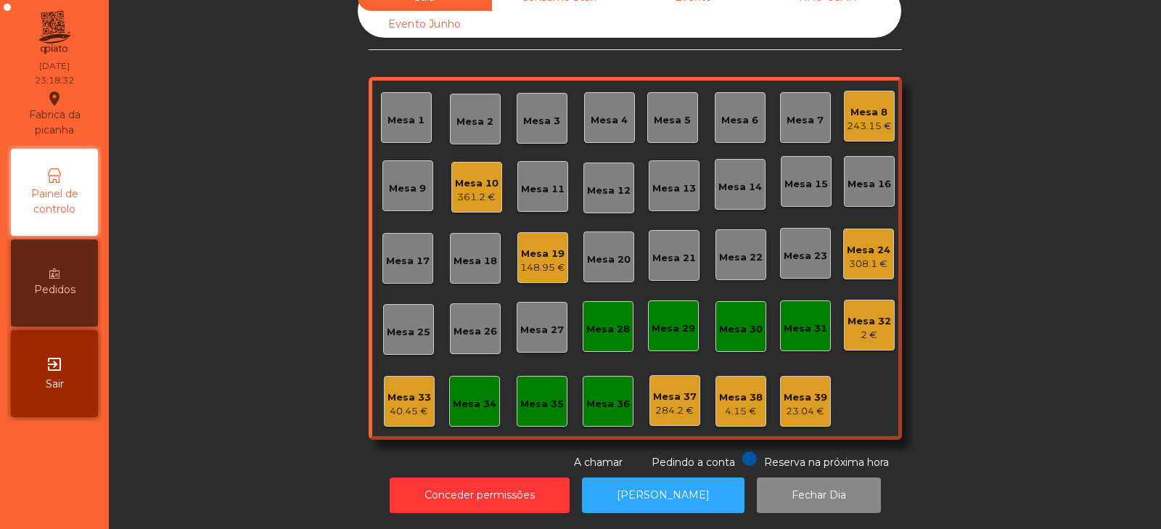
click at [532, 247] on div "Mesa 19" at bounding box center [542, 254] width 45 height 15
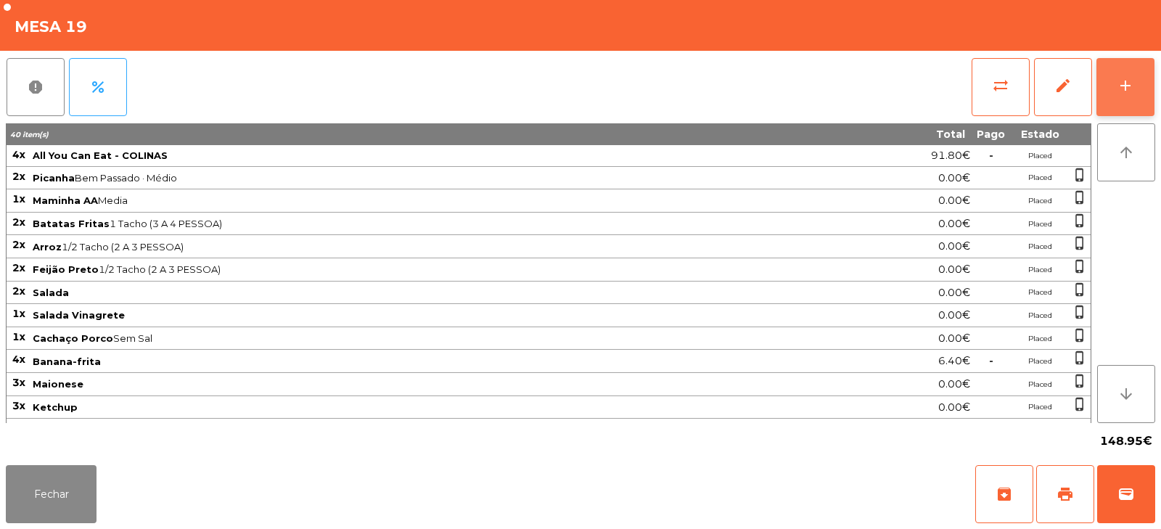
click at [1142, 88] on button "add" at bounding box center [1126, 87] width 58 height 58
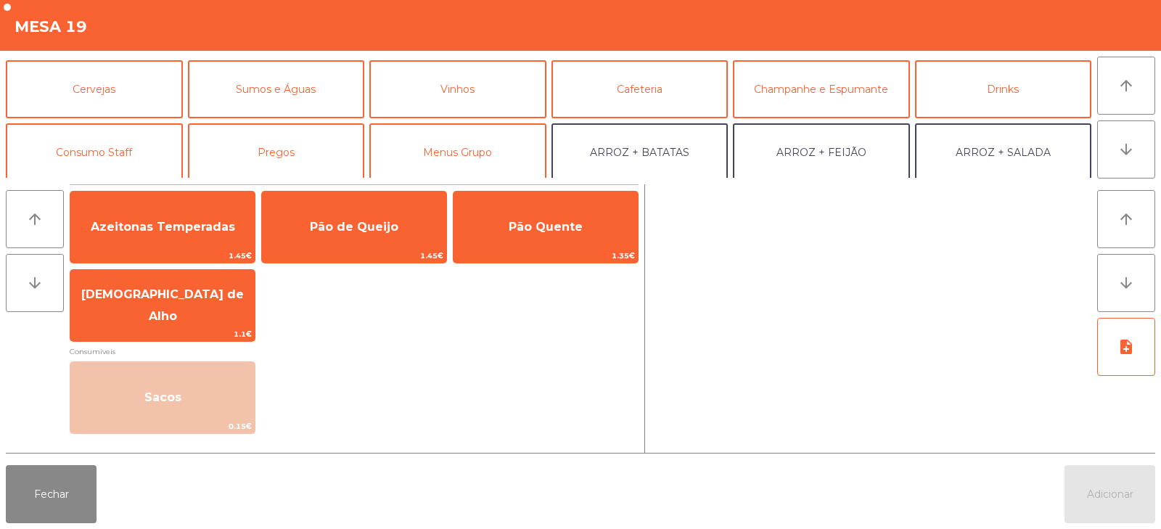
scroll to position [62, 0]
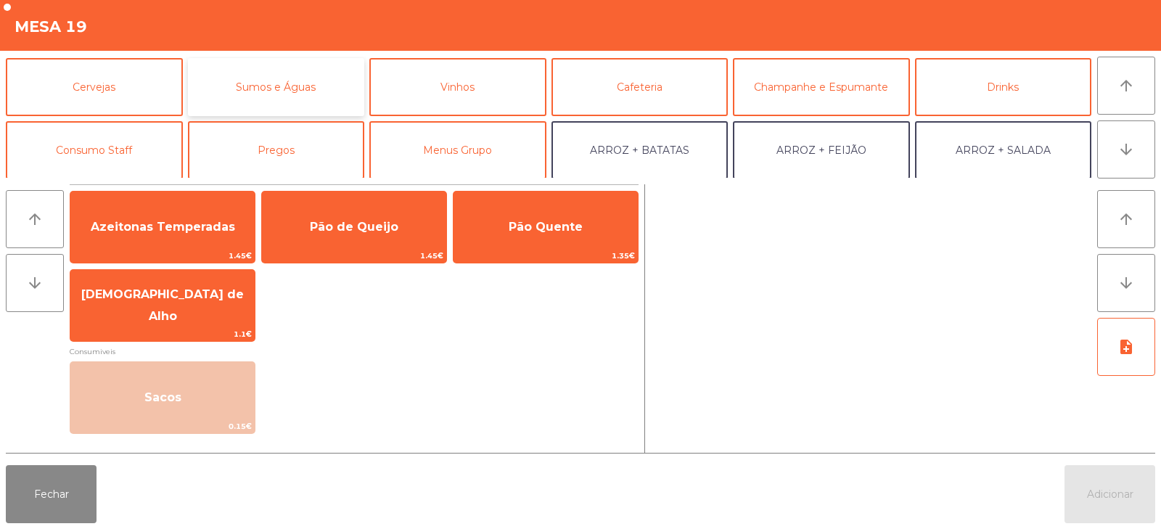
click at [289, 80] on button "Sumos e Águas" at bounding box center [276, 87] width 177 height 58
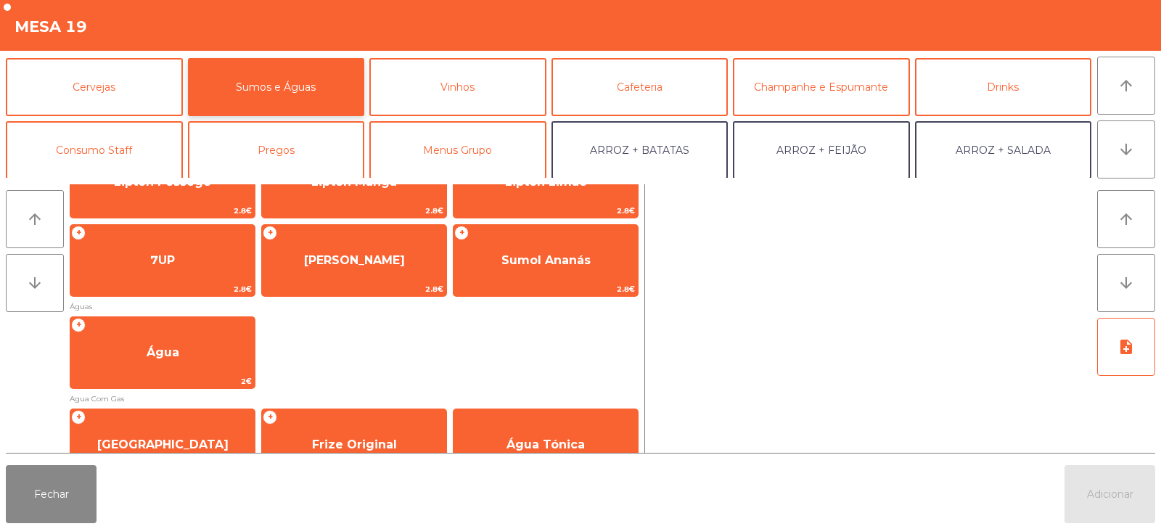
scroll to position [228, 0]
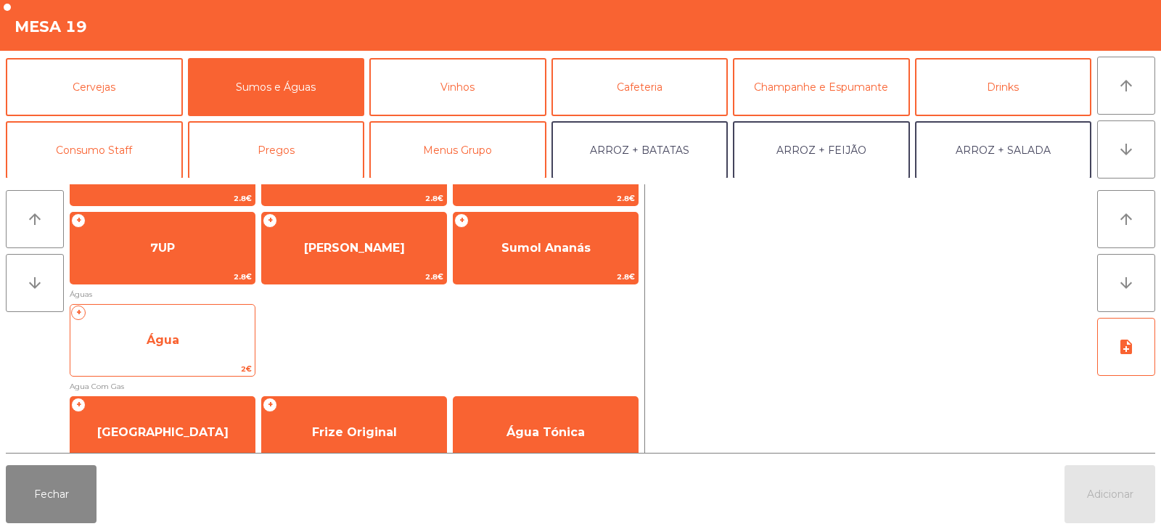
click at [179, 353] on span "Água" at bounding box center [162, 340] width 184 height 39
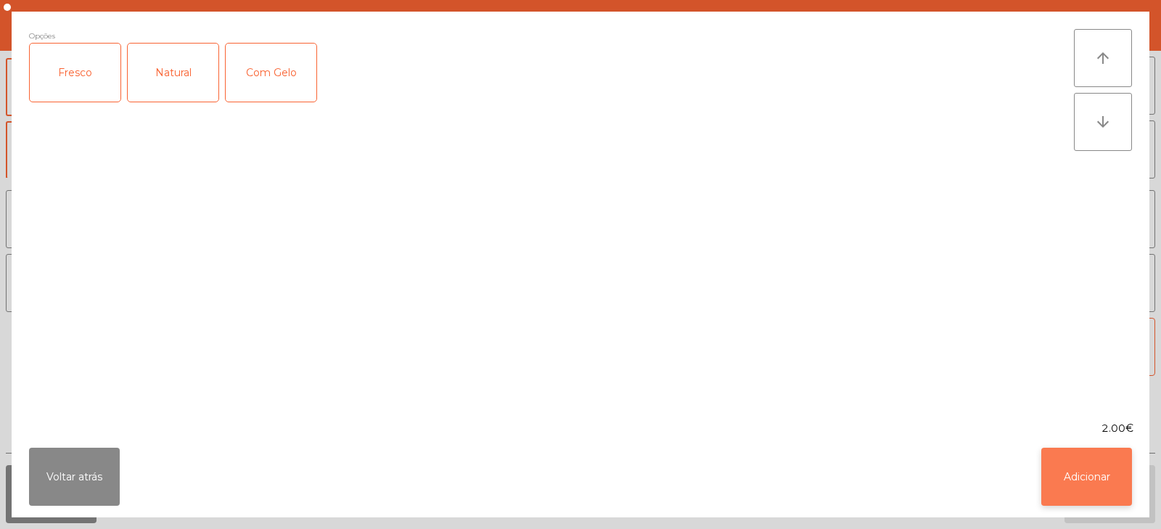
click at [1073, 491] on button "Adicionar" at bounding box center [1086, 477] width 91 height 58
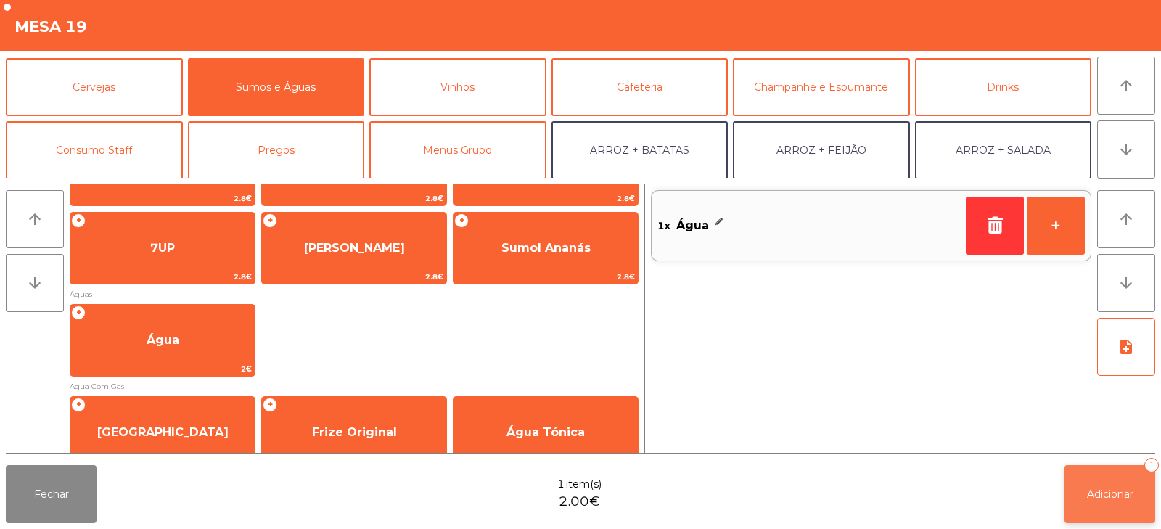
click at [1100, 496] on span "Adicionar" at bounding box center [1110, 494] width 46 height 13
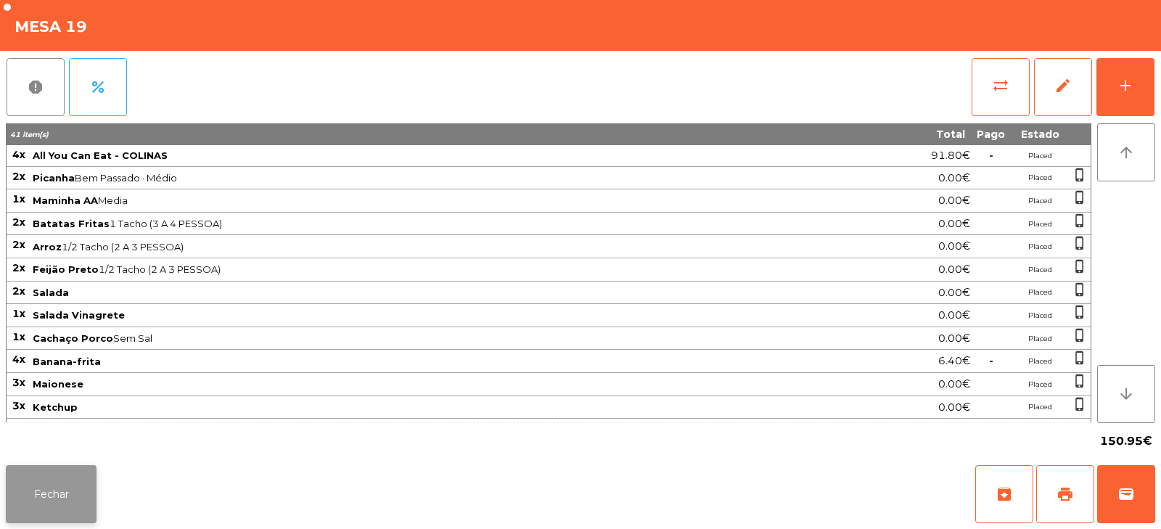
click at [58, 490] on button "Fechar" at bounding box center [51, 494] width 91 height 58
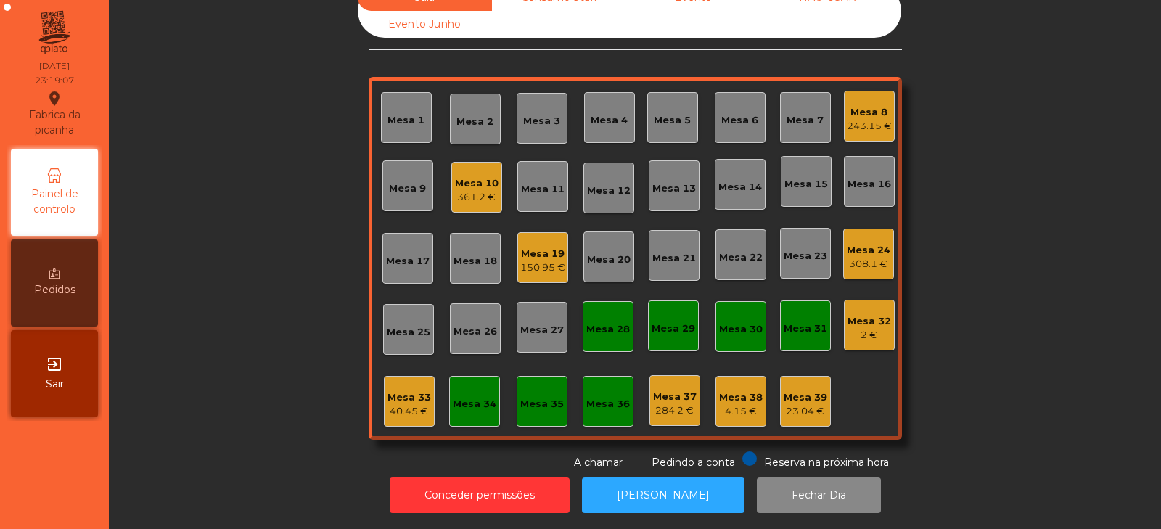
click at [457, 117] on div "Mesa 2" at bounding box center [475, 122] width 37 height 15
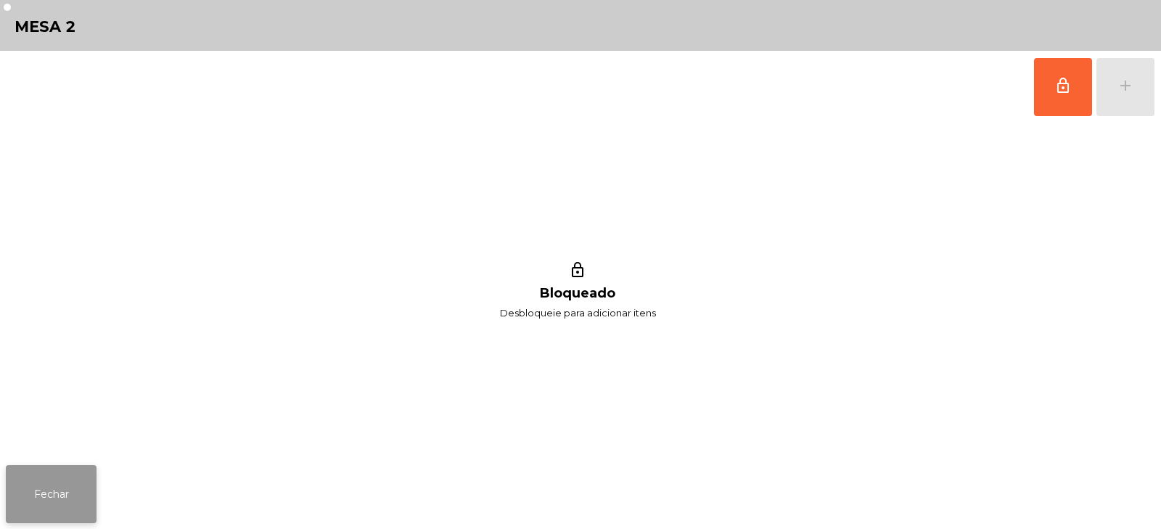
click at [68, 494] on button "Fechar" at bounding box center [51, 494] width 91 height 58
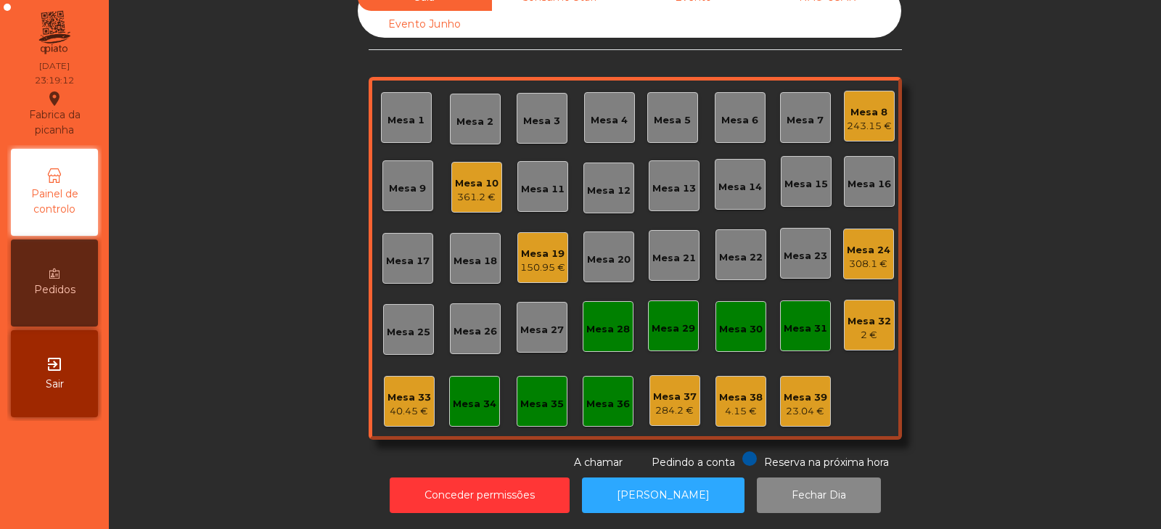
scroll to position [0, 0]
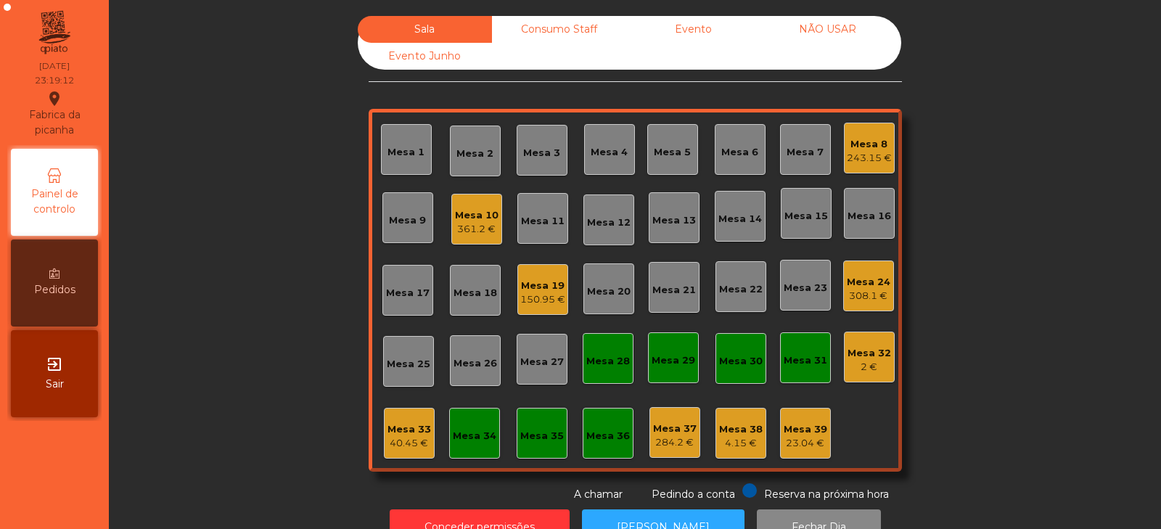
click at [848, 359] on div "Mesa 32" at bounding box center [870, 353] width 44 height 15
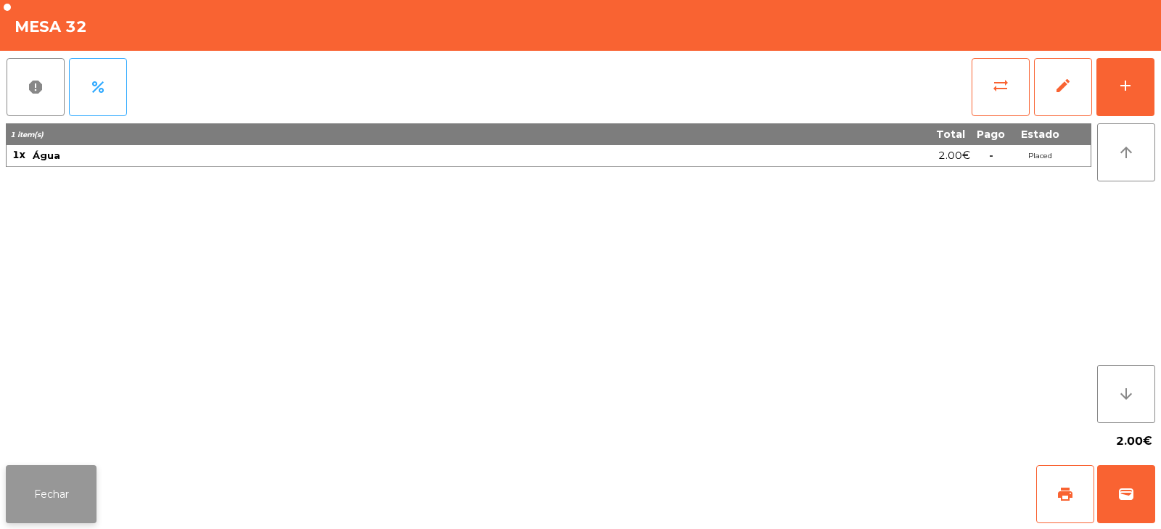
click at [75, 504] on button "Fechar" at bounding box center [51, 494] width 91 height 58
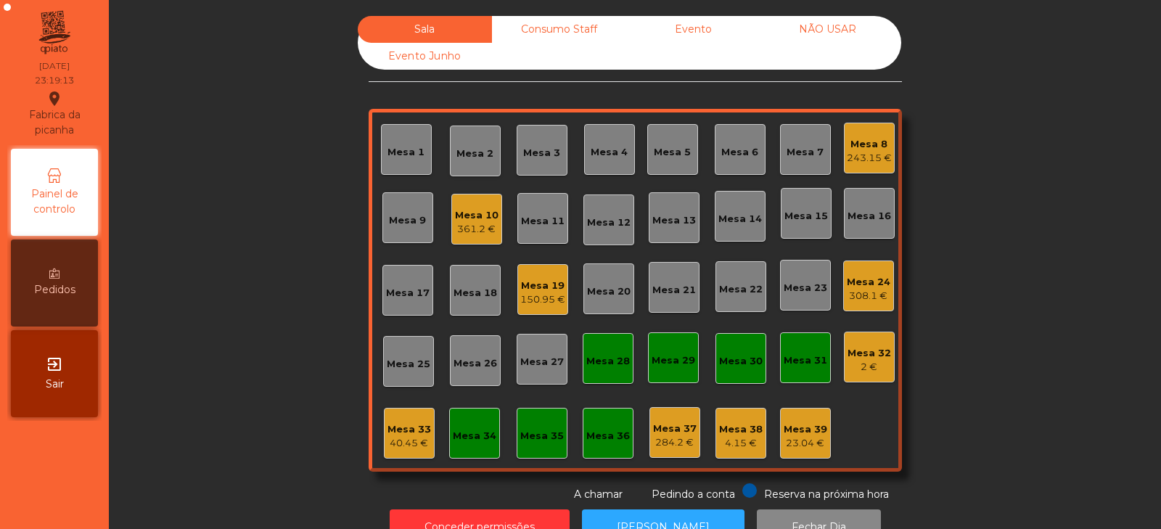
click at [469, 162] on div "Mesa 2" at bounding box center [475, 151] width 51 height 51
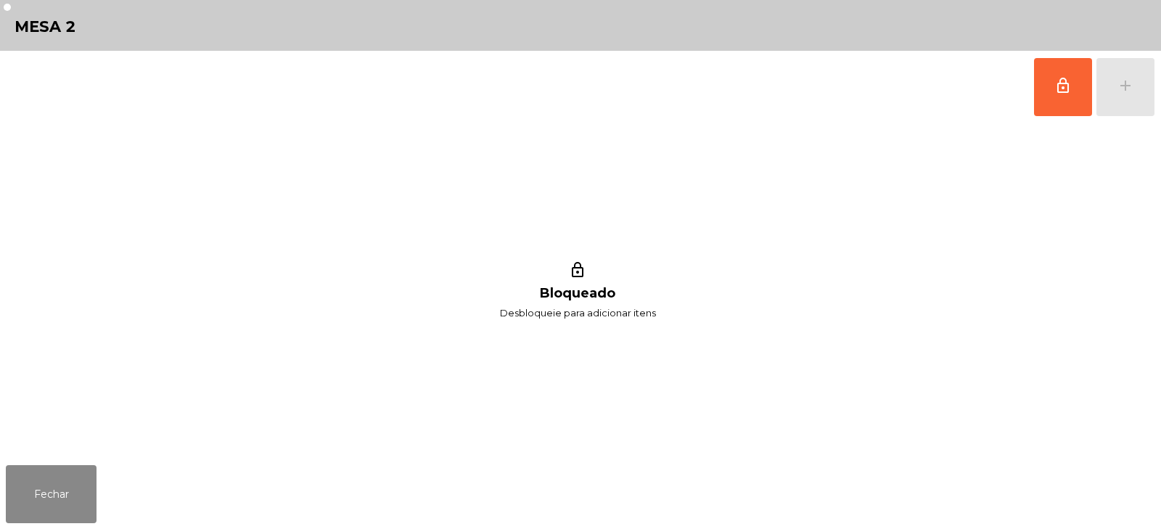
click at [554, 295] on h1 "Bloqueado" at bounding box center [577, 293] width 75 height 15
click at [78, 500] on button "Fechar" at bounding box center [51, 494] width 91 height 58
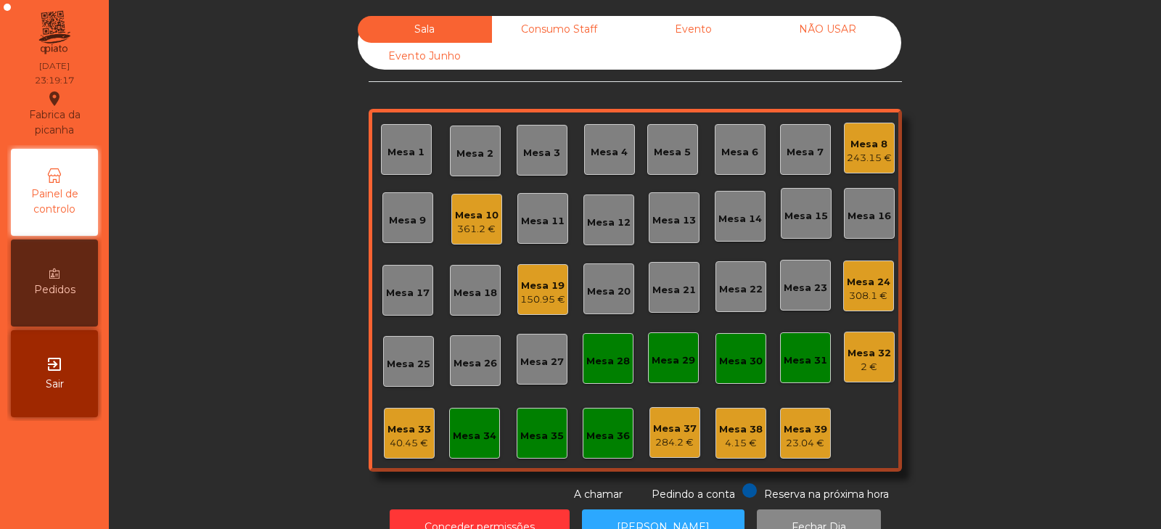
click at [488, 171] on div "Mesa 2" at bounding box center [475, 151] width 51 height 51
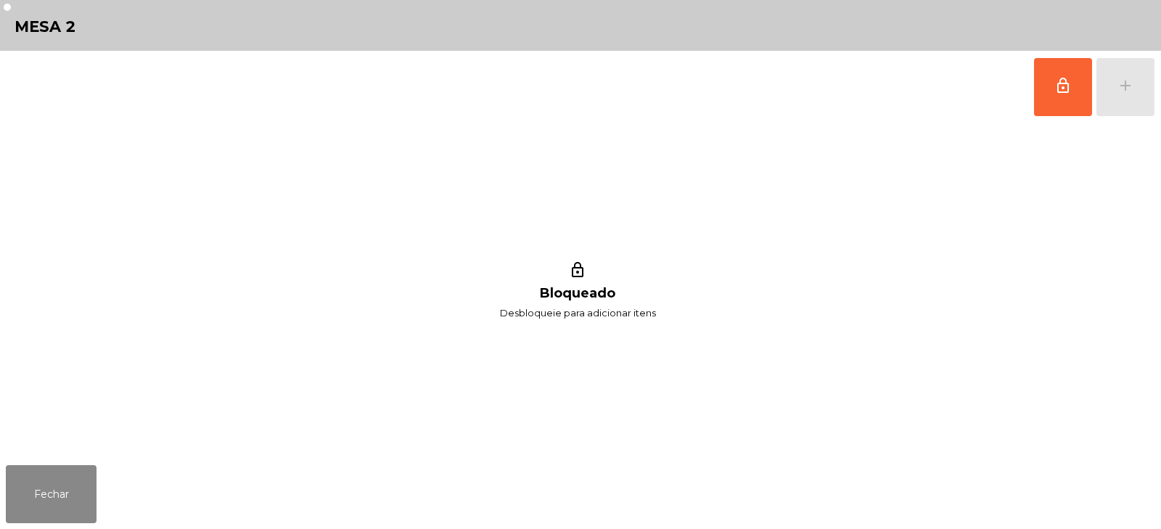
click at [319, 379] on div "lock_outline Bloqueado Desbloqueie para adicionar itens" at bounding box center [578, 291] width 1144 height 336
click at [86, 485] on button "Fechar" at bounding box center [51, 494] width 91 height 58
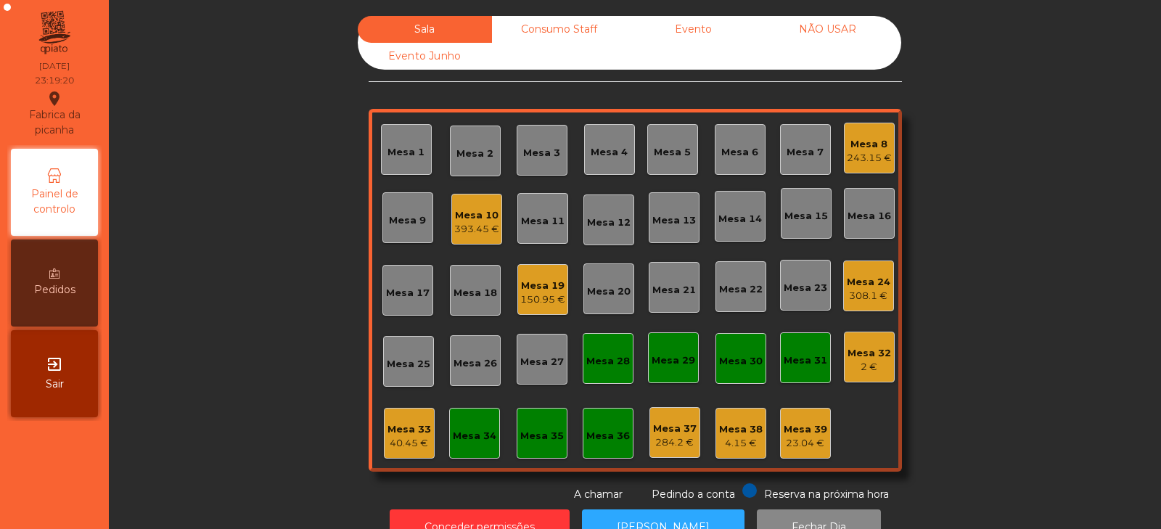
scroll to position [43, 0]
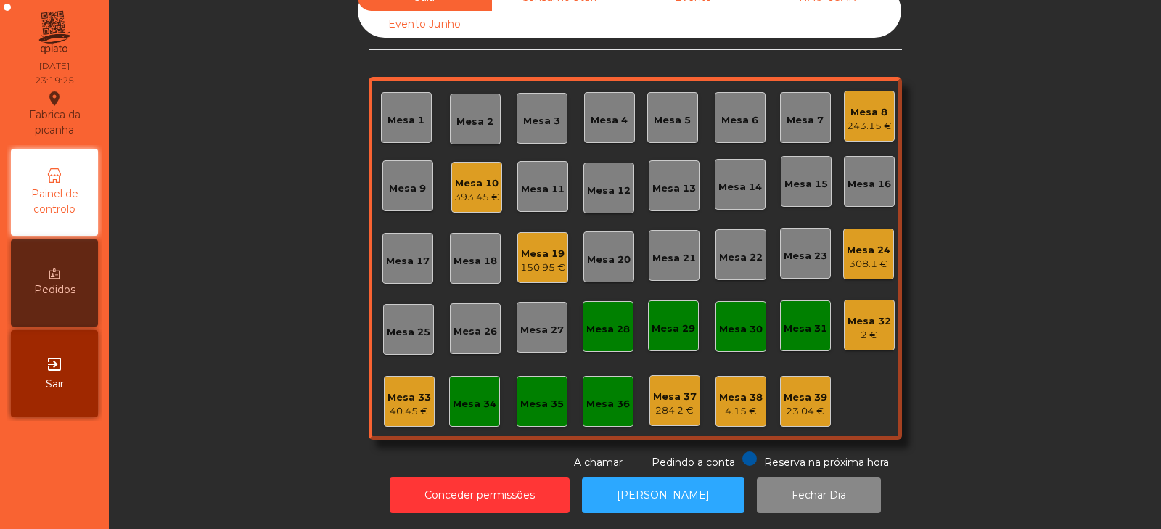
click at [470, 115] on div "Mesa 2" at bounding box center [475, 122] width 37 height 15
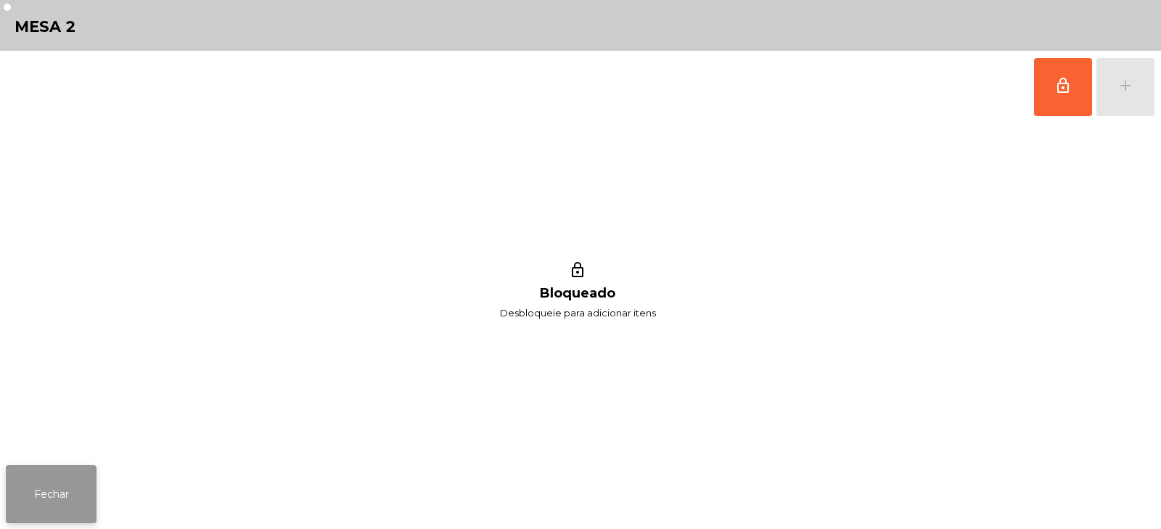
click at [84, 509] on button "Fechar" at bounding box center [51, 494] width 91 height 58
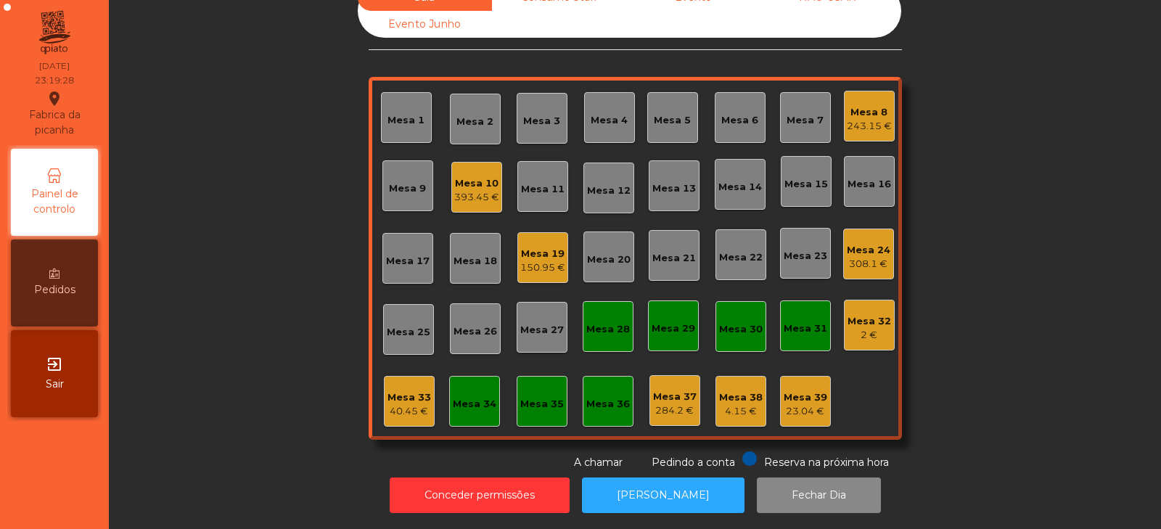
click at [477, 120] on div "Mesa 2" at bounding box center [475, 119] width 51 height 51
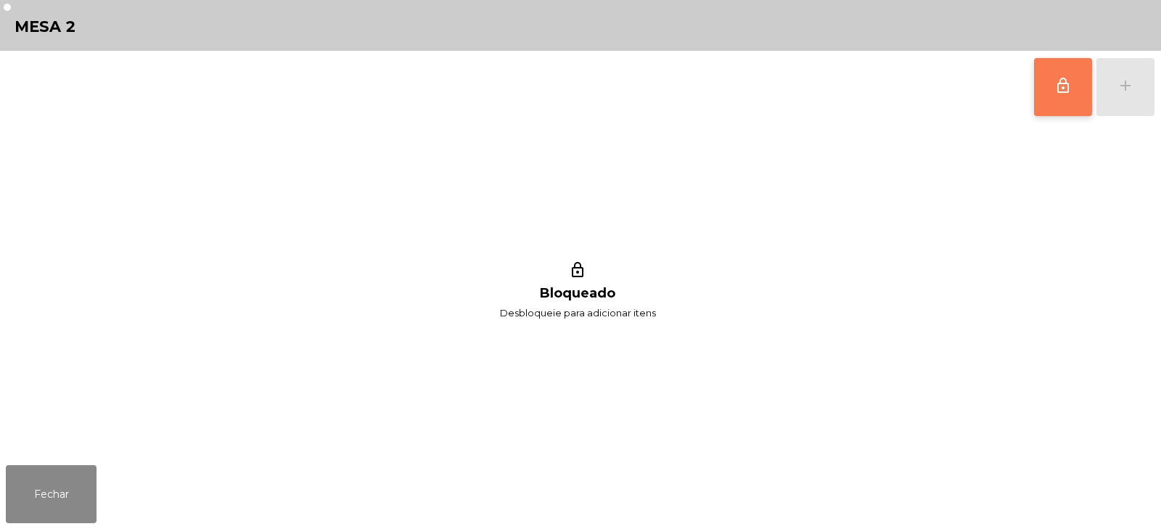
click at [1057, 97] on button "lock_outline" at bounding box center [1063, 87] width 58 height 58
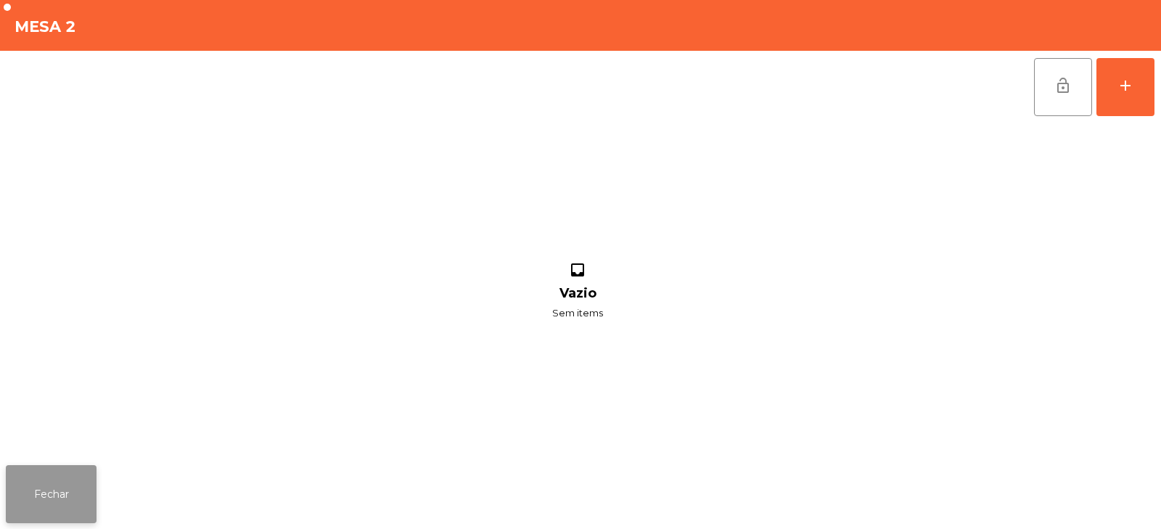
click at [52, 488] on button "Fechar" at bounding box center [51, 494] width 91 height 58
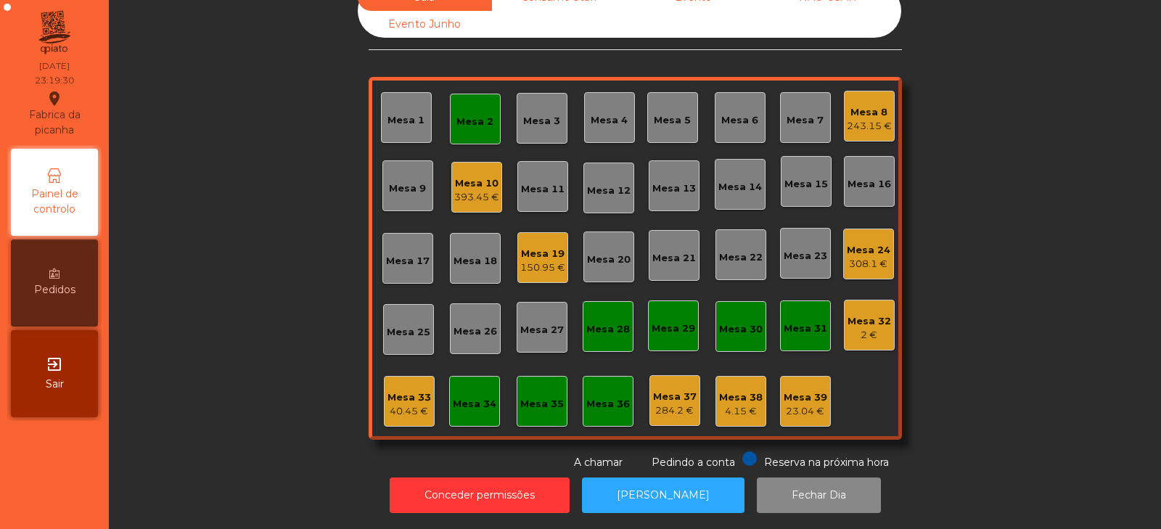
scroll to position [0, 0]
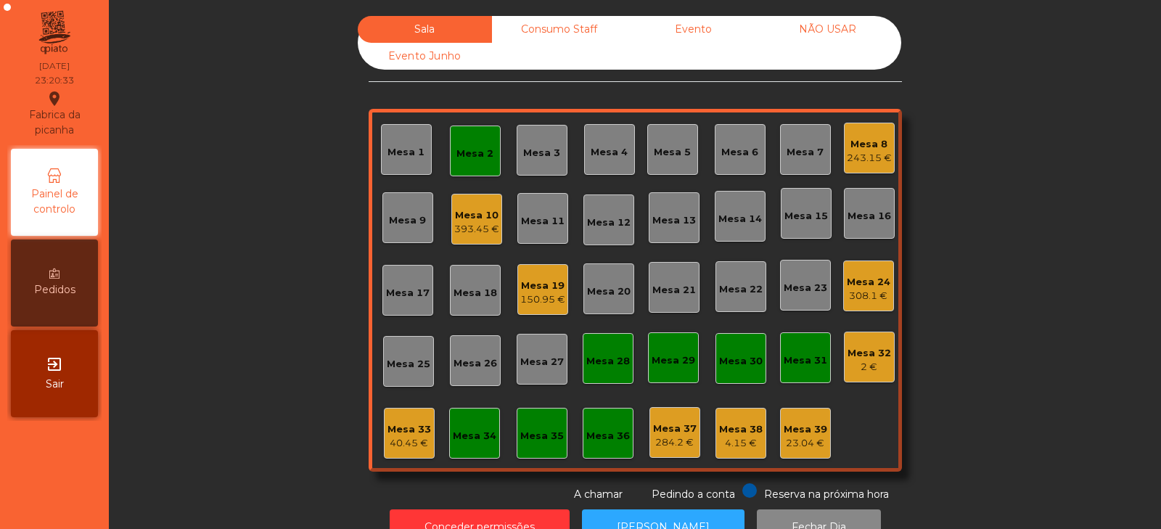
click at [863, 282] on div "Mesa 24" at bounding box center [869, 282] width 44 height 15
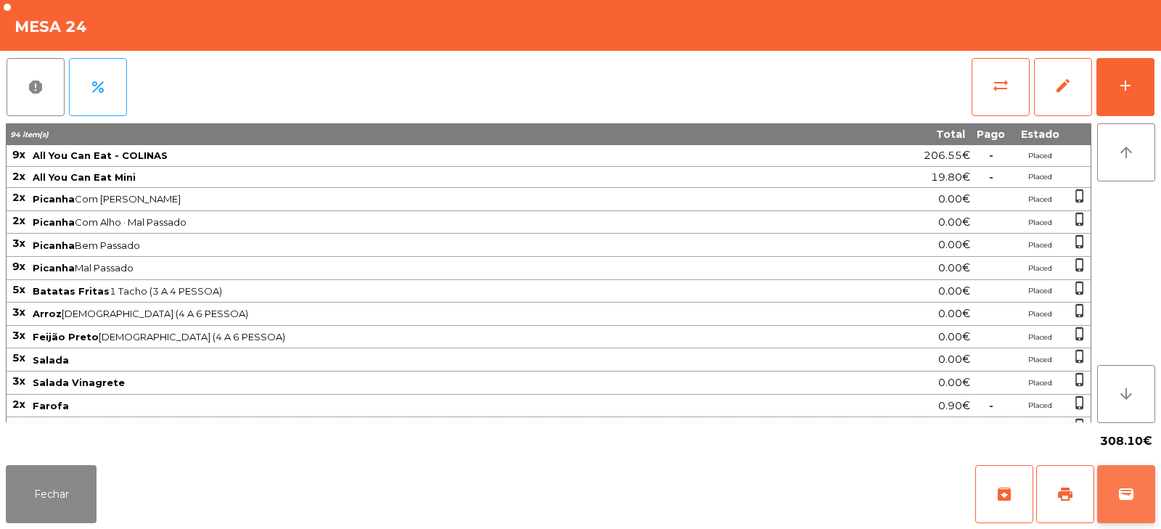
click at [1125, 510] on button "wallet" at bounding box center [1126, 494] width 58 height 58
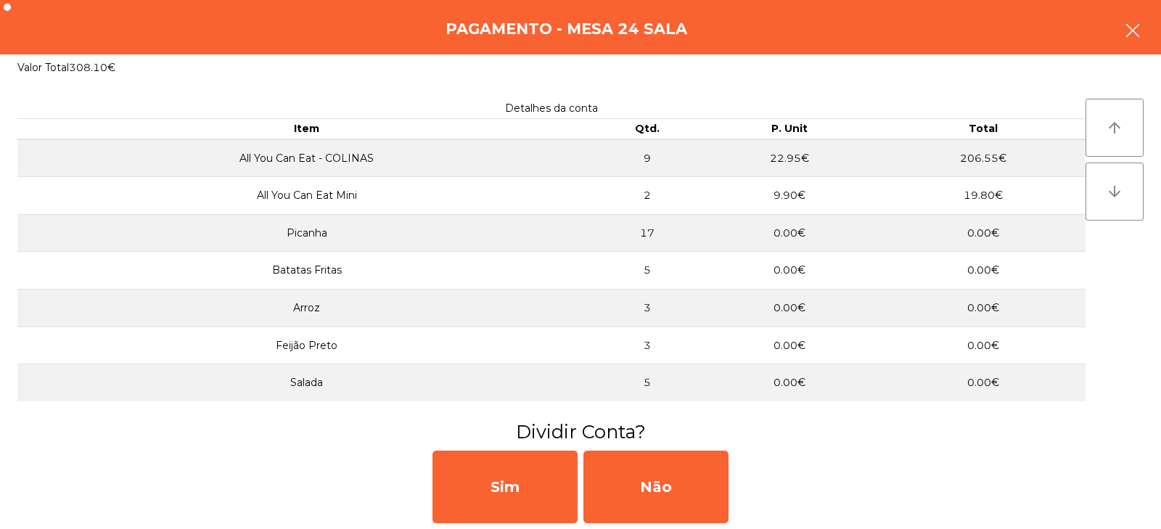
click at [1138, 23] on icon "button" at bounding box center [1132, 30] width 17 height 17
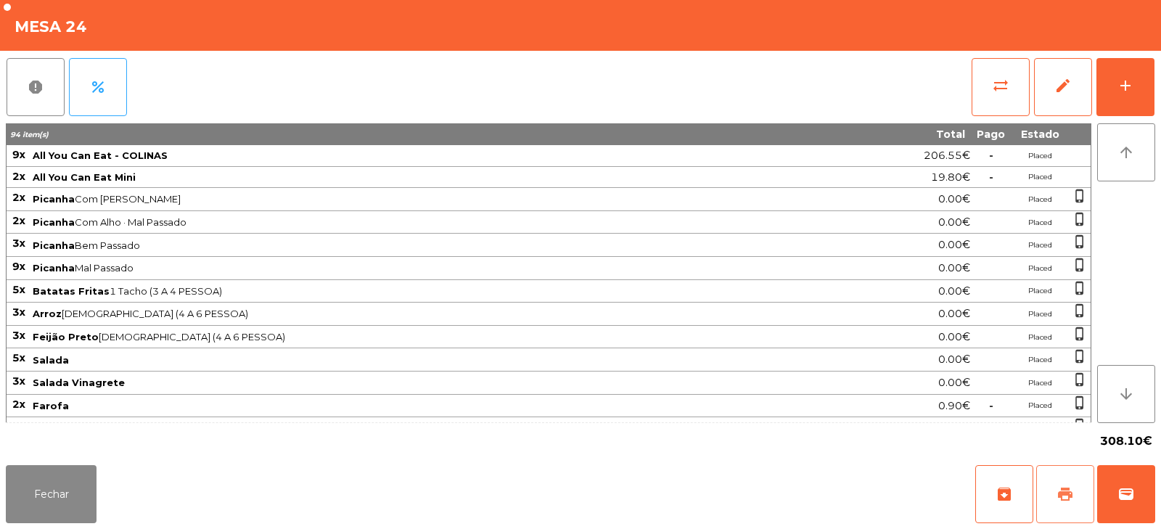
click at [1072, 496] on span "print" at bounding box center [1065, 494] width 17 height 17
click at [986, 88] on button "sync_alt" at bounding box center [1001, 87] width 58 height 58
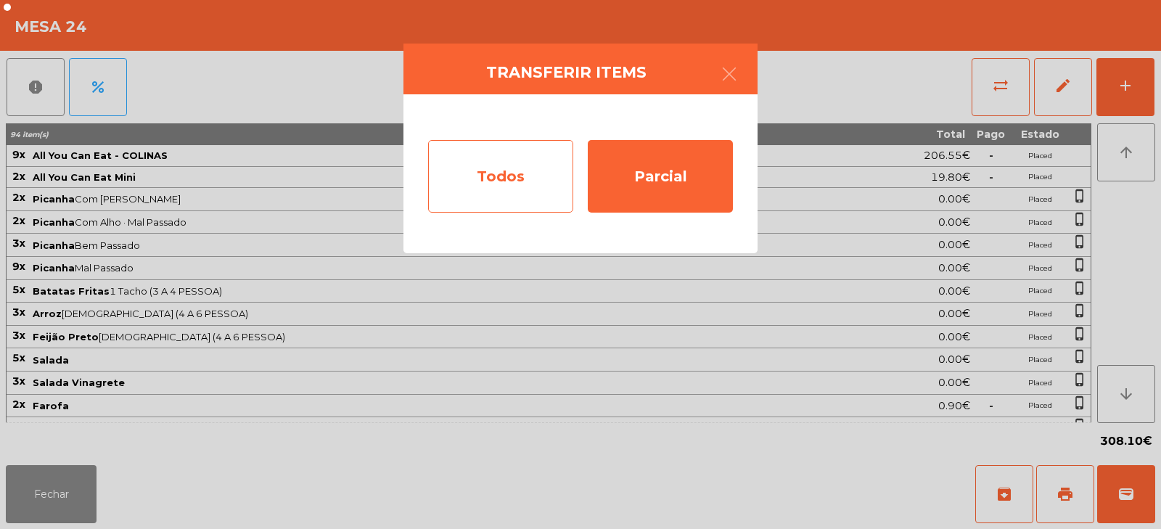
click at [474, 180] on div "Todos" at bounding box center [500, 176] width 145 height 73
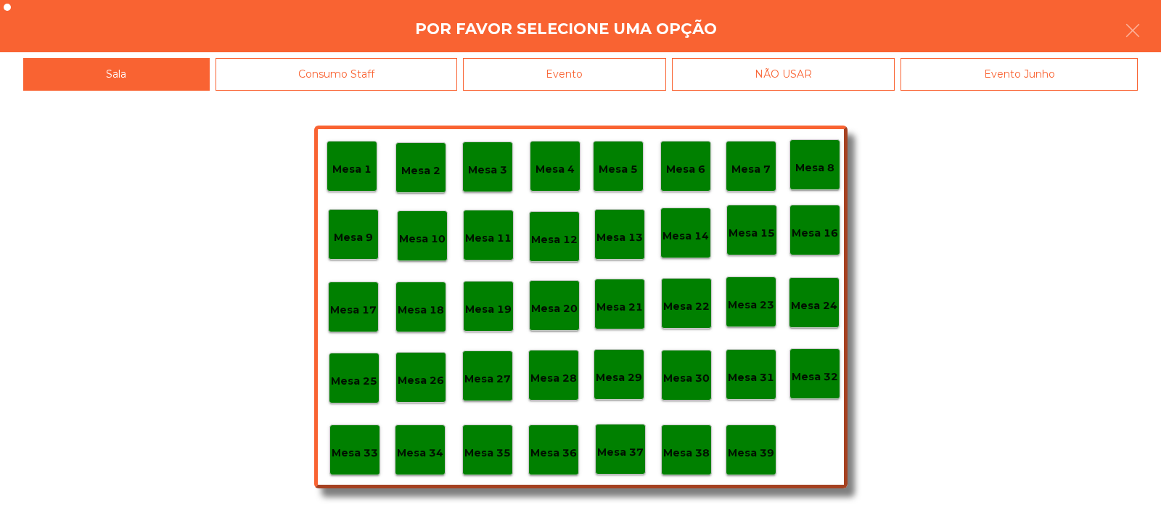
click at [600, 77] on div "Evento" at bounding box center [564, 74] width 203 height 33
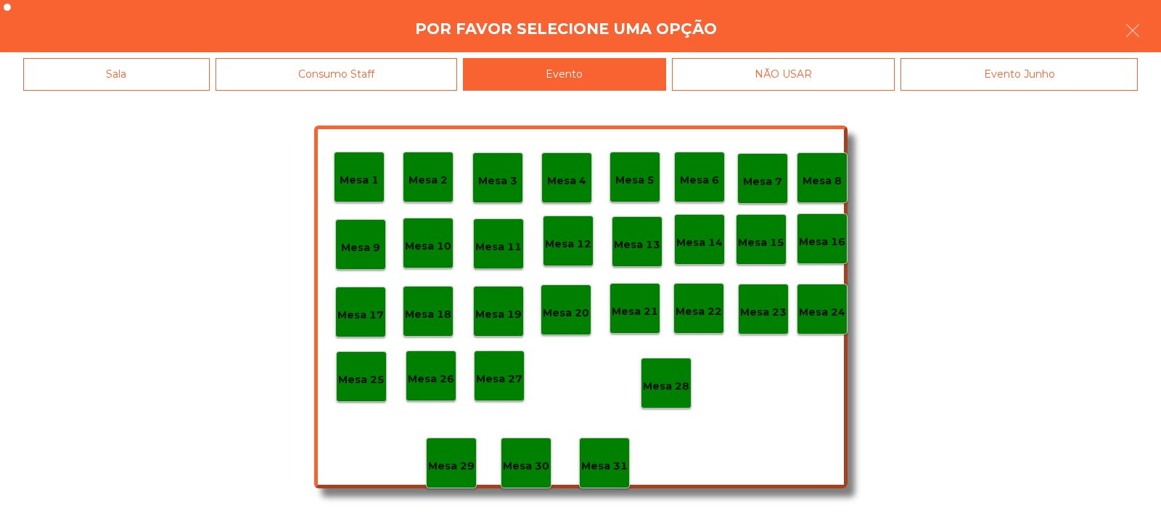
click at [666, 390] on p "Mesa 28" at bounding box center [666, 386] width 46 height 17
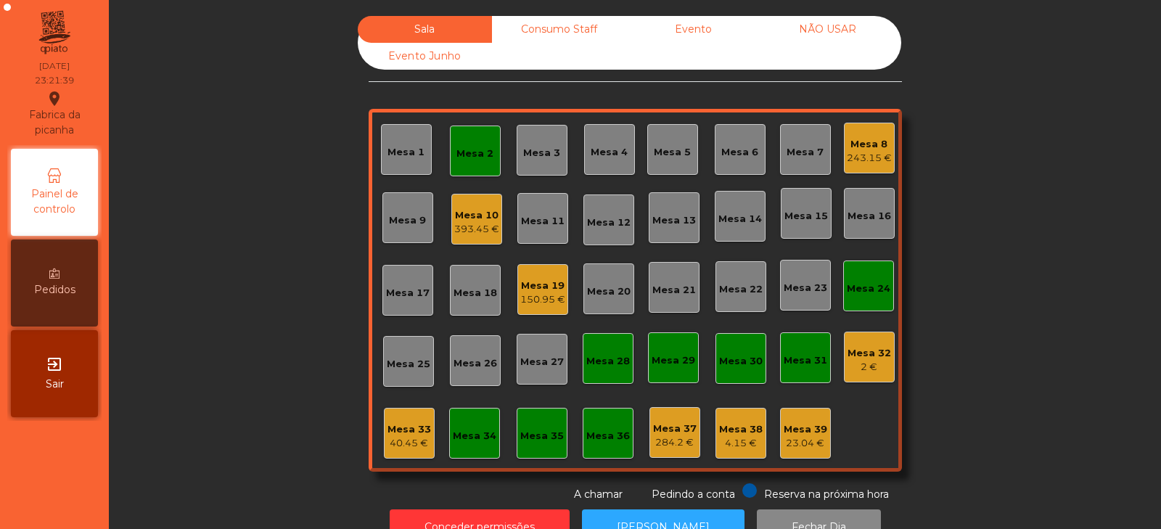
scroll to position [43, 0]
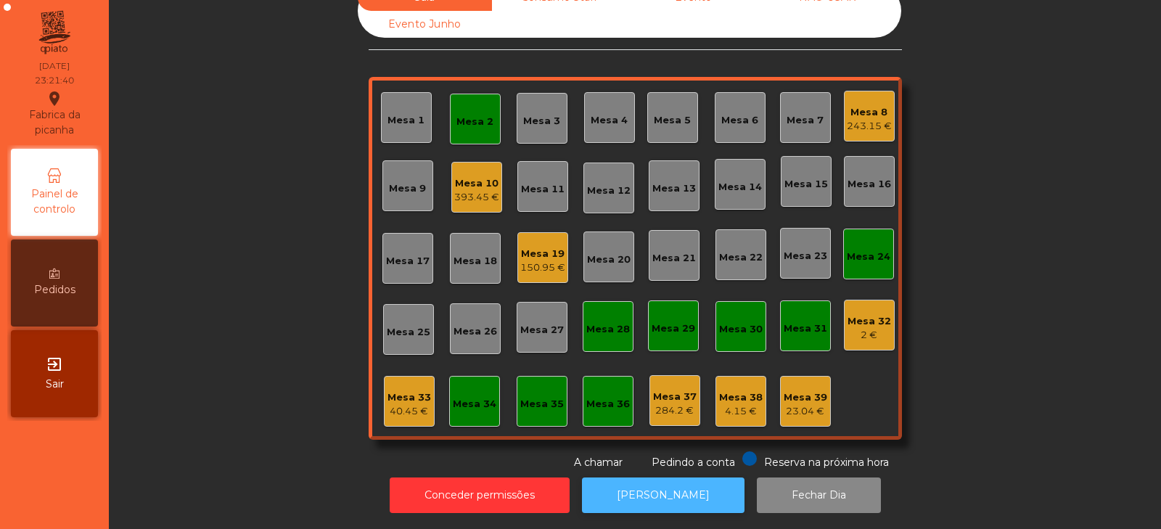
click at [657, 485] on button "[PERSON_NAME]" at bounding box center [663, 496] width 163 height 36
click at [885, 243] on div "Mesa 24" at bounding box center [868, 254] width 51 height 51
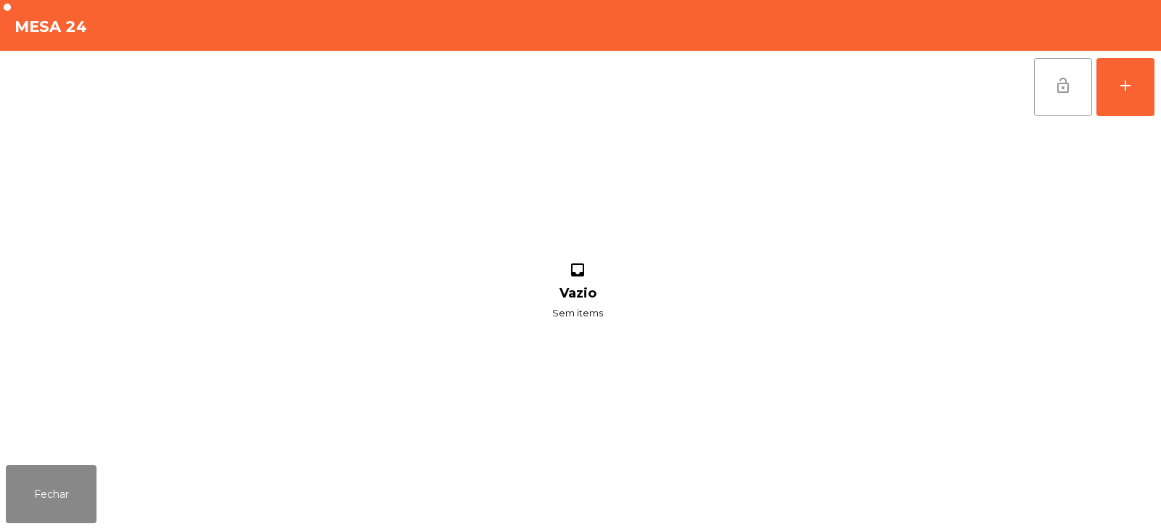
click at [1051, 84] on button "lock_open" at bounding box center [1063, 87] width 58 height 58
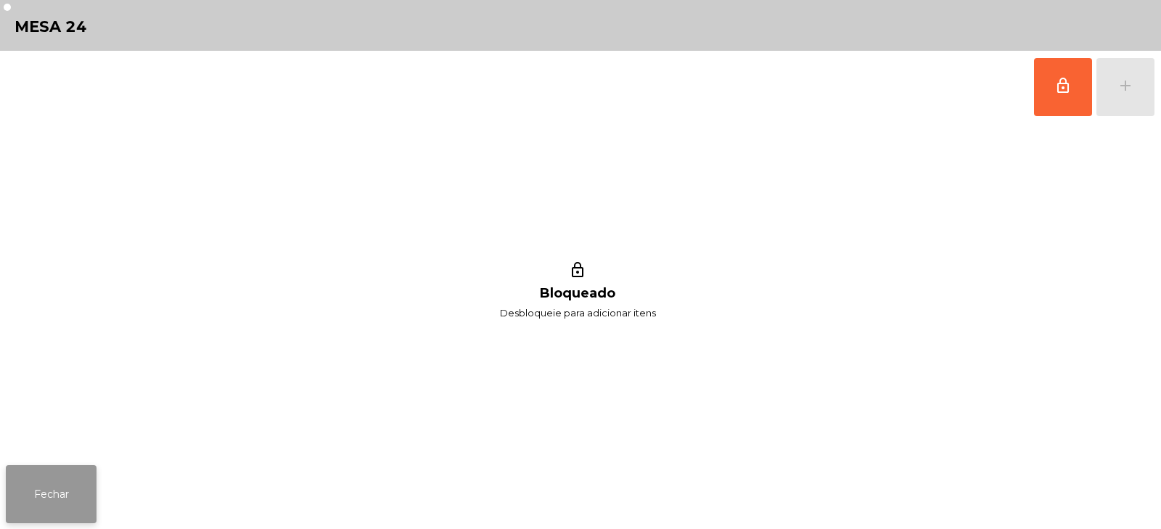
click at [52, 501] on button "Fechar" at bounding box center [51, 494] width 91 height 58
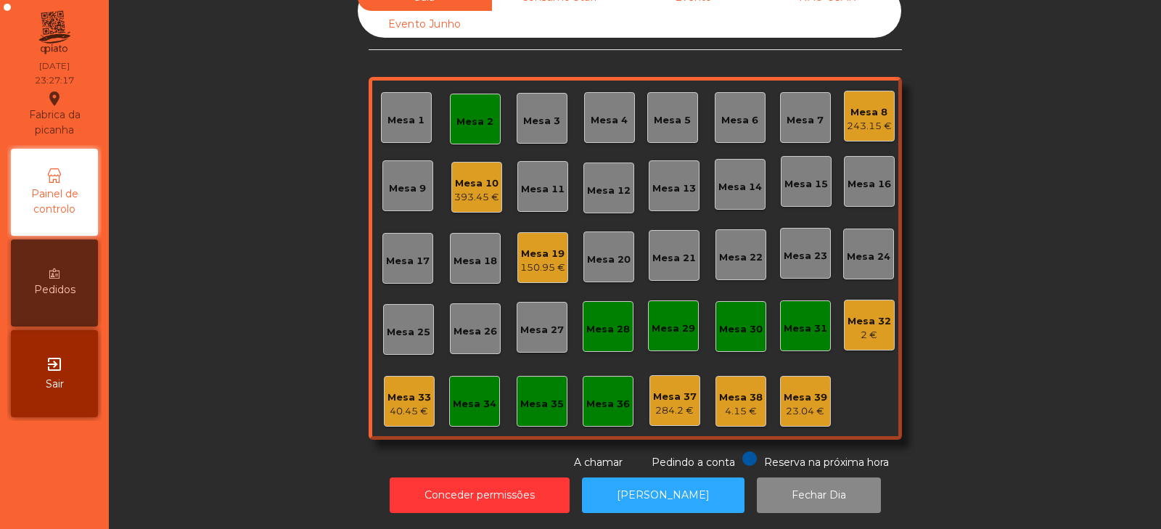
click at [532, 247] on div "Mesa 19" at bounding box center [542, 254] width 45 height 15
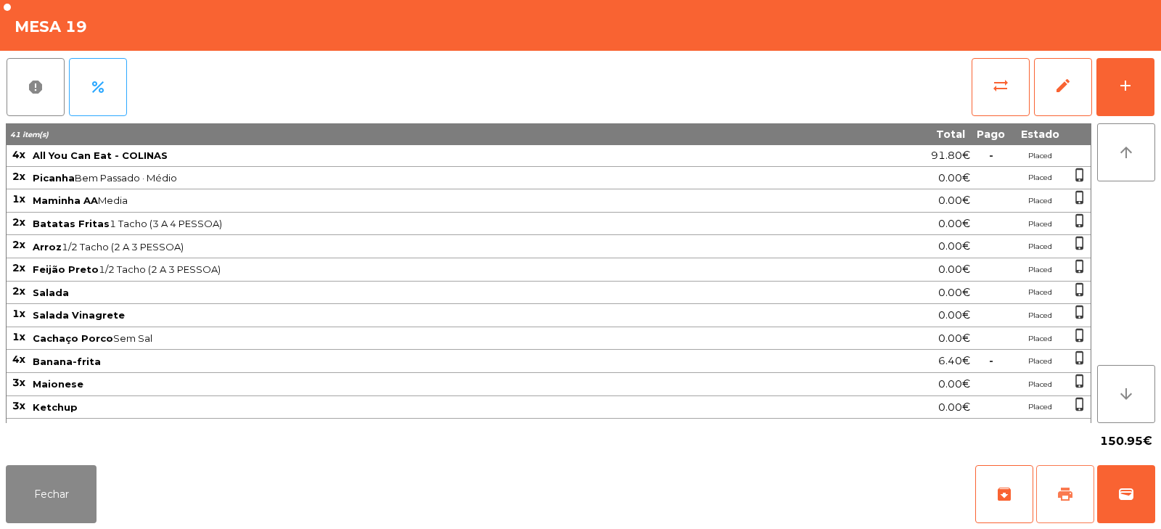
click at [1054, 491] on button "print" at bounding box center [1065, 494] width 58 height 58
click at [1001, 97] on button "sync_alt" at bounding box center [1001, 87] width 58 height 58
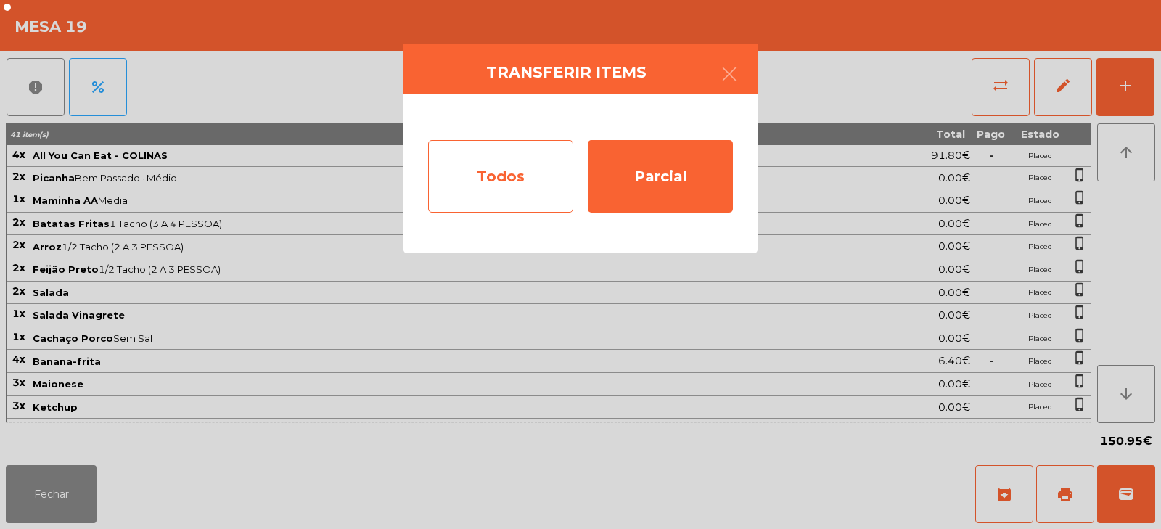
click at [499, 179] on div "Todos" at bounding box center [500, 176] width 145 height 73
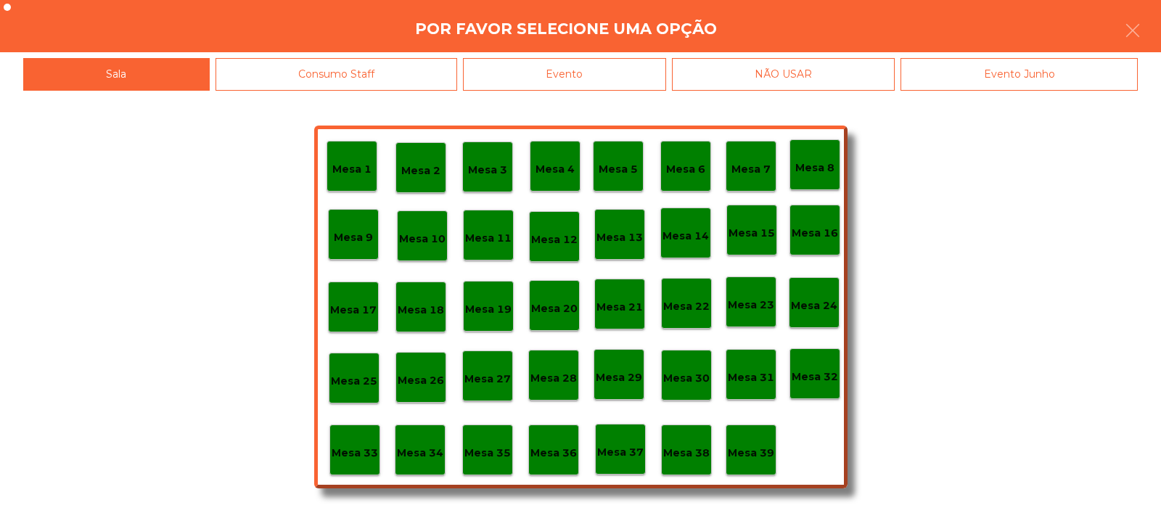
click at [607, 75] on div "Evento" at bounding box center [564, 74] width 203 height 33
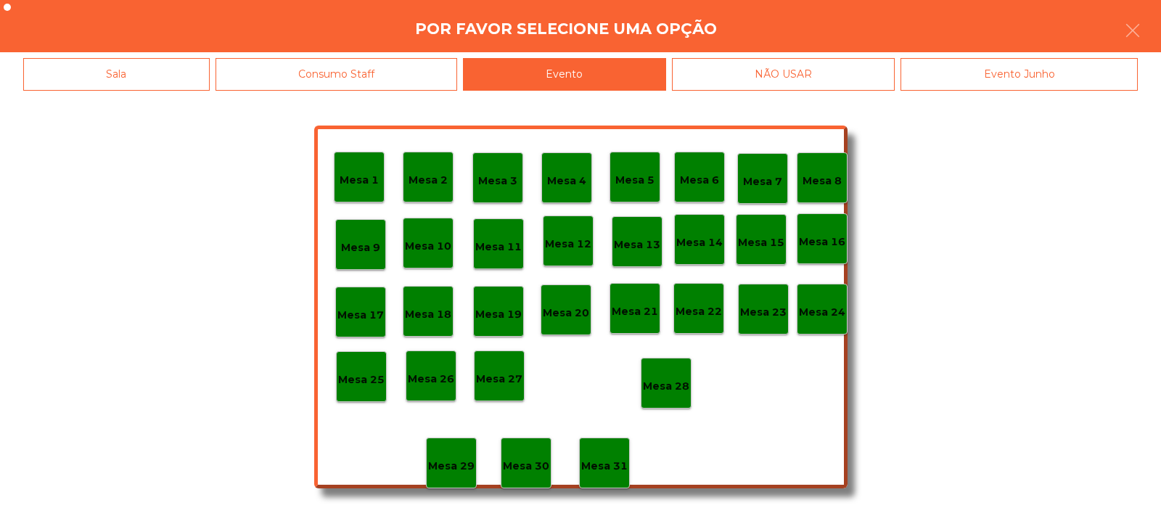
click at [666, 383] on p "Mesa 28" at bounding box center [666, 386] width 46 height 17
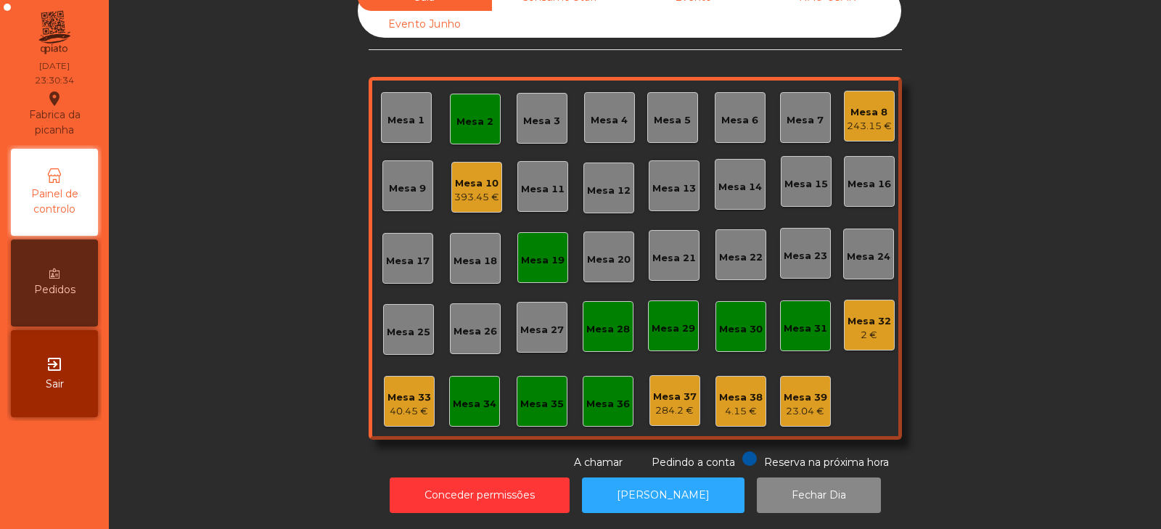
click at [534, 253] on div "Mesa 19" at bounding box center [543, 260] width 44 height 15
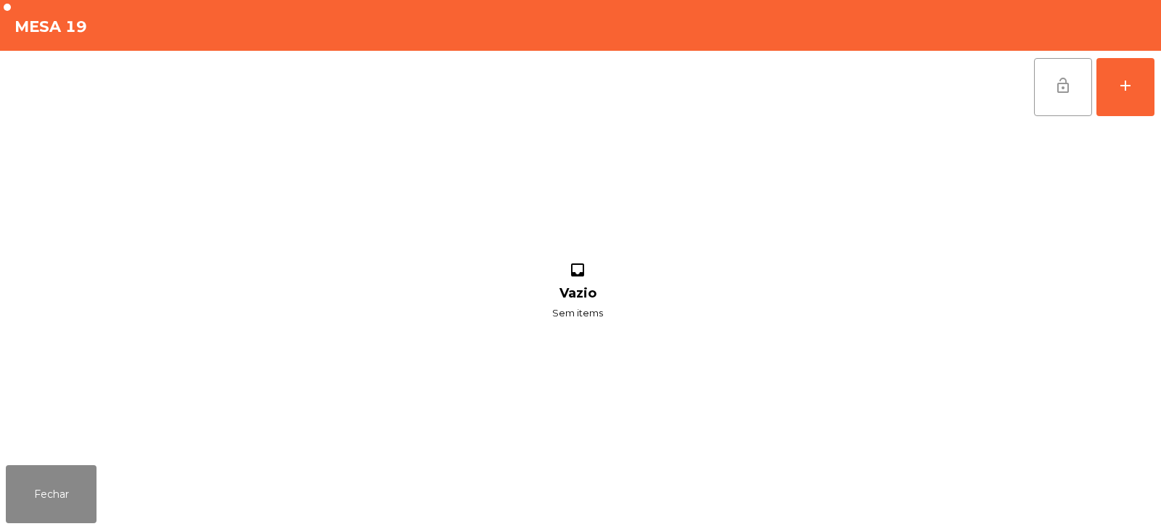
click at [1056, 89] on span "lock_open" at bounding box center [1063, 85] width 17 height 17
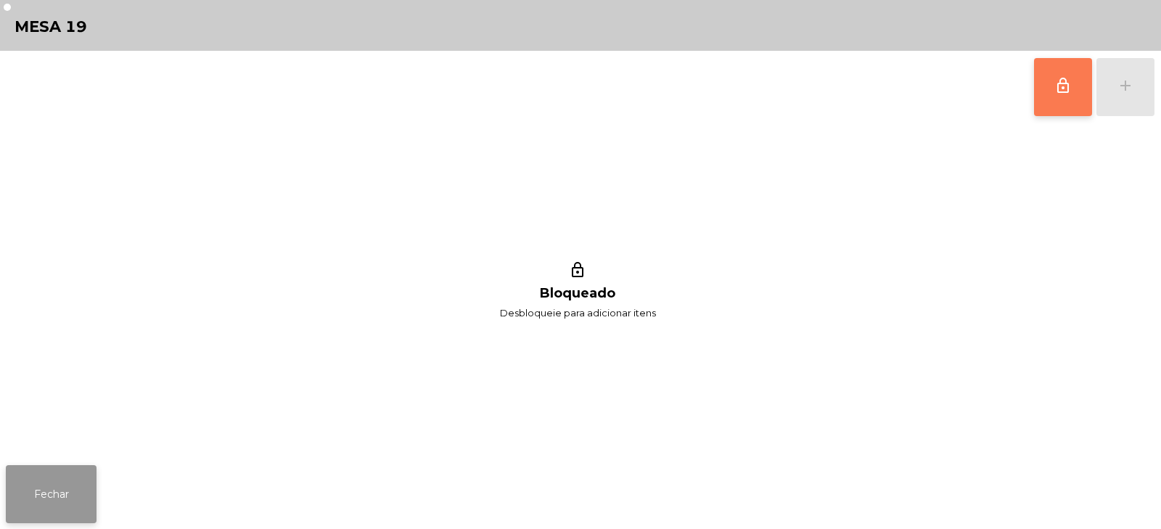
click at [46, 496] on button "Fechar" at bounding box center [51, 494] width 91 height 58
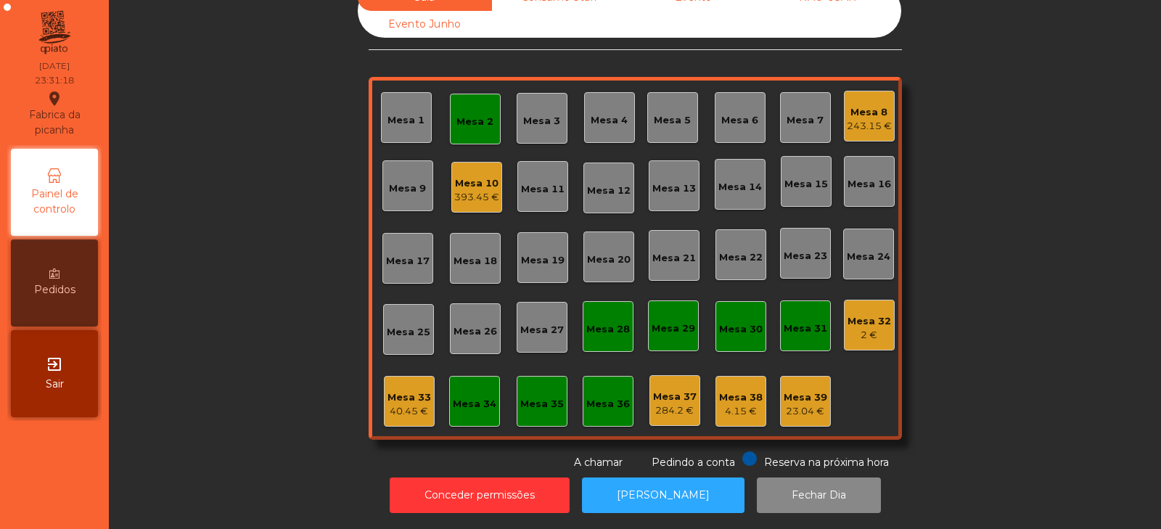
click at [394, 404] on div "40.45 €" at bounding box center [410, 411] width 44 height 15
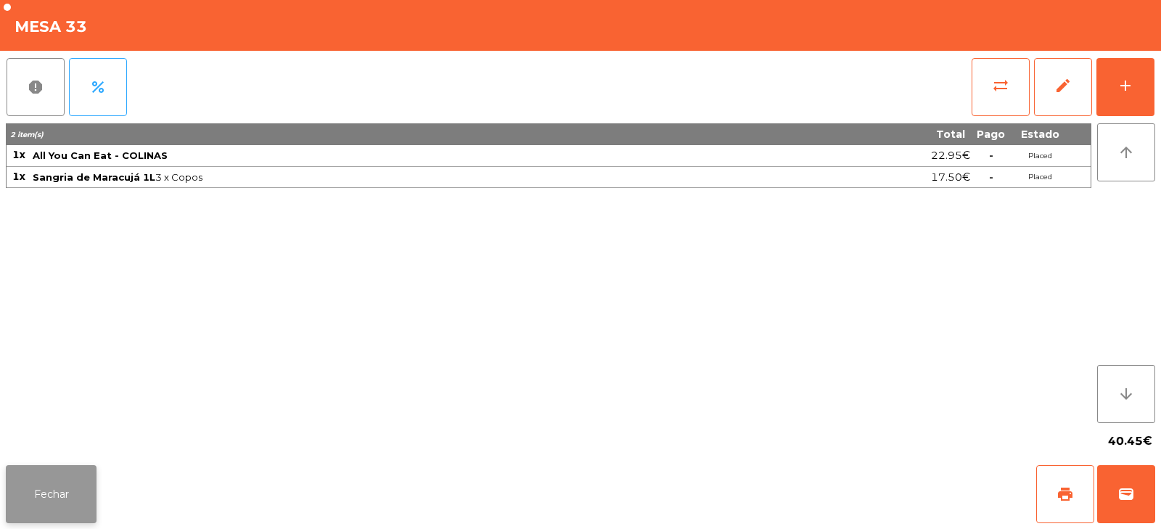
click at [17, 468] on button "Fechar" at bounding box center [51, 494] width 91 height 58
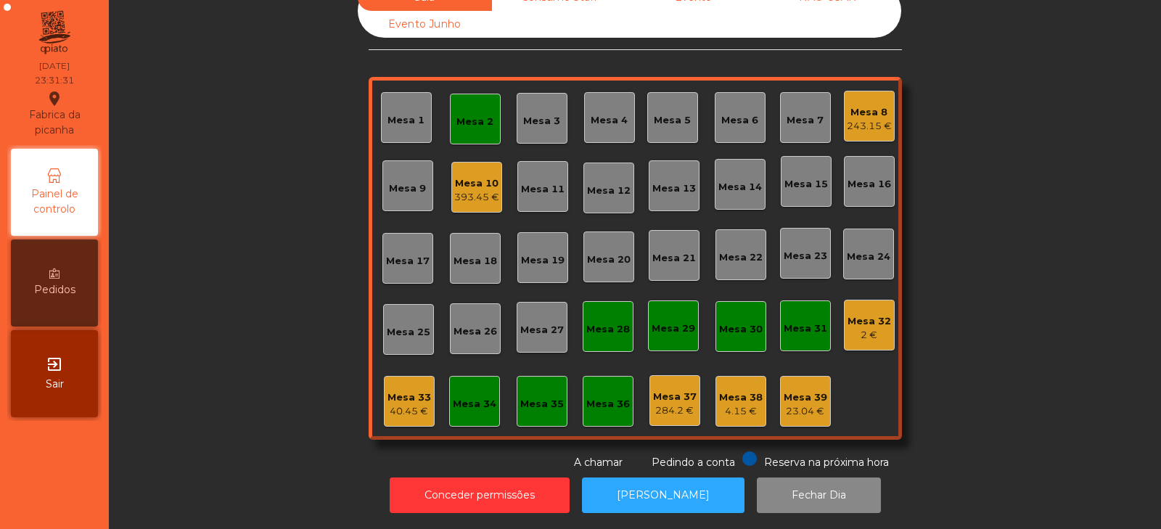
click at [384, 402] on div "Mesa 33 40.45 €" at bounding box center [409, 401] width 51 height 51
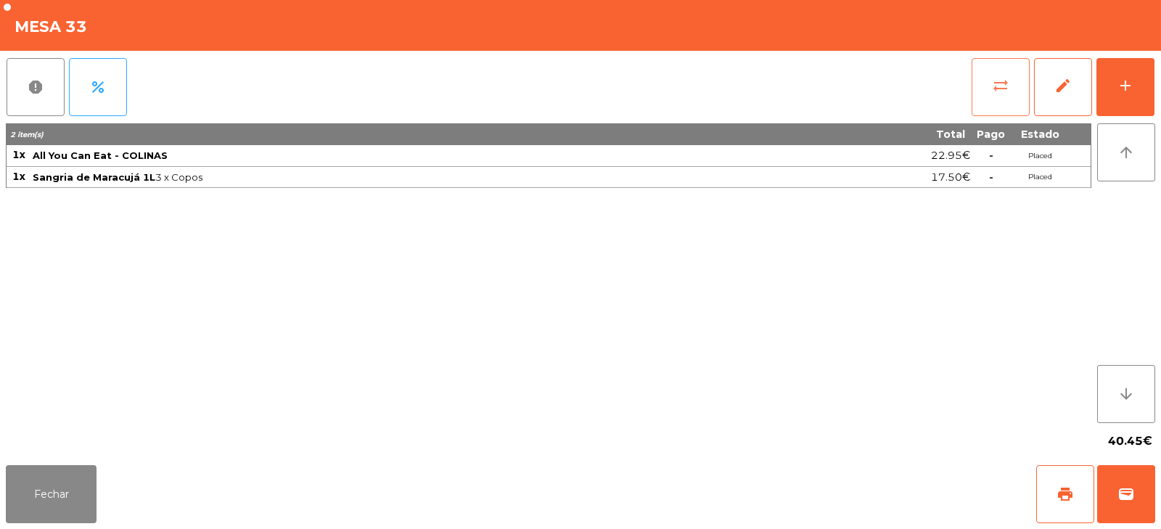
click at [995, 86] on span "sync_alt" at bounding box center [1000, 85] width 17 height 17
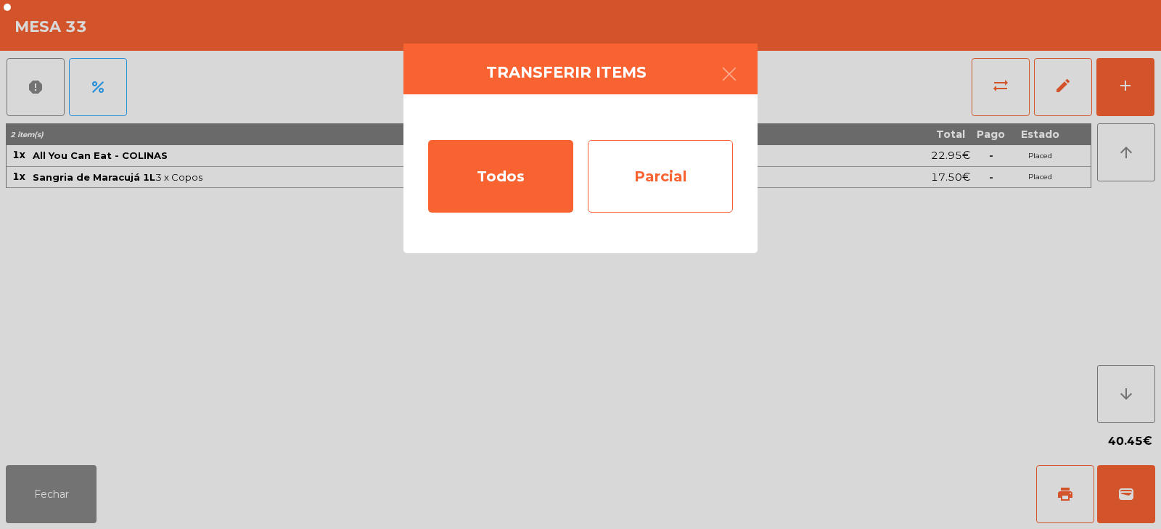
click at [593, 155] on div "Parcial" at bounding box center [660, 176] width 145 height 73
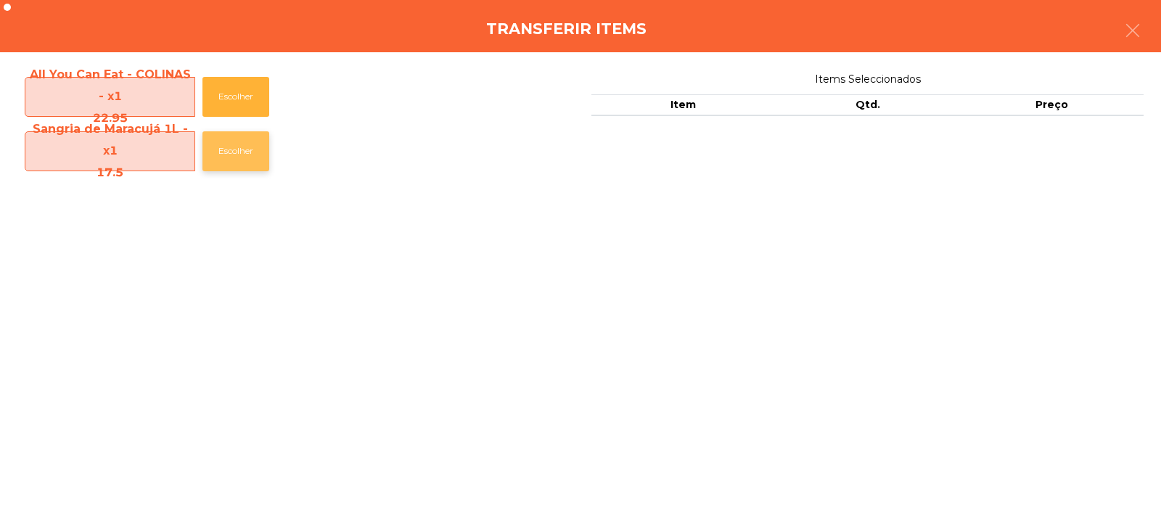
click at [227, 152] on button "Escolher" at bounding box center [235, 151] width 67 height 40
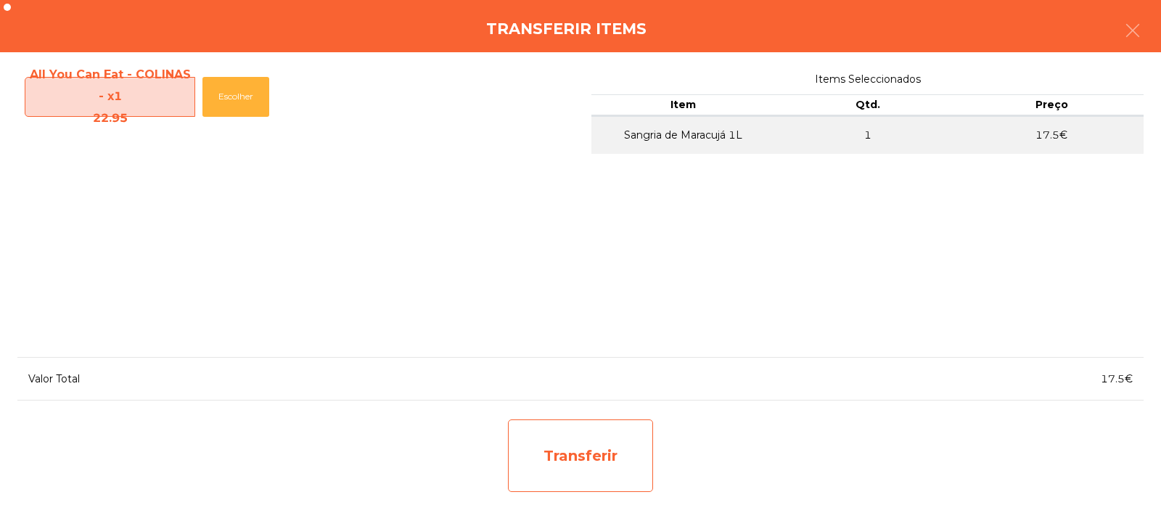
click at [573, 467] on div "Transferir" at bounding box center [580, 456] width 145 height 73
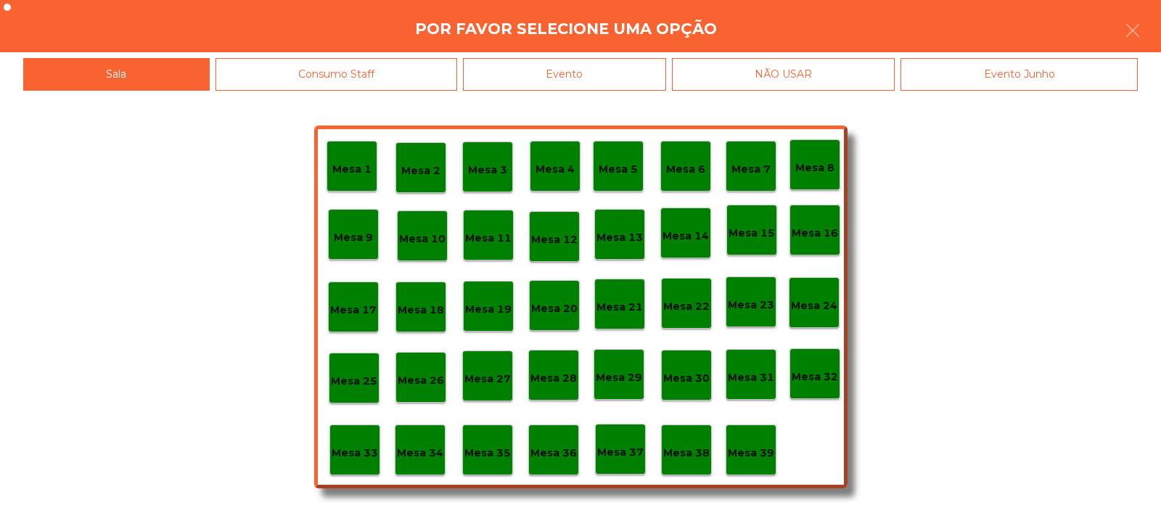
click at [615, 457] on p "Mesa 37" at bounding box center [620, 452] width 46 height 17
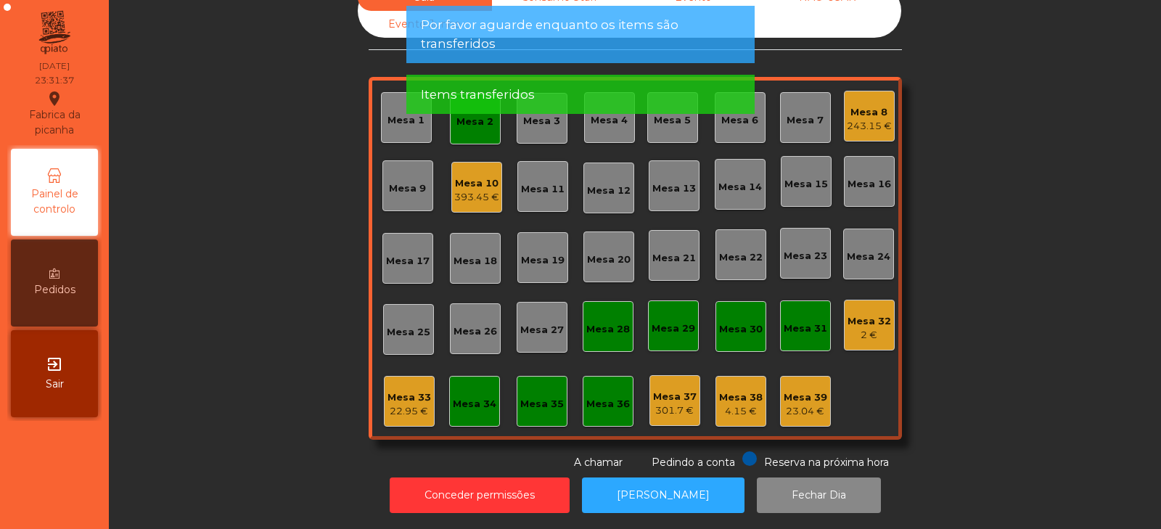
click at [407, 404] on div "22.95 €" at bounding box center [410, 411] width 44 height 15
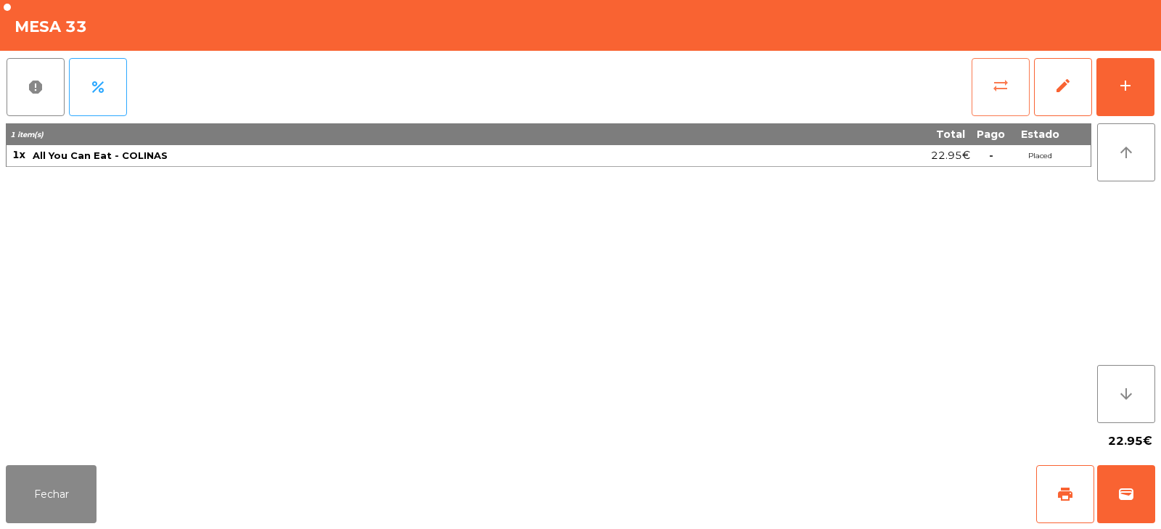
click at [1001, 97] on button "sync_alt" at bounding box center [1001, 87] width 58 height 58
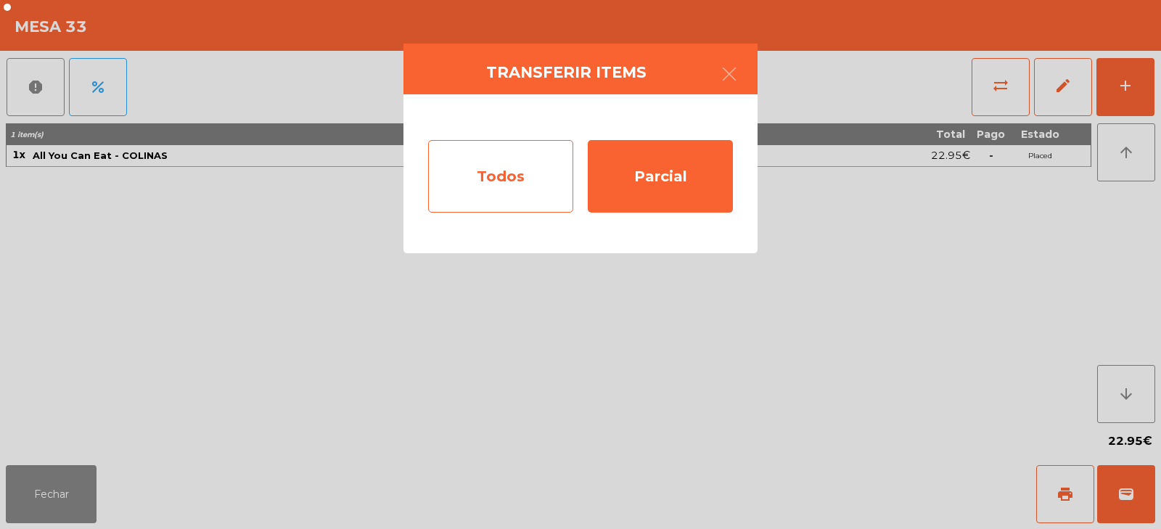
click at [488, 176] on div "Todos" at bounding box center [500, 176] width 145 height 73
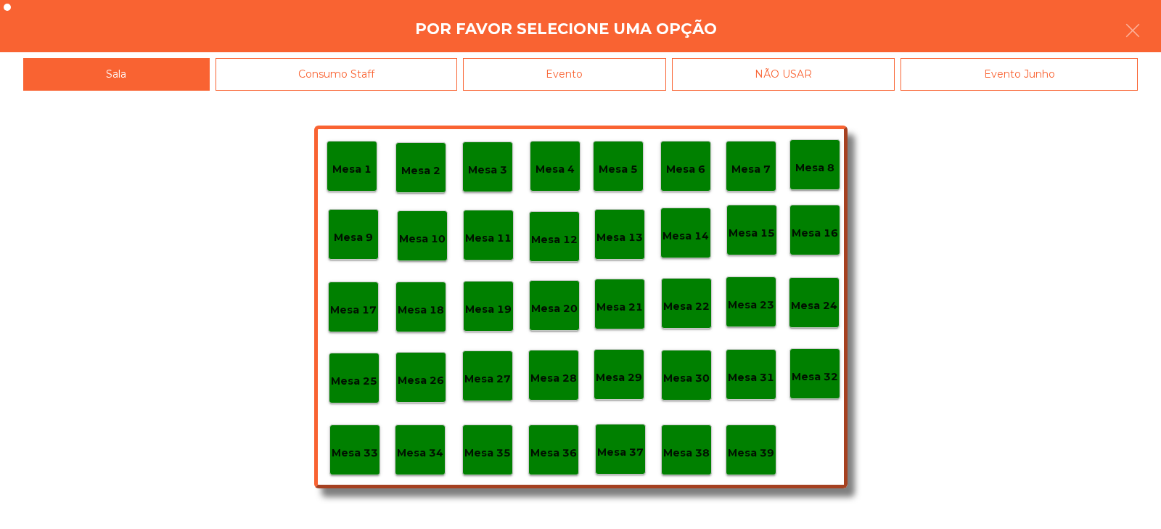
click at [615, 458] on p "Mesa 37" at bounding box center [620, 452] width 46 height 17
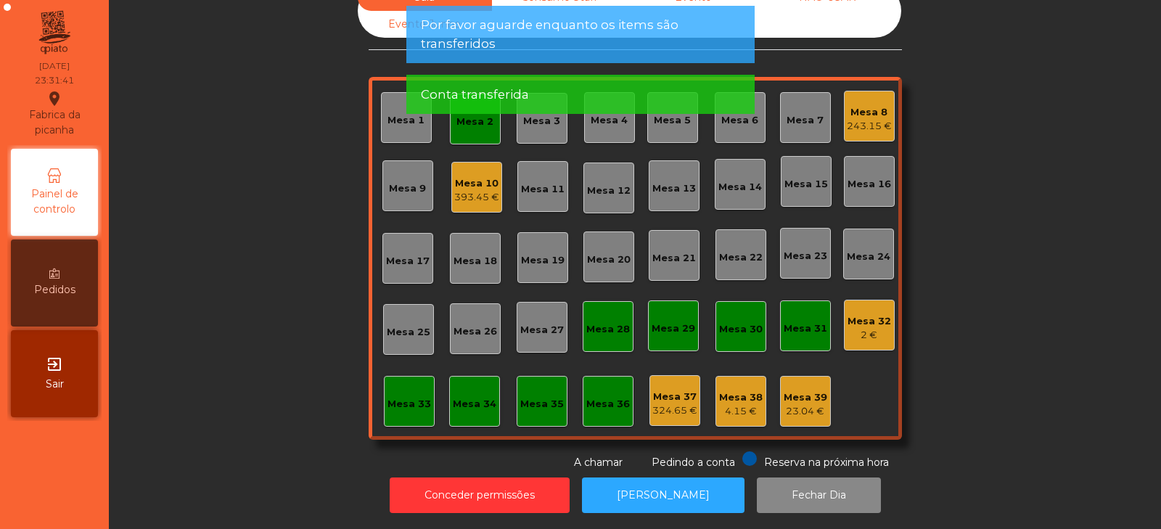
click at [858, 328] on div "2 €" at bounding box center [870, 335] width 44 height 15
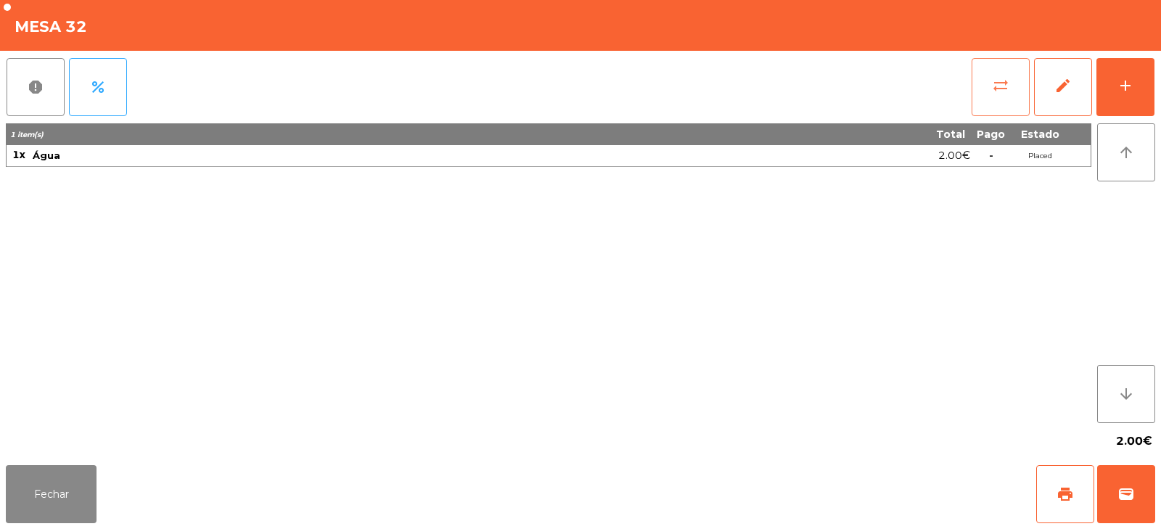
click at [993, 94] on span "sync_alt" at bounding box center [1000, 85] width 17 height 17
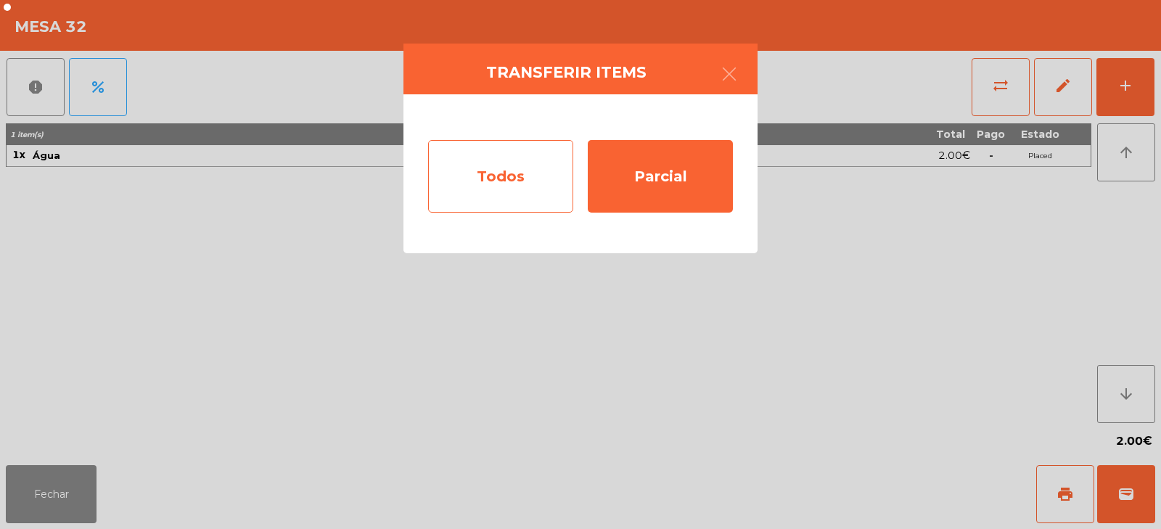
click at [526, 167] on div "Todos" at bounding box center [500, 176] width 145 height 73
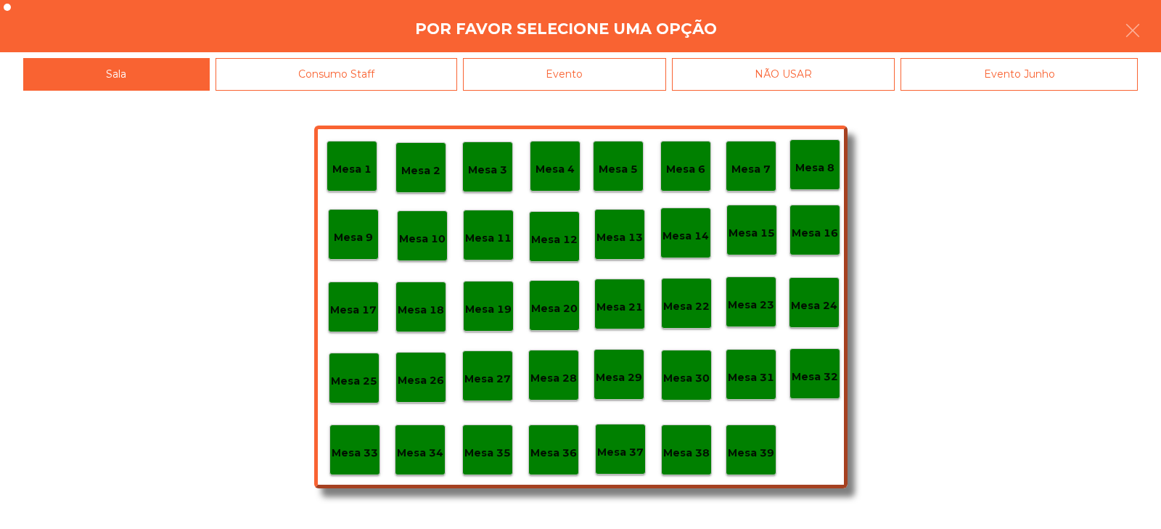
click at [765, 443] on div "Mesa 39" at bounding box center [751, 450] width 46 height 22
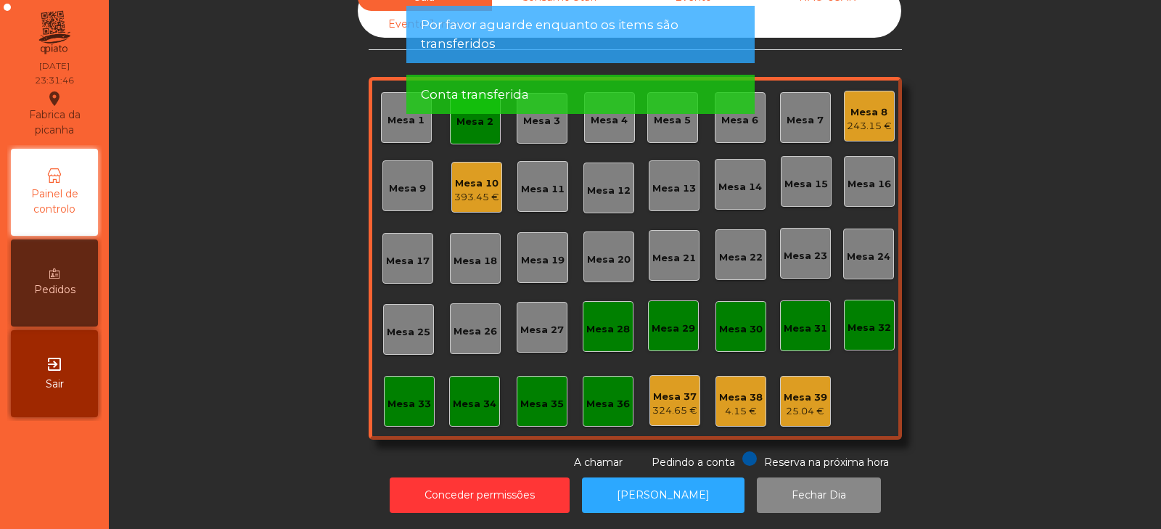
scroll to position [0, 0]
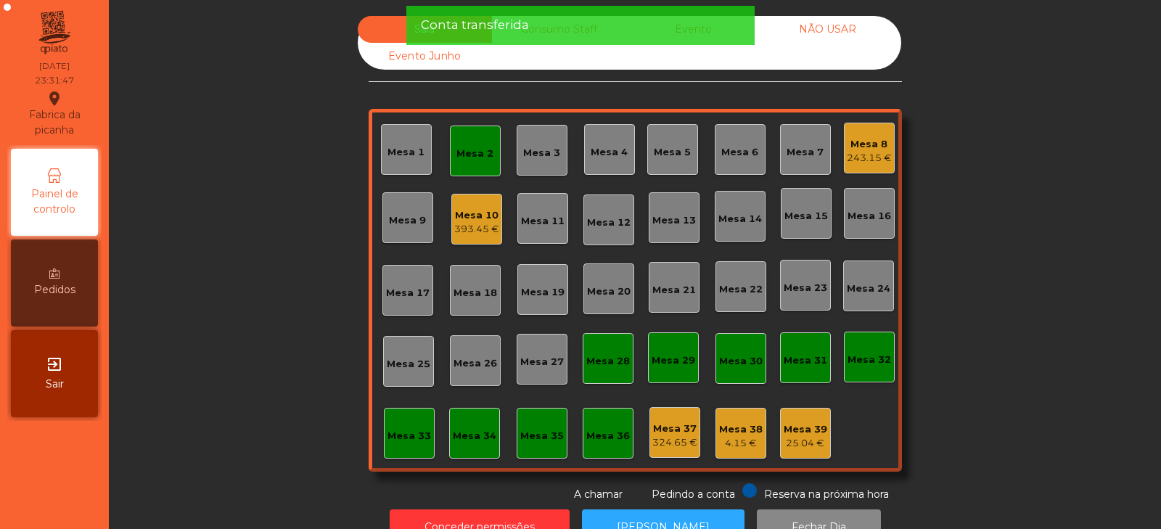
click at [864, 150] on div "Mesa 8" at bounding box center [869, 144] width 45 height 15
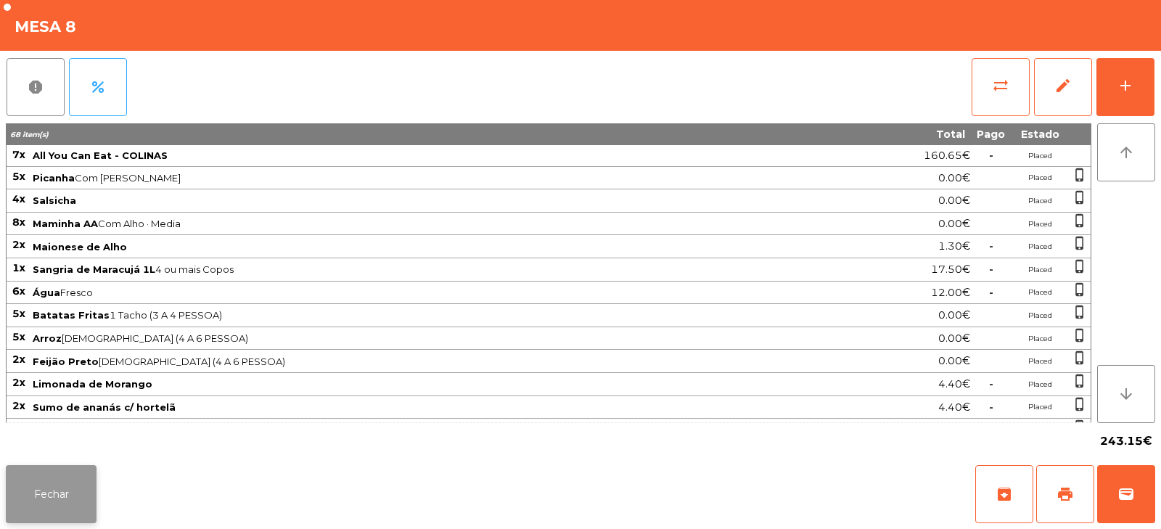
click at [52, 488] on button "Fechar" at bounding box center [51, 494] width 91 height 58
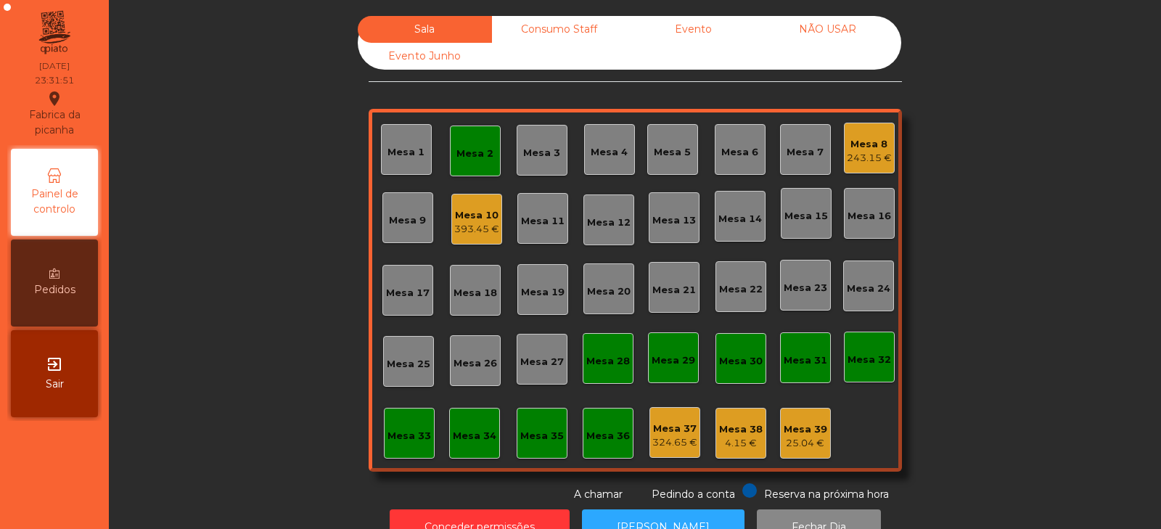
click at [470, 151] on div "Mesa 2" at bounding box center [475, 154] width 37 height 15
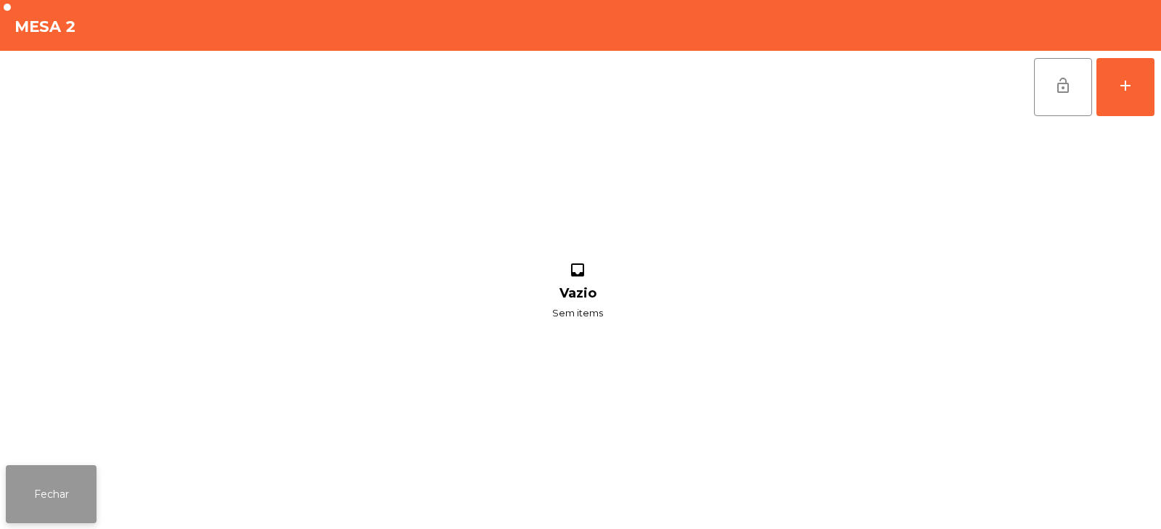
click at [78, 476] on button "Fechar" at bounding box center [51, 494] width 91 height 58
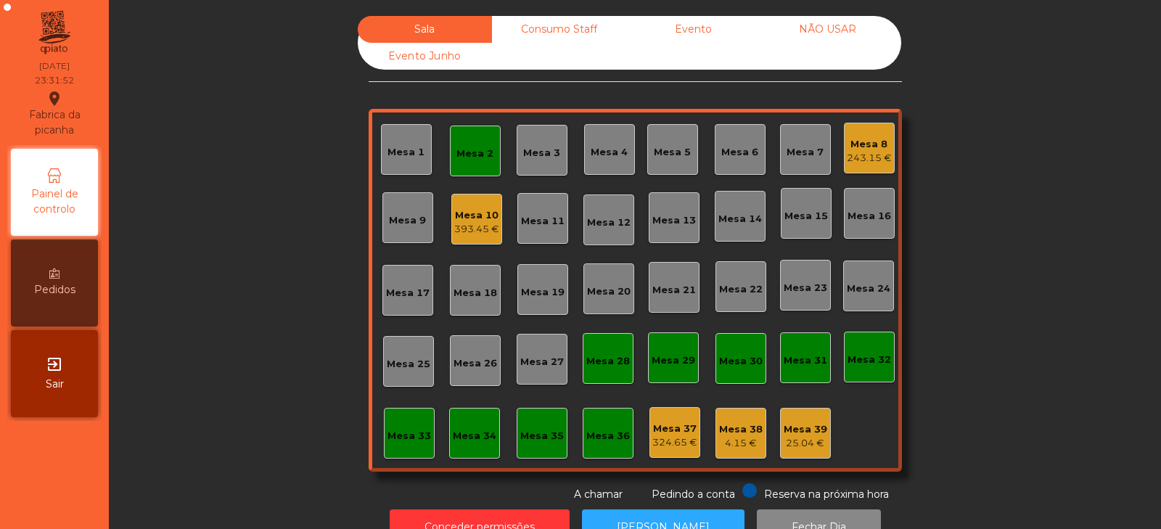
click at [475, 232] on div "393.45 €" at bounding box center [476, 229] width 45 height 15
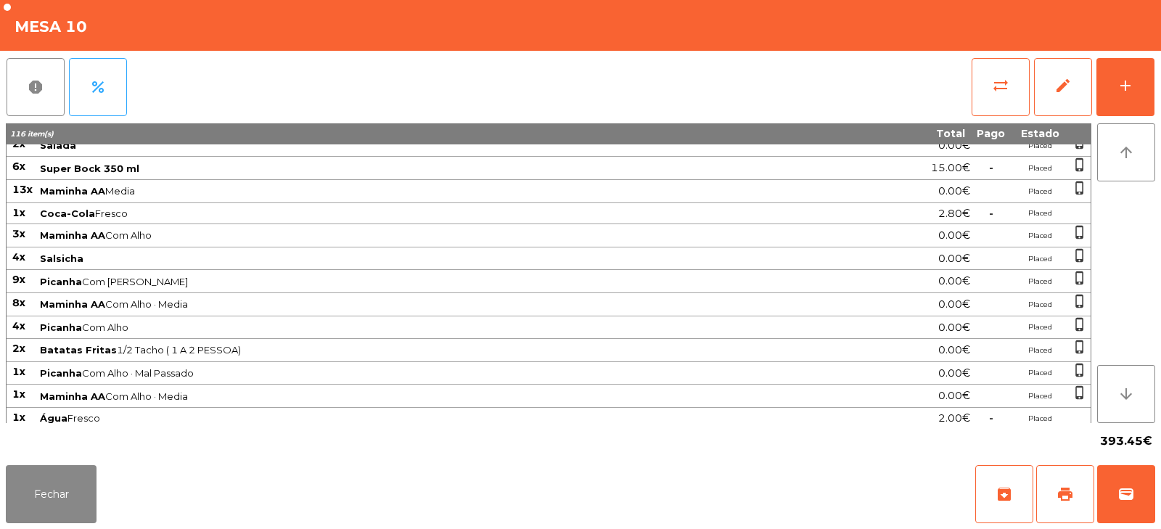
scroll to position [290, 0]
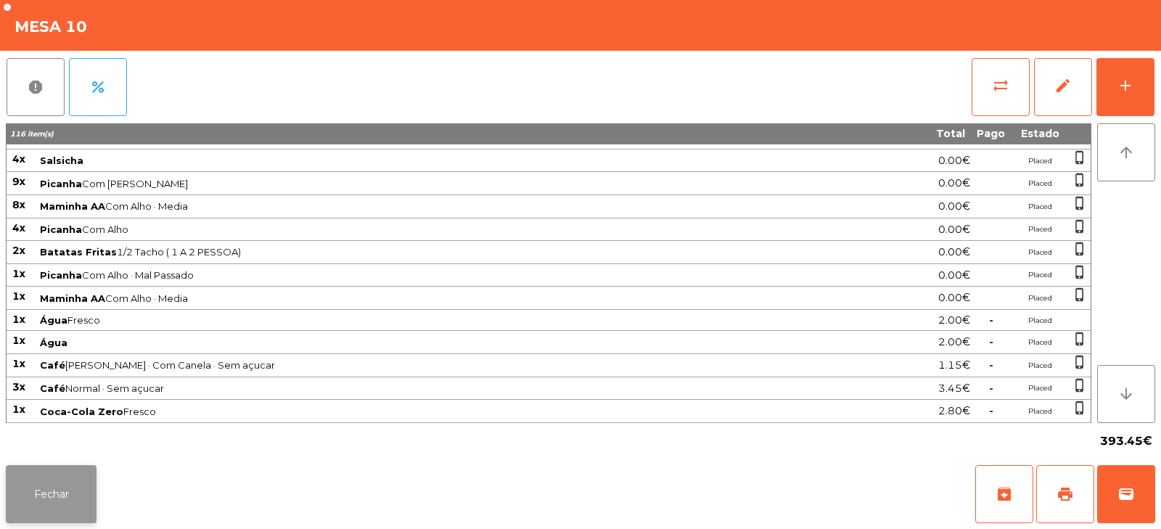
click at [71, 492] on button "Fechar" at bounding box center [51, 494] width 91 height 58
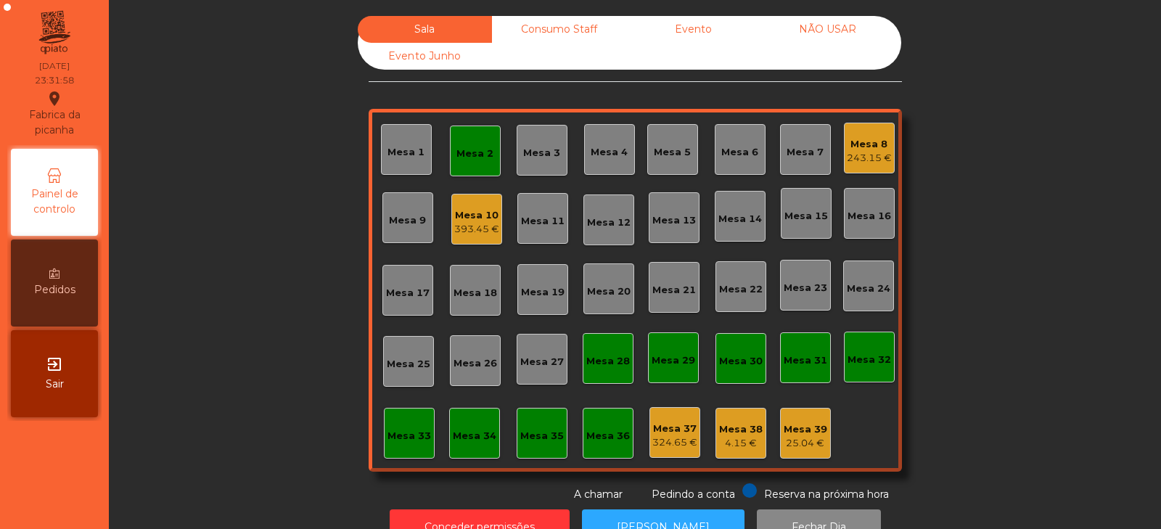
scroll to position [43, 0]
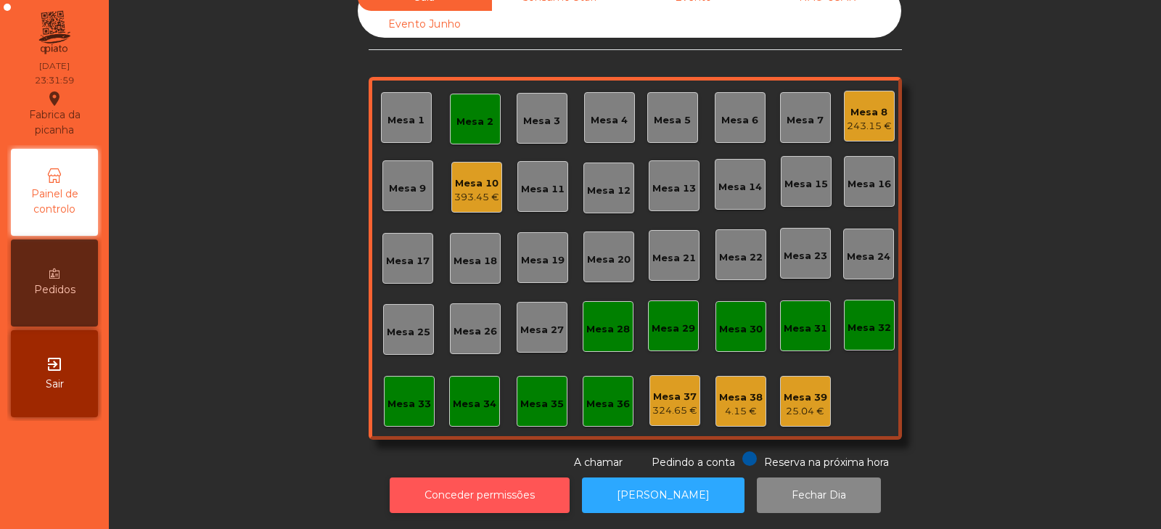
click at [480, 478] on button "Conceder permissões" at bounding box center [480, 496] width 180 height 36
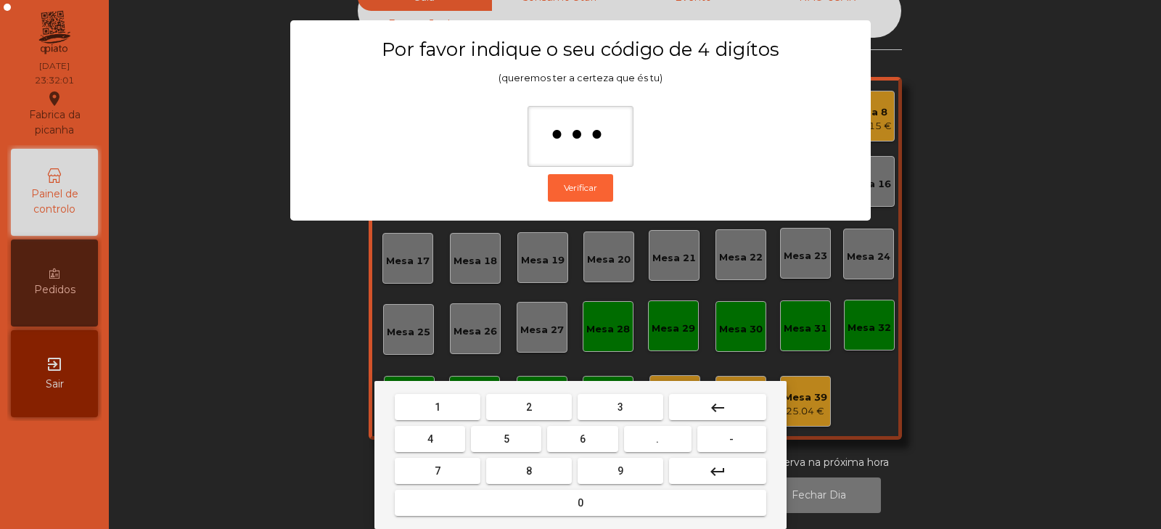
type input "****"
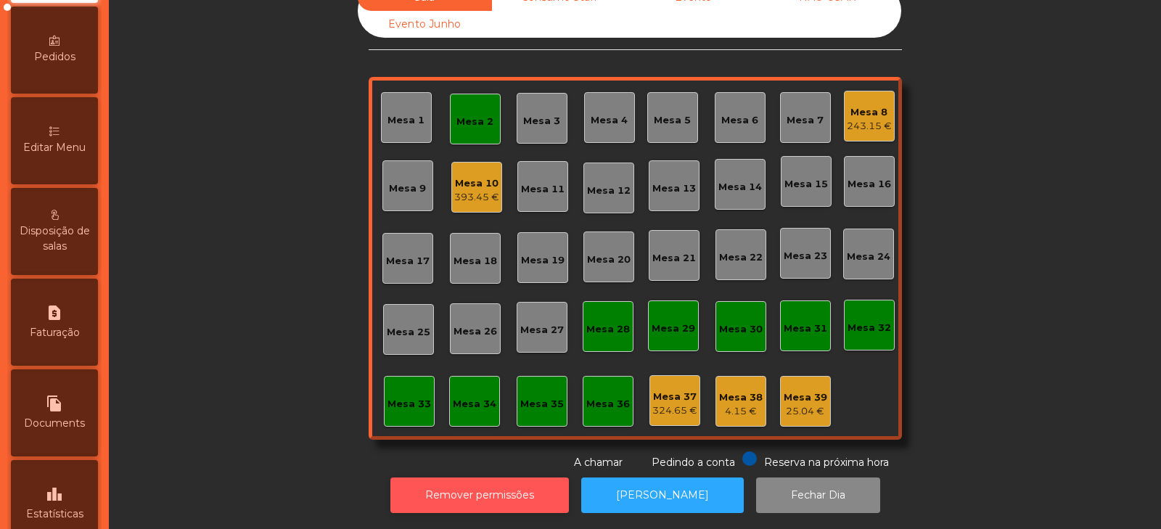
scroll to position [275, 0]
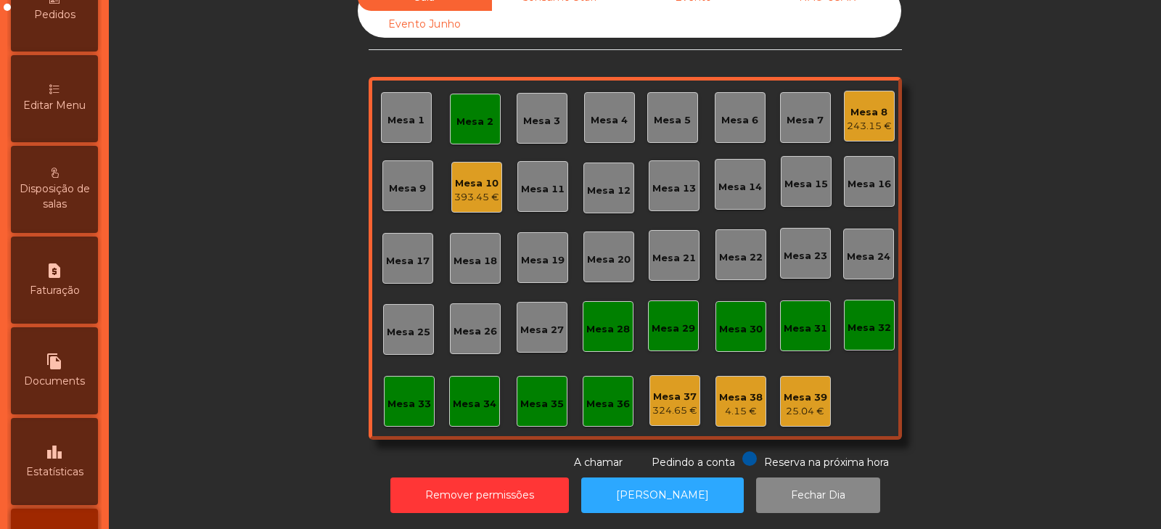
click at [66, 283] on span "Faturação" at bounding box center [55, 290] width 50 height 15
select select "*"
select select "****"
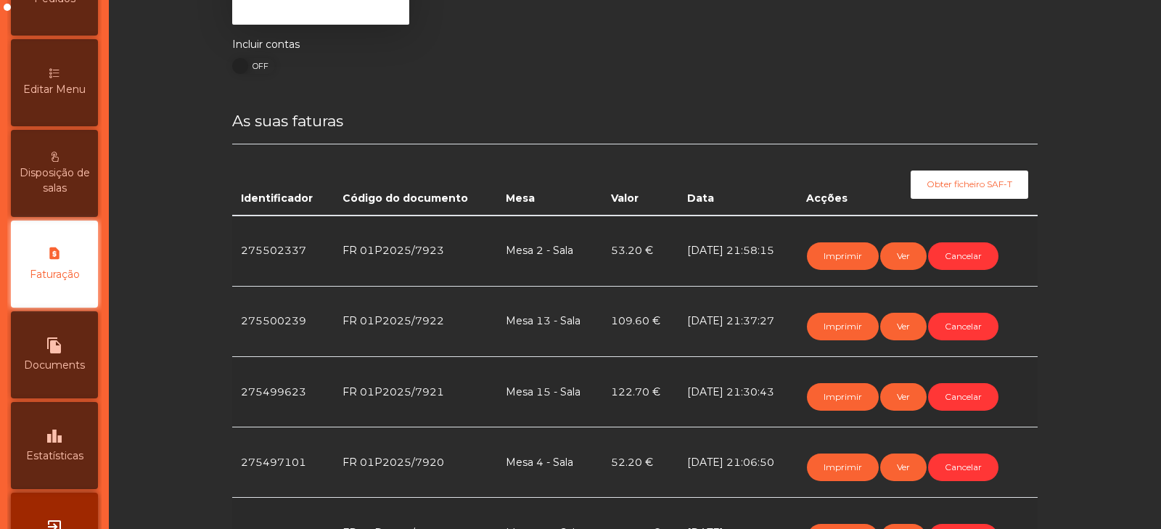
scroll to position [220, 0]
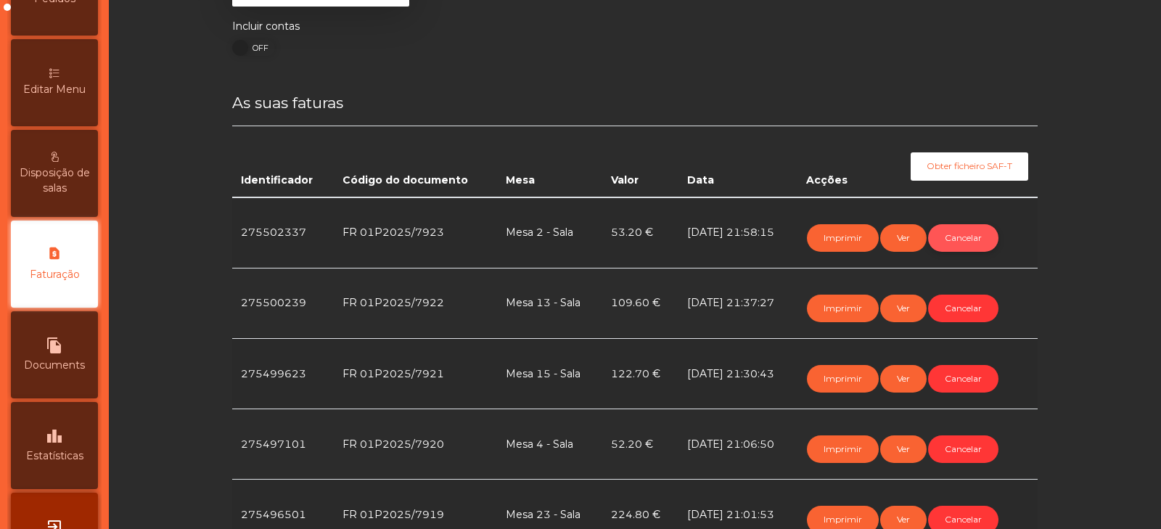
click at [947, 240] on button "Cancelar" at bounding box center [963, 238] width 70 height 28
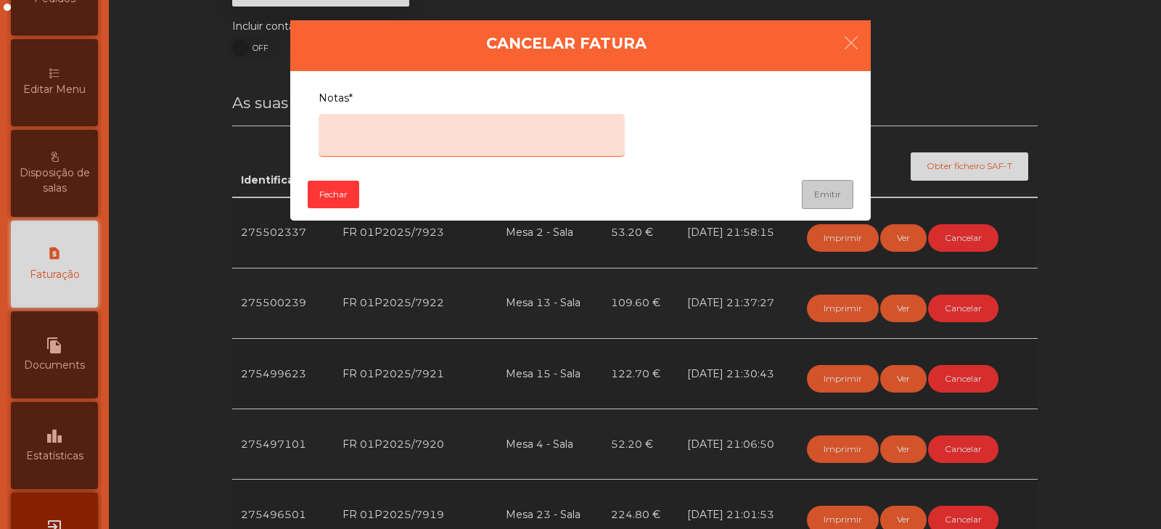
click at [500, 125] on textarea "Notas*" at bounding box center [472, 135] width 306 height 43
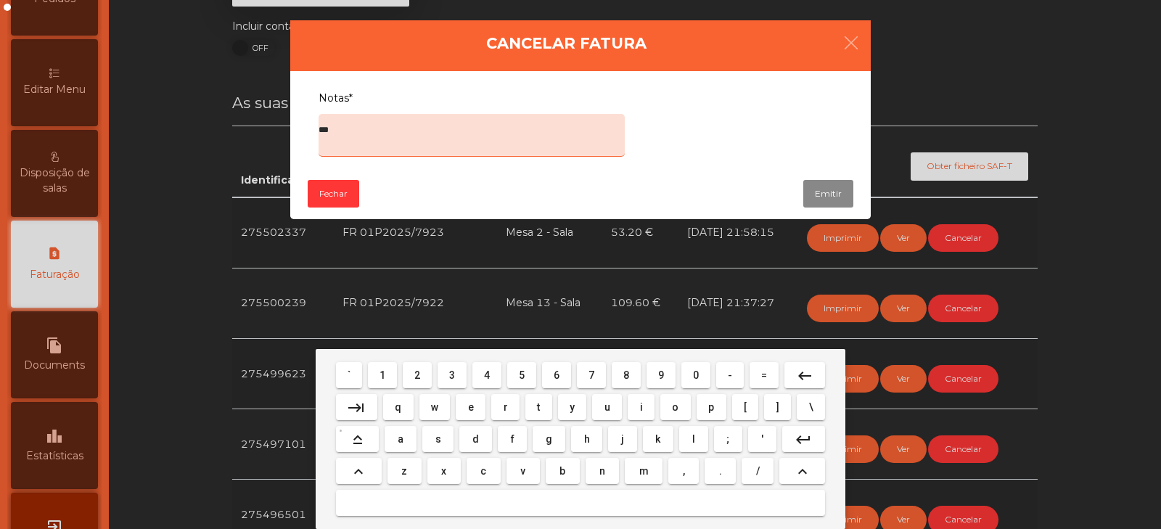
type textarea "****"
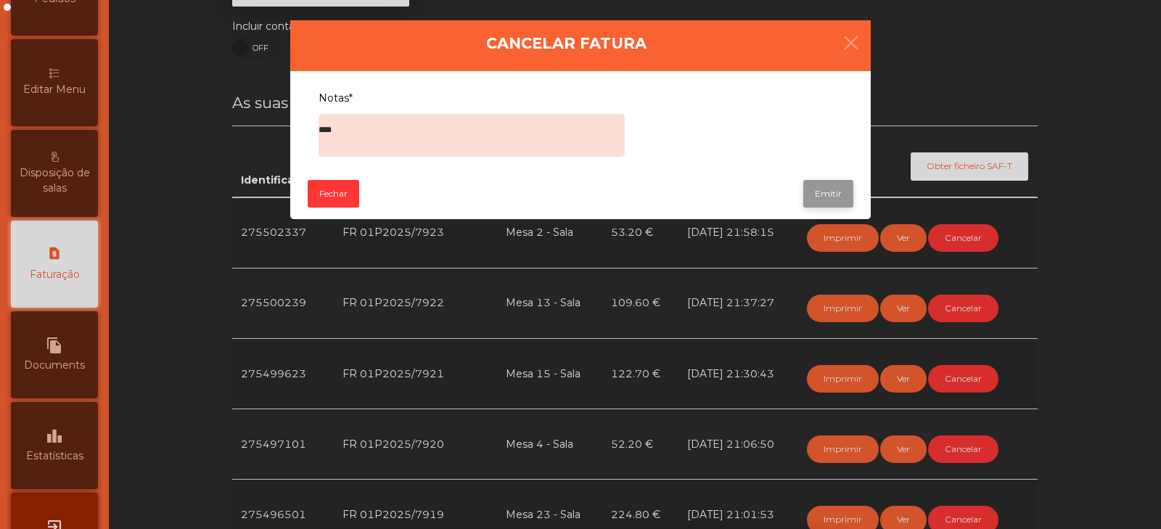
click at [827, 196] on button "Emitir" at bounding box center [828, 194] width 50 height 28
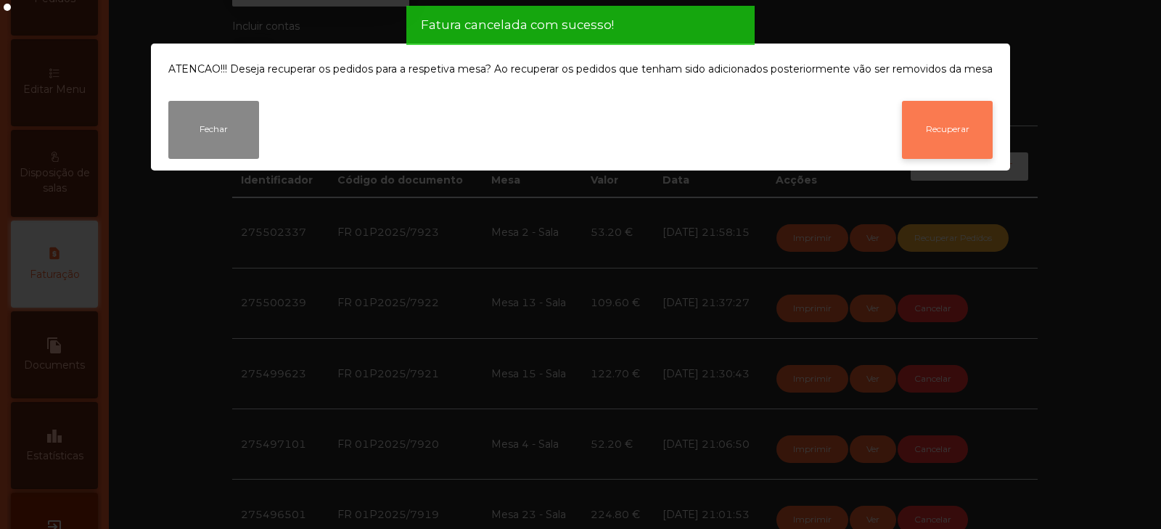
click at [954, 134] on button "Recuperar" at bounding box center [947, 130] width 91 height 58
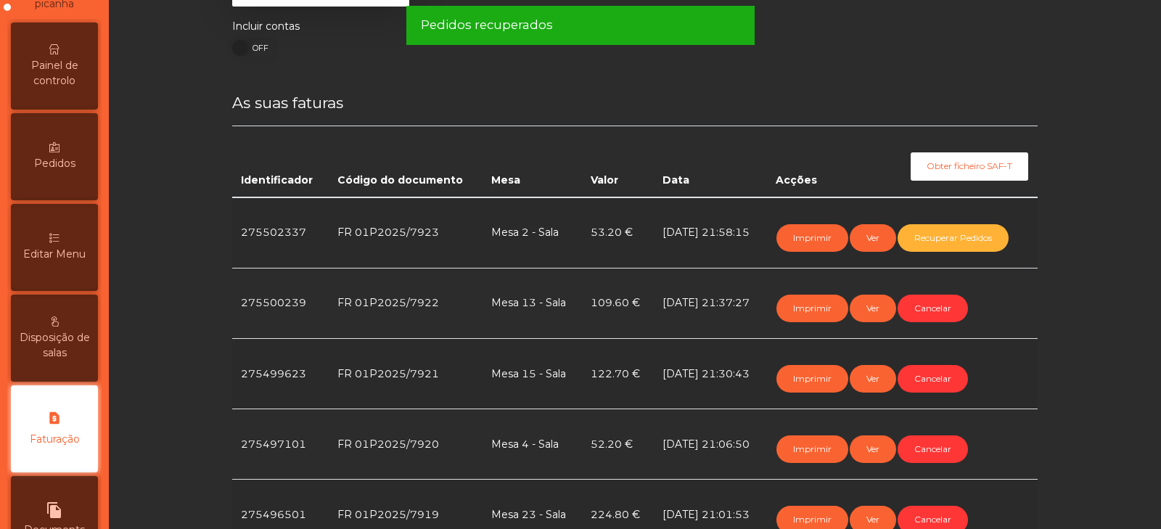
scroll to position [0, 0]
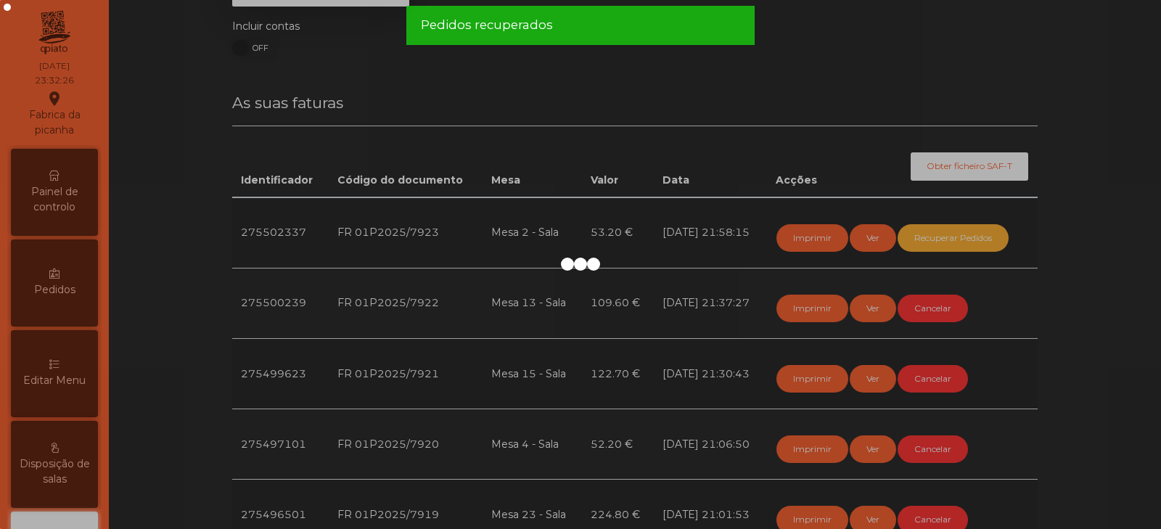
click at [70, 187] on div at bounding box center [580, 264] width 1161 height 529
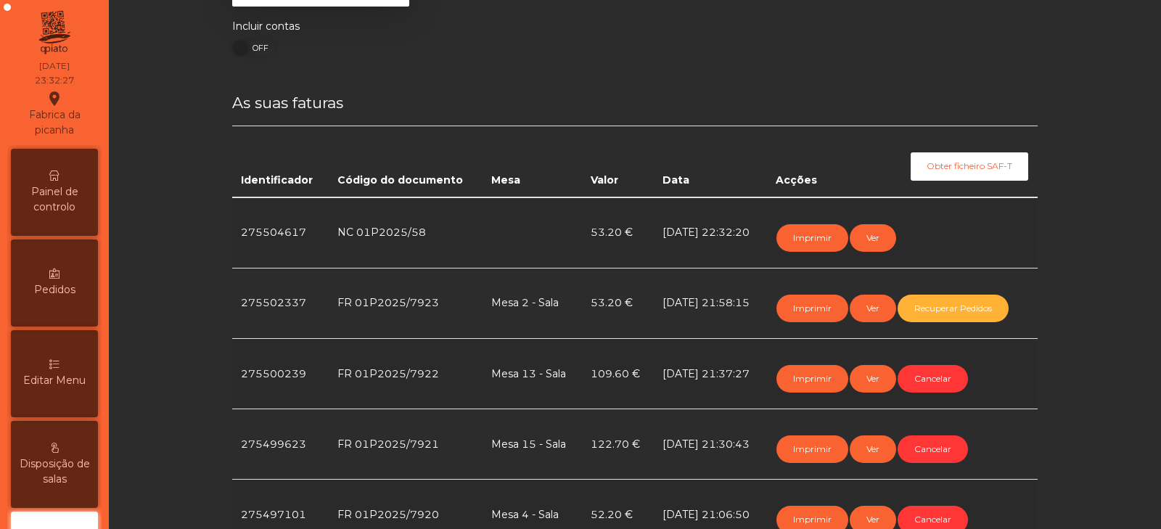
click at [71, 202] on span "Painel de controlo" at bounding box center [55, 199] width 80 height 30
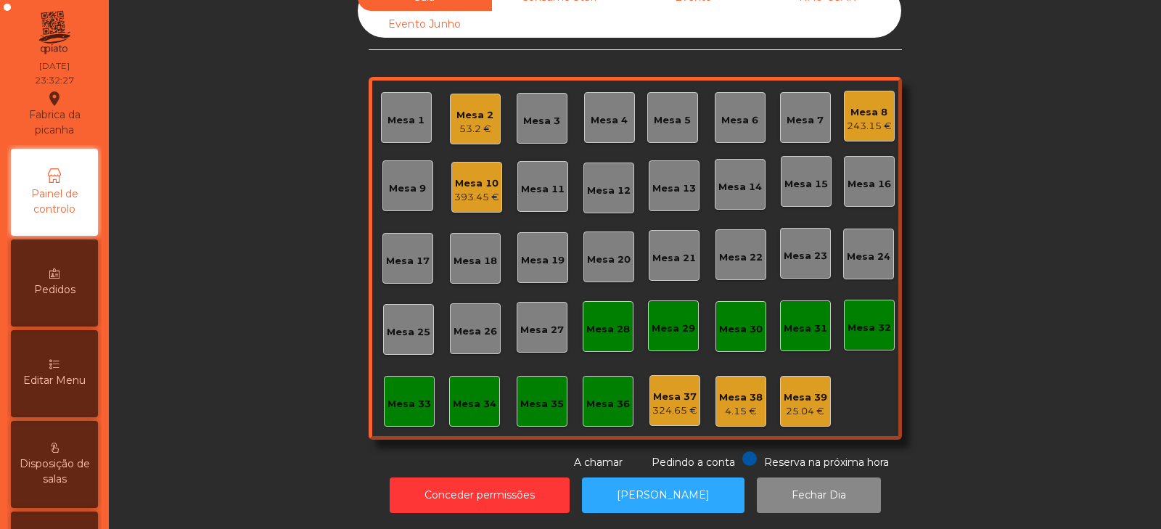
scroll to position [43, 0]
click at [470, 108] on div "Mesa 2" at bounding box center [475, 115] width 37 height 15
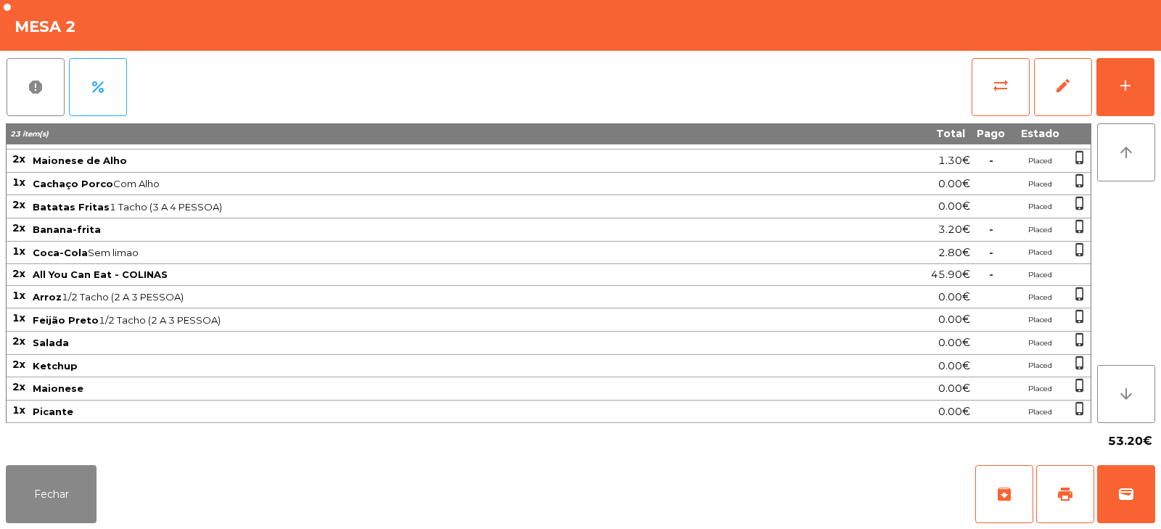
scroll to position [0, 0]
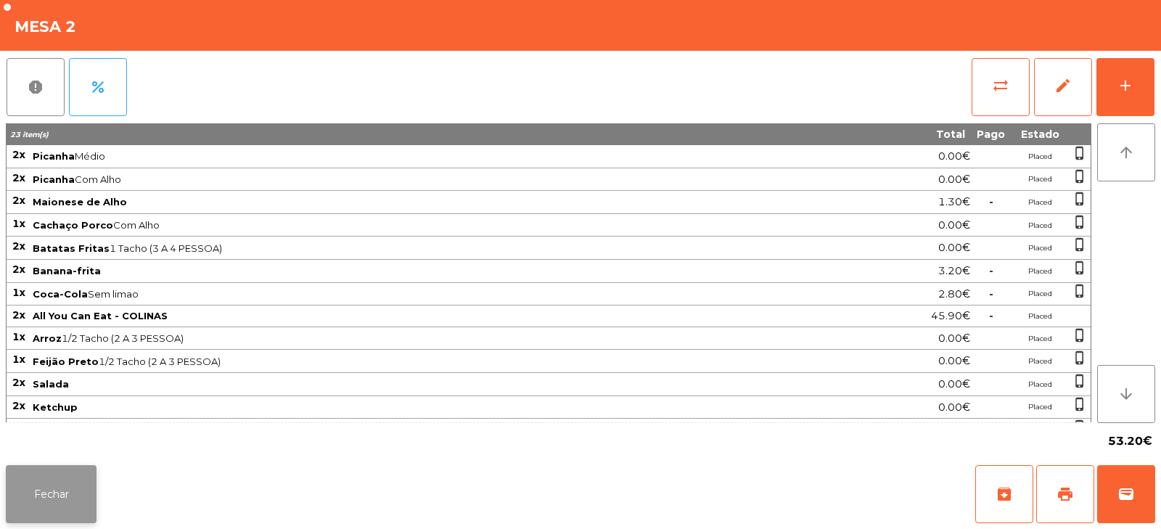
click at [86, 486] on button "Fechar" at bounding box center [51, 494] width 91 height 58
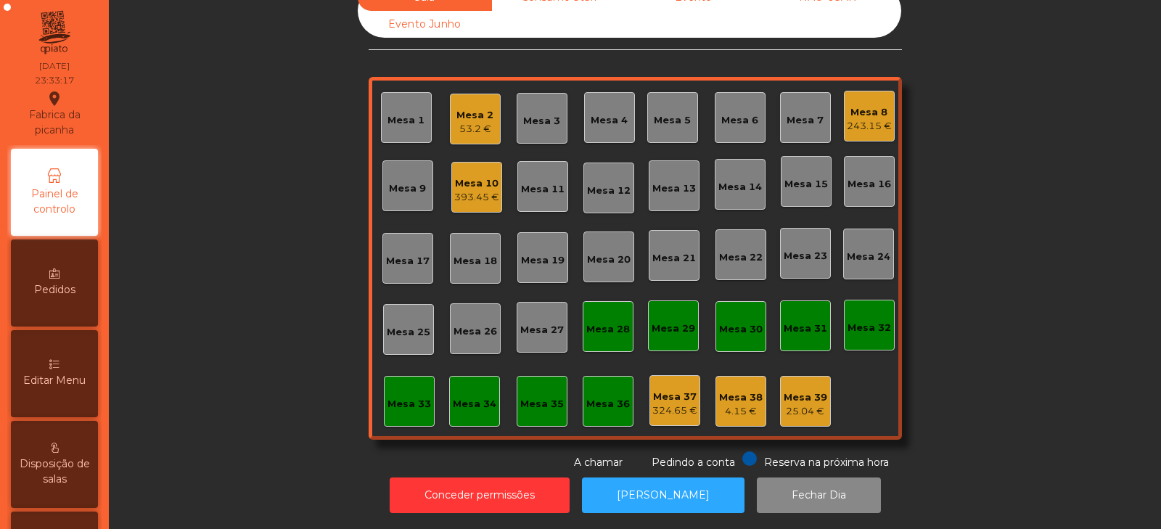
click at [665, 404] on div "324.65 €" at bounding box center [674, 411] width 45 height 15
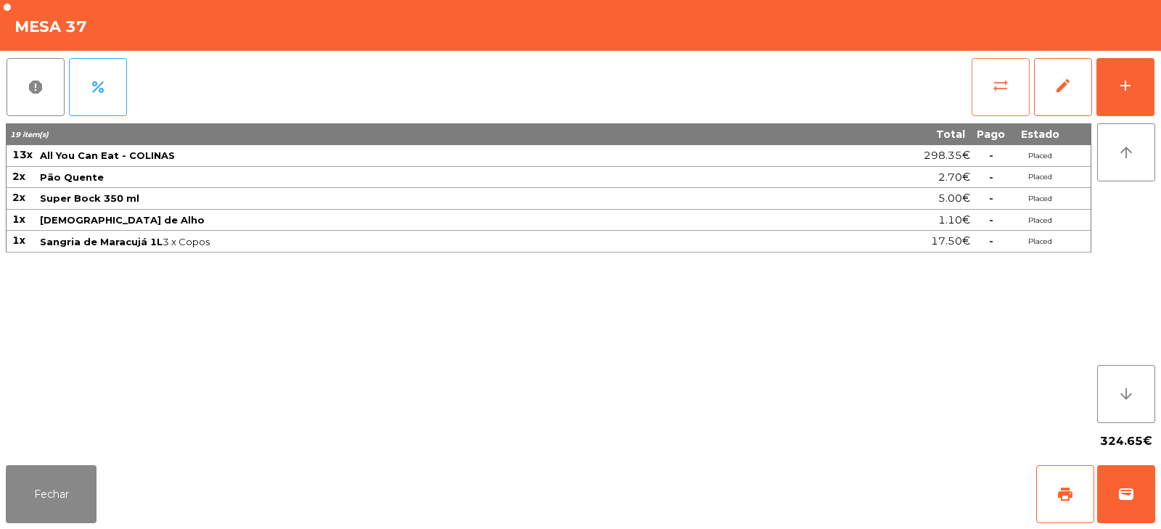
click at [1008, 89] on span "sync_alt" at bounding box center [1000, 85] width 17 height 17
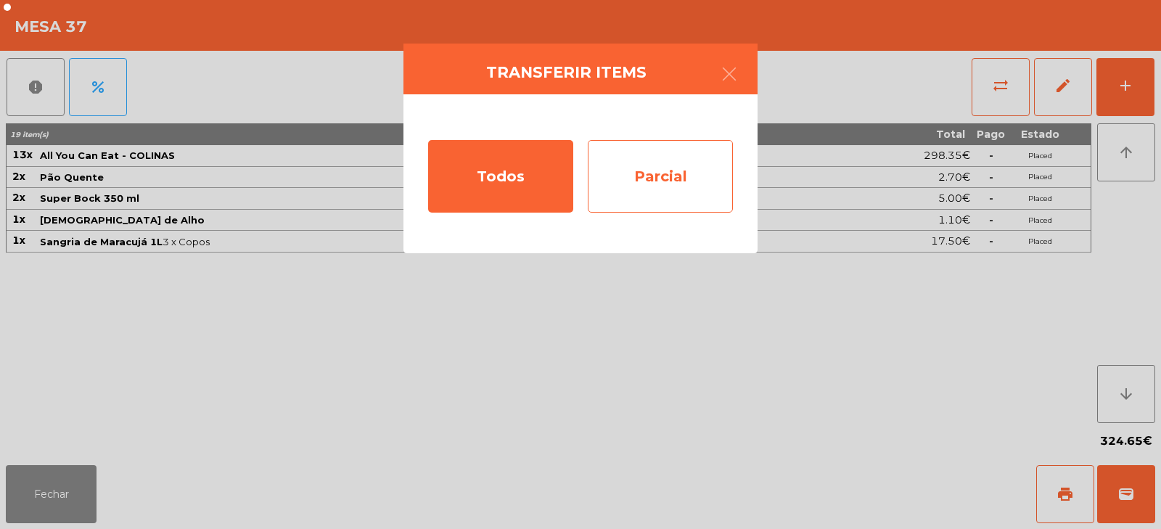
click at [675, 171] on div "Parcial" at bounding box center [660, 176] width 145 height 73
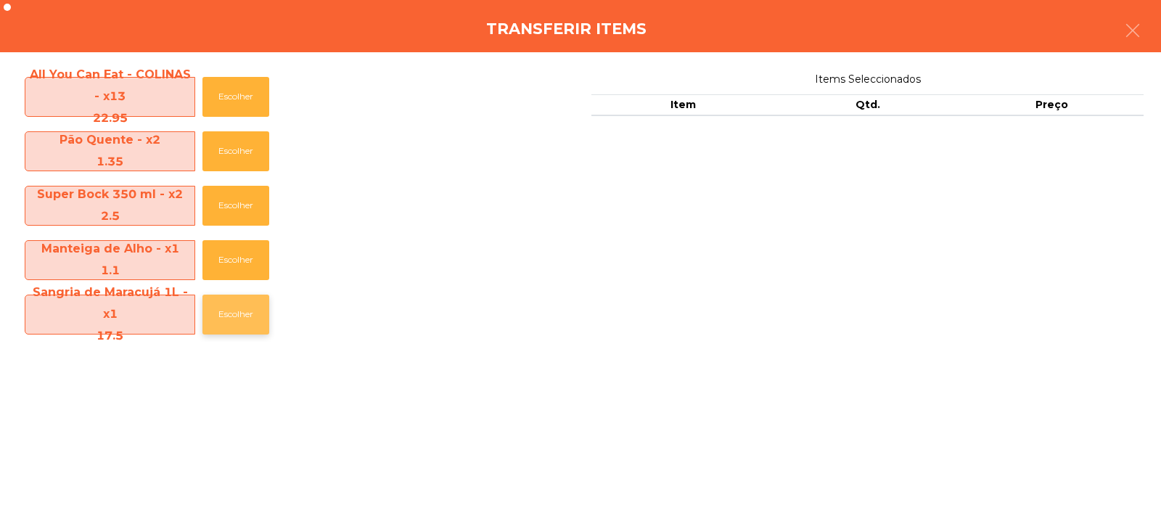
click at [236, 312] on button "Escolher" at bounding box center [235, 315] width 67 height 40
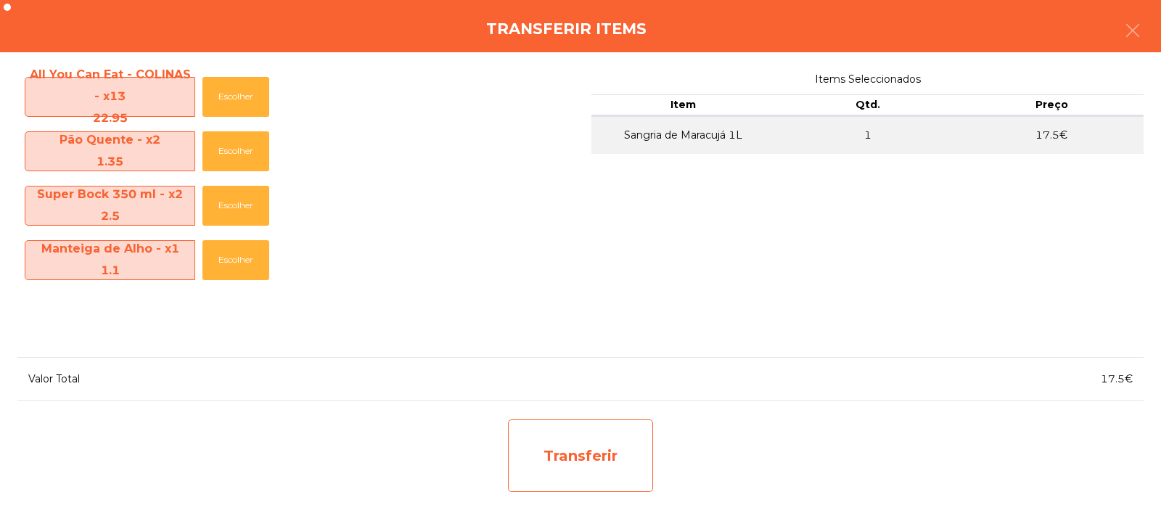
click at [623, 449] on div "Transferir" at bounding box center [580, 456] width 145 height 73
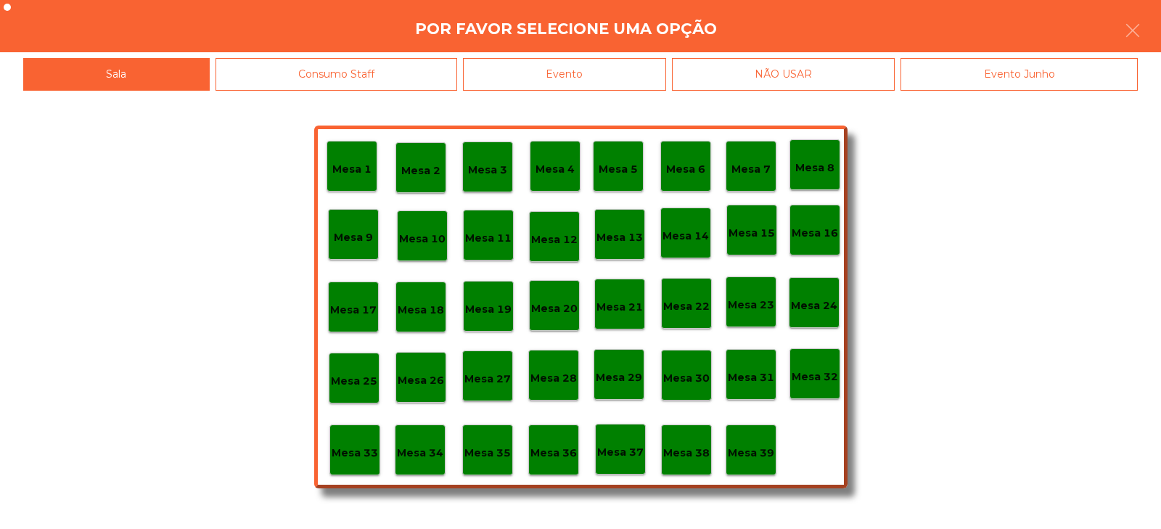
click at [425, 171] on p "Mesa 2" at bounding box center [420, 171] width 39 height 17
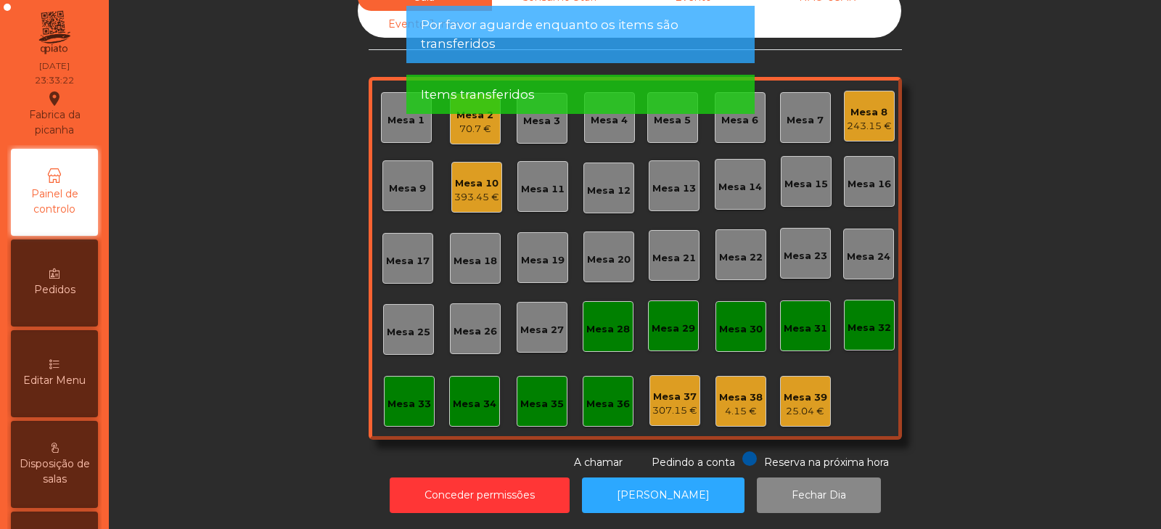
click at [482, 119] on app-alert "Por favor aguarde enquanto os items são transferidos Items transferidos" at bounding box center [580, 66] width 348 height 120
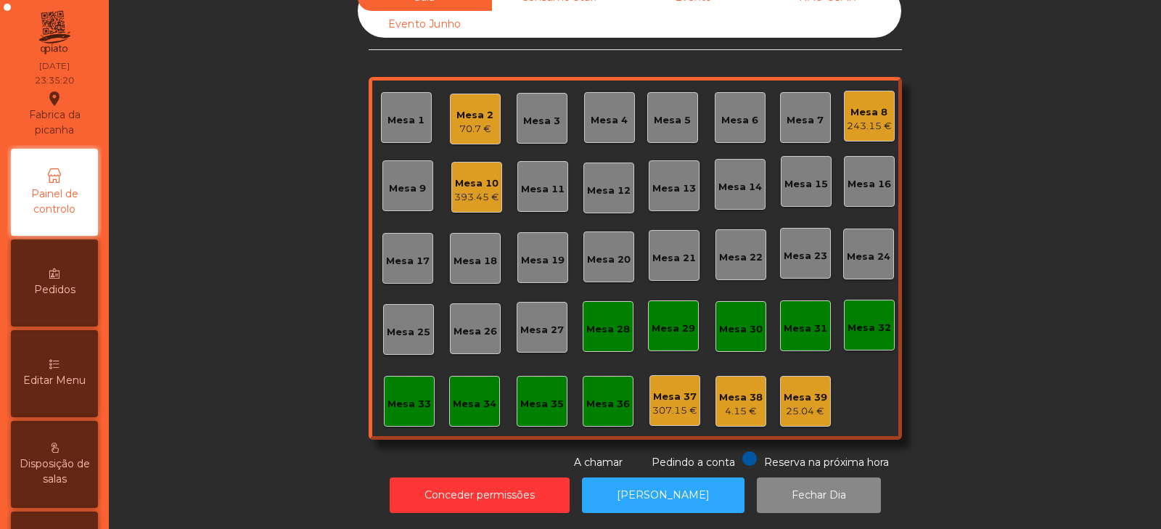
click at [872, 99] on div "Mesa 8 243.15 €" at bounding box center [869, 116] width 45 height 34
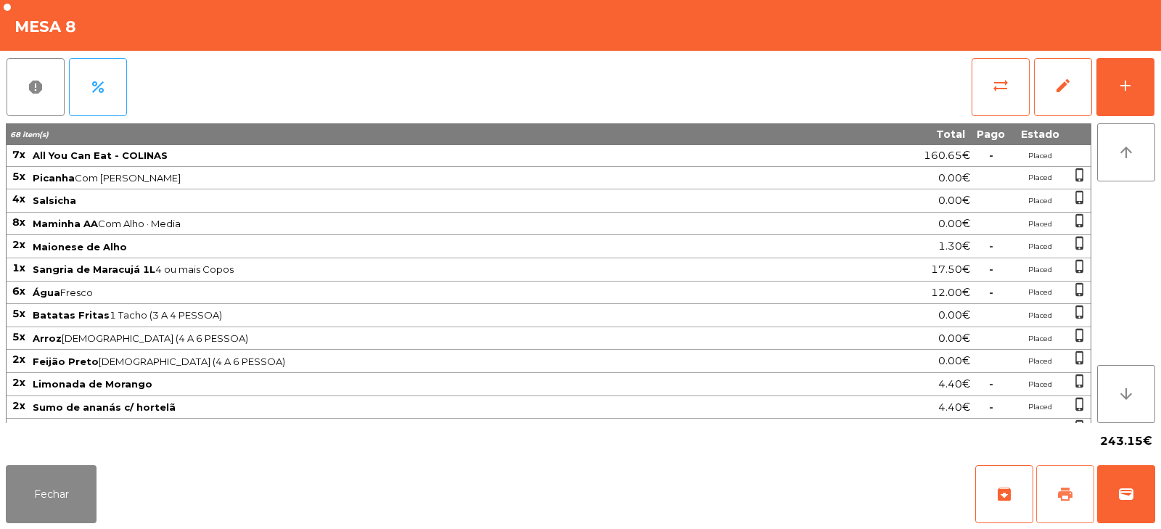
click at [1063, 496] on span "print" at bounding box center [1065, 494] width 17 height 17
click at [50, 503] on button "Fechar" at bounding box center [51, 494] width 91 height 58
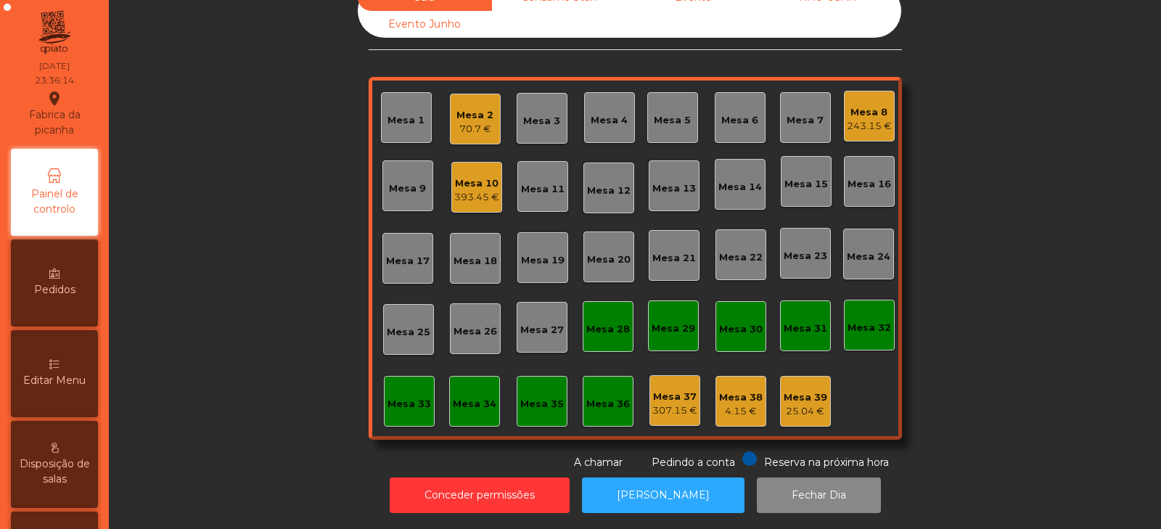
click at [457, 108] on div "Mesa 2" at bounding box center [475, 115] width 37 height 15
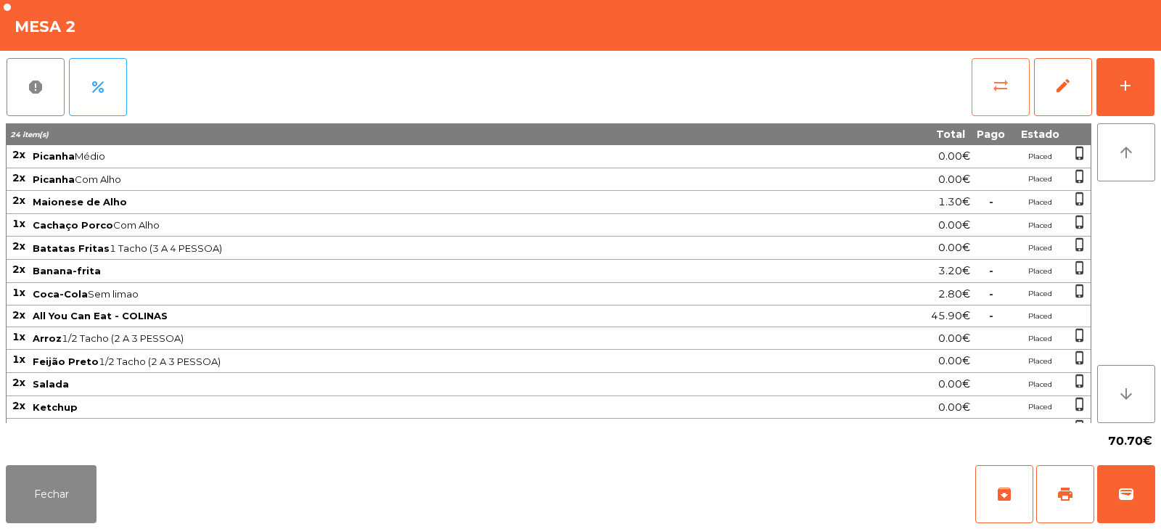
click at [995, 89] on span "sync_alt" at bounding box center [1000, 85] width 17 height 17
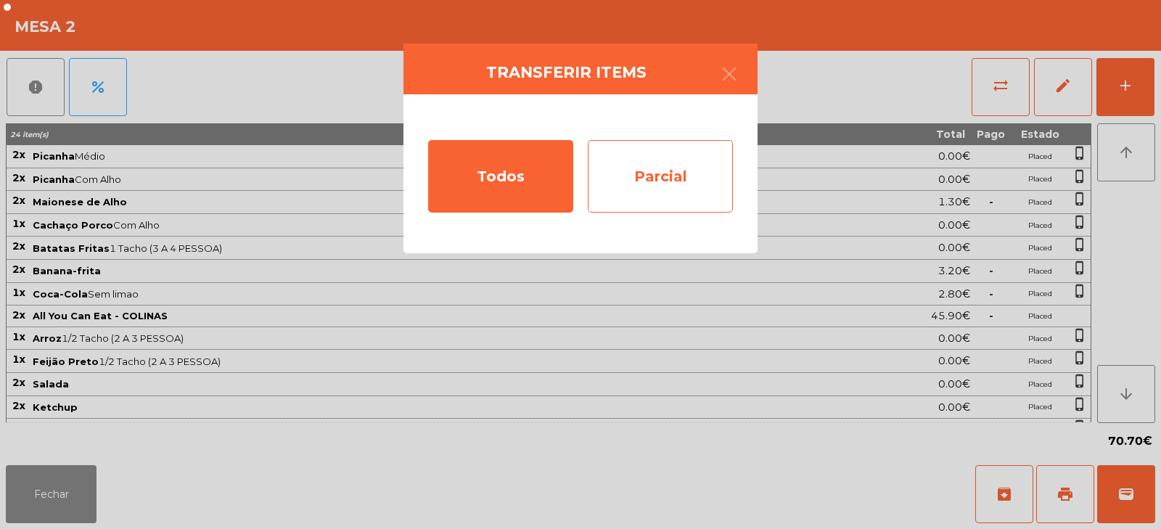
click at [674, 168] on div "Parcial" at bounding box center [660, 176] width 145 height 73
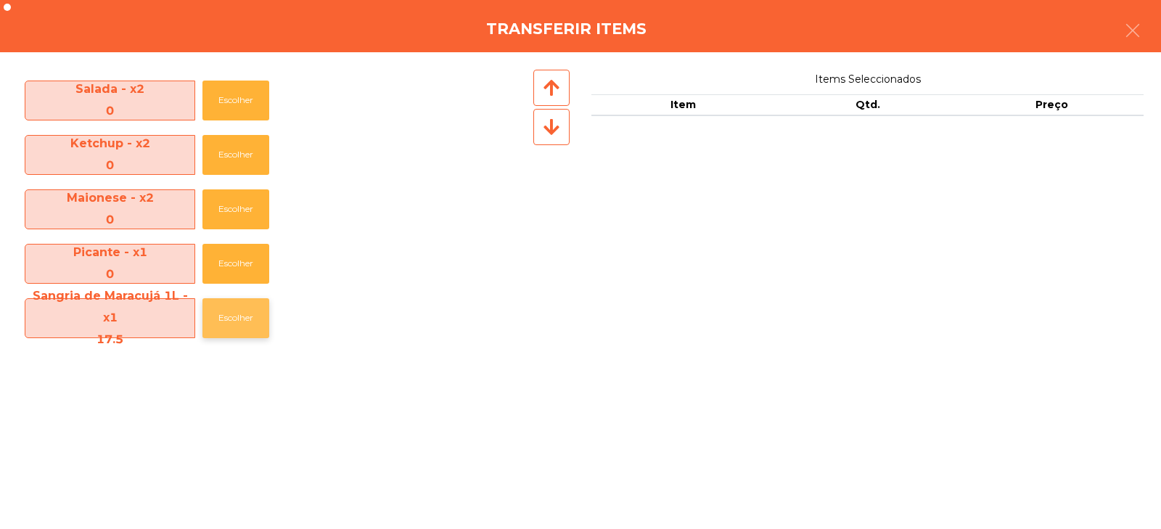
click at [240, 322] on button "Escolher" at bounding box center [235, 318] width 67 height 40
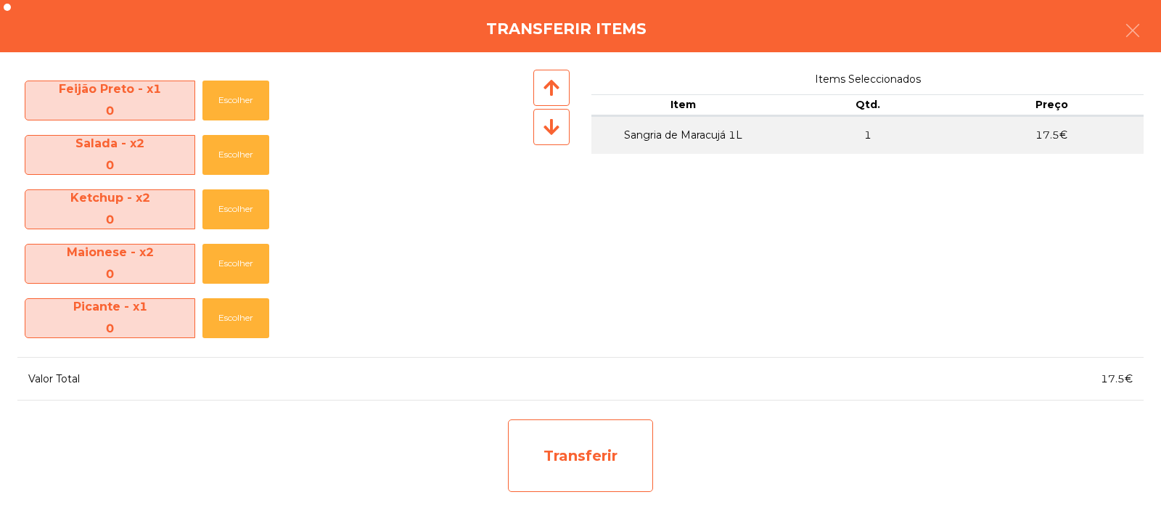
click at [576, 458] on div "Transferir" at bounding box center [580, 456] width 145 height 73
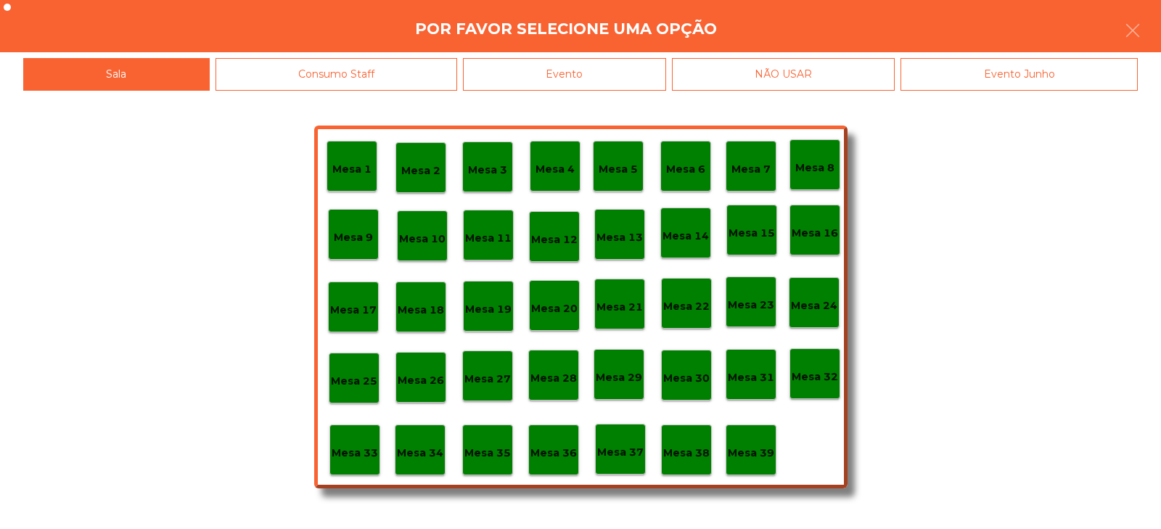
click at [629, 459] on p "Mesa 37" at bounding box center [620, 452] width 46 height 17
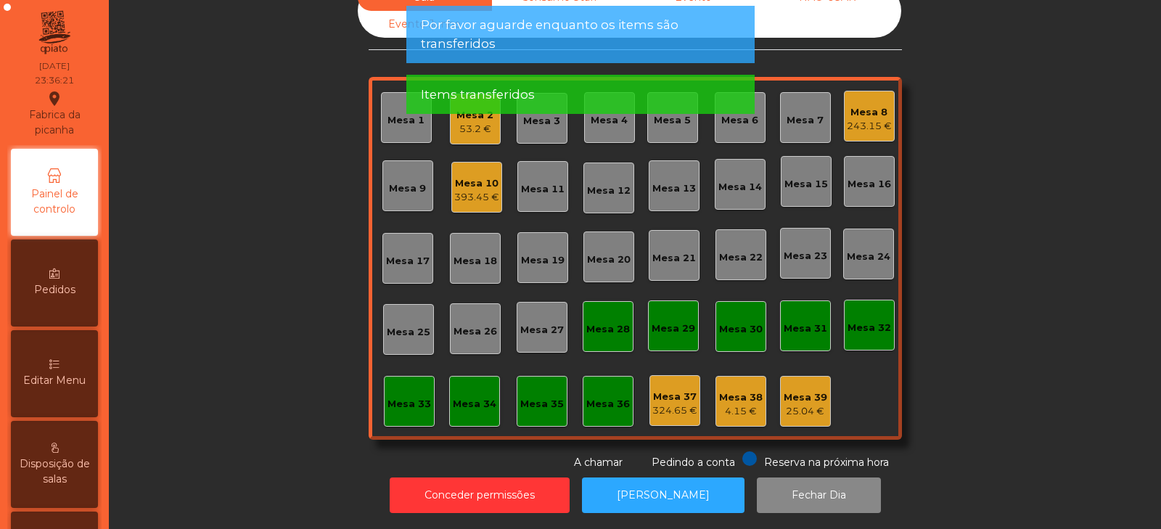
click at [459, 128] on div "Mesa 2 53.2 €" at bounding box center [475, 119] width 51 height 51
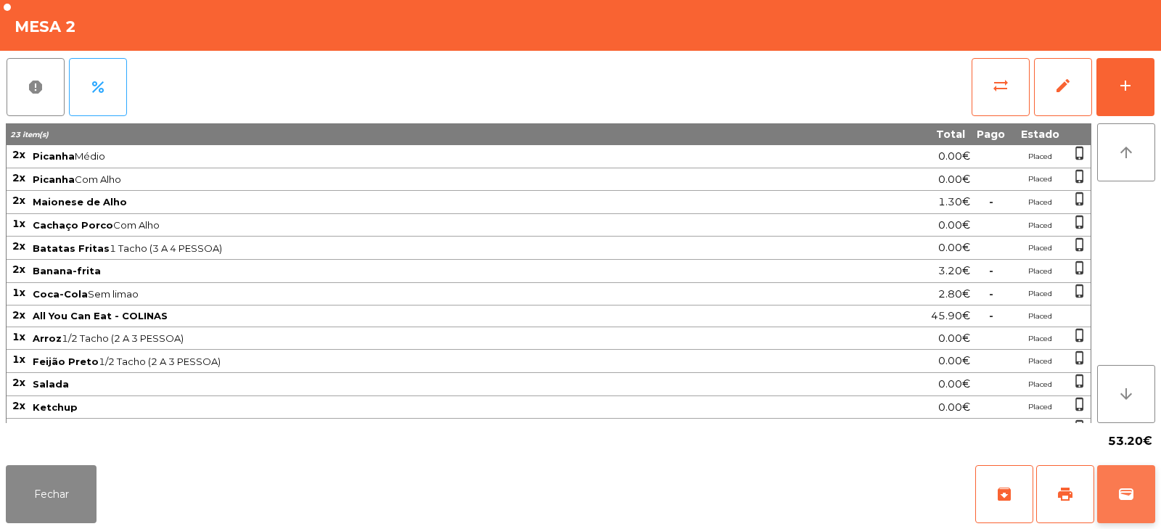
click at [1108, 507] on button "wallet" at bounding box center [1126, 494] width 58 height 58
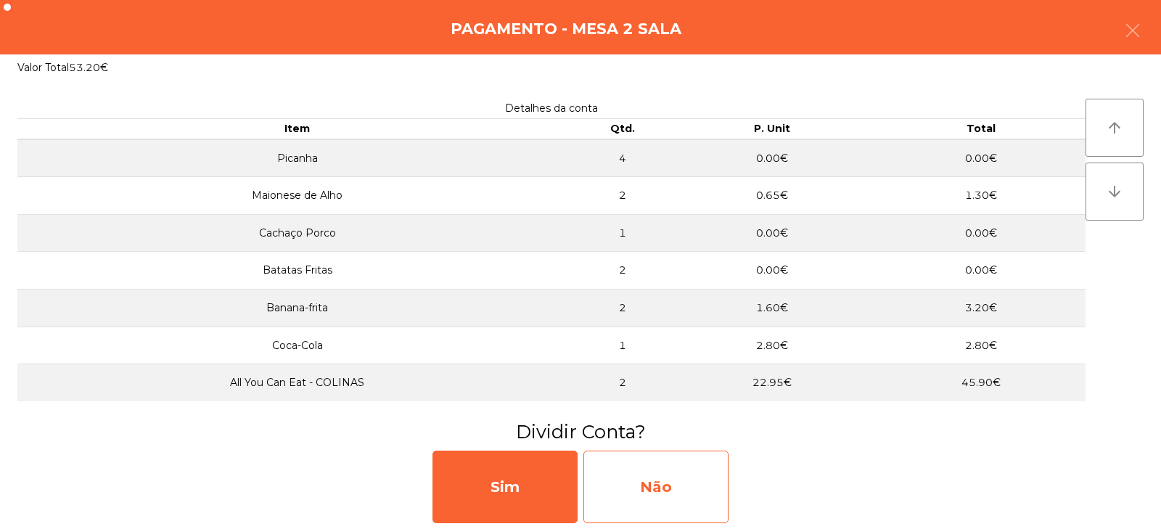
click at [664, 476] on div "Não" at bounding box center [656, 487] width 145 height 73
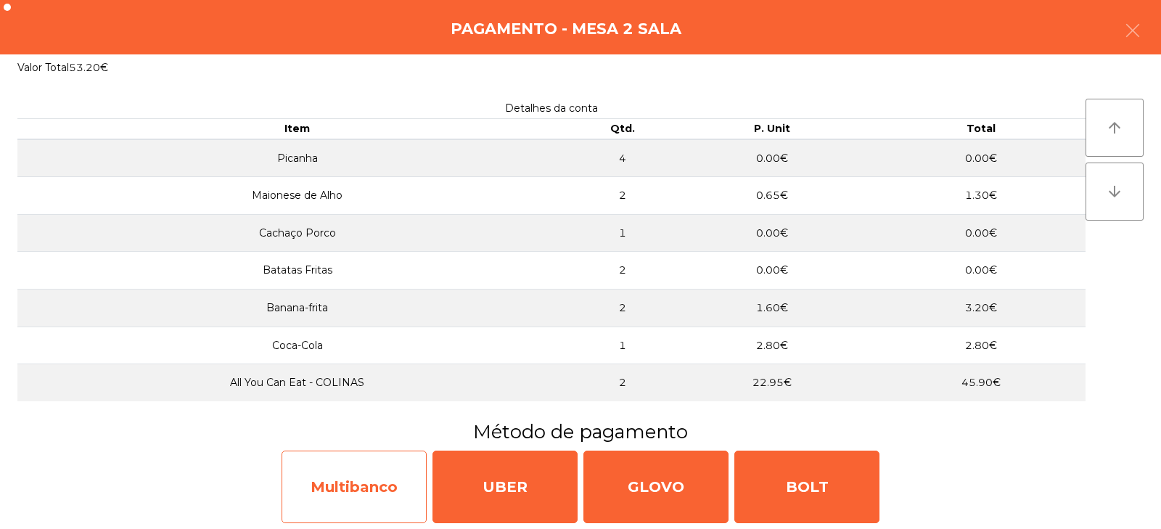
click at [396, 479] on div "Multibanco" at bounding box center [354, 487] width 145 height 73
select select "**"
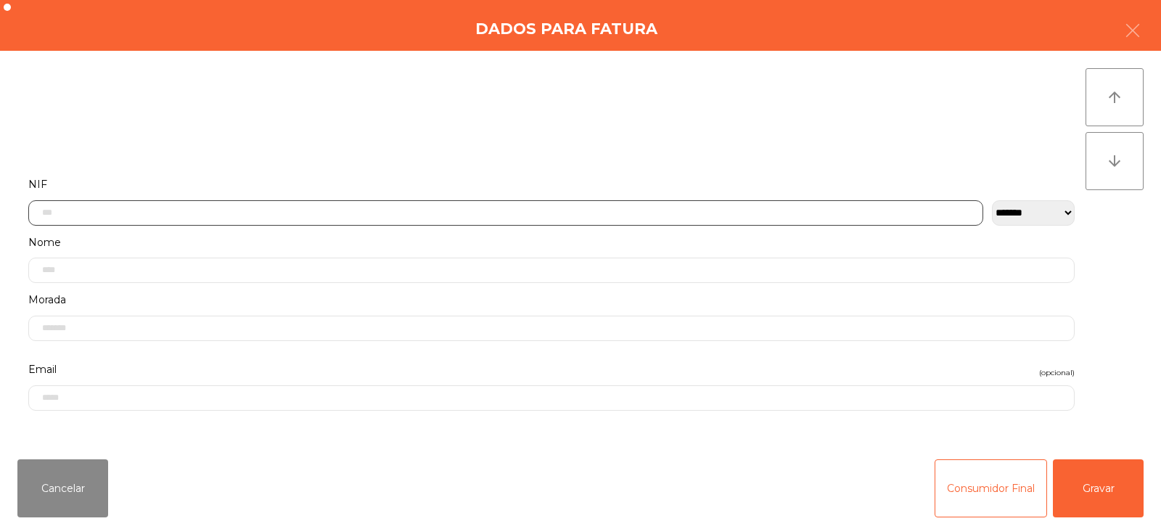
click at [524, 210] on input "text" at bounding box center [505, 212] width 955 height 25
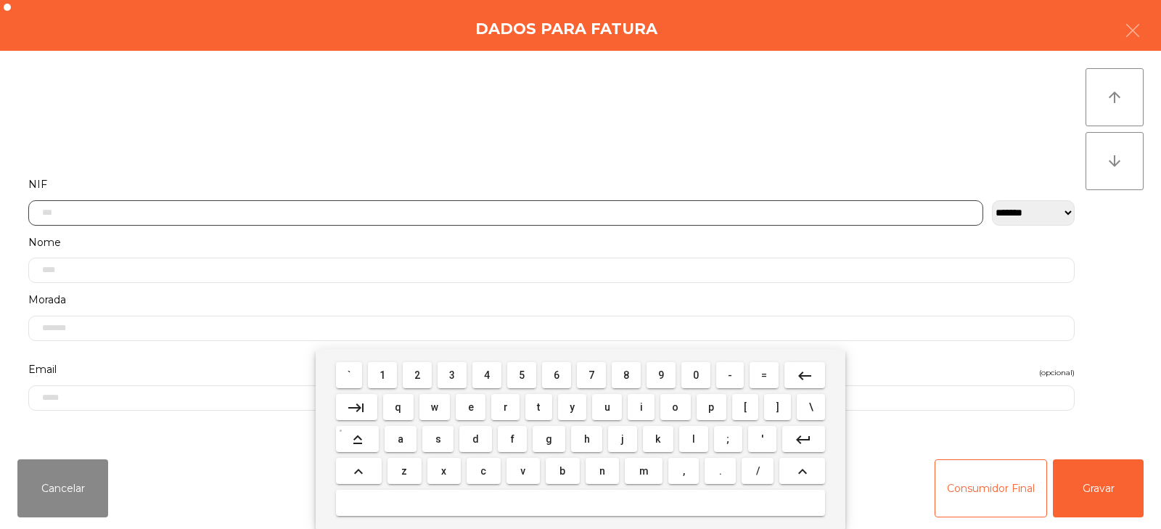
scroll to position [106, 0]
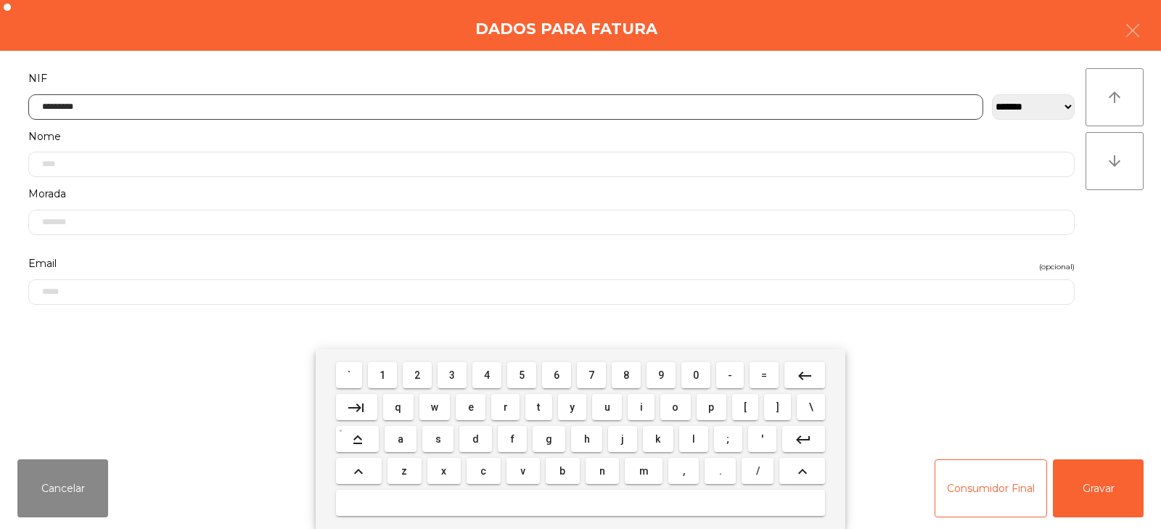
type input "*********"
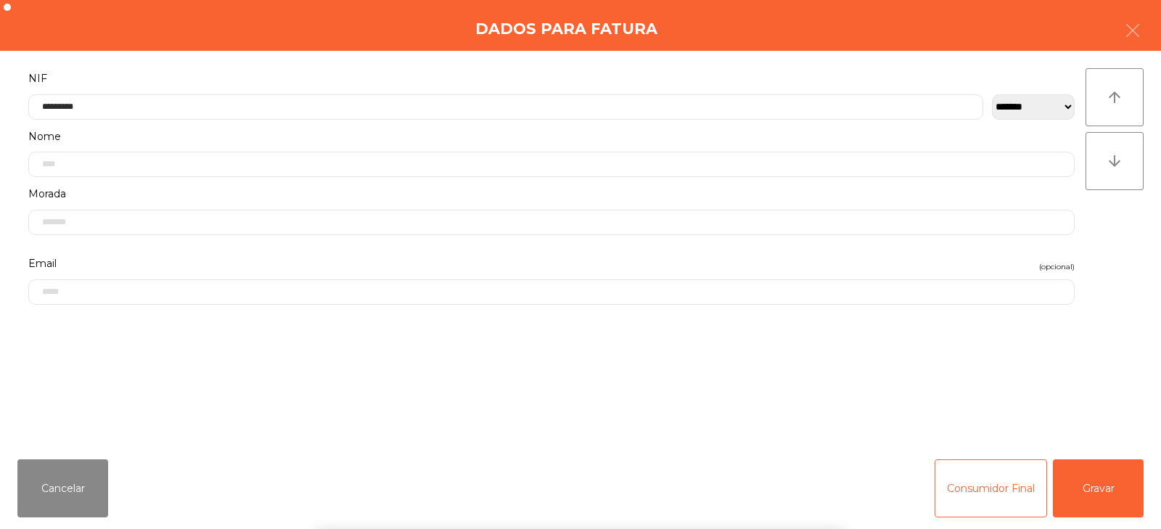
click at [1094, 491] on div "` 1 2 3 4 5 6 7 8 9 0 - = keyboard_backspace keyboard_tab q w e r t y u i o p […" at bounding box center [580, 439] width 1161 height 180
click at [1103, 500] on button "Gravar" at bounding box center [1098, 488] width 91 height 58
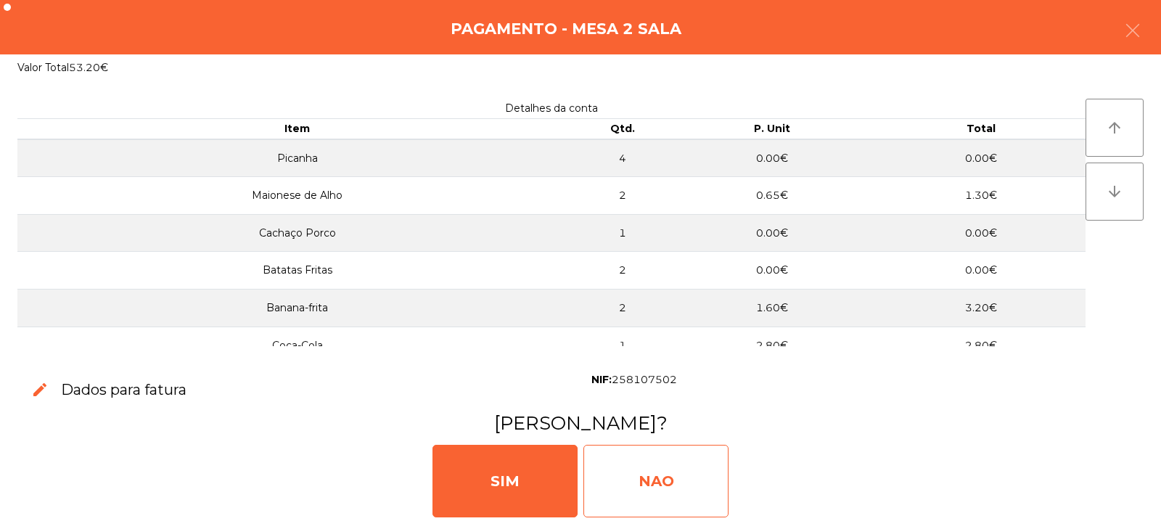
click at [674, 482] on div "NAO" at bounding box center [656, 481] width 145 height 73
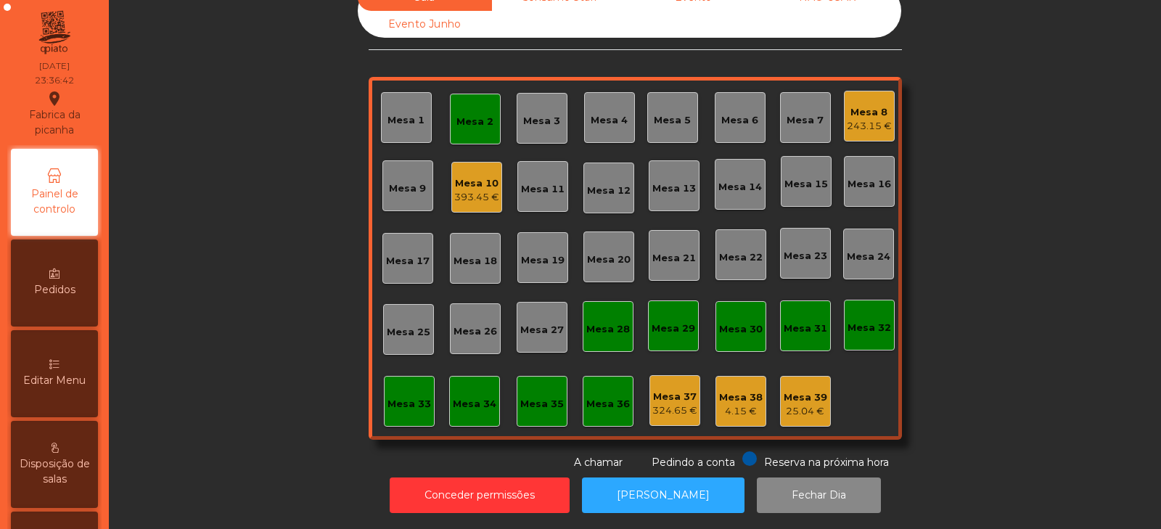
click at [475, 121] on div "Mesa 2" at bounding box center [475, 119] width 51 height 51
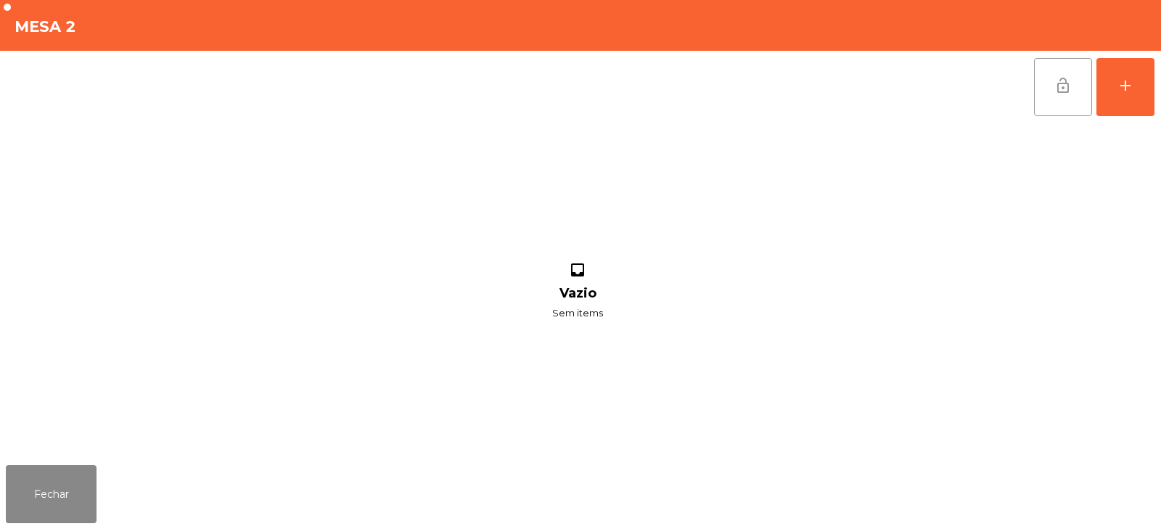
click at [1050, 97] on button "lock_open" at bounding box center [1063, 87] width 58 height 58
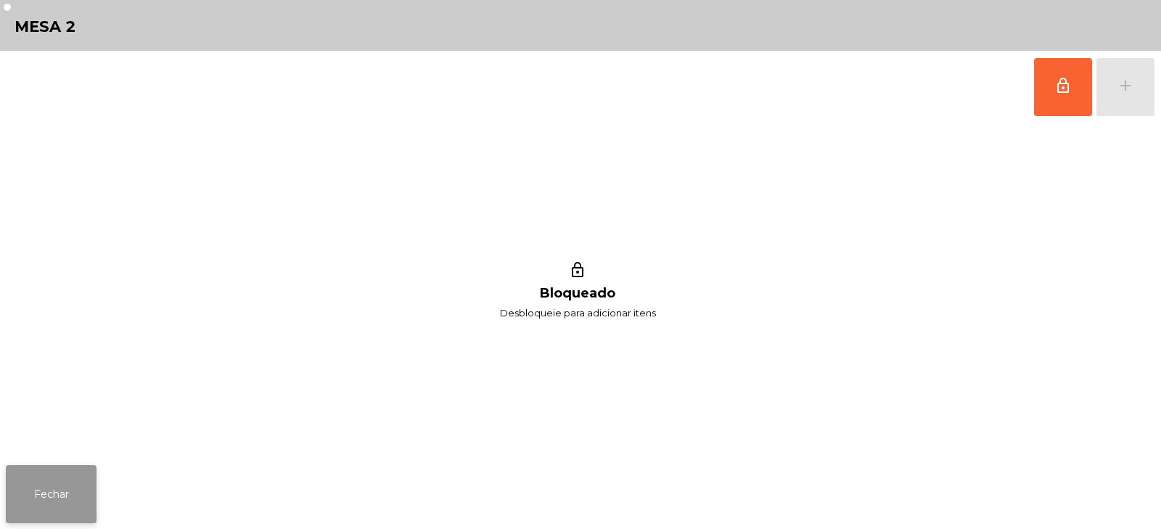
click at [74, 501] on button "Fechar" at bounding box center [51, 494] width 91 height 58
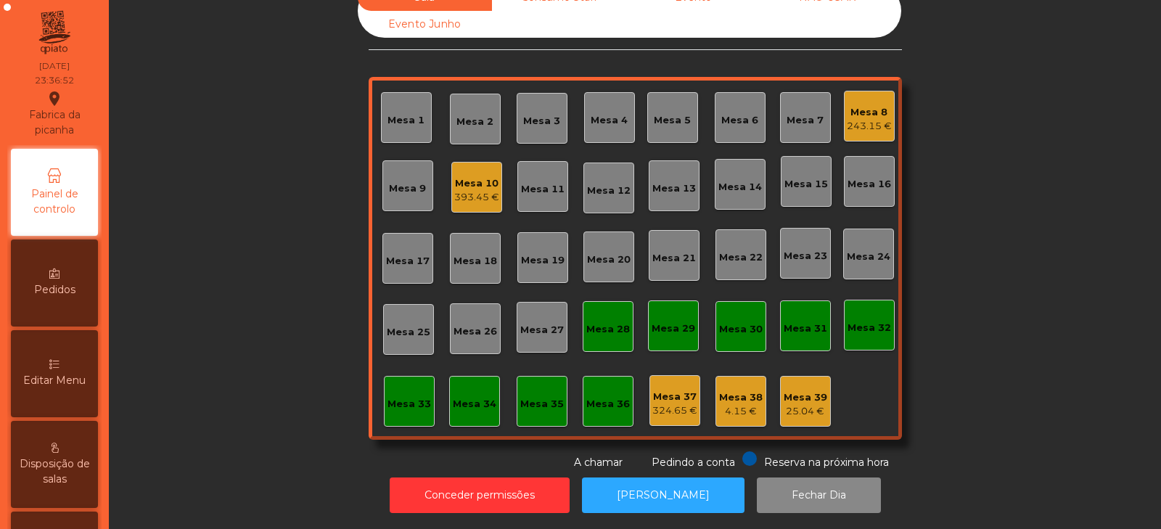
scroll to position [0, 0]
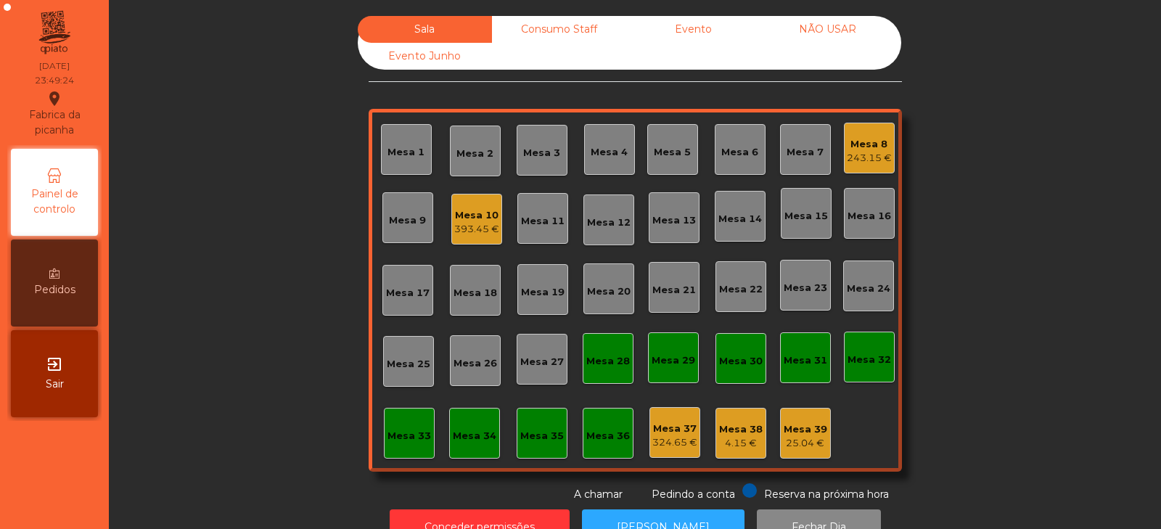
click at [848, 145] on div "Mesa 8" at bounding box center [869, 144] width 45 height 15
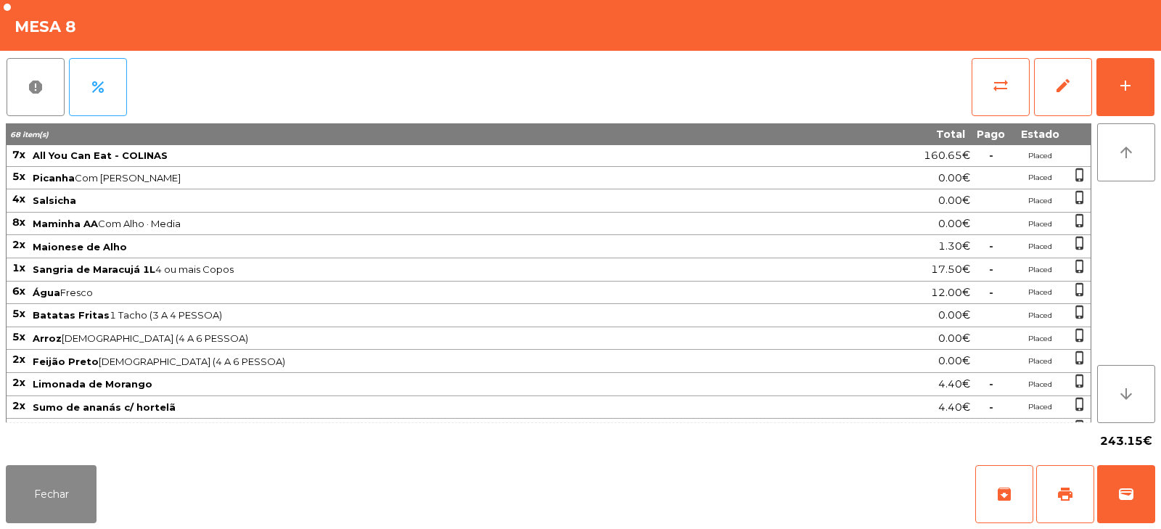
scroll to position [134, 0]
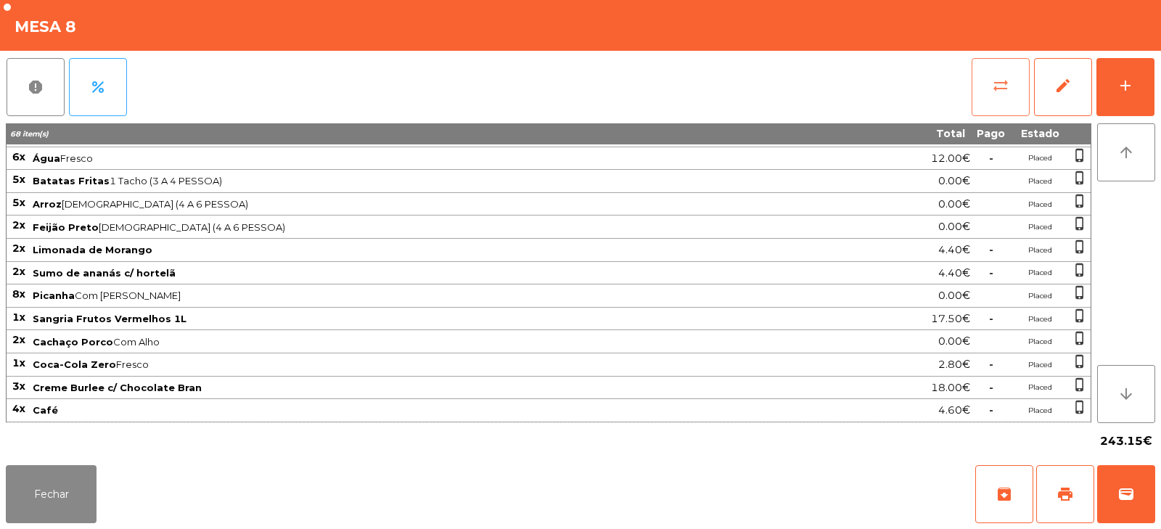
click at [993, 95] on button "sync_alt" at bounding box center [1001, 87] width 58 height 58
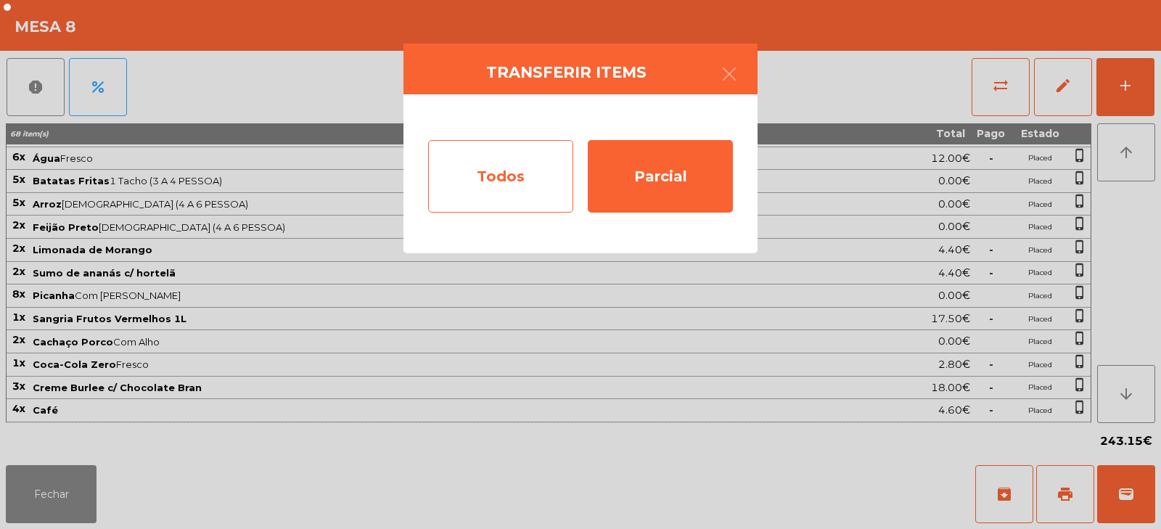
click at [517, 165] on div "Todos" at bounding box center [500, 176] width 145 height 73
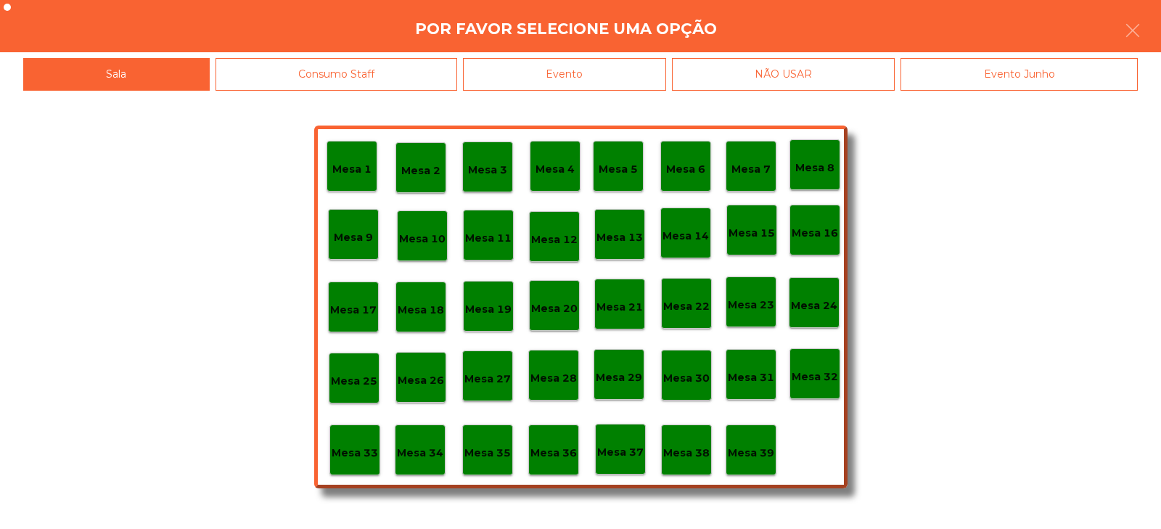
click at [552, 74] on div "Evento" at bounding box center [564, 74] width 203 height 33
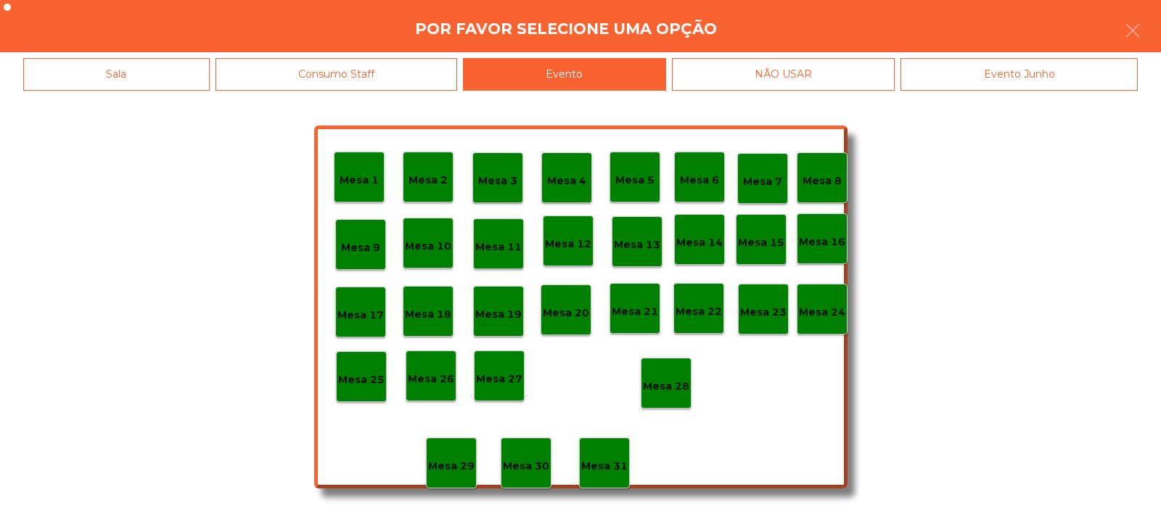
click at [357, 173] on p "Mesa 1" at bounding box center [359, 180] width 39 height 17
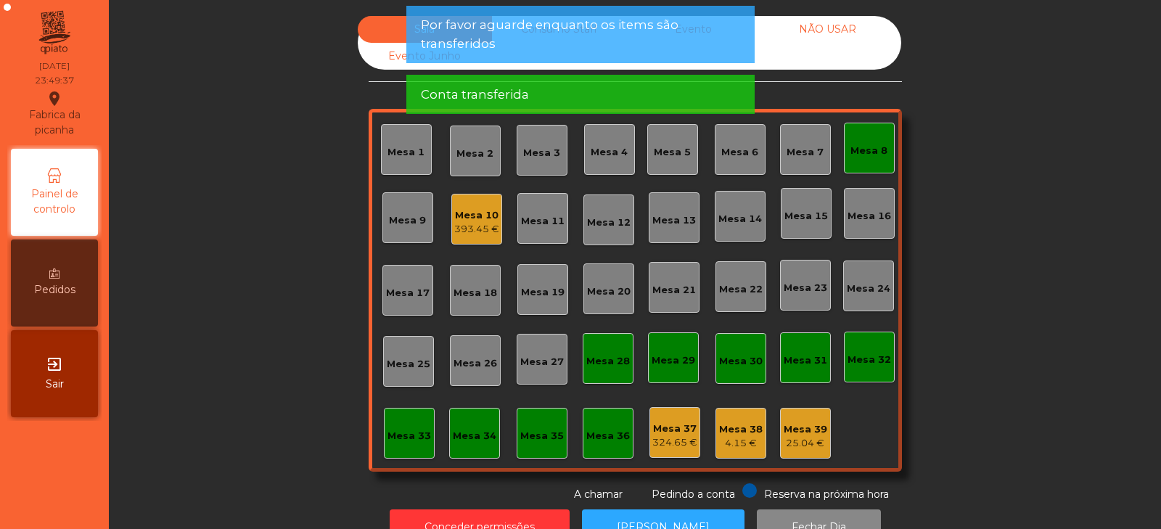
click at [864, 162] on div "Mesa 8" at bounding box center [869, 148] width 51 height 51
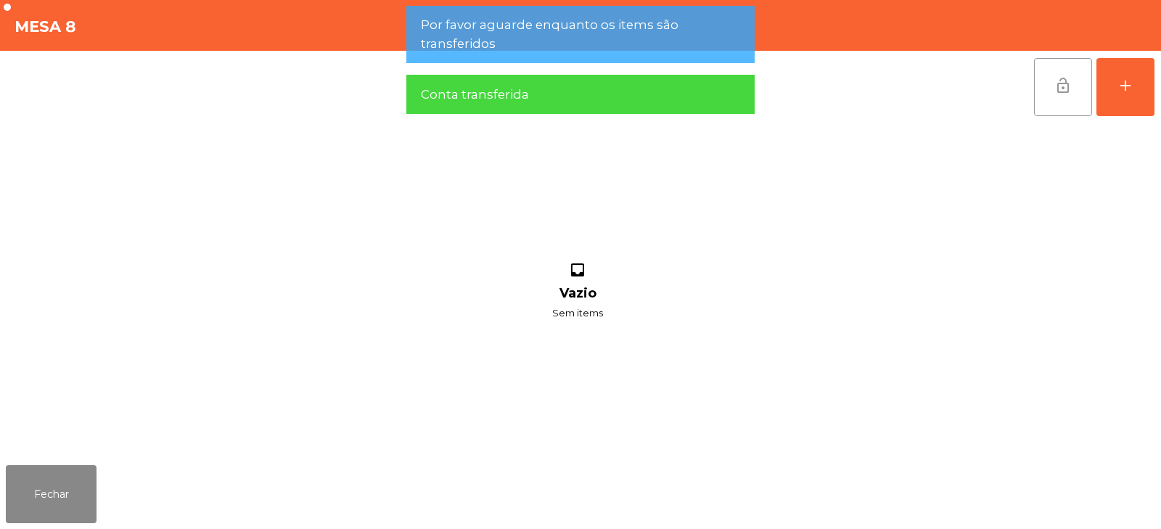
click at [1066, 88] on span "lock_open" at bounding box center [1063, 85] width 17 height 17
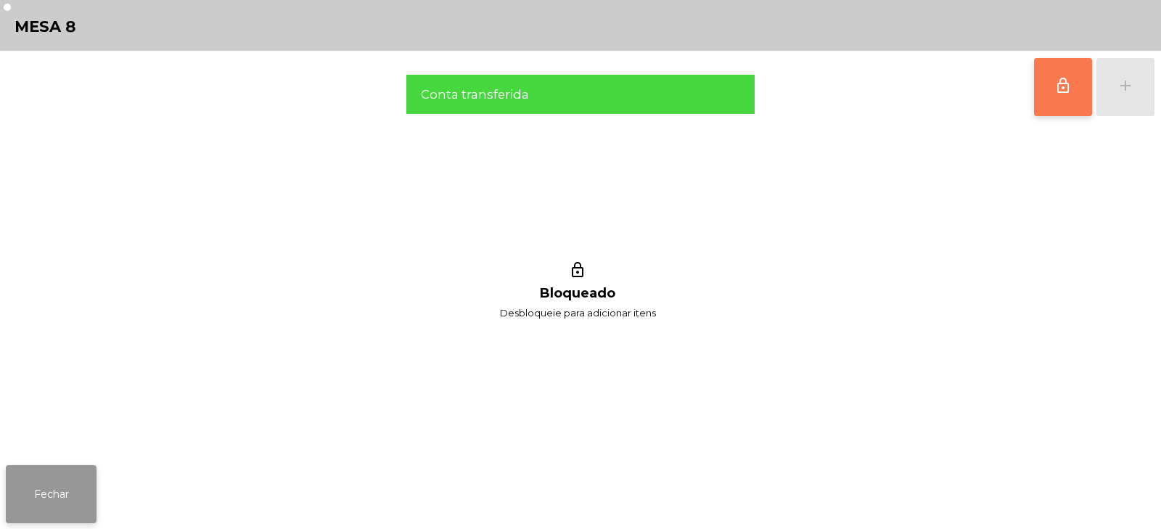
click at [57, 492] on button "Fechar" at bounding box center [51, 494] width 91 height 58
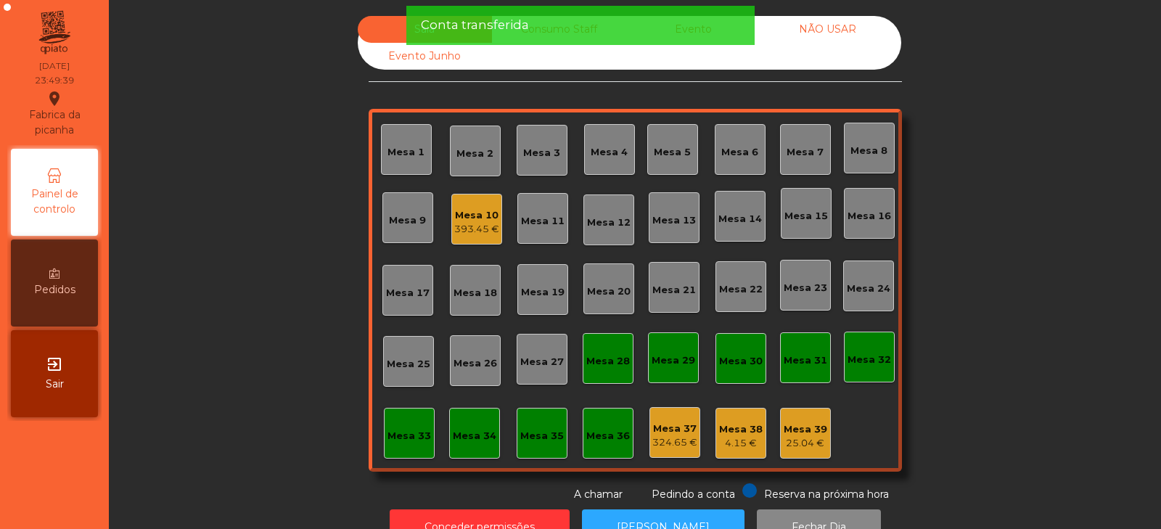
click at [475, 226] on div "393.45 €" at bounding box center [476, 229] width 45 height 15
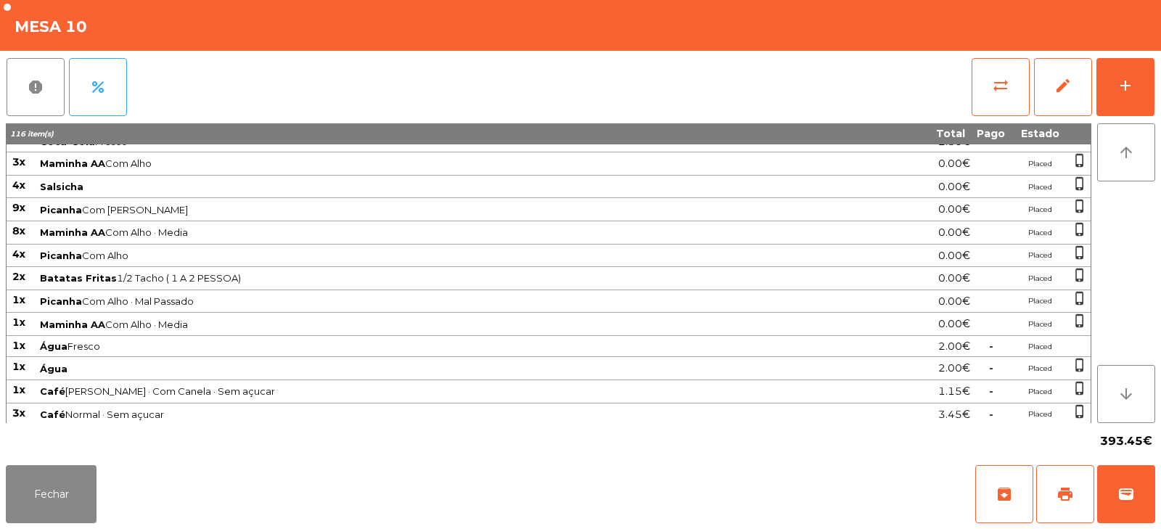
scroll to position [290, 0]
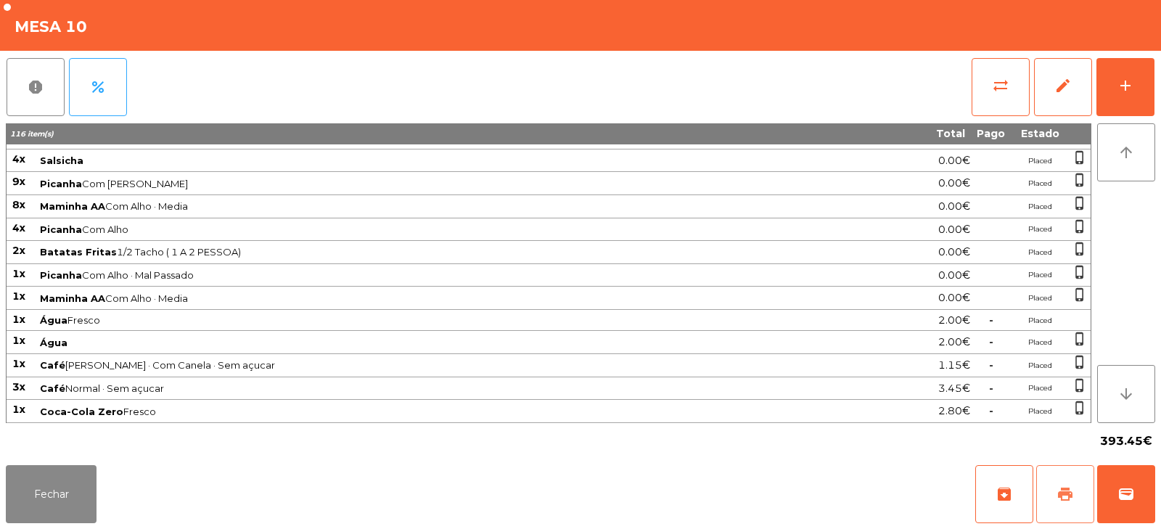
click at [1071, 486] on span "print" at bounding box center [1065, 494] width 17 height 17
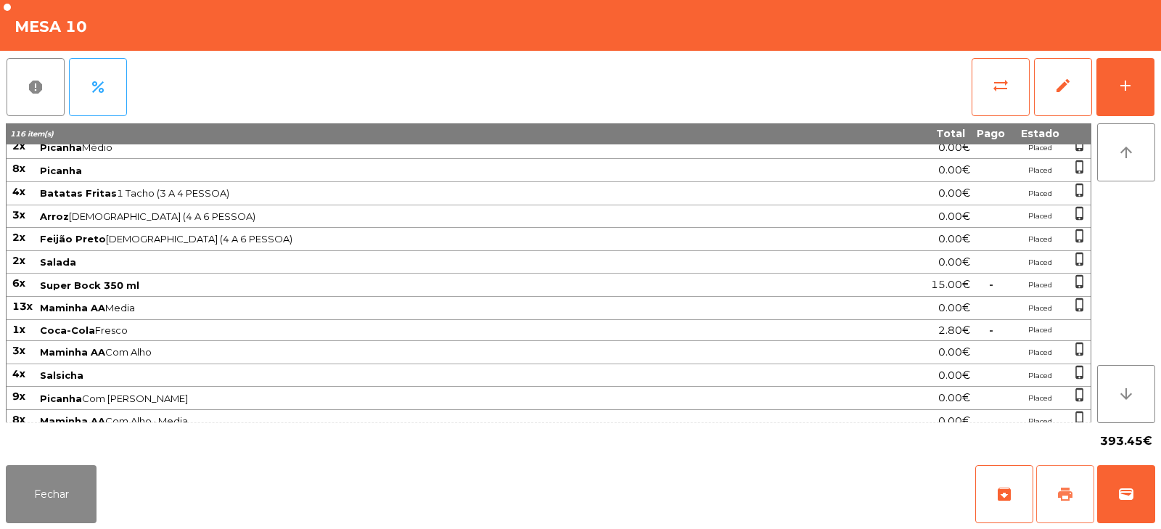
scroll to position [0, 0]
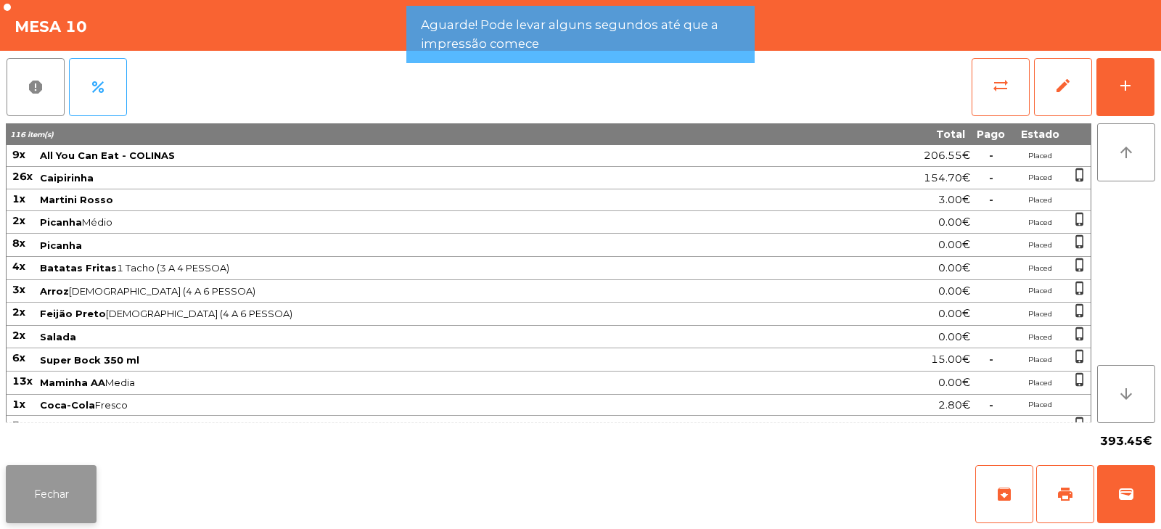
click at [67, 488] on button "Fechar" at bounding box center [51, 494] width 91 height 58
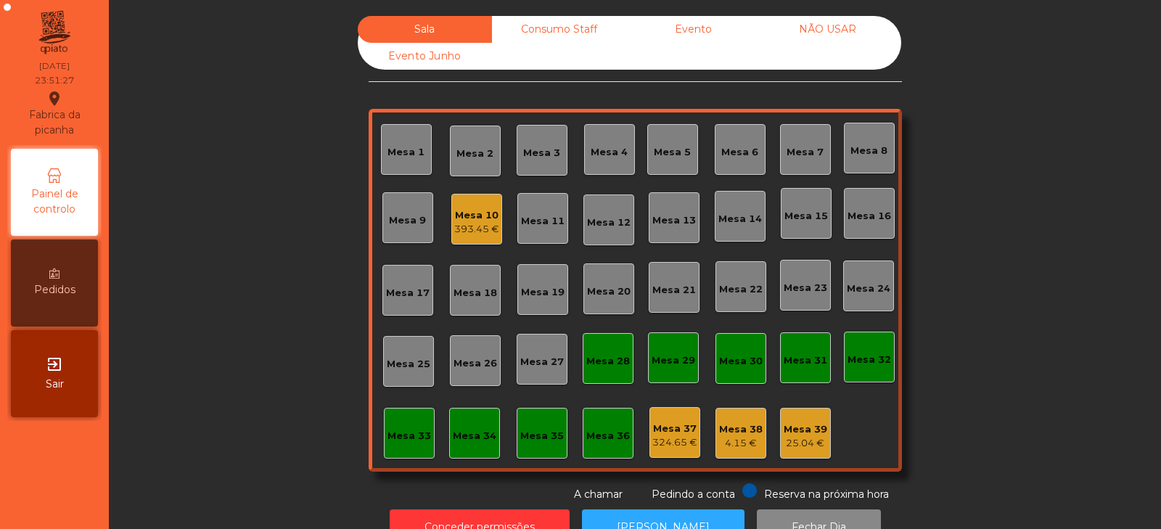
click at [467, 229] on div "393.45 €" at bounding box center [476, 229] width 45 height 15
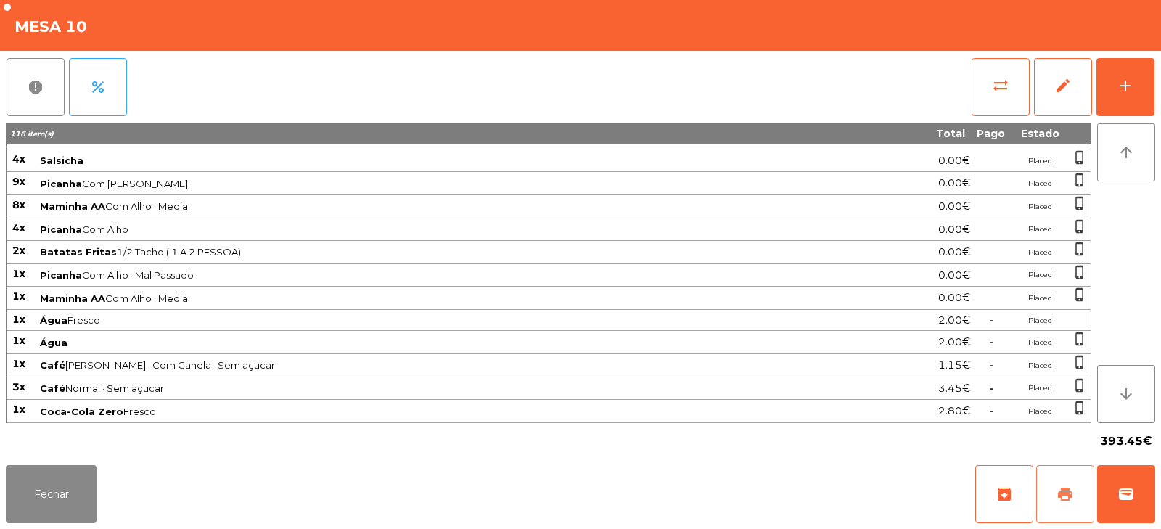
click at [1068, 499] on span "print" at bounding box center [1065, 494] width 17 height 17
click at [75, 494] on button "Fechar" at bounding box center [51, 494] width 91 height 58
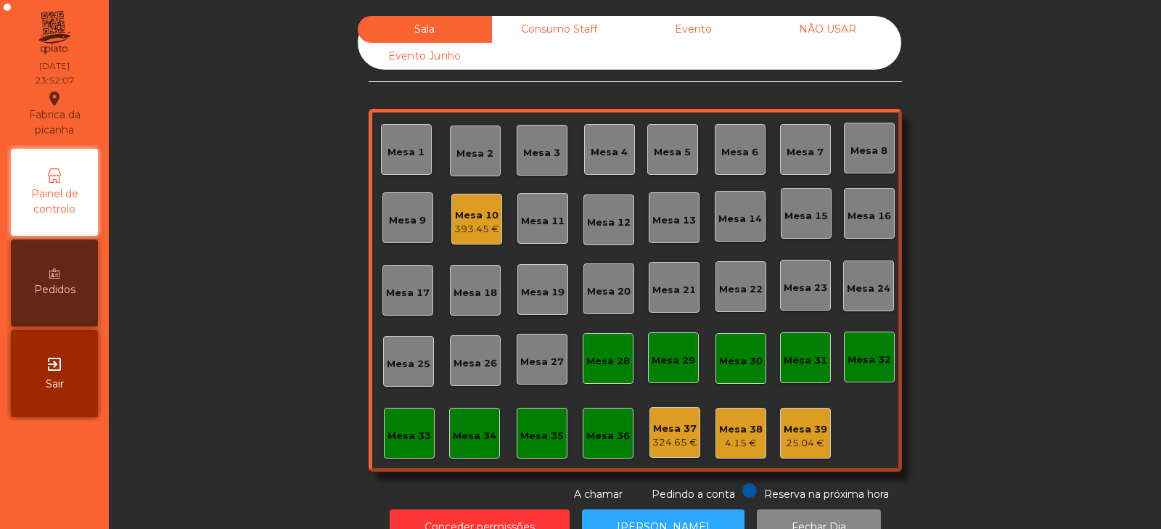
click at [736, 438] on div "4.15 €" at bounding box center [741, 443] width 44 height 15
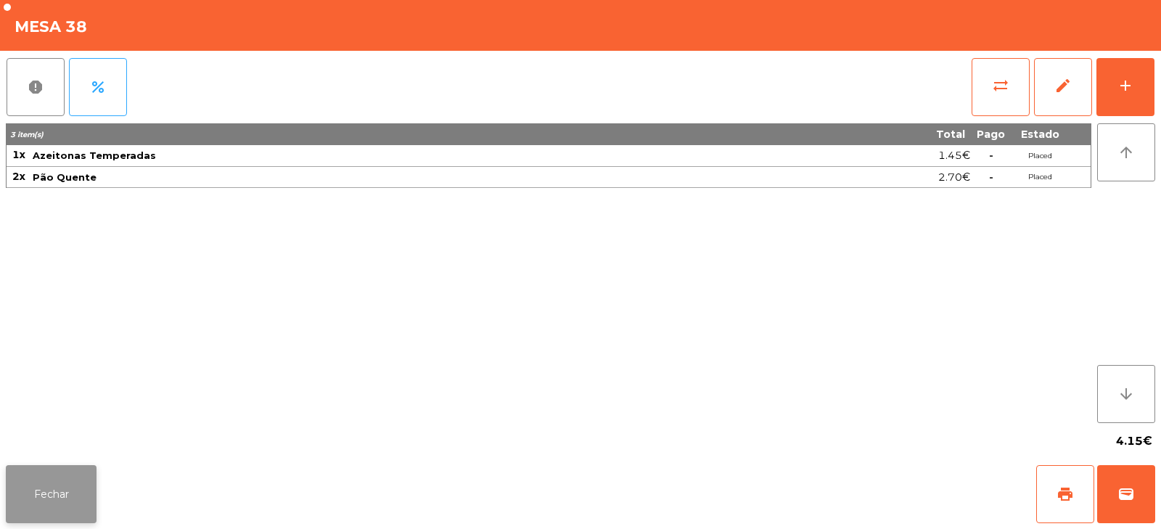
click at [85, 480] on button "Fechar" at bounding box center [51, 494] width 91 height 58
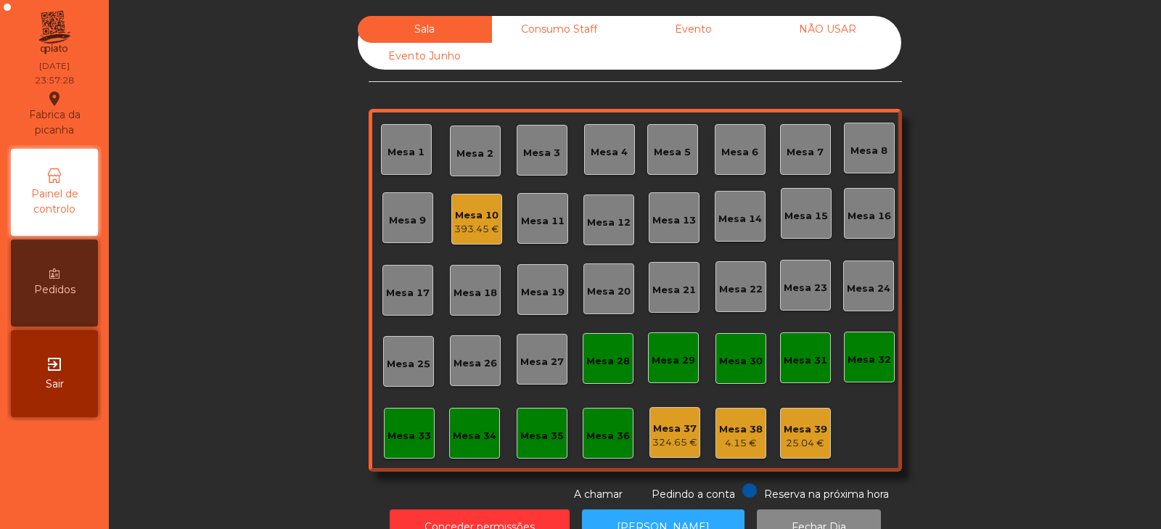
scroll to position [43, 0]
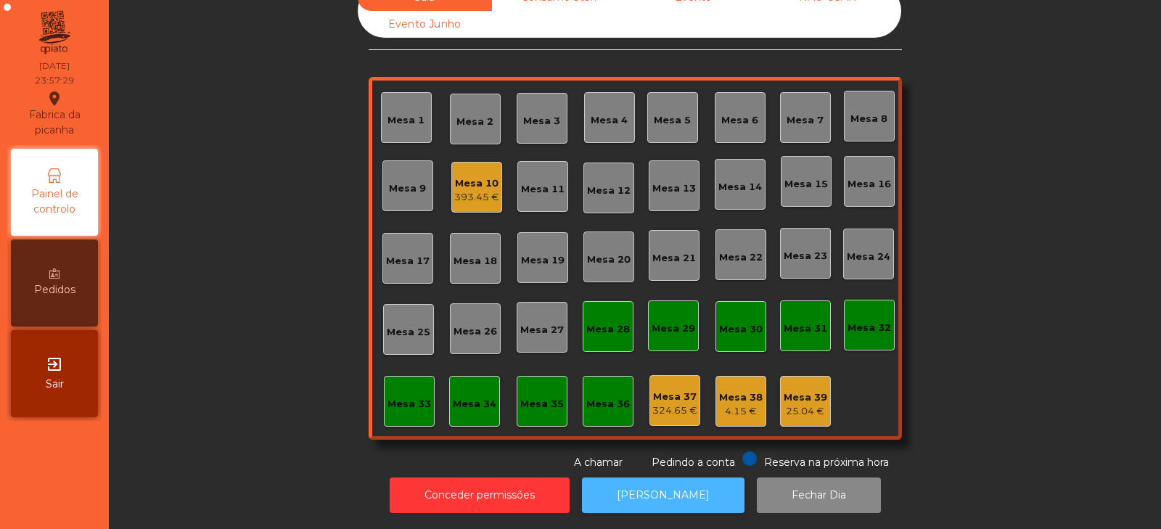
click at [660, 485] on button "[PERSON_NAME]" at bounding box center [663, 496] width 163 height 36
click at [679, 478] on button "[PERSON_NAME]" at bounding box center [663, 496] width 163 height 36
click at [671, 493] on button "[PERSON_NAME]" at bounding box center [663, 496] width 163 height 36
click at [462, 190] on div "393.45 €" at bounding box center [476, 197] width 45 height 15
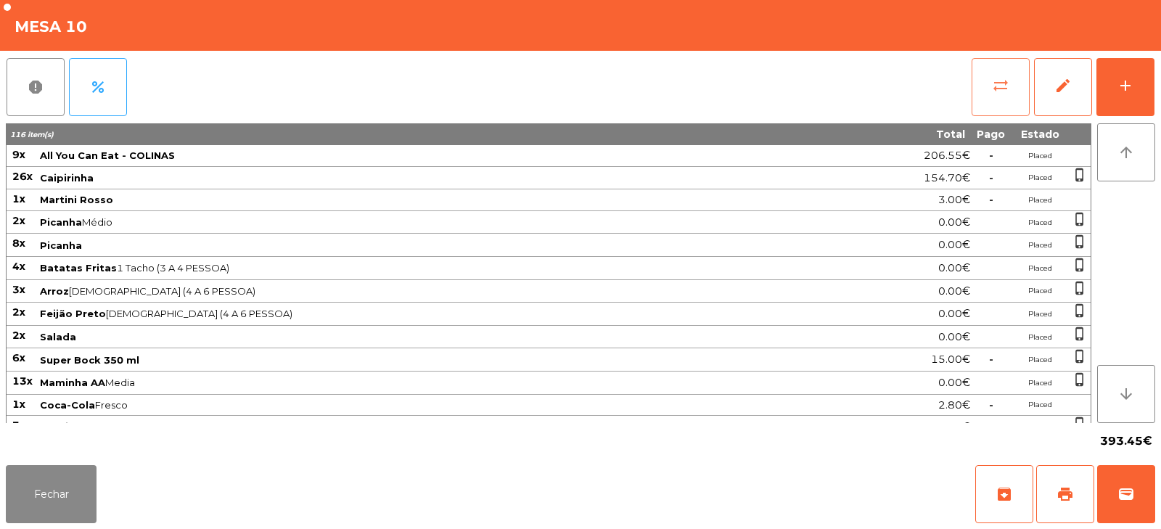
click at [996, 85] on span "sync_alt" at bounding box center [1000, 85] width 17 height 17
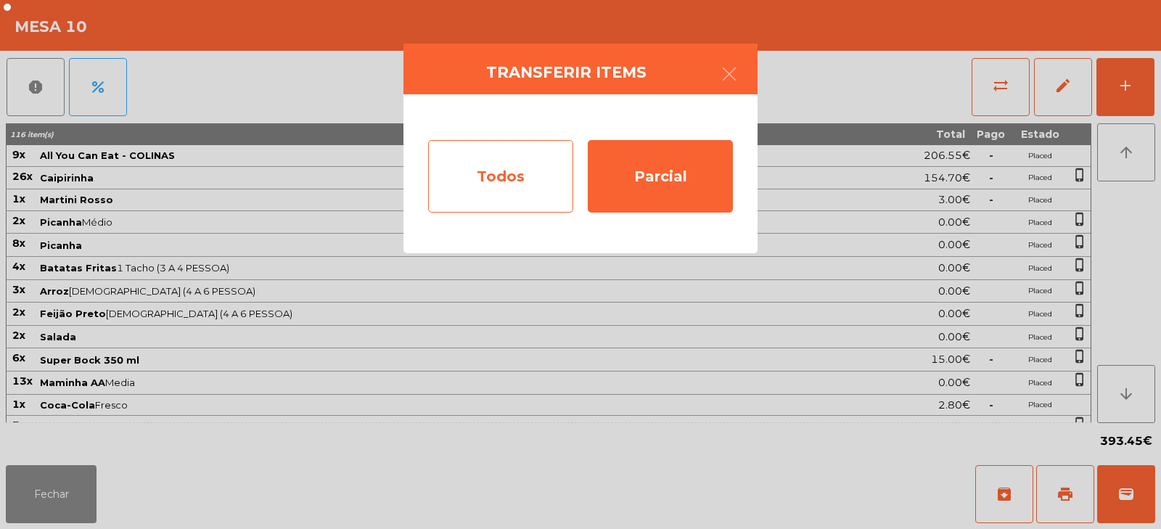
click at [469, 179] on div "Todos" at bounding box center [500, 176] width 145 height 73
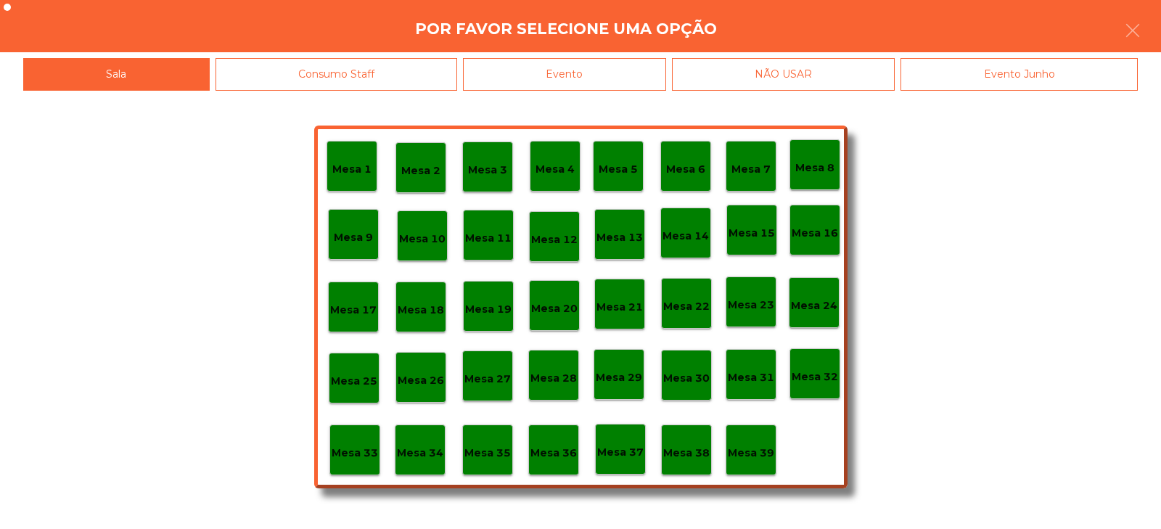
click at [512, 72] on div "Evento" at bounding box center [564, 74] width 203 height 33
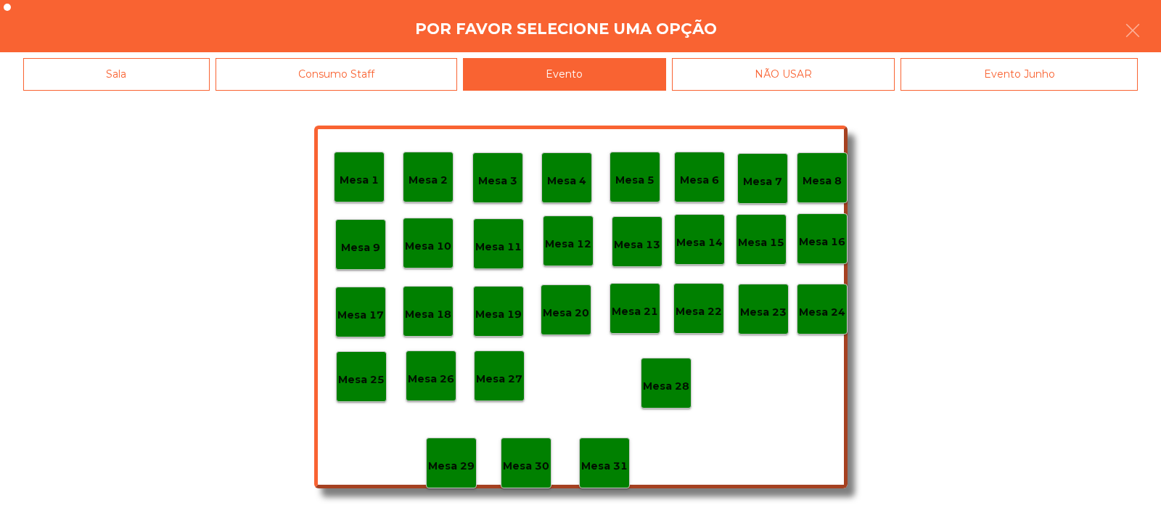
click at [668, 380] on p "Mesa 28" at bounding box center [666, 386] width 46 height 17
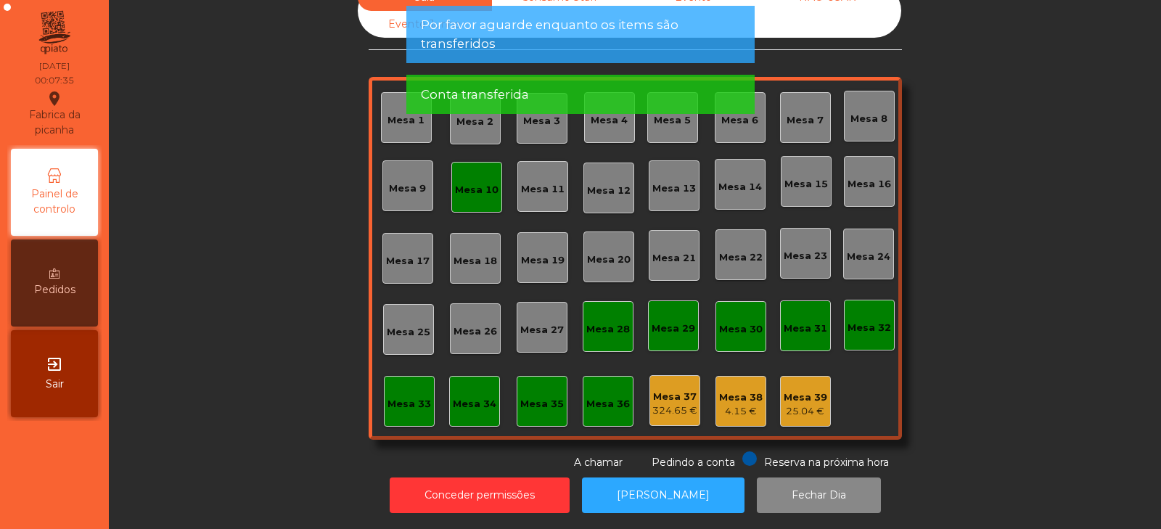
click at [466, 190] on div "Mesa 10" at bounding box center [476, 187] width 51 height 51
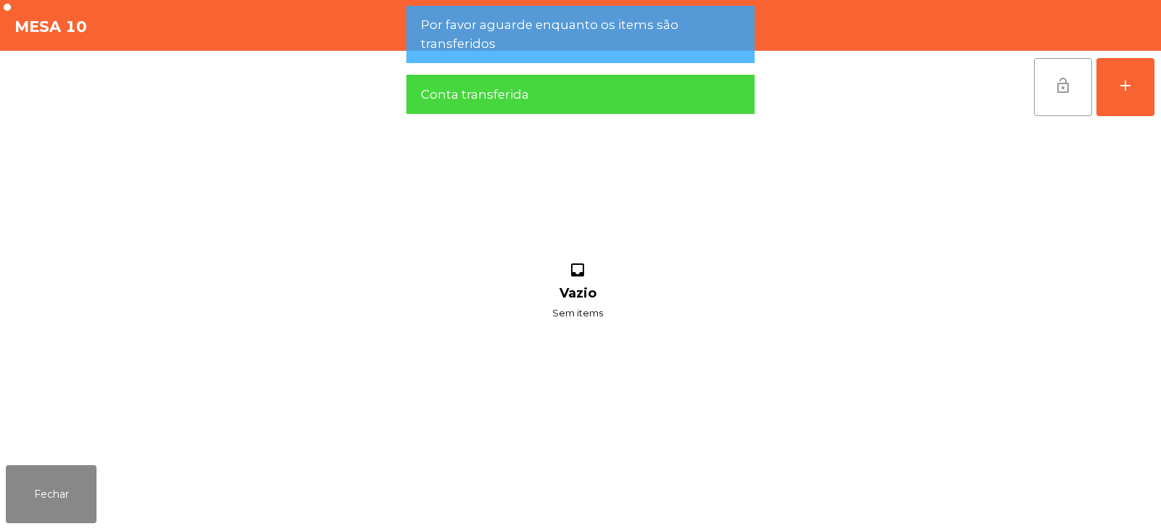
click at [1061, 96] on button "lock_open" at bounding box center [1063, 87] width 58 height 58
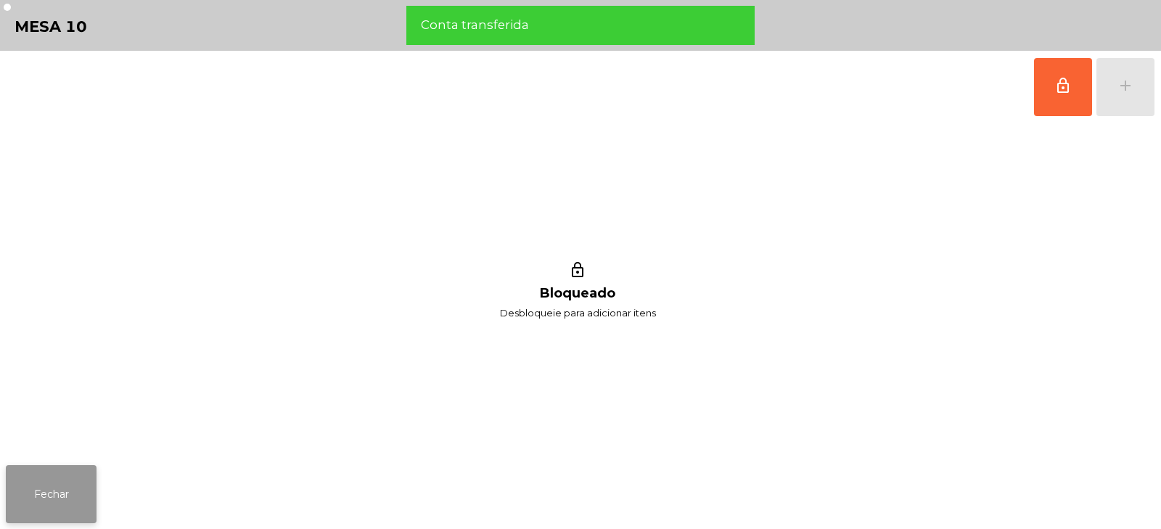
click at [57, 505] on button "Fechar" at bounding box center [51, 494] width 91 height 58
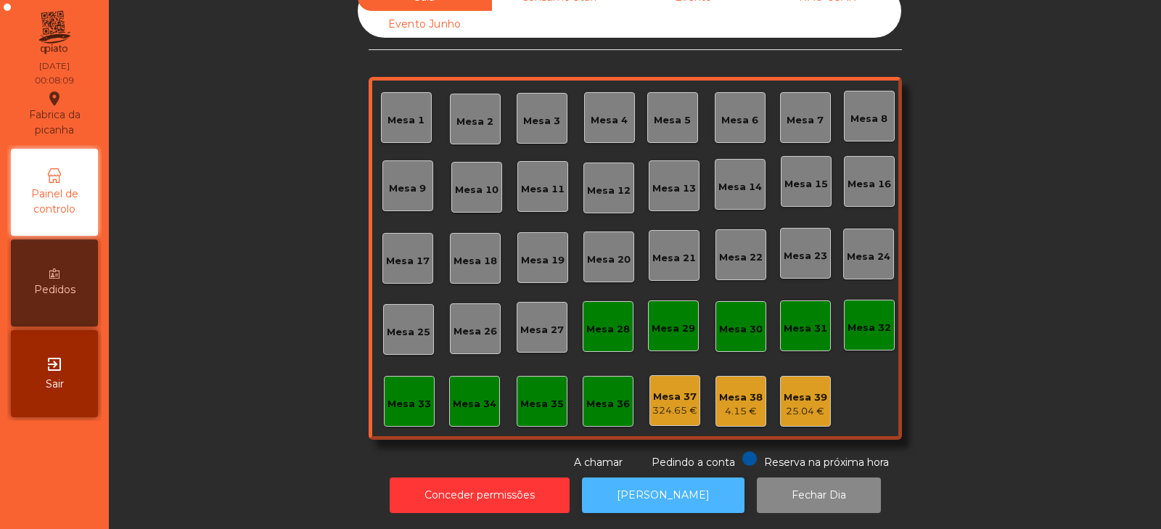
click at [679, 486] on button "[PERSON_NAME]" at bounding box center [663, 496] width 163 height 36
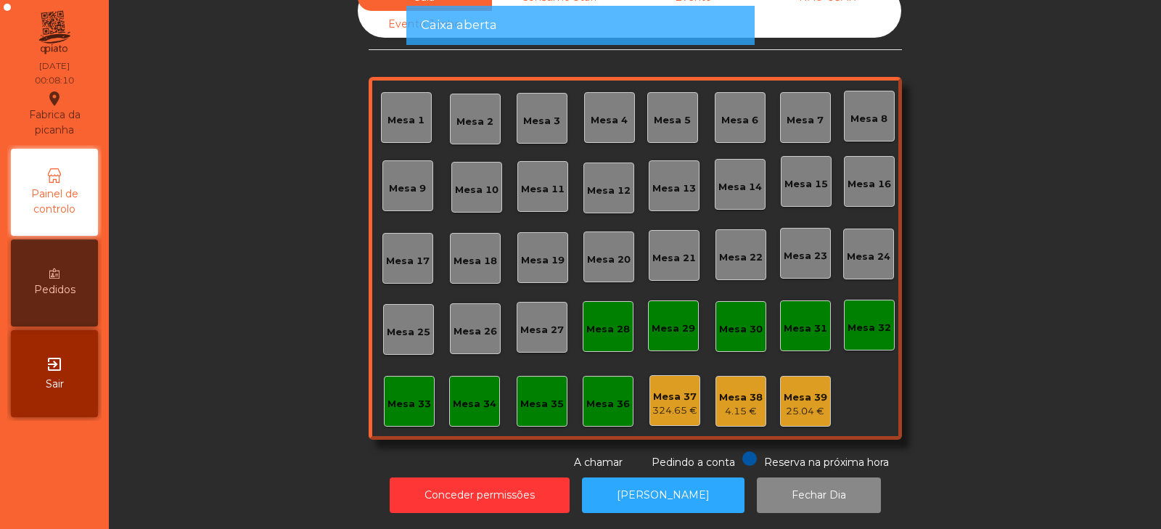
click at [800, 390] on div "Mesa 39" at bounding box center [806, 397] width 44 height 15
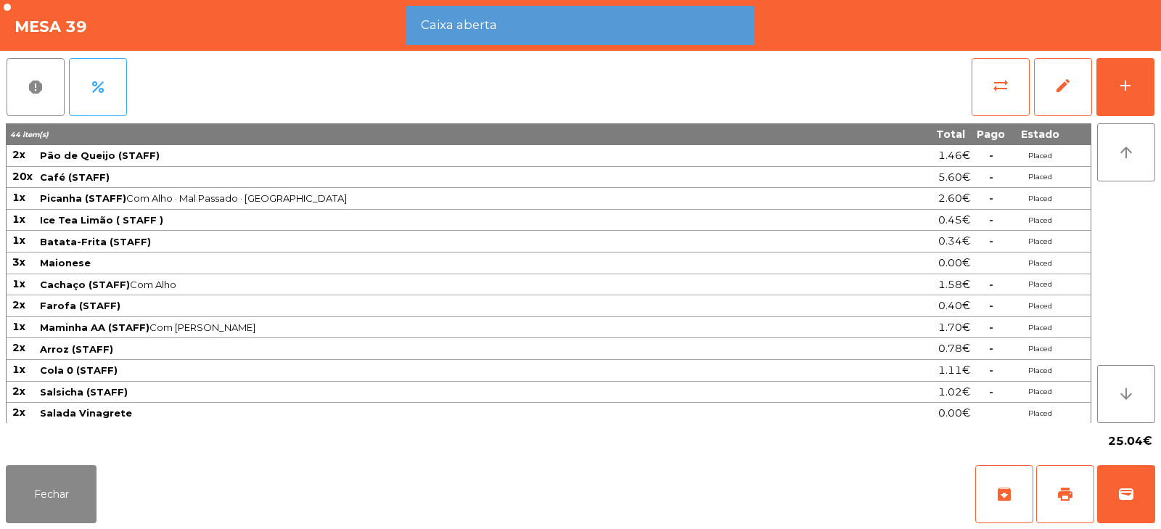
scroll to position [87, 0]
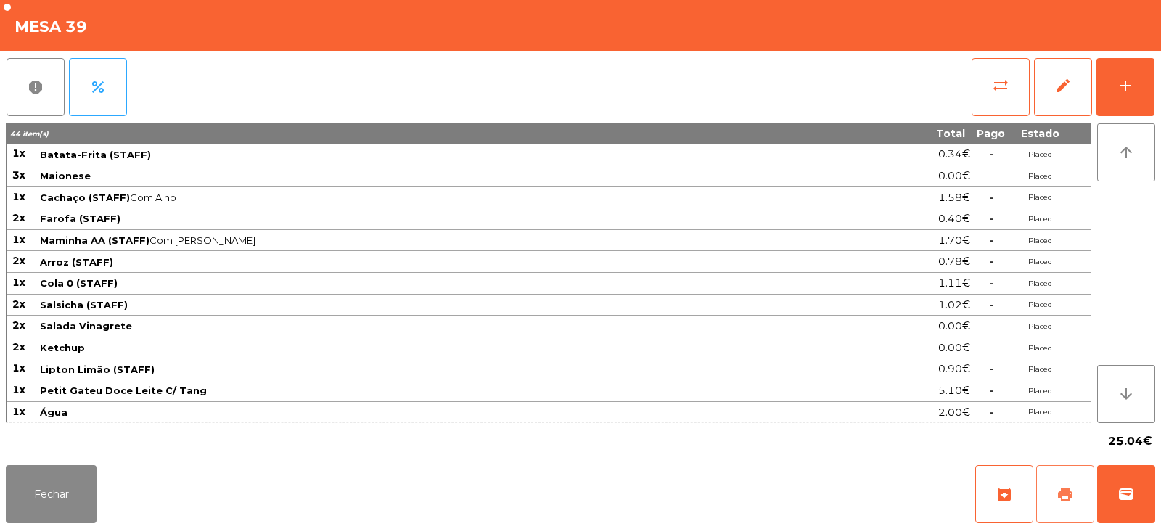
click at [1067, 488] on span "print" at bounding box center [1065, 494] width 17 height 17
click at [54, 504] on button "Fechar" at bounding box center [51, 494] width 91 height 58
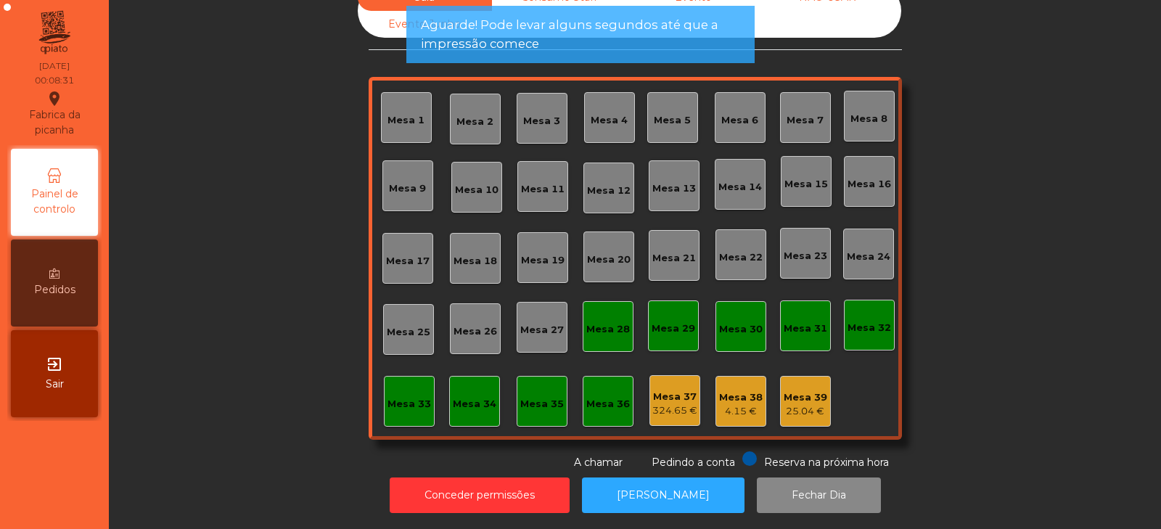
click at [734, 390] on div "Mesa 38" at bounding box center [741, 397] width 44 height 15
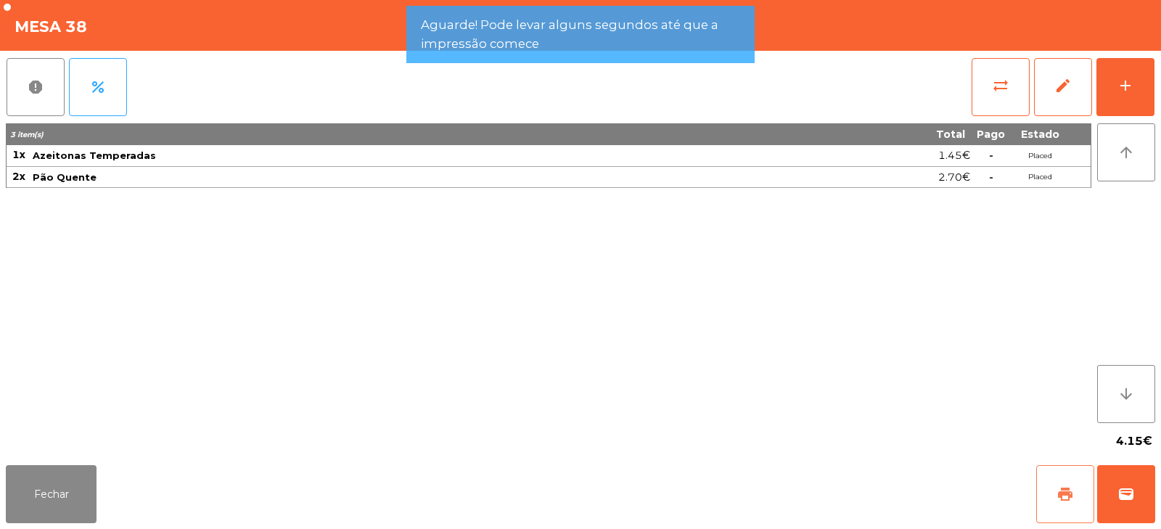
click at [1063, 499] on span "print" at bounding box center [1065, 494] width 17 height 17
click at [60, 480] on button "Fechar" at bounding box center [51, 494] width 91 height 58
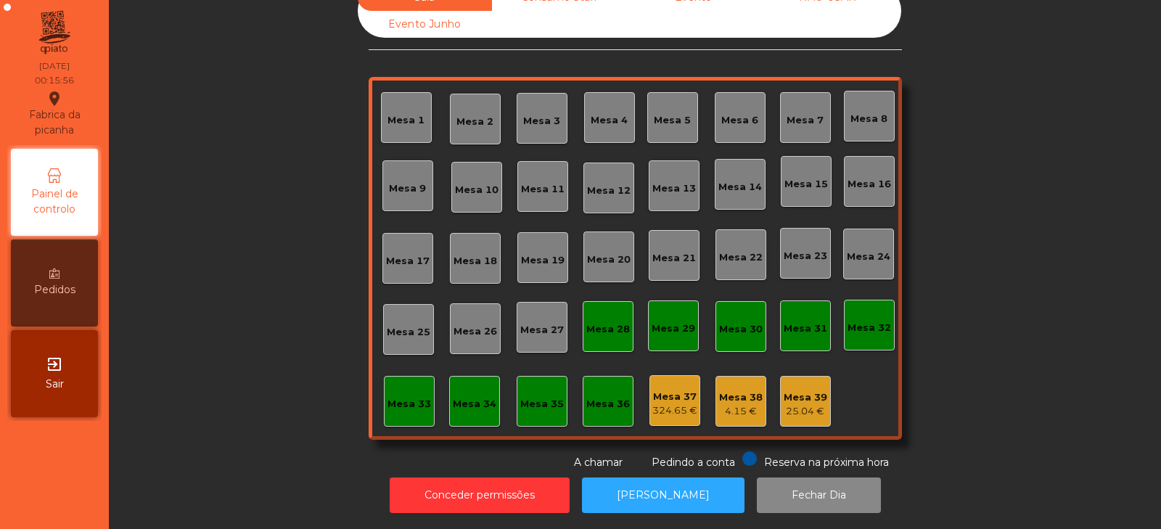
scroll to position [0, 0]
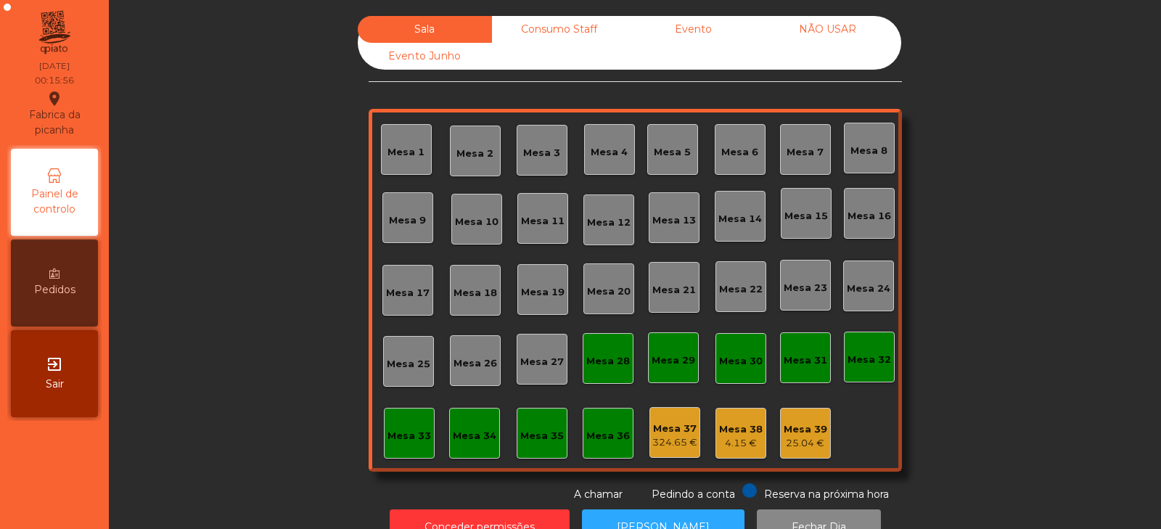
click at [563, 34] on div "Consumo Staff" at bounding box center [559, 29] width 134 height 27
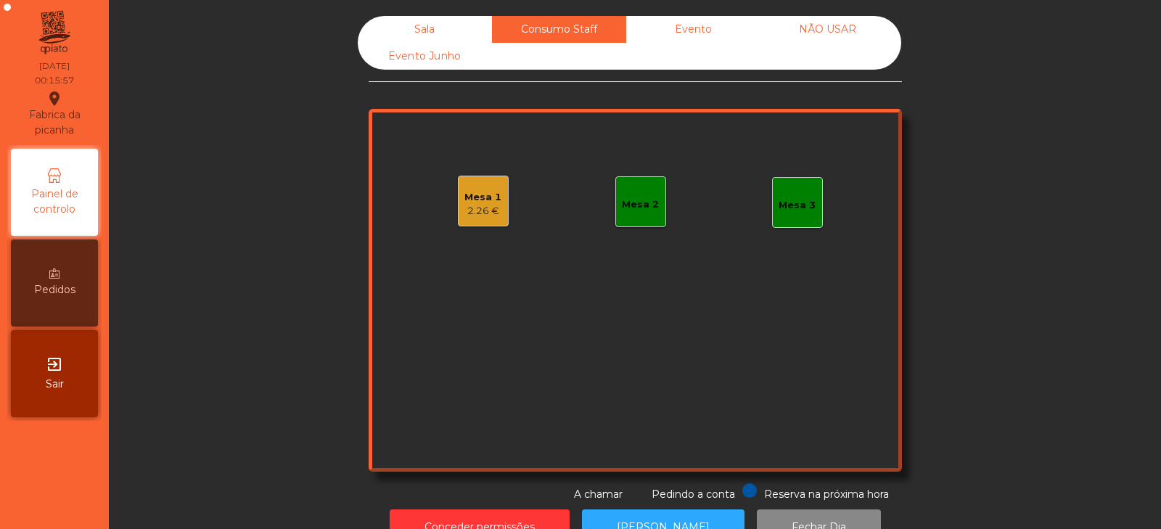
click at [486, 203] on div "Mesa 1" at bounding box center [482, 197] width 37 height 15
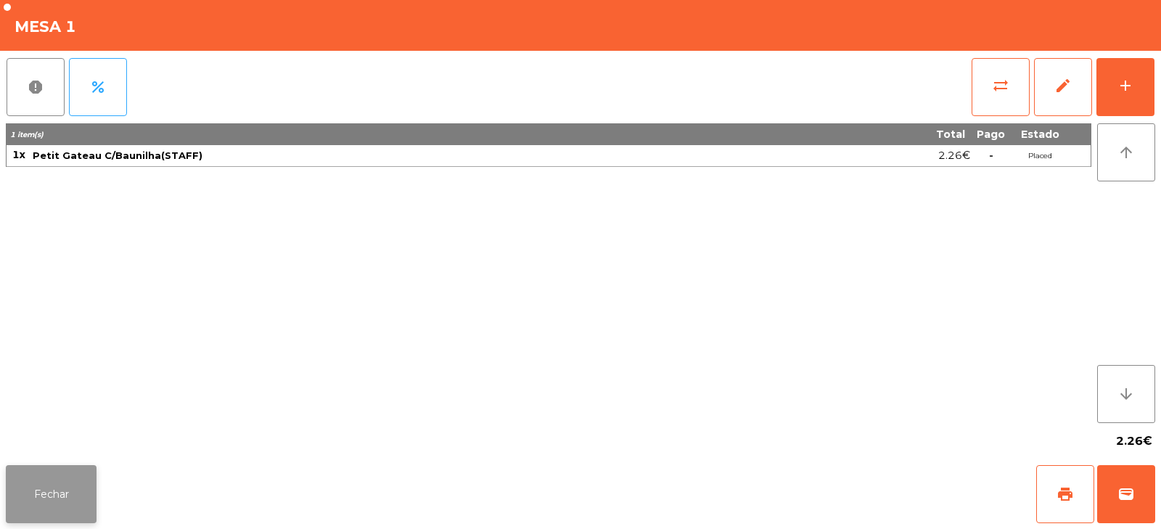
click at [76, 483] on button "Fechar" at bounding box center [51, 494] width 91 height 58
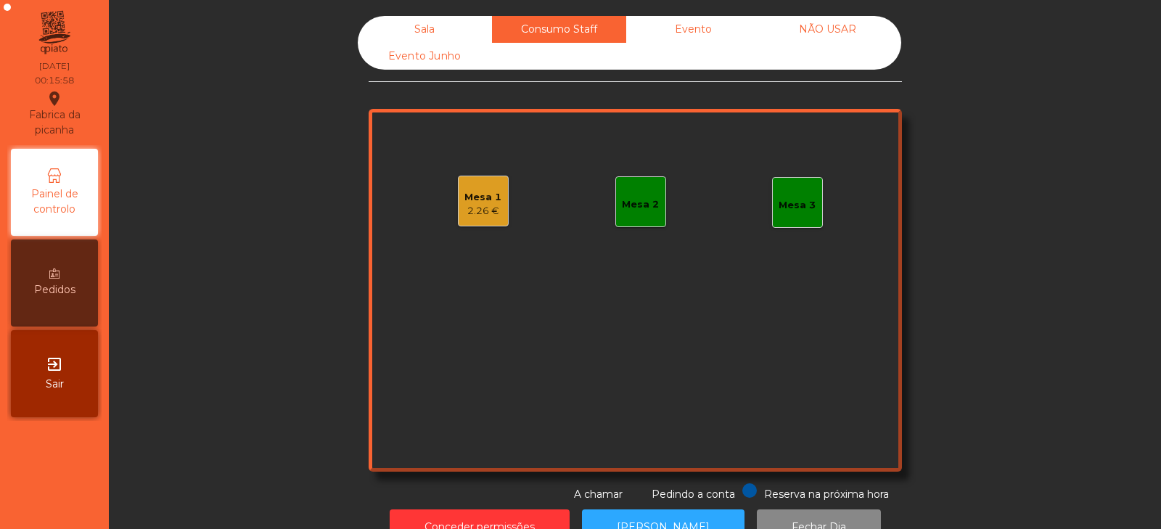
click at [493, 197] on div "Mesa 1" at bounding box center [482, 197] width 37 height 15
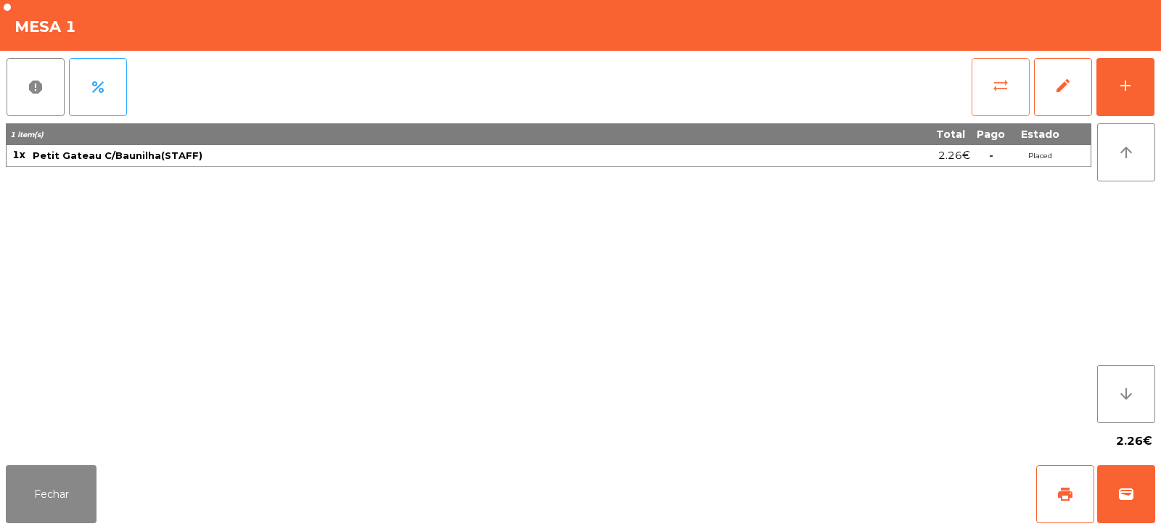
click at [1017, 90] on button "sync_alt" at bounding box center [1001, 87] width 58 height 58
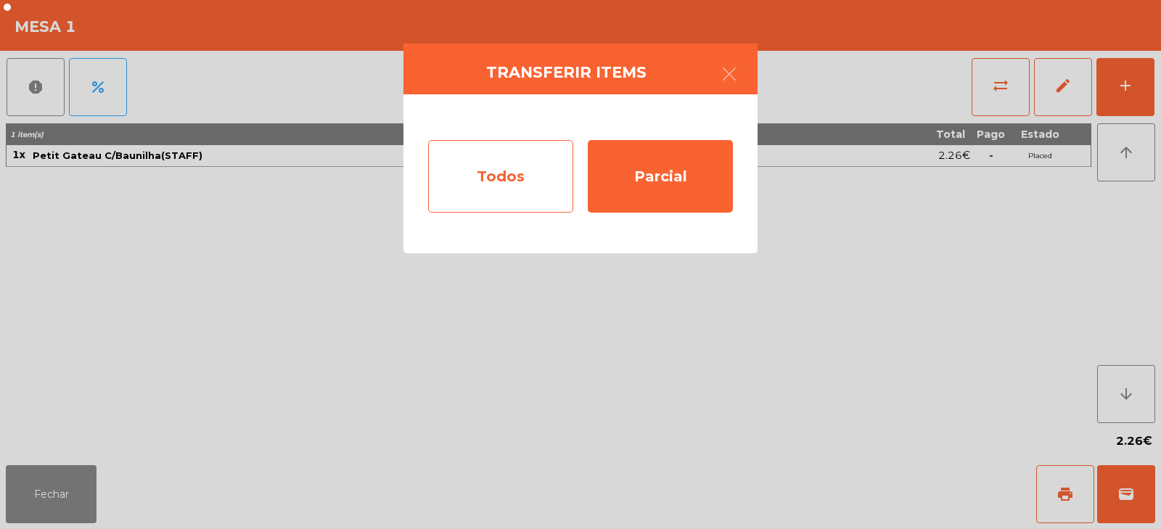
click at [524, 181] on div "Todos" at bounding box center [500, 176] width 145 height 73
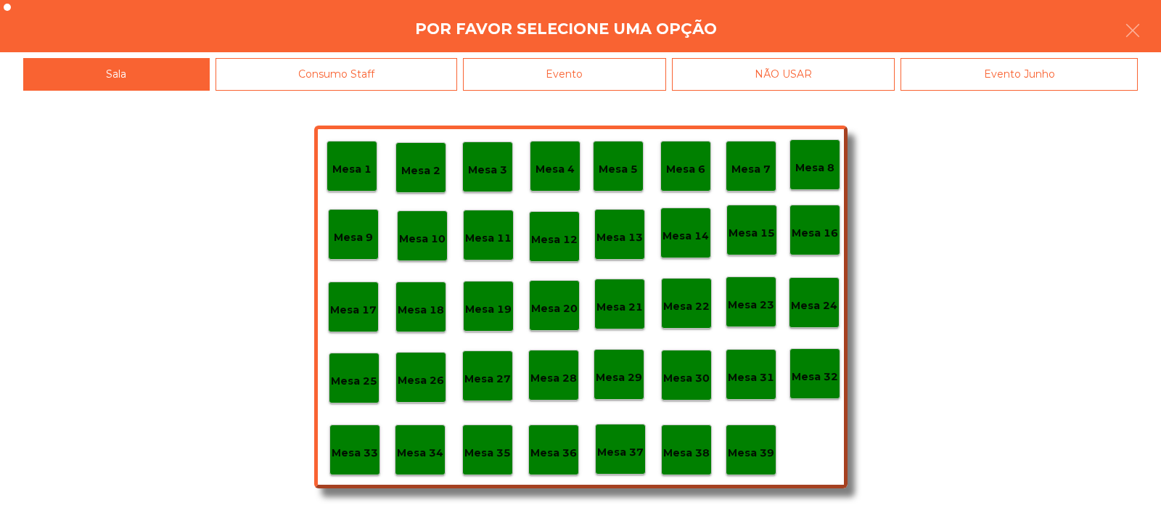
click at [748, 454] on p "Mesa 39" at bounding box center [751, 453] width 46 height 17
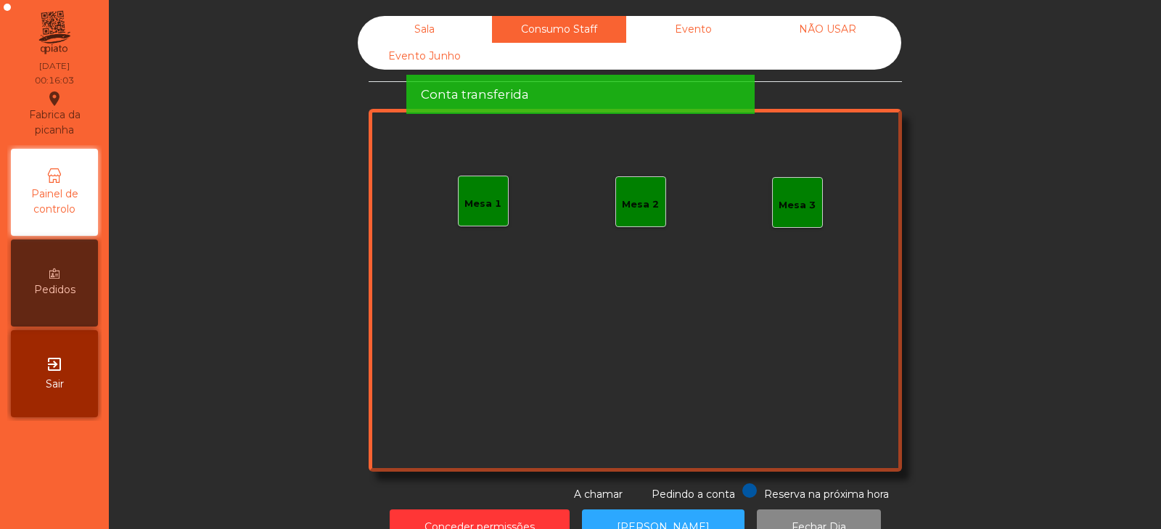
click at [824, 31] on div "NÃO USAR" at bounding box center [828, 29] width 134 height 27
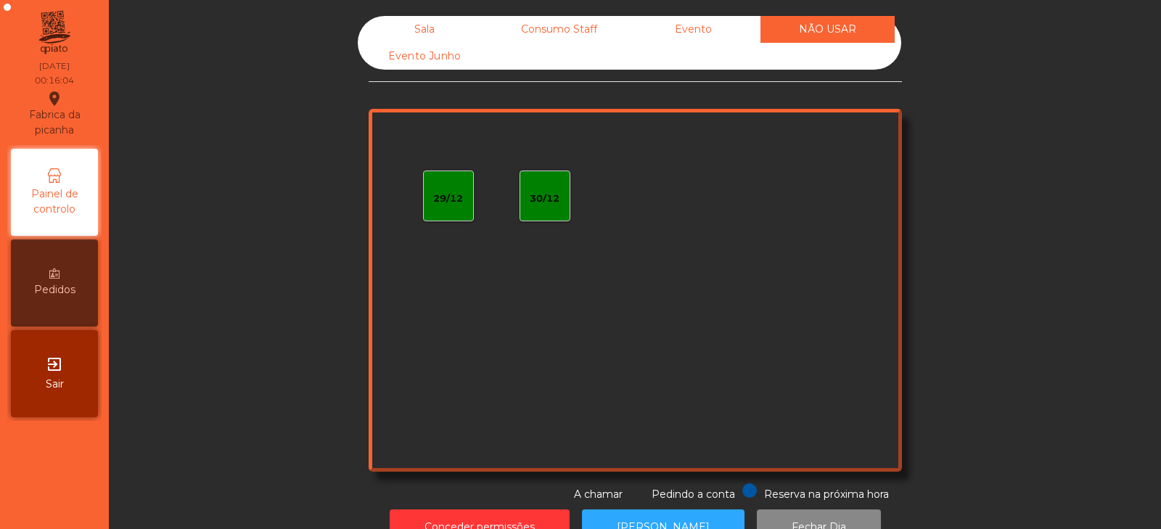
click at [718, 30] on div "Evento" at bounding box center [693, 29] width 134 height 27
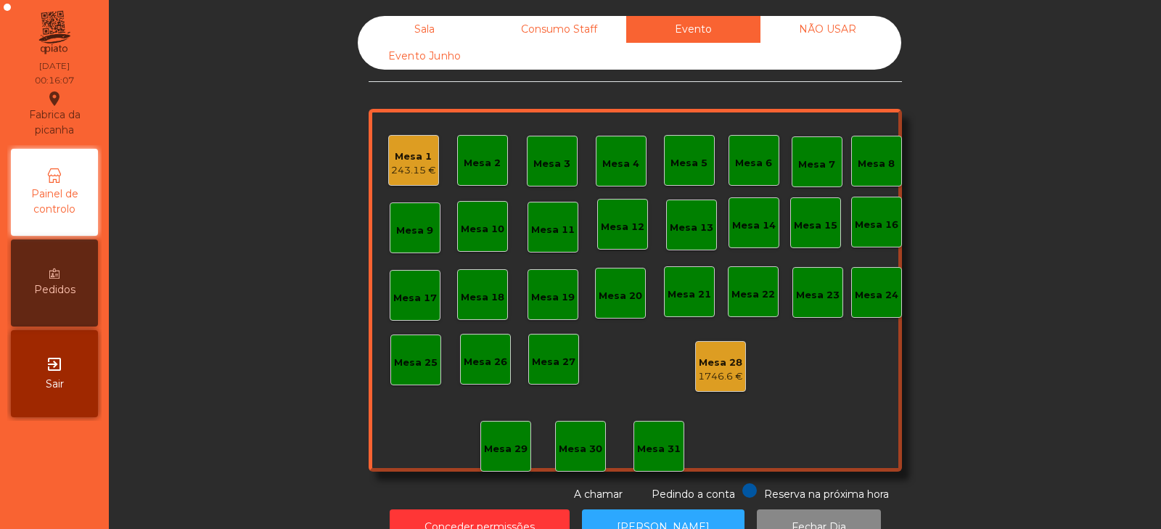
click at [417, 169] on div "243.15 €" at bounding box center [413, 170] width 45 height 15
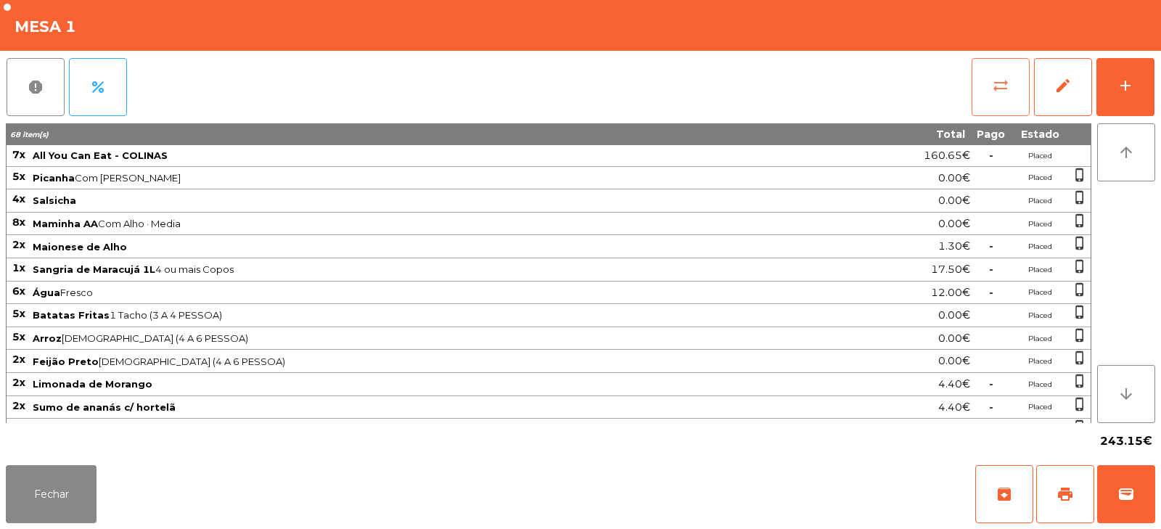
click at [996, 79] on span "sync_alt" at bounding box center [1000, 85] width 17 height 17
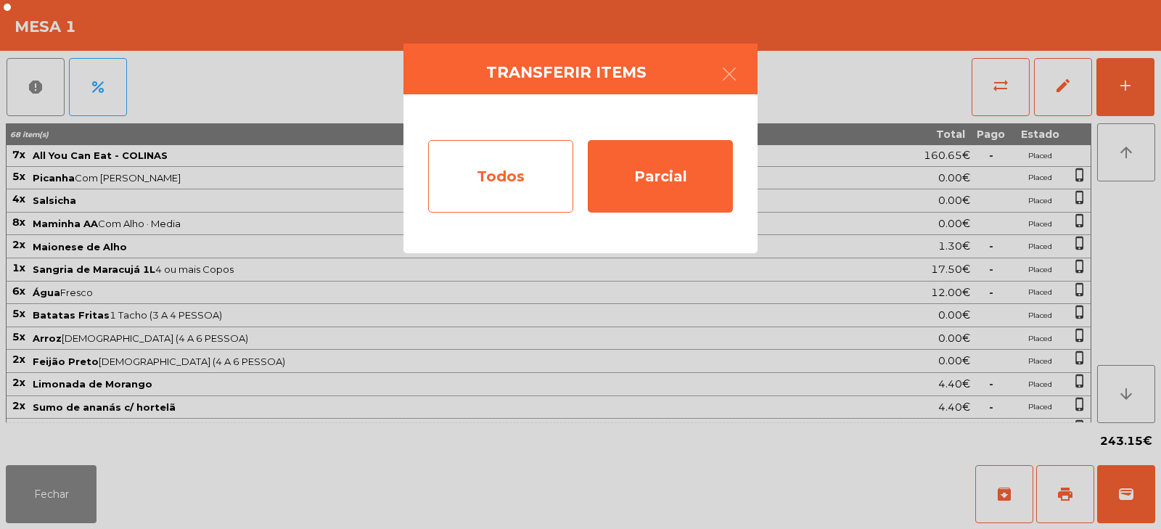
click at [508, 173] on div "Todos" at bounding box center [500, 176] width 145 height 73
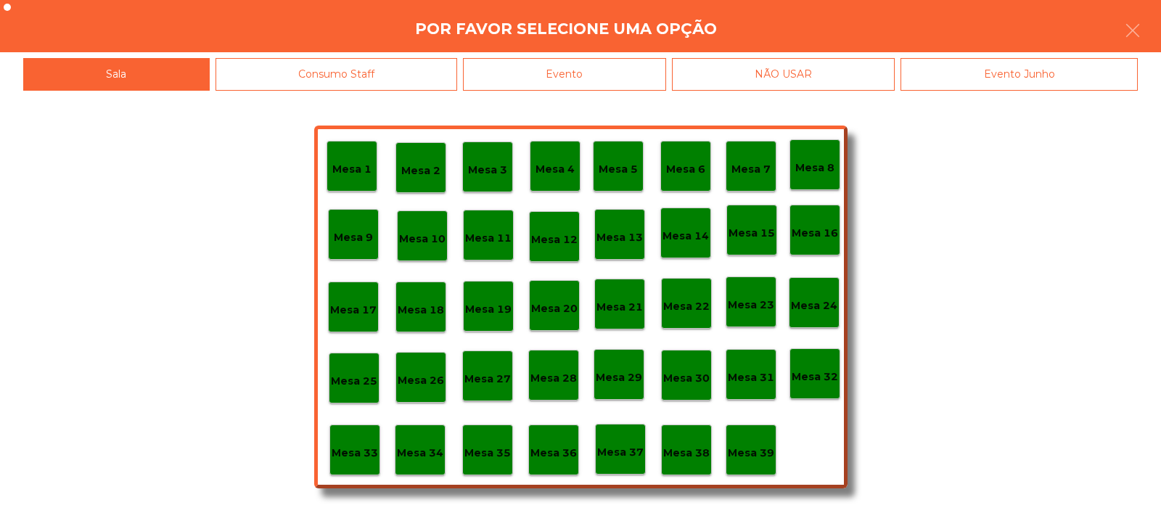
click at [613, 70] on div "Evento" at bounding box center [564, 74] width 203 height 33
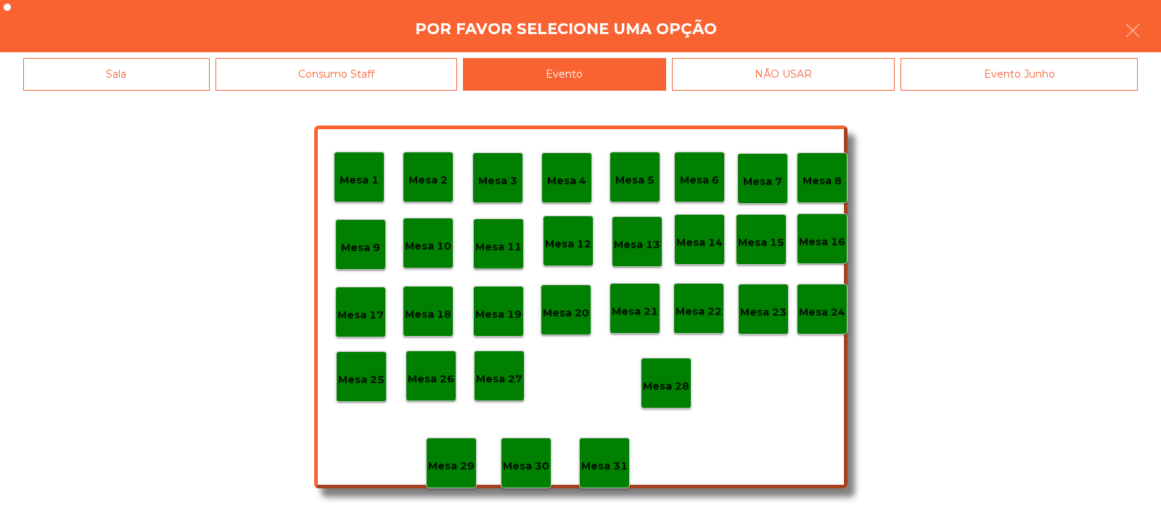
click at [665, 389] on p "Mesa 28" at bounding box center [666, 386] width 46 height 17
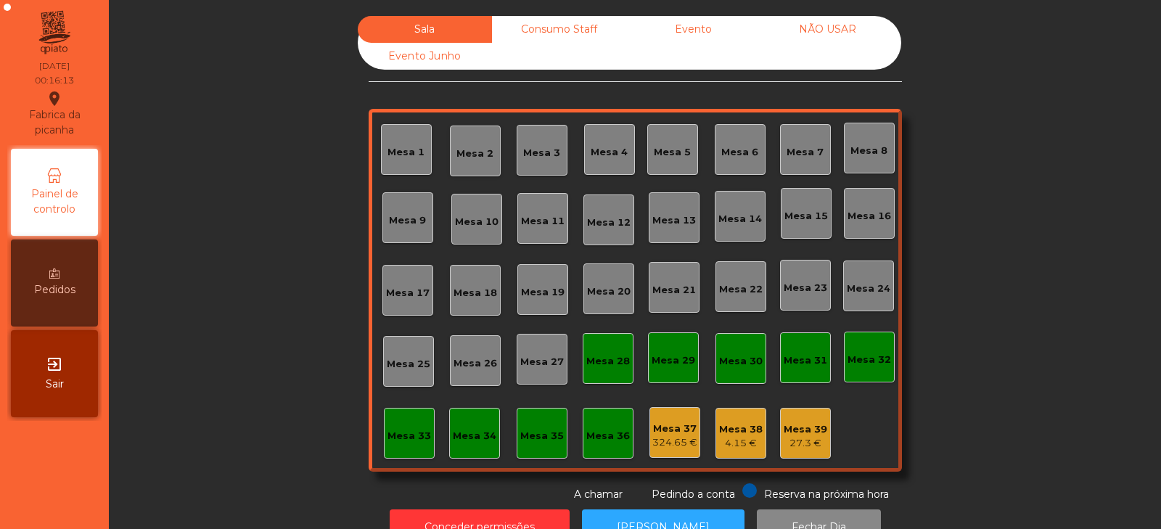
click at [748, 28] on div "Evento" at bounding box center [693, 29] width 134 height 27
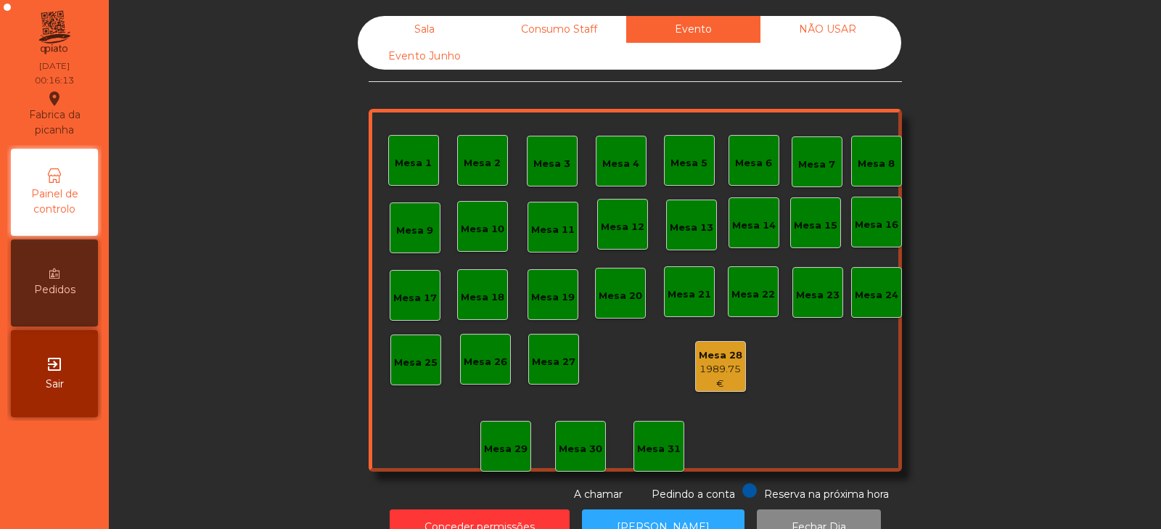
click at [587, 24] on div "Consumo Staff" at bounding box center [559, 29] width 134 height 27
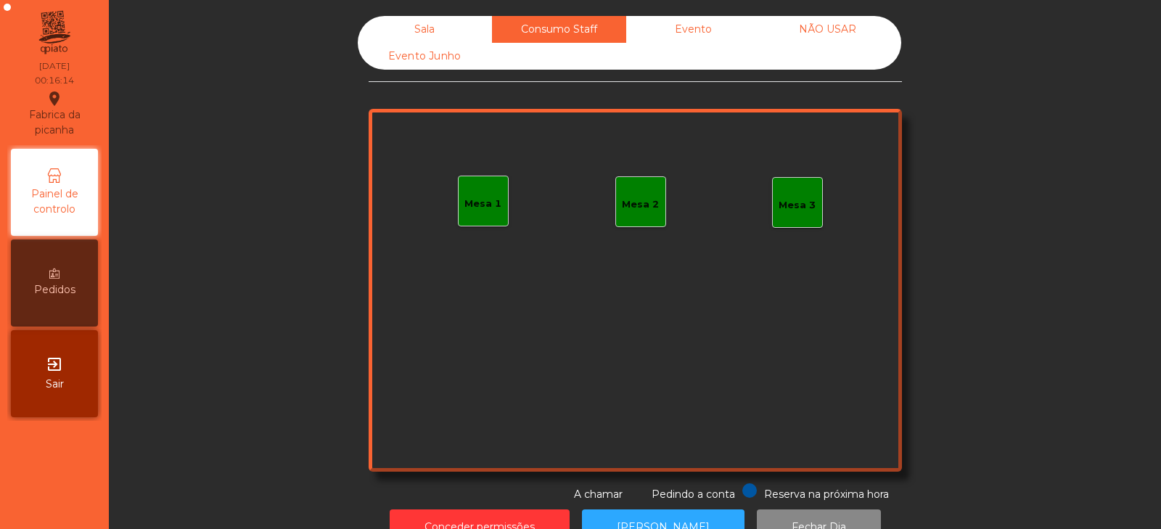
click at [451, 27] on div "Sala" at bounding box center [425, 29] width 134 height 27
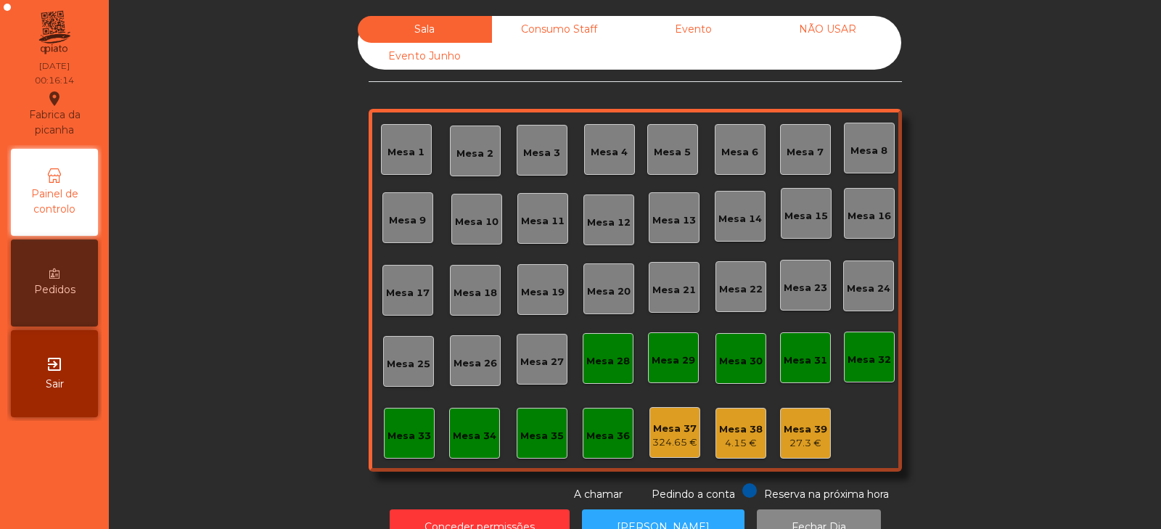
click at [582, 37] on div "Consumo Staff" at bounding box center [559, 29] width 134 height 27
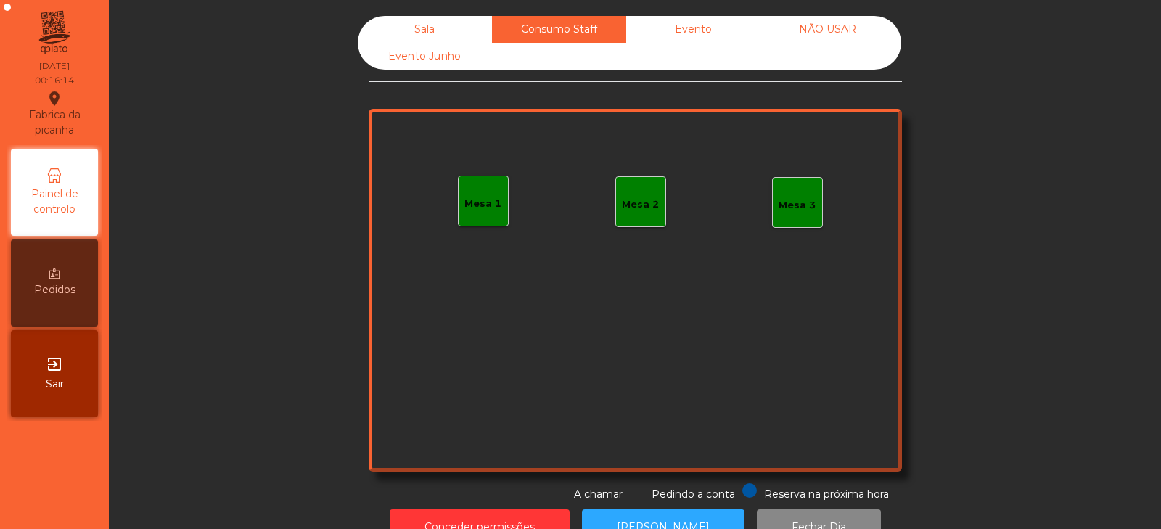
click at [685, 29] on div "Evento" at bounding box center [693, 29] width 134 height 27
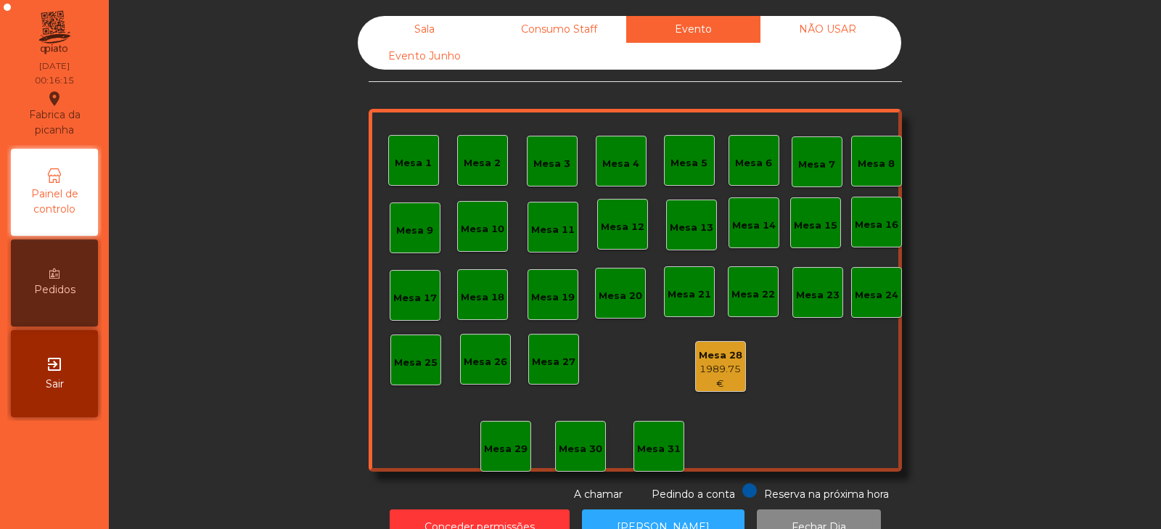
click at [830, 31] on div "NÃO USAR" at bounding box center [828, 29] width 134 height 27
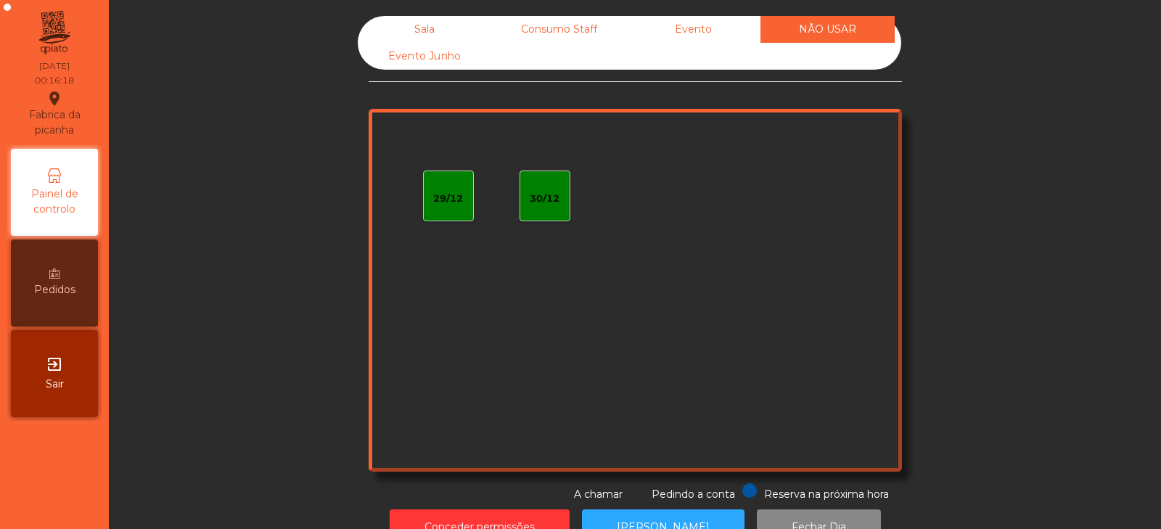
click at [417, 38] on div "Sala" at bounding box center [425, 29] width 134 height 27
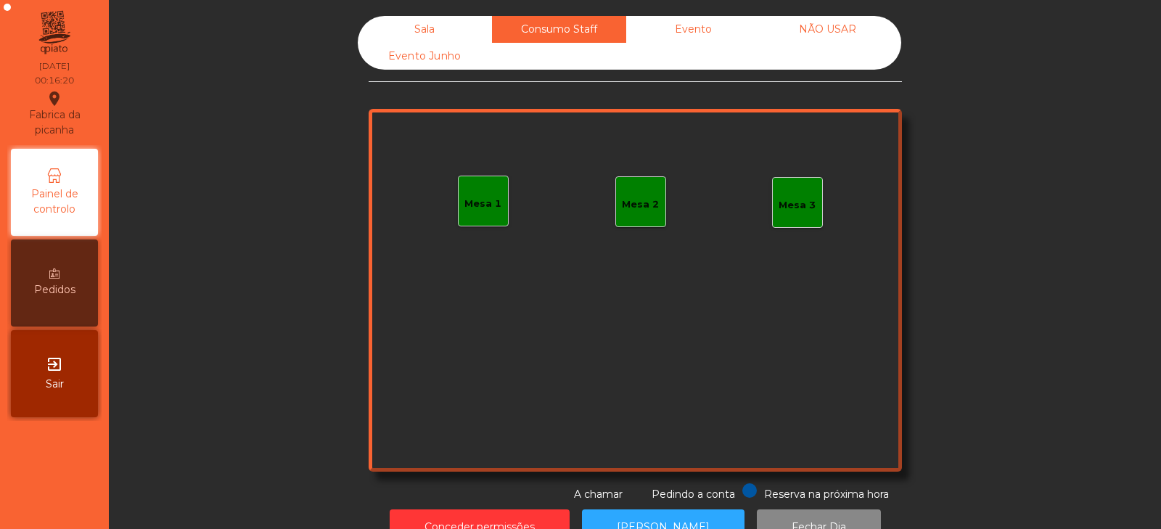
click at [683, 29] on div "Evento" at bounding box center [693, 29] width 134 height 27
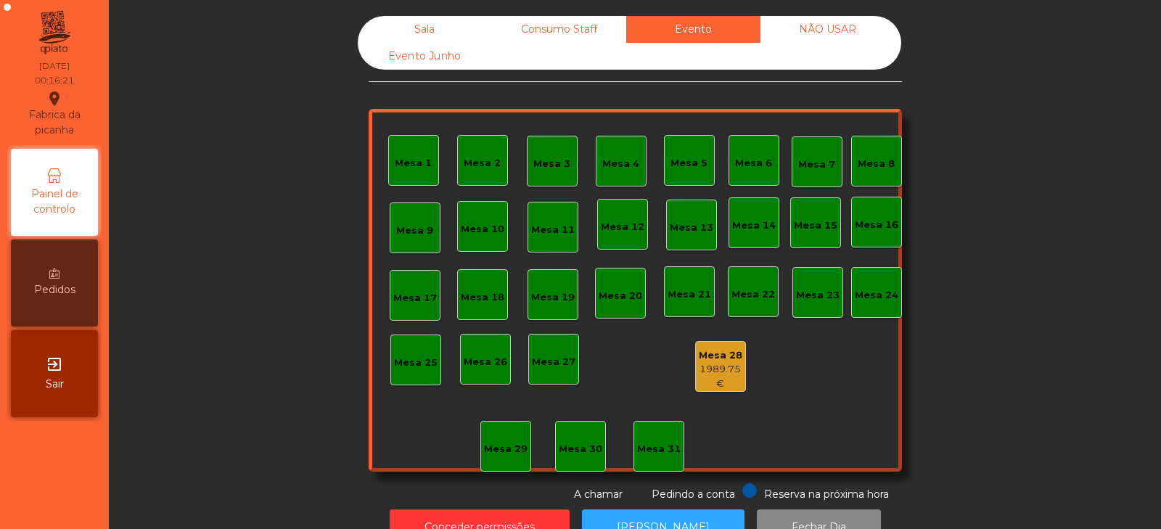
click at [568, 29] on div "Consumo Staff" at bounding box center [559, 29] width 134 height 27
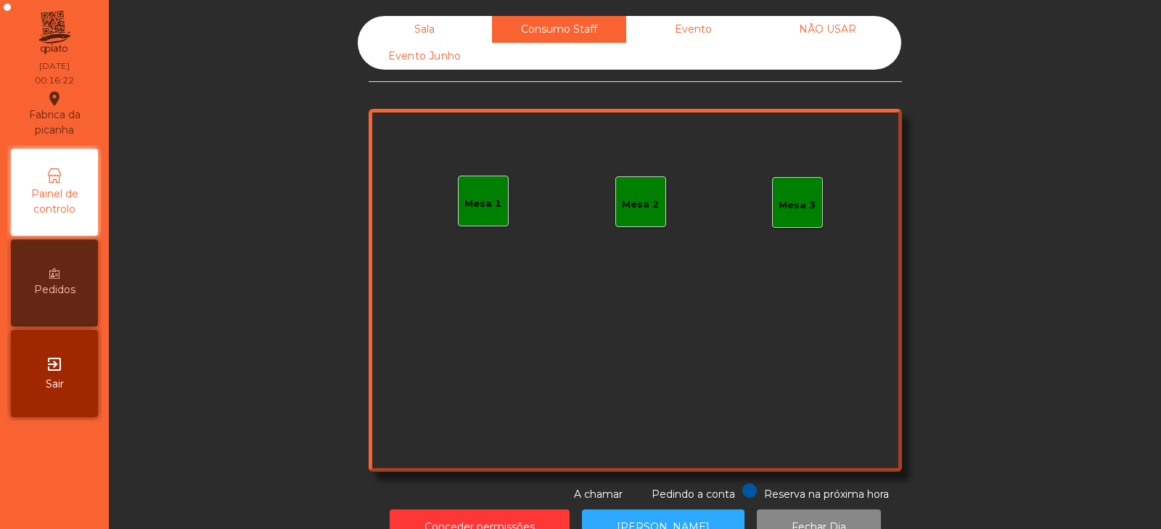
click at [444, 24] on div "Sala" at bounding box center [425, 29] width 134 height 27
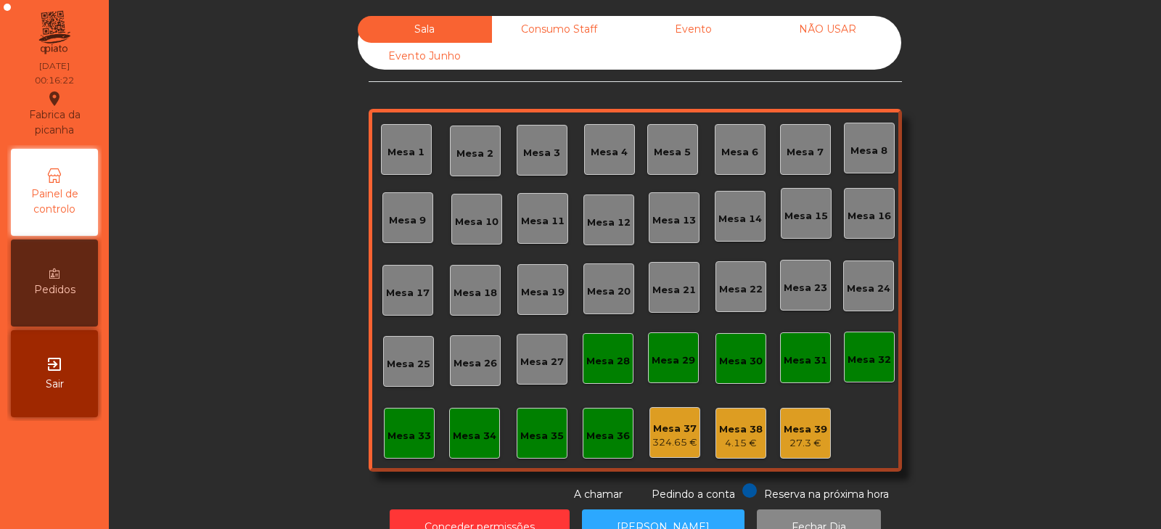
click at [427, 57] on div "Evento Junho" at bounding box center [425, 56] width 134 height 27
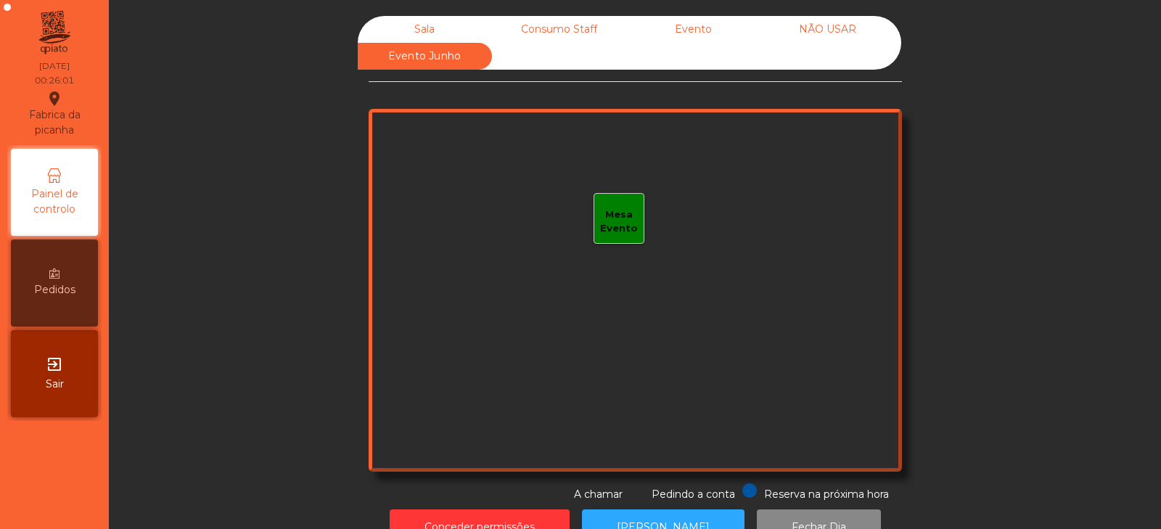
click at [452, 17] on div "Sala" at bounding box center [425, 29] width 134 height 27
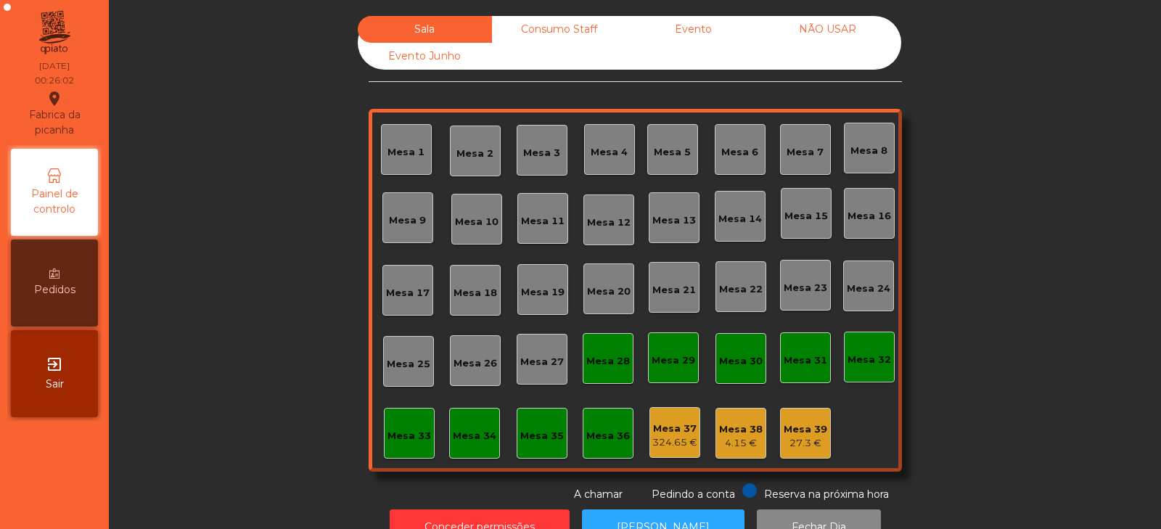
scroll to position [43, 0]
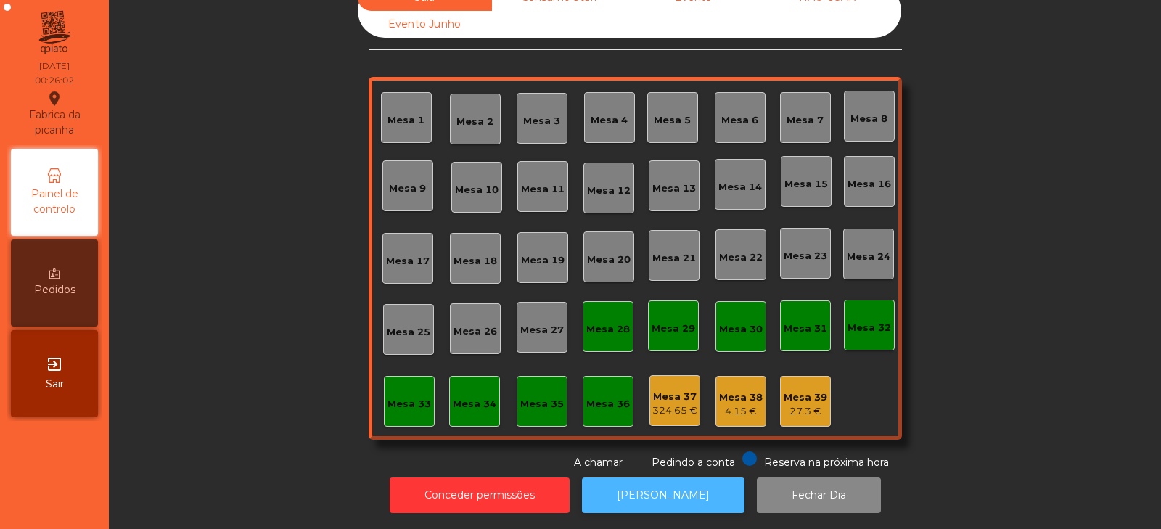
click at [685, 491] on button "[PERSON_NAME]" at bounding box center [663, 496] width 163 height 36
click at [793, 390] on div "Mesa 39" at bounding box center [806, 397] width 44 height 15
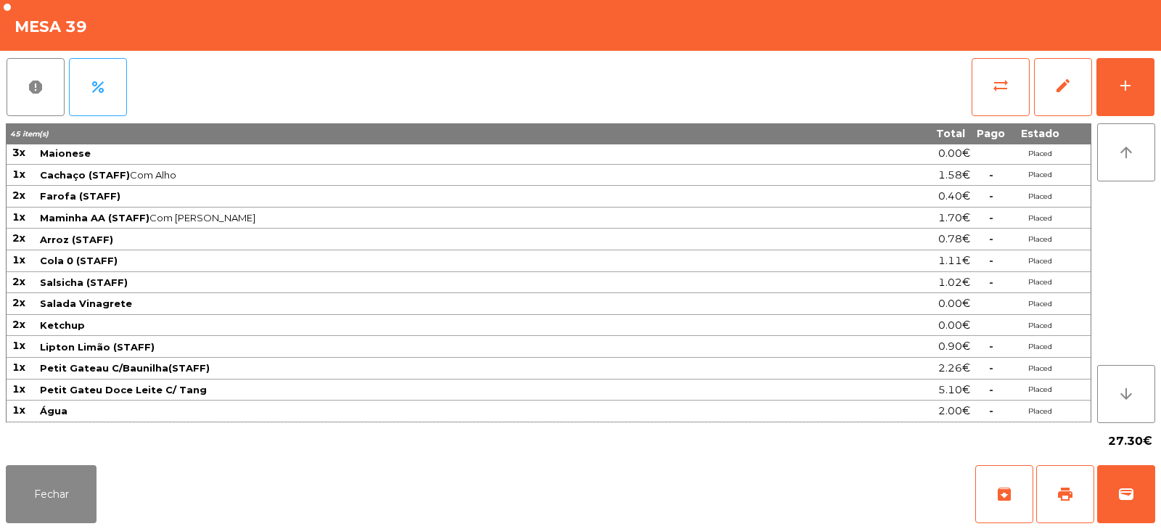
scroll to position [0, 0]
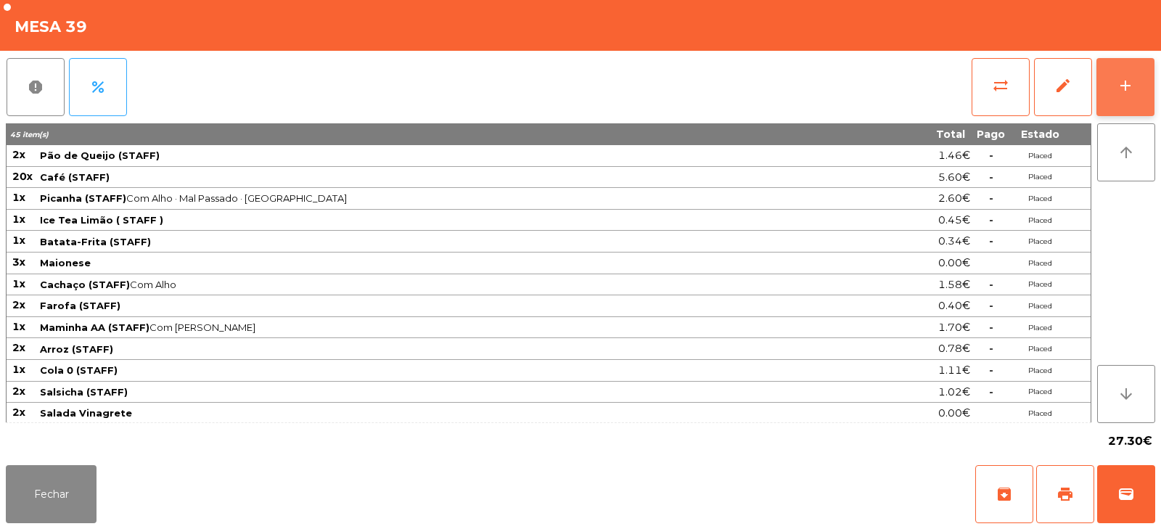
click at [1119, 99] on button "add" at bounding box center [1126, 87] width 58 height 58
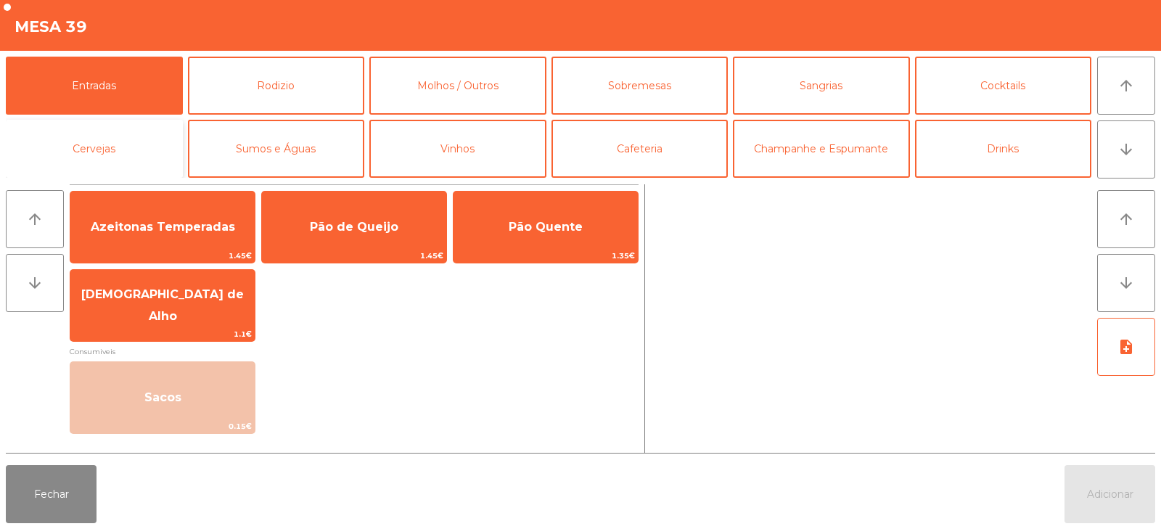
click at [142, 148] on button "Cervejas" at bounding box center [94, 149] width 177 height 58
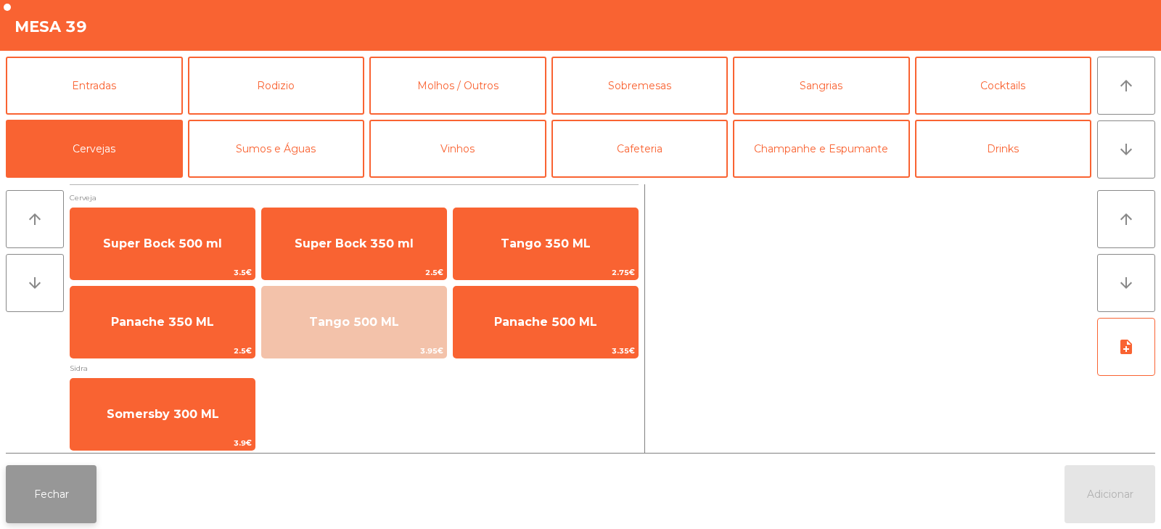
click at [57, 516] on button "Fechar" at bounding box center [51, 494] width 91 height 58
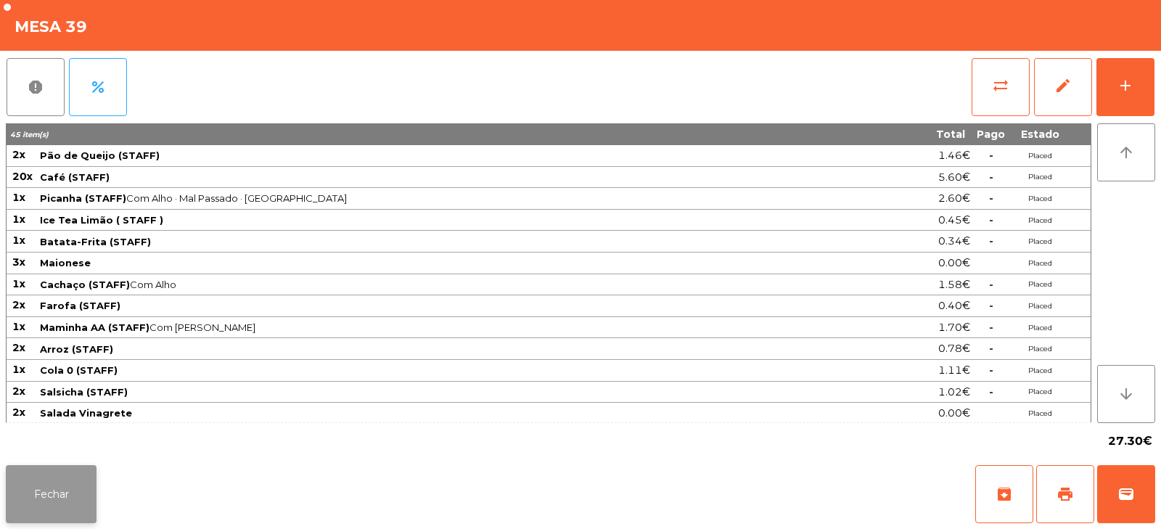
click at [83, 487] on button "Fechar" at bounding box center [51, 494] width 91 height 58
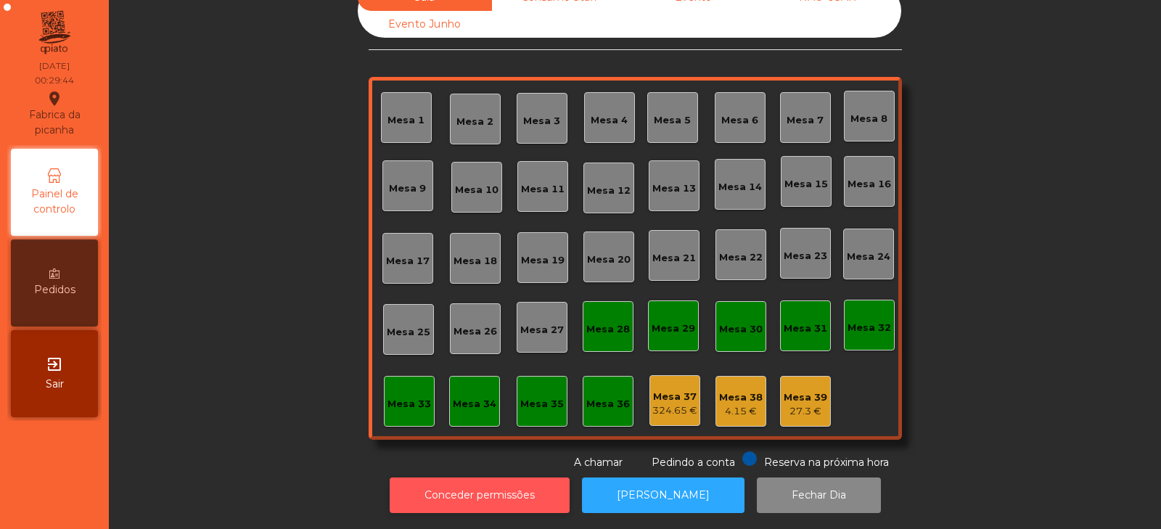
click at [499, 480] on button "Conceder permissões" at bounding box center [480, 496] width 180 height 36
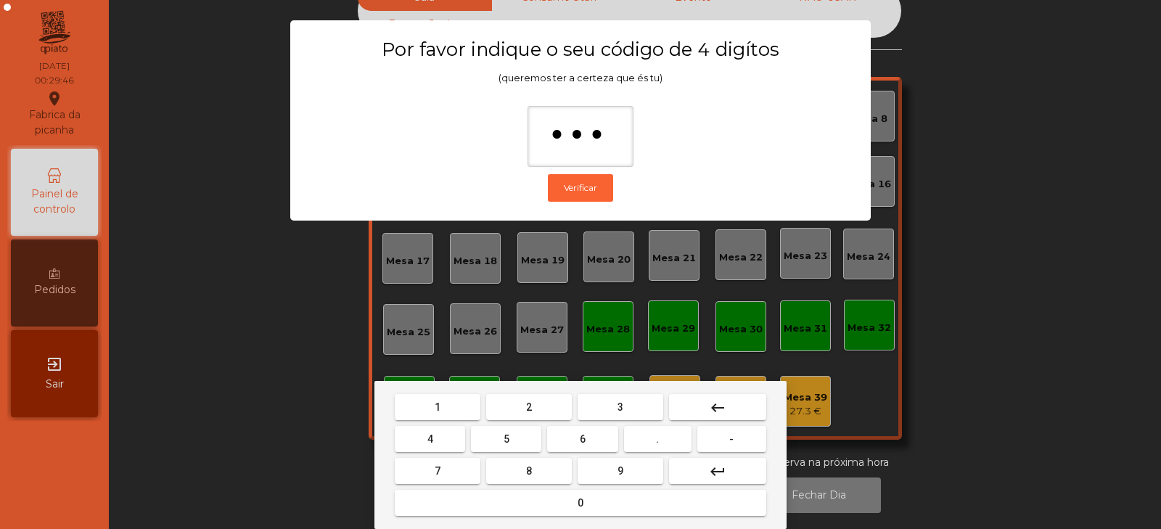
type input "****"
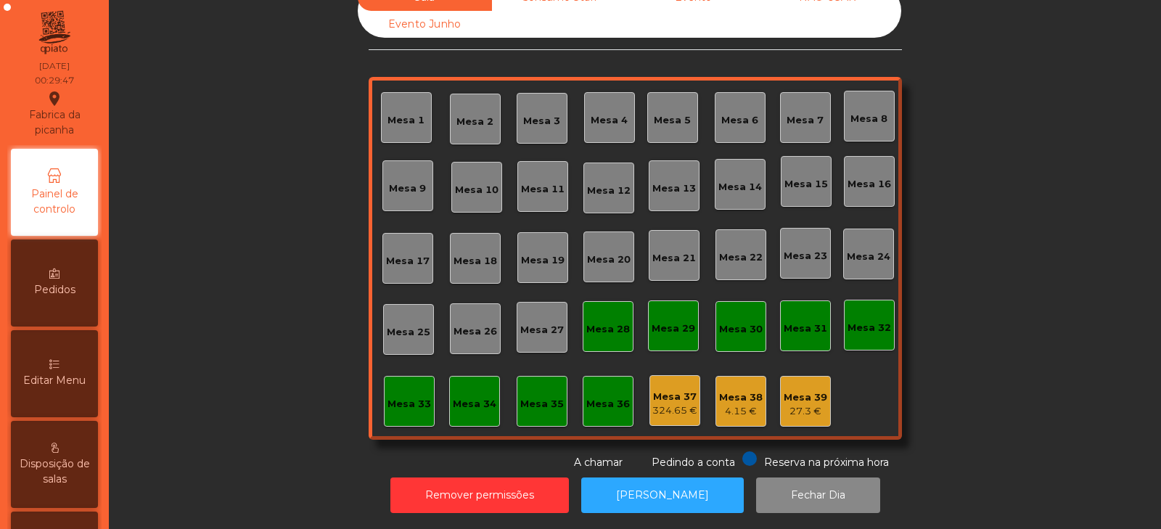
click at [668, 404] on div "324.65 €" at bounding box center [674, 411] width 45 height 15
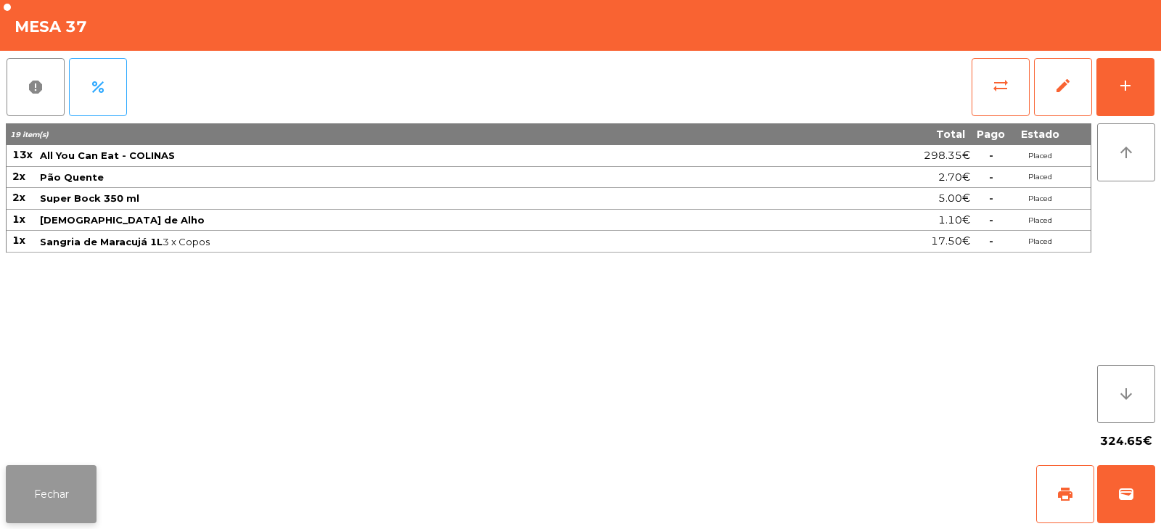
click at [86, 492] on button "Fechar" at bounding box center [51, 494] width 91 height 58
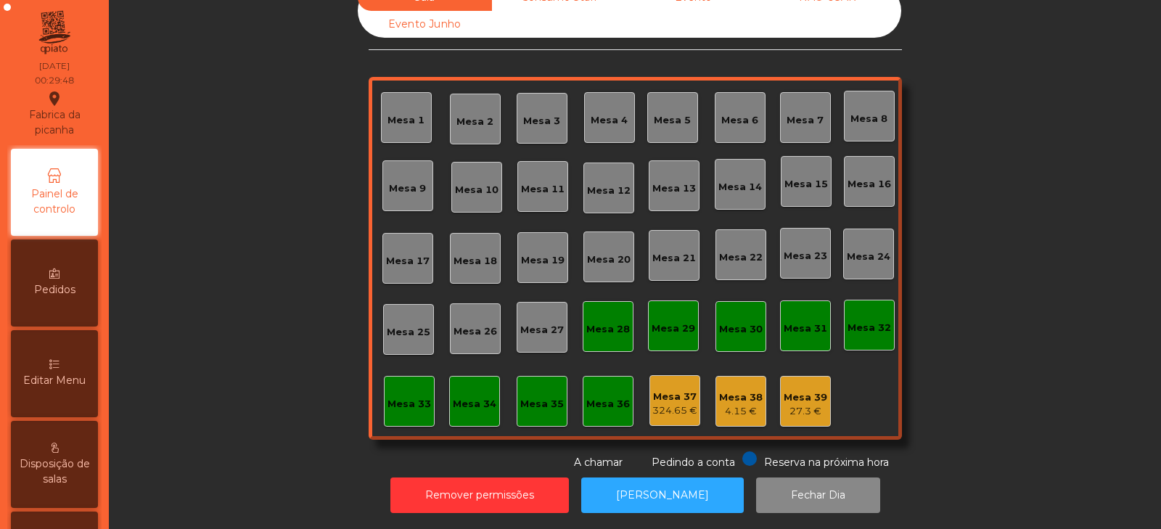
click at [719, 406] on div "4.15 €" at bounding box center [741, 411] width 44 height 15
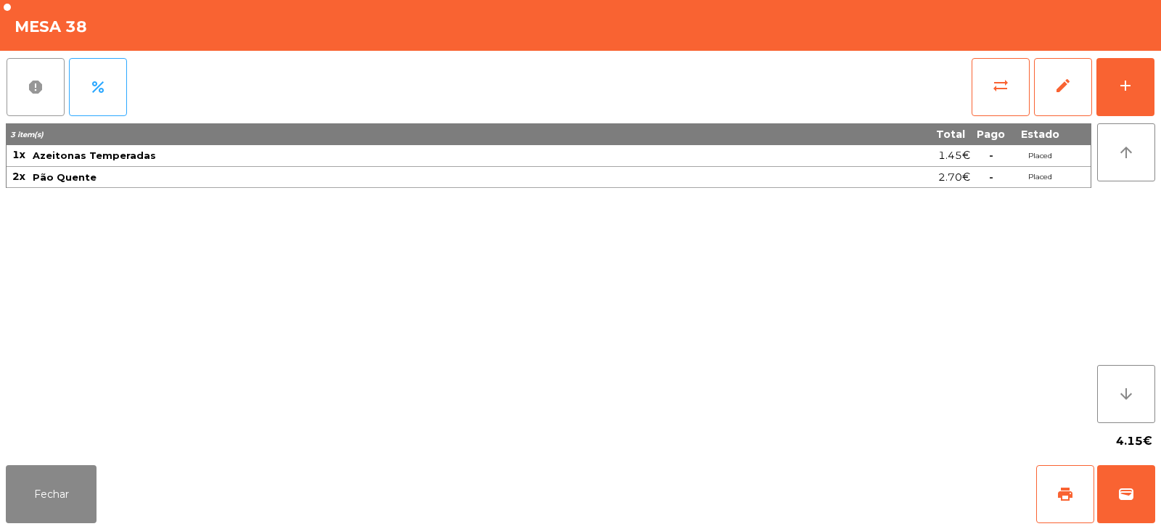
click at [31, 94] on span "report" at bounding box center [35, 86] width 17 height 17
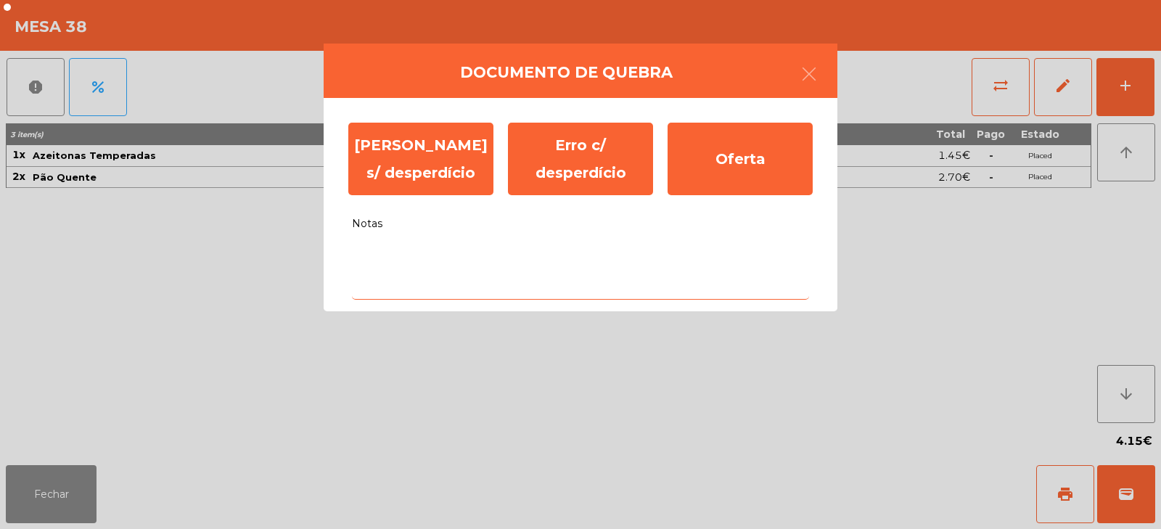
click at [449, 263] on textarea "Notas" at bounding box center [580, 270] width 457 height 60
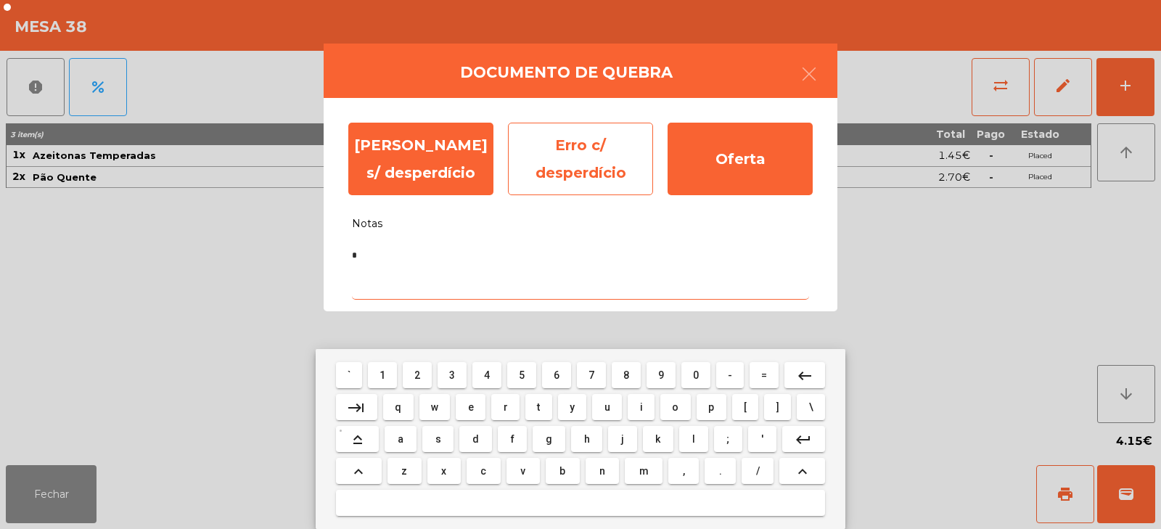
type textarea "*"
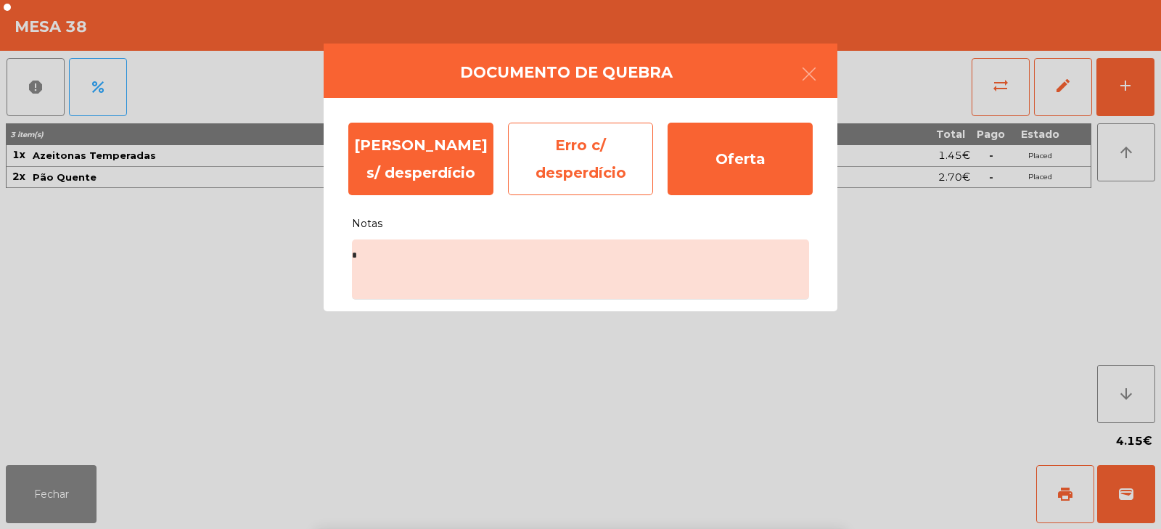
click at [592, 165] on div "Erro c/ desperdício" at bounding box center [580, 159] width 145 height 73
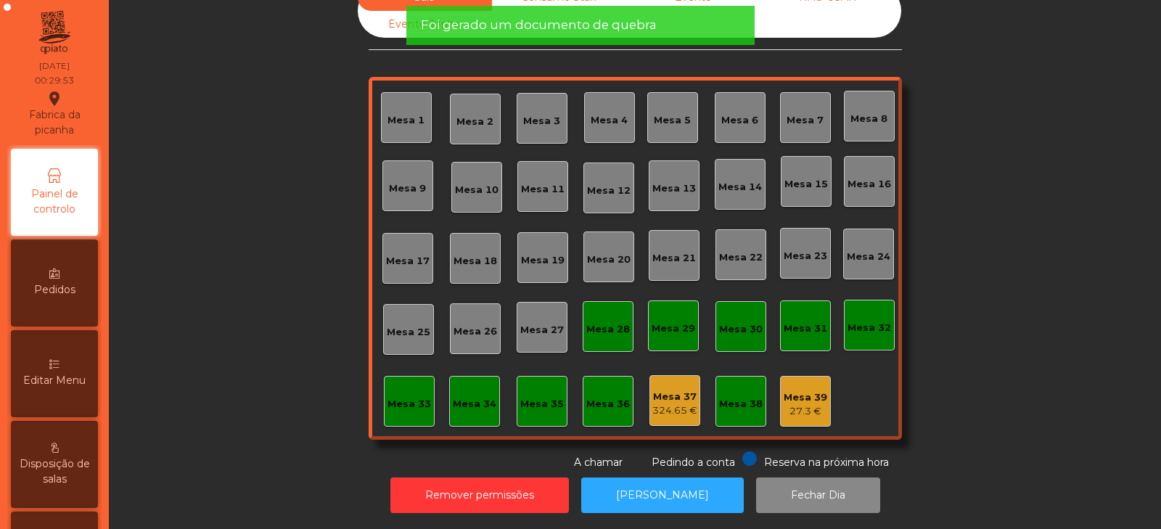
click at [801, 404] on div "27.3 €" at bounding box center [806, 411] width 44 height 15
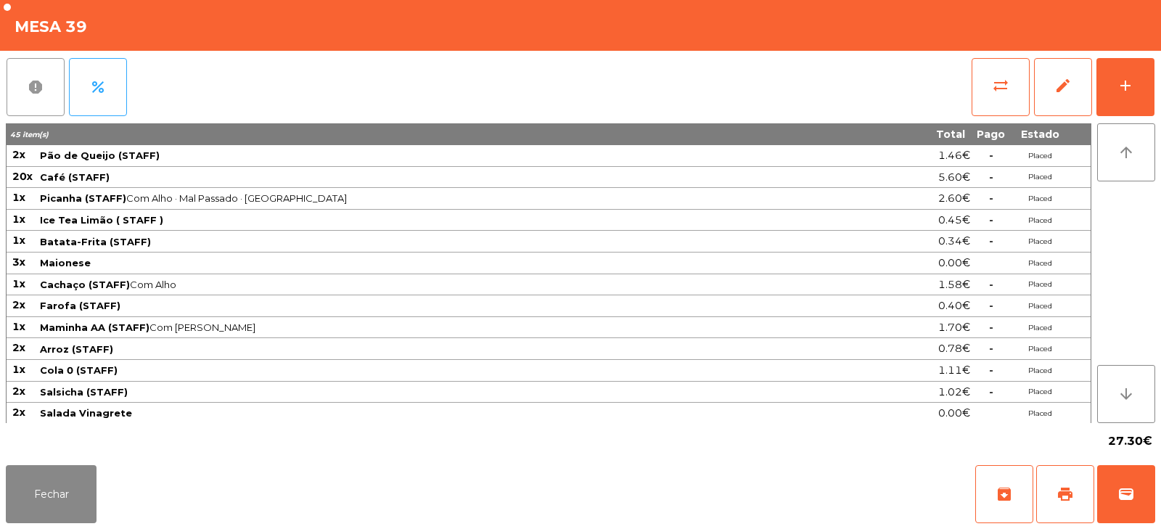
click at [33, 94] on span "report" at bounding box center [35, 86] width 17 height 17
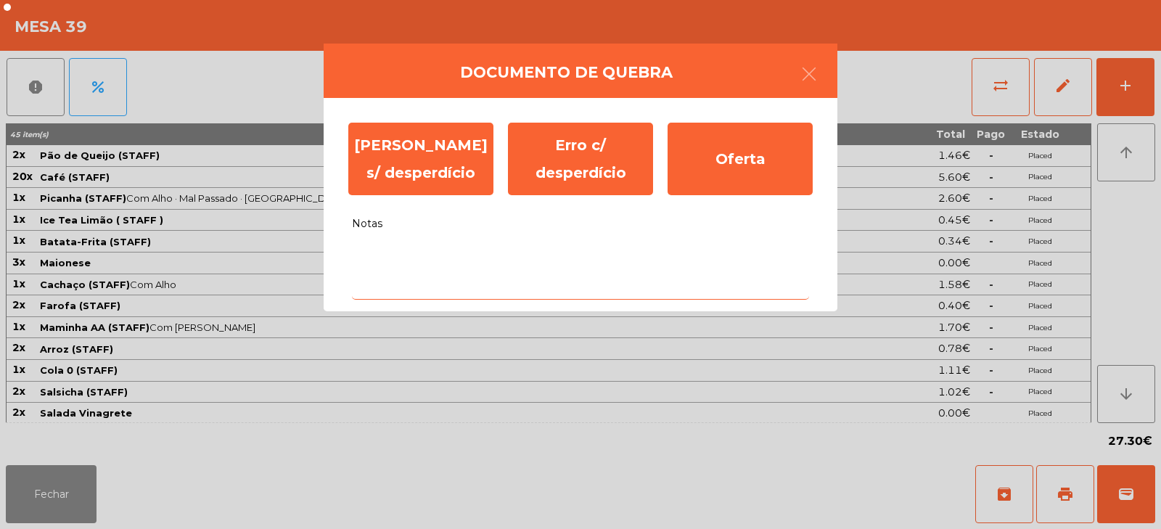
click at [446, 253] on textarea "Notas" at bounding box center [580, 270] width 457 height 60
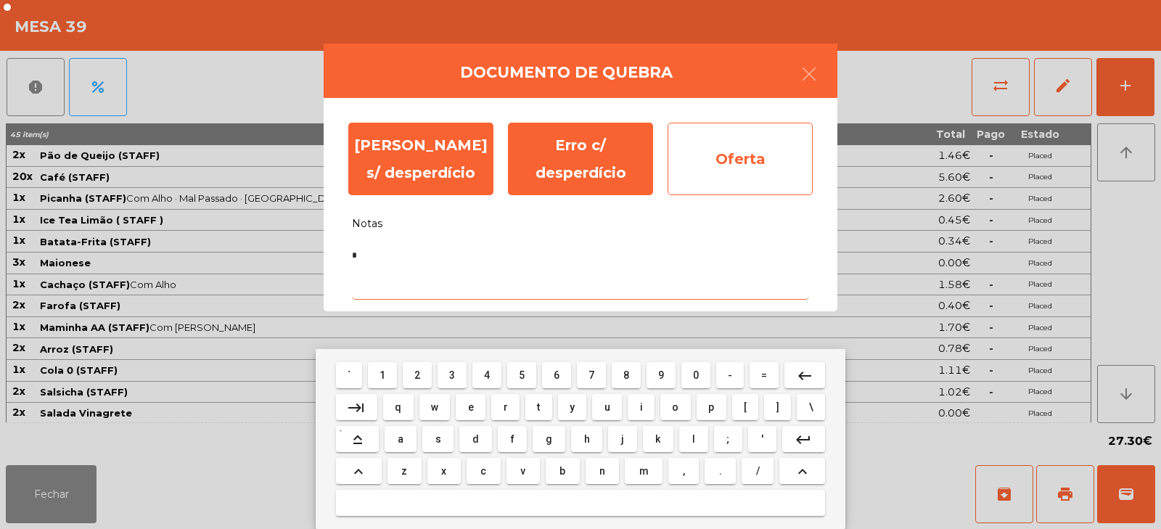
type textarea "*"
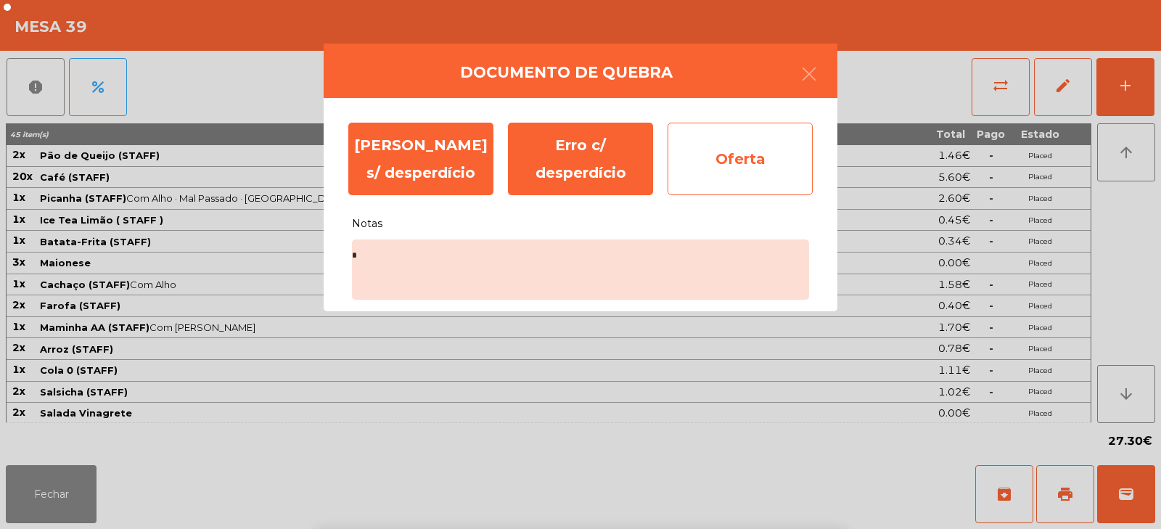
click at [748, 165] on div "Oferta" at bounding box center [740, 159] width 145 height 73
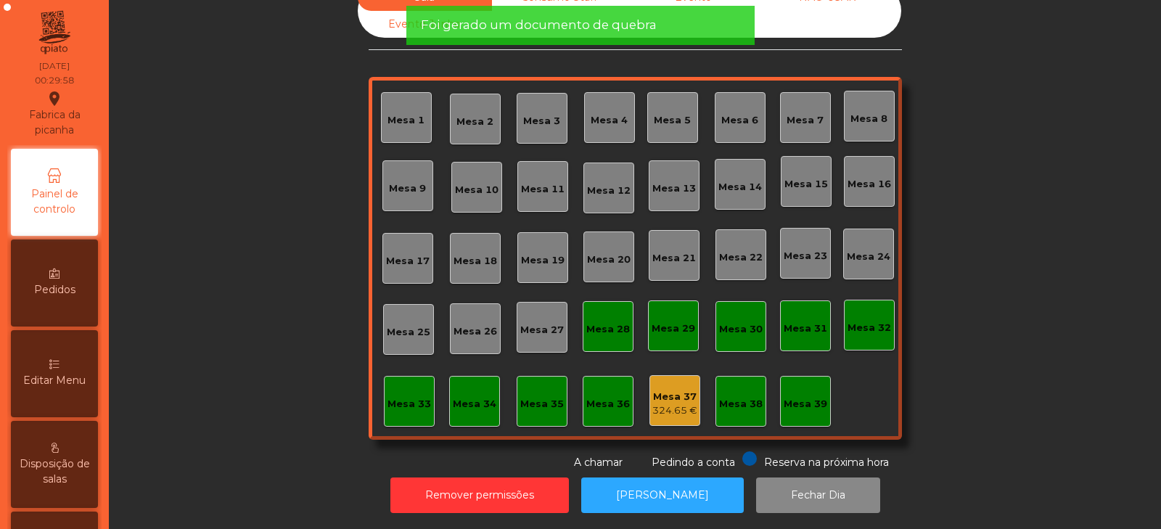
click at [672, 404] on div "324.65 €" at bounding box center [674, 411] width 45 height 15
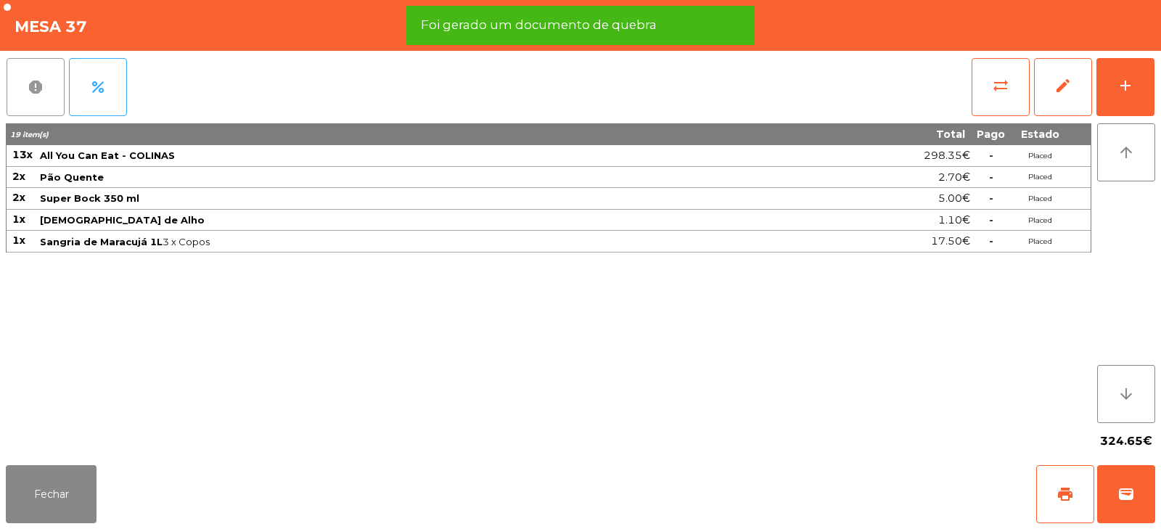
click at [36, 91] on span "report" at bounding box center [35, 86] width 17 height 17
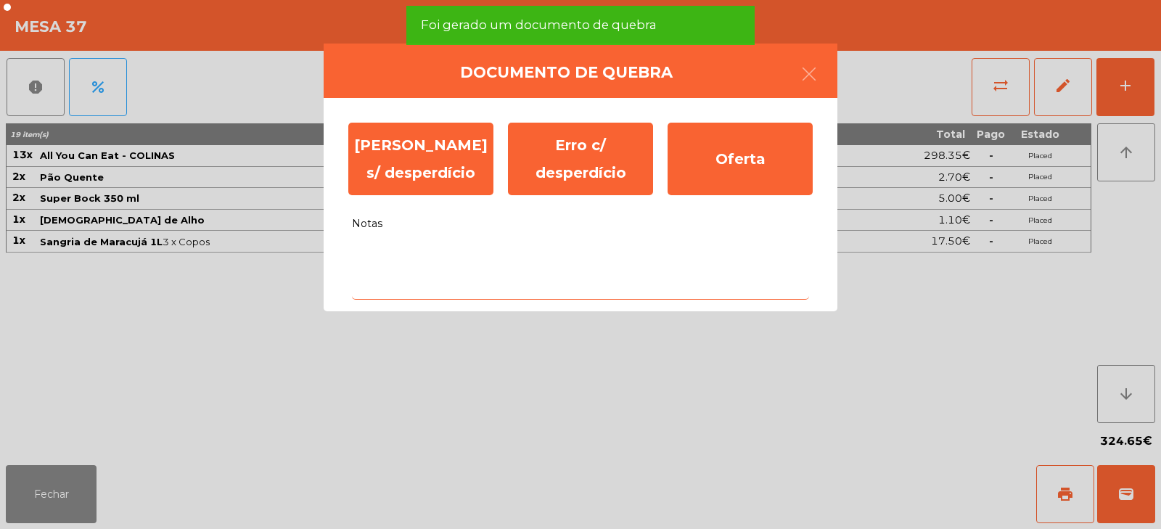
click at [470, 261] on textarea "Notas" at bounding box center [580, 270] width 457 height 60
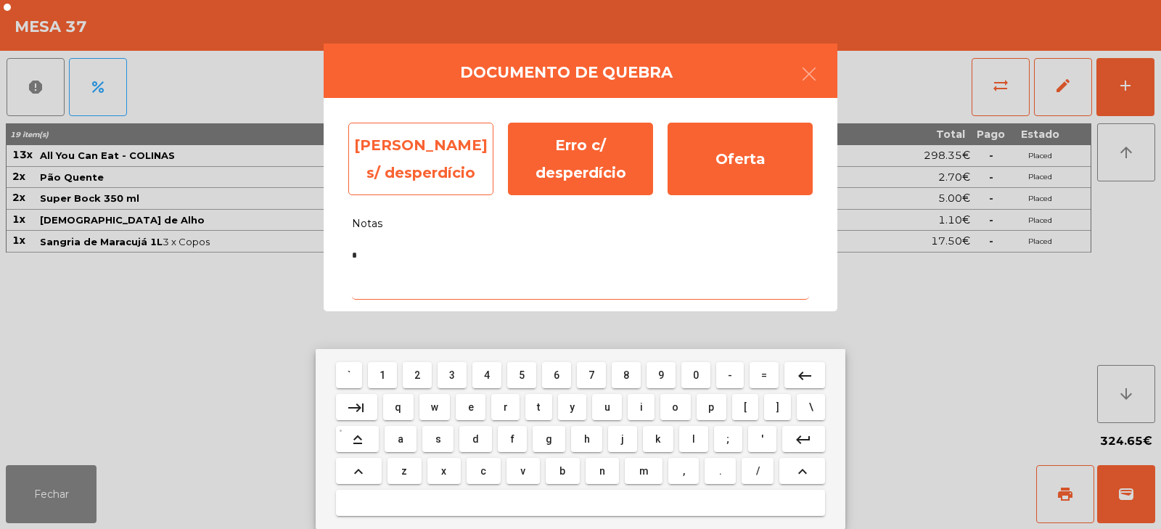
type textarea "*"
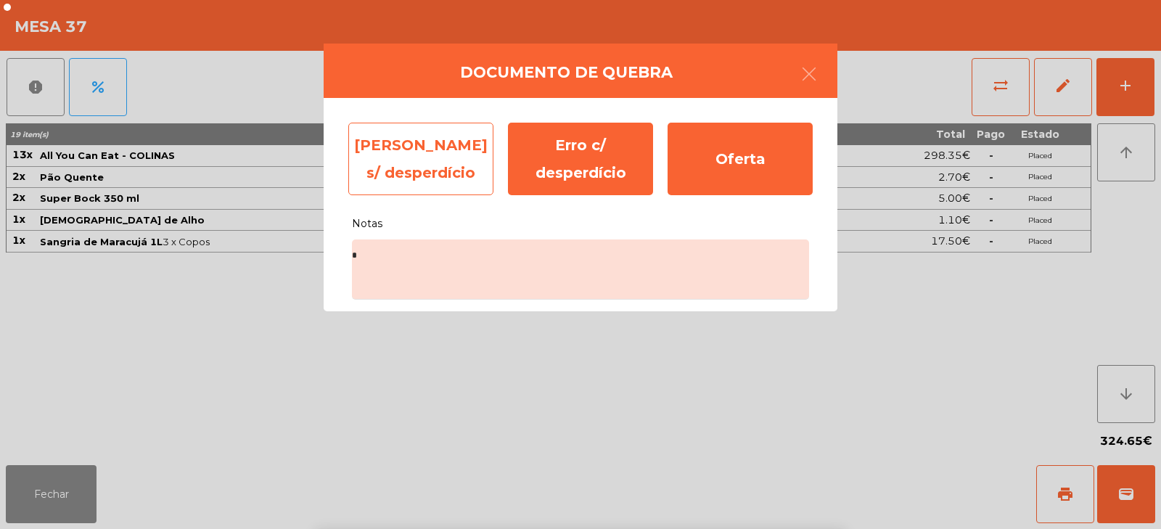
click at [438, 160] on div "[PERSON_NAME] s/ desperdício" at bounding box center [420, 159] width 145 height 73
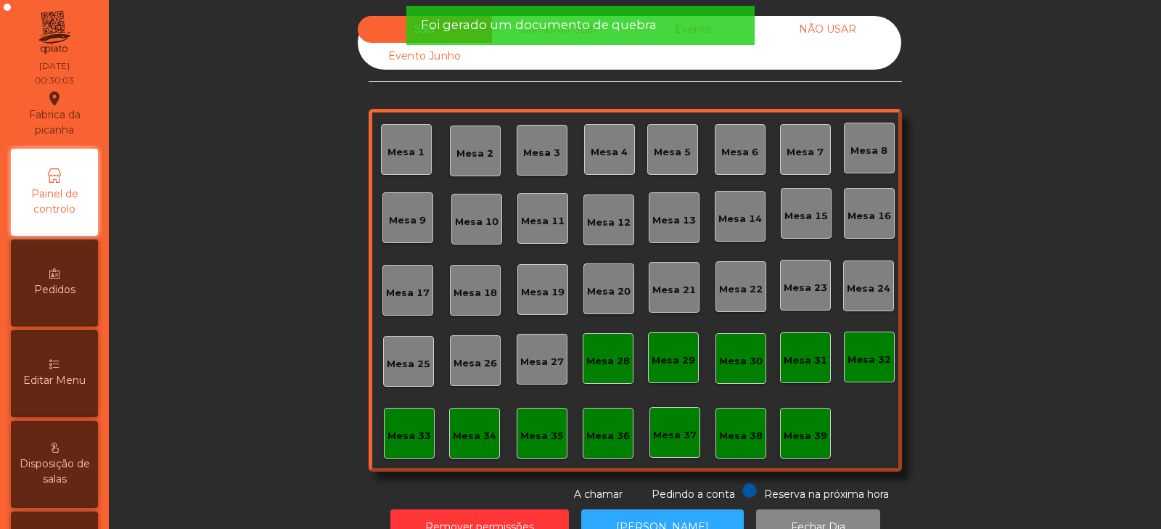
click at [822, 34] on div "NÃO USAR" at bounding box center [828, 29] width 134 height 27
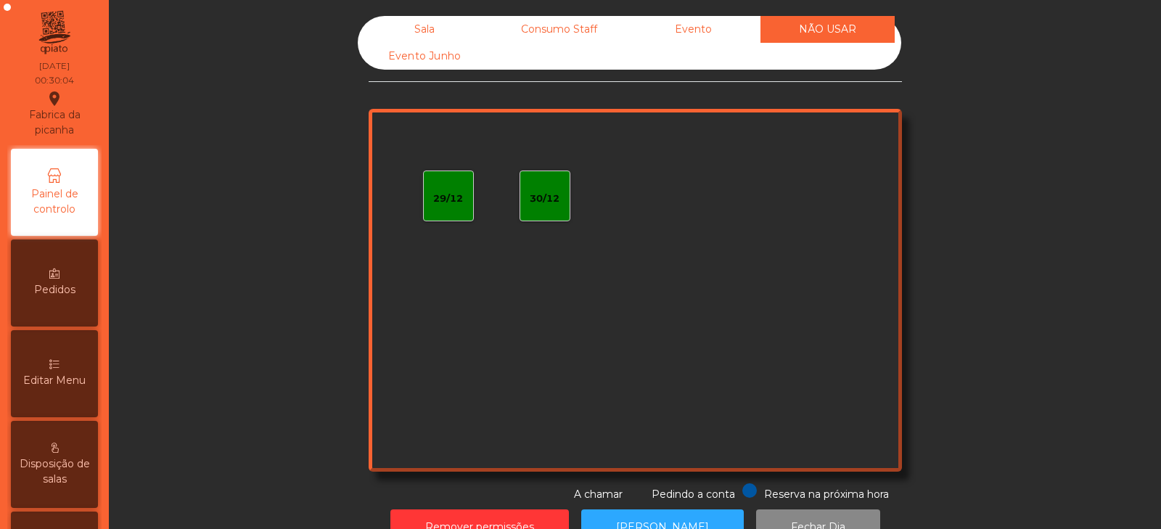
click at [719, 33] on div "Evento" at bounding box center [693, 29] width 134 height 27
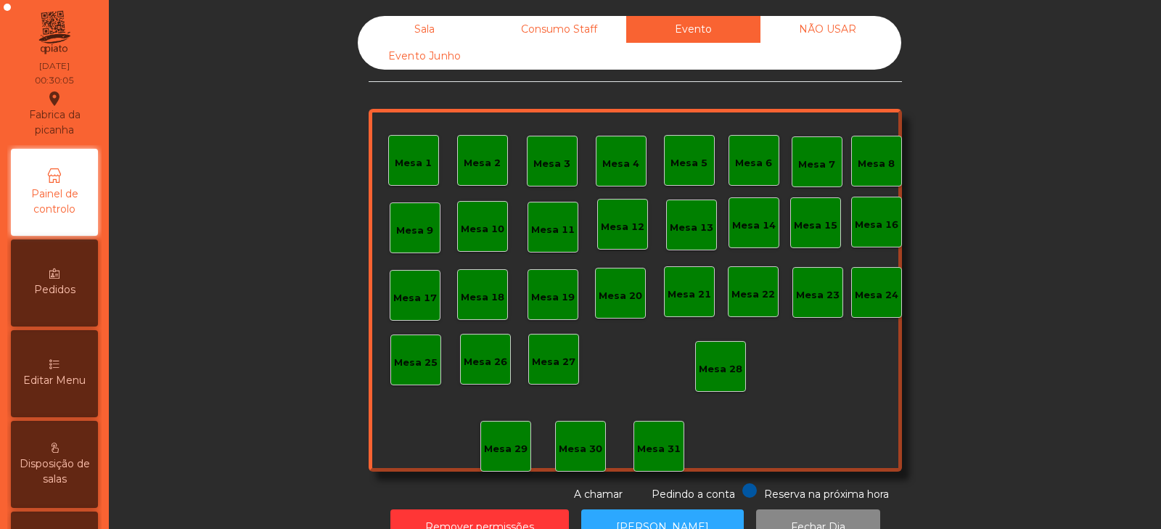
click at [588, 31] on div "Consumo Staff" at bounding box center [559, 29] width 134 height 27
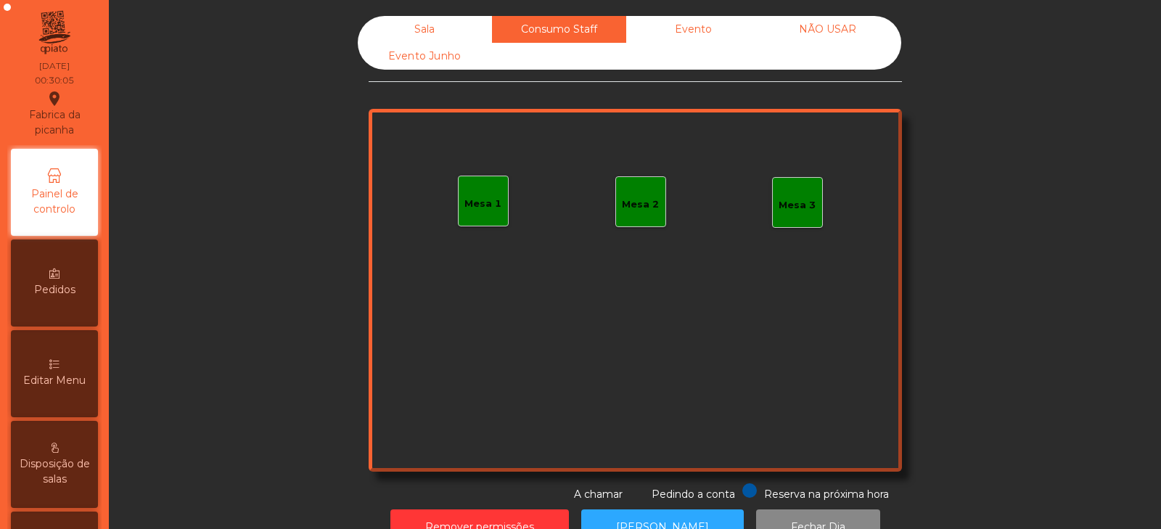
click at [438, 30] on div "Sala" at bounding box center [425, 29] width 134 height 27
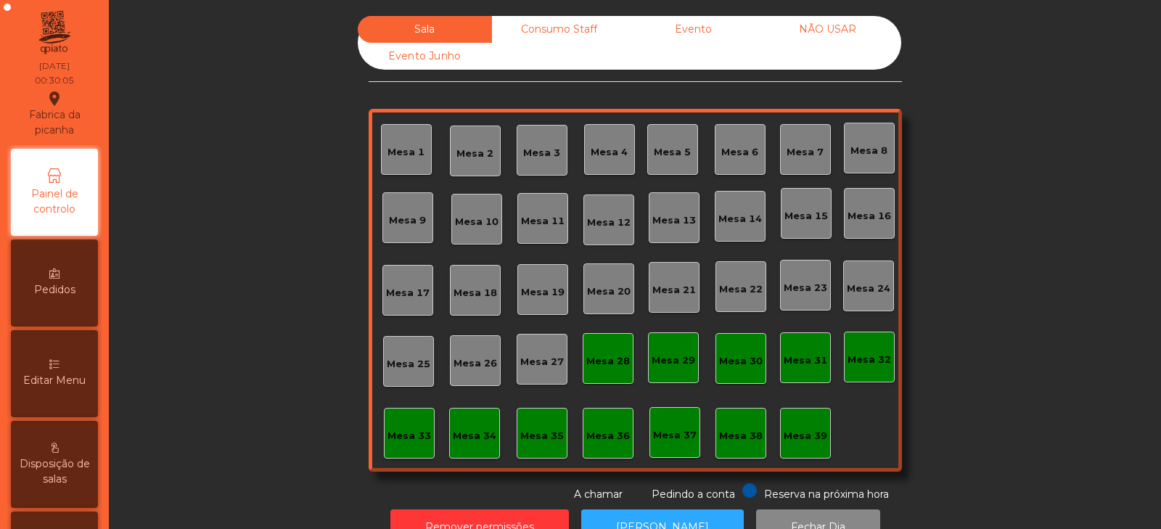
click at [432, 64] on div "Evento Junho" at bounding box center [425, 56] width 134 height 27
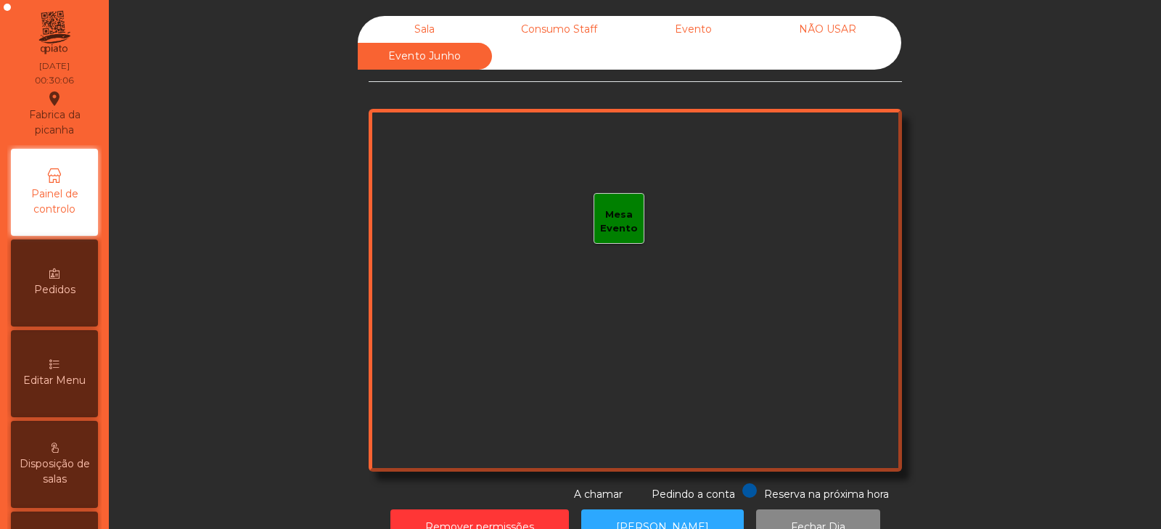
click at [559, 31] on div "Consumo Staff" at bounding box center [559, 29] width 134 height 27
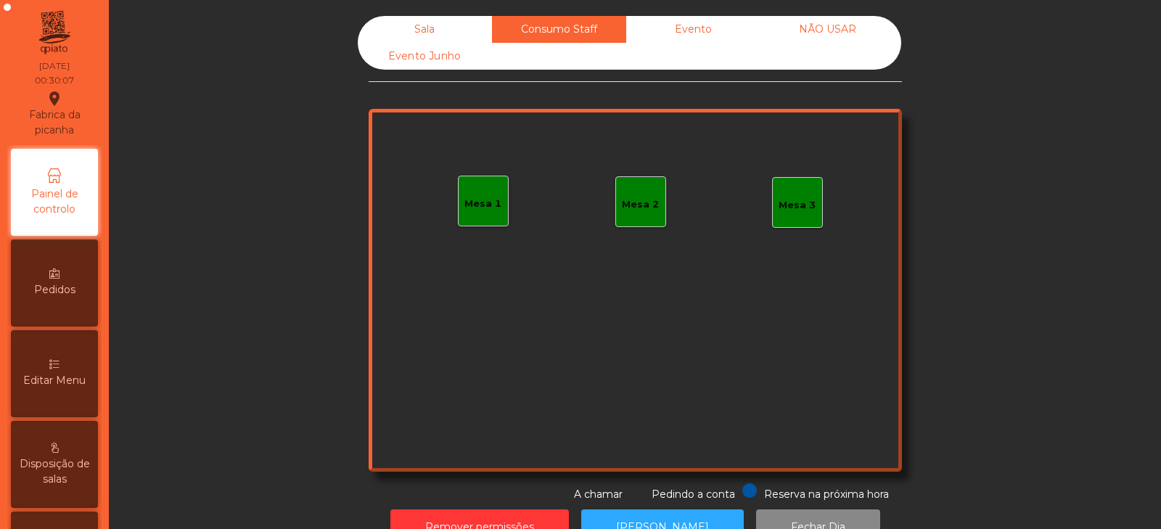
click at [449, 28] on div "Sala" at bounding box center [425, 29] width 134 height 27
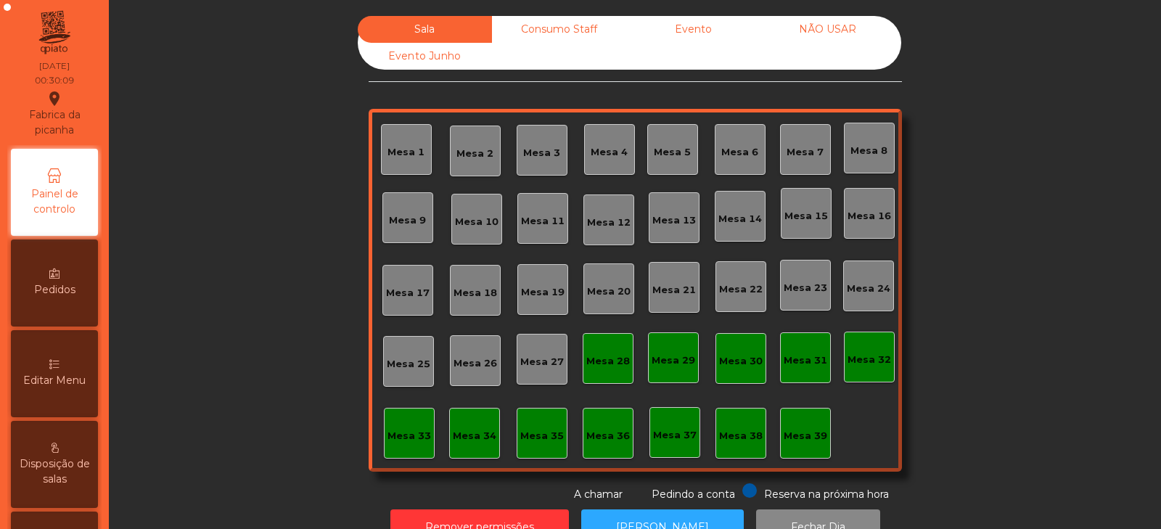
click at [806, 446] on div "Mesa 39" at bounding box center [805, 433] width 51 height 51
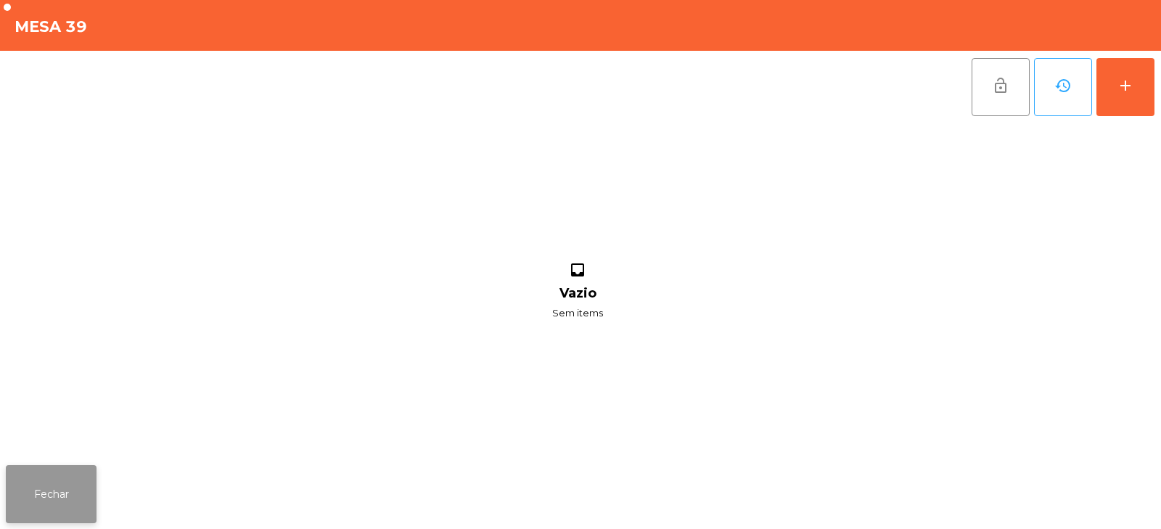
click at [54, 476] on button "Fechar" at bounding box center [51, 494] width 91 height 58
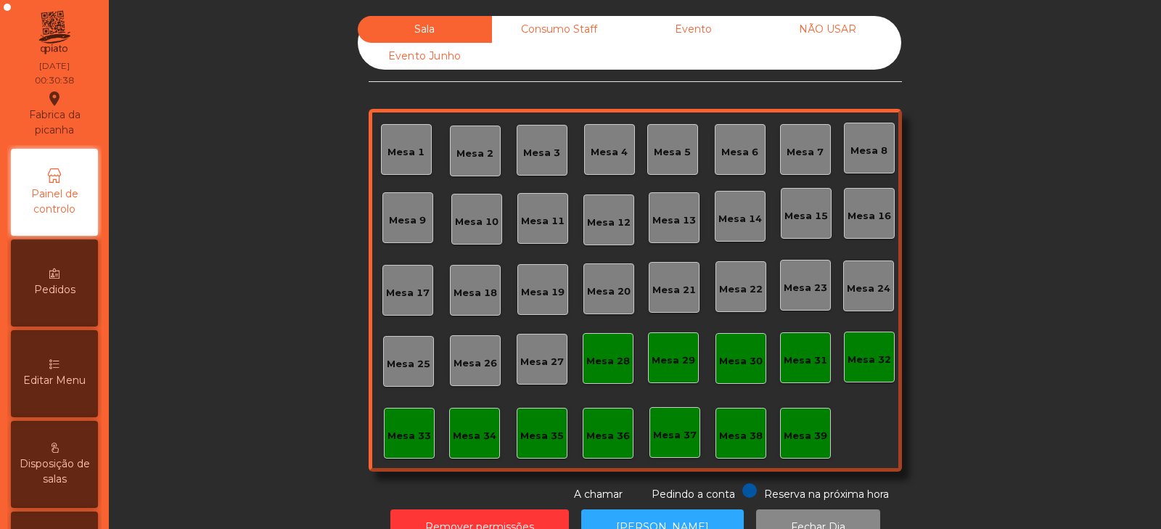
click at [584, 37] on div "Consumo Staff" at bounding box center [559, 29] width 134 height 27
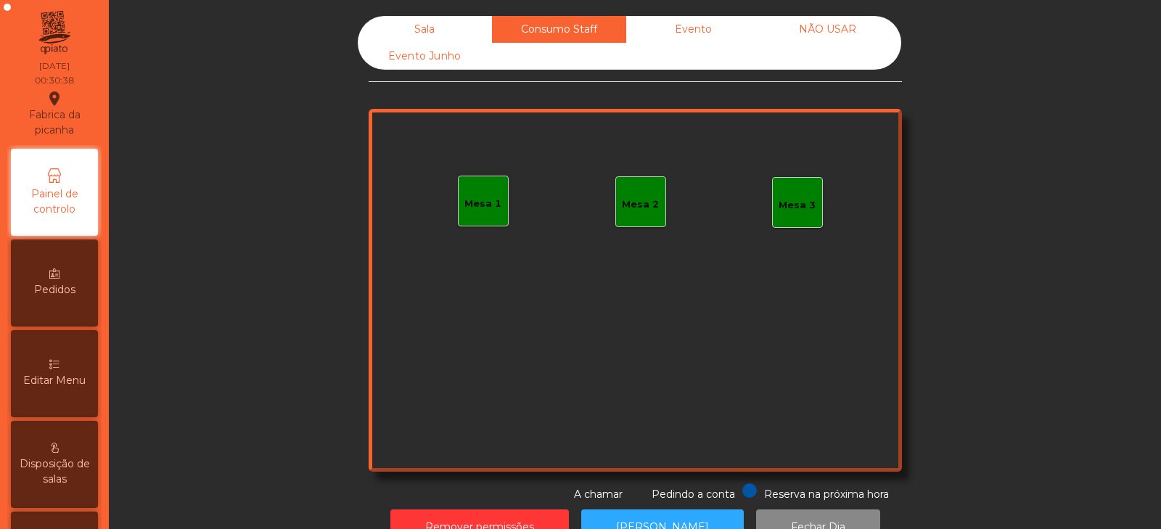
click at [698, 33] on div "Evento" at bounding box center [693, 29] width 134 height 27
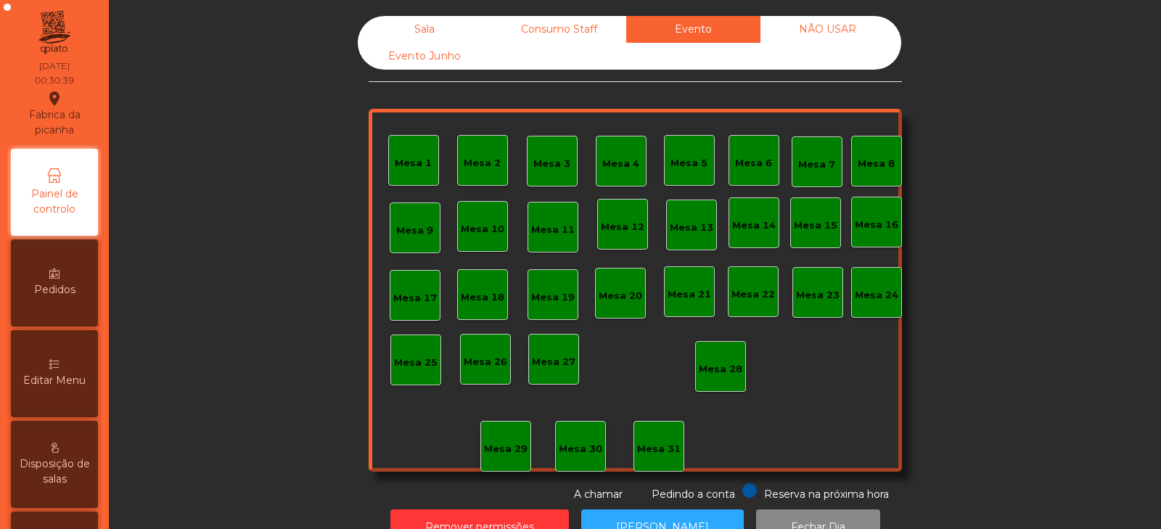
click at [838, 20] on div "NÃO USAR" at bounding box center [828, 29] width 134 height 27
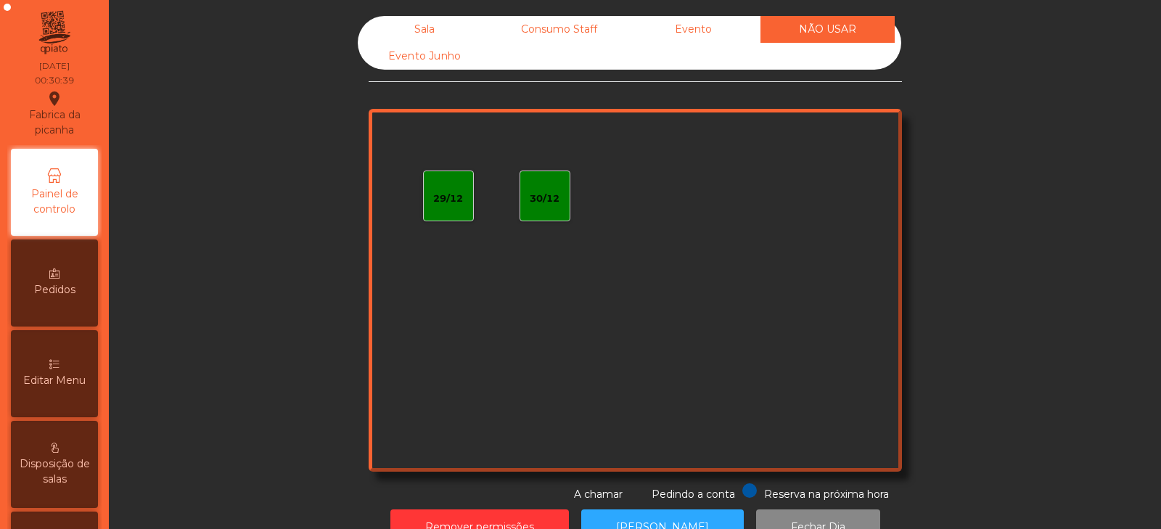
click at [684, 25] on div "Evento" at bounding box center [693, 29] width 134 height 27
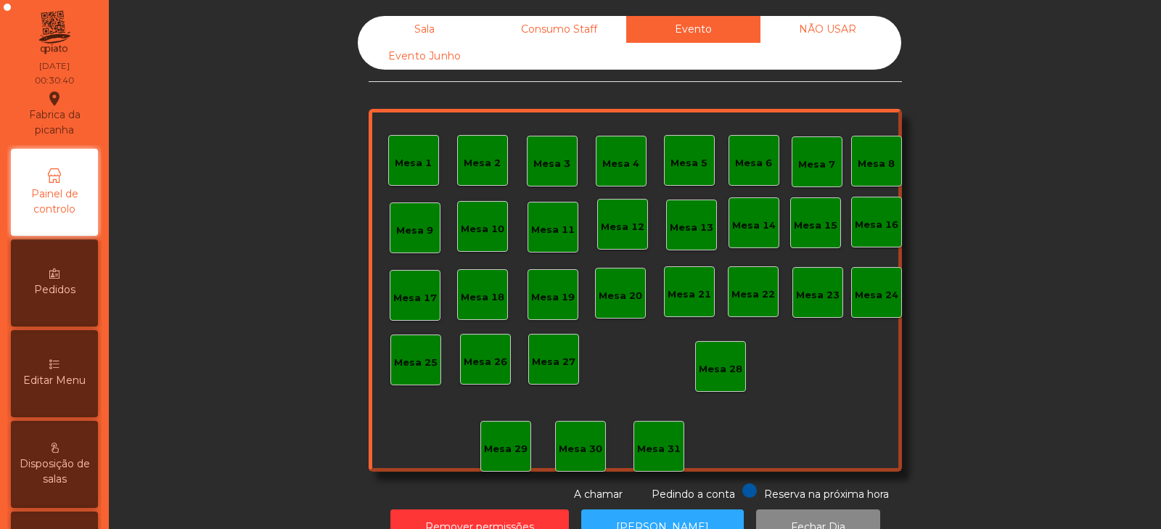
click at [584, 27] on div "Consumo Staff" at bounding box center [559, 29] width 134 height 27
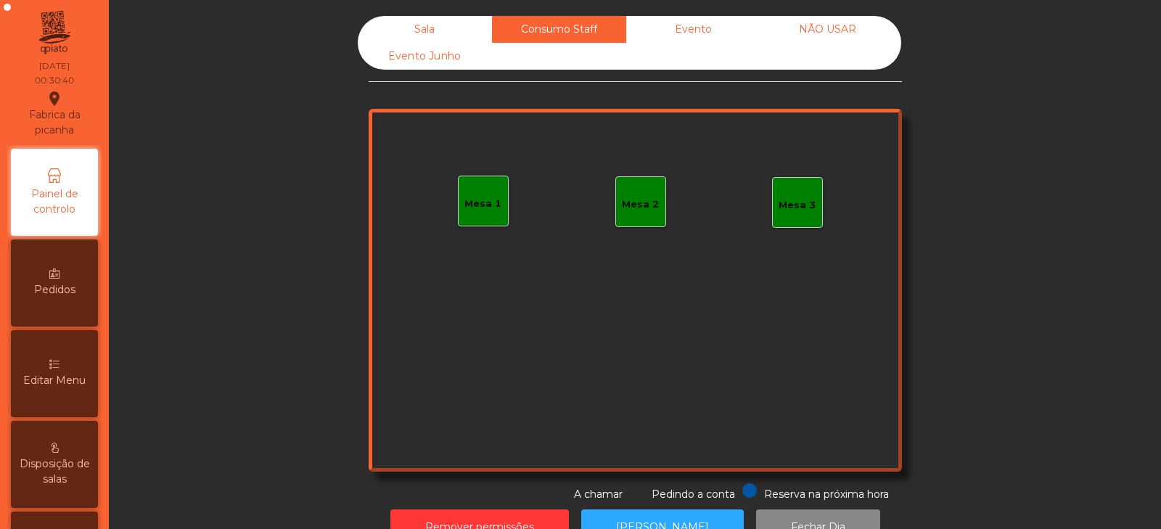
click at [462, 21] on div "Sala" at bounding box center [425, 29] width 134 height 27
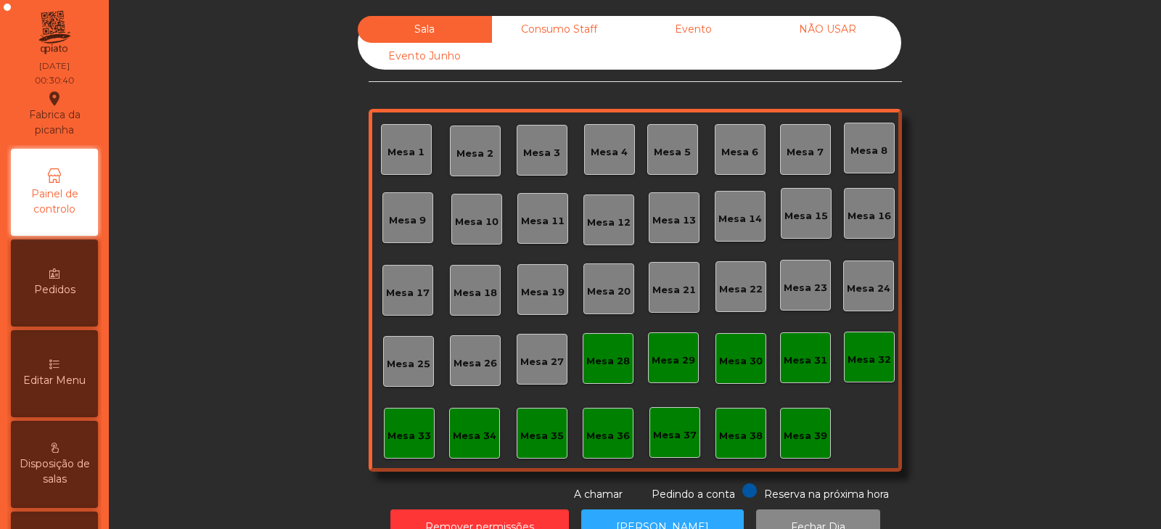
click at [438, 57] on div "Evento Junho" at bounding box center [425, 56] width 134 height 27
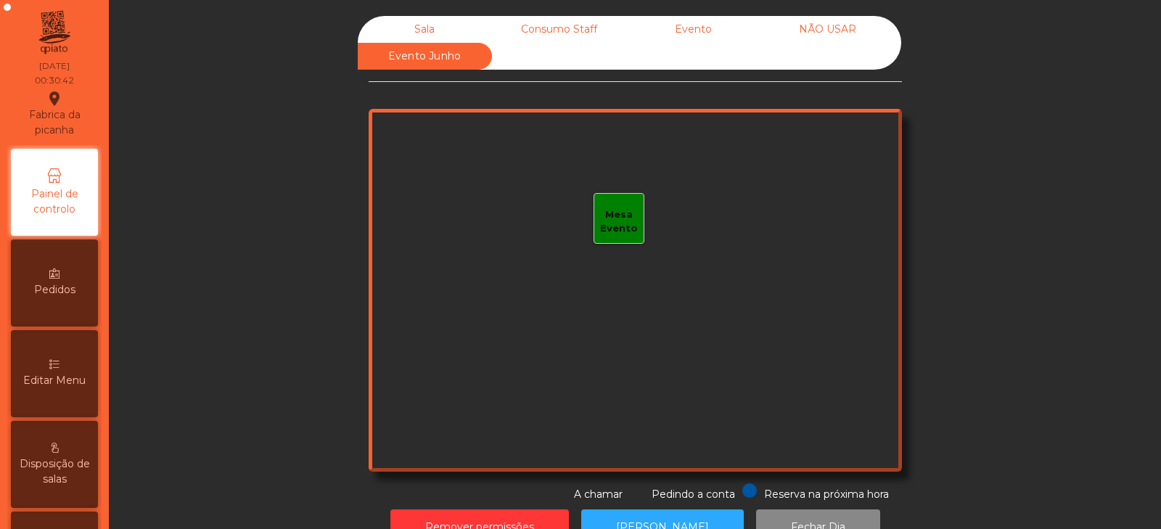
click at [441, 30] on div "Sala" at bounding box center [425, 29] width 134 height 27
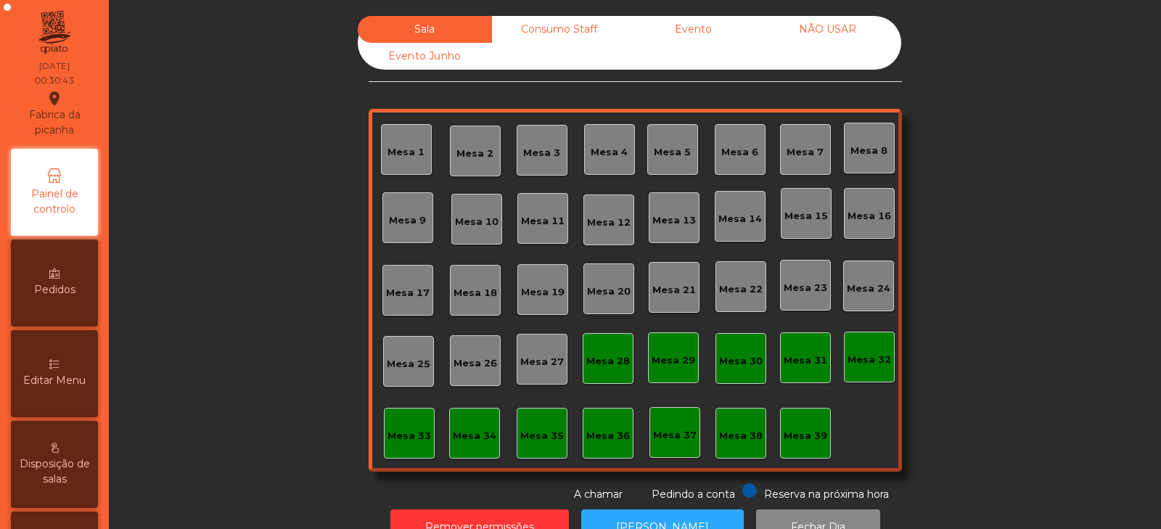
scroll to position [43, 0]
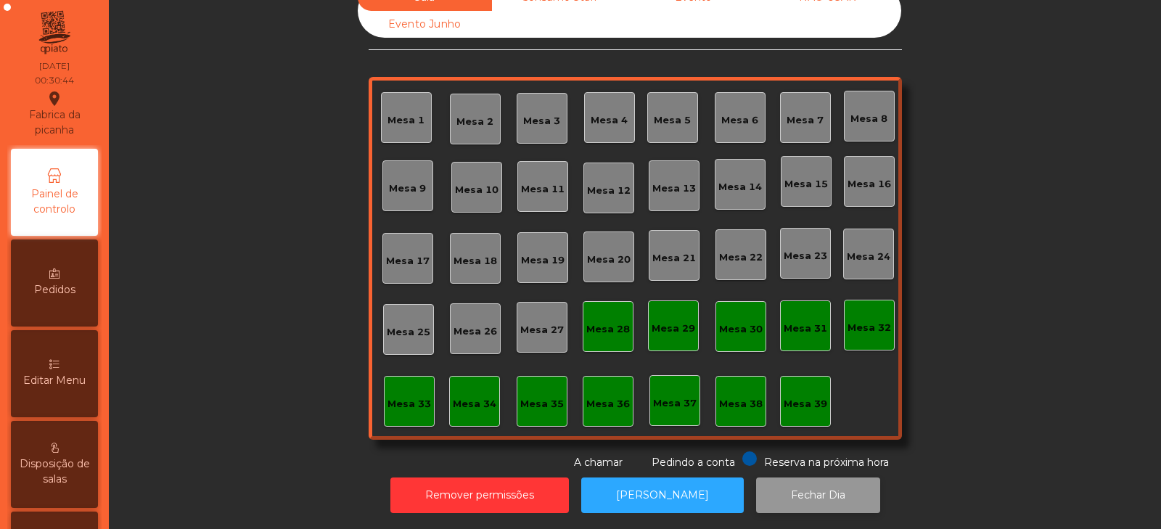
click at [786, 488] on button "Fechar Dia" at bounding box center [818, 496] width 124 height 36
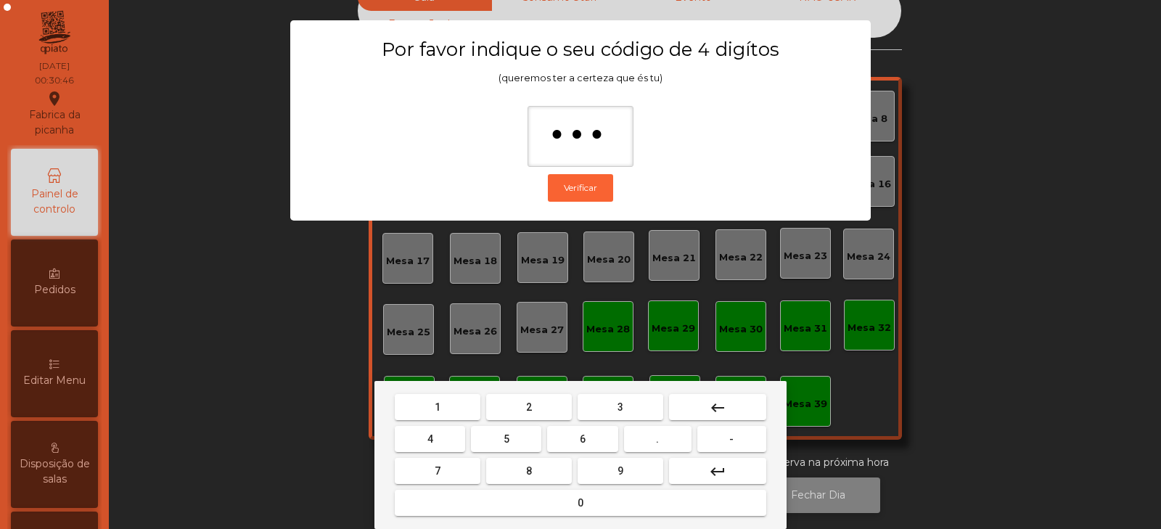
type input "****"
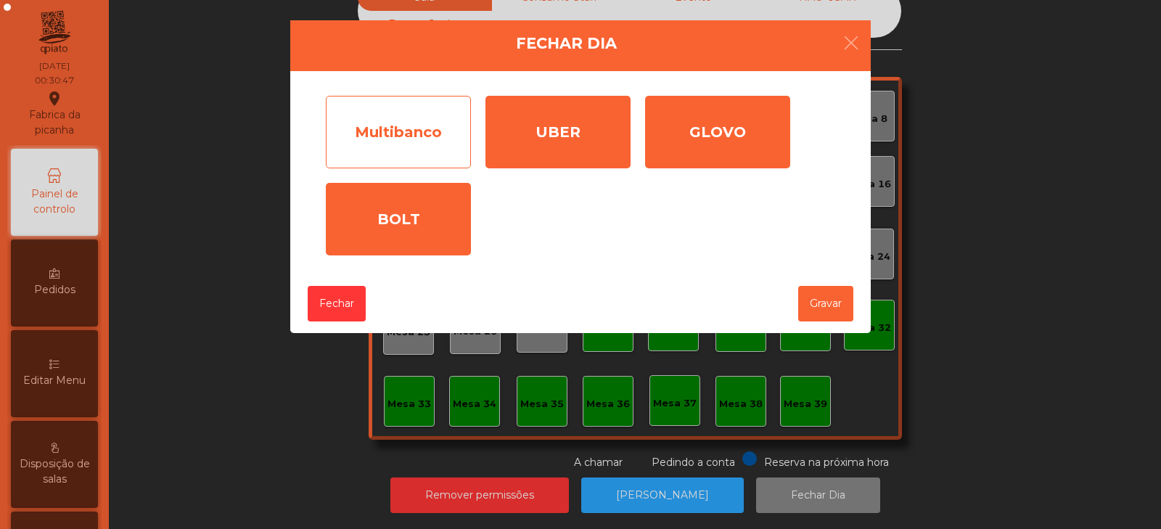
click at [420, 128] on div "Multibanco" at bounding box center [398, 132] width 145 height 73
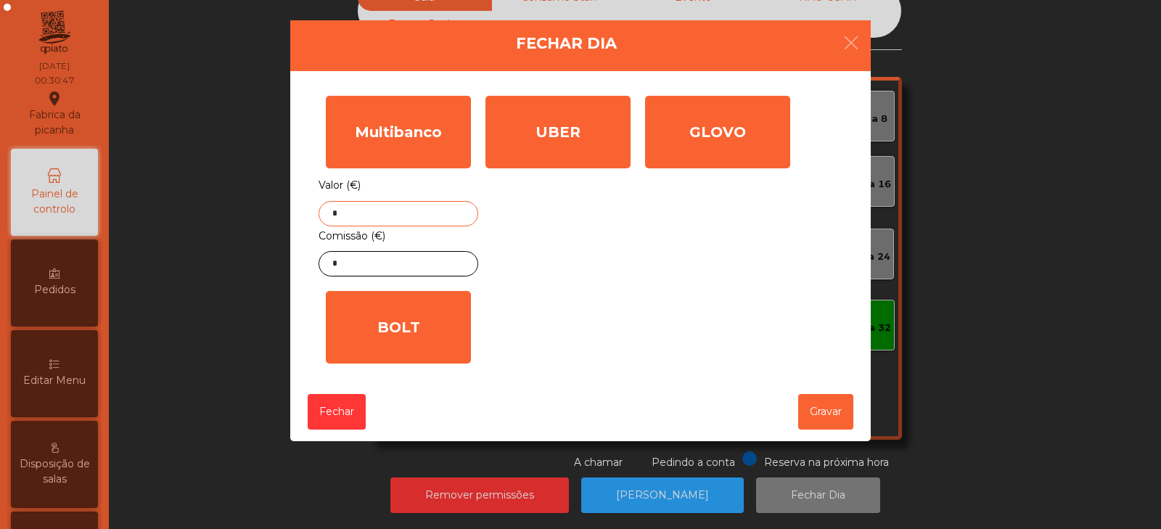
click at [427, 214] on input "*" at bounding box center [399, 213] width 160 height 25
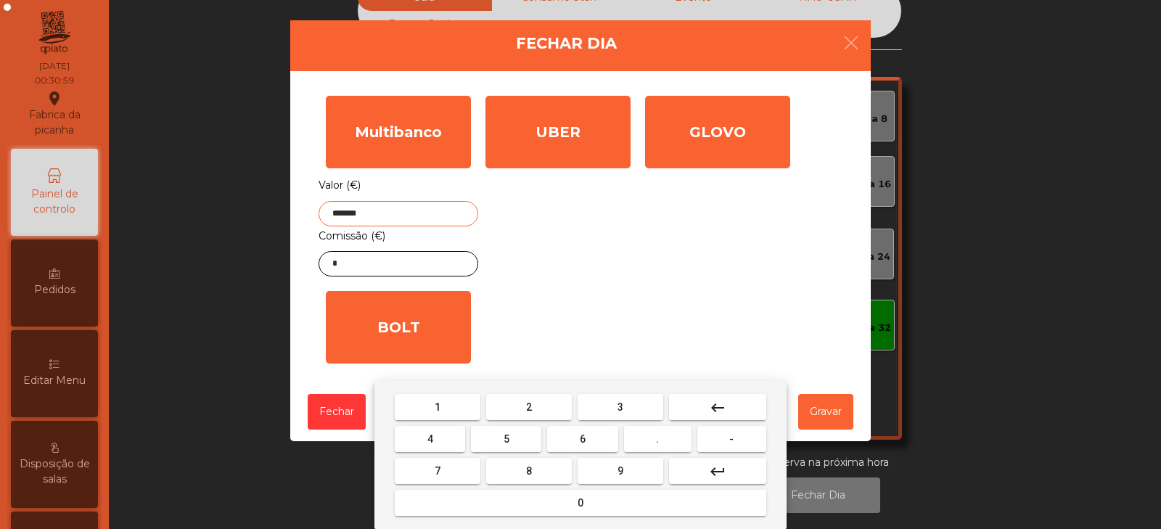
type input "*******"
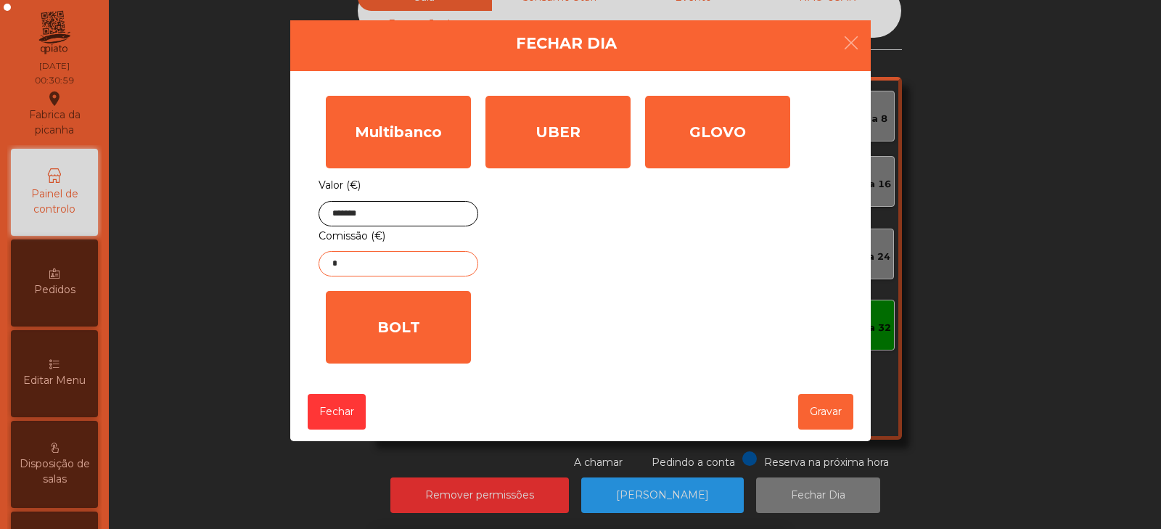
click at [438, 270] on input "*" at bounding box center [399, 263] width 160 height 25
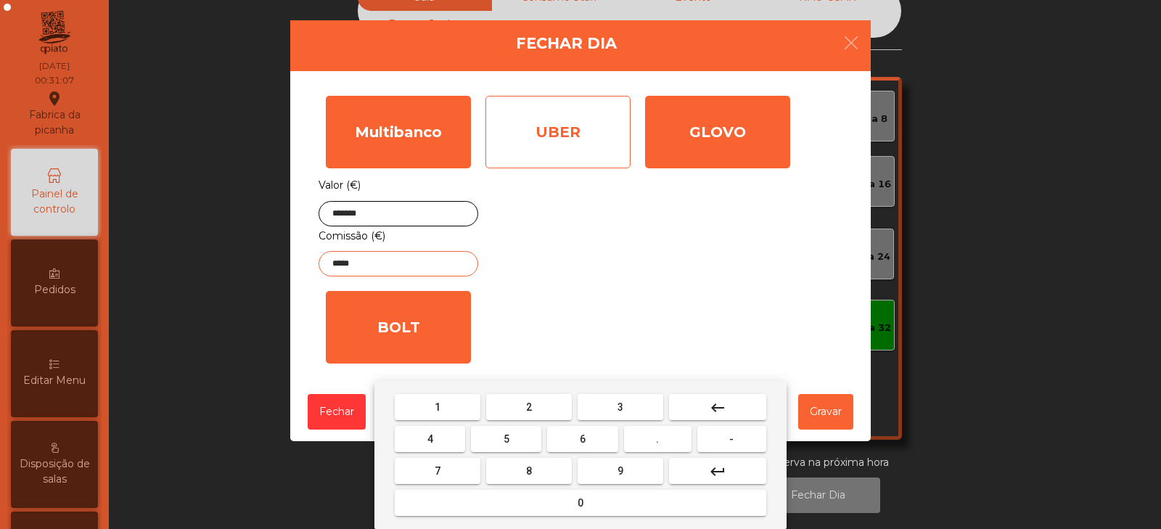
type input "*****"
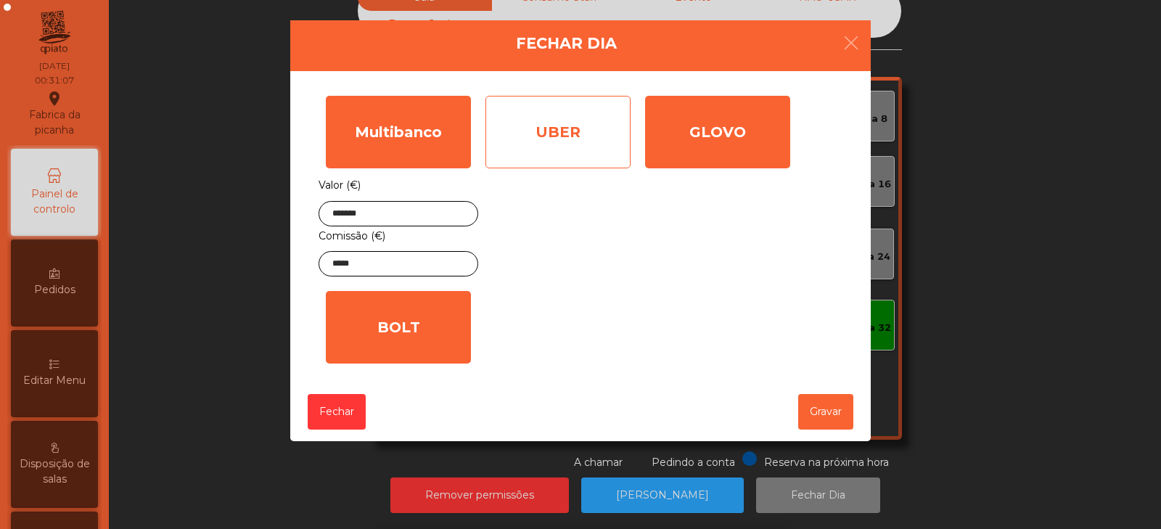
click at [592, 132] on div "UBER" at bounding box center [558, 132] width 145 height 73
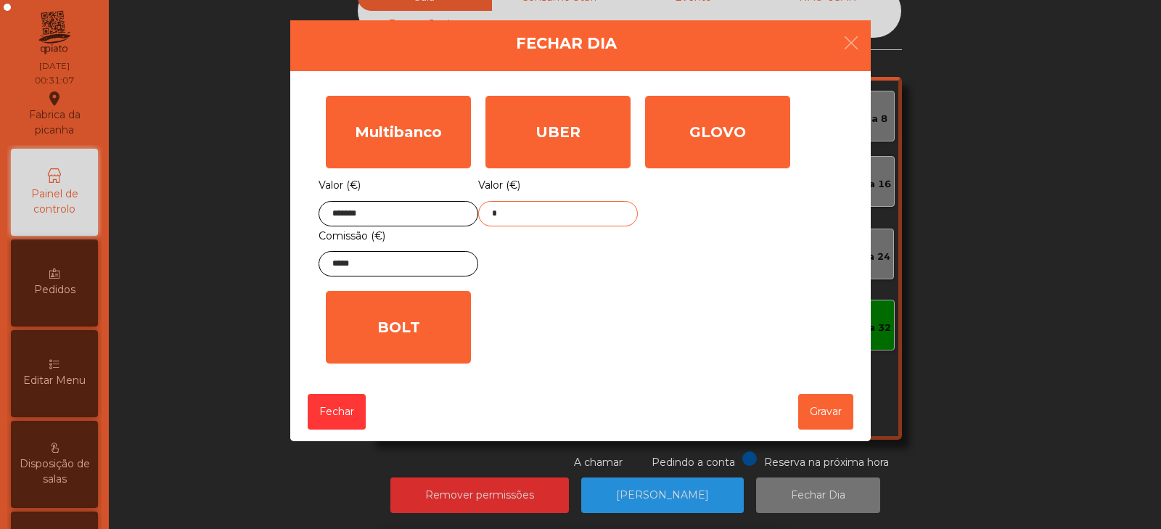
click at [581, 210] on input "*" at bounding box center [558, 213] width 160 height 25
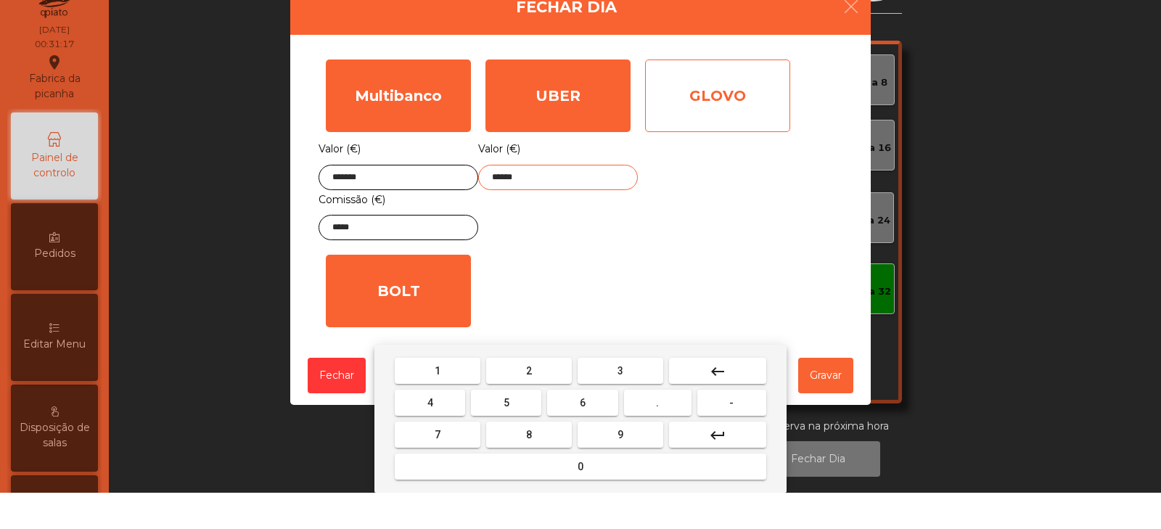
type input "******"
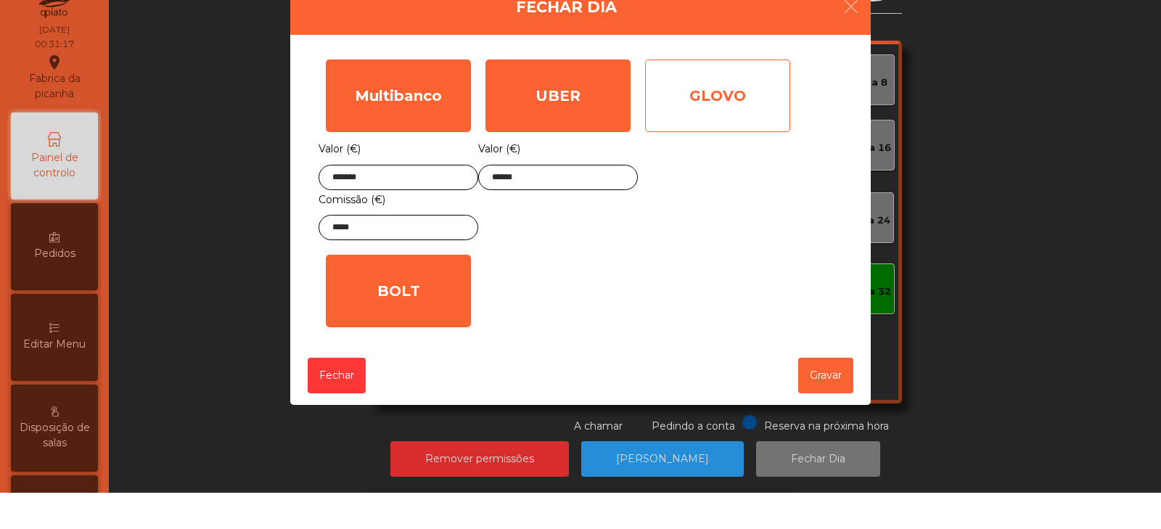
click at [733, 147] on div "GLOVO" at bounding box center [717, 132] width 145 height 73
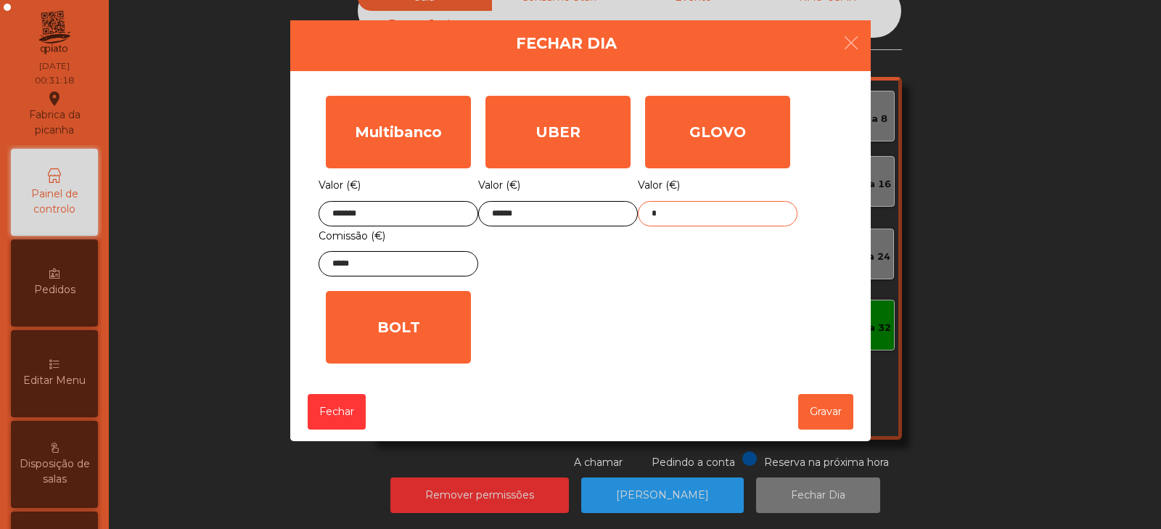
click at [718, 219] on input "*" at bounding box center [718, 213] width 160 height 25
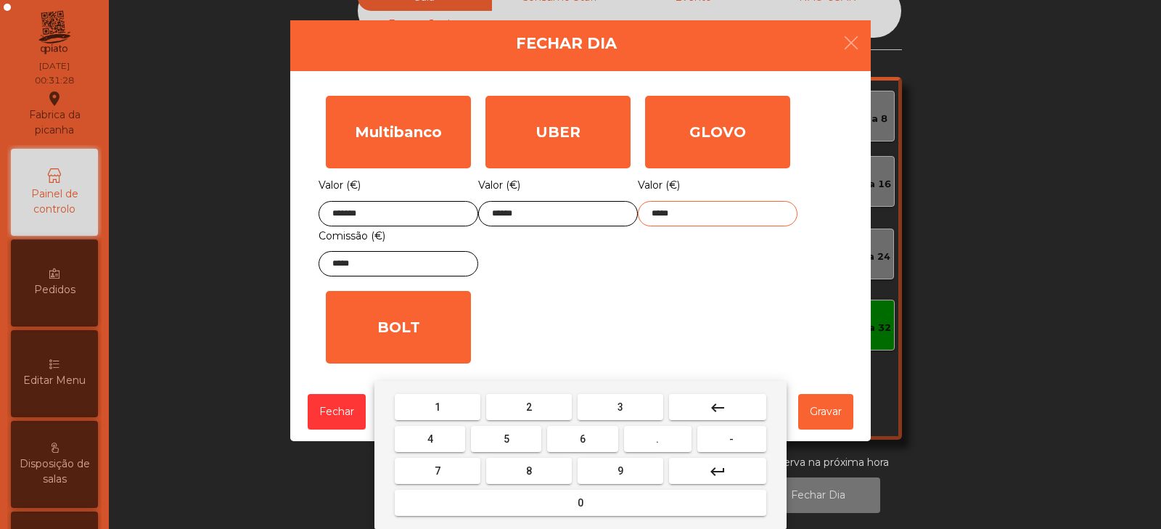
type input "*****"
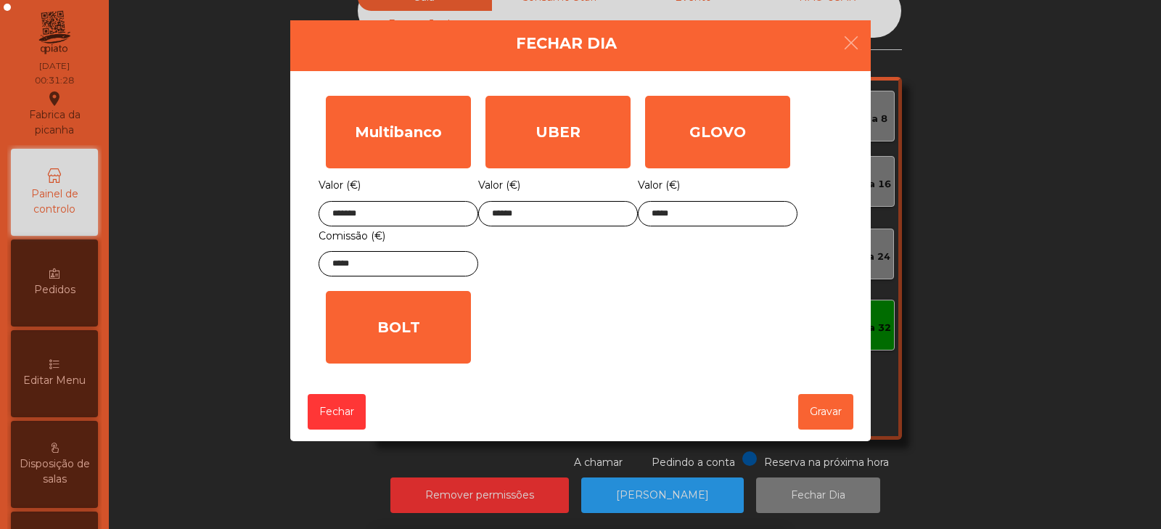
click at [830, 418] on div "1 2 3 keyboard_backspace 4 5 6 . - 7 8 9 keyboard_return 0" at bounding box center [580, 455] width 1161 height 148
click at [824, 415] on button "Gravar" at bounding box center [825, 412] width 55 height 36
